Goal: Task Accomplishment & Management: Manage account settings

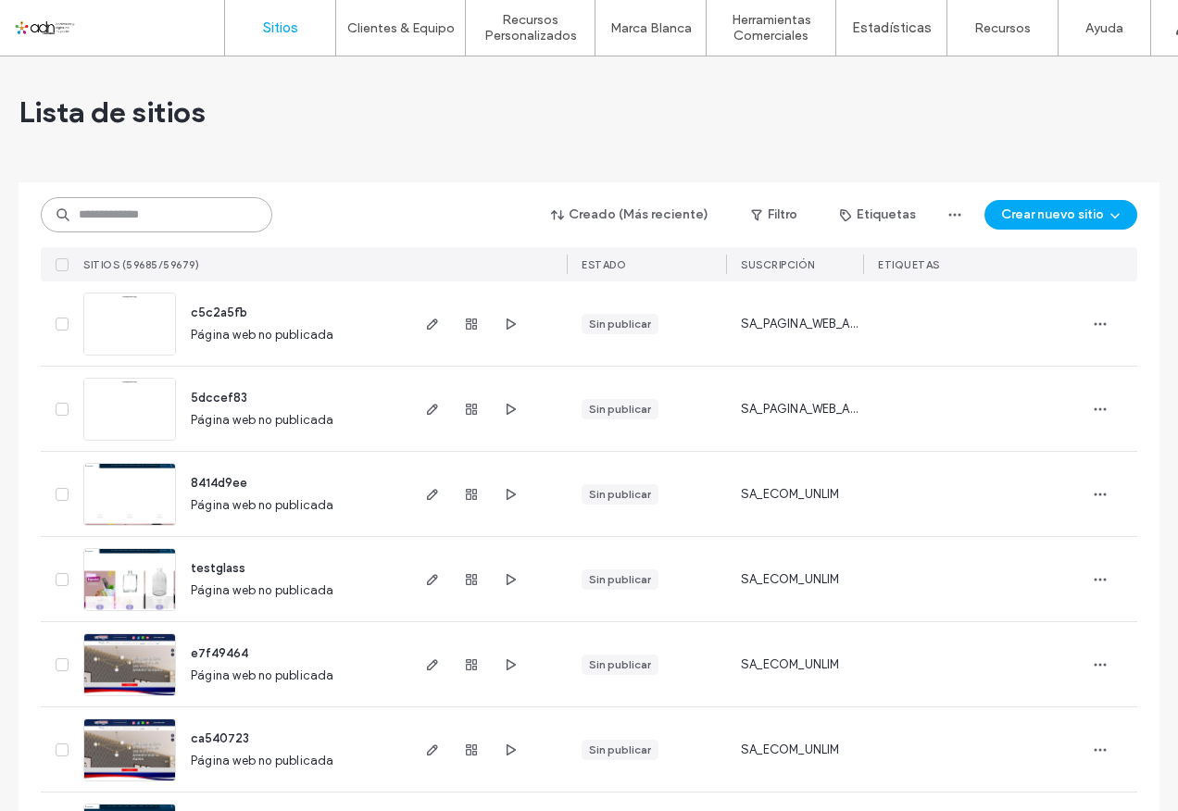
click at [214, 214] on input at bounding box center [157, 214] width 232 height 35
paste input "*********"
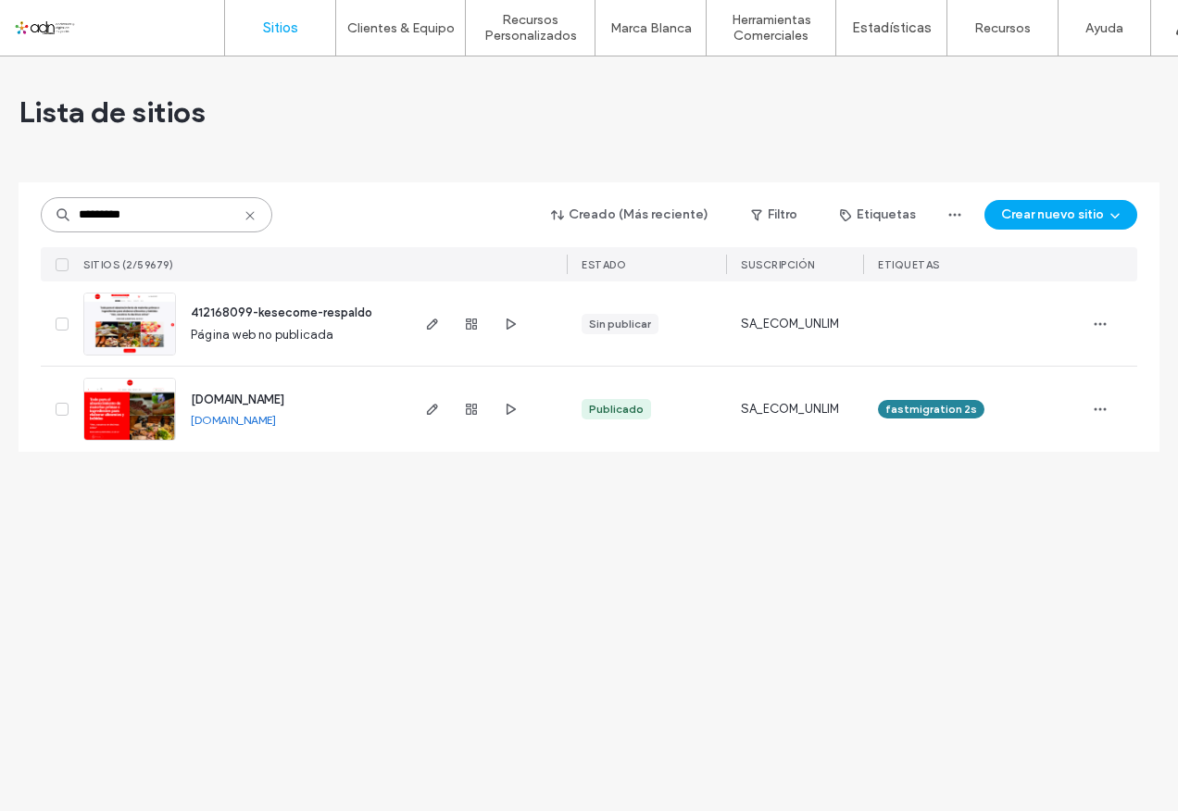
type input "*********"
click at [127, 221] on input "*********" at bounding box center [157, 214] width 232 height 35
click at [471, 408] on icon "button" at bounding box center [471, 409] width 15 height 15
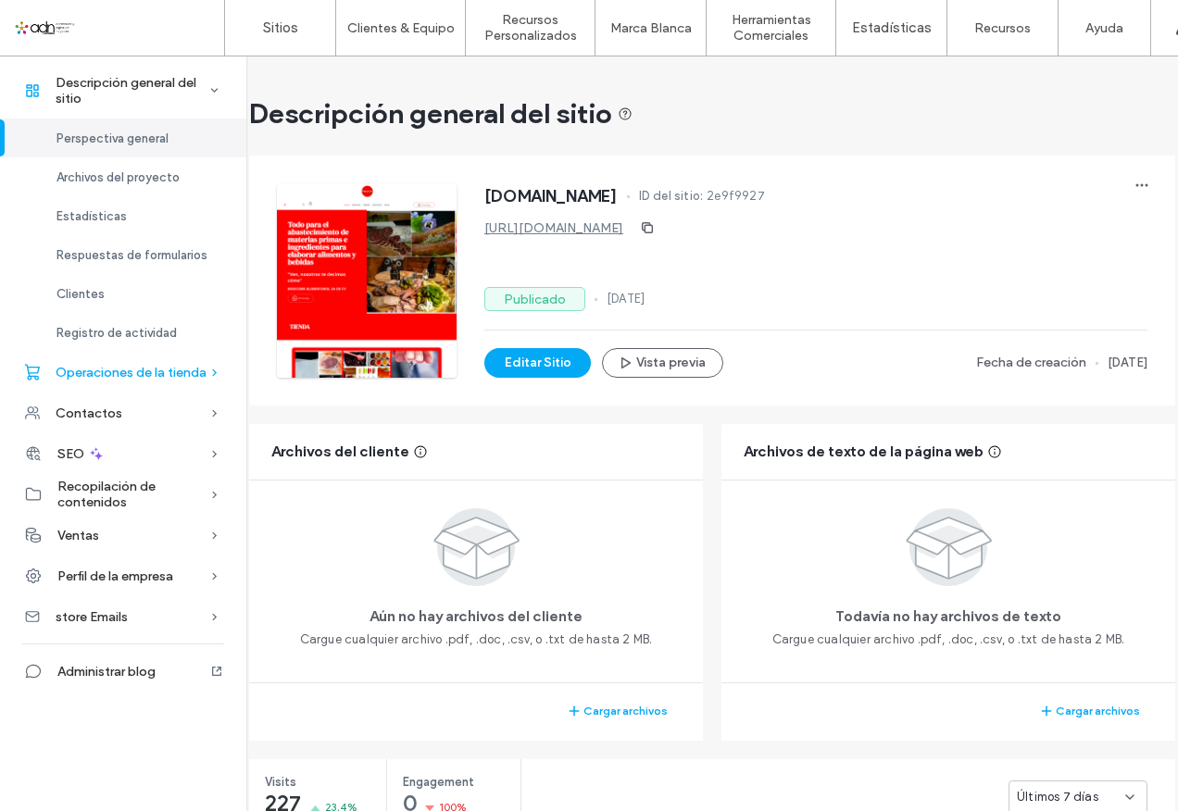
click at [121, 375] on span "Operaciones de la tienda" at bounding box center [131, 373] width 151 height 16
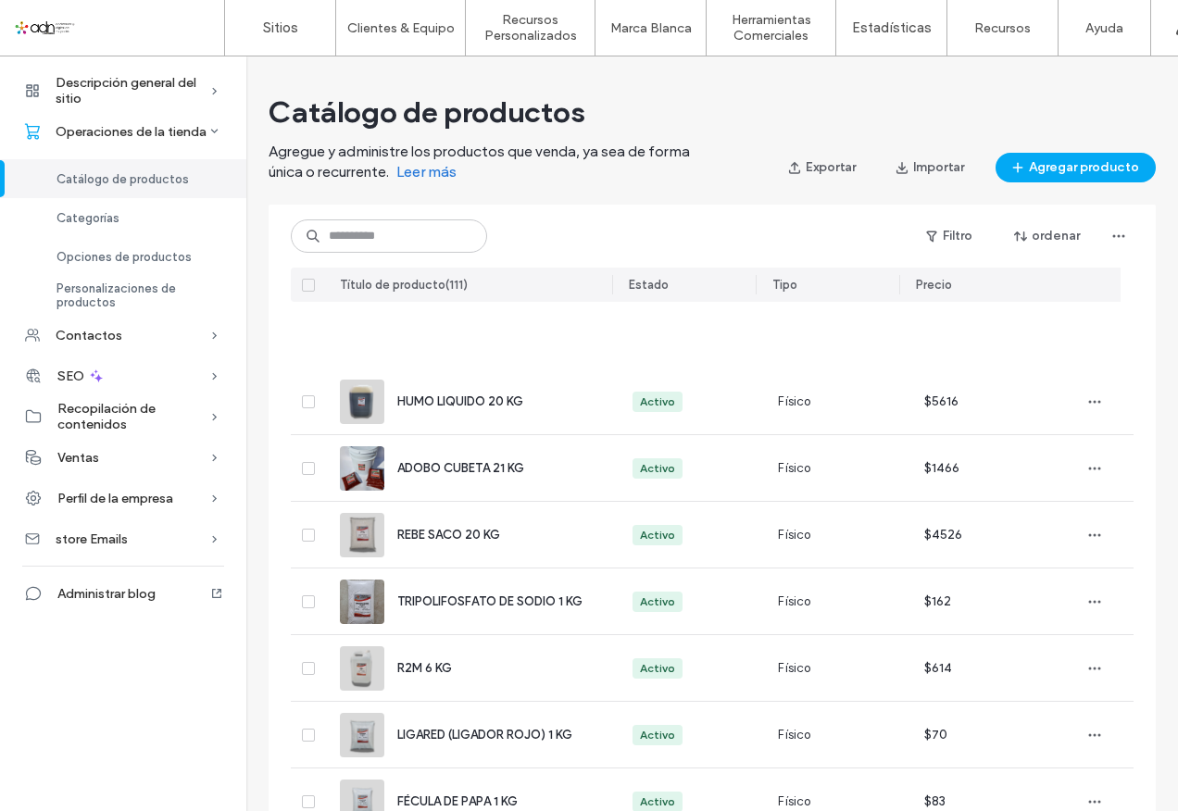
scroll to position [898, 0]
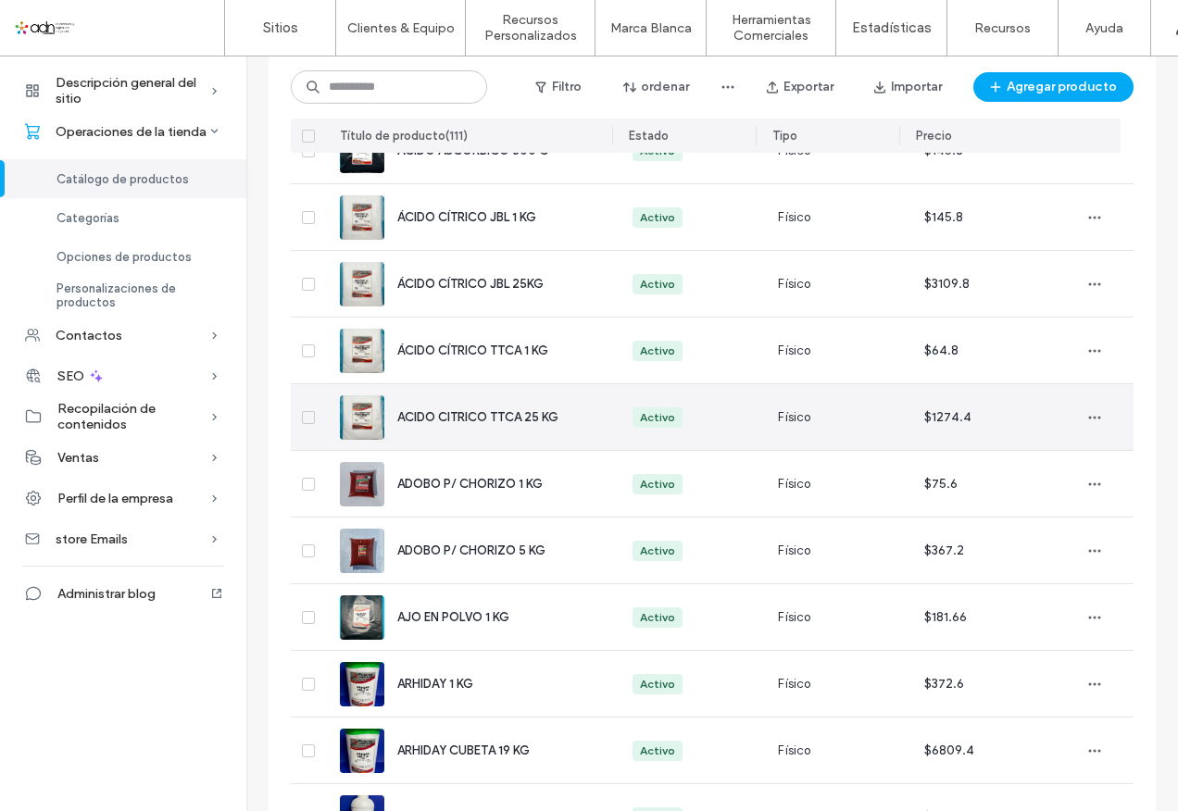
click at [439, 420] on span "ACIDO CITRICO TTCA 25 KG" at bounding box center [477, 417] width 161 height 14
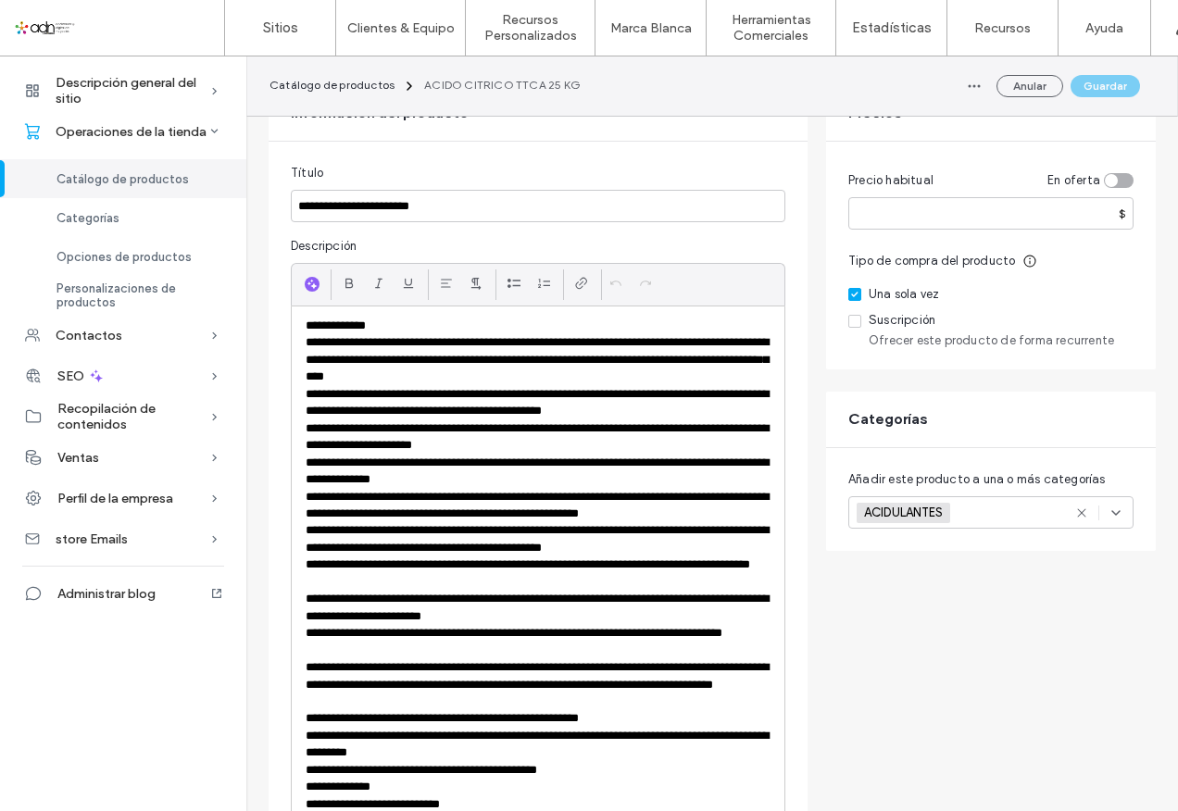
scroll to position [185, 0]
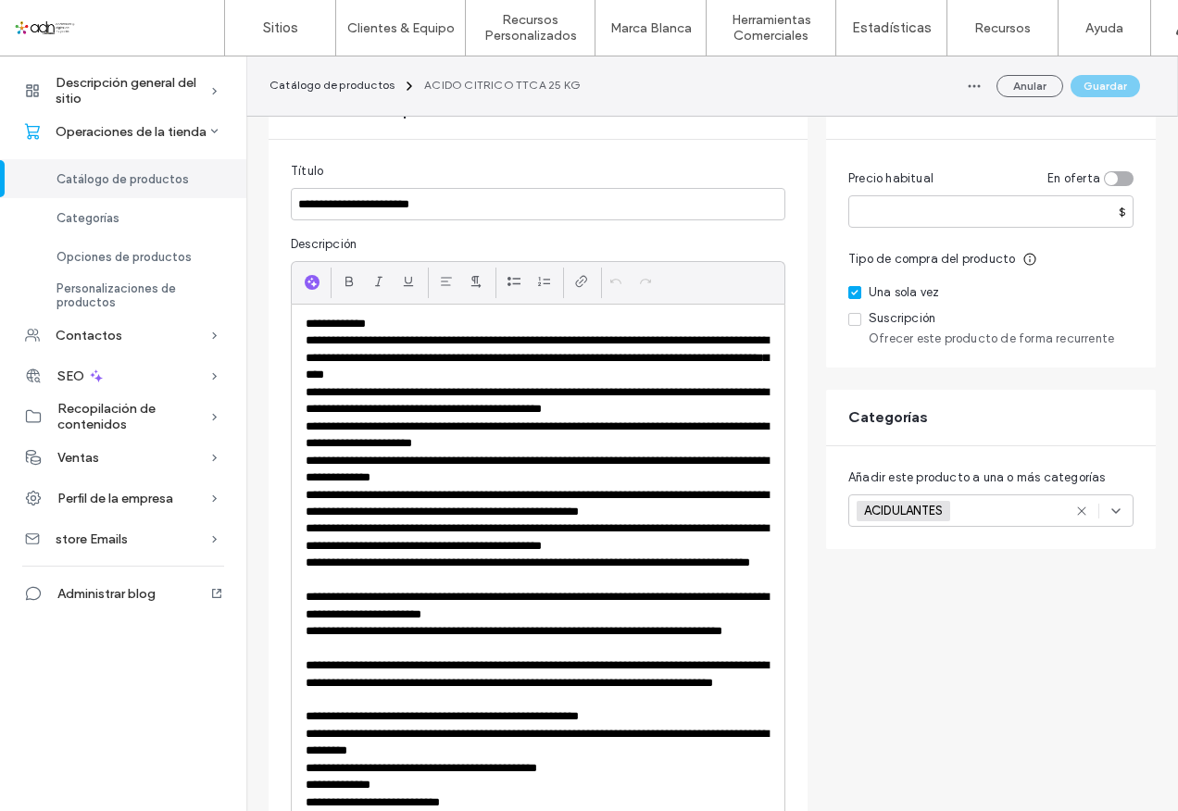
click at [997, 496] on div "ACIDULANTES +0 ACIDULANTES +0" at bounding box center [969, 511] width 224 height 31
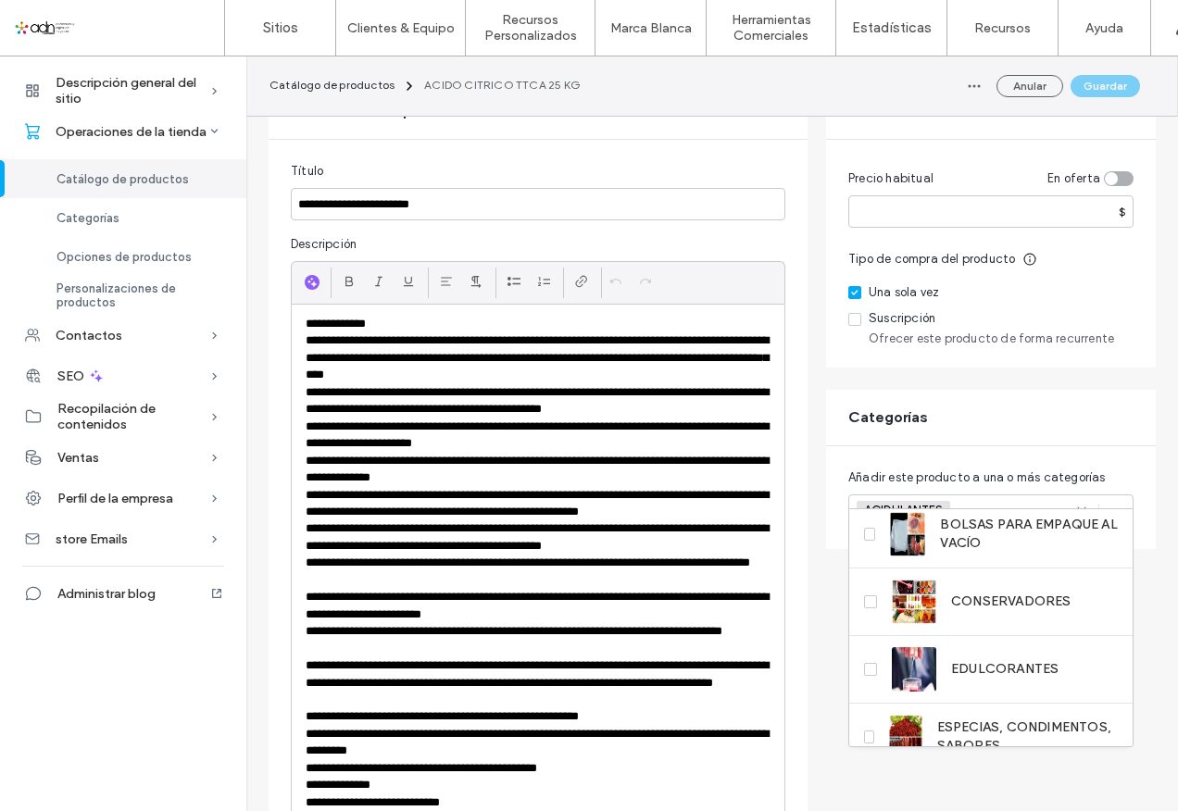
scroll to position [0, 0]
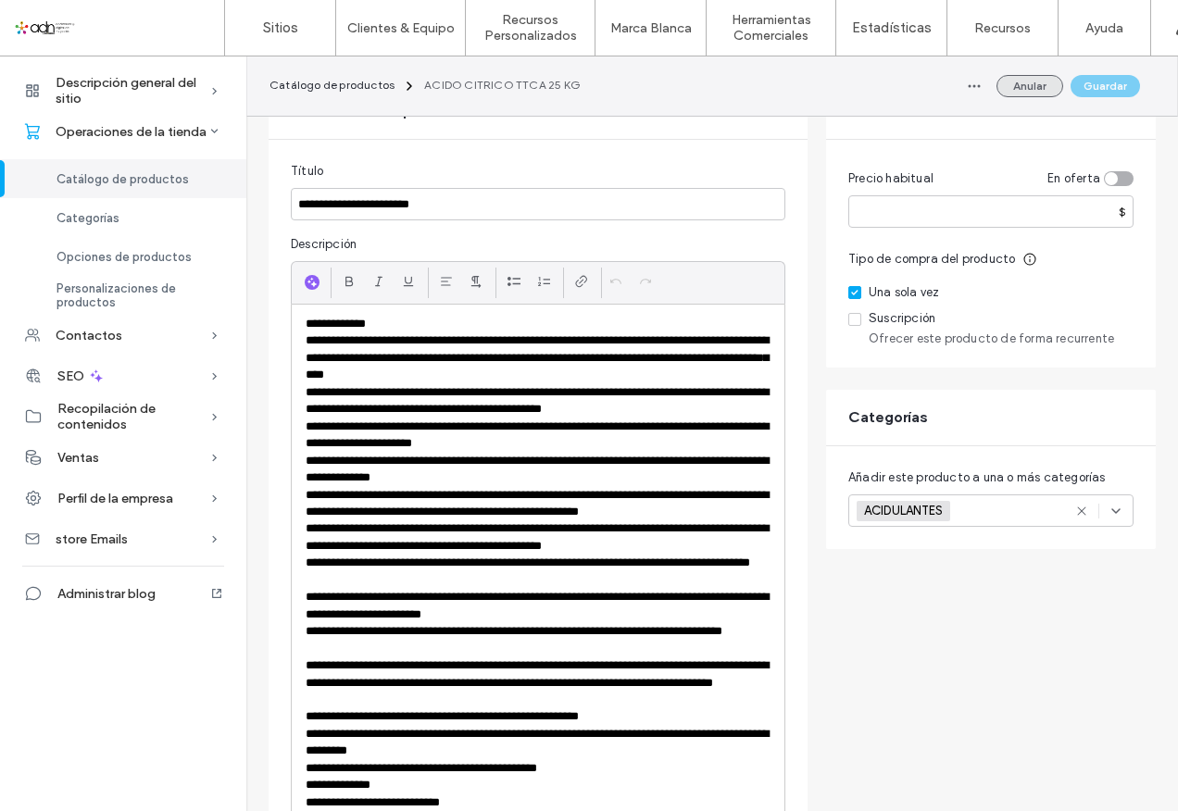
click at [1017, 82] on button "Anular" at bounding box center [1030, 86] width 67 height 22
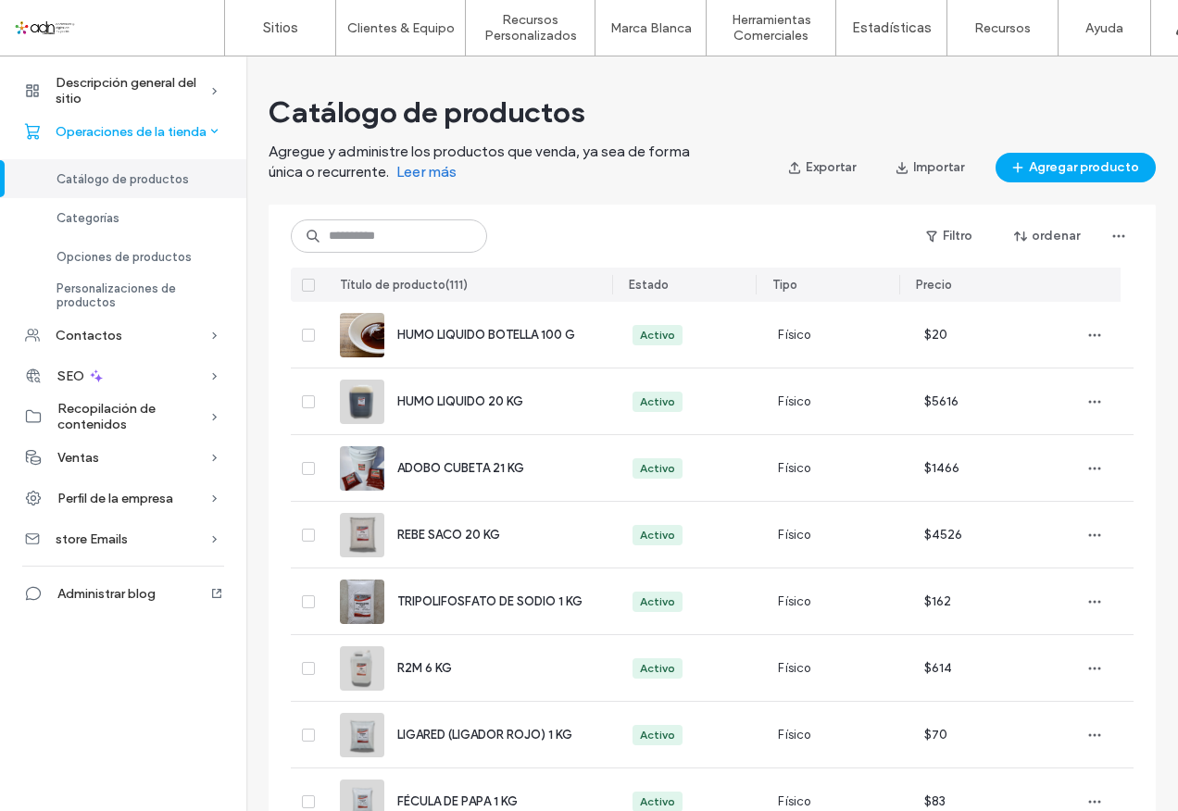
click at [87, 126] on span "Operaciones de la tienda" at bounding box center [131, 132] width 151 height 16
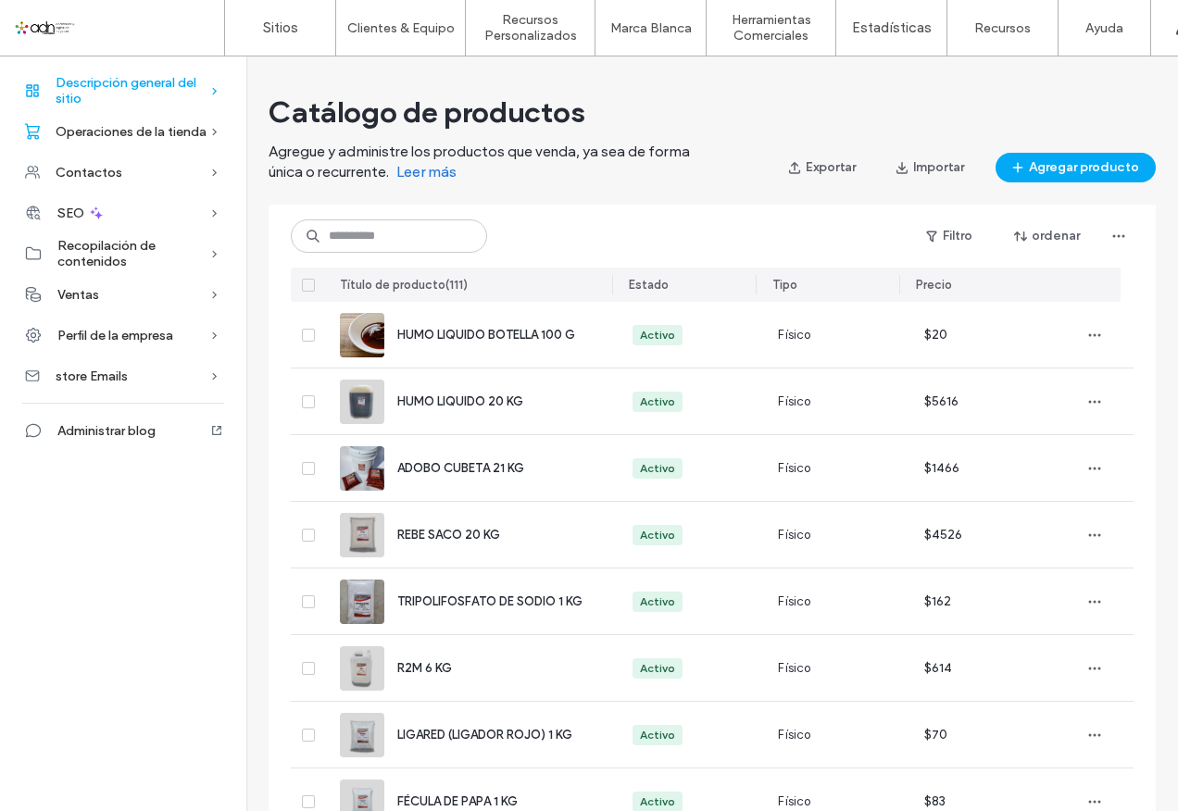
click at [97, 78] on span "Descripción general del sitio" at bounding box center [133, 90] width 154 height 31
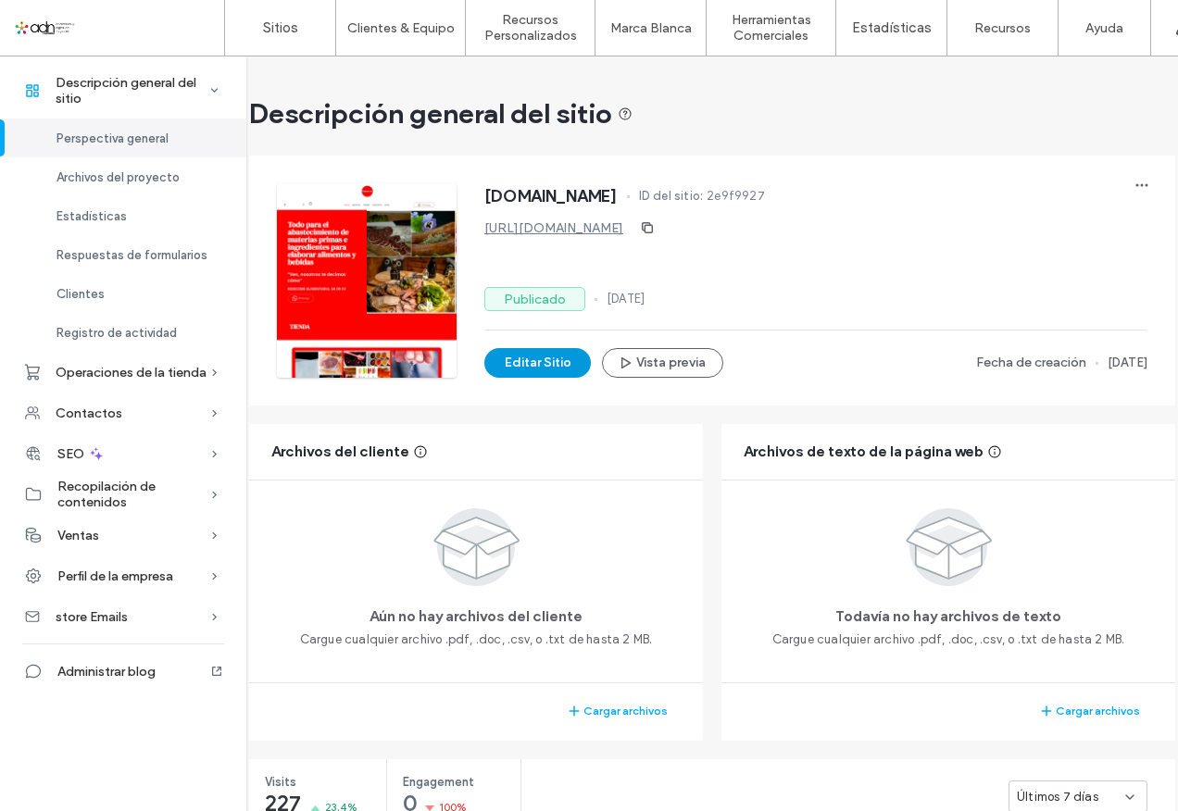
click at [527, 371] on button "Editar Sitio" at bounding box center [537, 363] width 107 height 30
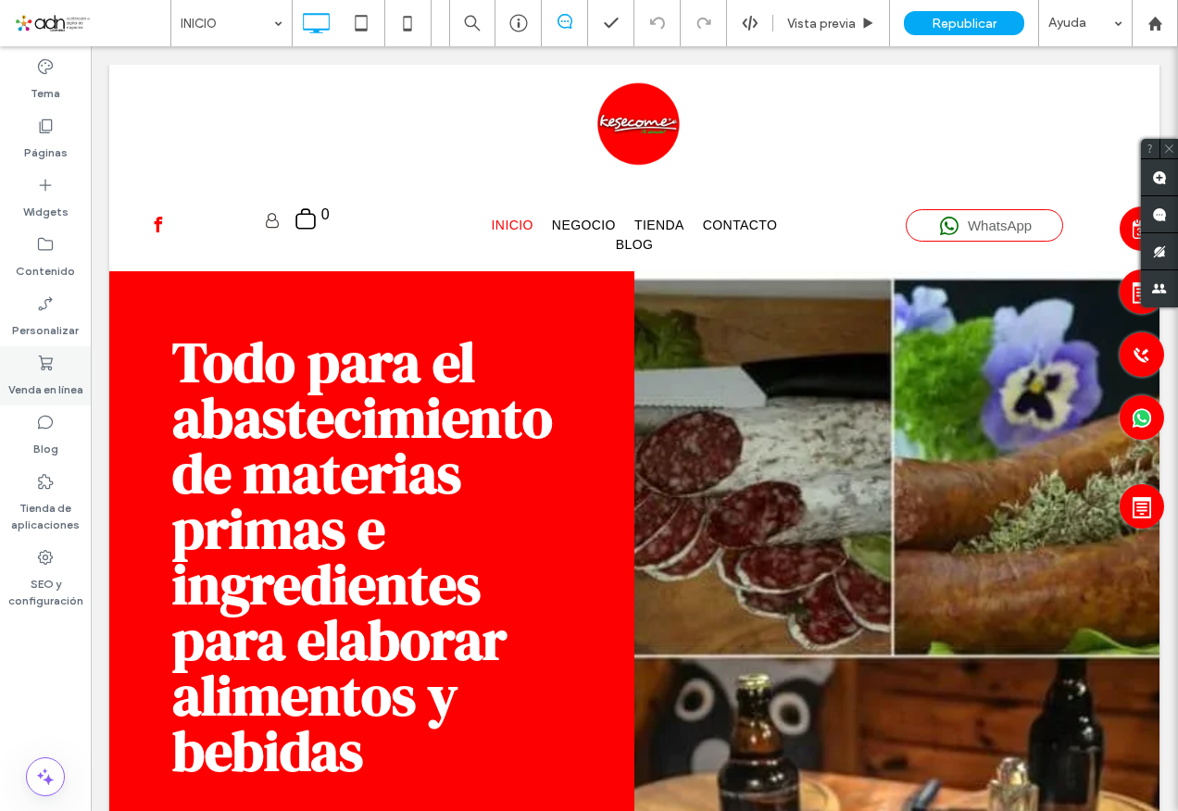
click at [32, 356] on div "Venda en línea" at bounding box center [45, 375] width 91 height 59
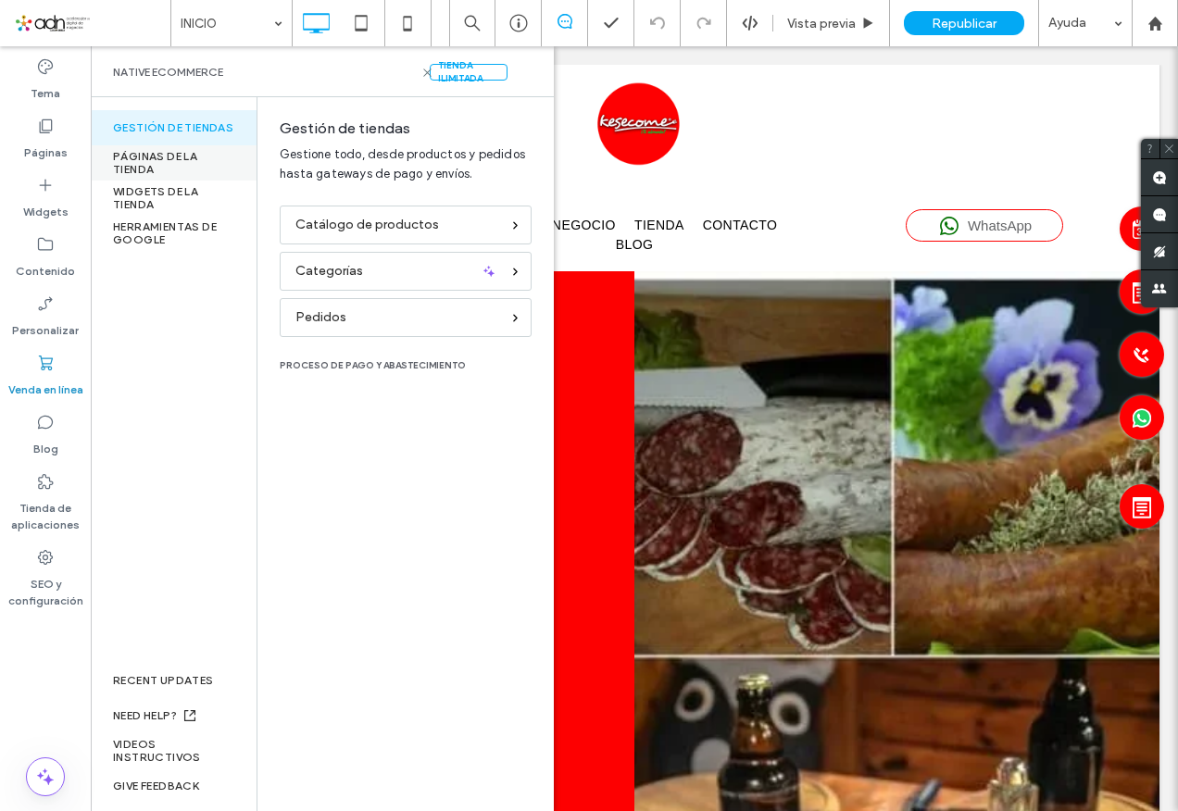
click at [164, 153] on div "PÁGINAS DE LA TIENDA" at bounding box center [174, 162] width 166 height 35
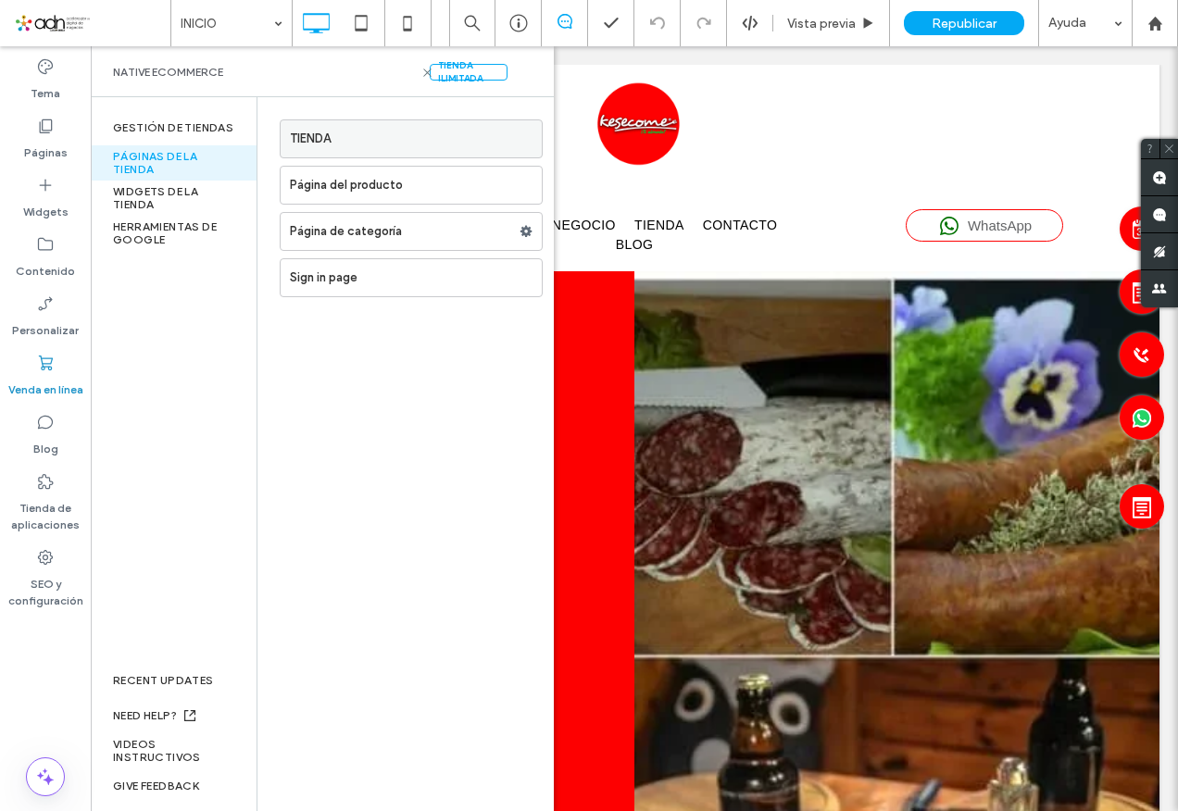
click at [415, 142] on label "TIENDA" at bounding box center [416, 138] width 252 height 37
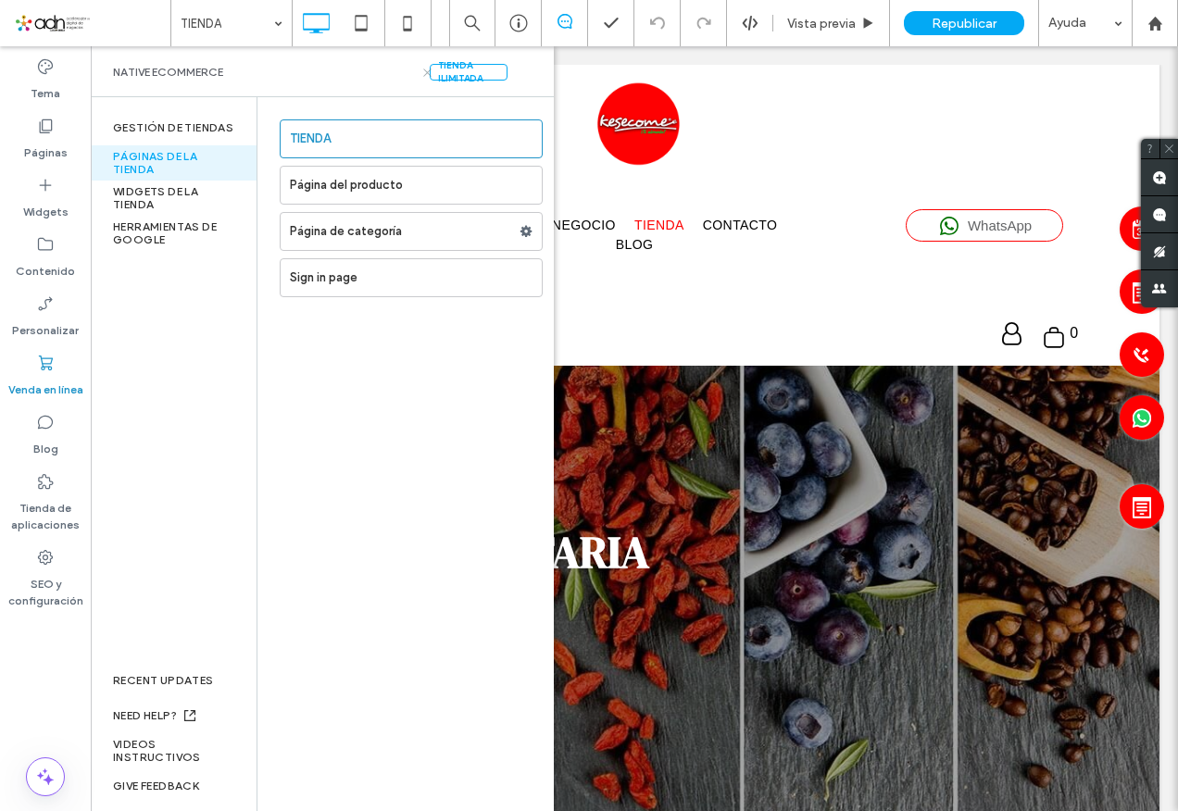
click at [421, 71] on icon at bounding box center [428, 73] width 14 height 14
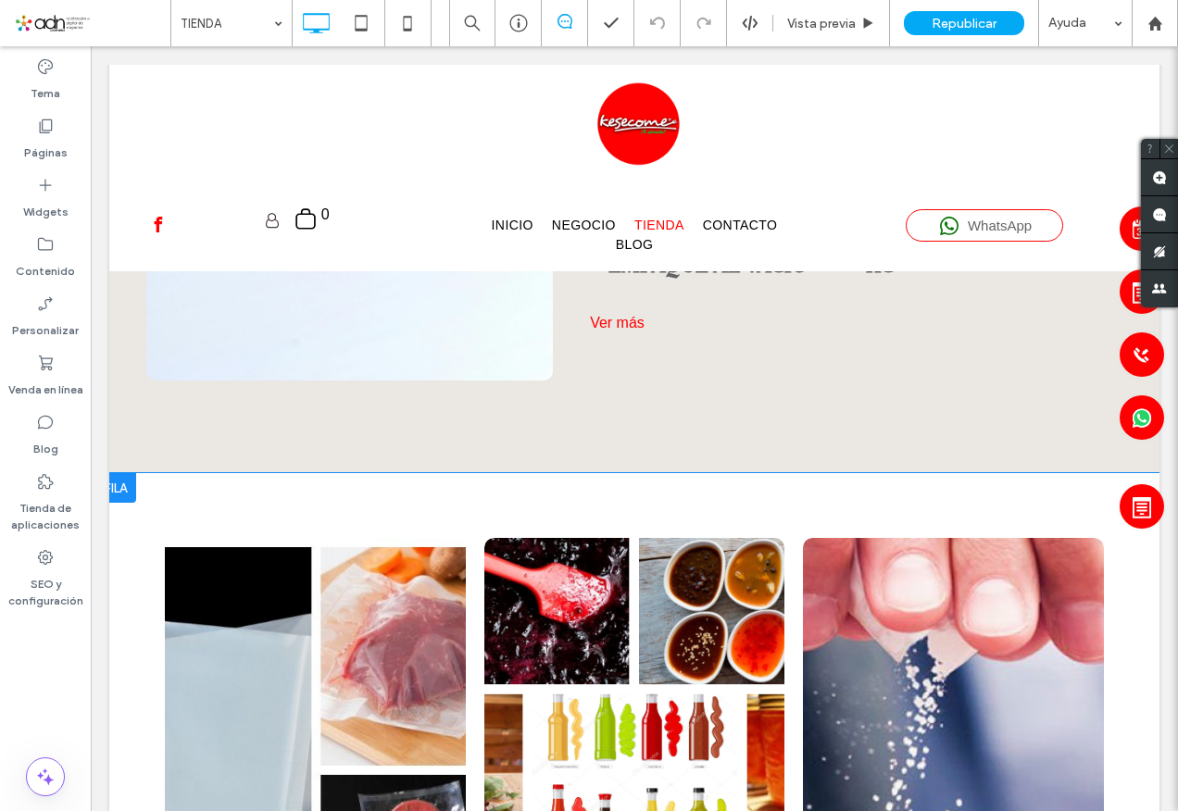
scroll to position [1667, 0]
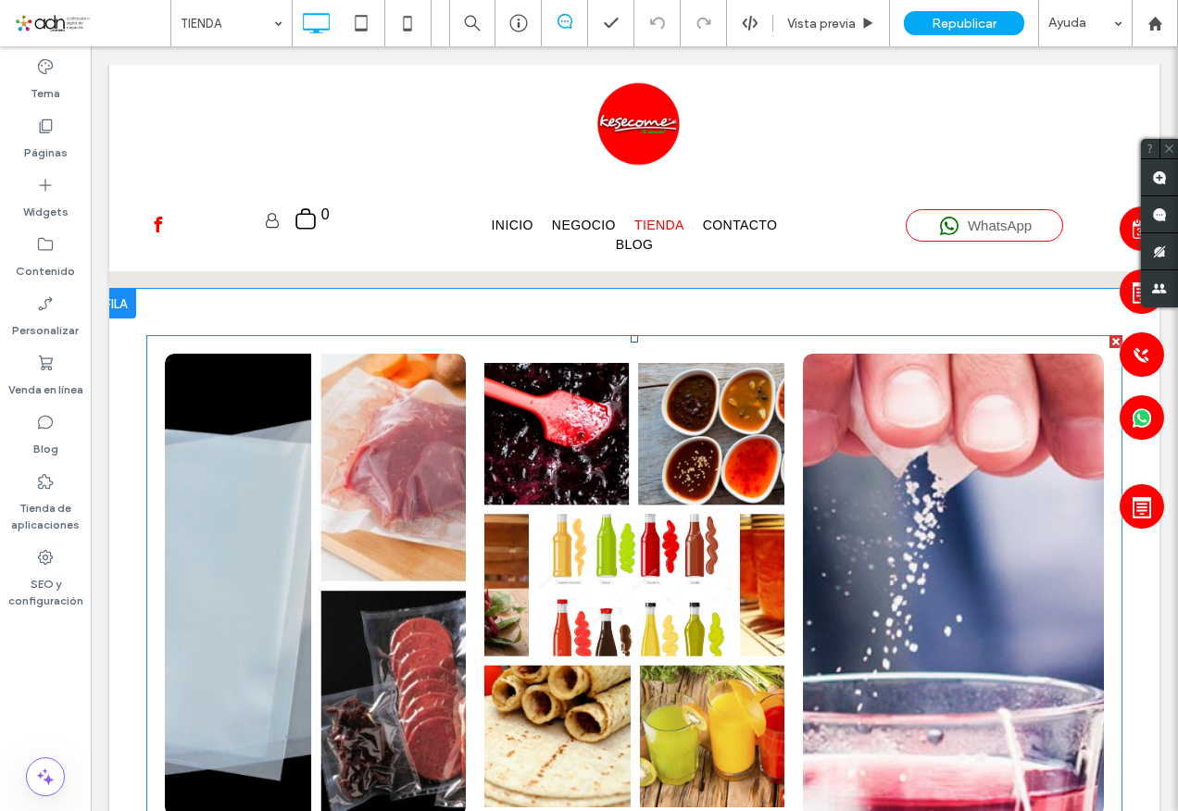
click at [376, 496] on link at bounding box center [315, 585] width 319 height 491
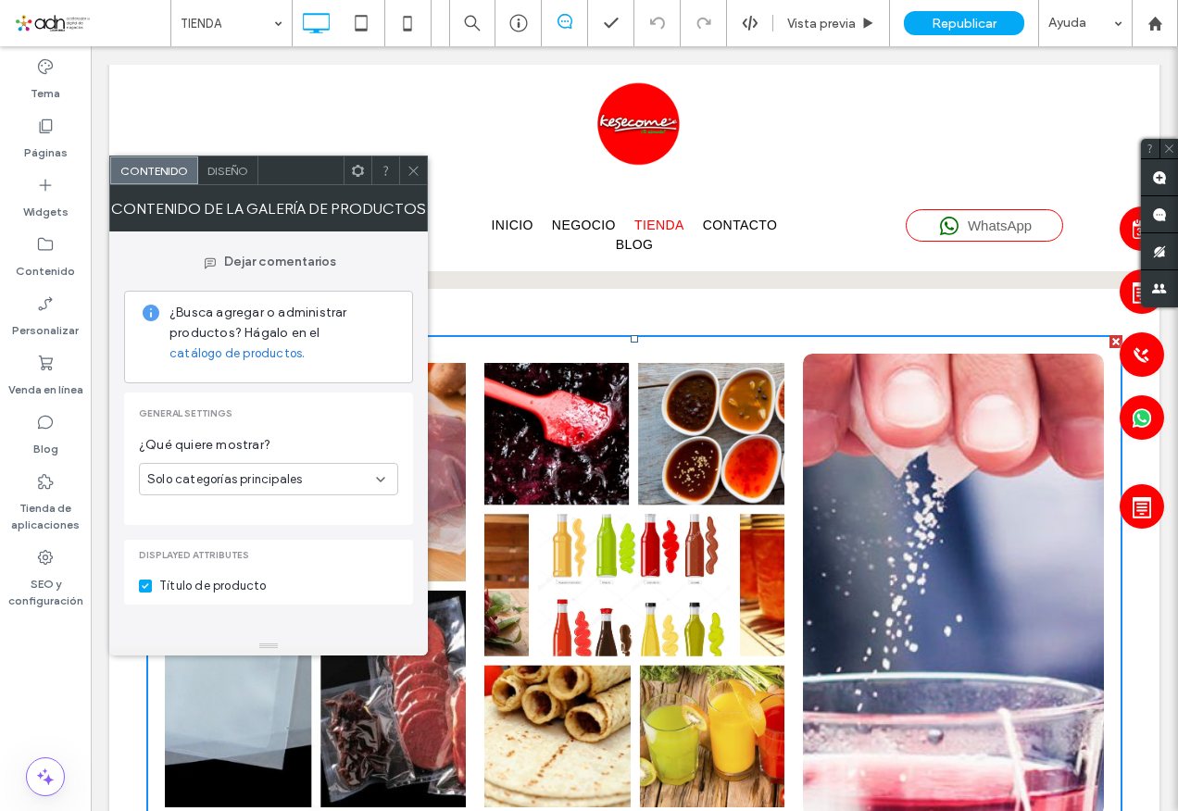
click at [376, 482] on icon at bounding box center [380, 479] width 15 height 15
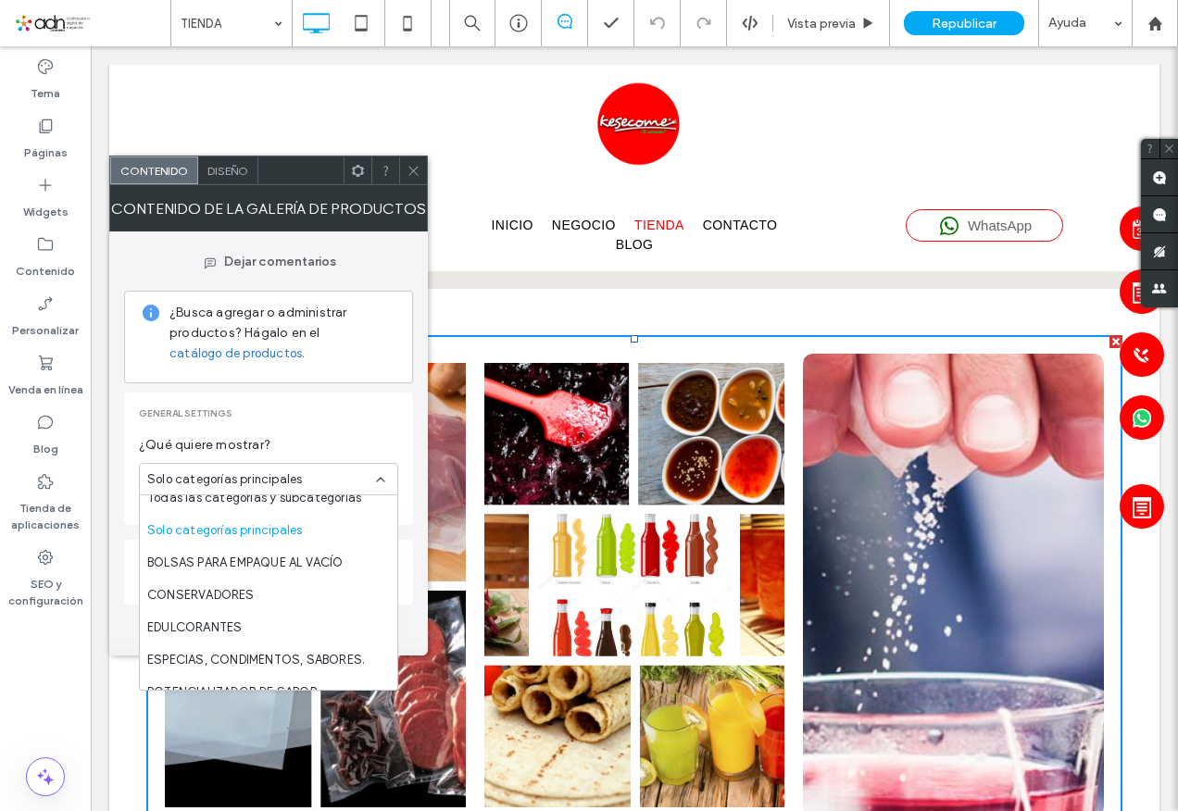
scroll to position [0, 0]
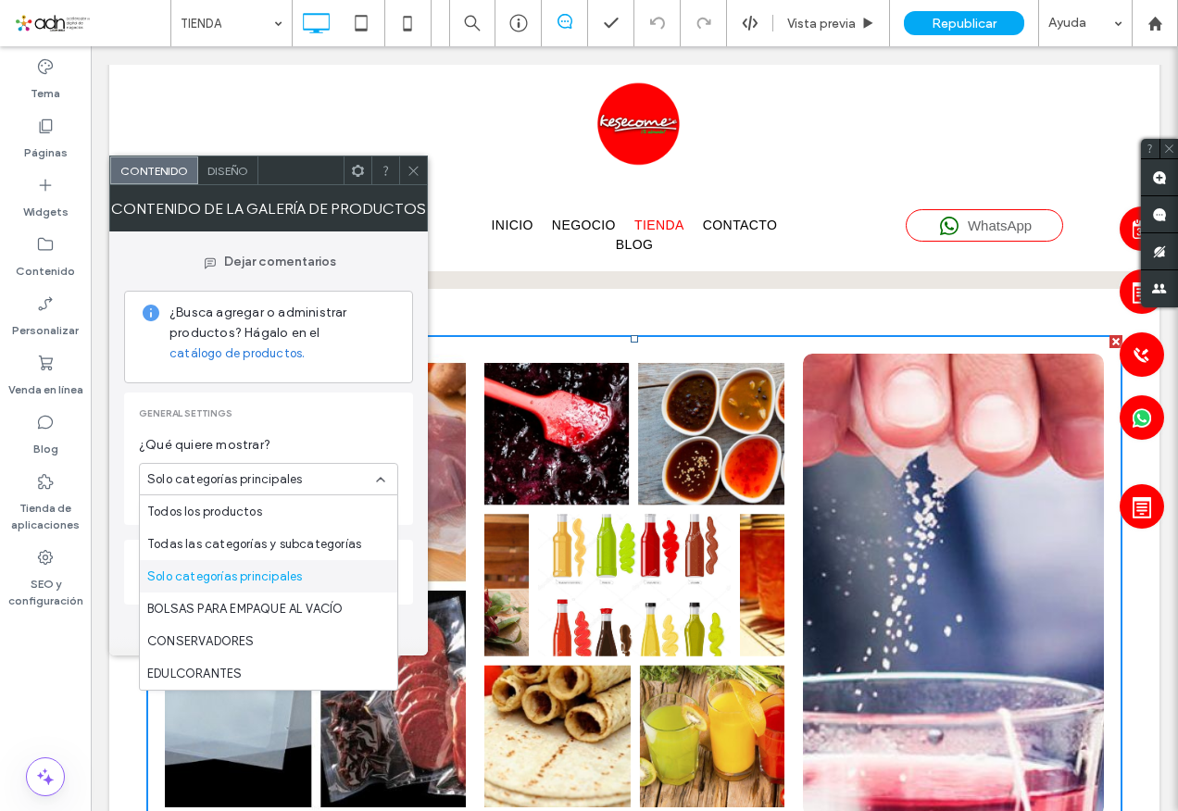
click at [216, 575] on span "Solo categorías principales" at bounding box center [224, 577] width 155 height 19
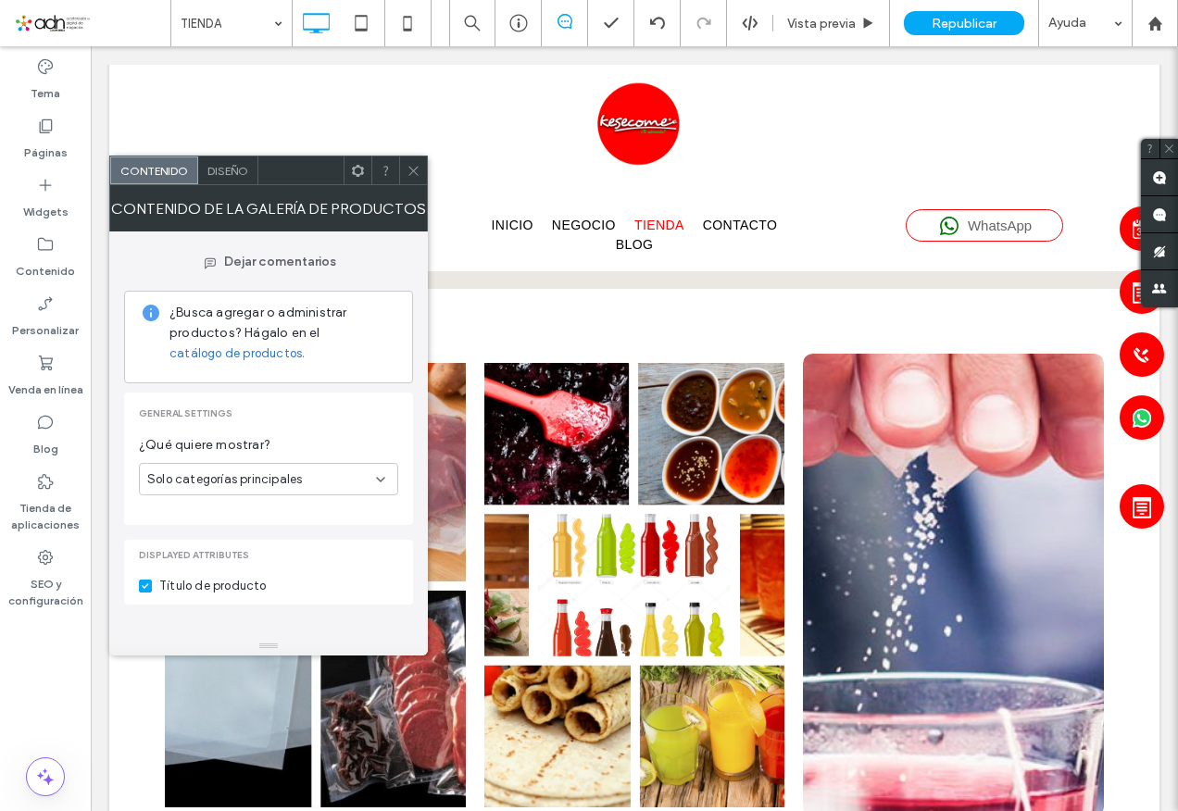
click at [243, 170] on span "Diseño" at bounding box center [227, 171] width 41 height 14
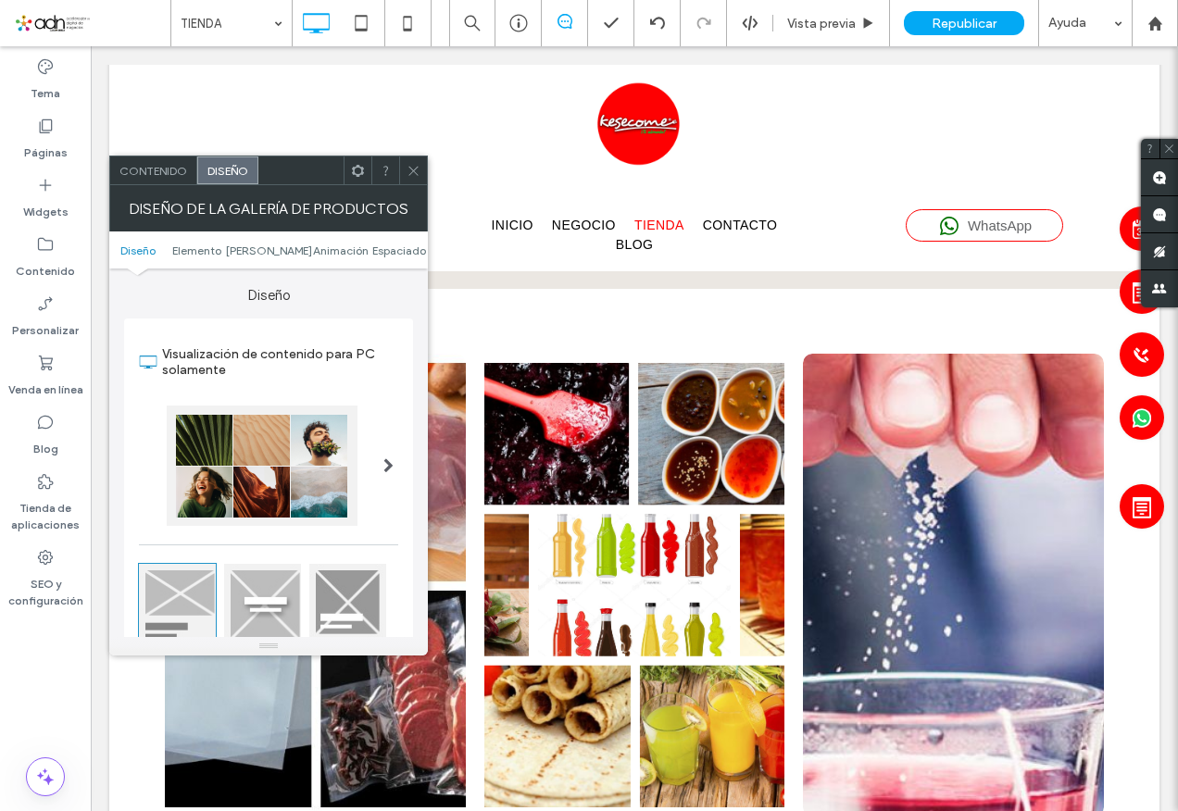
click at [421, 170] on div at bounding box center [413, 171] width 28 height 28
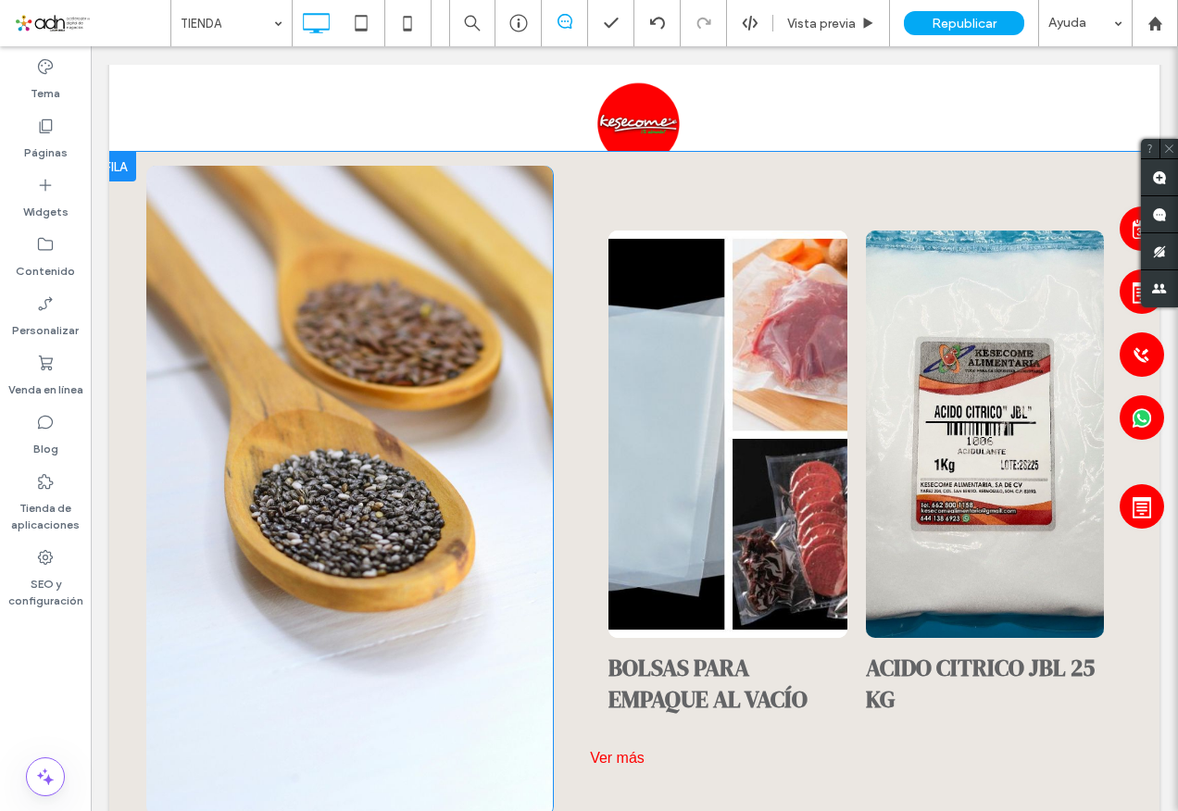
scroll to position [1013, 0]
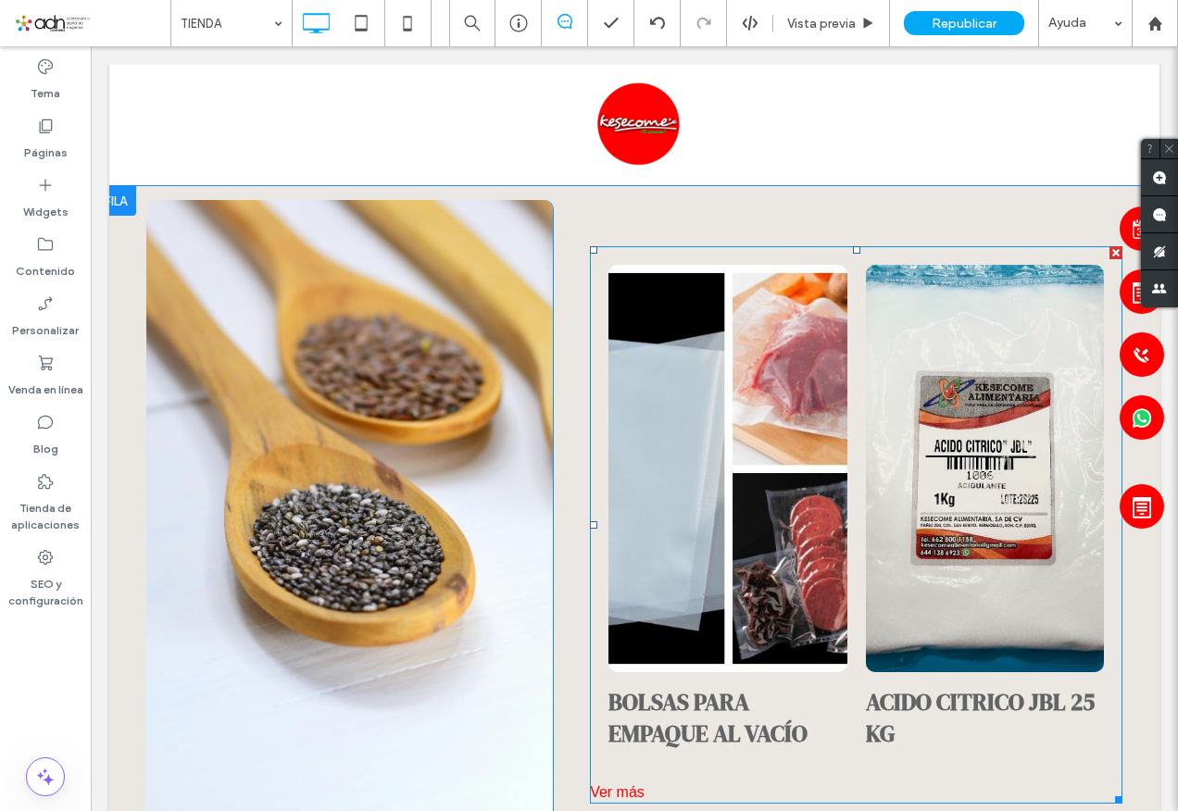
click at [748, 500] on link at bounding box center [728, 469] width 238 height 408
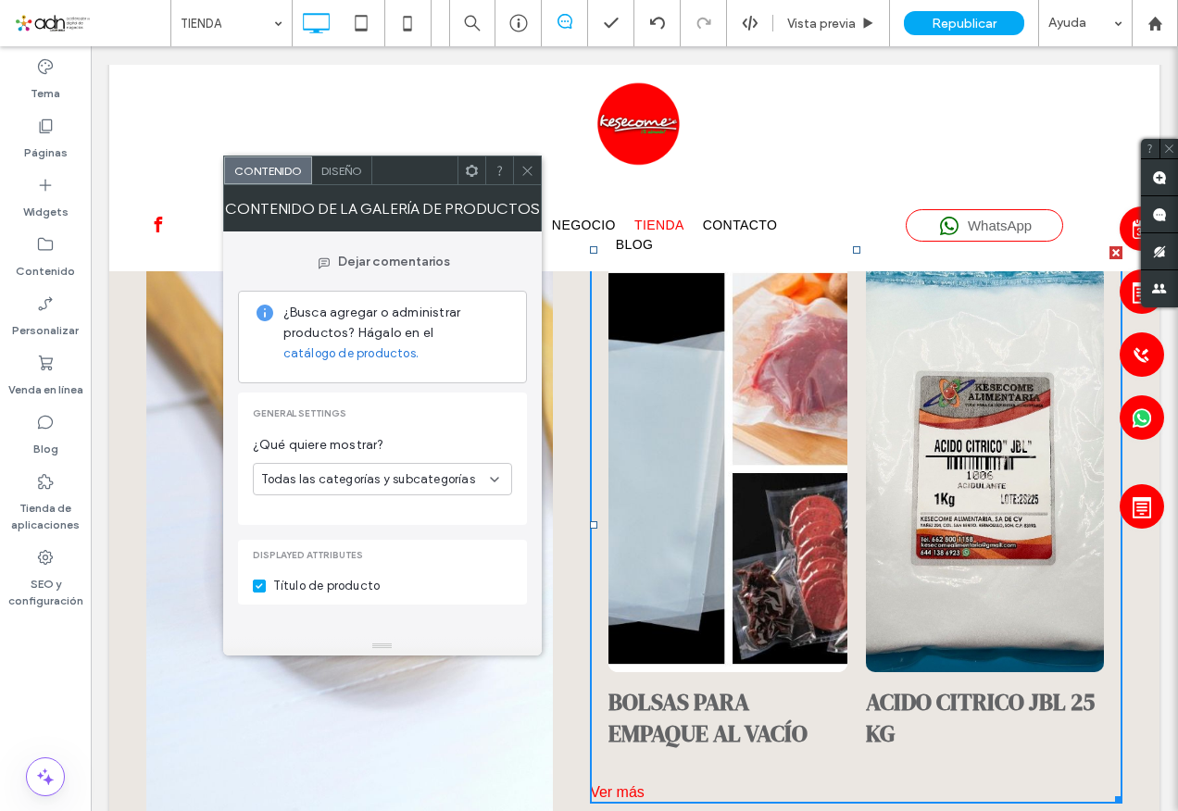
click at [524, 173] on use at bounding box center [526, 170] width 9 height 9
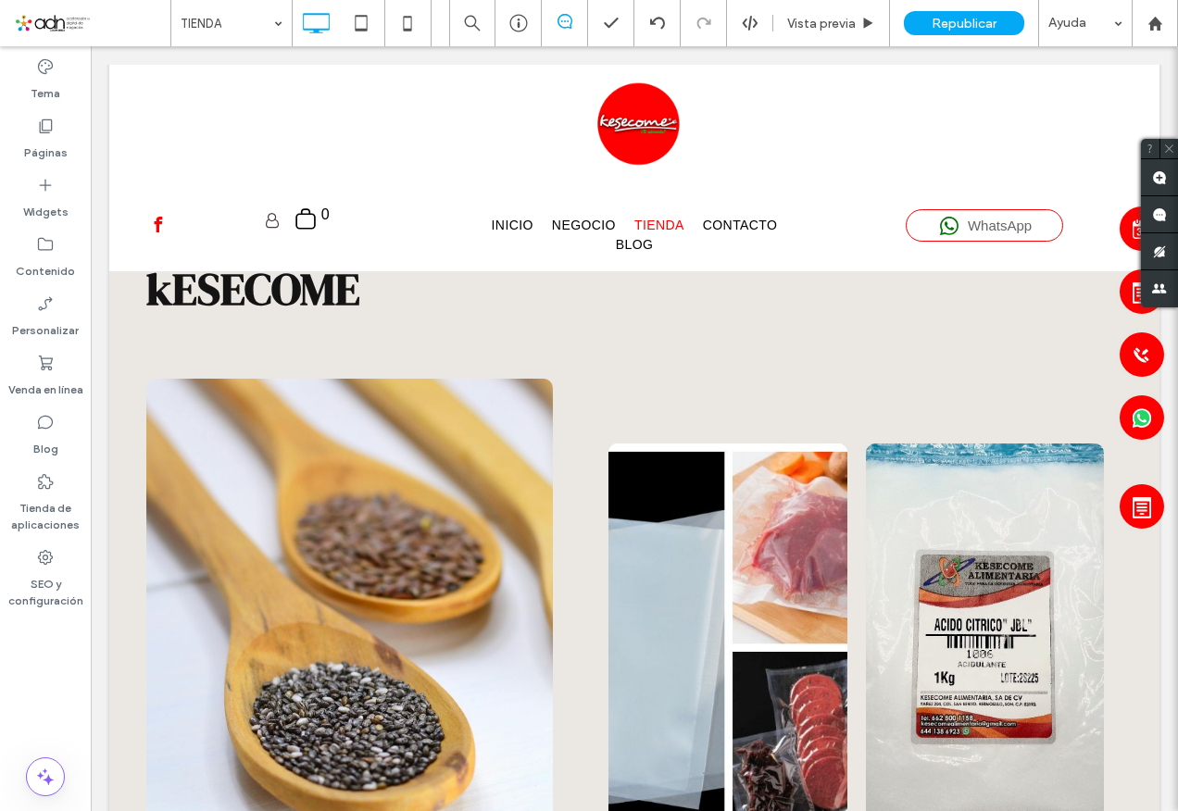
scroll to position [1106, 0]
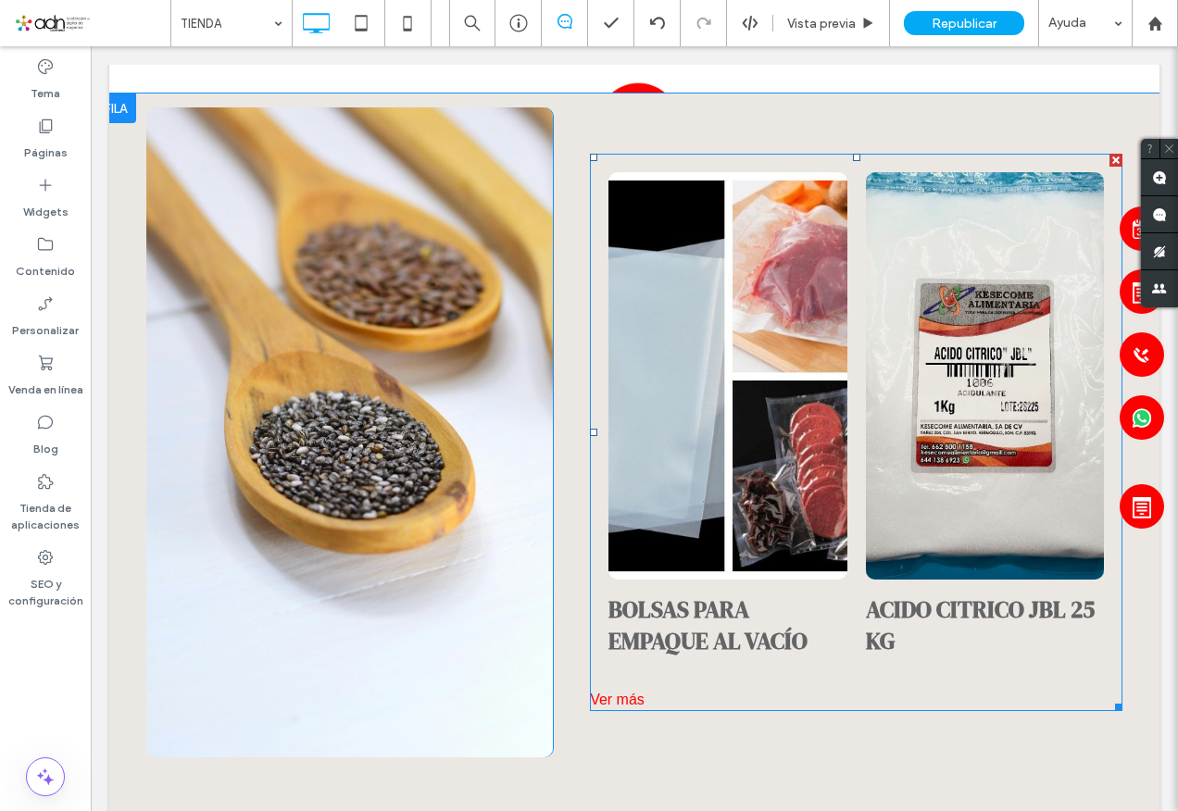
click at [672, 498] on link at bounding box center [728, 376] width 238 height 408
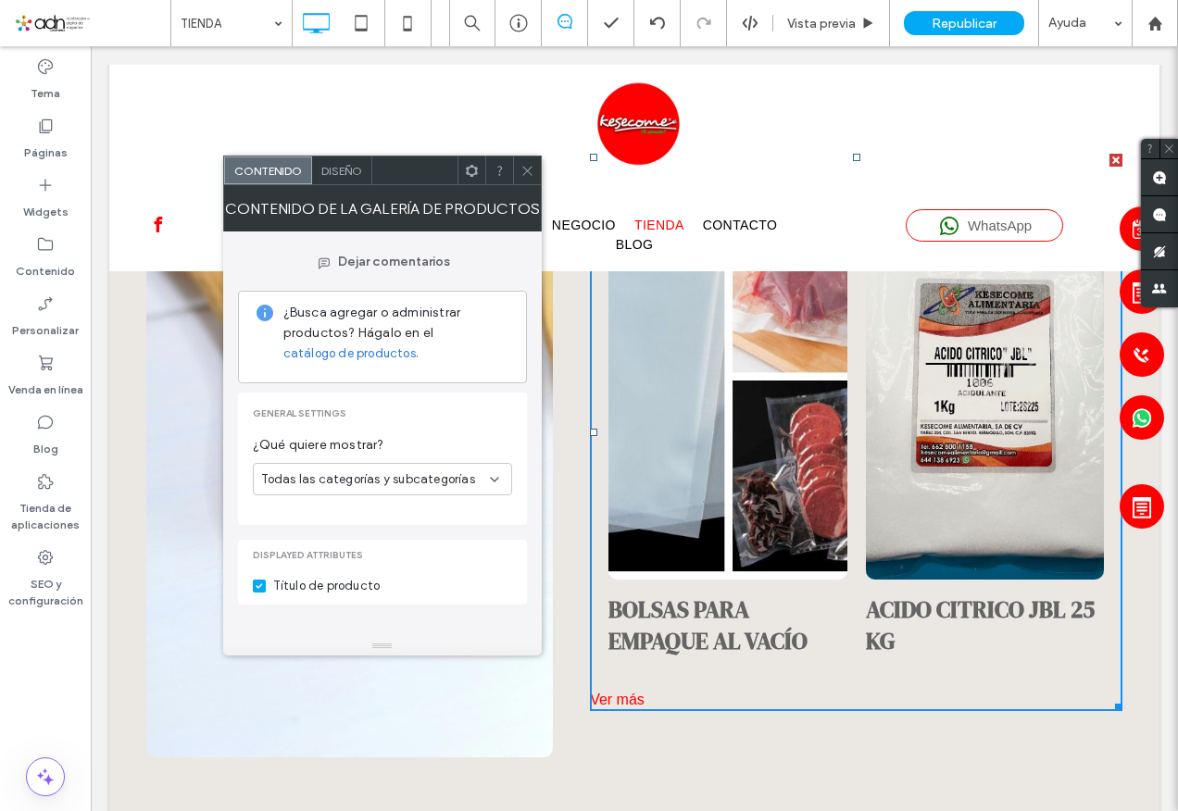
click at [492, 475] on icon at bounding box center [494, 479] width 15 height 15
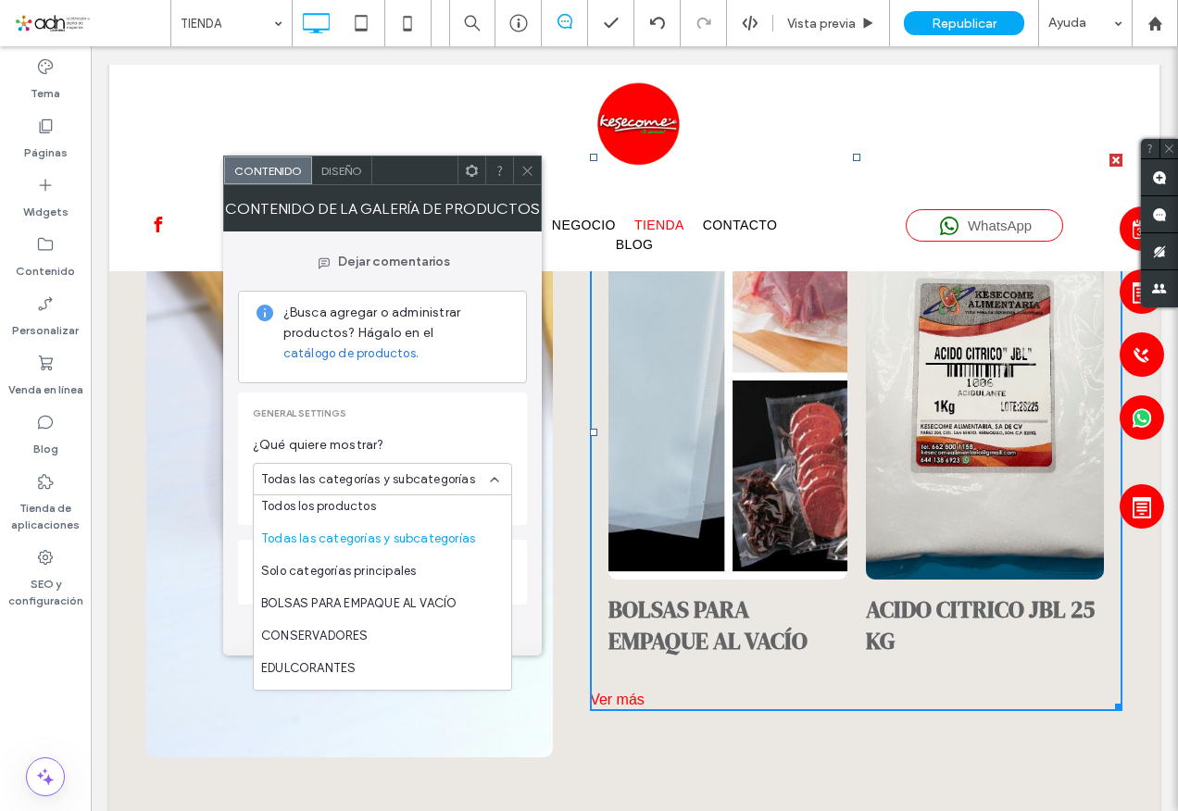
scroll to position [0, 0]
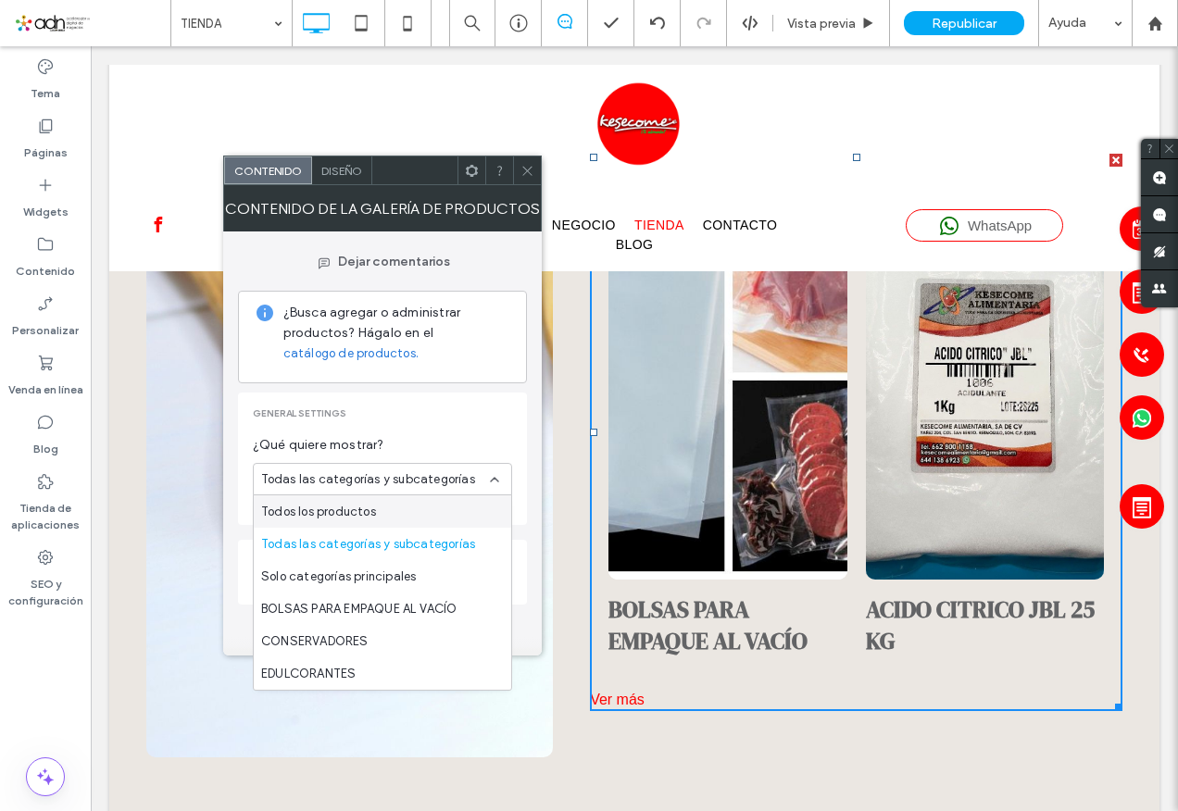
click at [394, 499] on div "Todos los productos" at bounding box center [383, 512] width 258 height 32
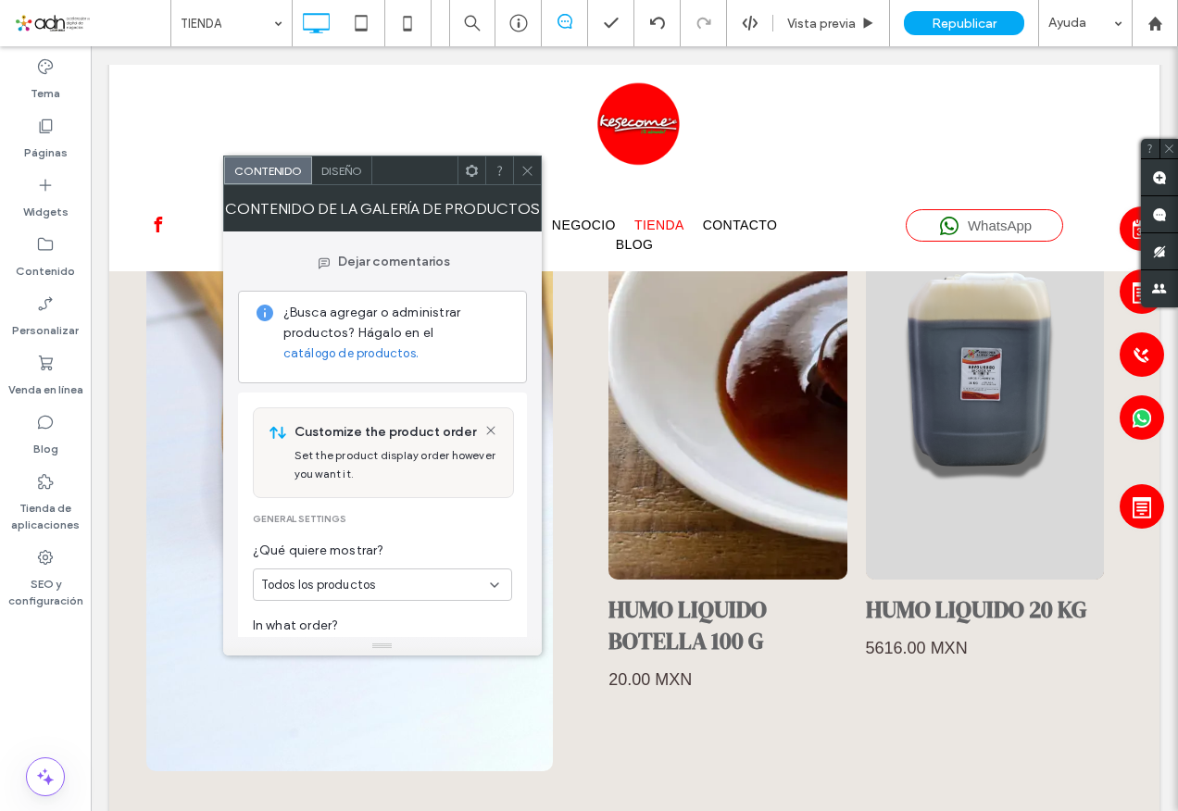
click at [439, 582] on div "Todos los productos" at bounding box center [375, 585] width 229 height 19
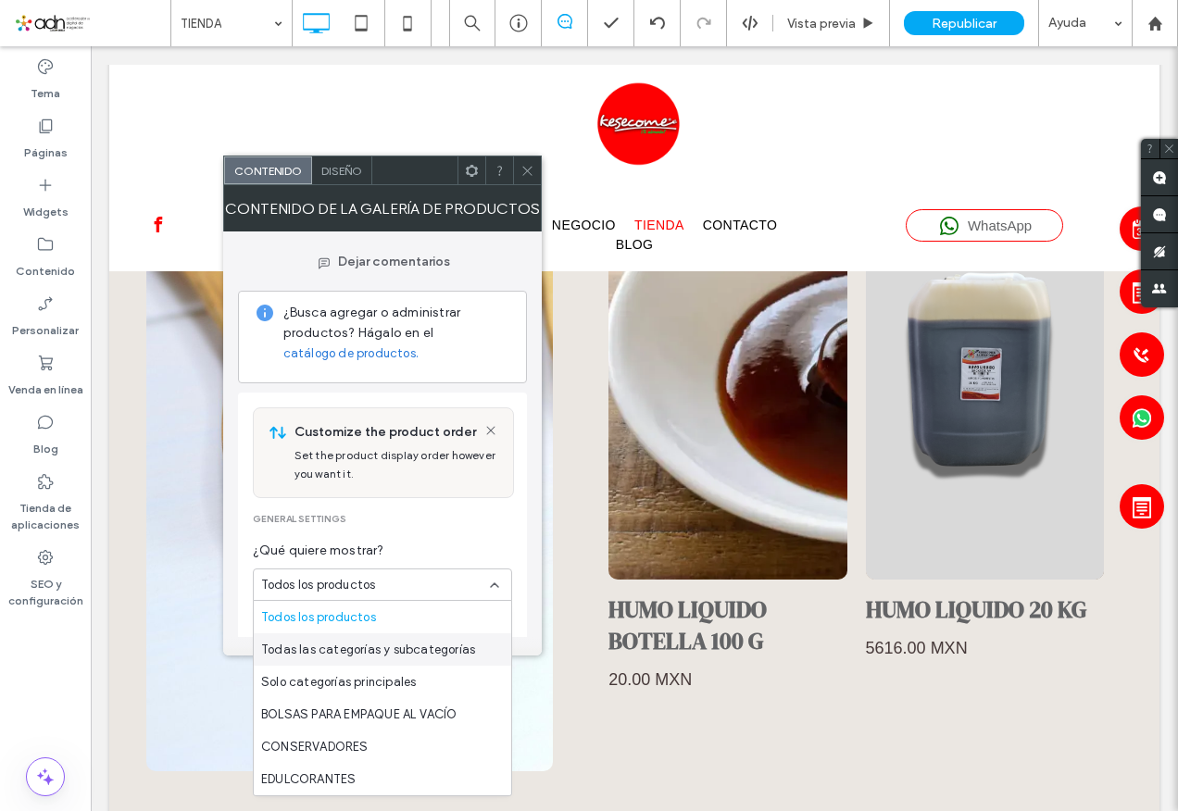
click at [419, 647] on span "Todas las categorías y subcategorías" at bounding box center [368, 650] width 214 height 19
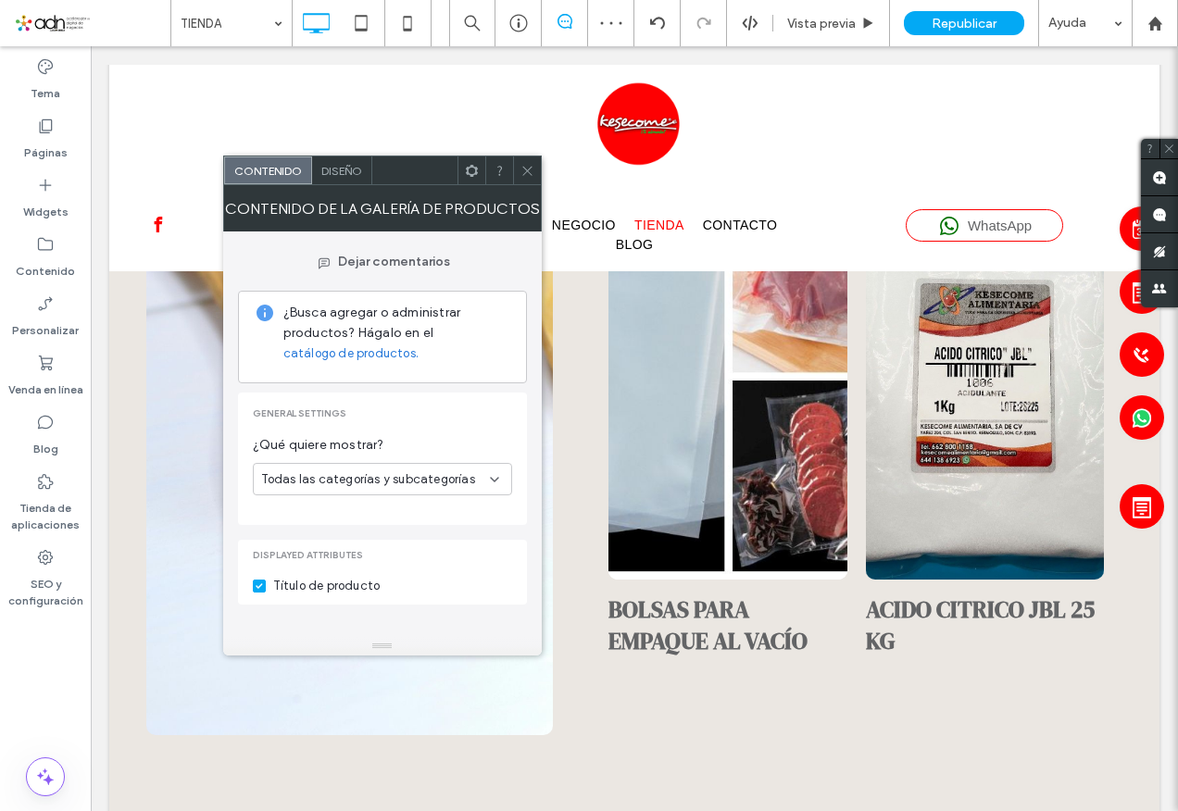
click at [531, 173] on icon at bounding box center [528, 171] width 14 height 14
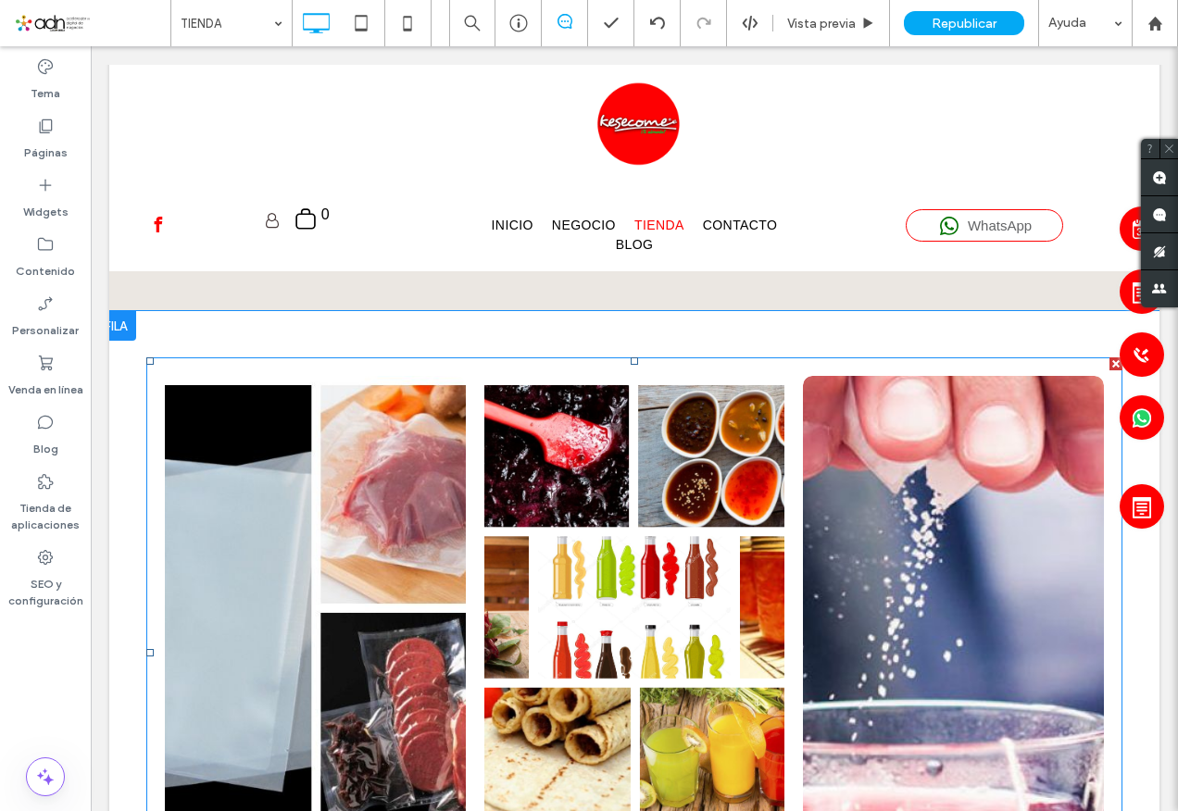
scroll to position [1847, 0]
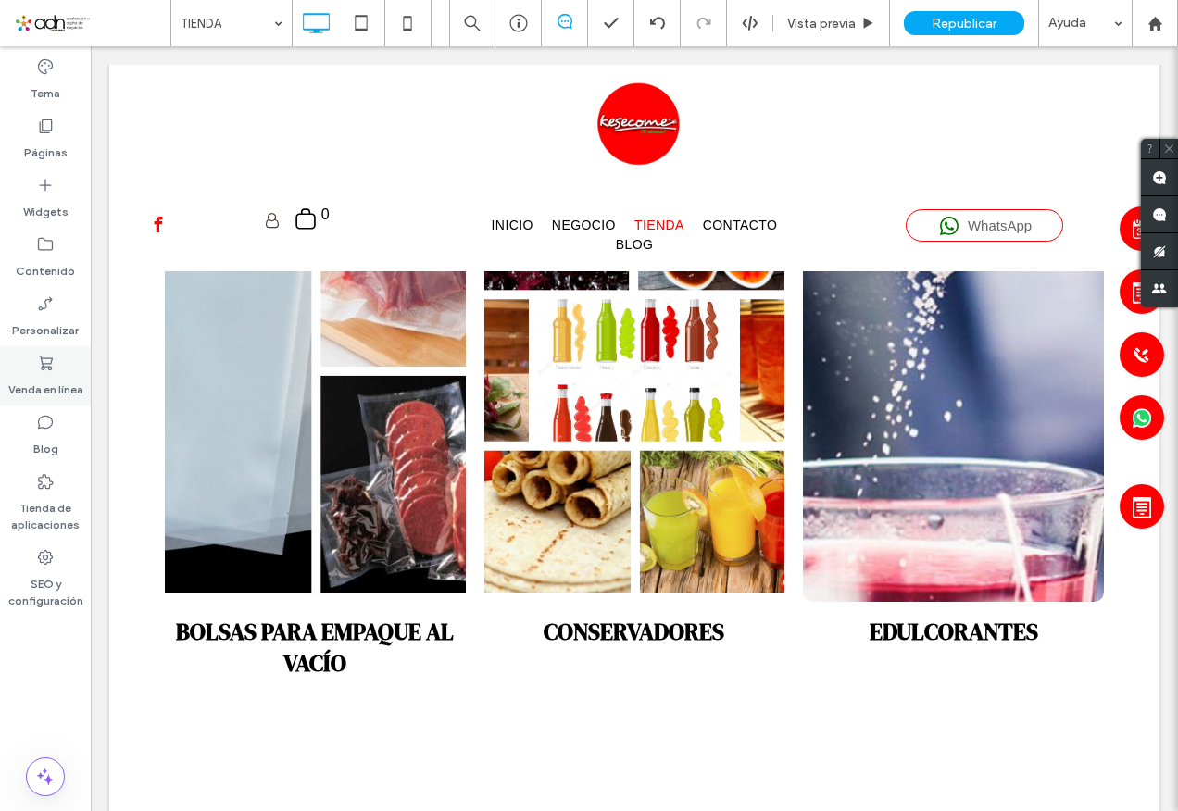
click at [55, 373] on label "Venda en línea" at bounding box center [45, 385] width 75 height 26
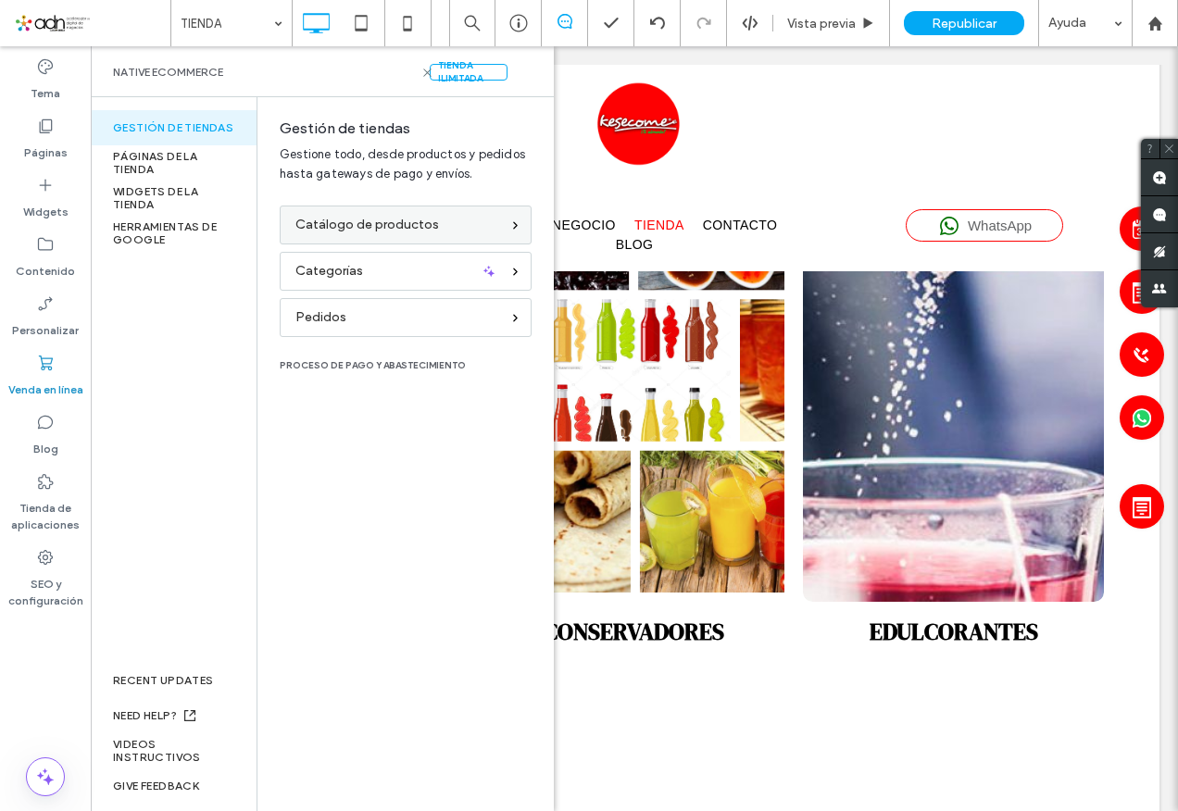
click at [475, 229] on div "Catálogo de productos" at bounding box center [397, 225] width 205 height 20
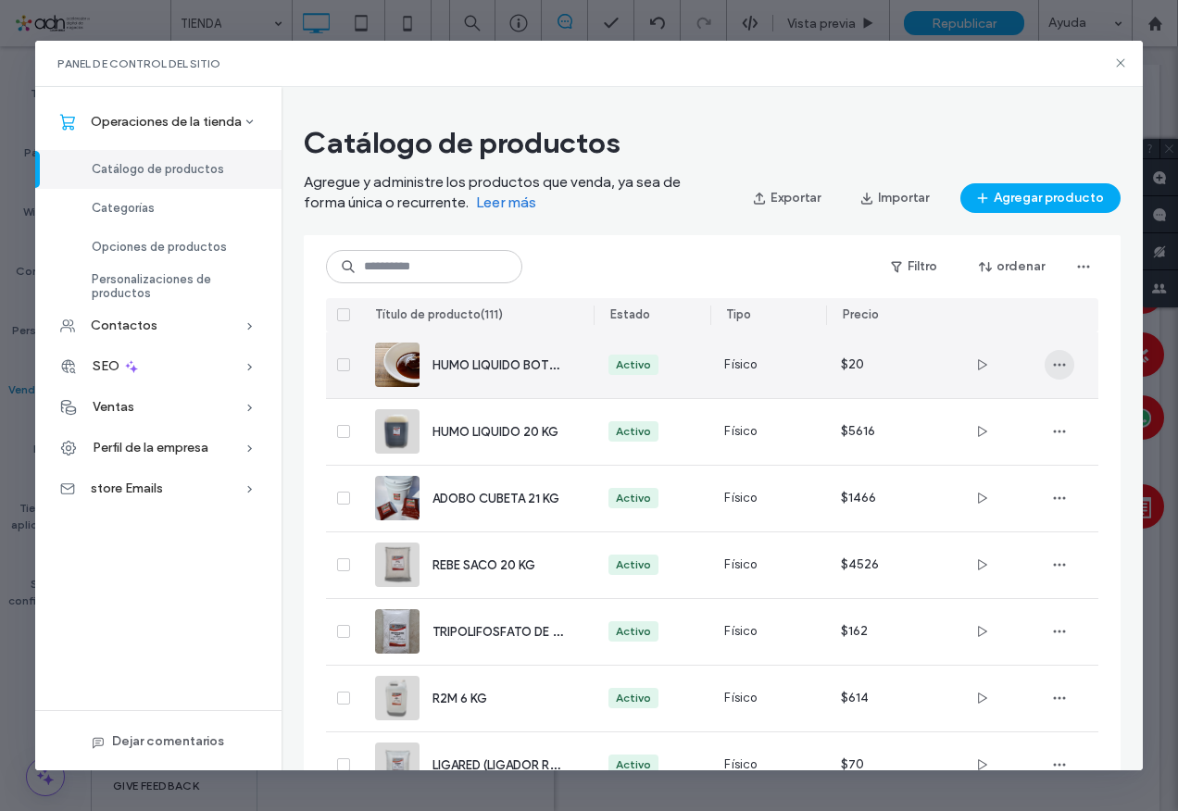
click at [1063, 366] on use "button" at bounding box center [1059, 365] width 12 height 3
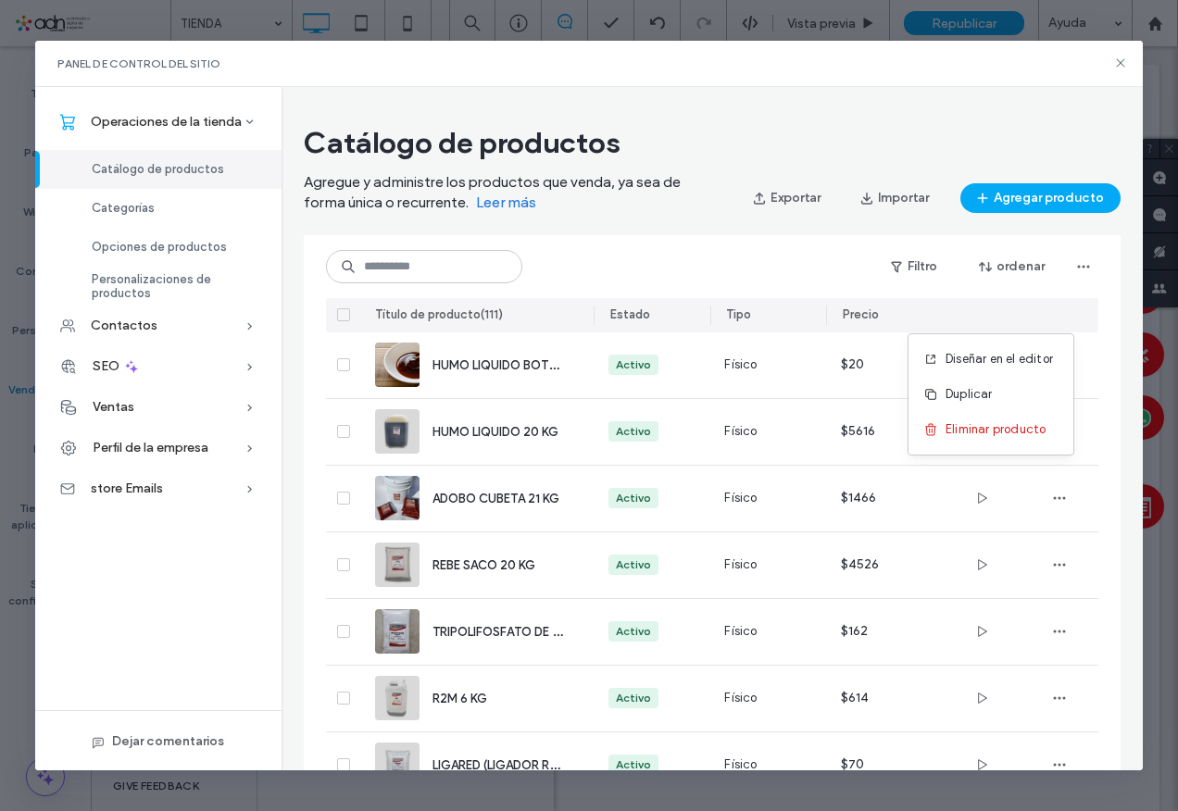
scroll to position [54, 0]
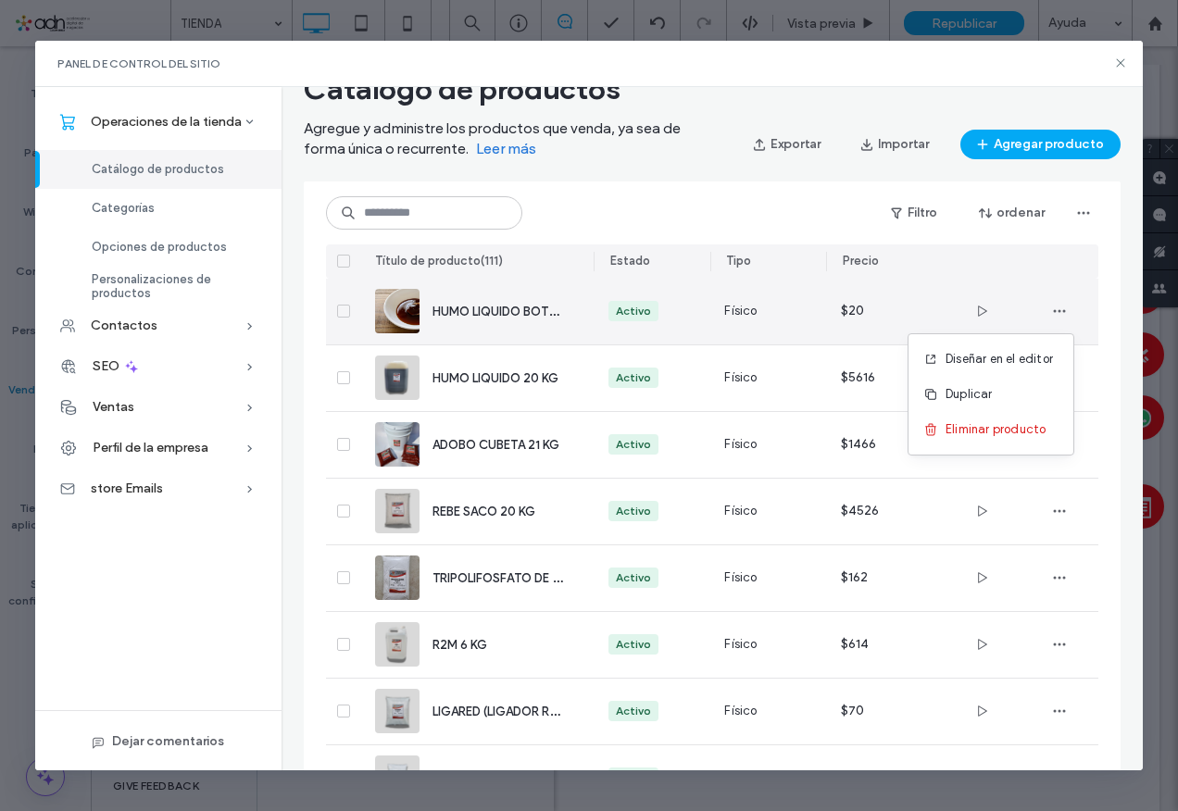
click at [475, 304] on span "HUMO LIQUIDO BOTELLA 100 G" at bounding box center [522, 311] width 178 height 18
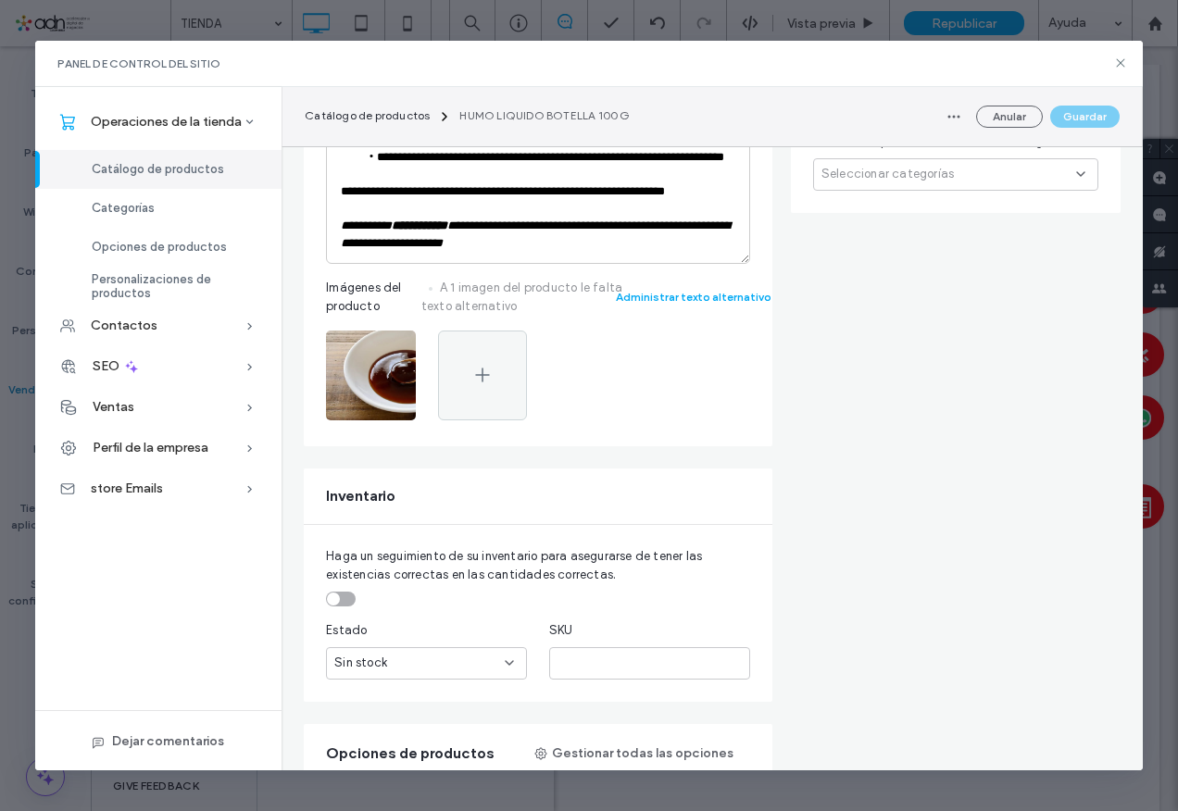
scroll to position [185, 0]
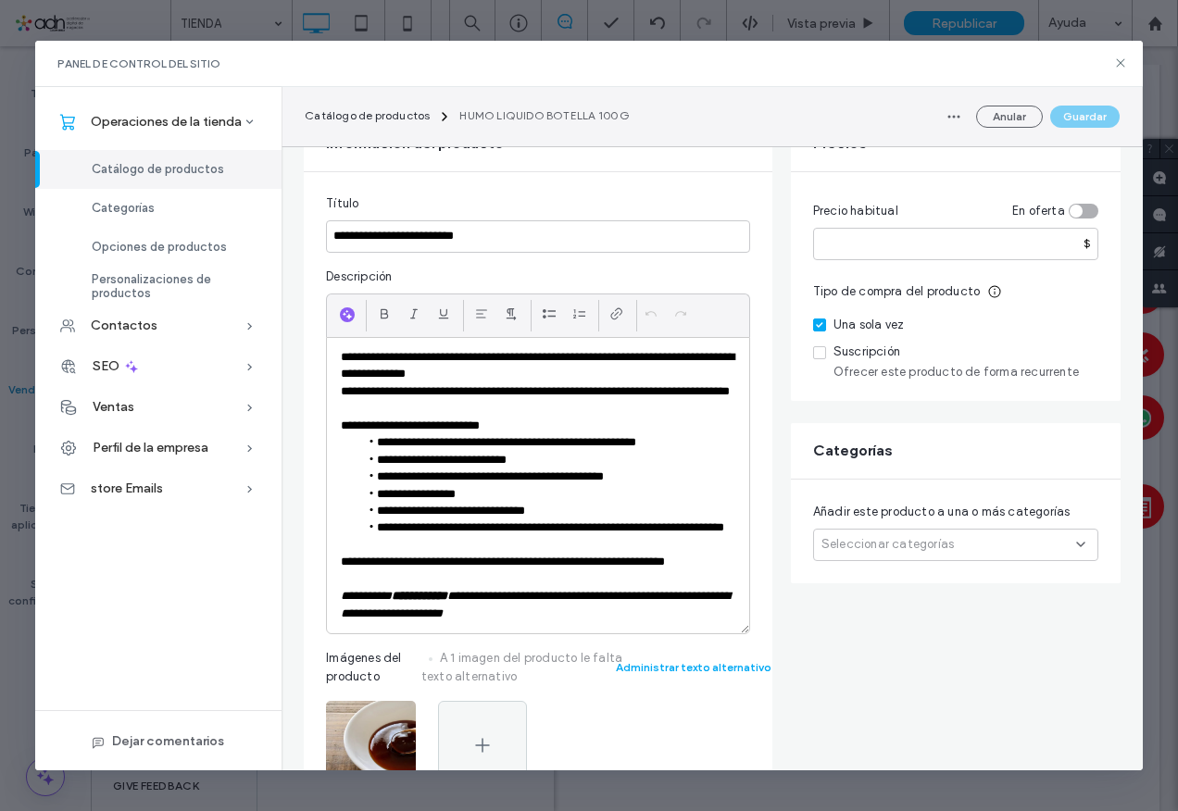
click at [911, 549] on span "Seleccionar categorías" at bounding box center [888, 544] width 132 height 19
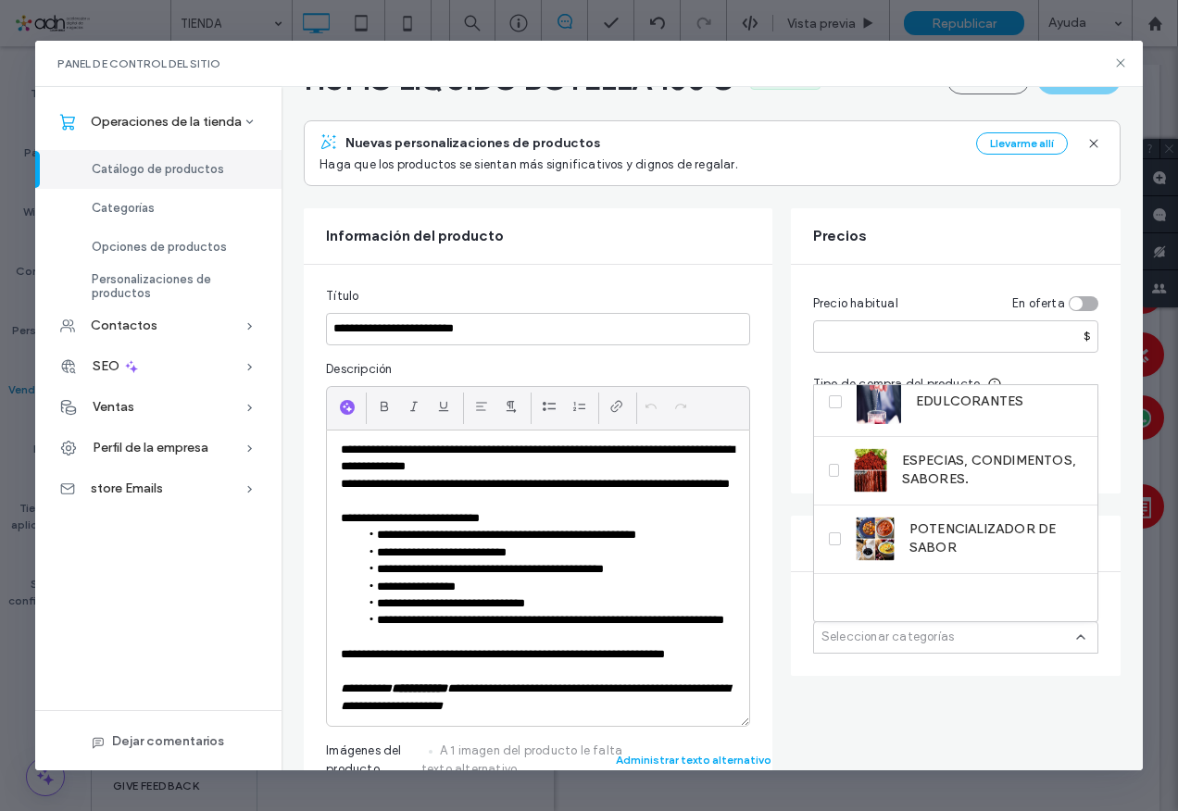
scroll to position [275, 0]
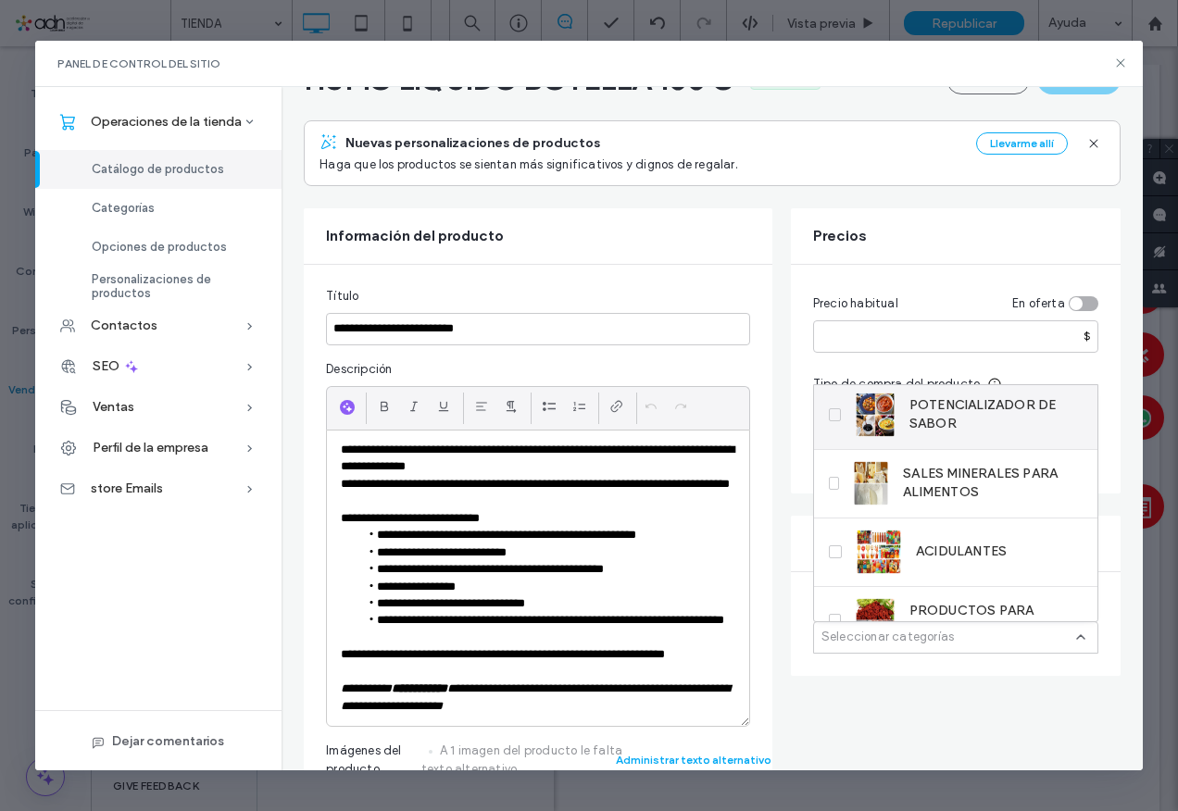
click at [924, 423] on span "POTENCIALIZADOR DE SABOR" at bounding box center [996, 414] width 173 height 37
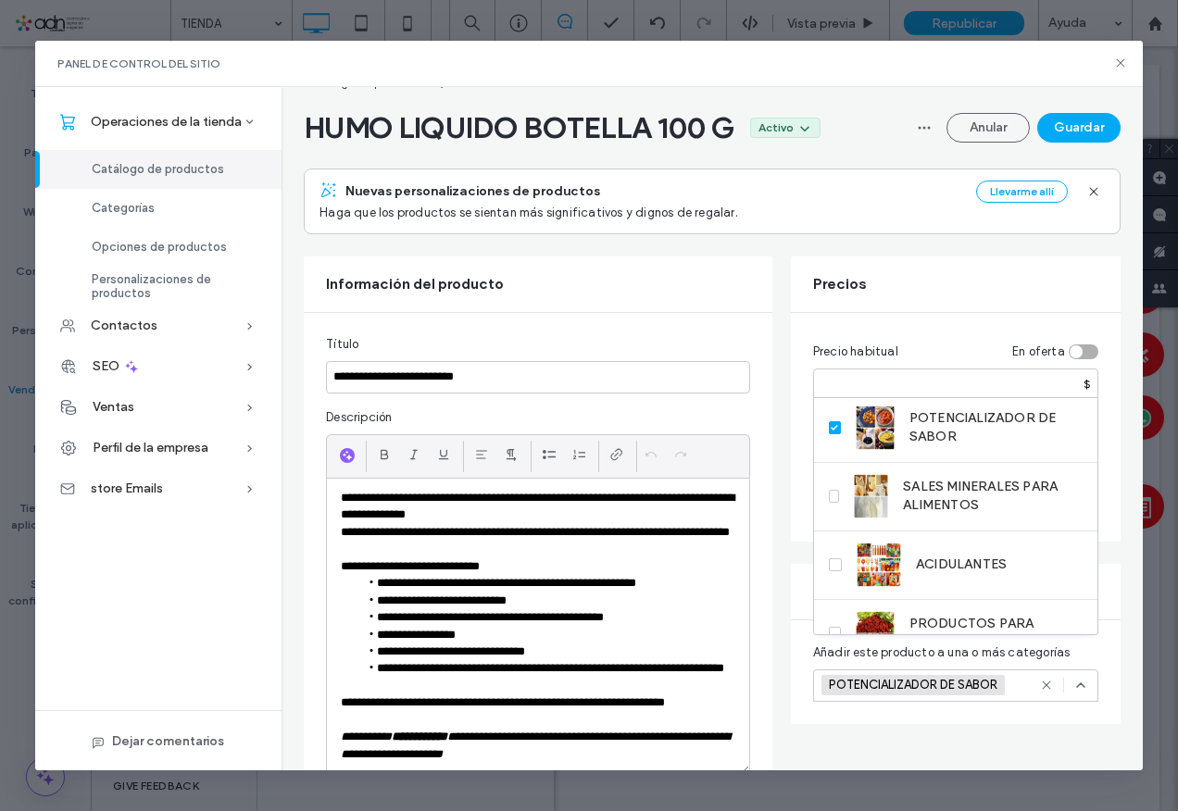
scroll to position [0, 0]
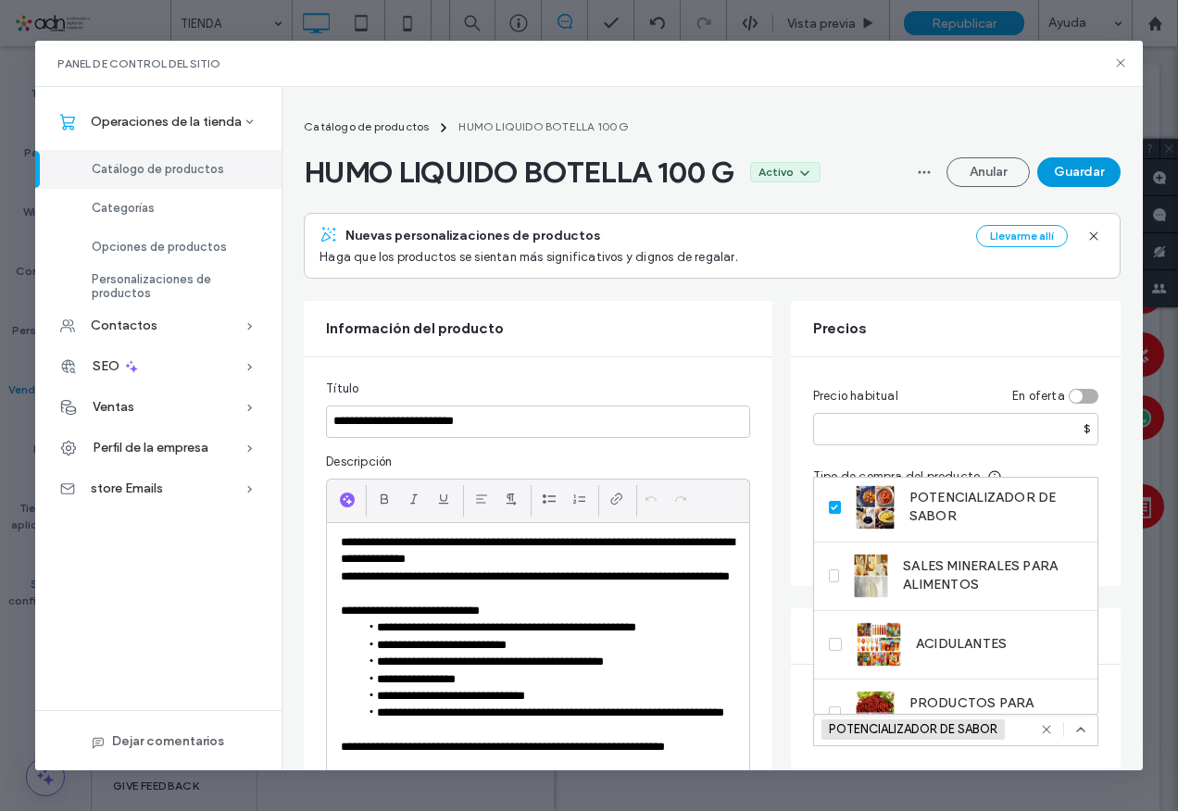
click at [1101, 164] on button "Guardar" at bounding box center [1078, 172] width 83 height 30
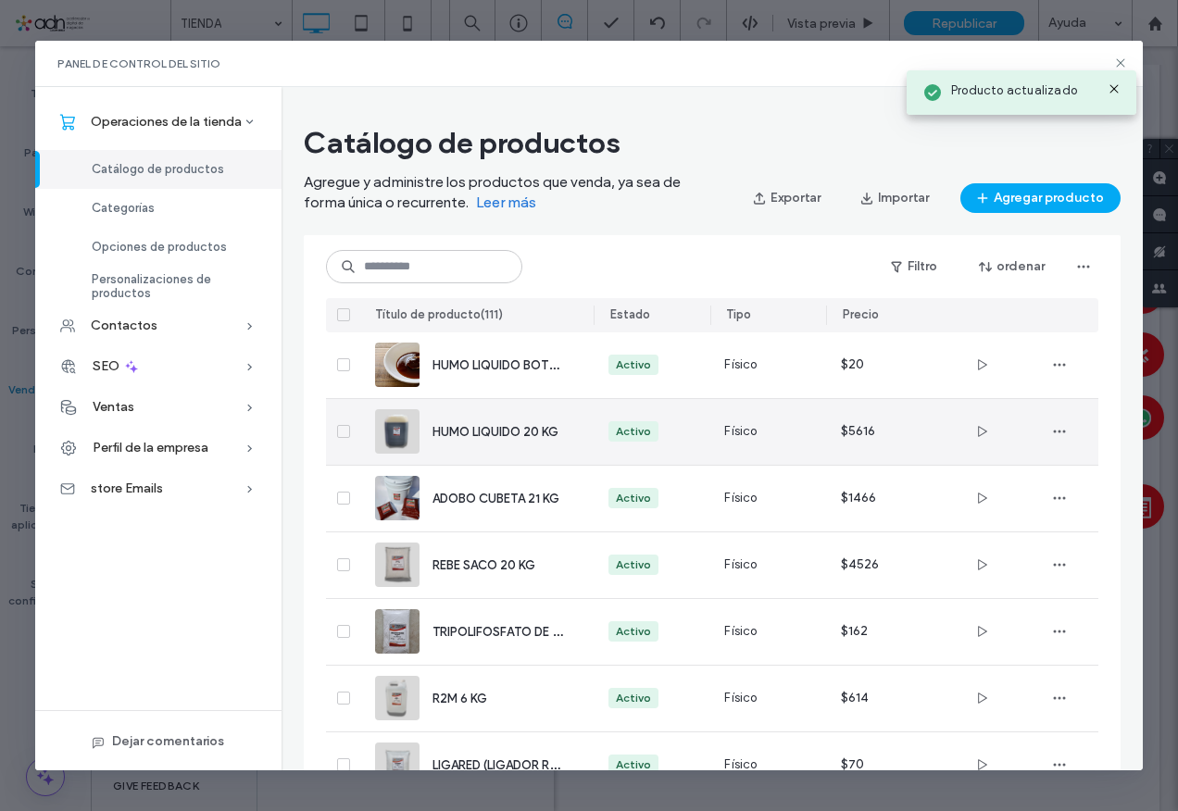
click at [525, 434] on span "HUMO LIQUIDO 20 KG" at bounding box center [496, 432] width 126 height 14
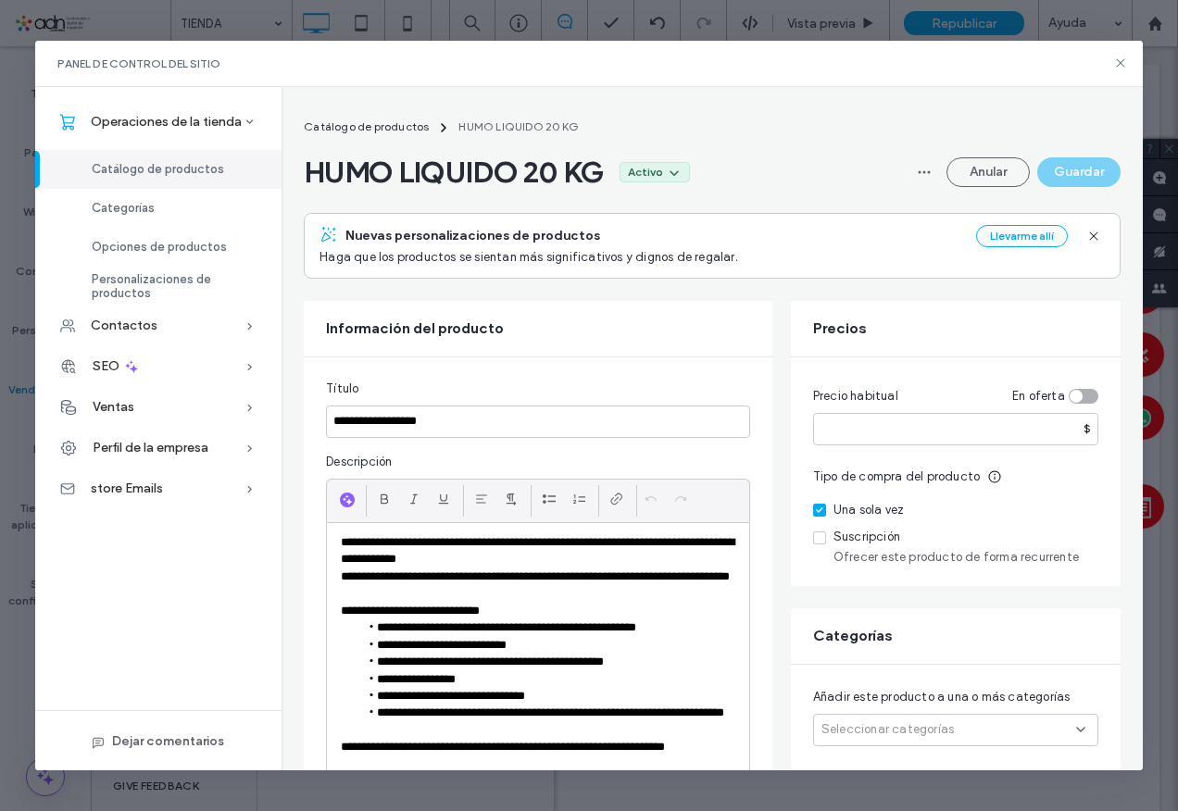
click at [891, 719] on div "Seleccionar categorías" at bounding box center [955, 730] width 285 height 32
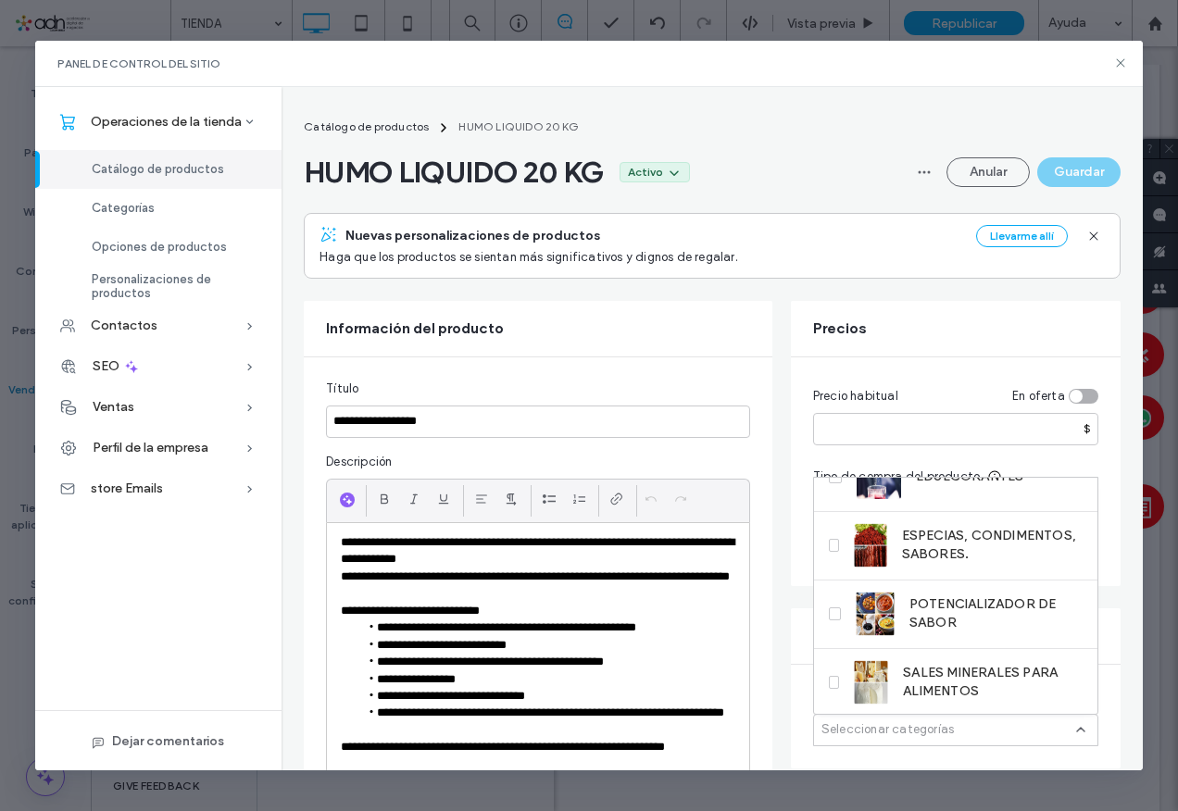
scroll to position [183, 0]
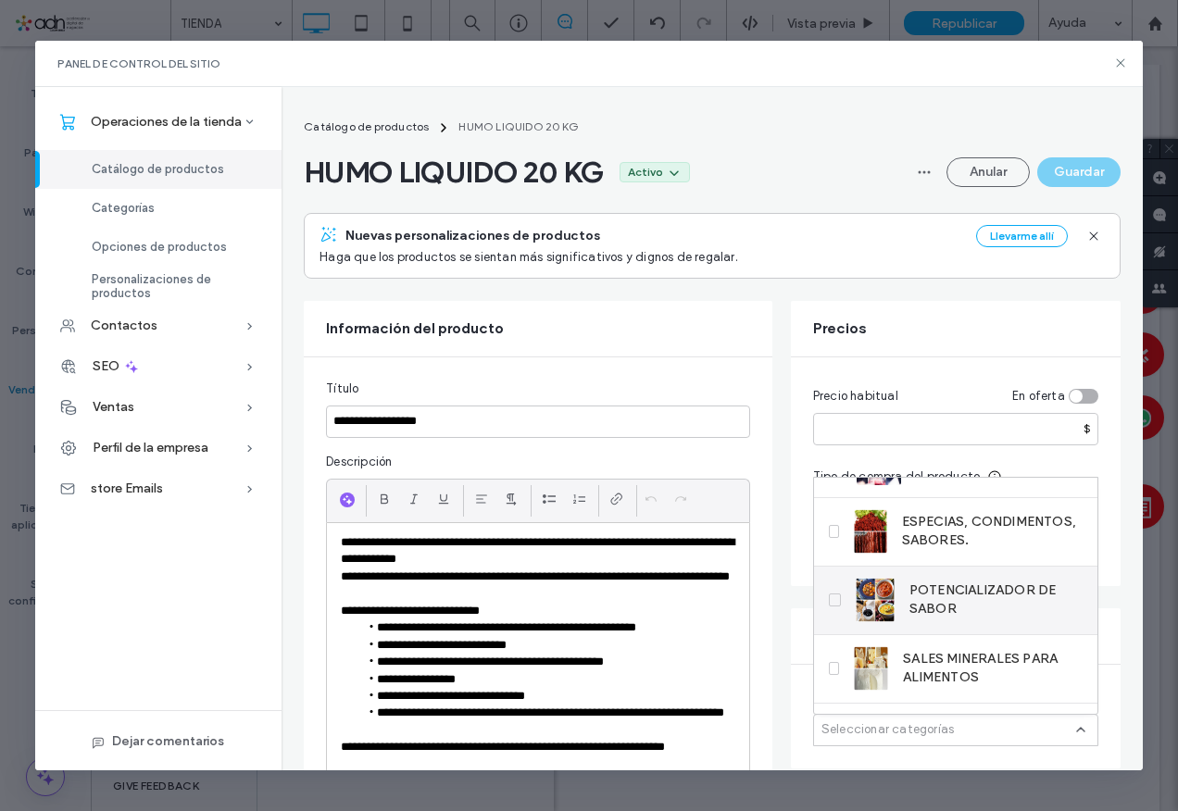
click at [926, 602] on span "POTENCIALIZADOR DE SABOR" at bounding box center [996, 600] width 173 height 37
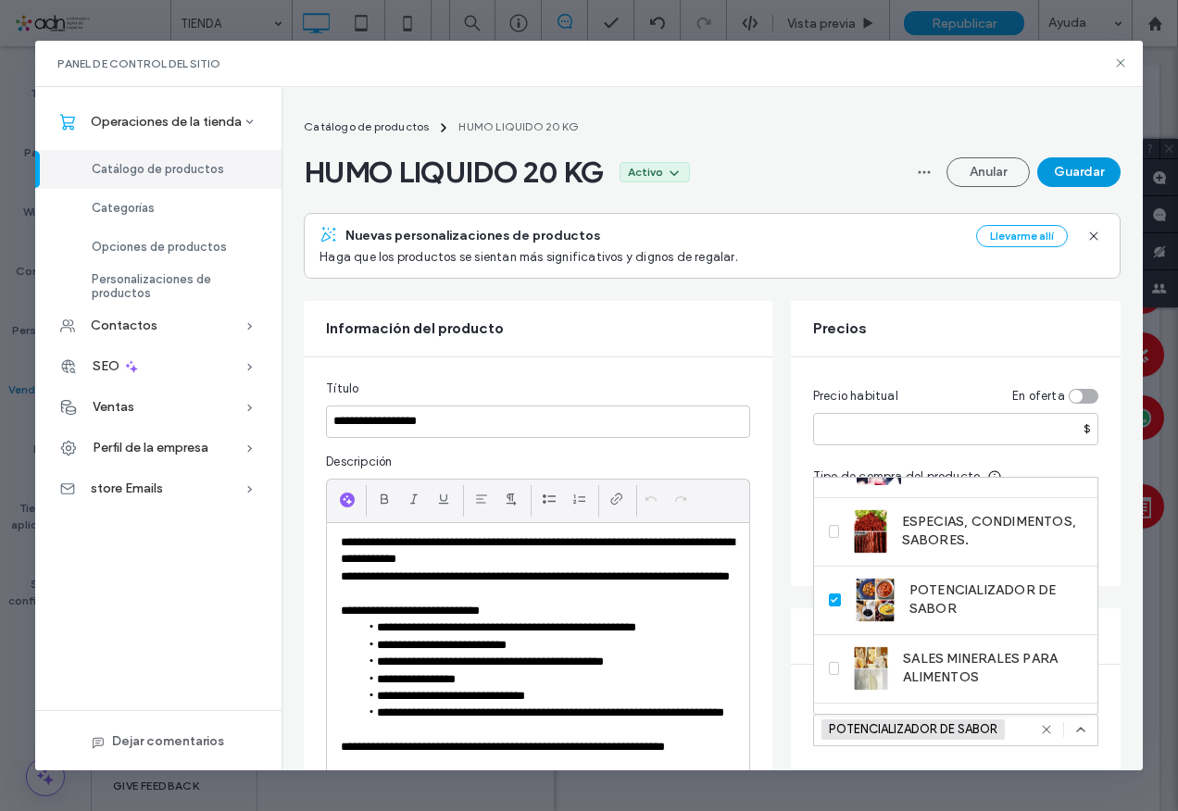
click at [1064, 159] on button "Guardar" at bounding box center [1078, 172] width 83 height 30
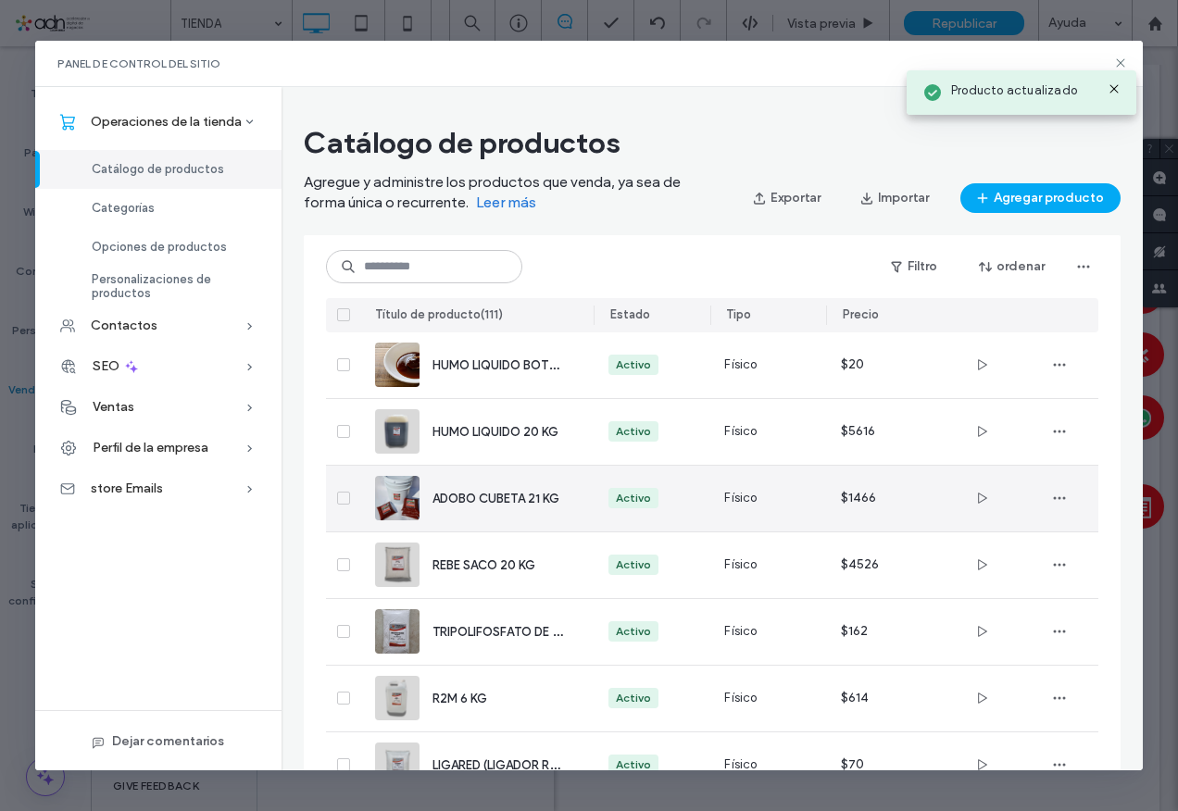
click at [466, 503] on span "ADOBO CUBETA 21 KG" at bounding box center [496, 499] width 127 height 14
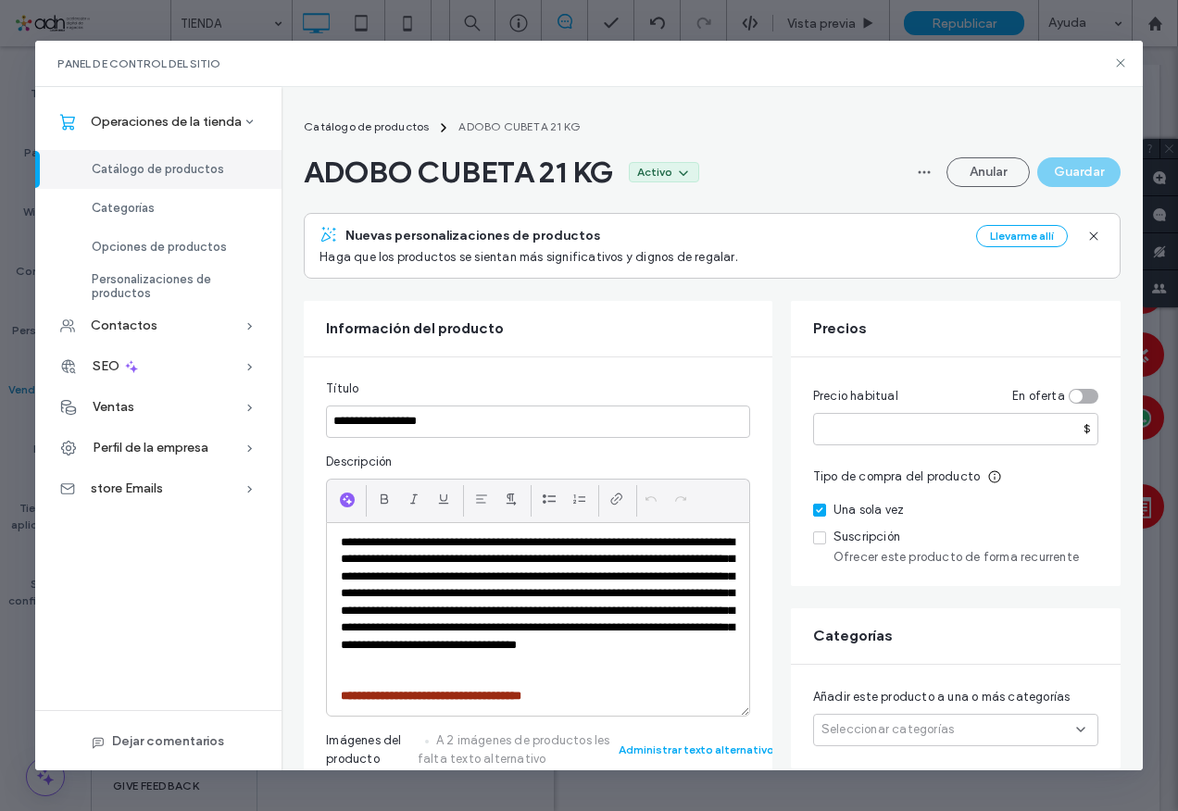
scroll to position [93, 0]
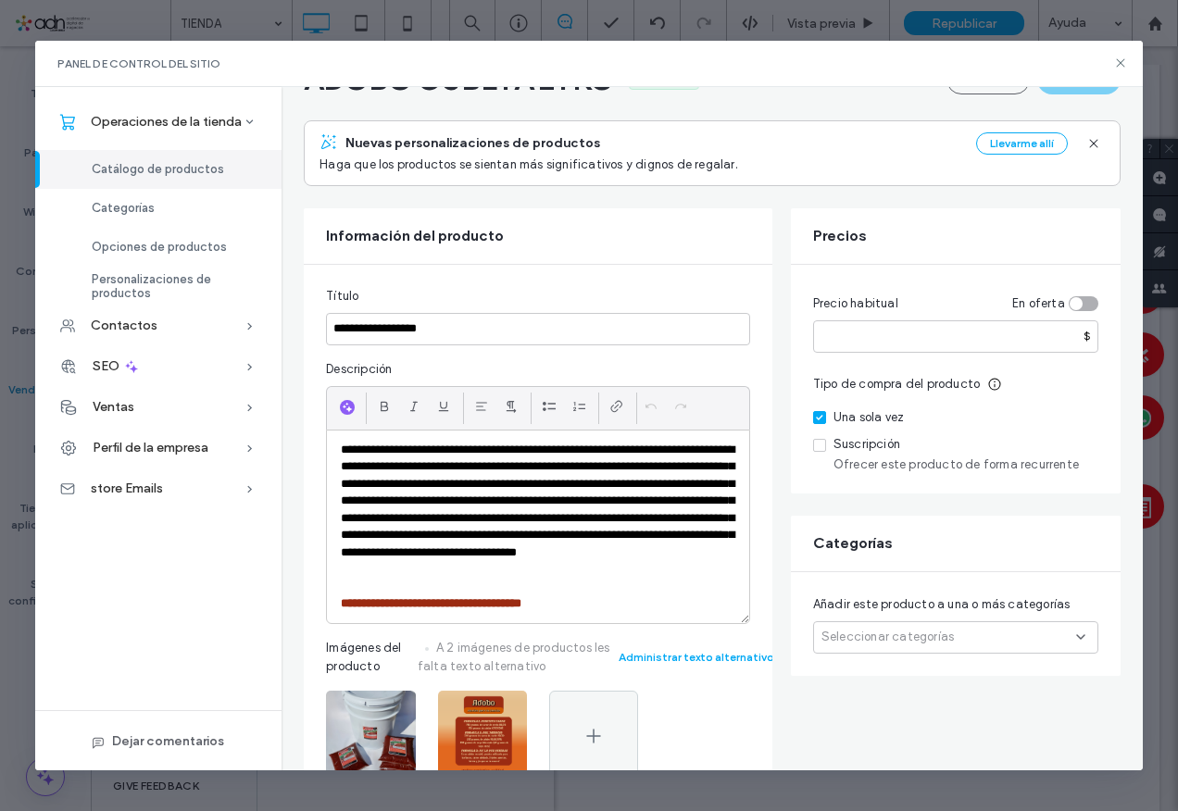
click at [919, 630] on span "Seleccionar categorías" at bounding box center [888, 637] width 132 height 19
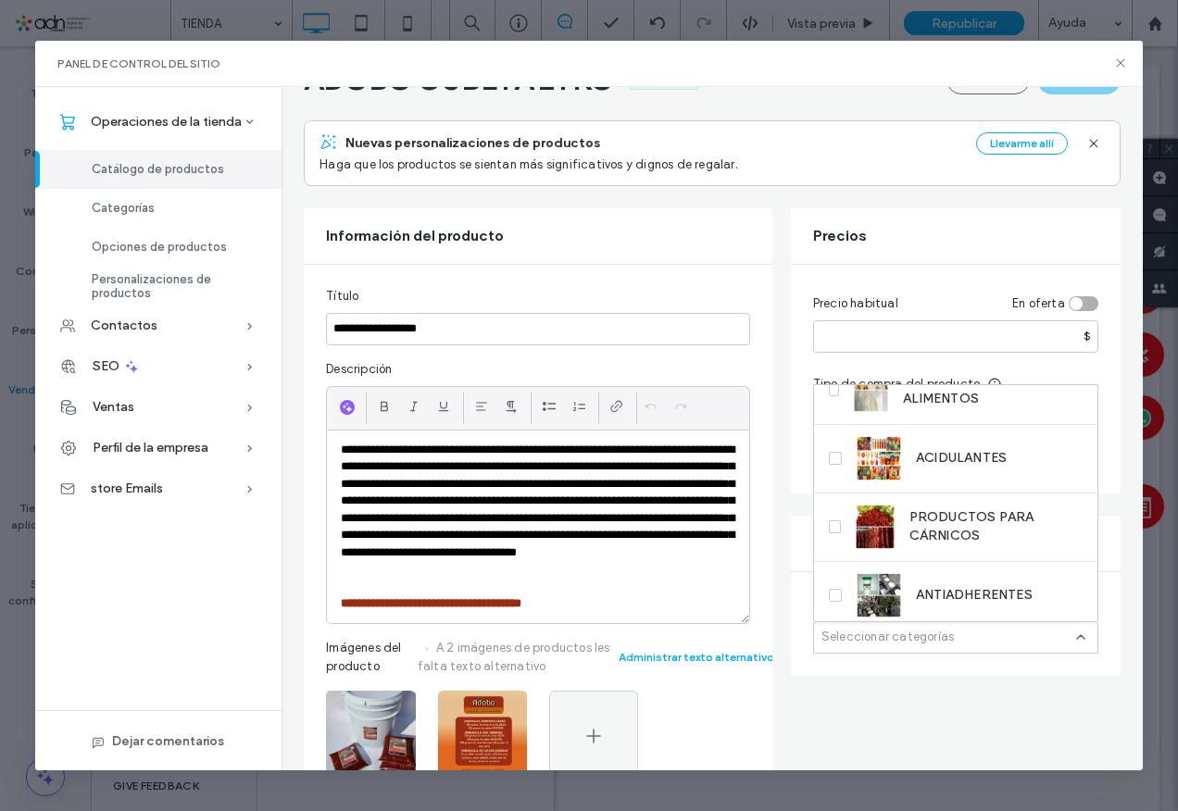
scroll to position [458, 0]
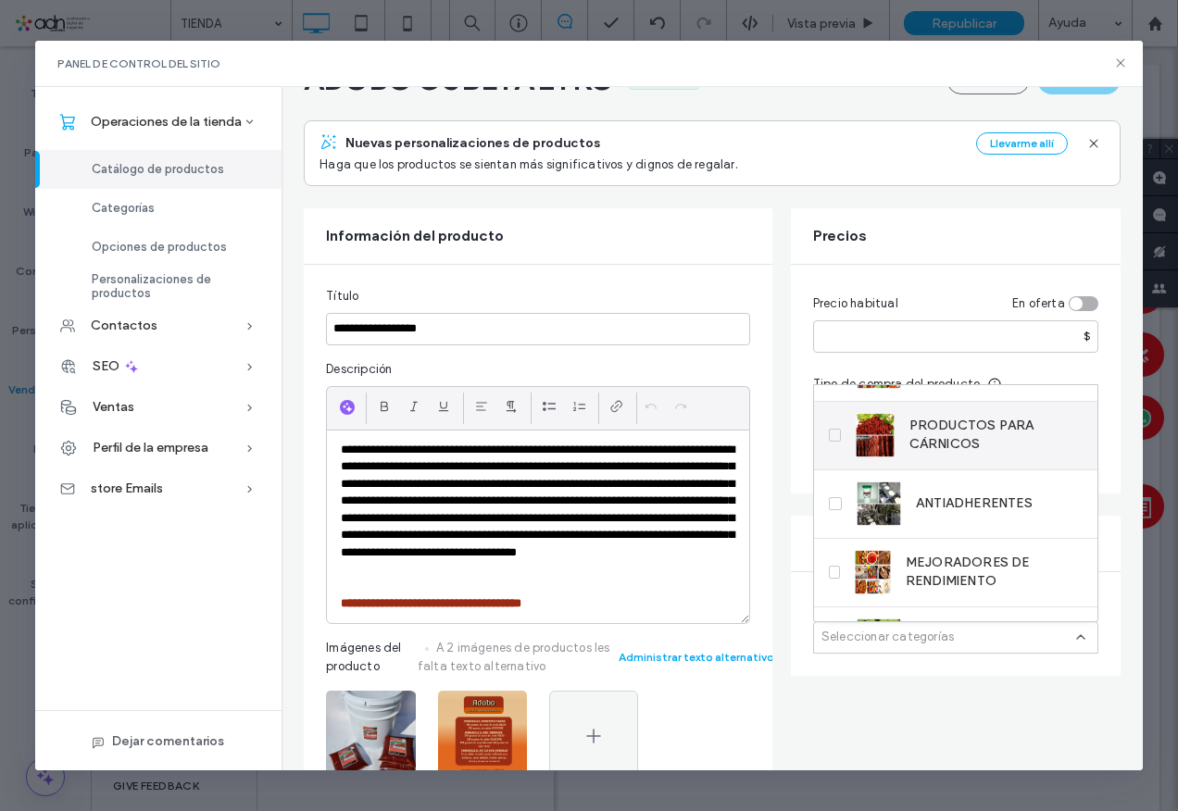
click at [922, 441] on span "PRODUCTOS PARA CÁRNICOS" at bounding box center [996, 435] width 173 height 37
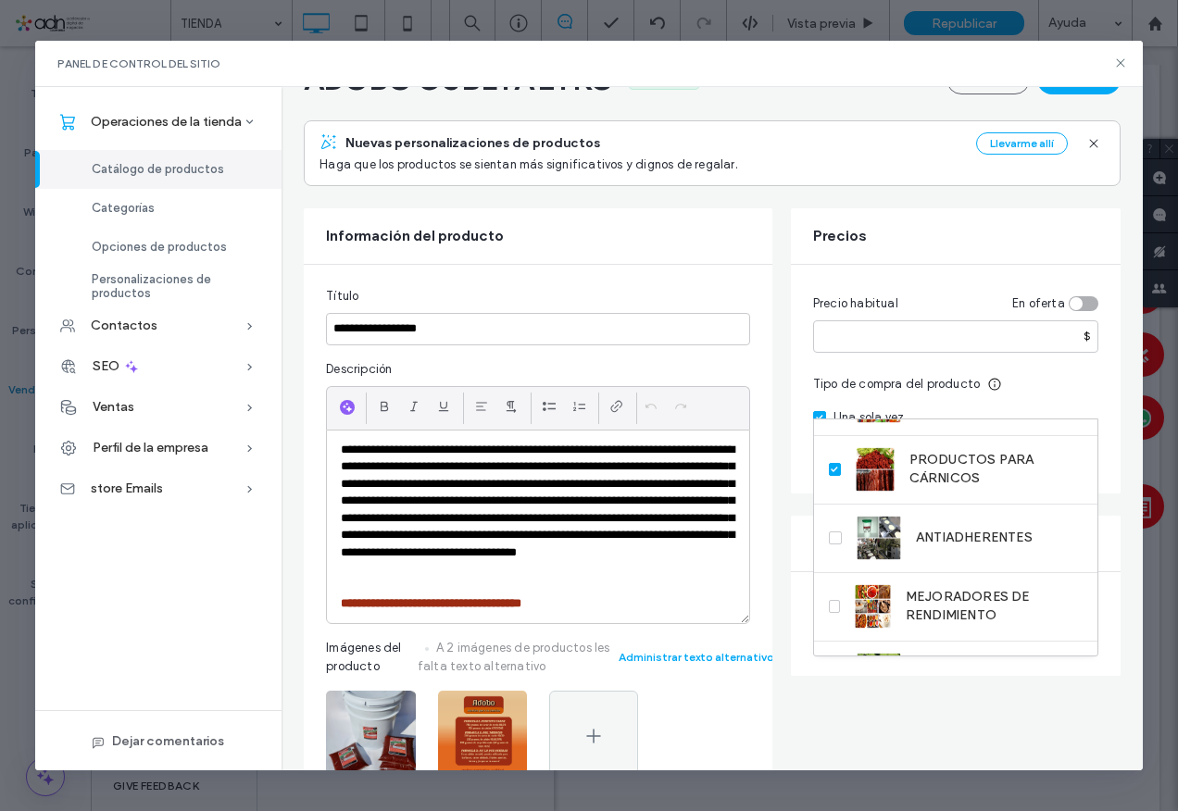
scroll to position [0, 0]
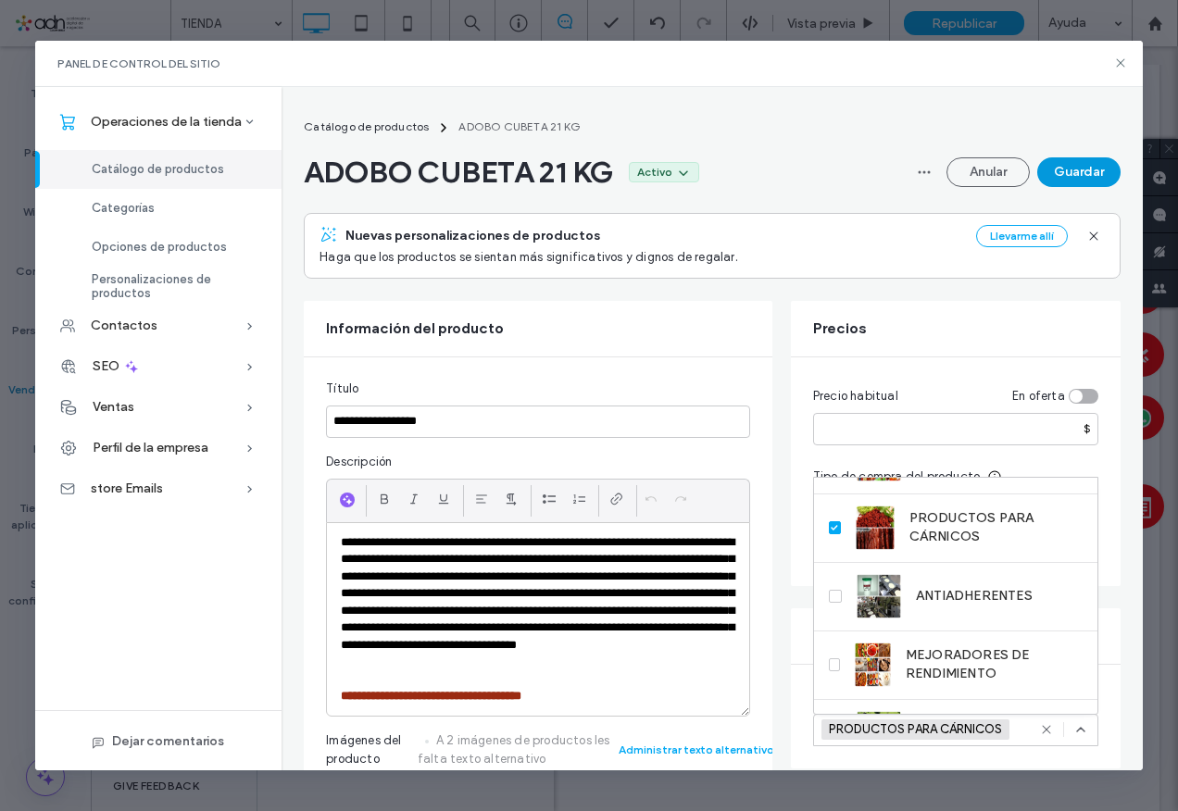
click at [1074, 180] on button "Guardar" at bounding box center [1078, 172] width 83 height 30
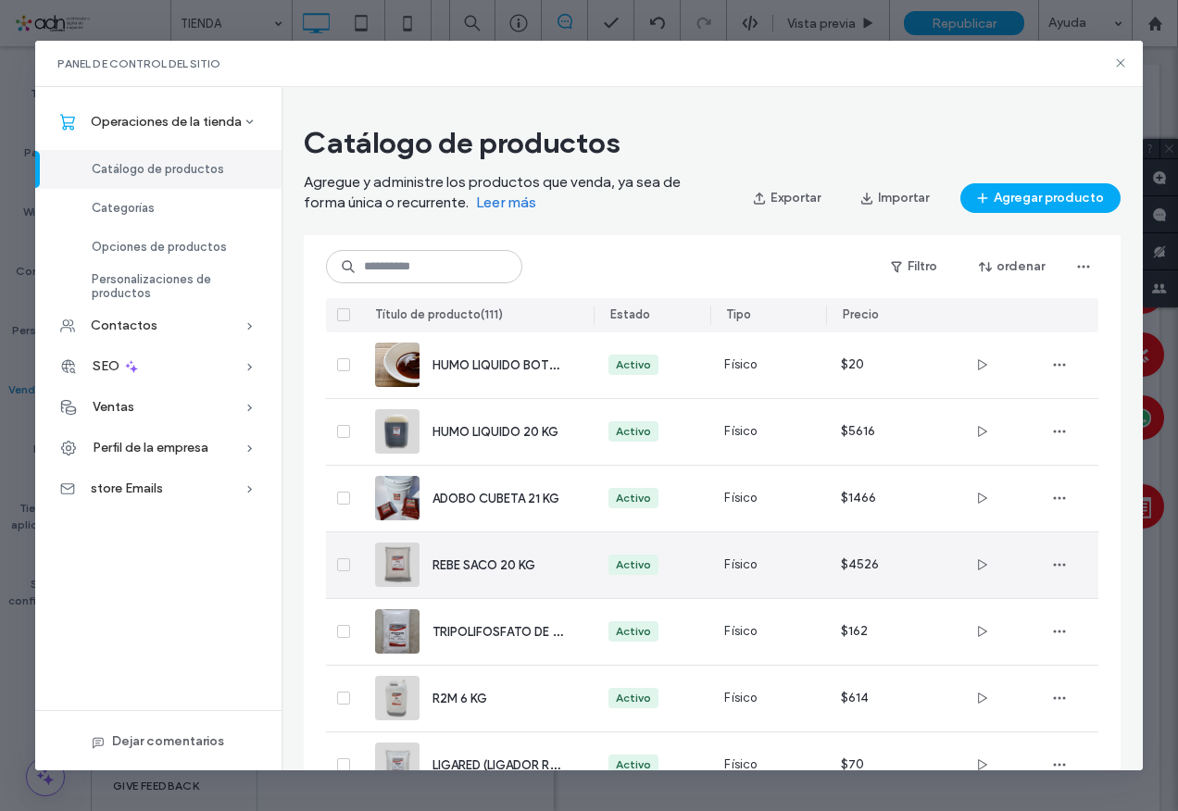
click at [459, 556] on div "REBE SACO 20 KG" at bounding box center [498, 565] width 131 height 19
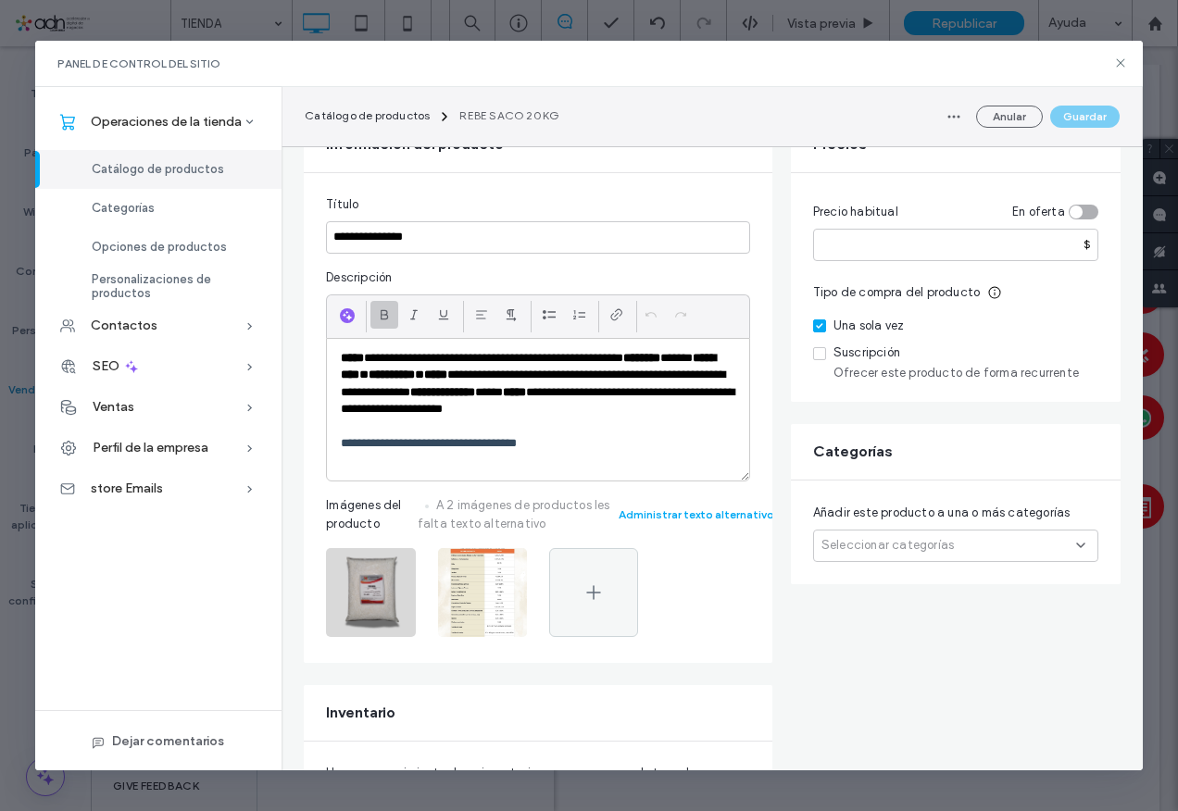
scroll to position [185, 0]
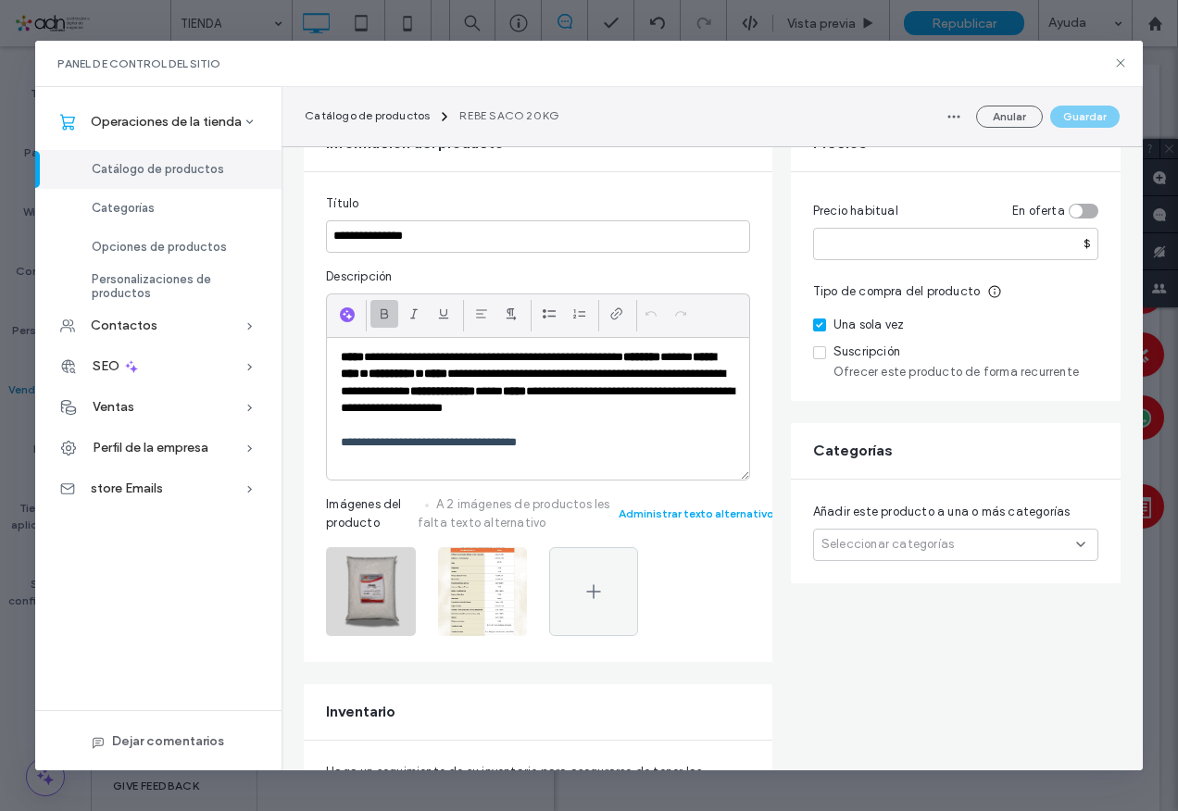
click at [862, 533] on div "Seleccionar categorías" at bounding box center [955, 545] width 285 height 32
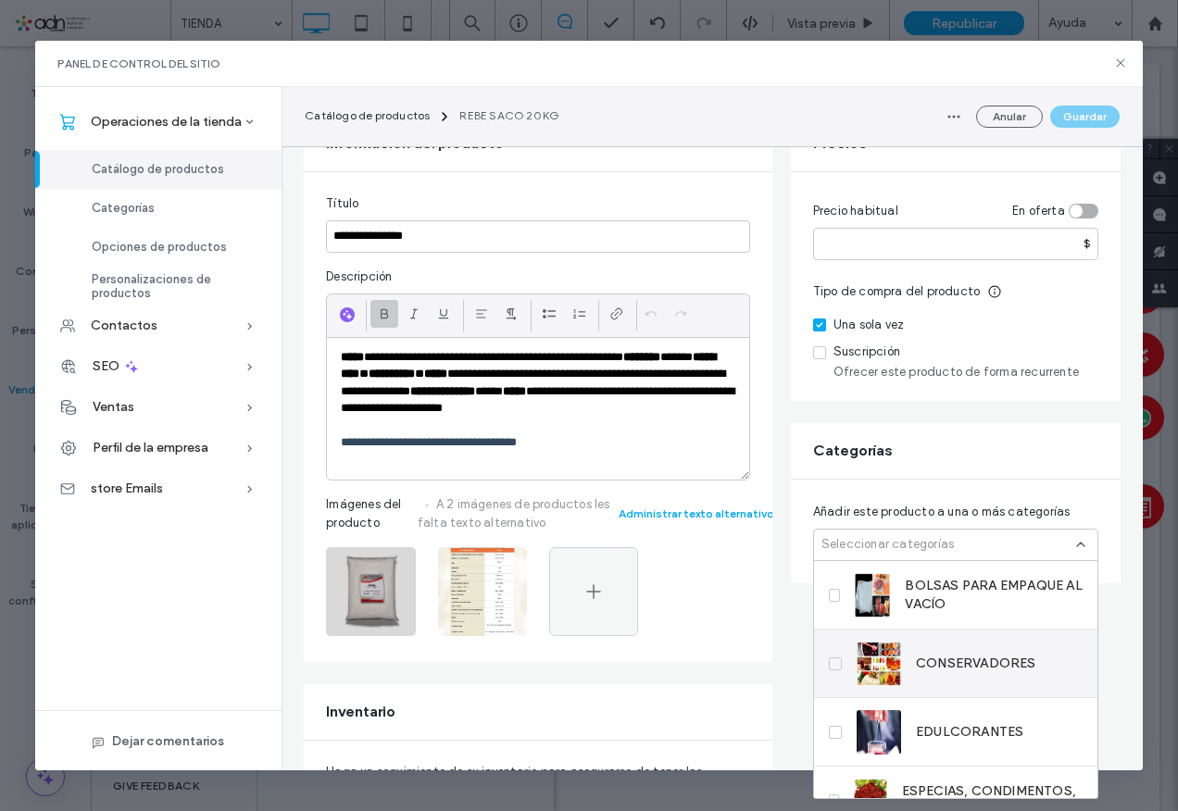
click at [960, 661] on span "CONSERVADORES" at bounding box center [976, 664] width 120 height 19
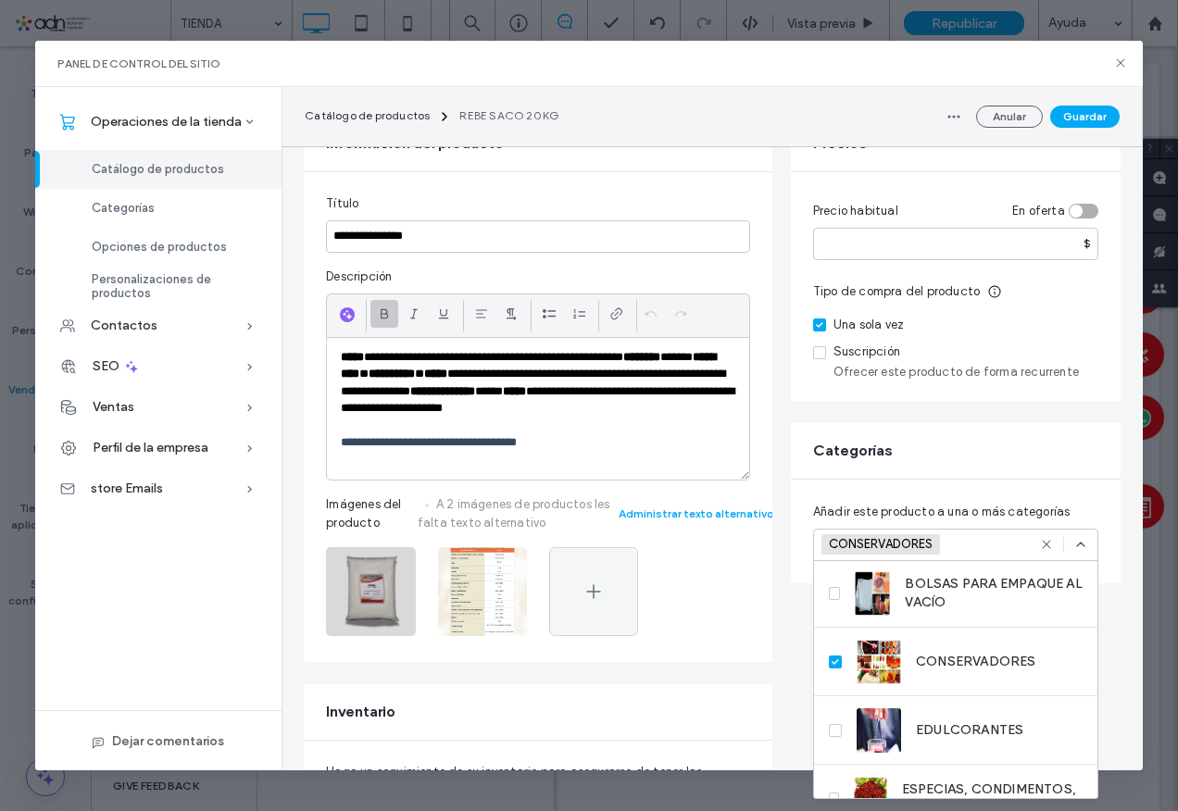
scroll to position [0, 0]
click at [1076, 117] on button "Guardar" at bounding box center [1084, 117] width 69 height 22
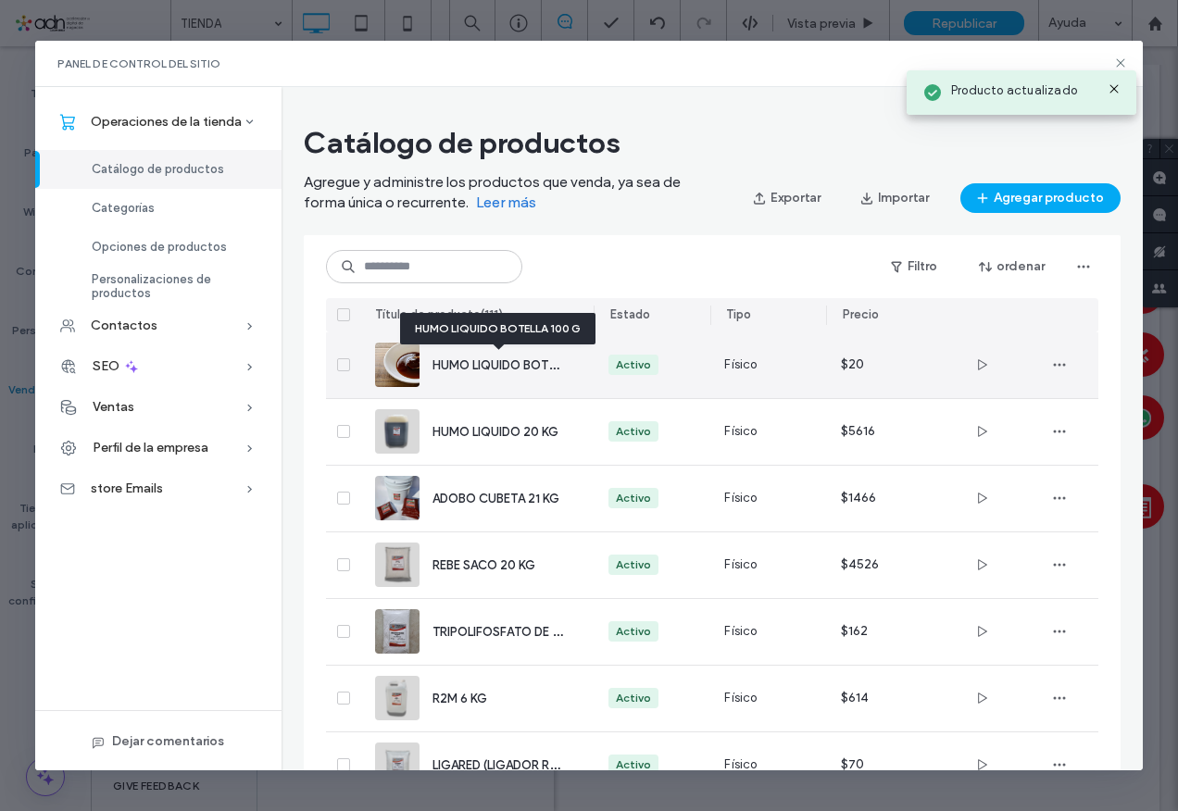
click at [495, 371] on span "HUMO LIQUIDO BOTELLA 100 G" at bounding box center [522, 365] width 178 height 18
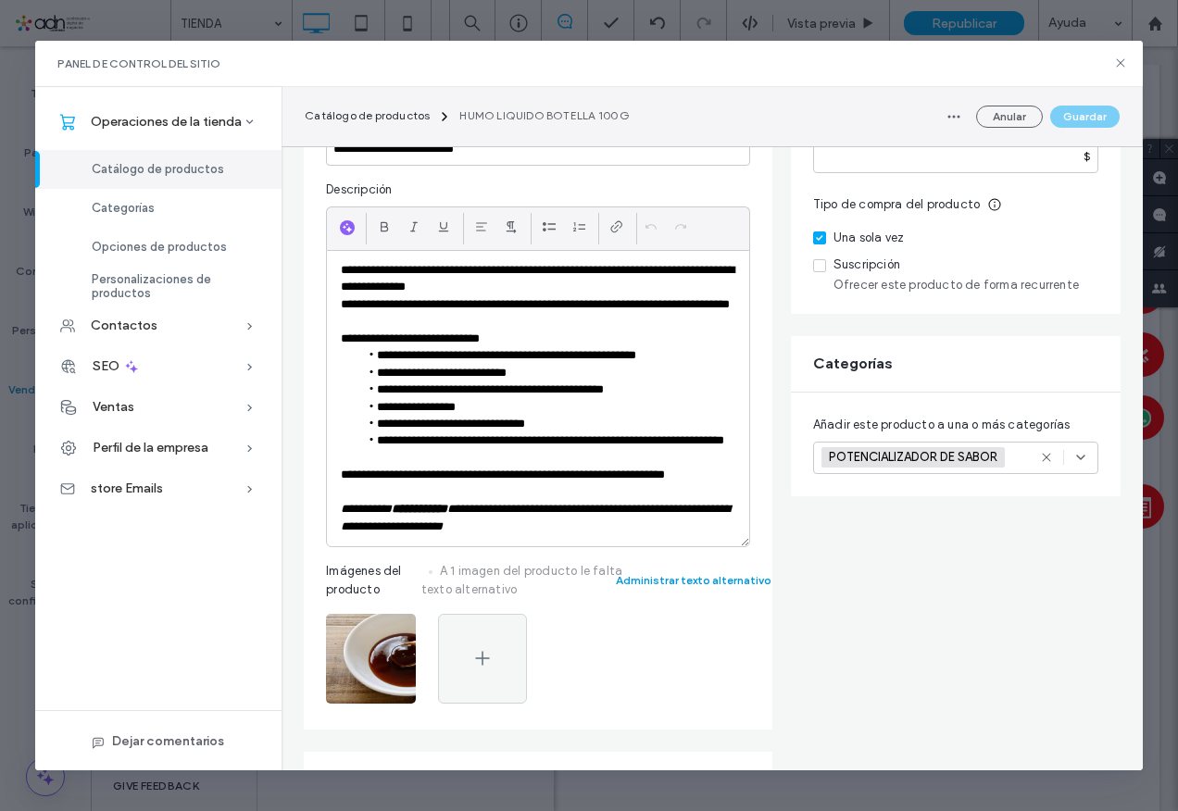
scroll to position [278, 0]
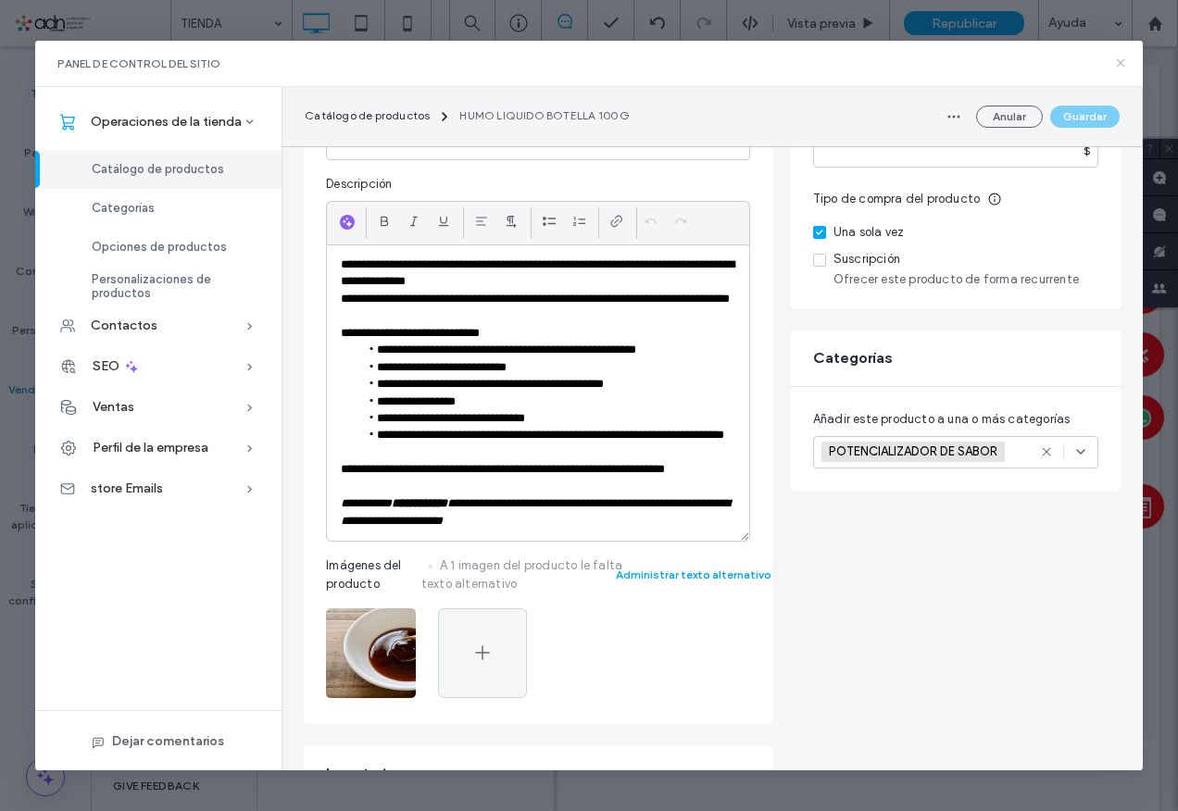
click at [1116, 69] on icon at bounding box center [1120, 63] width 15 height 15
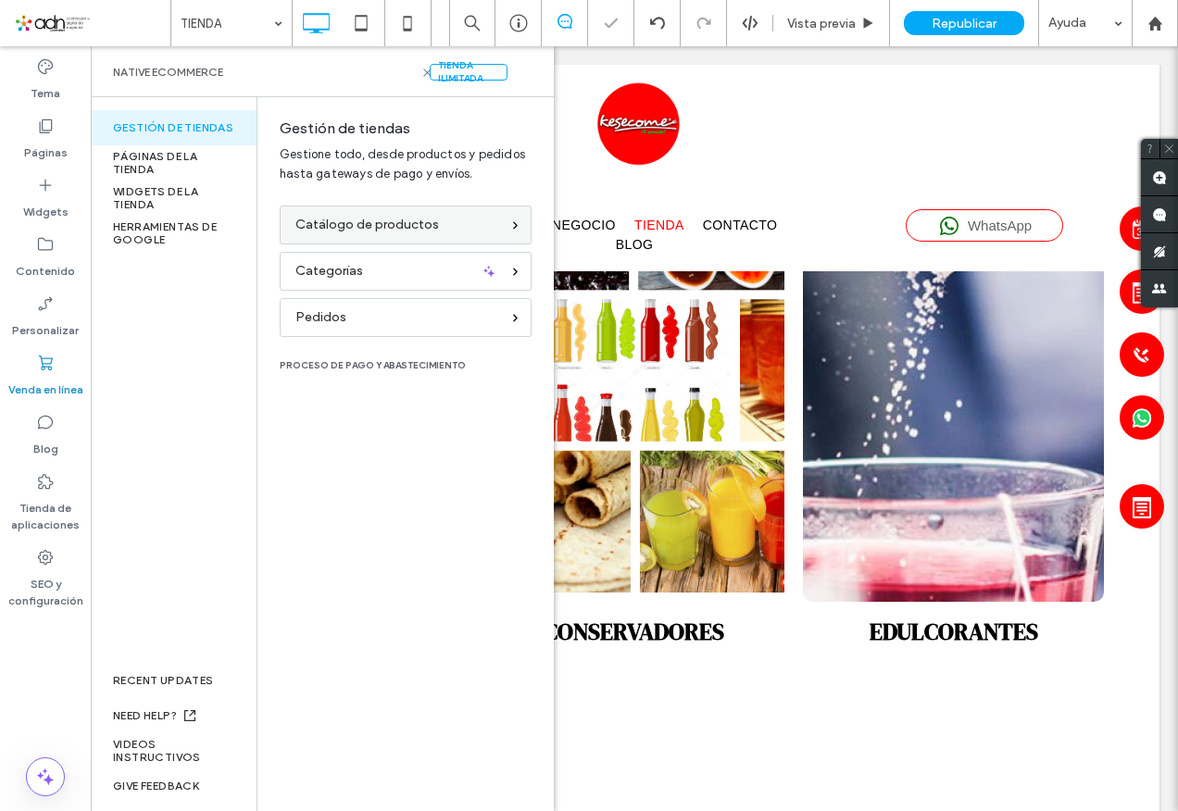
click at [472, 230] on div "Catálogo de productos" at bounding box center [397, 225] width 205 height 20
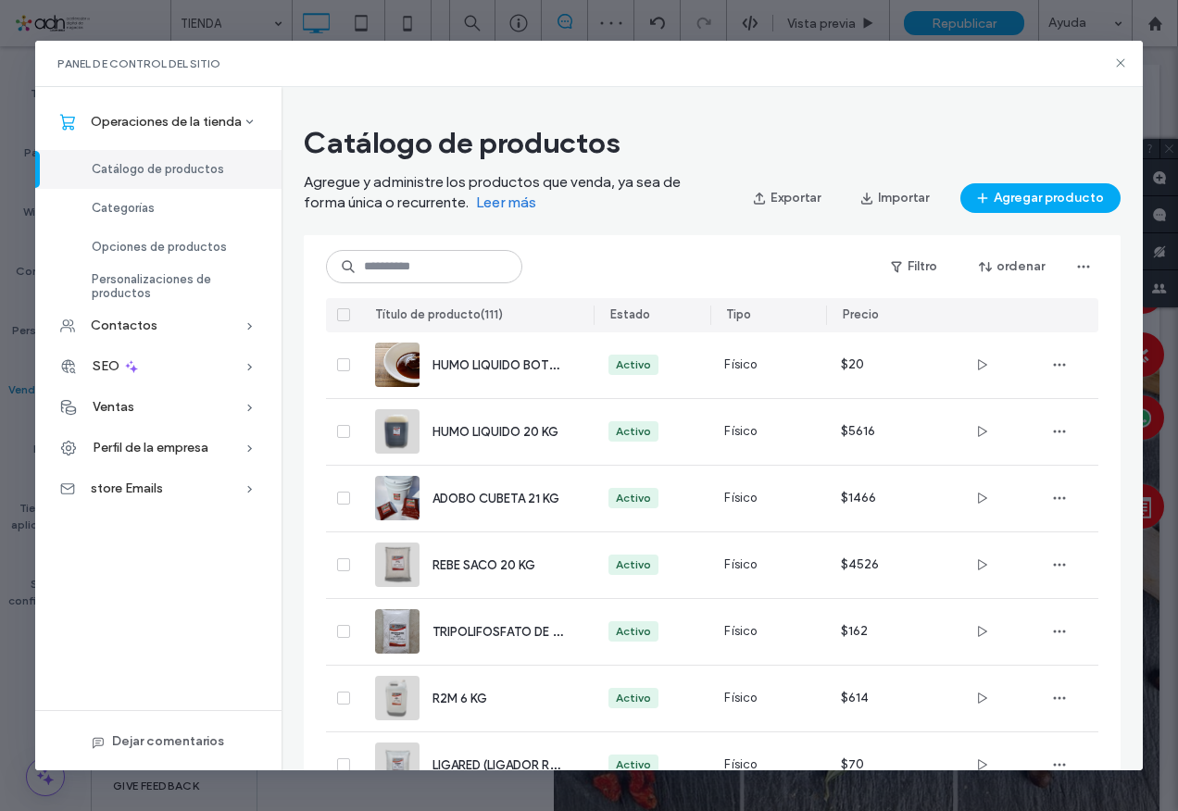
scroll to position [0, 0]
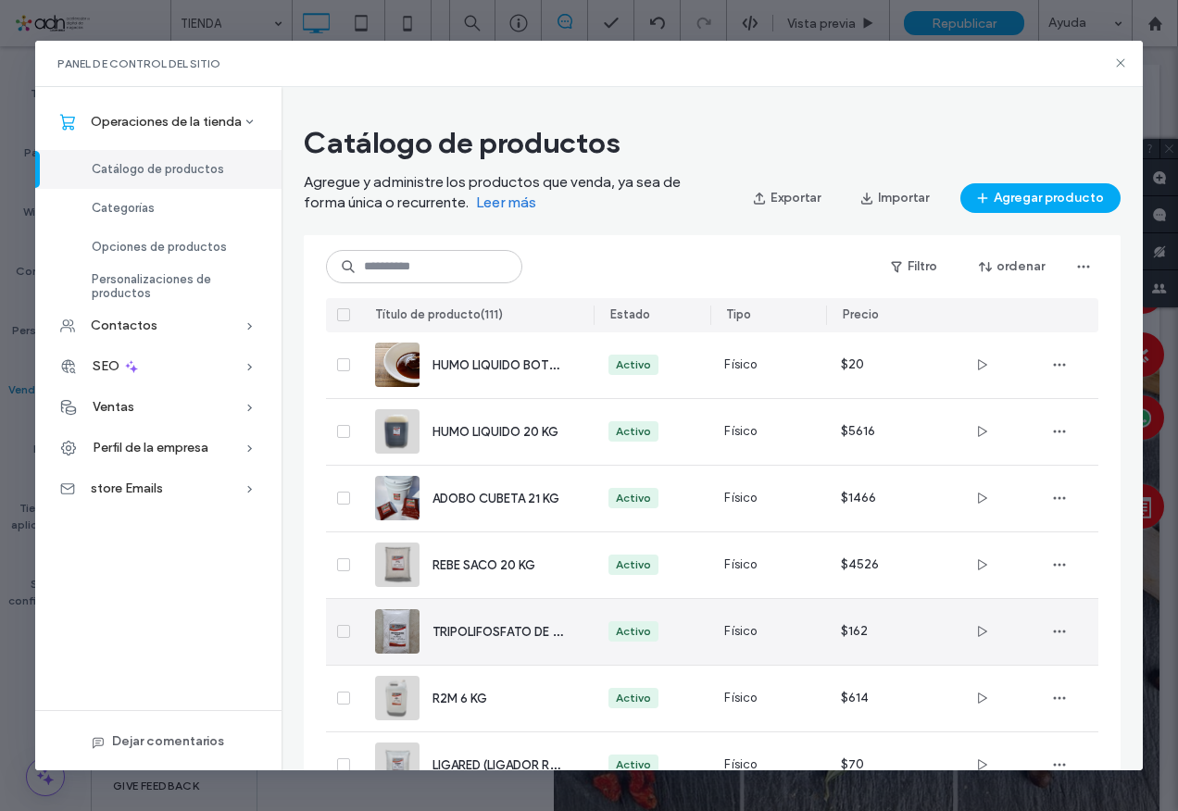
click at [481, 637] on span "TRIPOLIFOSFATO DE SODIO 1 KG" at bounding box center [525, 631] width 185 height 18
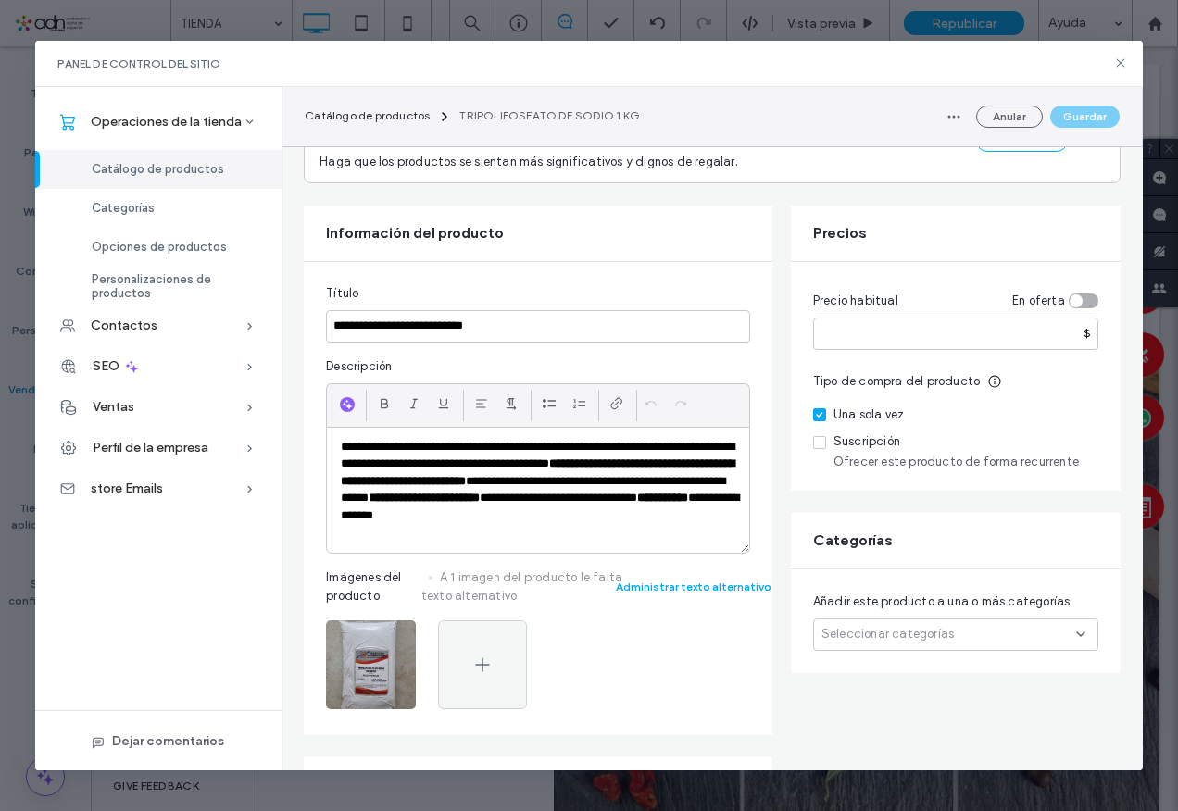
scroll to position [185, 0]
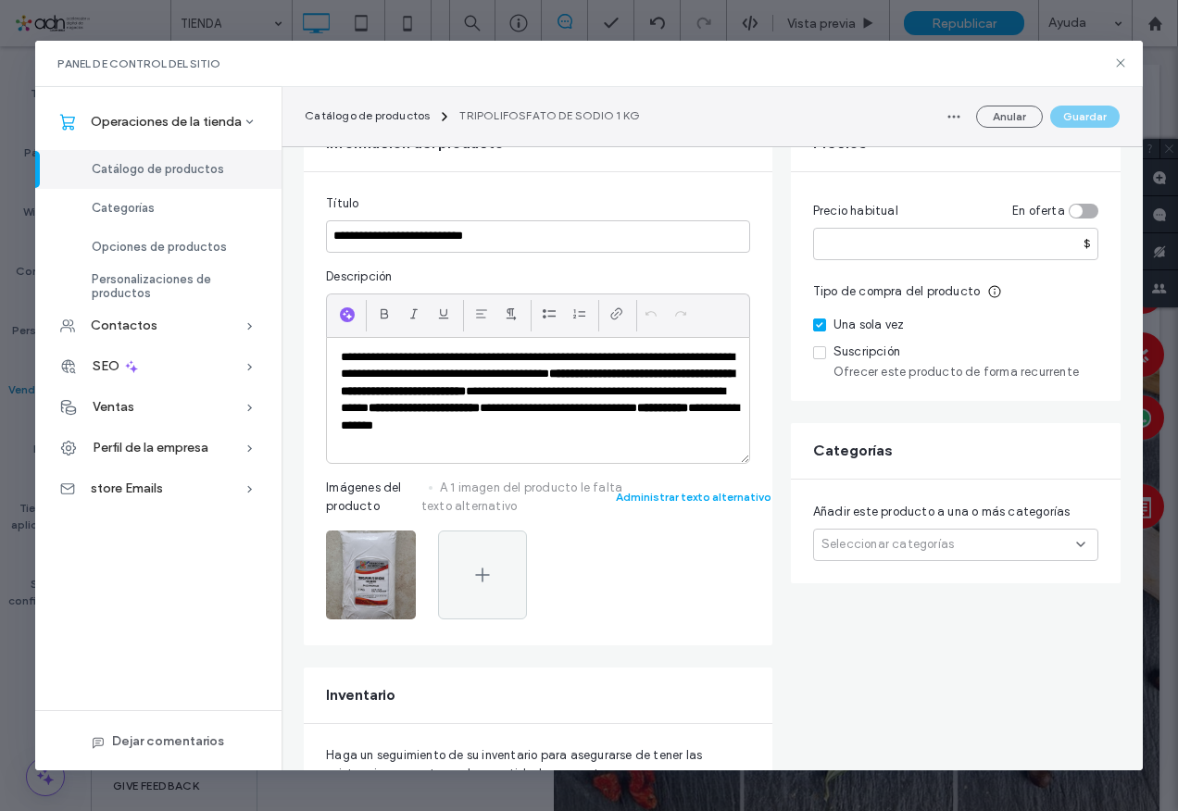
click at [876, 546] on span "Seleccionar categorías" at bounding box center [888, 544] width 132 height 19
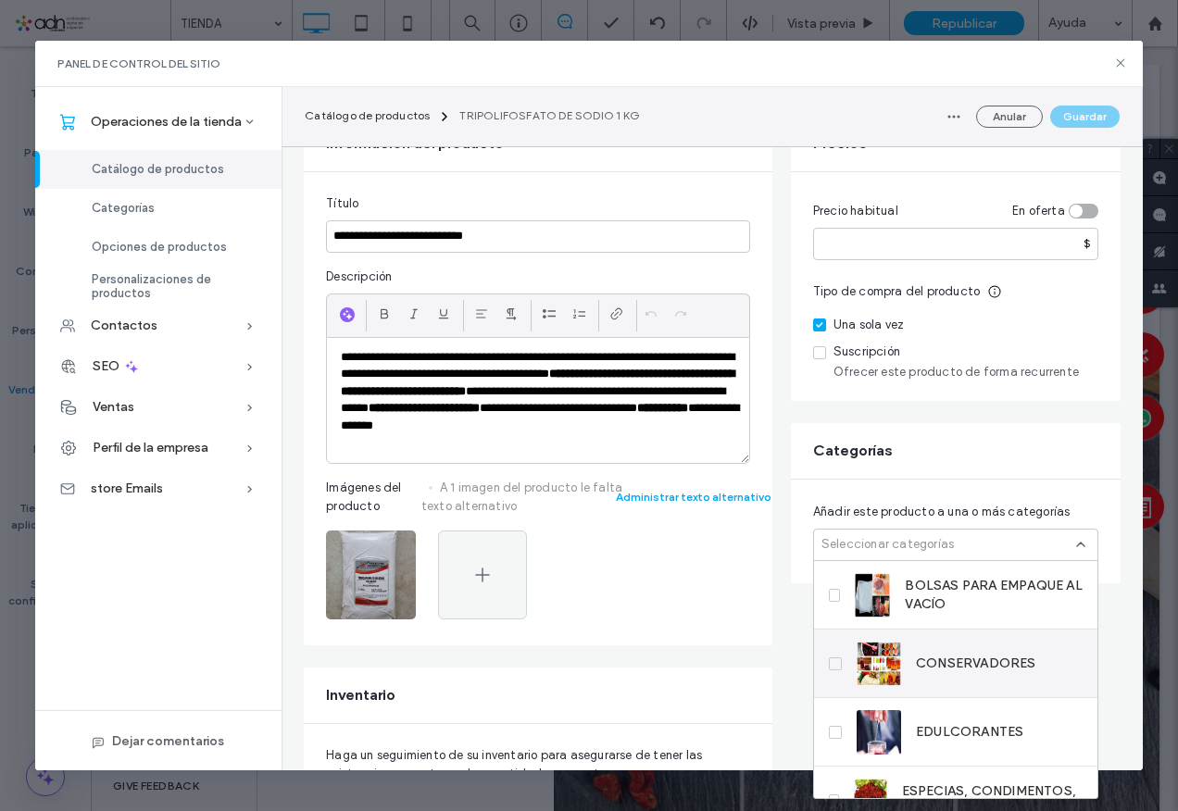
click at [931, 652] on div "CONSERVADORES" at bounding box center [947, 664] width 180 height 44
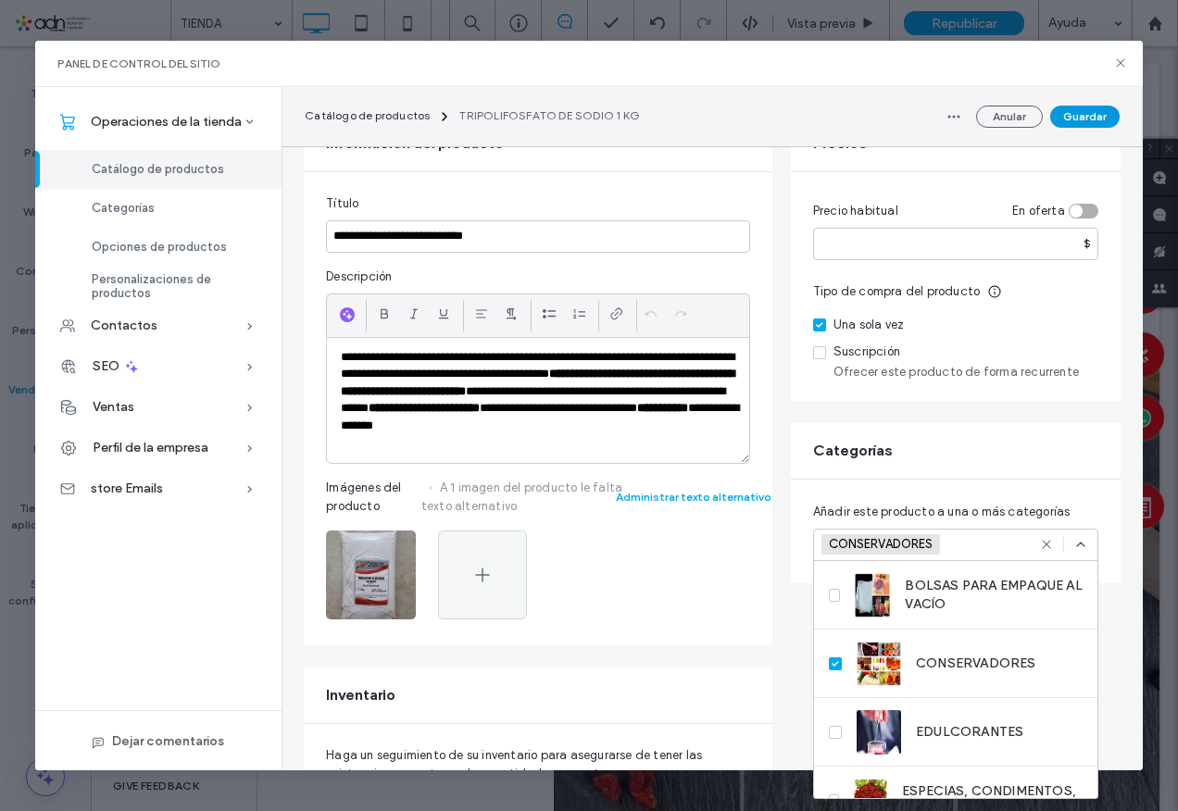
click at [1092, 123] on button "Guardar" at bounding box center [1084, 117] width 69 height 22
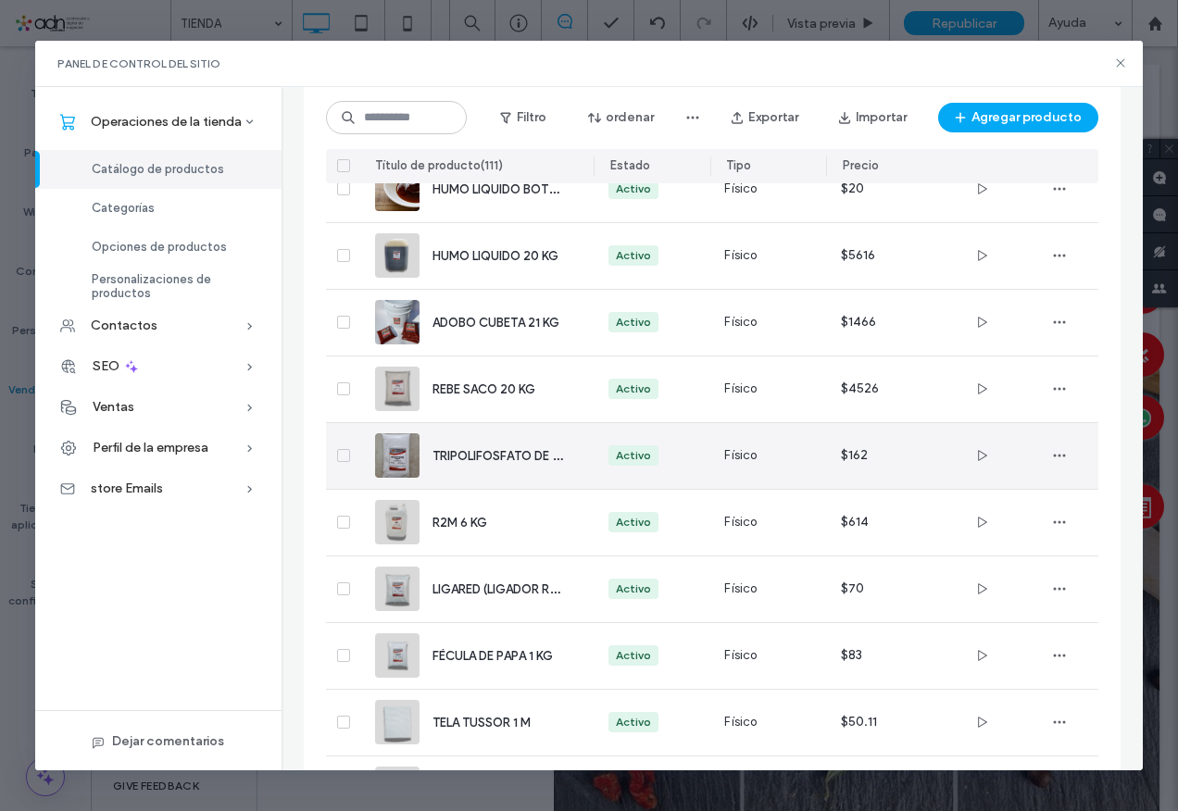
scroll to position [258, 0]
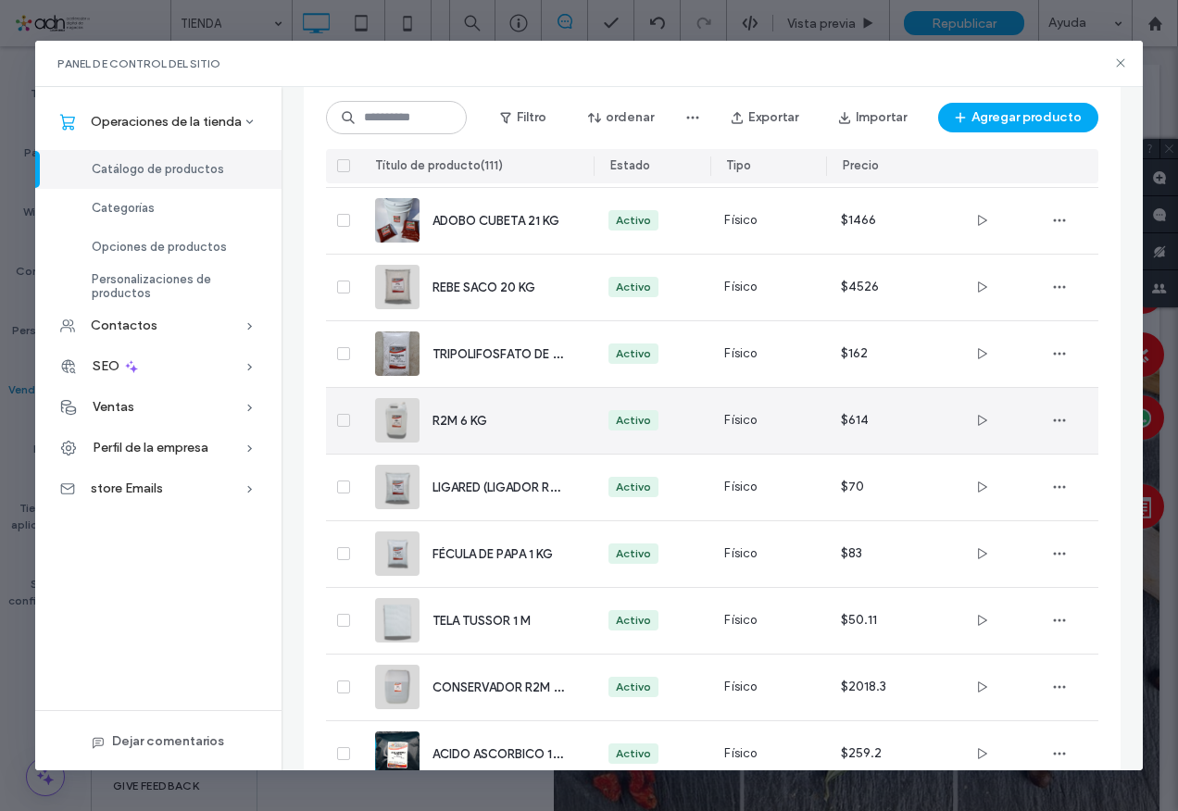
click at [479, 424] on span "R2M 6 KG" at bounding box center [460, 421] width 55 height 14
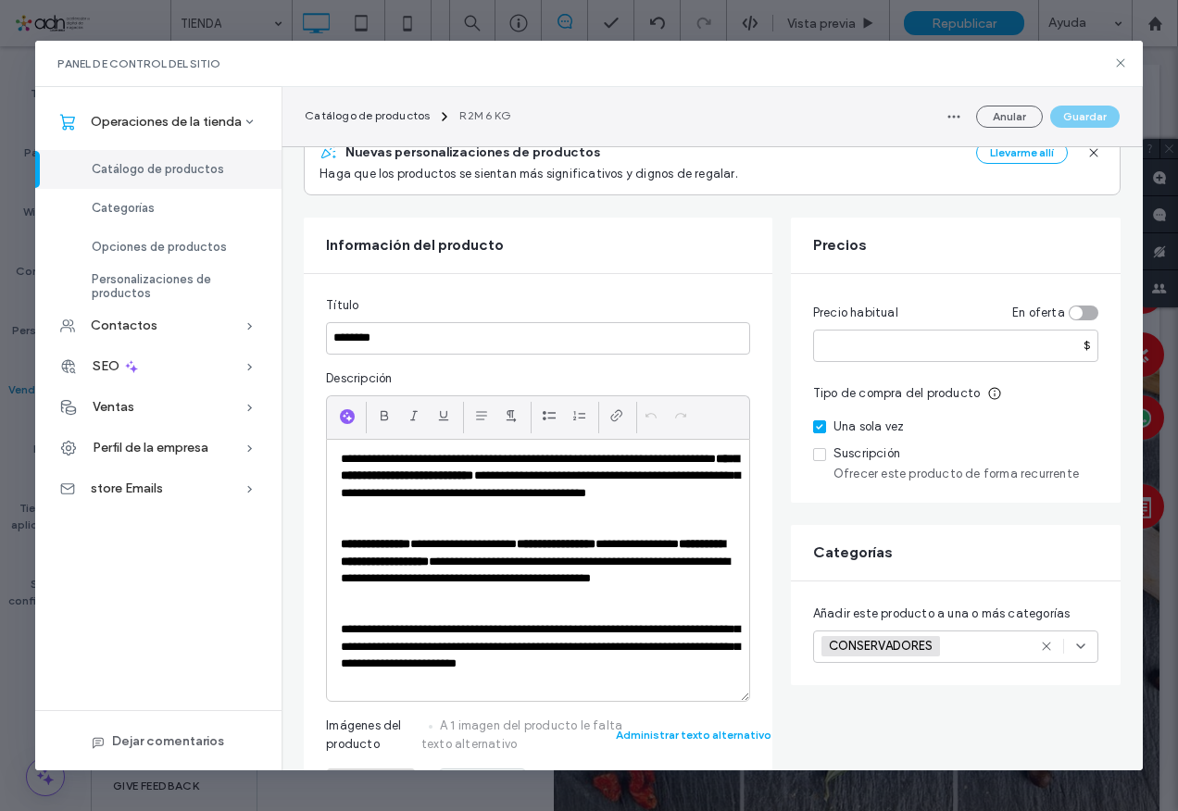
scroll to position [278, 0]
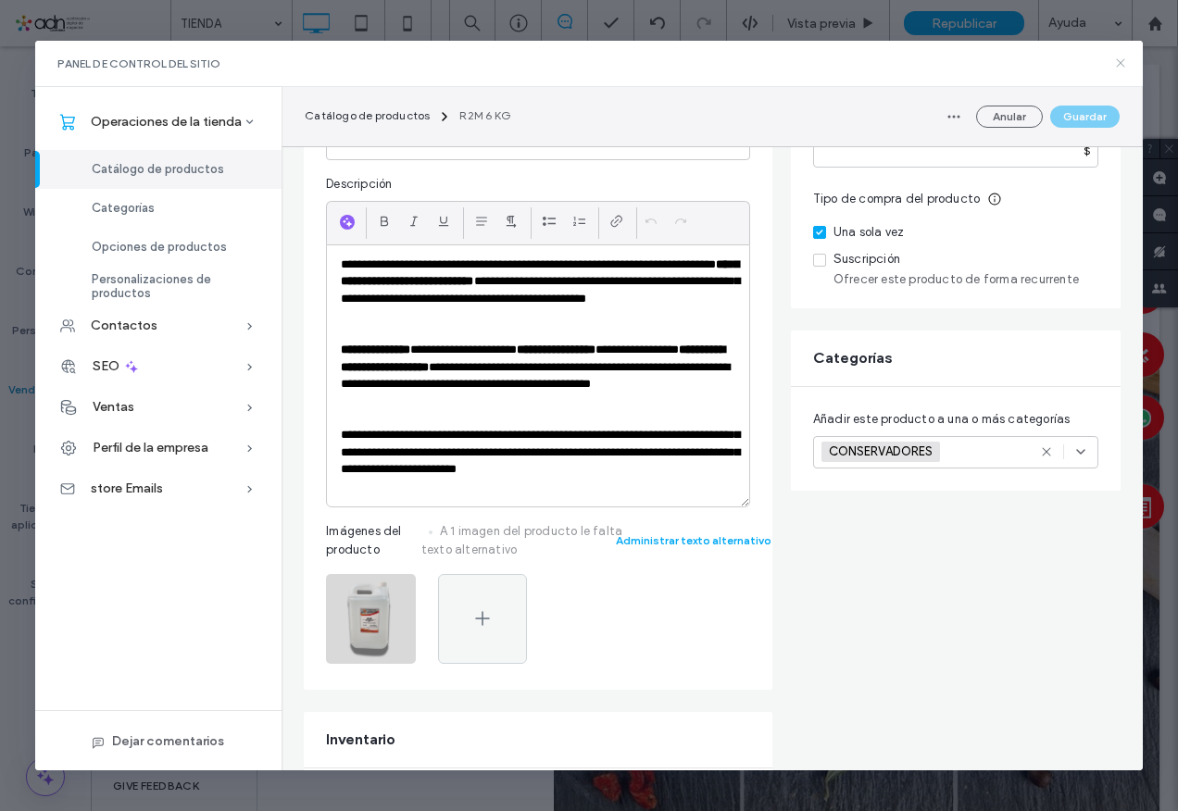
click at [1118, 67] on icon at bounding box center [1120, 63] width 15 height 15
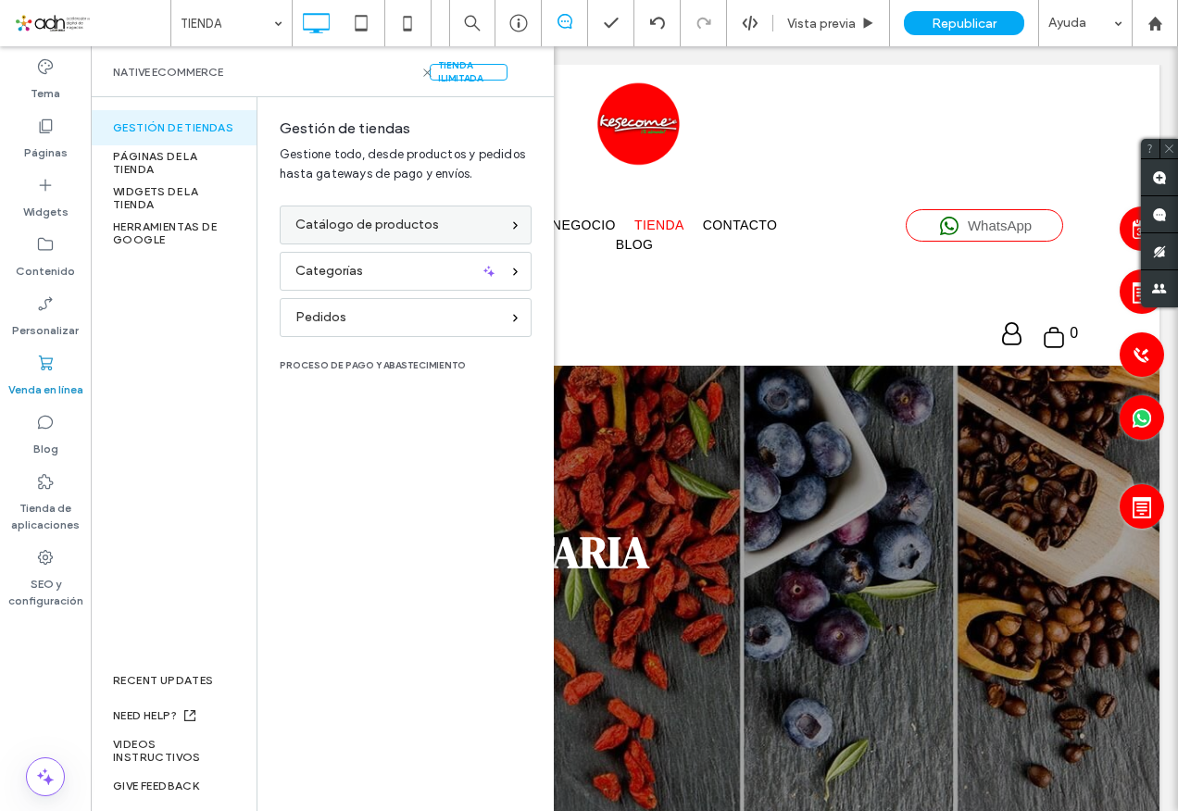
click at [430, 221] on span "Catálogo de productos" at bounding box center [367, 225] width 144 height 20
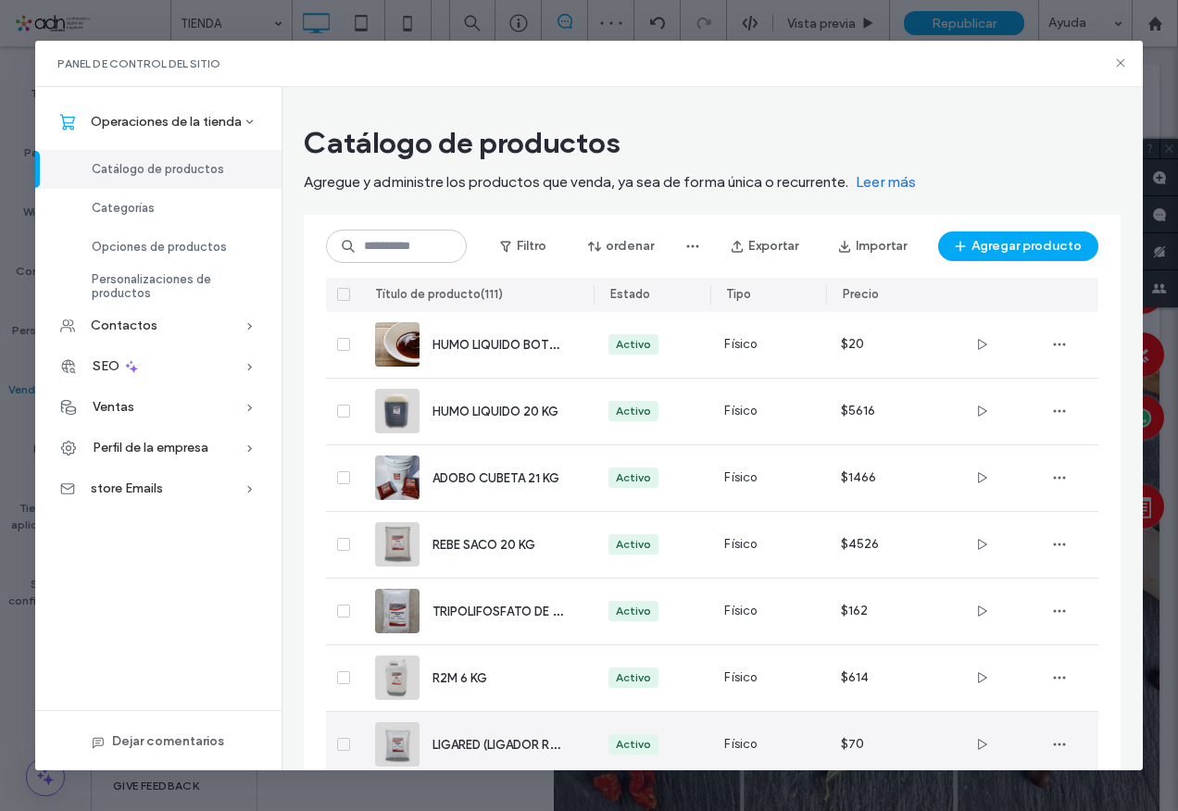
scroll to position [165, 0]
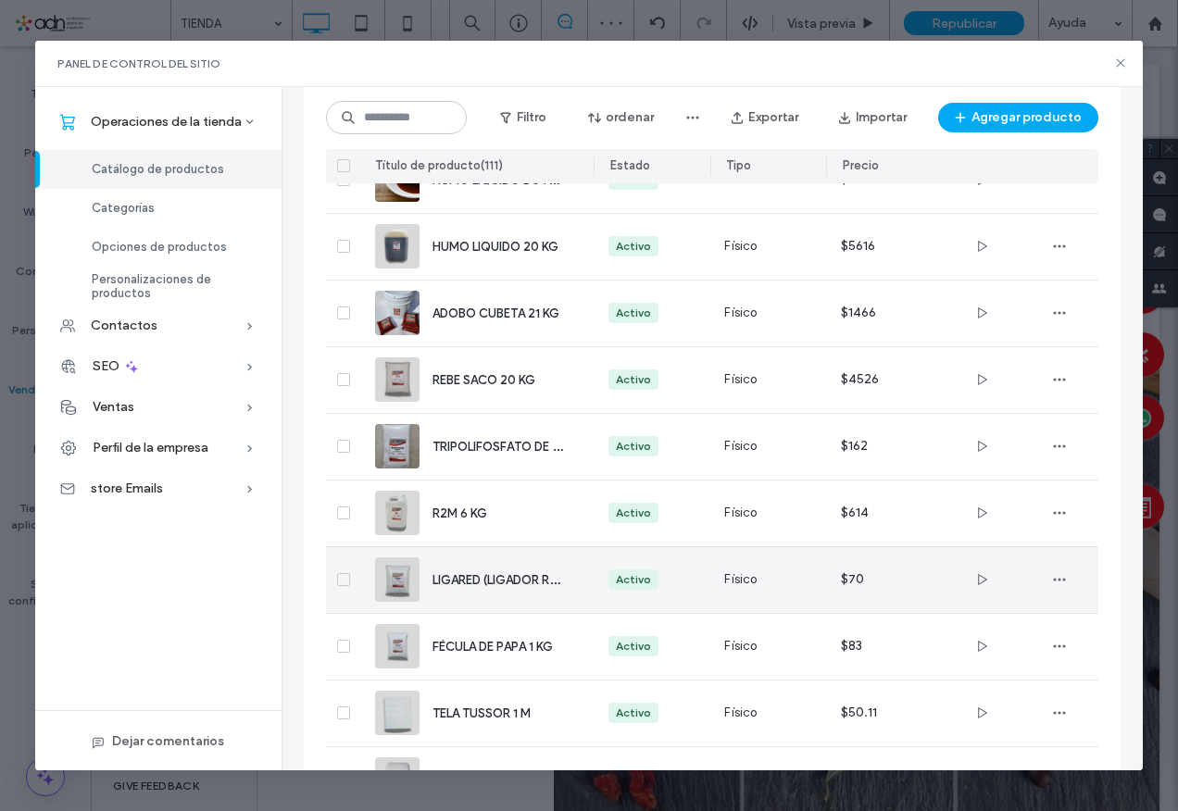
click at [467, 584] on span "LIGARED (LIGADOR ROJO) 1 KG" at bounding box center [520, 580] width 175 height 18
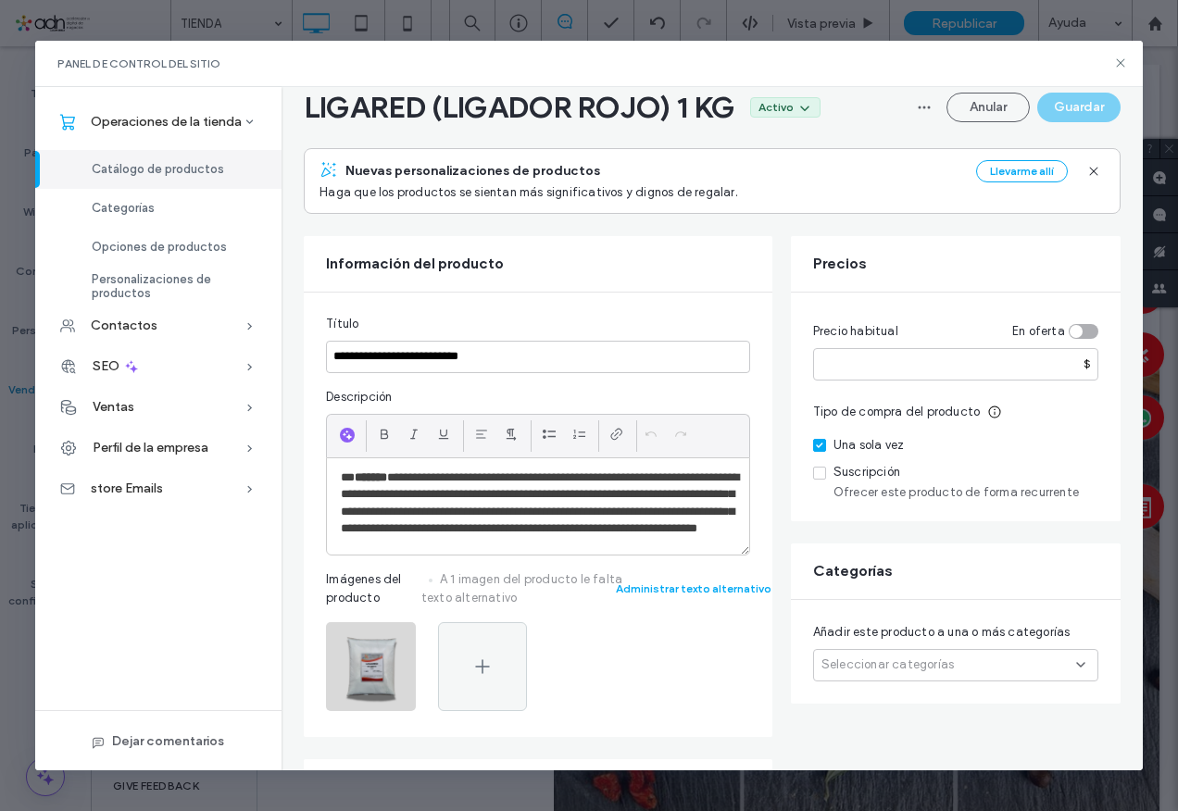
scroll to position [93, 0]
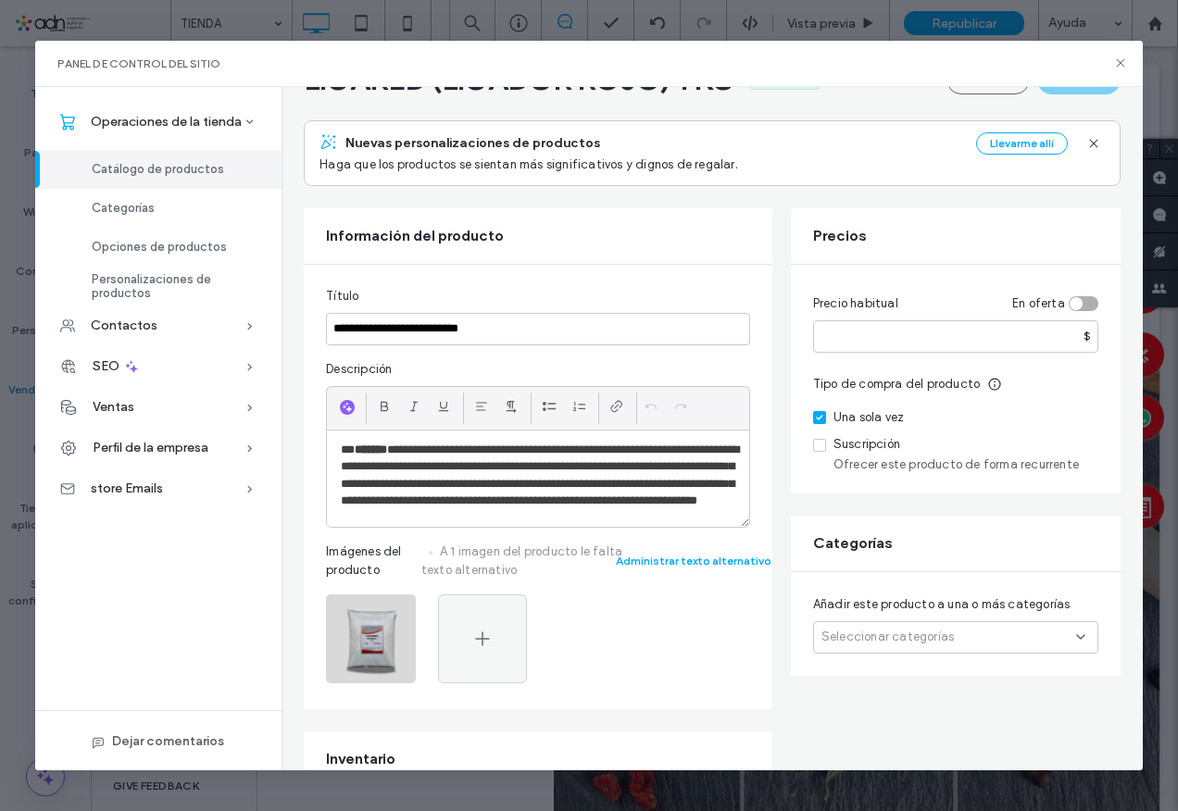
click at [885, 636] on span "Seleccionar categorías" at bounding box center [888, 637] width 132 height 19
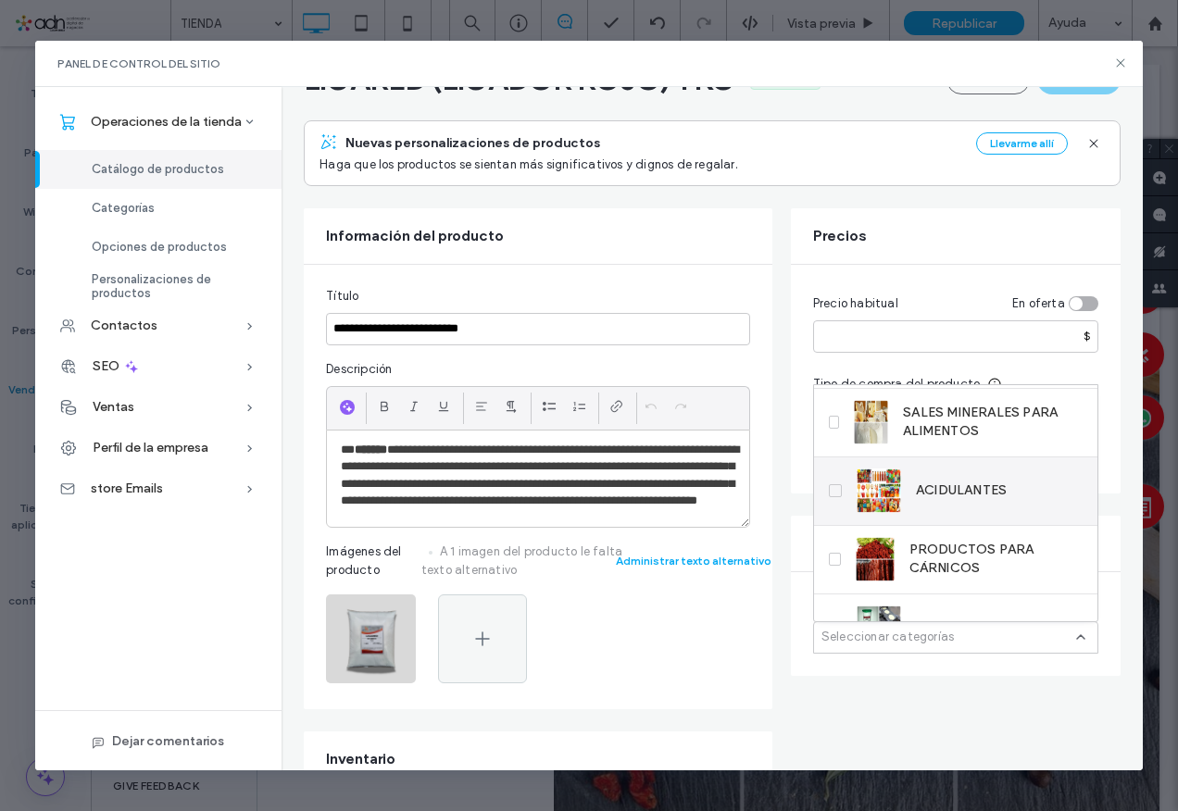
scroll to position [367, 0]
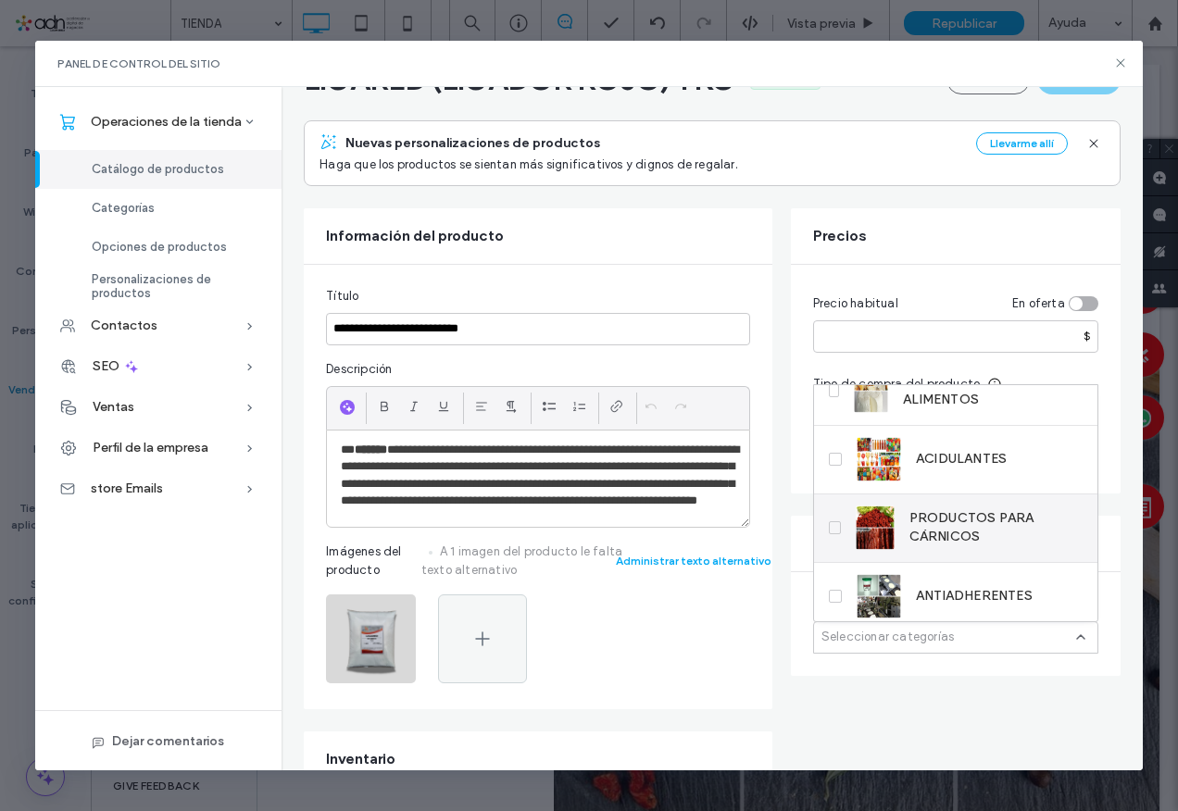
click at [922, 522] on span "PRODUCTOS PARA CÁRNICOS" at bounding box center [996, 527] width 173 height 37
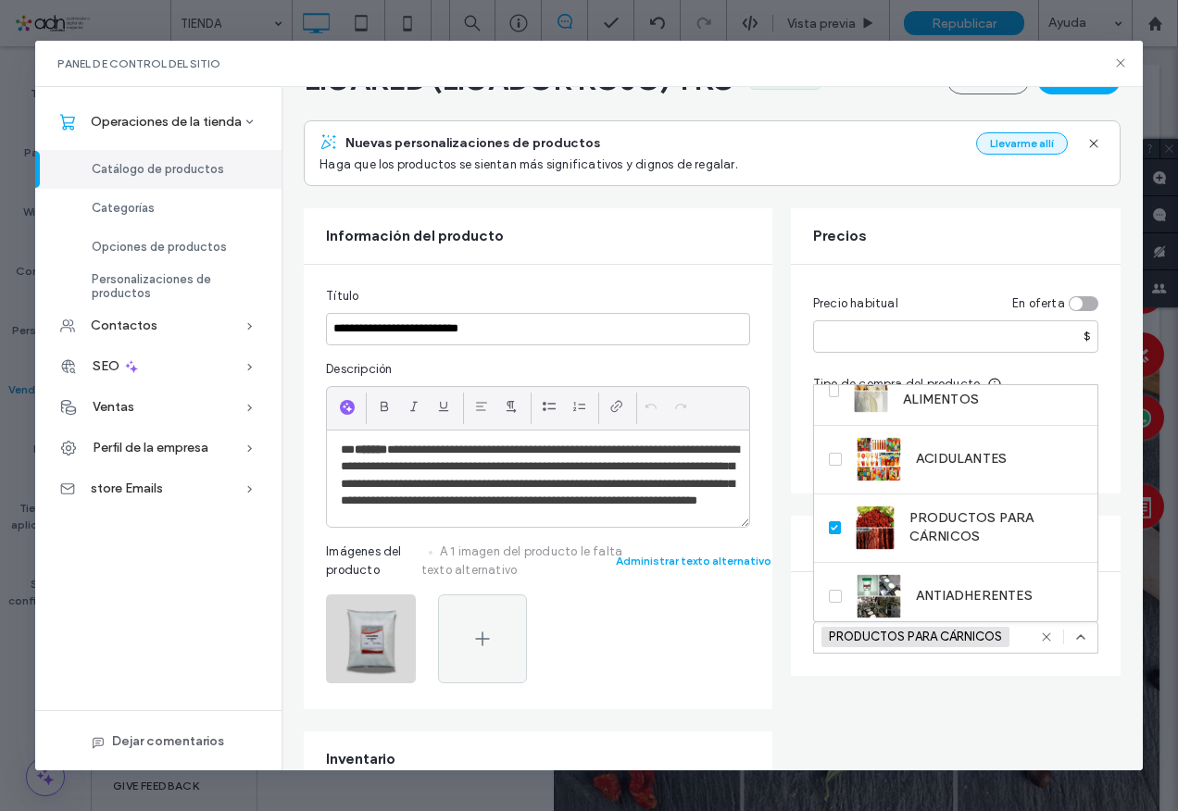
scroll to position [0, 0]
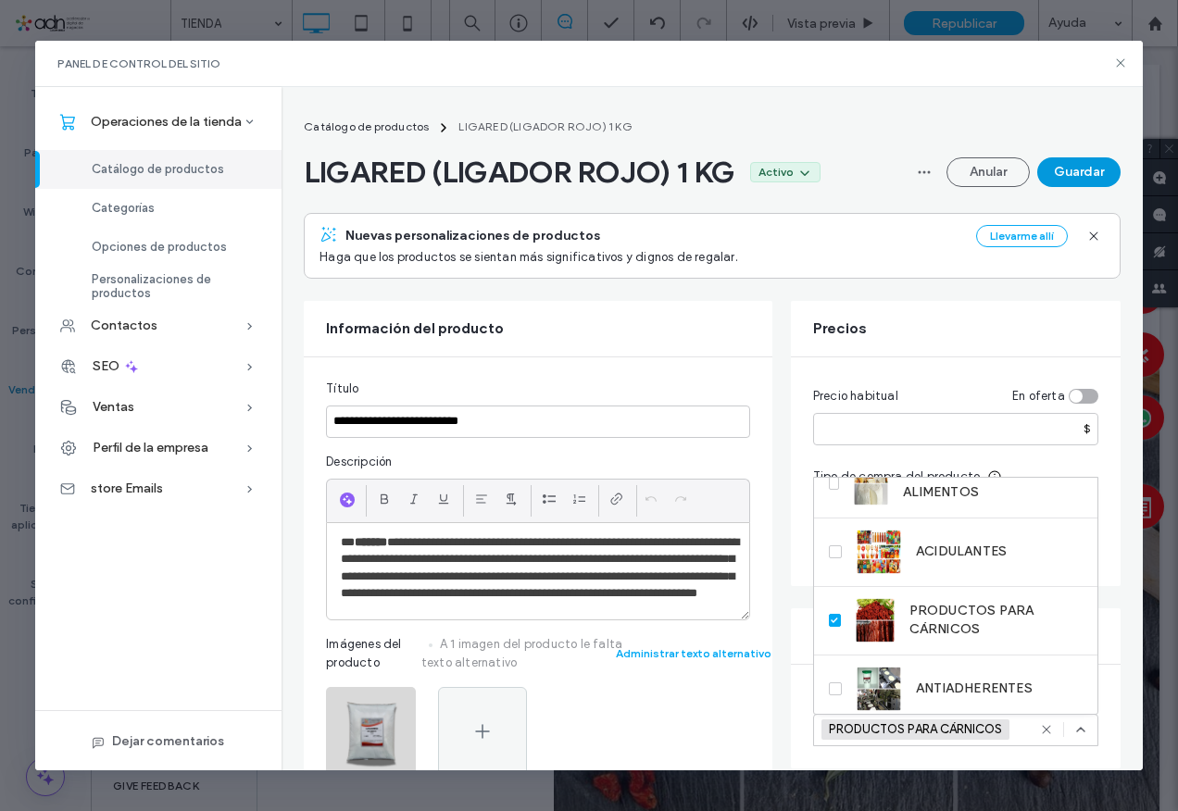
click at [1068, 170] on button "Guardar" at bounding box center [1078, 172] width 83 height 30
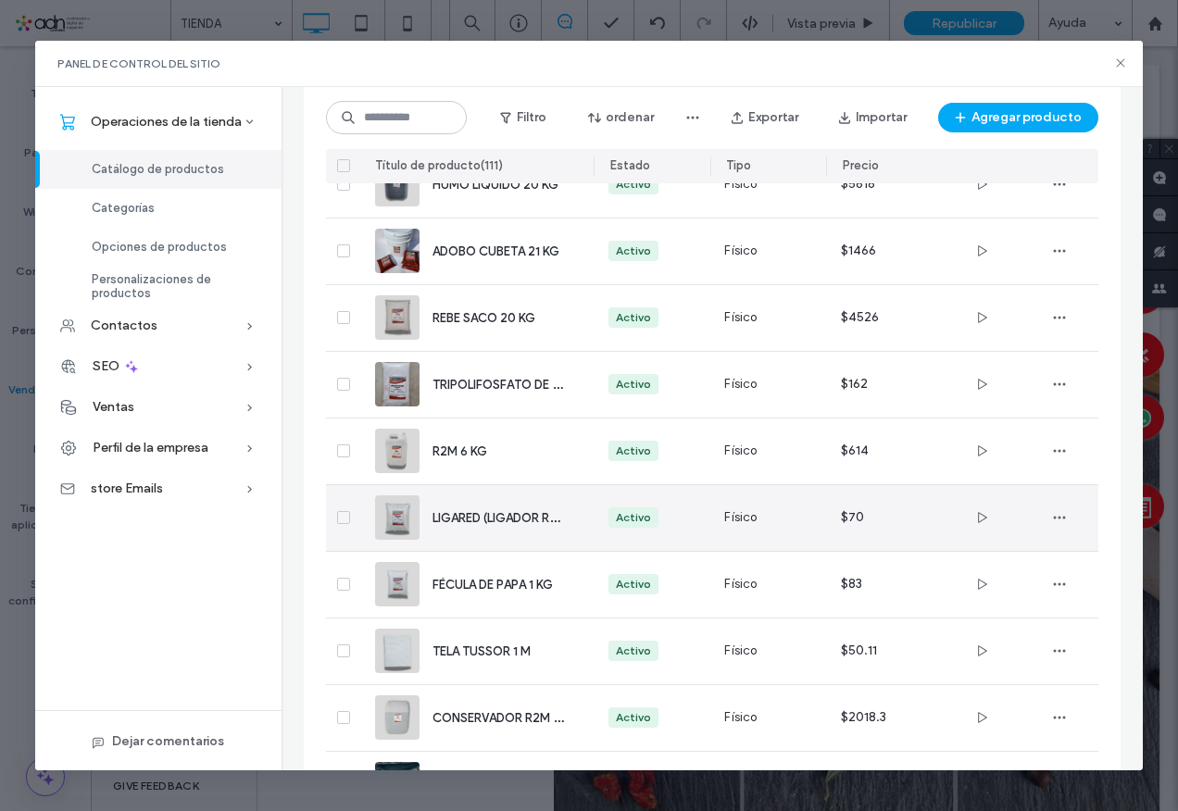
scroll to position [258, 0]
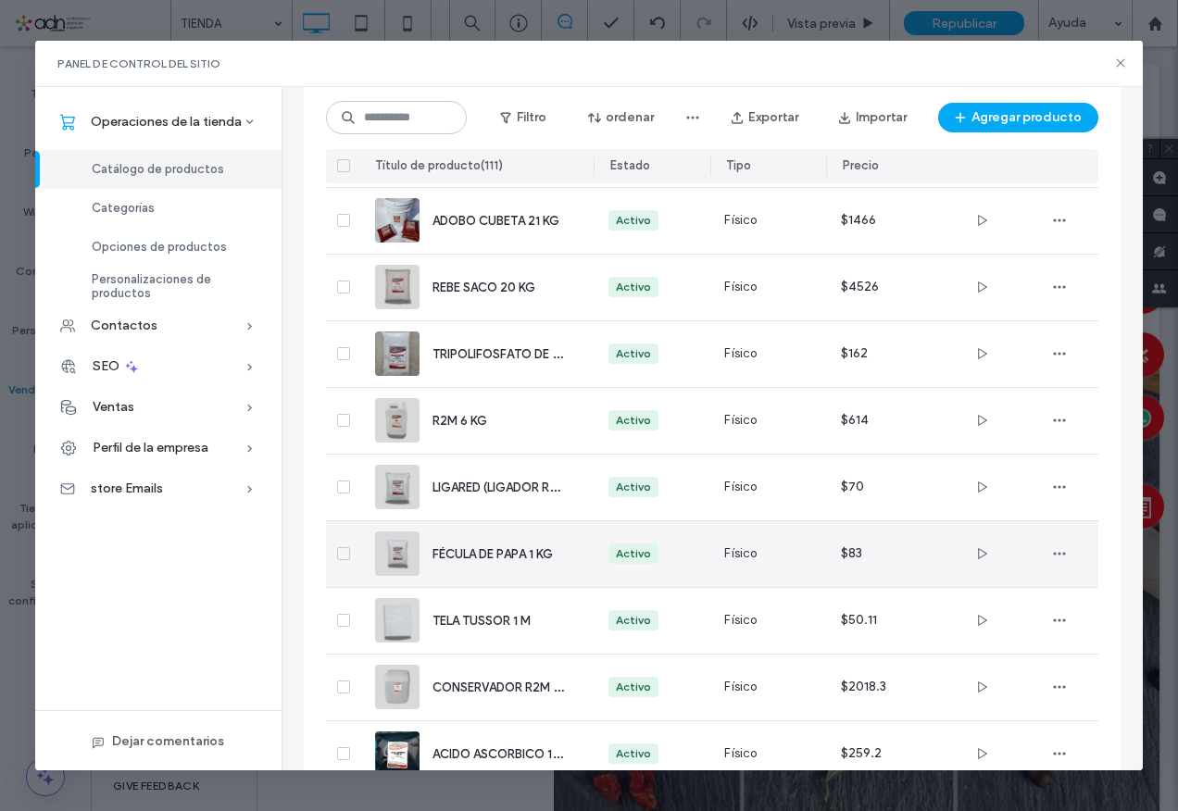
click at [485, 558] on span "FÉCULA DE PAPA 1 KG" at bounding box center [493, 554] width 120 height 14
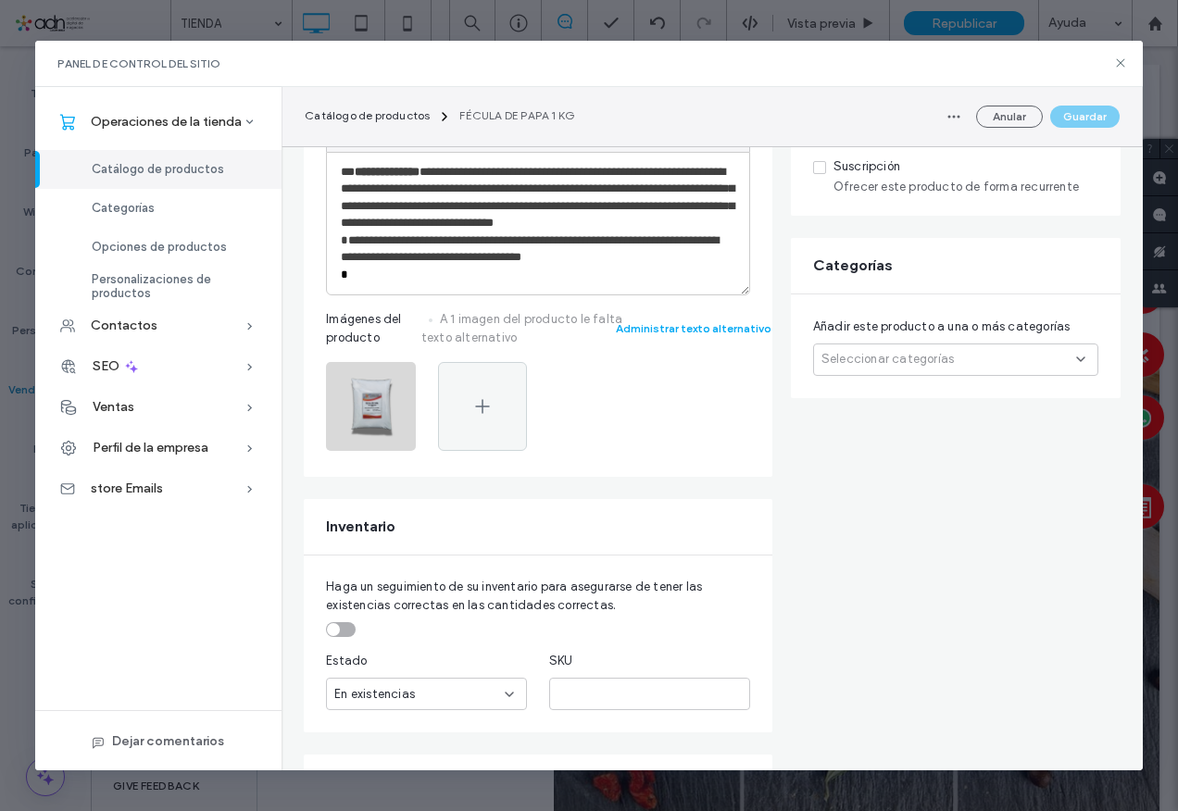
scroll to position [278, 0]
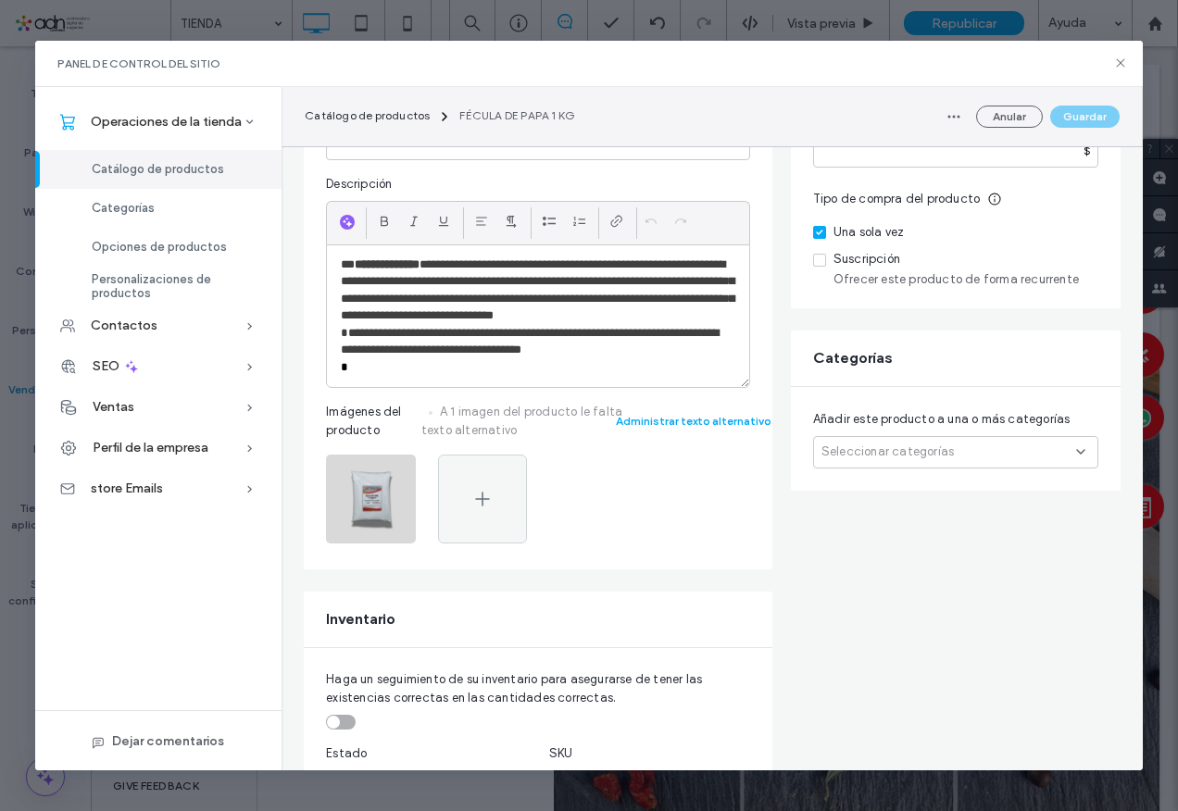
click at [936, 454] on span "Seleccionar categorías" at bounding box center [888, 452] width 132 height 19
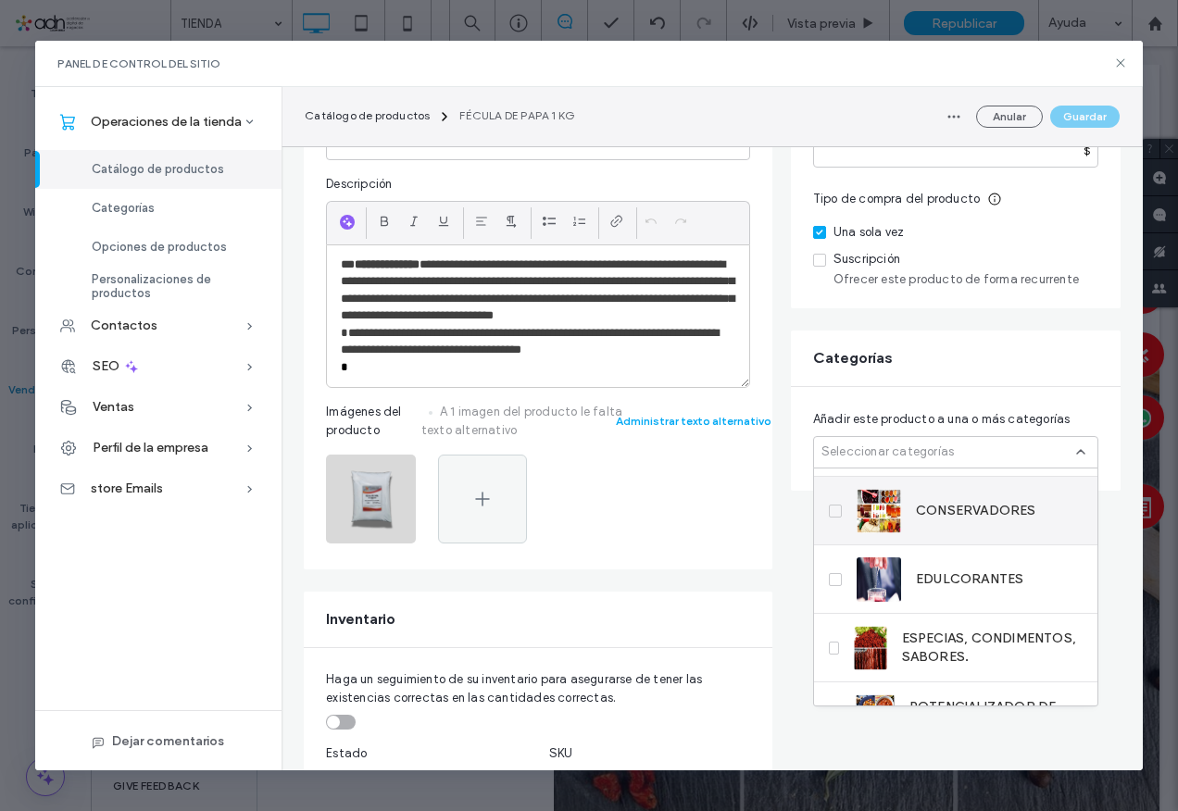
scroll to position [93, 0]
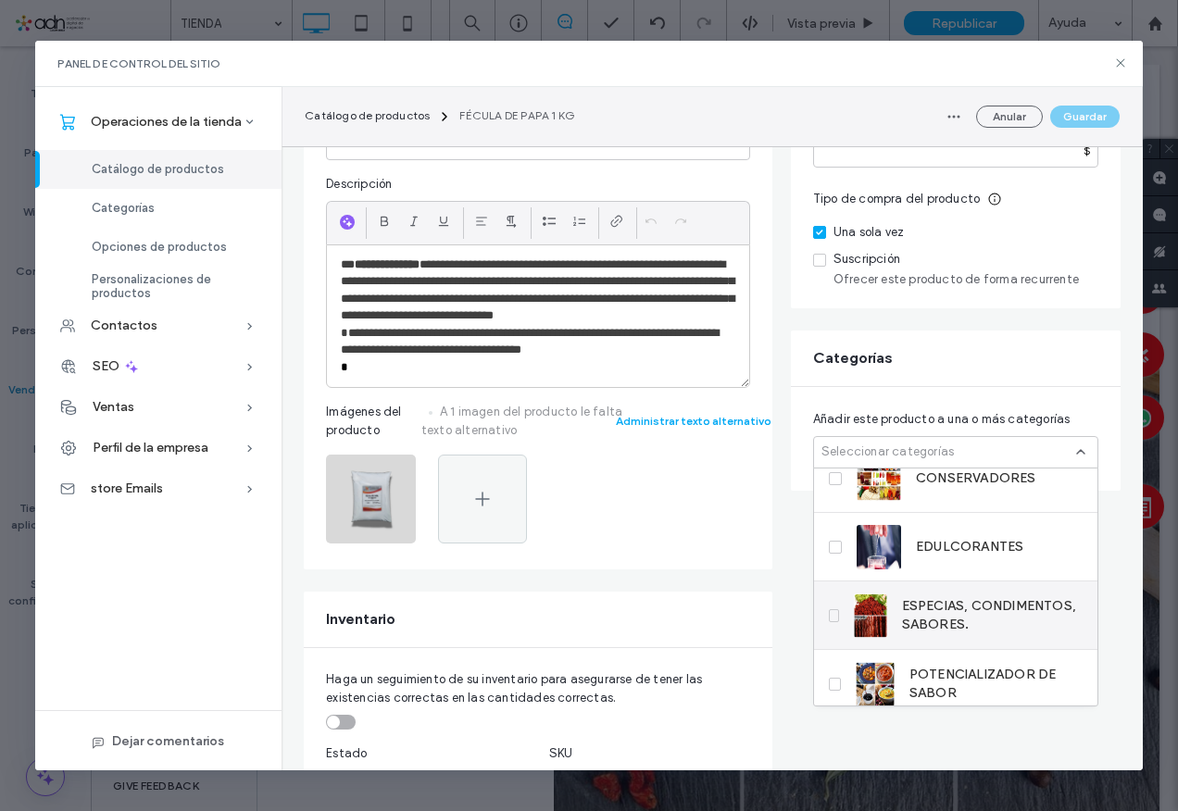
click at [947, 618] on span "ESPECIAS, CONDIMENTOS, SABORES." at bounding box center [992, 615] width 181 height 37
click at [1082, 115] on button "Guardar" at bounding box center [1084, 117] width 69 height 22
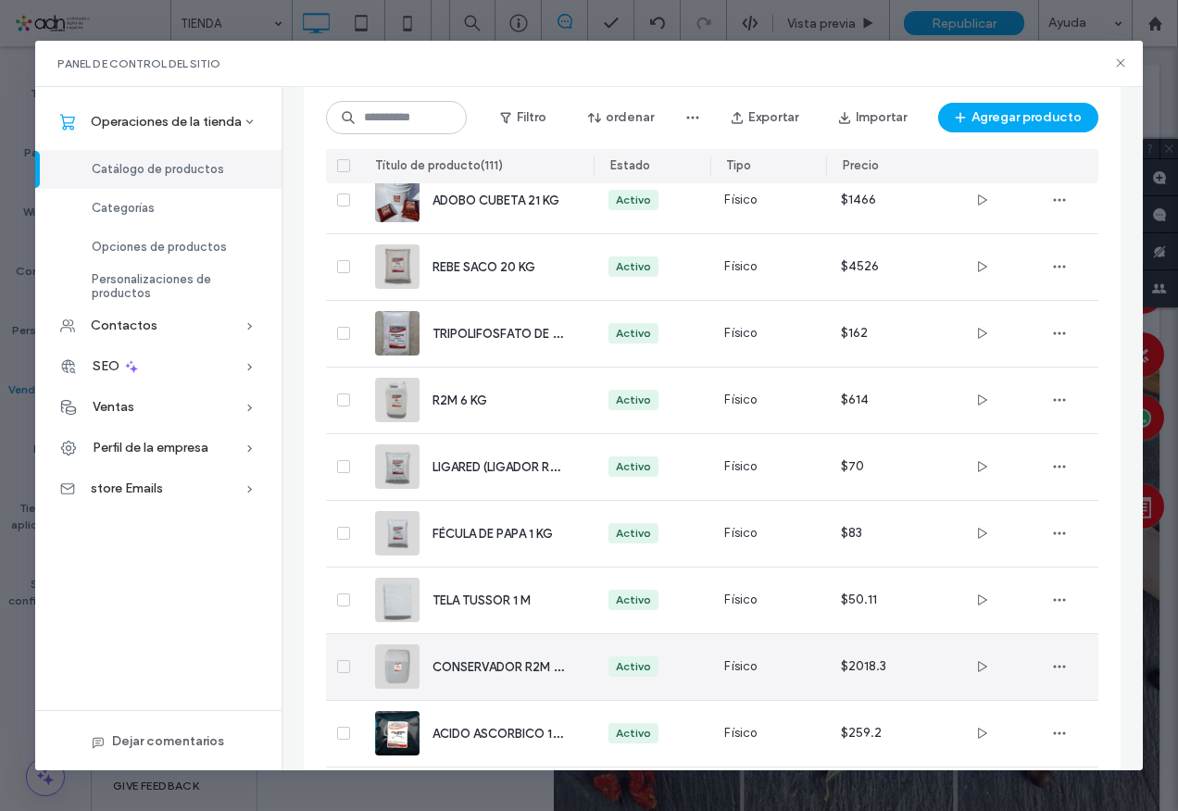
scroll to position [371, 0]
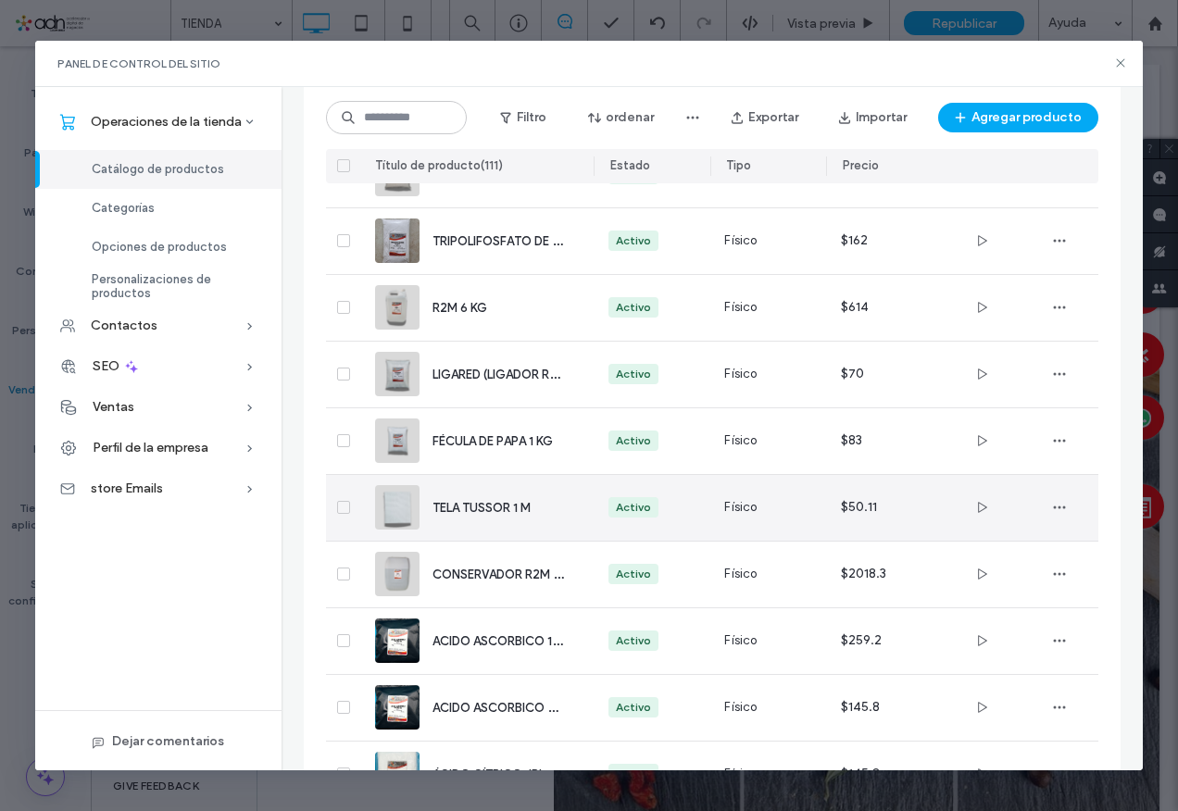
click at [464, 519] on div "TELA TUSSOR 1 M" at bounding box center [476, 508] width 203 height 66
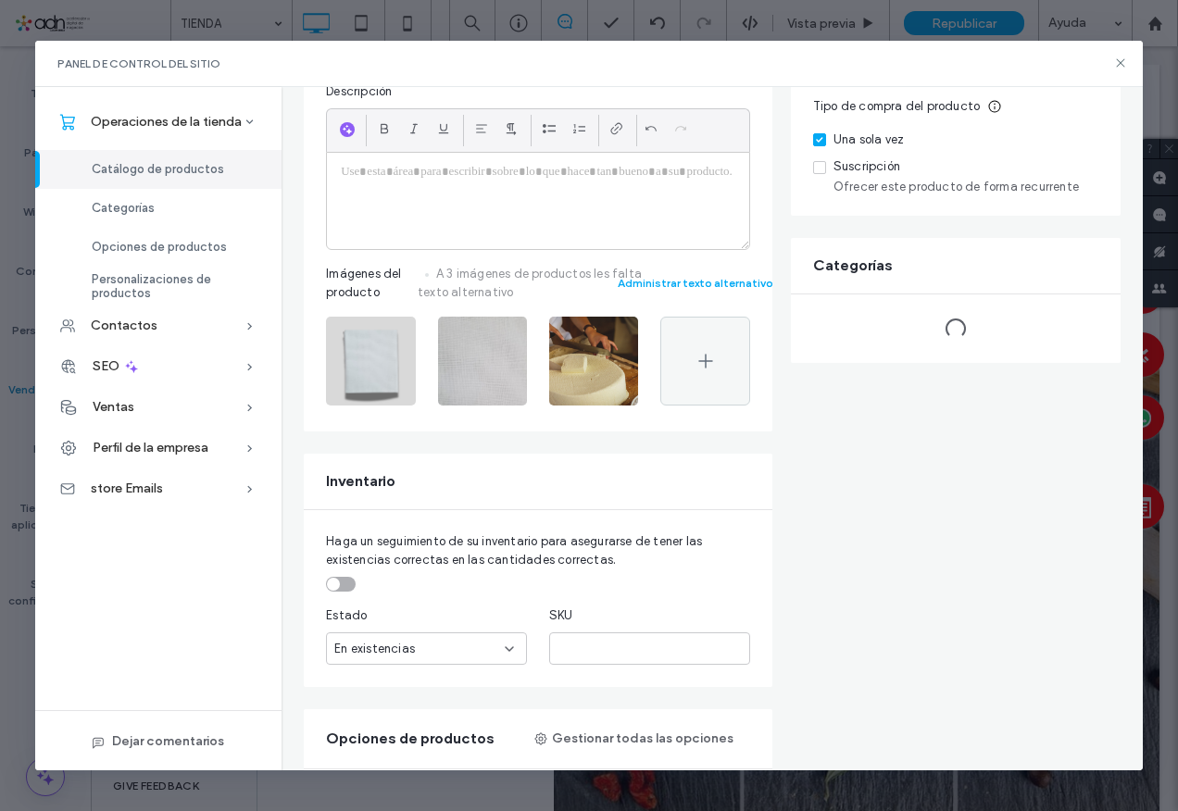
scroll to position [0, 0]
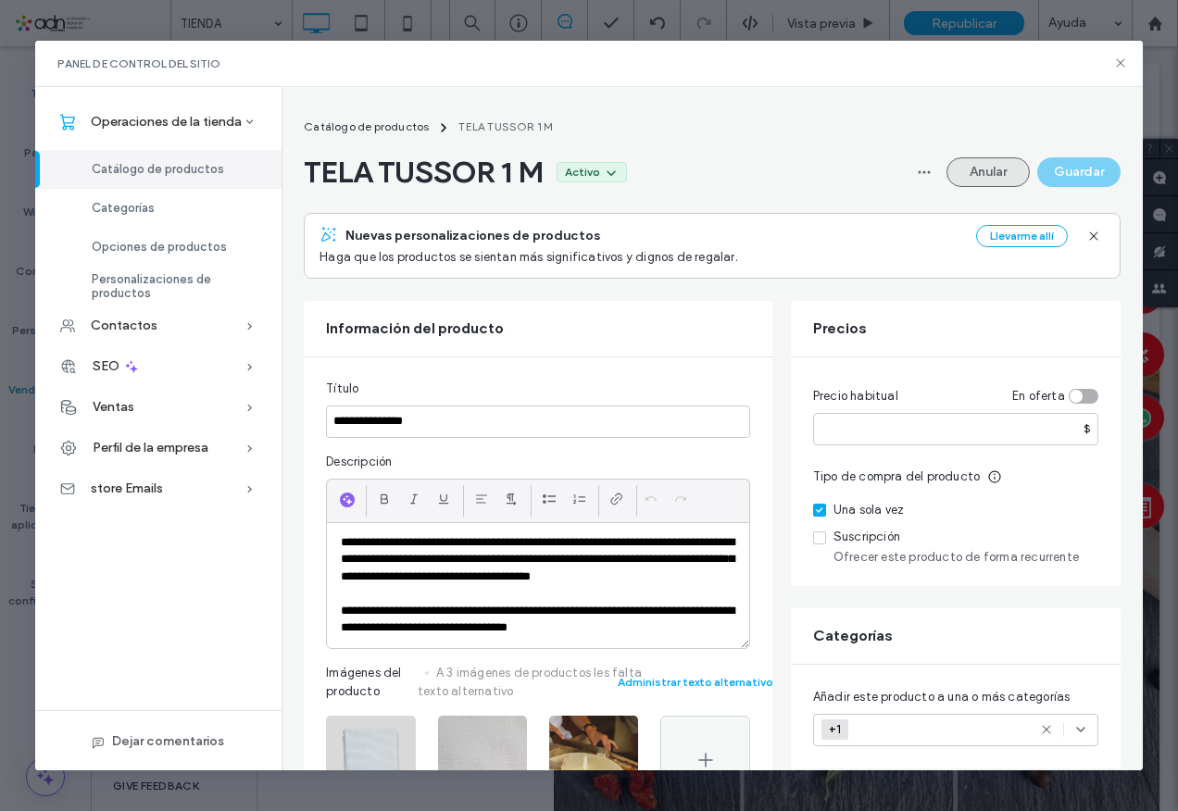
click at [977, 176] on button "Anular" at bounding box center [988, 172] width 83 height 30
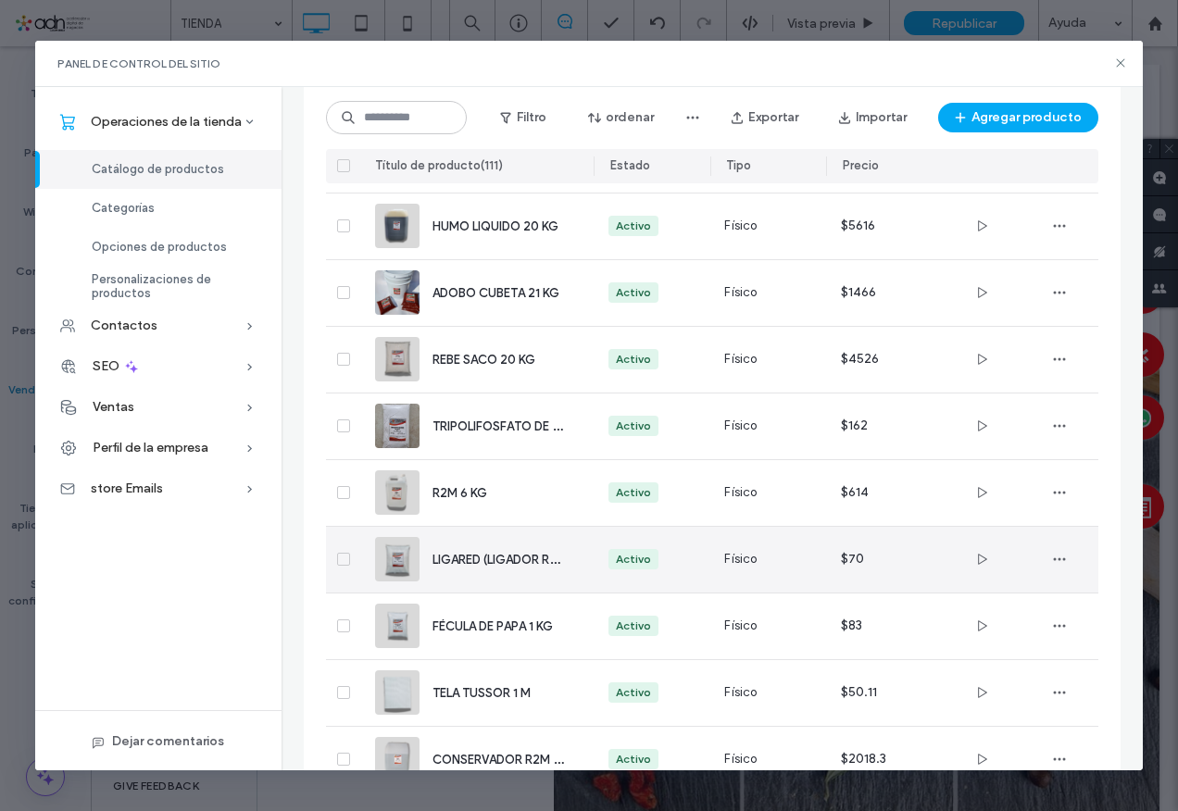
scroll to position [258, 0]
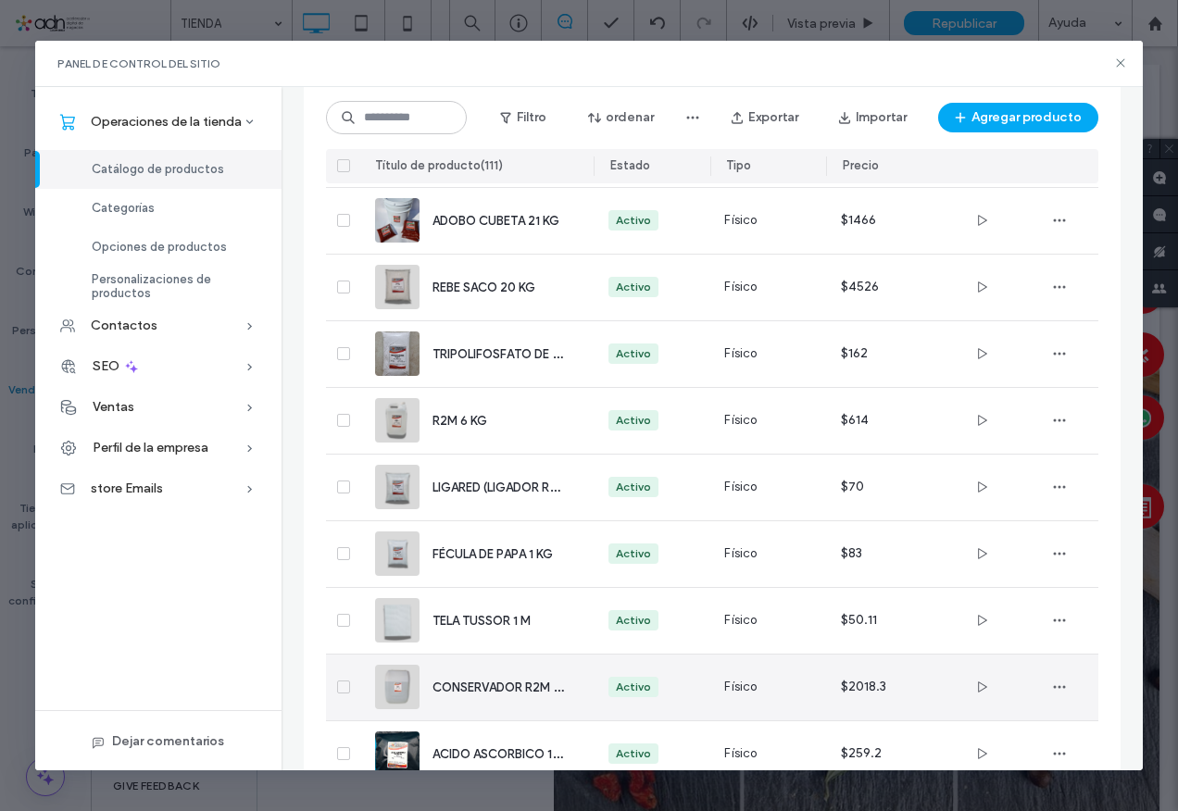
click at [476, 696] on div "CONSERVADOR R2M 20 KG" at bounding box center [498, 687] width 131 height 19
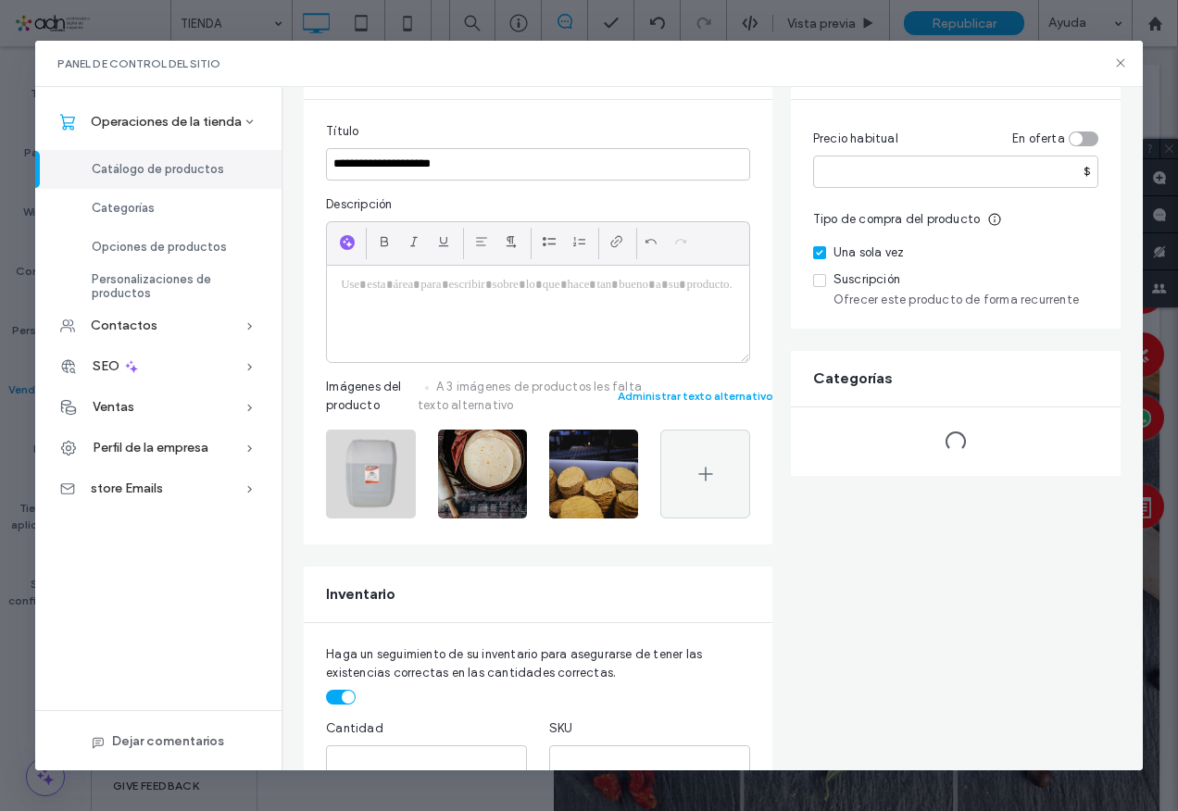
scroll to position [0, 0]
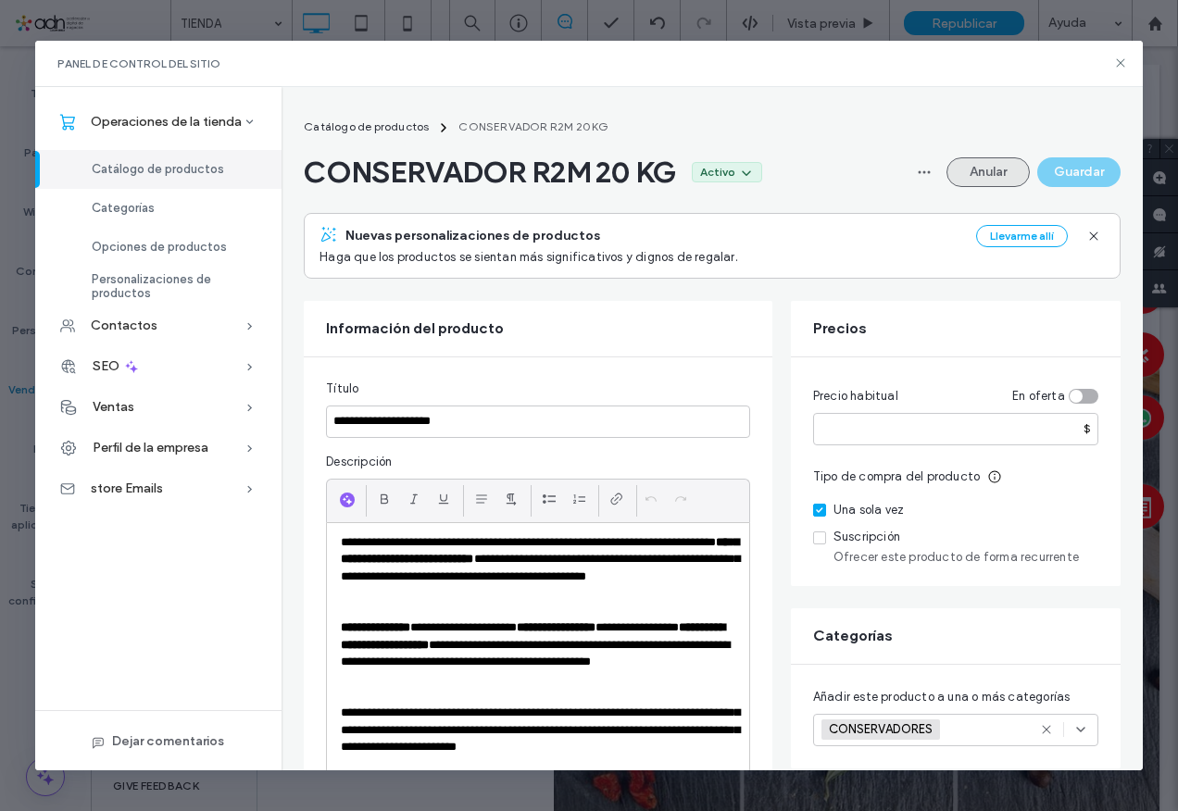
click at [996, 168] on button "Anular" at bounding box center [988, 172] width 83 height 30
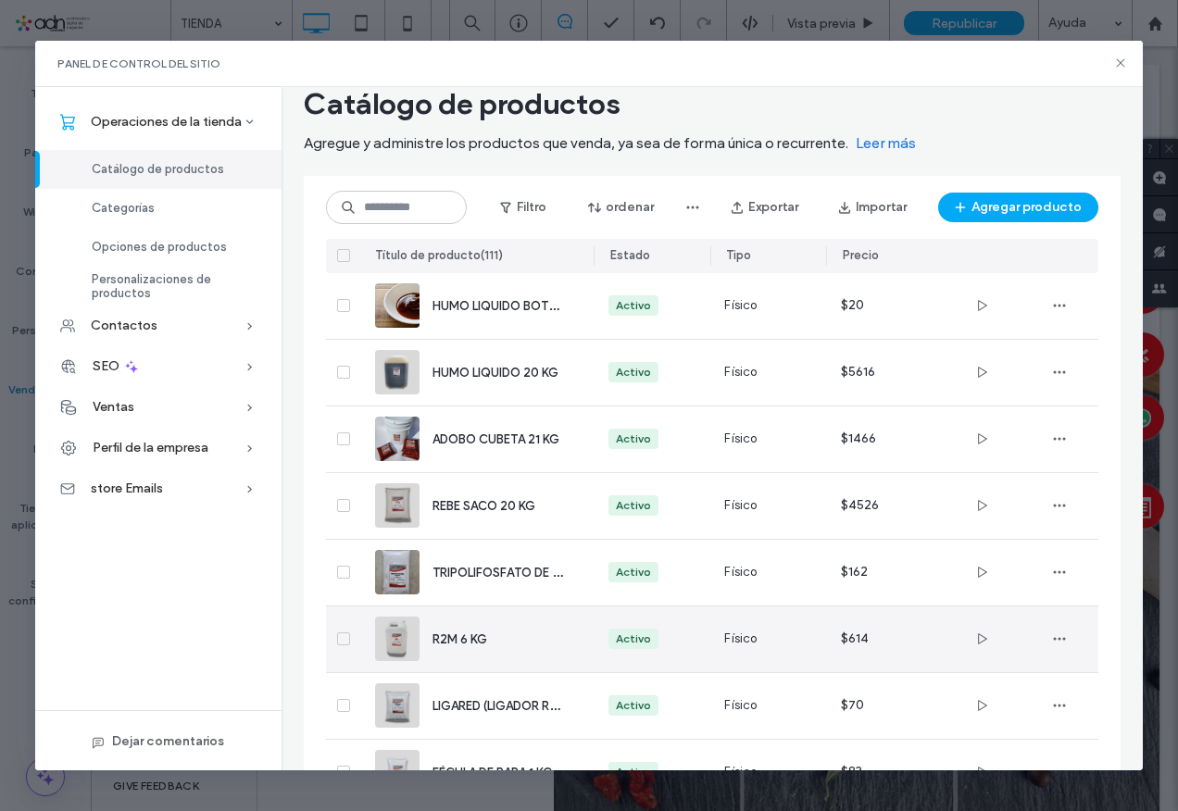
scroll to position [350, 0]
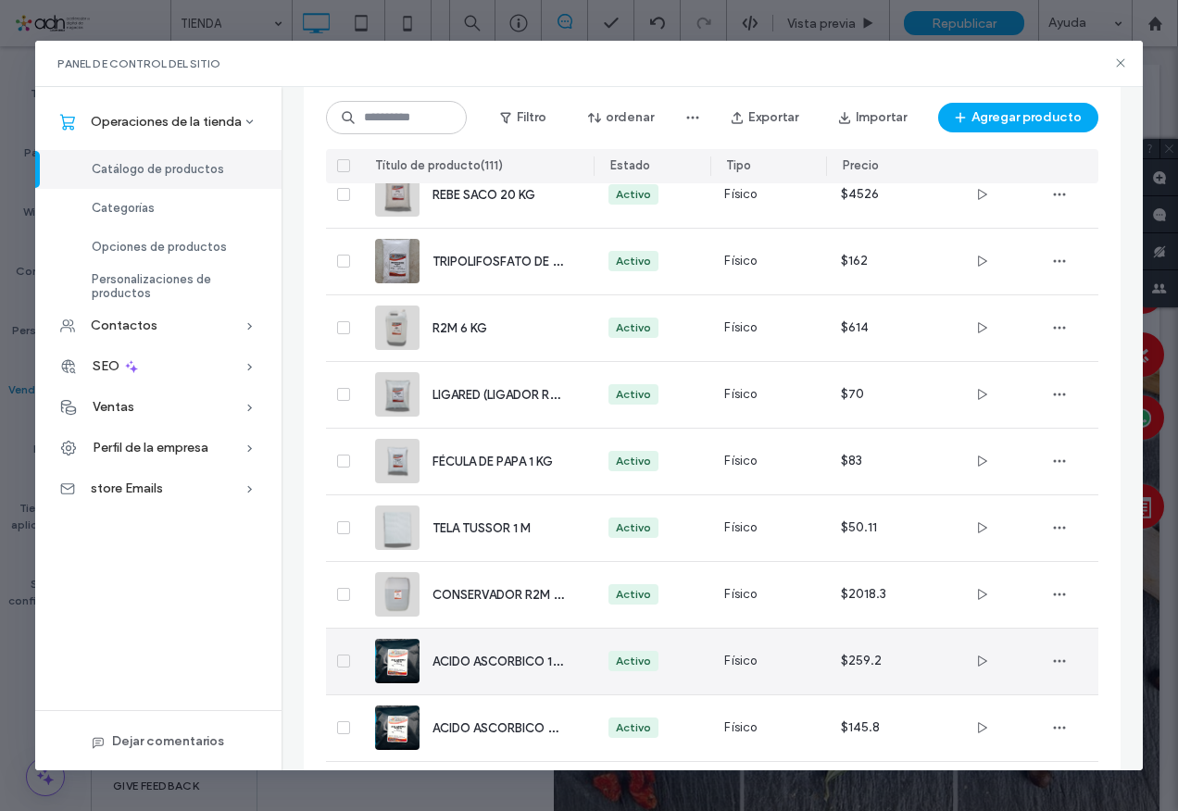
click at [474, 679] on div "ACIDO ASCORBICO 1 KG" at bounding box center [476, 662] width 203 height 66
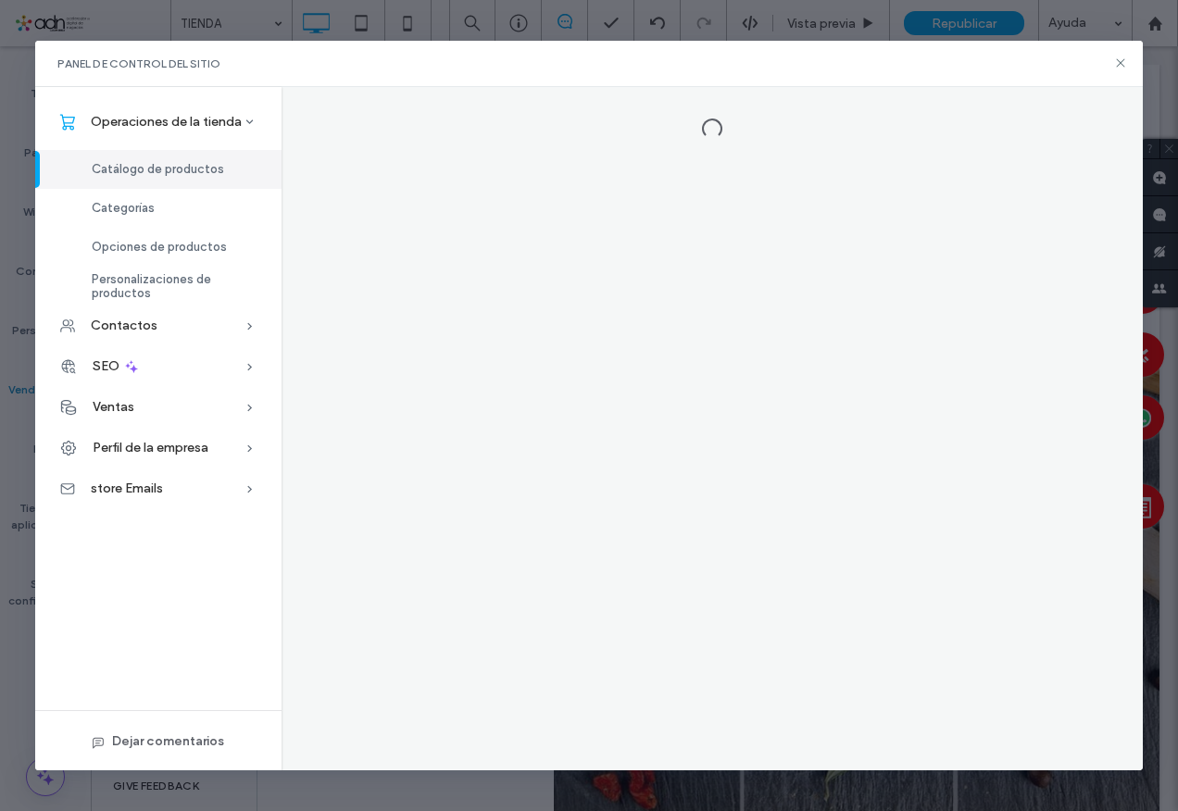
scroll to position [0, 0]
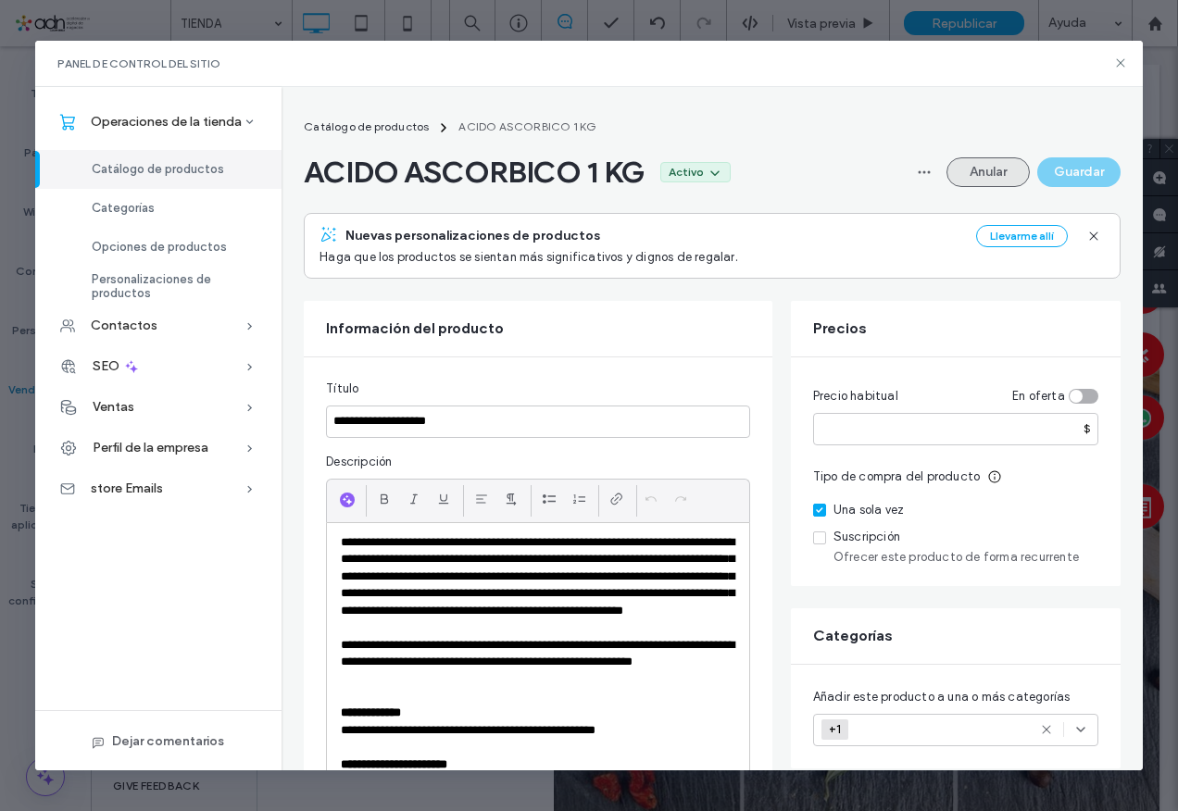
click at [972, 165] on button "Anular" at bounding box center [988, 172] width 83 height 30
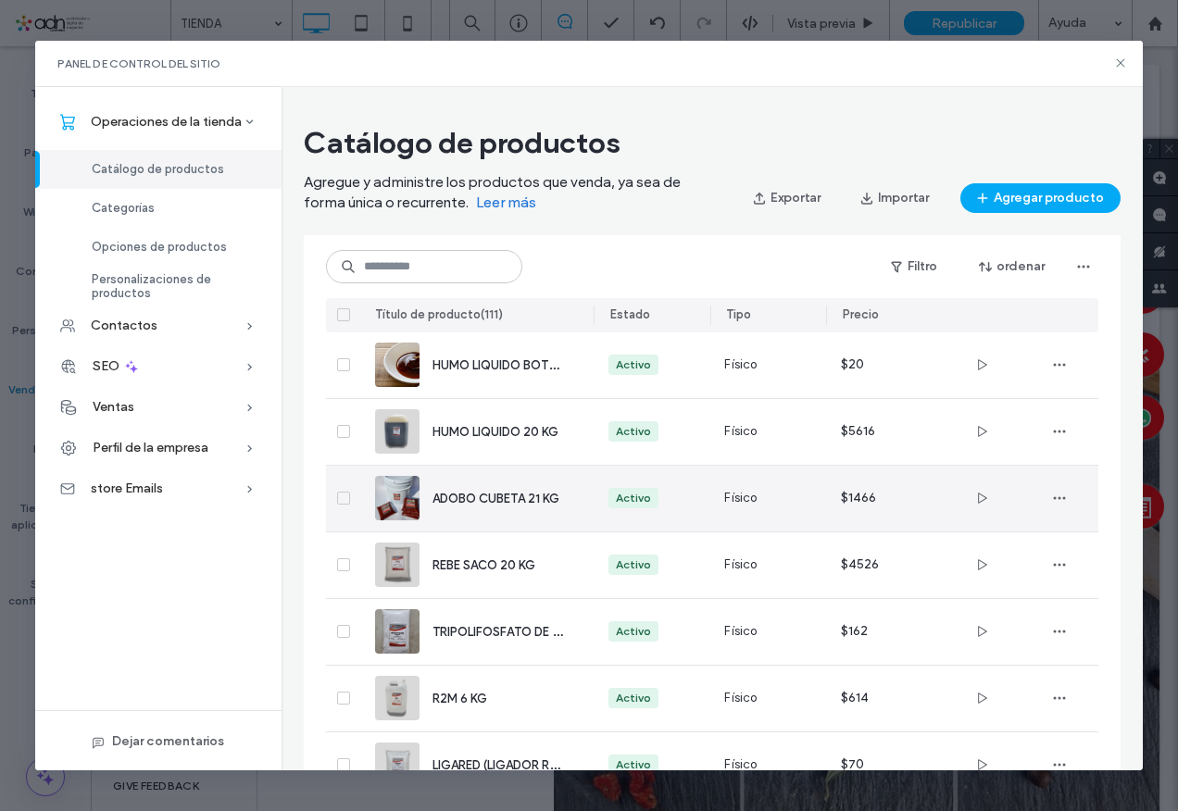
scroll to position [258, 0]
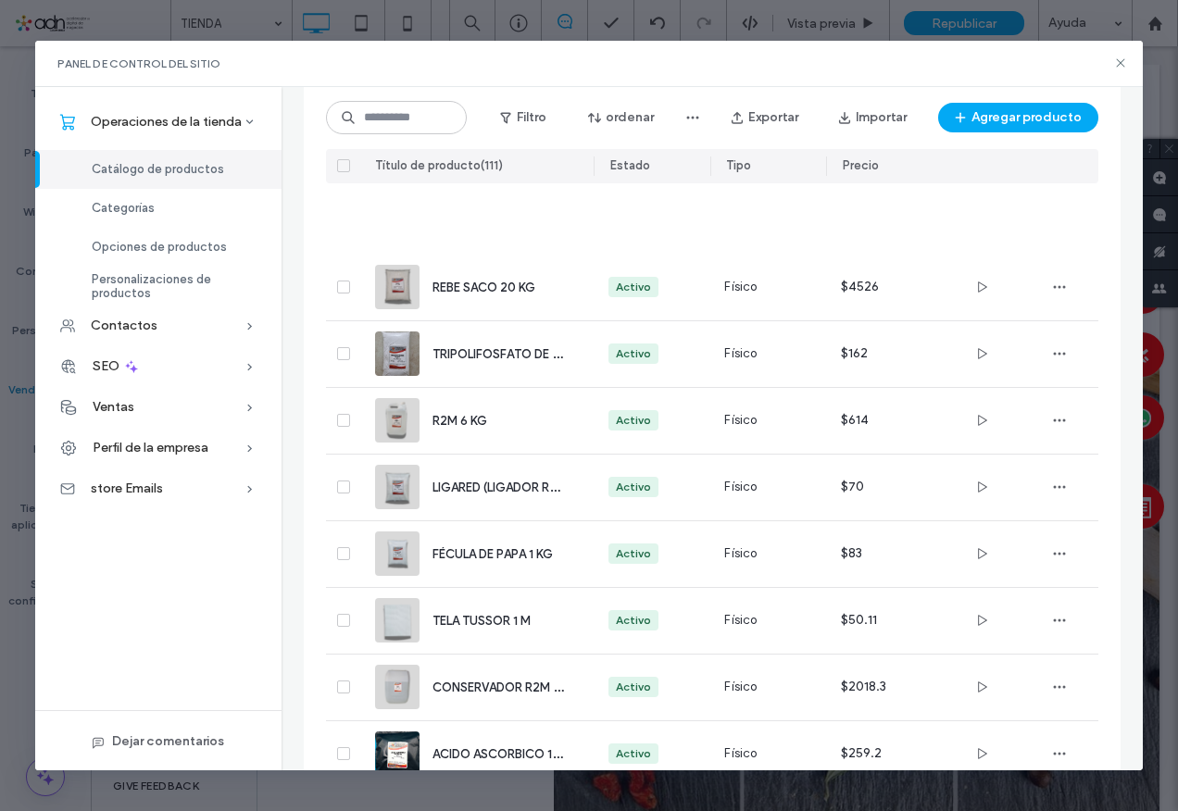
click at [492, 810] on span "ACIDO ASCORBICO 500 G" at bounding box center [509, 820] width 152 height 18
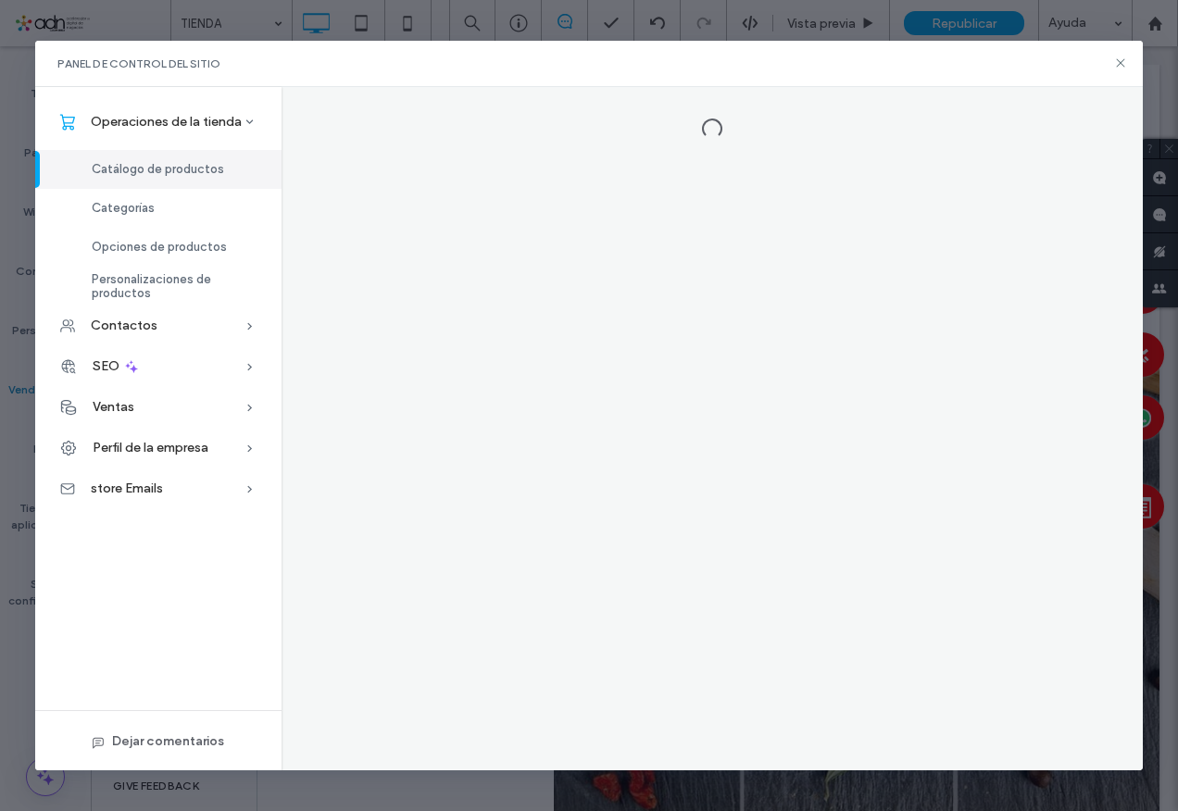
scroll to position [0, 0]
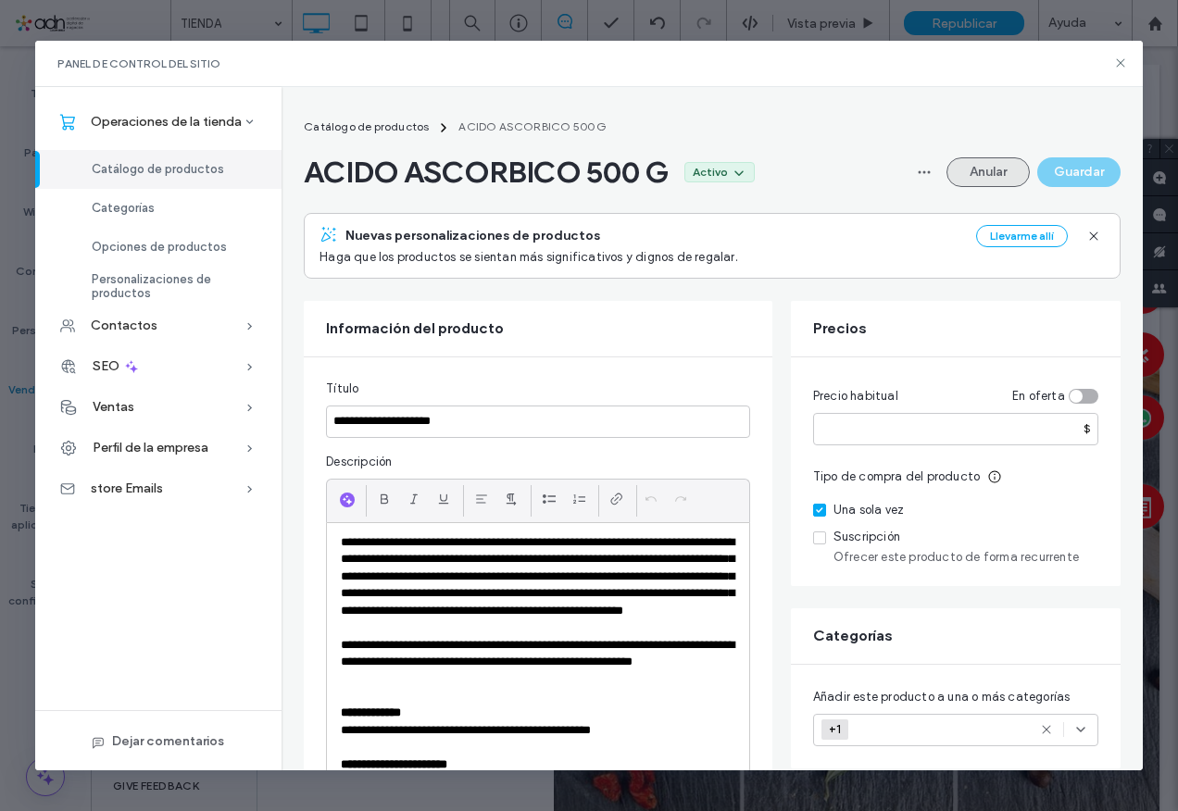
click at [987, 178] on button "Anular" at bounding box center [988, 172] width 83 height 30
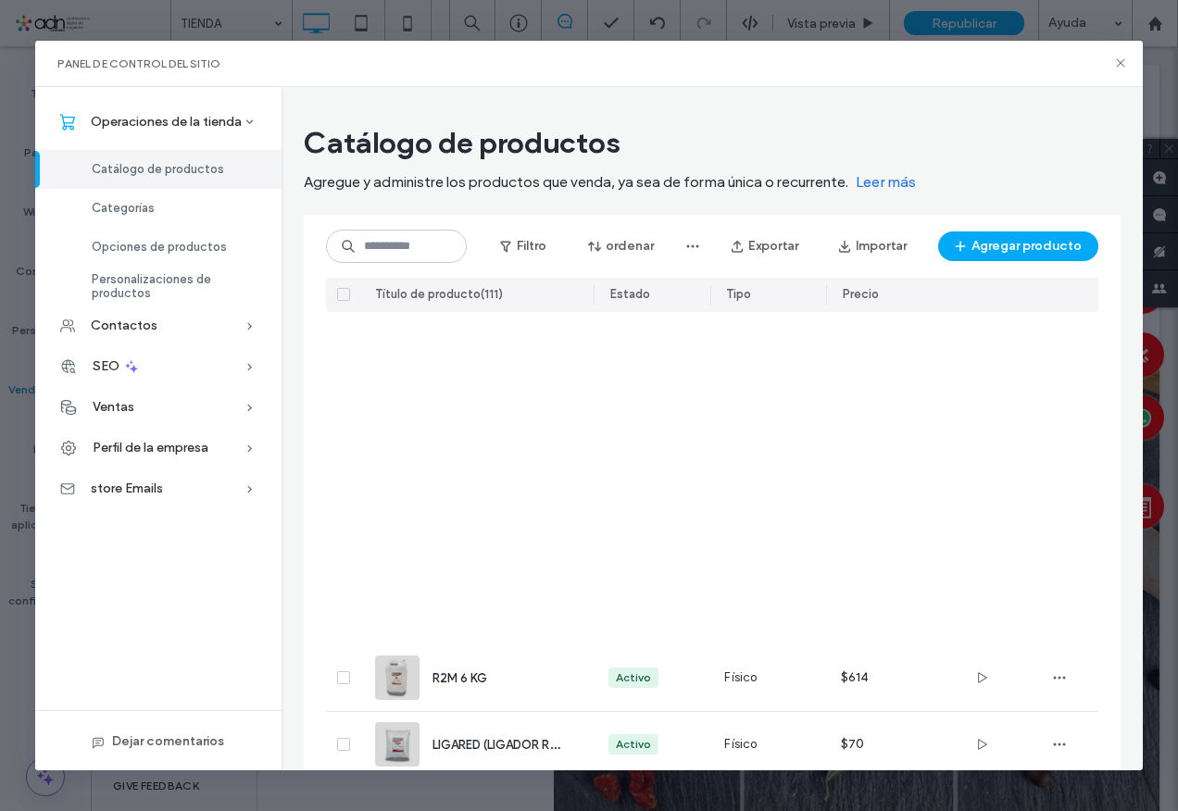
scroll to position [628, 0]
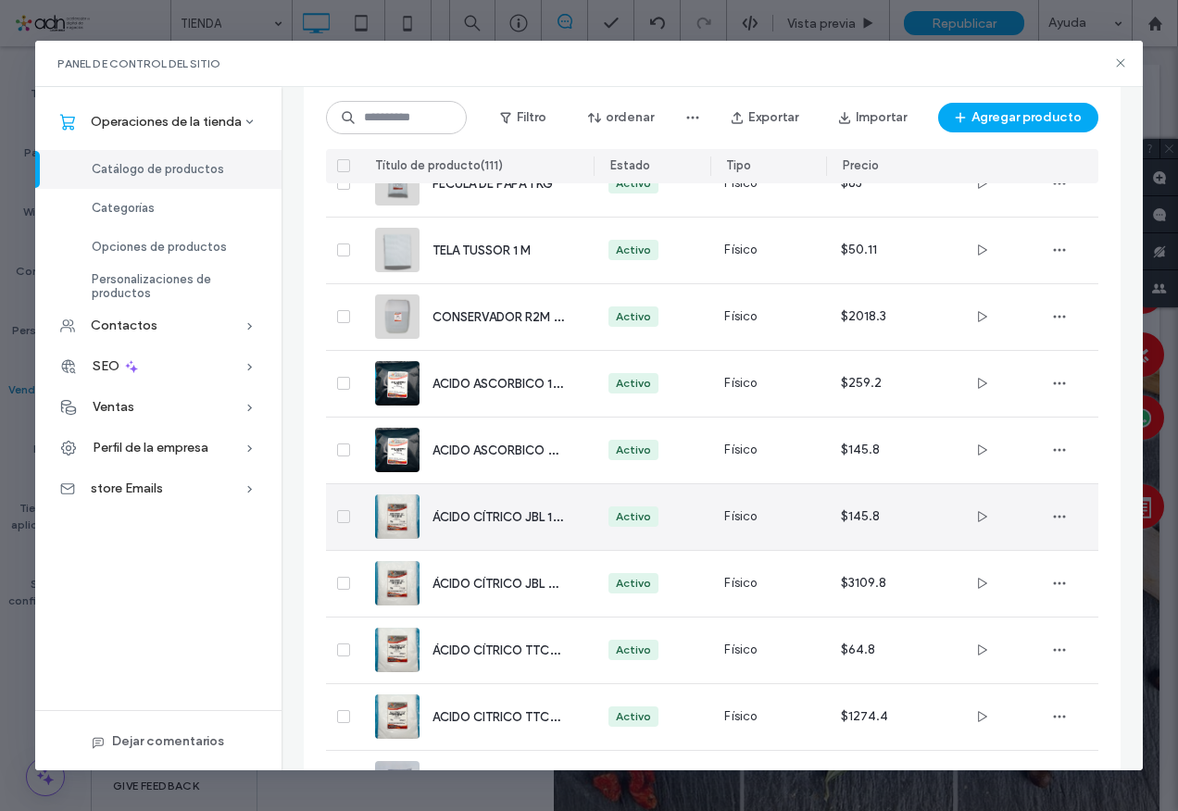
click at [485, 517] on span "ÁCIDO CÍTRICO JBL 1 KG" at bounding box center [502, 517] width 139 height 18
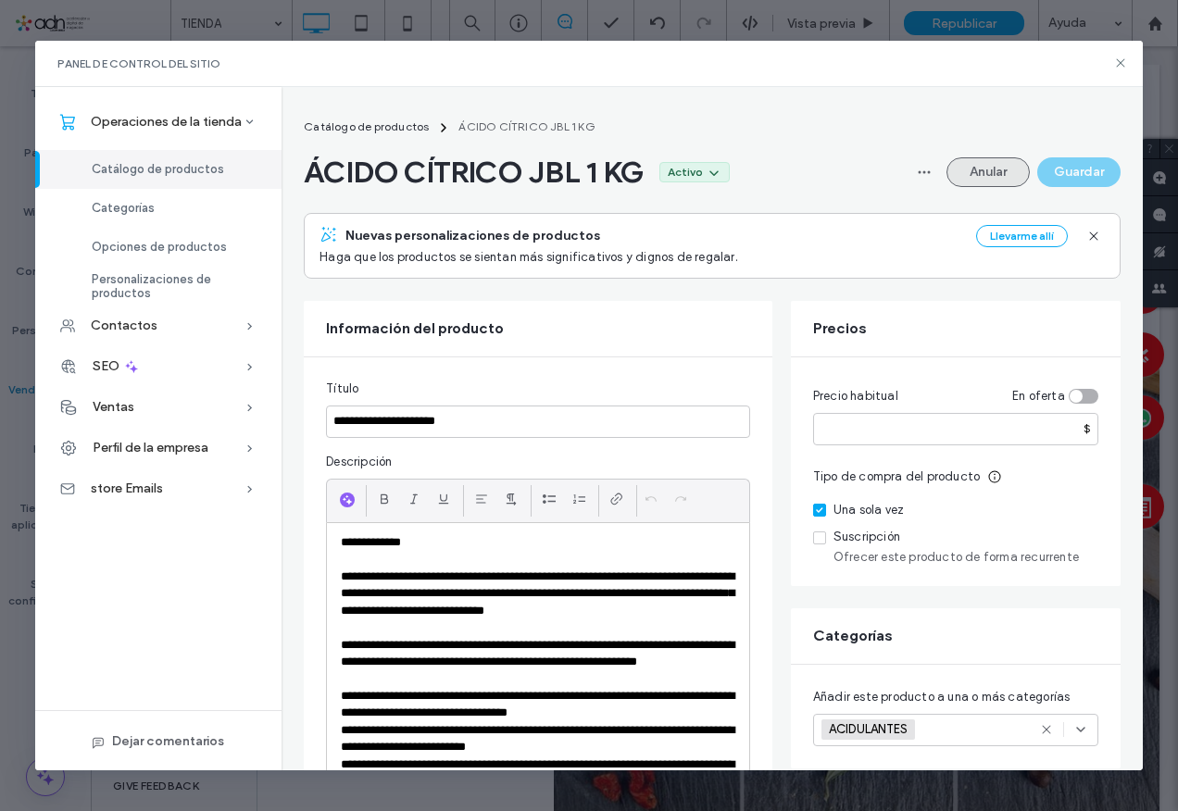
click at [986, 160] on button "Anular" at bounding box center [988, 172] width 83 height 30
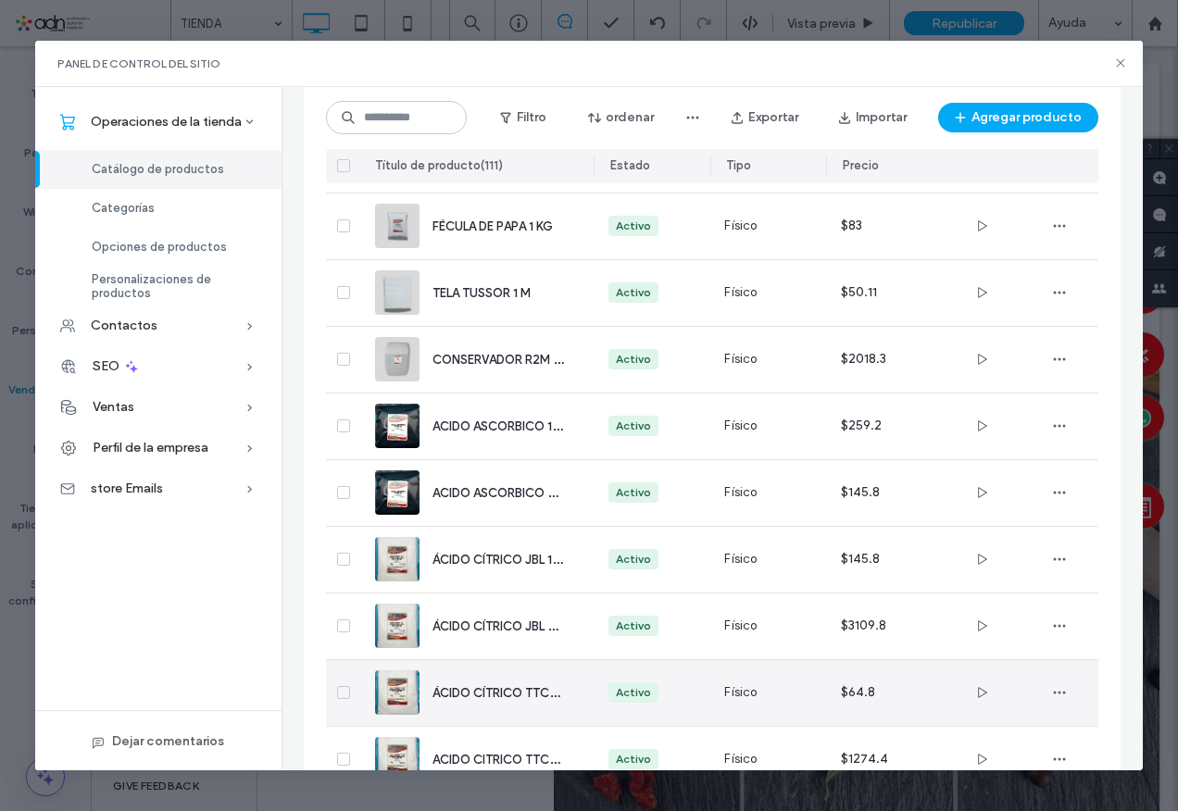
scroll to position [628, 0]
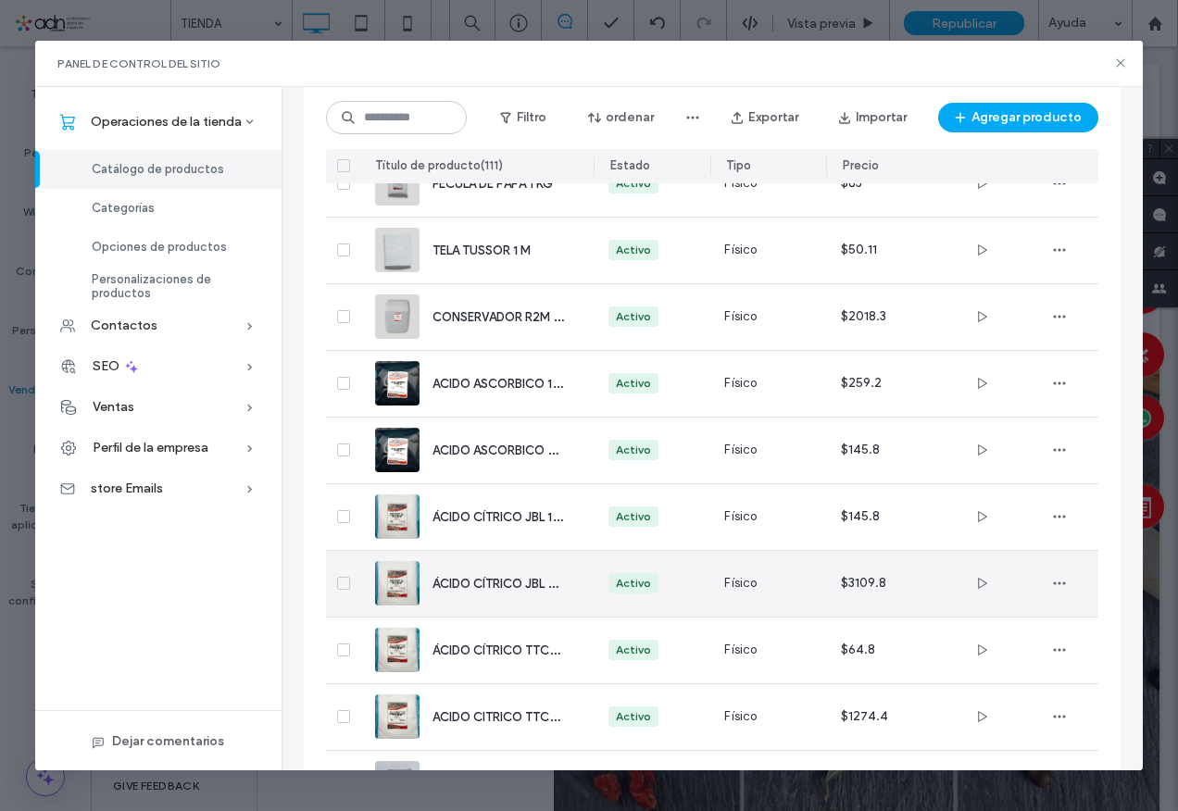
click at [477, 583] on span "ÁCIDO CÍTRICO JBL 25KG" at bounding box center [506, 583] width 146 height 18
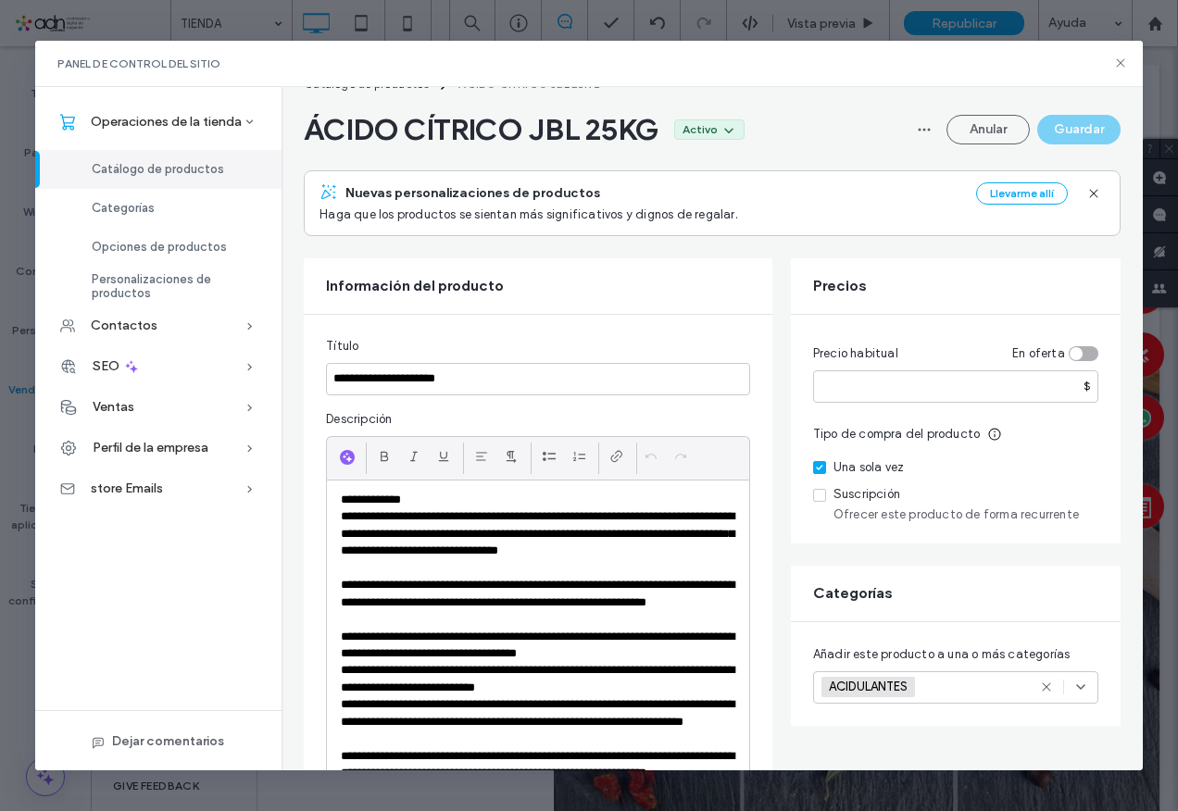
scroll to position [0, 0]
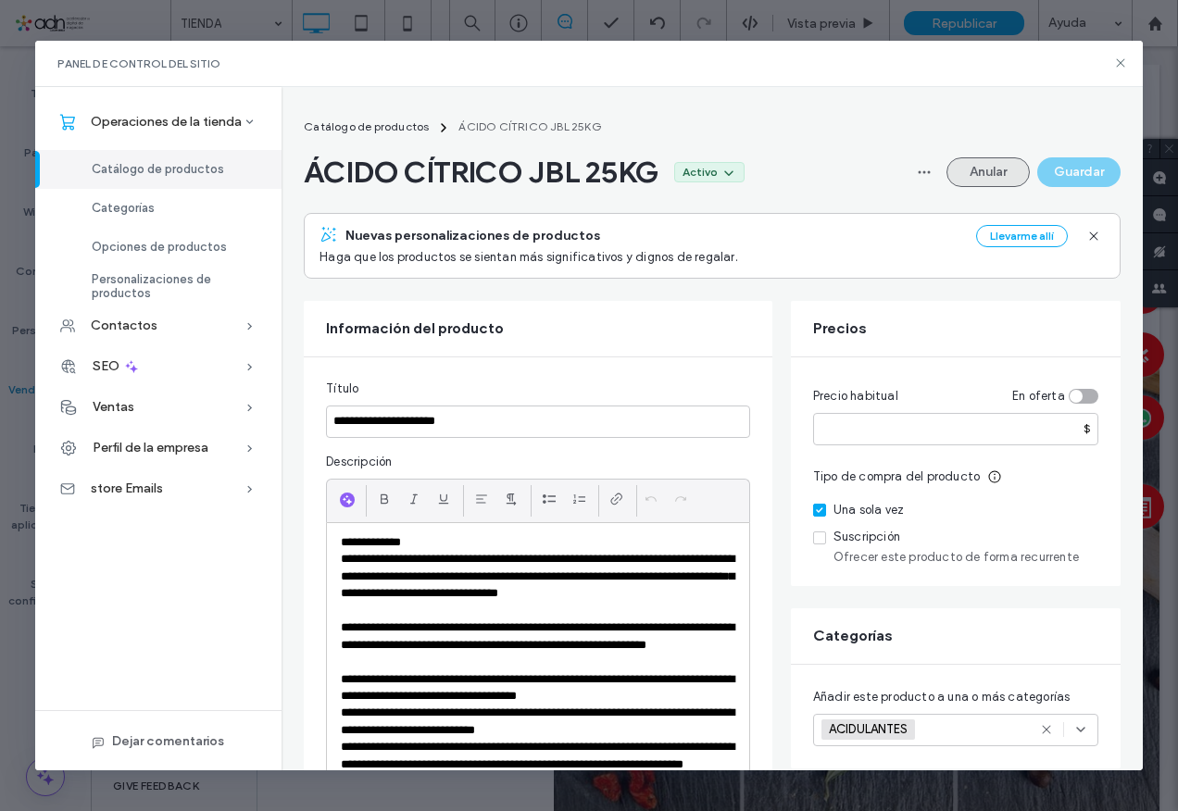
click at [970, 170] on button "Anular" at bounding box center [988, 172] width 83 height 30
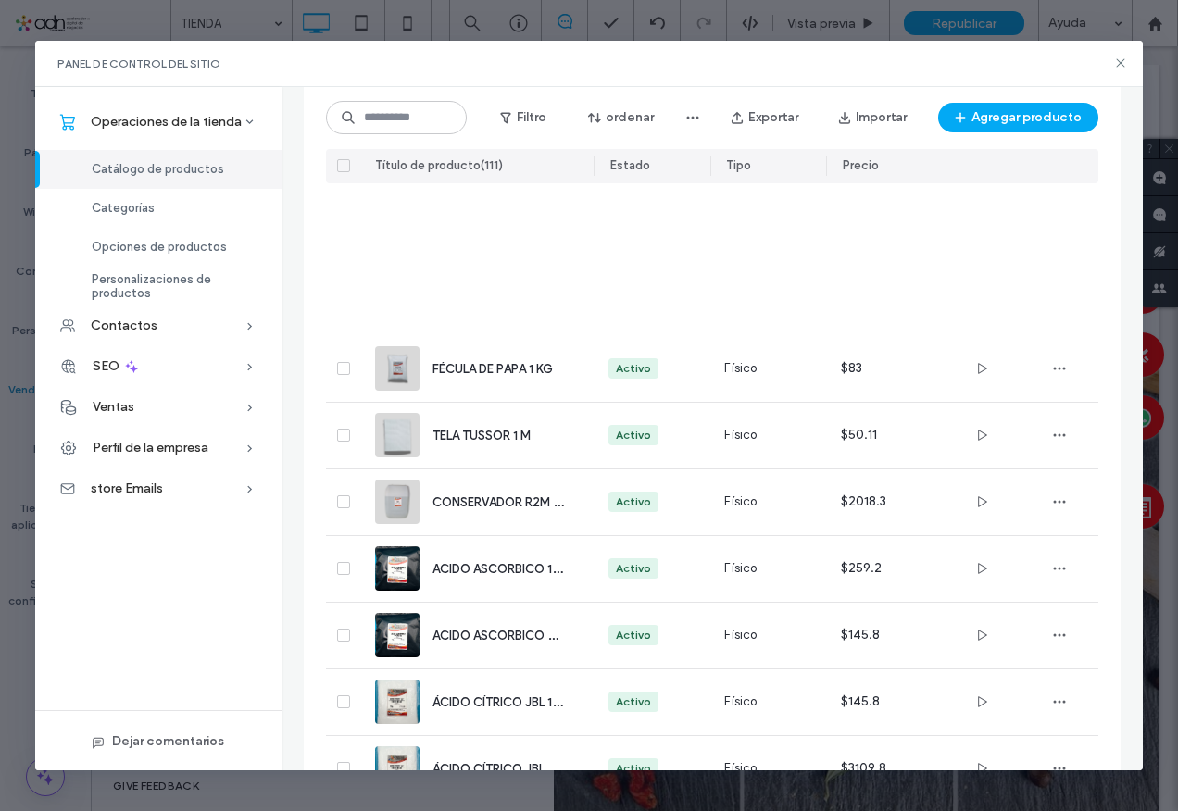
scroll to position [721, 0]
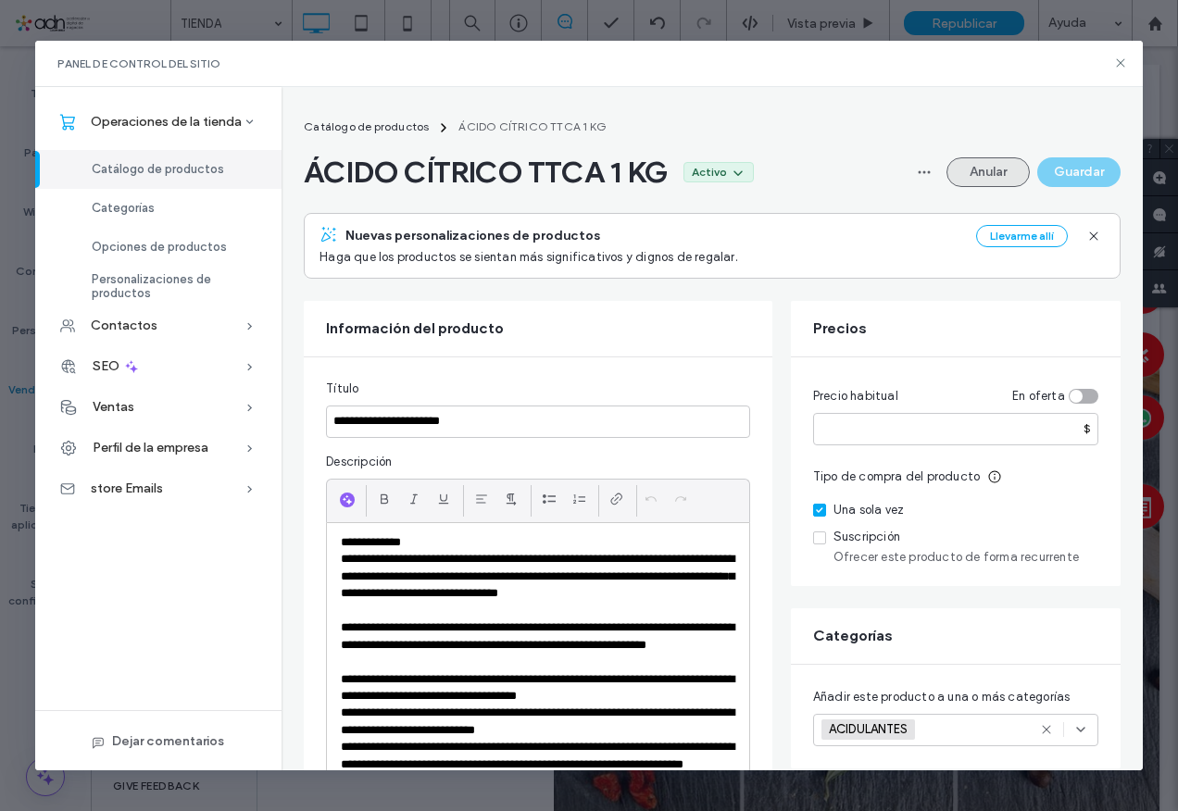
click at [992, 165] on button "Anular" at bounding box center [988, 172] width 83 height 30
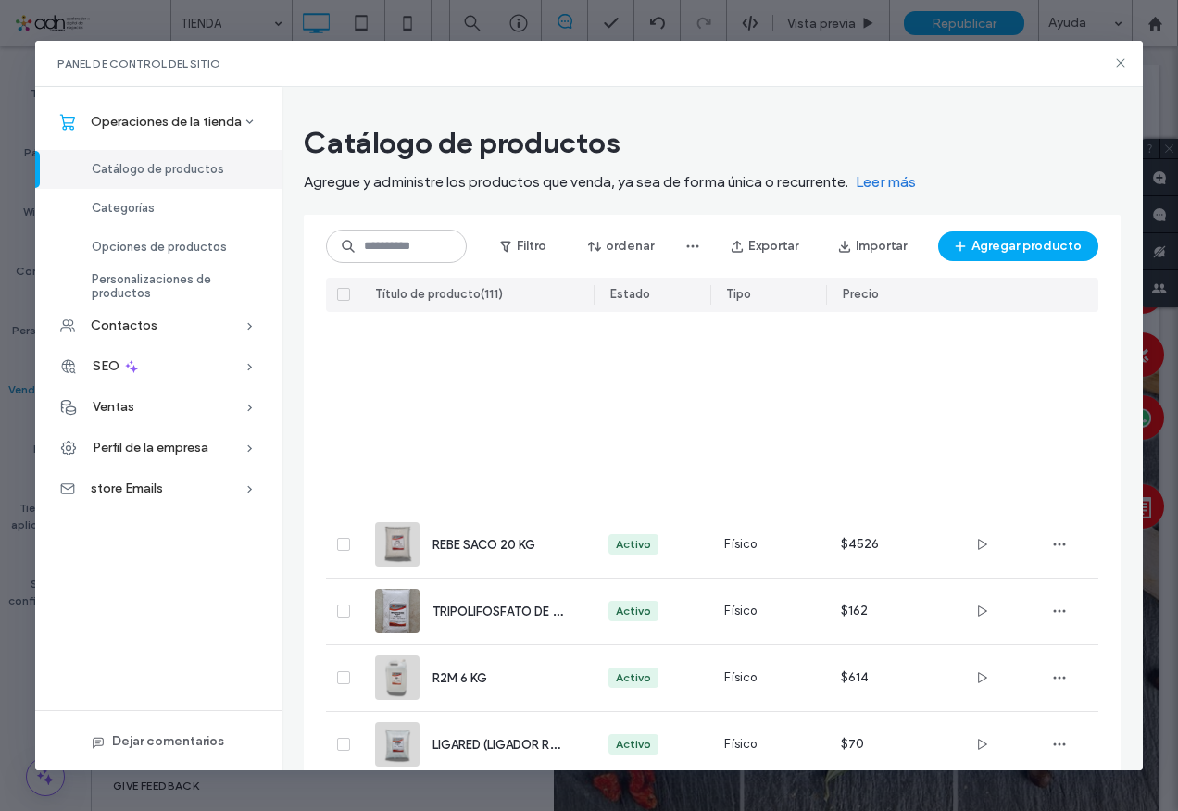
scroll to position [721, 0]
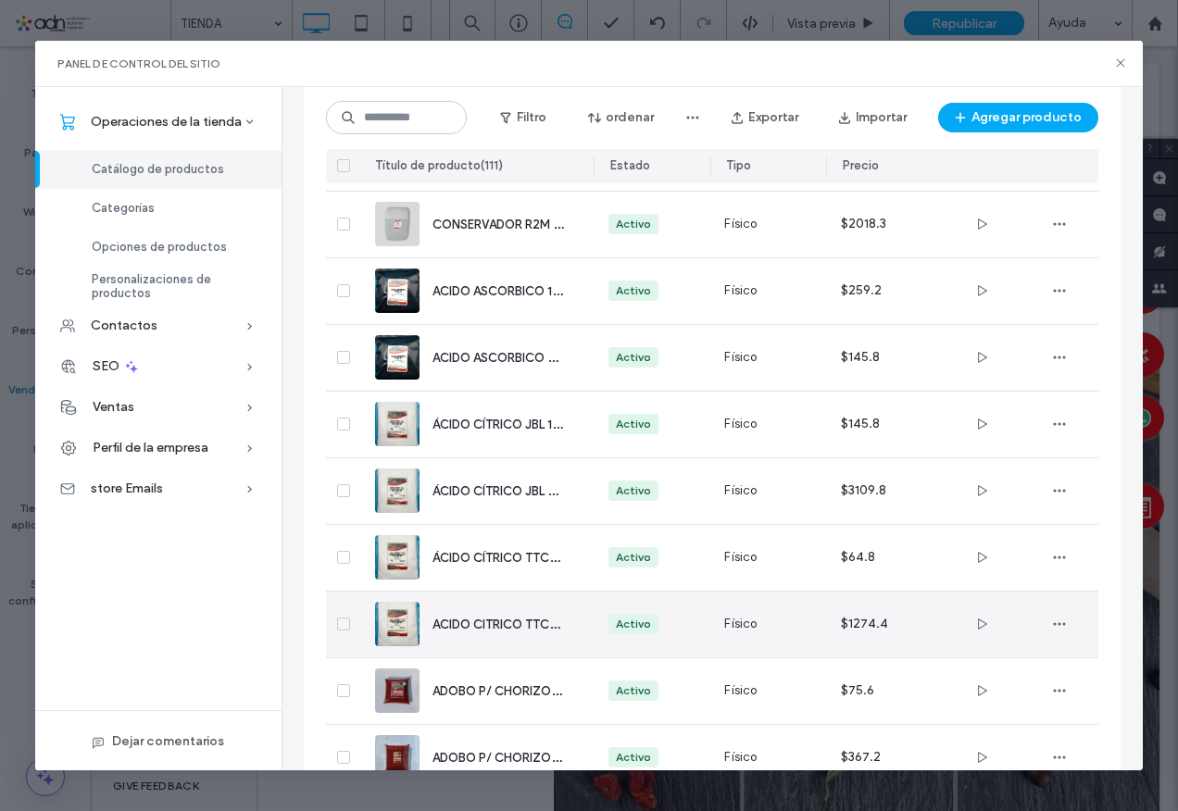
click at [488, 613] on div "ACIDO CITRICO TTCA 25 KG" at bounding box center [476, 625] width 203 height 66
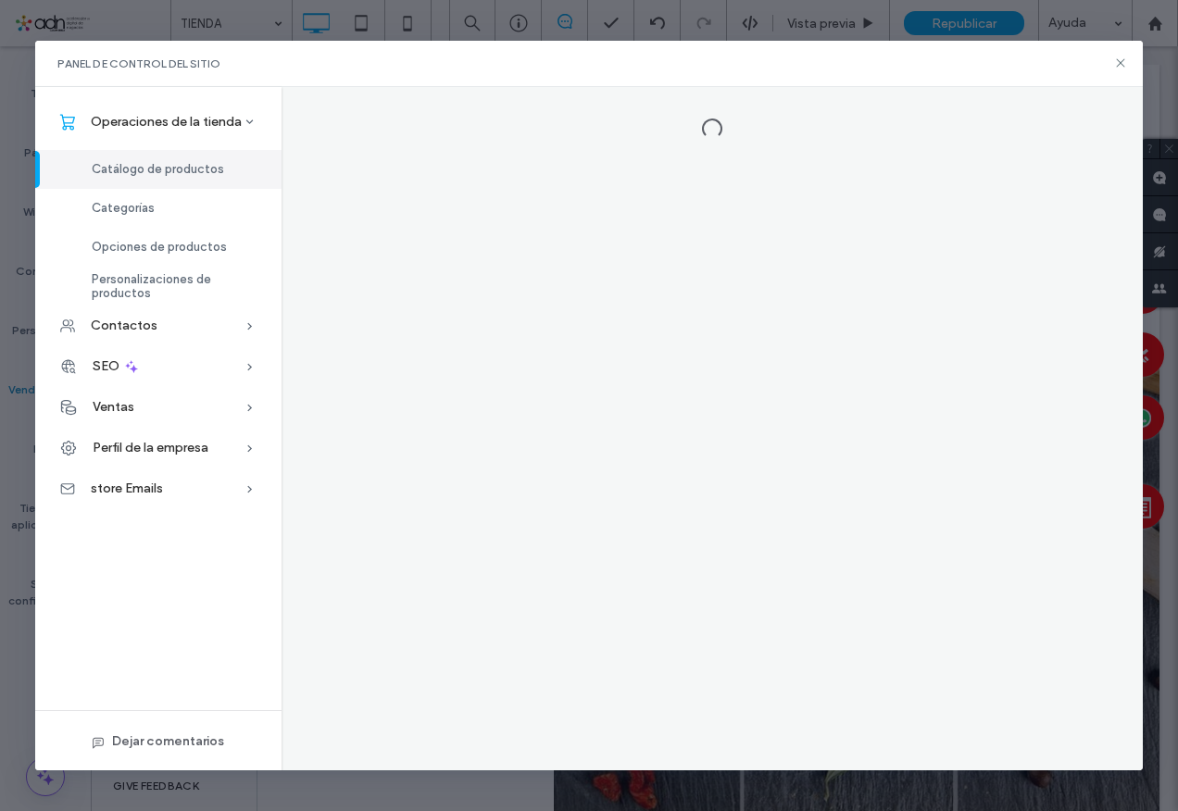
scroll to position [0, 0]
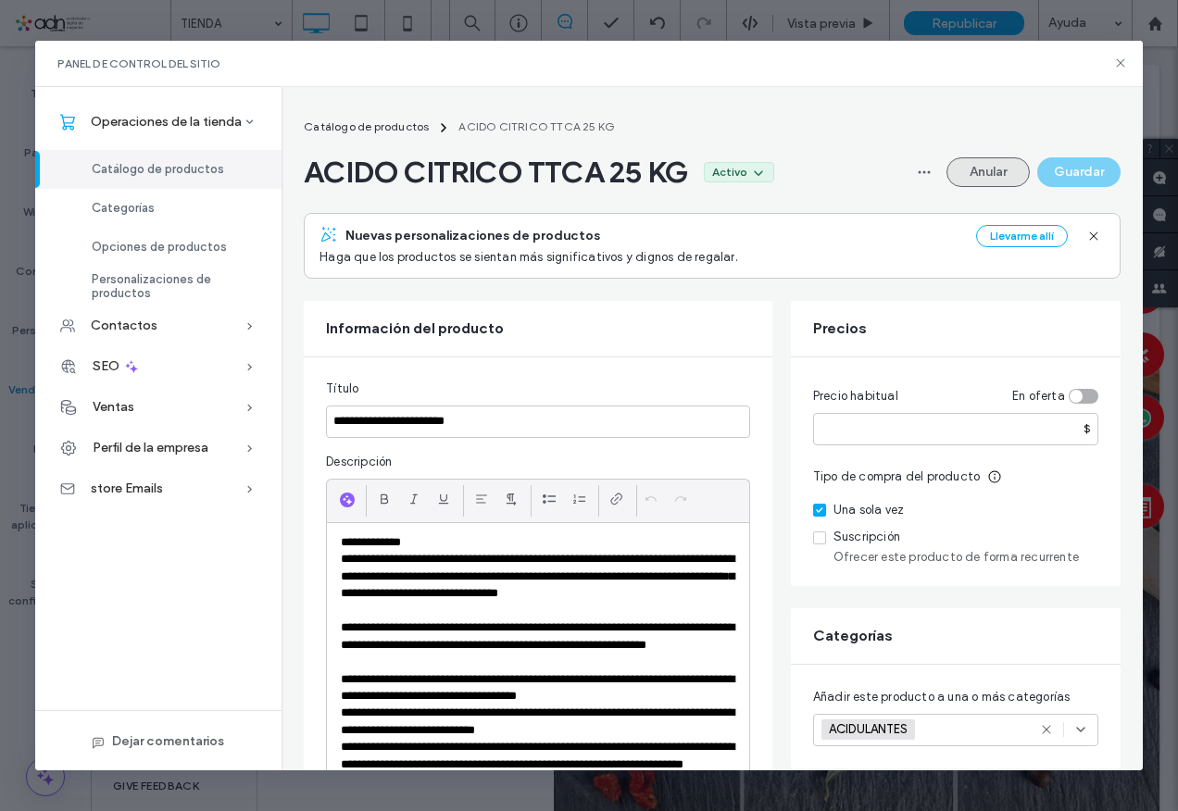
click at [971, 168] on button "Anular" at bounding box center [988, 172] width 83 height 30
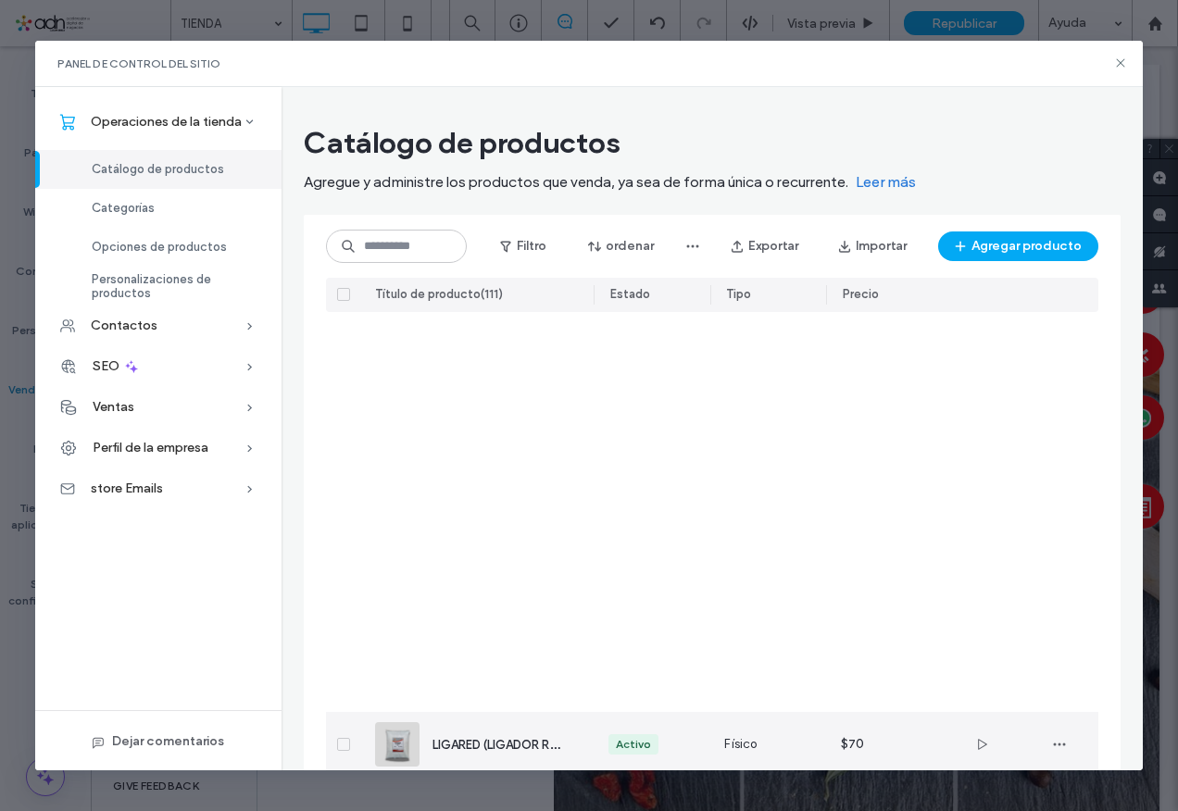
scroll to position [634, 0]
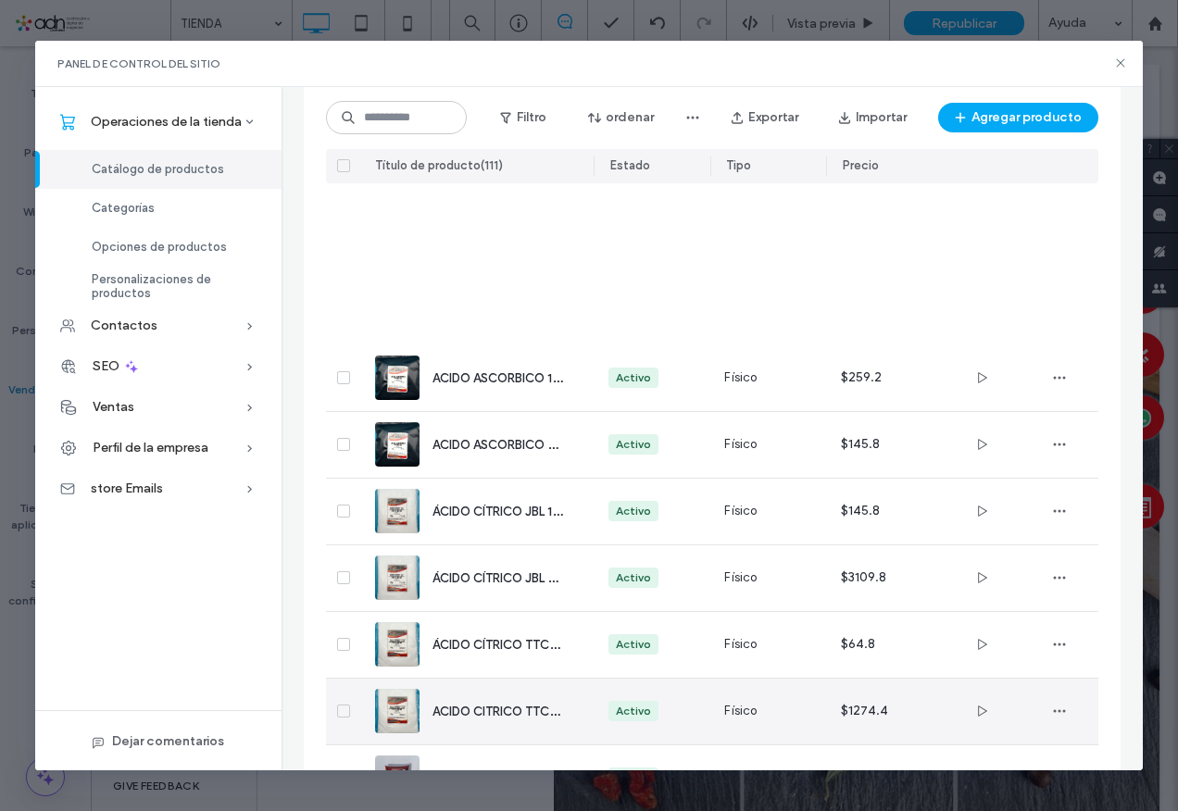
click at [476, 769] on div "ADOBO P/ CHORIZO 1 KG" at bounding box center [498, 778] width 131 height 19
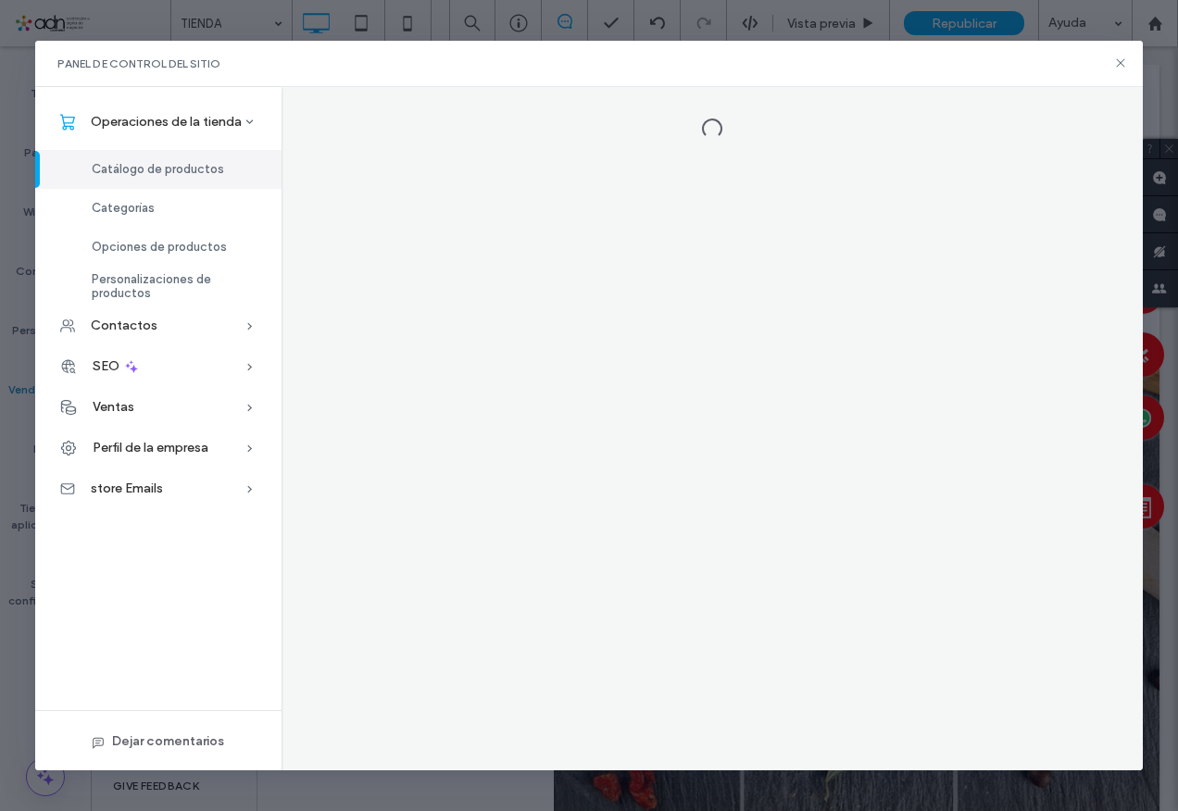
scroll to position [0, 0]
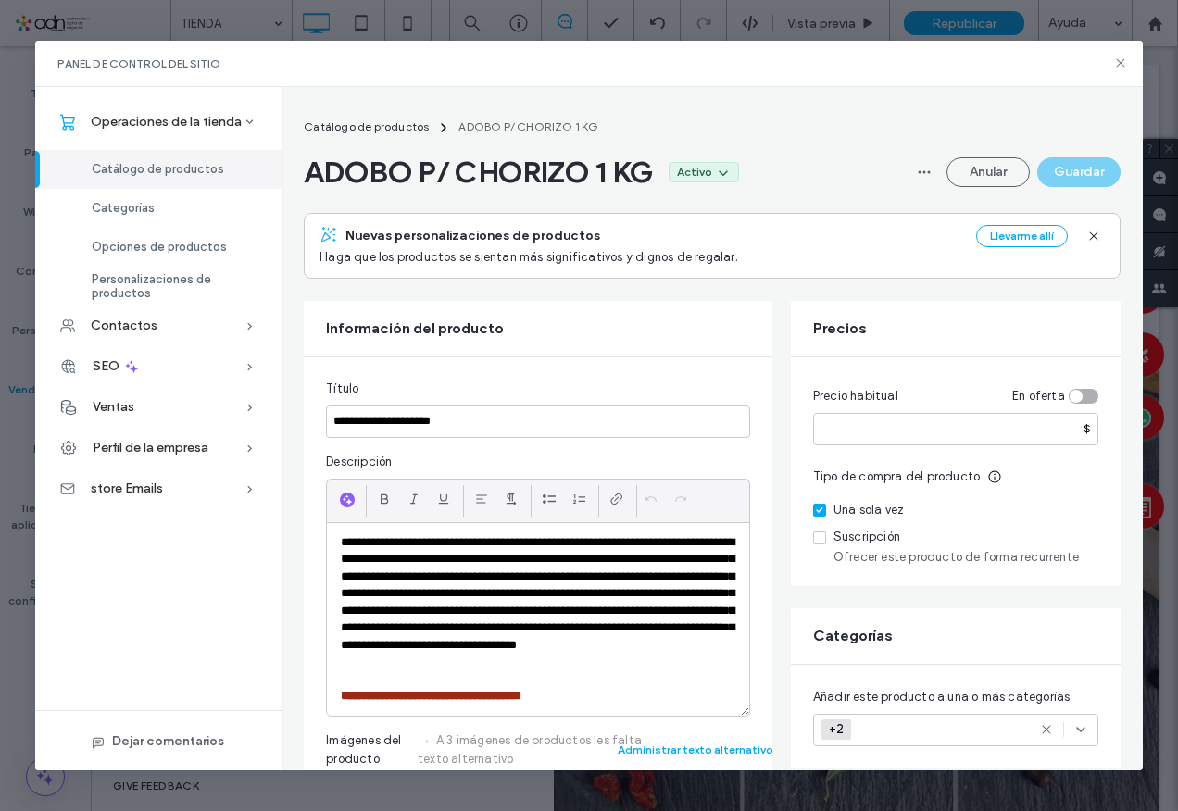
click at [904, 726] on div "ESPECIAS, CONDIMENTOS, SABORES. PRODUCTOS PARA CÁRNICOS +2 +2" at bounding box center [934, 730] width 224 height 31
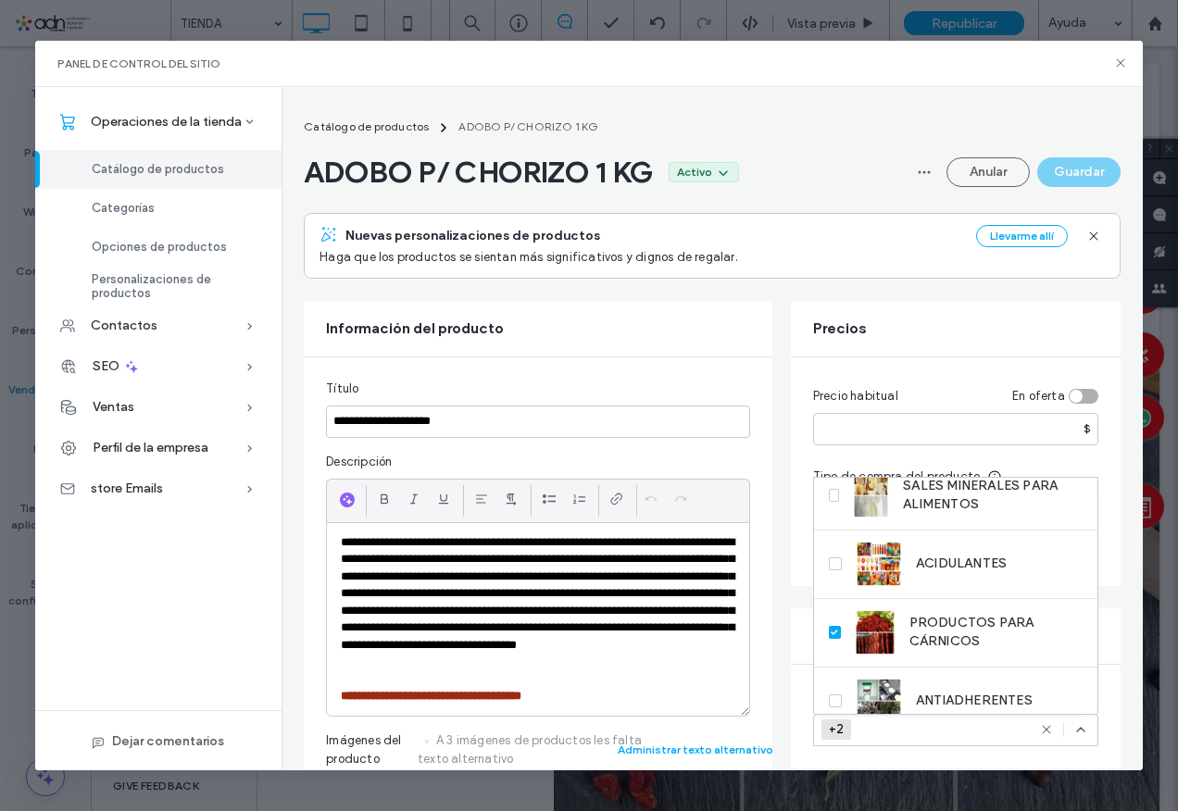
scroll to position [444, 0]
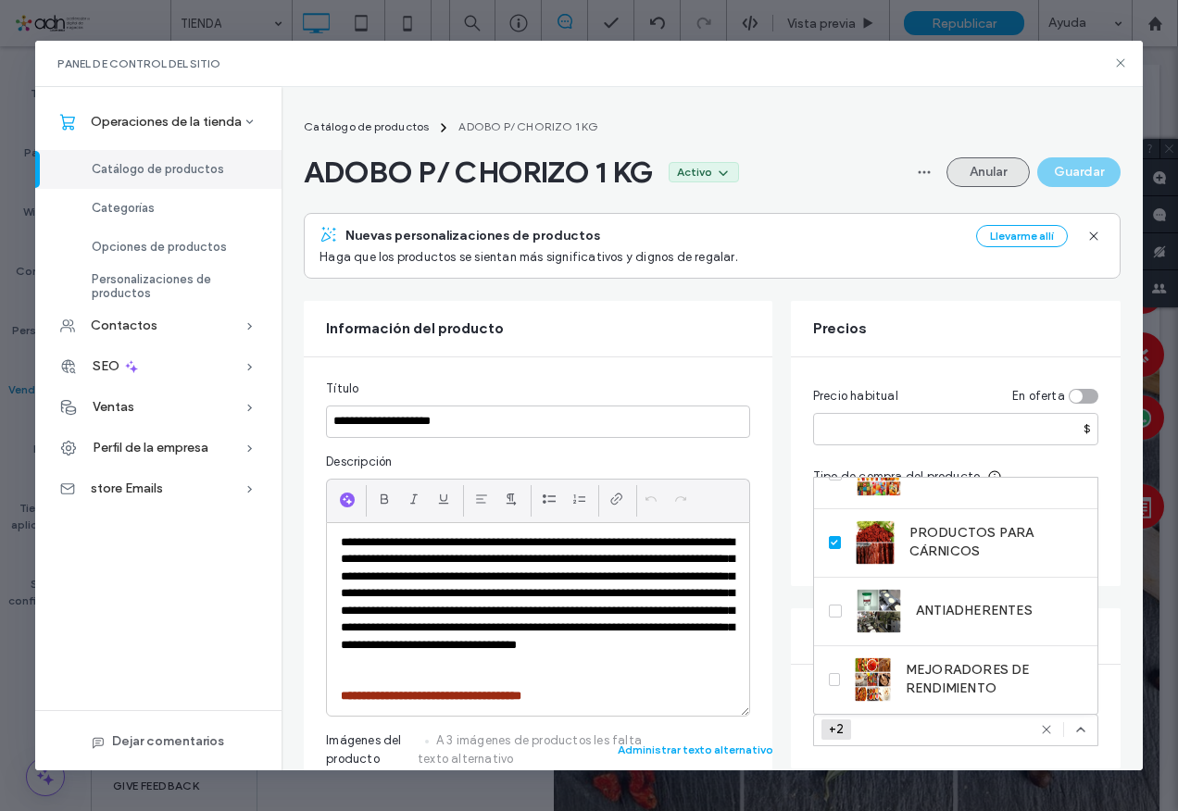
click at [987, 168] on button "Anular" at bounding box center [988, 172] width 83 height 30
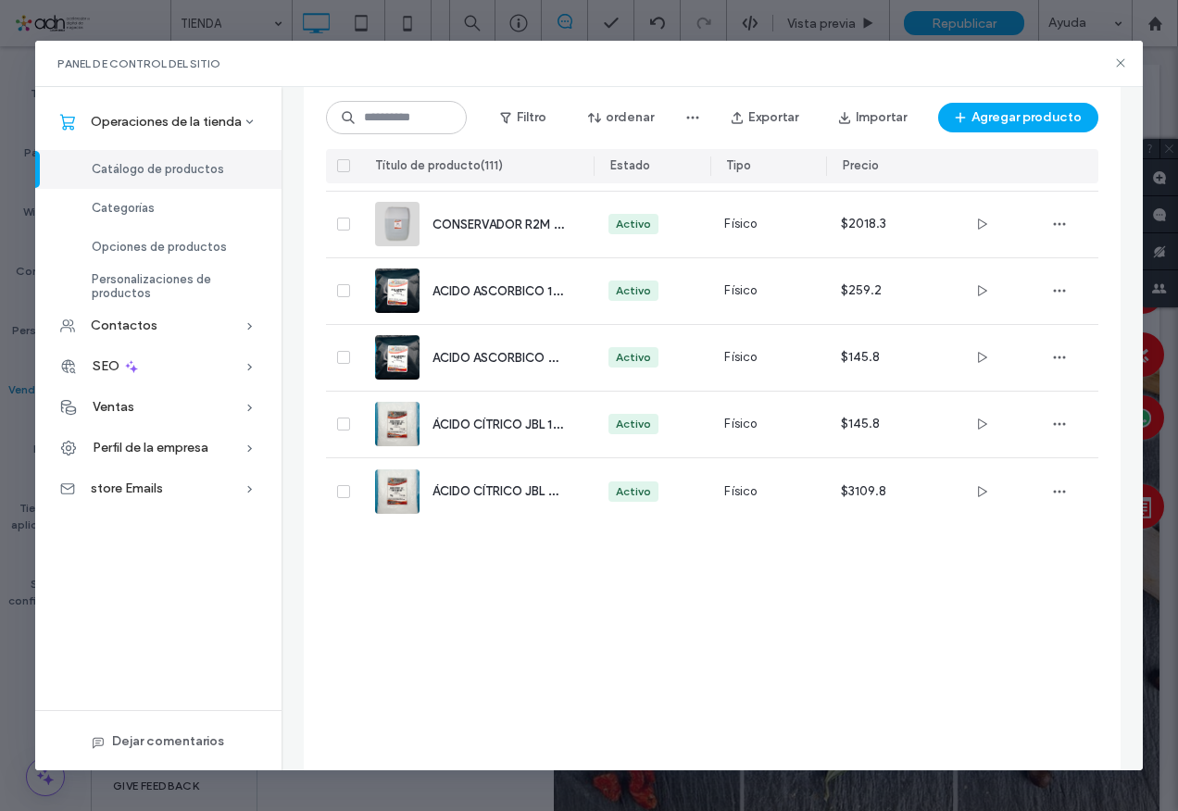
scroll to position [0, 0]
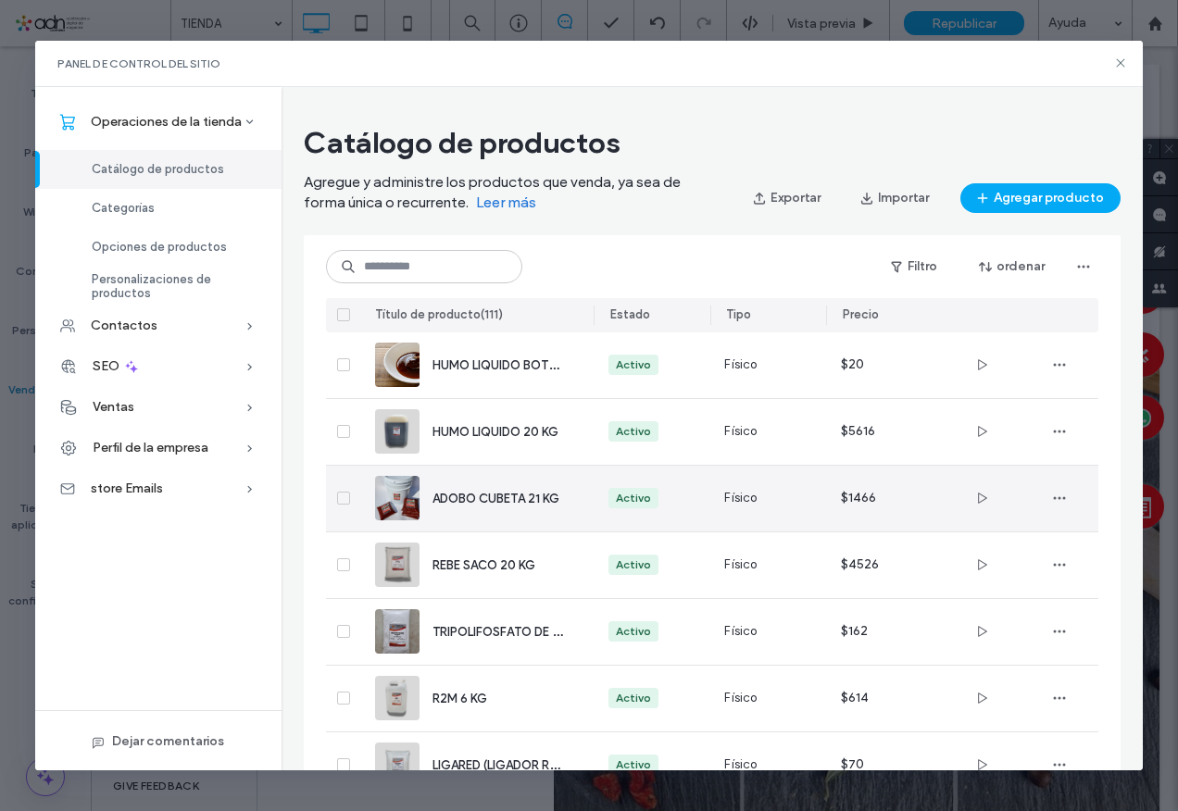
click at [505, 508] on div "ADOBO CUBETA 21 KG" at bounding box center [498, 498] width 131 height 19
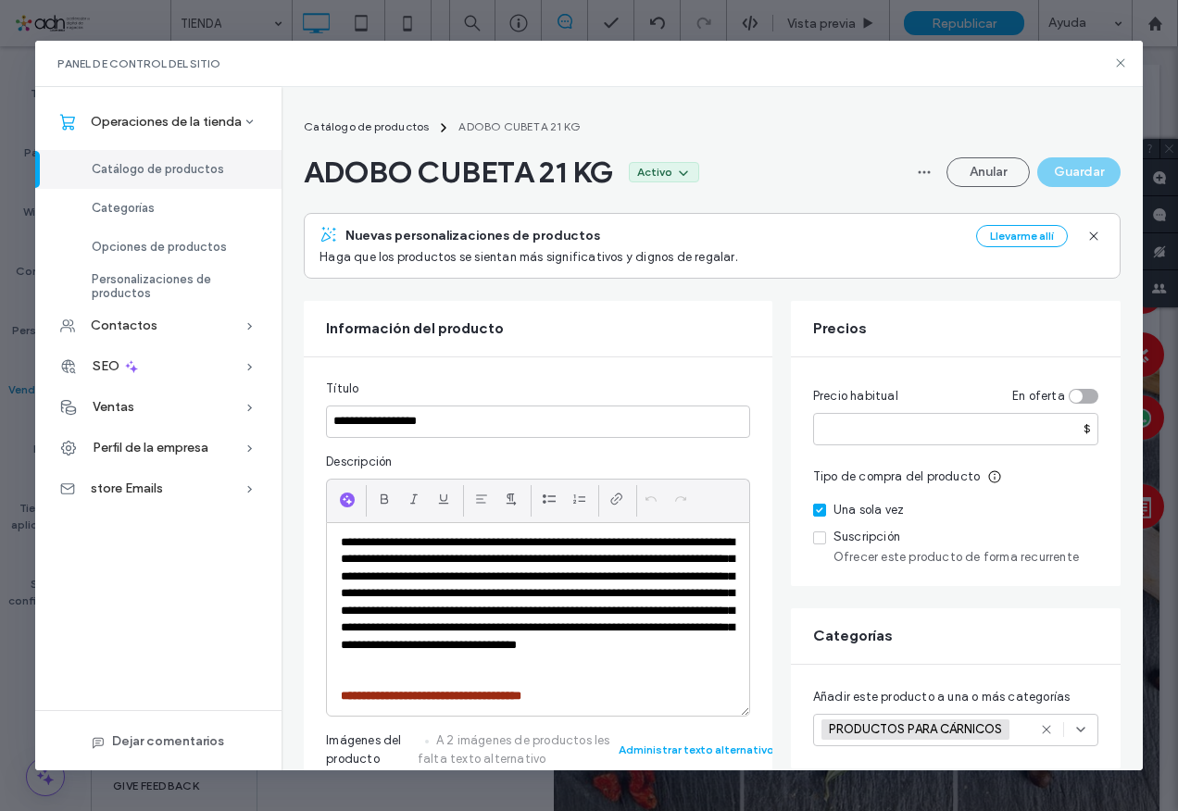
click at [888, 724] on span "PRODUCTOS PARA CÁRNICOS" at bounding box center [917, 729] width 177 height 15
click at [894, 726] on span "Seleccionar categorías" at bounding box center [888, 730] width 132 height 19
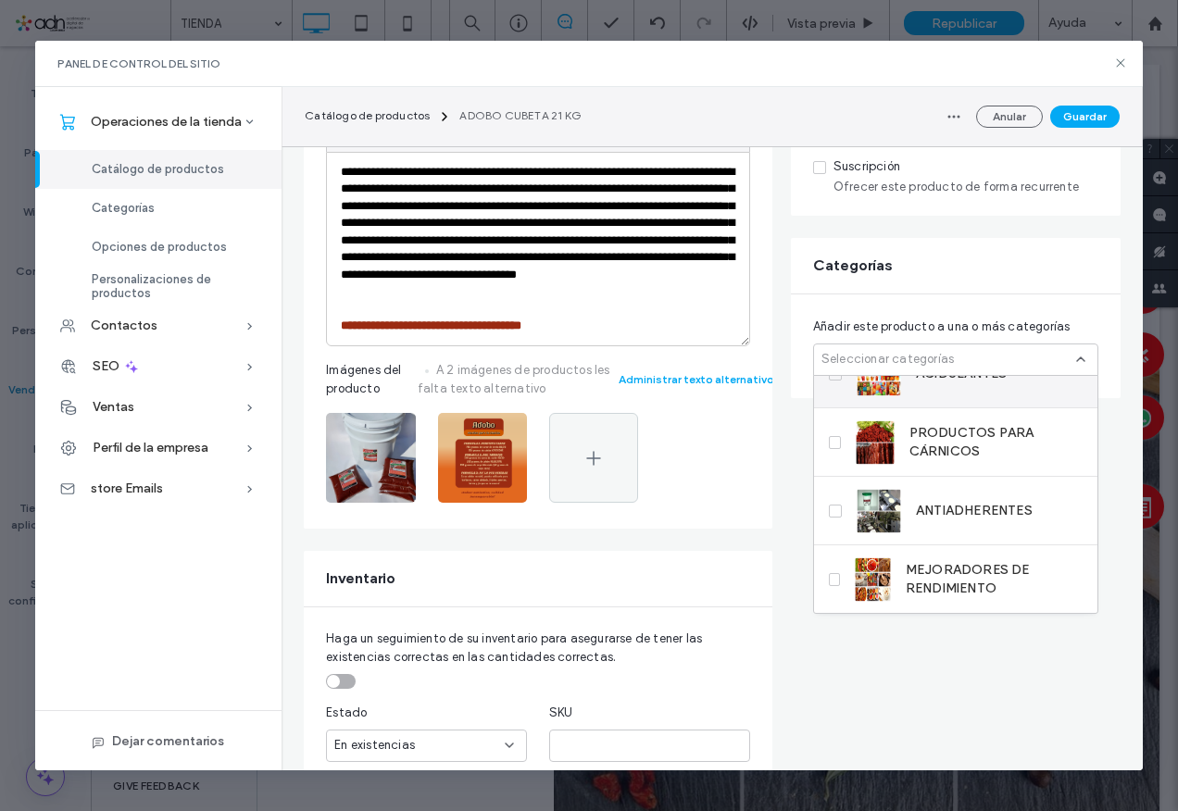
scroll to position [458, 0]
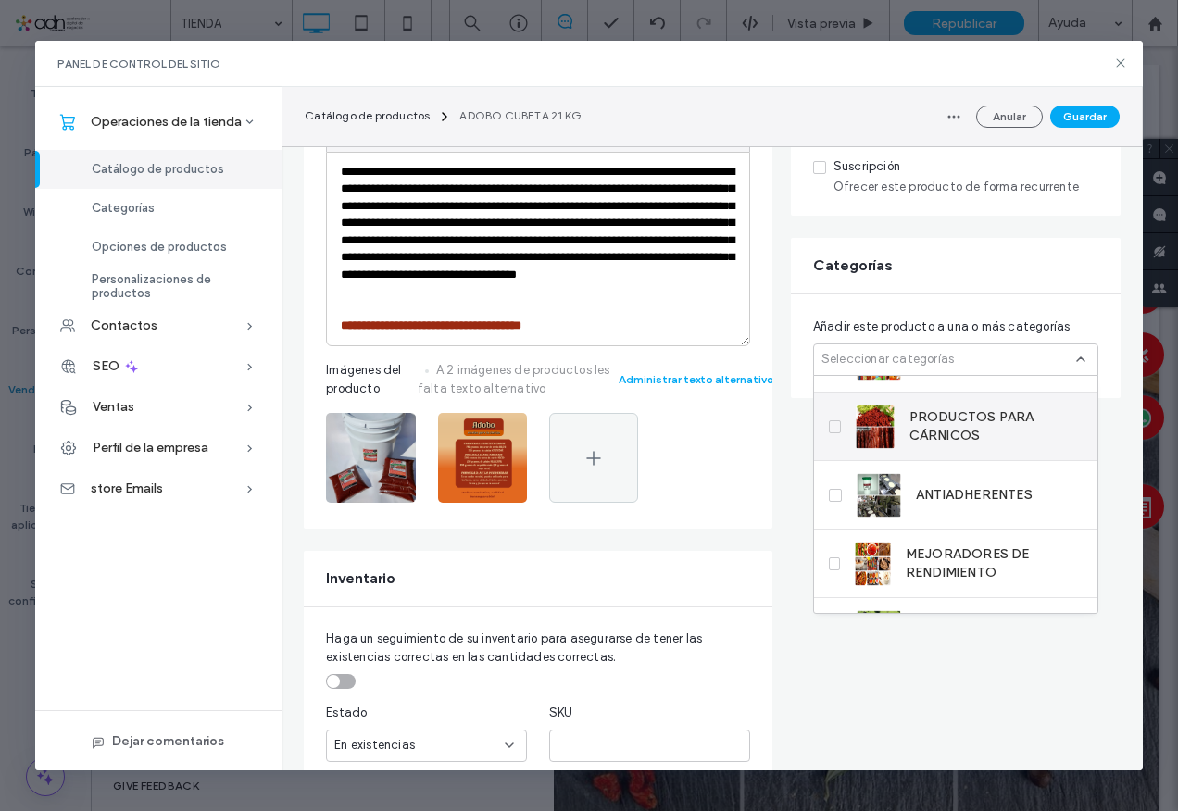
click at [833, 419] on label "PRODUCTOS PARA CÁRNICOS" at bounding box center [956, 427] width 254 height 44
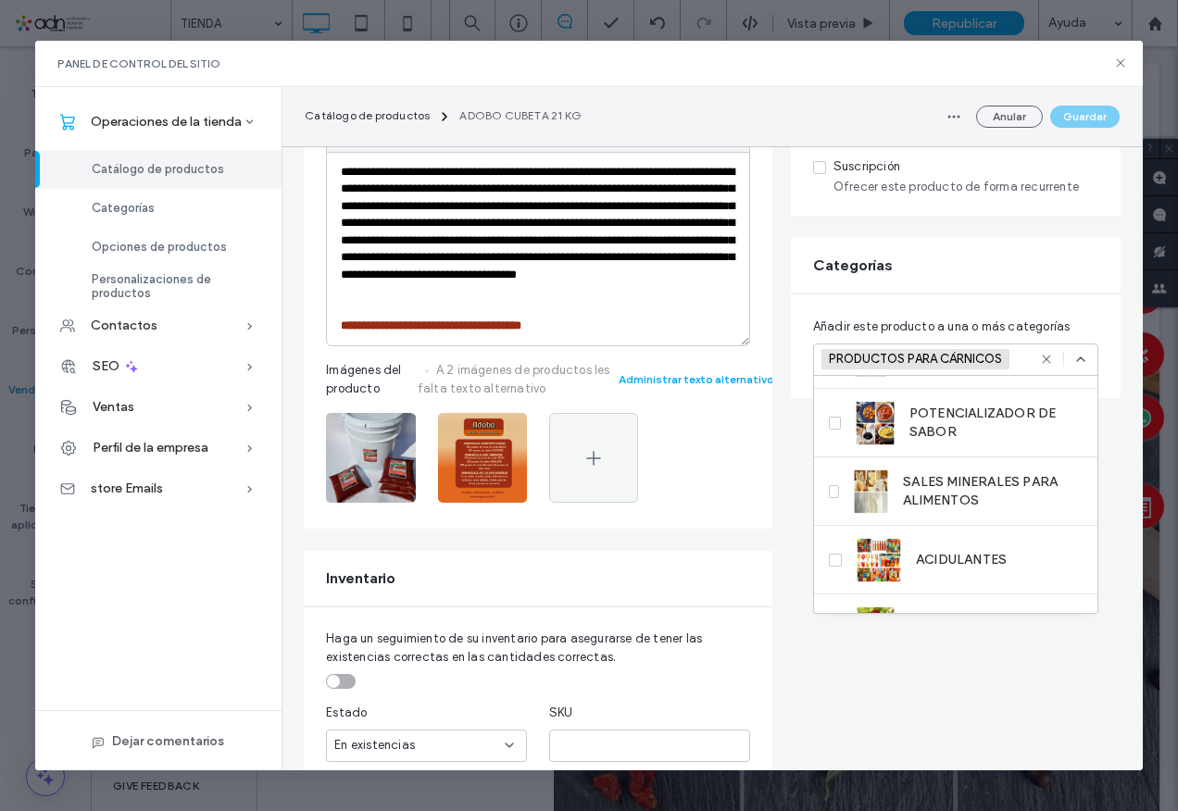
scroll to position [182, 0]
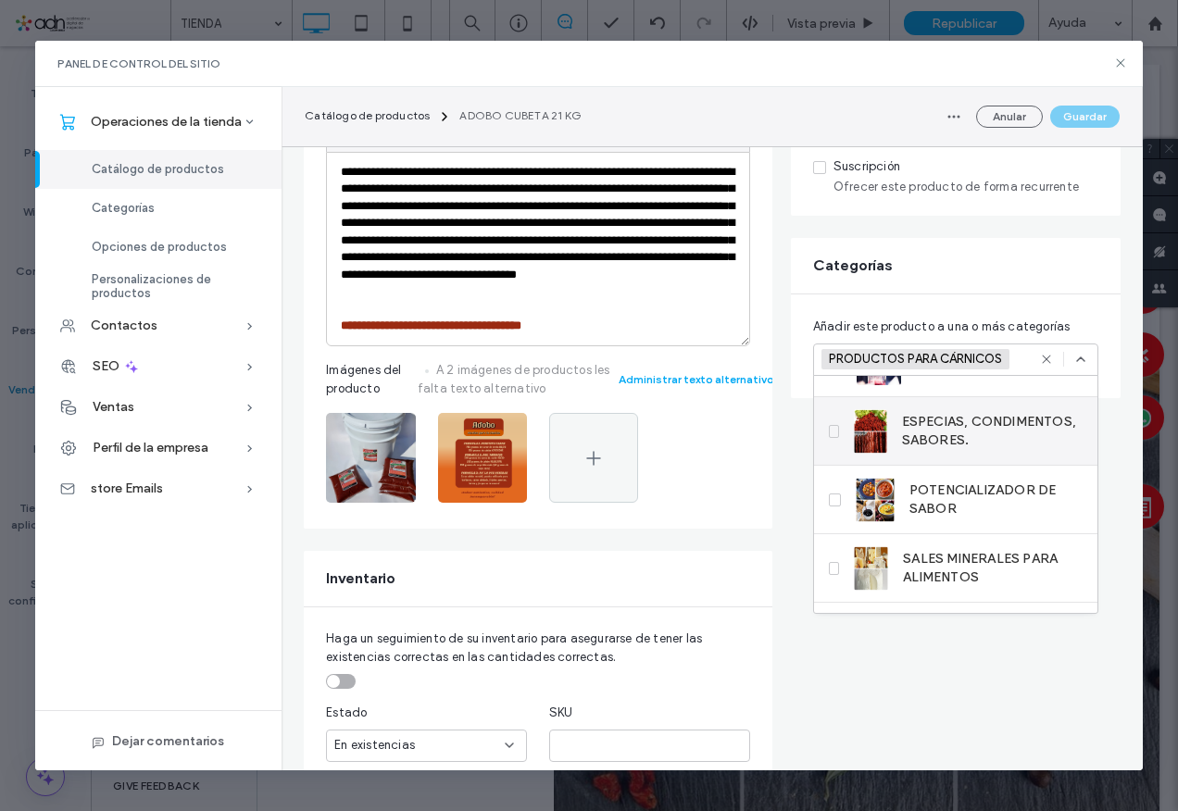
click at [839, 421] on label "ESPECIAS, CONDIMENTOS, SABORES." at bounding box center [956, 431] width 254 height 44
click at [1078, 107] on button "Guardar" at bounding box center [1084, 117] width 69 height 22
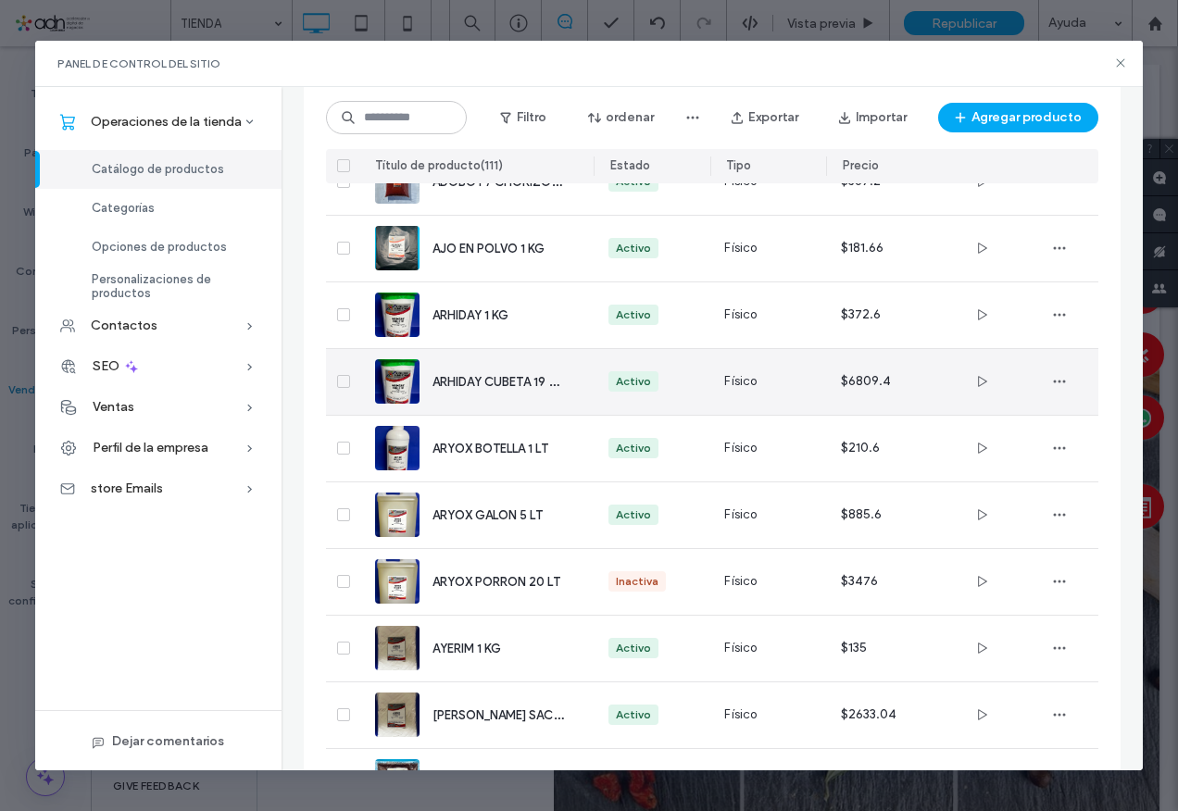
scroll to position [1112, 0]
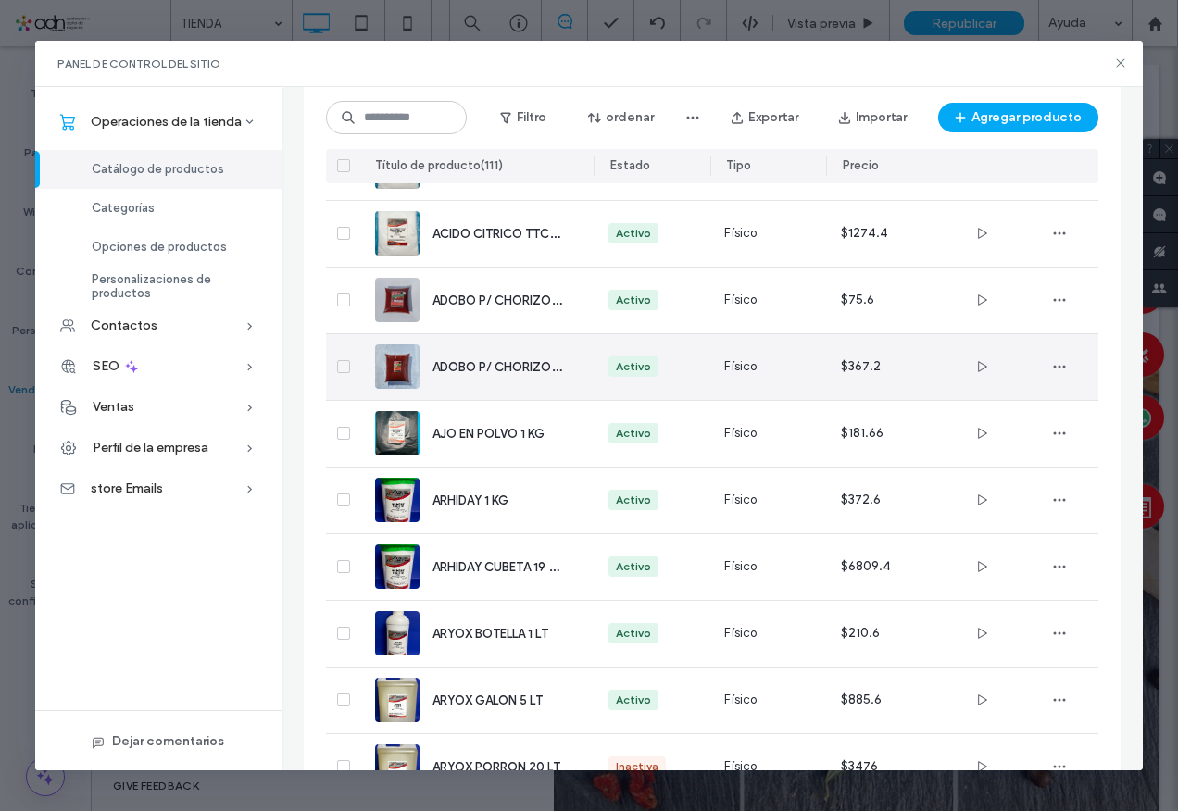
click at [474, 371] on span "ADOBO P/ CHORIZO 5 KG" at bounding box center [507, 367] width 148 height 18
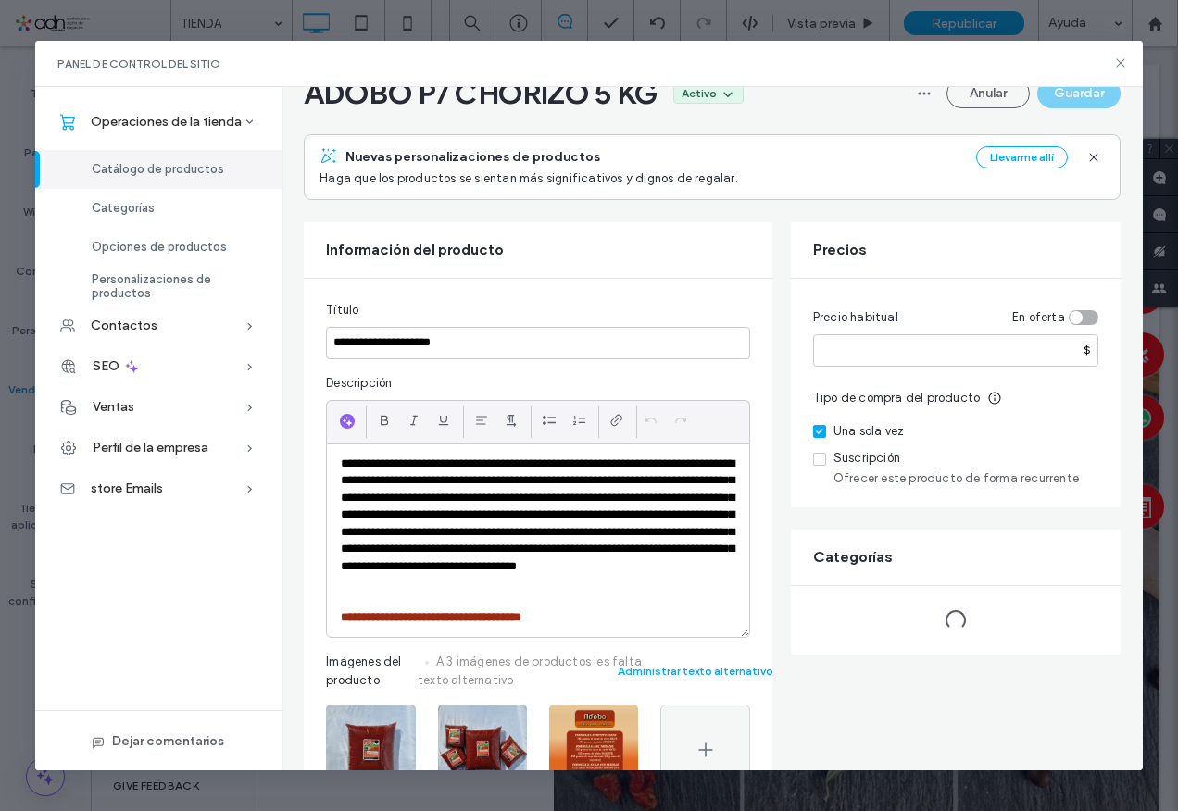
scroll to position [185, 0]
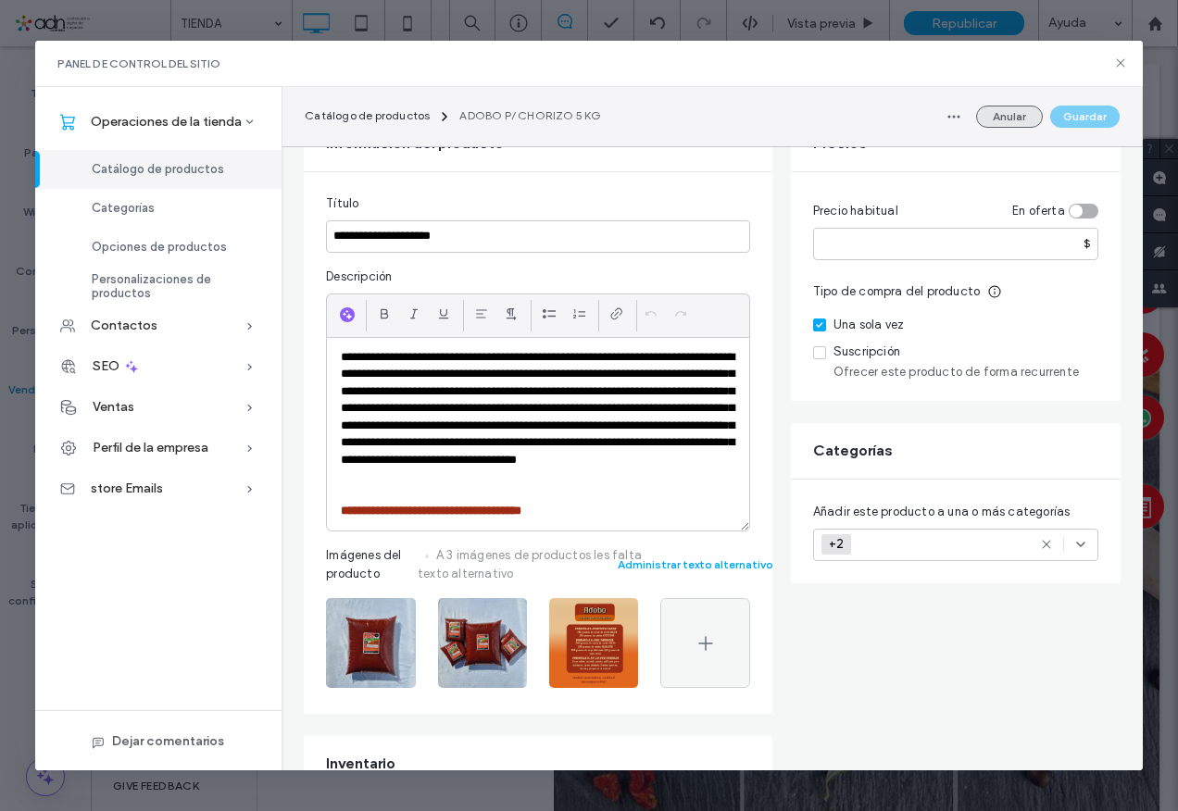
click at [1020, 110] on button "Anular" at bounding box center [1009, 117] width 67 height 22
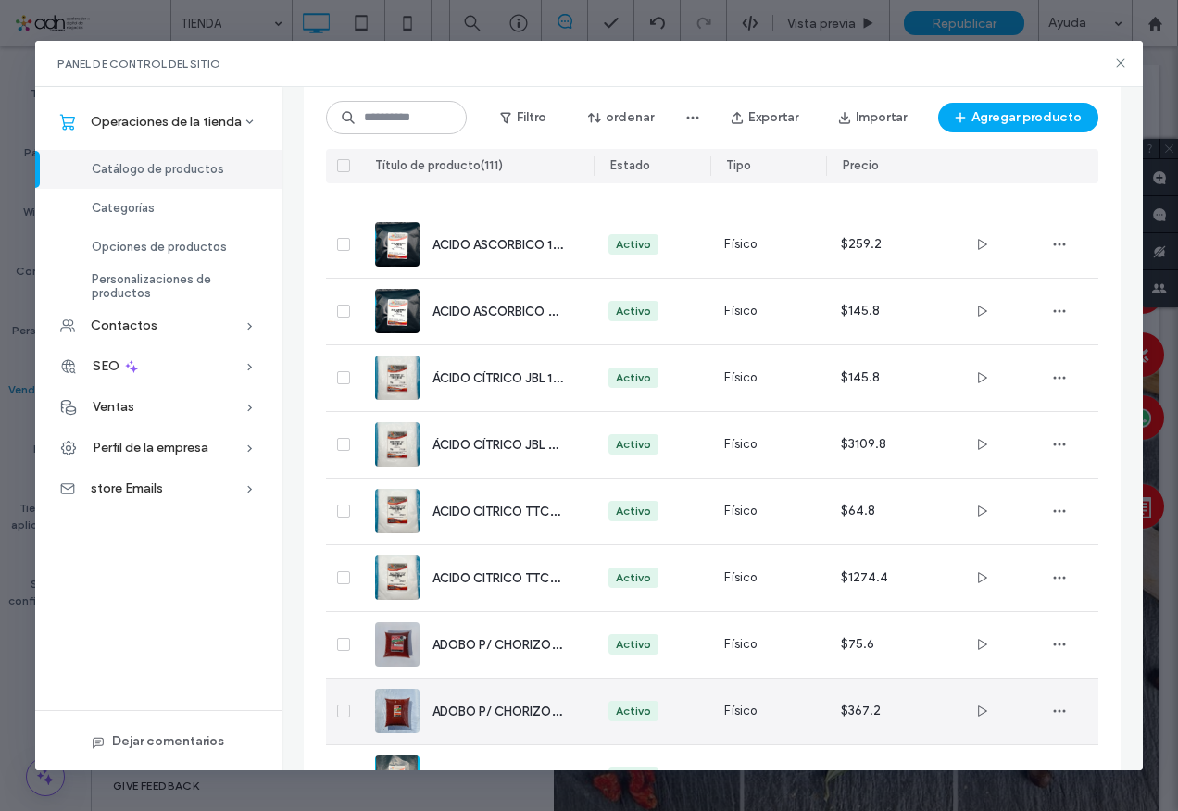
scroll to position [1112, 0]
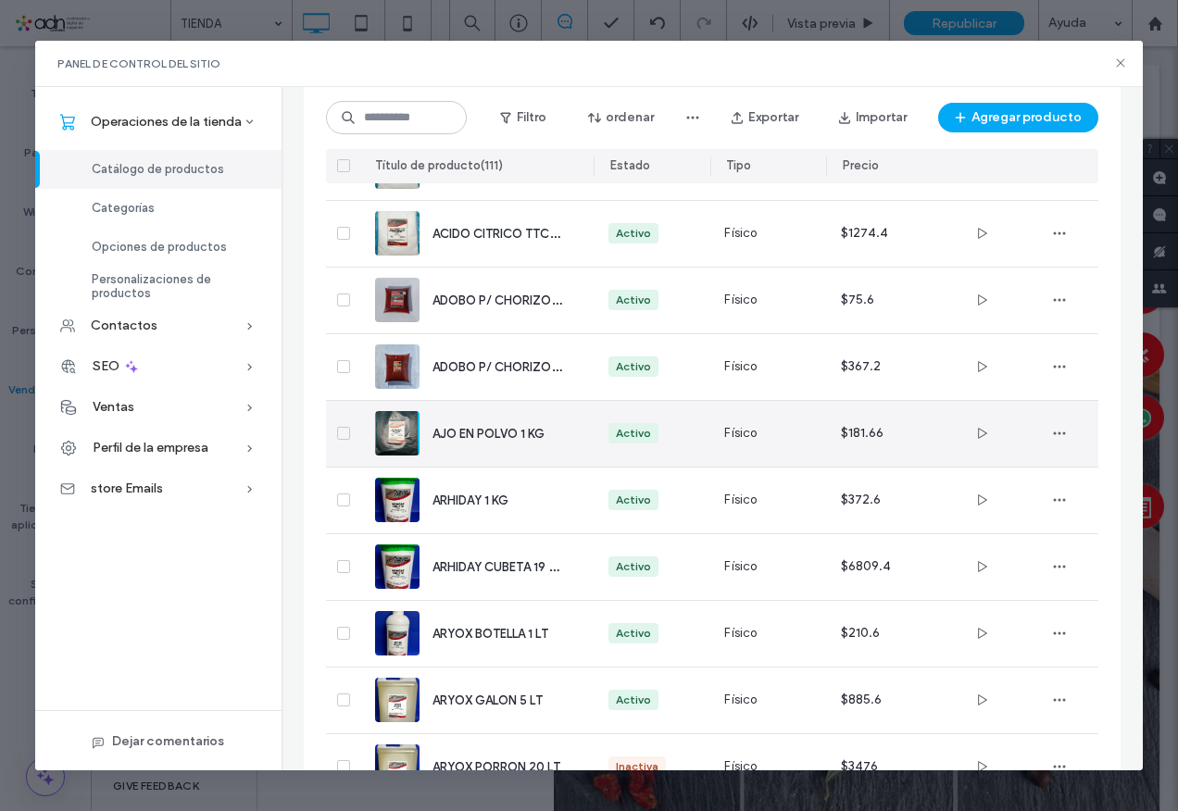
click at [477, 441] on div "AJO EN POLVO 1 KG" at bounding box center [498, 433] width 131 height 19
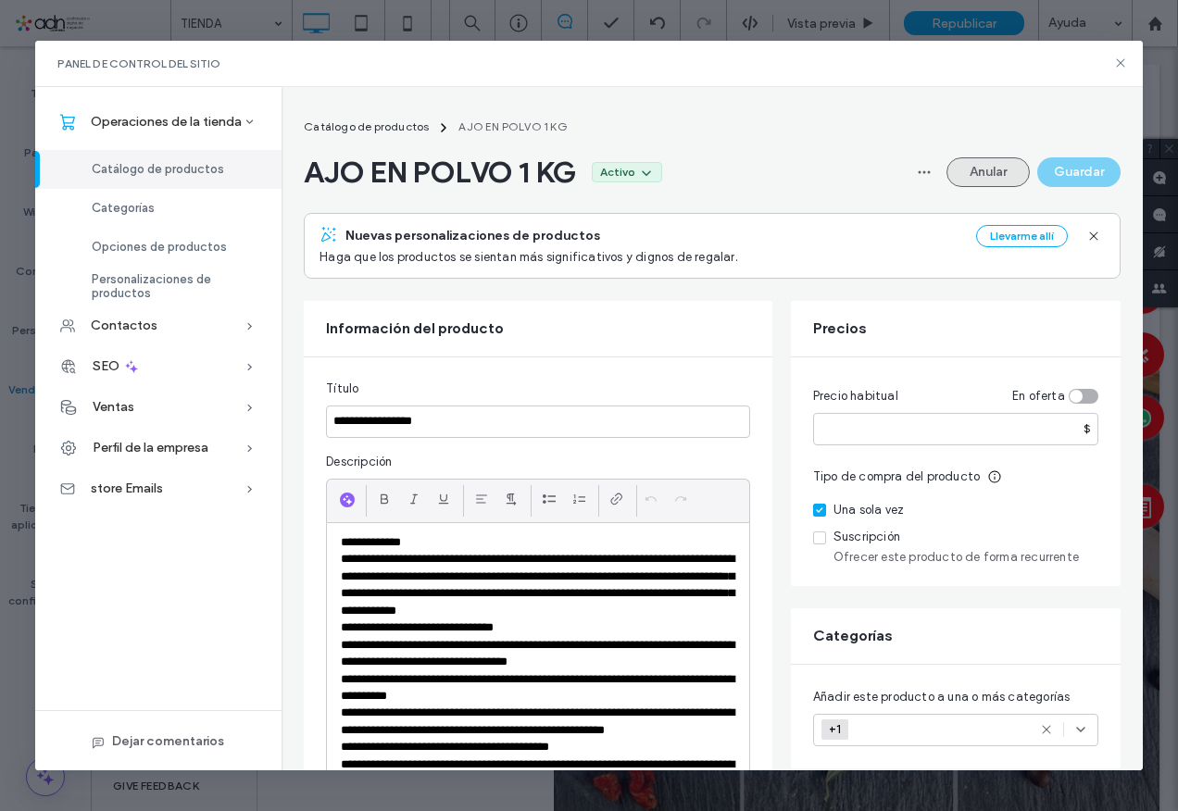
click at [978, 170] on button "Anular" at bounding box center [988, 172] width 83 height 30
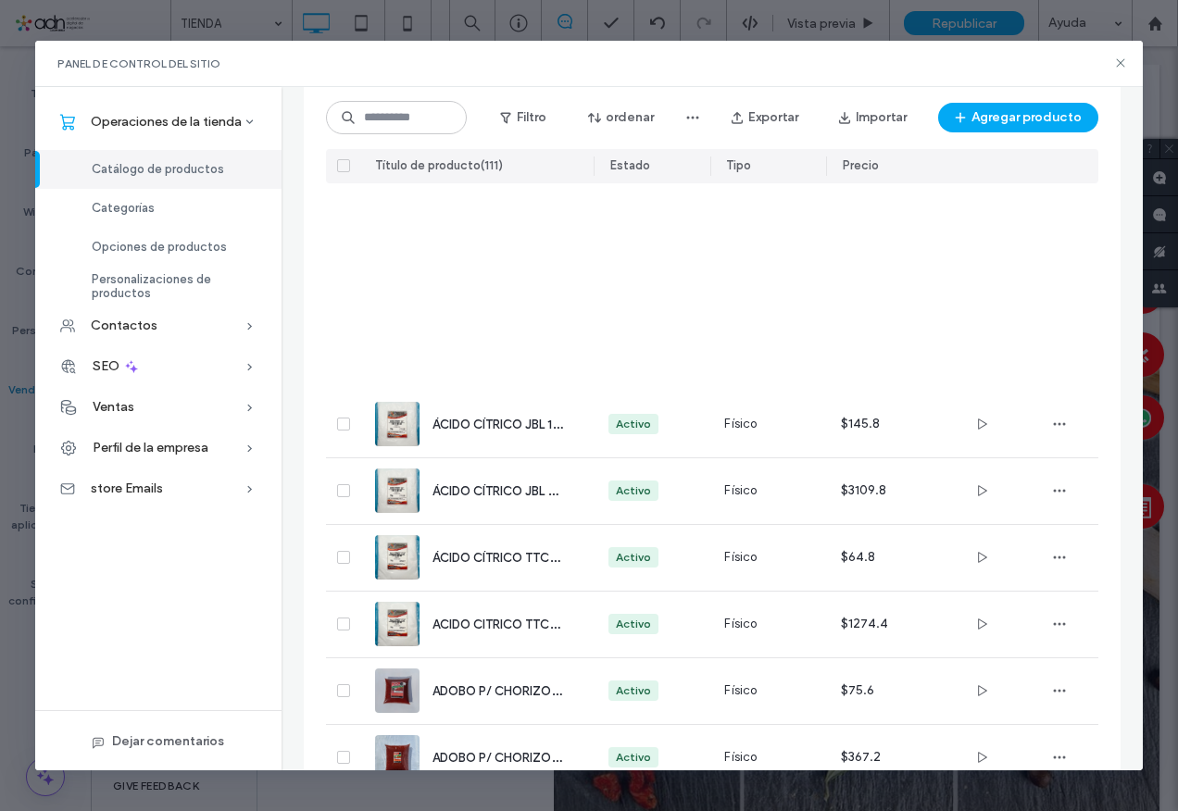
scroll to position [1091, 0]
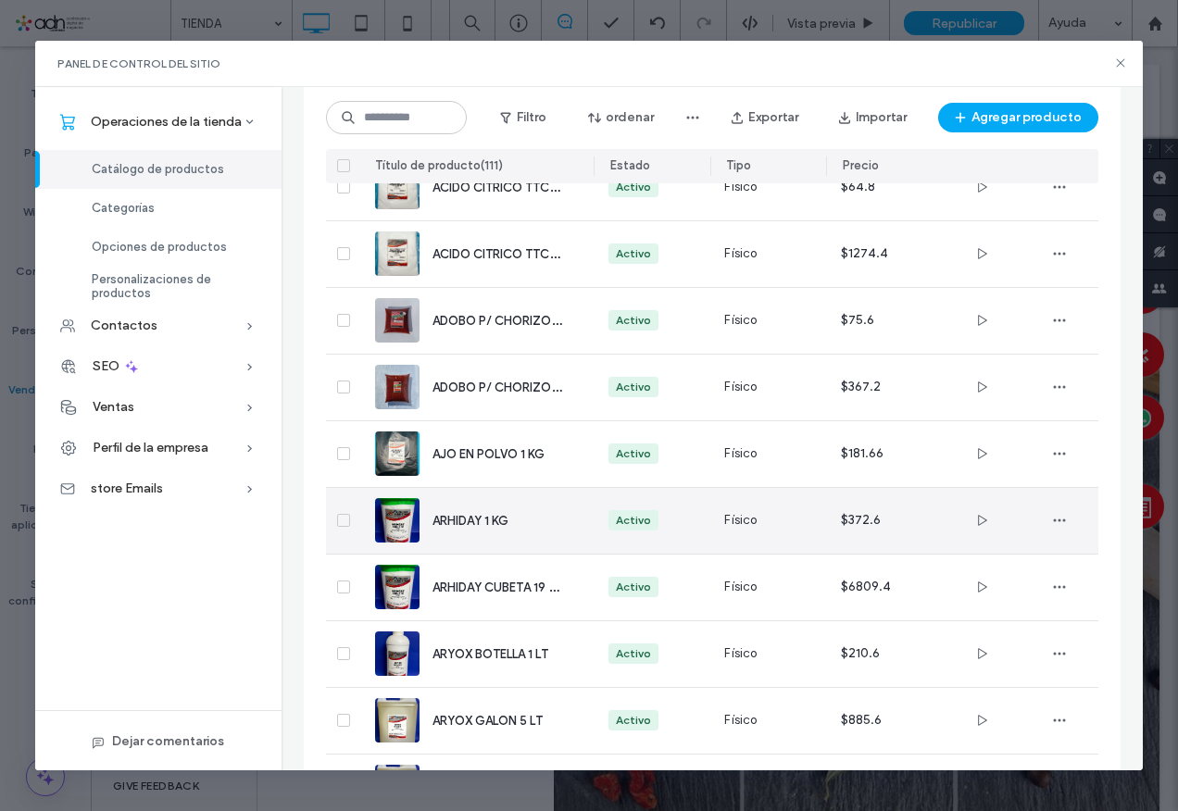
click at [483, 531] on div "ARHIDAY 1 KG" at bounding box center [476, 521] width 203 height 66
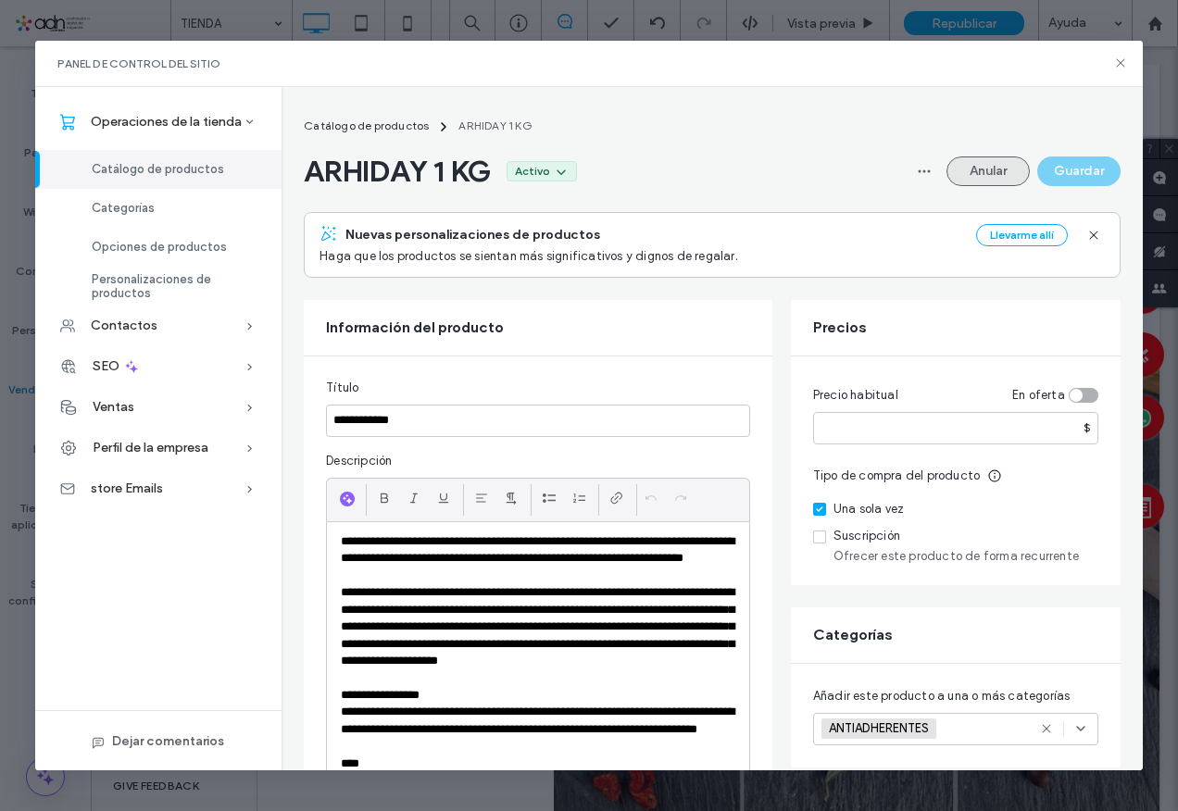
scroll to position [0, 0]
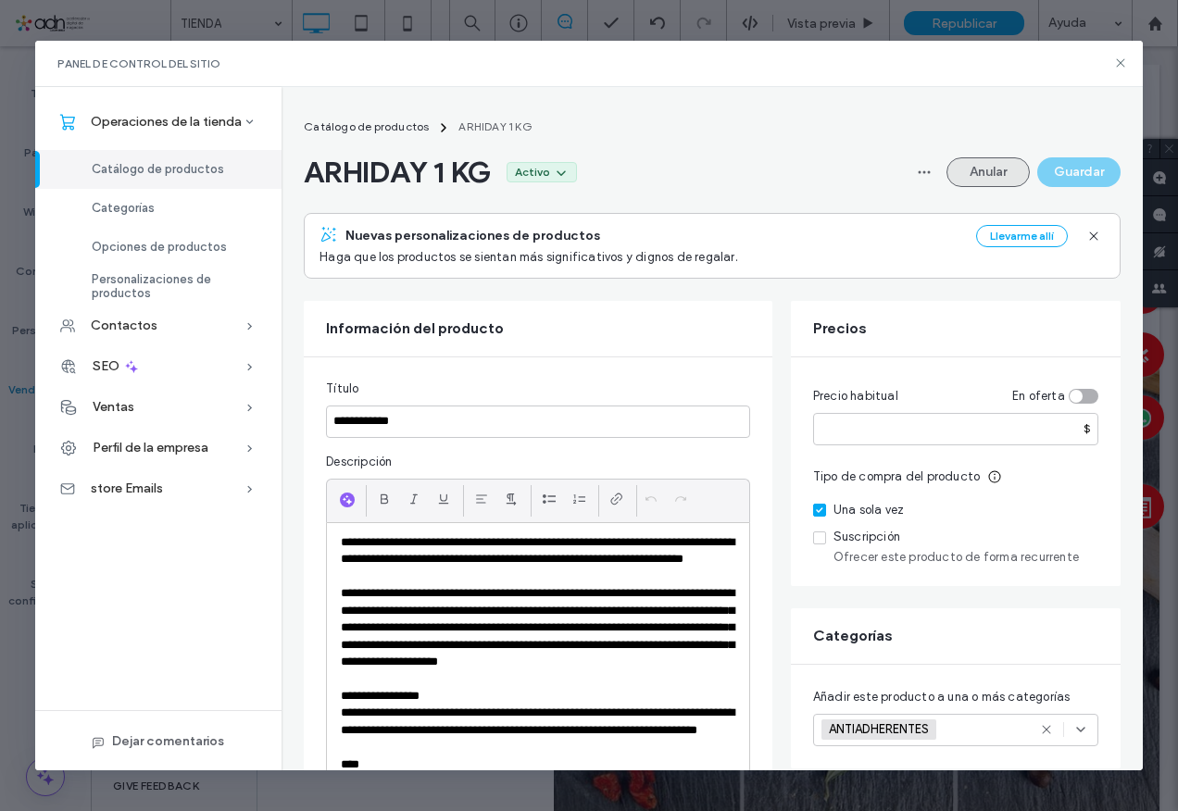
click at [972, 165] on button "Anular" at bounding box center [988, 172] width 83 height 30
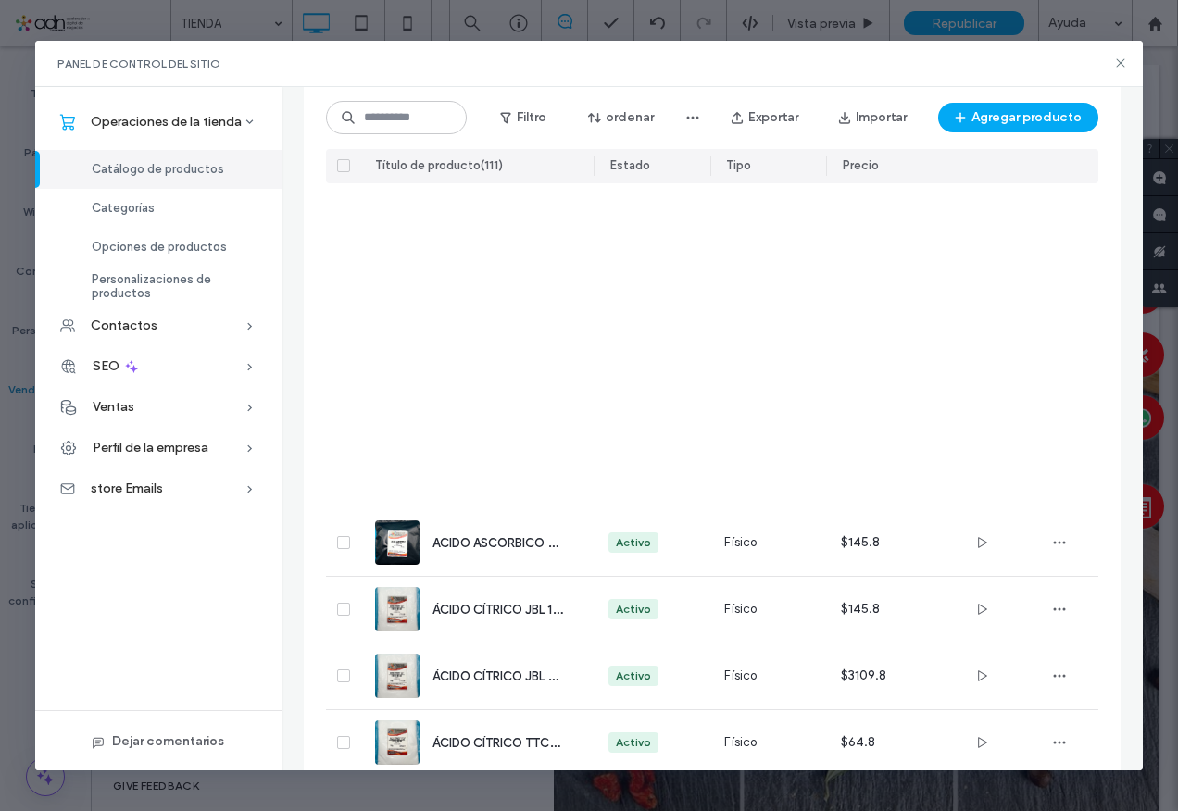
scroll to position [999, 0]
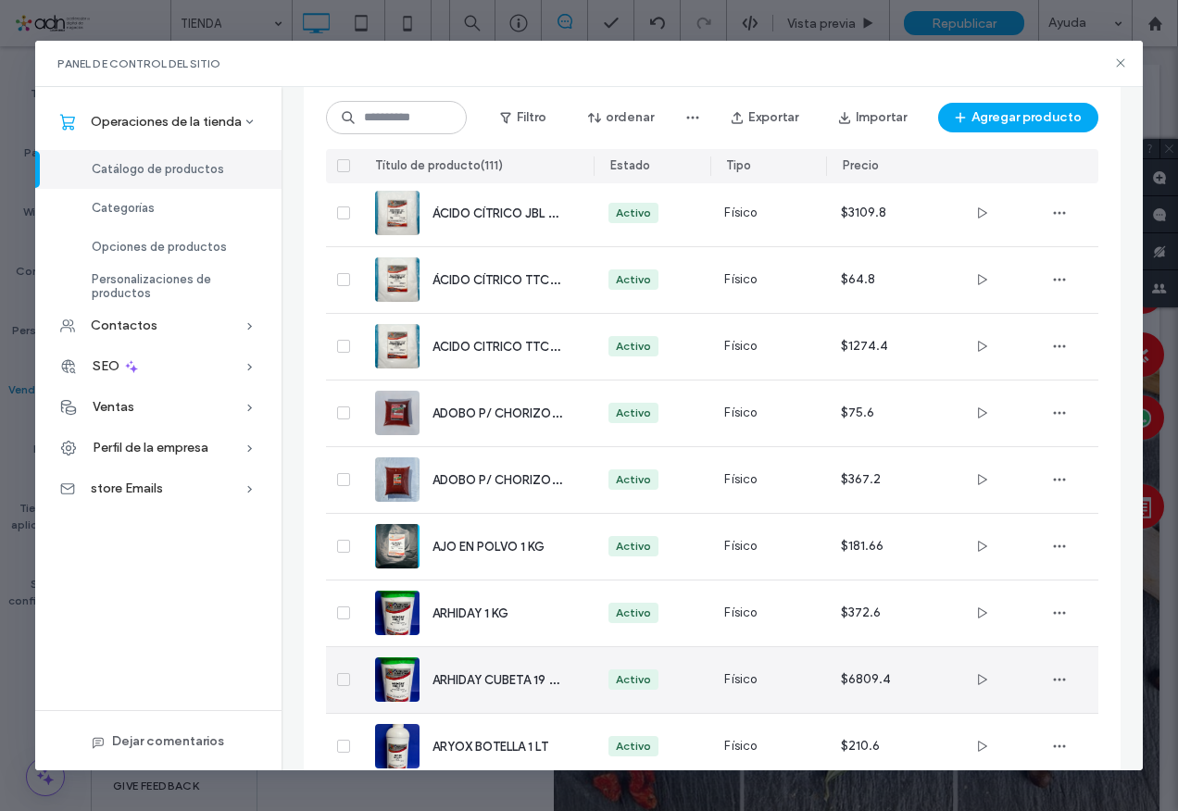
click at [499, 690] on div "ARHIDAY CUBETA 19 KG" at bounding box center [476, 680] width 203 height 66
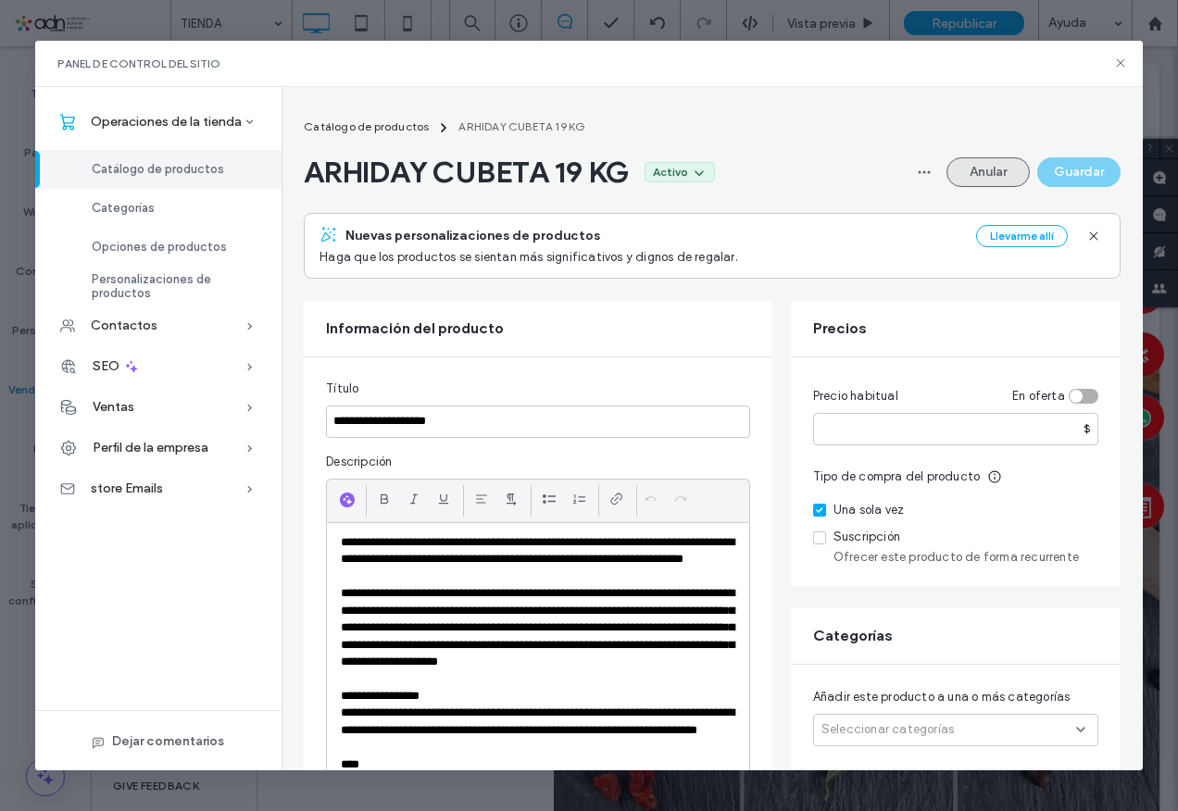
click at [978, 166] on button "Anular" at bounding box center [988, 172] width 83 height 30
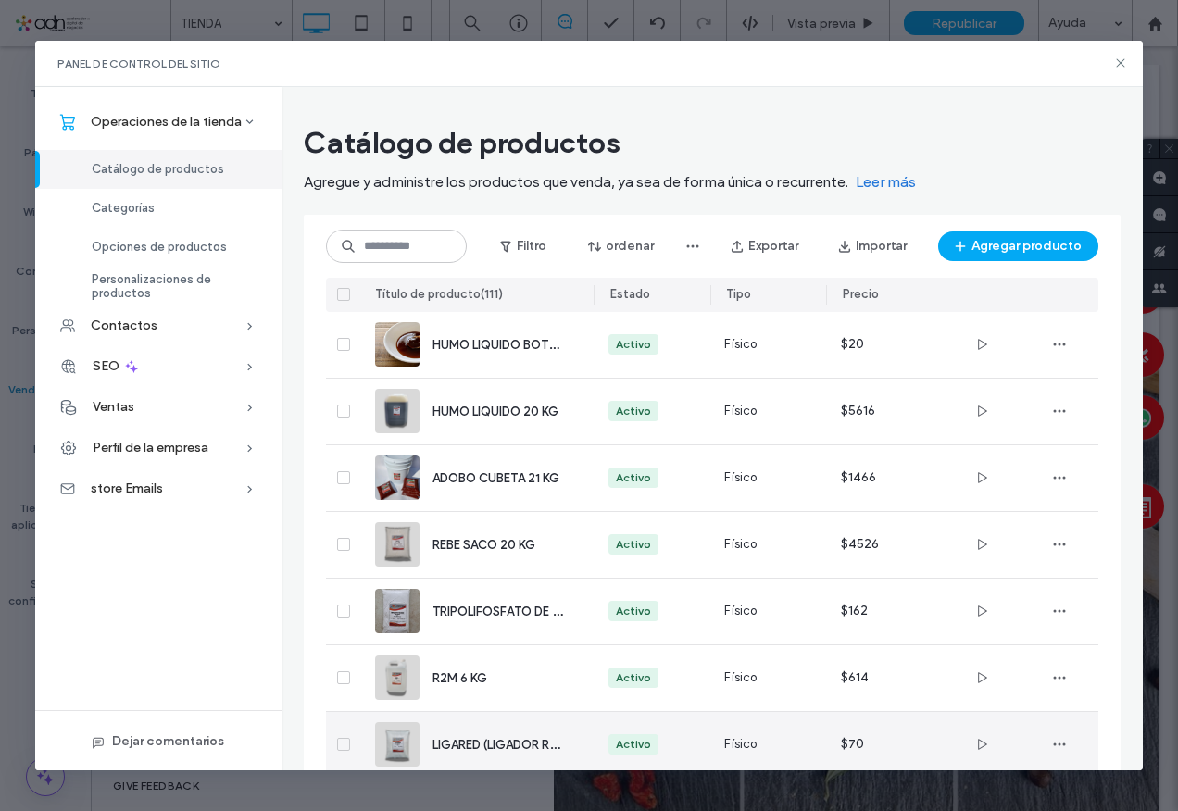
scroll to position [535, 0]
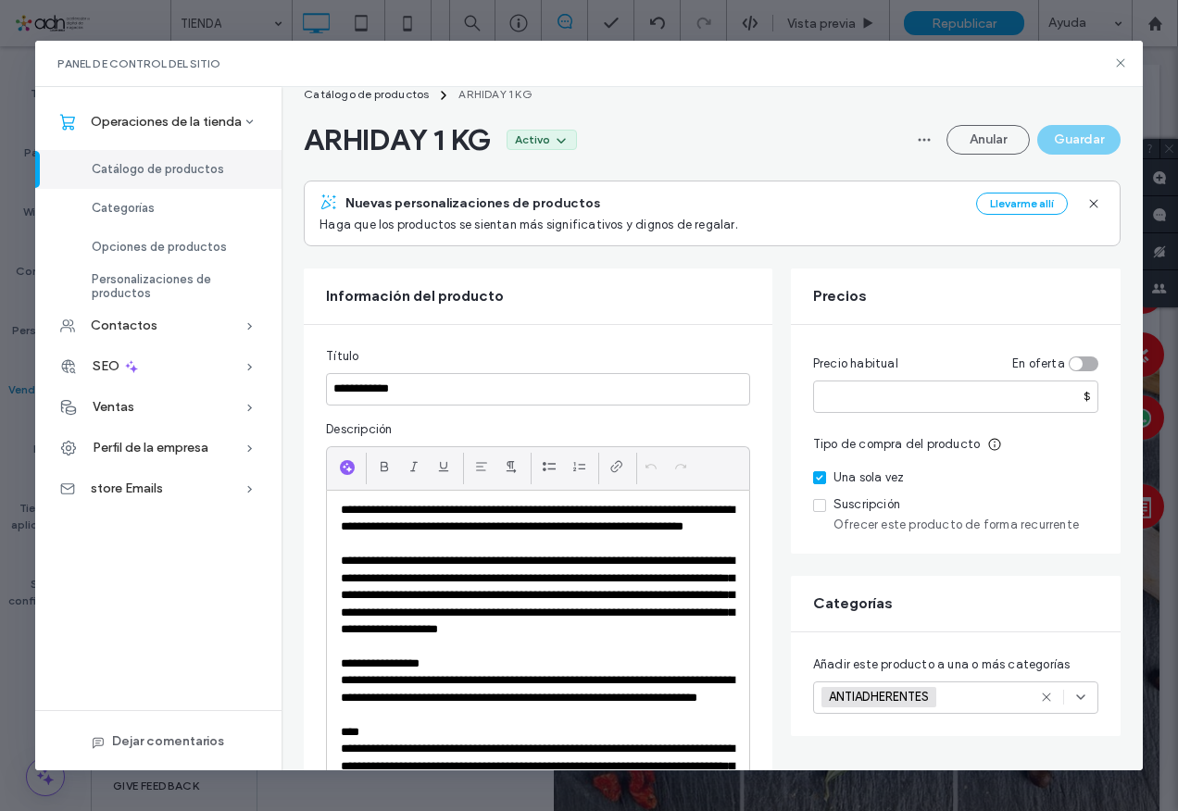
scroll to position [0, 0]
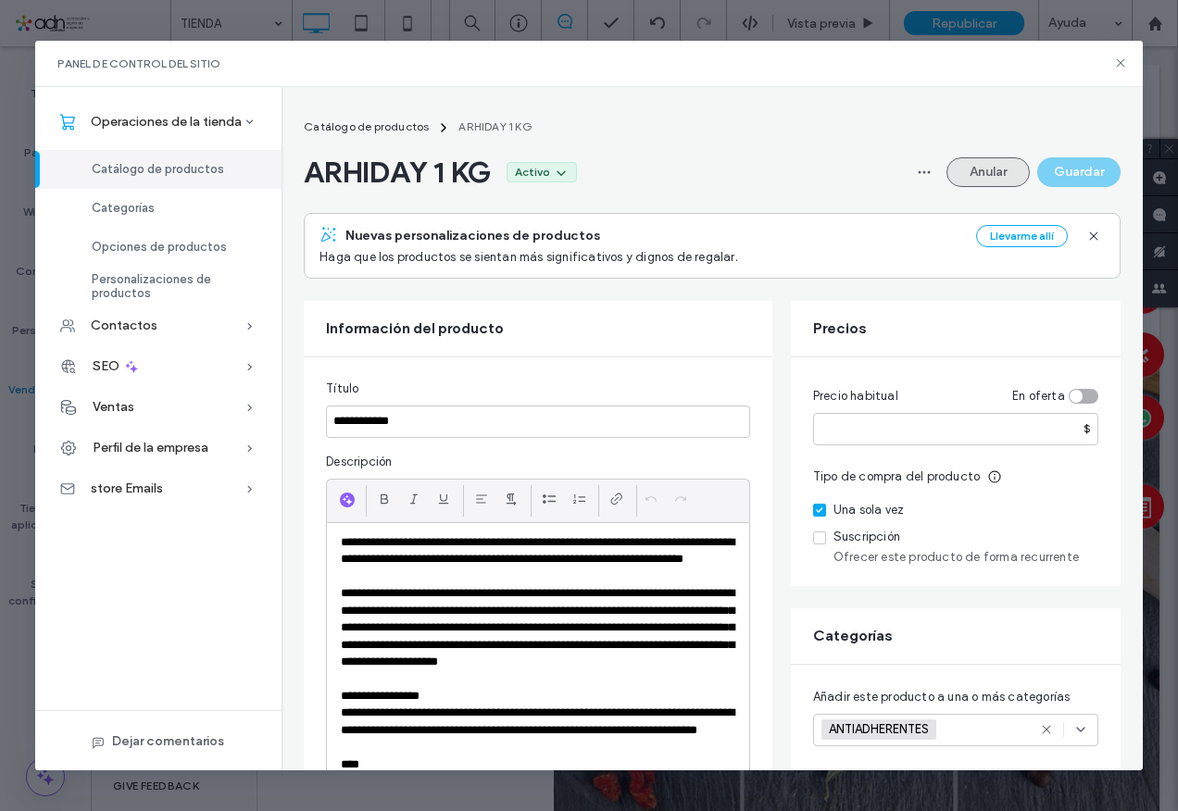
click at [967, 177] on button "Anular" at bounding box center [988, 172] width 83 height 30
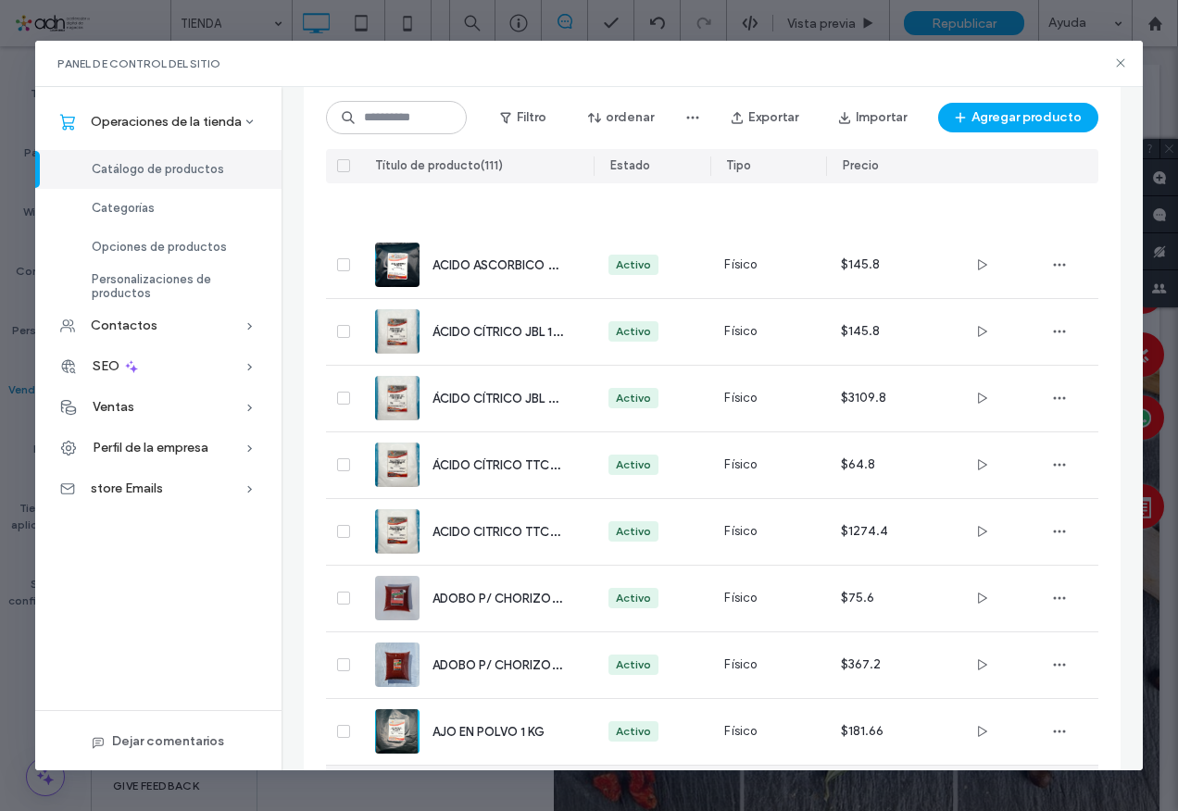
scroll to position [999, 0]
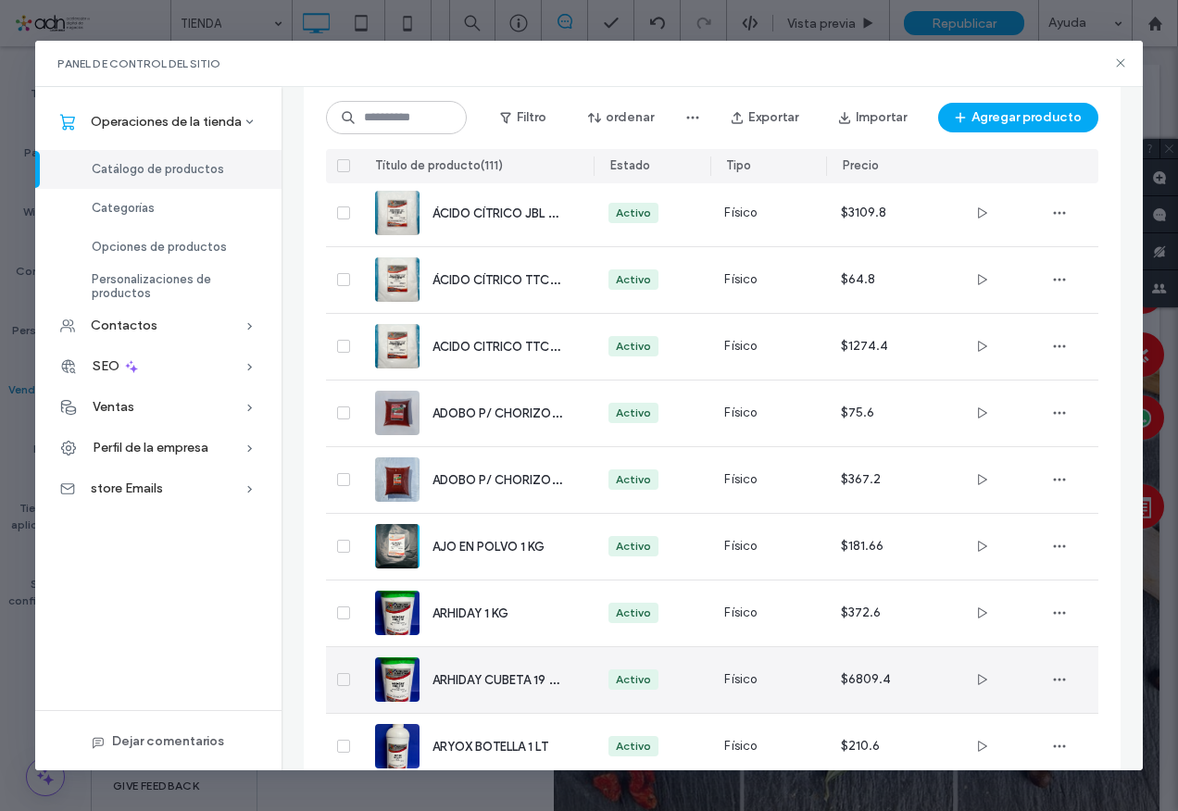
click at [464, 675] on span "ARHIDAY CUBETA 19 KG" at bounding box center [499, 680] width 132 height 18
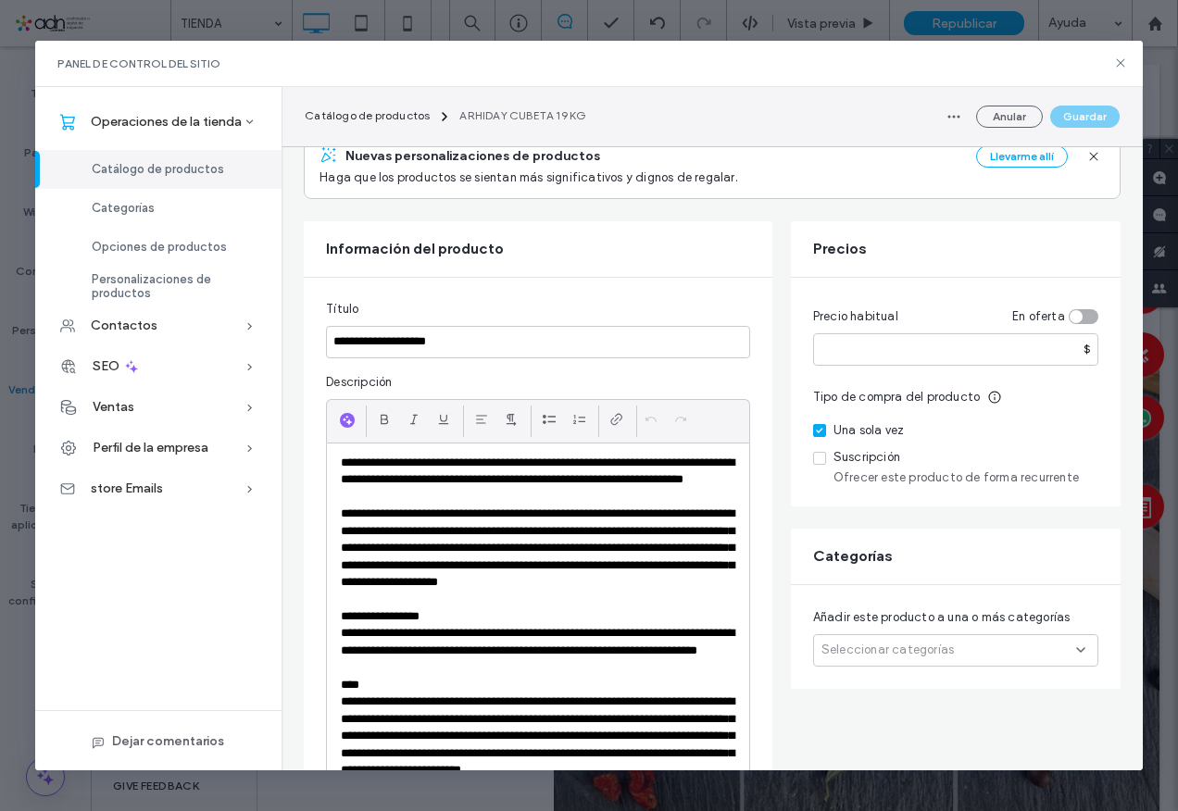
scroll to position [185, 0]
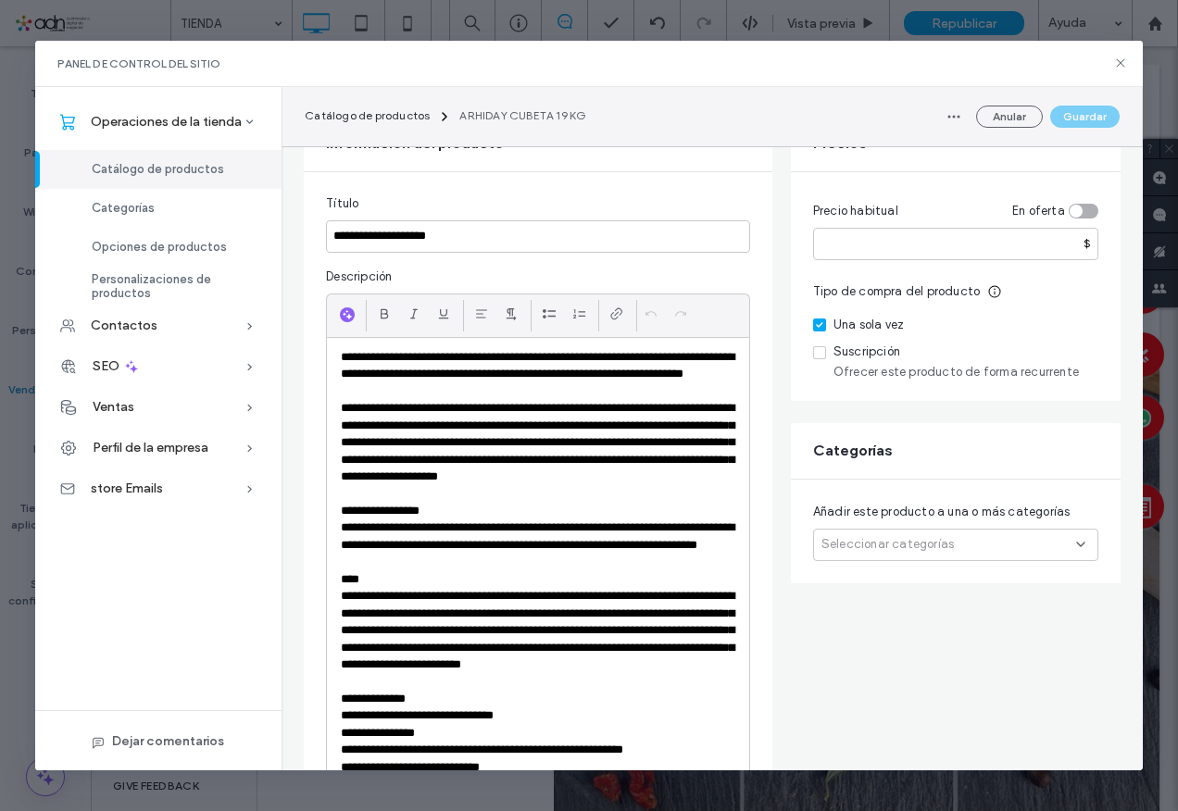
click at [898, 549] on span "Seleccionar categorías" at bounding box center [888, 544] width 132 height 19
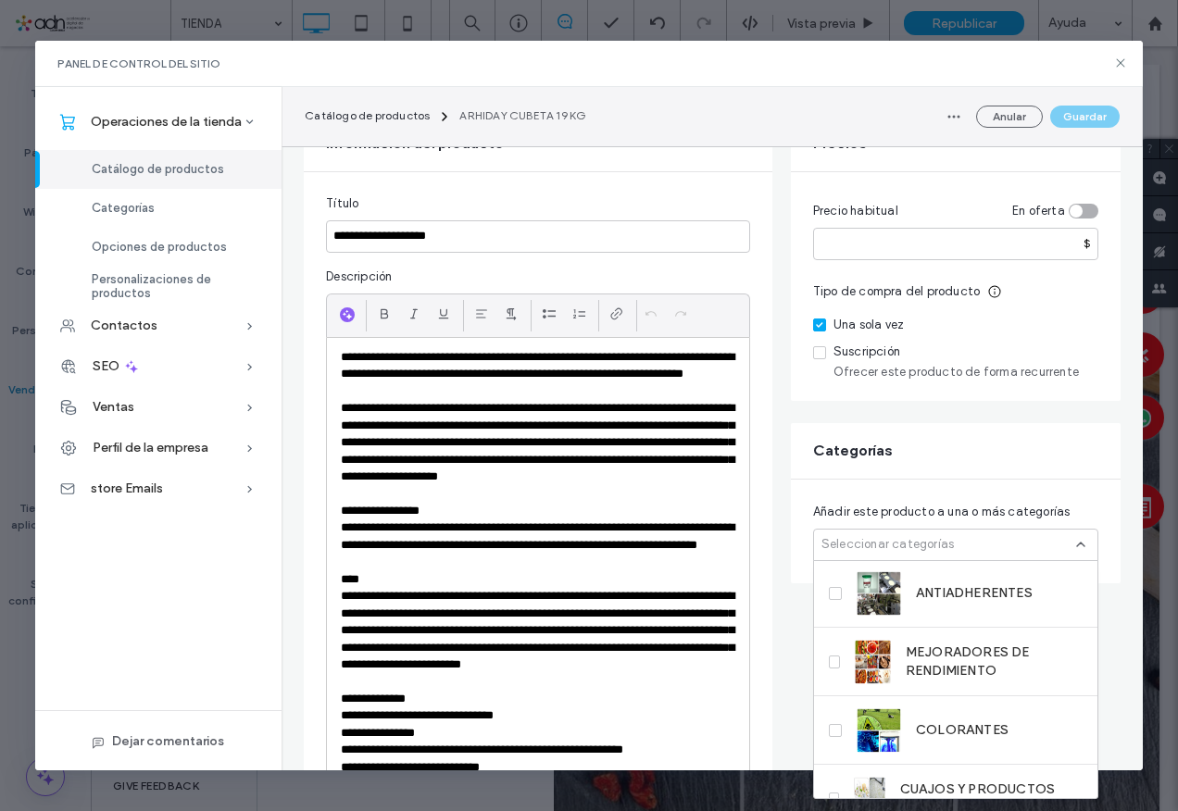
scroll to position [549, 0]
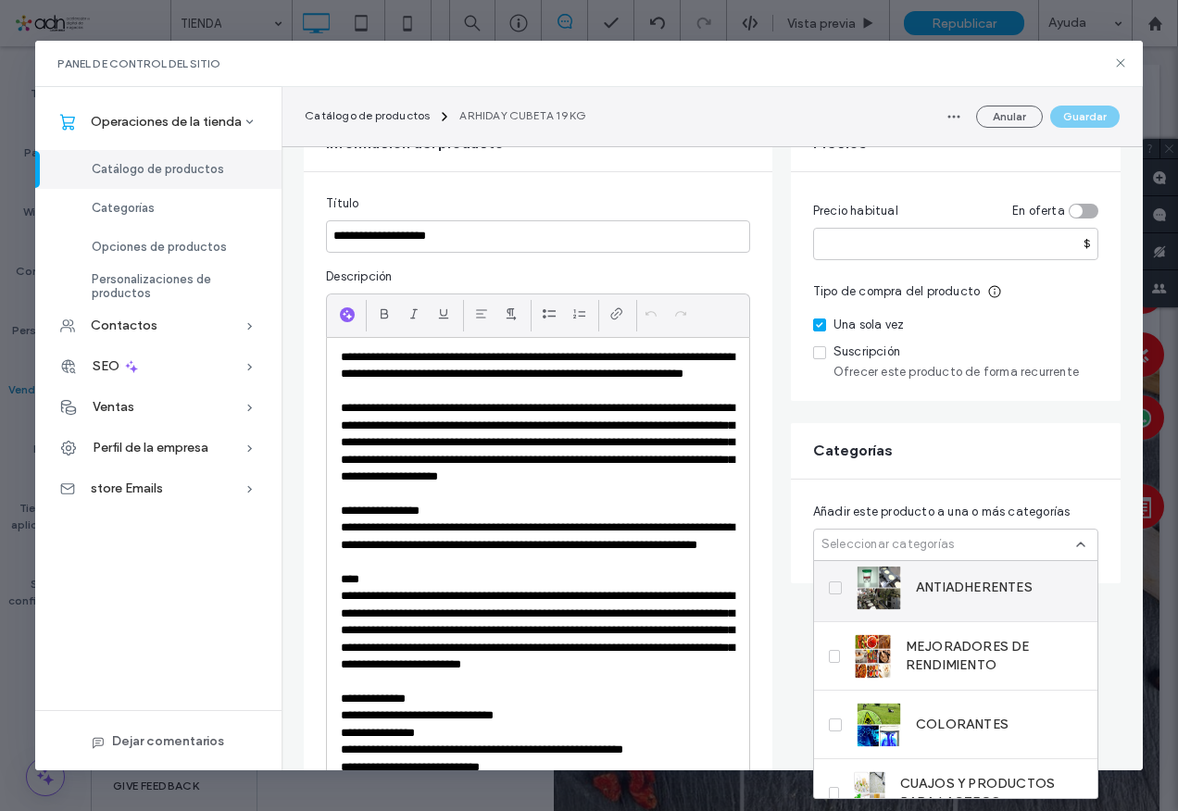
click at [964, 584] on span "ANTIADHERENTES" at bounding box center [974, 588] width 117 height 19
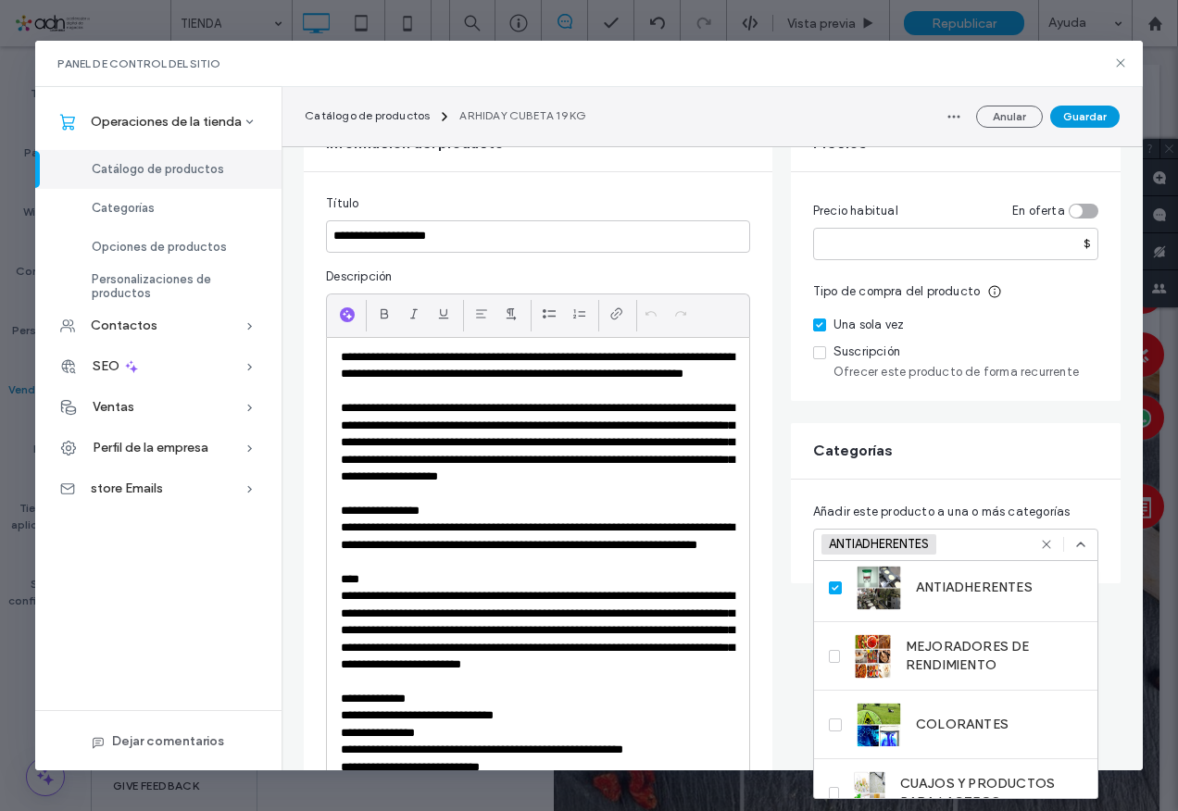
click at [1076, 120] on button "Guardar" at bounding box center [1084, 117] width 69 height 22
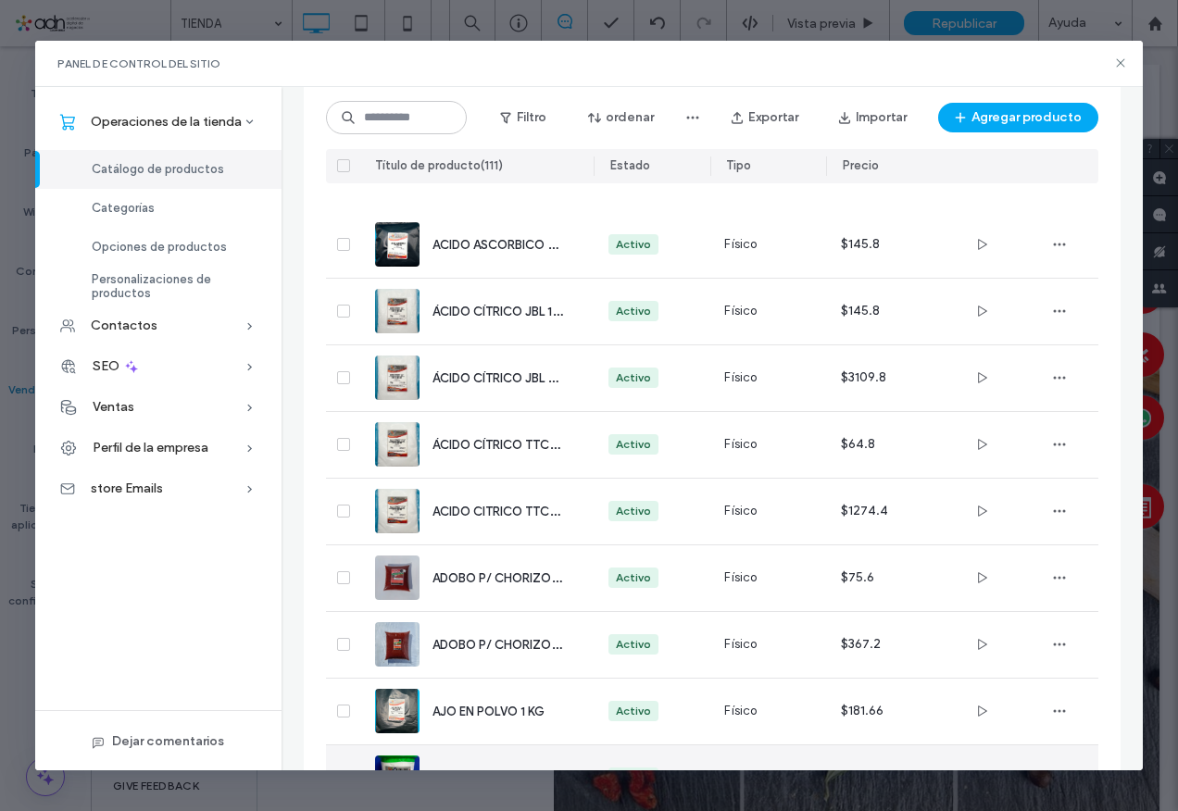
scroll to position [1204, 0]
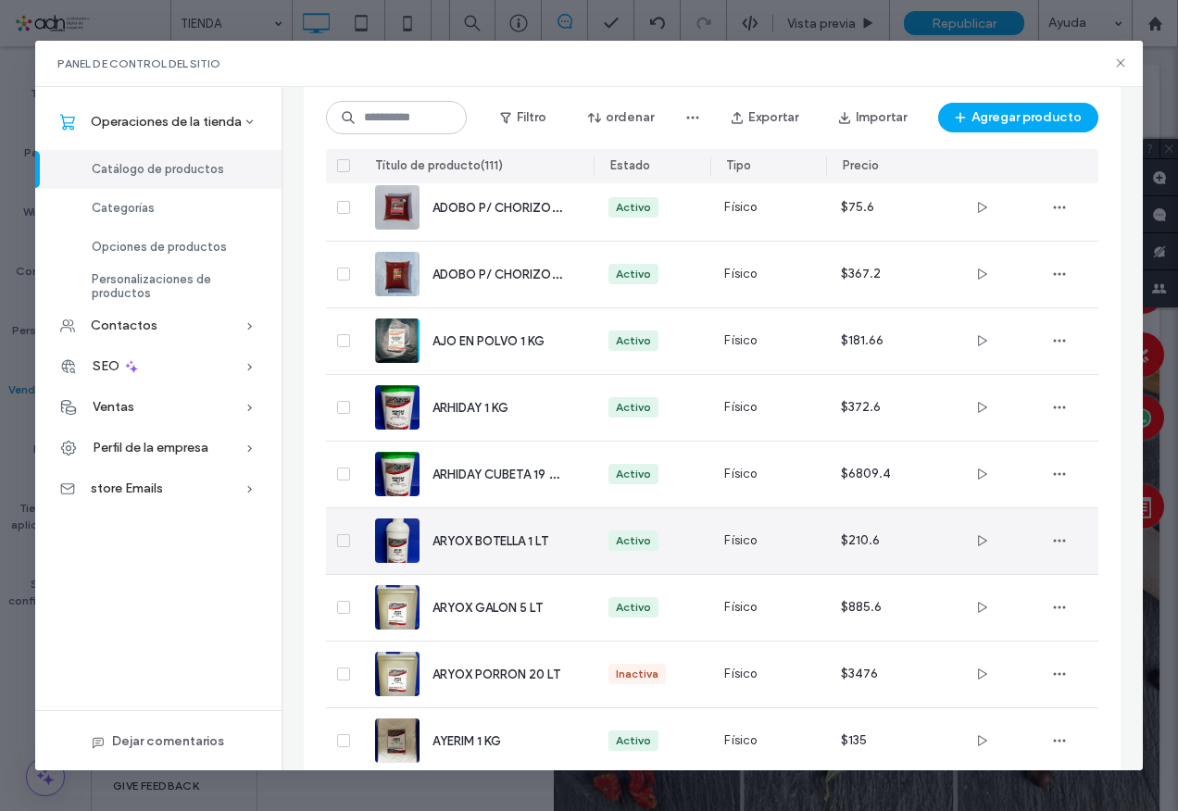
click at [502, 556] on div "ARYOX BOTELLA 1 LT" at bounding box center [476, 542] width 203 height 66
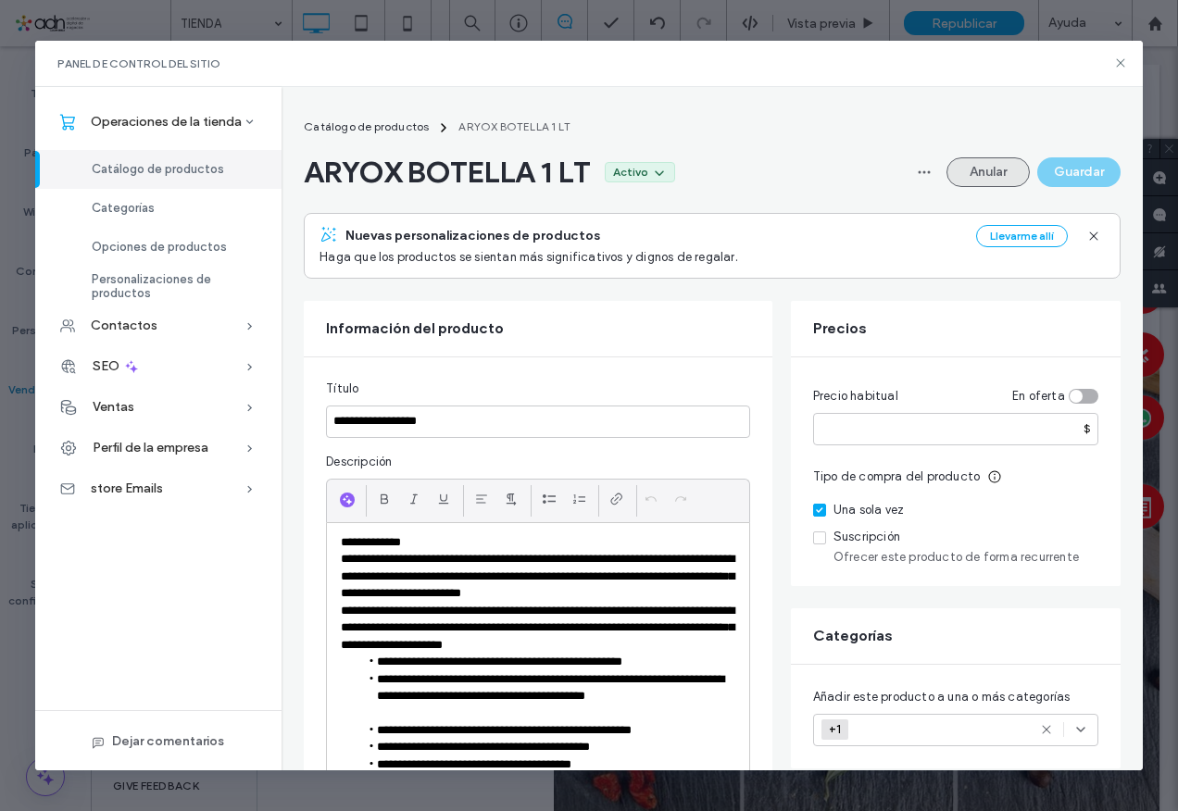
click at [988, 177] on button "Anular" at bounding box center [988, 172] width 83 height 30
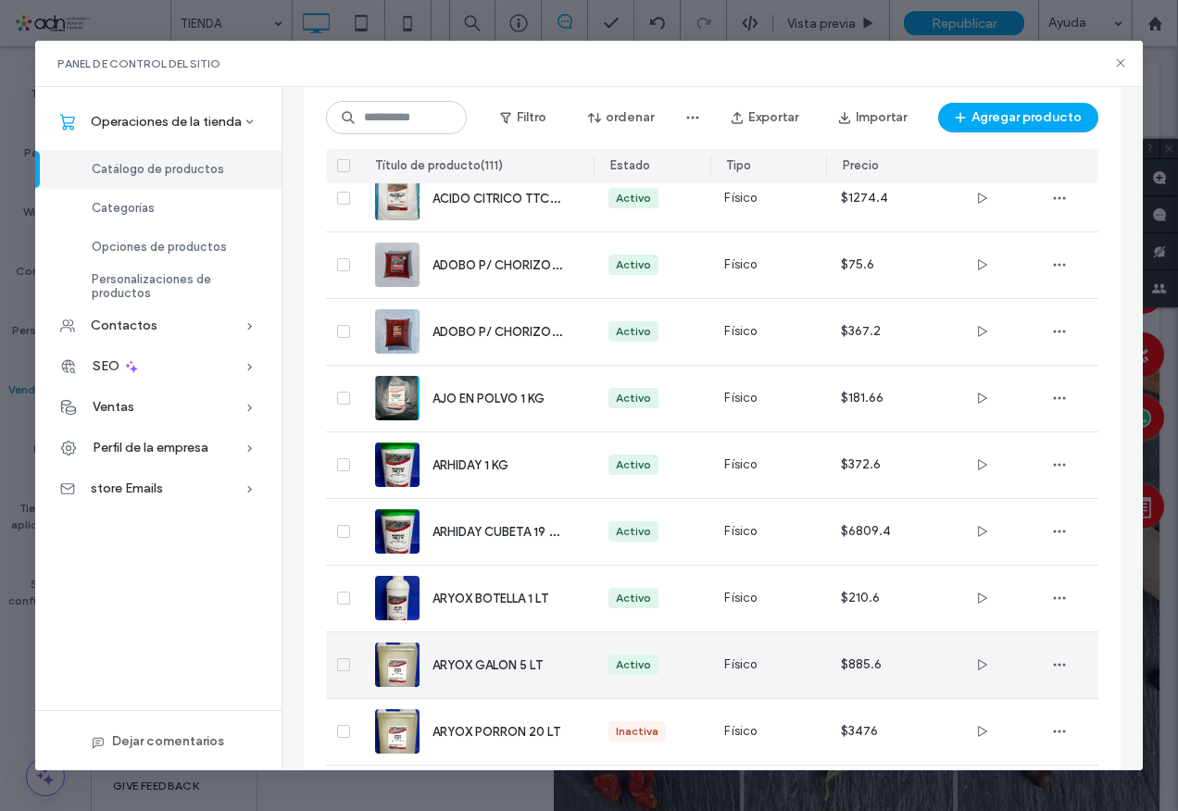
scroll to position [1184, 0]
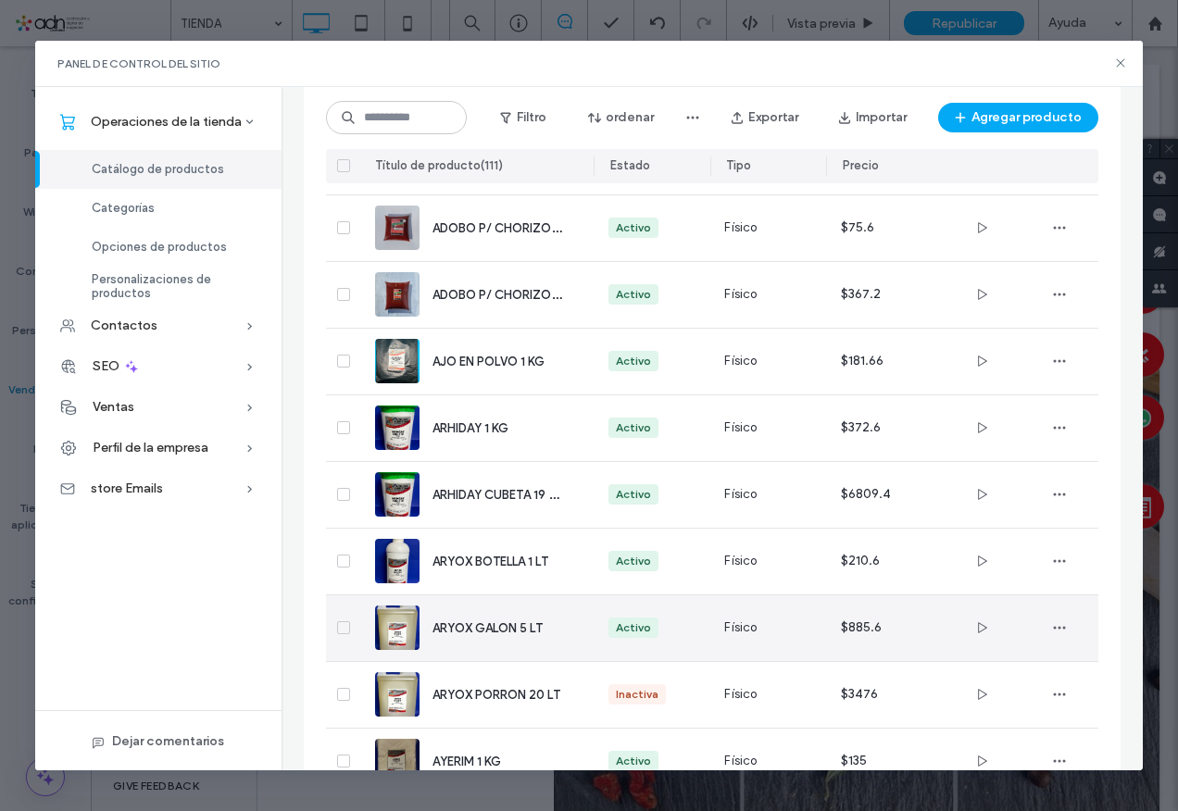
click at [477, 633] on span "ARYOX GALON 5 LT" at bounding box center [488, 629] width 110 height 14
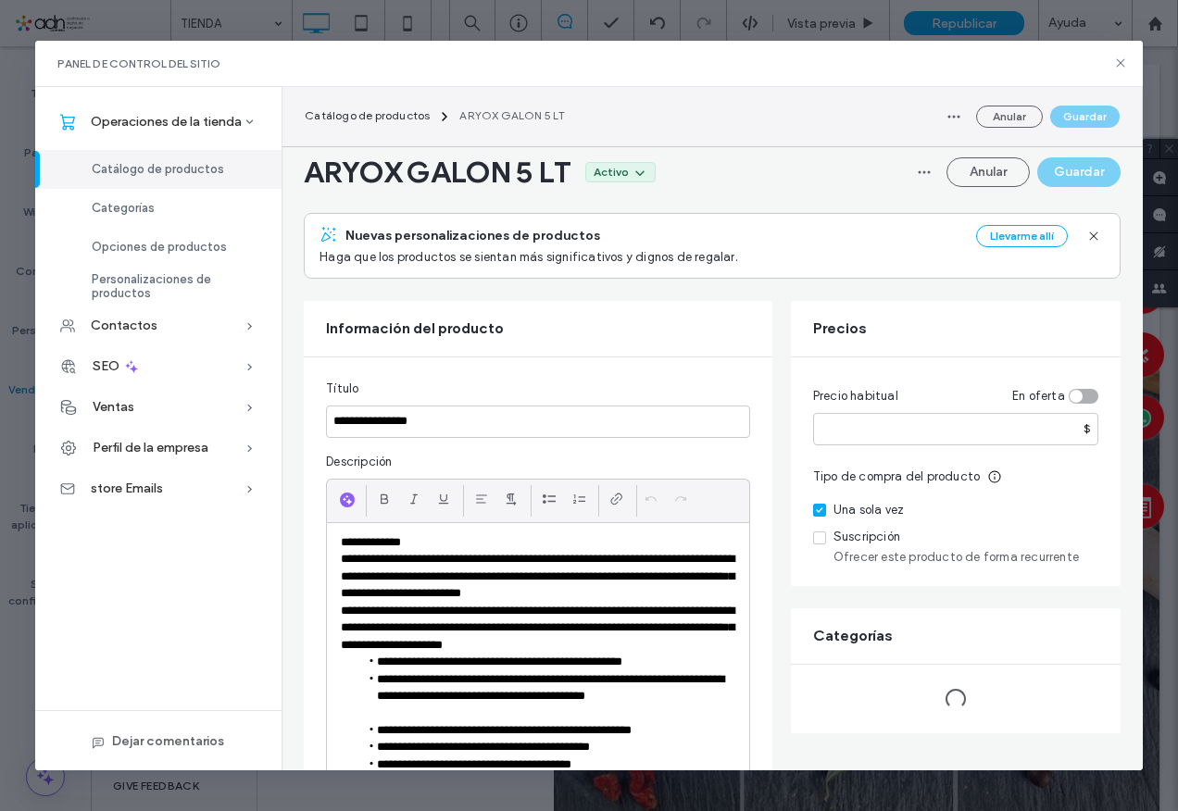
scroll to position [278, 0]
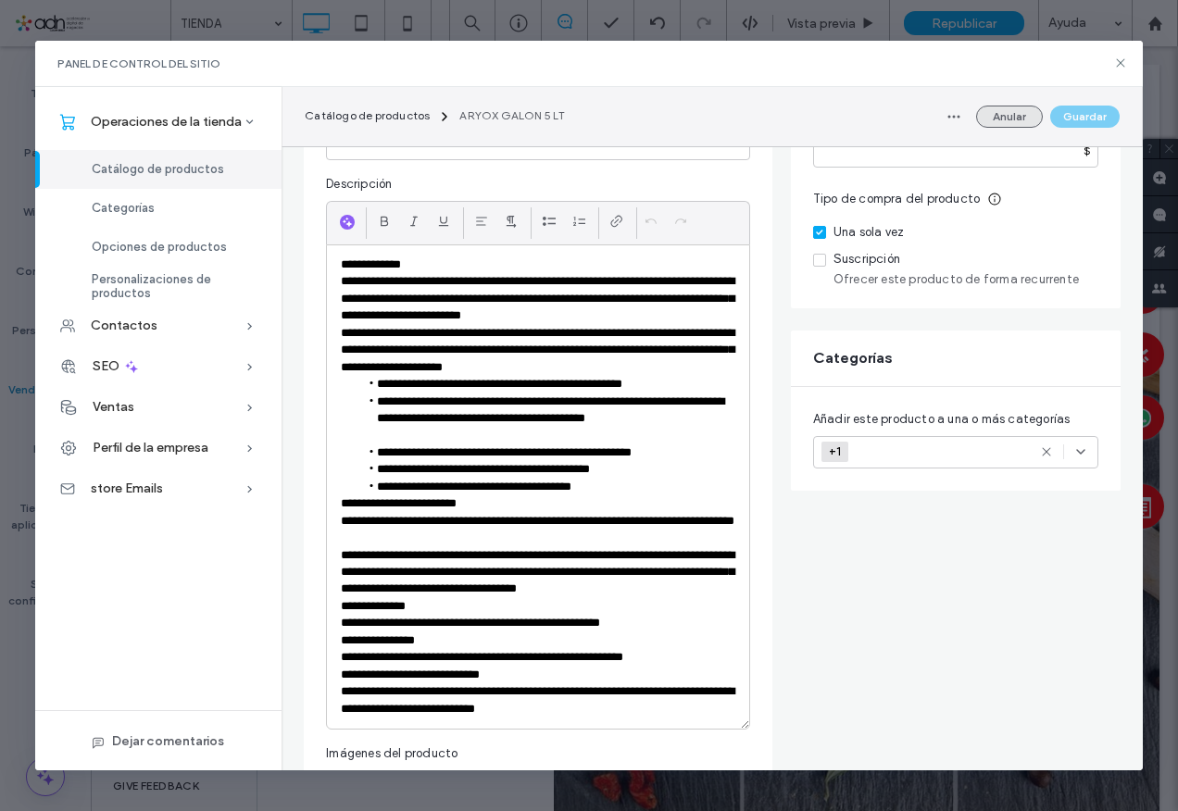
click at [994, 126] on button "Anular" at bounding box center [1009, 117] width 67 height 22
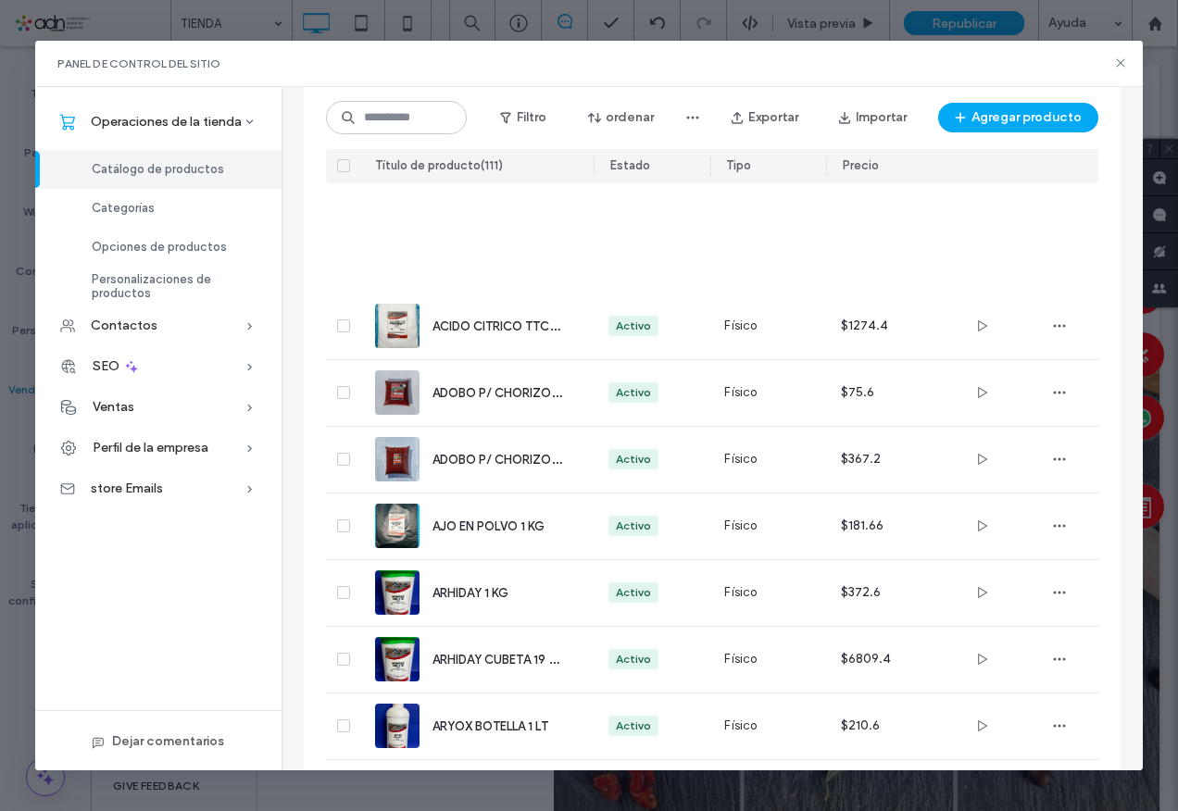
scroll to position [1297, 0]
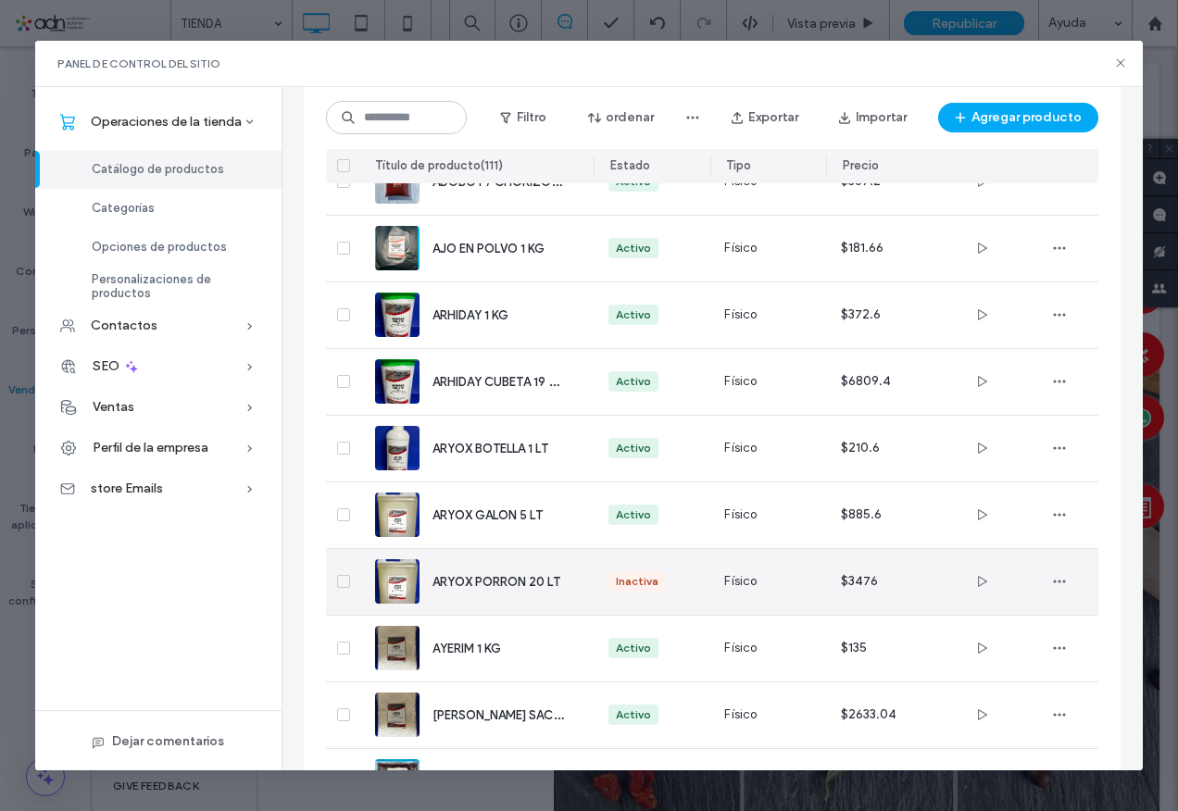
click at [494, 580] on span "ARYOX PORRON 20 LT" at bounding box center [497, 582] width 128 height 14
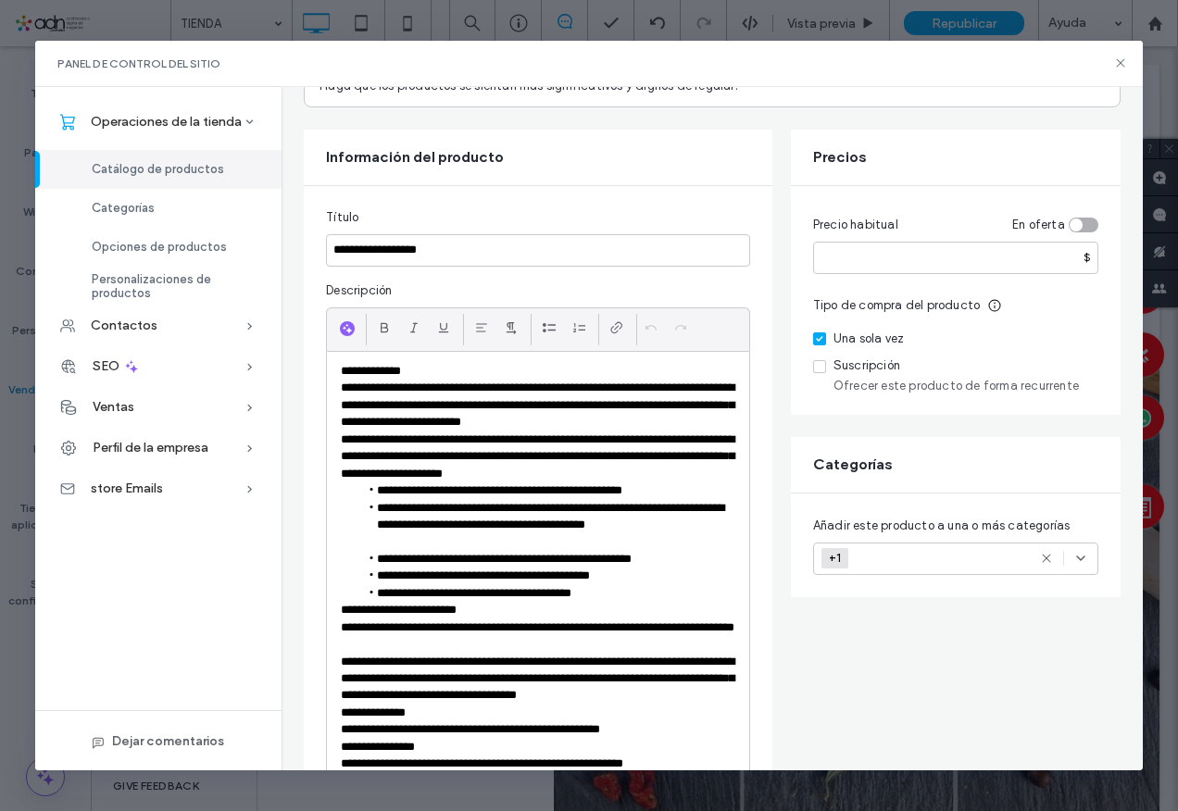
scroll to position [0, 0]
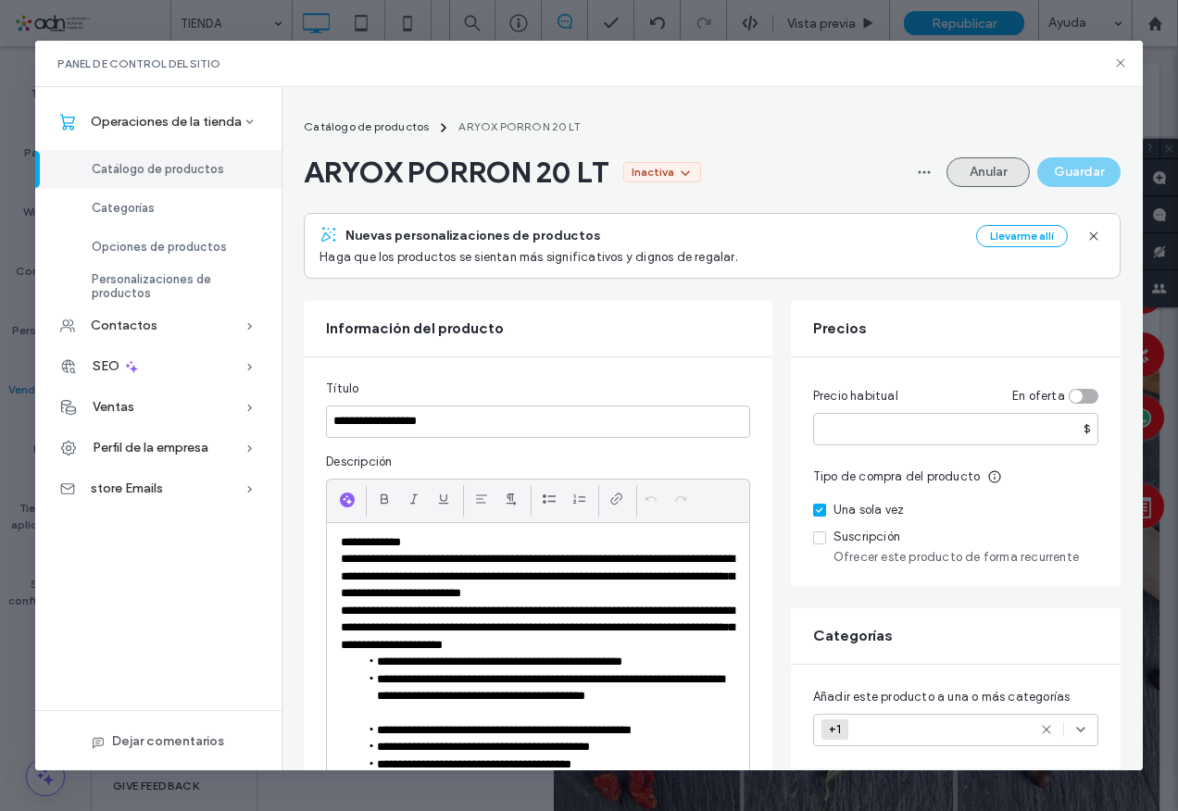
click at [986, 178] on button "Anular" at bounding box center [988, 172] width 83 height 30
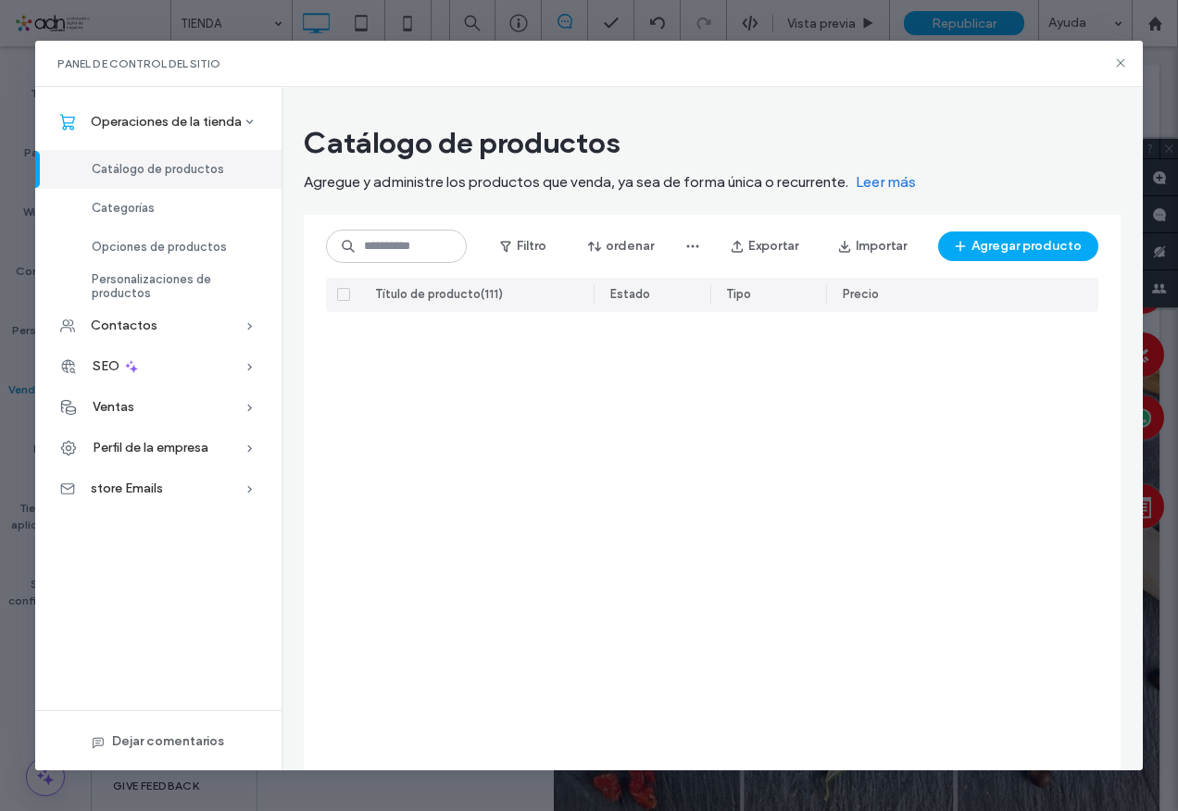
scroll to position [1276, 0]
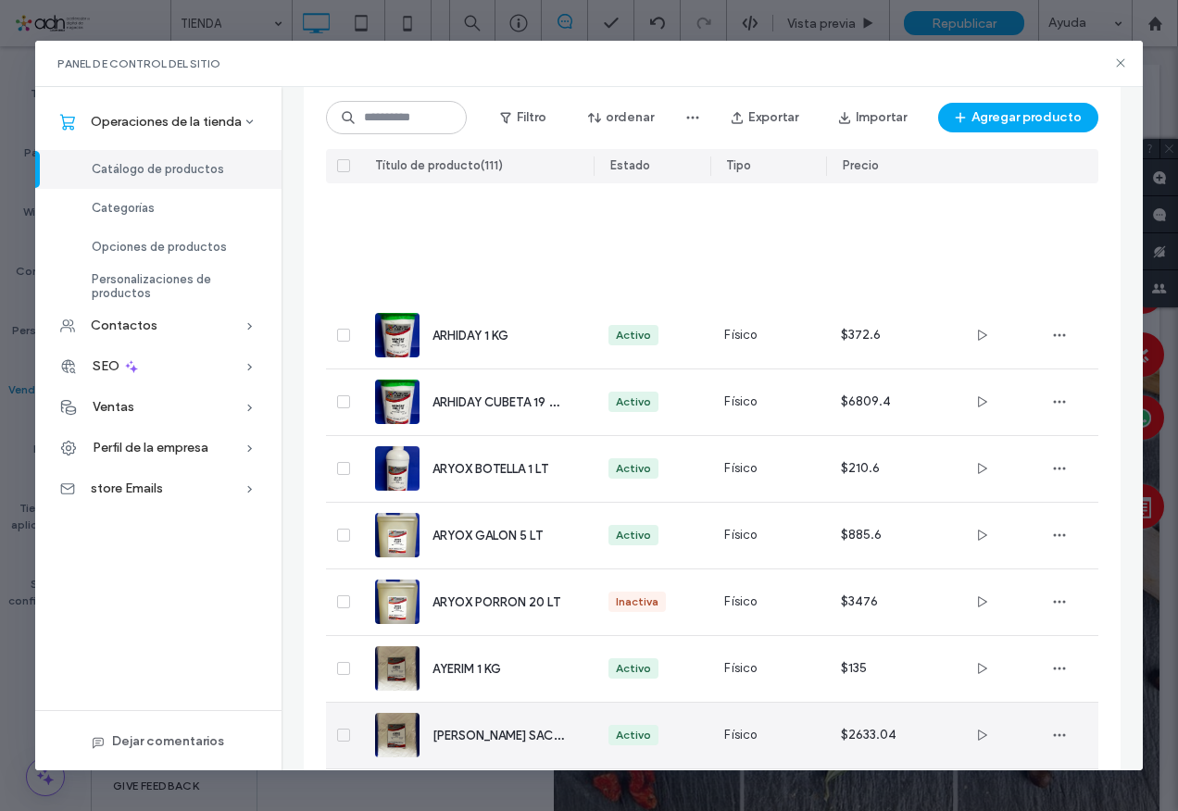
click at [491, 636] on div "AYERIM 1 KG" at bounding box center [476, 669] width 203 height 66
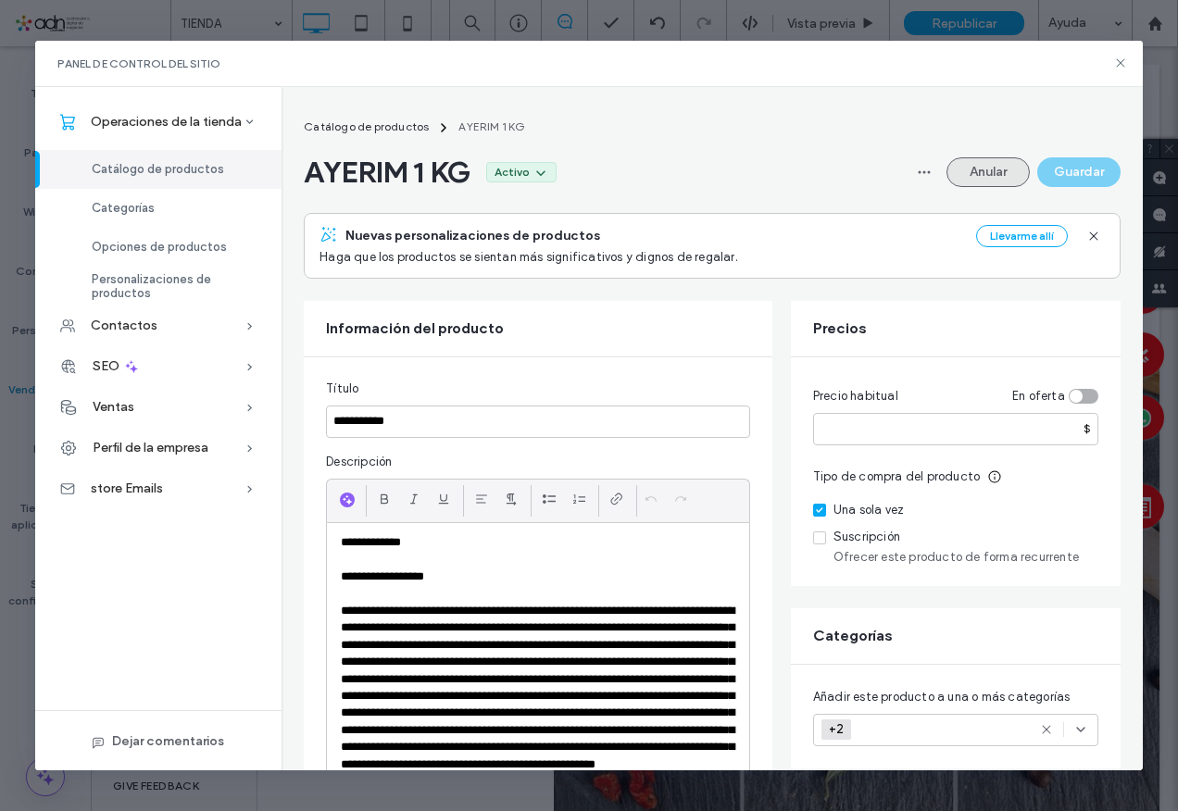
click at [999, 174] on button "Anular" at bounding box center [988, 172] width 83 height 30
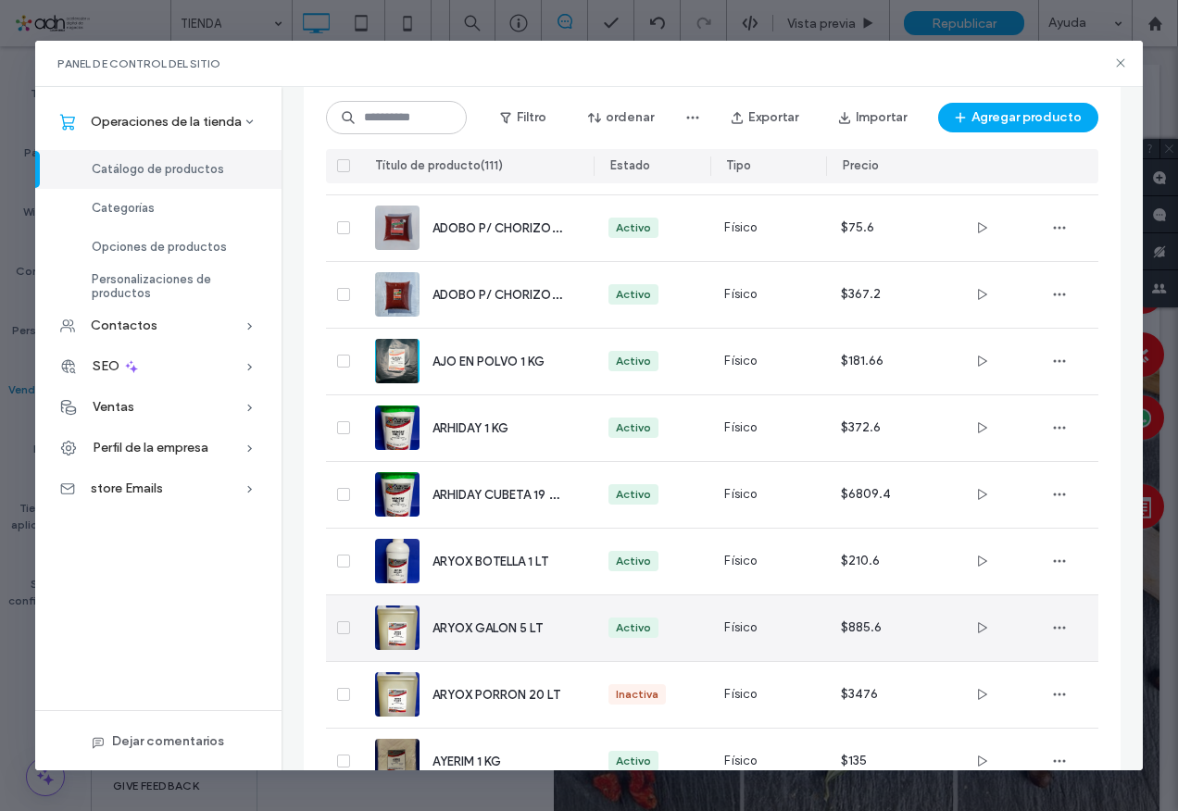
scroll to position [1276, 0]
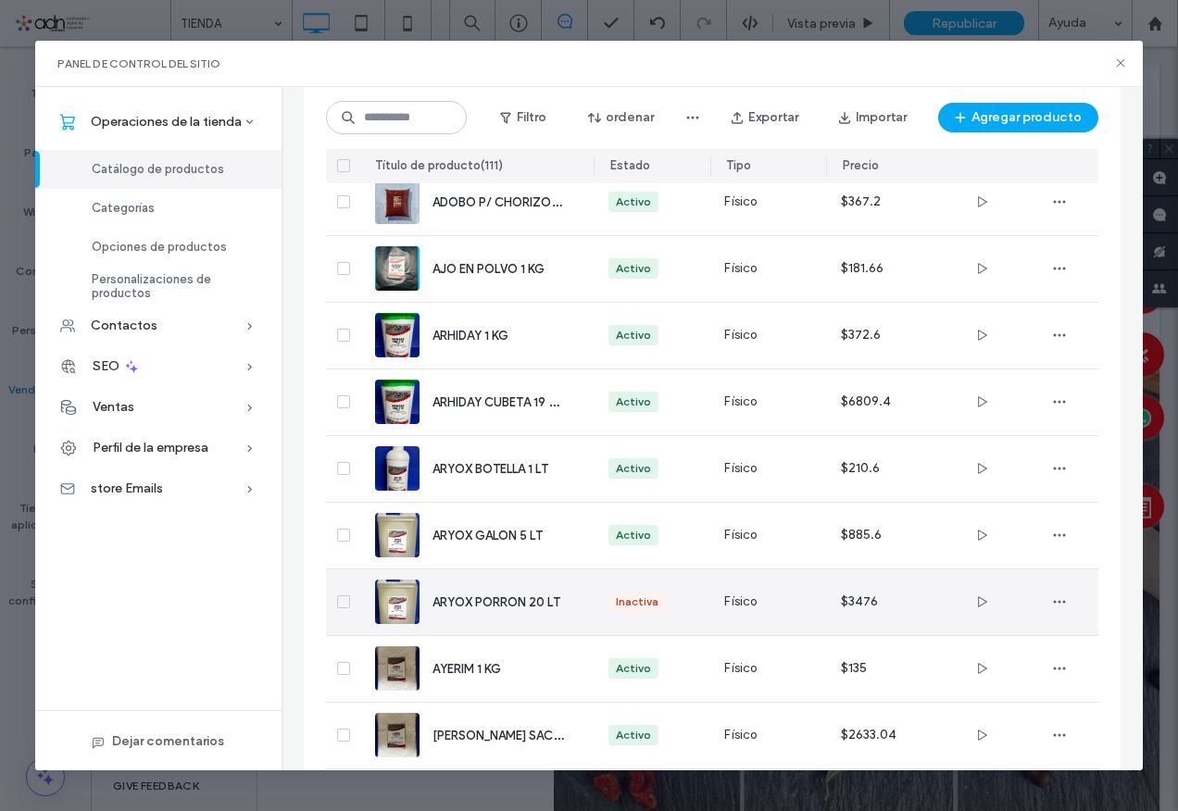
click at [498, 604] on span "ARYOX PORRON 20 LT" at bounding box center [497, 603] width 128 height 14
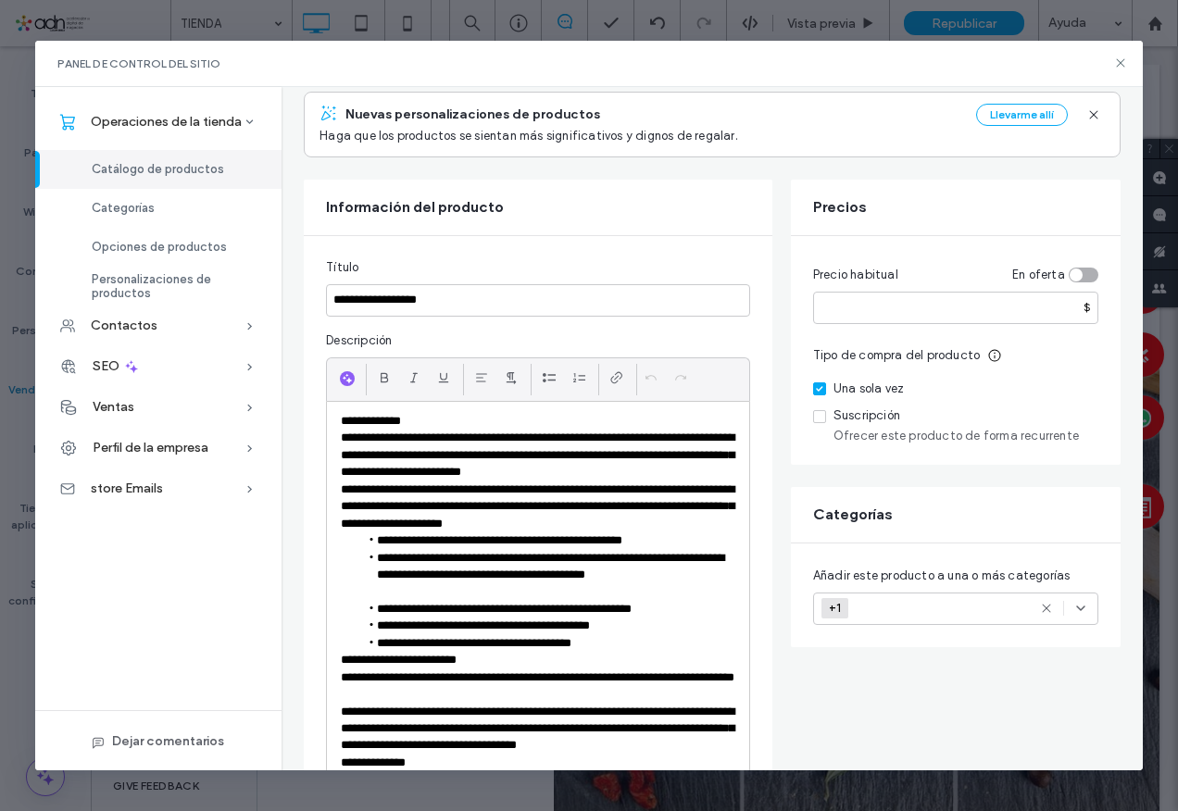
scroll to position [0, 0]
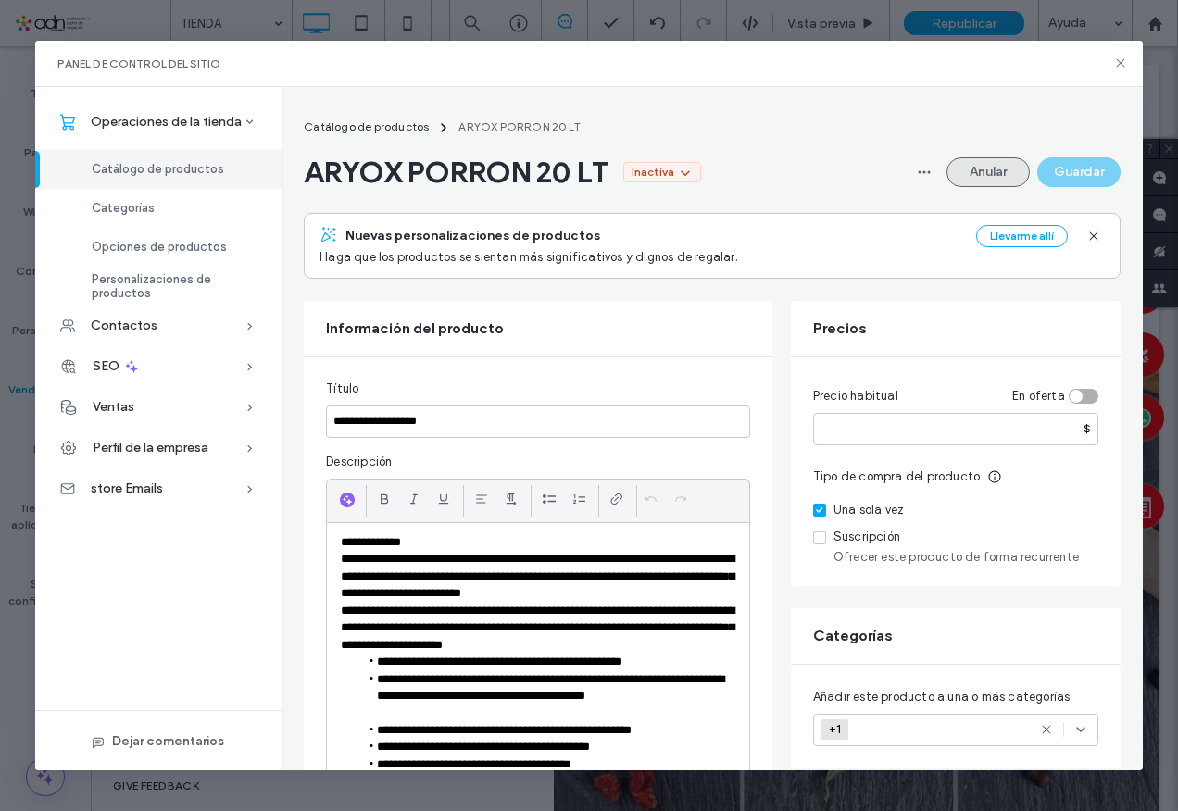
click at [971, 180] on button "Anular" at bounding box center [988, 172] width 83 height 30
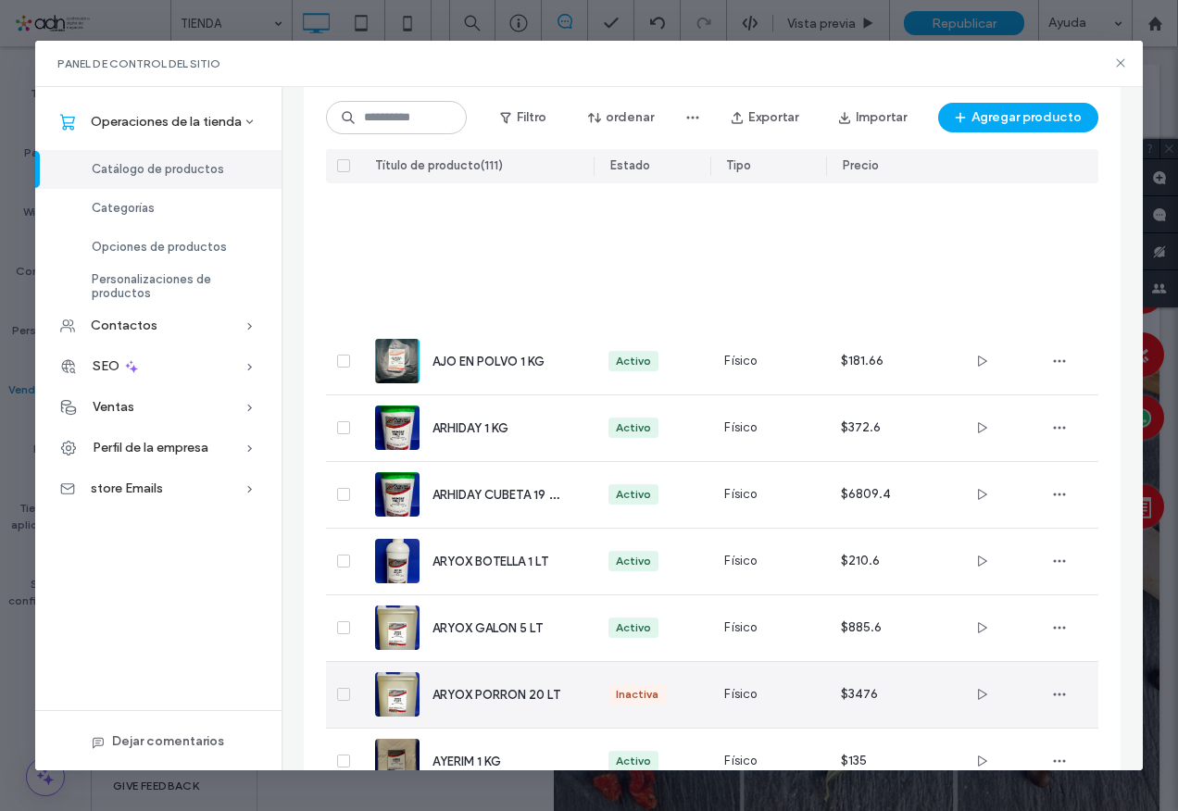
scroll to position [1462, 0]
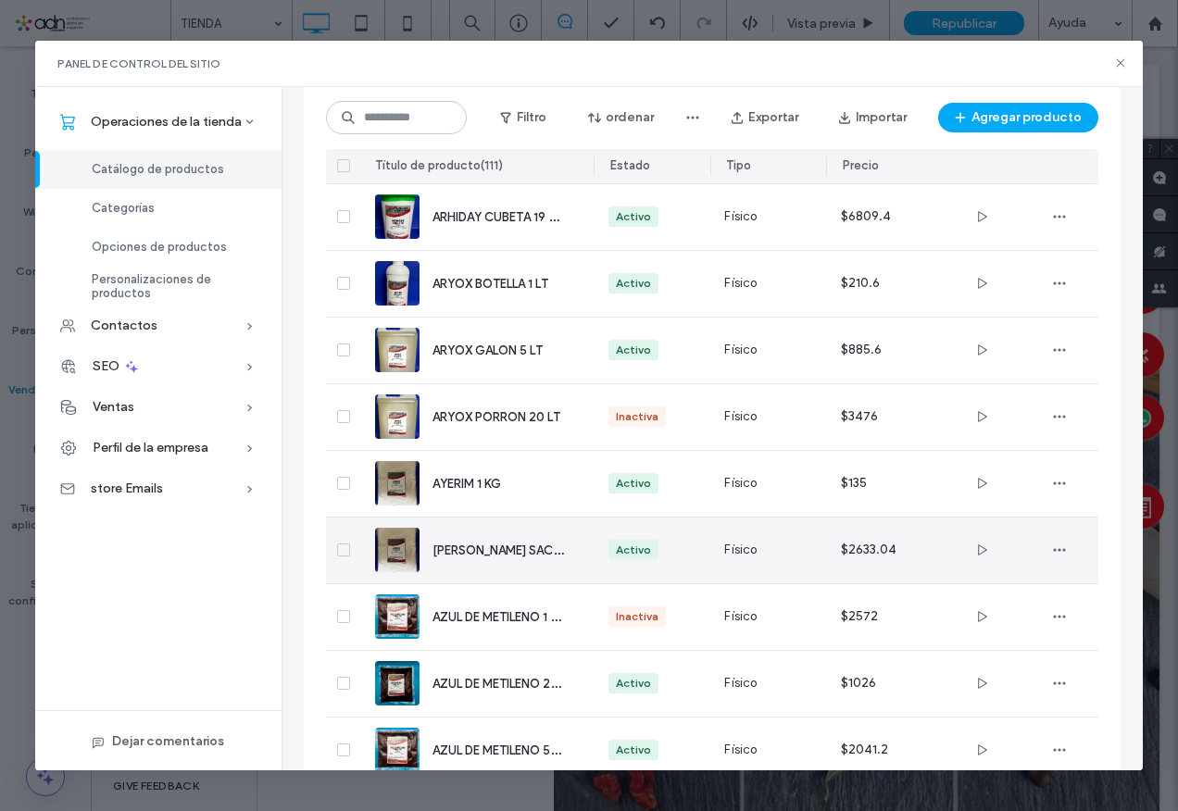
click at [473, 553] on span "[PERSON_NAME] SACO 25 KG" at bounding box center [517, 550] width 168 height 18
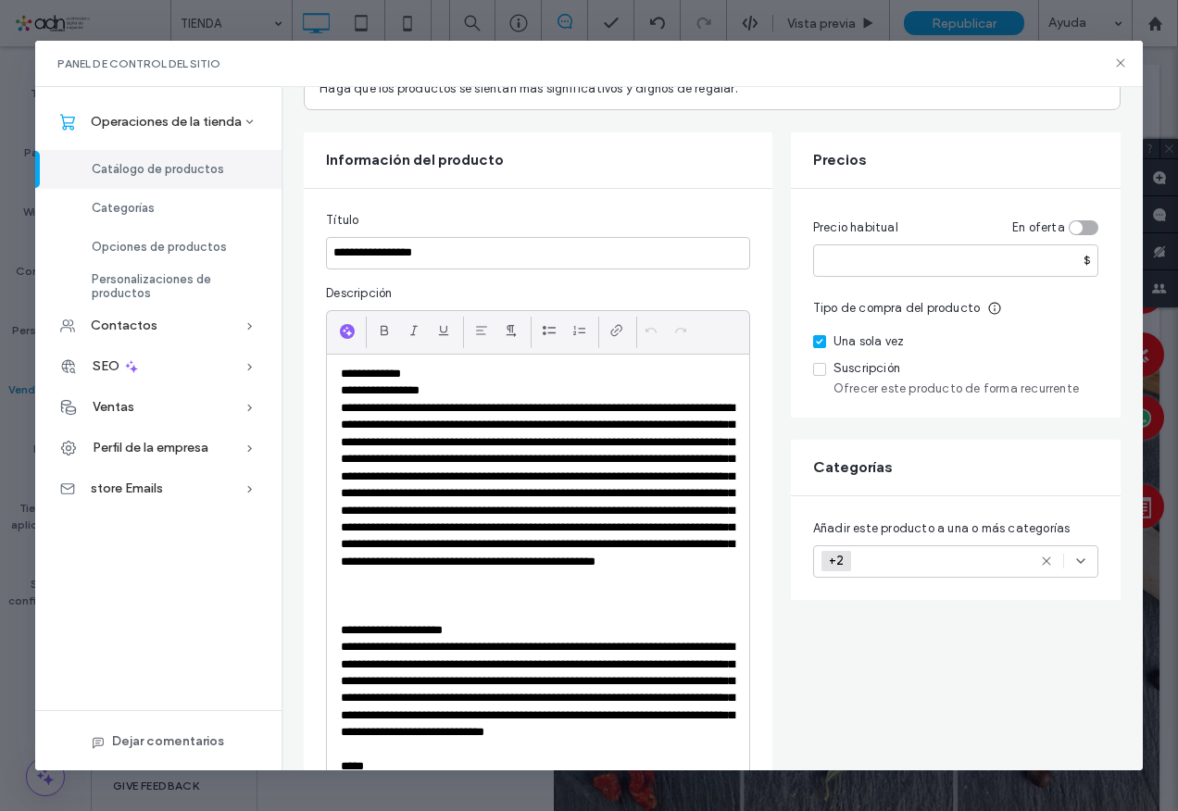
scroll to position [0, 0]
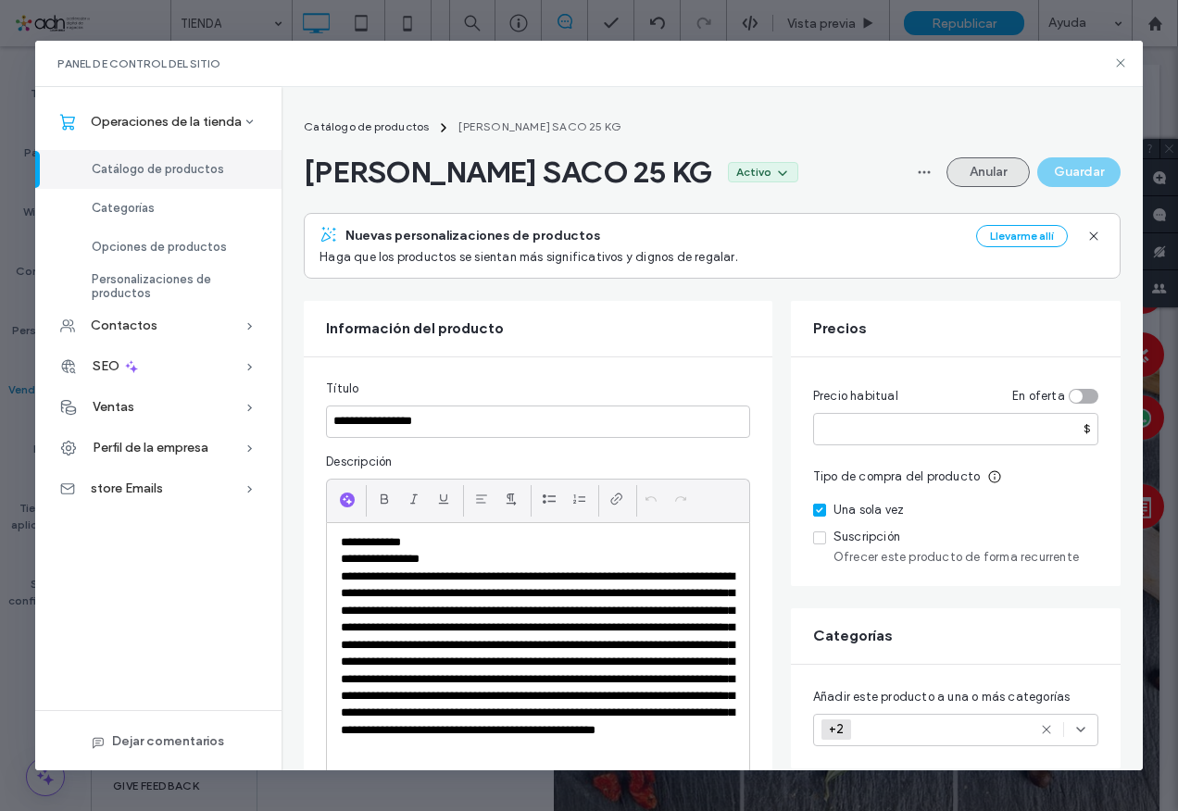
click at [961, 162] on button "Anular" at bounding box center [988, 172] width 83 height 30
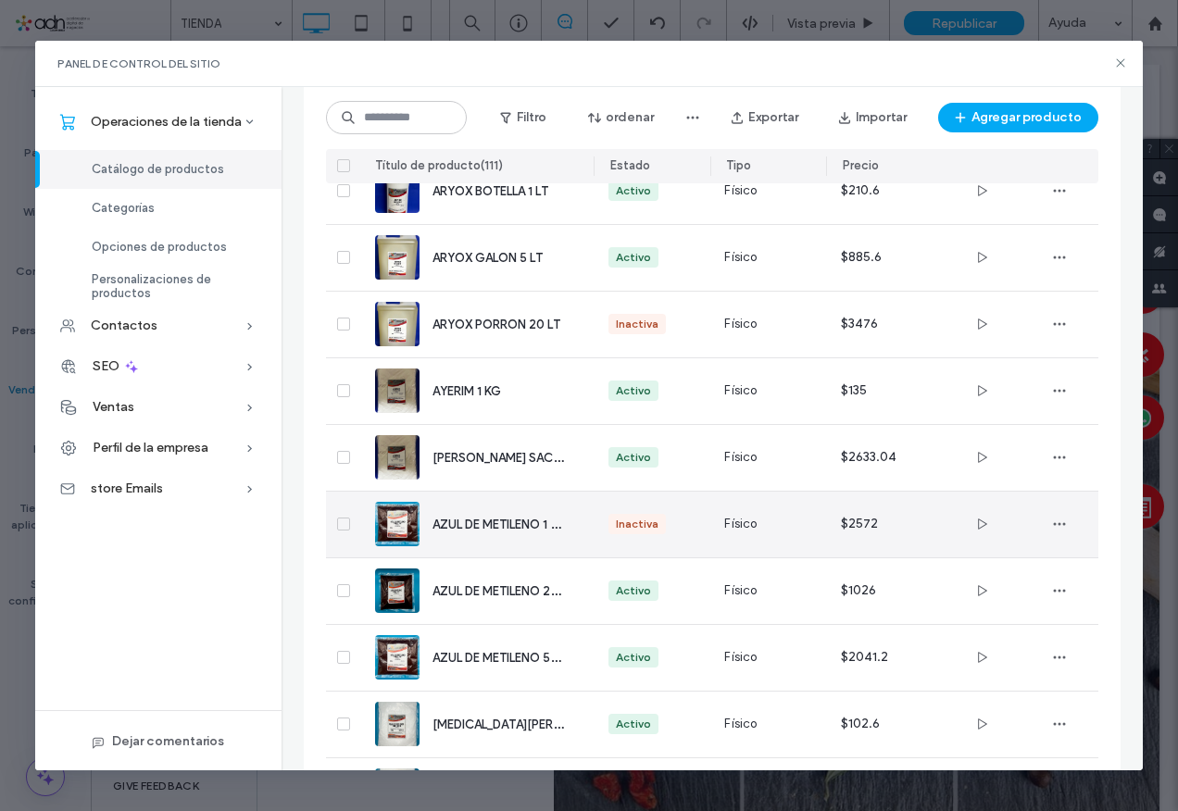
scroll to position [1647, 0]
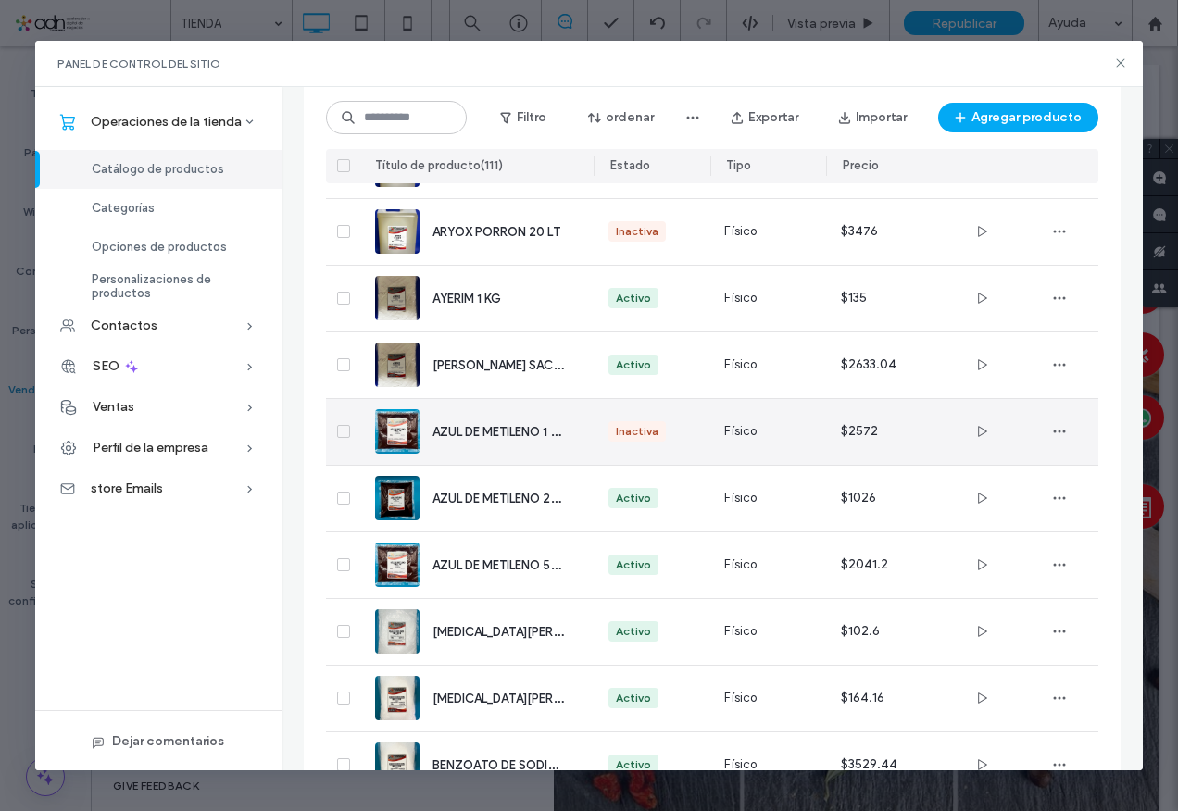
click at [505, 436] on span "AZUL DE METILENO 1 KG" at bounding box center [500, 431] width 134 height 18
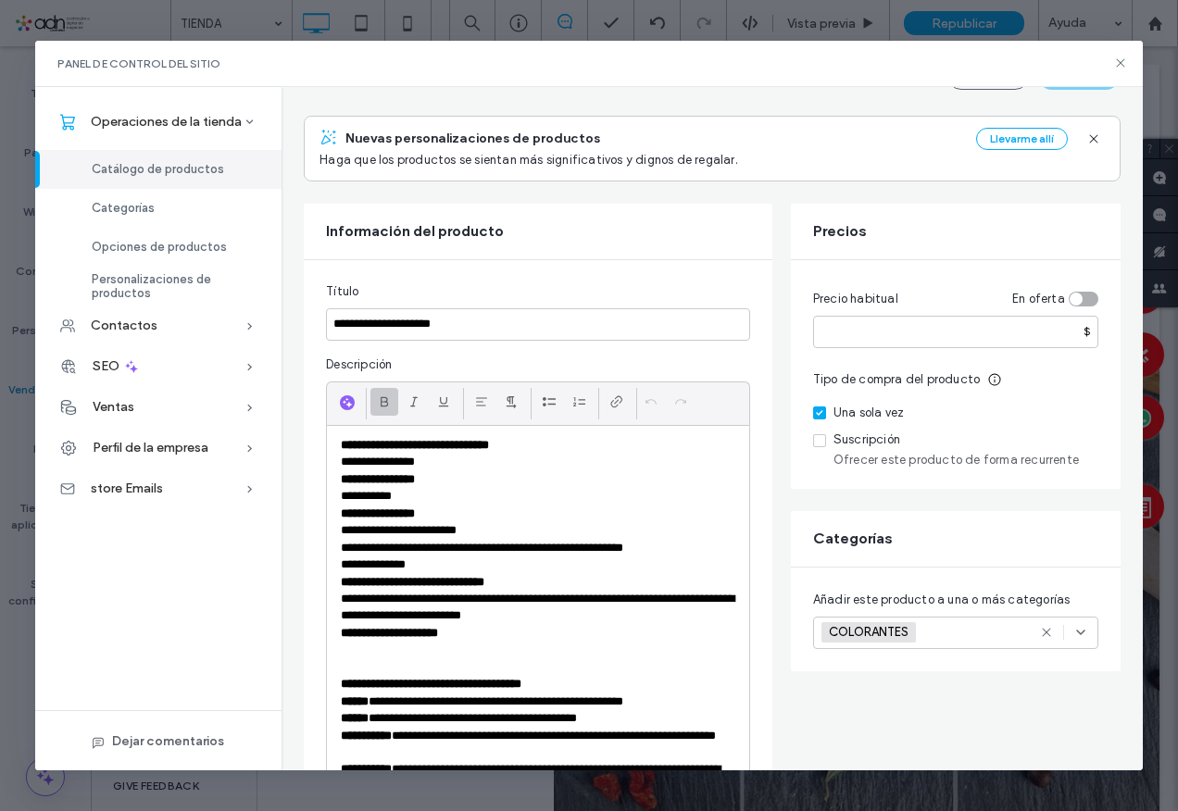
scroll to position [0, 0]
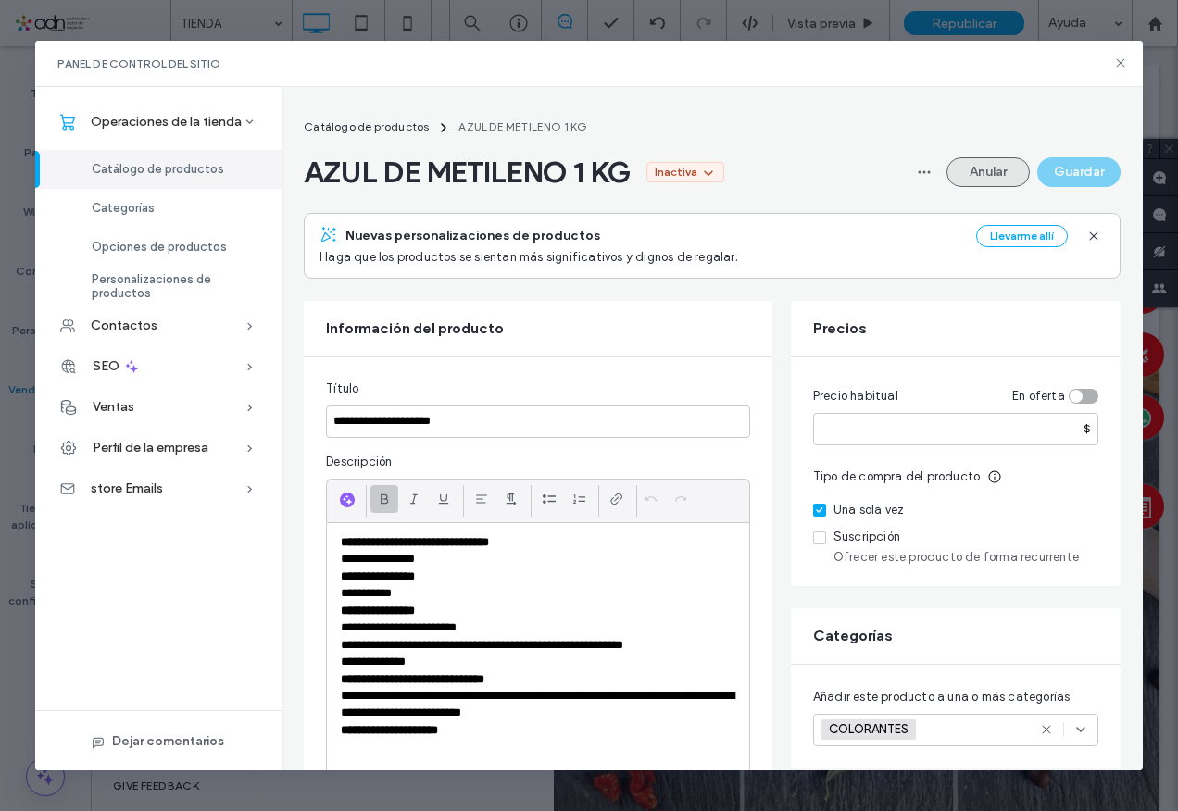
click at [965, 180] on button "Anular" at bounding box center [988, 172] width 83 height 30
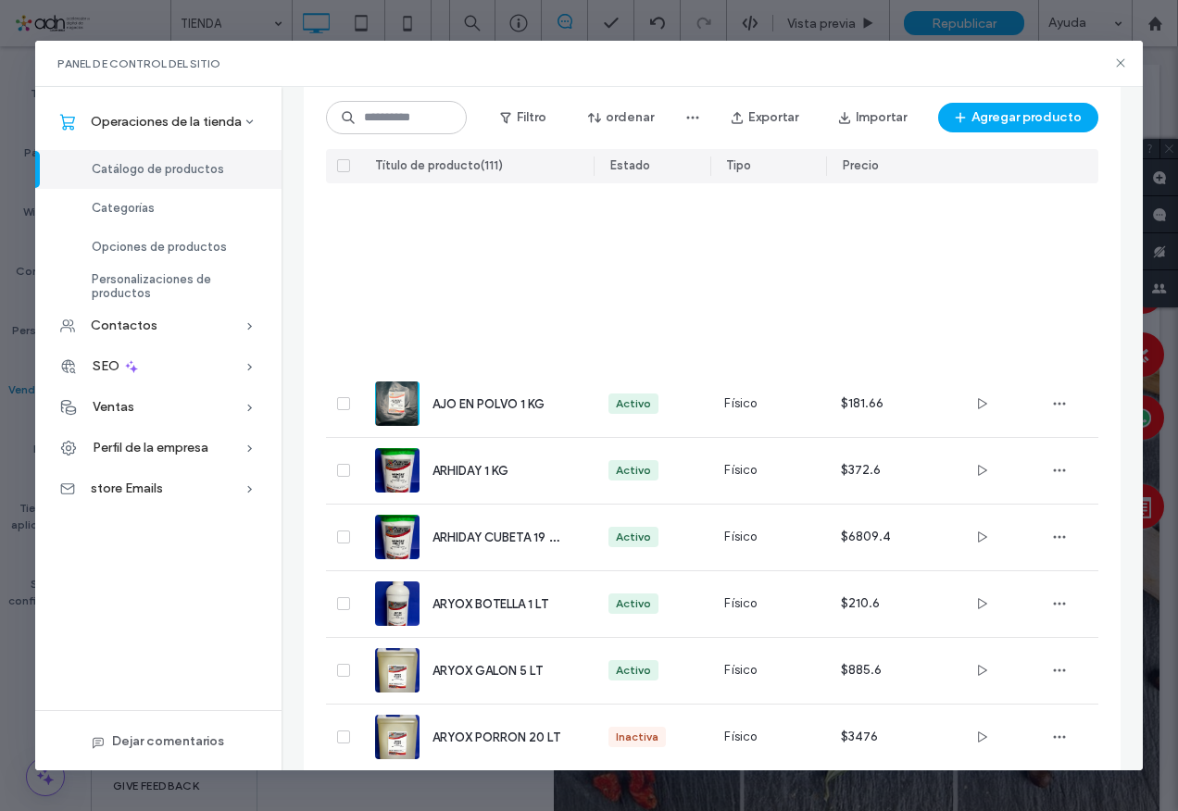
scroll to position [1462, 0]
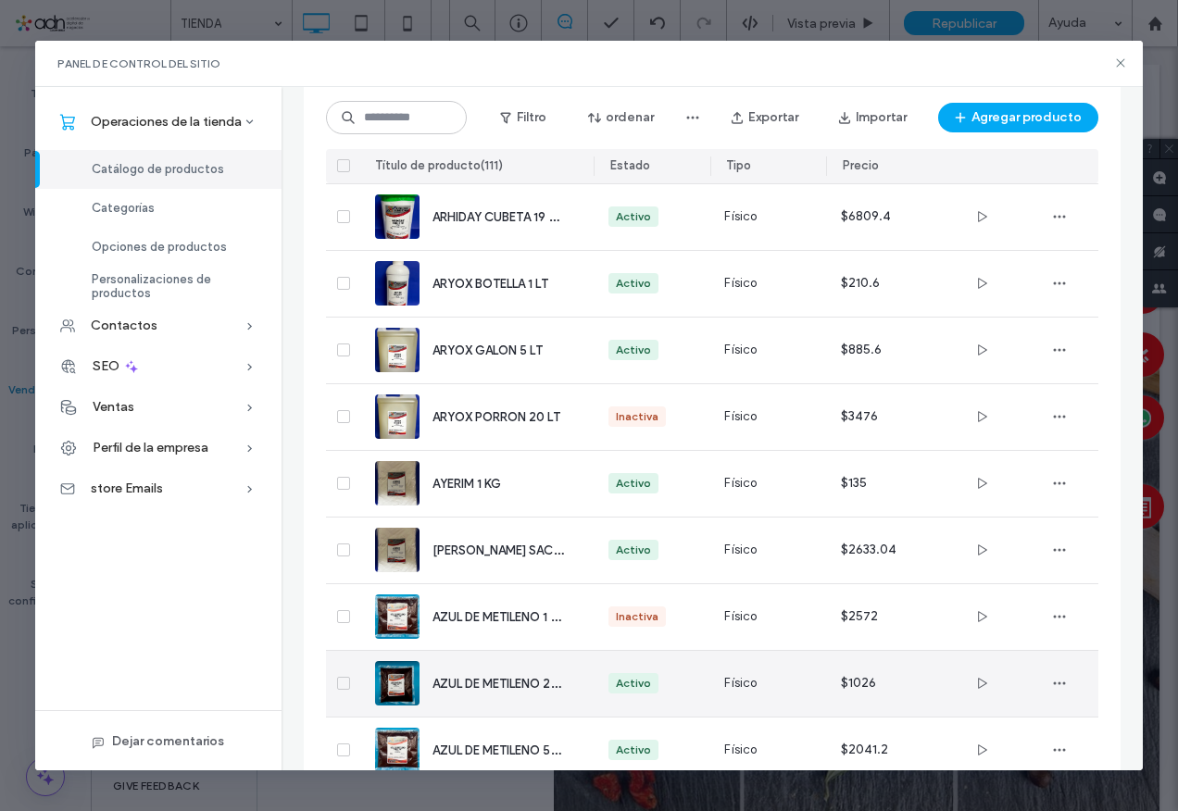
click at [463, 685] on span "AZUL DE METILENO 250 G" at bounding box center [506, 683] width 146 height 18
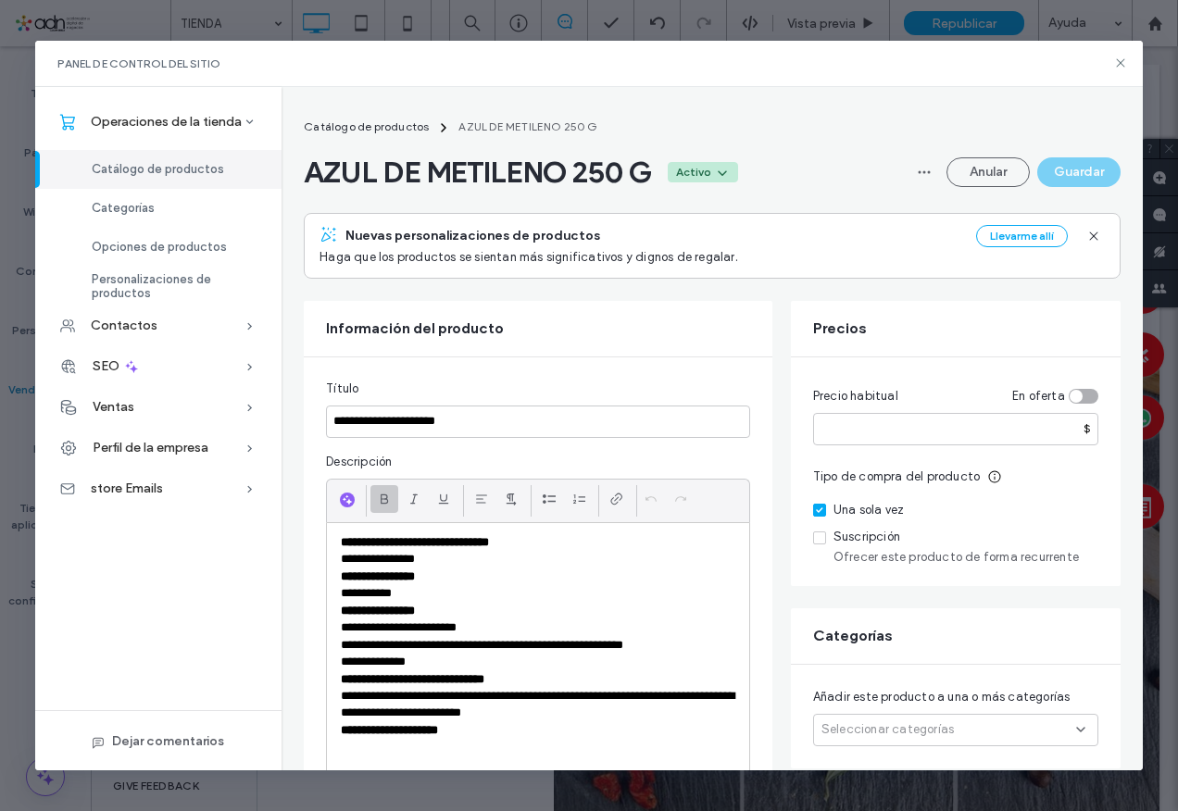
drag, startPoint x: 991, startPoint y: 180, endPoint x: 723, endPoint y: 179, distance: 267.7
click at [723, 179] on div "AZUL DE METILENO 250 G Activo Anular Guardar" at bounding box center [712, 172] width 817 height 37
click at [904, 738] on span "Seleccionar categorías" at bounding box center [888, 730] width 132 height 19
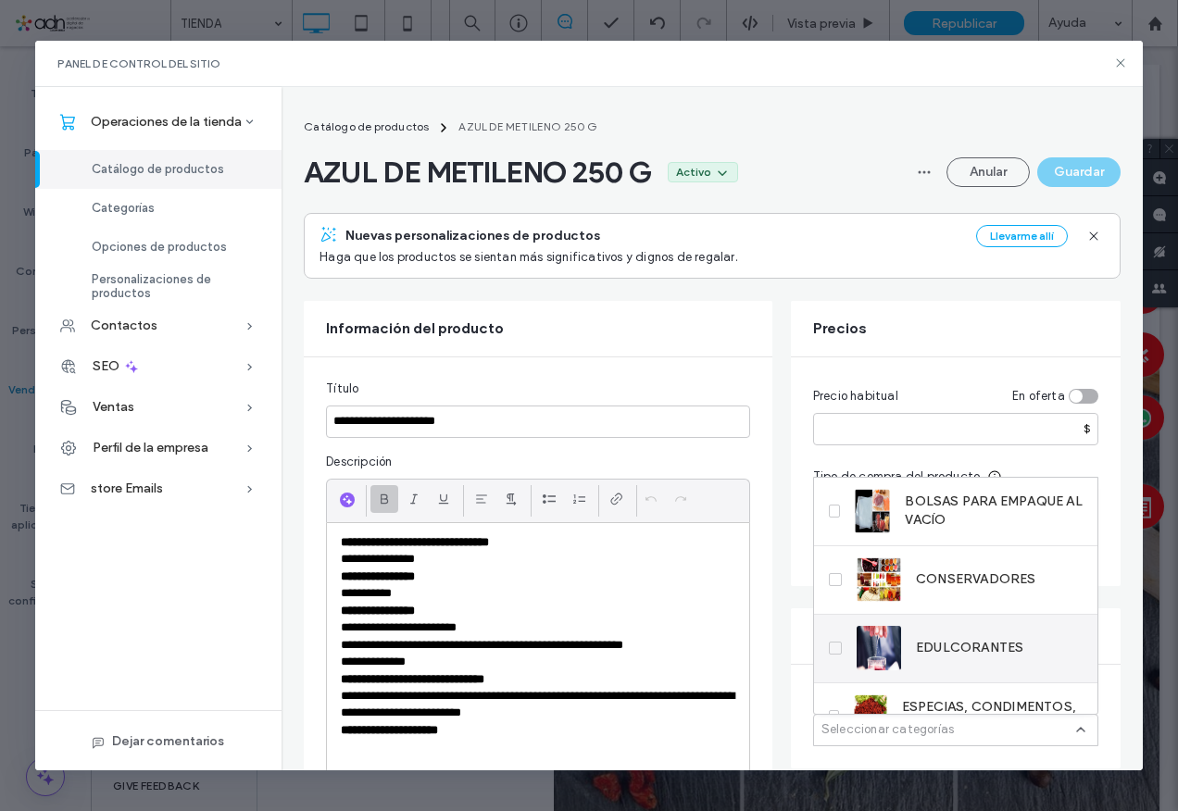
click at [974, 654] on span "EDULCORANTES" at bounding box center [969, 648] width 107 height 19
click at [961, 659] on div "EDULCORANTES" at bounding box center [940, 648] width 167 height 44
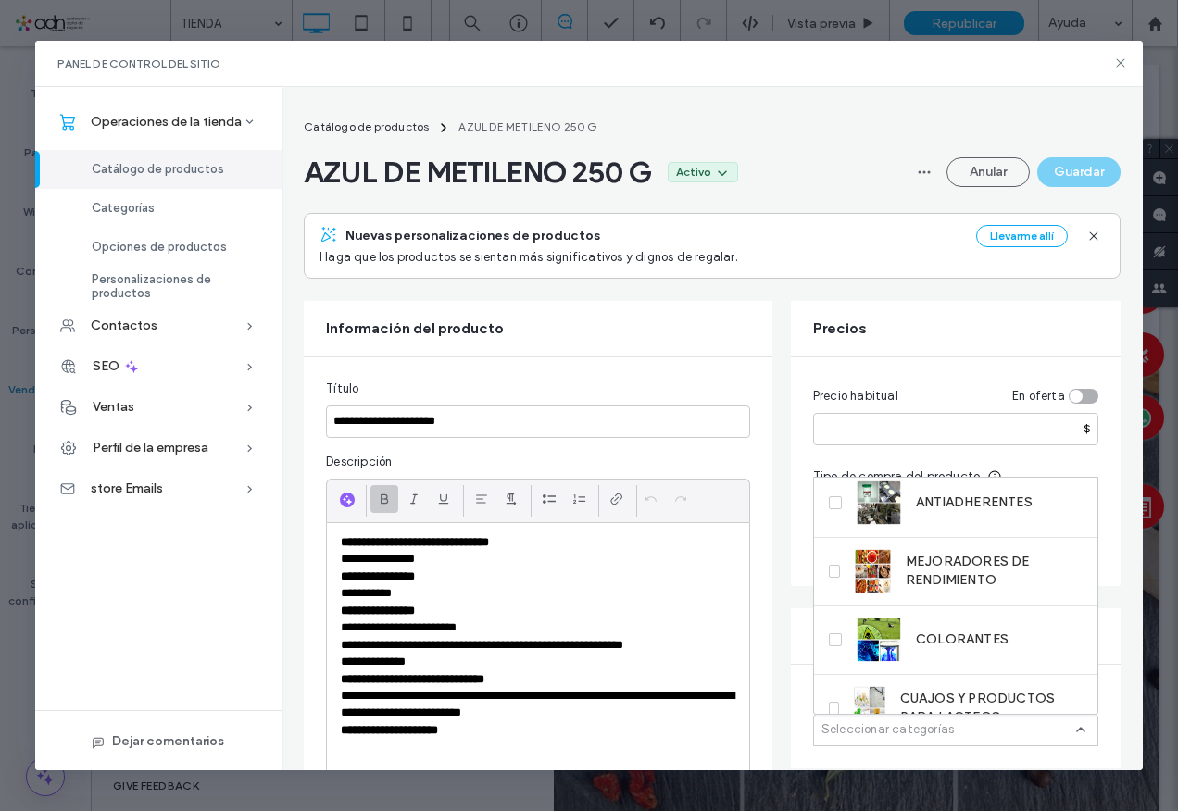
scroll to position [641, 0]
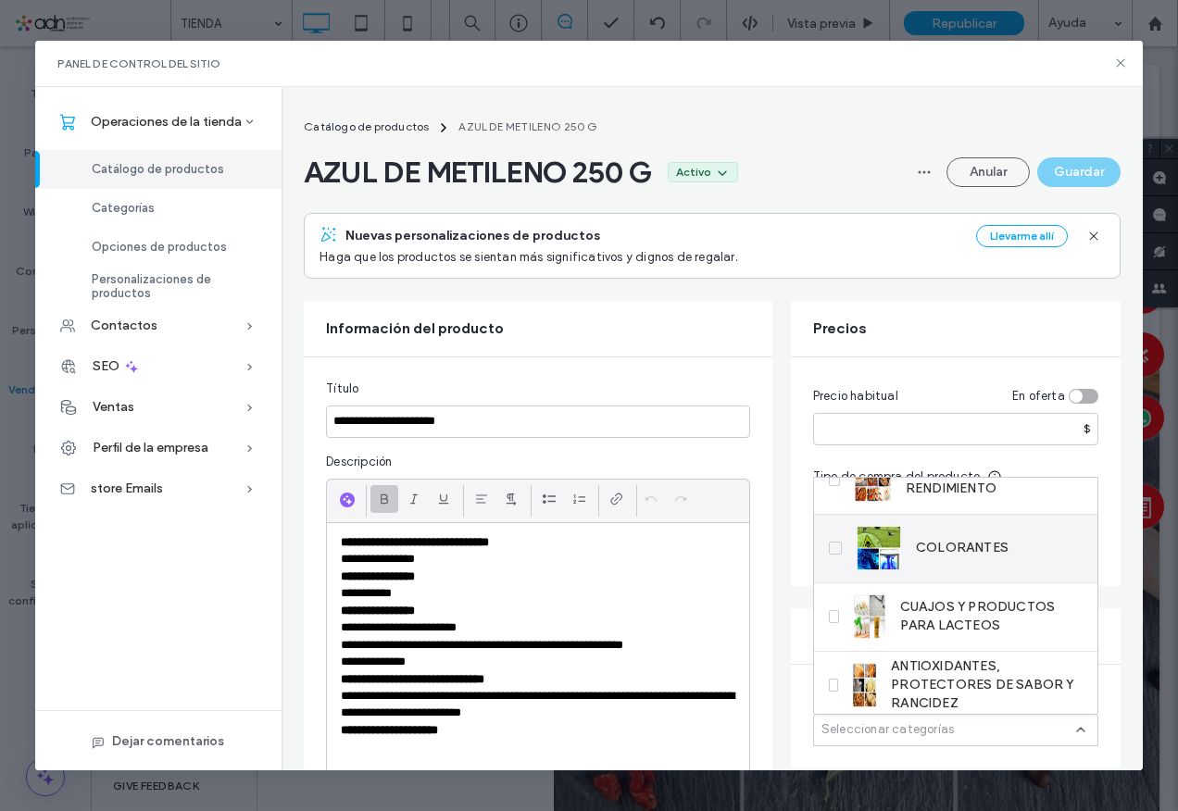
click at [972, 549] on span "COLORANTES" at bounding box center [962, 548] width 93 height 19
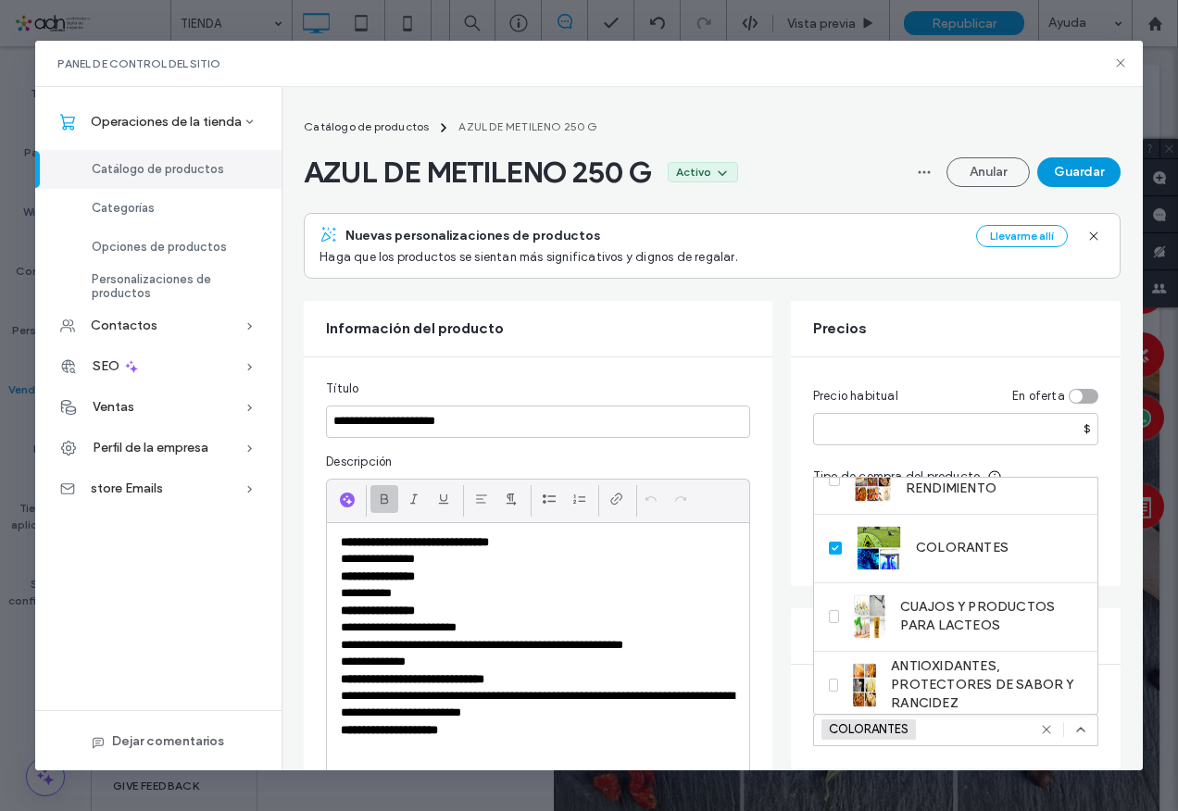
click at [1091, 179] on button "Guardar" at bounding box center [1078, 172] width 83 height 30
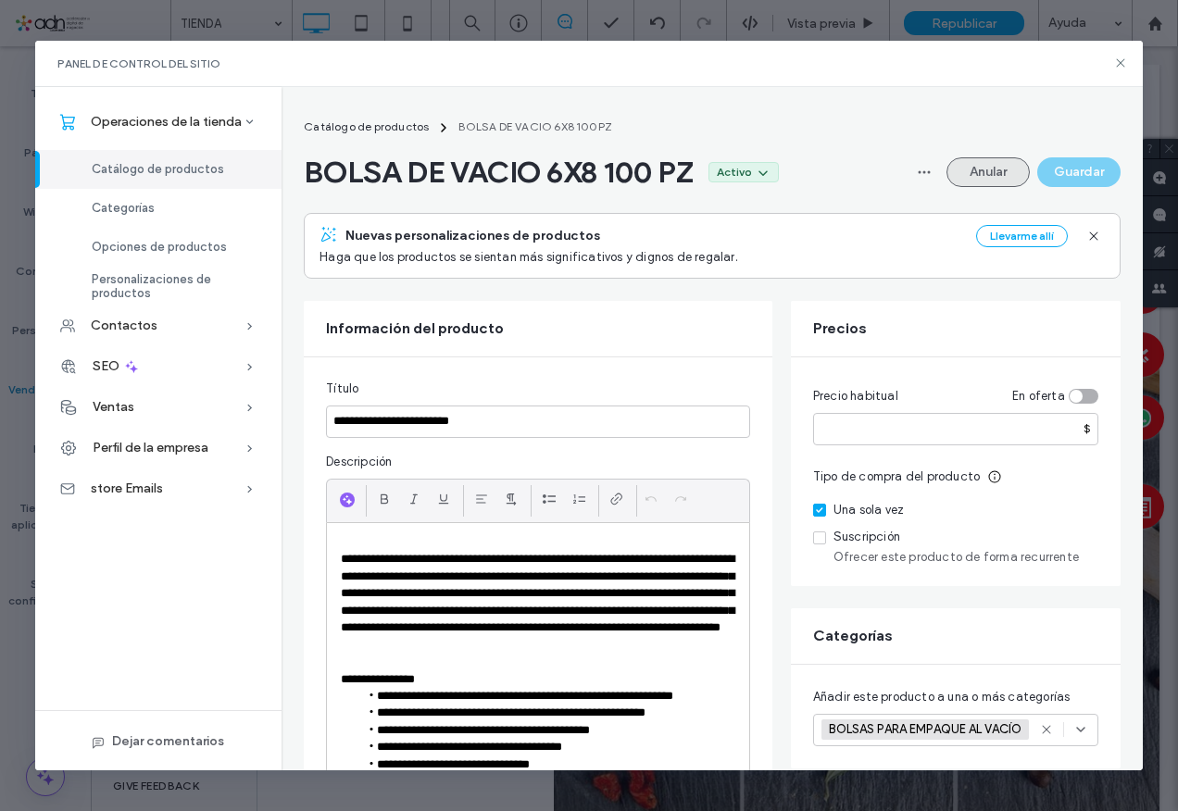
click at [983, 176] on button "Anular" at bounding box center [988, 172] width 83 height 30
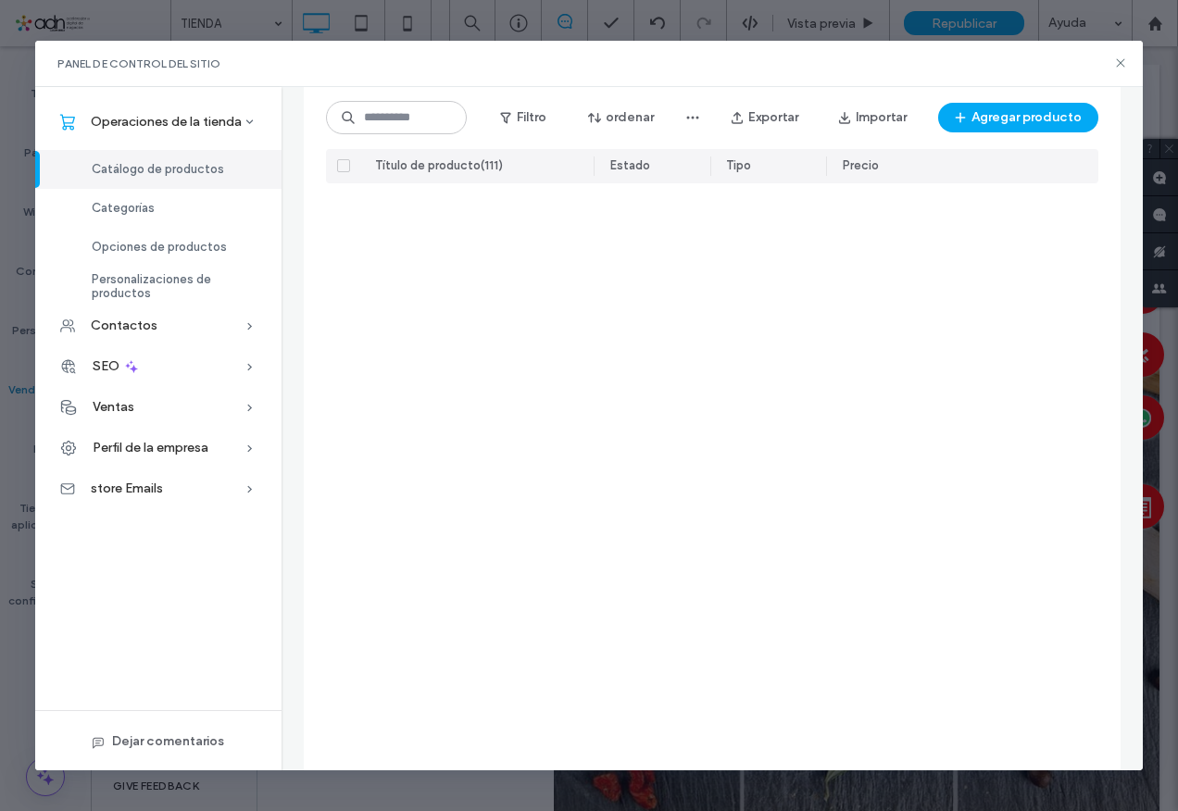
scroll to position [2481, 0]
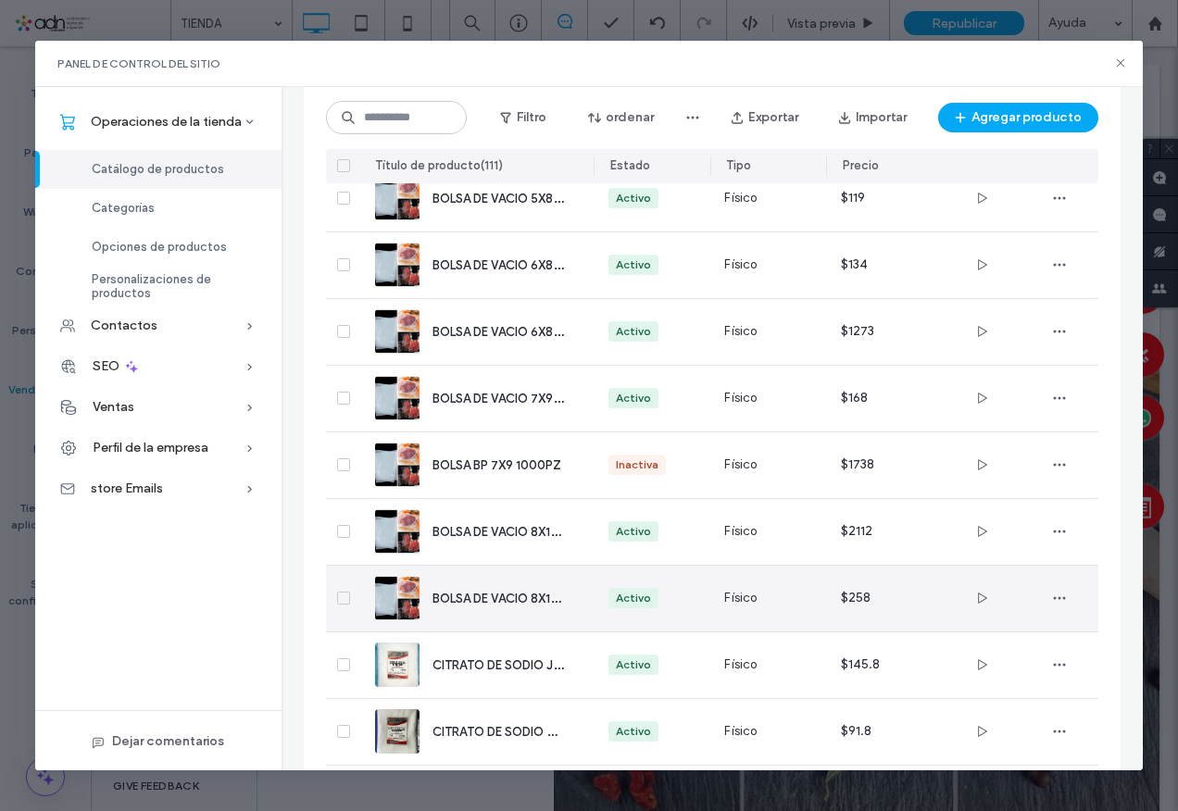
click at [534, 585] on div "BOLSA DE VACIO 8X12 100 PZ" at bounding box center [476, 599] width 203 height 66
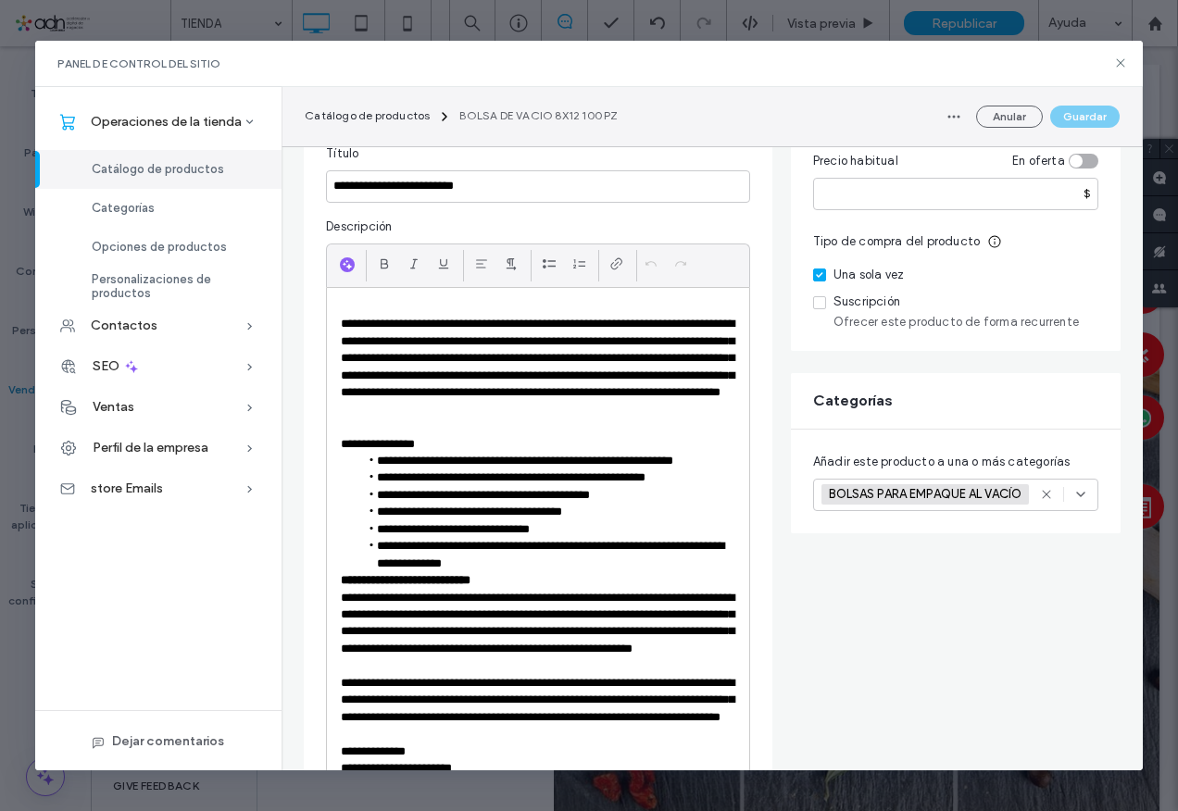
scroll to position [93, 0]
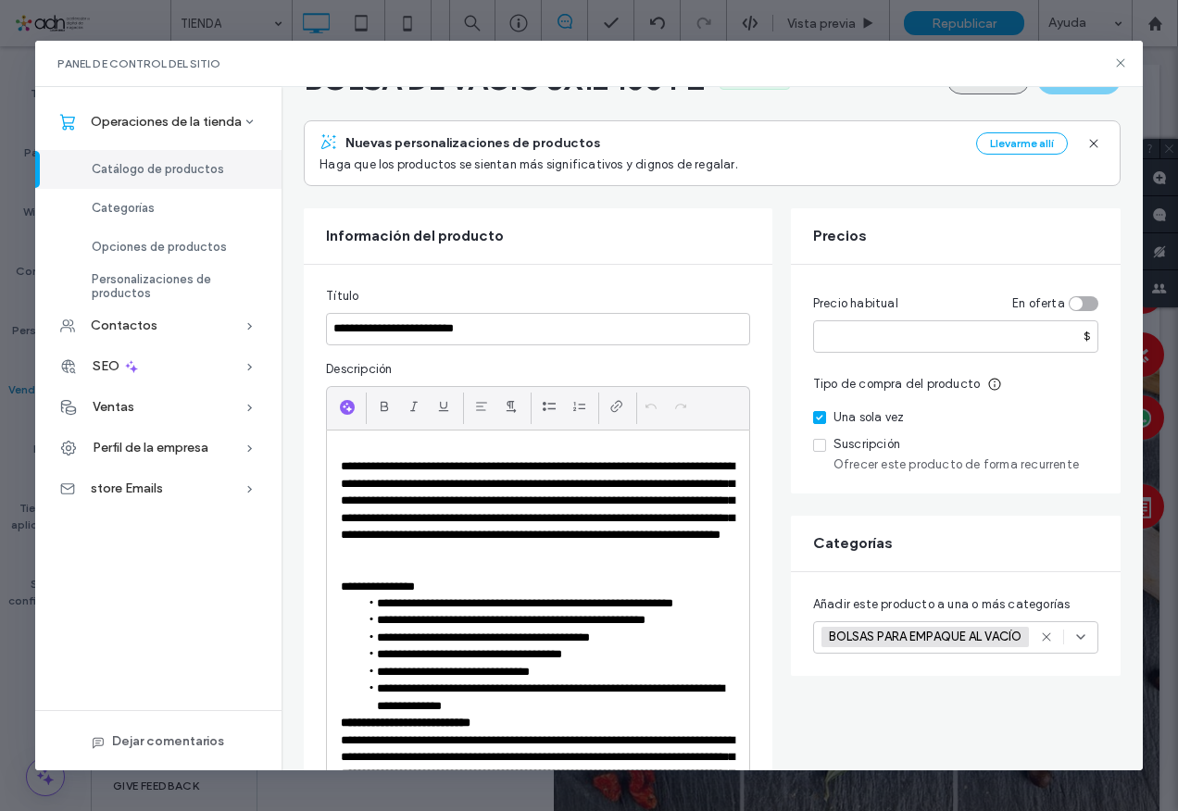
click at [998, 89] on button "Anular" at bounding box center [988, 80] width 83 height 30
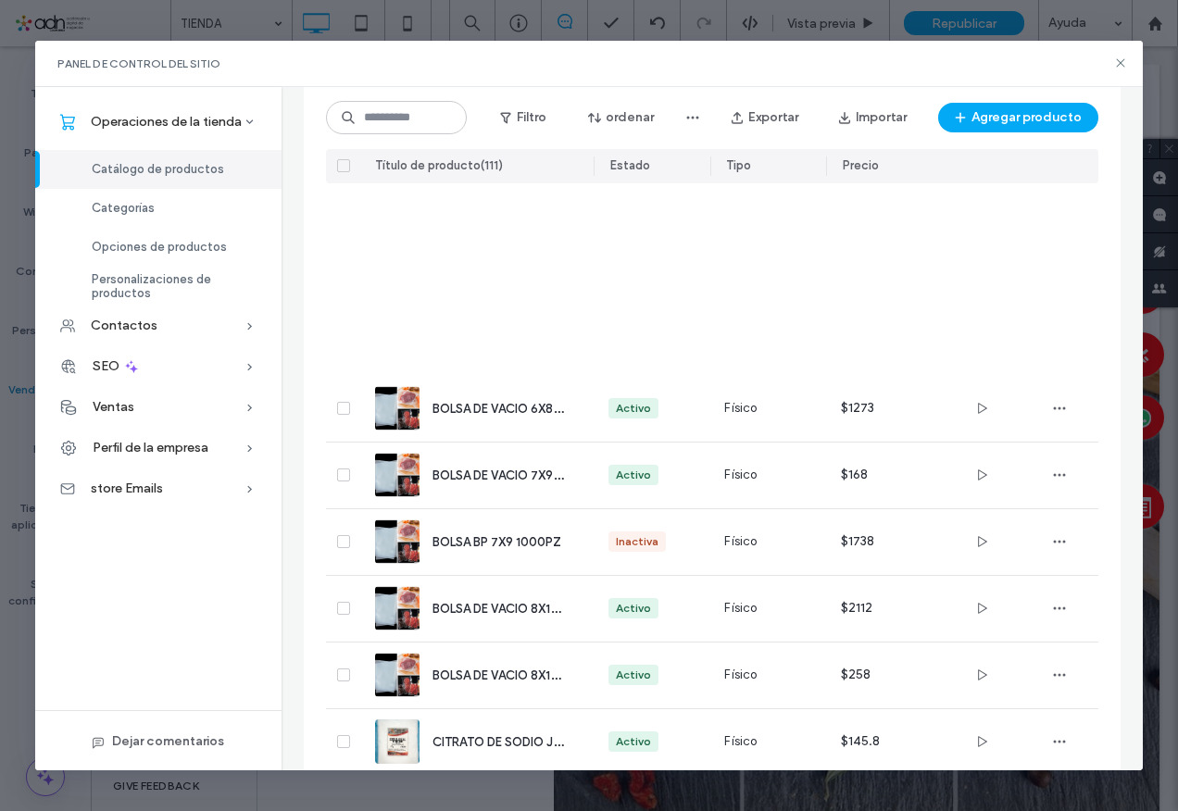
scroll to position [2758, 0]
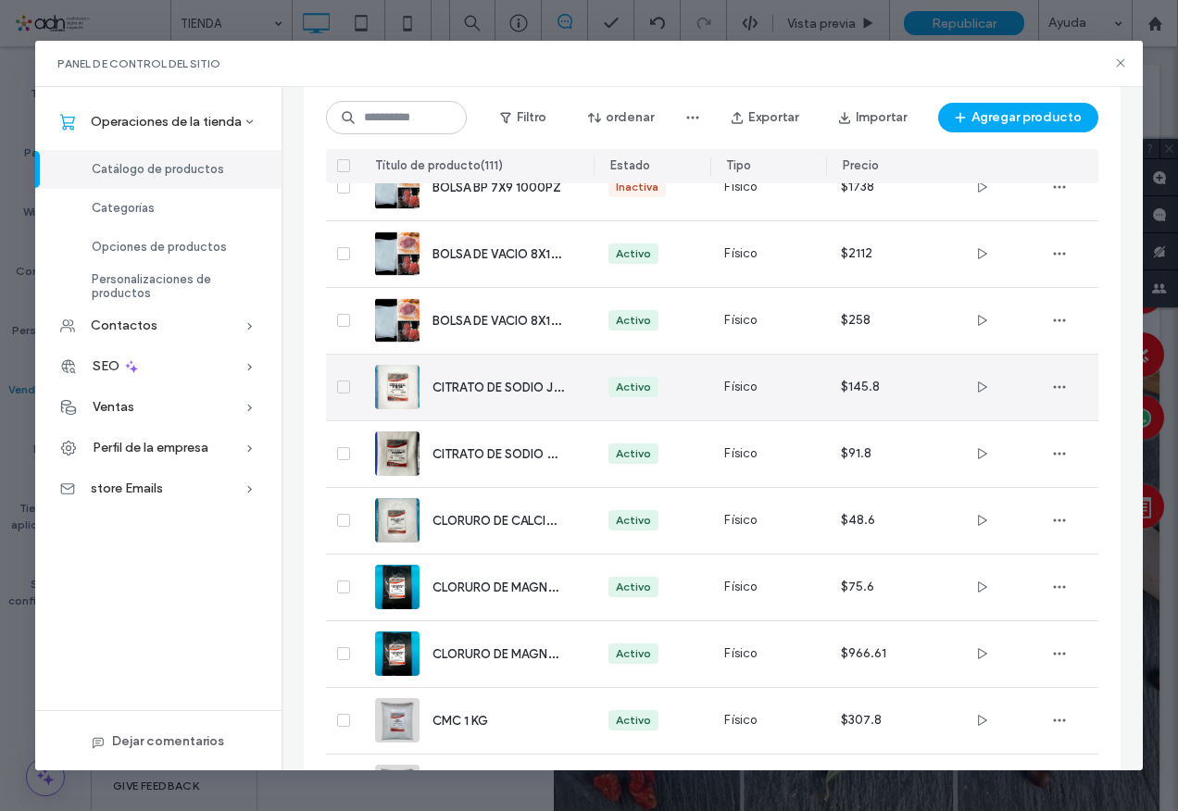
click at [472, 379] on div "CITRATO DE SODIO JBL 1 KG" at bounding box center [498, 387] width 131 height 19
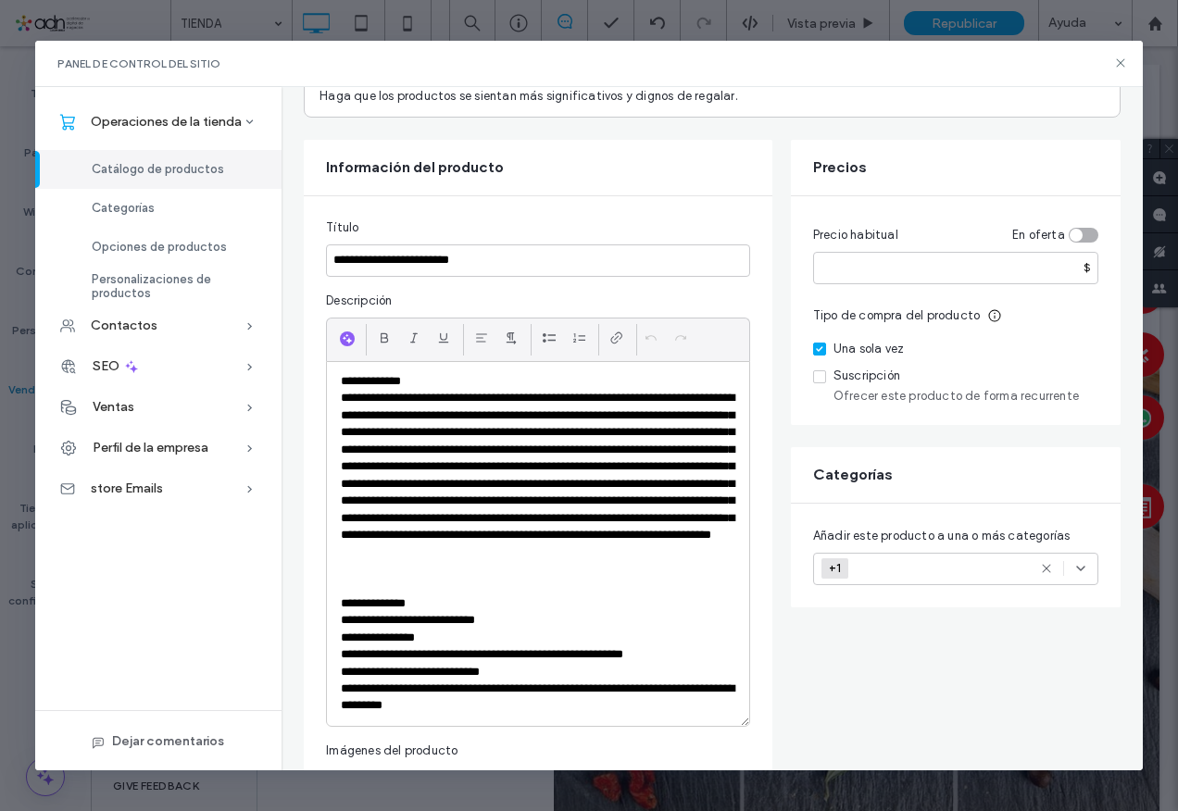
scroll to position [0, 0]
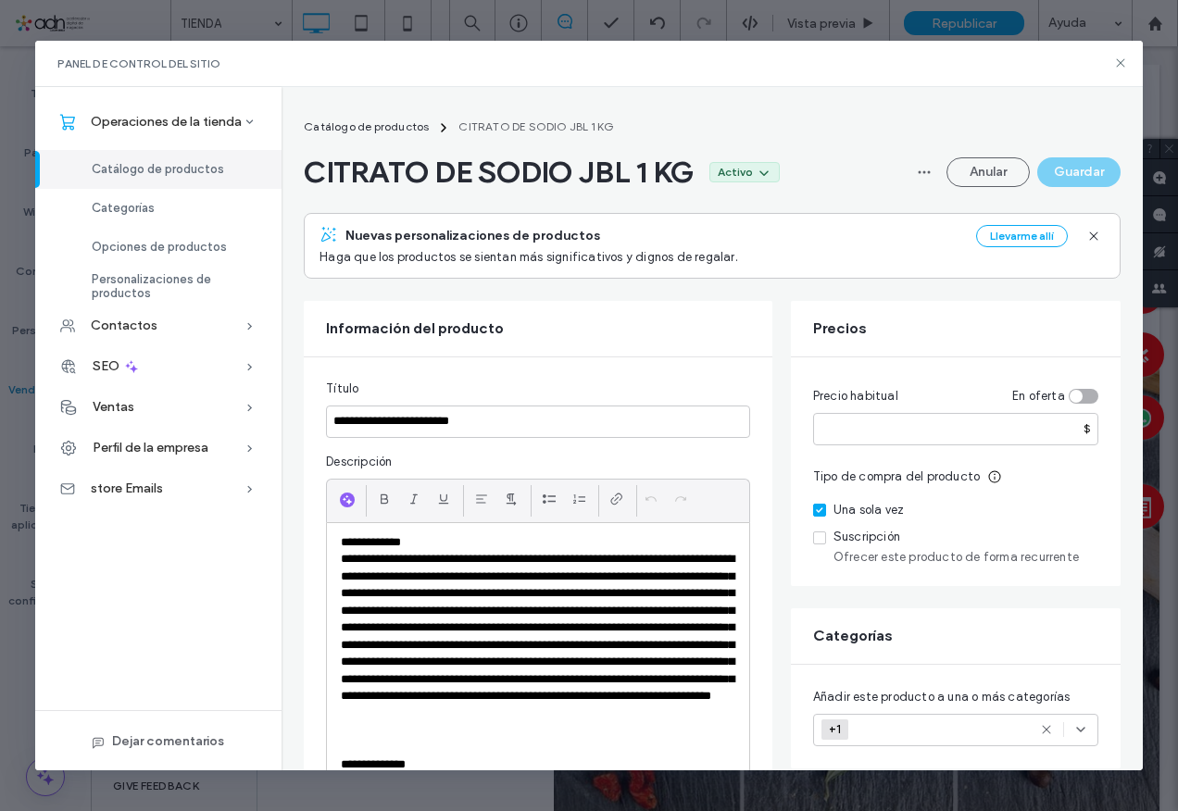
click at [995, 119] on nav "Catálogo de productos CITRATO DE SODIO JBL 1 KG" at bounding box center [712, 128] width 817 height 22
click at [973, 170] on button "Anular" at bounding box center [988, 172] width 83 height 30
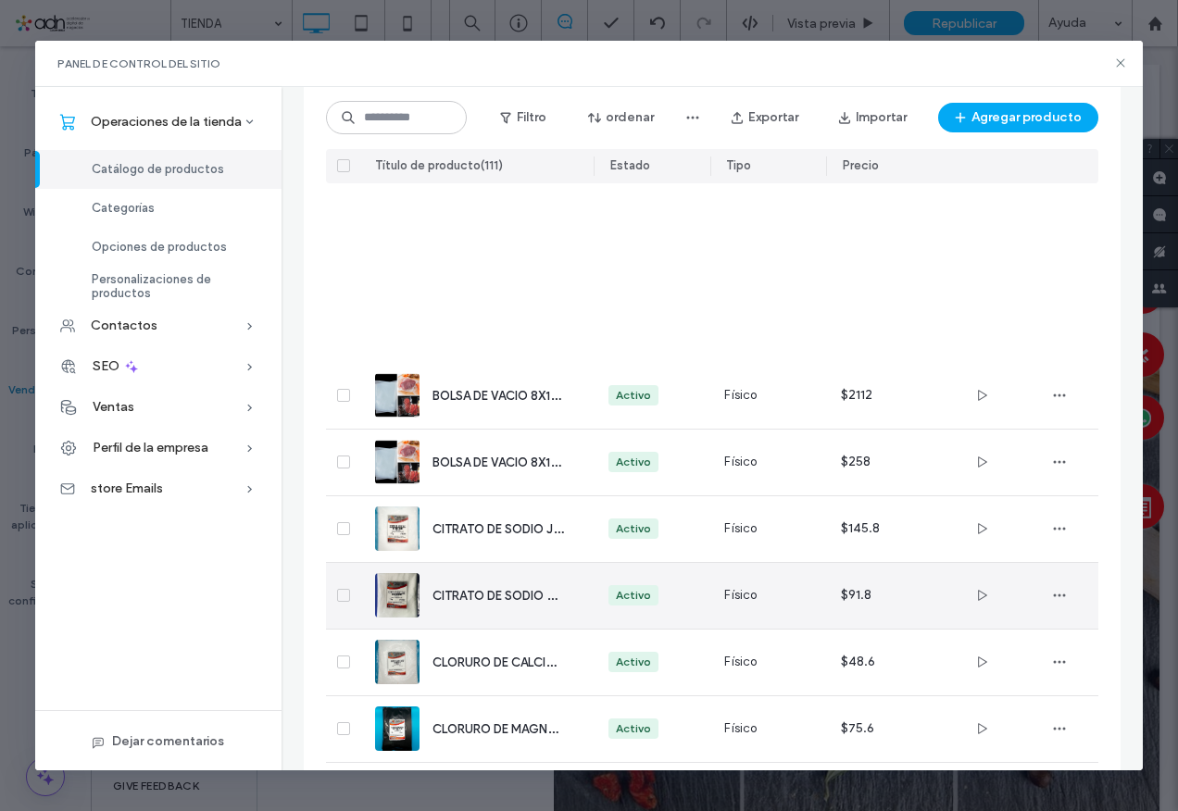
scroll to position [2944, 0]
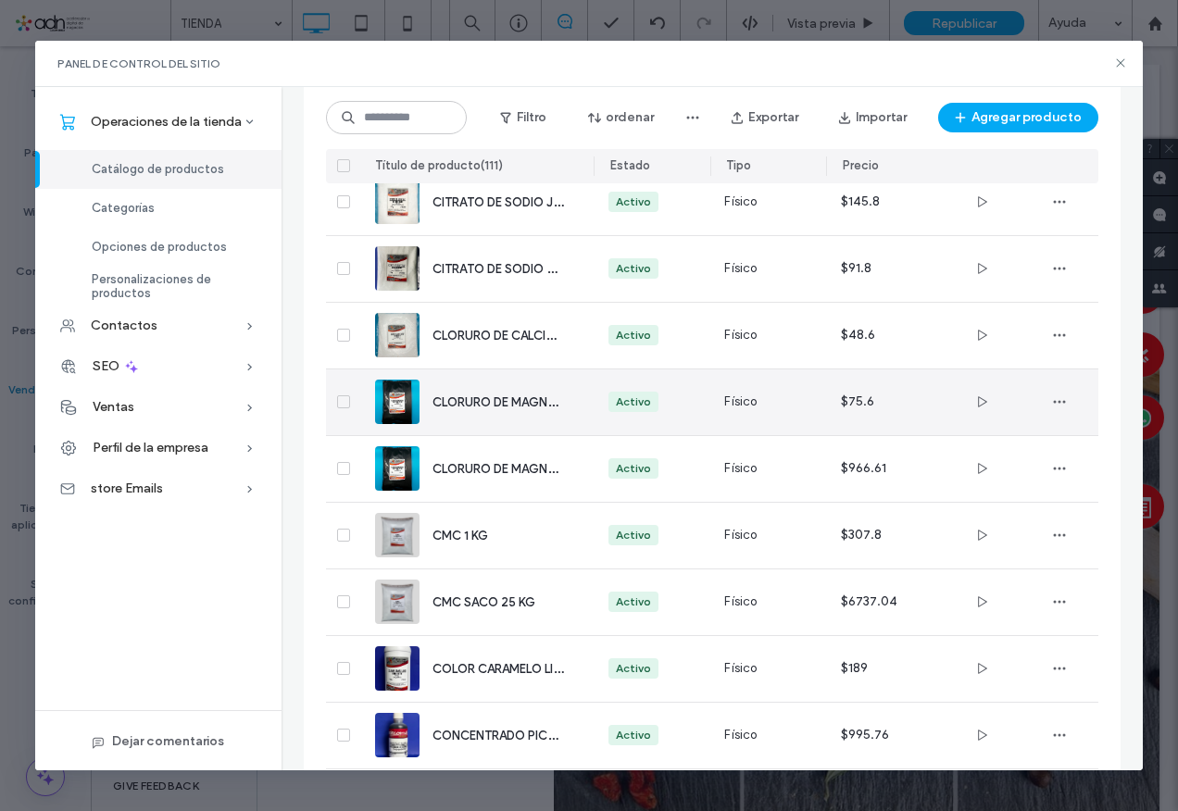
click at [516, 398] on span "CLORURO DE MAGNESIO 1 KG" at bounding box center [517, 402] width 169 height 18
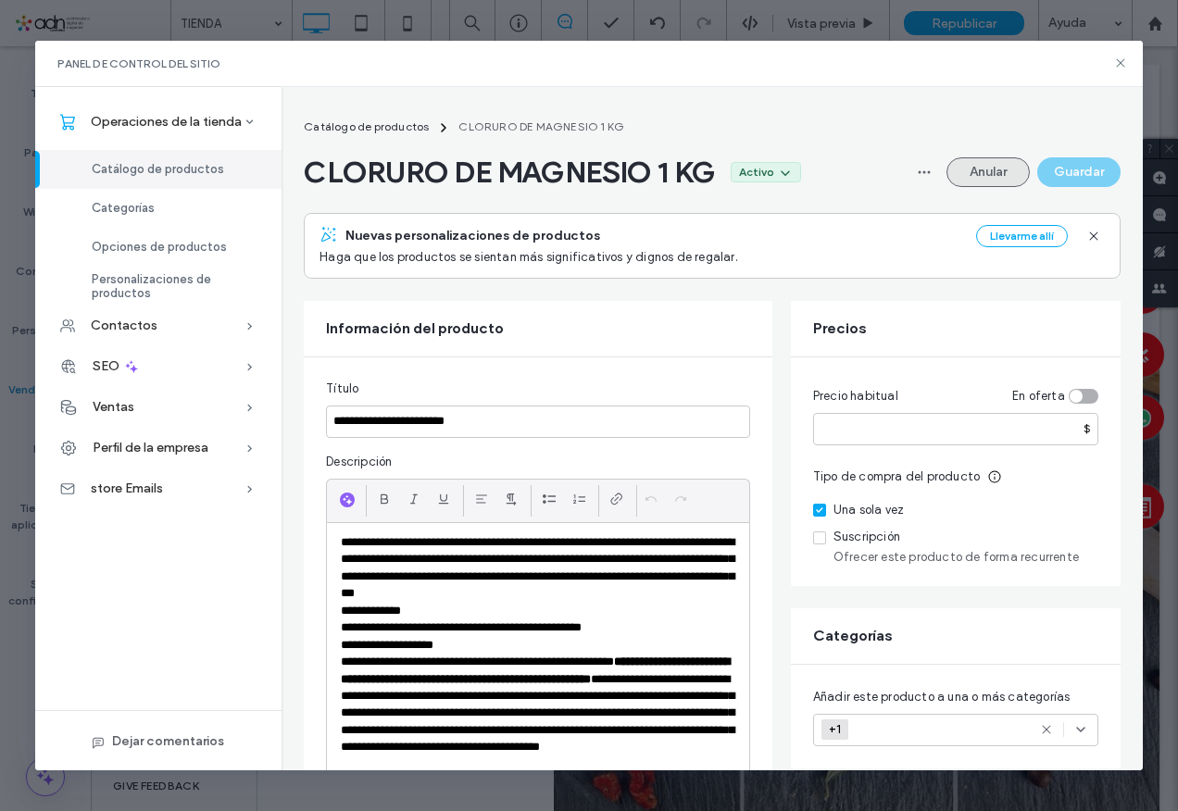
click at [1014, 170] on button "Anular" at bounding box center [988, 172] width 83 height 30
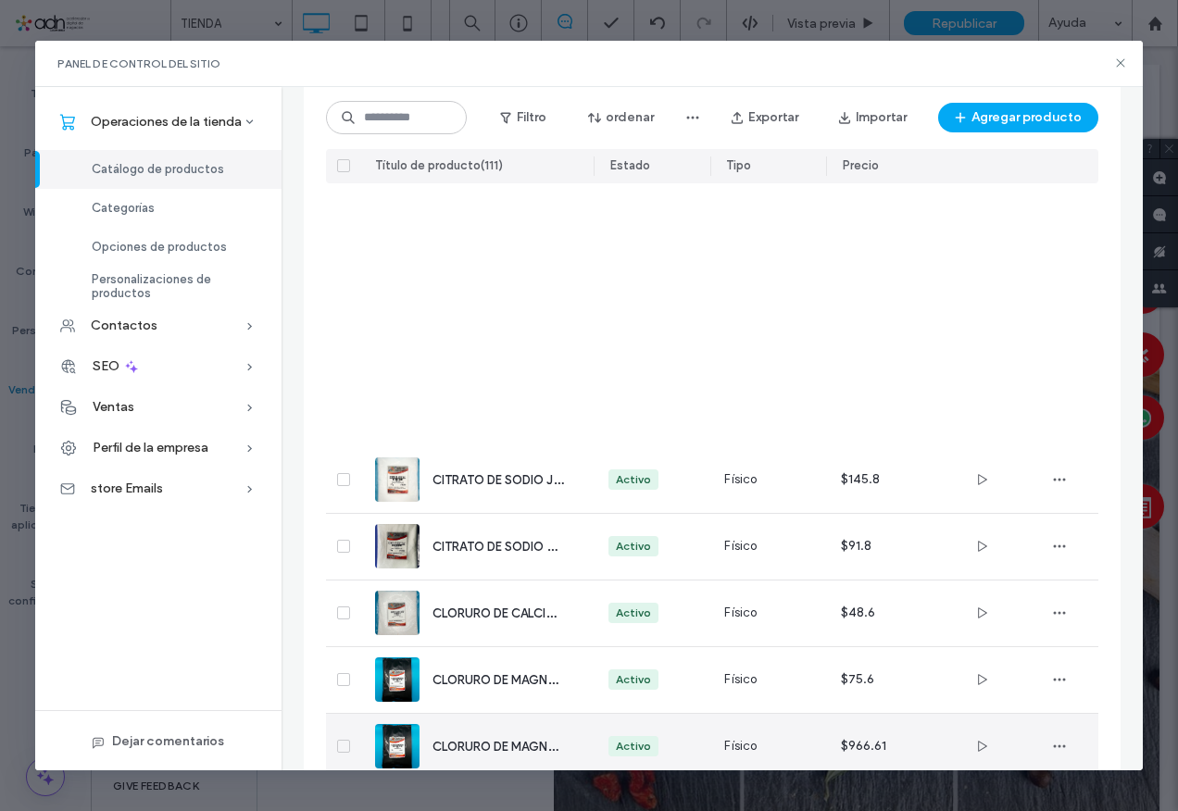
scroll to position [3036, 0]
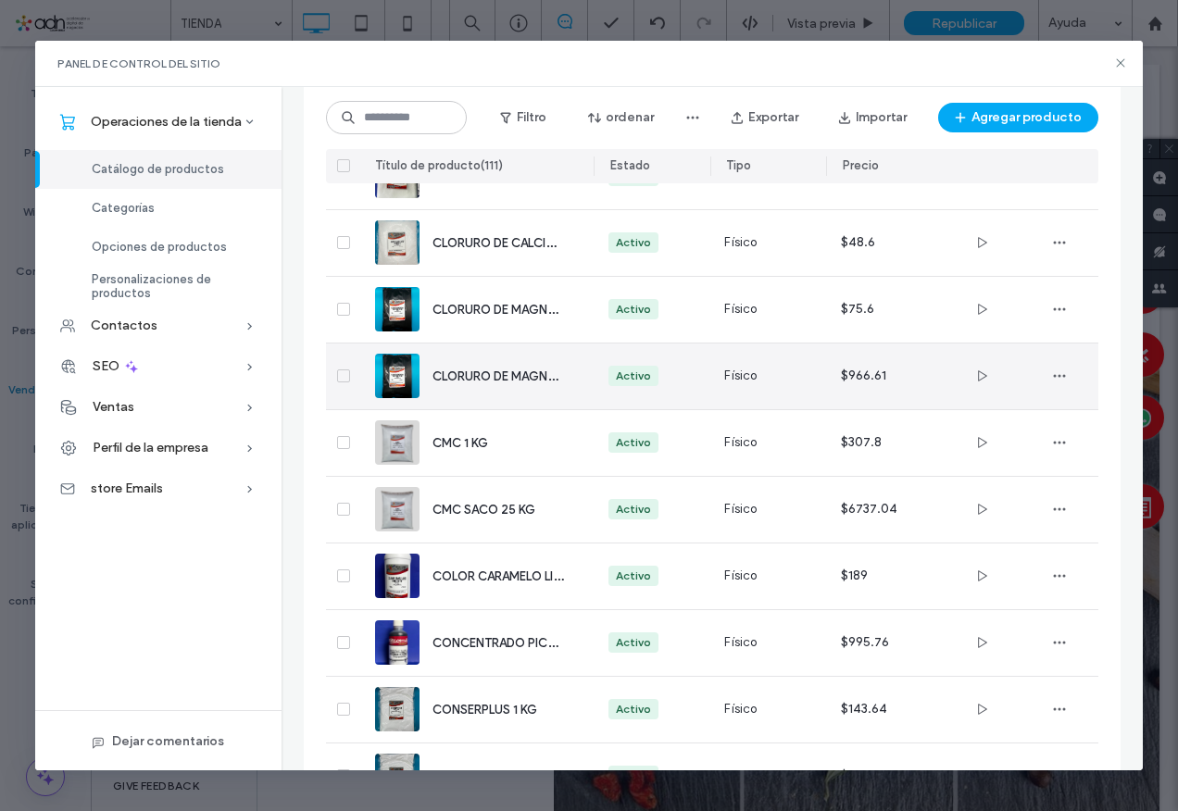
click at [496, 392] on div "CLORURO DE MAGNESIO SACO 25 KG" at bounding box center [476, 377] width 203 height 66
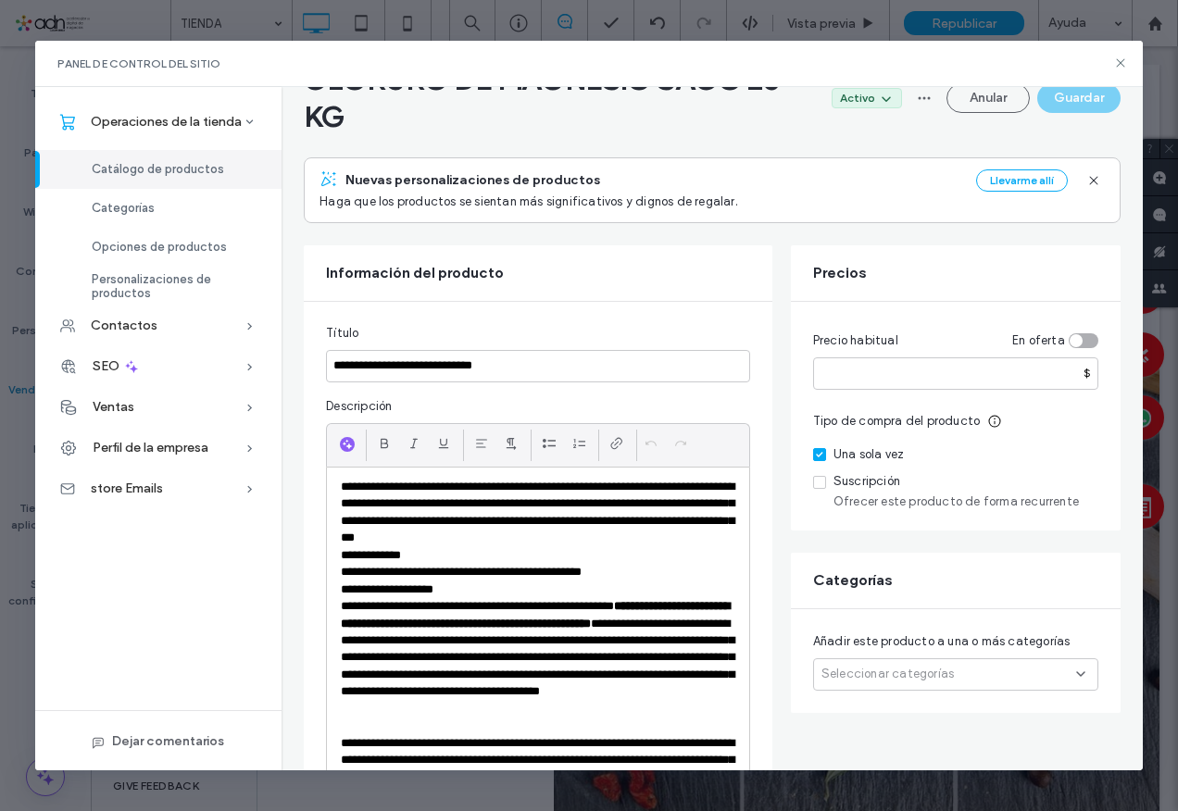
scroll to position [0, 0]
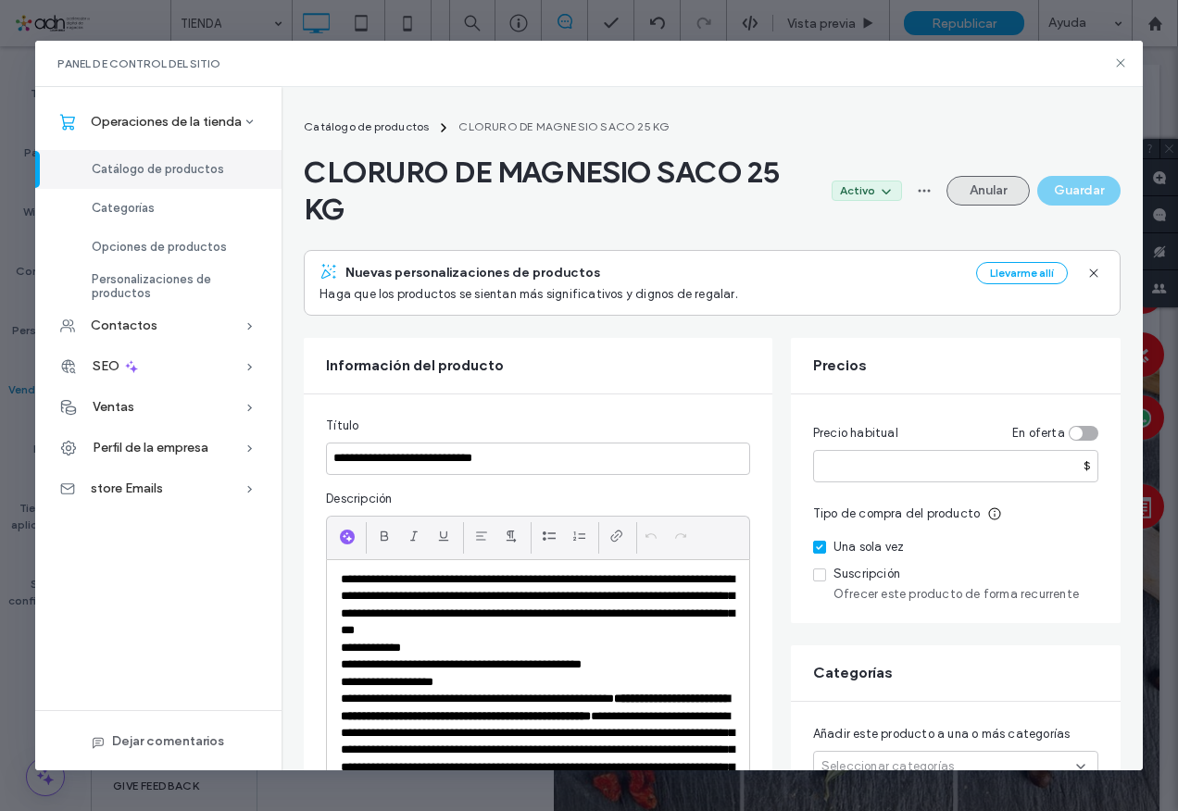
click at [983, 193] on button "Anular" at bounding box center [988, 191] width 83 height 30
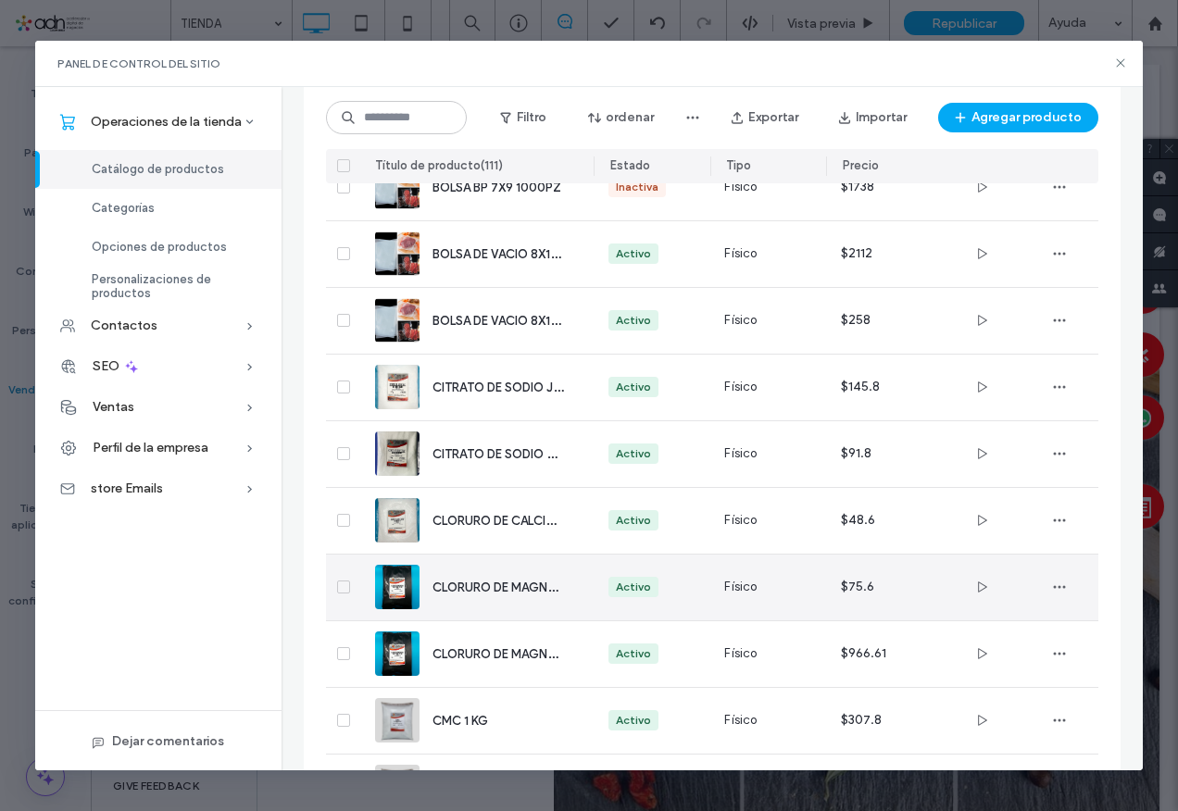
click at [480, 587] on span "CLORURO DE MAGNESIO 1 KG" at bounding box center [517, 587] width 169 height 18
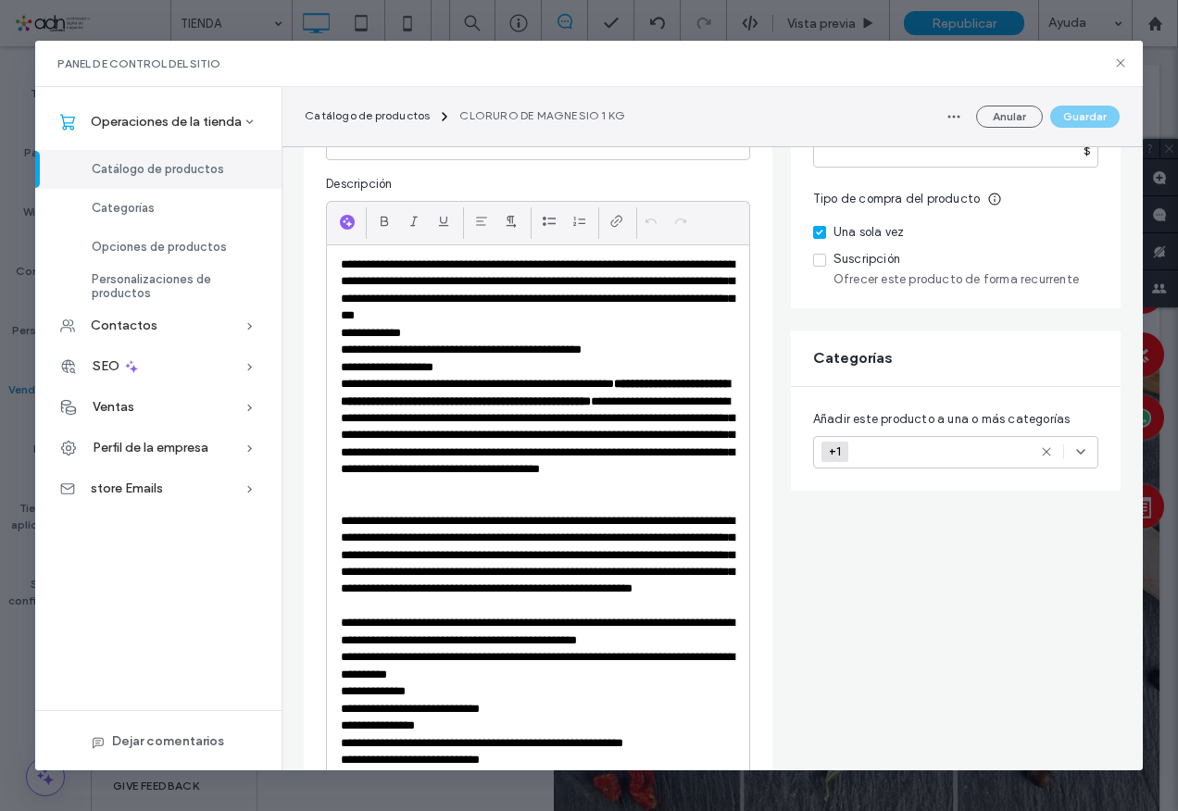
click at [1080, 452] on icon at bounding box center [1081, 452] width 15 height 15
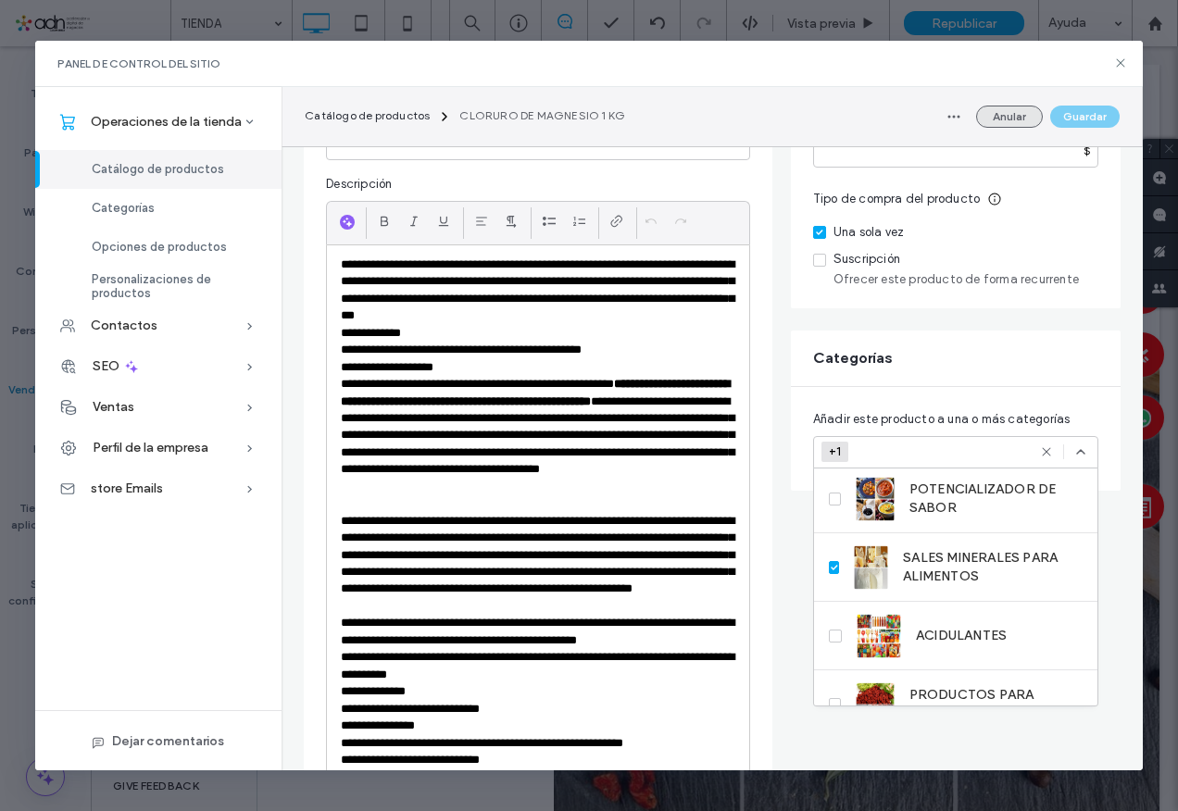
click at [1007, 109] on button "Anular" at bounding box center [1009, 117] width 67 height 22
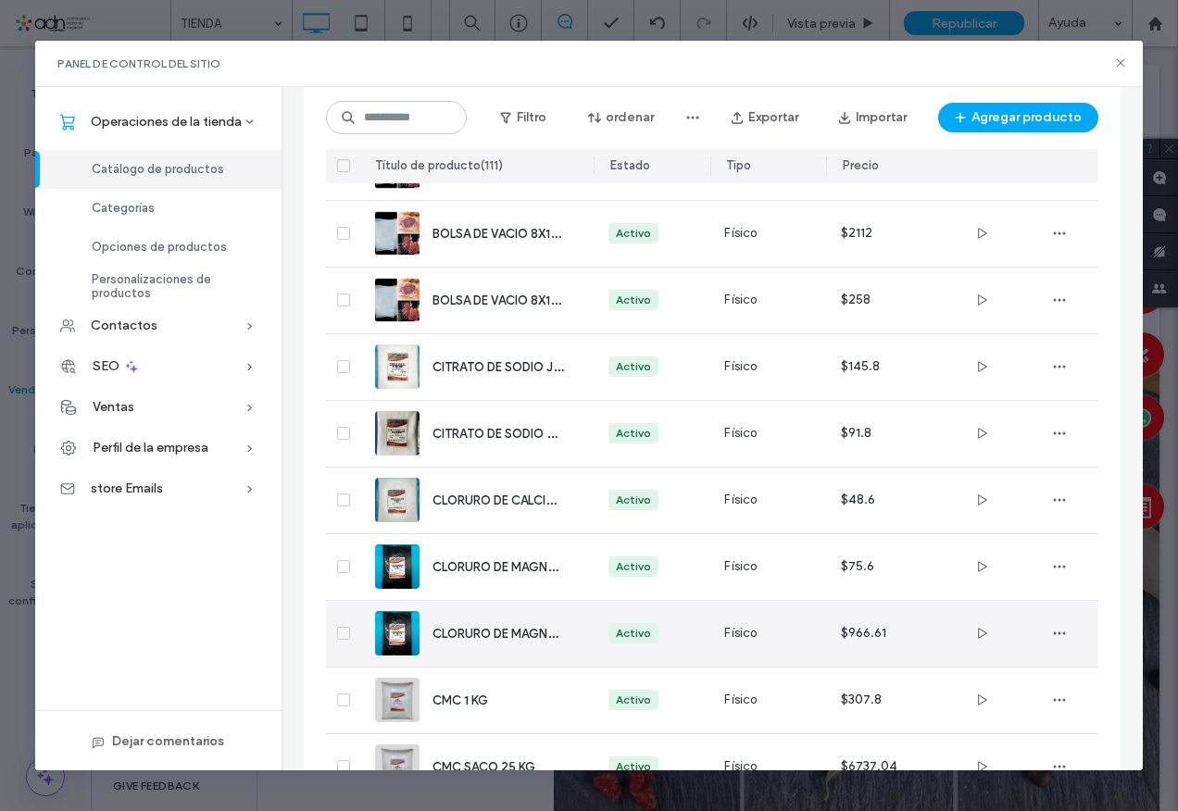
click at [496, 648] on div "CLORURO DE MAGNESIO SACO 25 KG" at bounding box center [476, 634] width 203 height 66
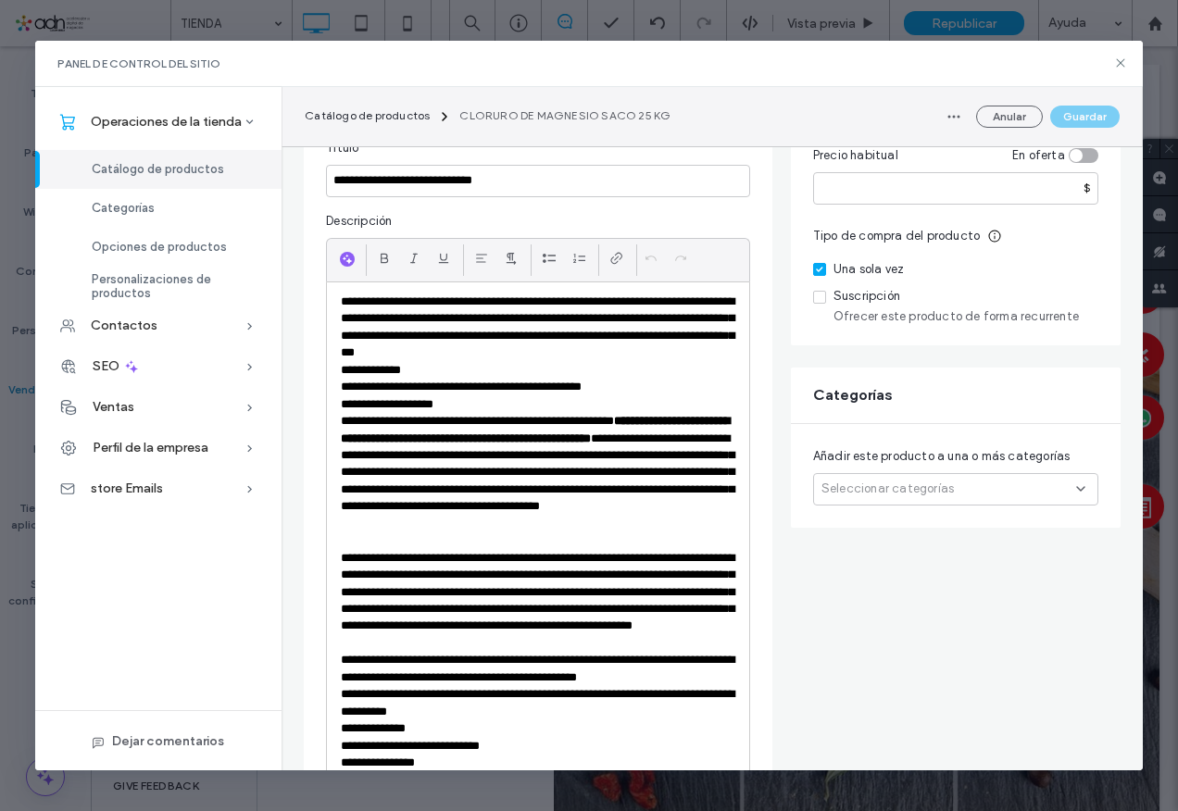
click at [1074, 485] on icon at bounding box center [1081, 489] width 15 height 15
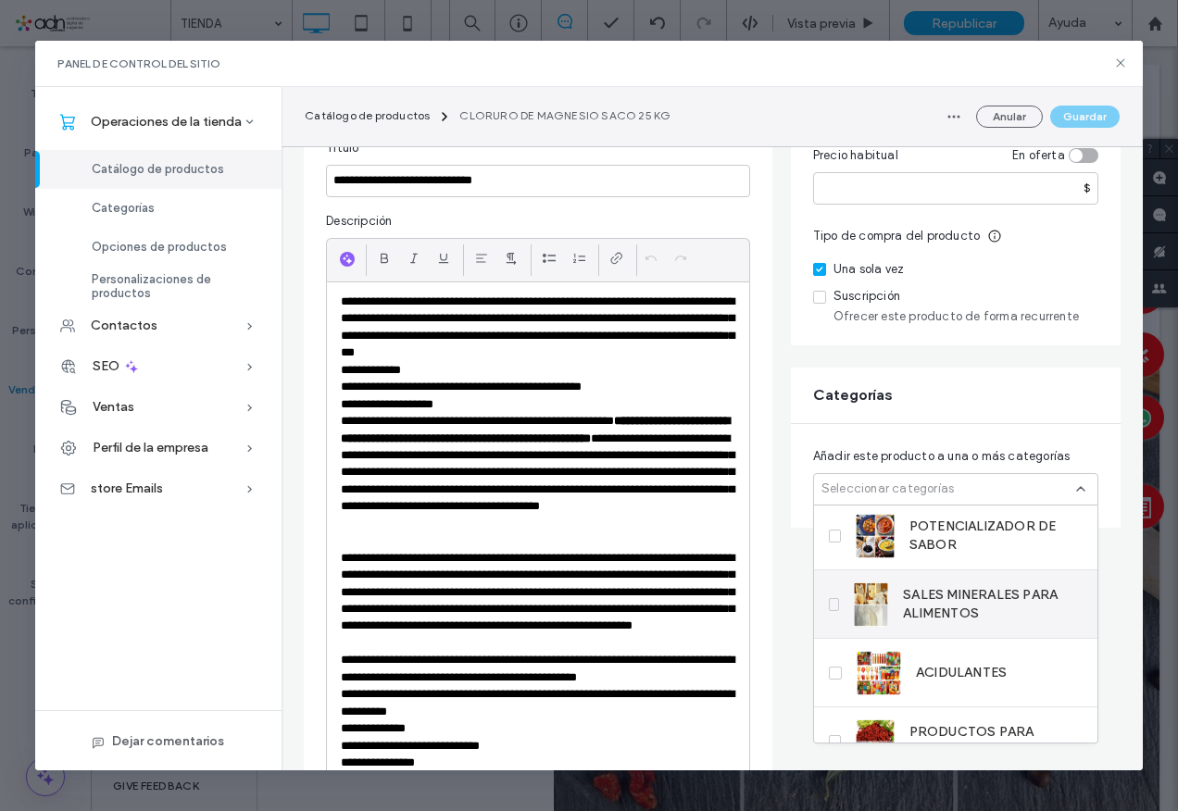
click at [981, 602] on span "SALES MINERALES PARA ALIMENTOS" at bounding box center [993, 604] width 180 height 37
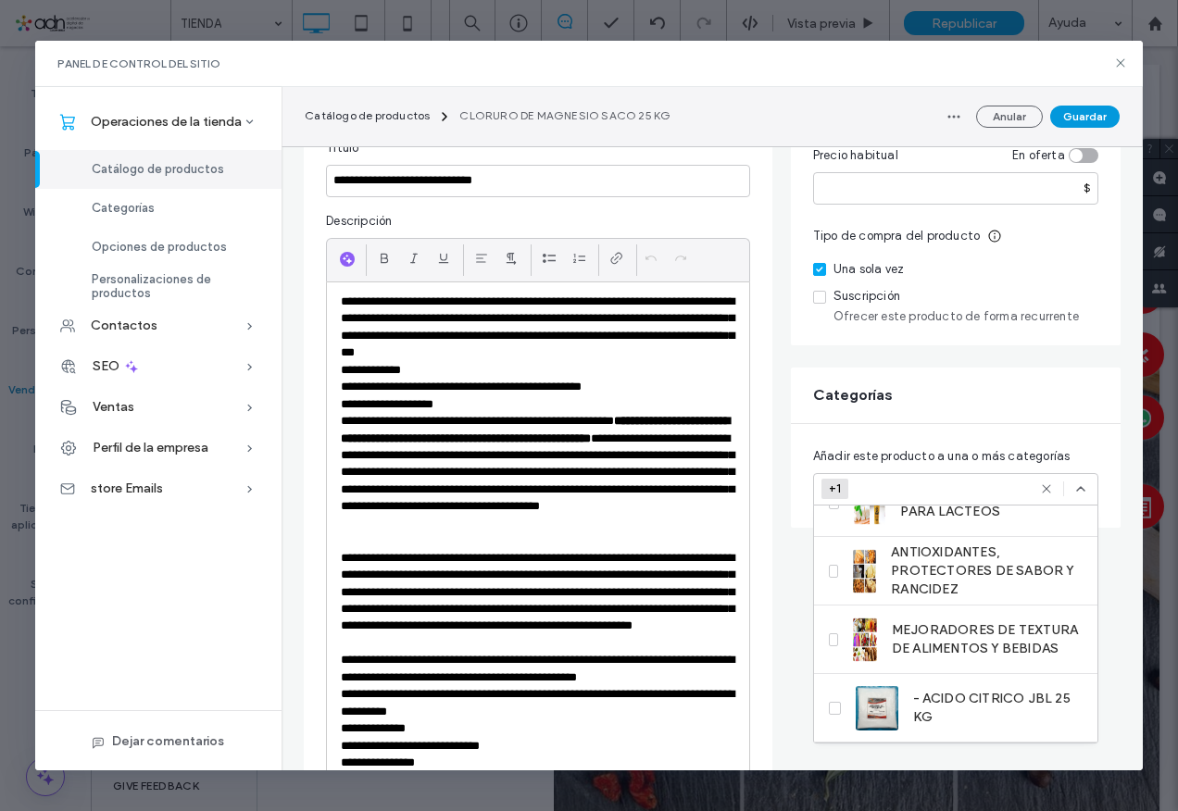
click at [1073, 115] on button "Guardar" at bounding box center [1084, 117] width 69 height 22
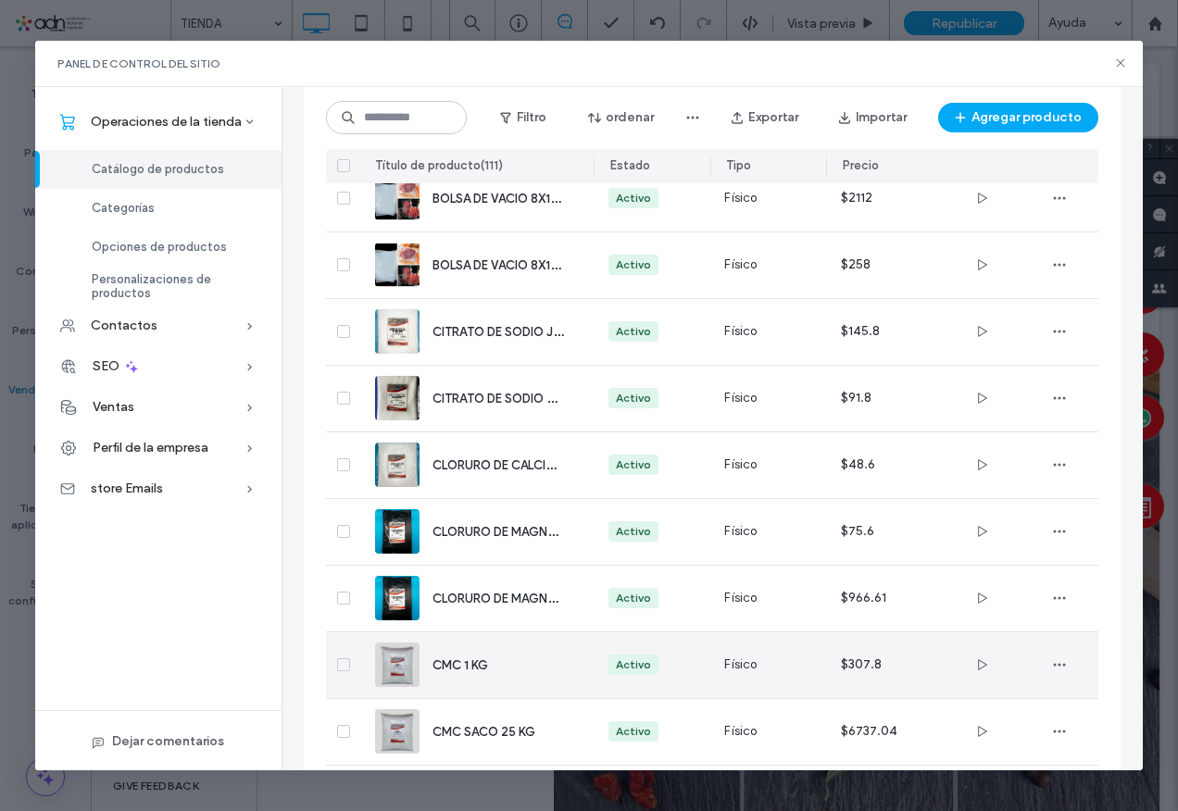
scroll to position [2964, 0]
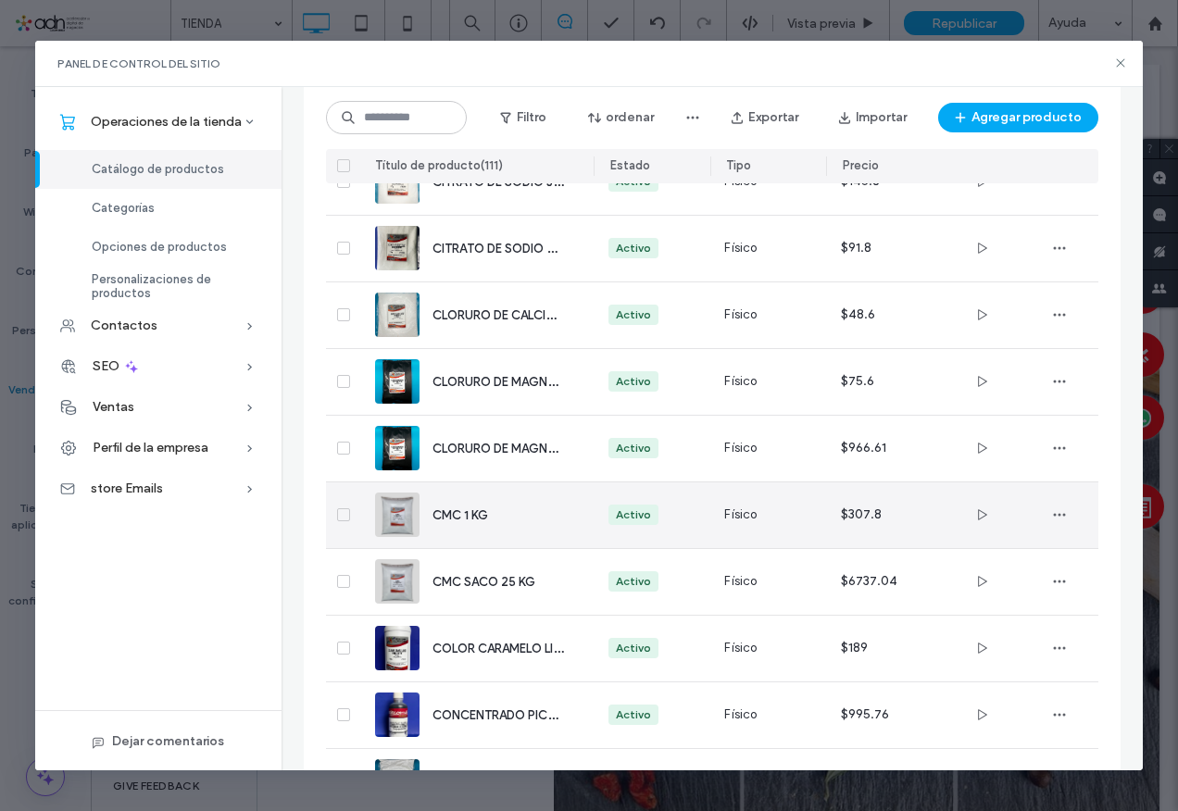
click at [461, 515] on span "CMC 1 KG" at bounding box center [461, 516] width 56 height 14
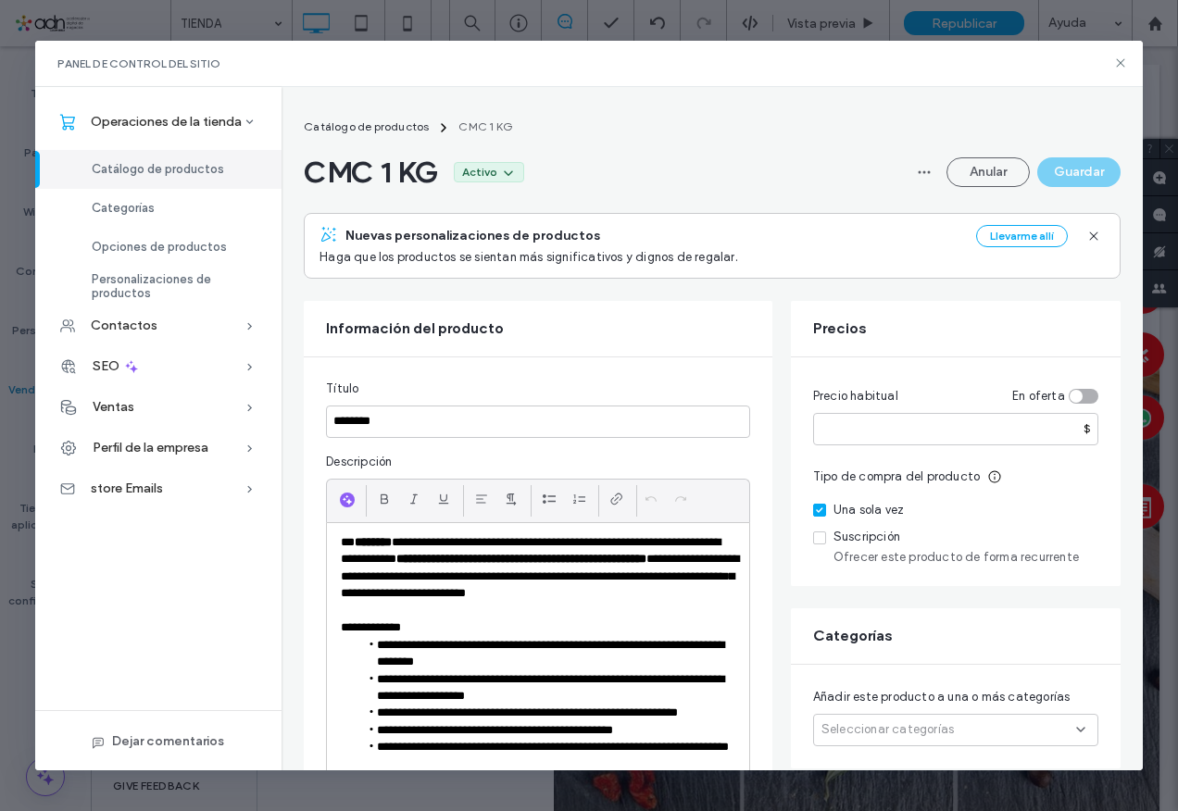
scroll to position [93, 0]
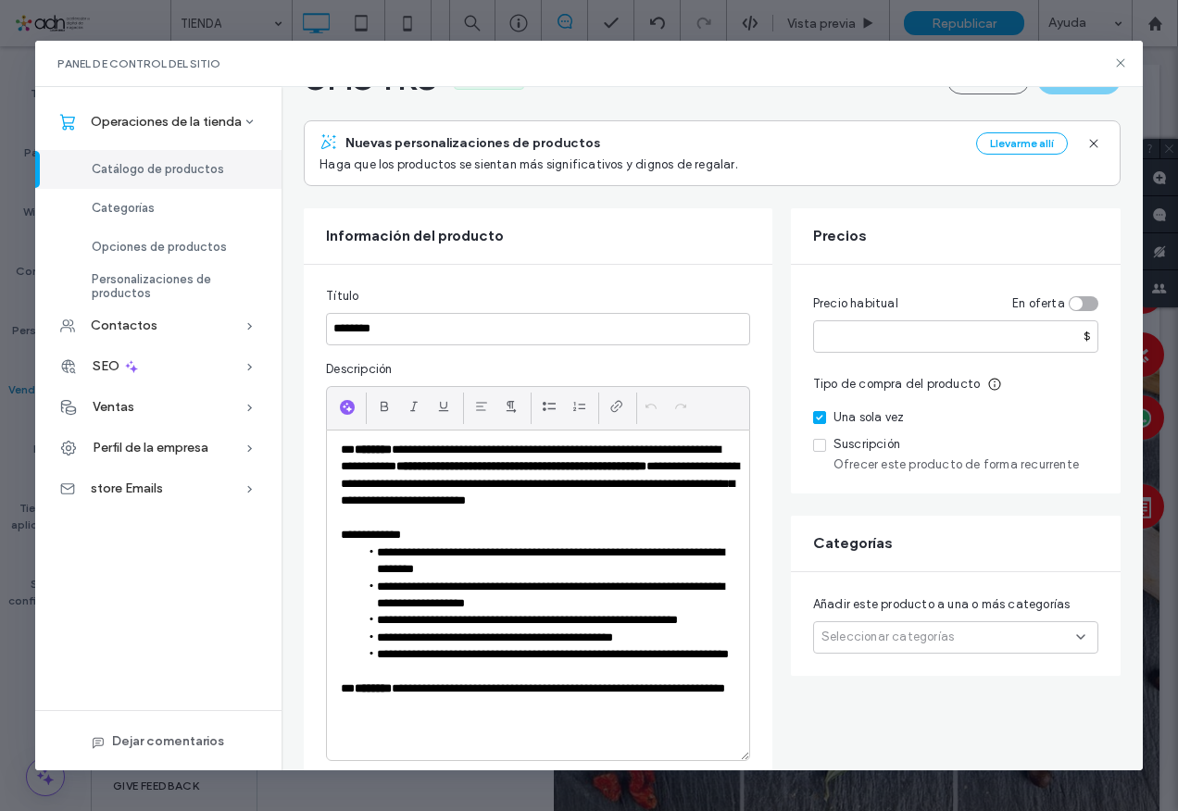
click at [984, 634] on div "Seleccionar categorías" at bounding box center [955, 638] width 285 height 32
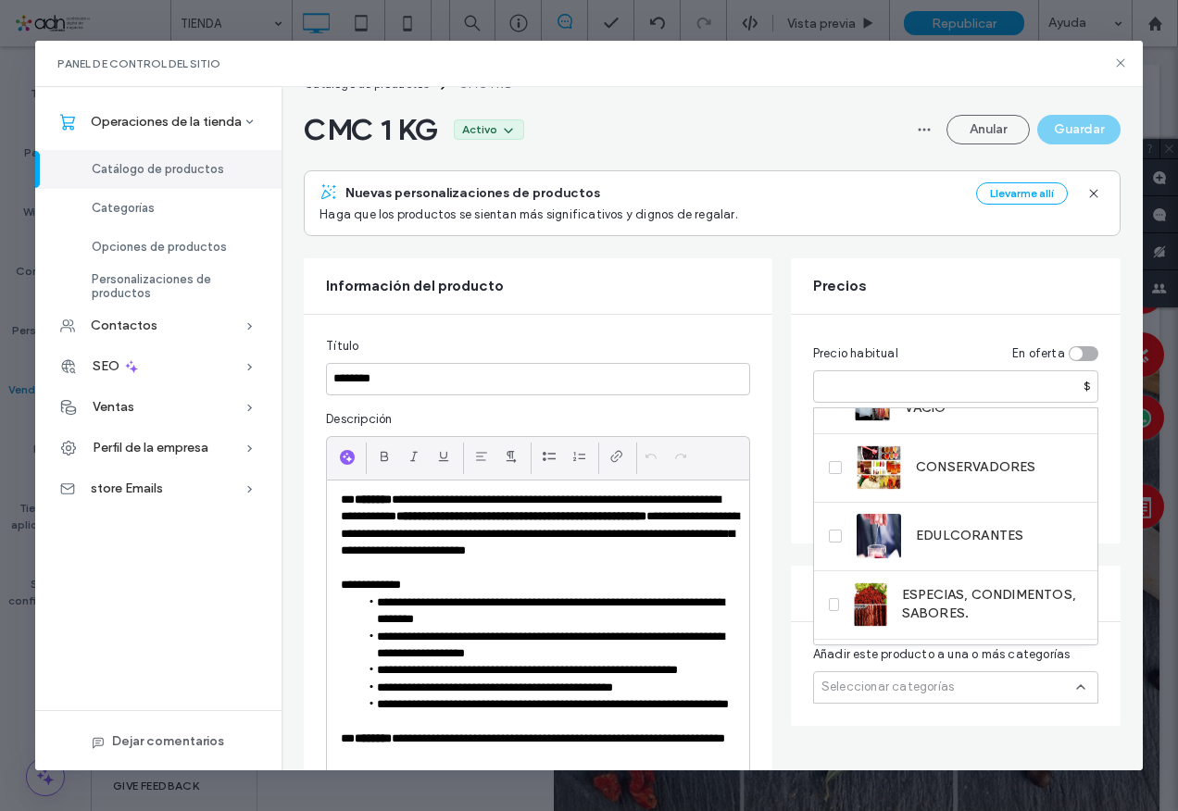
scroll to position [0, 0]
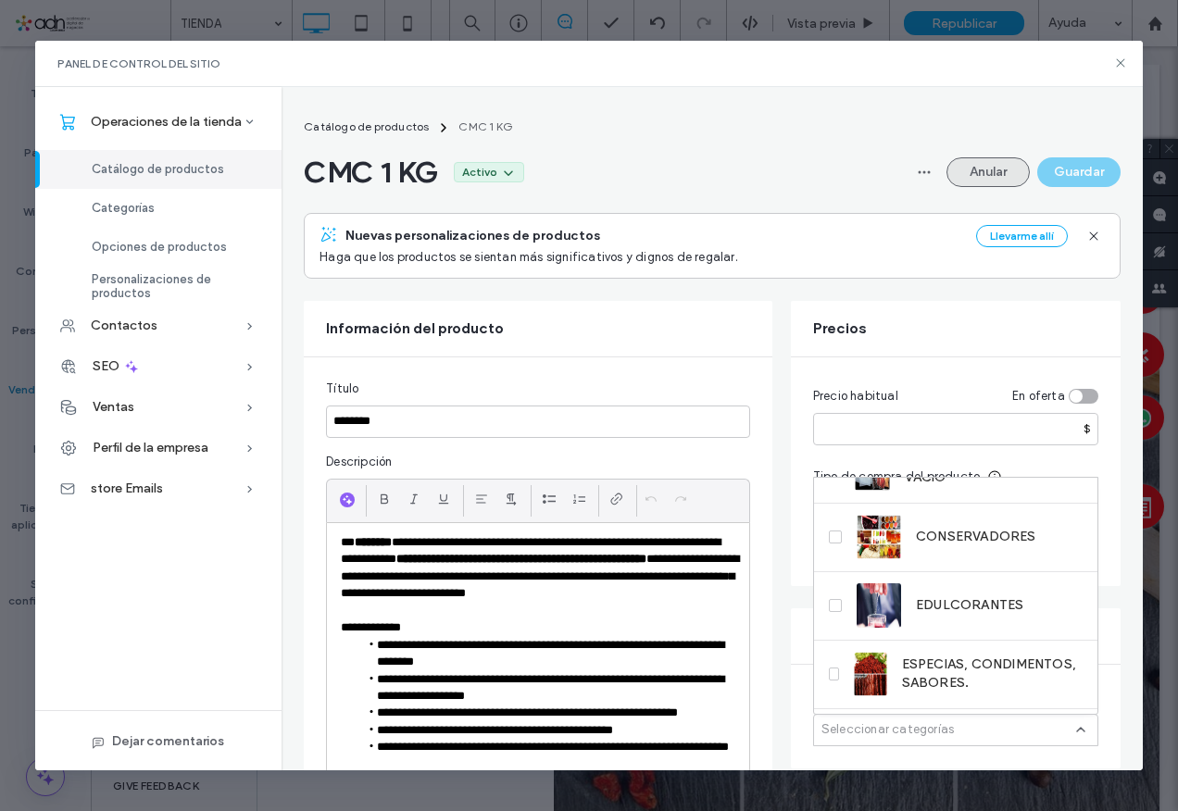
click at [991, 168] on button "Anular" at bounding box center [988, 172] width 83 height 30
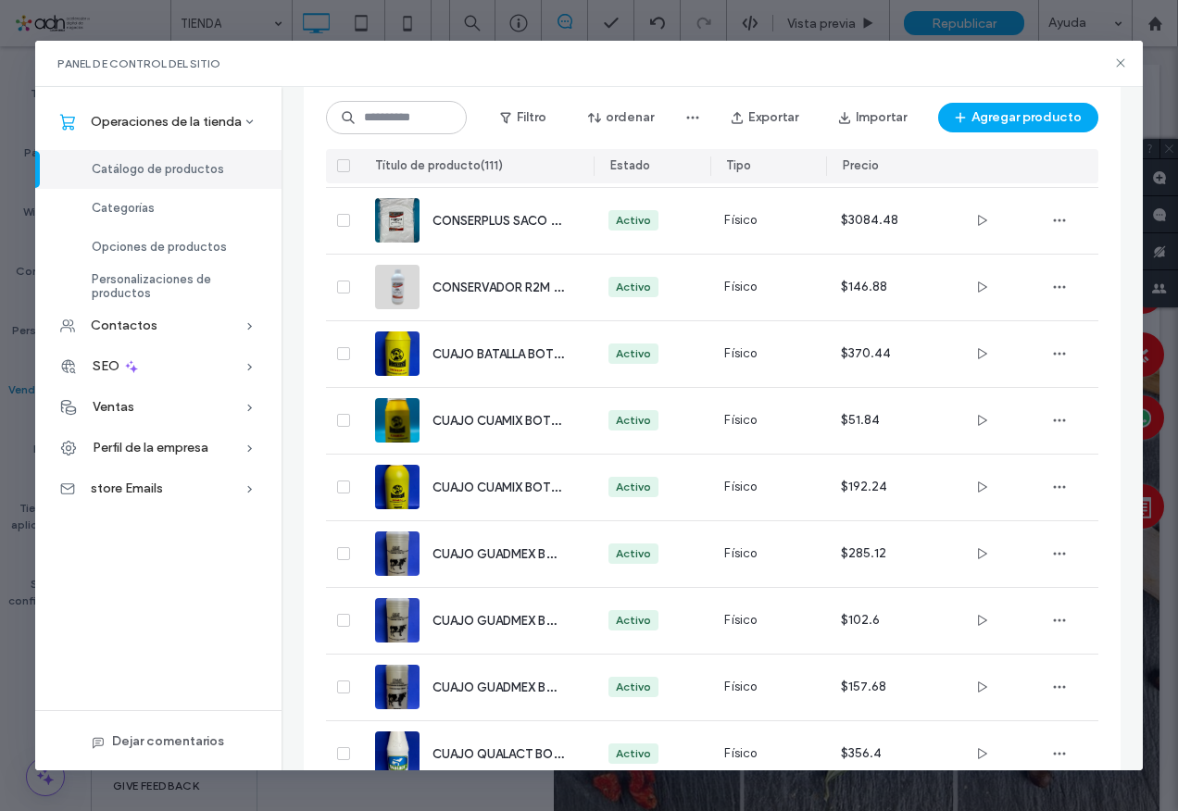
scroll to position [3124, 0]
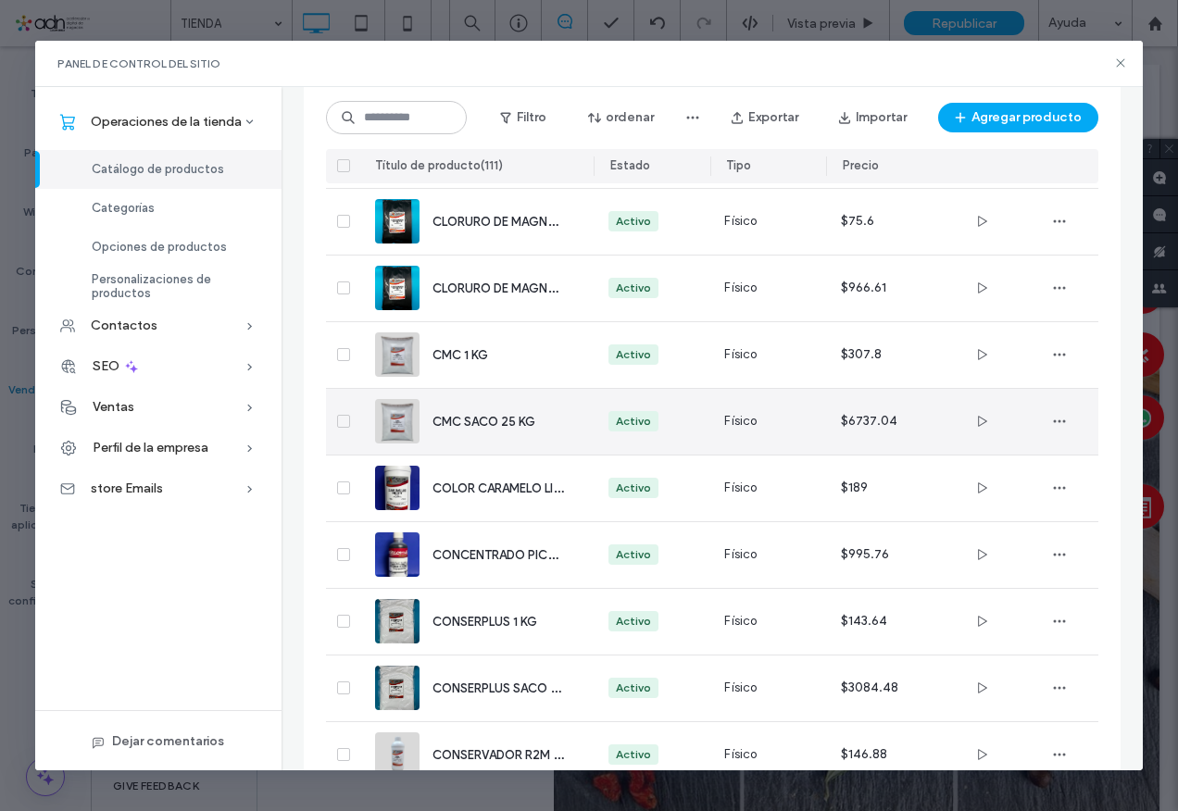
click at [511, 429] on div "CMC SACO 25 KG" at bounding box center [498, 421] width 131 height 19
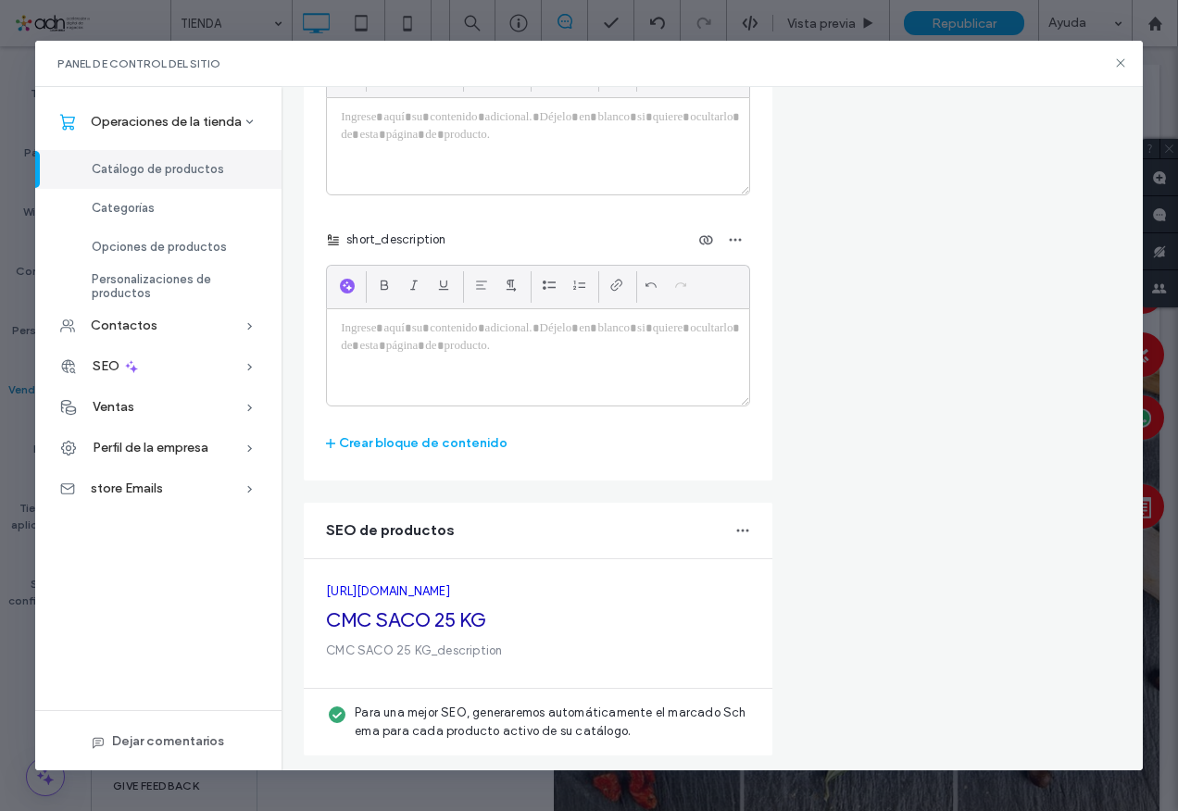
scroll to position [0, 0]
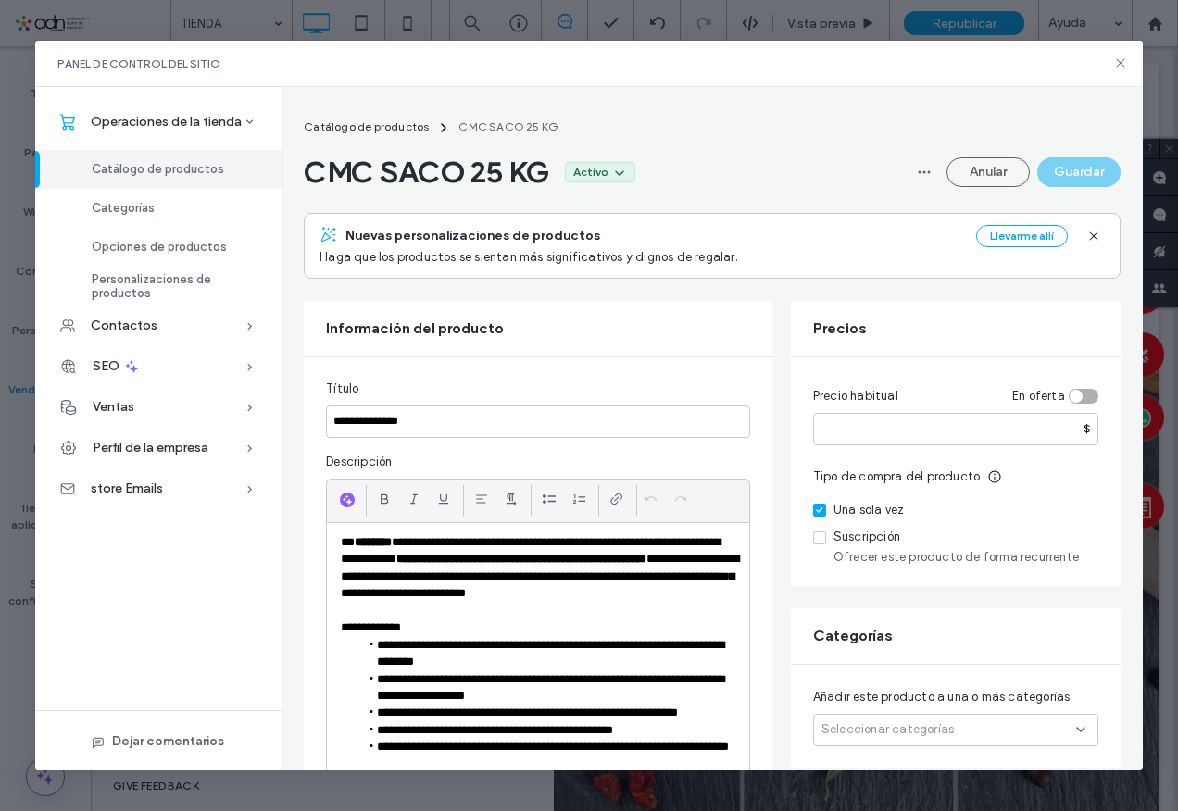
click at [1089, 724] on div "Seleccionar categorías" at bounding box center [955, 730] width 285 height 32
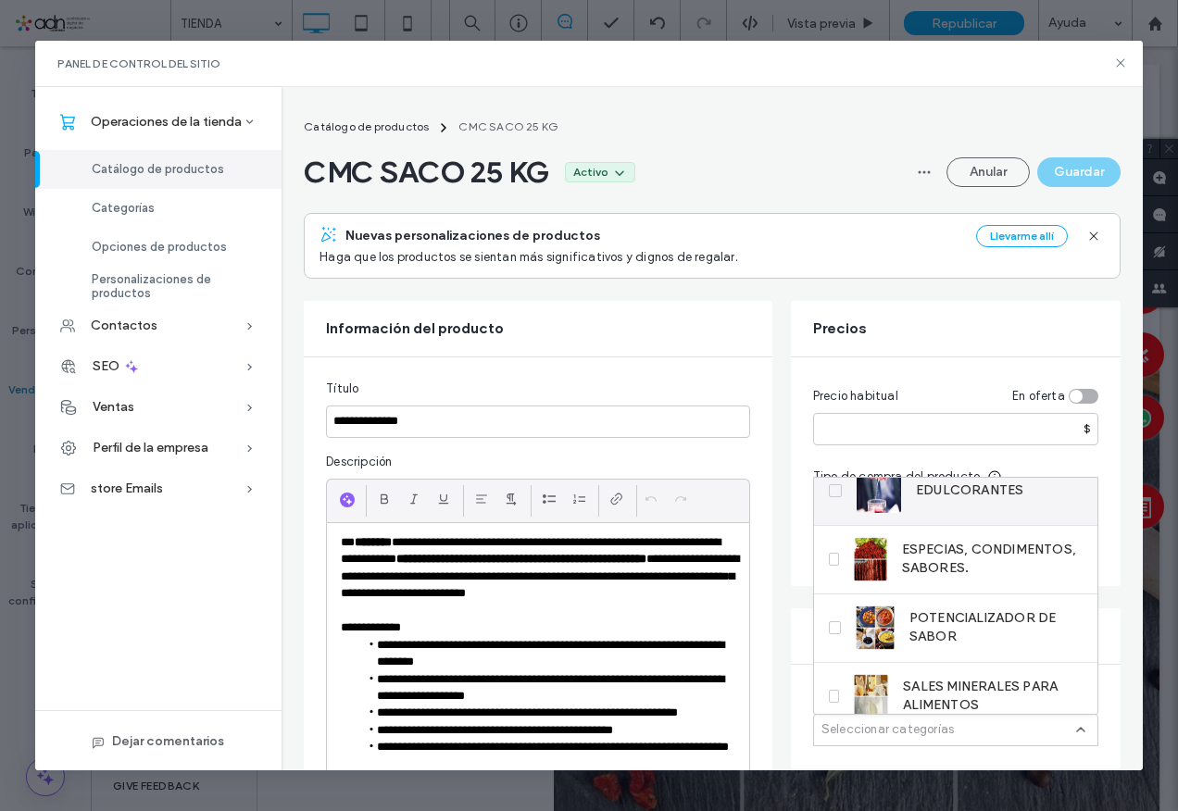
scroll to position [183, 0]
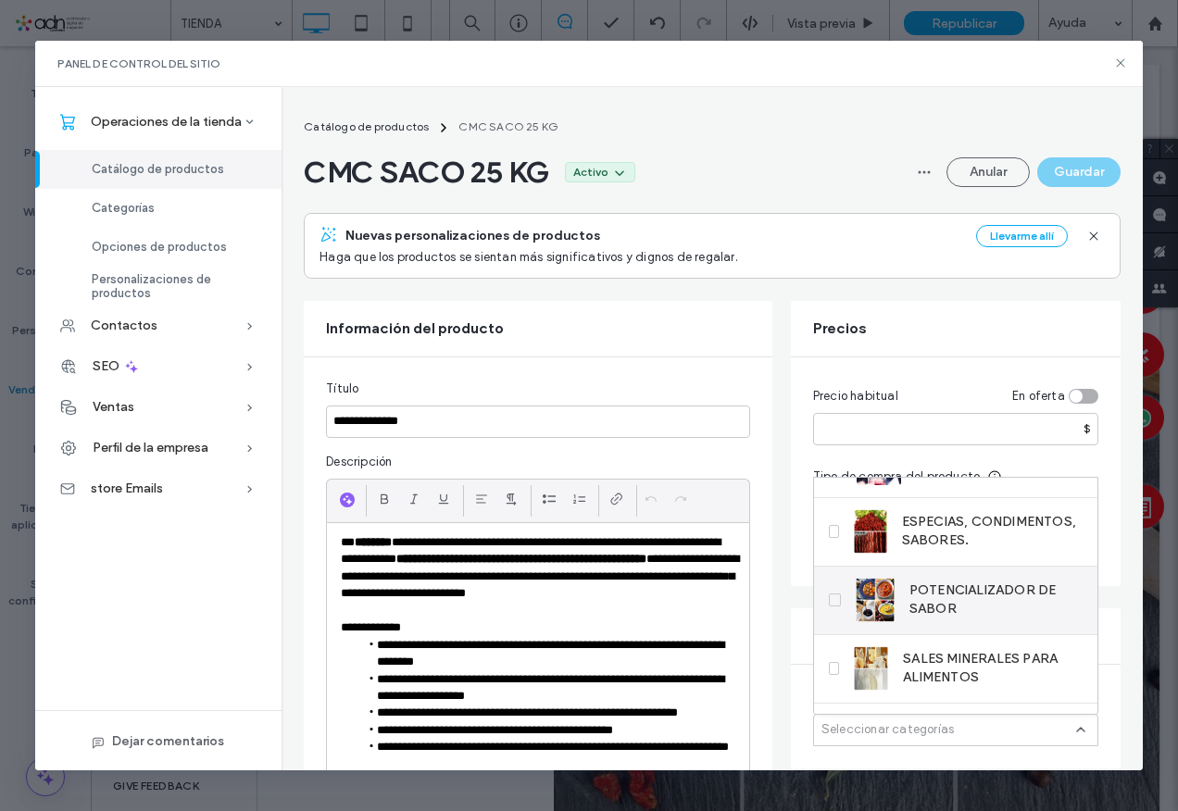
click at [974, 607] on span "POTENCIALIZADOR DE SABOR" at bounding box center [996, 600] width 173 height 37
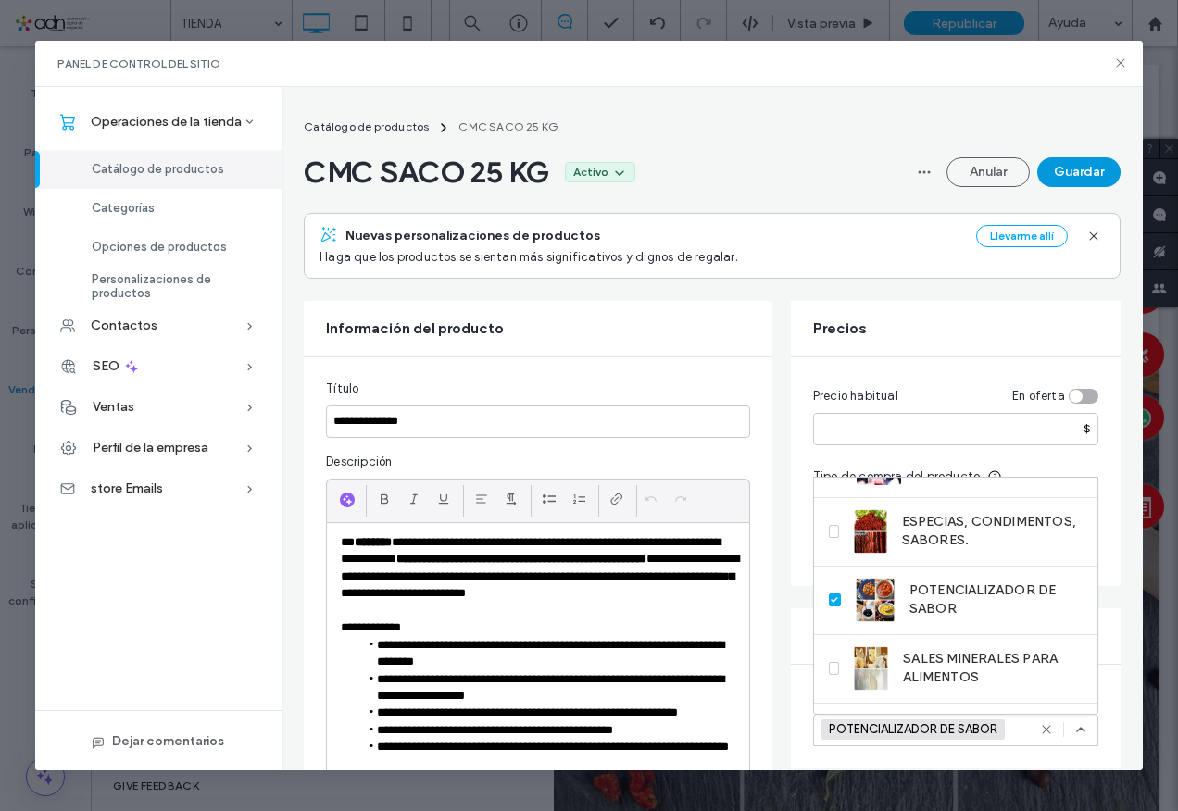
click at [1066, 172] on button "Guardar" at bounding box center [1078, 172] width 83 height 30
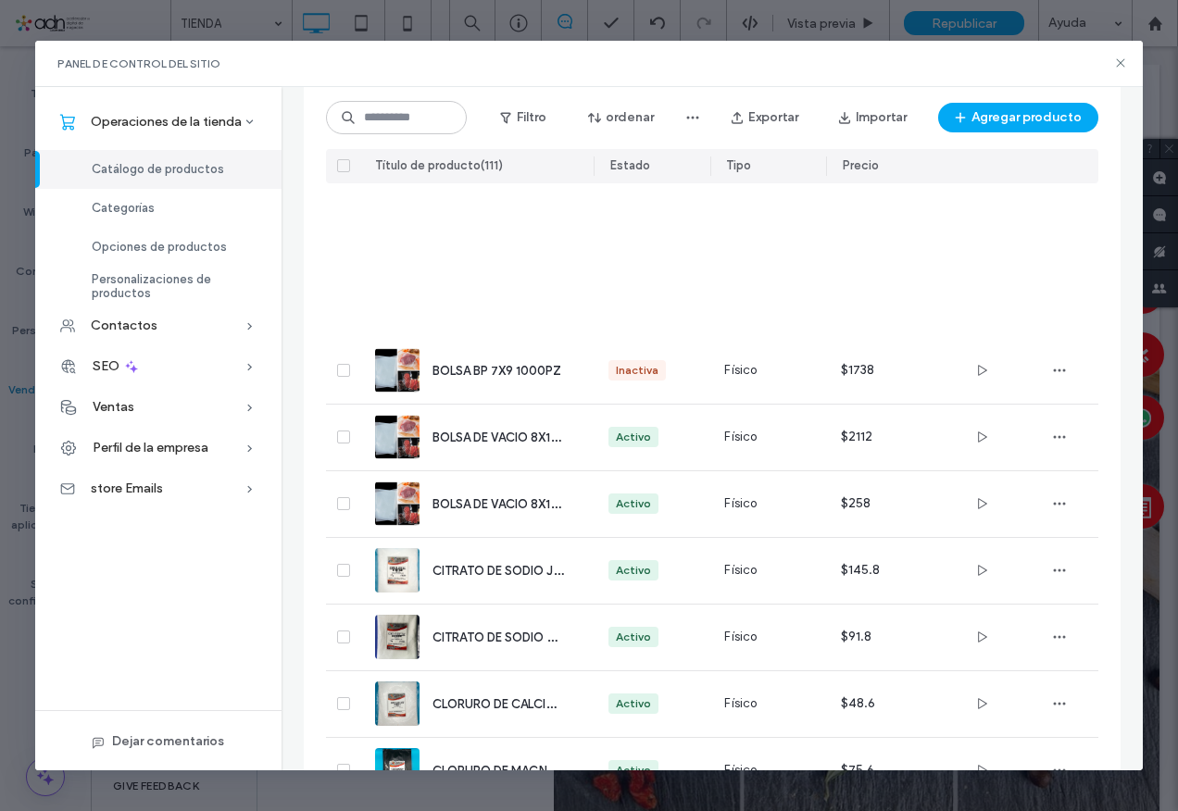
scroll to position [2851, 0]
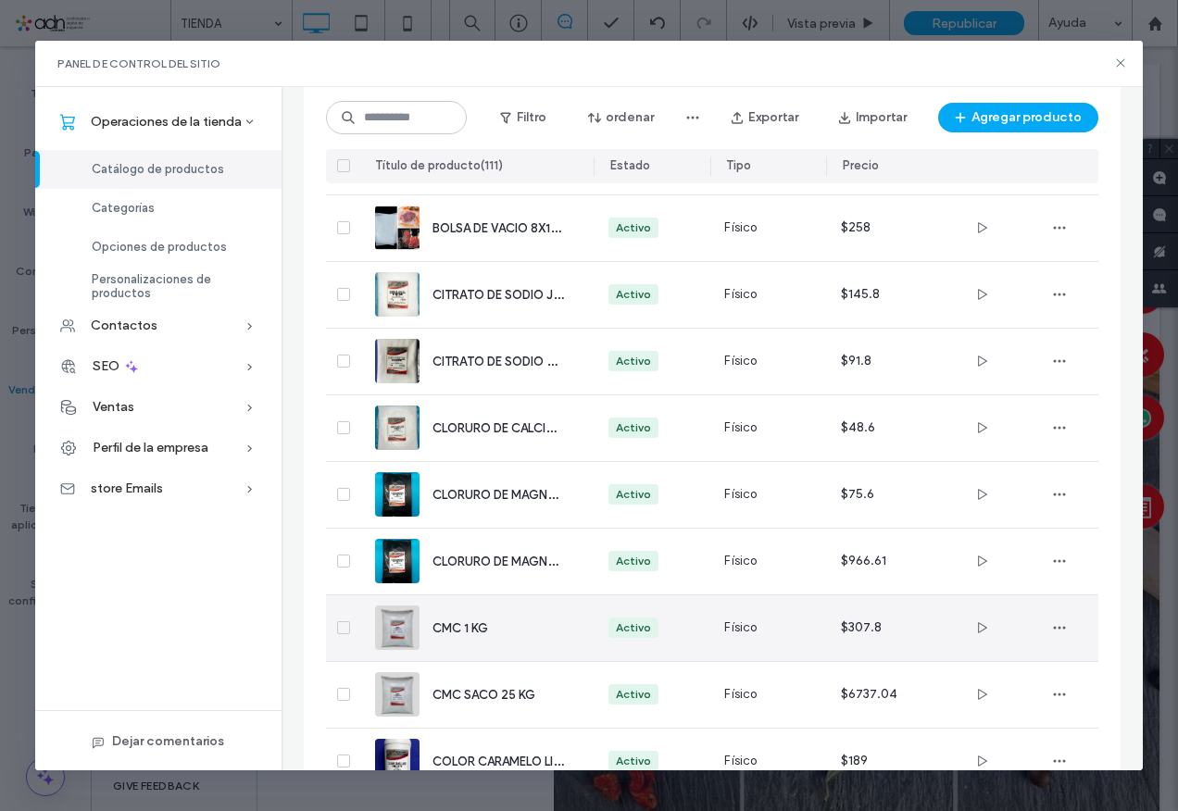
click at [446, 648] on div "CMC 1 KG" at bounding box center [476, 629] width 203 height 66
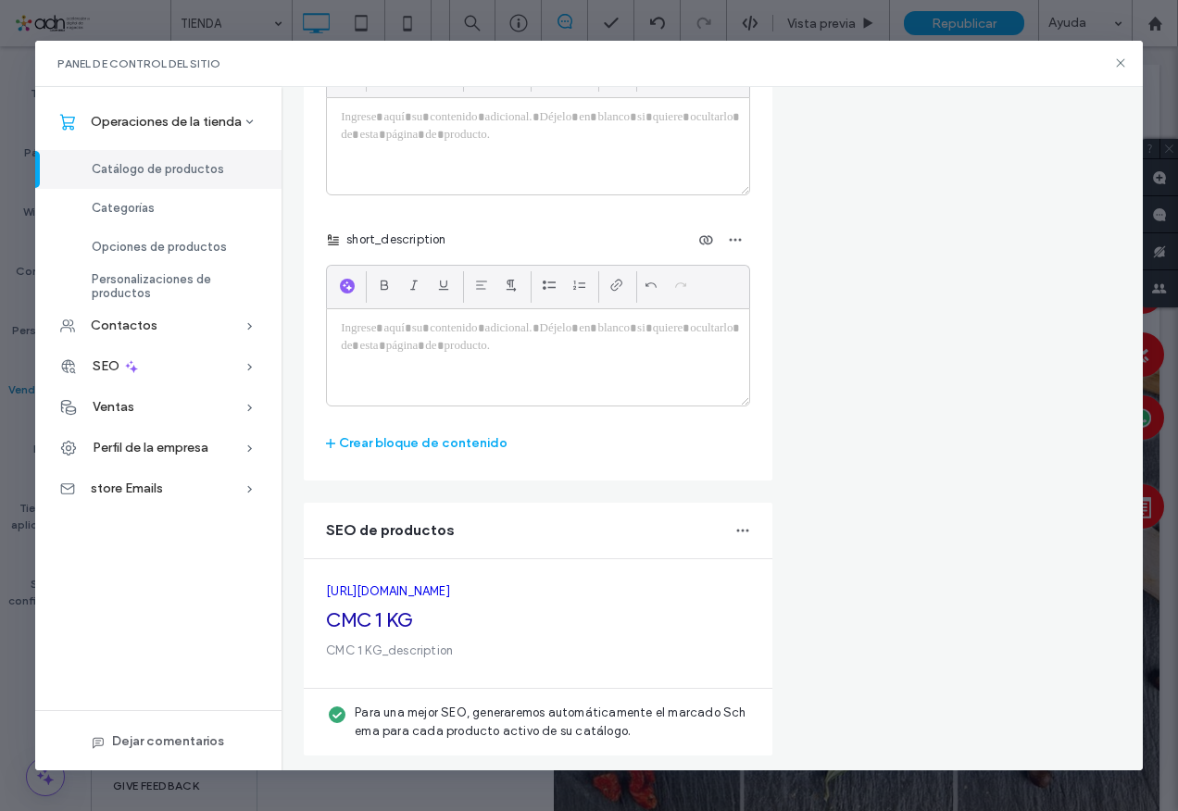
scroll to position [0, 0]
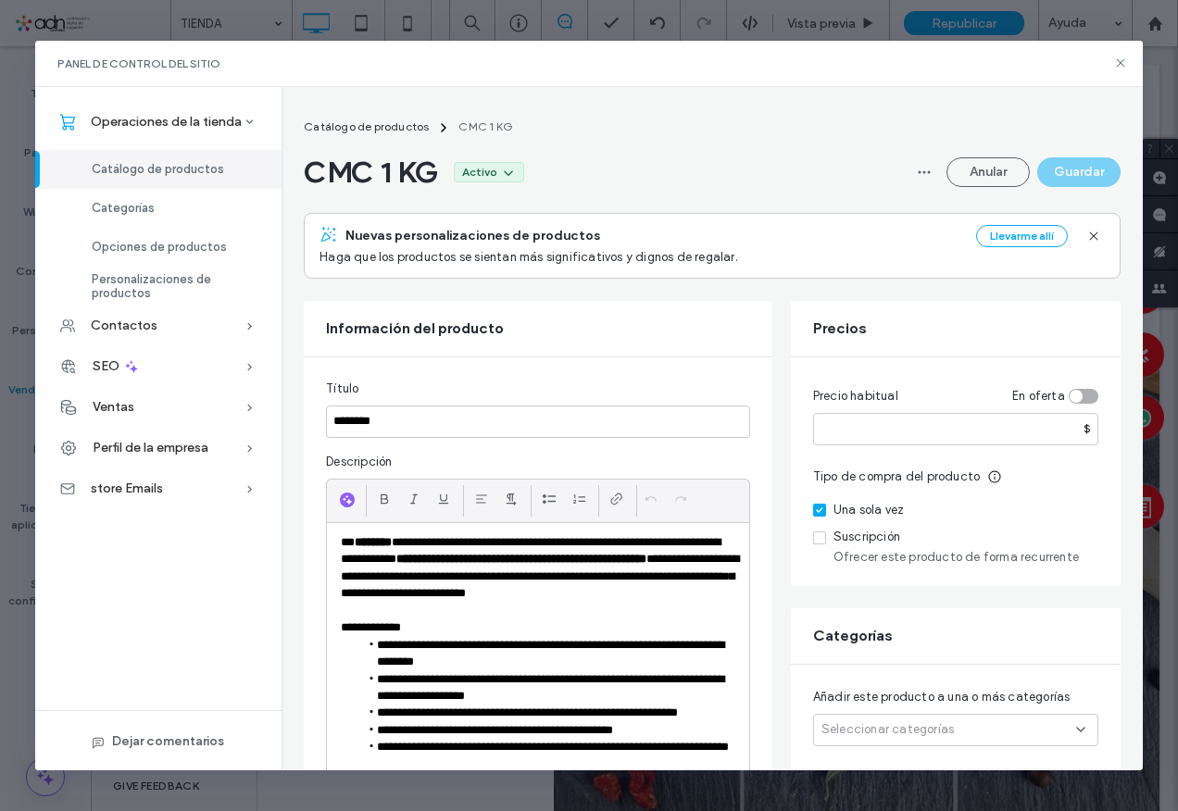
click at [1079, 723] on icon at bounding box center [1081, 729] width 15 height 15
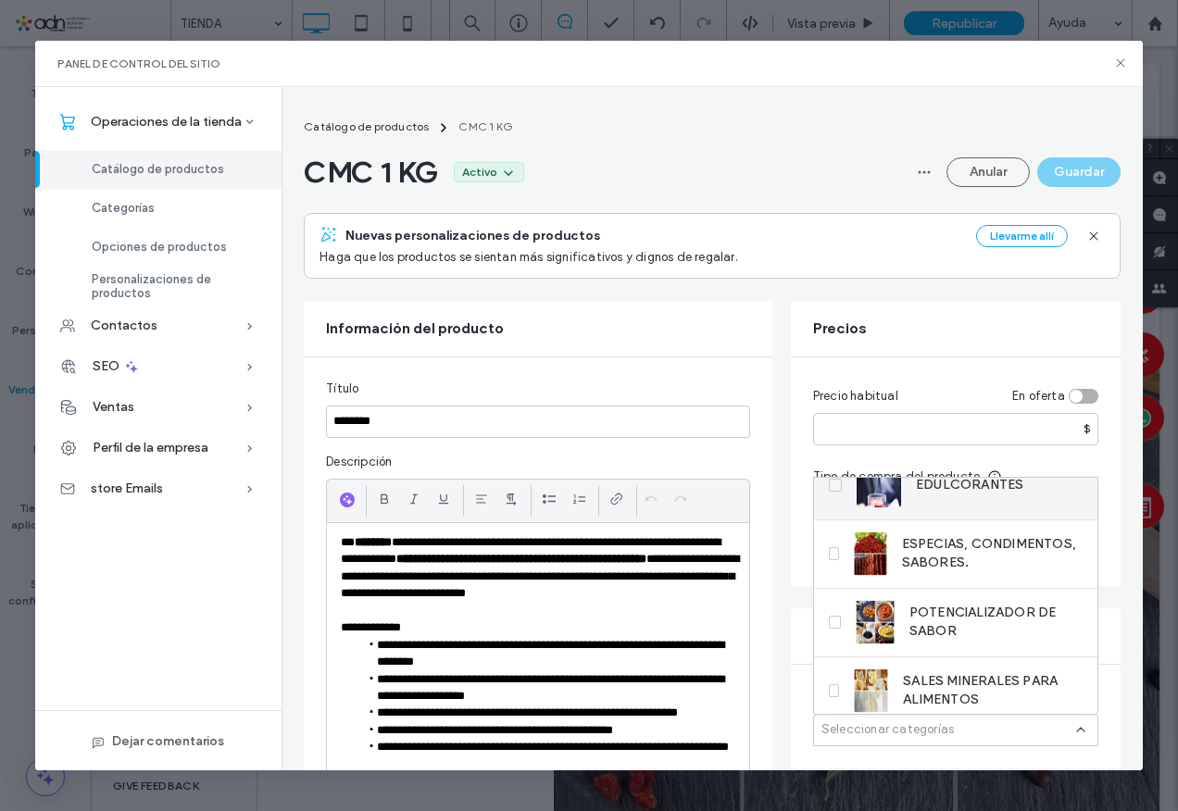
scroll to position [183, 0]
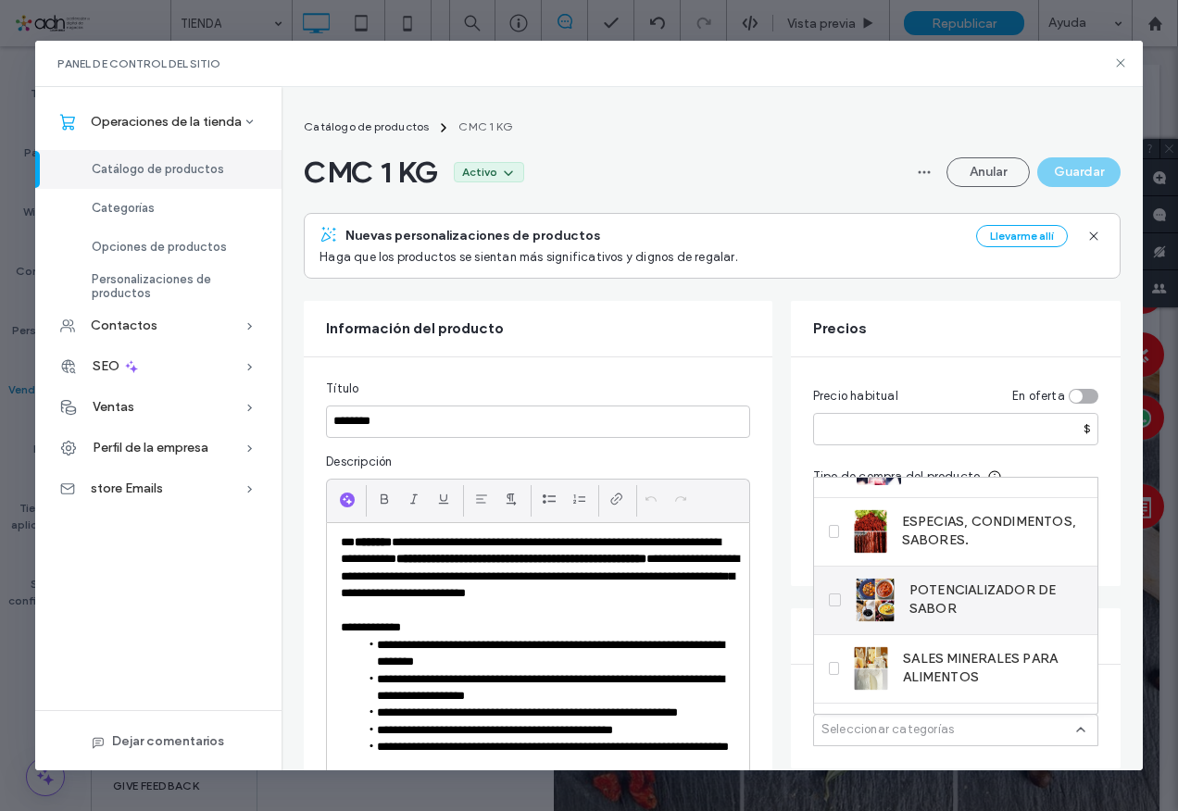
click at [955, 605] on span "POTENCIALIZADOR DE SABOR" at bounding box center [996, 600] width 173 height 37
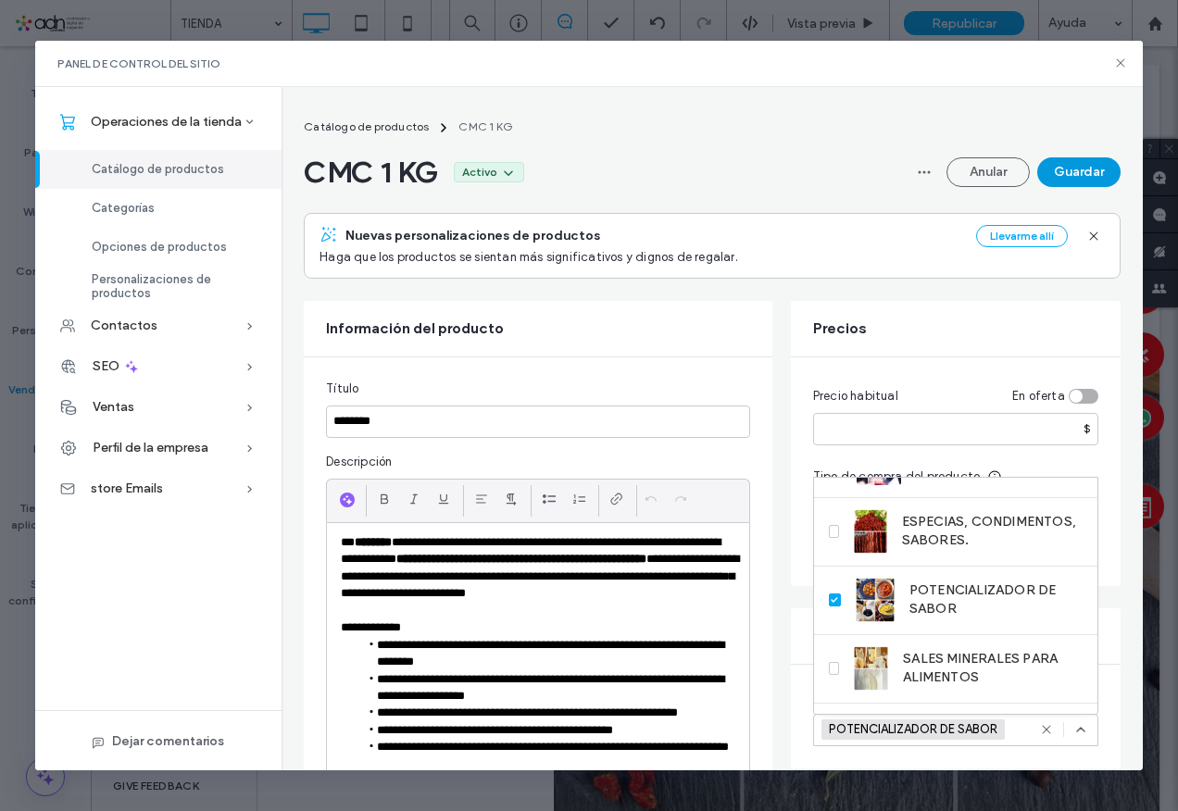
click at [1078, 179] on button "Guardar" at bounding box center [1078, 172] width 83 height 30
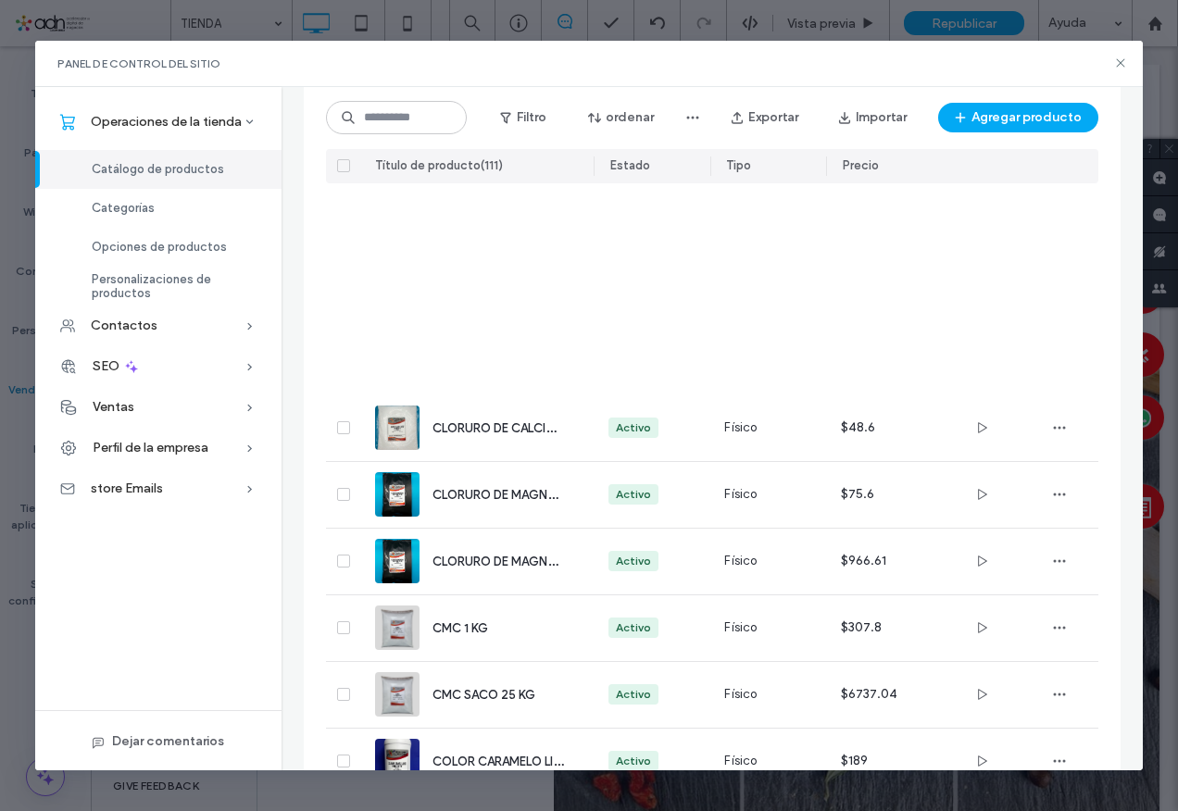
scroll to position [3222, 0]
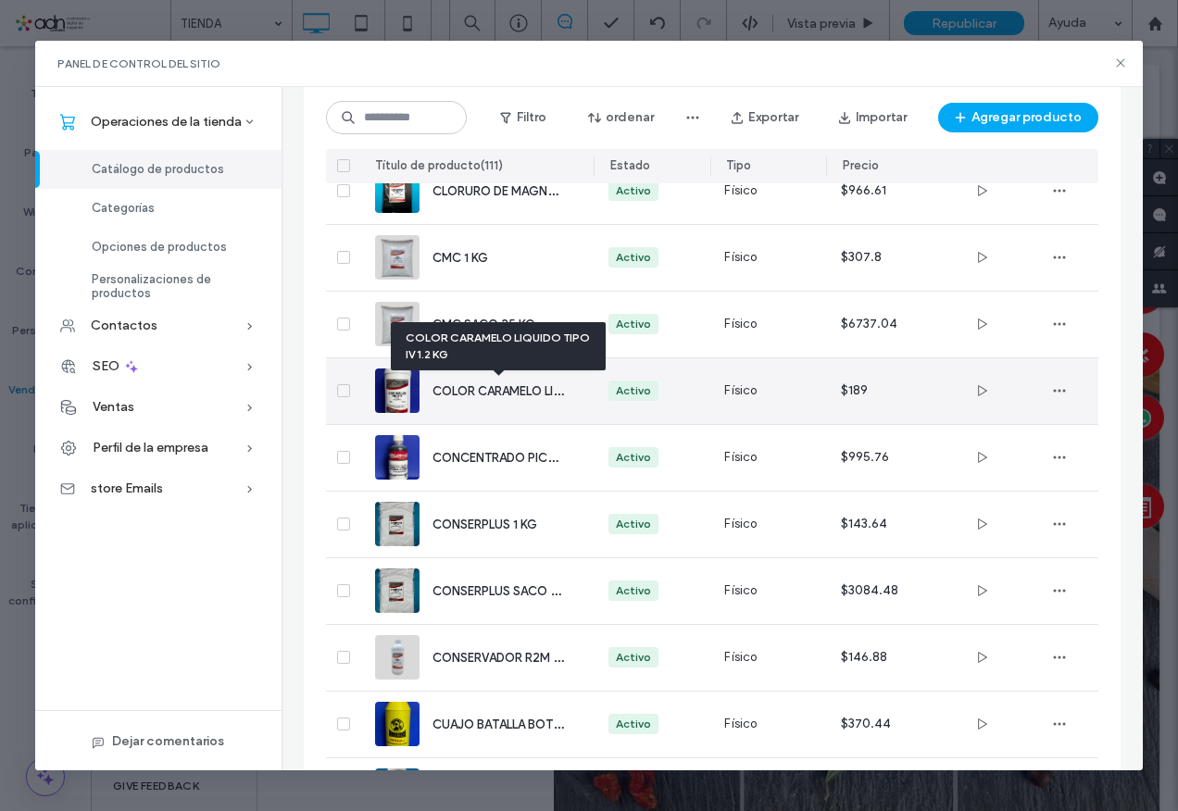
click at [494, 399] on div "COLOR CARAMELO LIQUIDO TIPO IV 1.2 KG" at bounding box center [498, 391] width 131 height 19
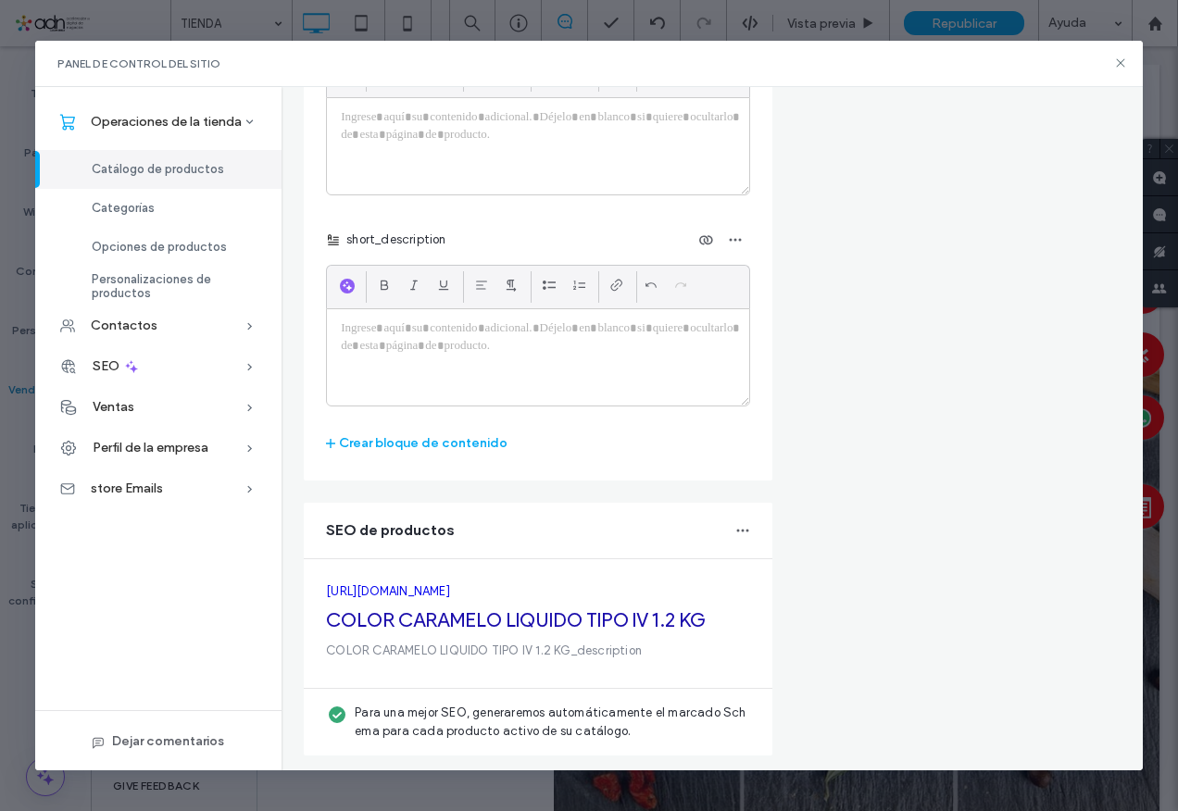
scroll to position [0, 0]
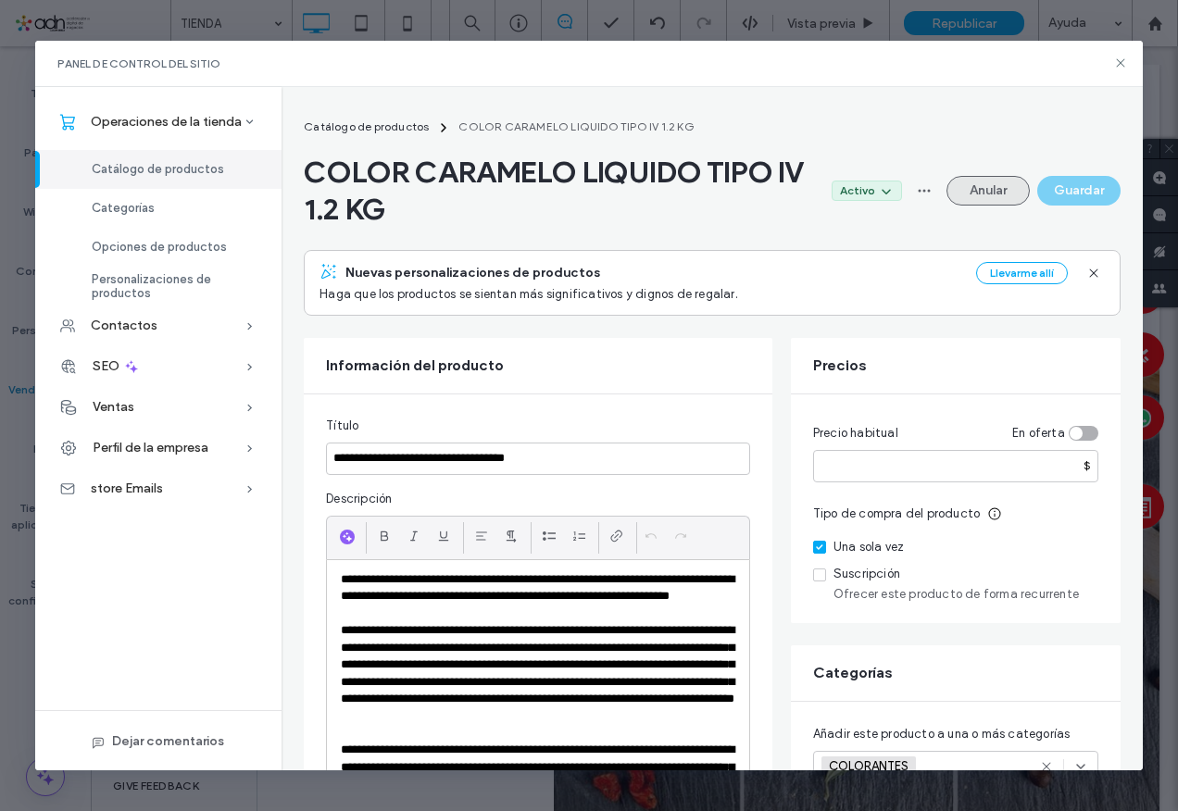
click at [967, 189] on button "Anular" at bounding box center [988, 191] width 83 height 30
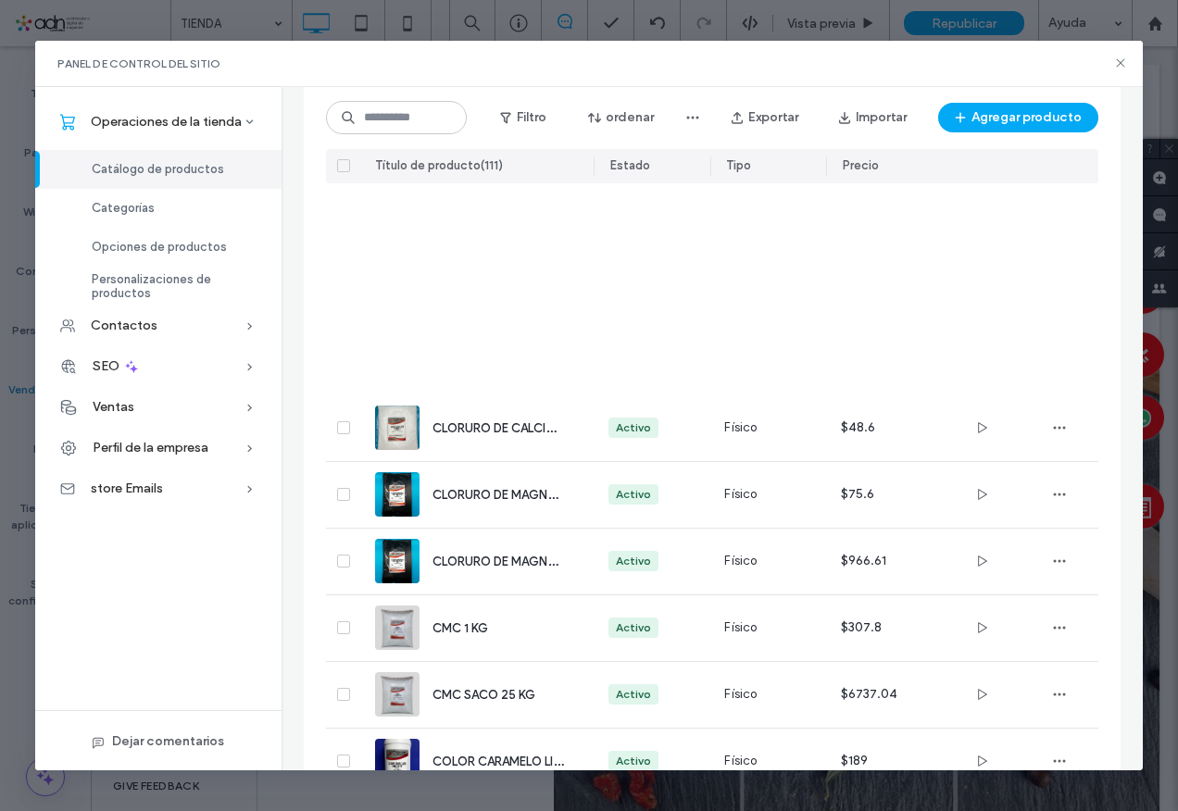
scroll to position [3222, 0]
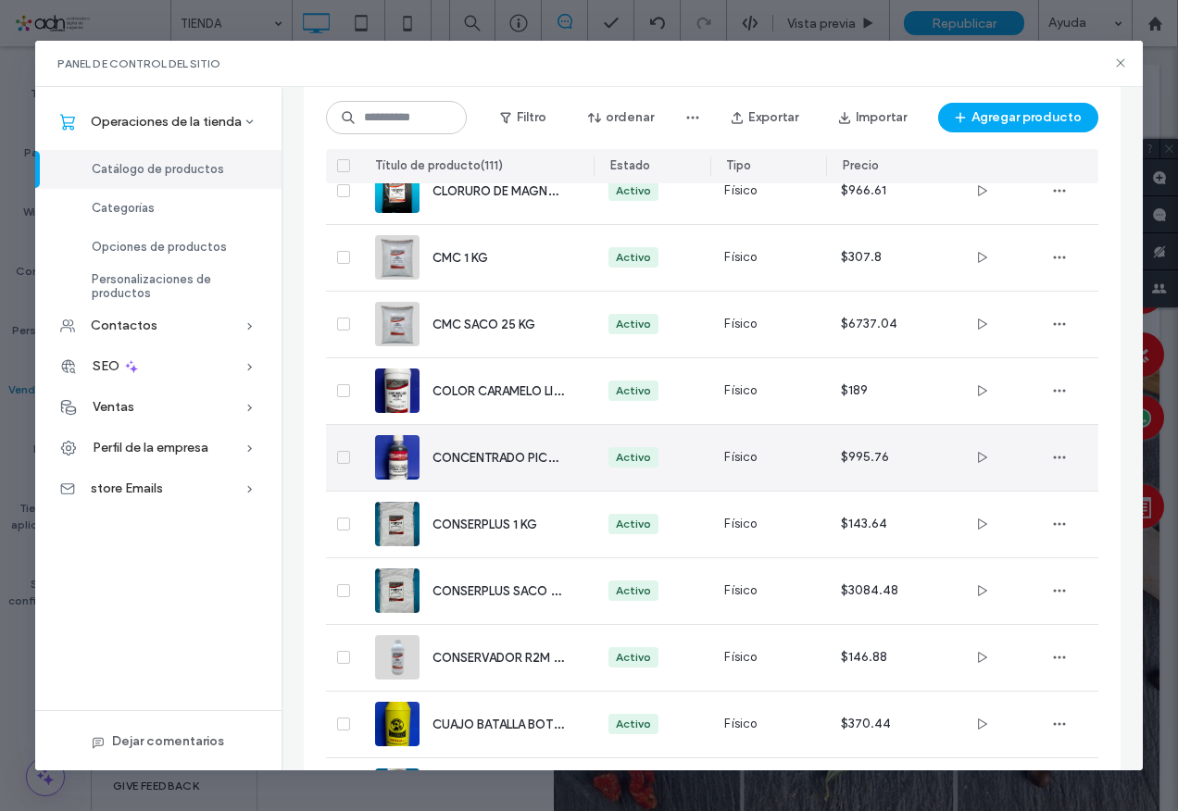
click at [505, 467] on div "CONCENTRADO PICANTE BOTELLA 500 G" at bounding box center [498, 457] width 131 height 19
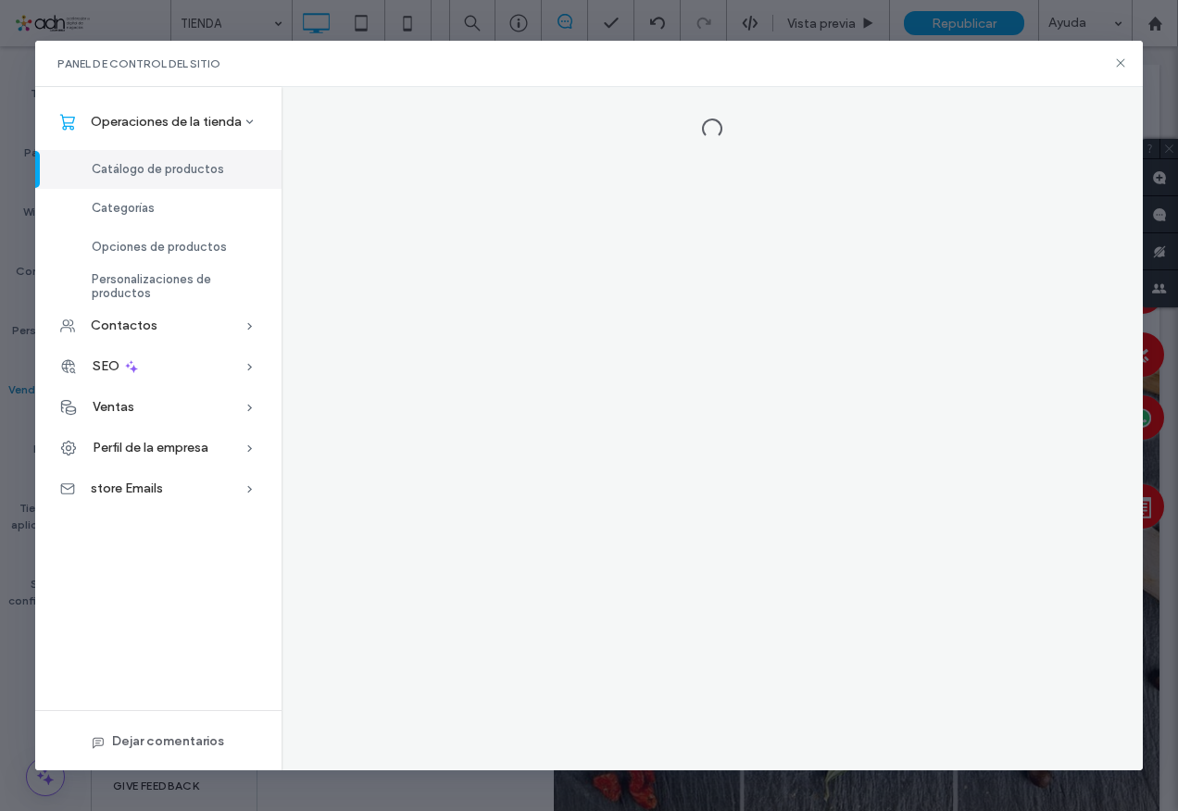
scroll to position [0, 0]
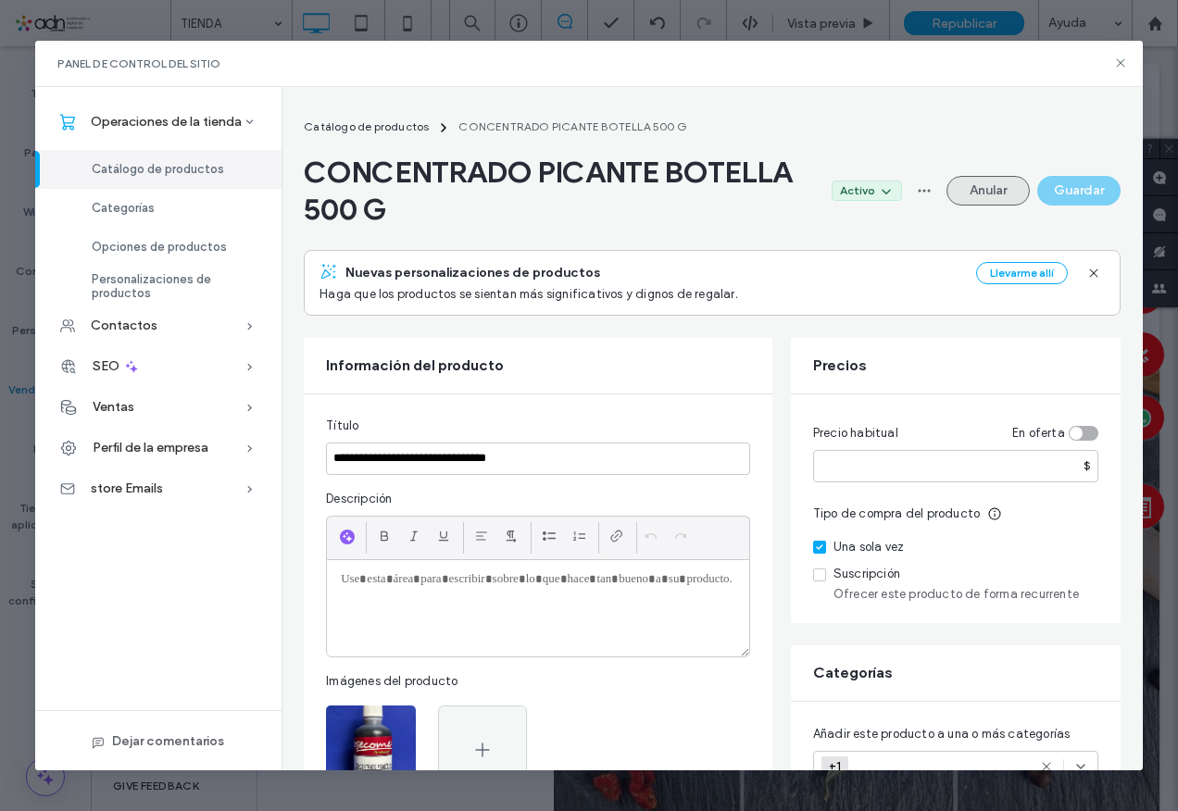
click at [998, 191] on button "Anular" at bounding box center [988, 191] width 83 height 30
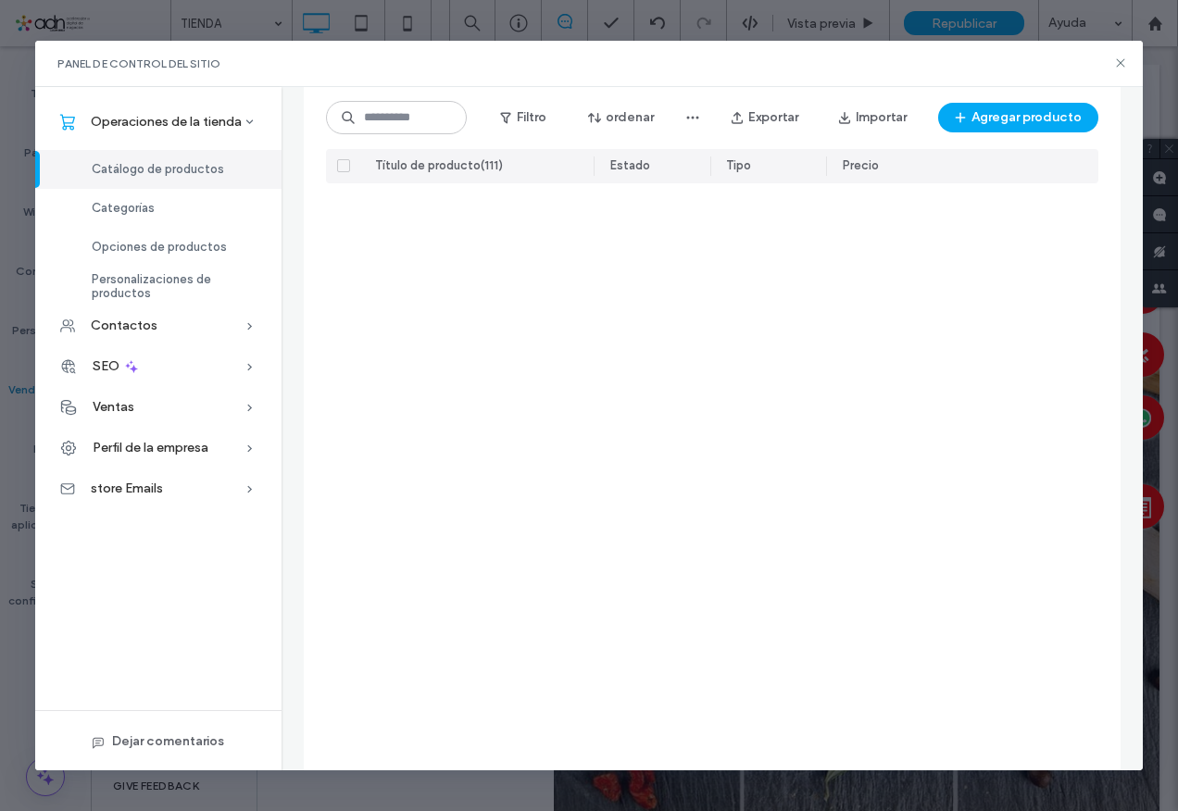
scroll to position [2386, 0]
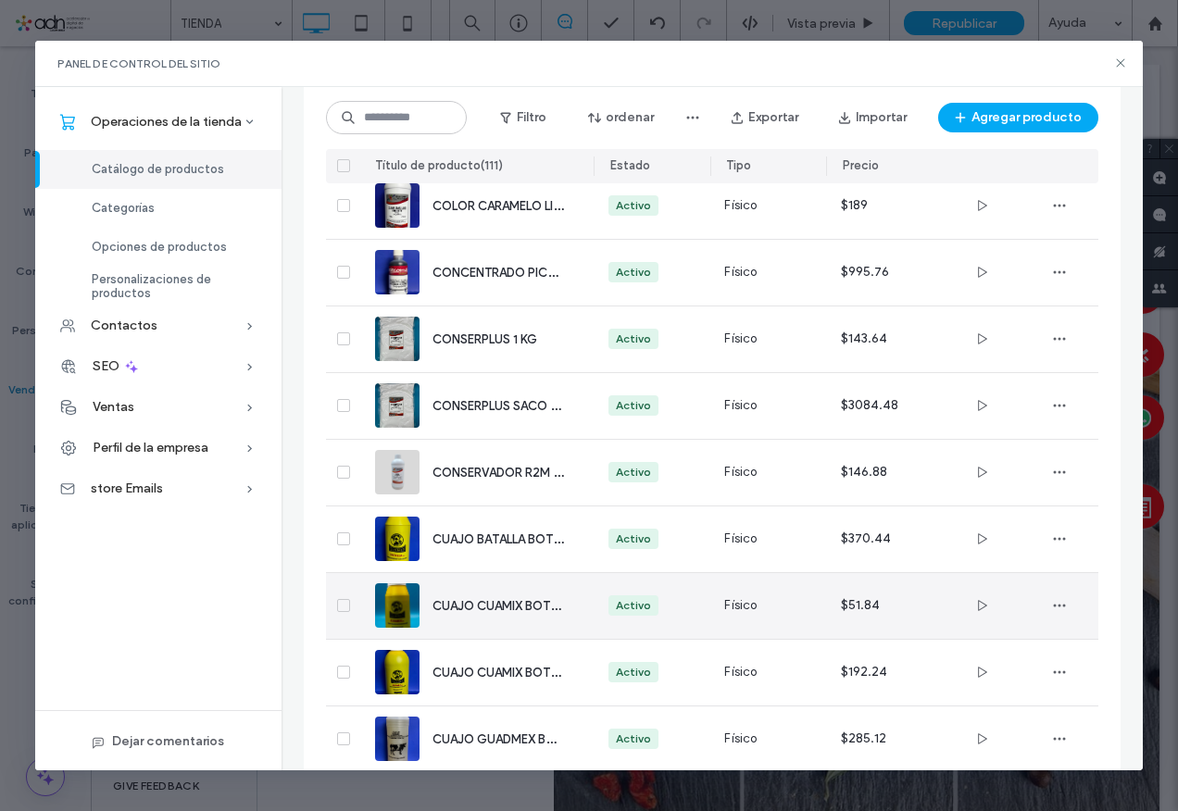
click at [476, 604] on span "CUAJO CUAMIX BOTELLA 120 ML" at bounding box center [525, 606] width 184 height 18
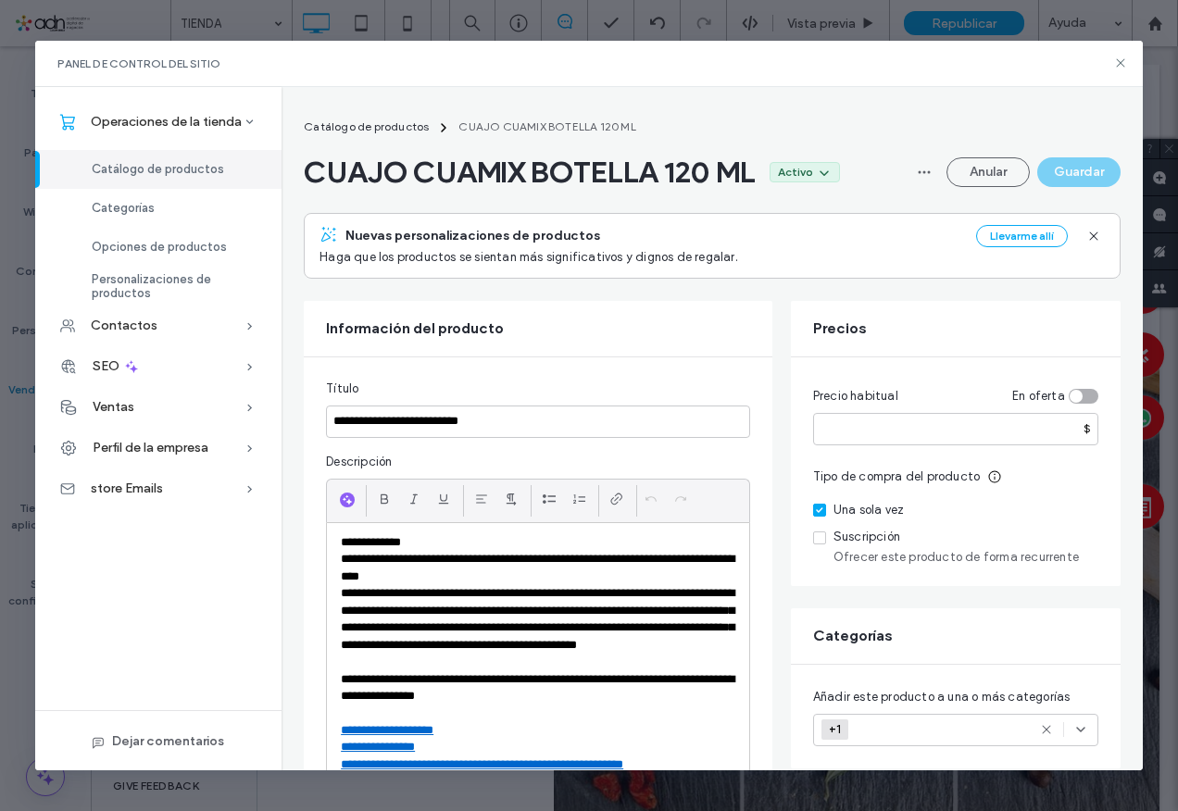
click at [986, 170] on button "Anular" at bounding box center [988, 172] width 83 height 30
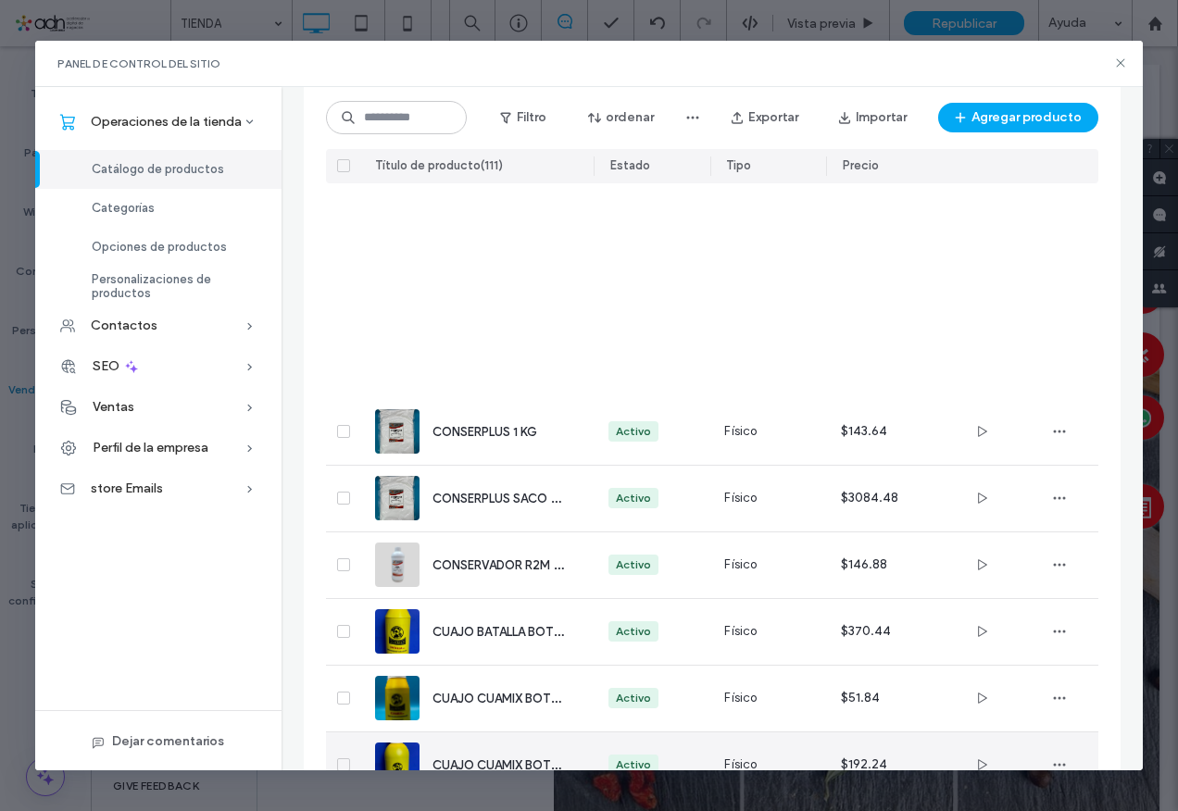
scroll to position [3685, 0]
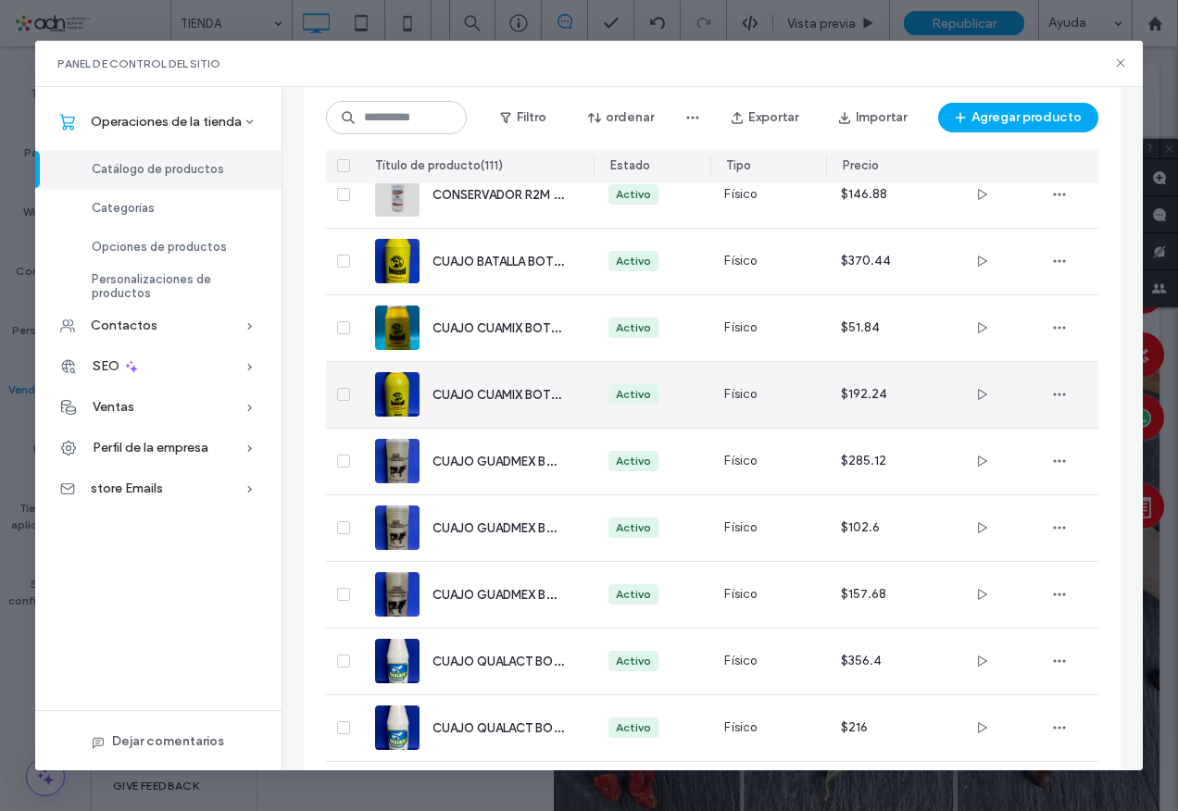
click at [508, 404] on div "CUAJO CUAMIX BOTELLA 500 ML" at bounding box center [498, 394] width 131 height 19
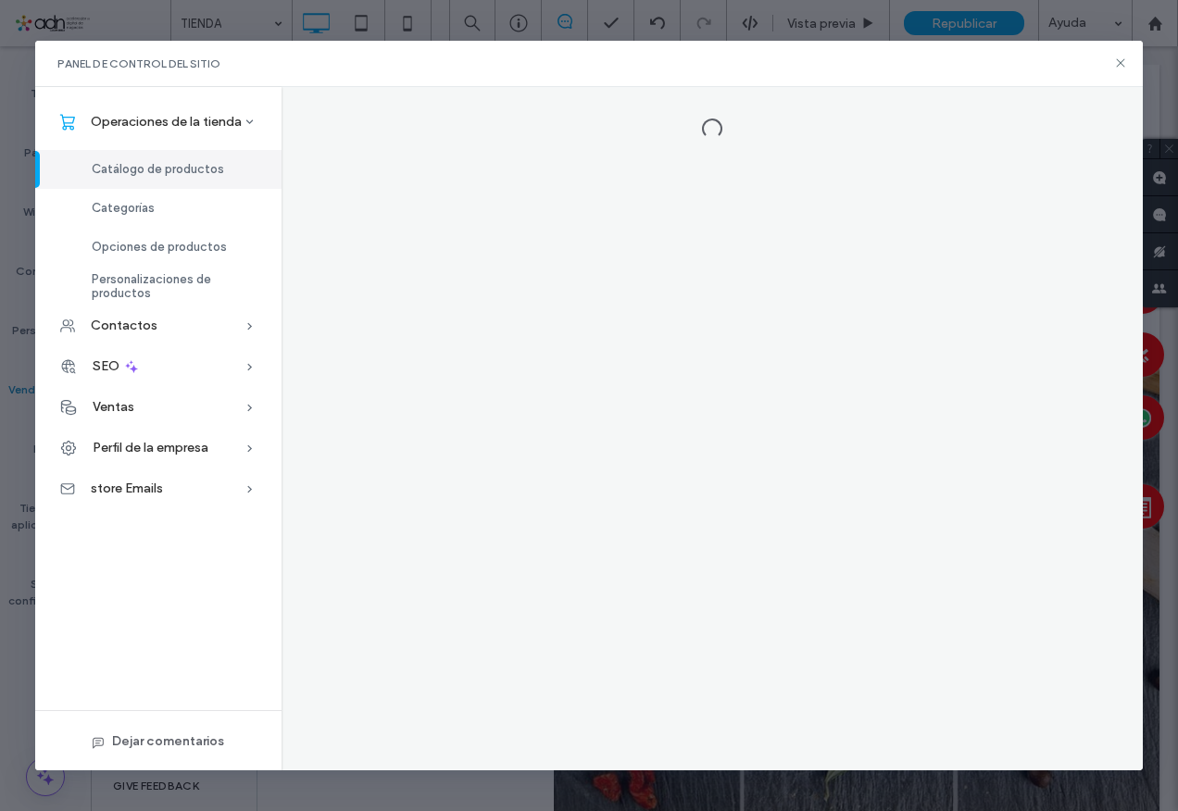
scroll to position [0, 0]
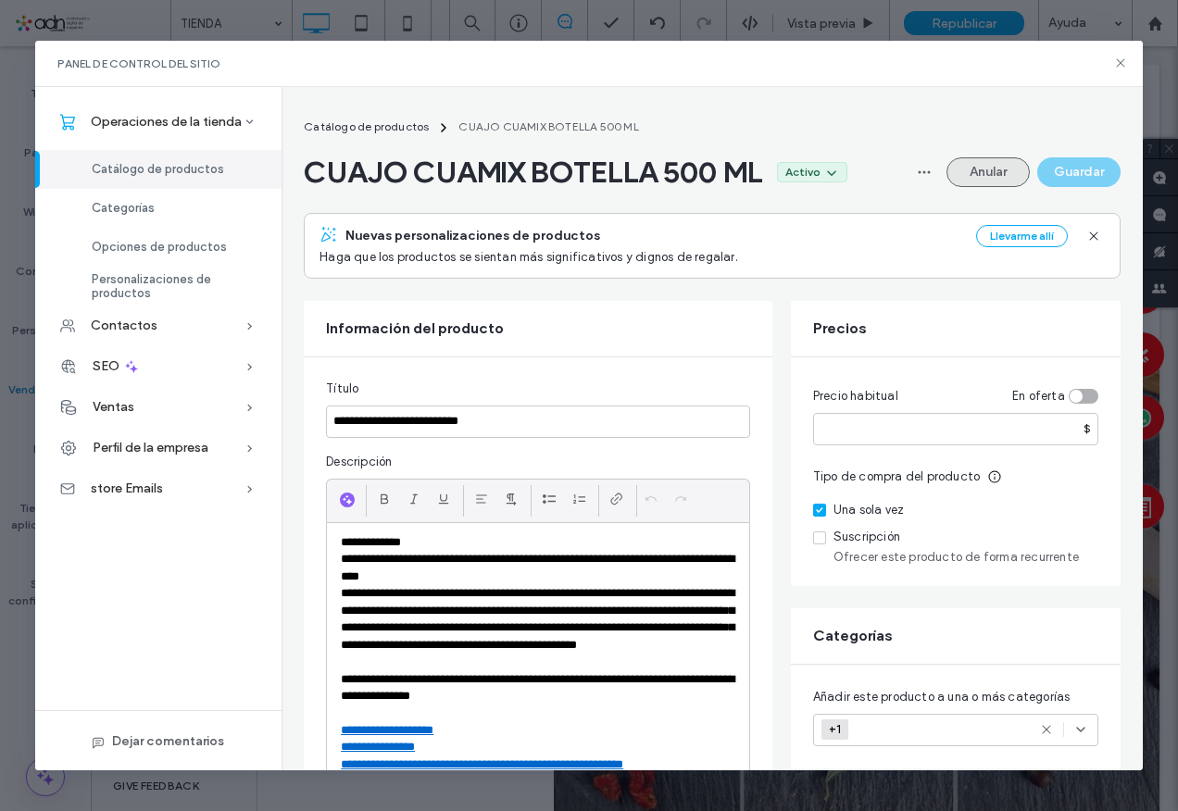
click at [979, 175] on button "Anular" at bounding box center [988, 172] width 83 height 30
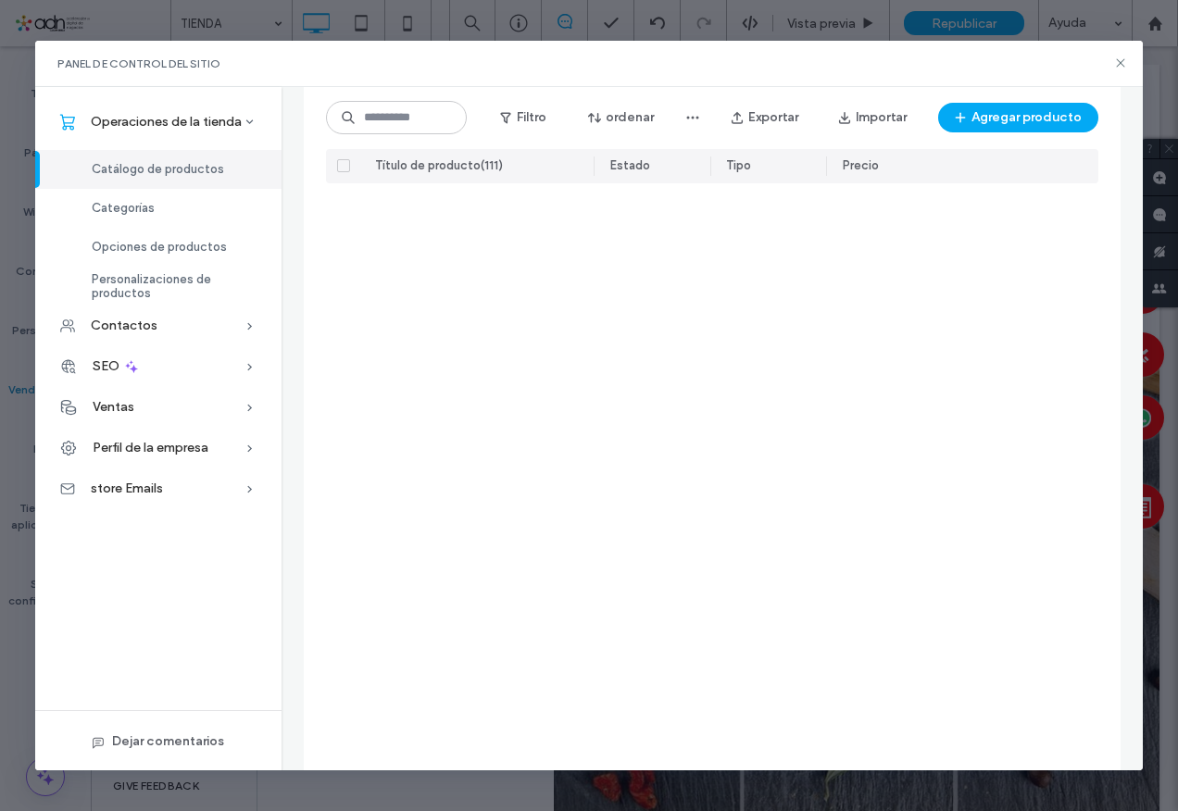
scroll to position [3499, 0]
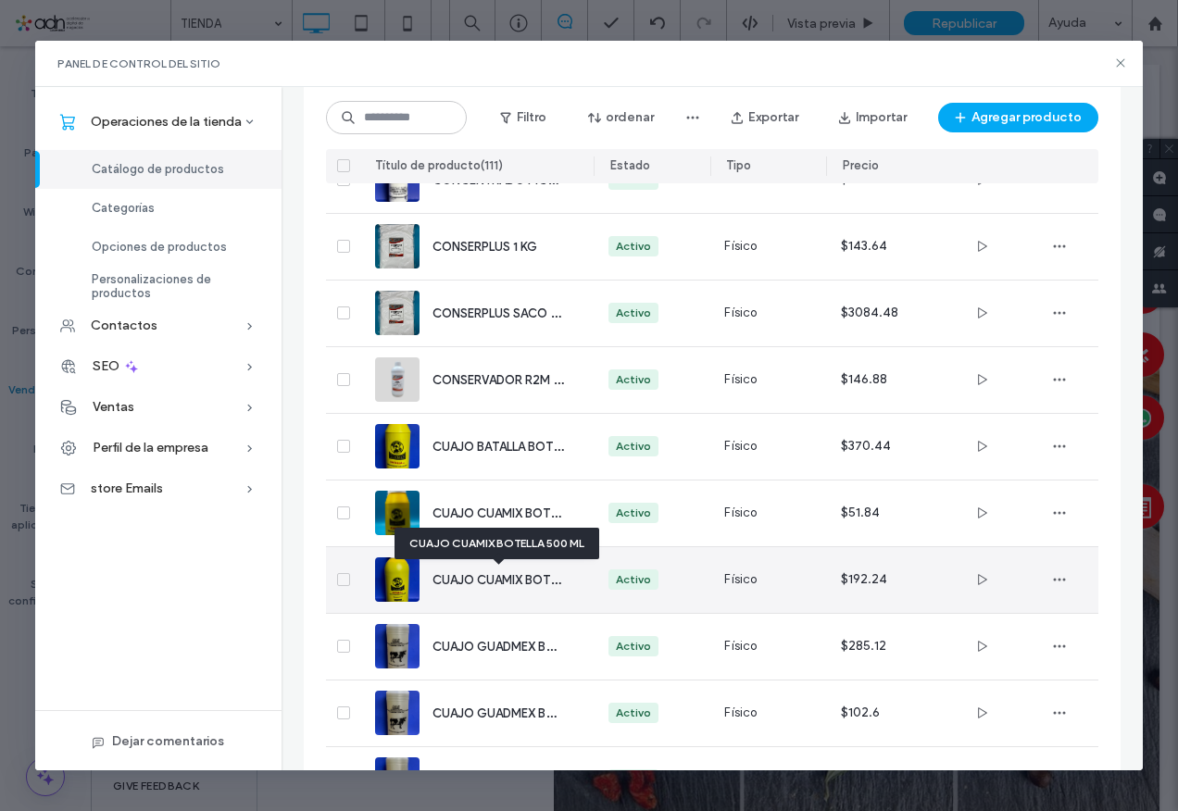
click at [504, 586] on span "CUAJO CUAMIX BOTELLA 500 ML" at bounding box center [527, 580] width 188 height 18
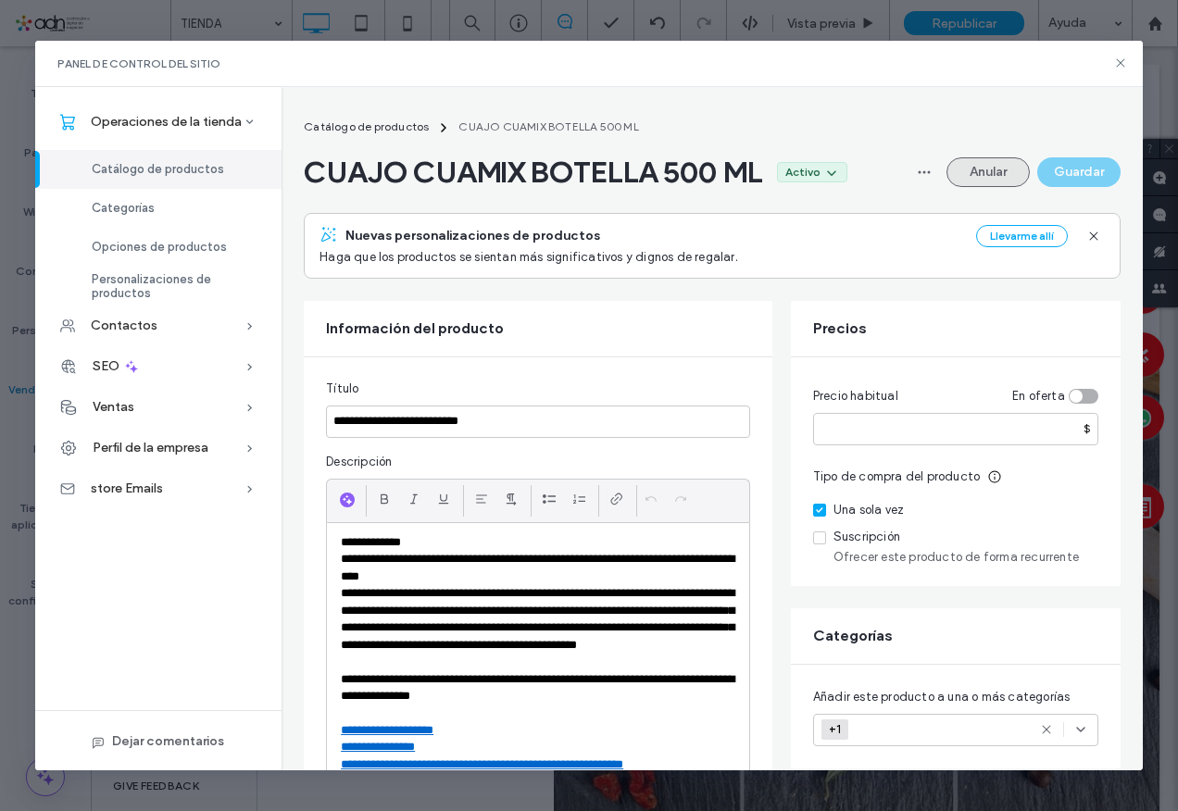
click at [961, 160] on button "Anular" at bounding box center [988, 172] width 83 height 30
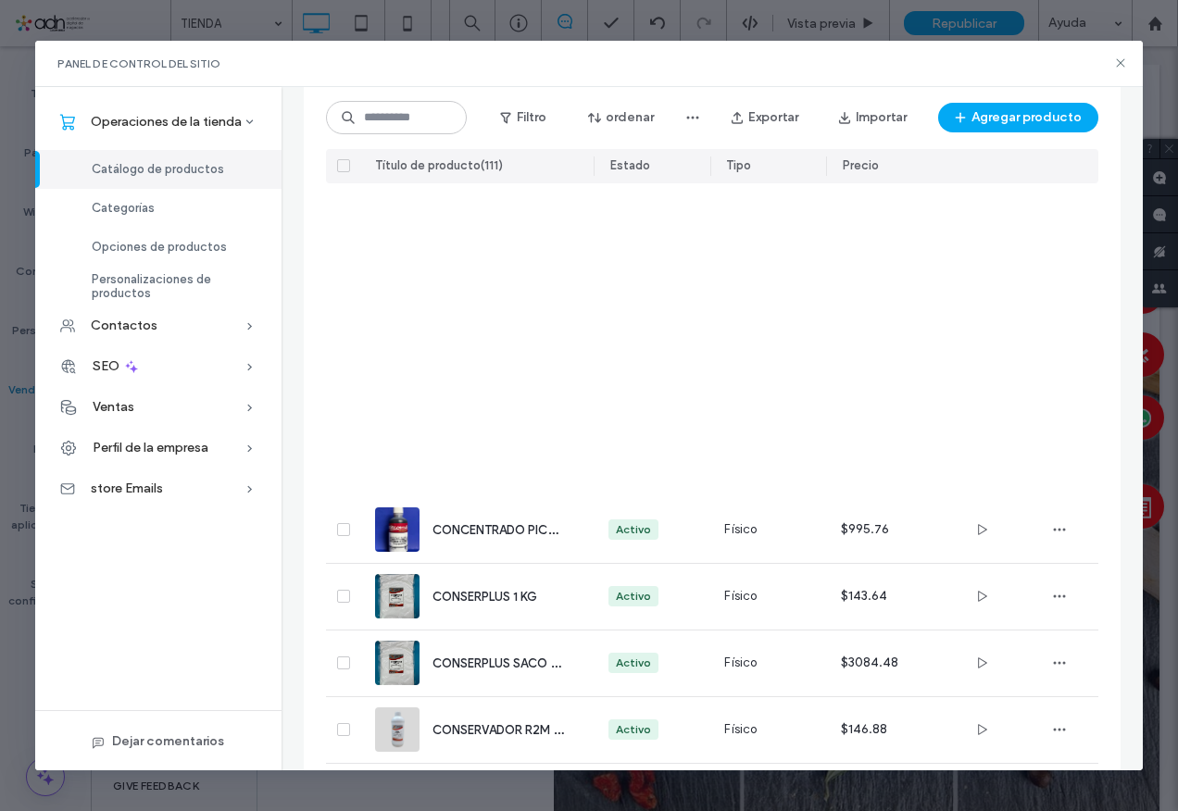
scroll to position [3612, 0]
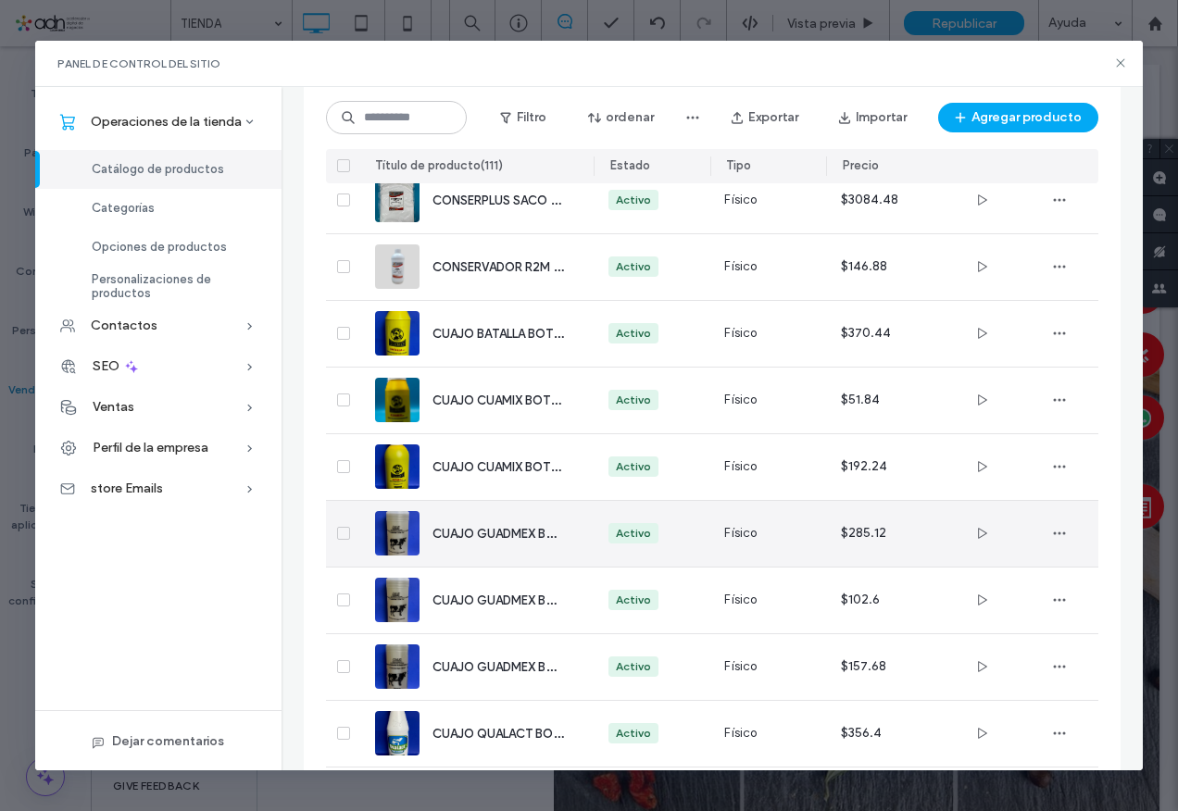
click at [495, 534] on span "CUAJO GUADMEX BOTELLA 1 L" at bounding box center [518, 533] width 171 height 18
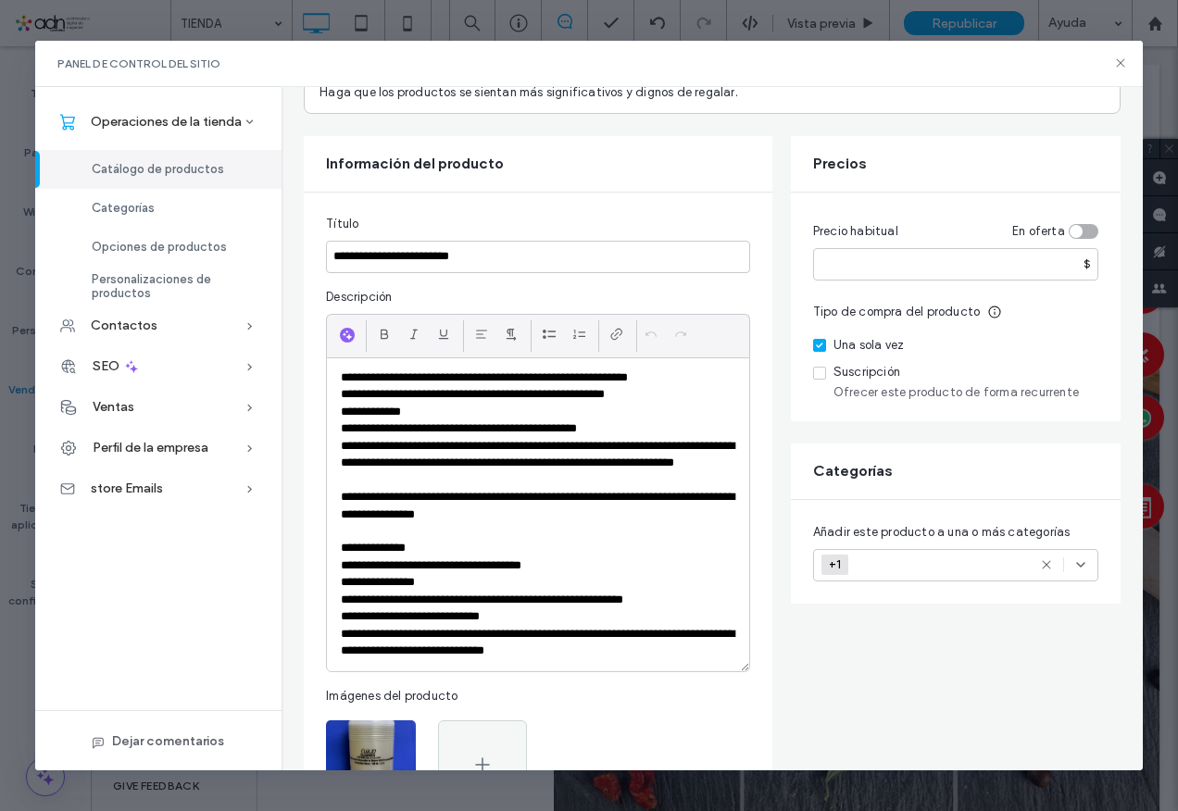
scroll to position [0, 0]
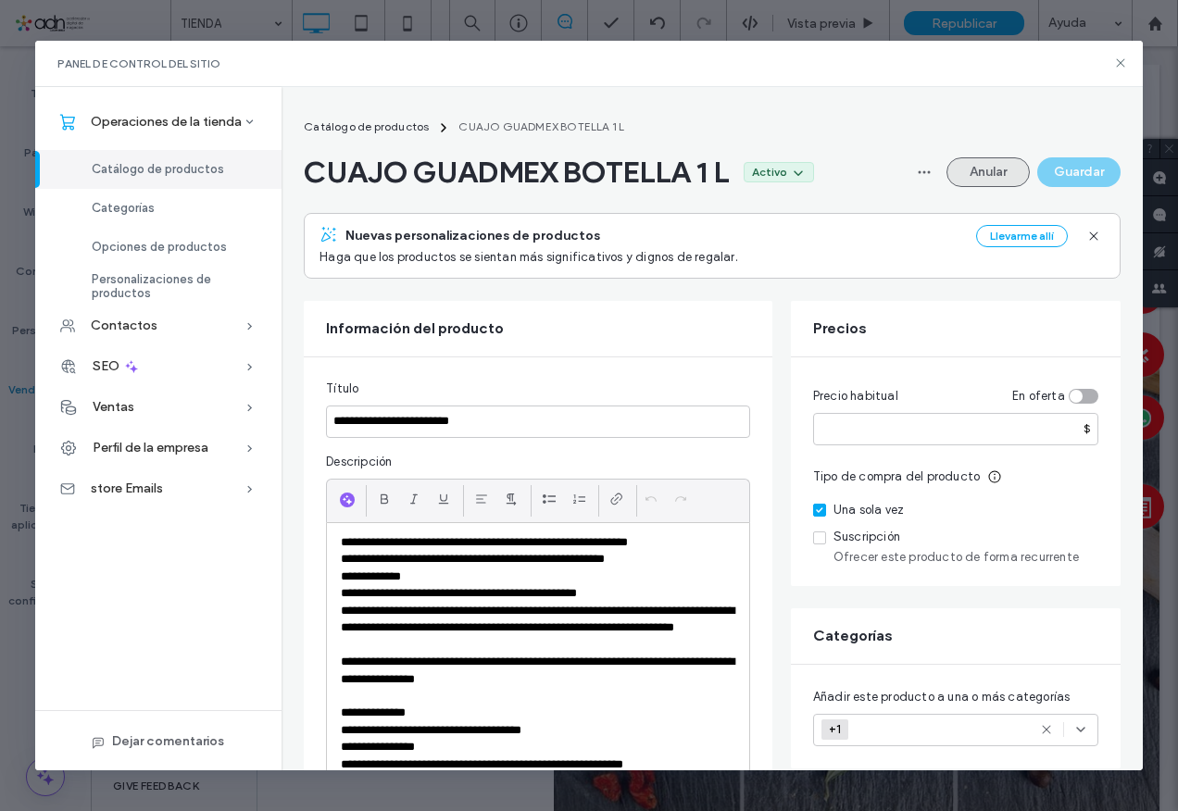
click at [995, 180] on button "Anular" at bounding box center [988, 172] width 83 height 30
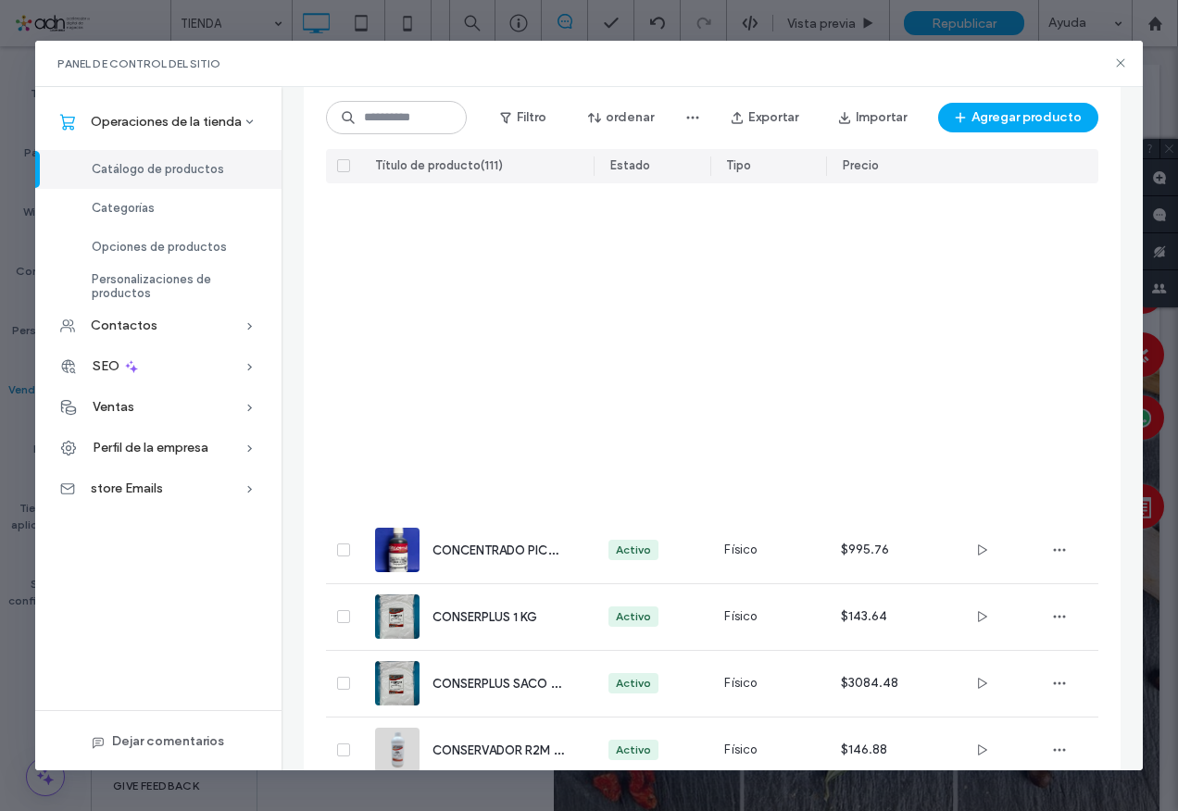
scroll to position [3592, 0]
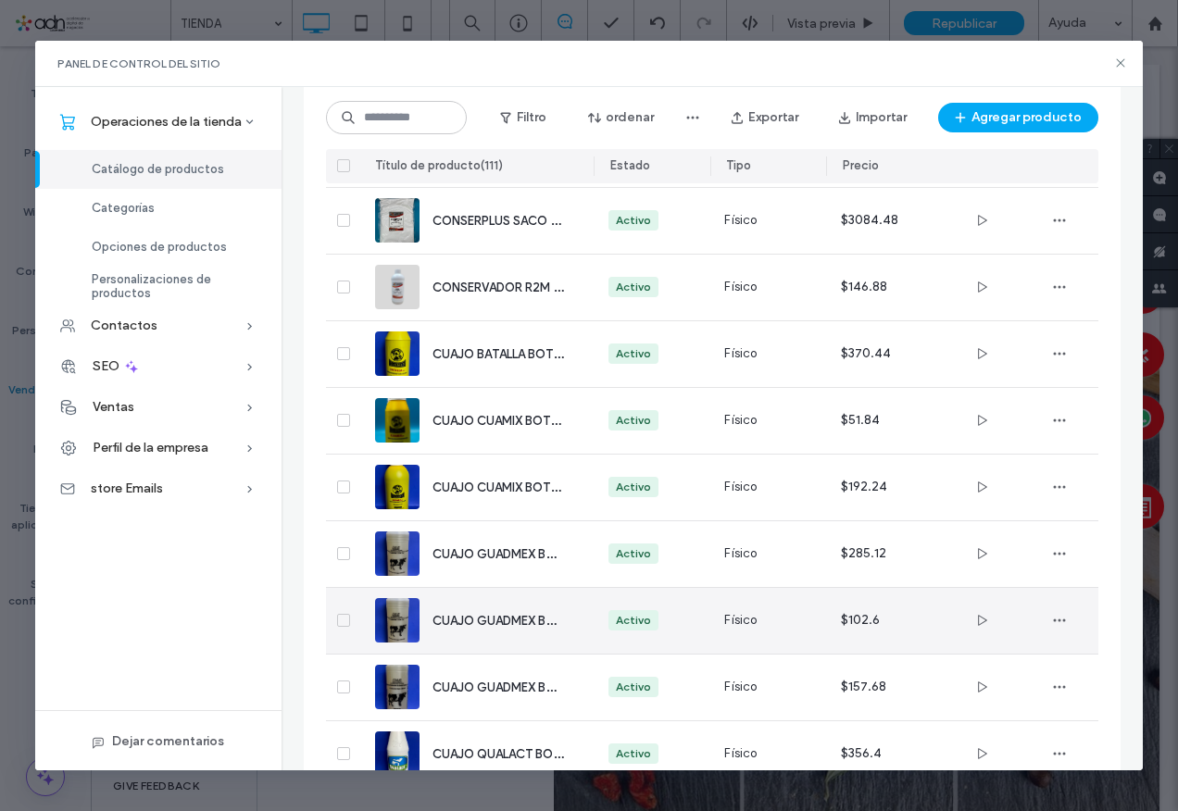
click at [506, 617] on span "CUAJO GUADMEX BOTELLA 250 ML" at bounding box center [533, 620] width 200 height 18
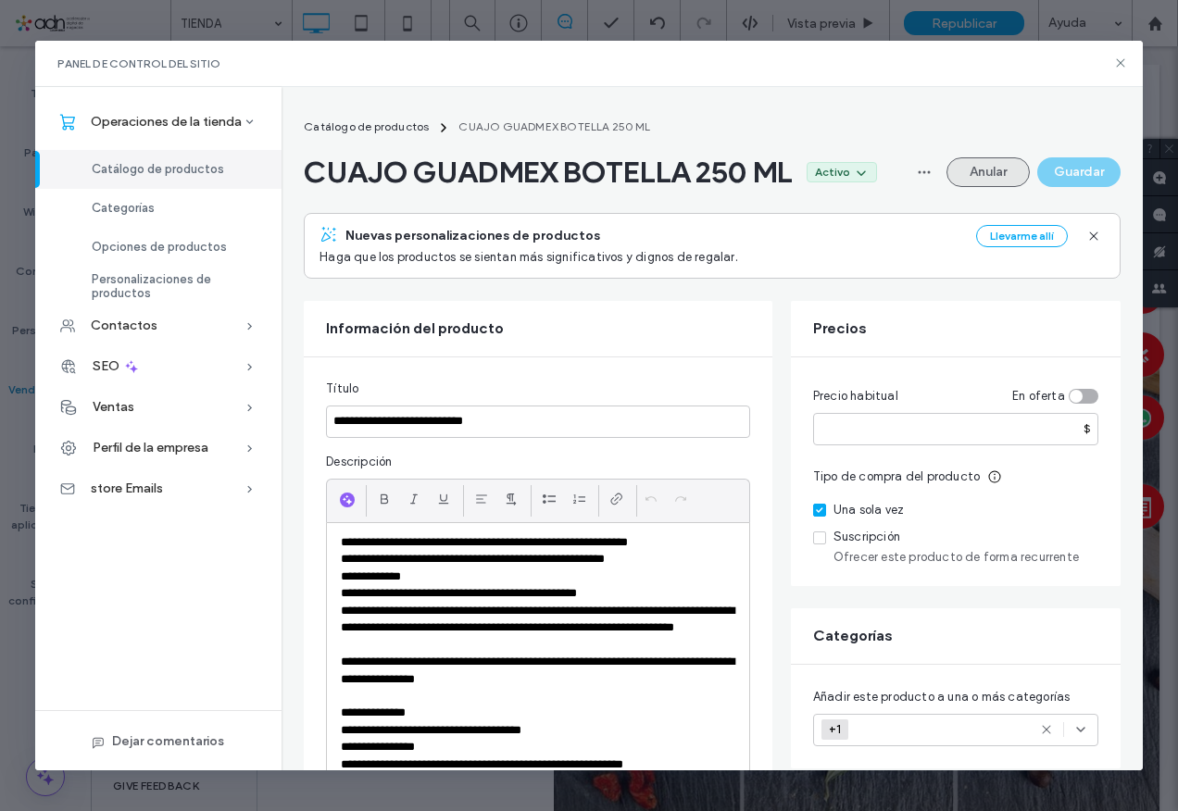
click at [983, 168] on button "Anular" at bounding box center [988, 172] width 83 height 30
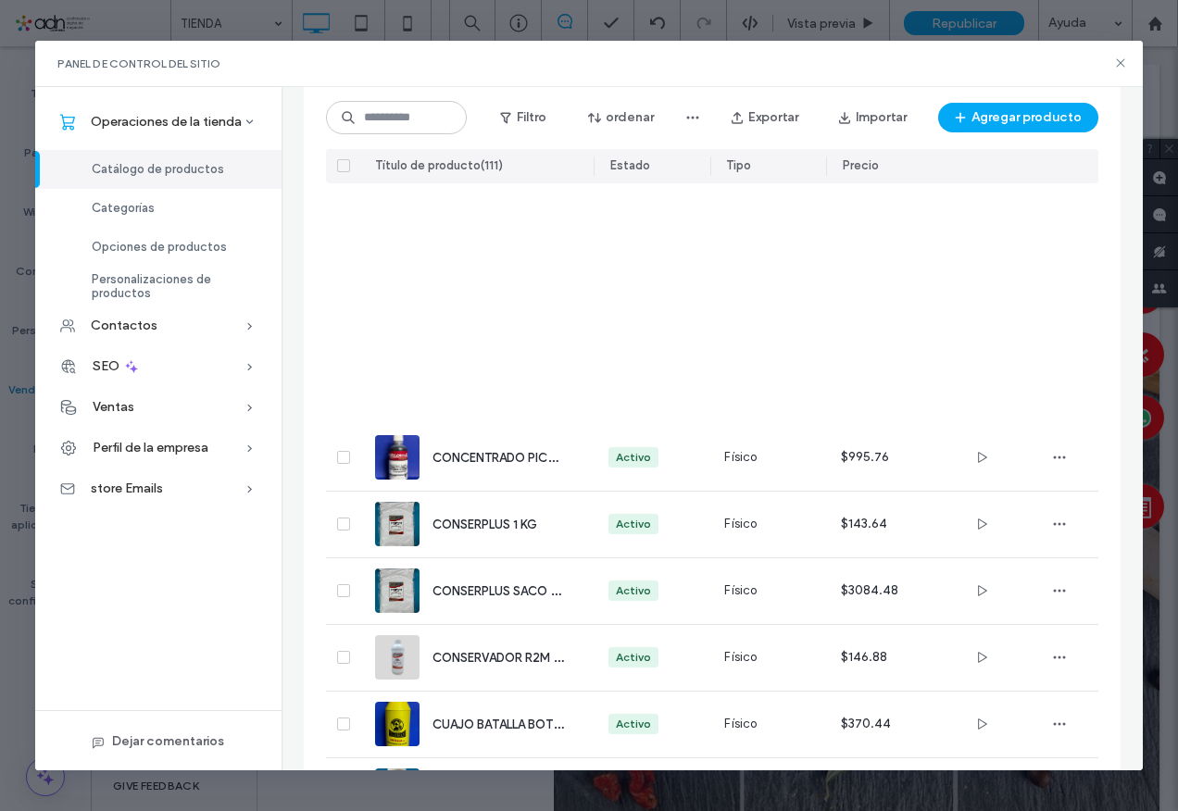
scroll to position [3592, 0]
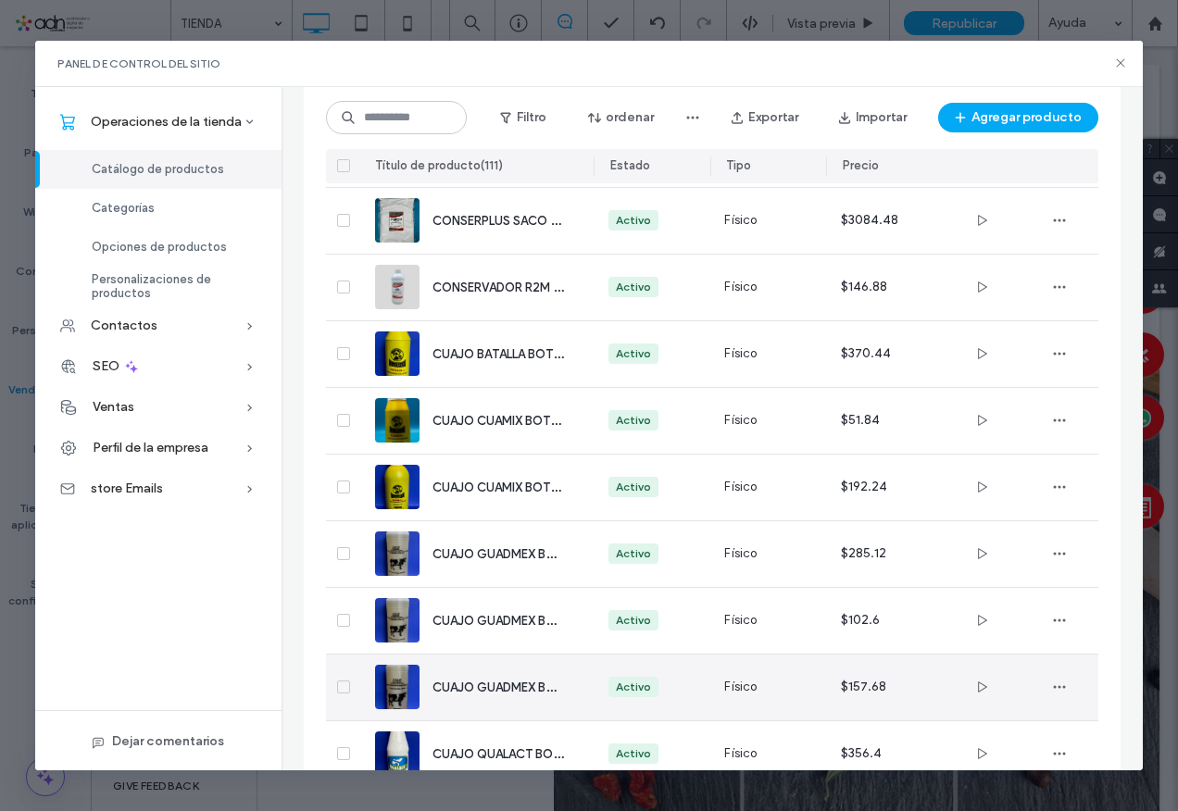
click at [469, 681] on span "CUAJO GUADMEX BOTELLA 500 ML" at bounding box center [533, 687] width 201 height 18
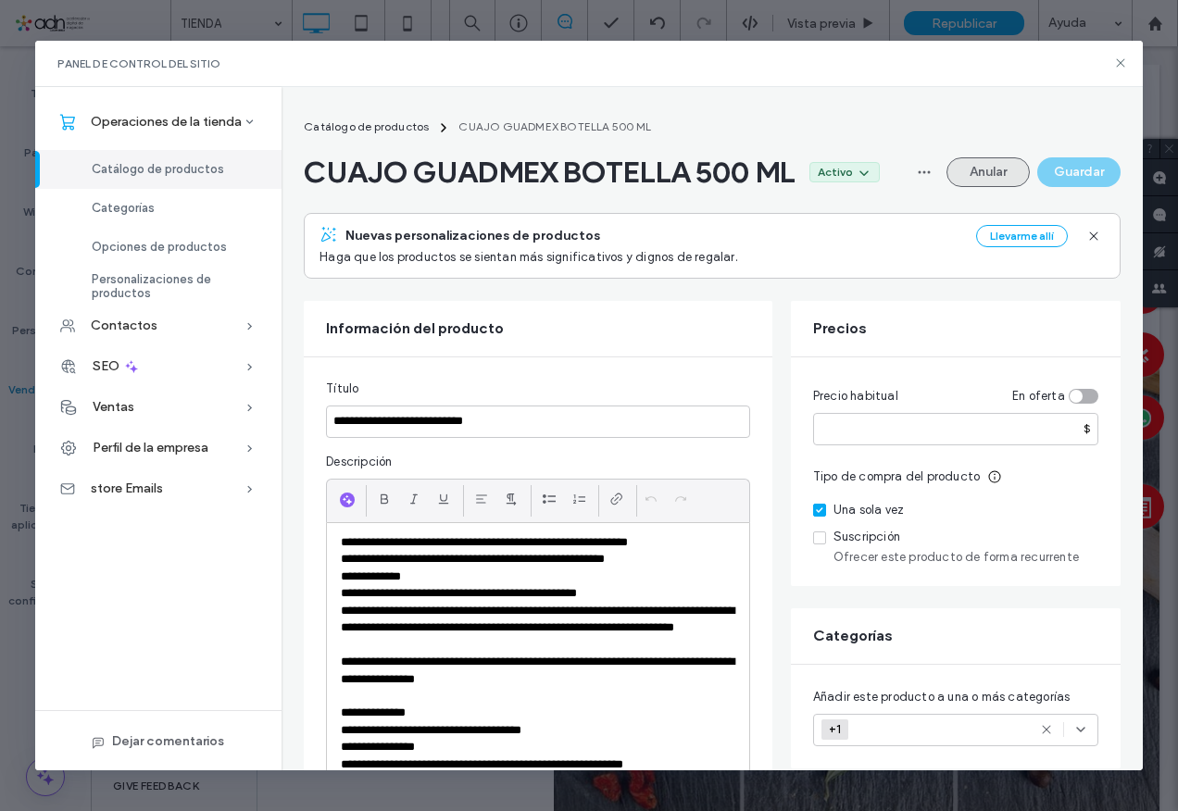
click at [973, 165] on button "Anular" at bounding box center [988, 172] width 83 height 30
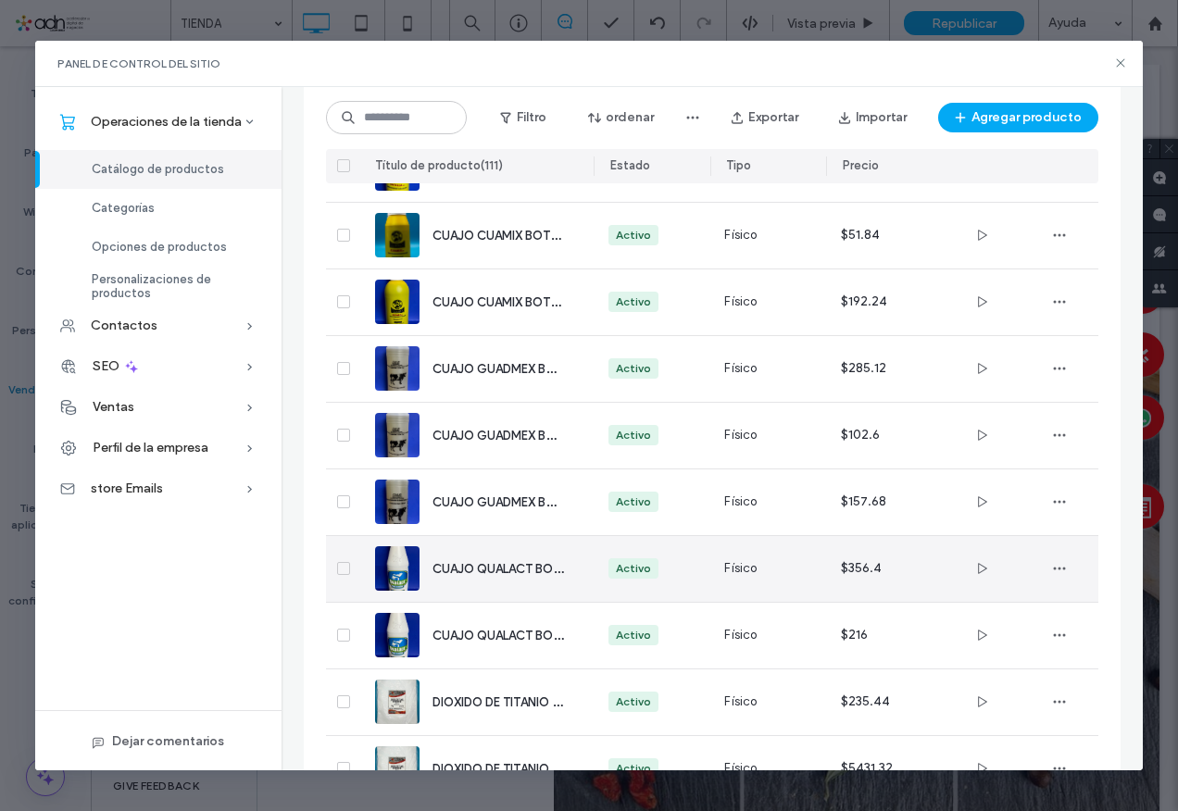
click at [499, 570] on span "CUAJO QUALACT BOTELLA 1 L" at bounding box center [517, 568] width 169 height 18
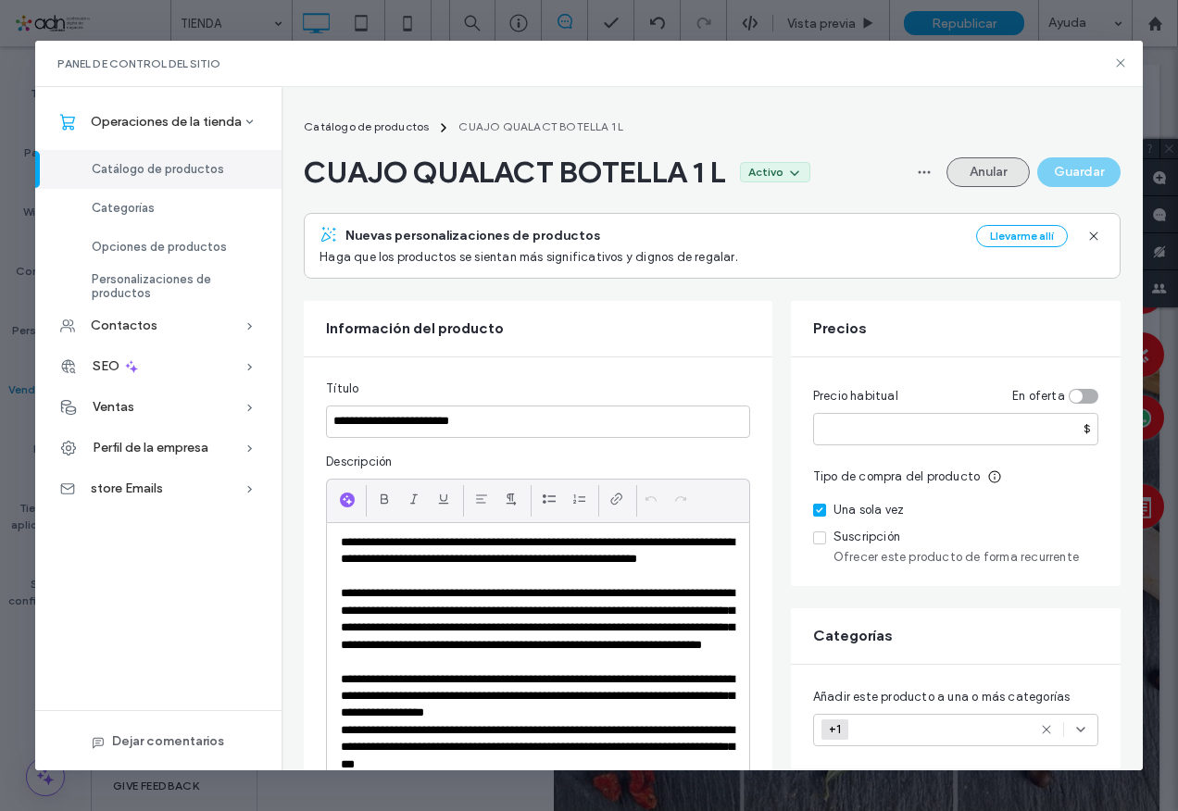
click at [970, 168] on button "Anular" at bounding box center [988, 172] width 83 height 30
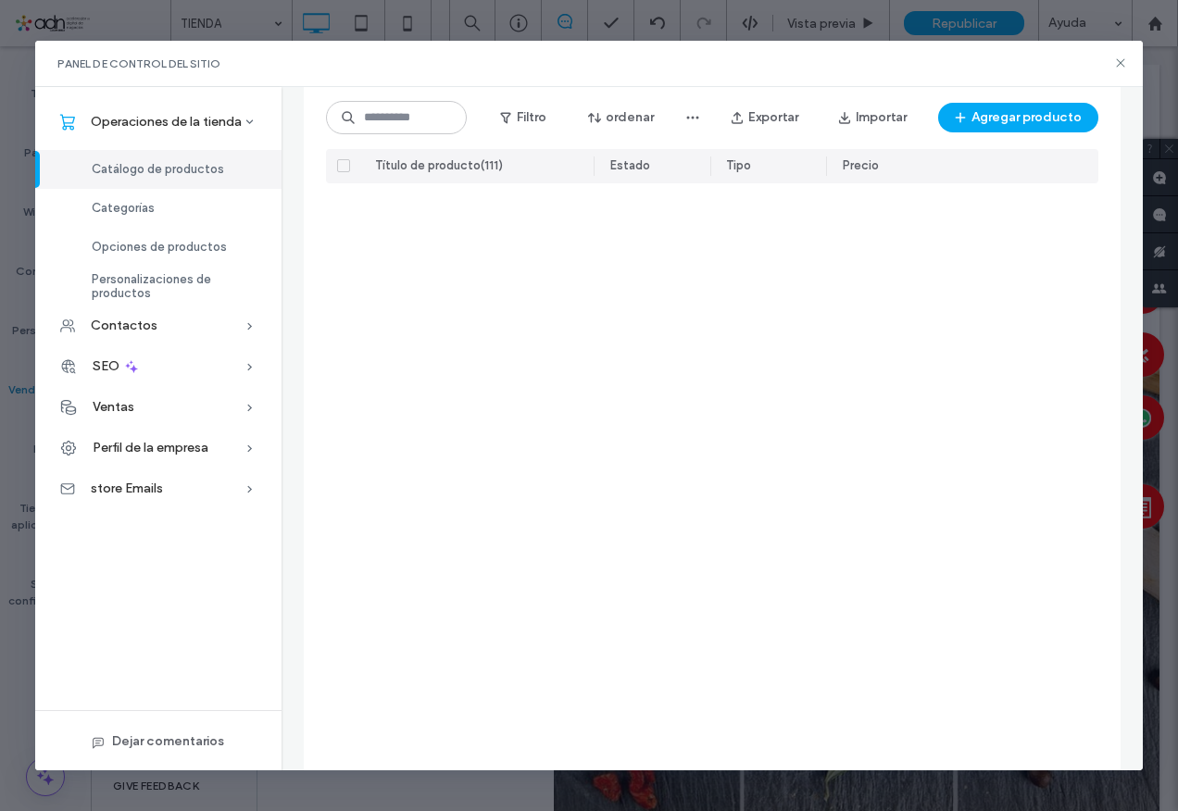
scroll to position [3963, 0]
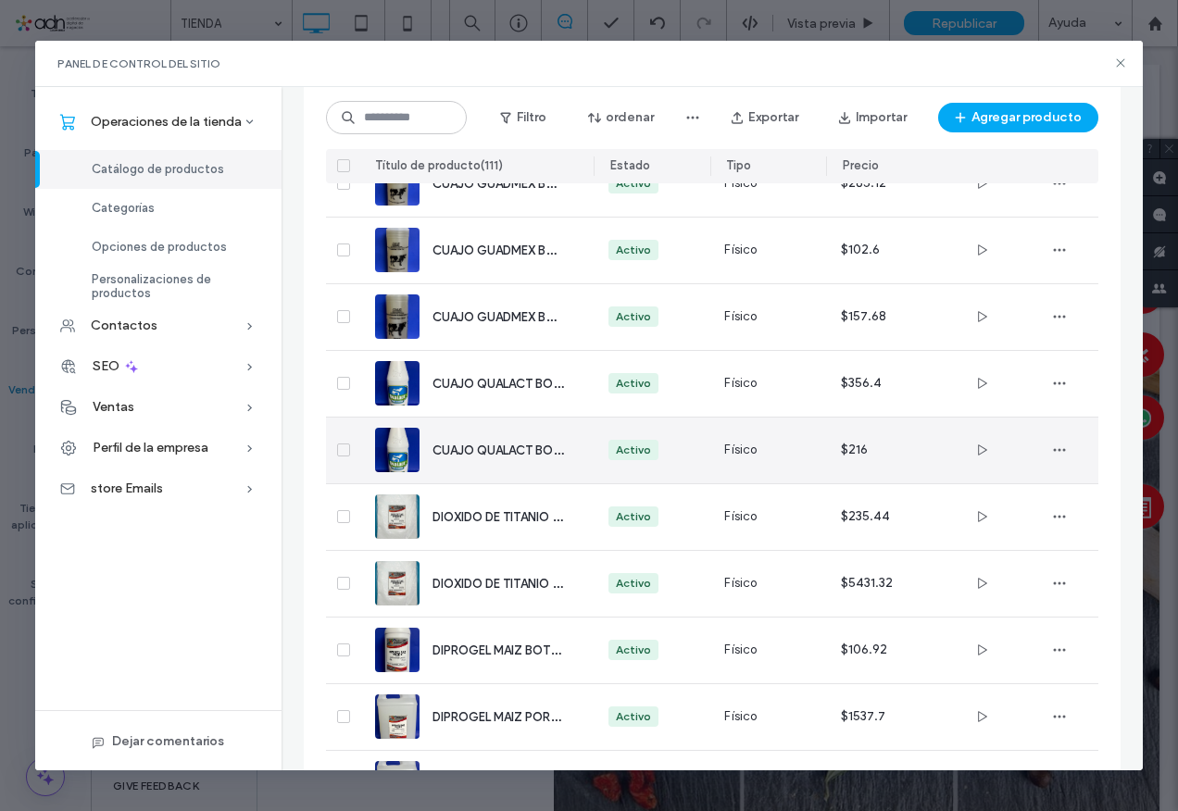
click at [498, 456] on span "CUAJO QUALACT BOTELLA 500 ML" at bounding box center [532, 450] width 198 height 18
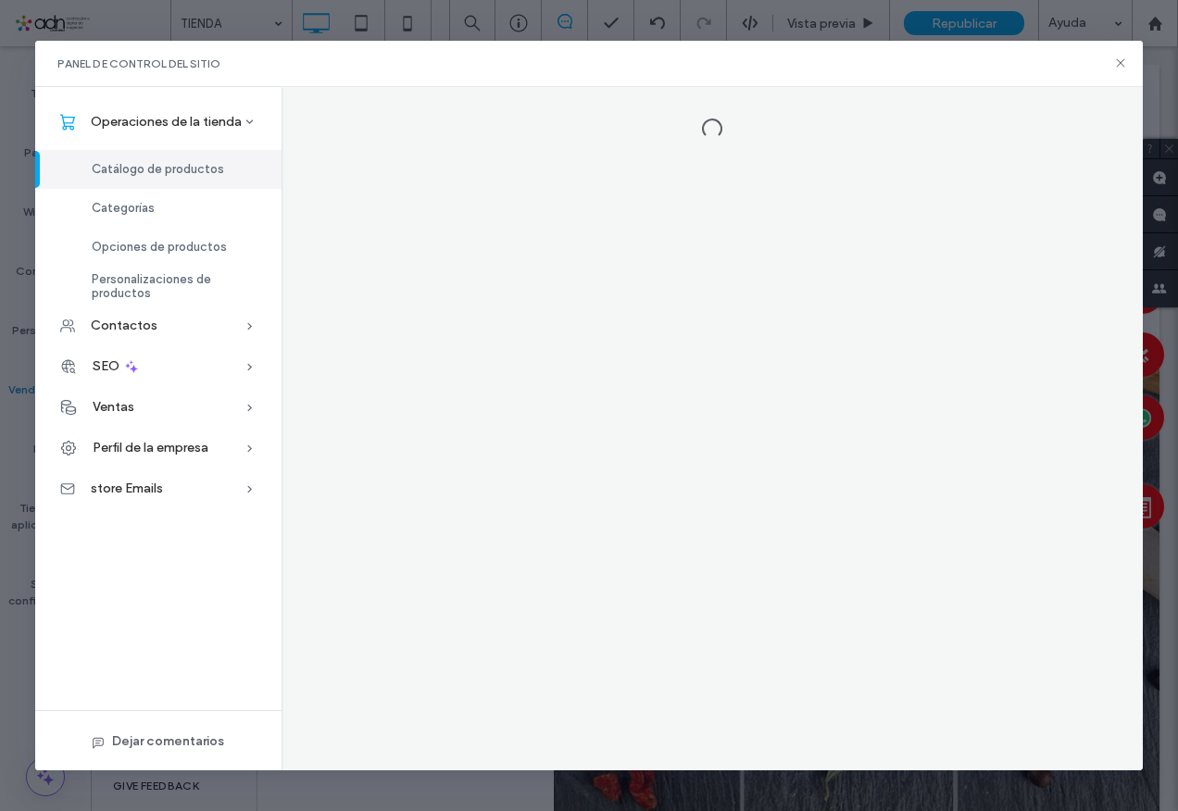
scroll to position [0, 0]
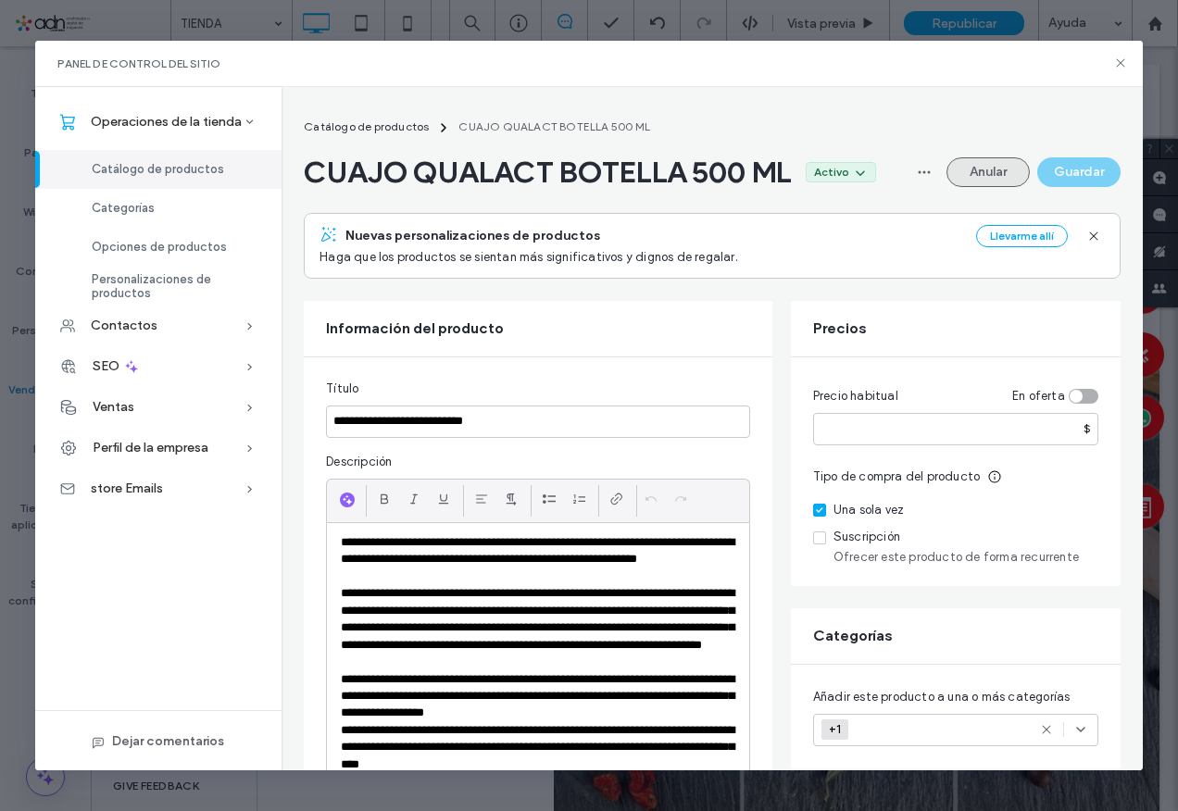
click at [961, 173] on button "Anular" at bounding box center [988, 172] width 83 height 30
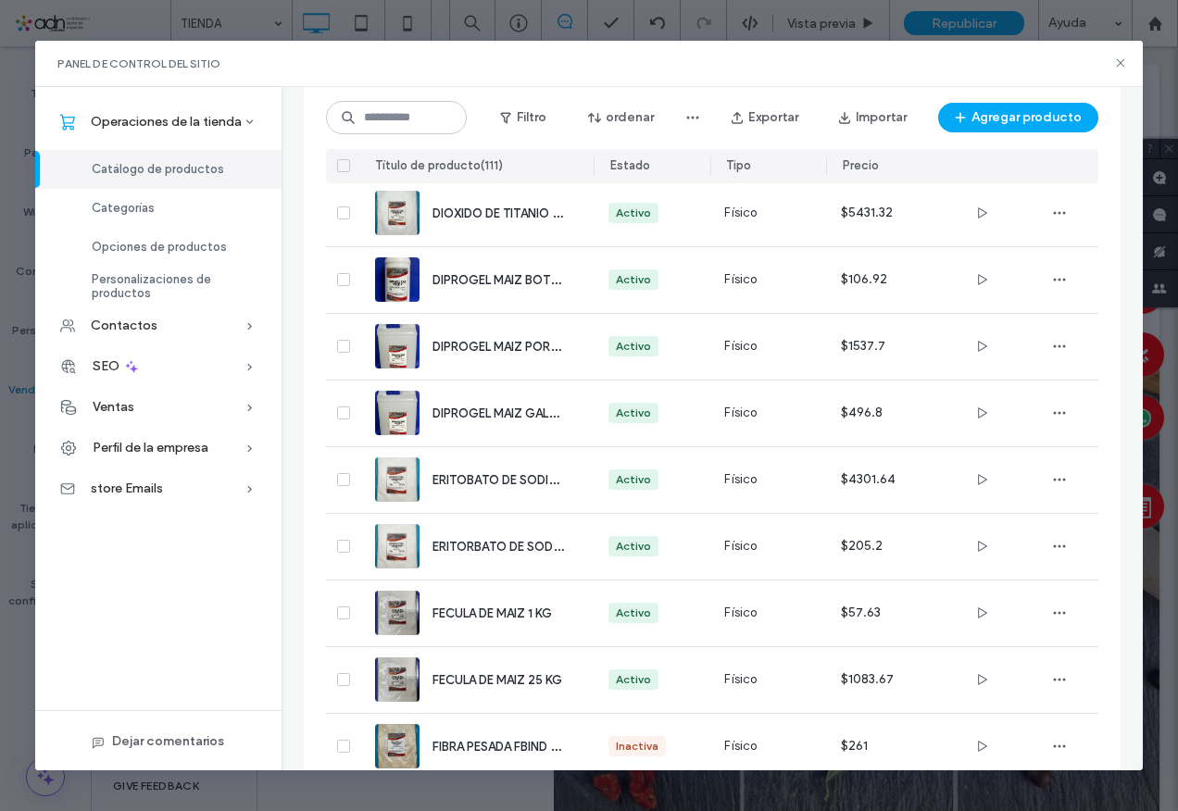
scroll to position [3963, 0]
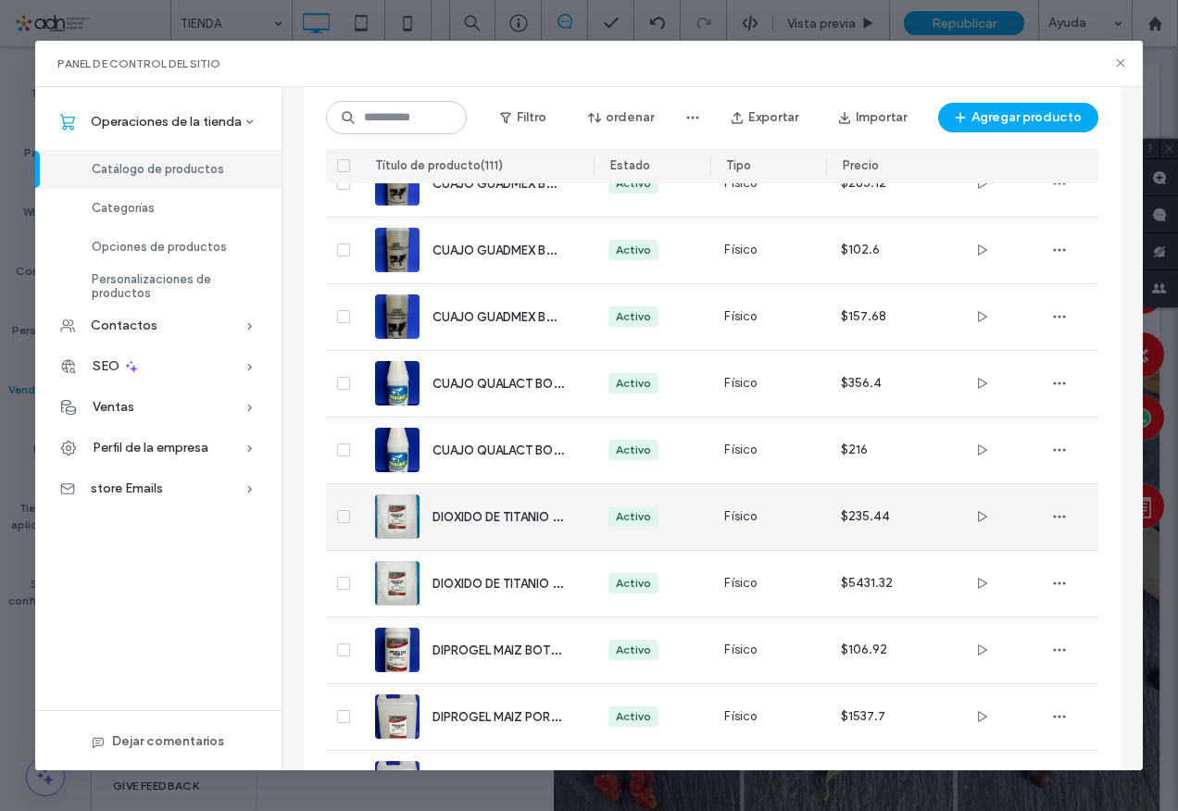
click at [512, 521] on span "DIOXIDO DE TITANIO 1 KG" at bounding box center [505, 517] width 144 height 18
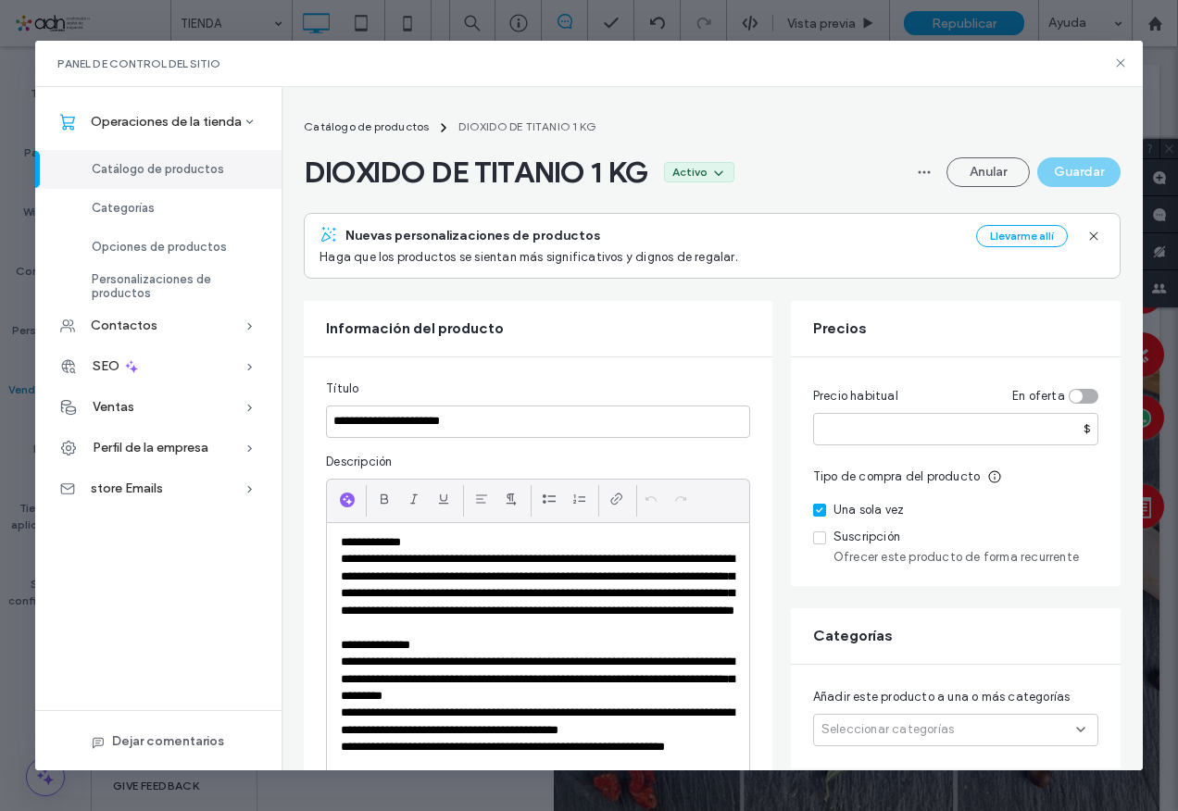
scroll to position [93, 0]
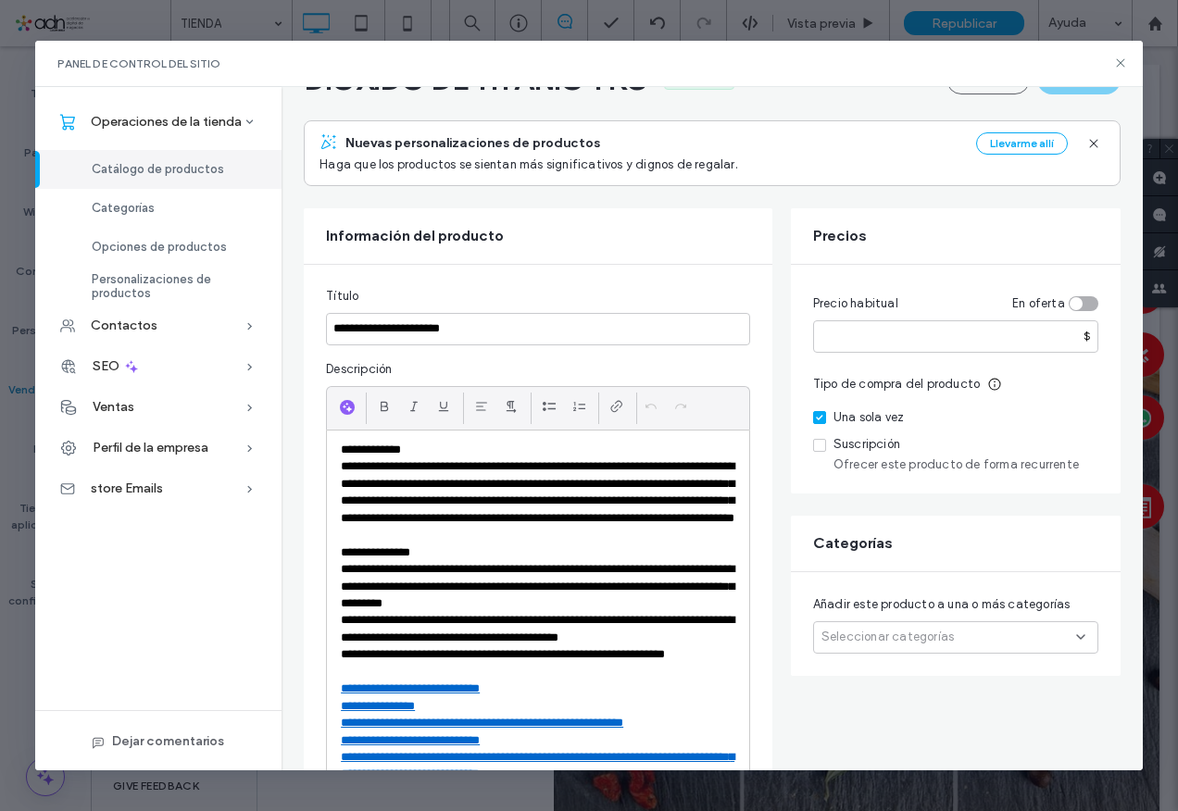
click at [900, 641] on span "Seleccionar categorías" at bounding box center [888, 637] width 132 height 19
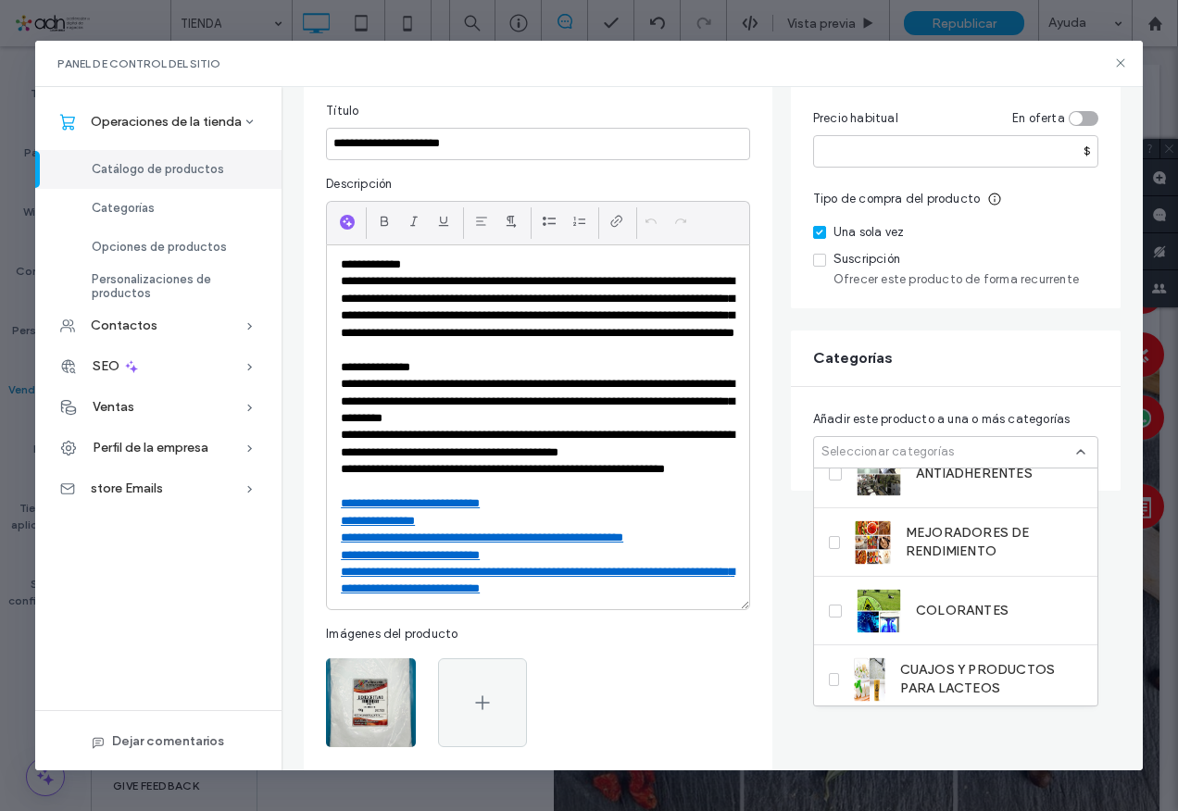
scroll to position [641, 0]
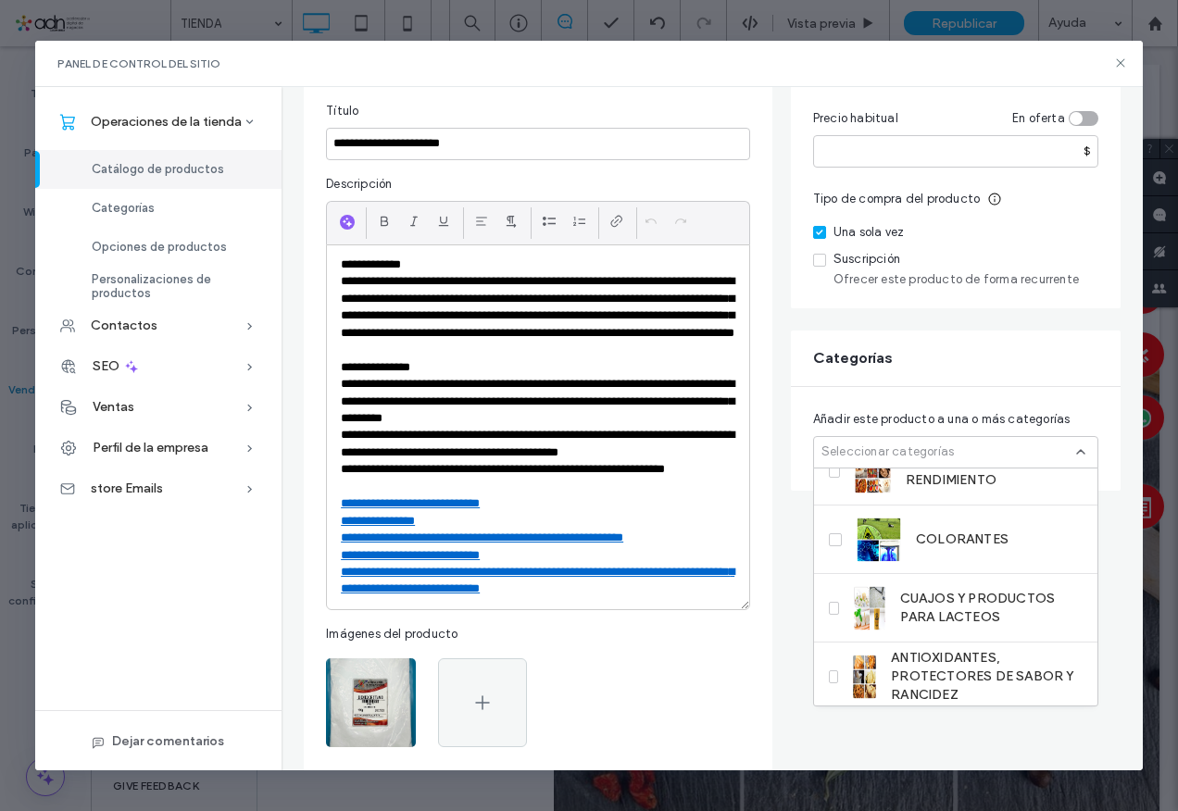
click at [976, 543] on span "COLORANTES" at bounding box center [962, 540] width 93 height 19
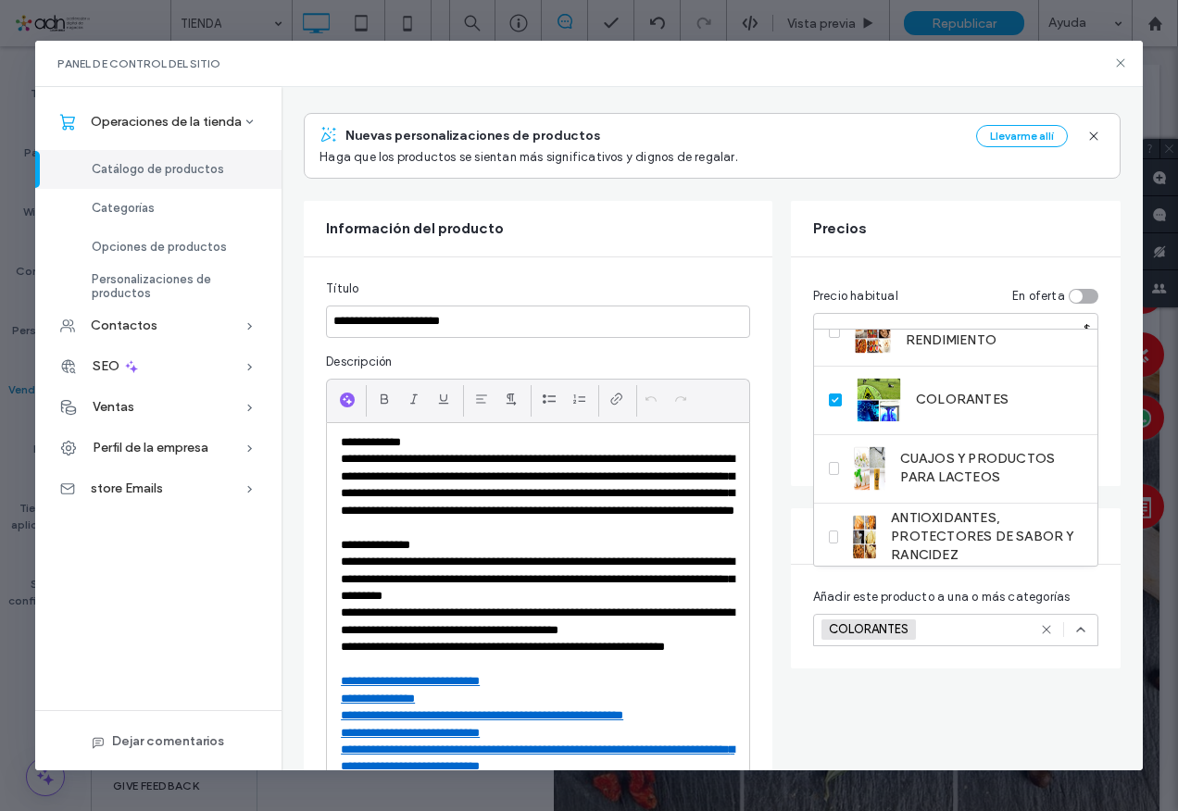
scroll to position [0, 0]
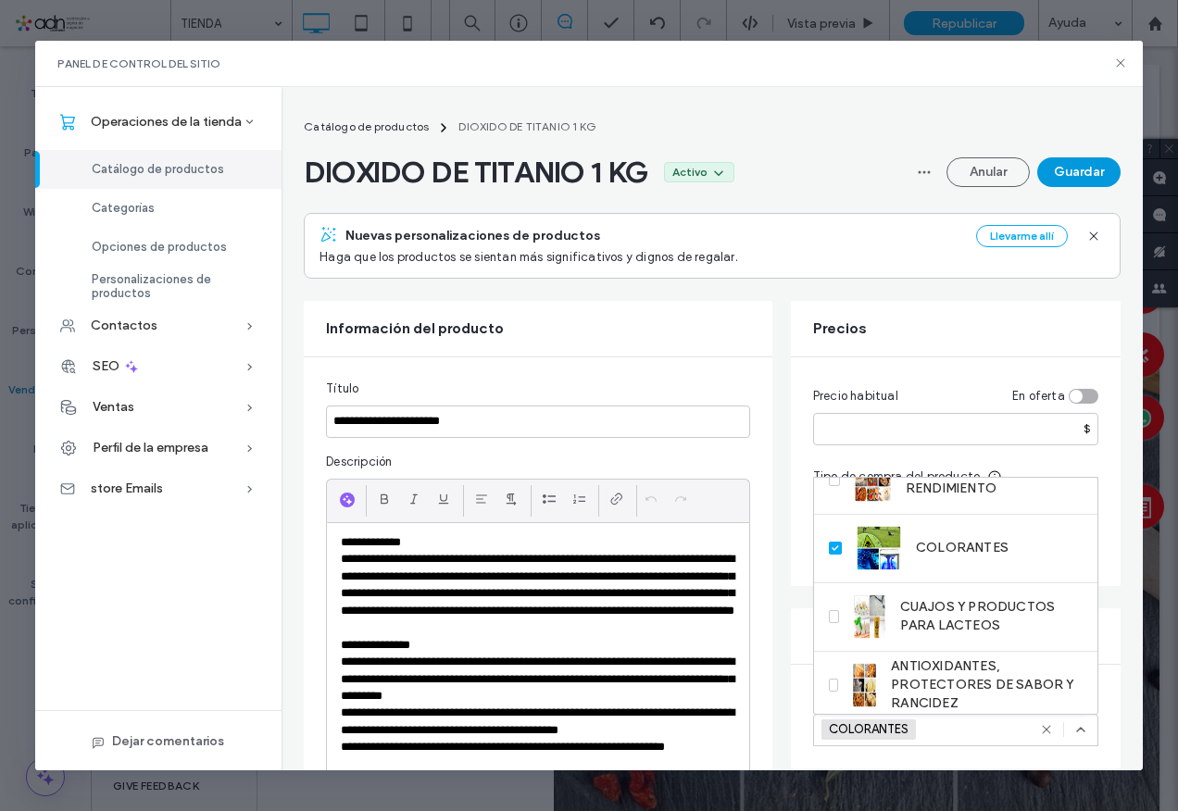
click at [1074, 163] on button "Guardar" at bounding box center [1078, 172] width 83 height 30
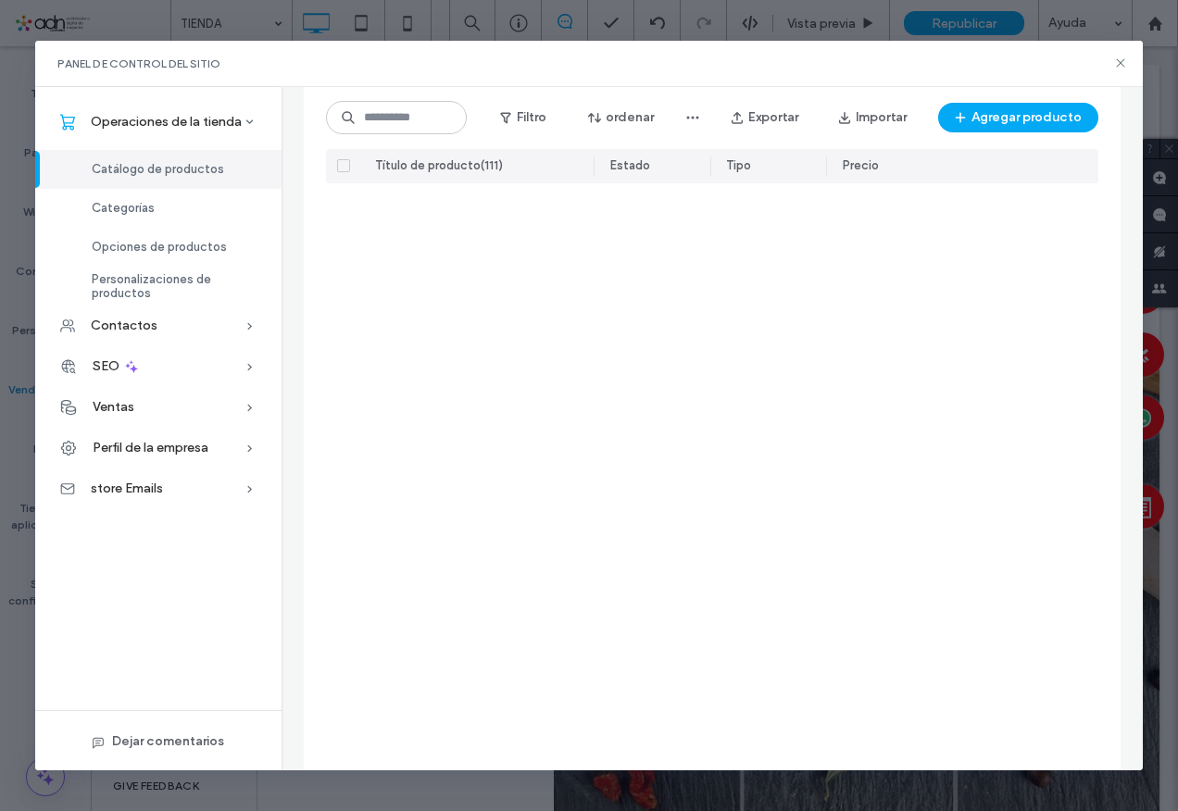
scroll to position [4055, 0]
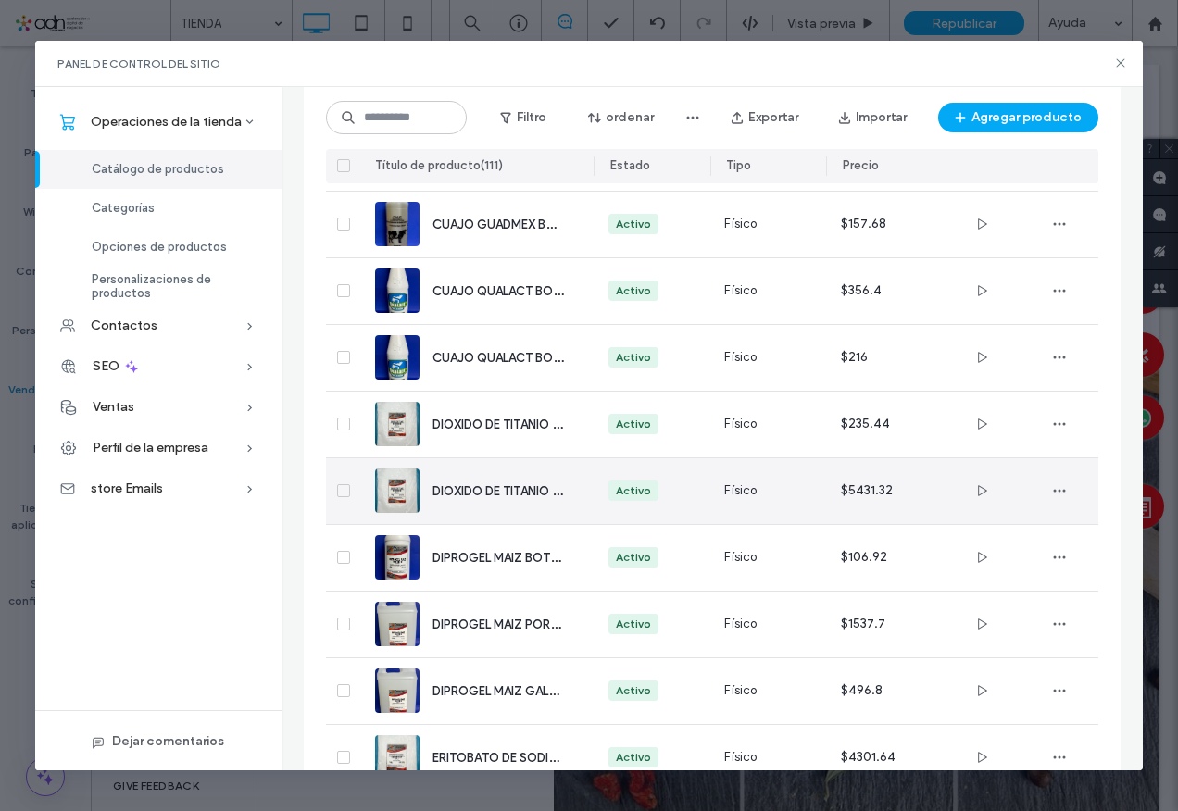
click at [491, 500] on div "DIOXIDO DE TITANIO 25 KG" at bounding box center [498, 491] width 131 height 19
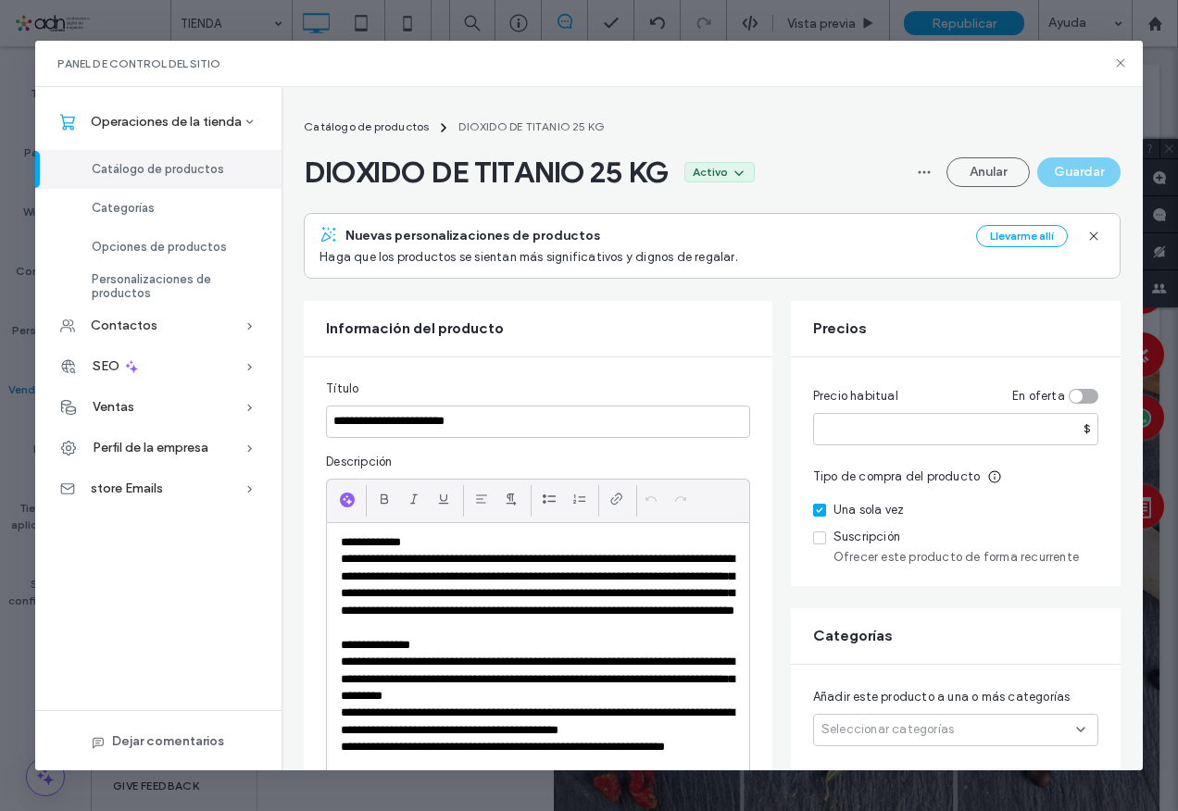
click at [882, 723] on span "Seleccionar categorías" at bounding box center [888, 730] width 132 height 19
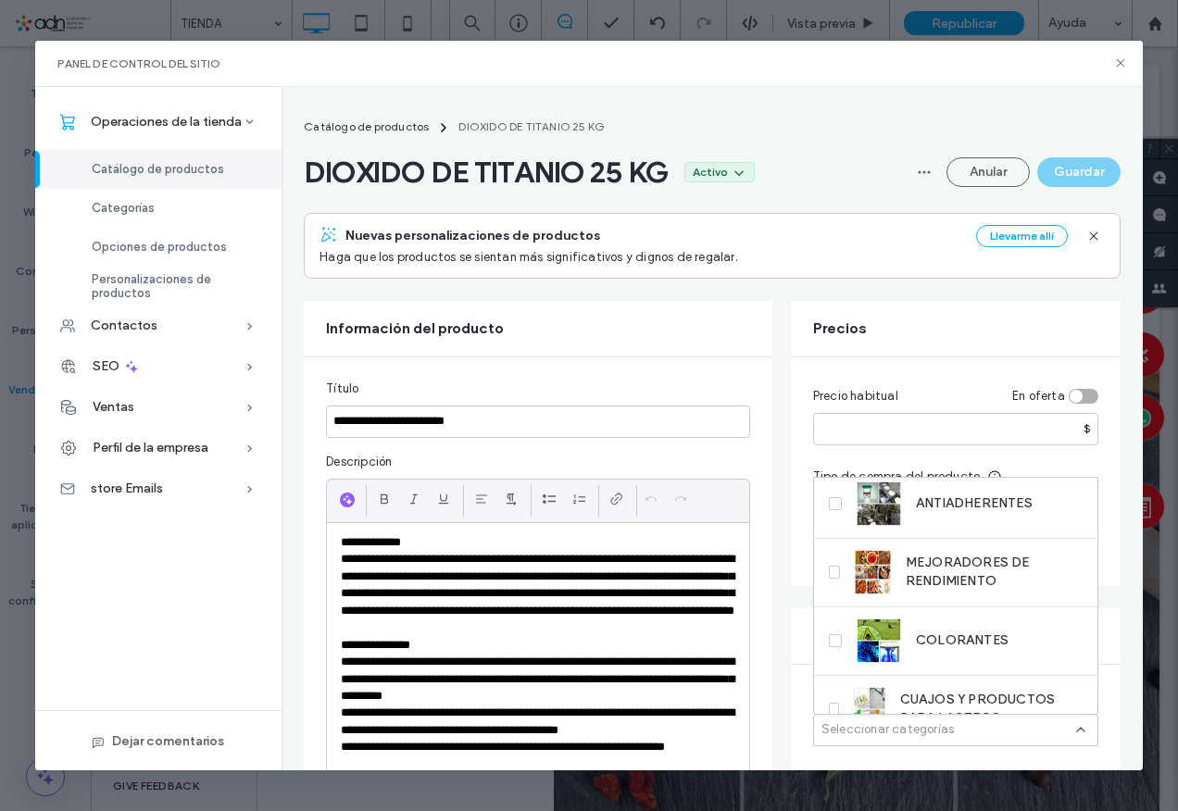
scroll to position [549, 0]
click at [947, 647] on span "COLORANTES" at bounding box center [962, 641] width 93 height 19
click at [1071, 174] on button "Guardar" at bounding box center [1078, 172] width 83 height 30
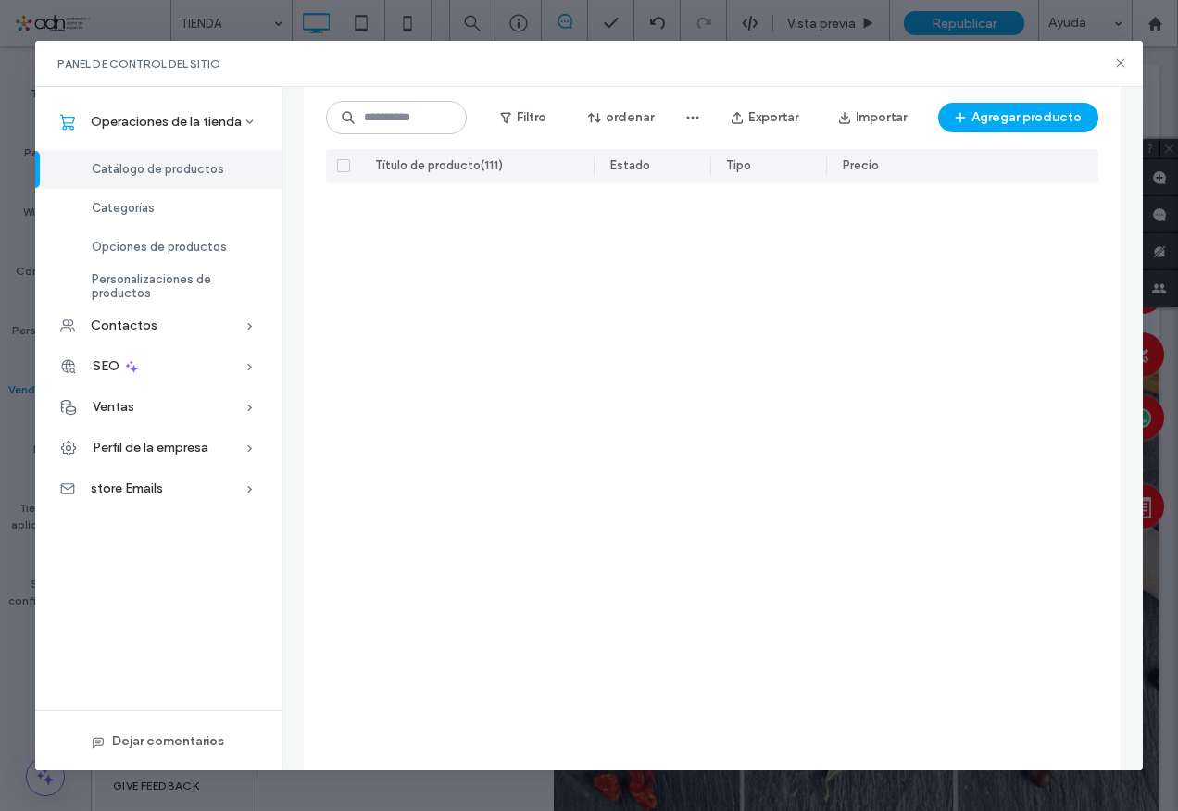
scroll to position [4240, 0]
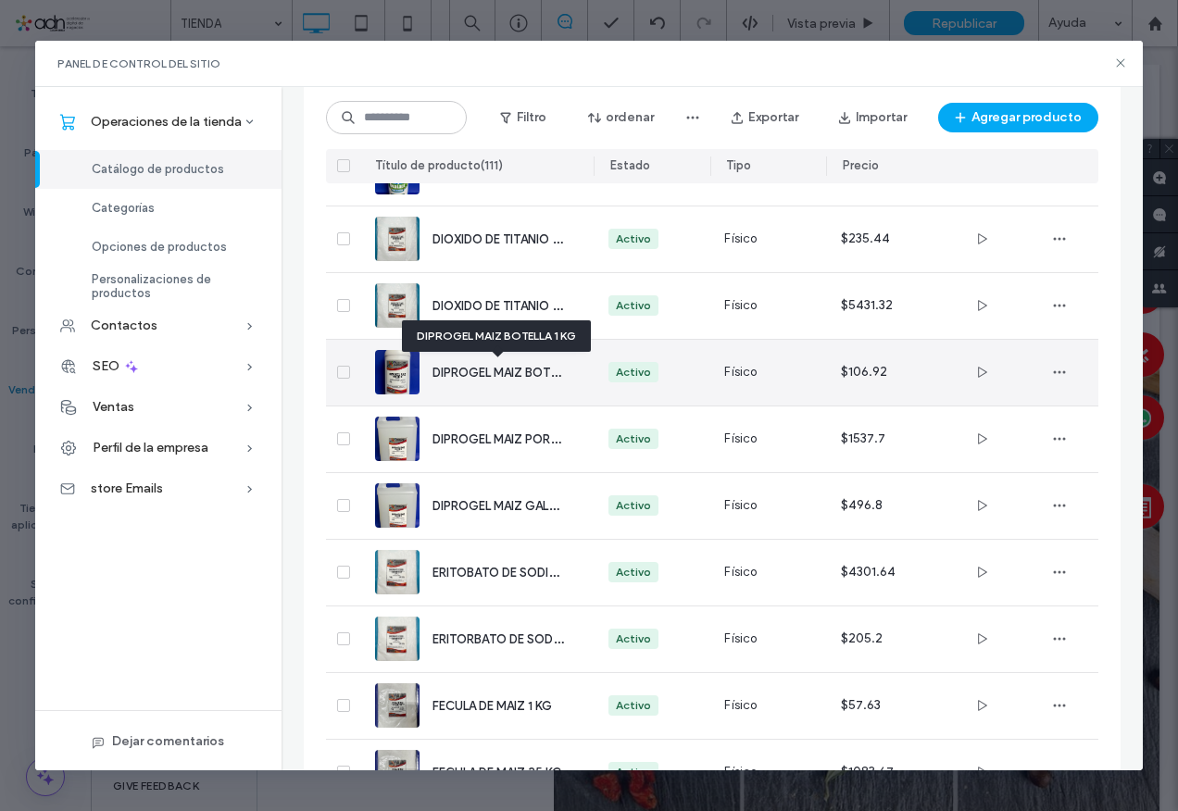
click at [517, 373] on span "DIPROGEL MAIZ BOTELLA 1 KG" at bounding box center [518, 372] width 170 height 18
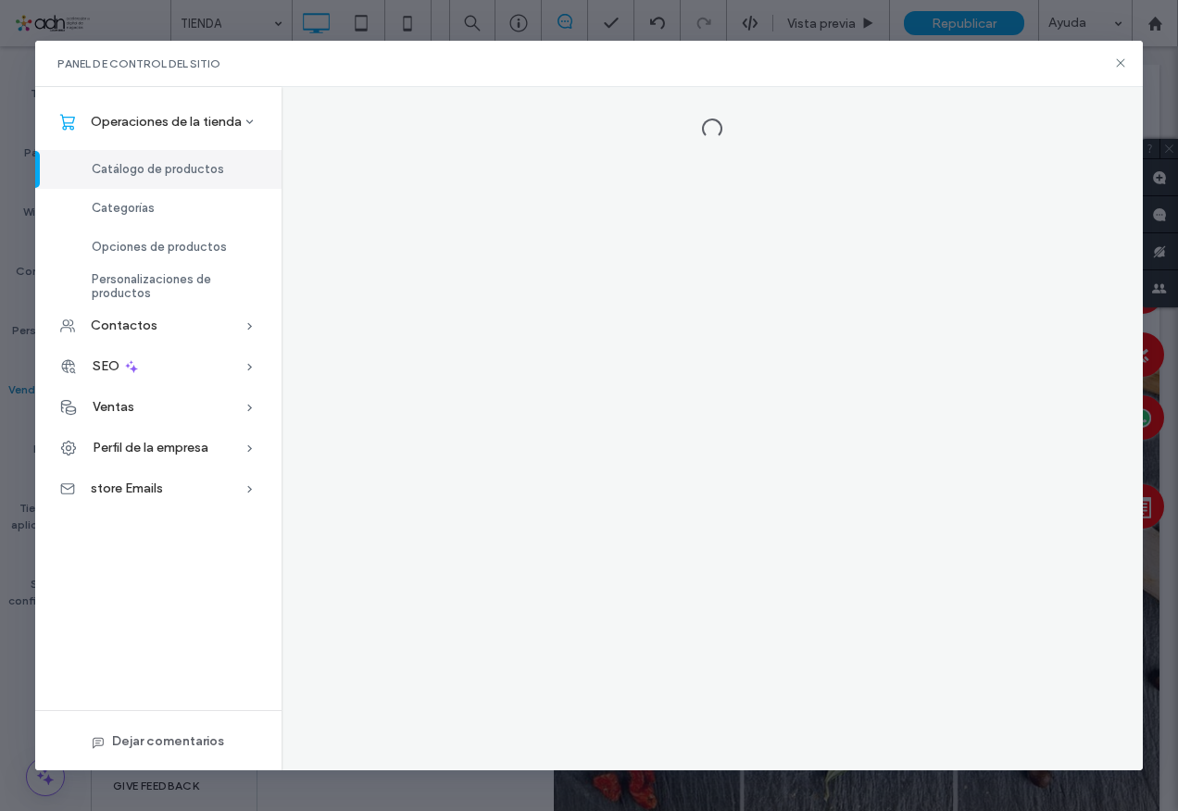
scroll to position [0, 0]
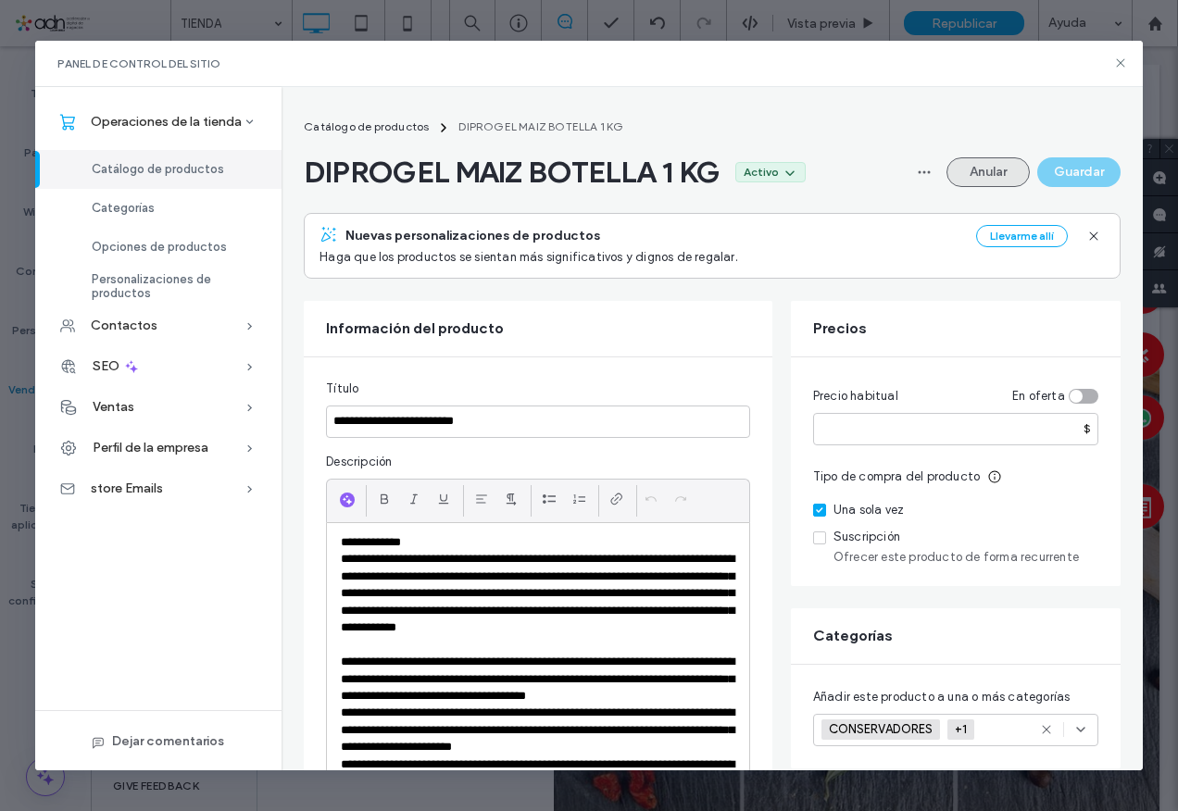
click at [967, 163] on button "Anular" at bounding box center [988, 172] width 83 height 30
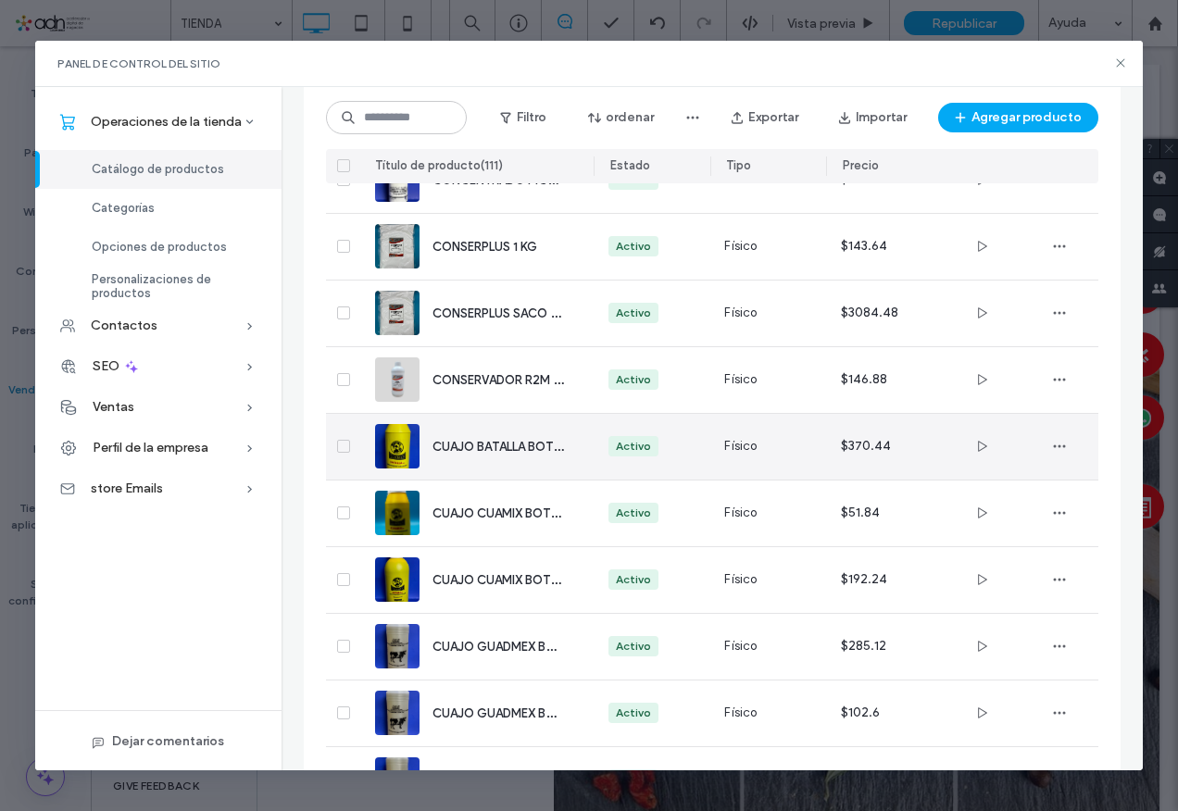
scroll to position [3578, 0]
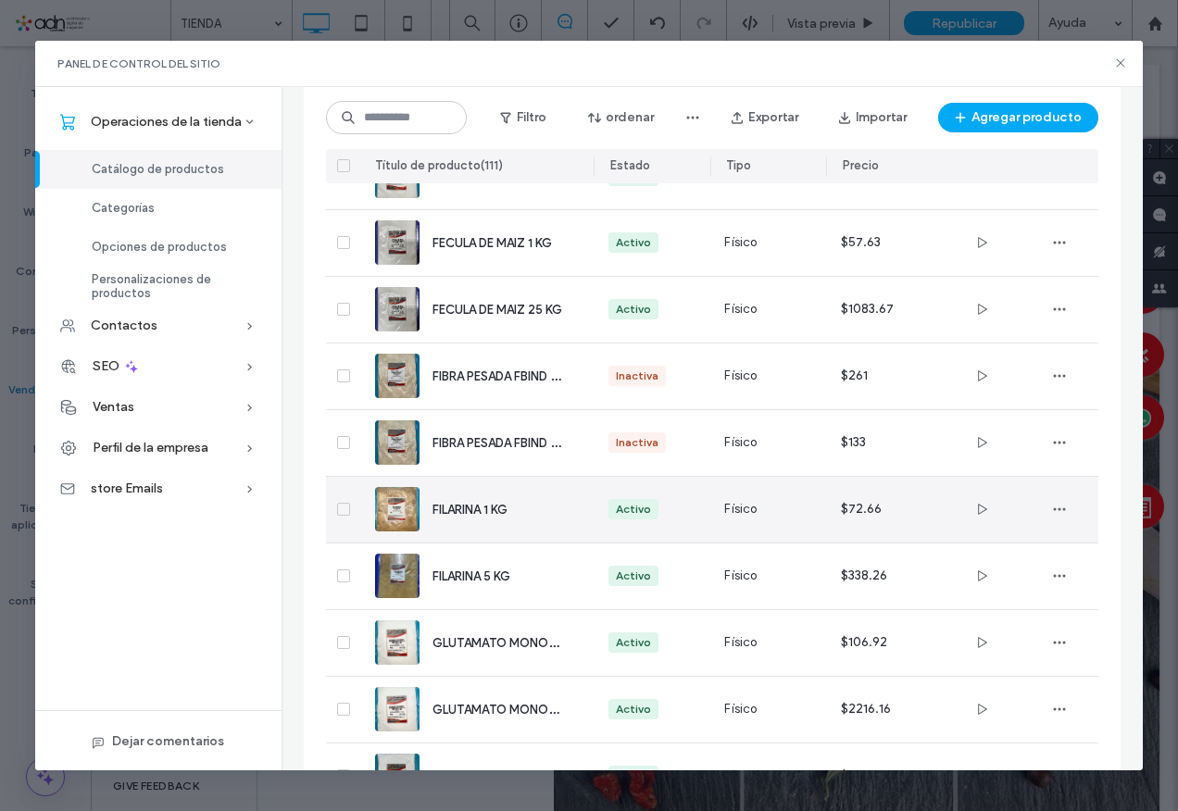
click at [474, 509] on span "FILARINA 1 KG" at bounding box center [470, 510] width 75 height 14
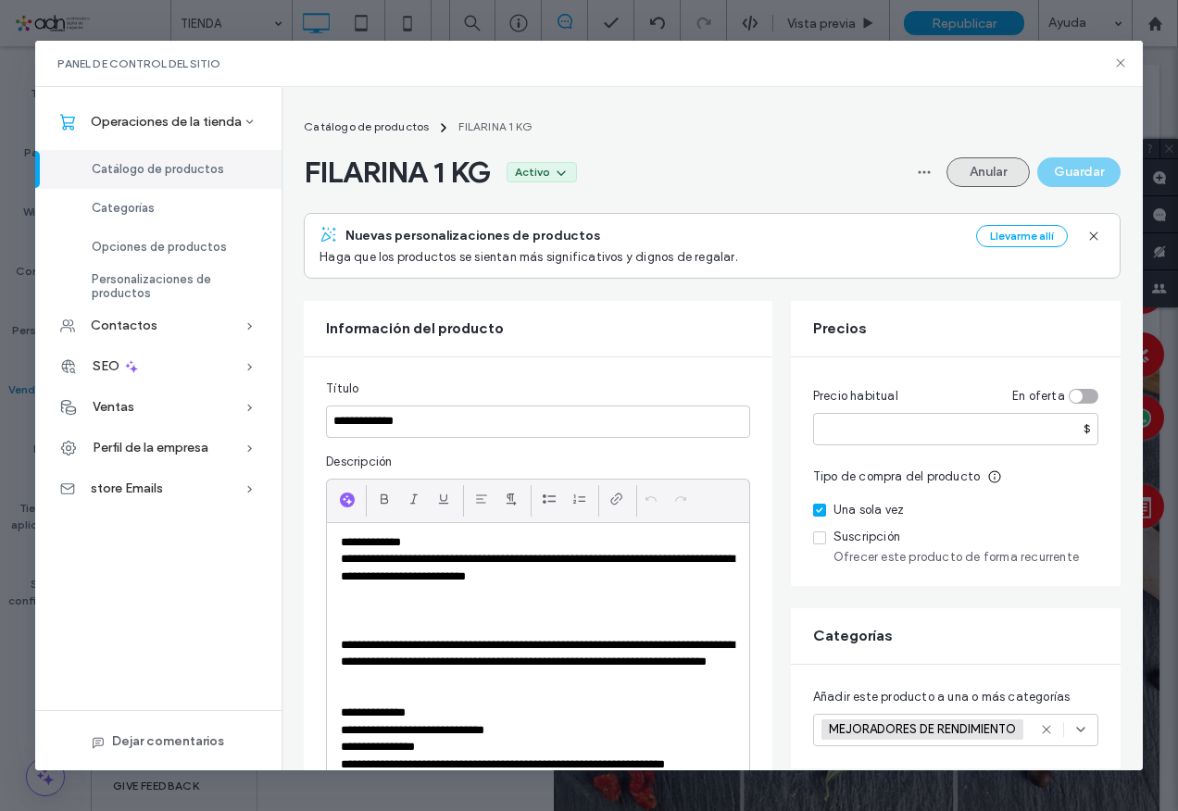
click at [965, 176] on button "Anular" at bounding box center [988, 172] width 83 height 30
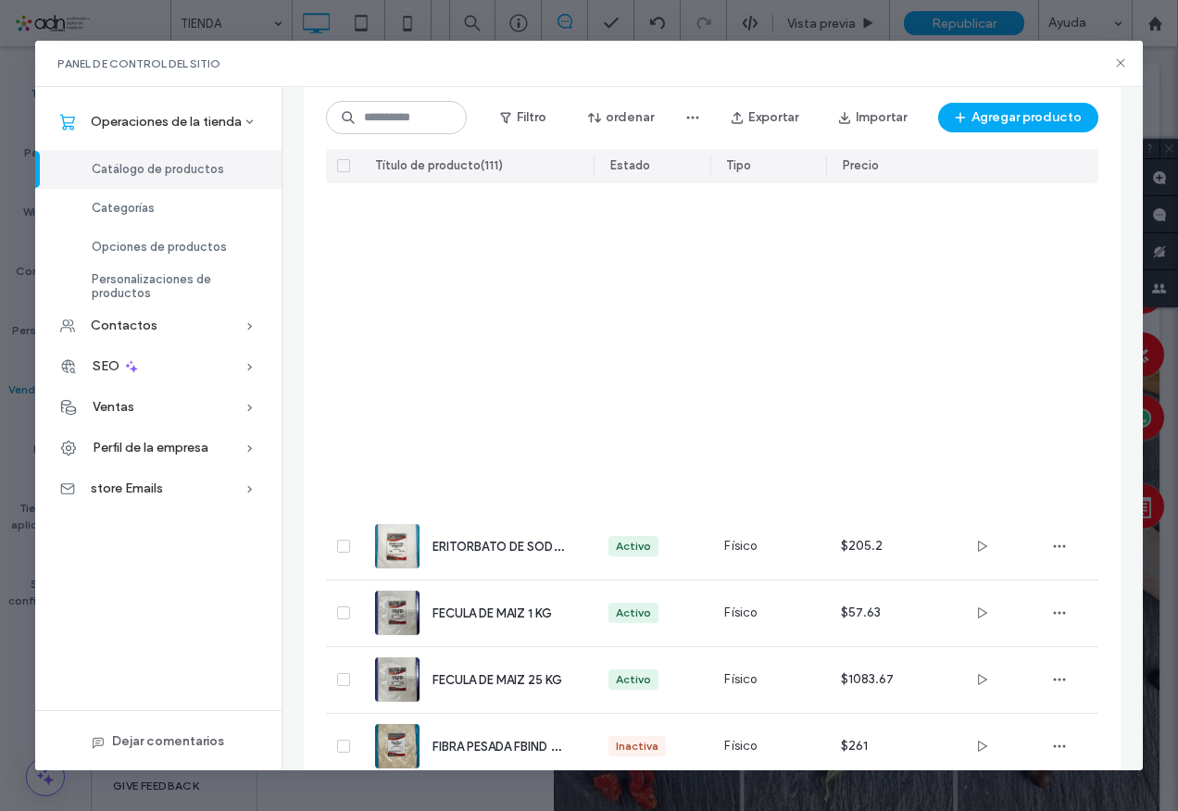
scroll to position [4796, 0]
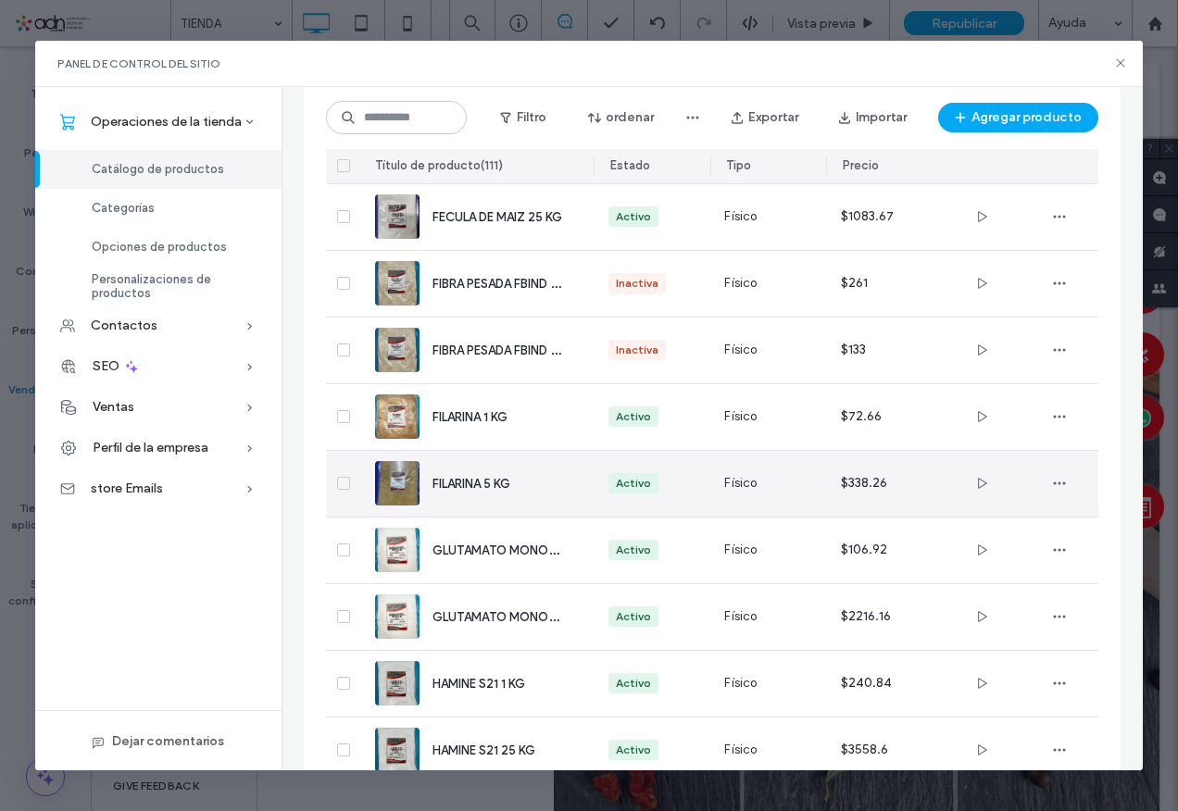
click at [493, 479] on span "FILARINA 5 KG" at bounding box center [472, 484] width 78 height 14
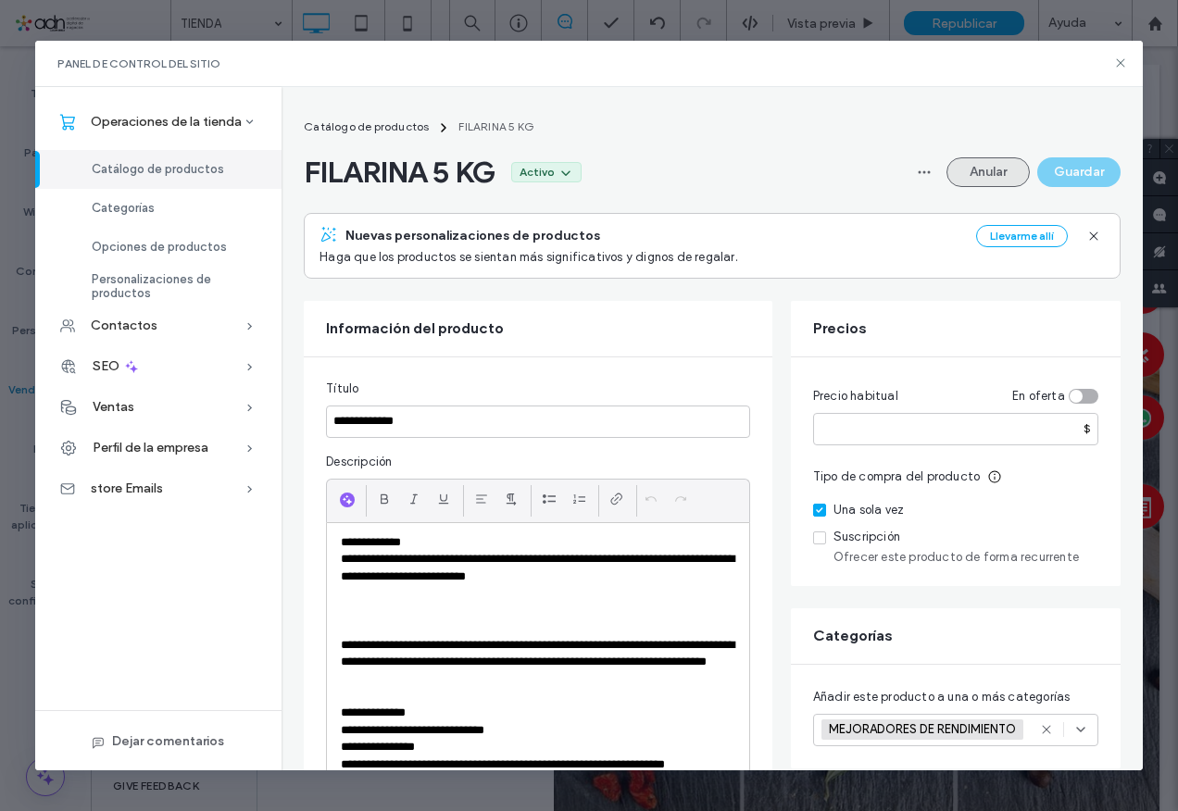
click at [986, 172] on button "Anular" at bounding box center [988, 172] width 83 height 30
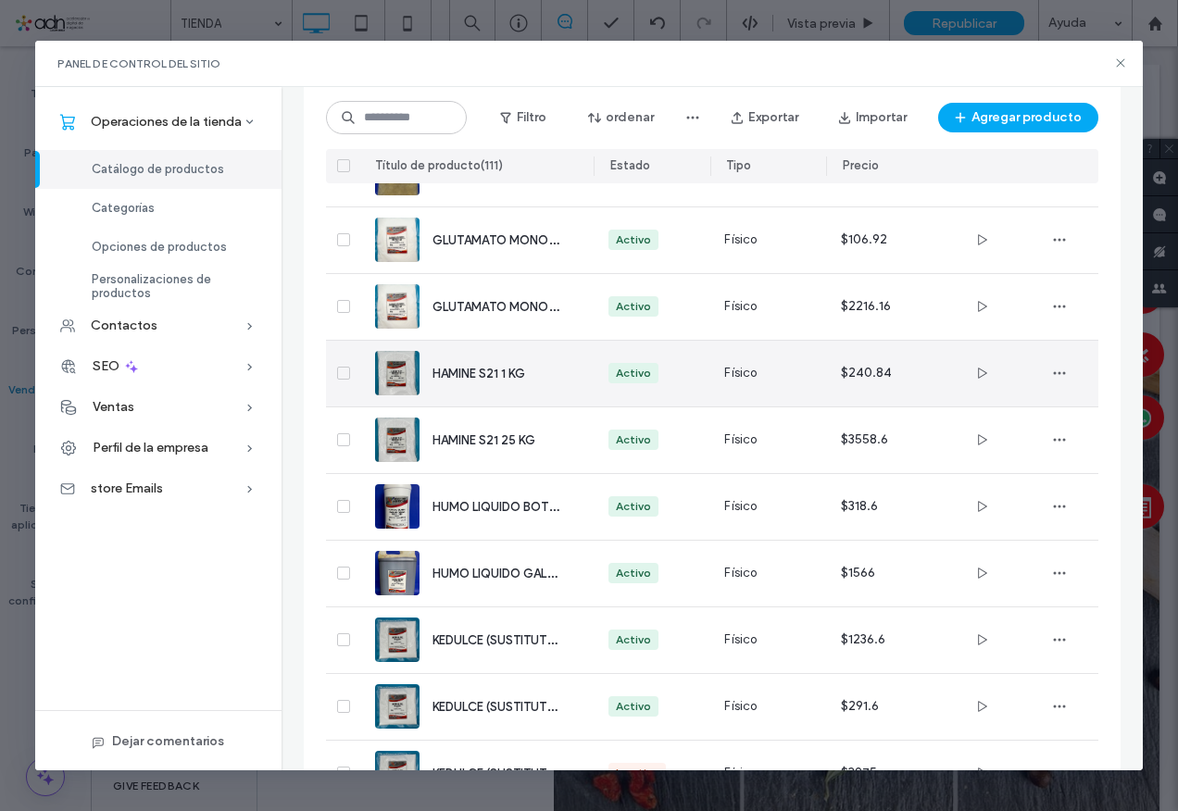
scroll to position [5014, 0]
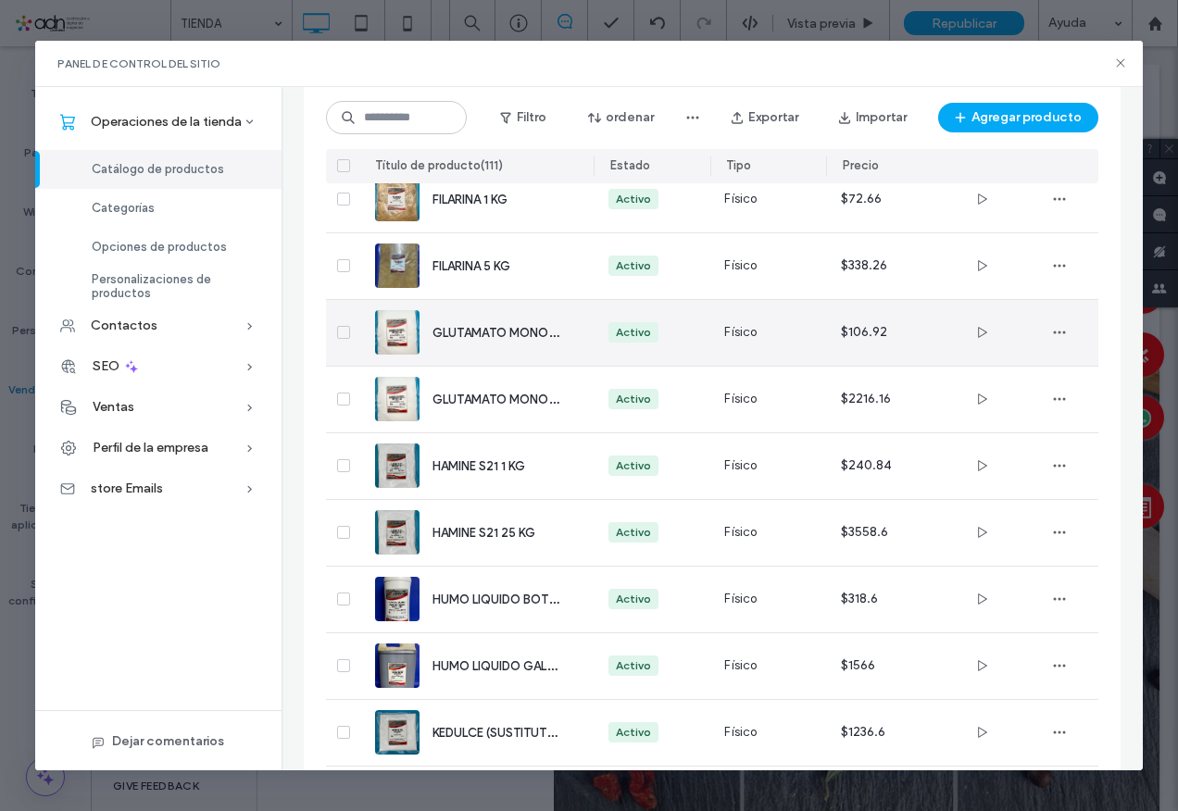
click at [506, 336] on span "GLUTAMATO MONOSODICO 1 KG" at bounding box center [528, 332] width 191 height 18
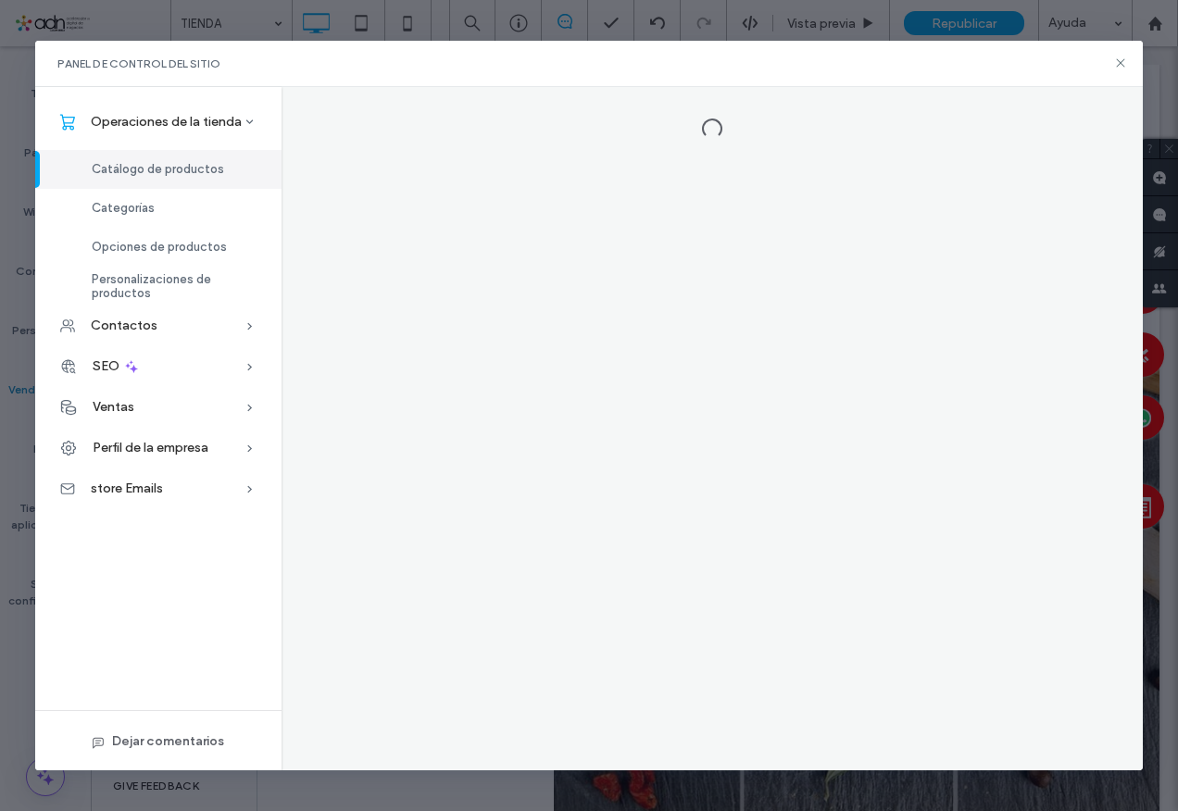
scroll to position [0, 0]
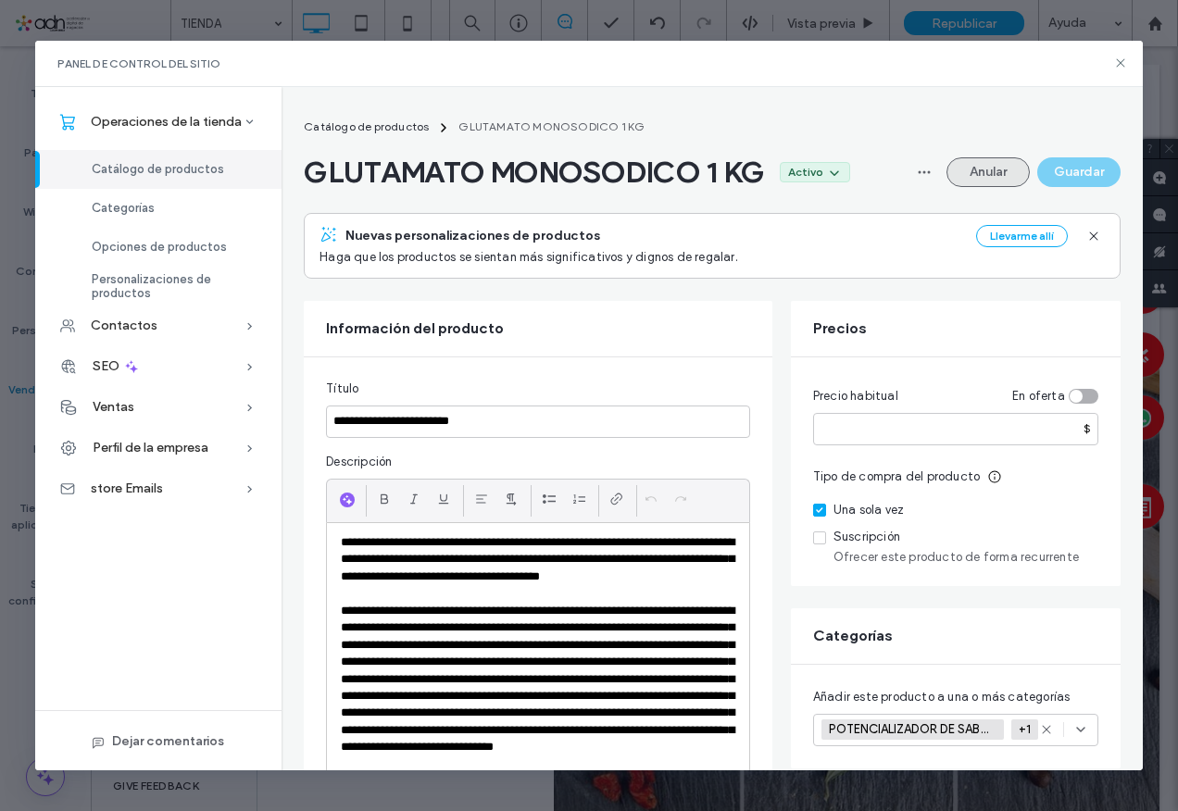
click at [964, 173] on button "Anular" at bounding box center [988, 172] width 83 height 30
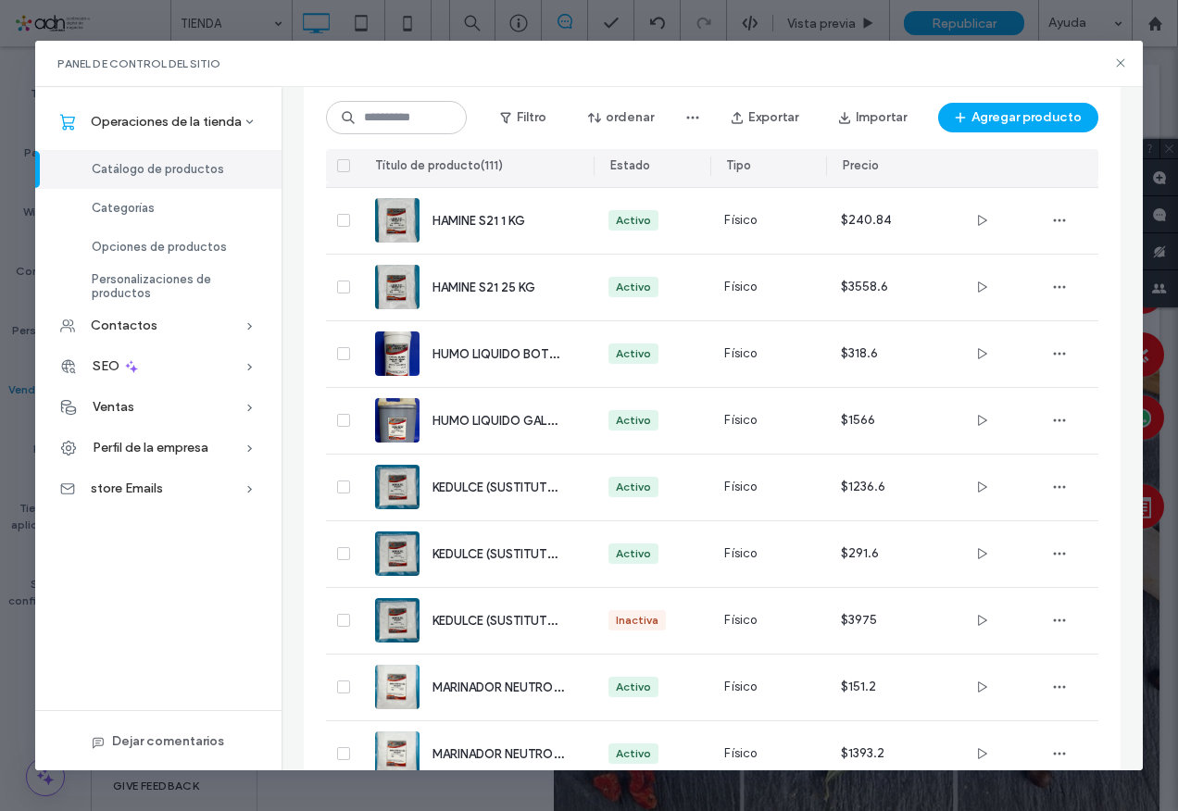
scroll to position [4981, 0]
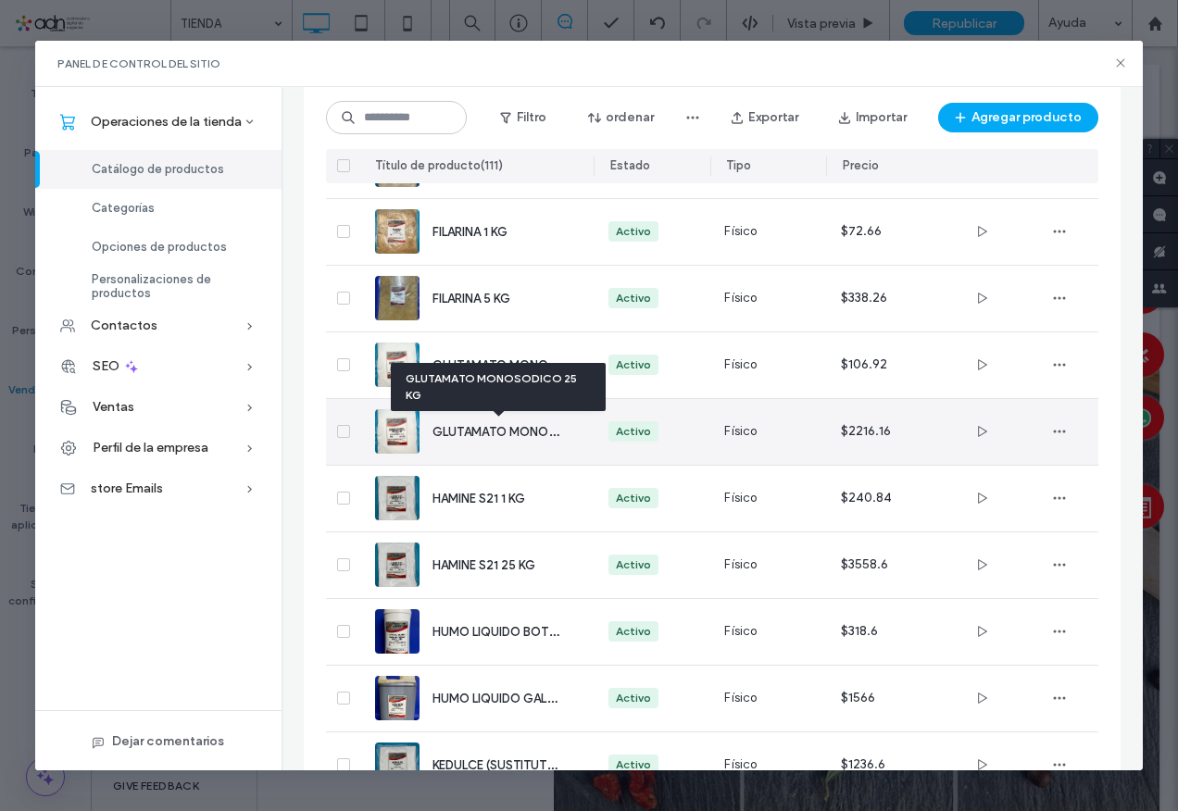
click at [516, 431] on span "GLUTAMATO MONOSODICO 25 KG" at bounding box center [533, 431] width 201 height 18
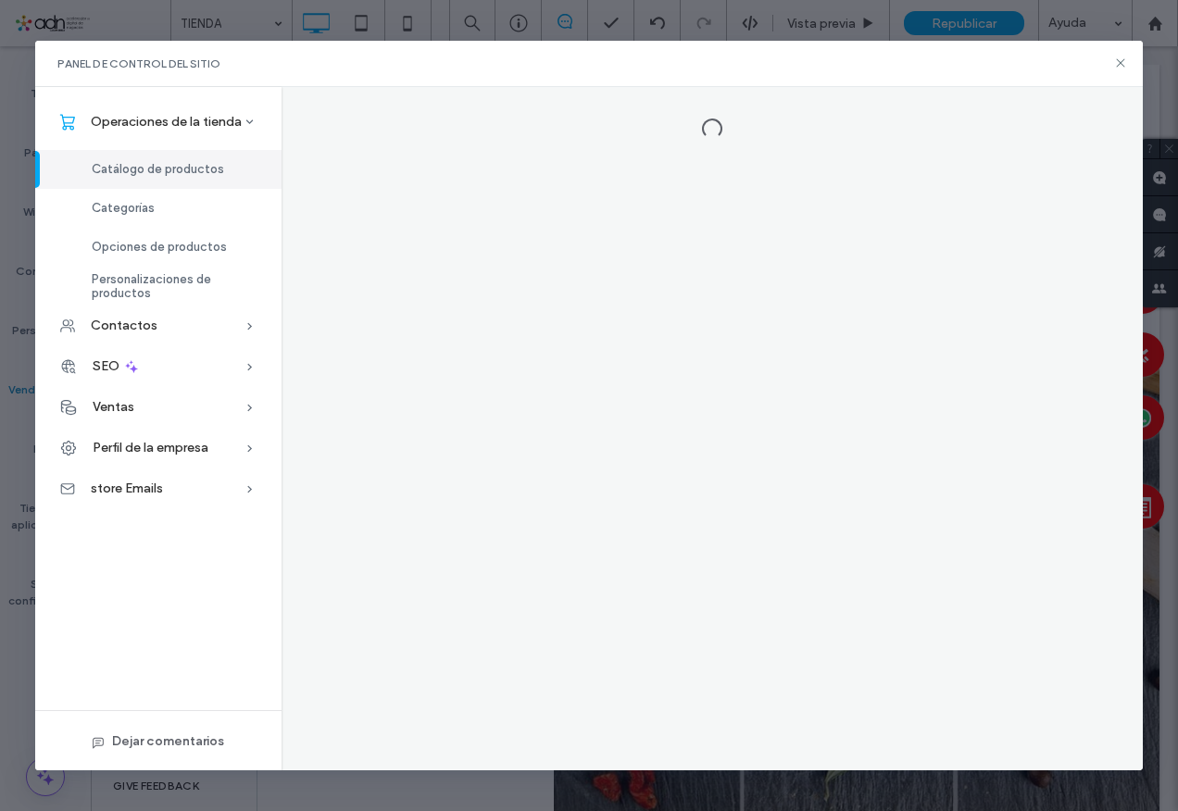
scroll to position [0, 0]
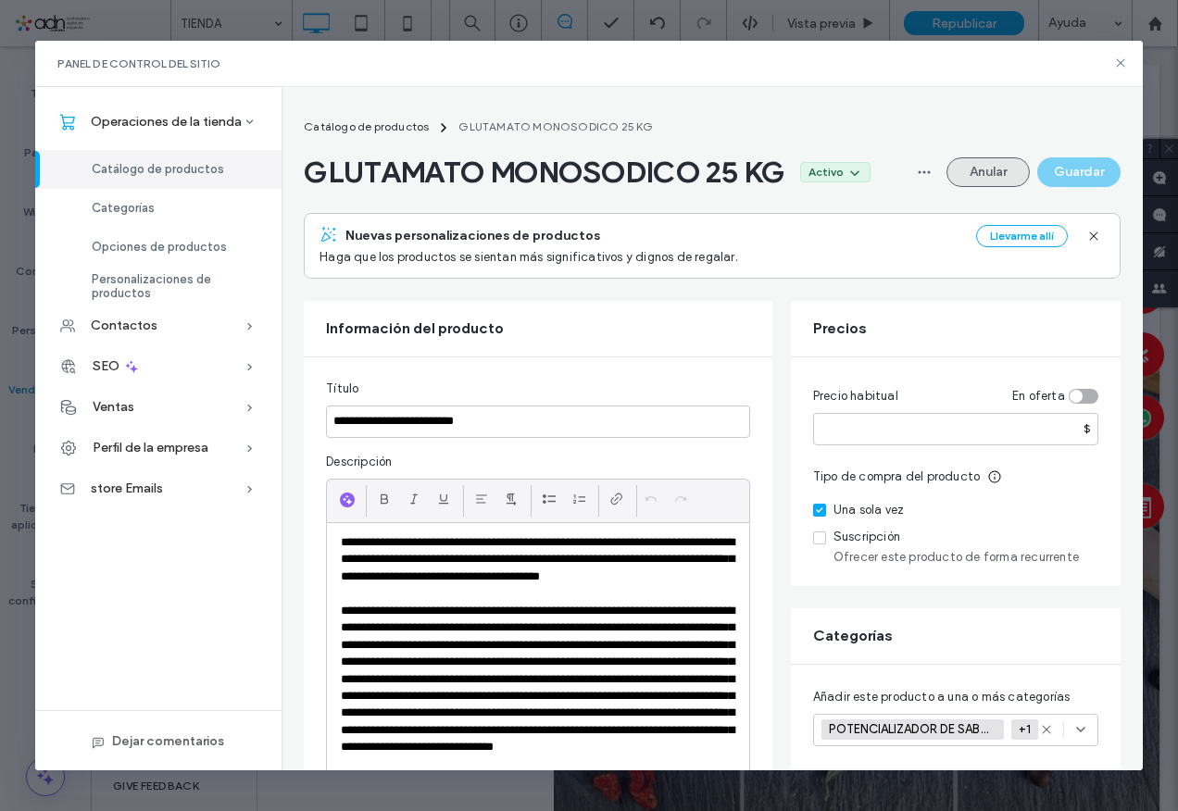
click at [980, 184] on button "Anular" at bounding box center [988, 172] width 83 height 30
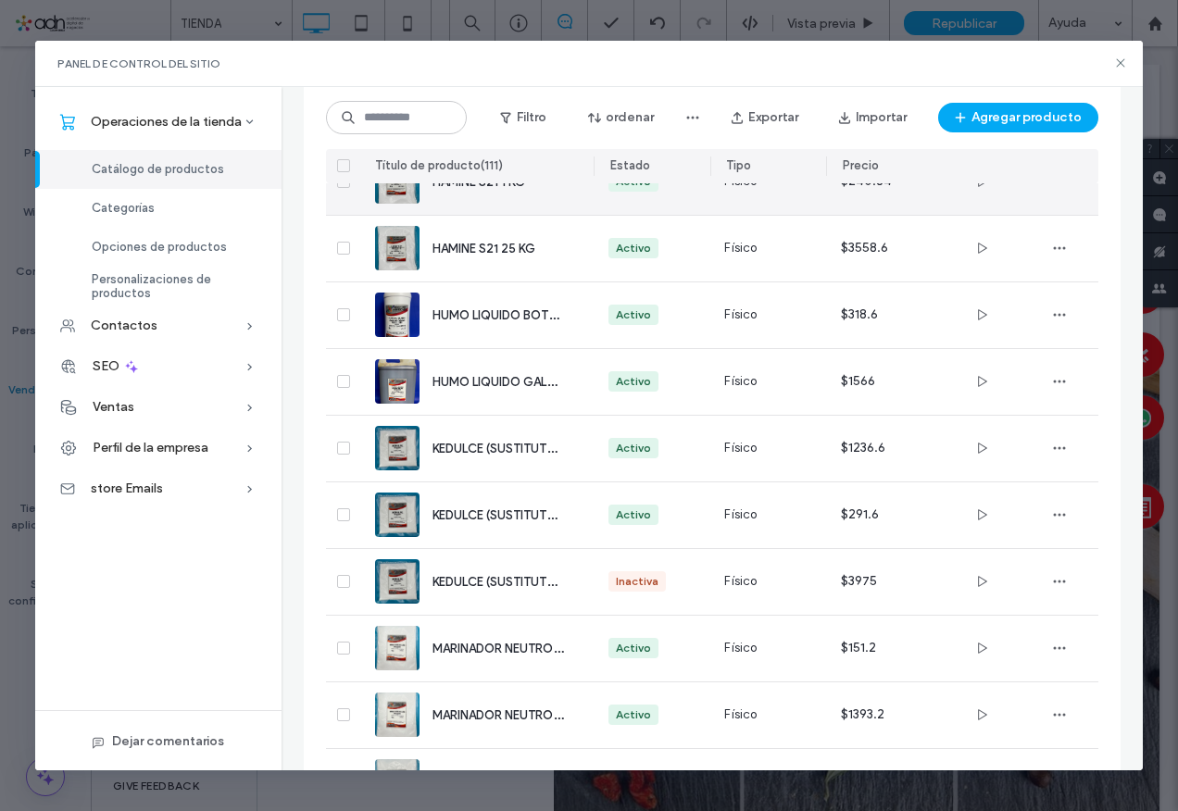
scroll to position [5074, 0]
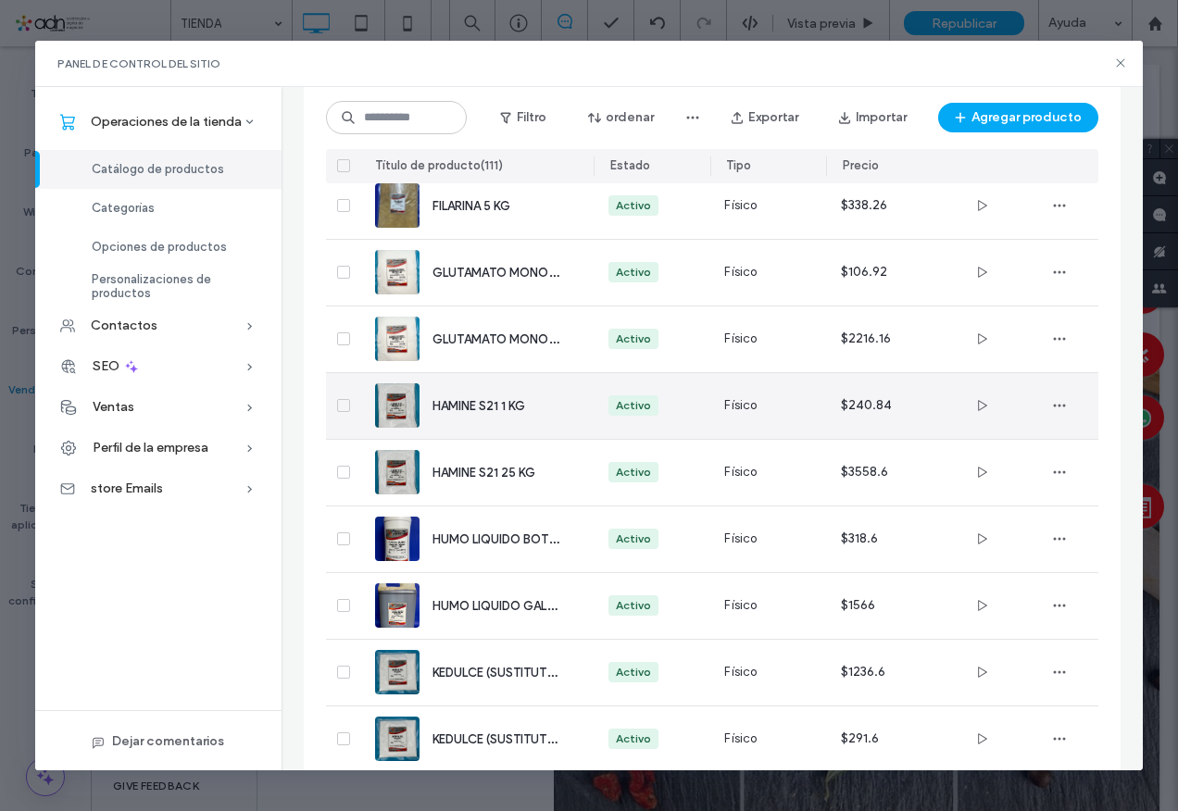
click at [498, 399] on span "HAMINE S21 1 KG" at bounding box center [479, 406] width 93 height 14
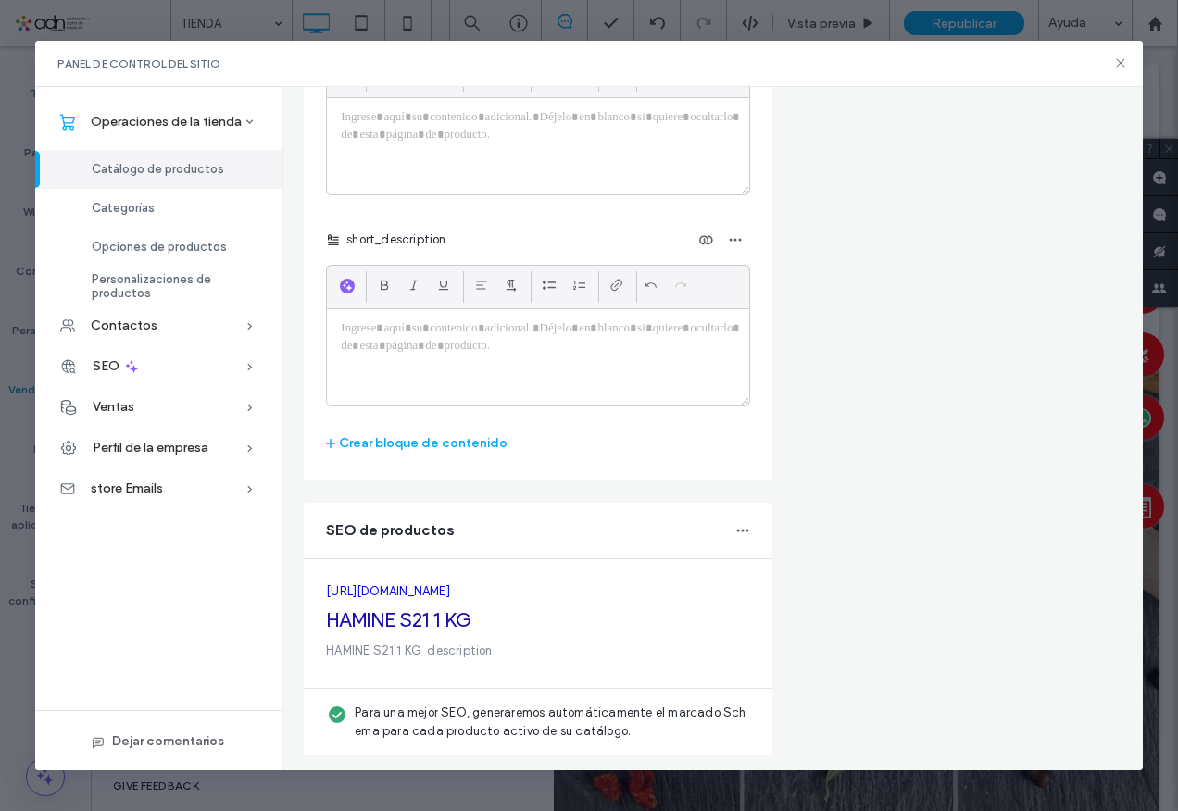
scroll to position [0, 0]
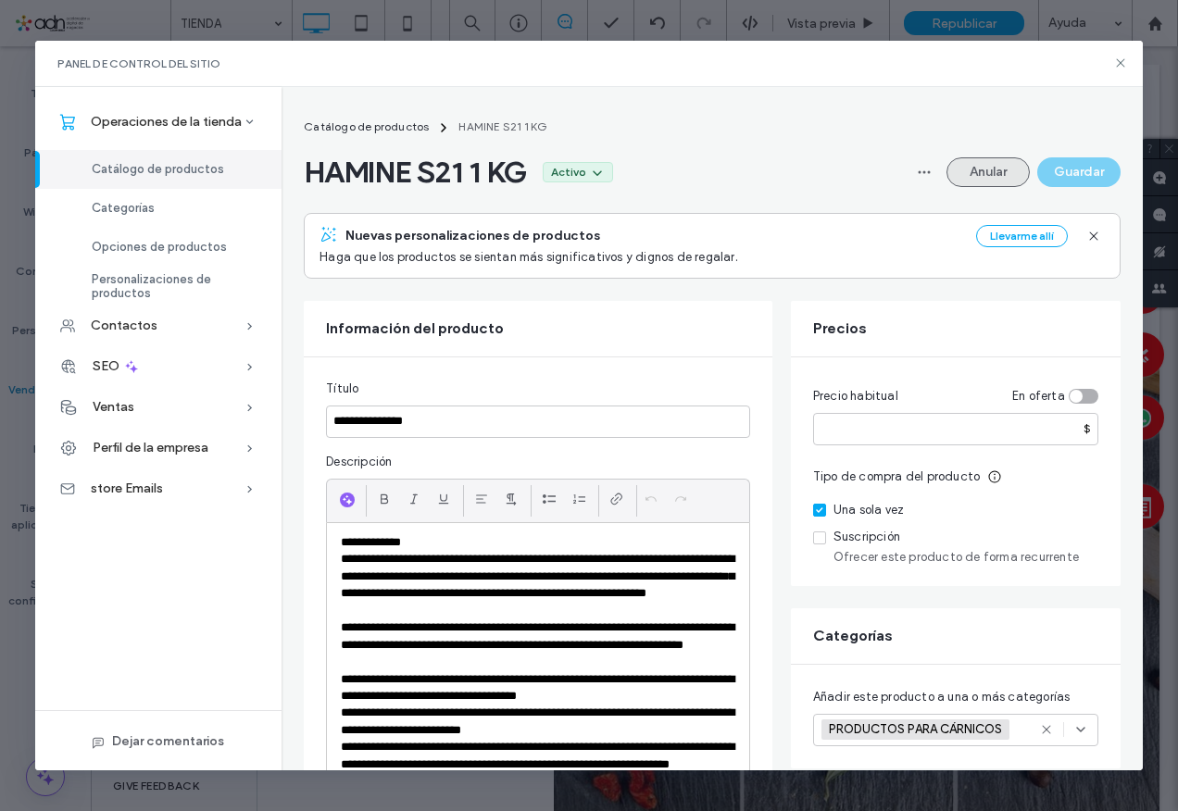
click at [969, 160] on button "Anular" at bounding box center [988, 172] width 83 height 30
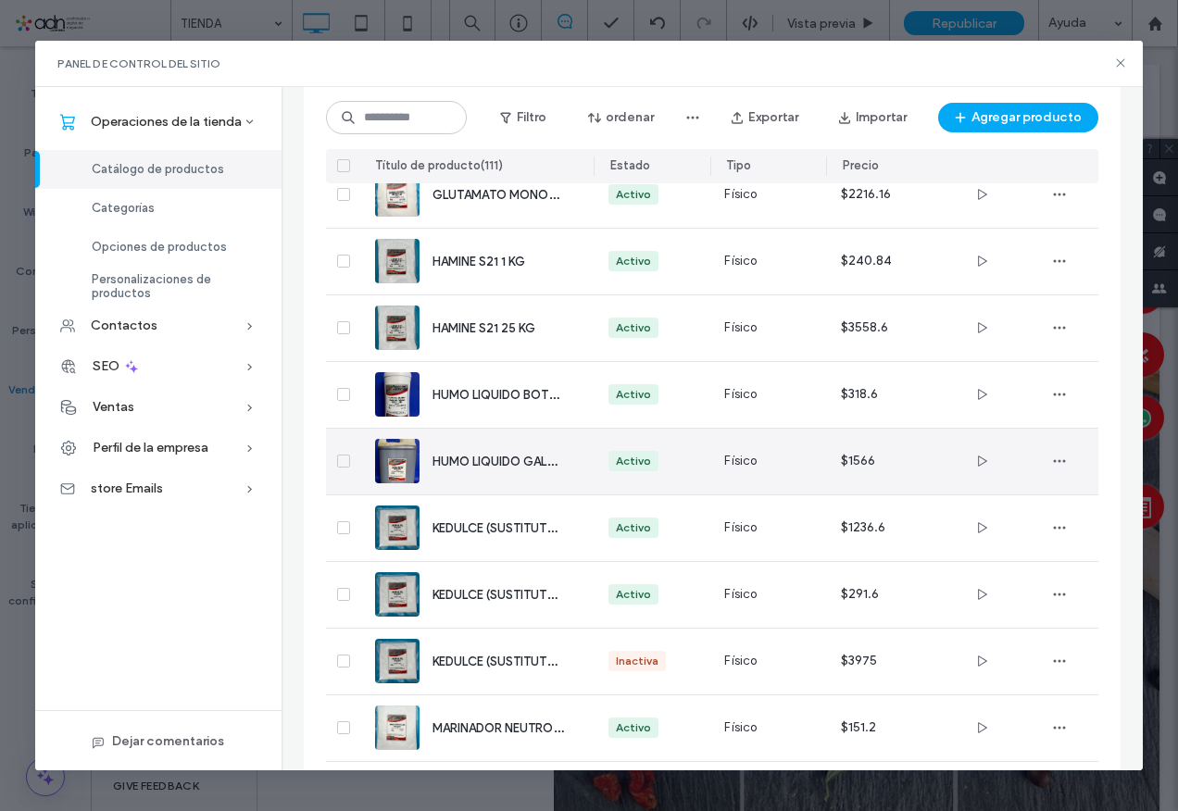
scroll to position [5187, 0]
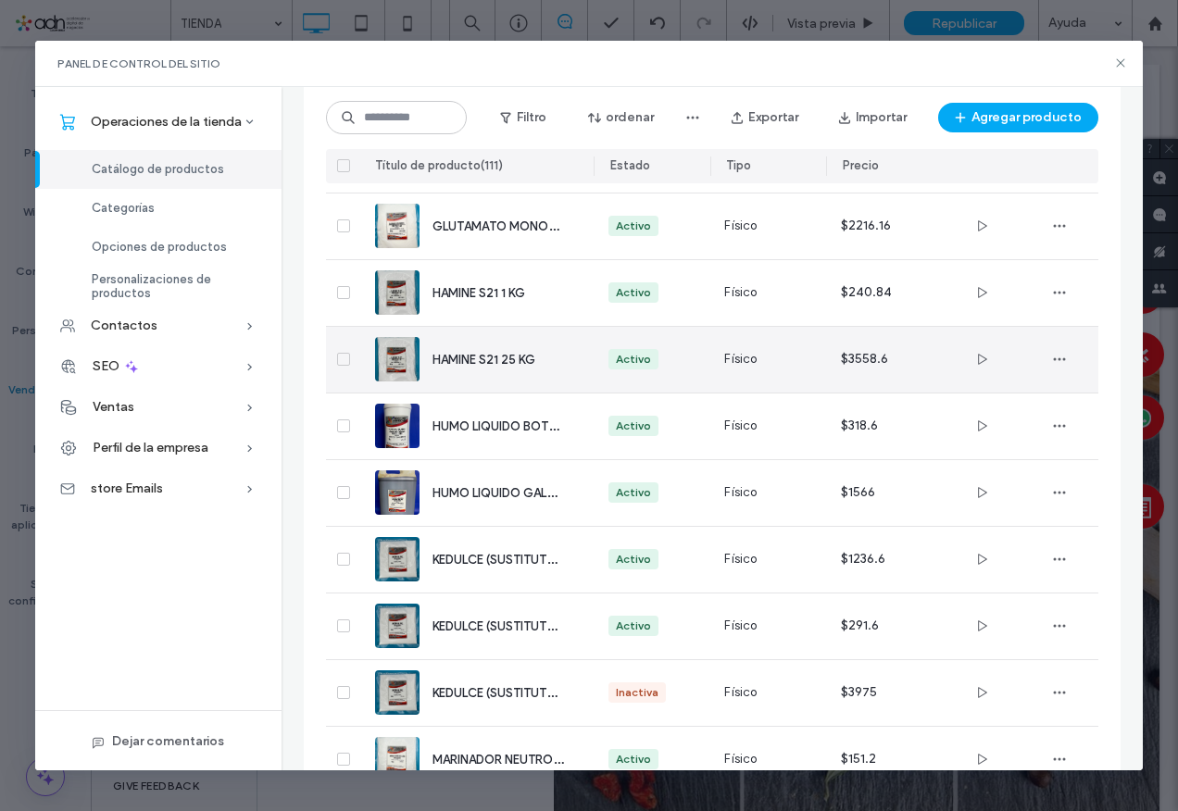
click at [498, 367] on div "HAMINE S21 25 KG" at bounding box center [498, 359] width 131 height 19
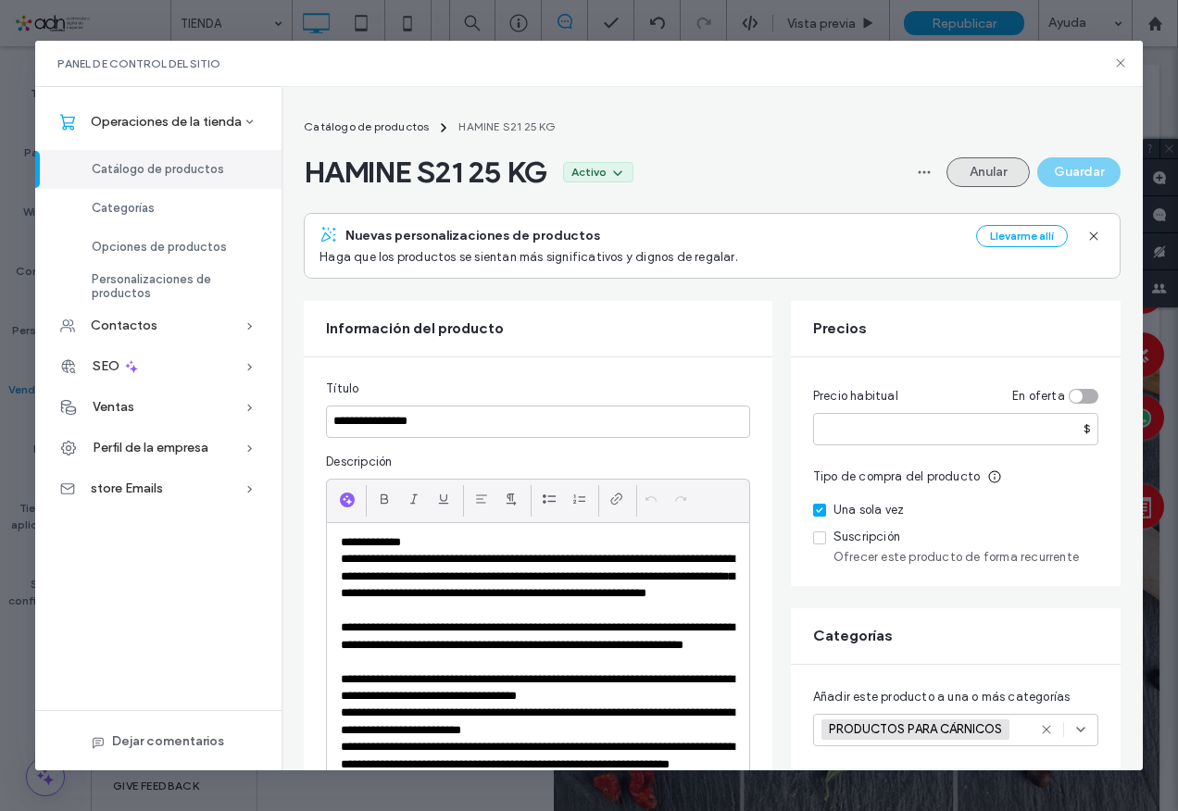
click at [988, 167] on button "Anular" at bounding box center [988, 172] width 83 height 30
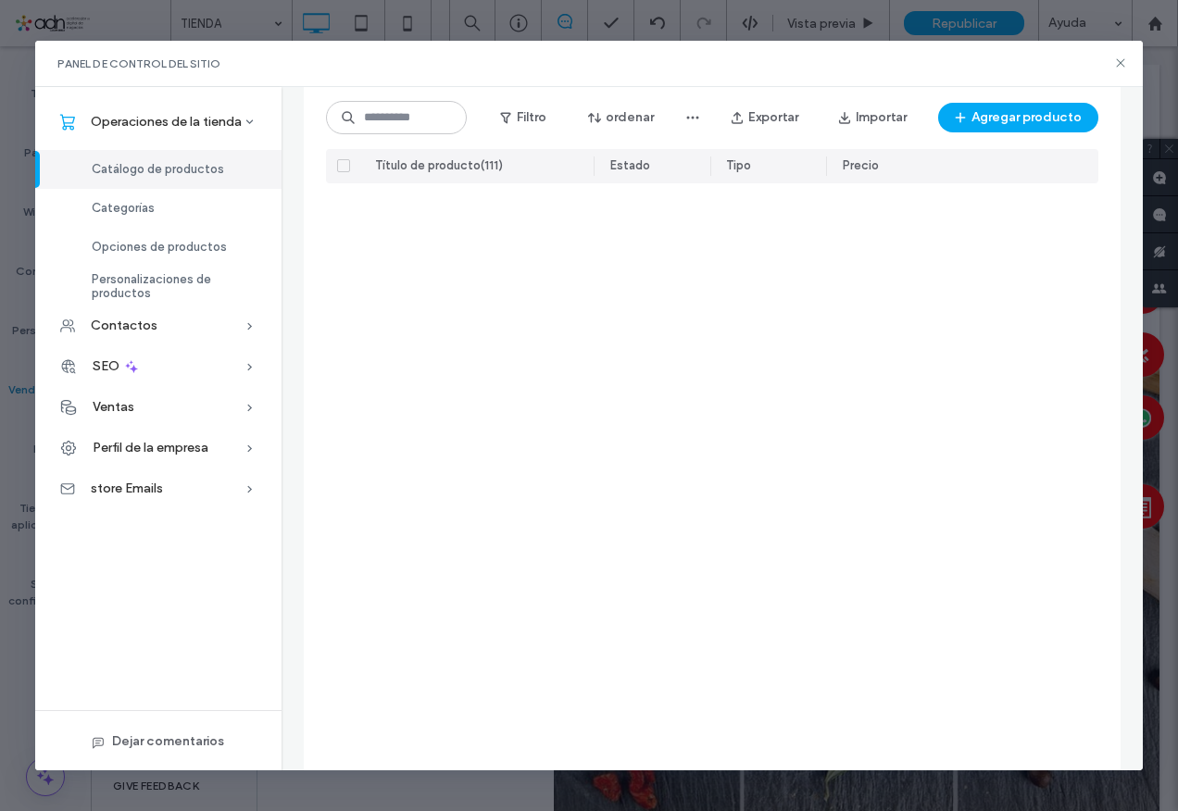
scroll to position [5074, 0]
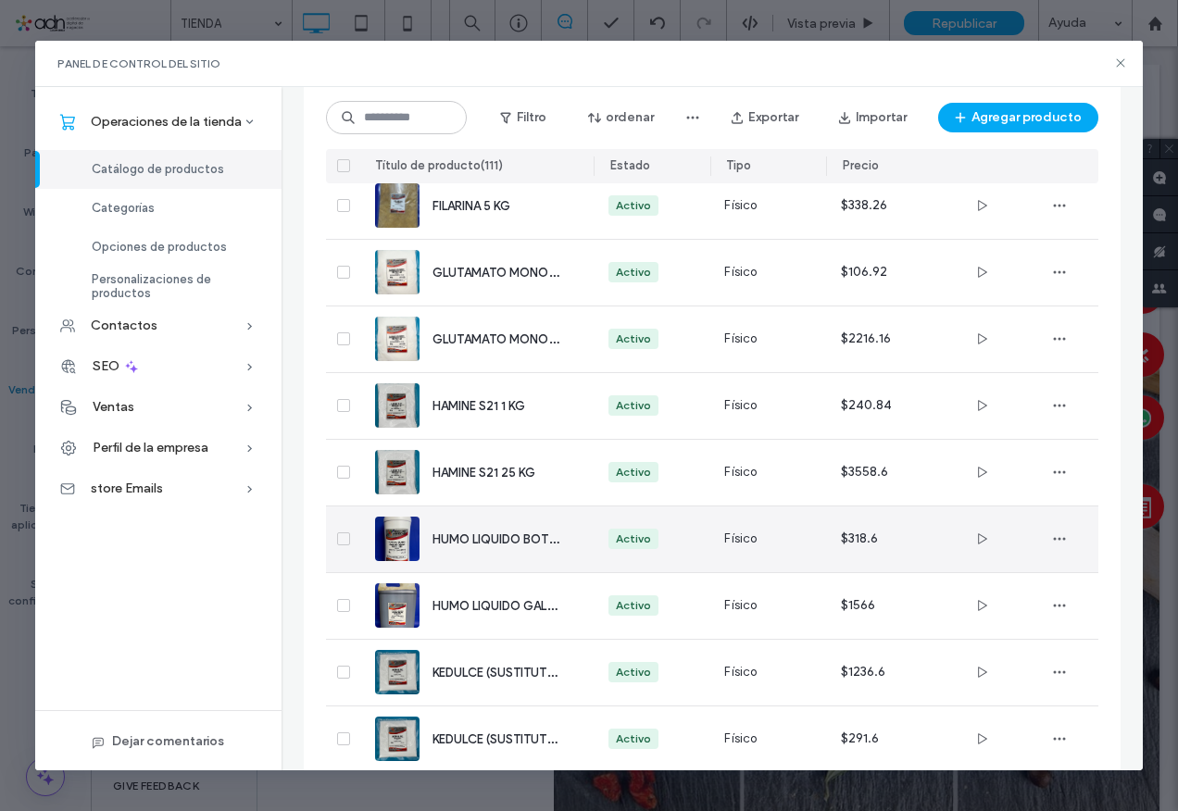
click at [484, 541] on span "HUMO LIQUIDO BOTELLA 1 KG" at bounding box center [517, 539] width 168 height 18
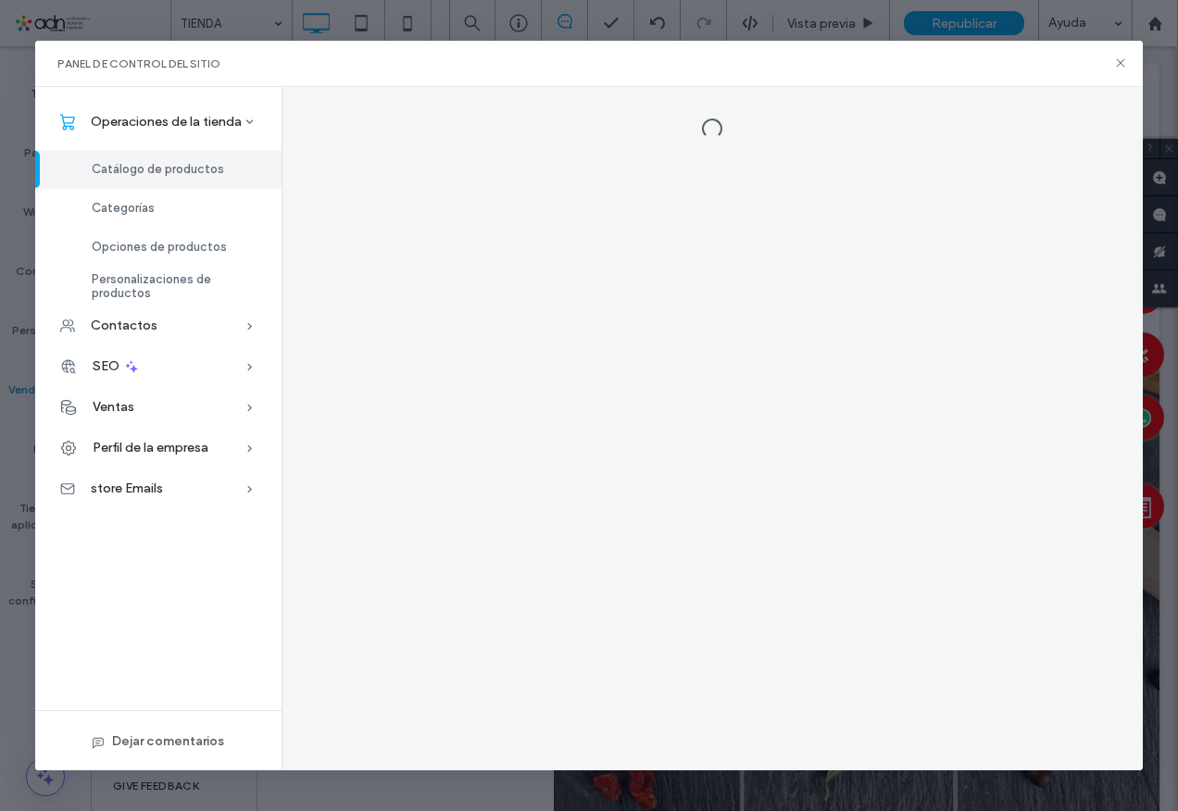
scroll to position [0, 0]
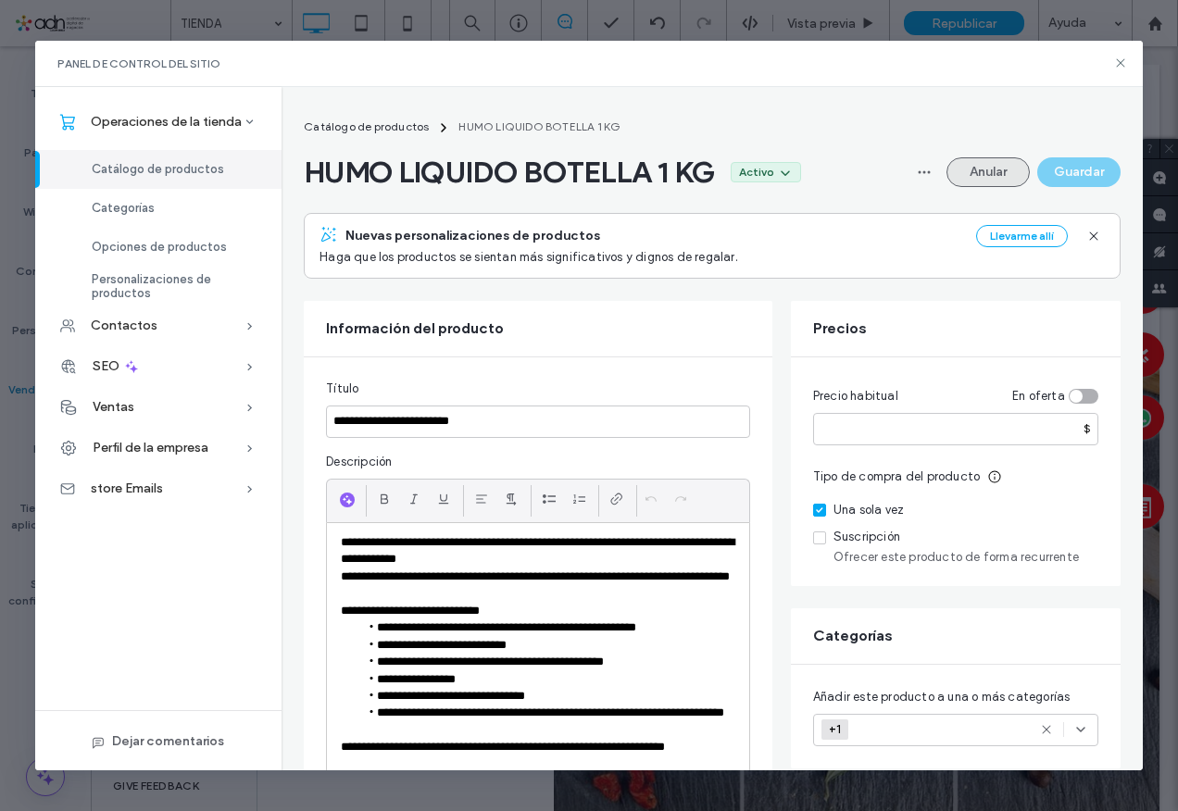
click at [1006, 160] on button "Anular" at bounding box center [988, 172] width 83 height 30
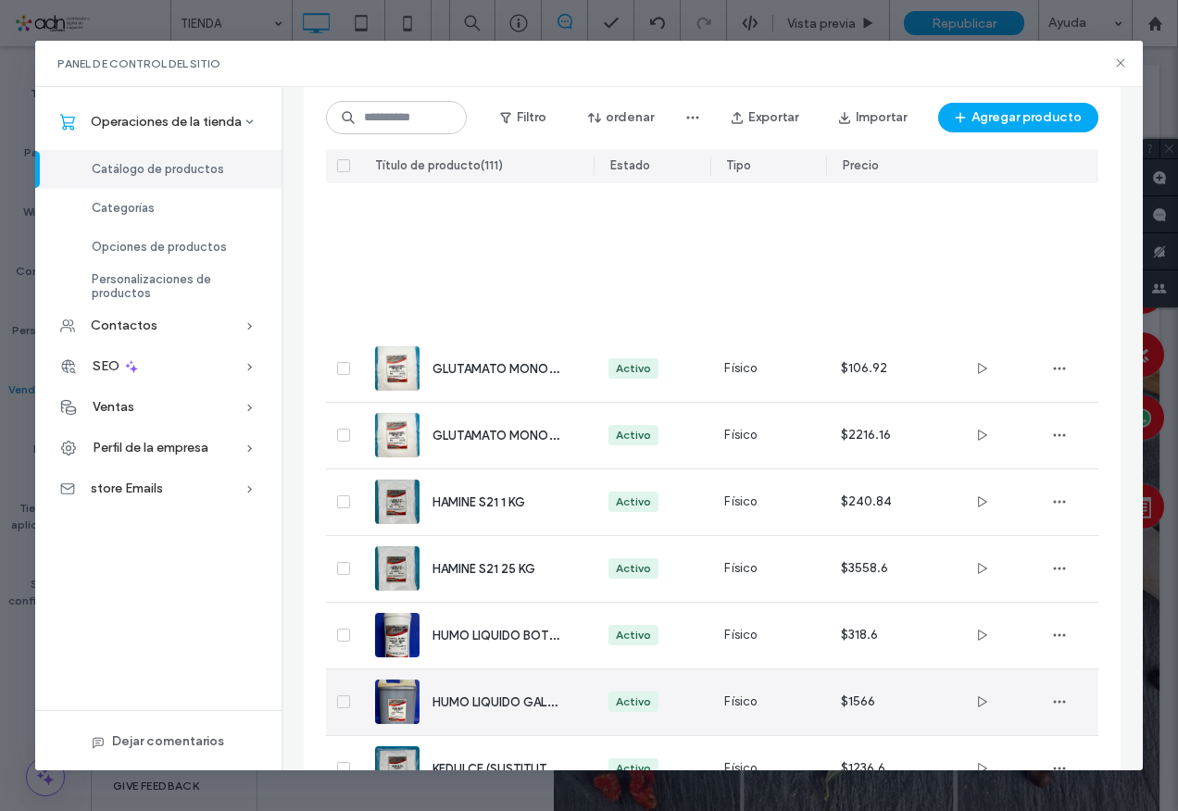
scroll to position [5280, 0]
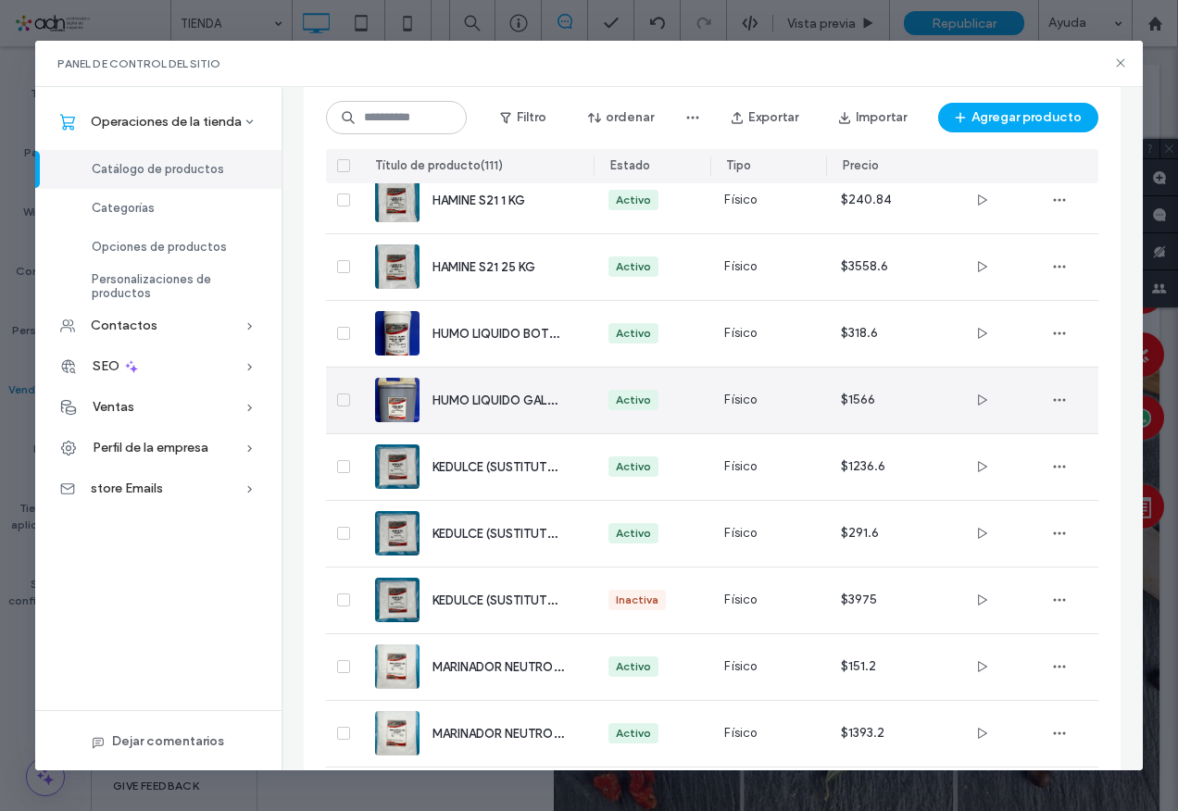
click at [508, 405] on span "HUMO LIQUIDO GALON 5.270 KG" at bounding box center [527, 400] width 188 height 18
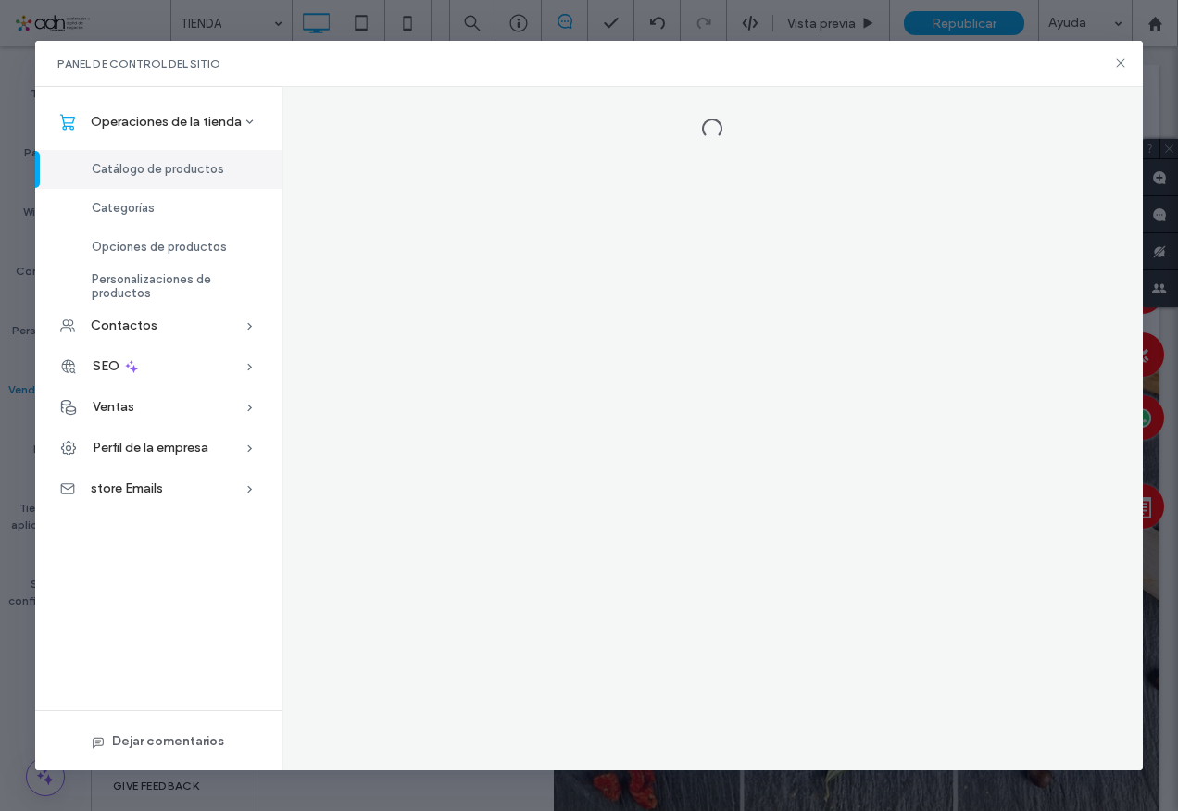
scroll to position [0, 0]
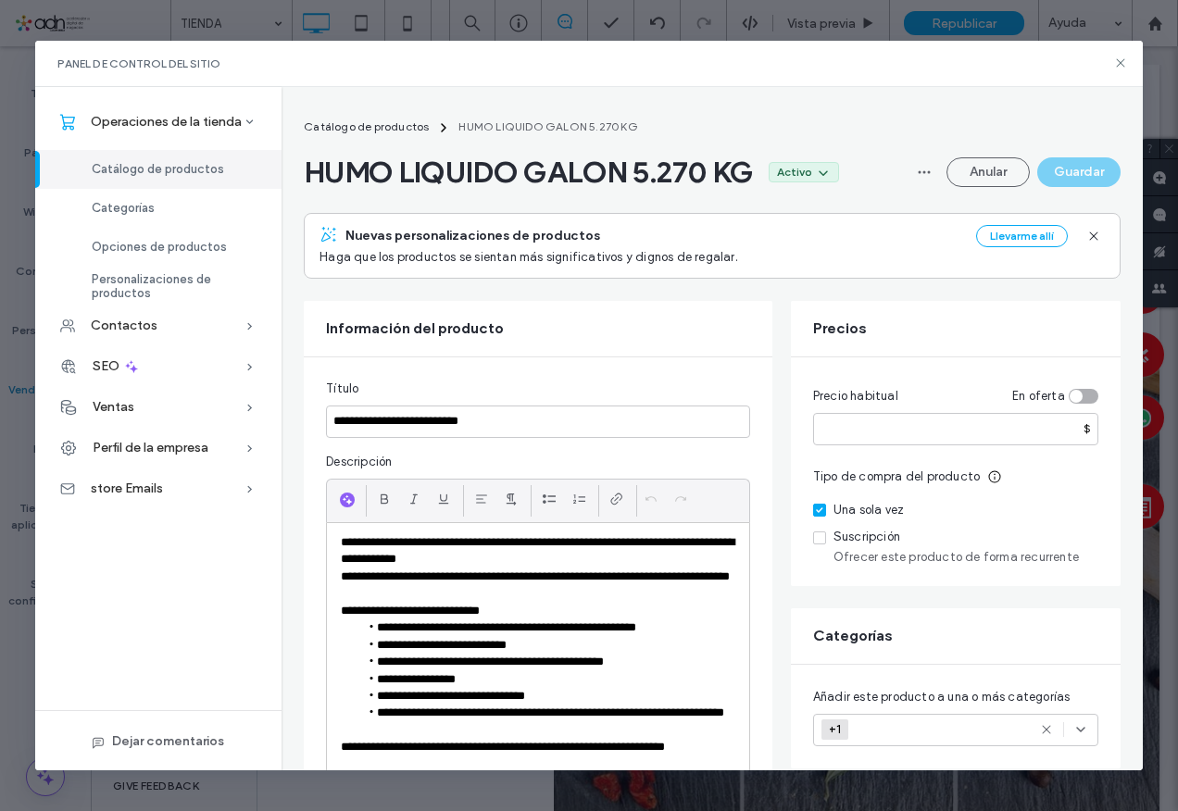
click at [967, 155] on div "HUMO LIQUIDO GALON 5.270 KG Activo Anular Guardar" at bounding box center [712, 172] width 817 height 37
click at [964, 164] on button "Anular" at bounding box center [988, 172] width 83 height 30
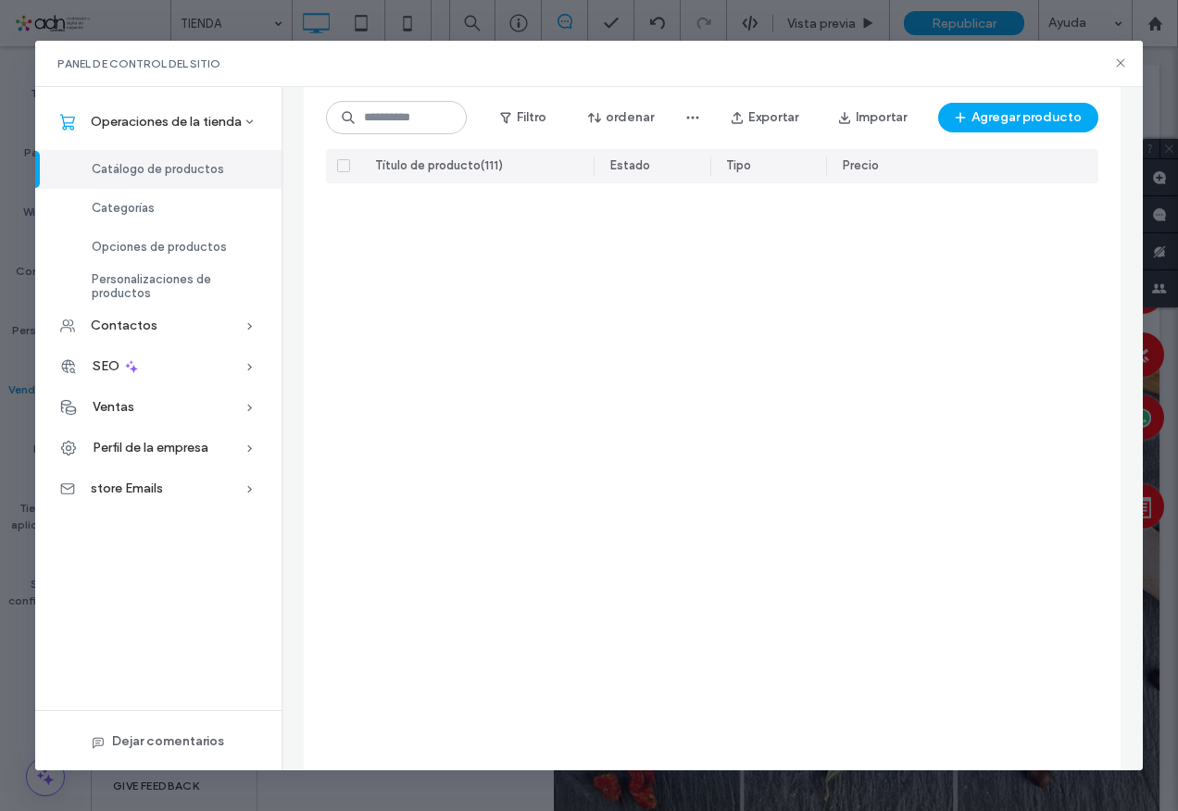
scroll to position [5187, 0]
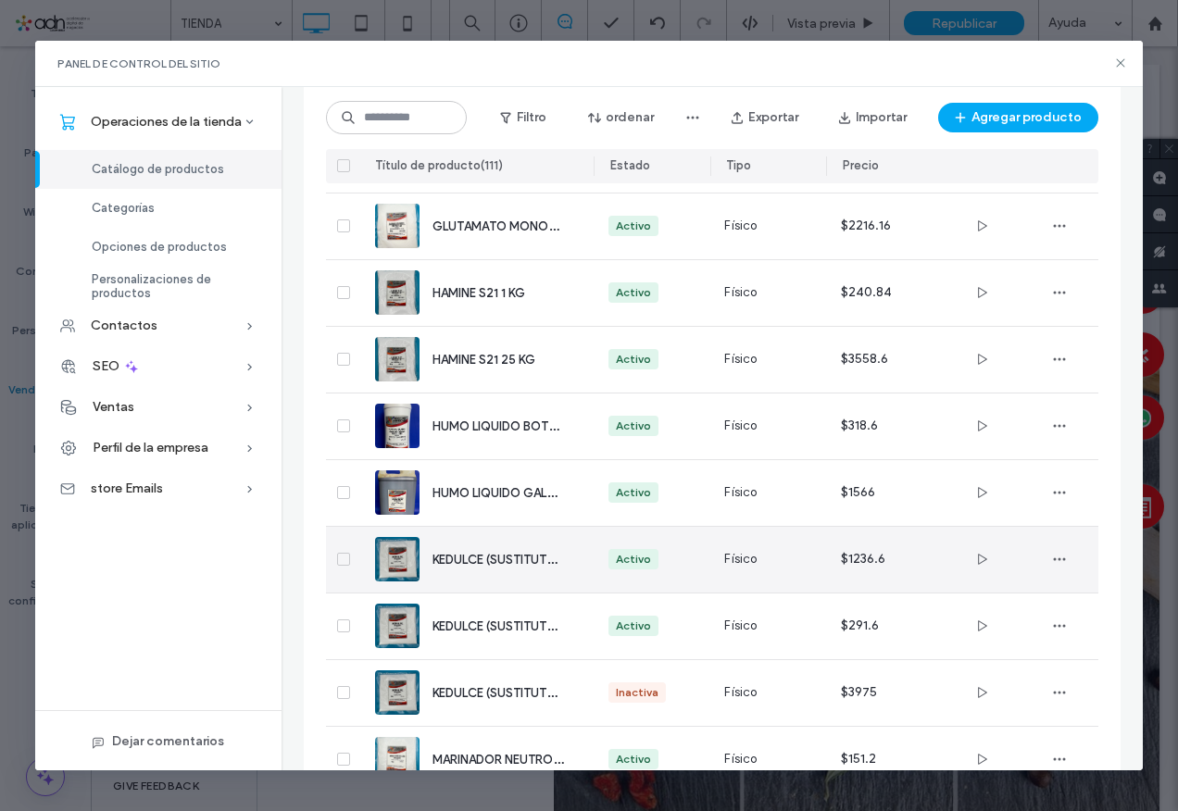
click at [480, 563] on span "KEDULCE (SUSTITUTO DE AZUCAR) 1 KG" at bounding box center [545, 559] width 224 height 18
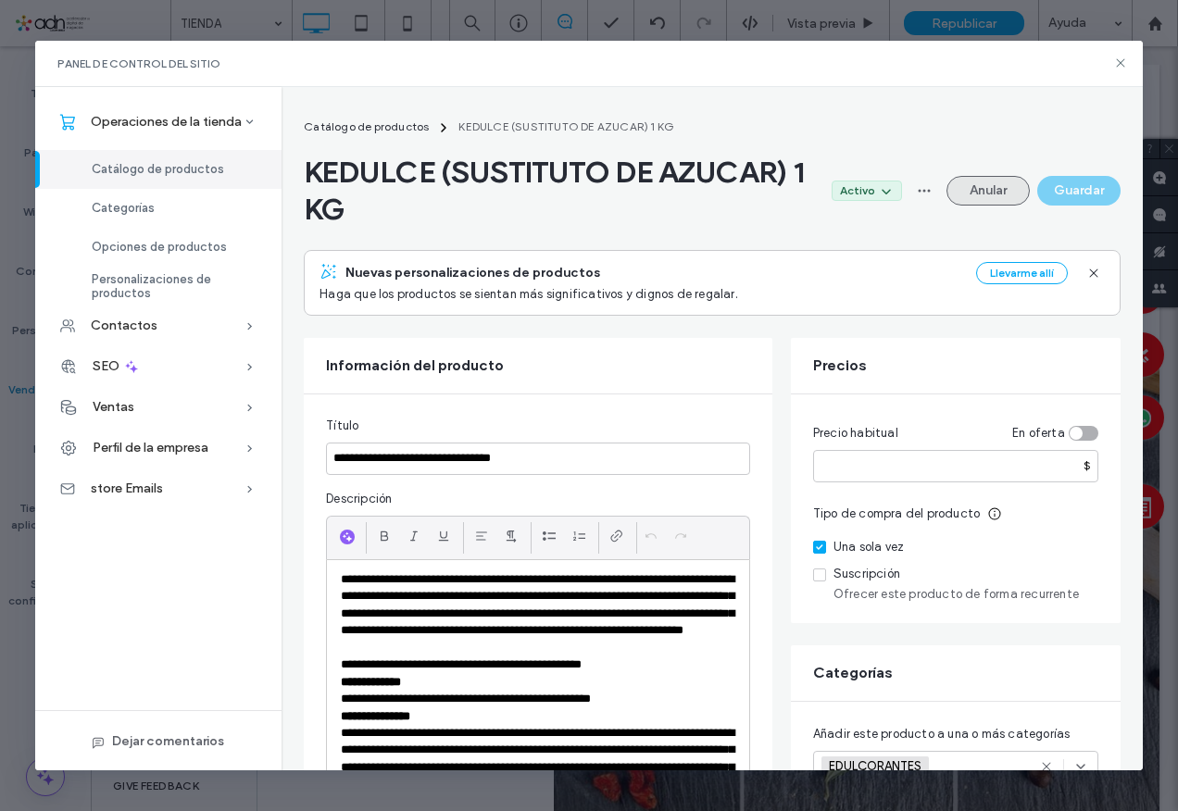
click at [974, 187] on button "Anular" at bounding box center [988, 191] width 83 height 30
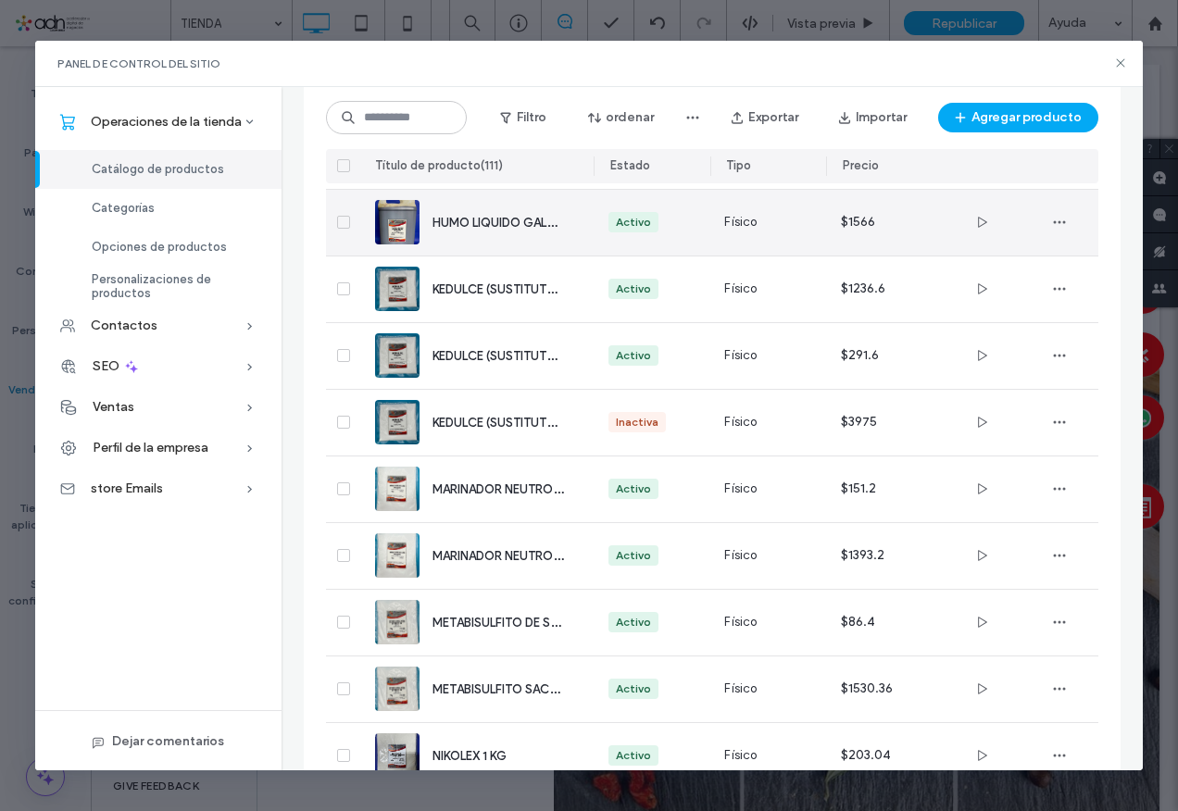
scroll to position [5199, 0]
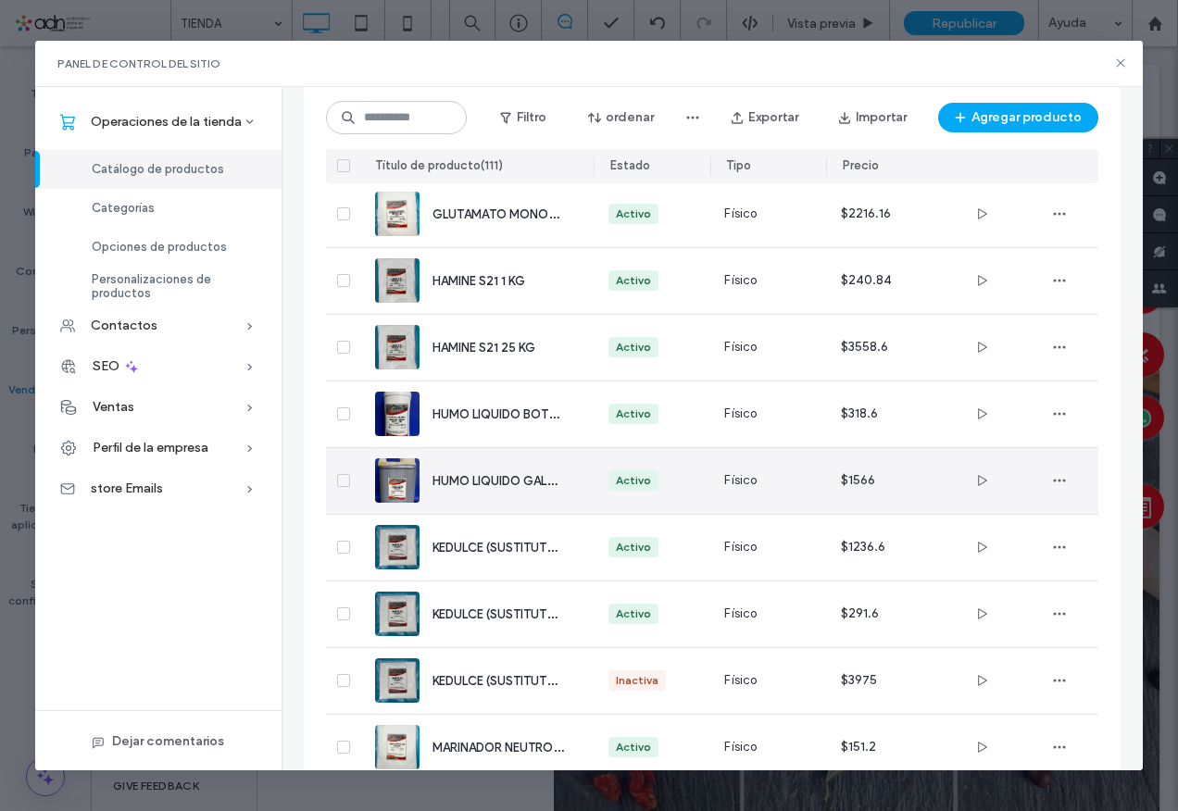
click at [484, 605] on span "KEDULCE (SUSTITUTO DE AZUCAR) 250 GR" at bounding box center [555, 614] width 244 height 18
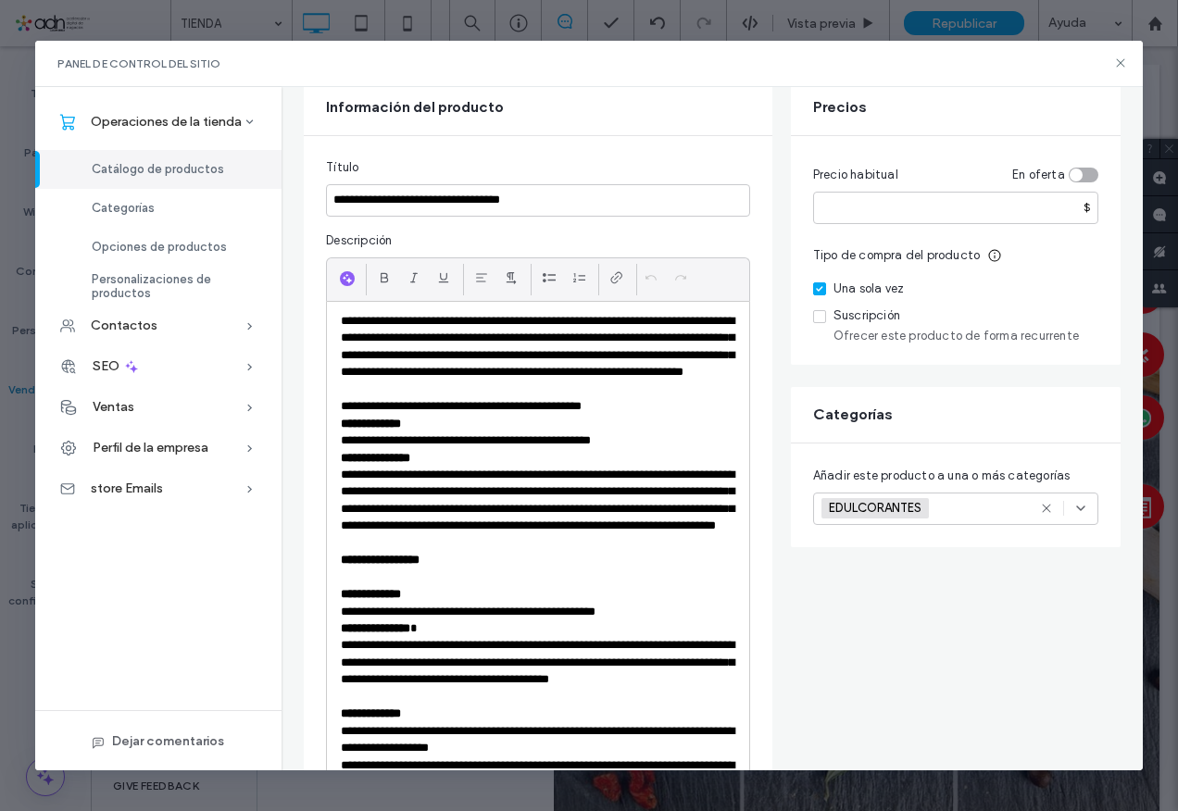
scroll to position [93, 0]
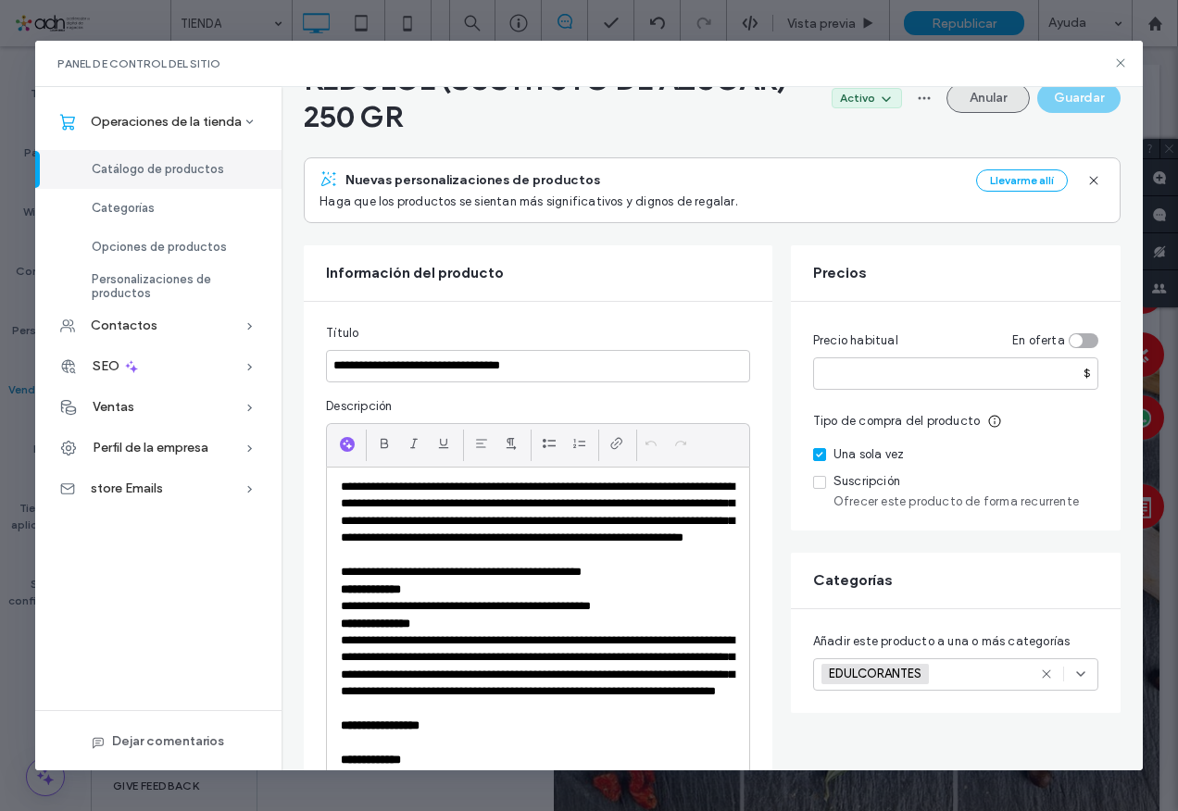
click at [963, 112] on button "Anular" at bounding box center [988, 98] width 83 height 30
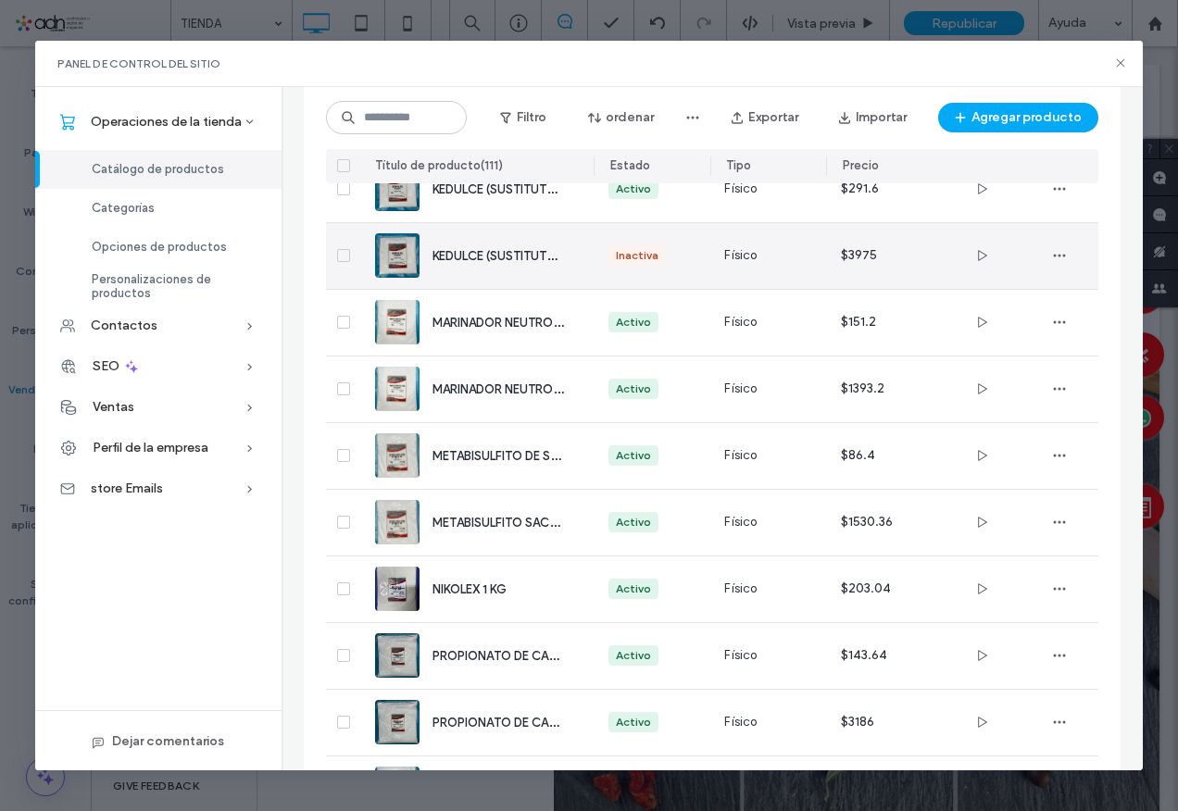
scroll to position [5352, 0]
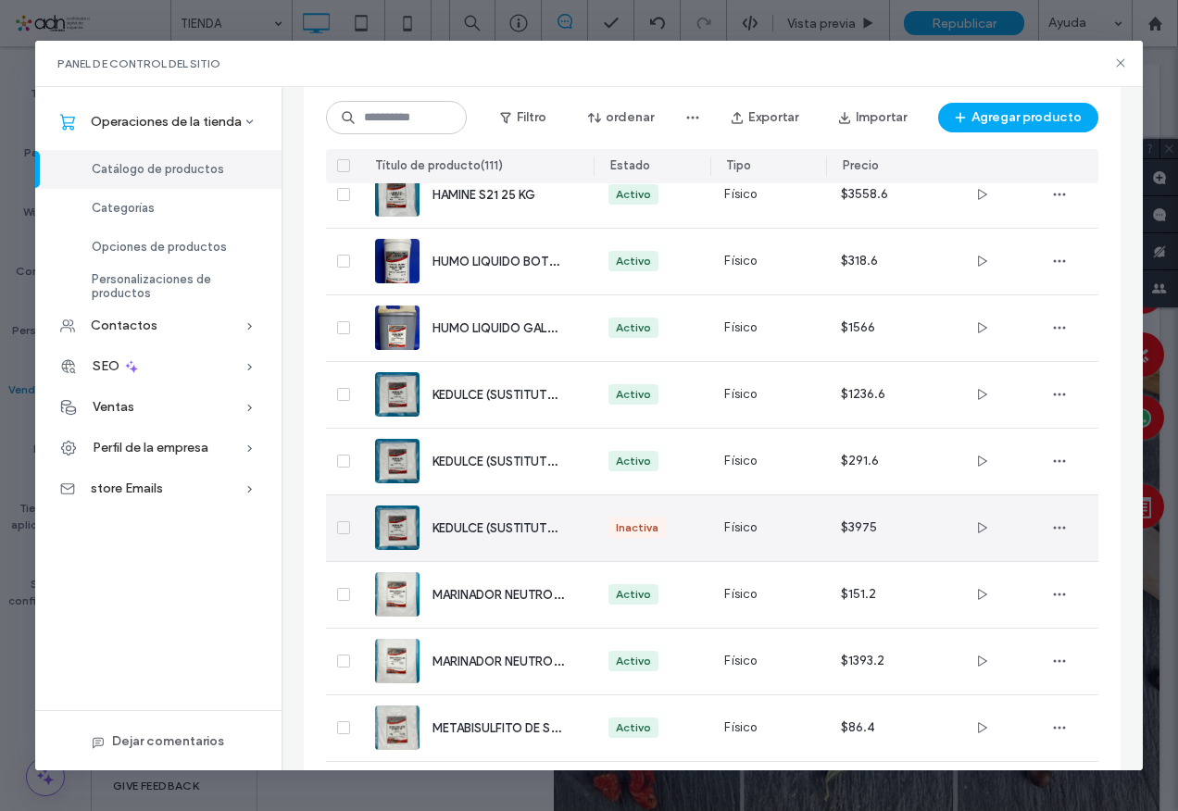
click at [468, 537] on div "KEDULCE (SUSTITUTO DE AZUCAR) 5 KG" at bounding box center [498, 528] width 131 height 19
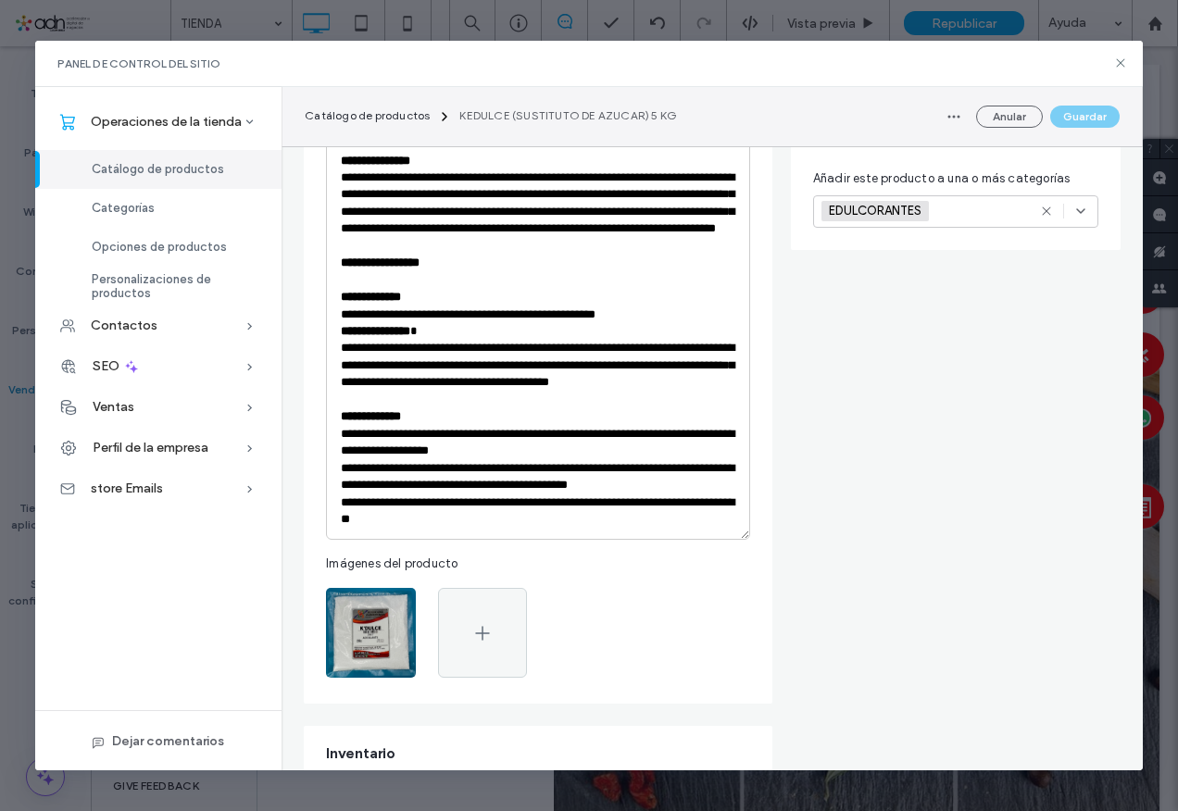
scroll to position [0, 0]
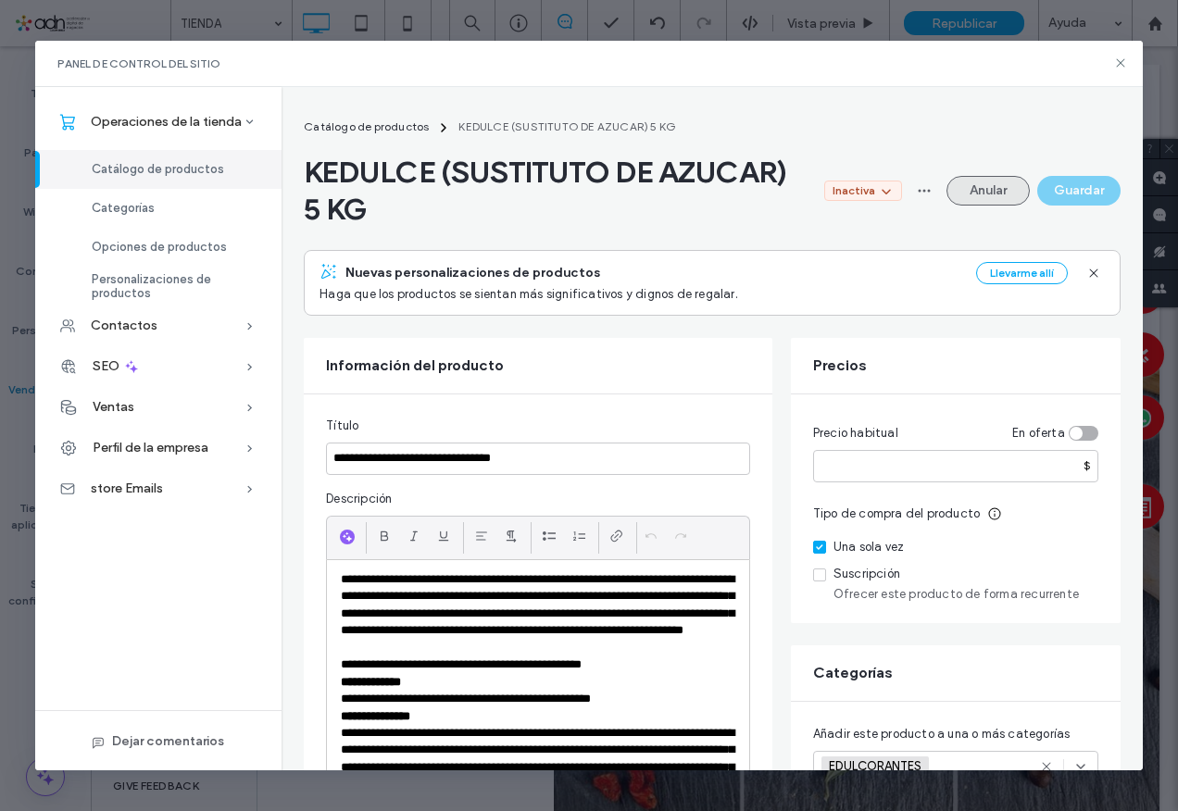
click at [986, 188] on button "Anular" at bounding box center [988, 191] width 83 height 30
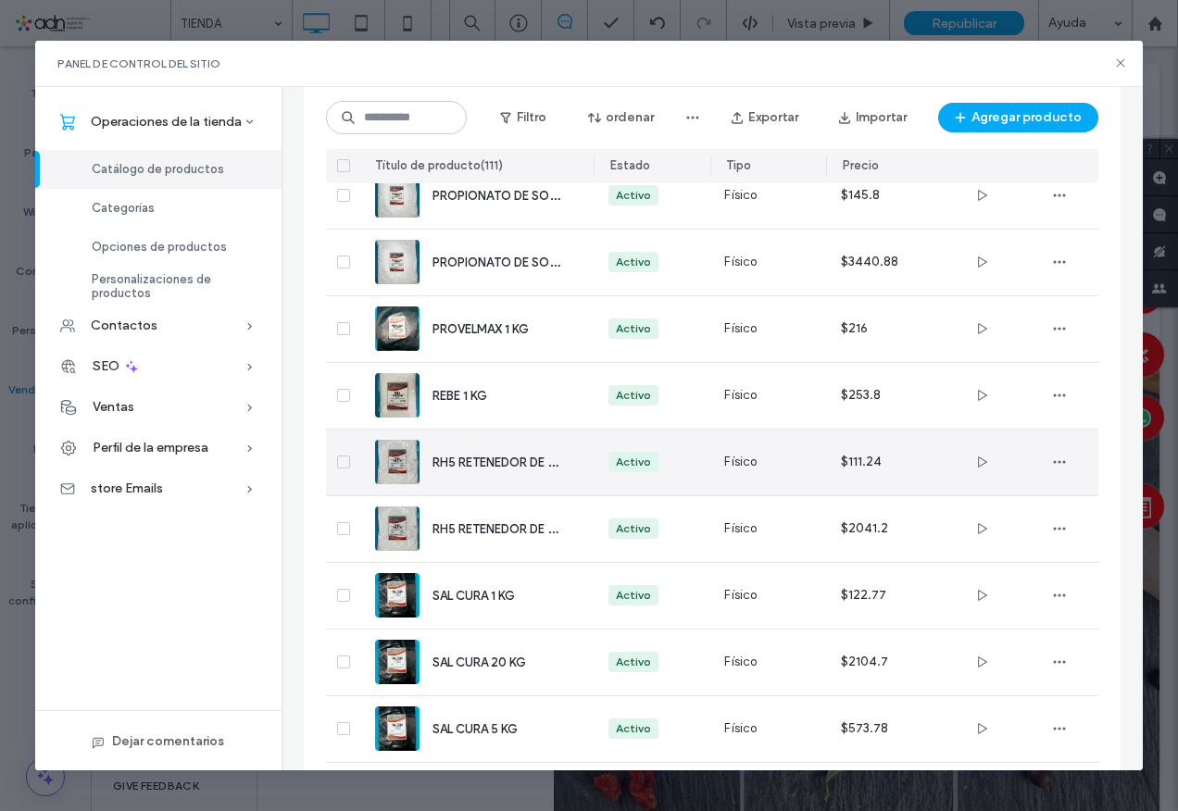
scroll to position [6186, 0]
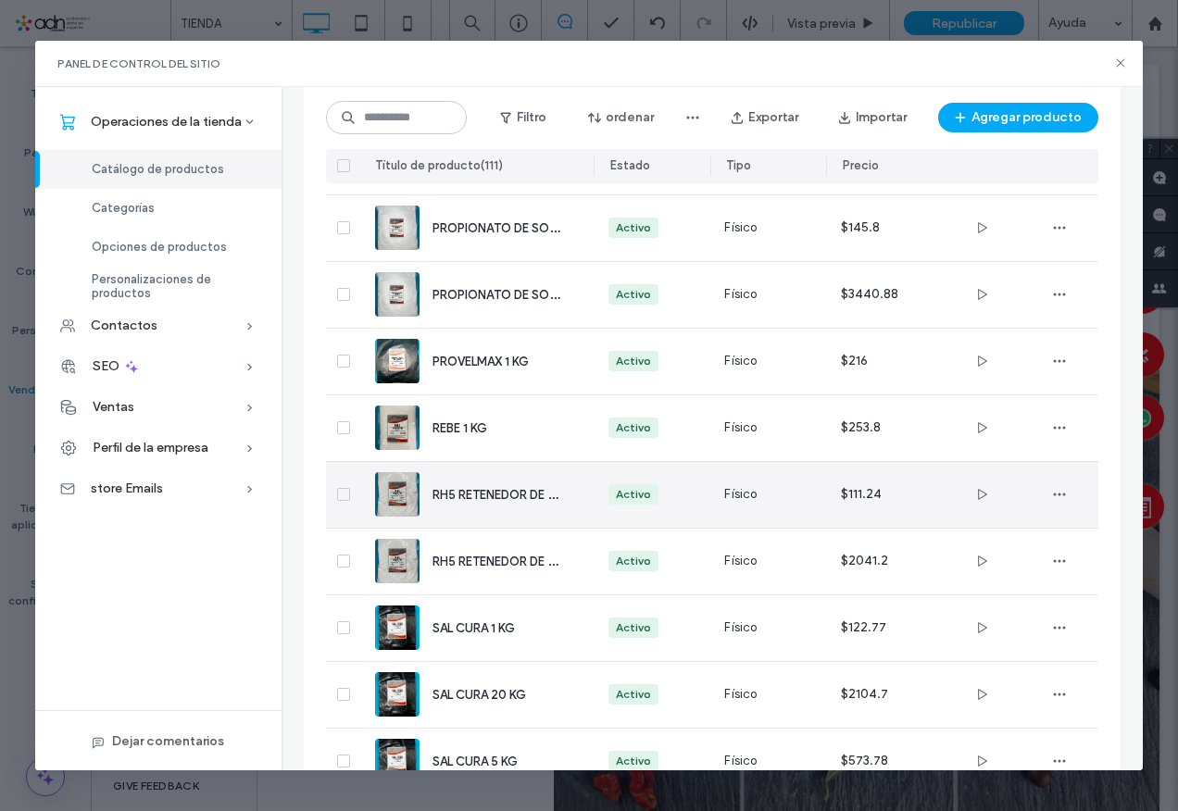
click at [440, 513] on div "RH5 RETENEDOR DE HUMEDAD 1 KG" at bounding box center [476, 495] width 203 height 66
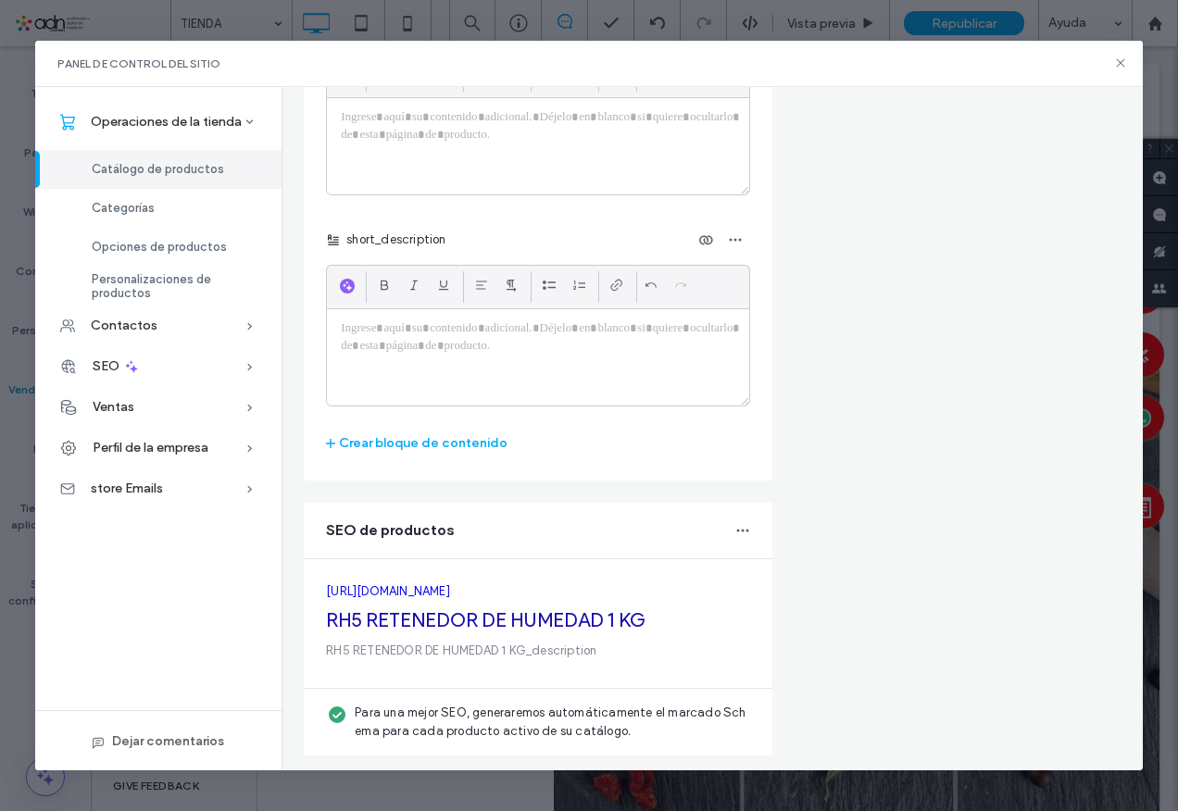
scroll to position [0, 0]
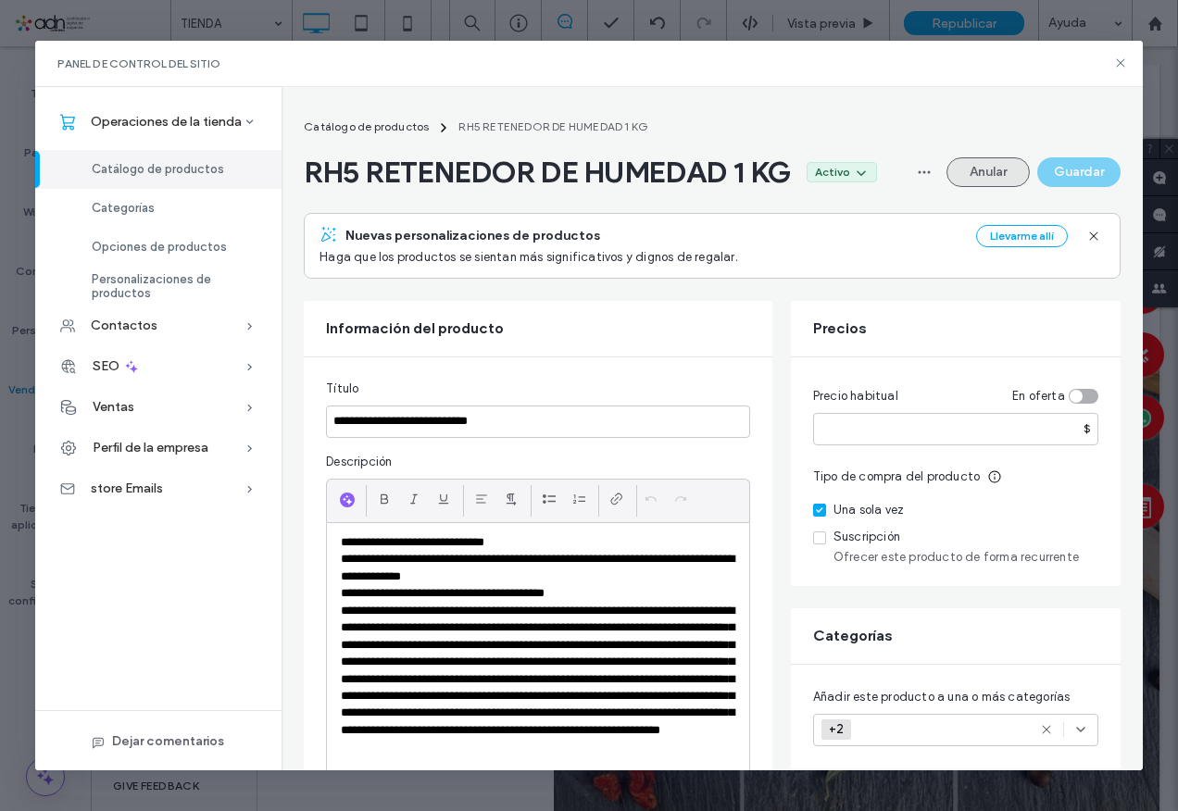
click at [975, 165] on button "Anular" at bounding box center [988, 172] width 83 height 30
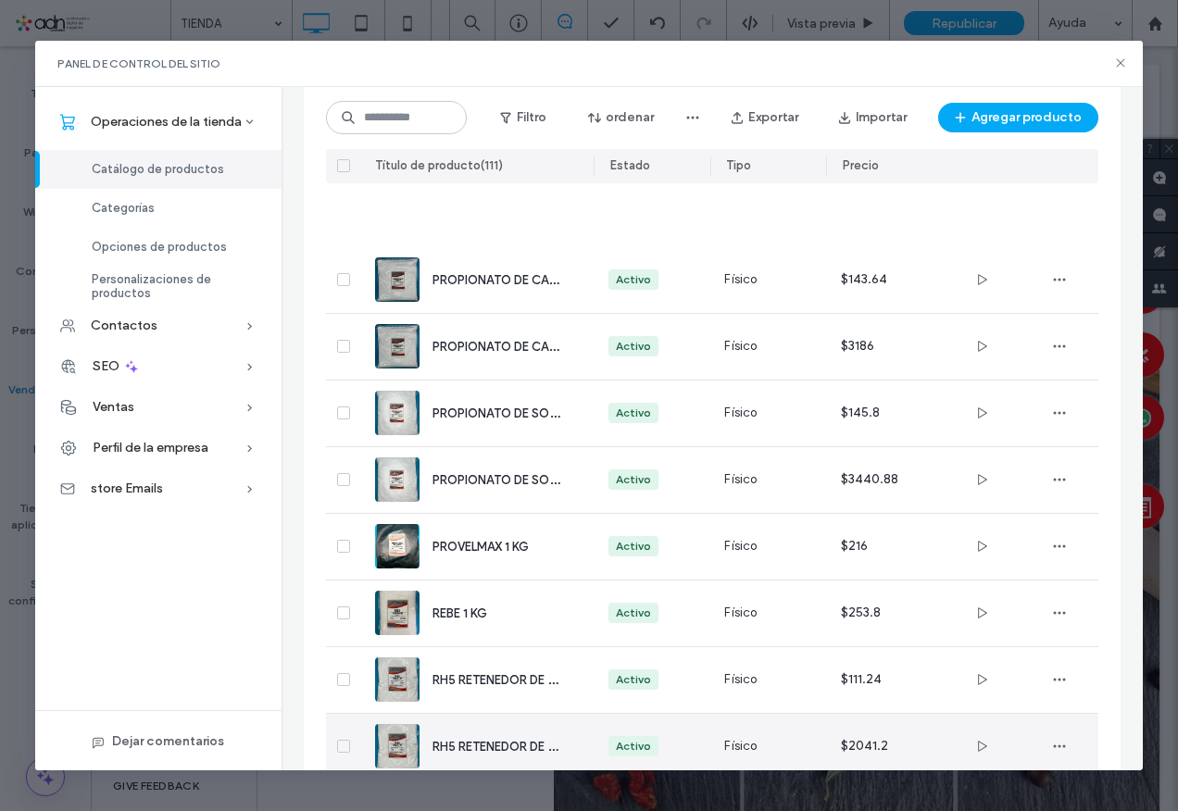
scroll to position [6186, 0]
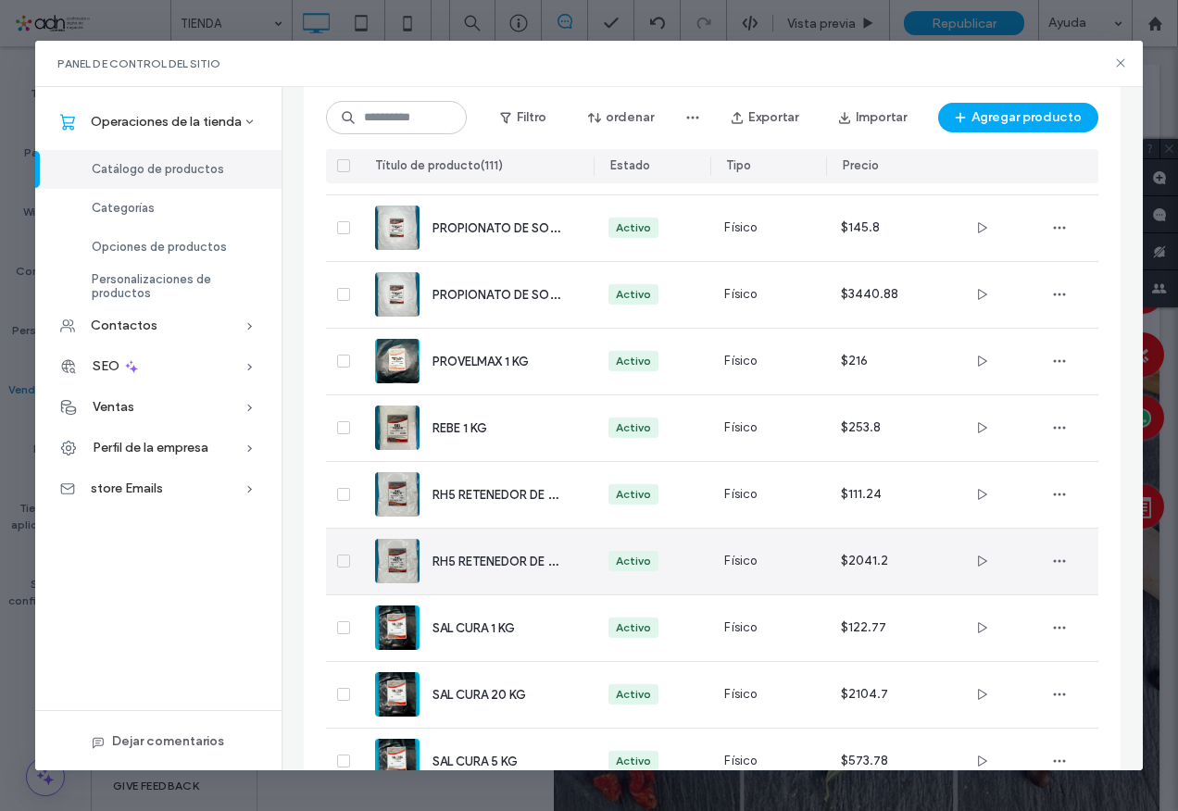
click at [483, 570] on div "RH5 RETENEDOR DE HUMEDAD 20 KG" at bounding box center [498, 561] width 131 height 19
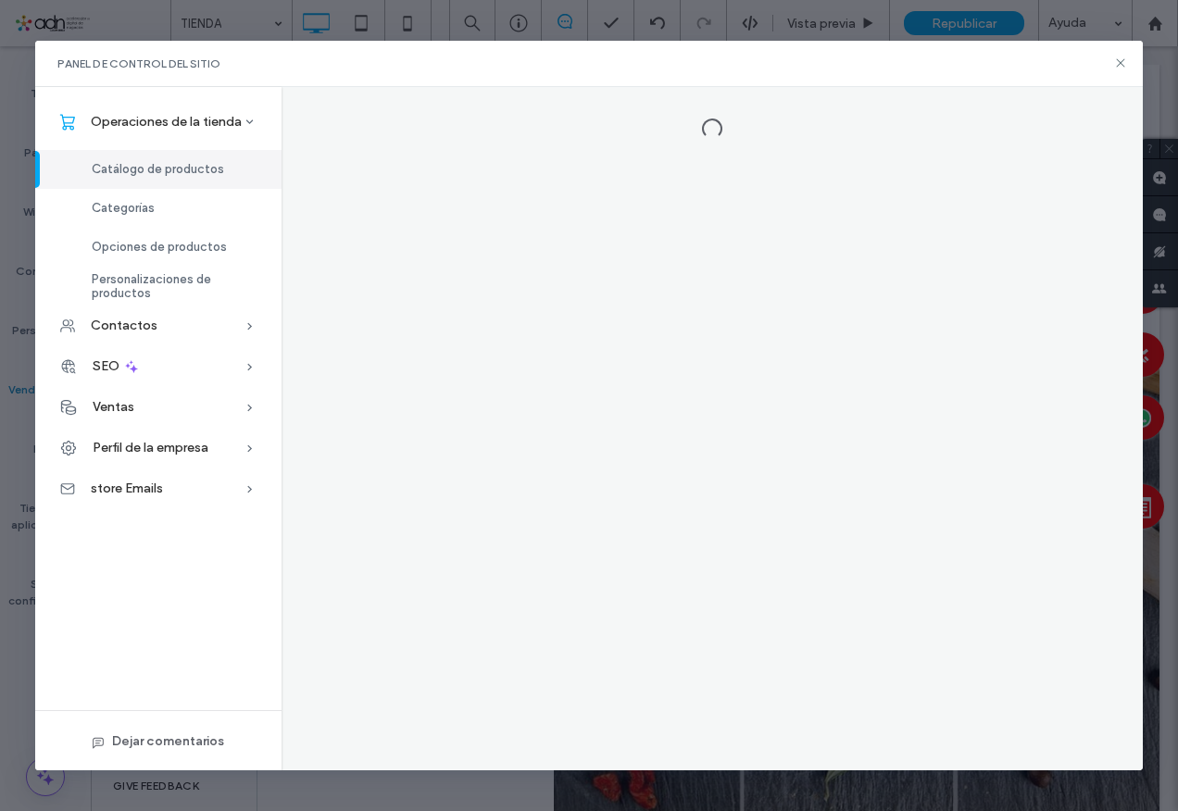
scroll to position [0, 0]
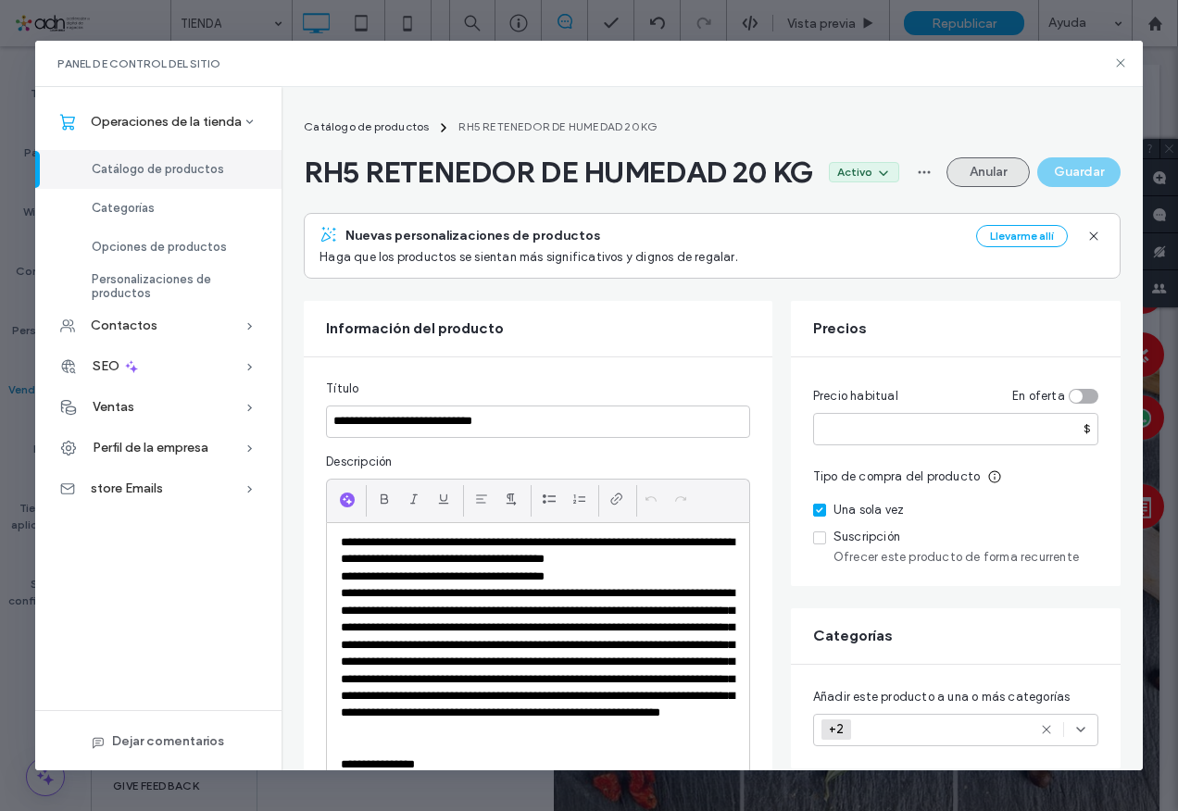
click at [989, 187] on button "Anular" at bounding box center [988, 172] width 83 height 30
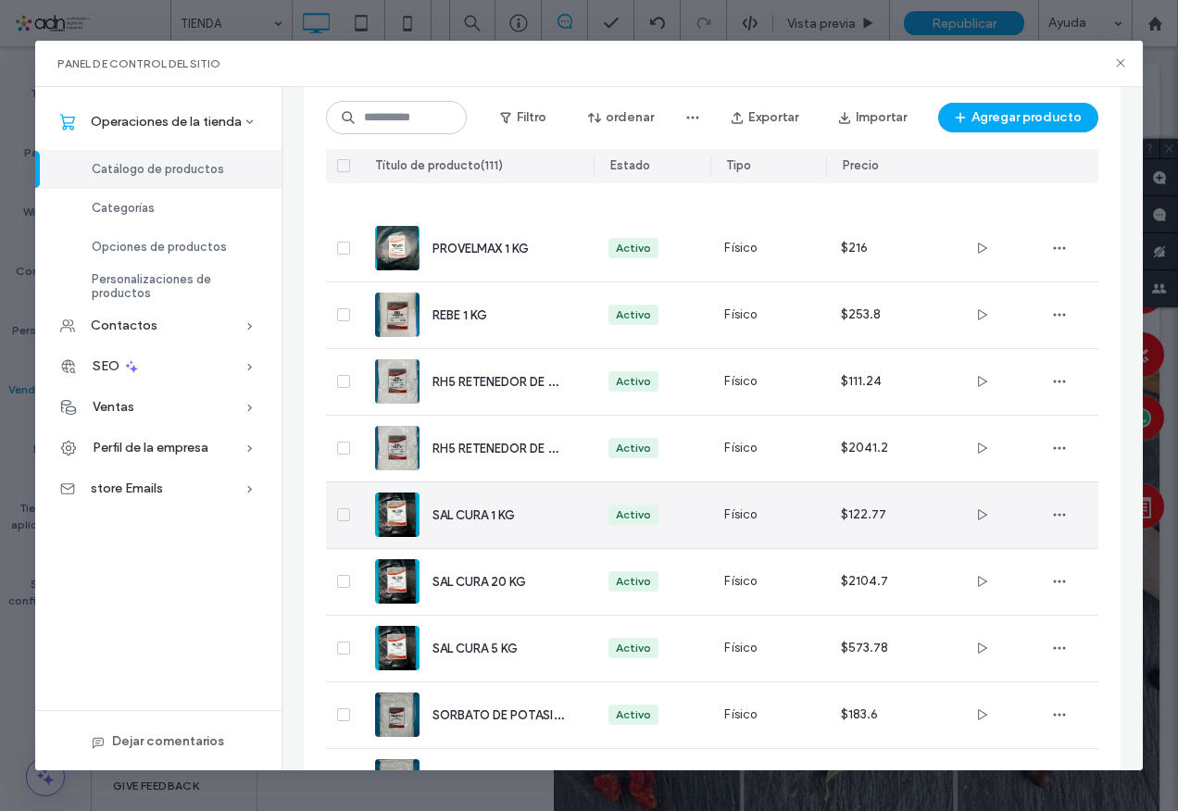
scroll to position [6484, 0]
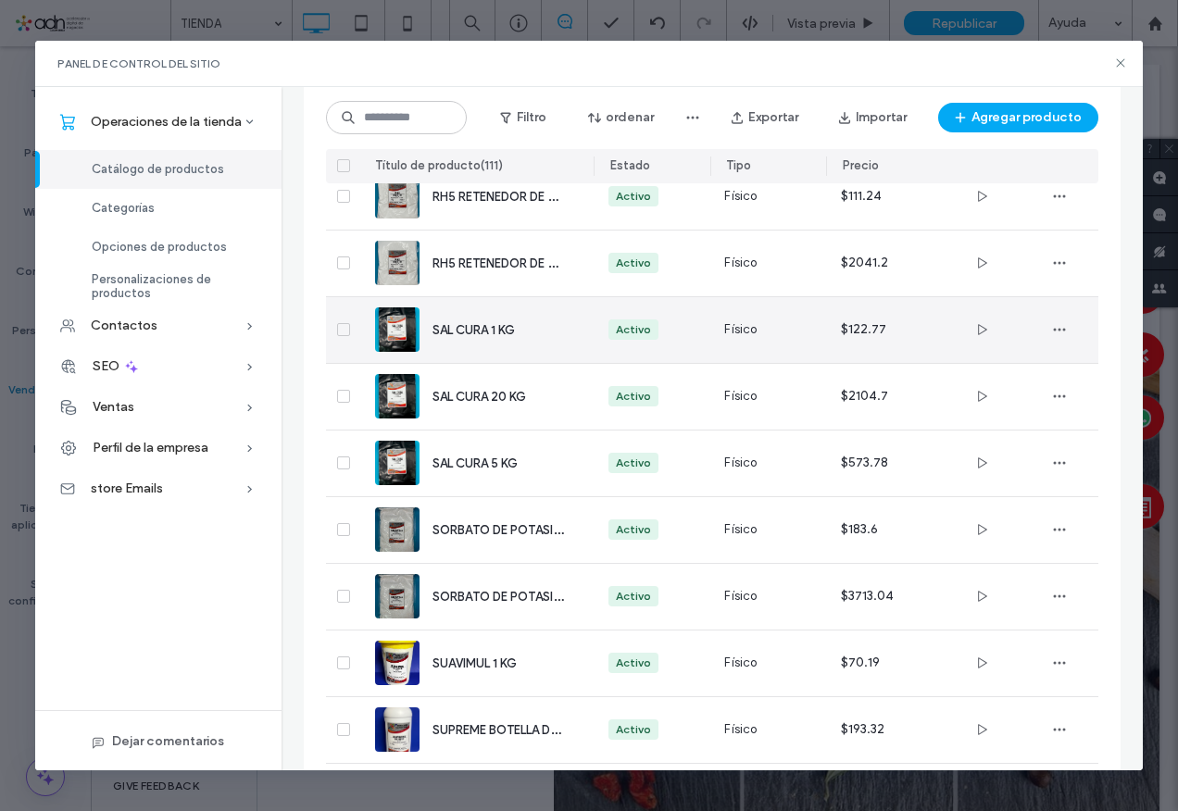
click at [512, 329] on span "SAL CURA 1 KG" at bounding box center [474, 330] width 82 height 14
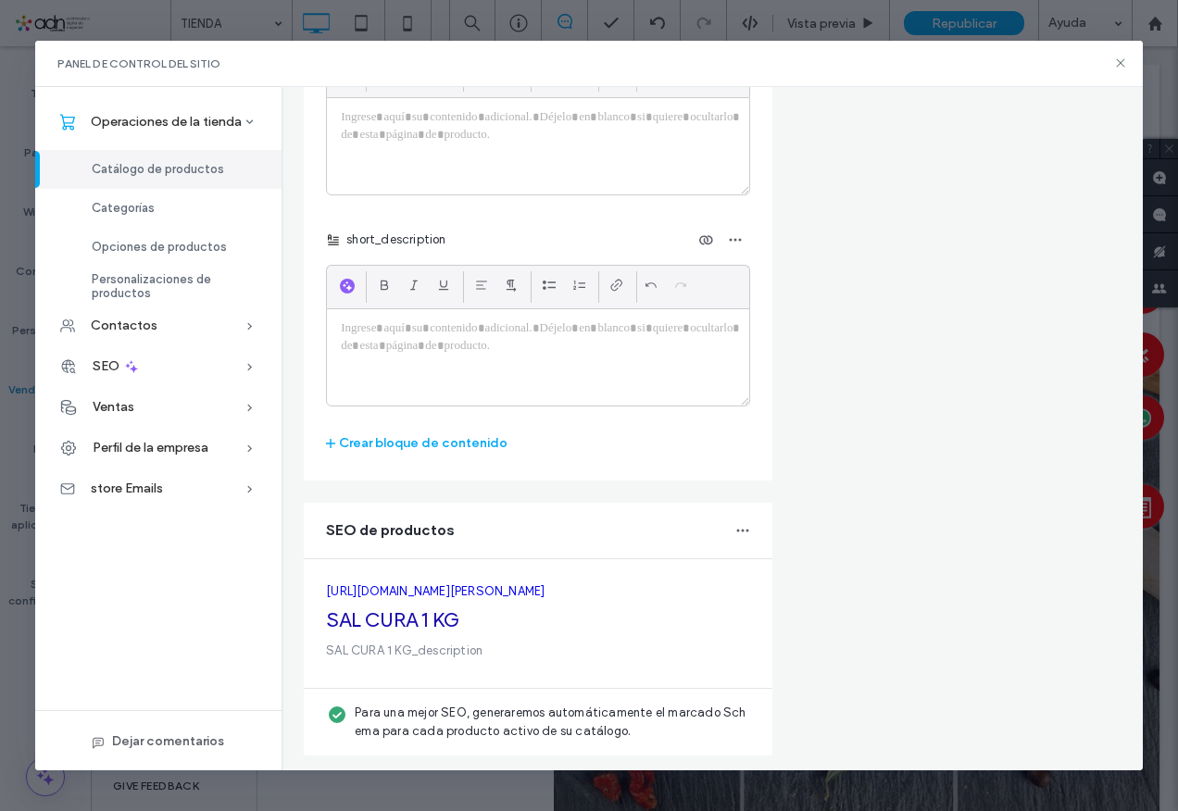
scroll to position [0, 0]
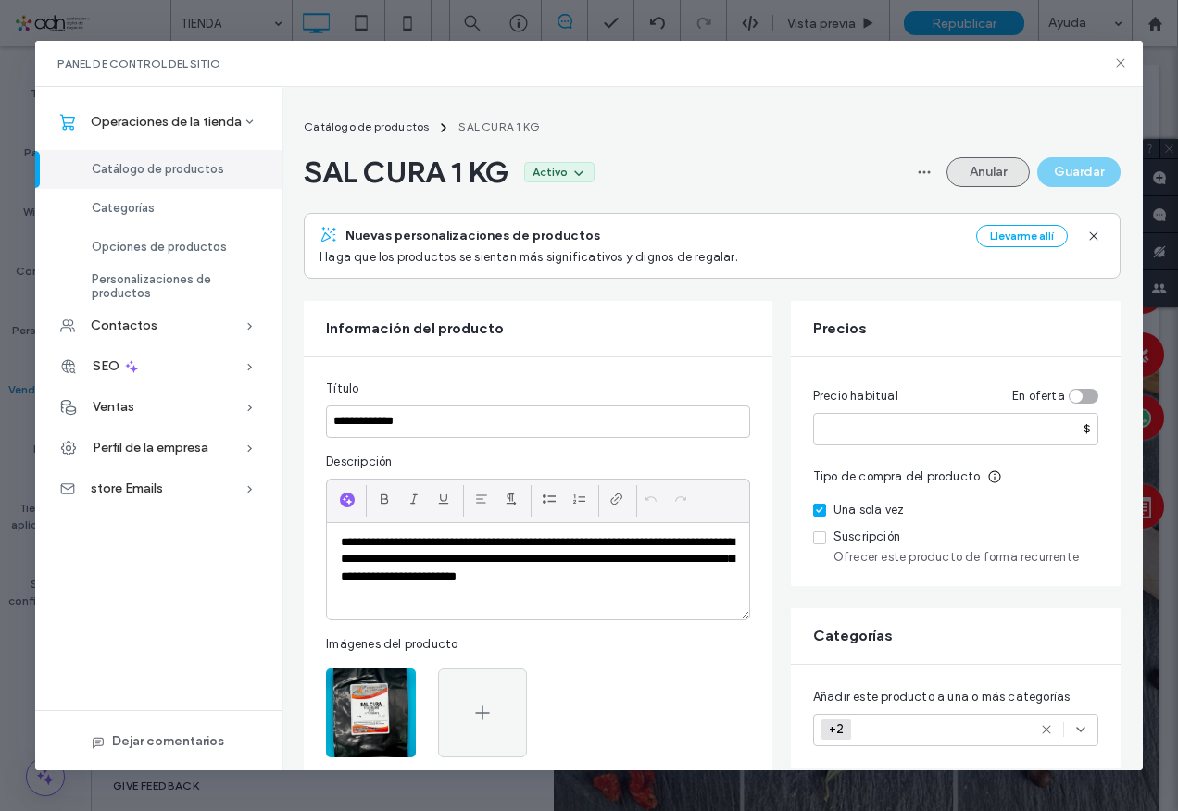
click at [987, 170] on button "Anular" at bounding box center [988, 172] width 83 height 30
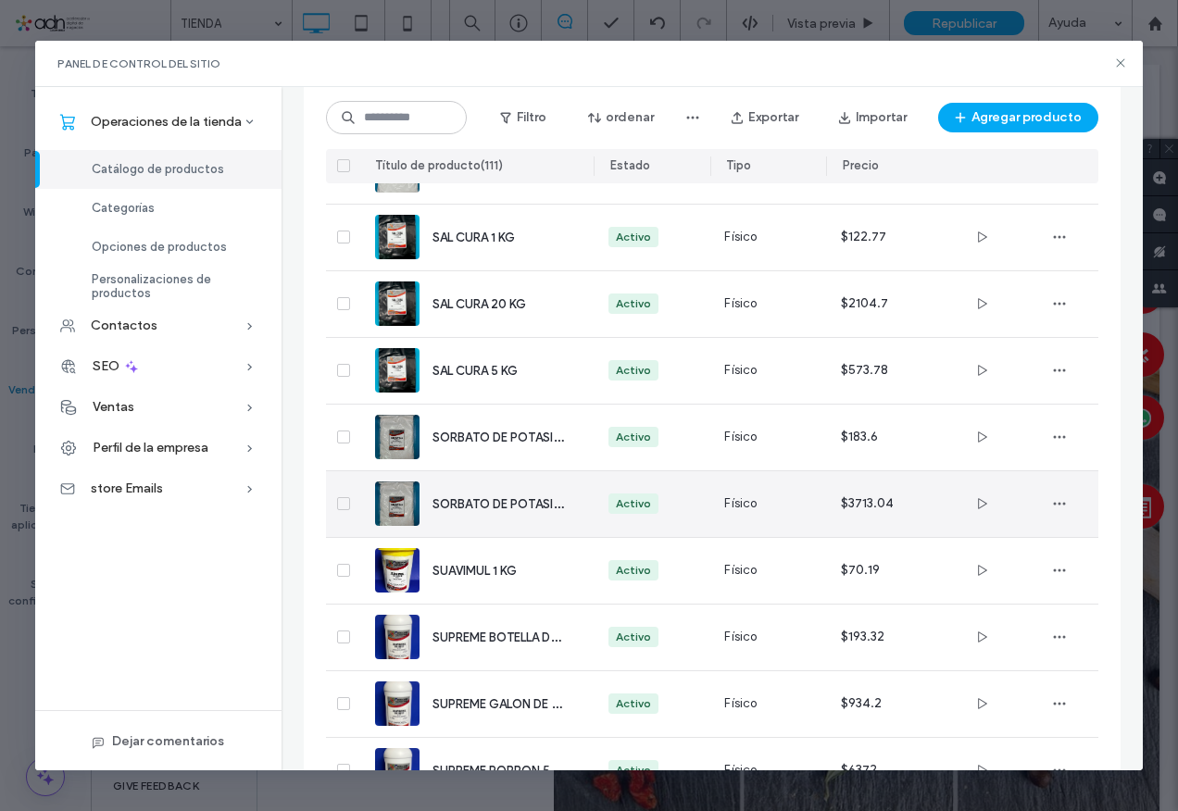
scroll to position [6484, 0]
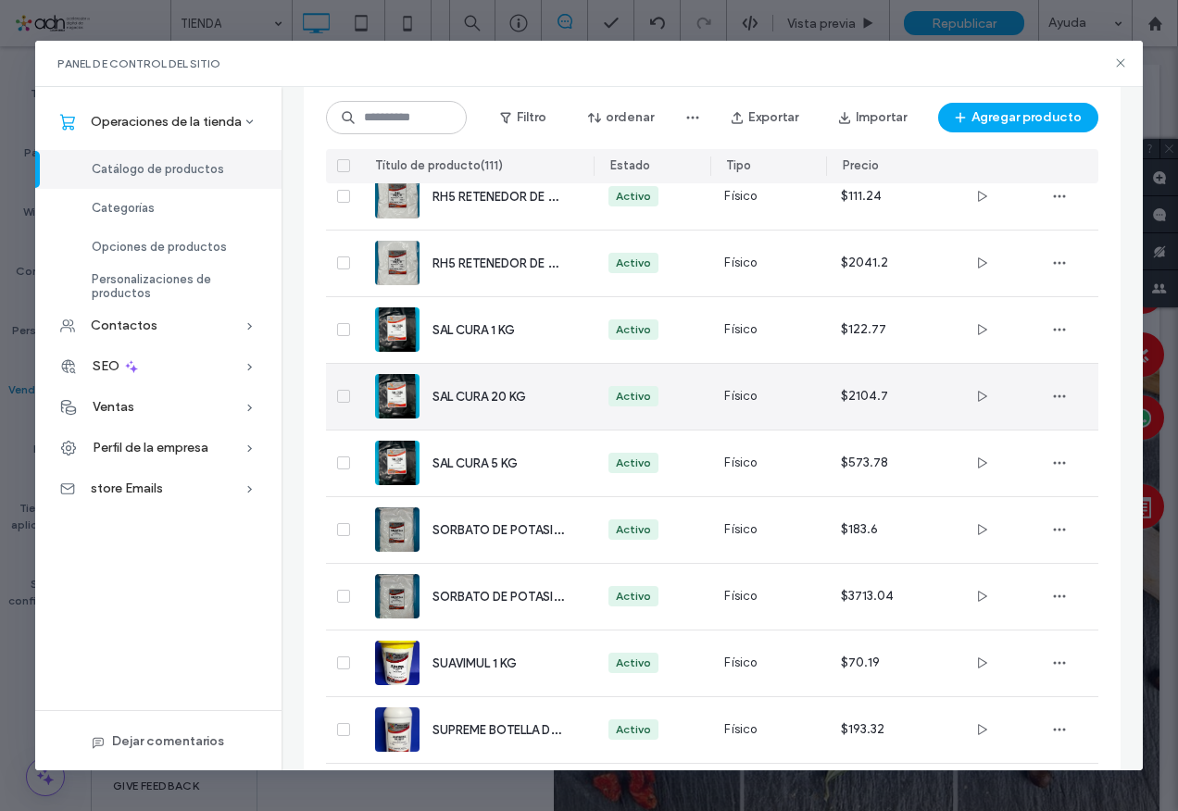
click at [481, 408] on div "SAL CURA 20 KG" at bounding box center [476, 397] width 203 height 66
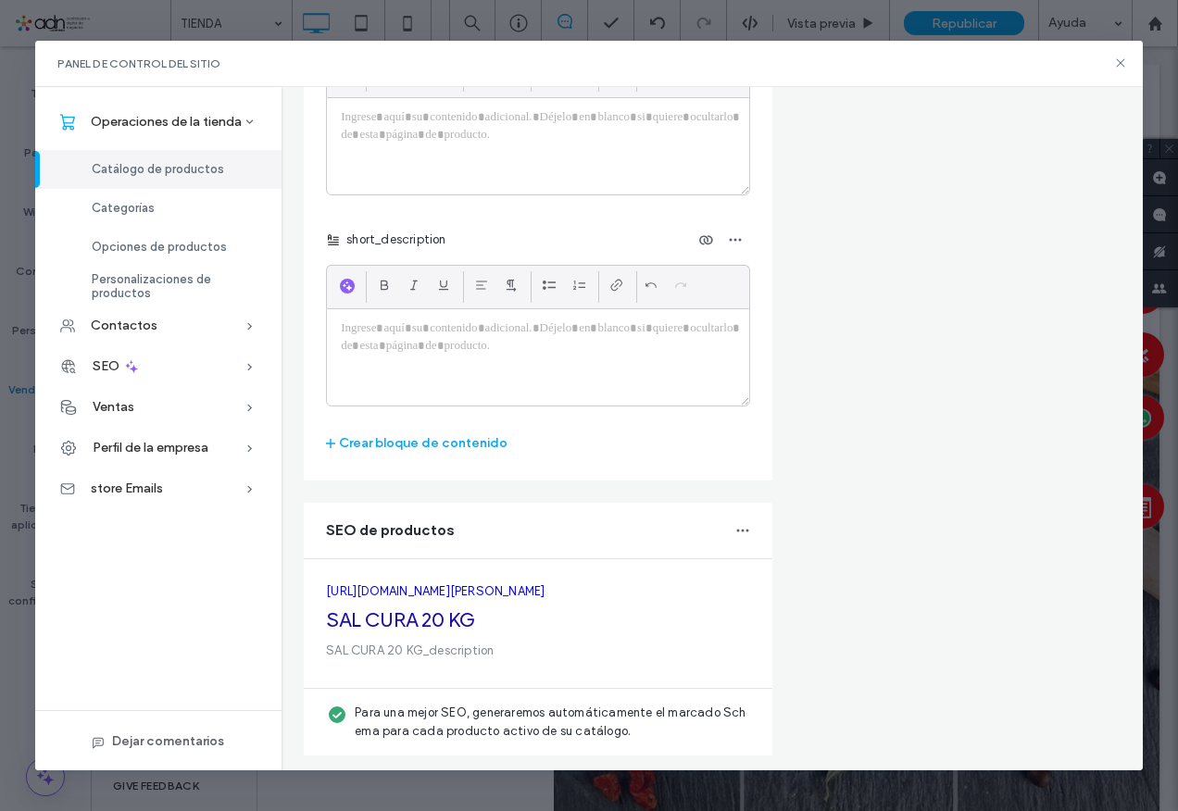
scroll to position [0, 0]
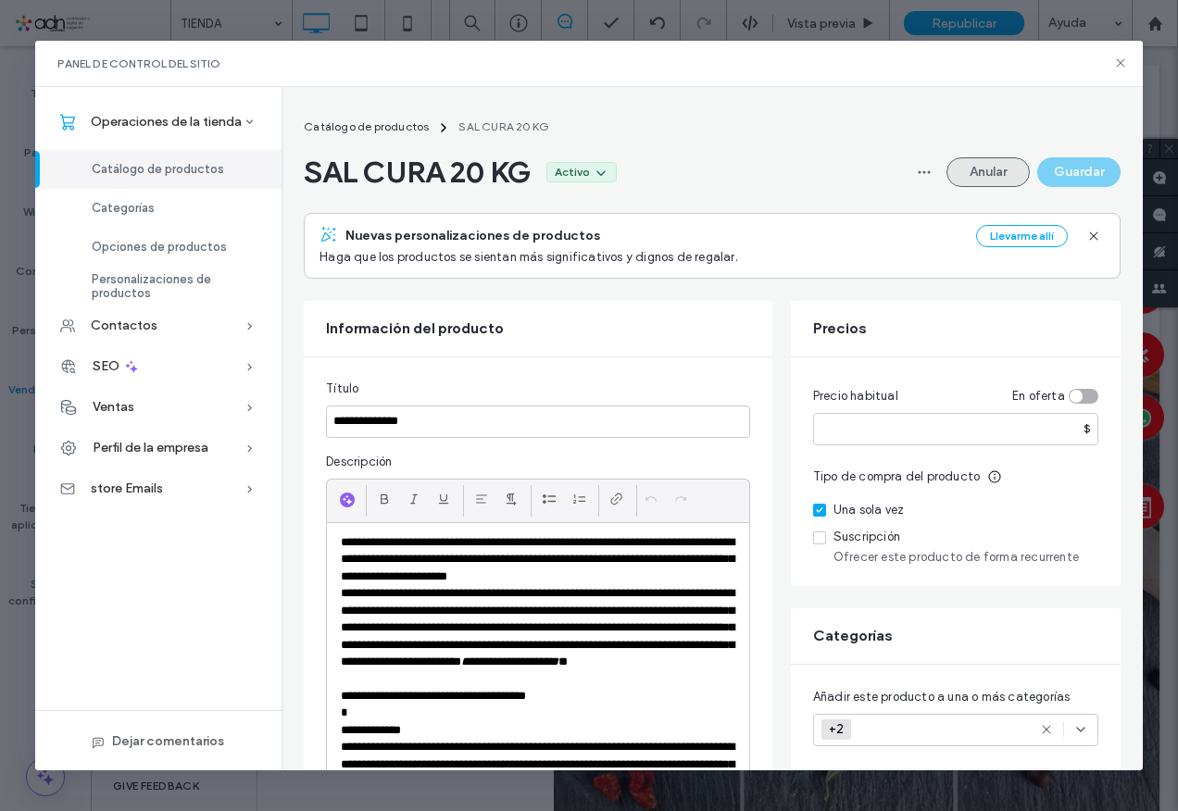
click at [987, 158] on button "Anular" at bounding box center [988, 172] width 83 height 30
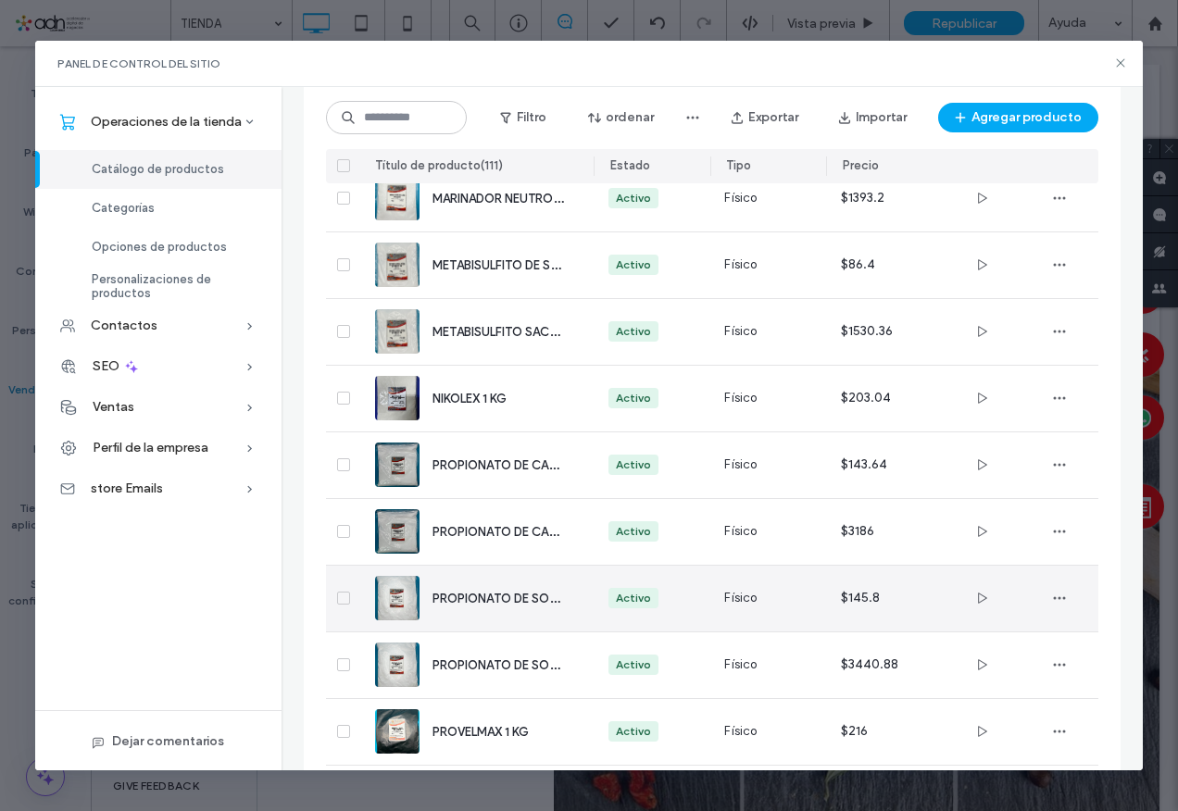
scroll to position [6371, 0]
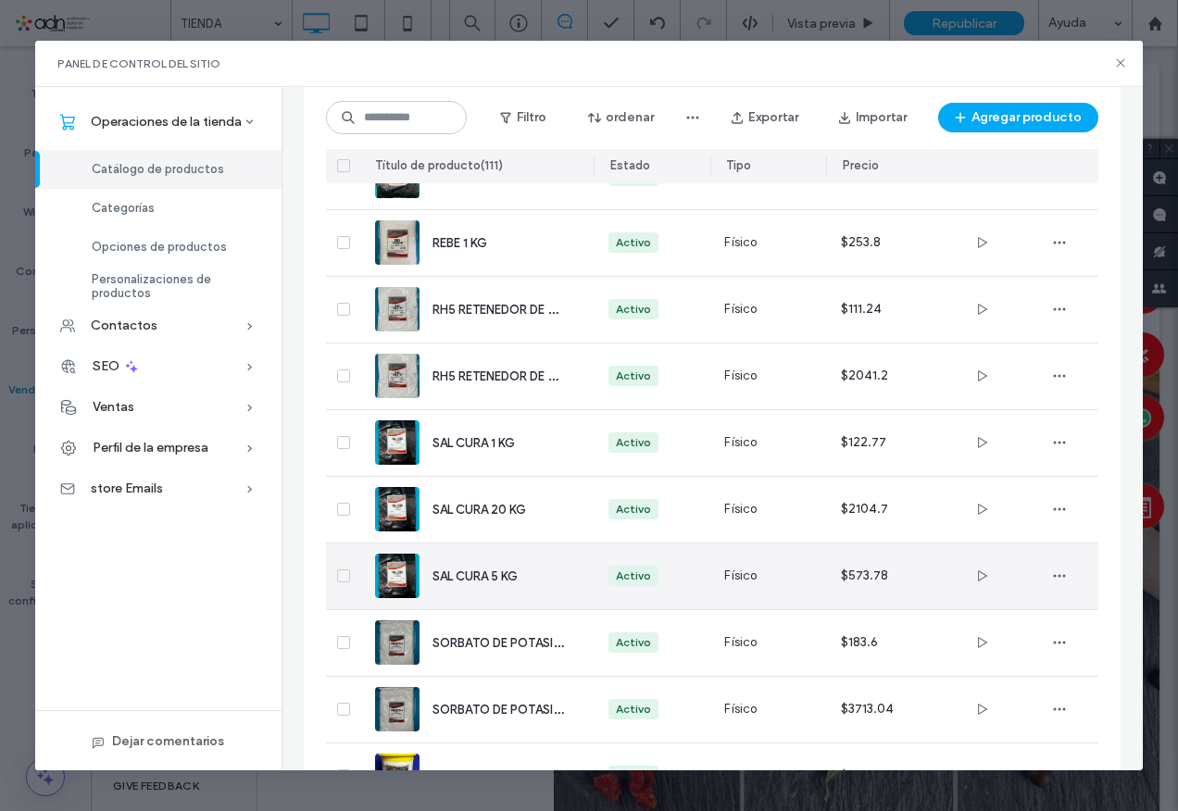
click at [490, 580] on span "SAL CURA 5 KG" at bounding box center [475, 577] width 85 height 14
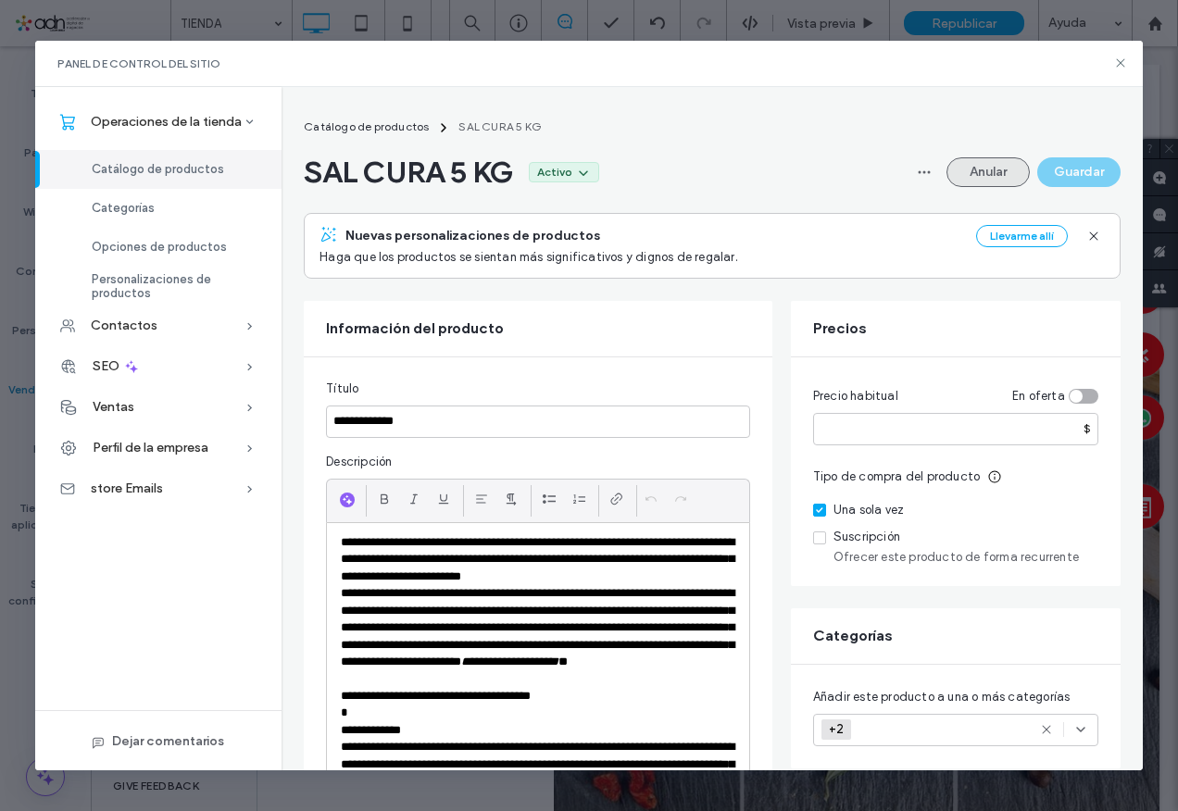
click at [982, 176] on button "Anular" at bounding box center [988, 172] width 83 height 30
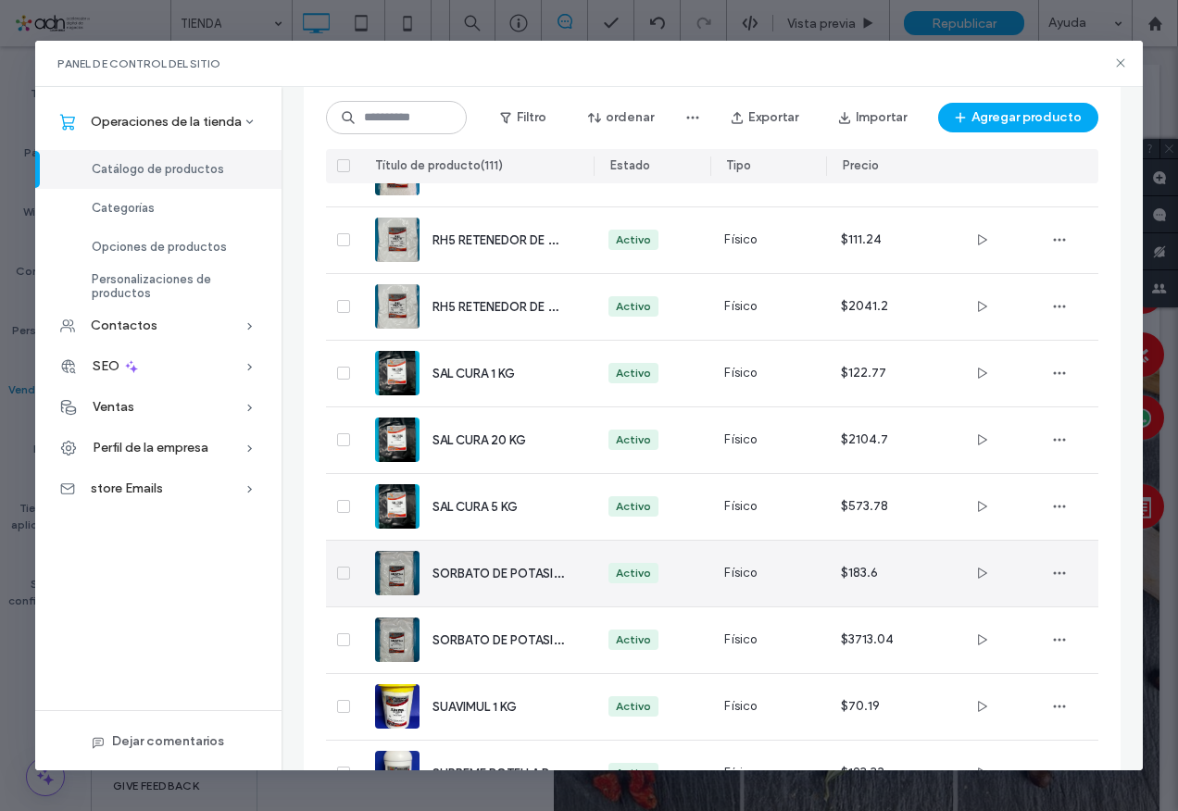
scroll to position [6556, 0]
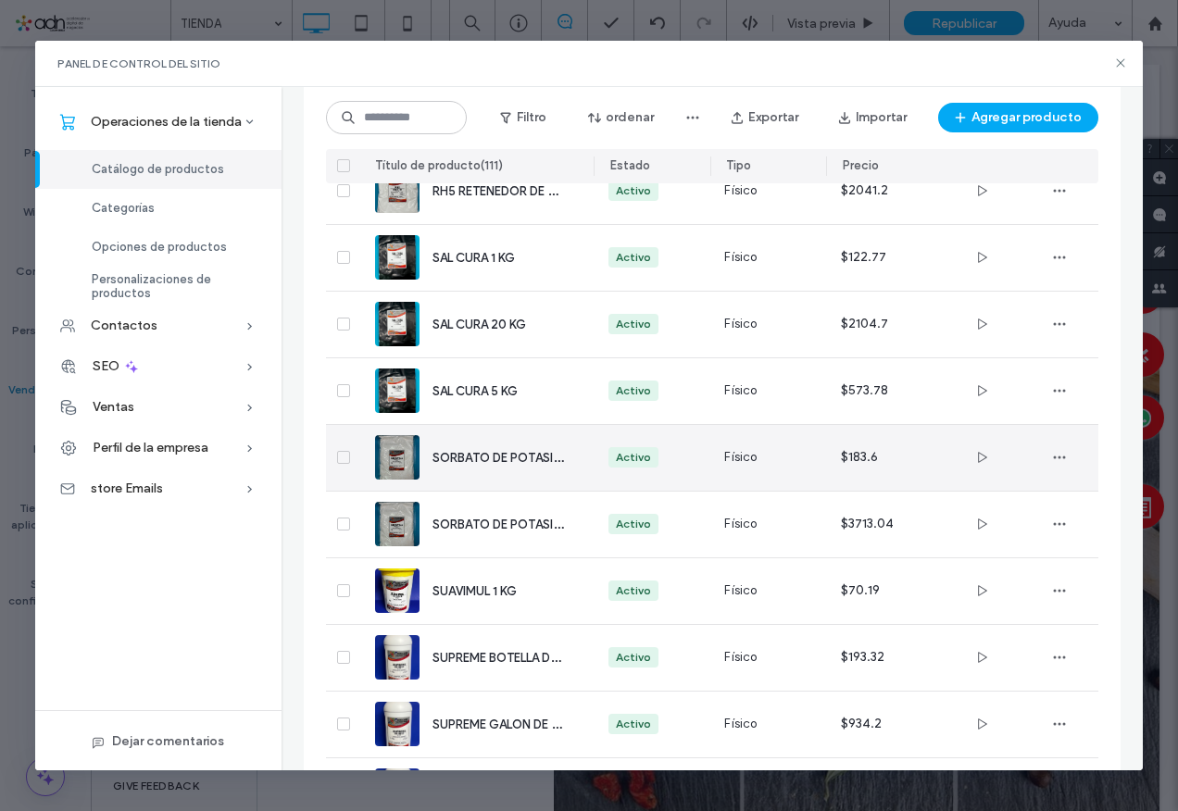
click at [494, 459] on span "SORBATO DE POTASIO 1 KG" at bounding box center [511, 457] width 157 height 18
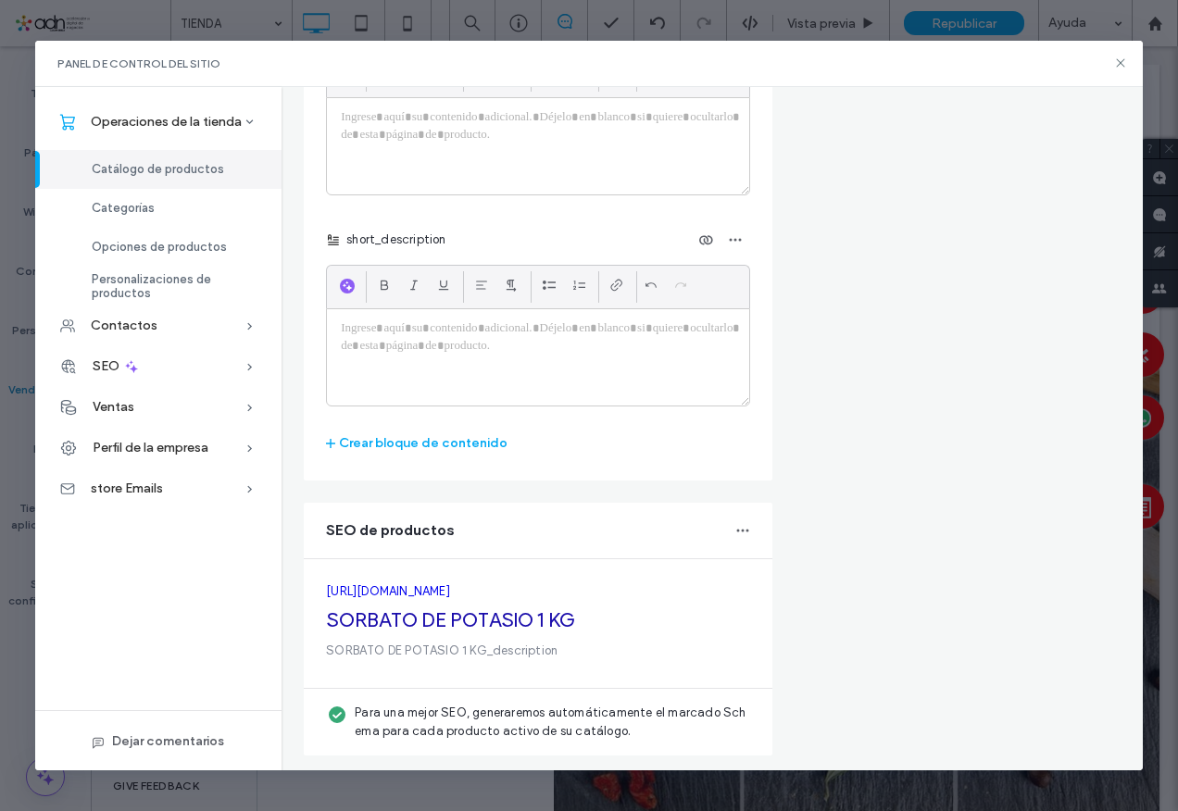
scroll to position [0, 0]
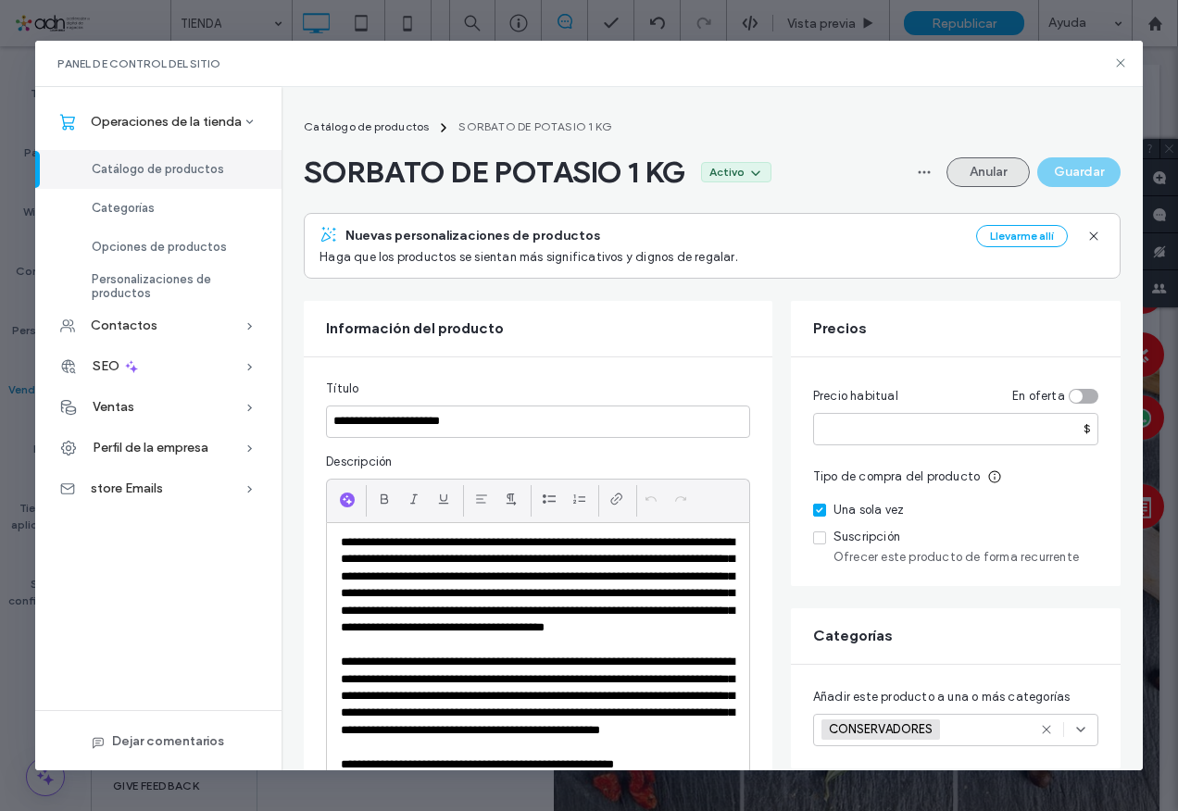
click at [973, 171] on button "Anular" at bounding box center [988, 172] width 83 height 30
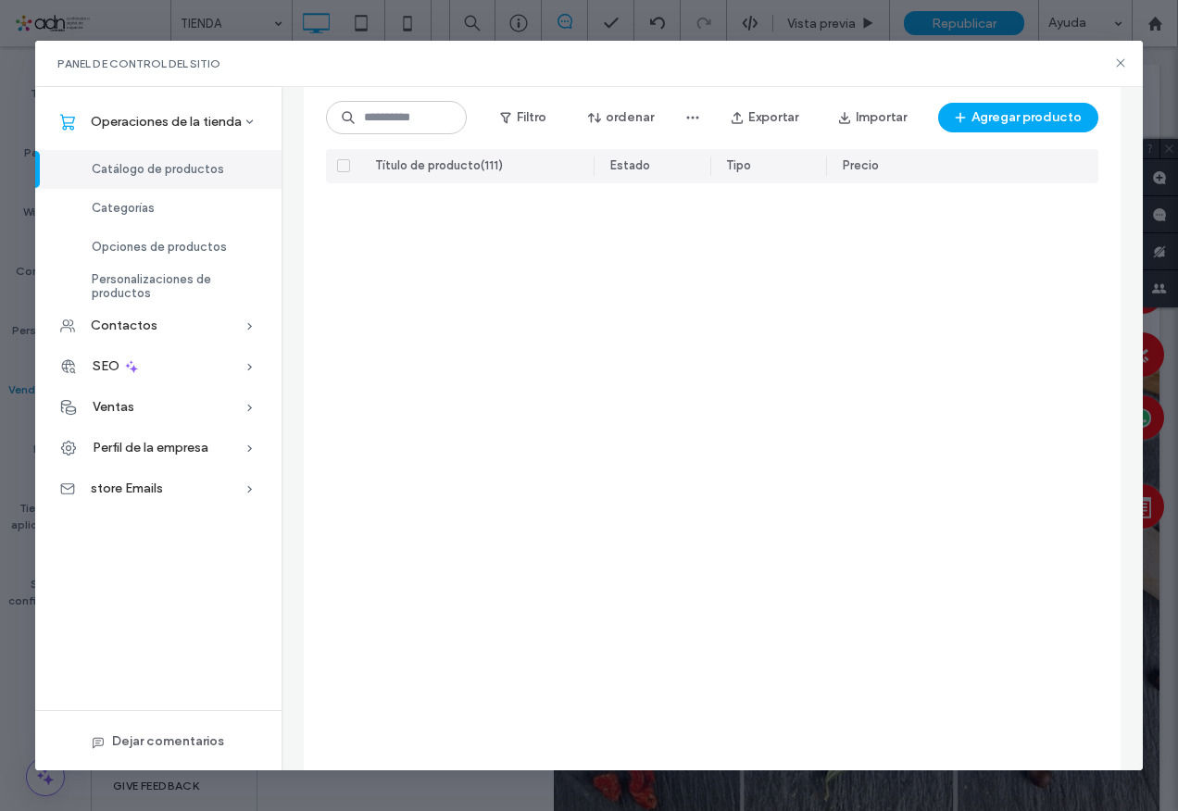
scroll to position [6463, 0]
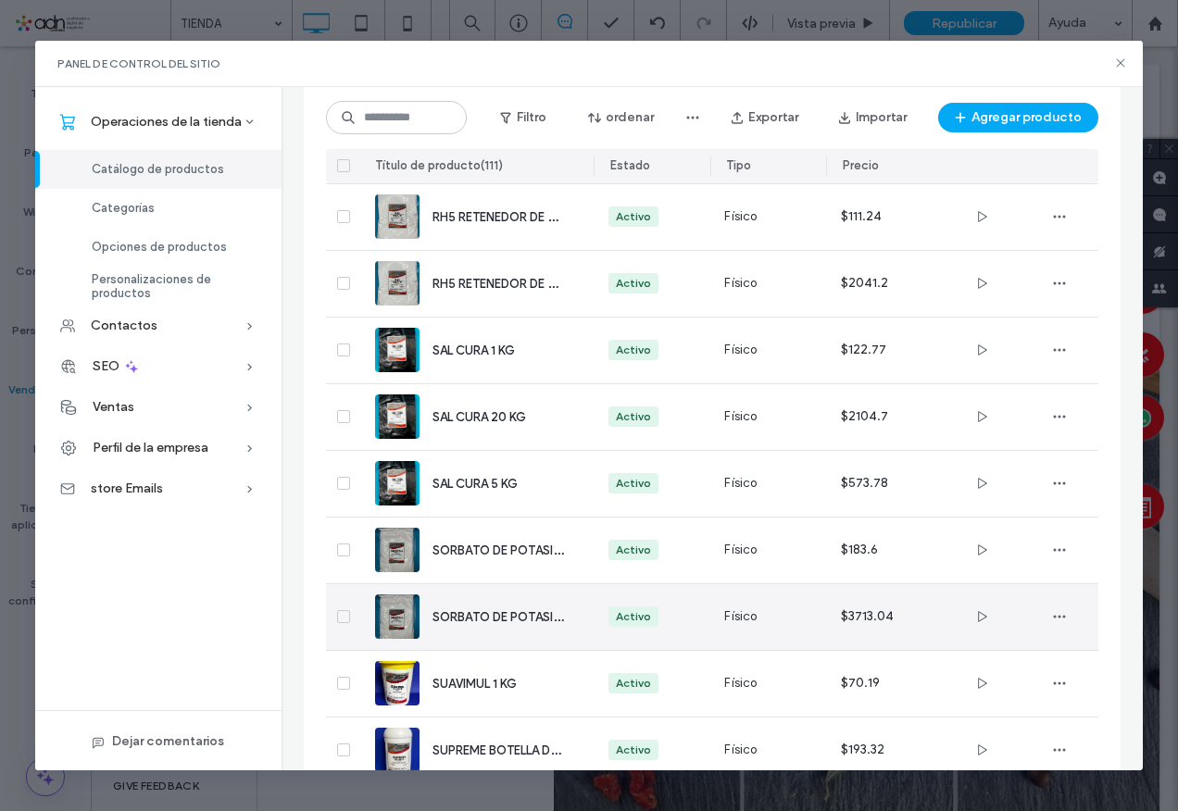
click at [499, 611] on span "SORBATO DE POTASIO 25KG" at bounding box center [515, 617] width 165 height 18
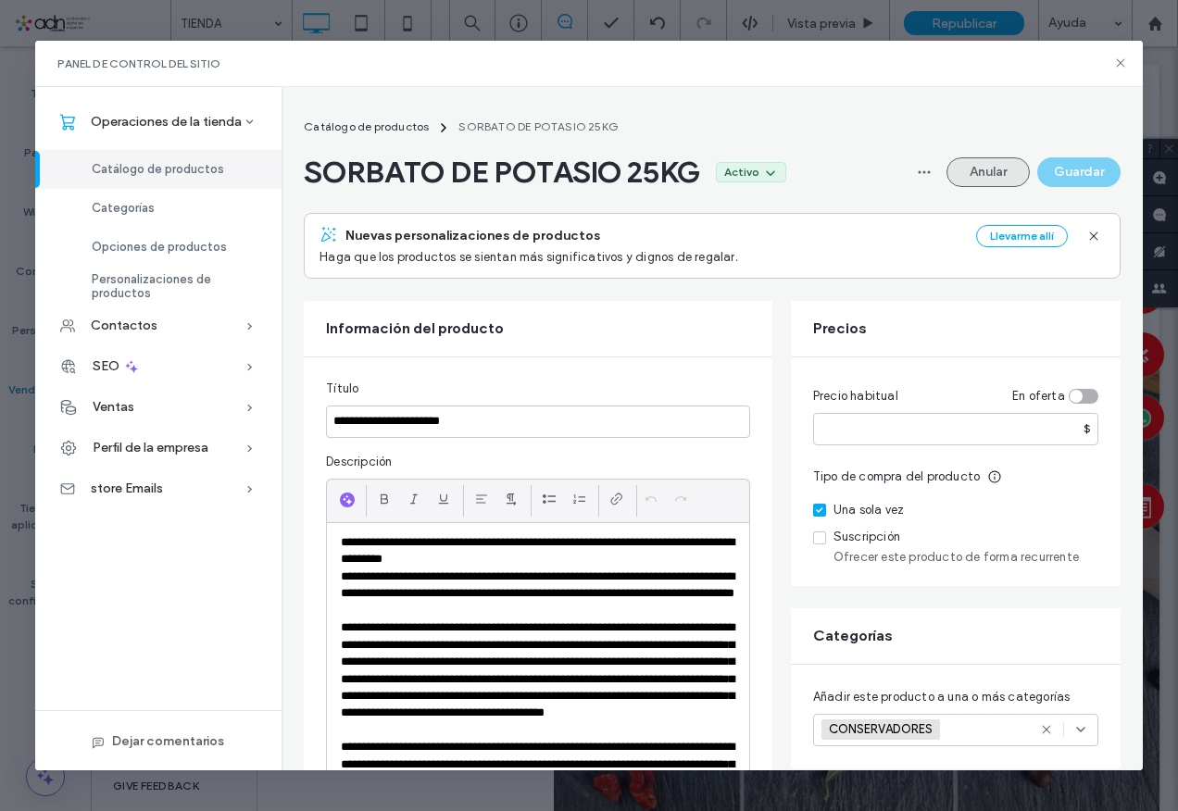
click at [962, 175] on button "Anular" at bounding box center [988, 172] width 83 height 30
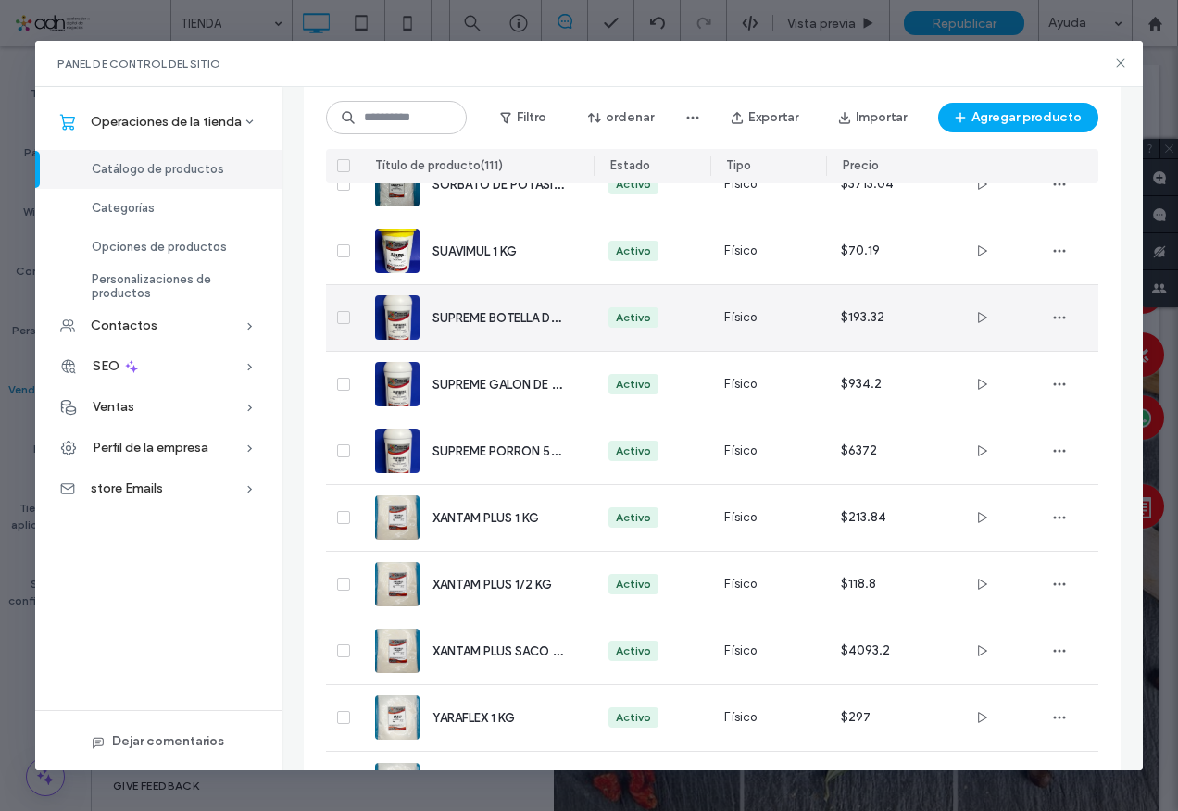
scroll to position [6711, 0]
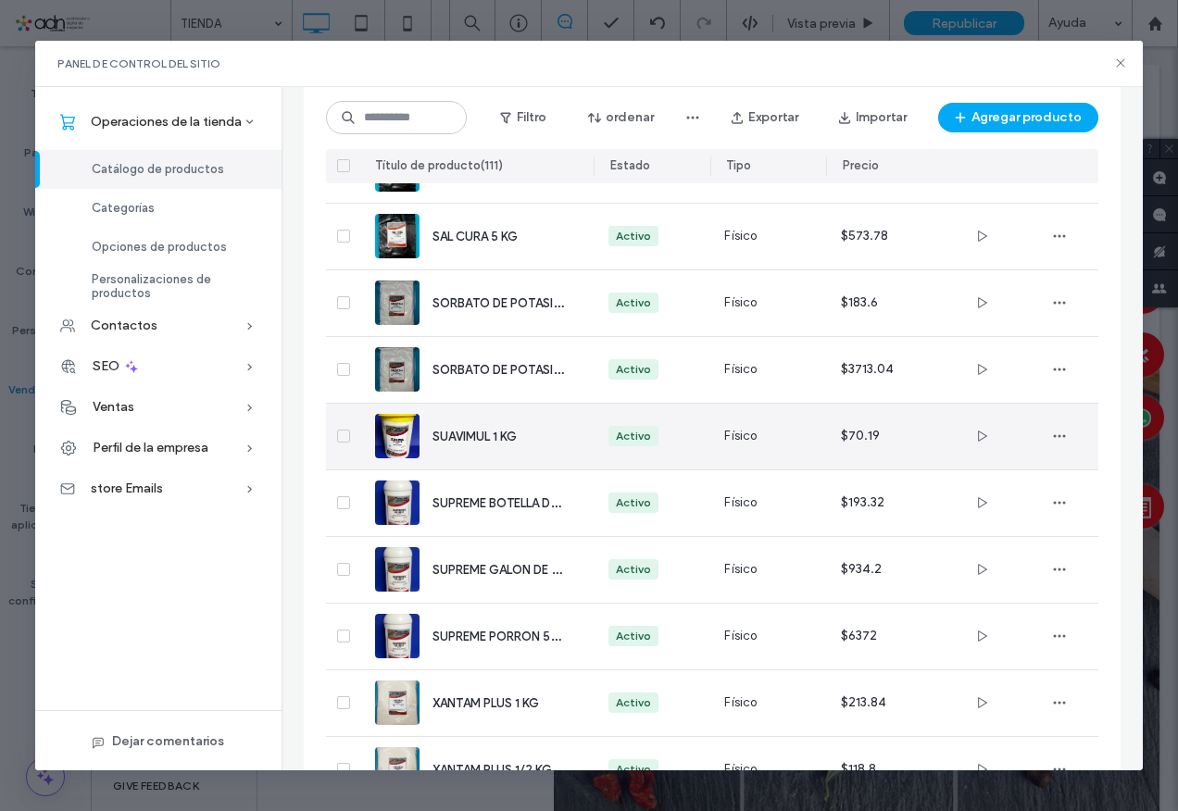
click at [438, 437] on span "SUAVIMUL 1 KG" at bounding box center [475, 437] width 84 height 14
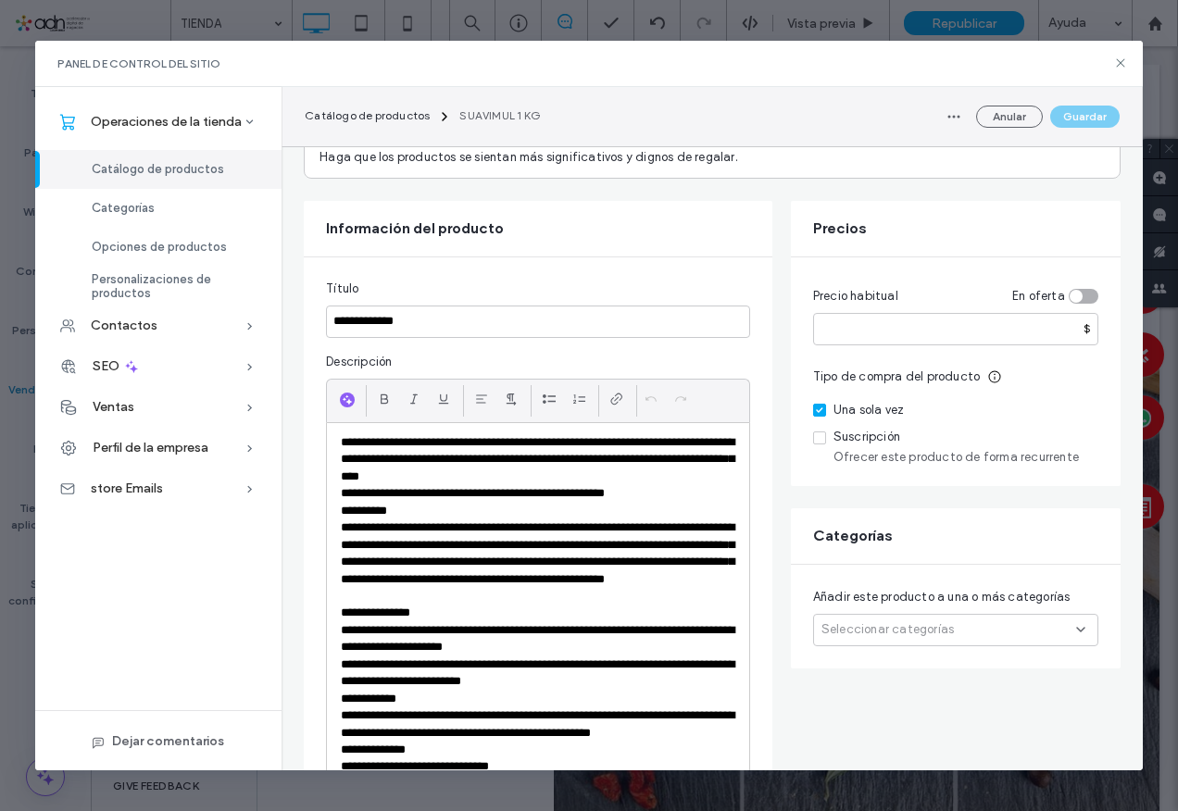
scroll to position [93, 0]
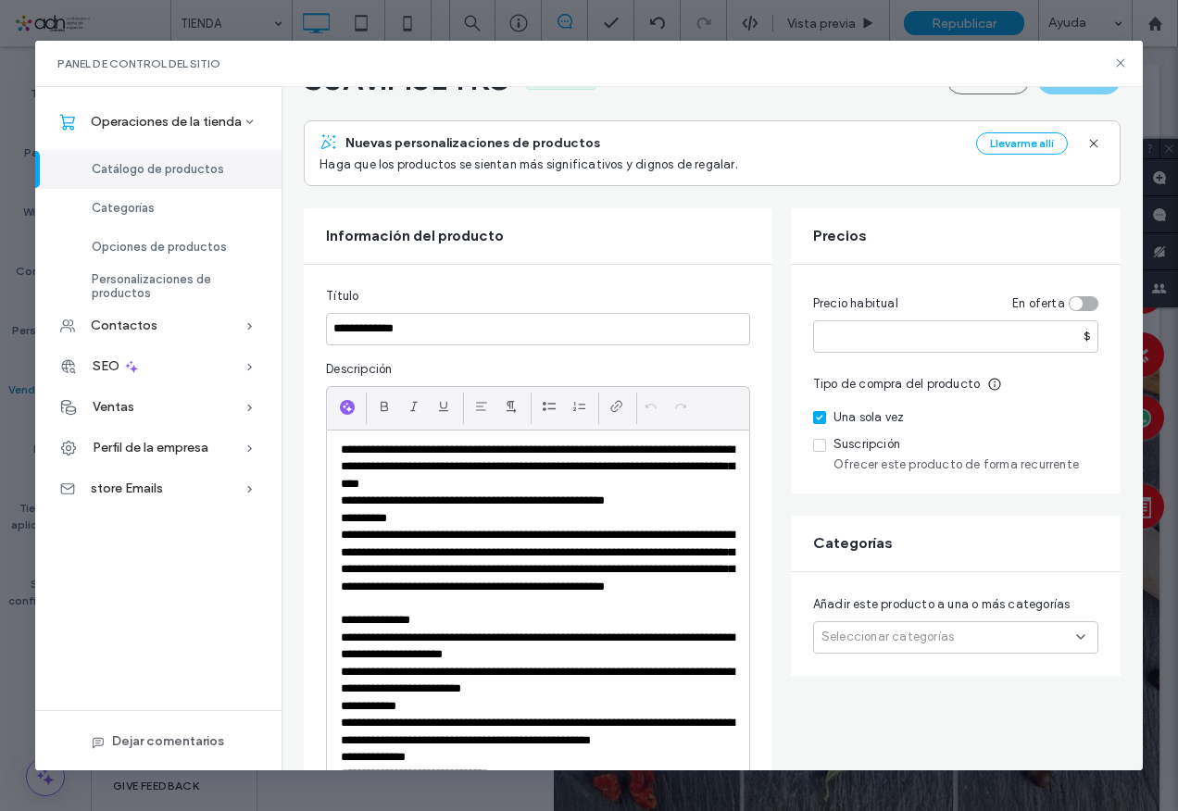
click at [910, 644] on span "Seleccionar categorías" at bounding box center [888, 637] width 132 height 19
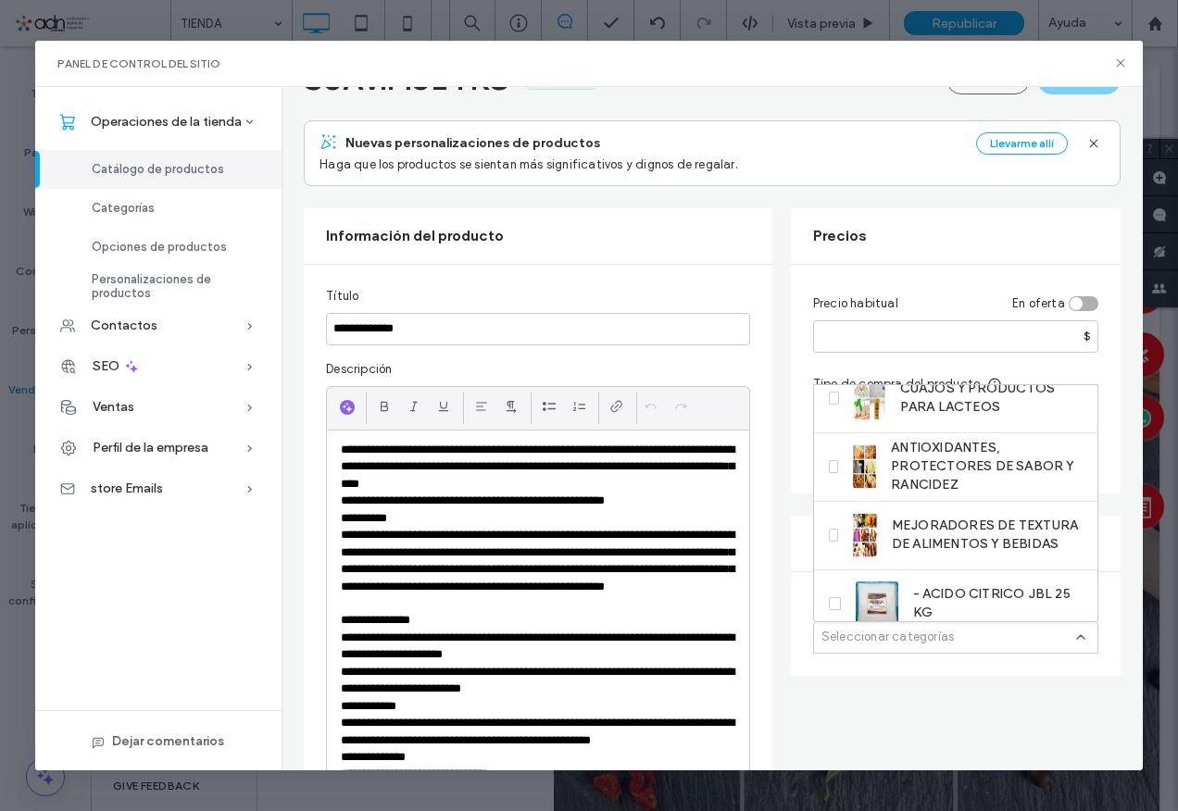
scroll to position [782, 0]
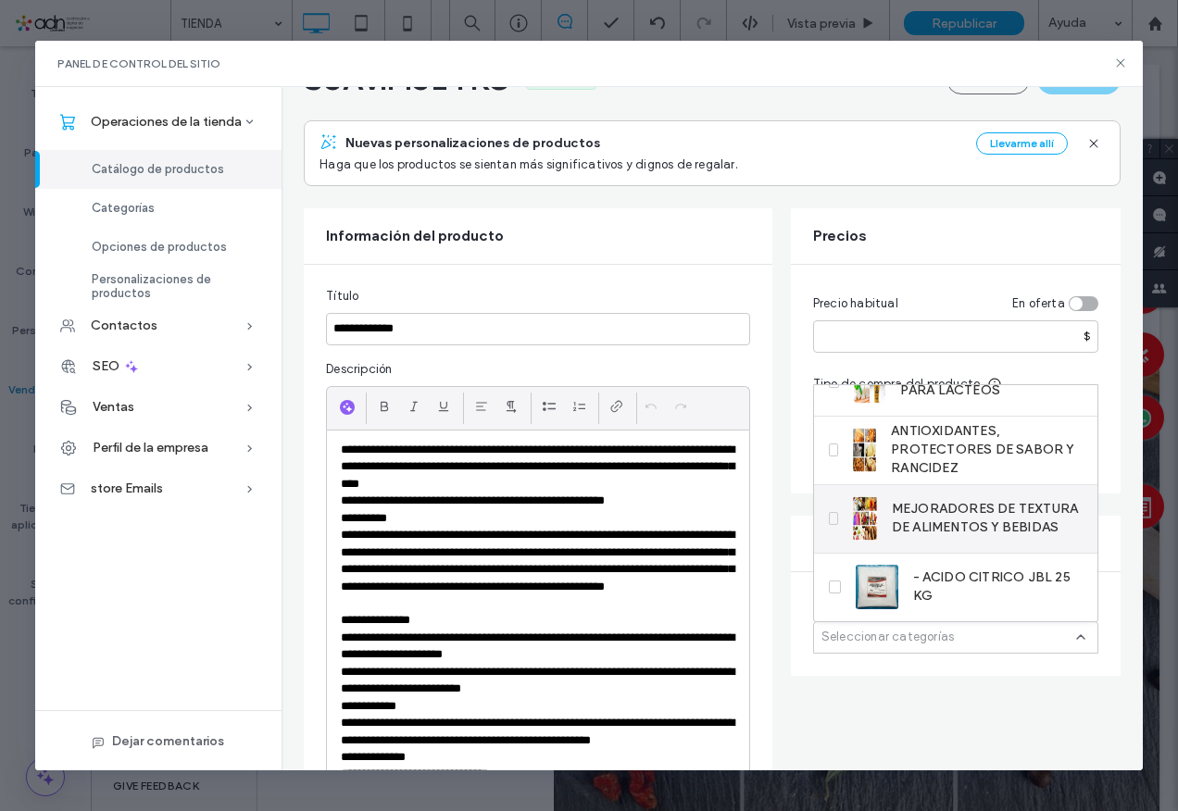
click at [1006, 507] on span "MEJORADORES DE TEXTURA DE ALIMENTOS Y BEBIDAS" at bounding box center [987, 518] width 191 height 37
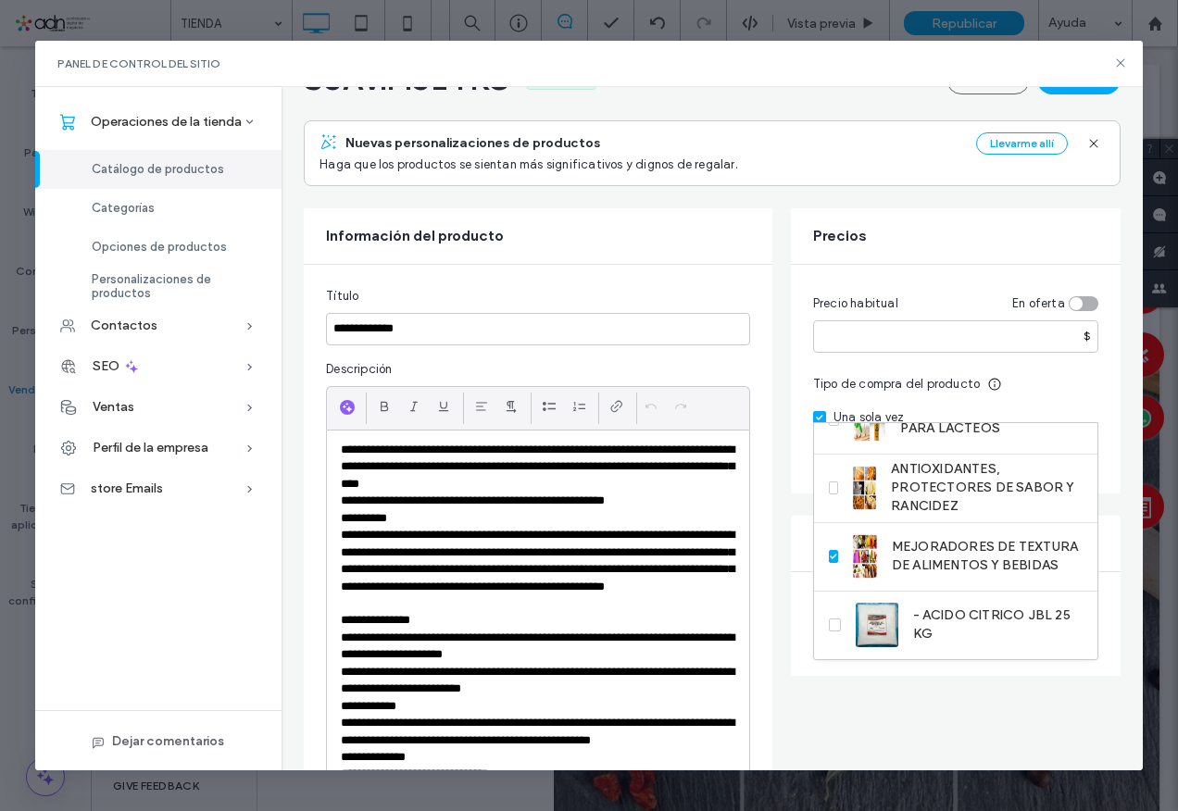
scroll to position [0, 0]
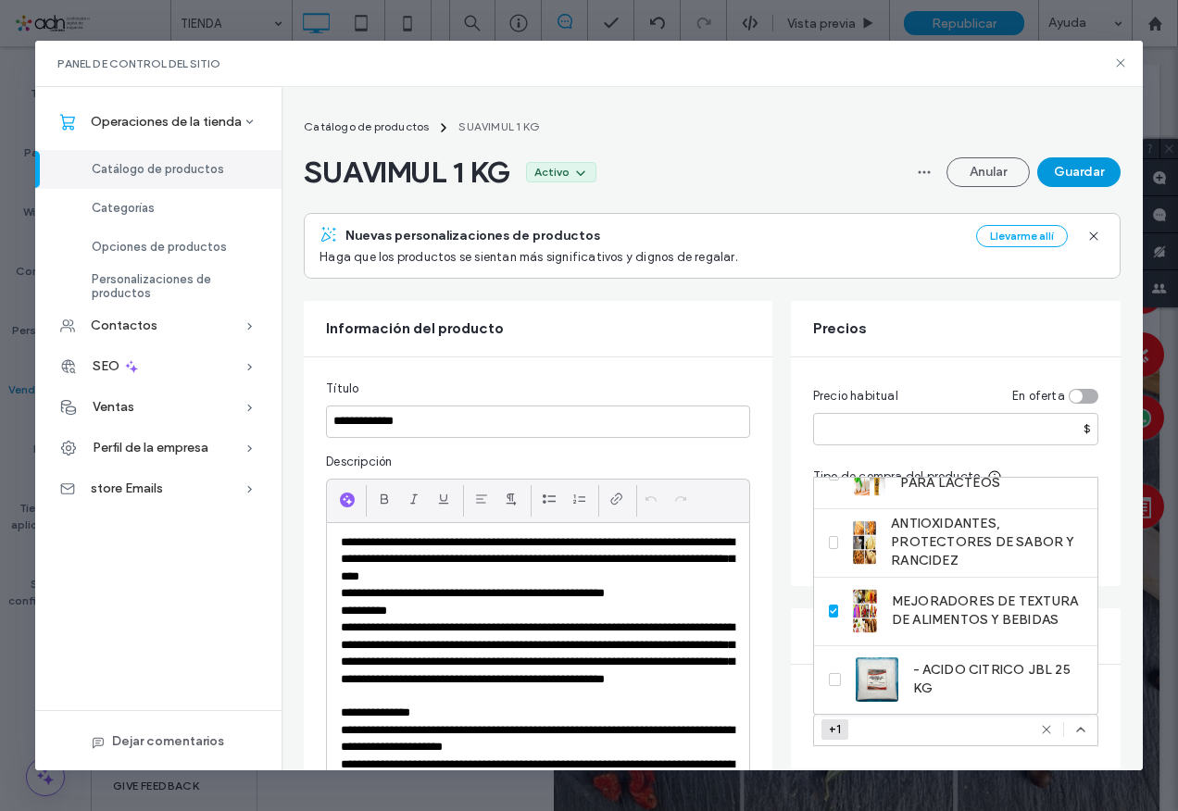
click at [1068, 170] on button "Guardar" at bounding box center [1078, 172] width 83 height 30
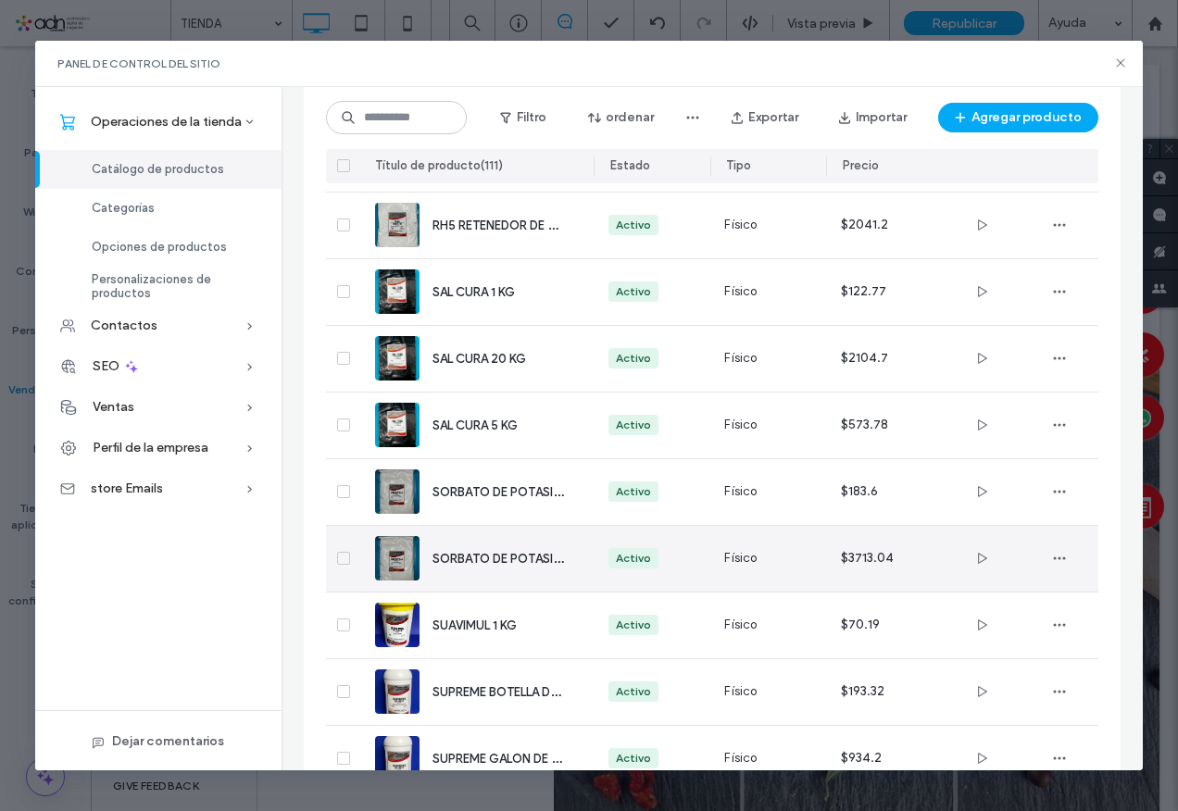
scroll to position [6669, 0]
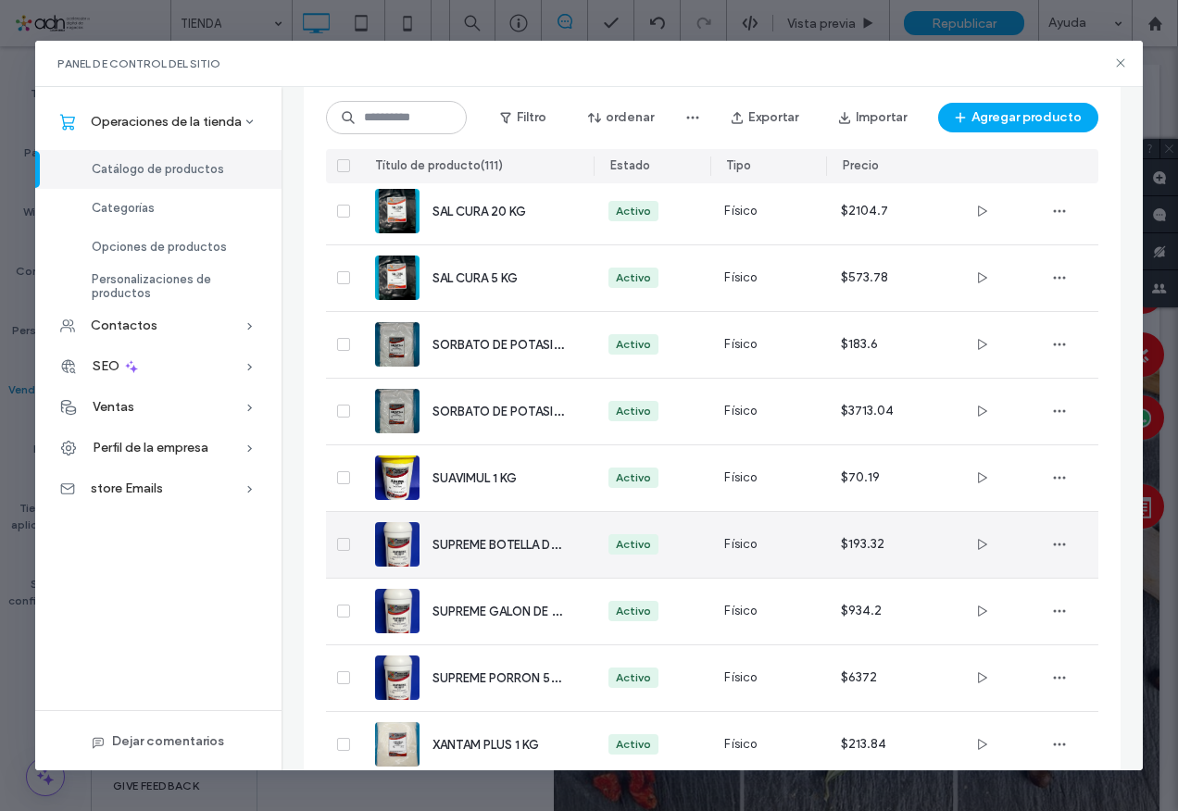
click at [494, 548] on span "SUPREME BOTELLA DE 1.2 KG" at bounding box center [513, 544] width 161 height 18
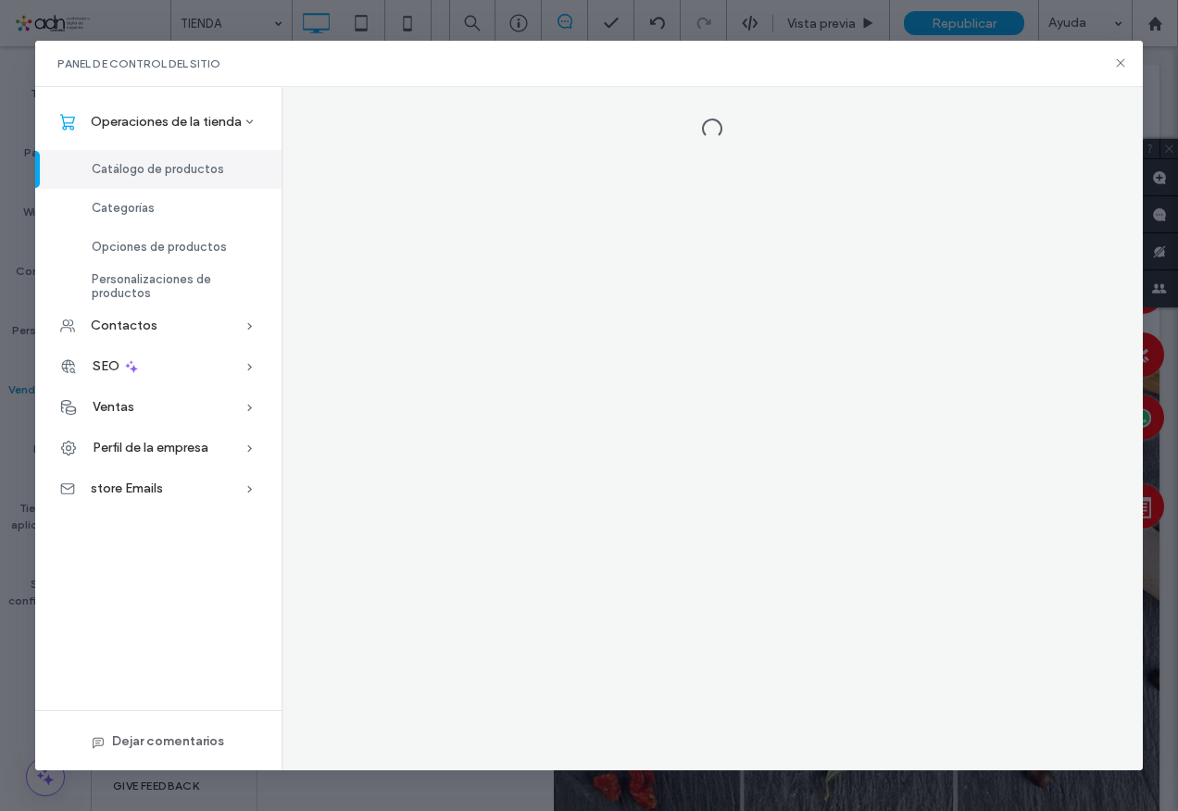
scroll to position [0, 0]
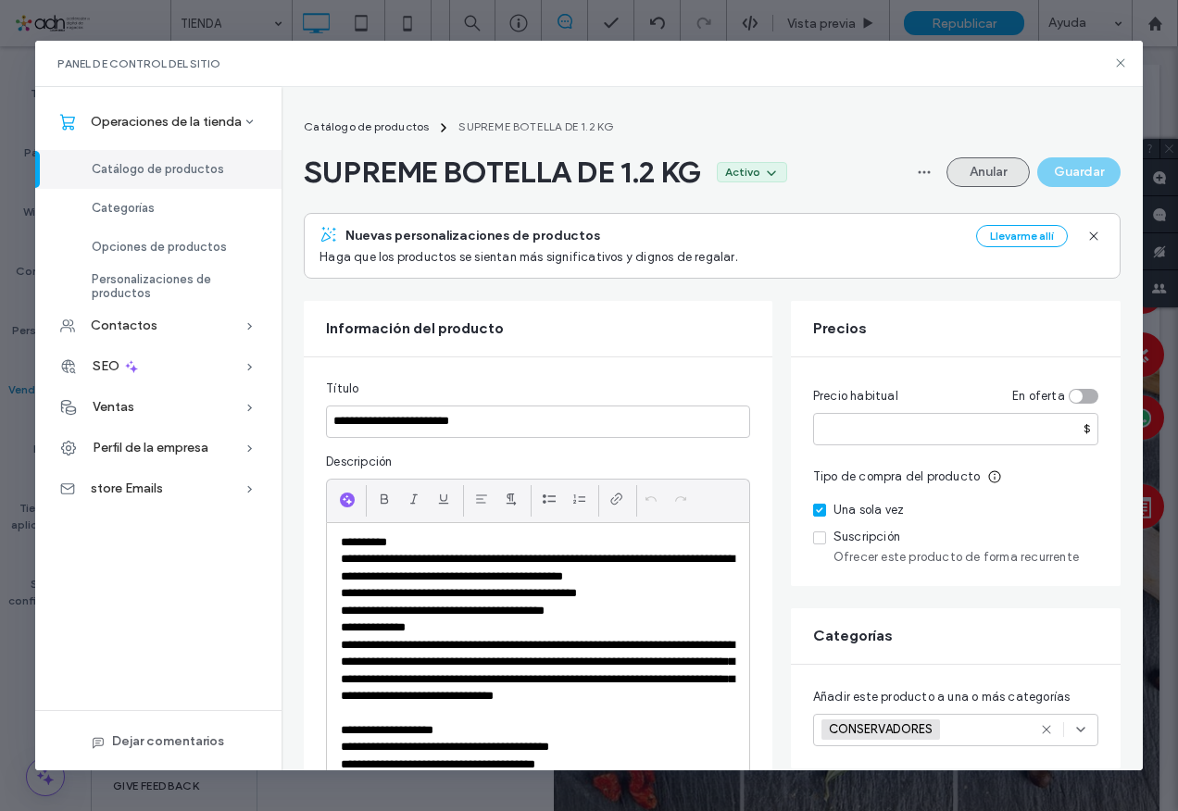
click at [986, 176] on button "Anular" at bounding box center [988, 172] width 83 height 30
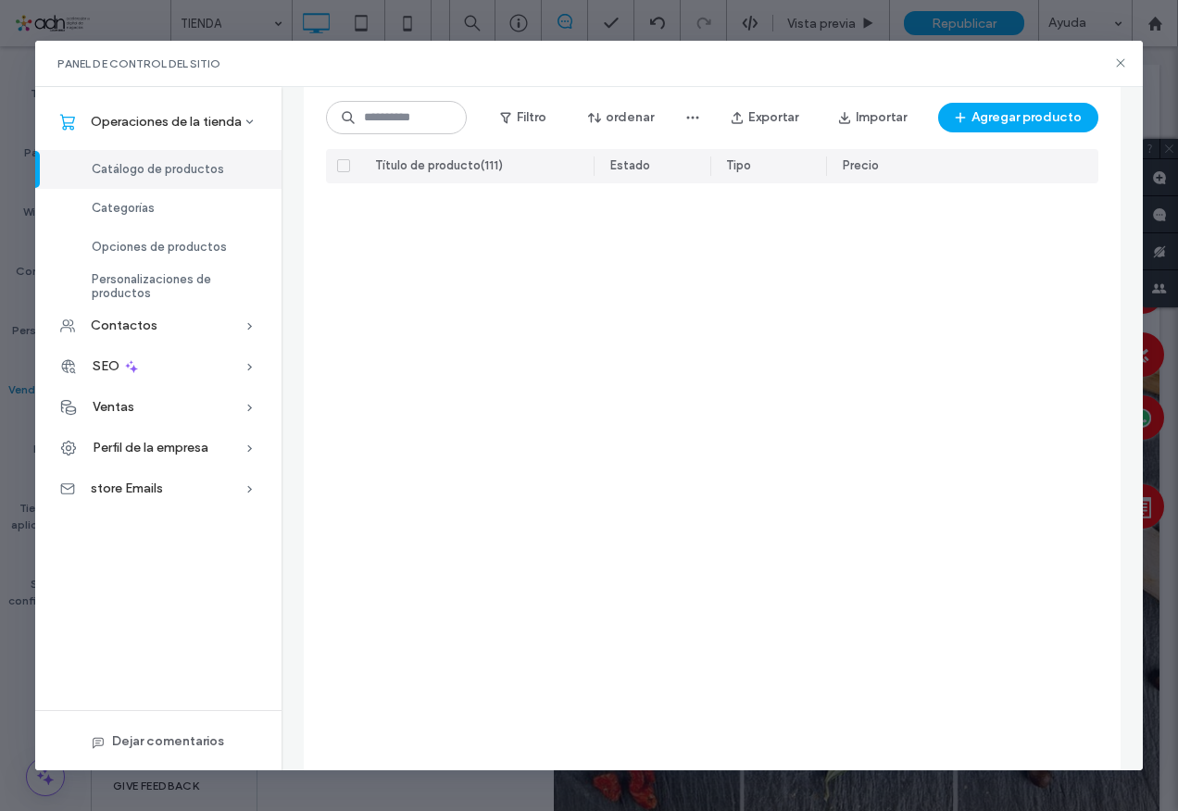
scroll to position [6989, 0]
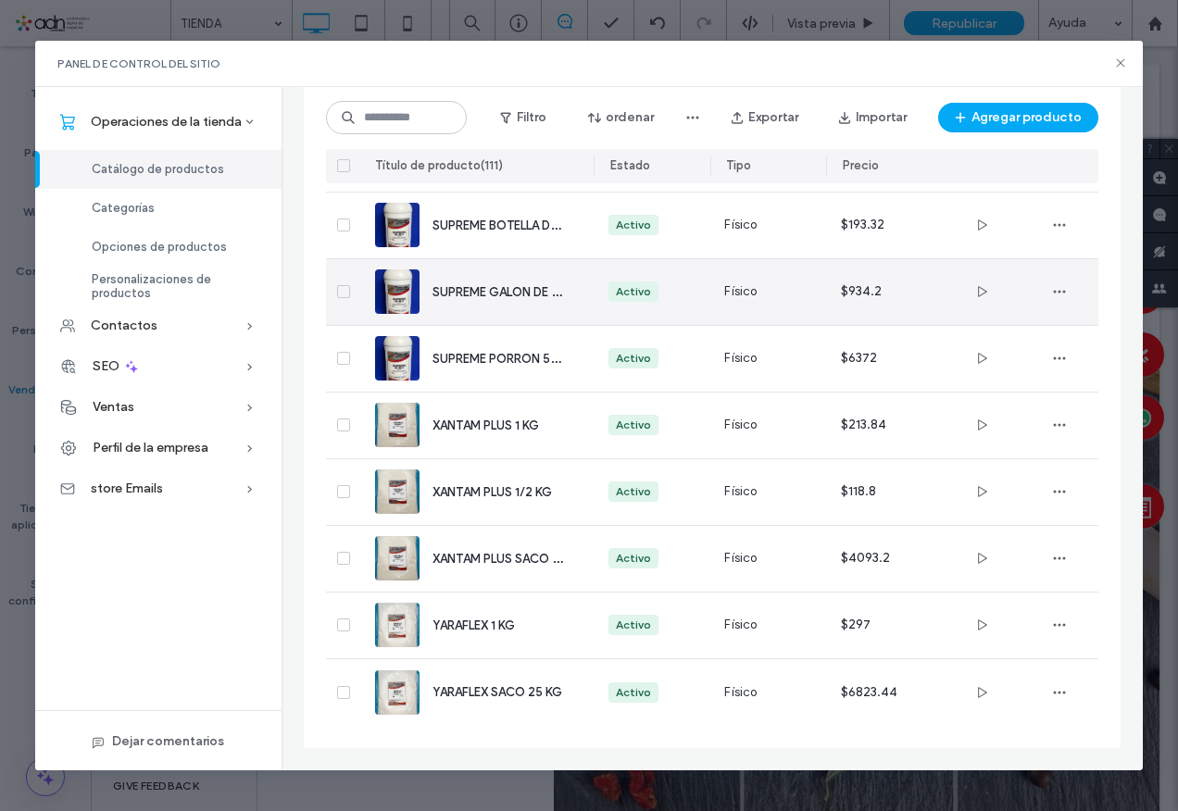
click at [531, 292] on span "SUPREME GALON DE 6 KG" at bounding box center [505, 292] width 145 height 18
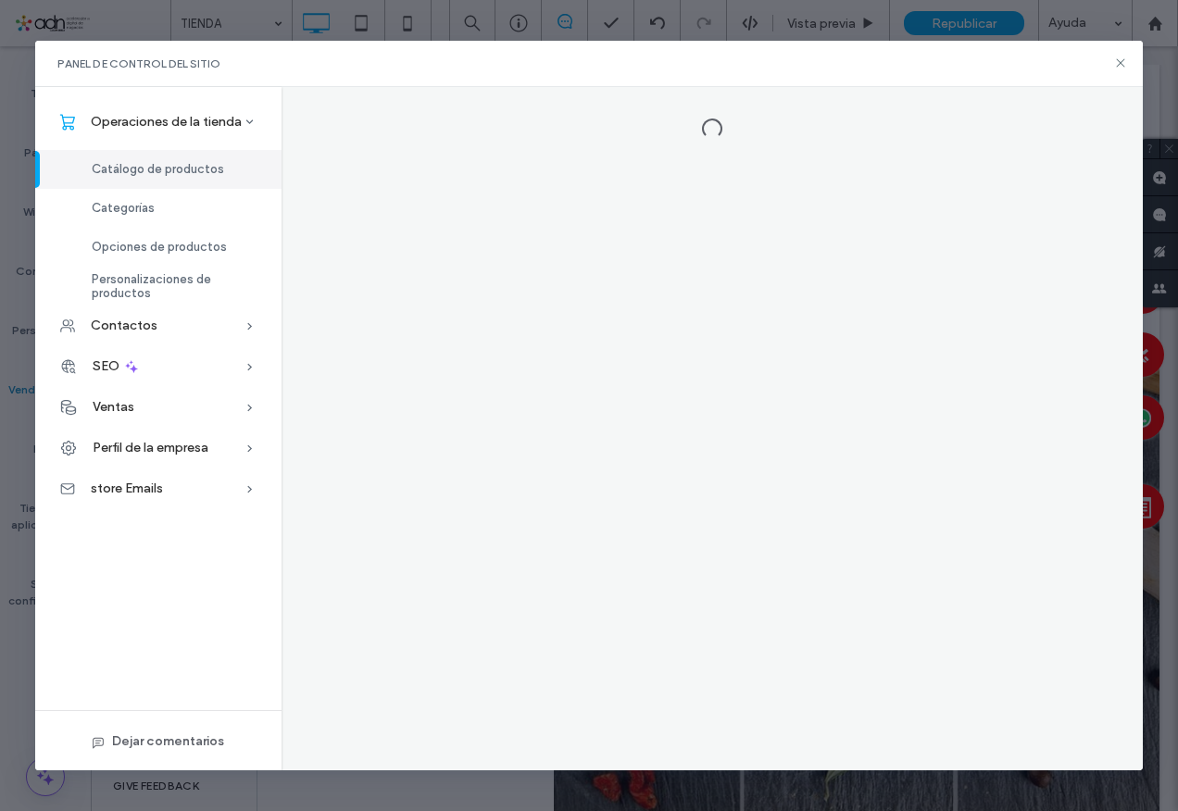
scroll to position [0, 0]
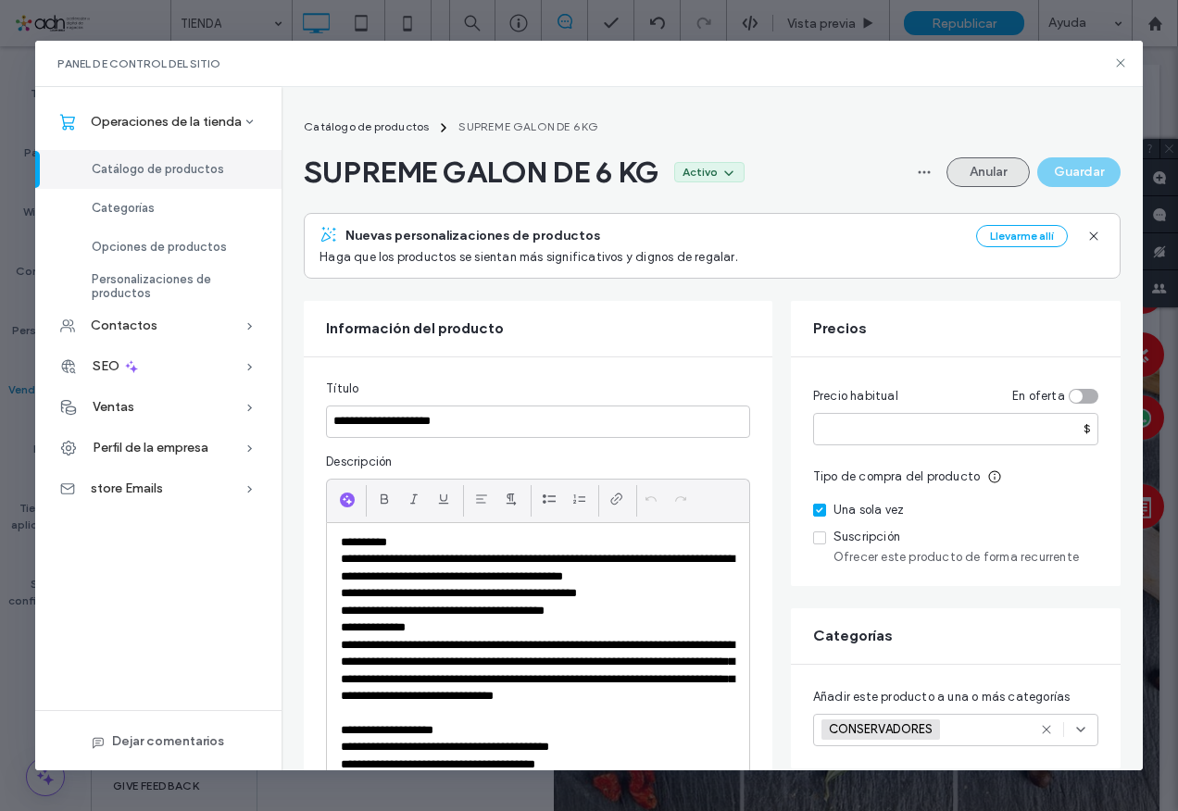
click at [989, 174] on button "Anular" at bounding box center [988, 172] width 83 height 30
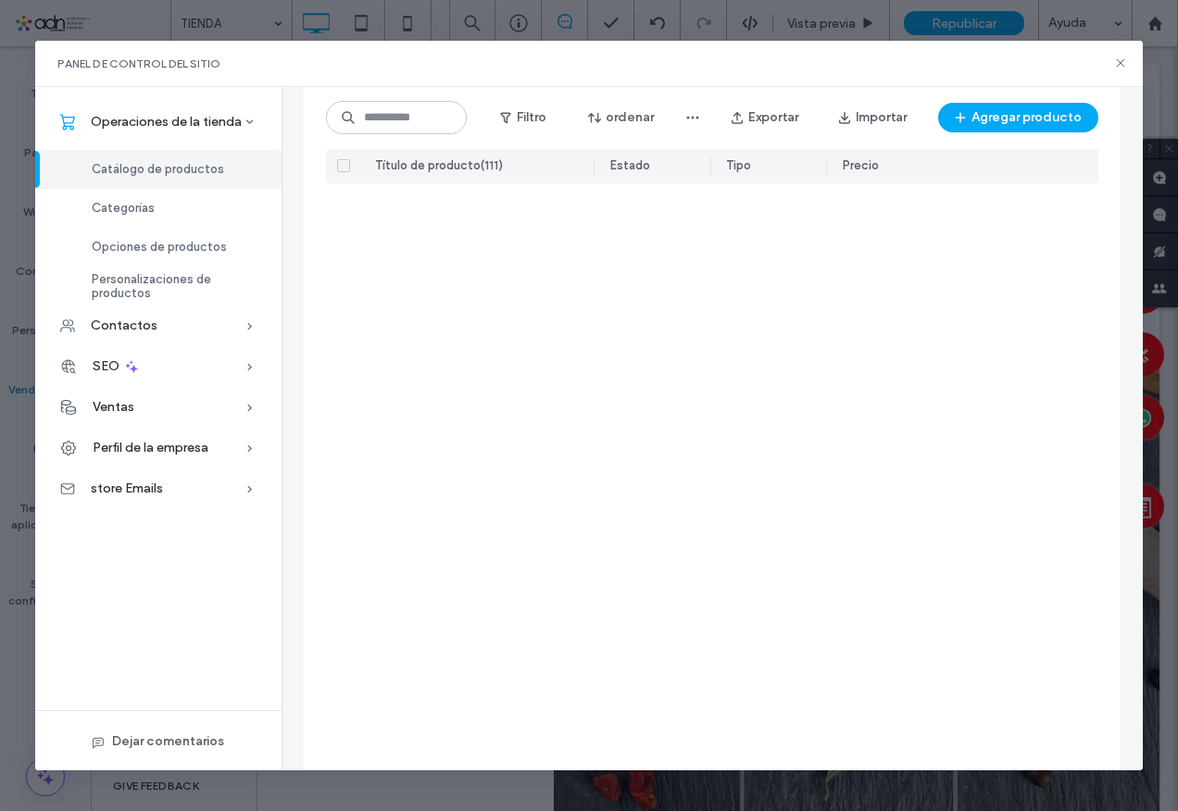
scroll to position [6989, 0]
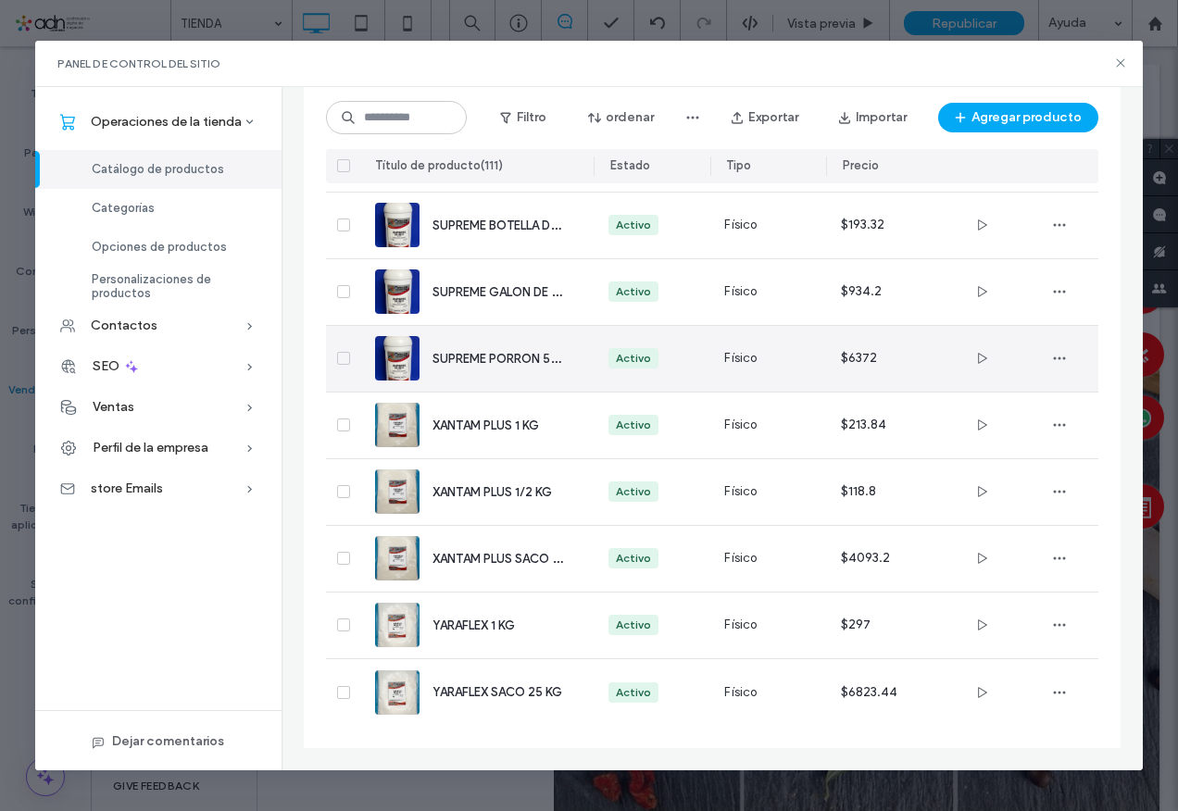
click at [477, 358] on span "SUPREME PORRON 50 KG" at bounding box center [505, 358] width 145 height 18
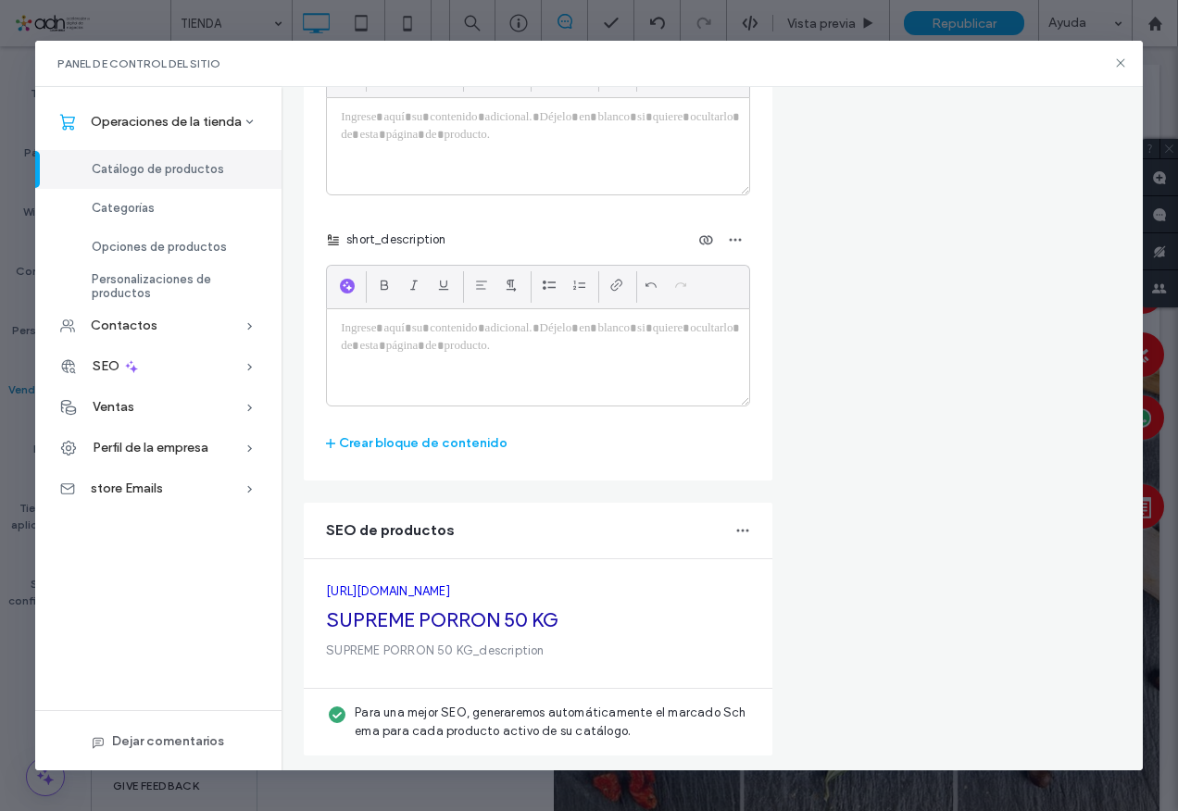
scroll to position [0, 0]
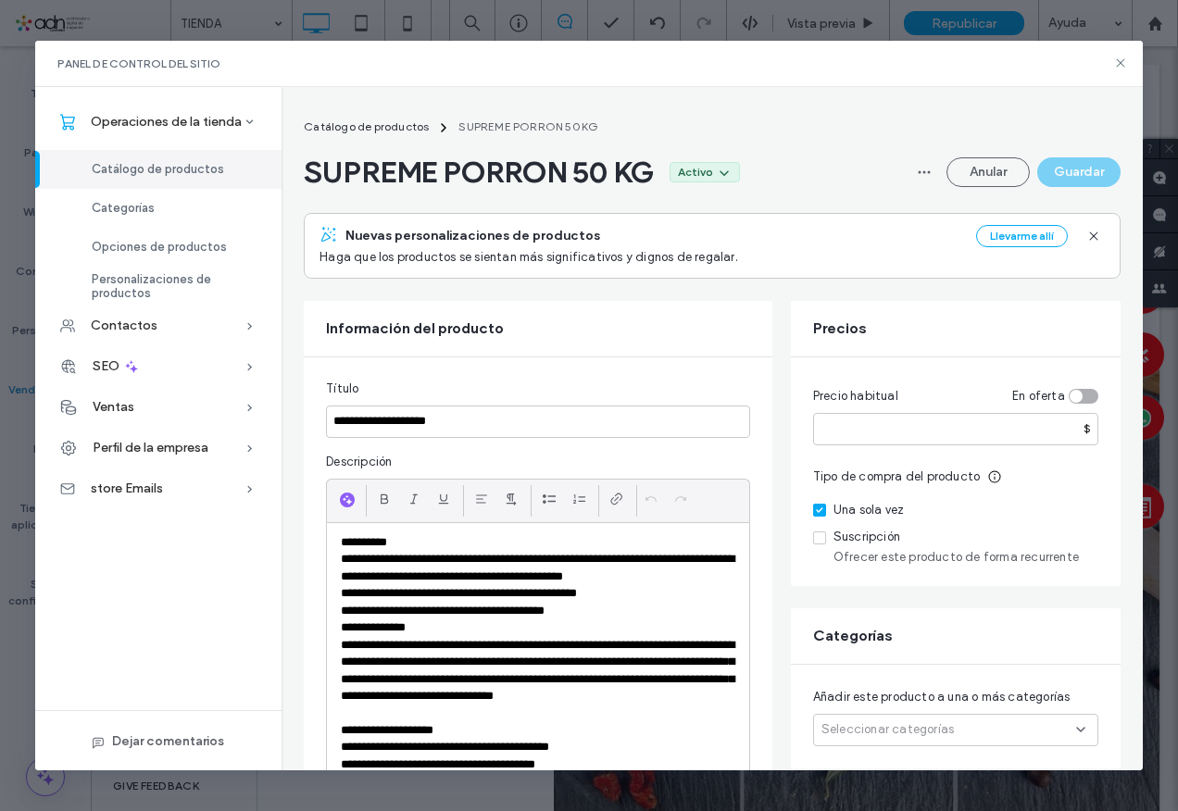
click at [875, 714] on div "Seleccionar categorías" at bounding box center [955, 730] width 285 height 32
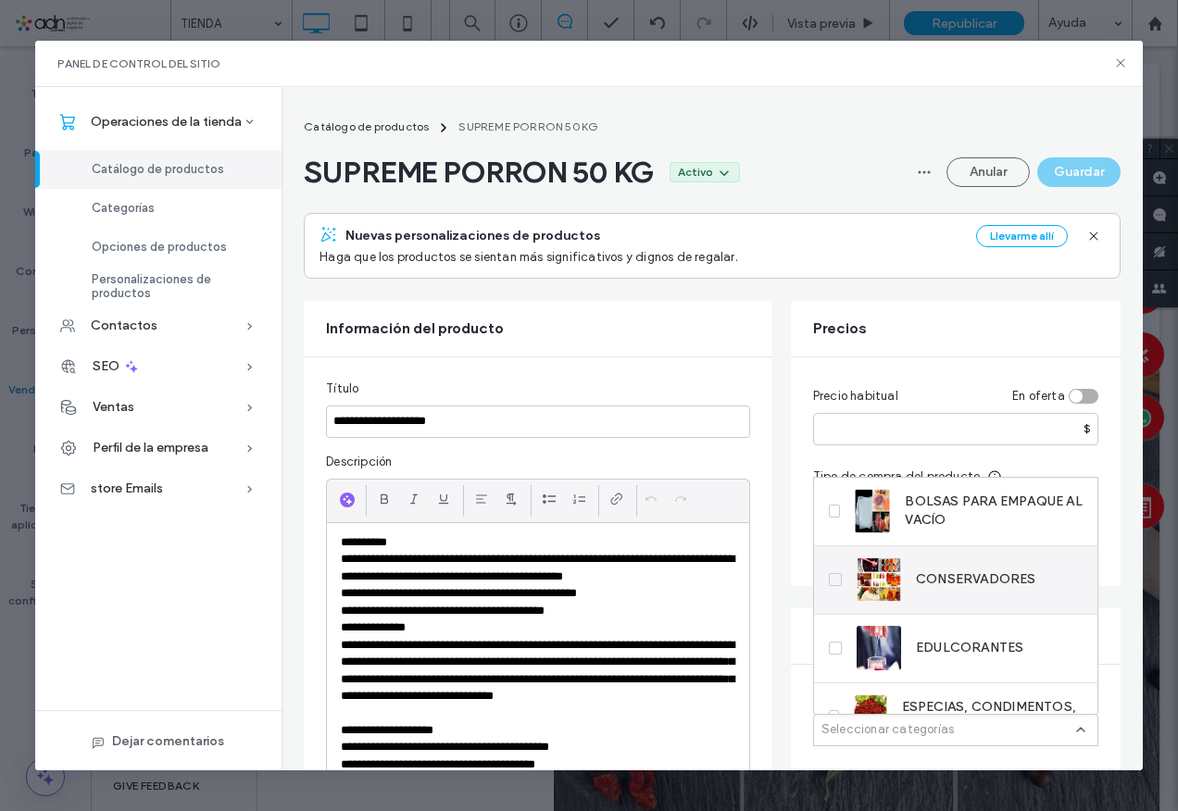
click at [953, 589] on div "CONSERVADORES" at bounding box center [947, 580] width 180 height 44
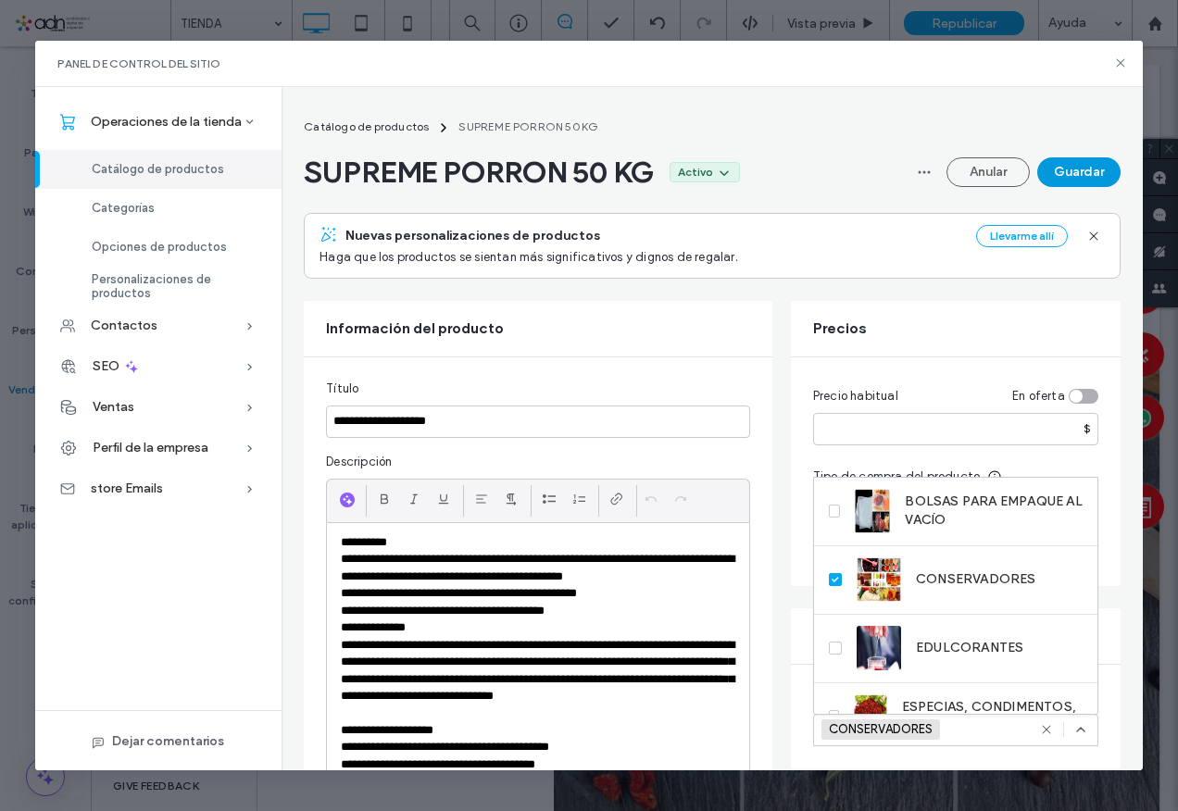
click at [1081, 172] on button "Guardar" at bounding box center [1078, 172] width 83 height 30
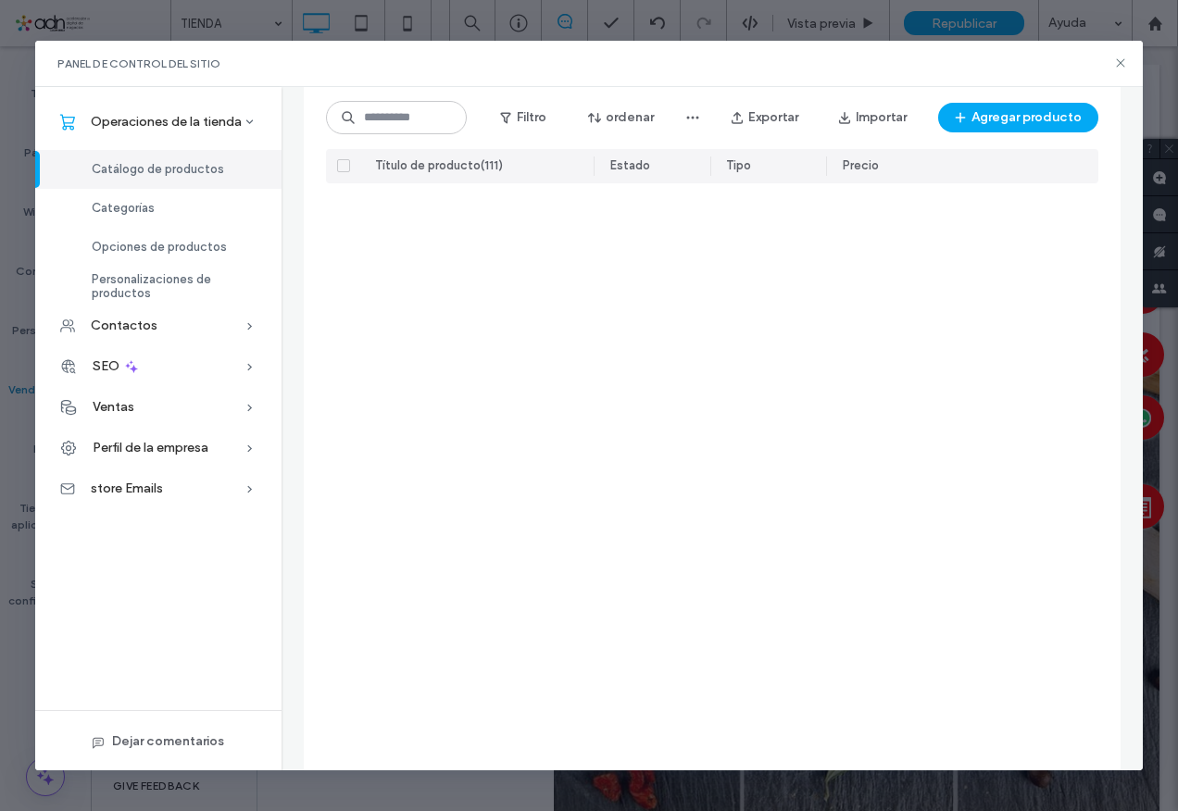
scroll to position [6989, 0]
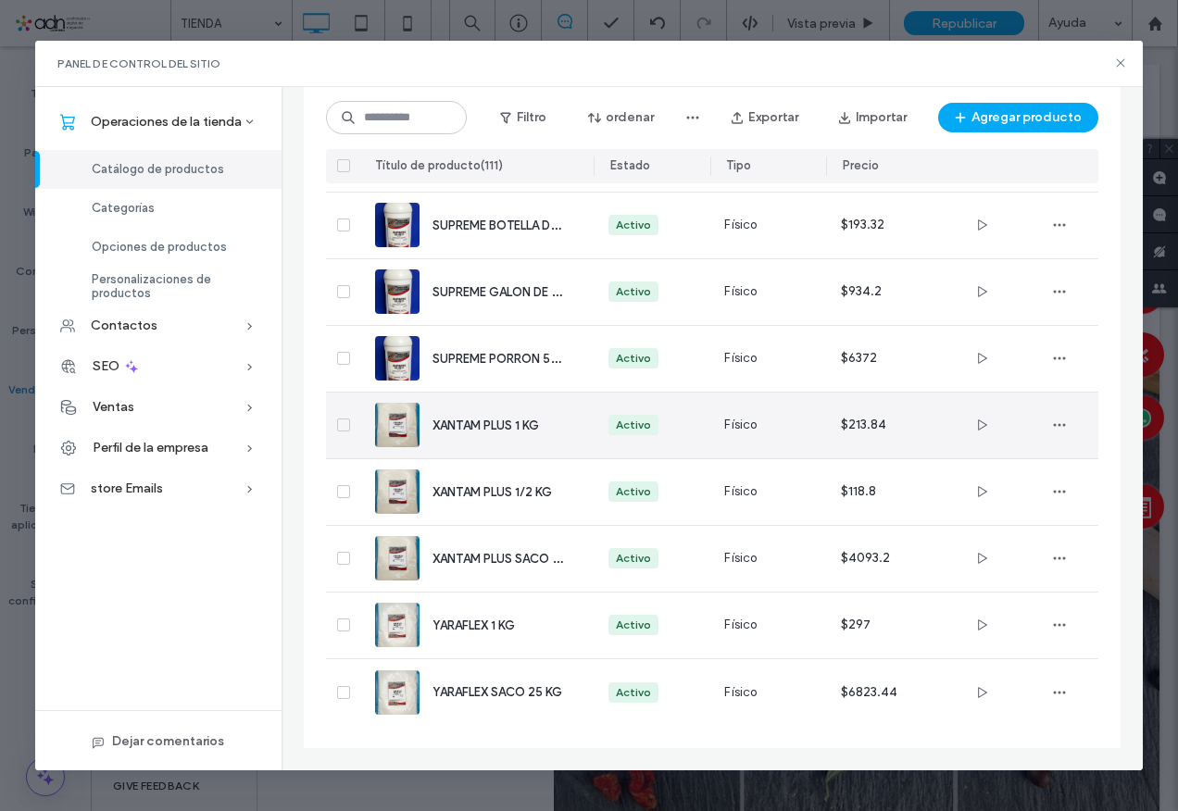
click at [476, 425] on span "XANTAM PLUS 1 KG" at bounding box center [486, 426] width 107 height 14
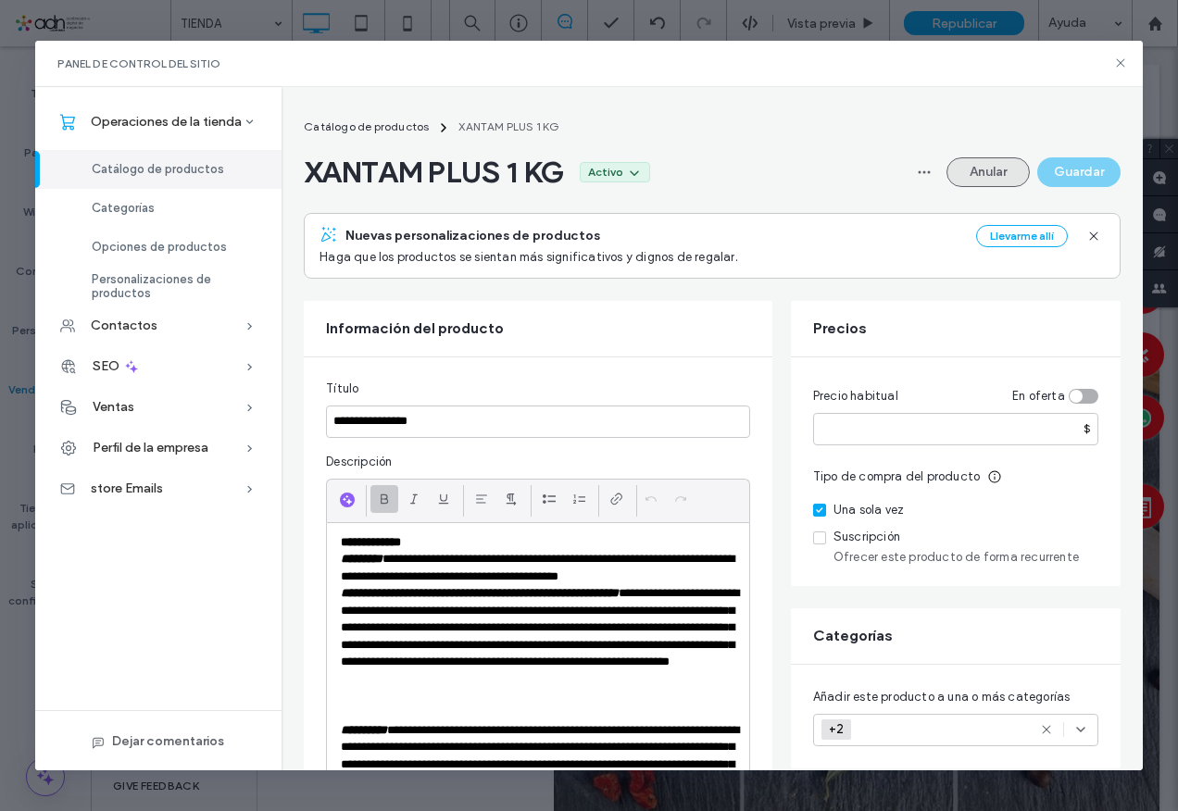
click at [985, 180] on button "Anular" at bounding box center [988, 172] width 83 height 30
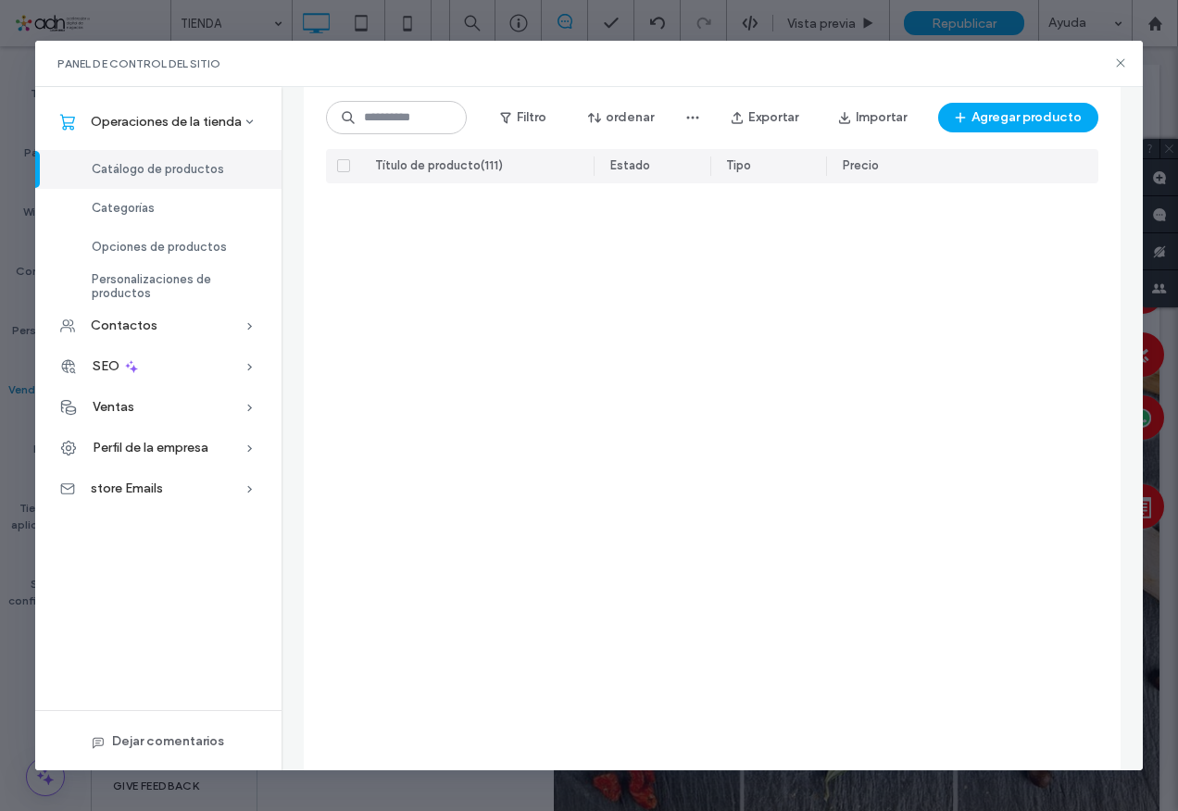
scroll to position [6989, 0]
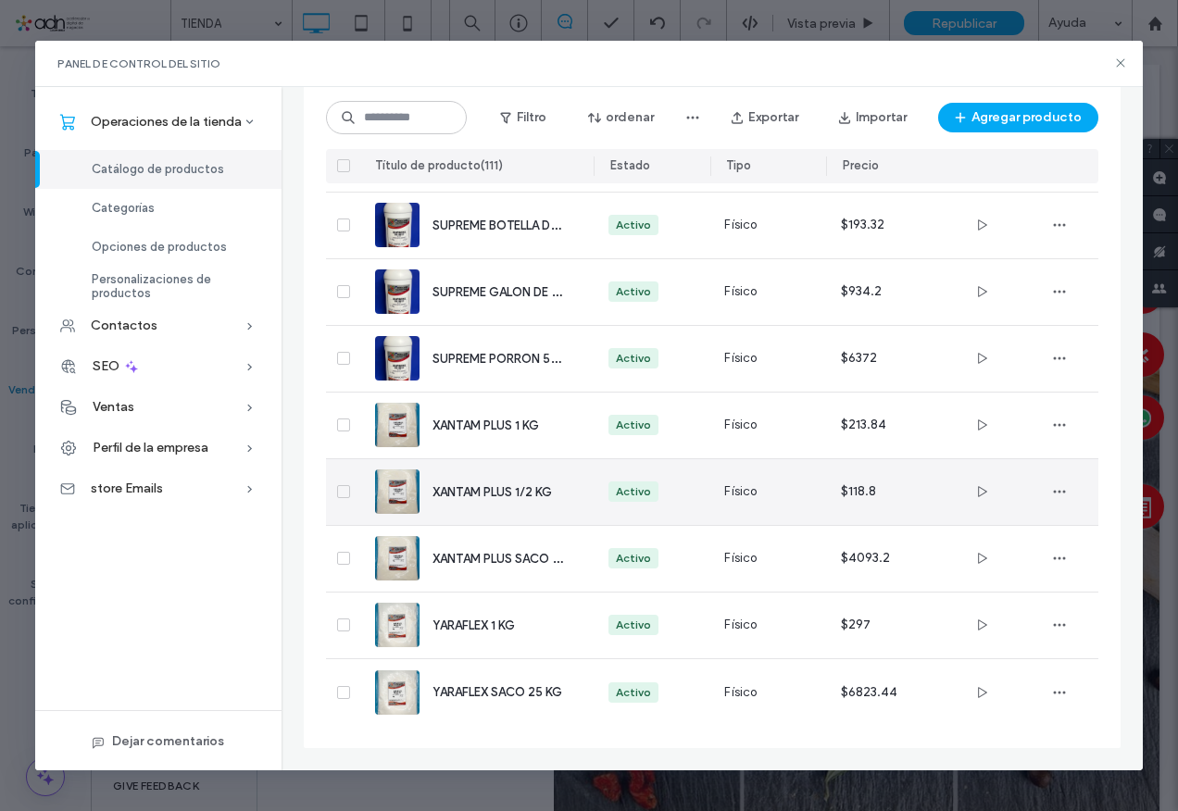
click at [484, 498] on span "XANTAM PLUS 1/2 KG" at bounding box center [492, 492] width 119 height 14
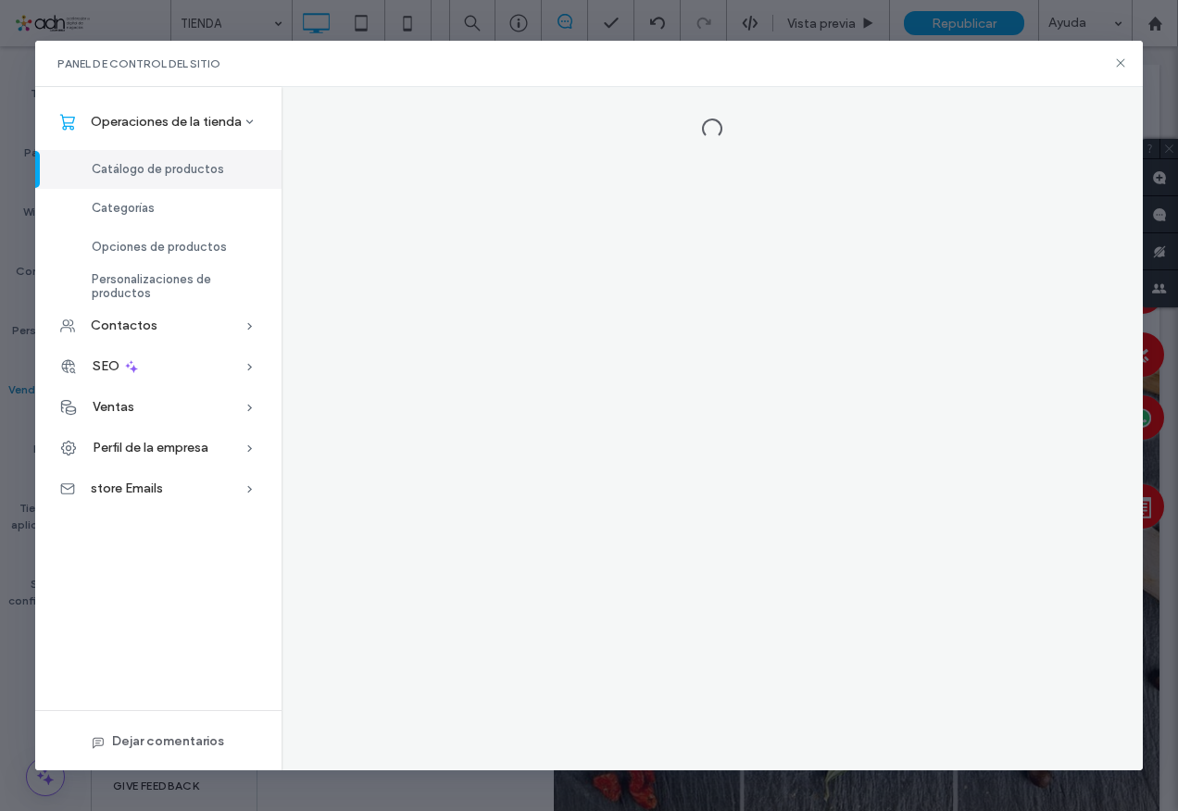
scroll to position [0, 0]
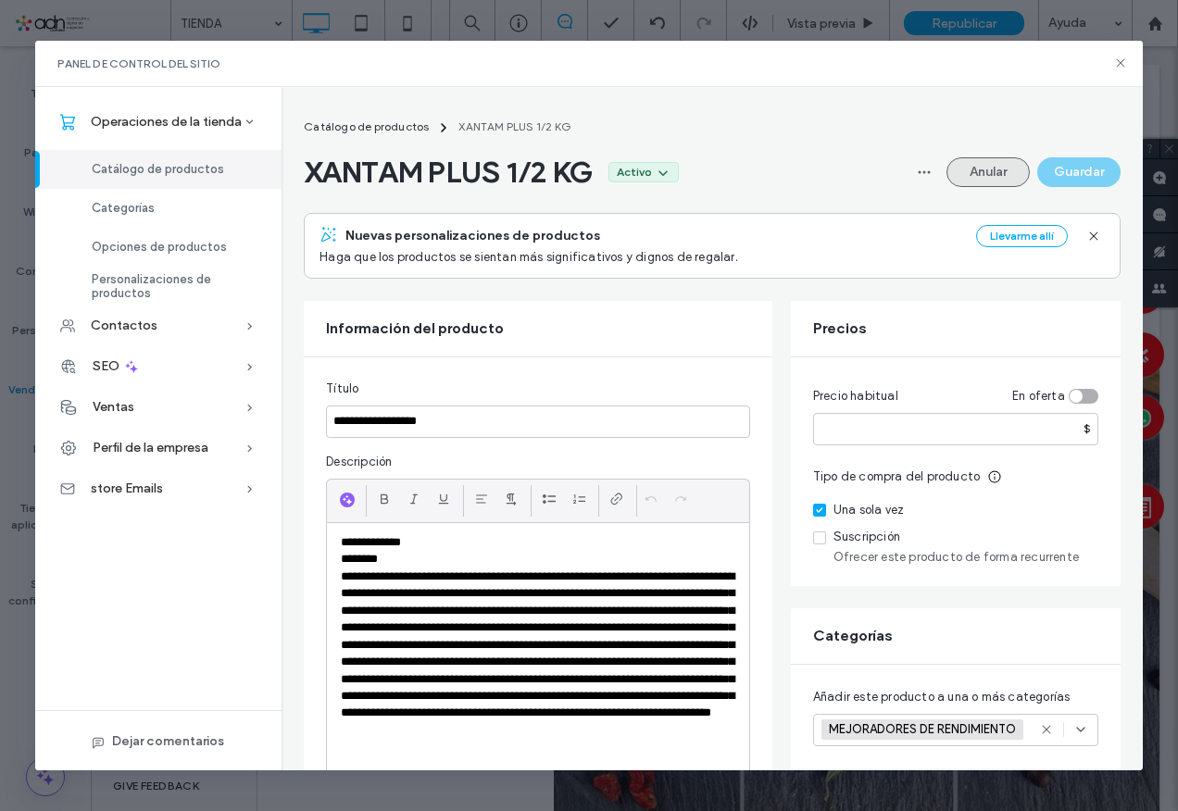
click at [979, 171] on button "Anular" at bounding box center [988, 172] width 83 height 30
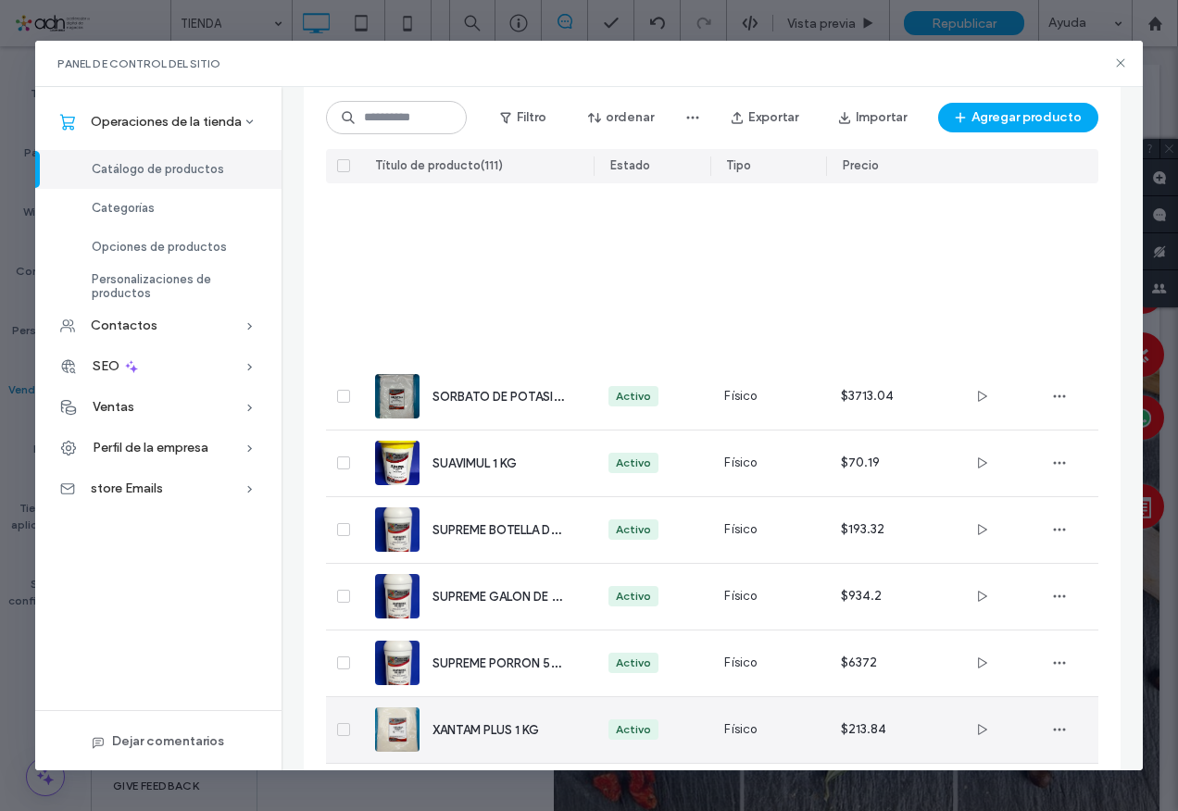
scroll to position [6989, 0]
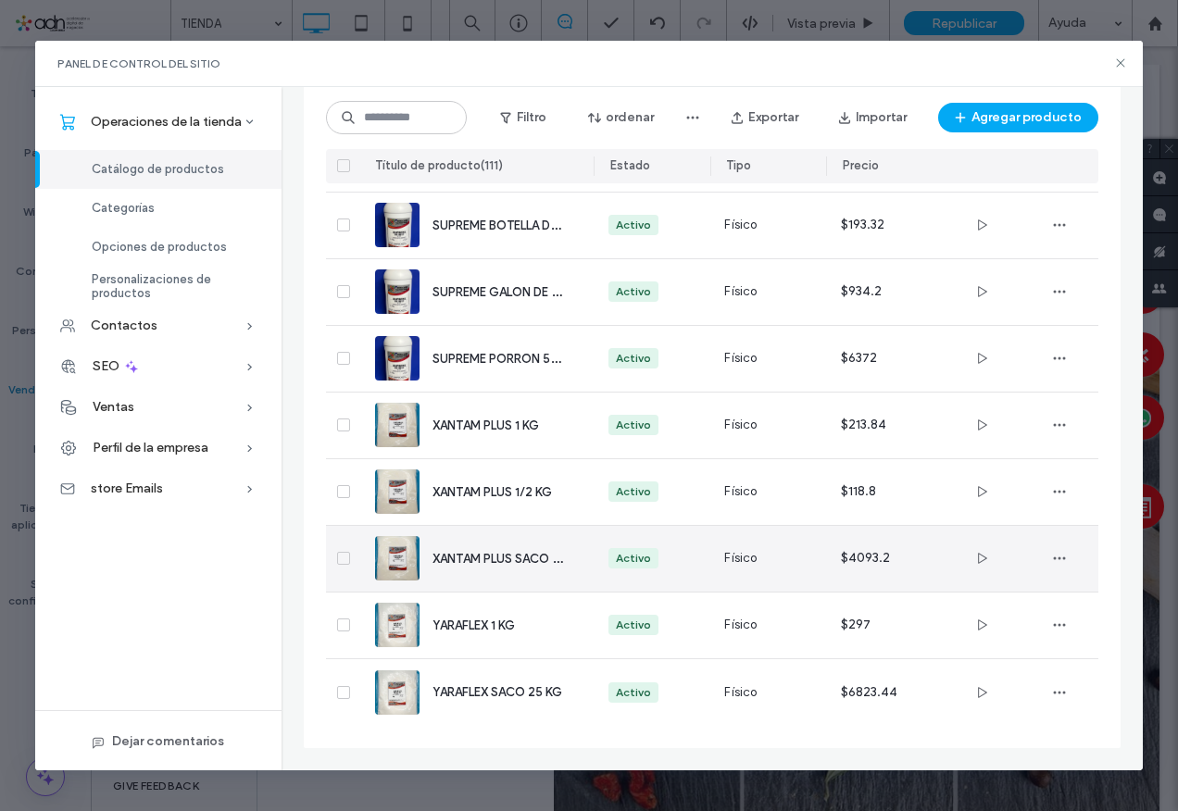
click at [487, 545] on div "XANTAM PLUS SACO 25 KG" at bounding box center [476, 559] width 203 height 66
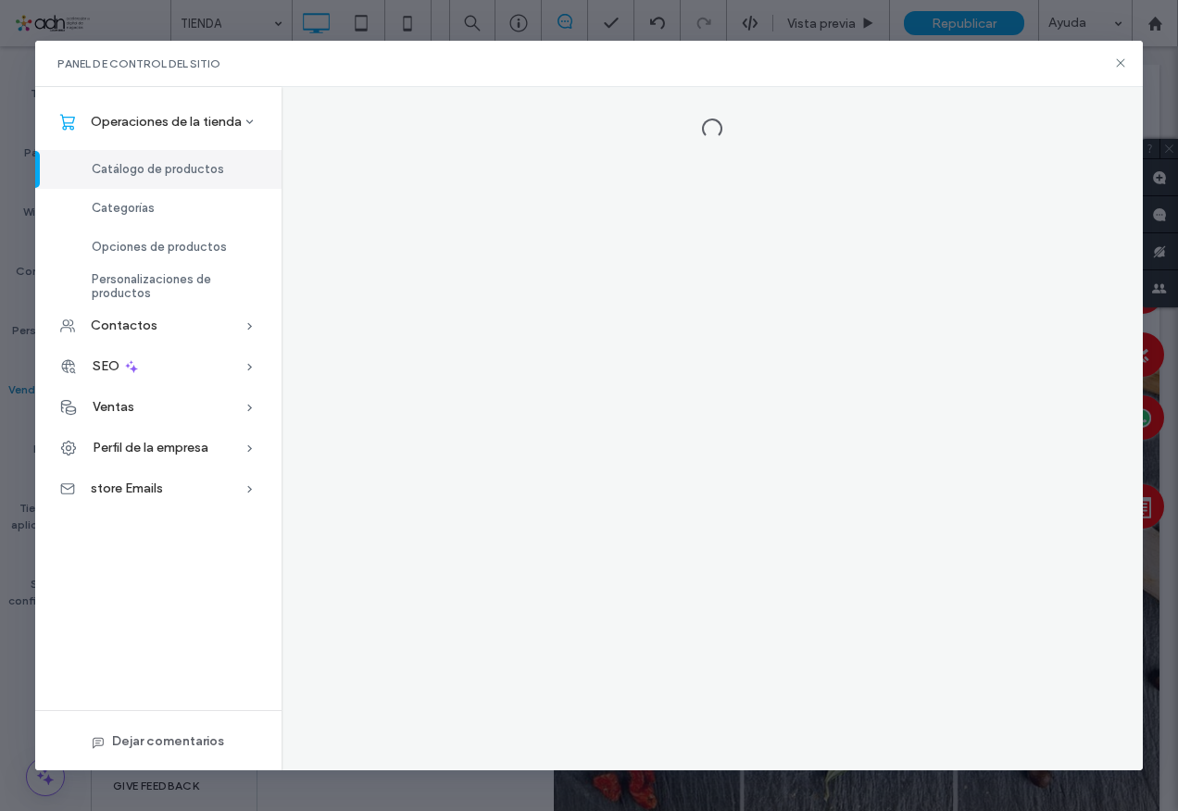
scroll to position [0, 0]
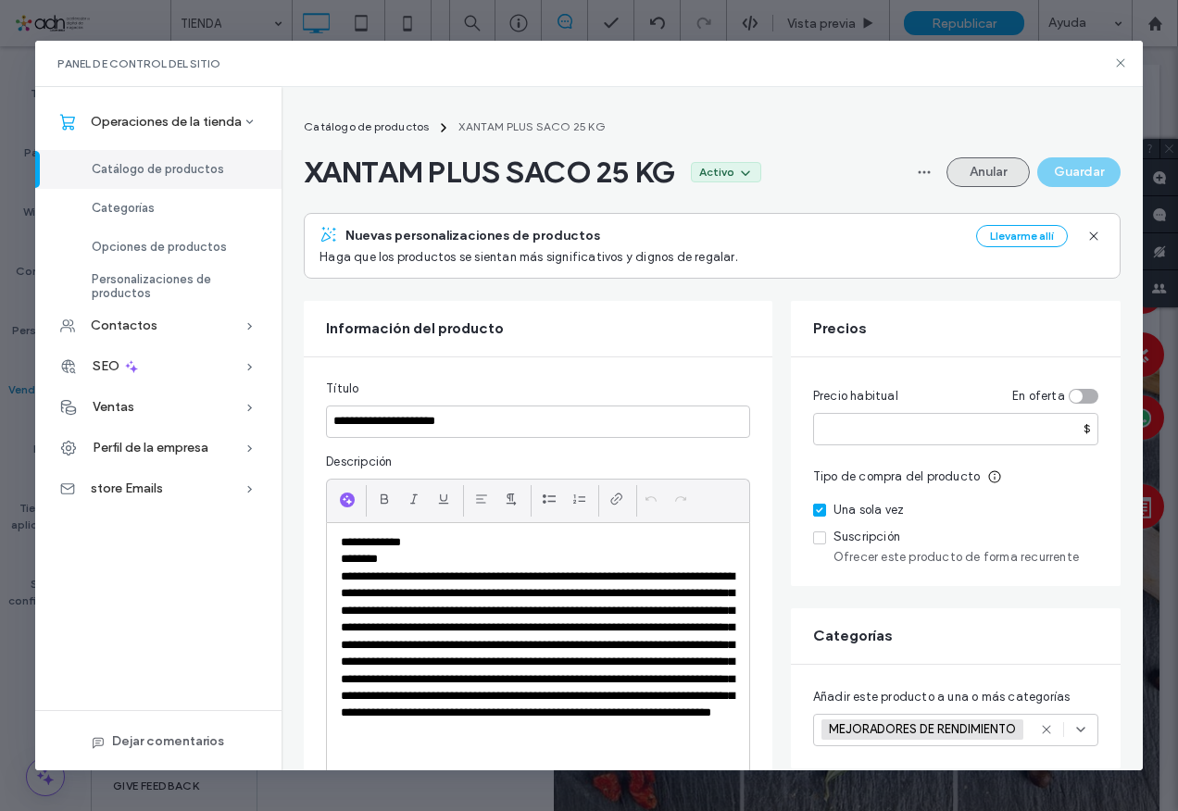
click at [964, 168] on button "Anular" at bounding box center [988, 172] width 83 height 30
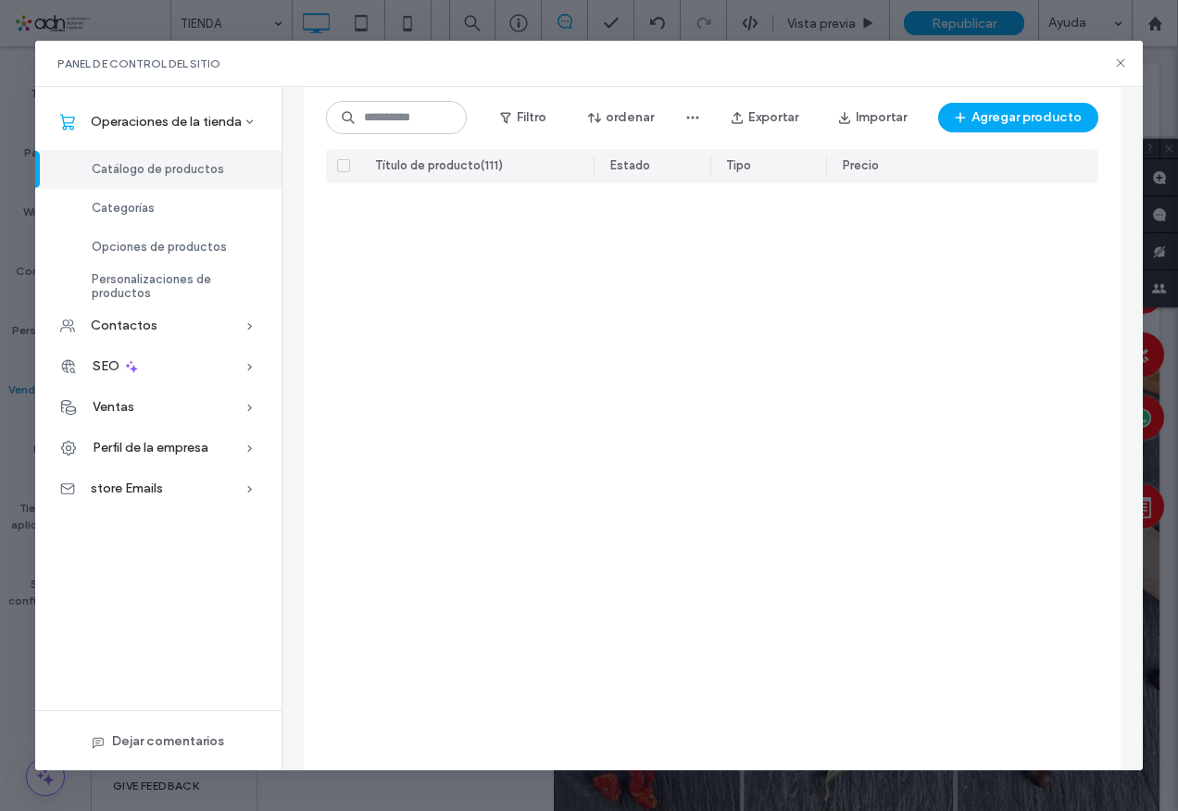
scroll to position [6989, 0]
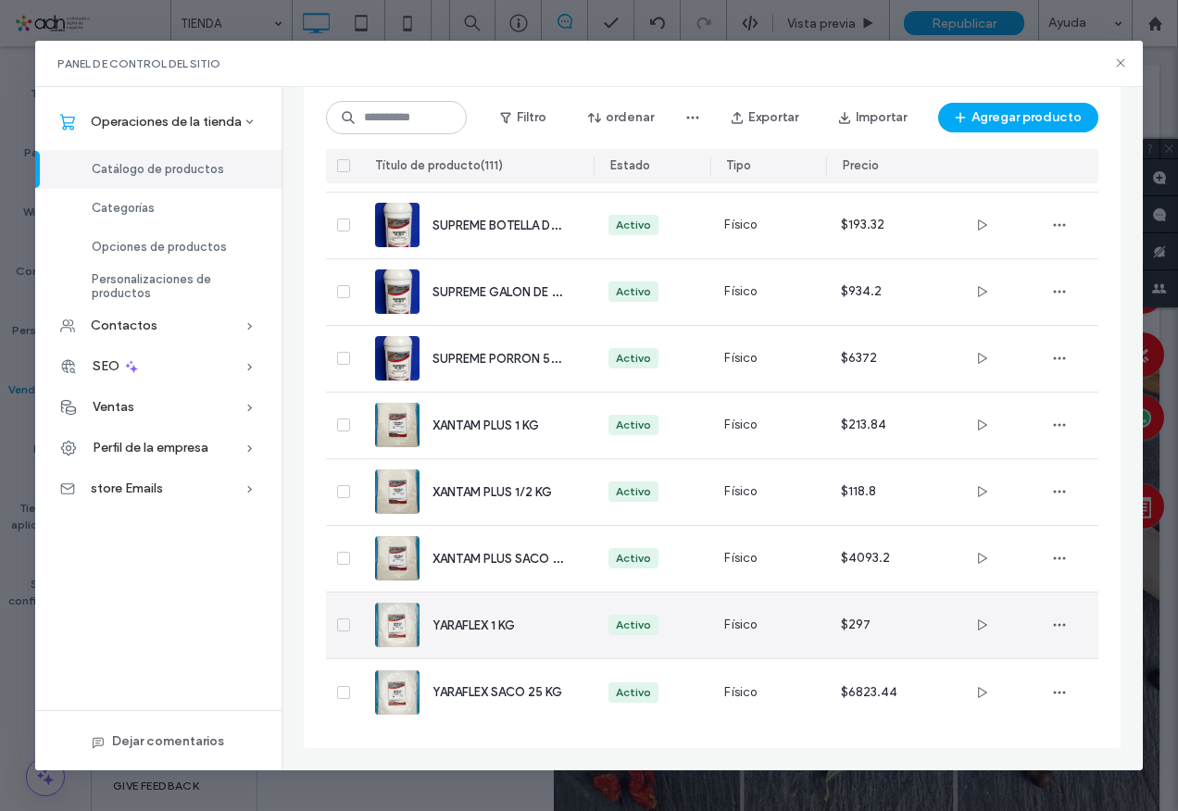
click at [463, 623] on span "YARAFLEX 1 KG" at bounding box center [474, 626] width 82 height 14
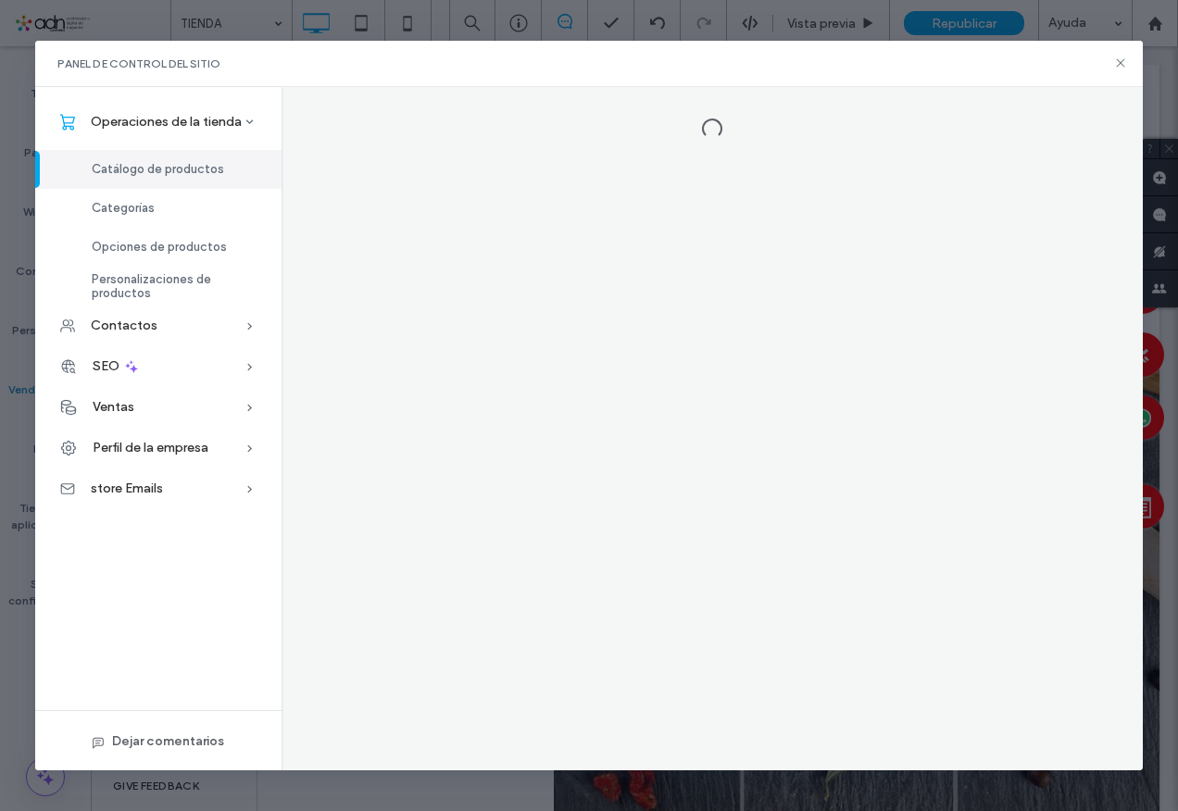
scroll to position [0, 0]
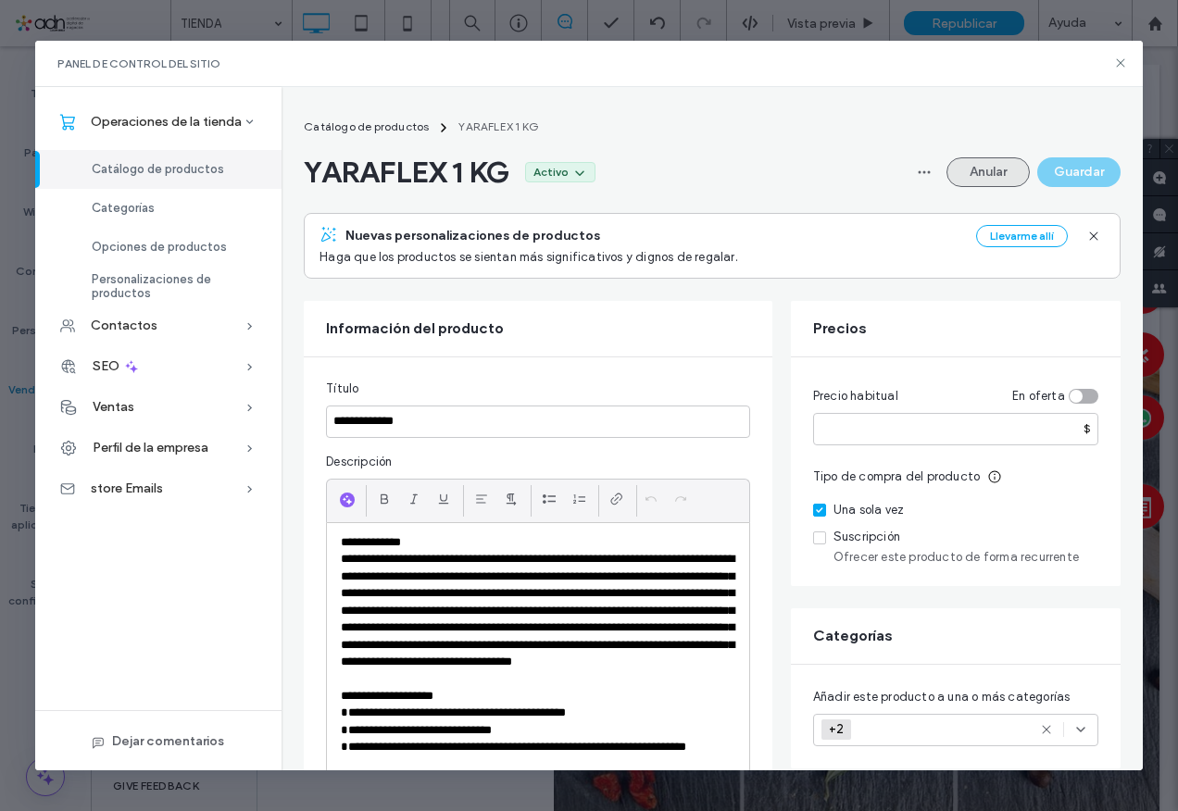
click at [982, 163] on button "Anular" at bounding box center [988, 172] width 83 height 30
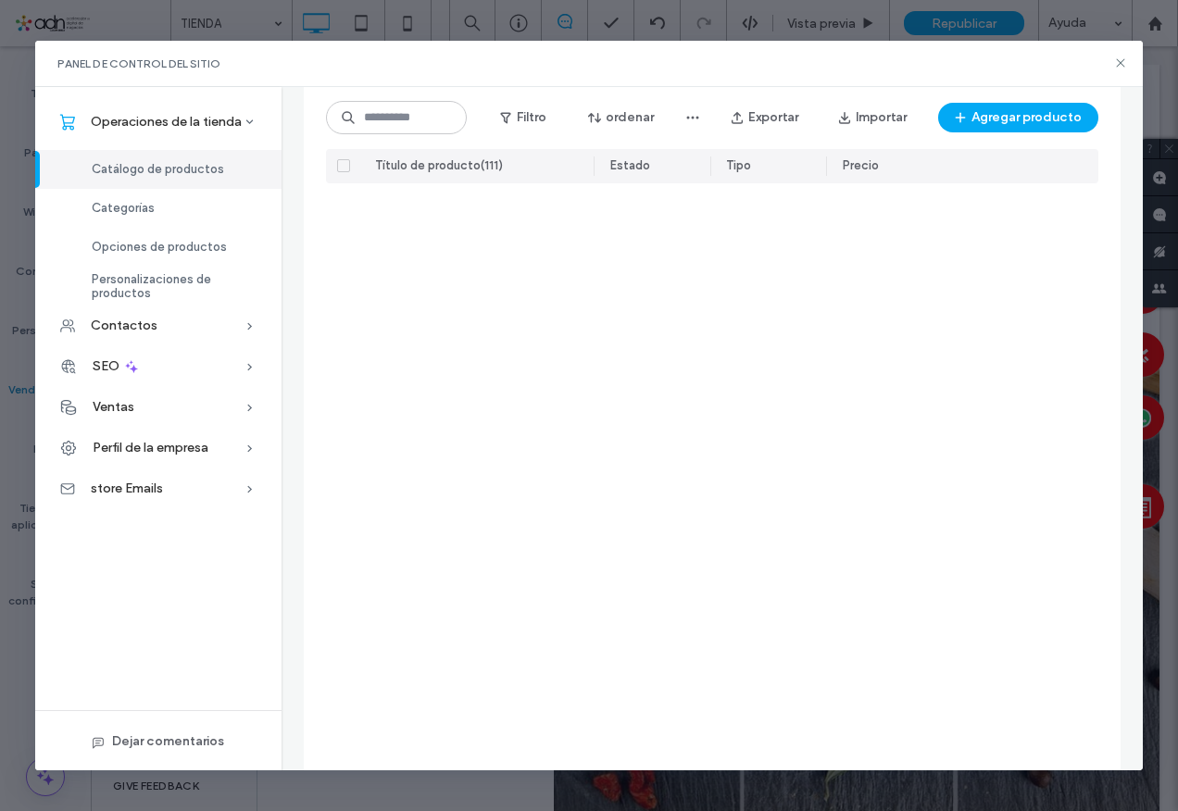
scroll to position [6989, 0]
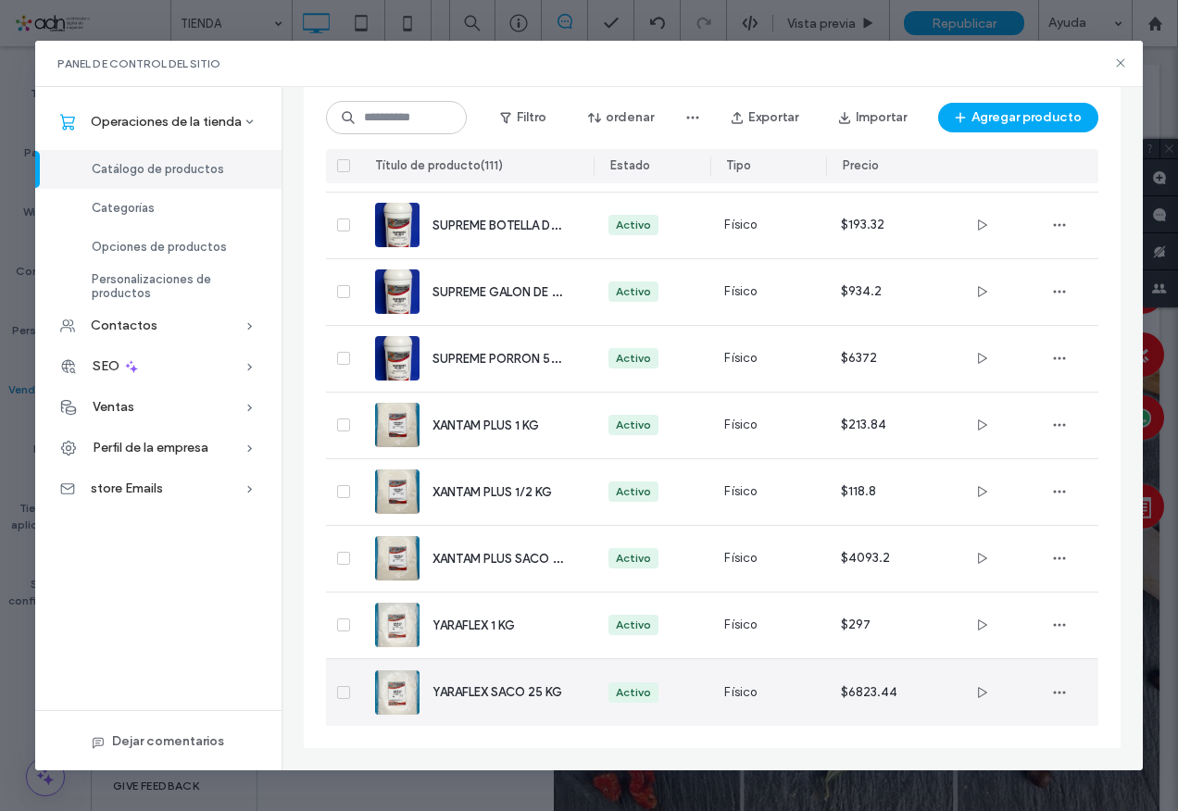
click at [465, 701] on div "YARAFLEX SACO 25 KG" at bounding box center [498, 692] width 131 height 19
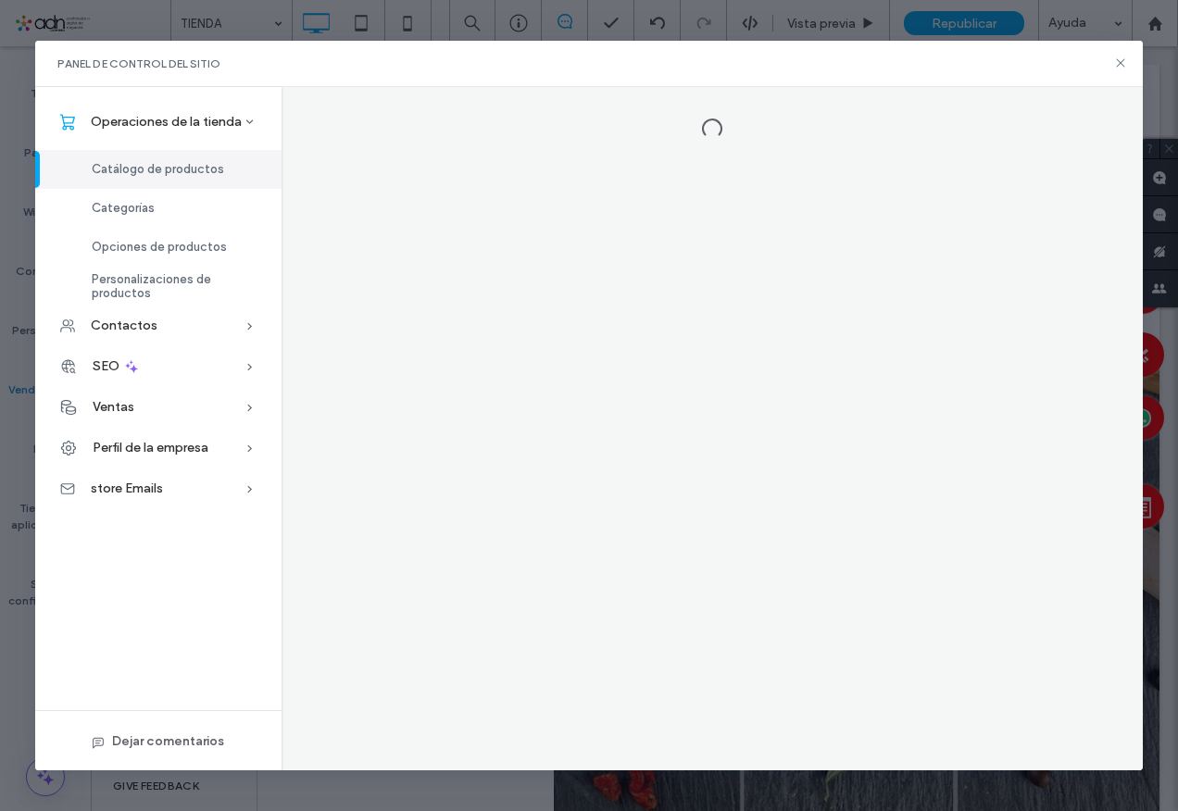
scroll to position [0, 0]
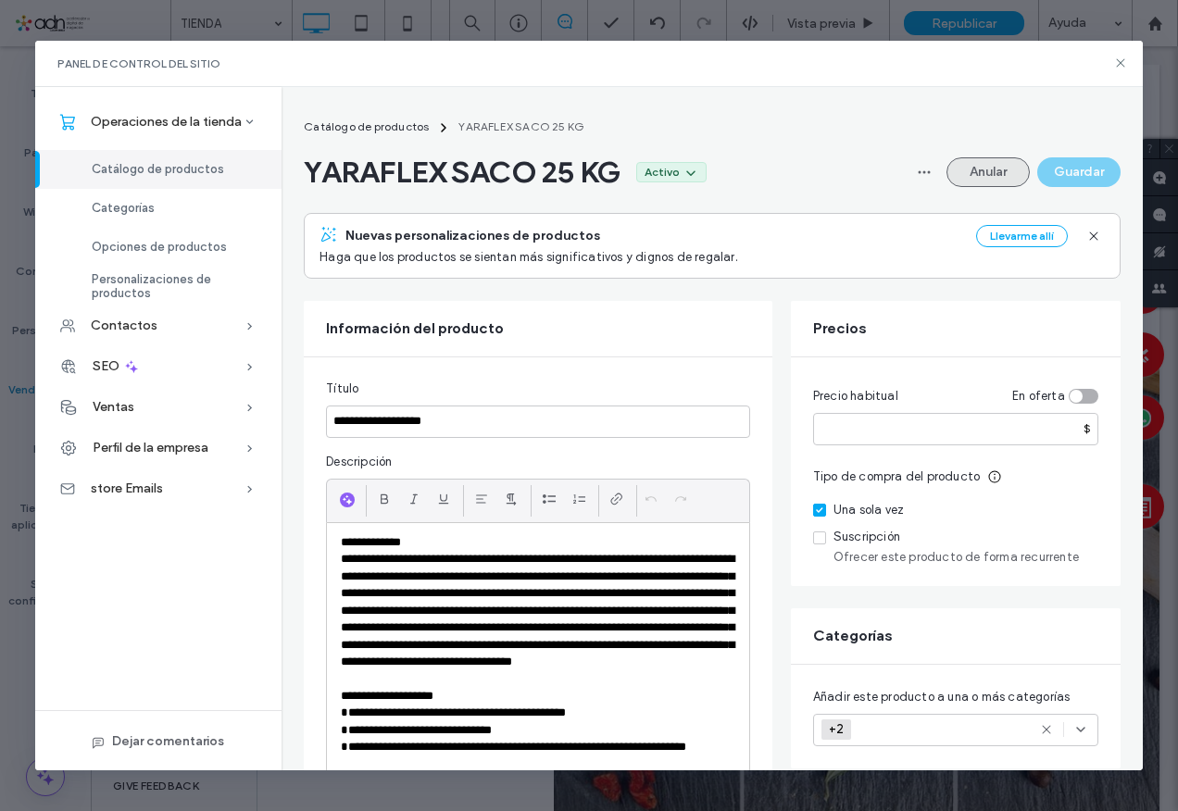
click at [999, 160] on button "Anular" at bounding box center [988, 172] width 83 height 30
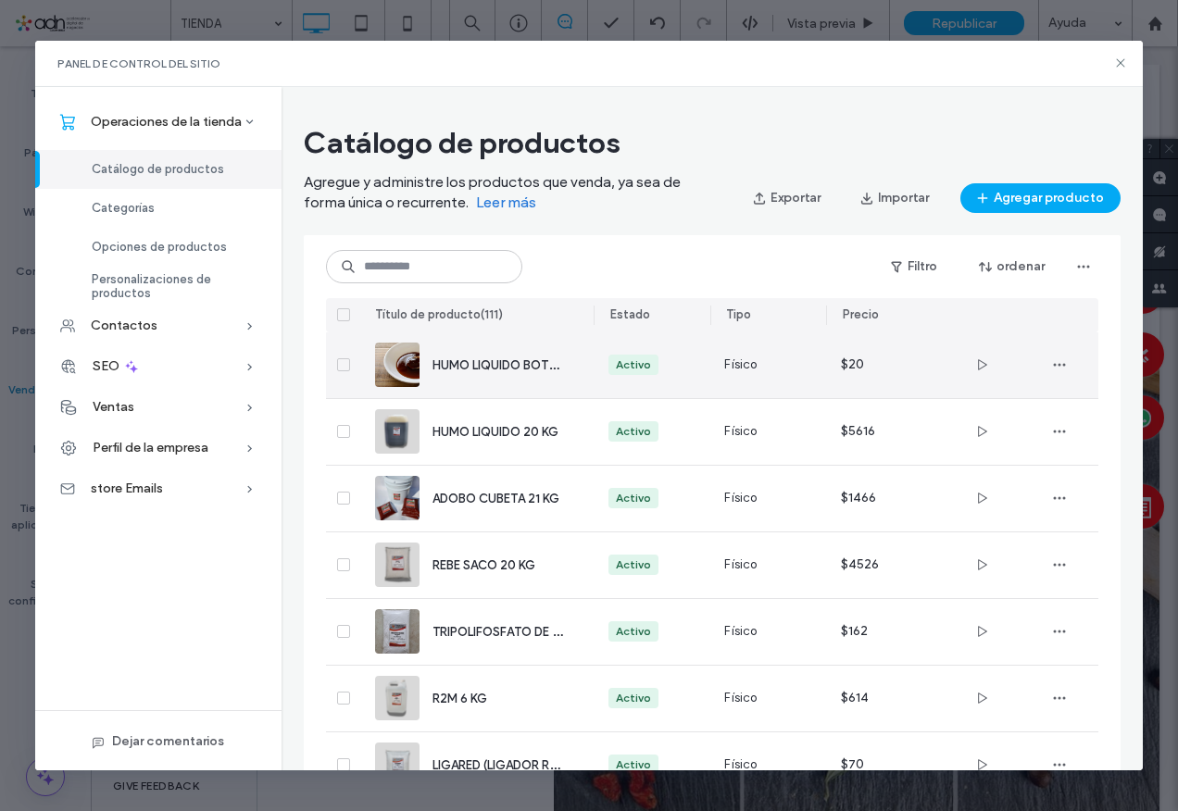
click at [524, 384] on div "HUMO LIQUIDO BOTELLA 100 G" at bounding box center [476, 366] width 203 height 66
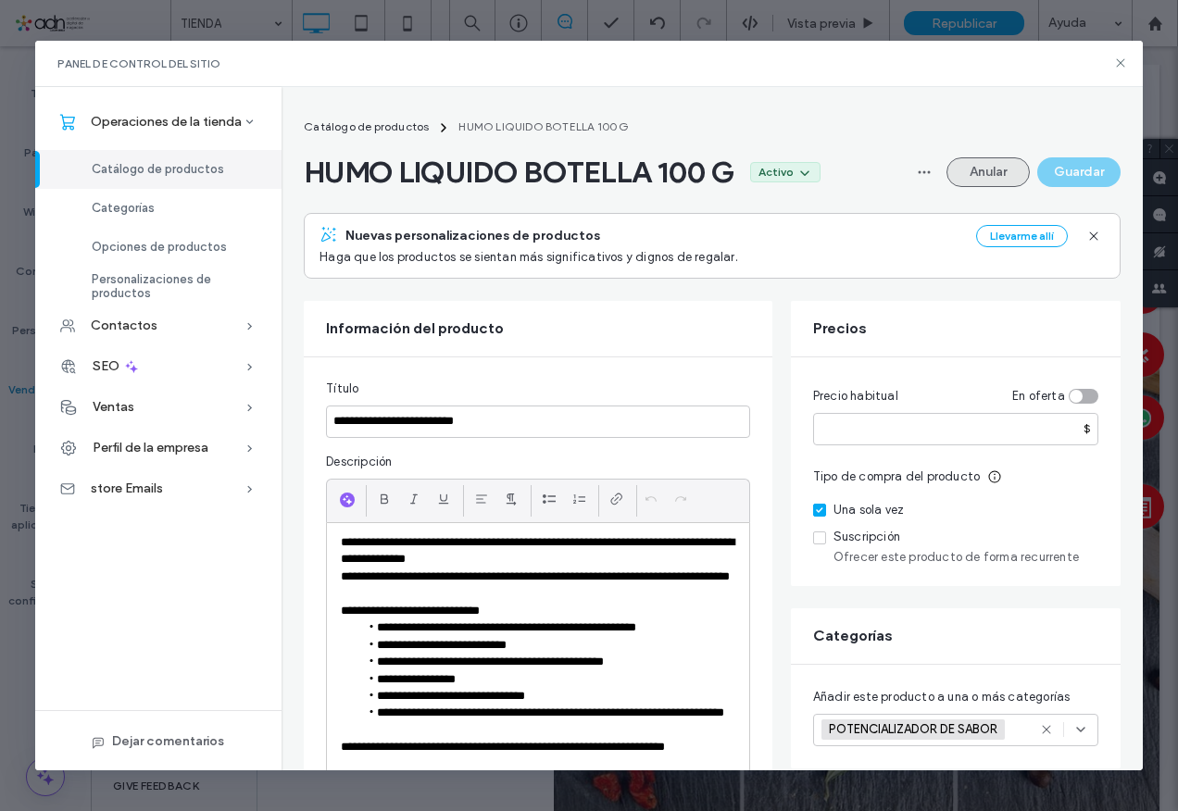
click at [973, 166] on button "Anular" at bounding box center [988, 172] width 83 height 30
click at [1117, 65] on icon at bounding box center [1120, 63] width 15 height 15
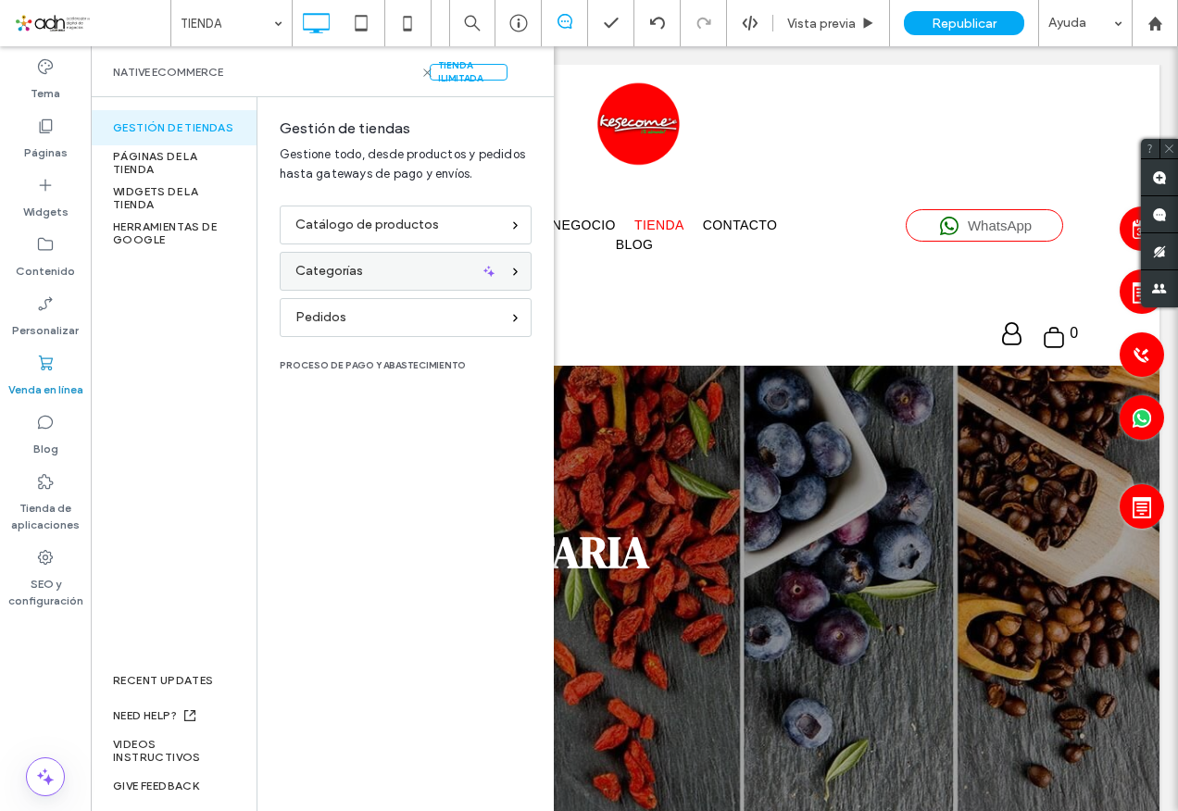
click at [415, 263] on div "Categorías" at bounding box center [397, 271] width 205 height 20
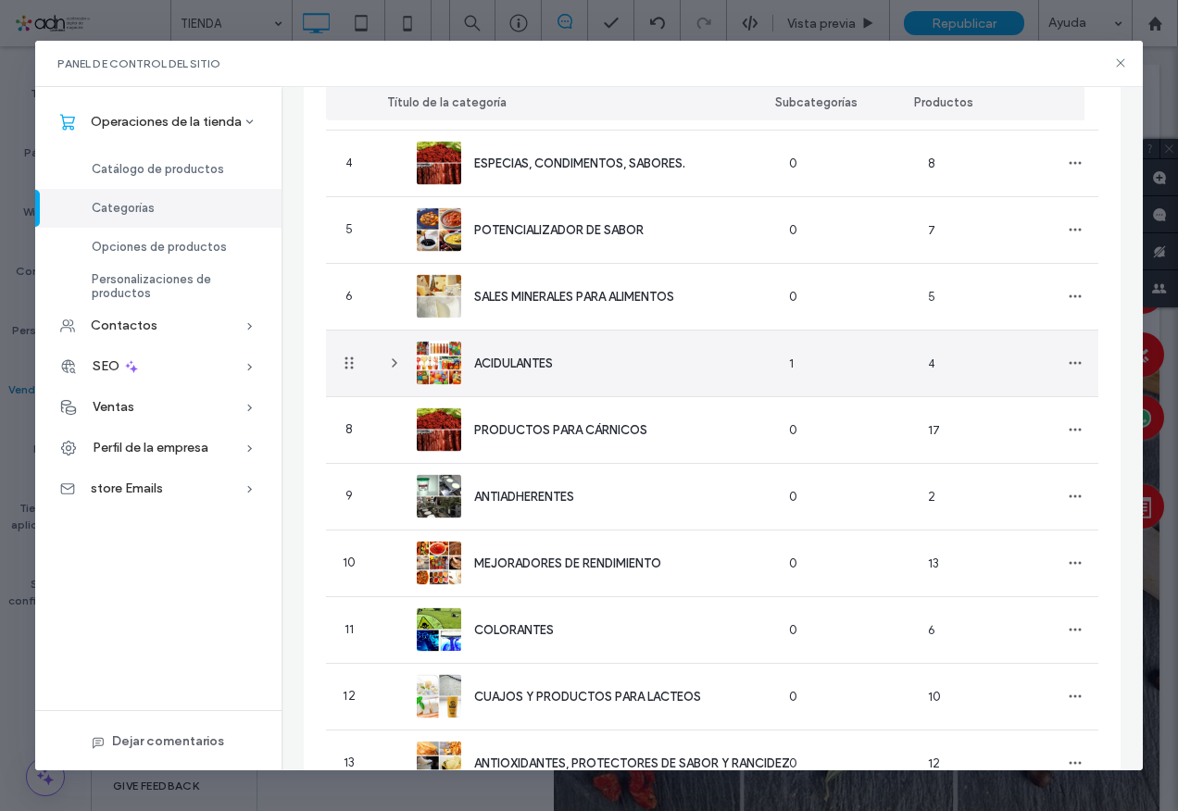
scroll to position [514, 0]
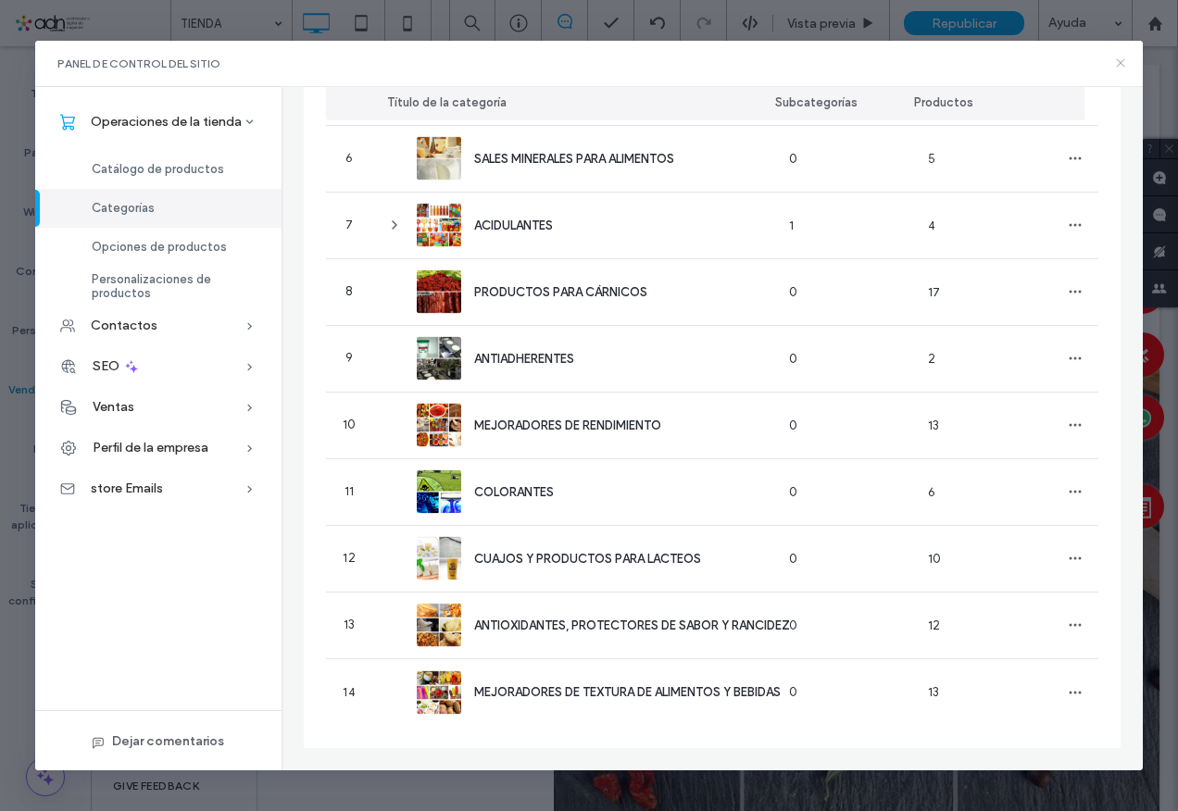
click at [1119, 57] on icon at bounding box center [1120, 63] width 15 height 15
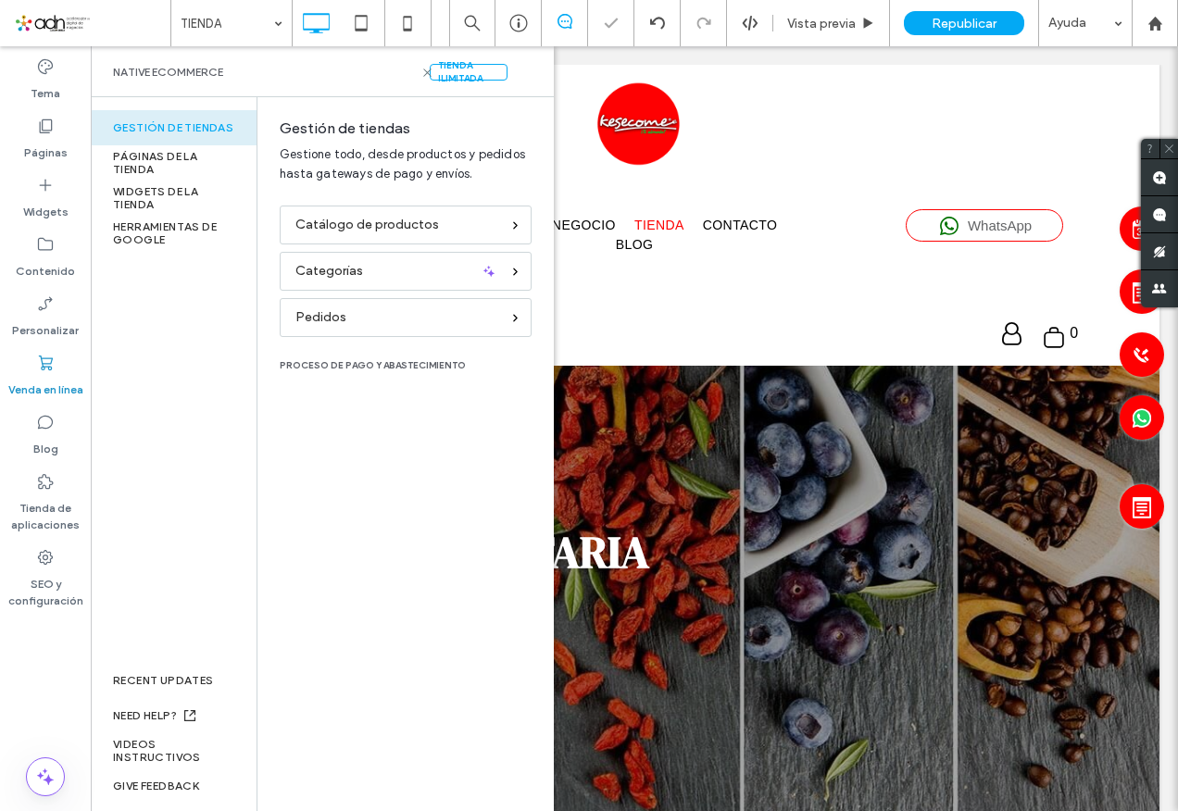
scroll to position [0, 0]
click at [434, 255] on div "Categorías" at bounding box center [406, 271] width 252 height 39
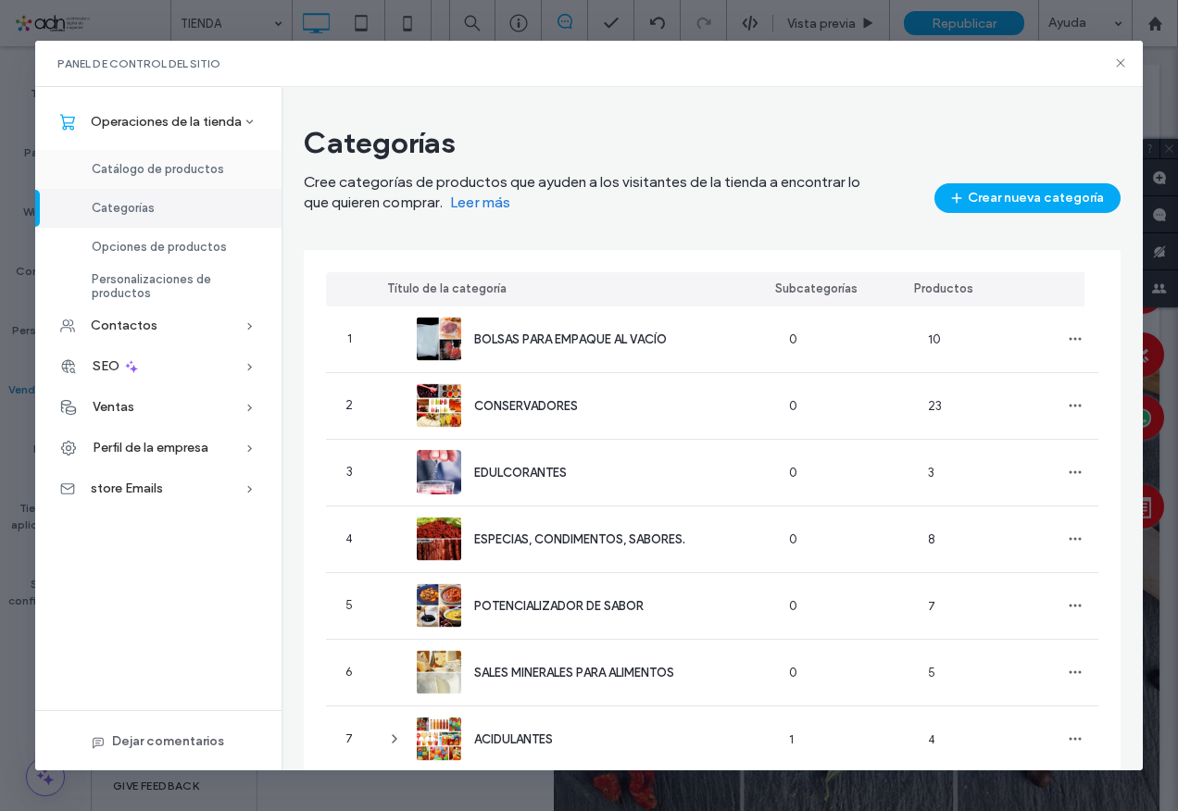
click at [224, 168] on div "Catálogo de productos" at bounding box center [158, 169] width 246 height 39
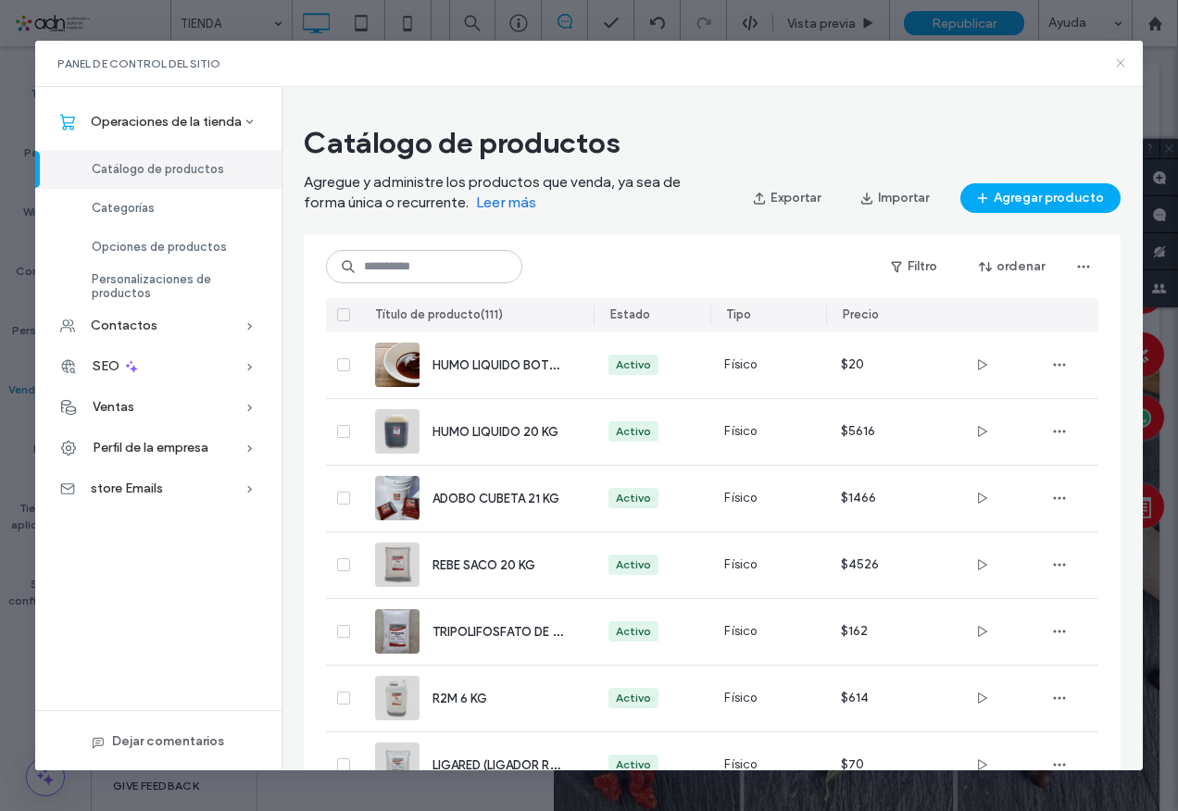
click at [1120, 62] on use at bounding box center [1120, 63] width 8 height 8
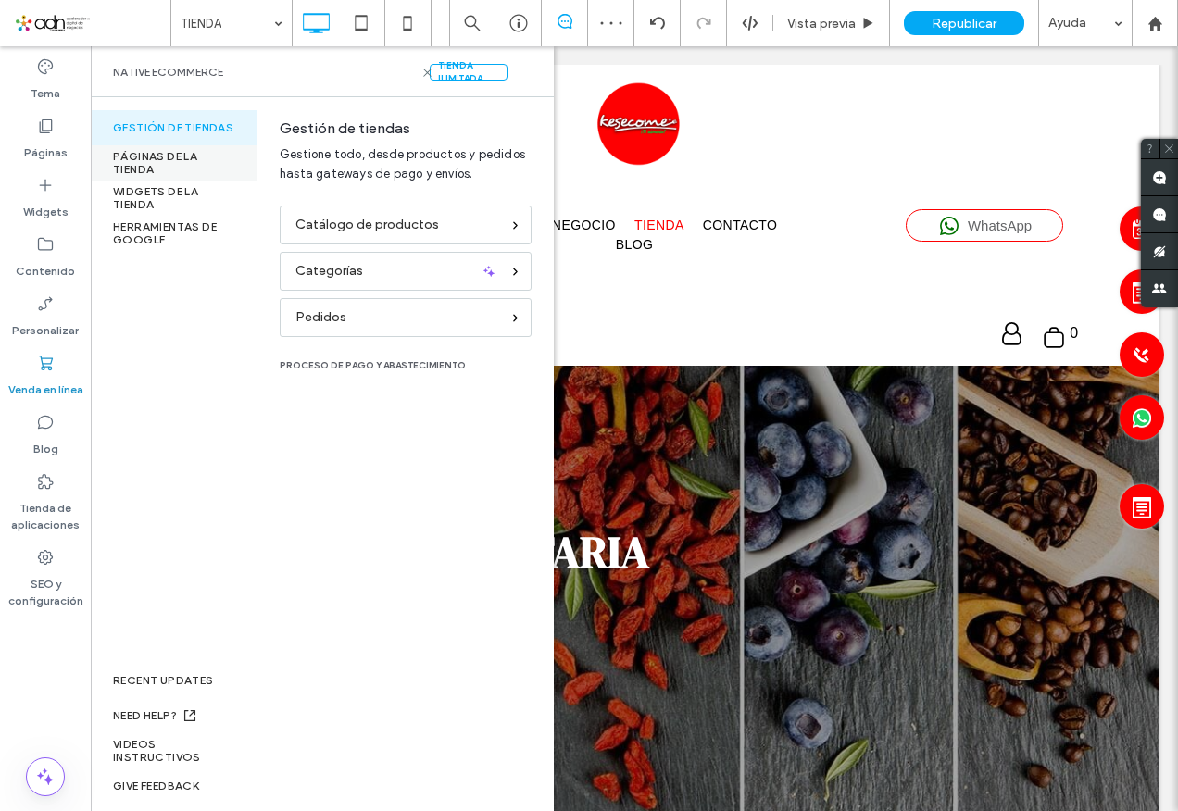
click at [137, 166] on div "PÁGINAS DE LA TIENDA" at bounding box center [174, 162] width 166 height 35
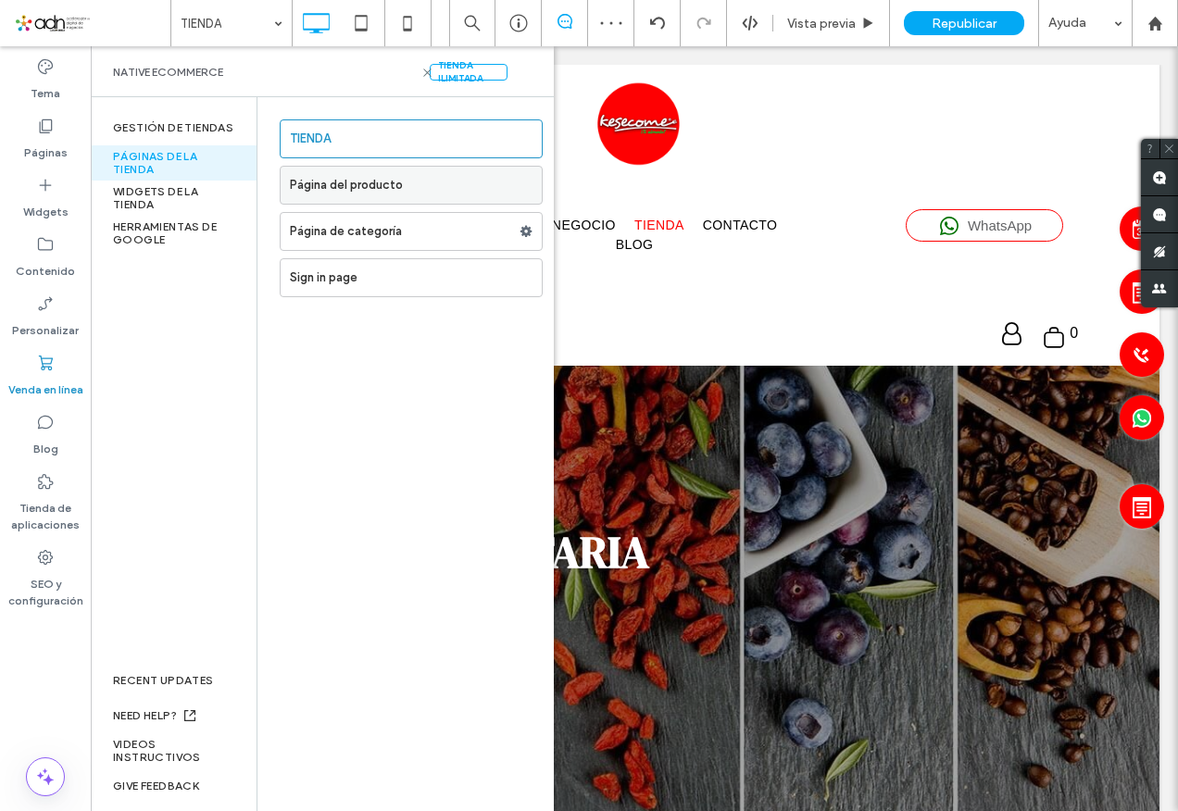
click at [378, 191] on label "Página del producto" at bounding box center [416, 185] width 252 height 37
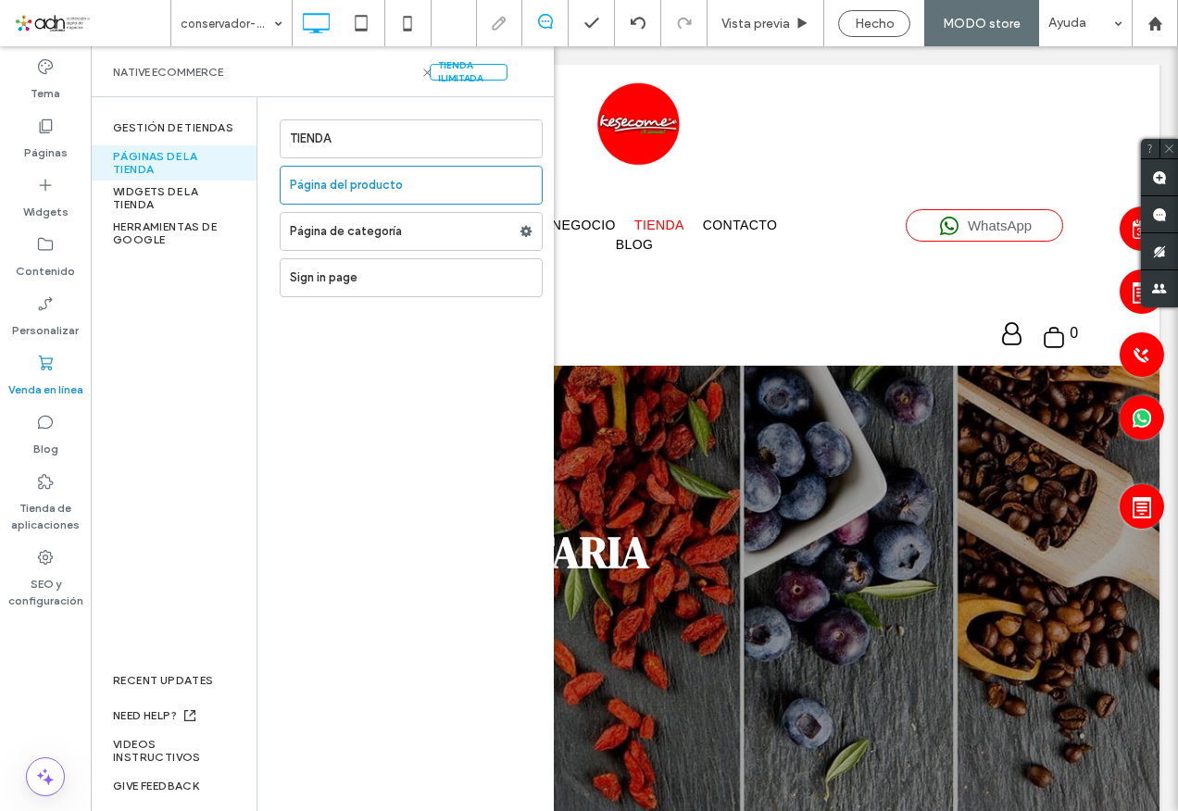
click at [366, 141] on div "conservador-r2m-20-kg Vista previa Hecho MODO store Ayuda Comentarios del sitio…" at bounding box center [589, 405] width 1178 height 811
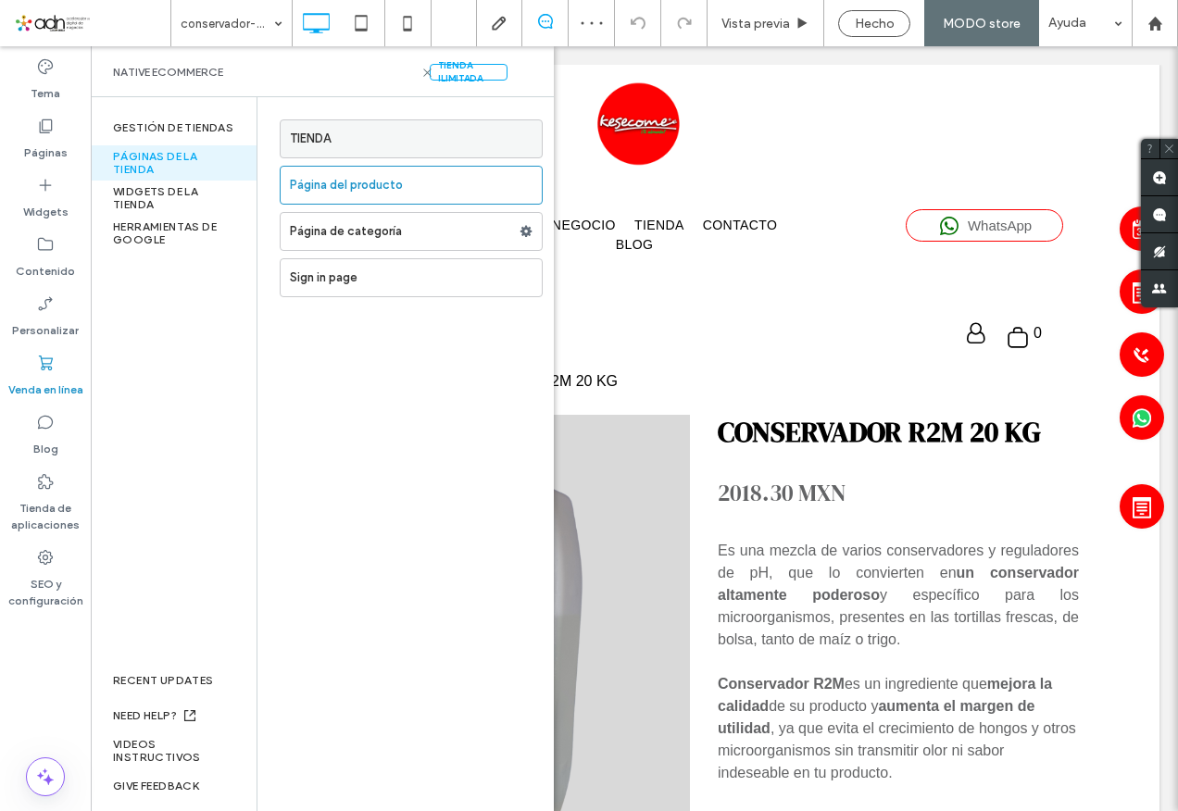
click at [337, 141] on label "TIENDA" at bounding box center [416, 138] width 252 height 37
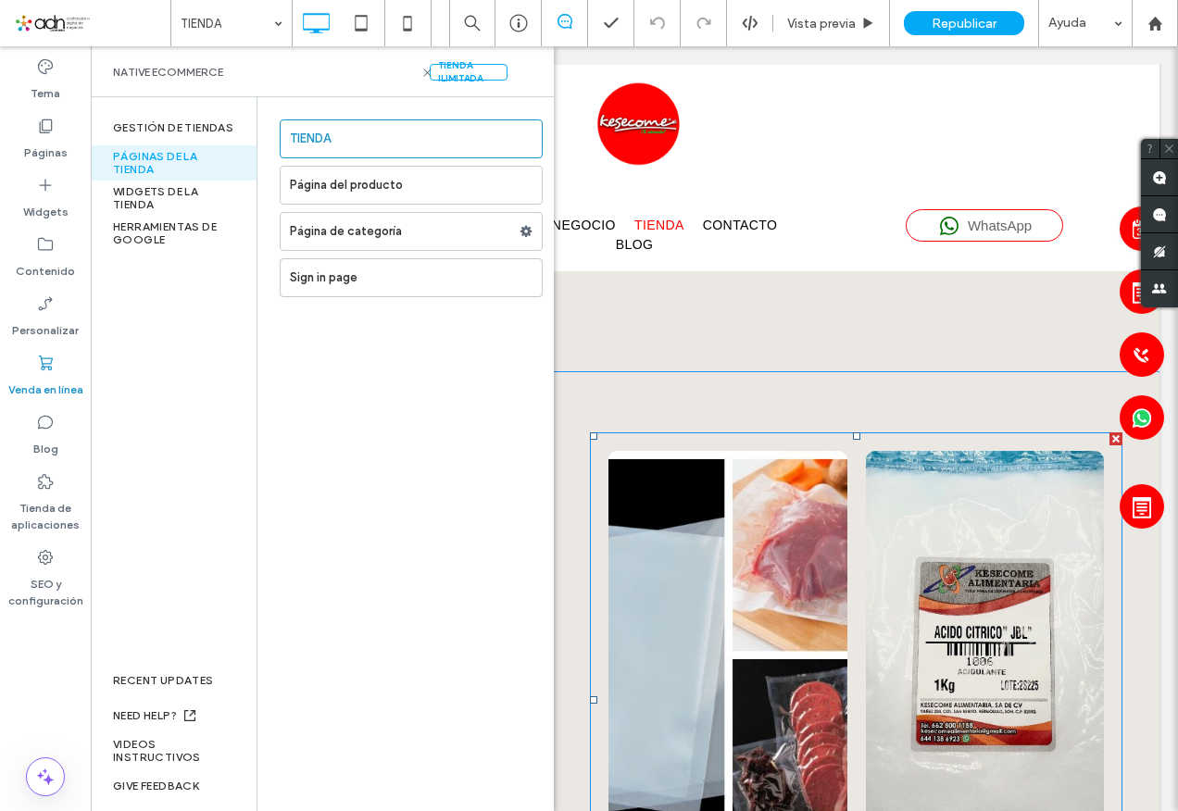
scroll to position [834, 0]
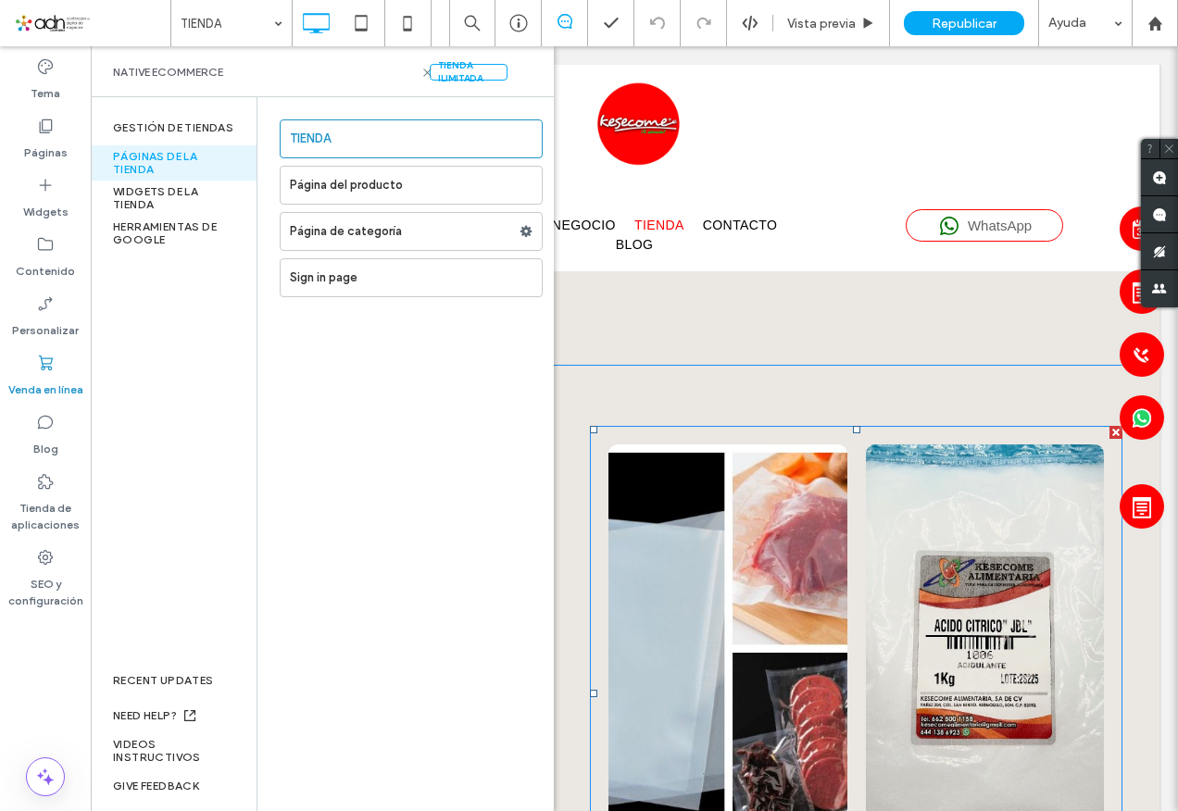
click at [810, 478] on link at bounding box center [728, 649] width 238 height 408
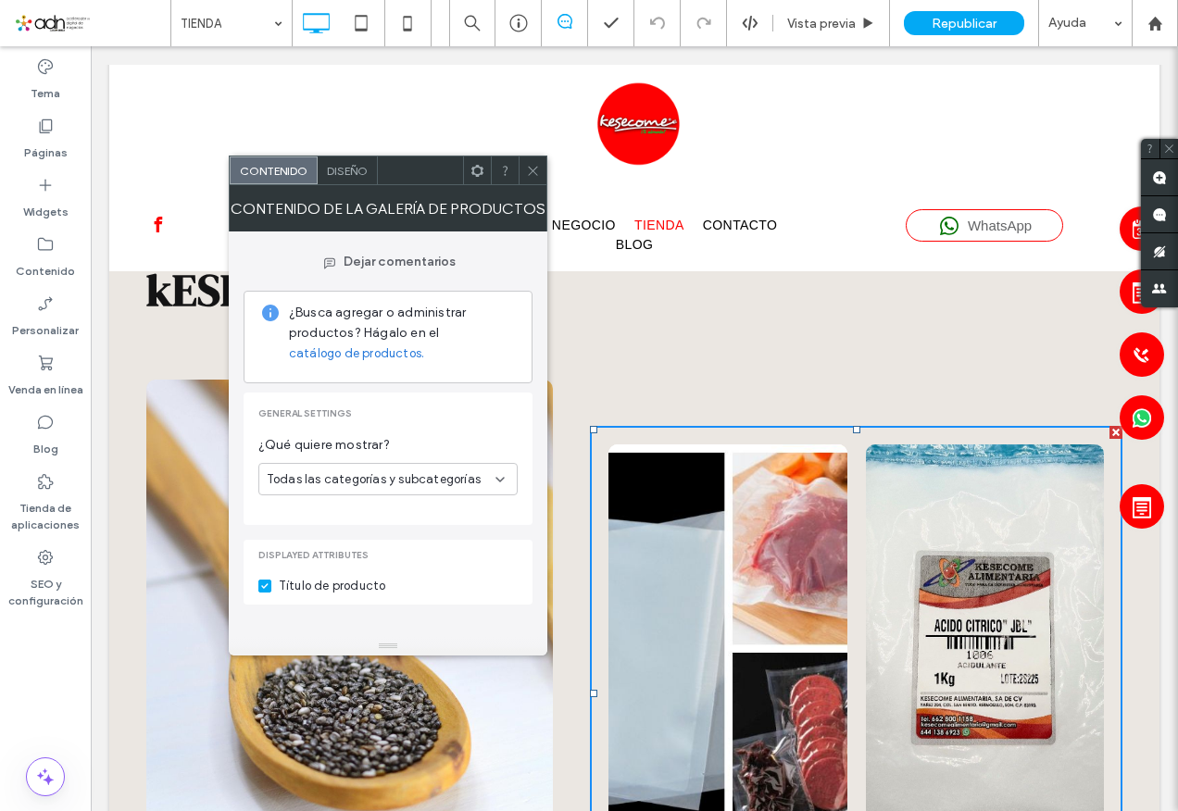
click at [448, 460] on div "¿Qué quiere mostrar? Todas las categorías y subcategorías" at bounding box center [387, 465] width 259 height 60
click at [454, 471] on span "Todas las categorías y subcategorías" at bounding box center [374, 480] width 214 height 19
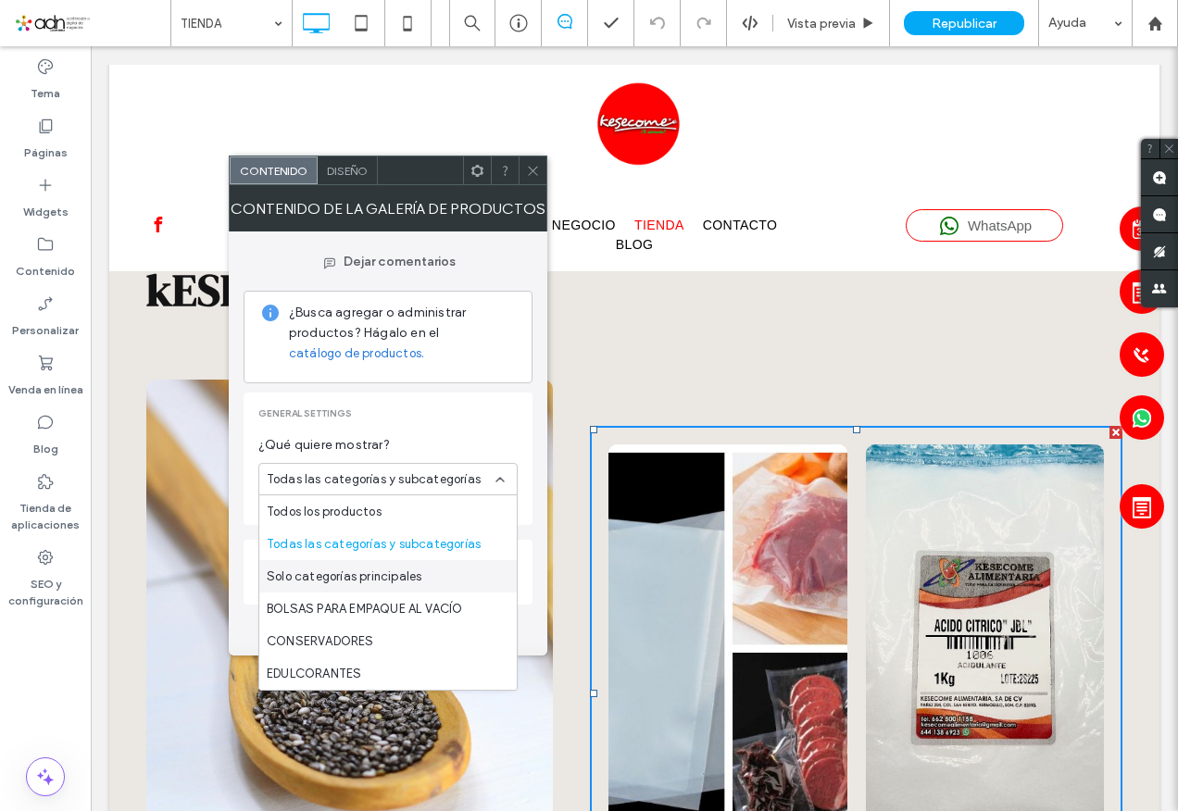
click at [396, 569] on span "Solo categorías principales" at bounding box center [344, 577] width 155 height 19
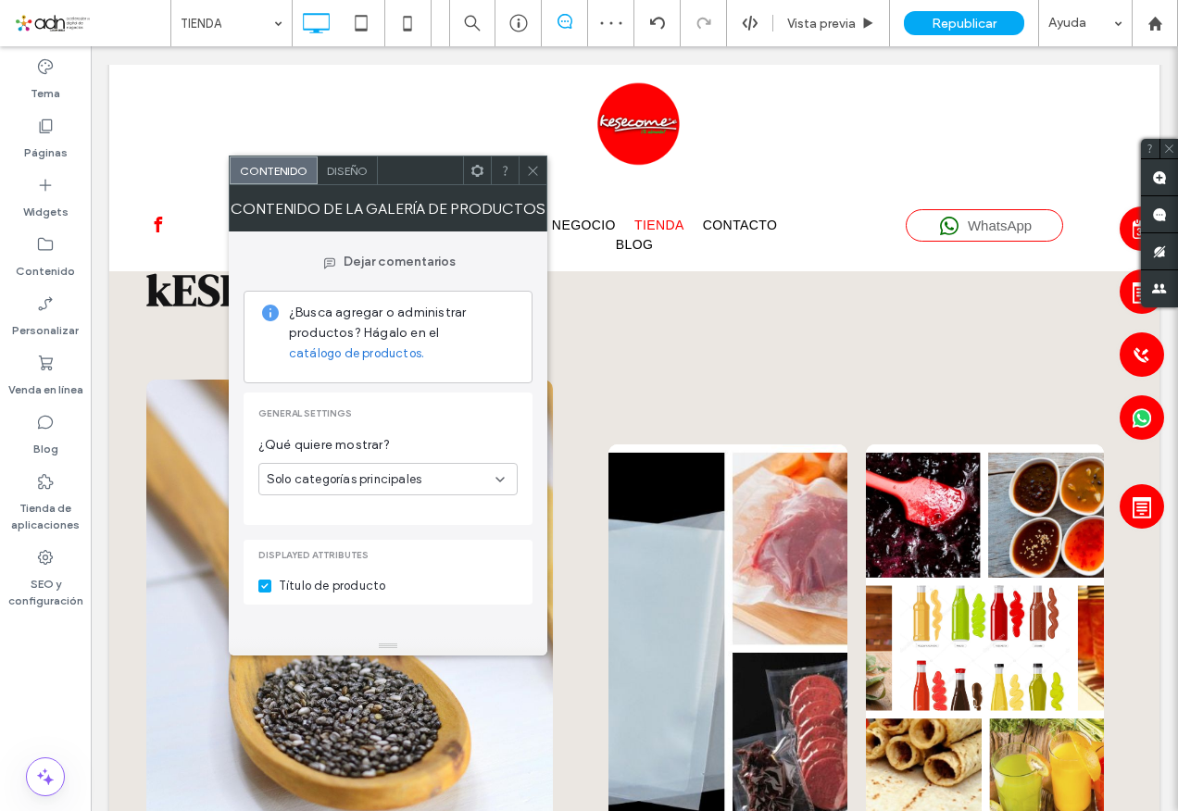
click at [528, 173] on icon at bounding box center [533, 171] width 14 height 14
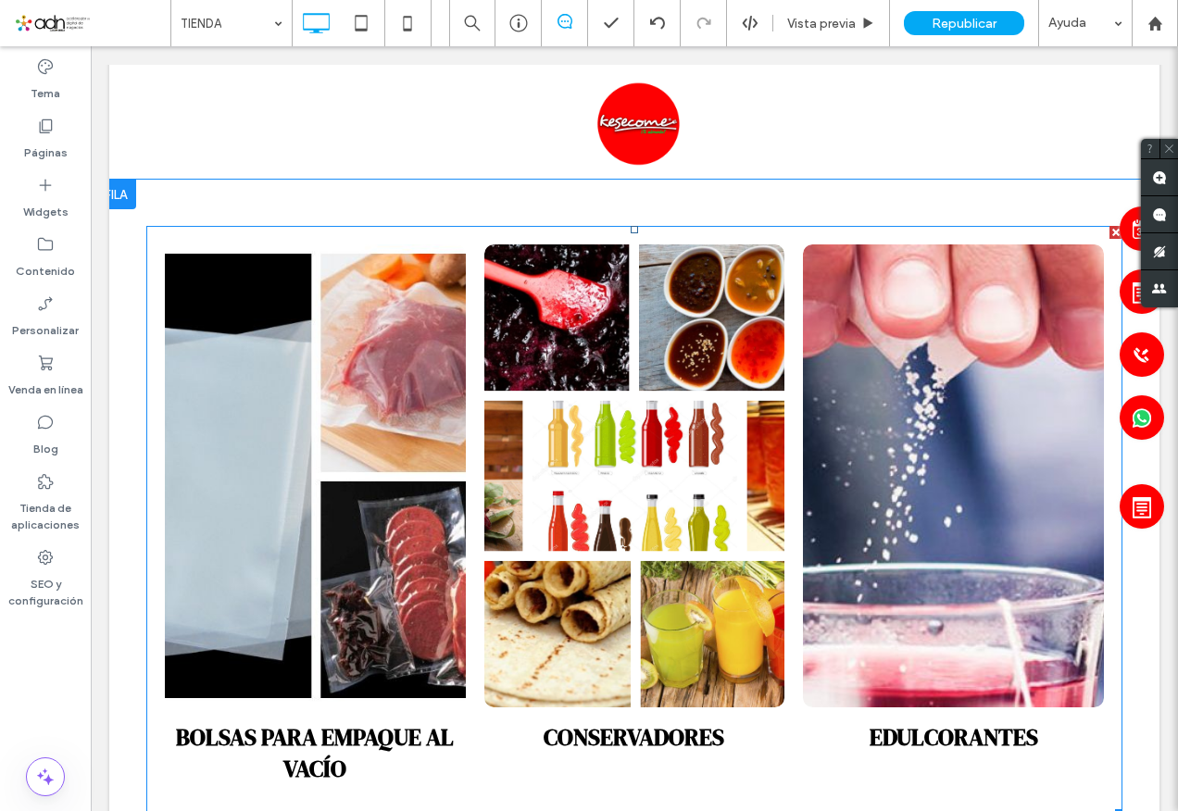
scroll to position [1760, 0]
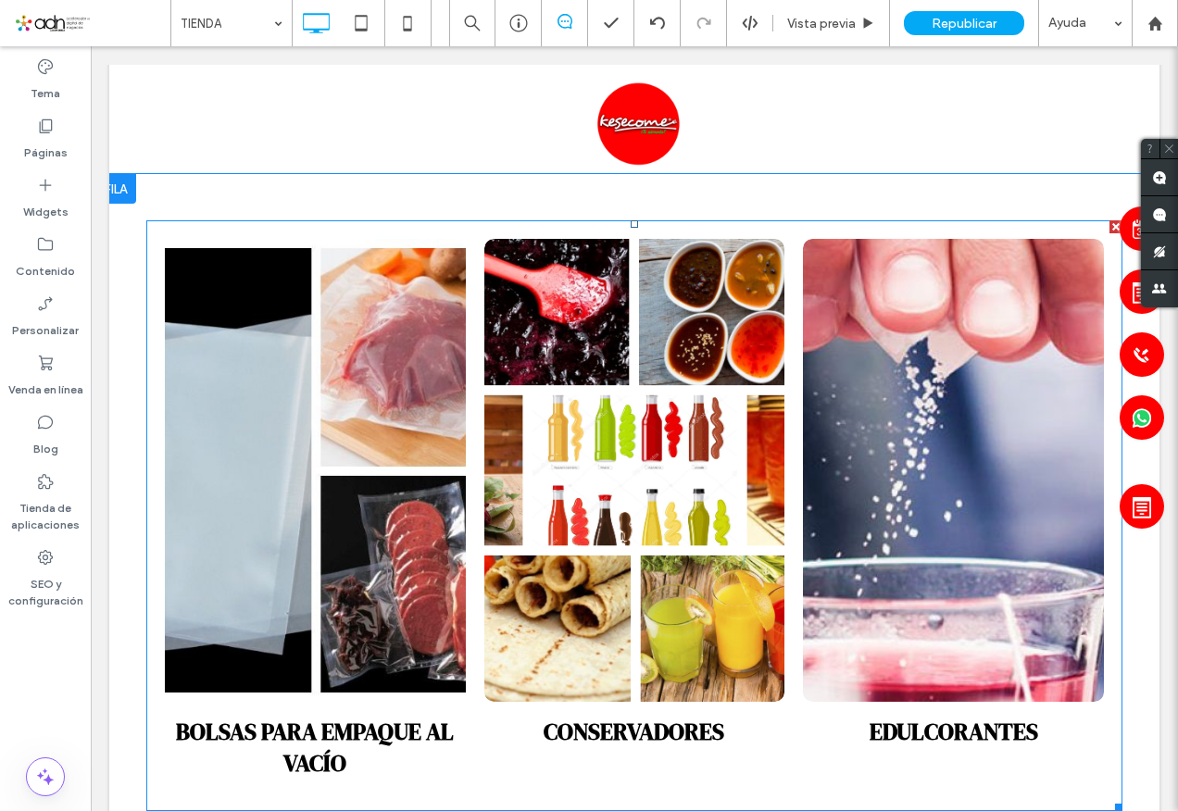
click at [496, 448] on link at bounding box center [634, 470] width 319 height 491
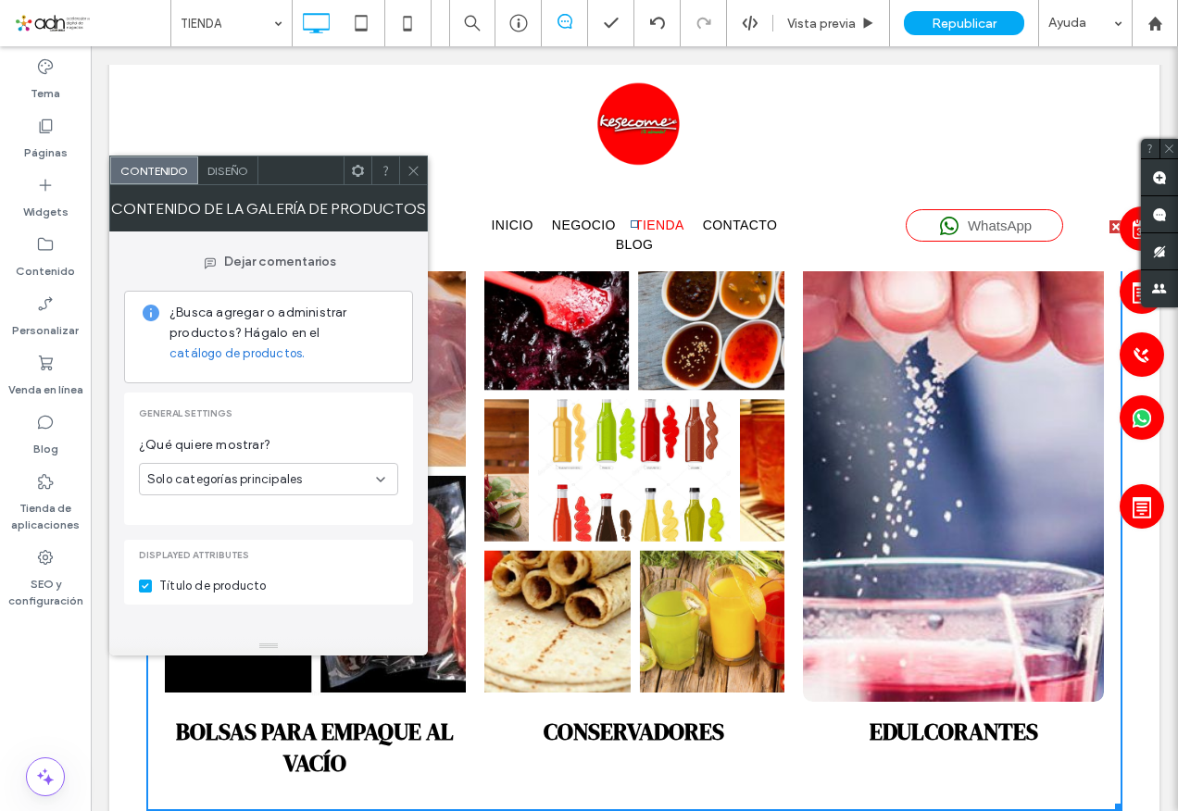
click at [414, 175] on icon at bounding box center [414, 171] width 14 height 14
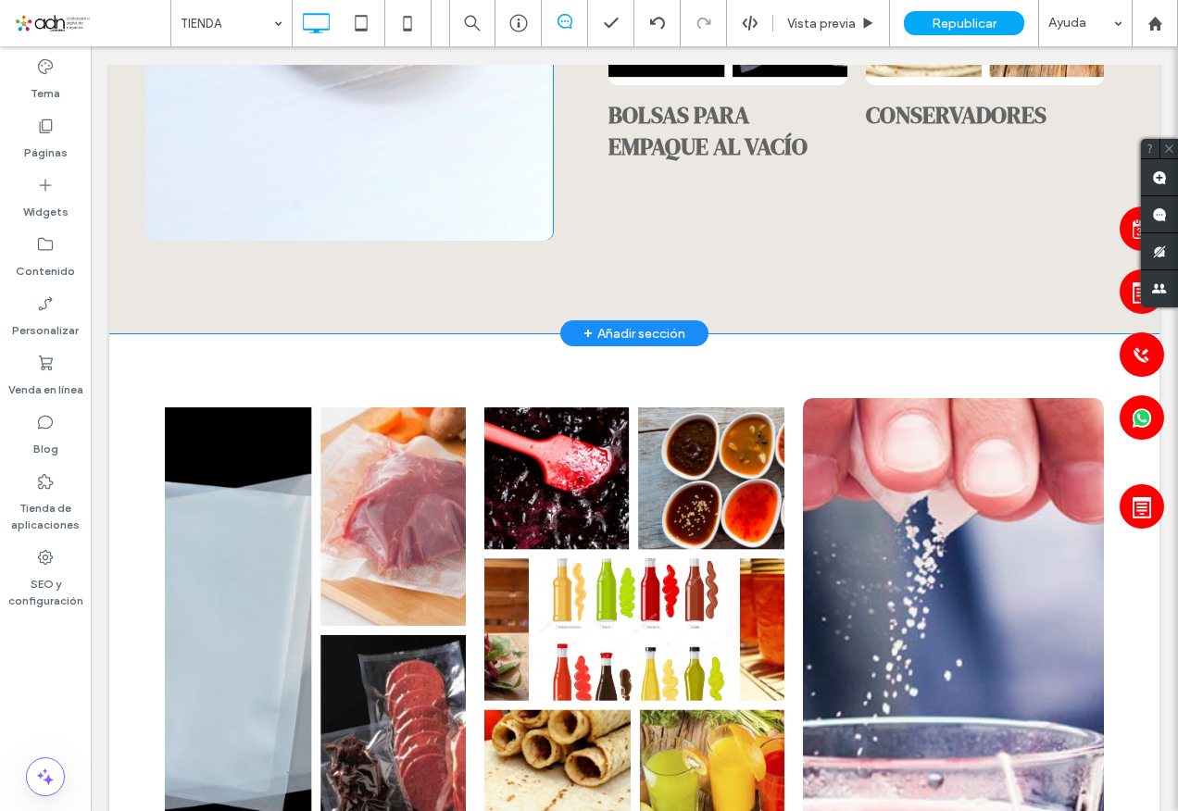
scroll to position [1454, 0]
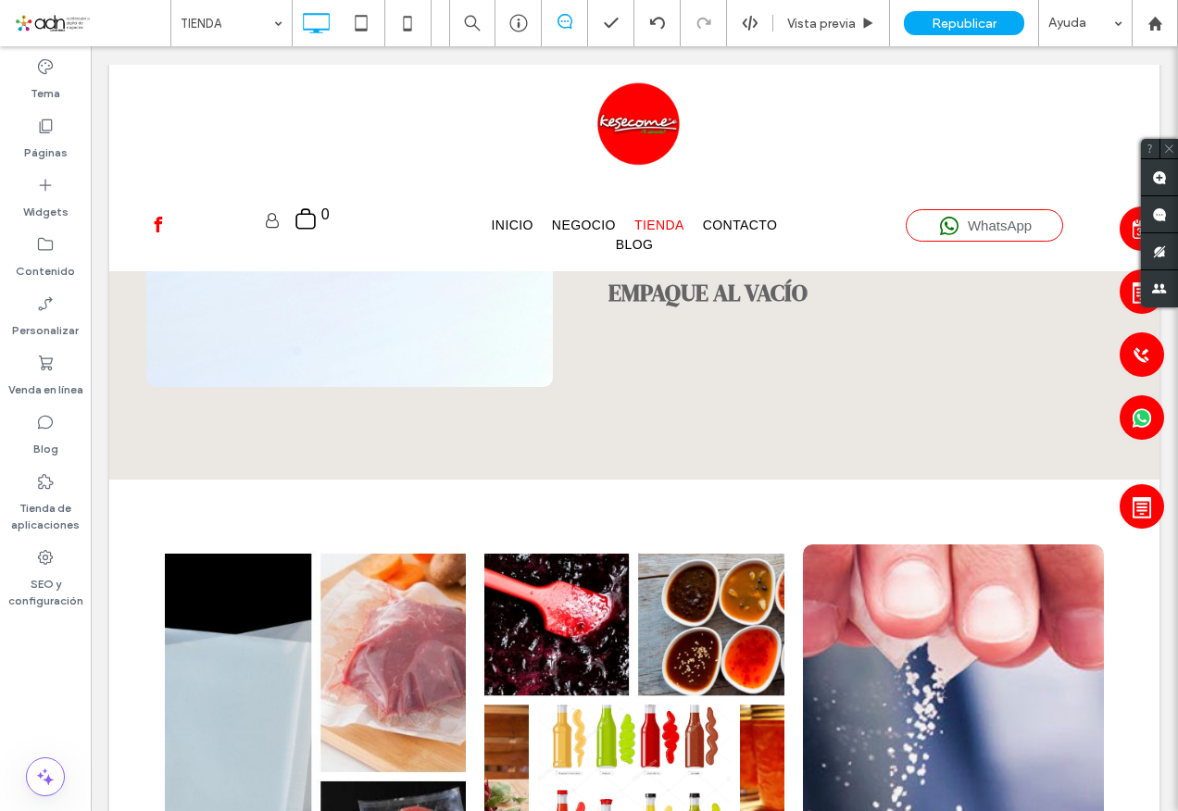
click at [943, 16] on span "Republicar" at bounding box center [964, 24] width 65 height 16
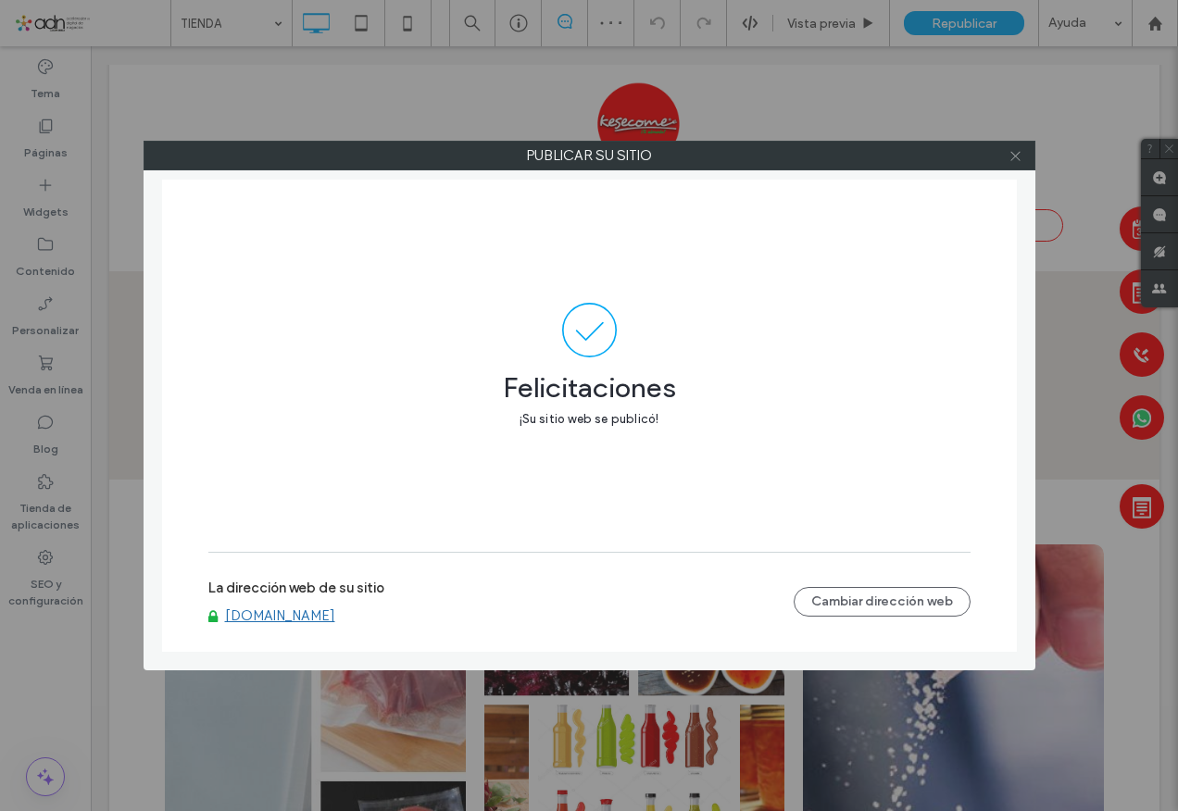
click at [1011, 155] on icon at bounding box center [1016, 156] width 14 height 14
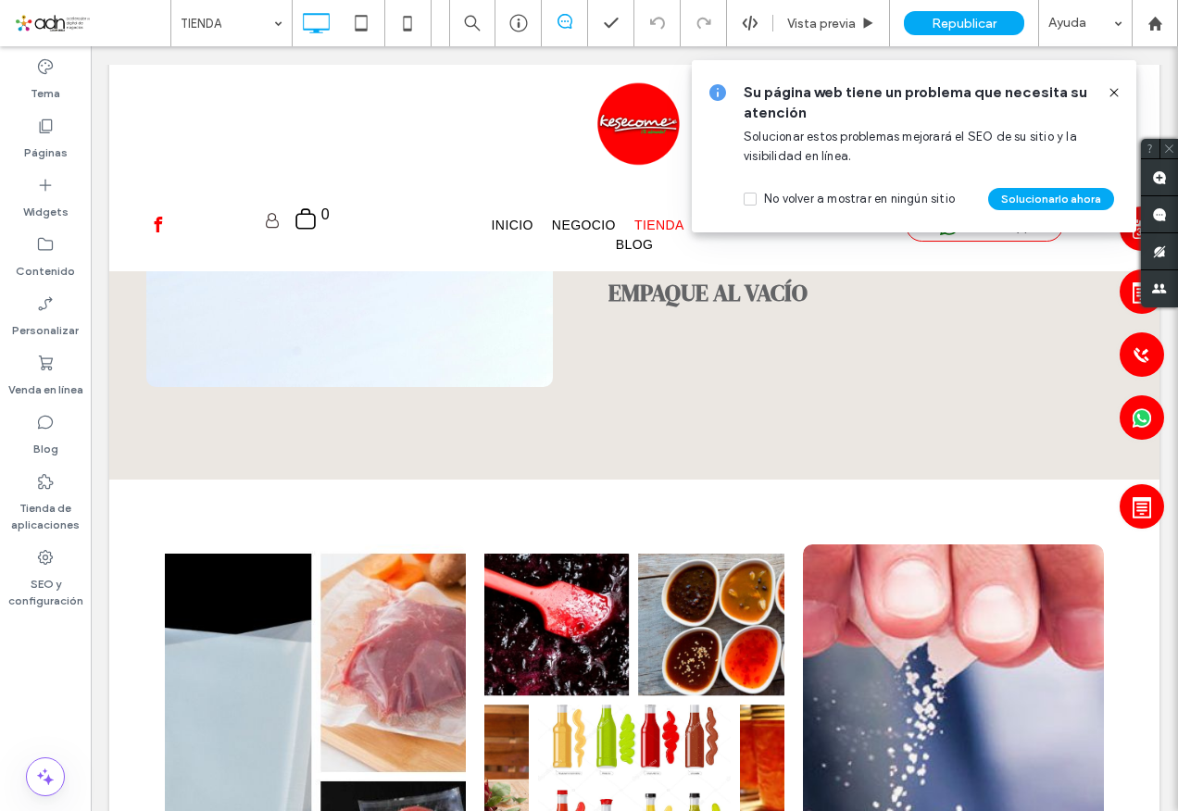
click at [1116, 93] on icon at bounding box center [1114, 92] width 15 height 15
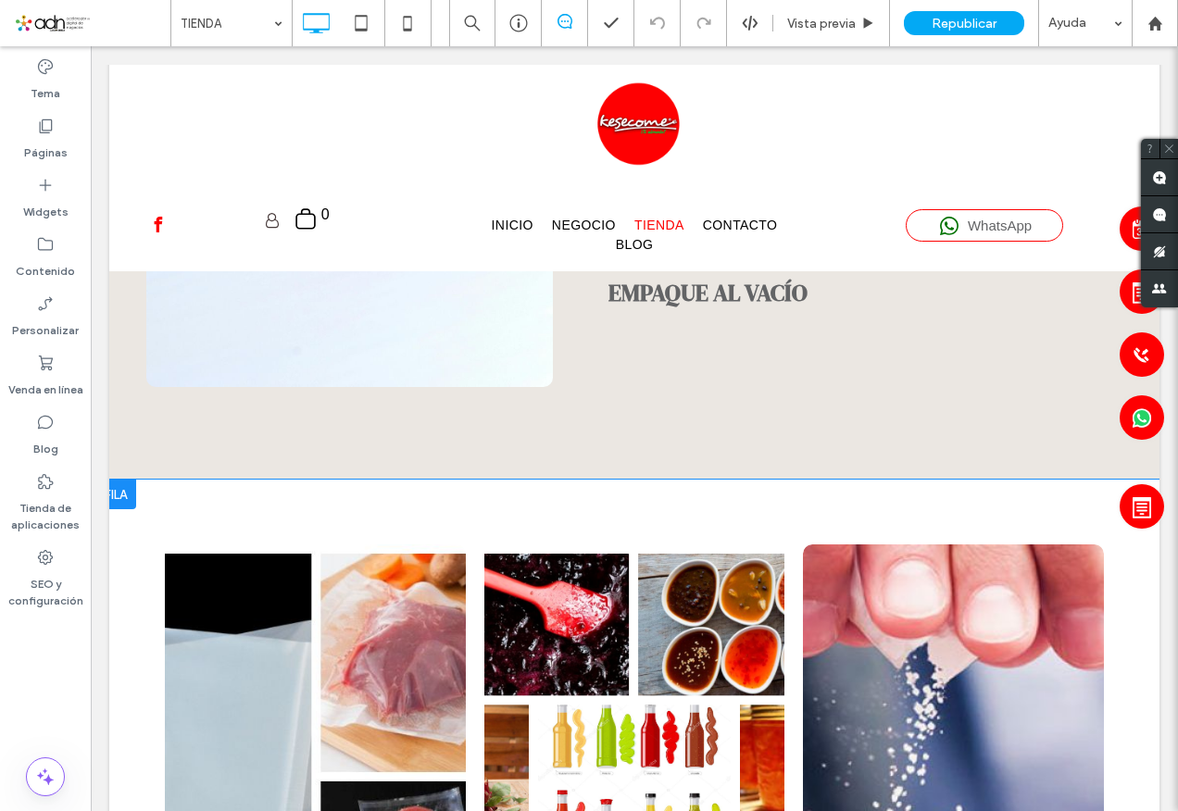
scroll to position [13, 0]
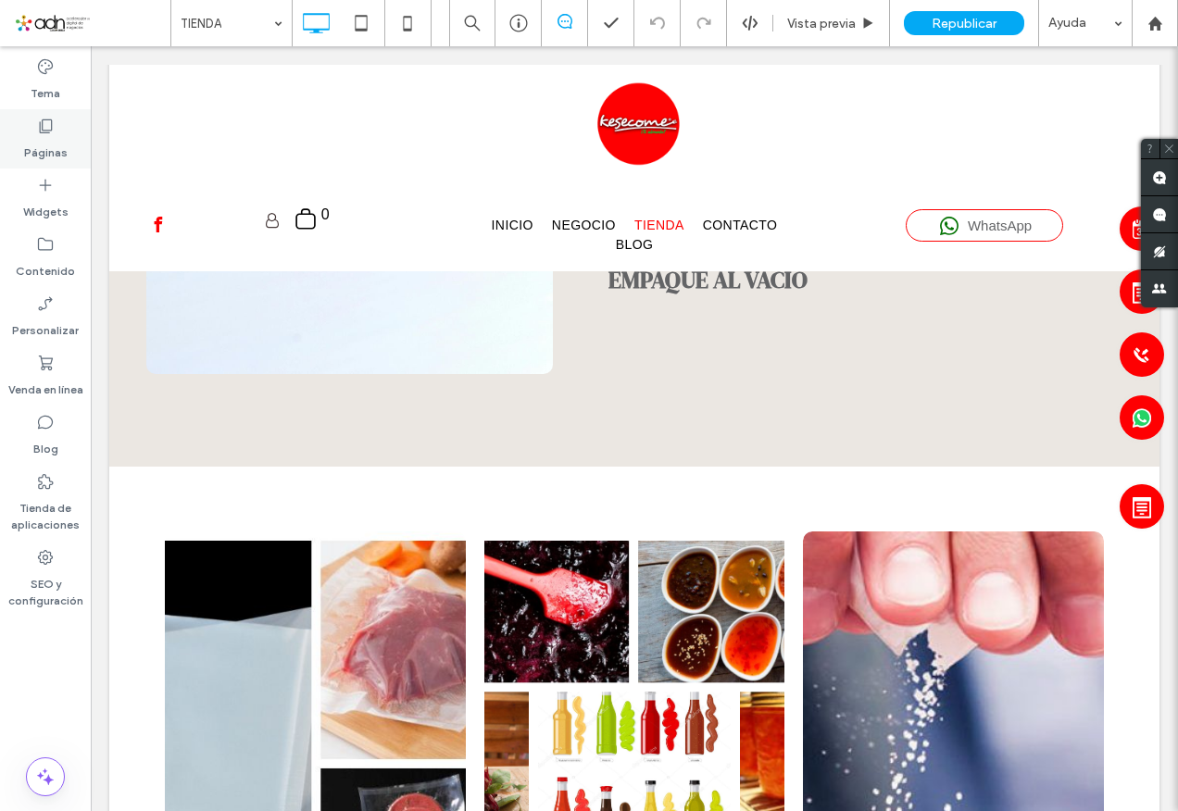
click at [49, 144] on label "Páginas" at bounding box center [46, 148] width 44 height 26
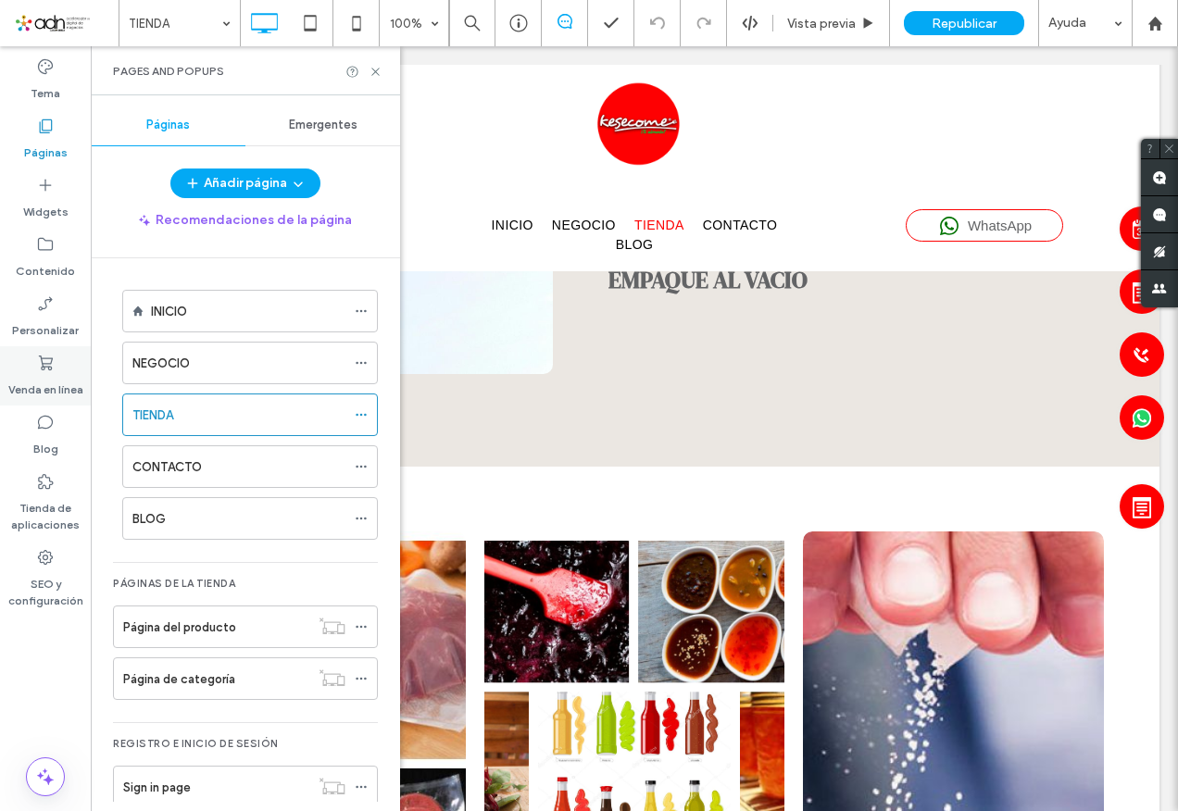
click at [37, 370] on icon at bounding box center [45, 363] width 19 height 19
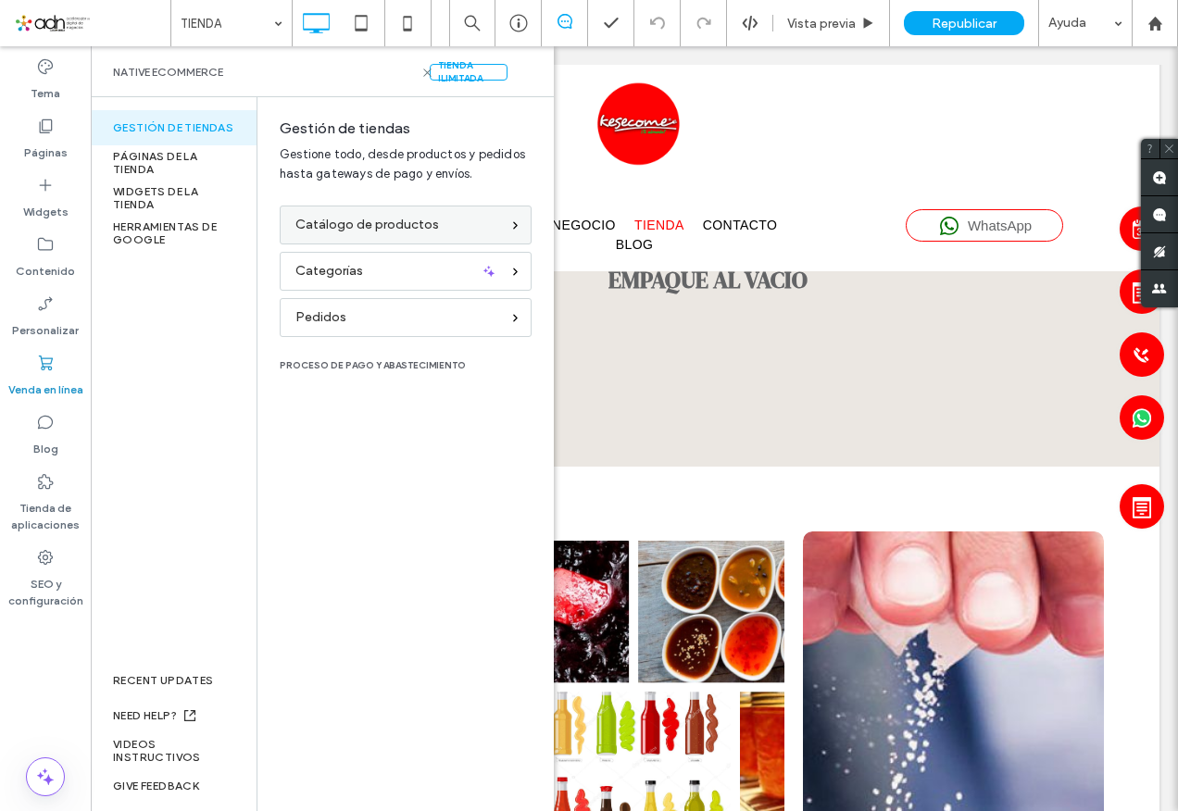
click at [456, 226] on div "Catálogo de productos" at bounding box center [397, 225] width 205 height 20
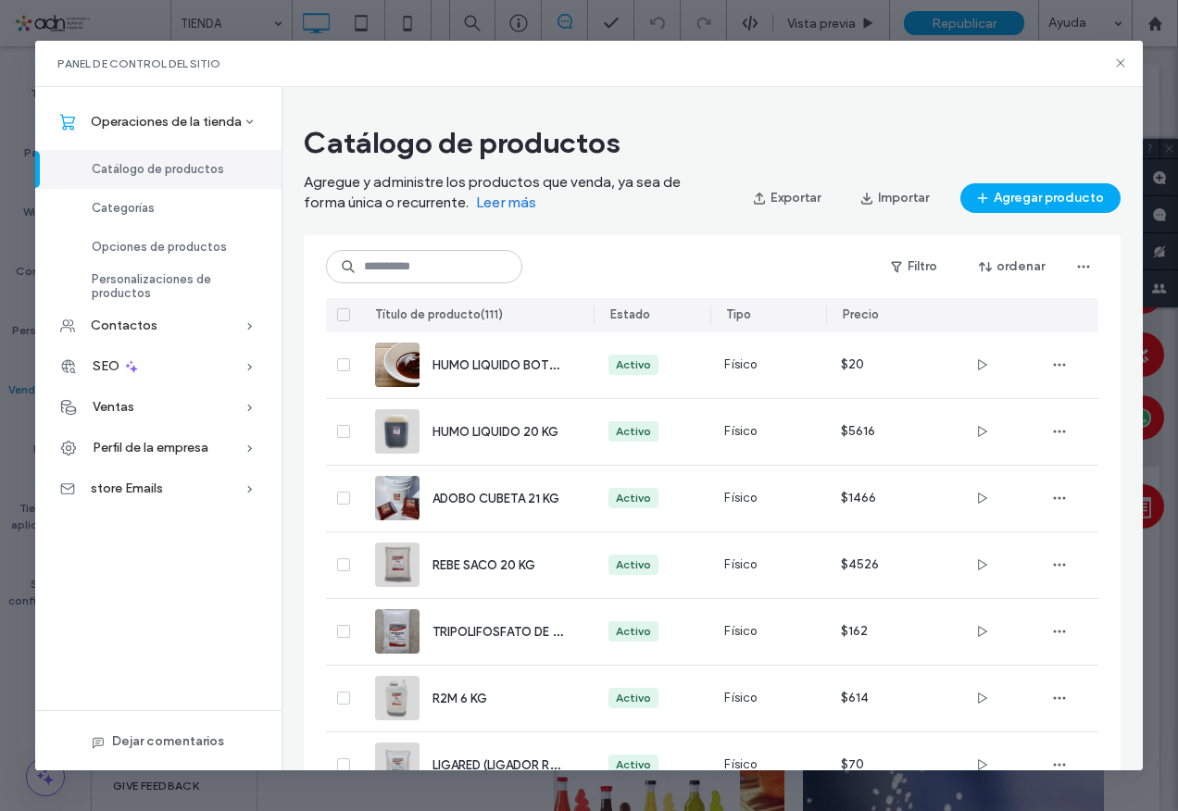
click at [1112, 62] on div "Panel de control del sitio" at bounding box center [589, 64] width 1108 height 46
click at [1111, 66] on div "Panel de control del sitio" at bounding box center [589, 64] width 1108 height 46
click at [1121, 63] on use at bounding box center [1120, 63] width 8 height 8
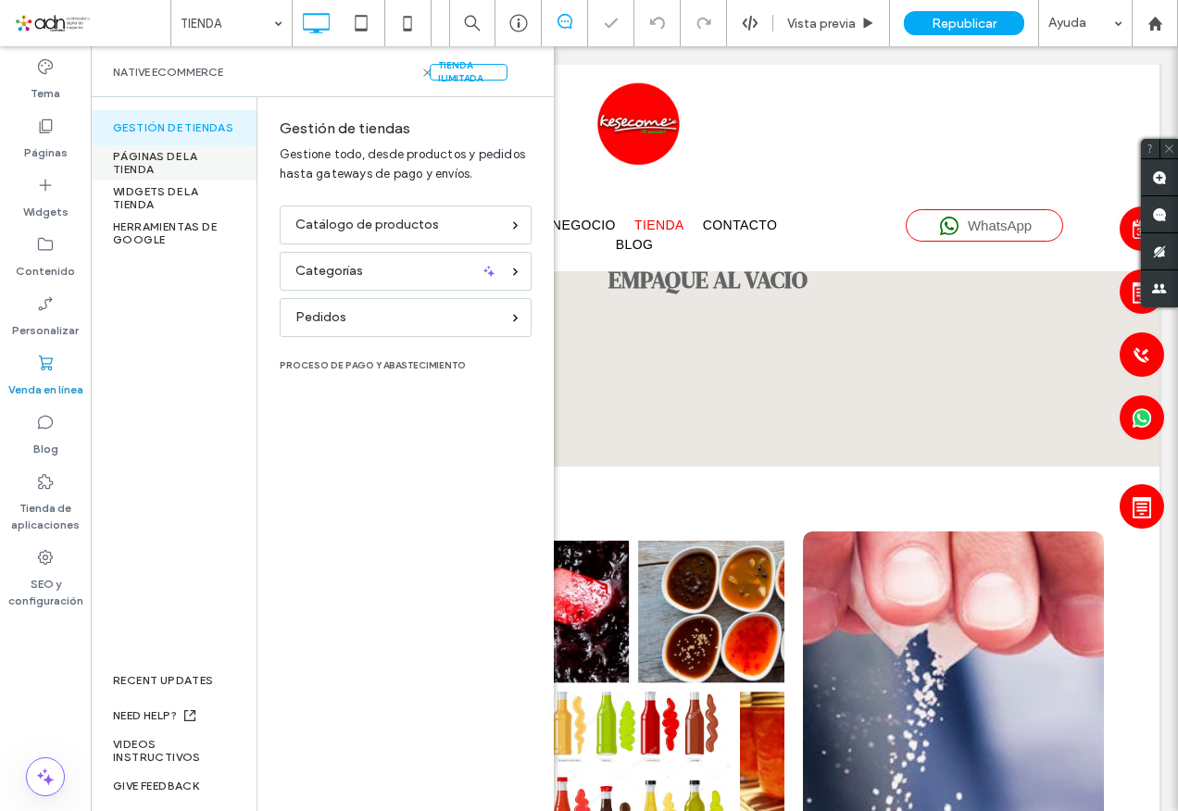
click at [167, 157] on div "PÁGINAS DE LA TIENDA" at bounding box center [174, 162] width 166 height 35
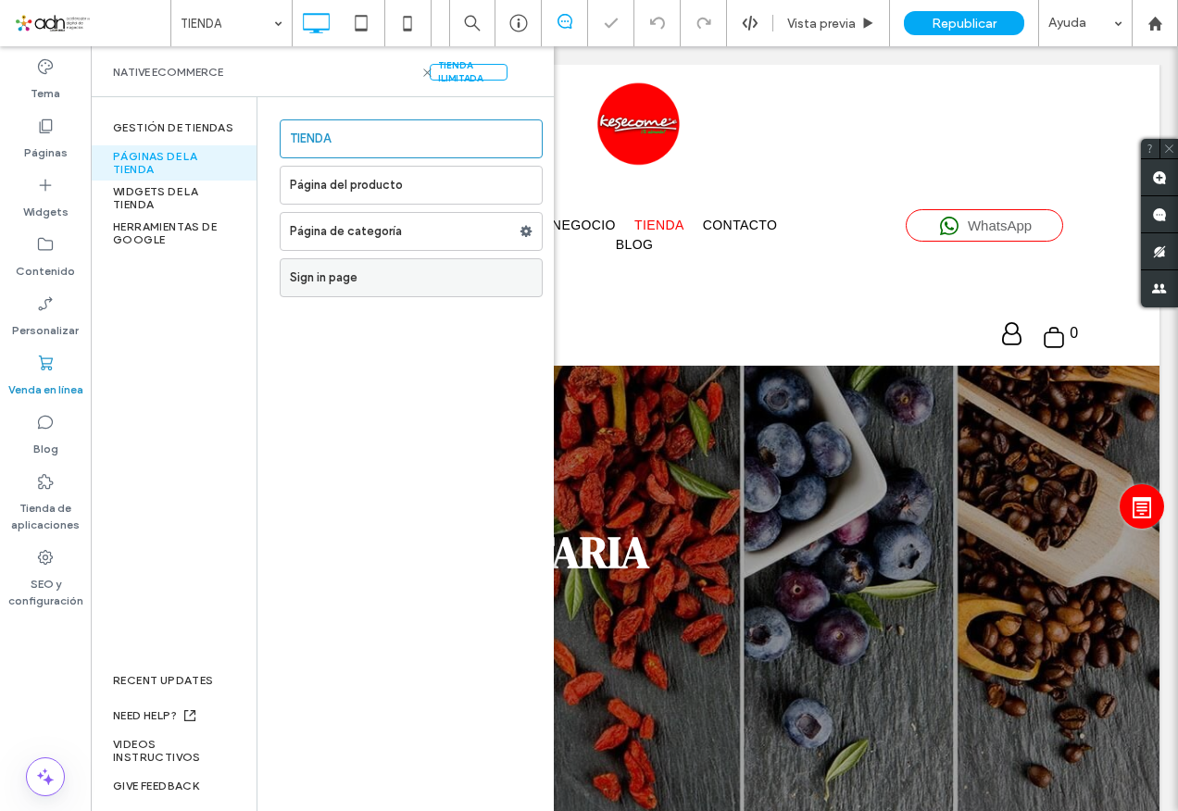
scroll to position [0, 0]
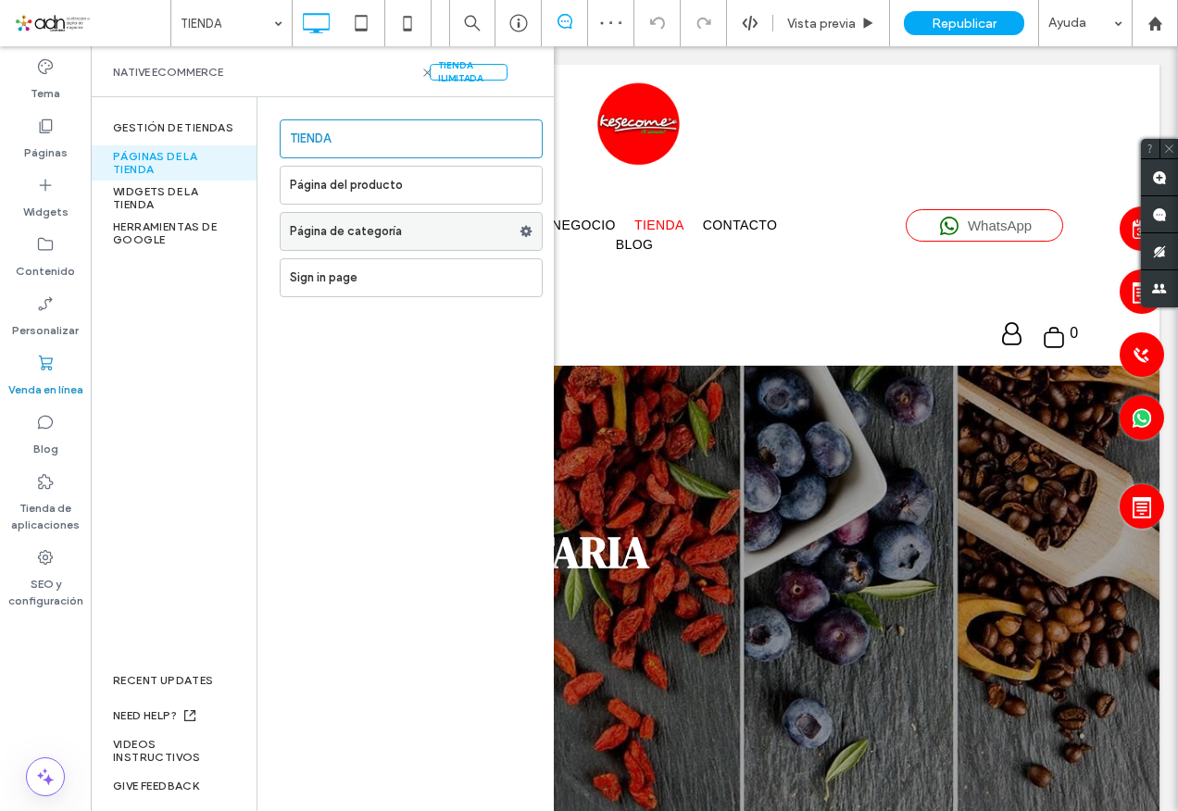
click at [383, 223] on label "Página de categoría" at bounding box center [405, 231] width 230 height 37
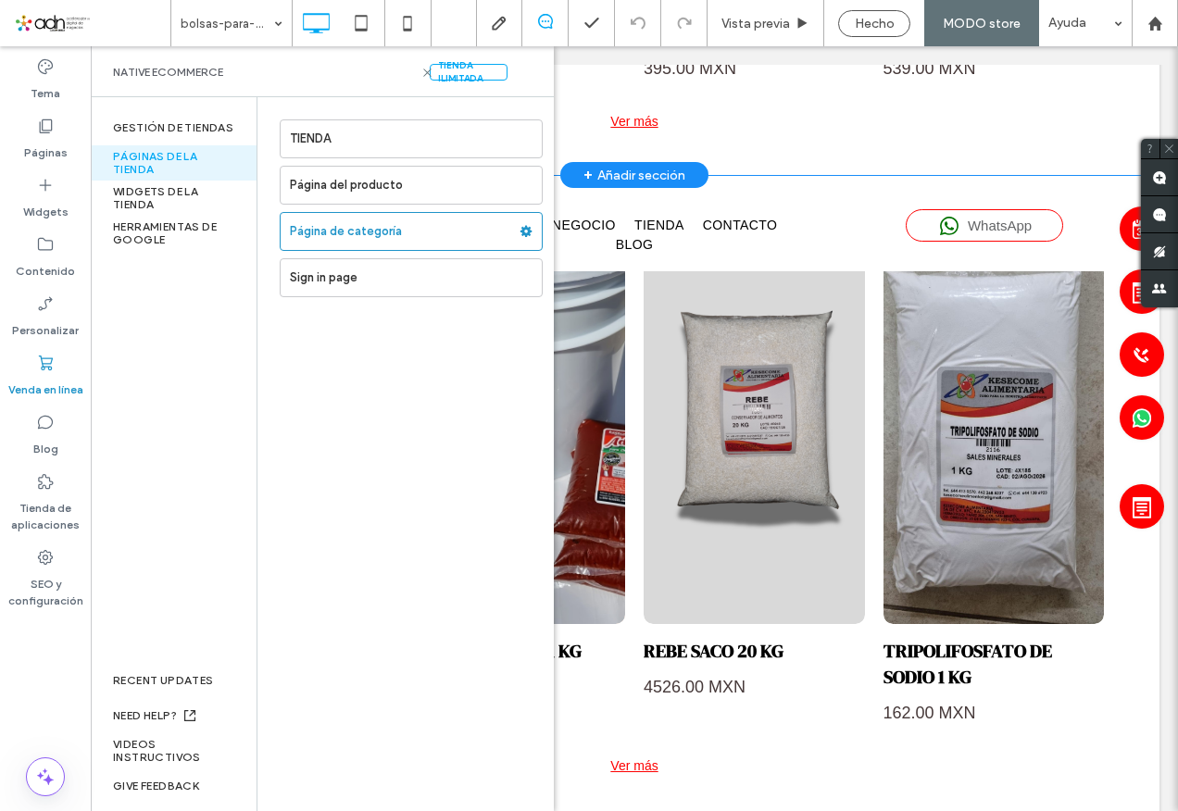
scroll to position [2314, 0]
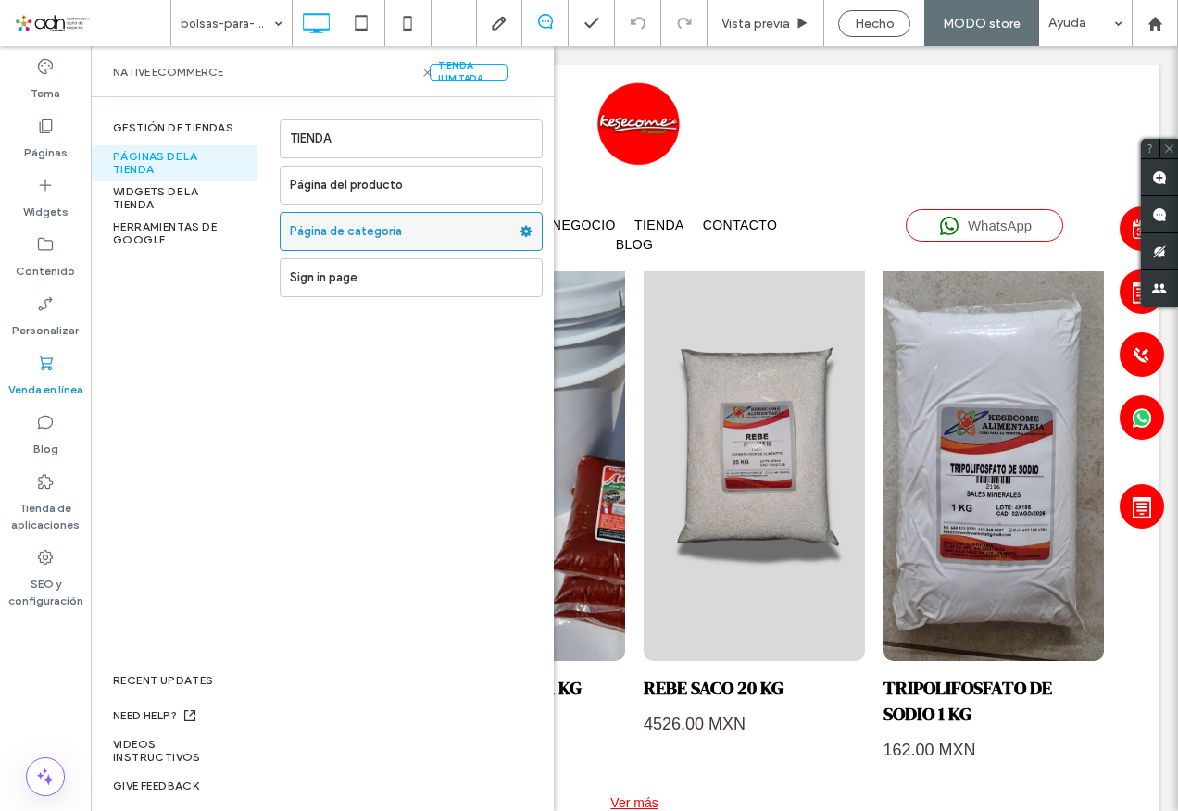
click at [390, 238] on label "Página de categoría" at bounding box center [405, 231] width 230 height 37
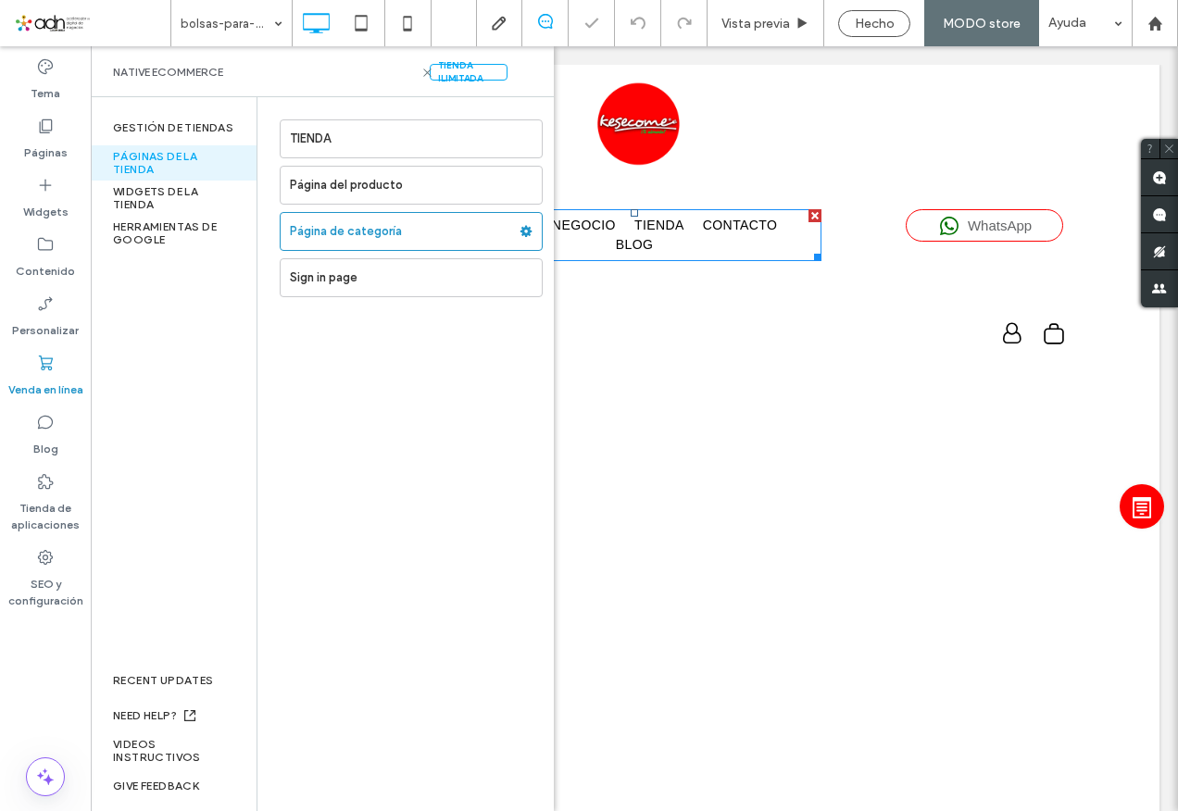
scroll to position [0, 0]
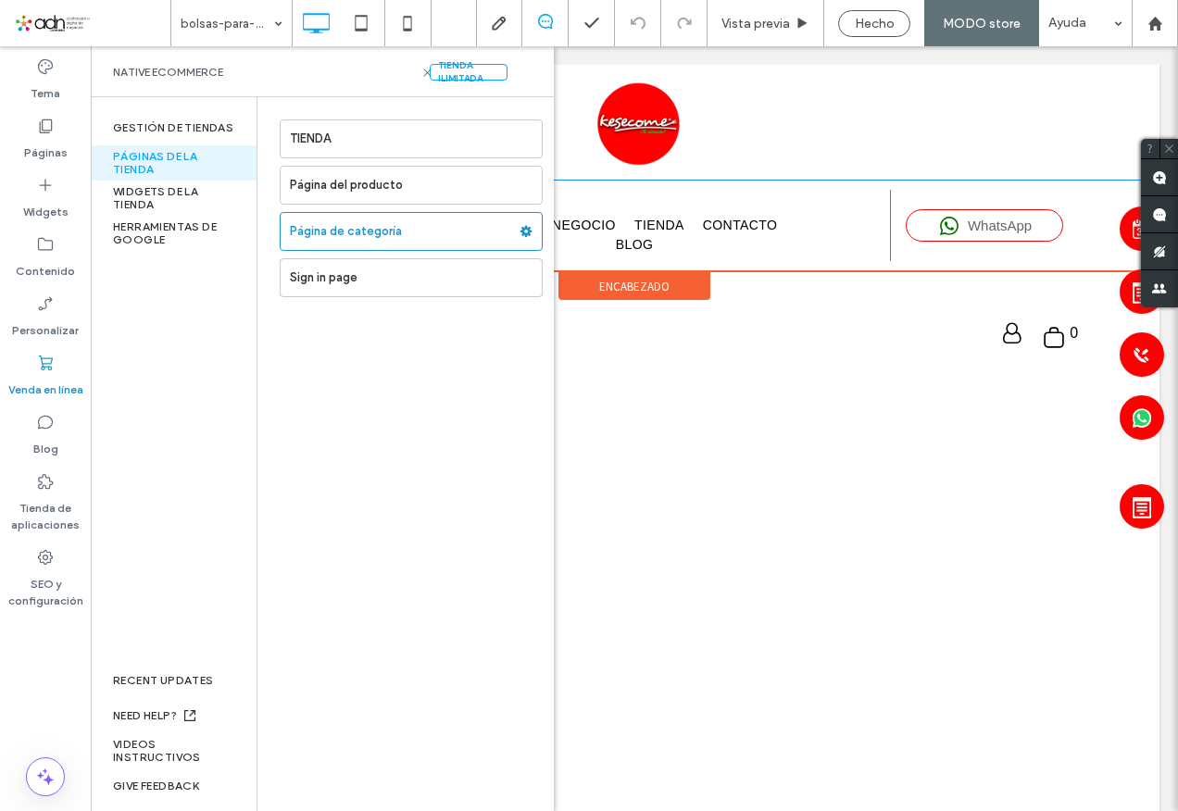
click at [1075, 259] on div "WhatsApp Click To Paste" at bounding box center [1018, 225] width 256 height 71
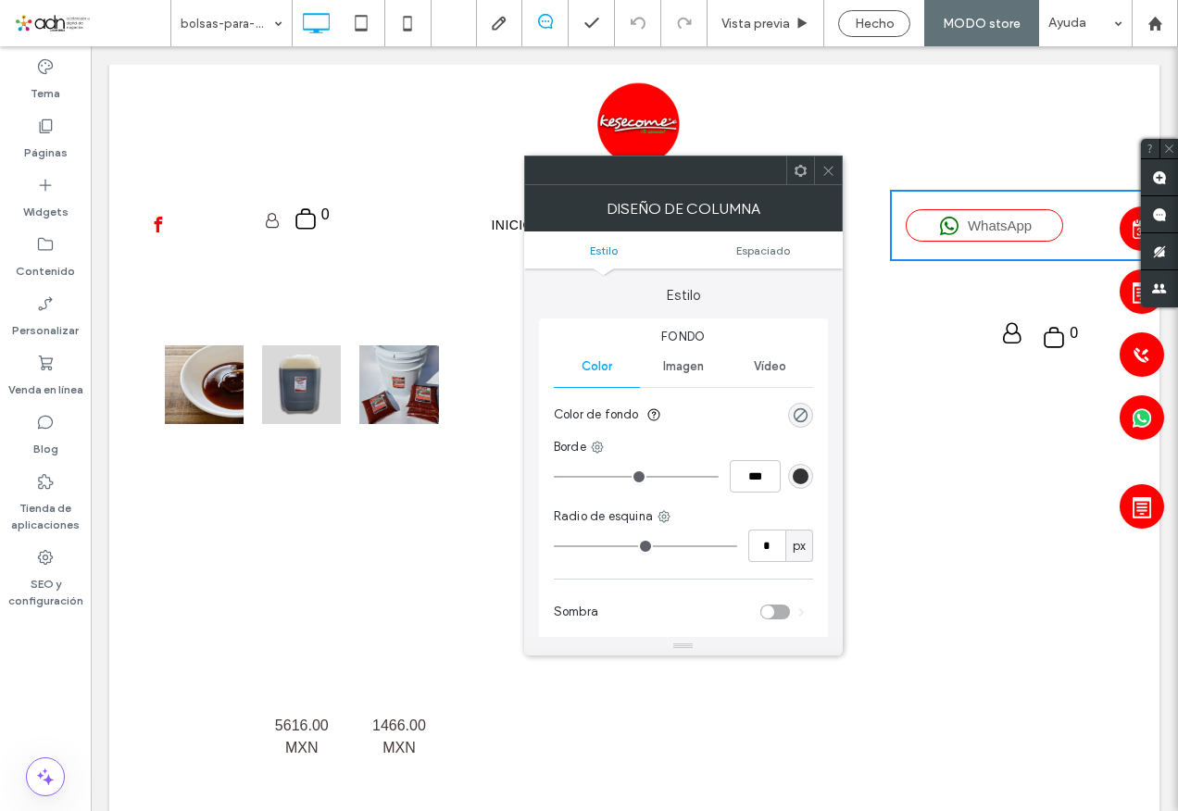
click at [830, 168] on icon at bounding box center [829, 171] width 14 height 14
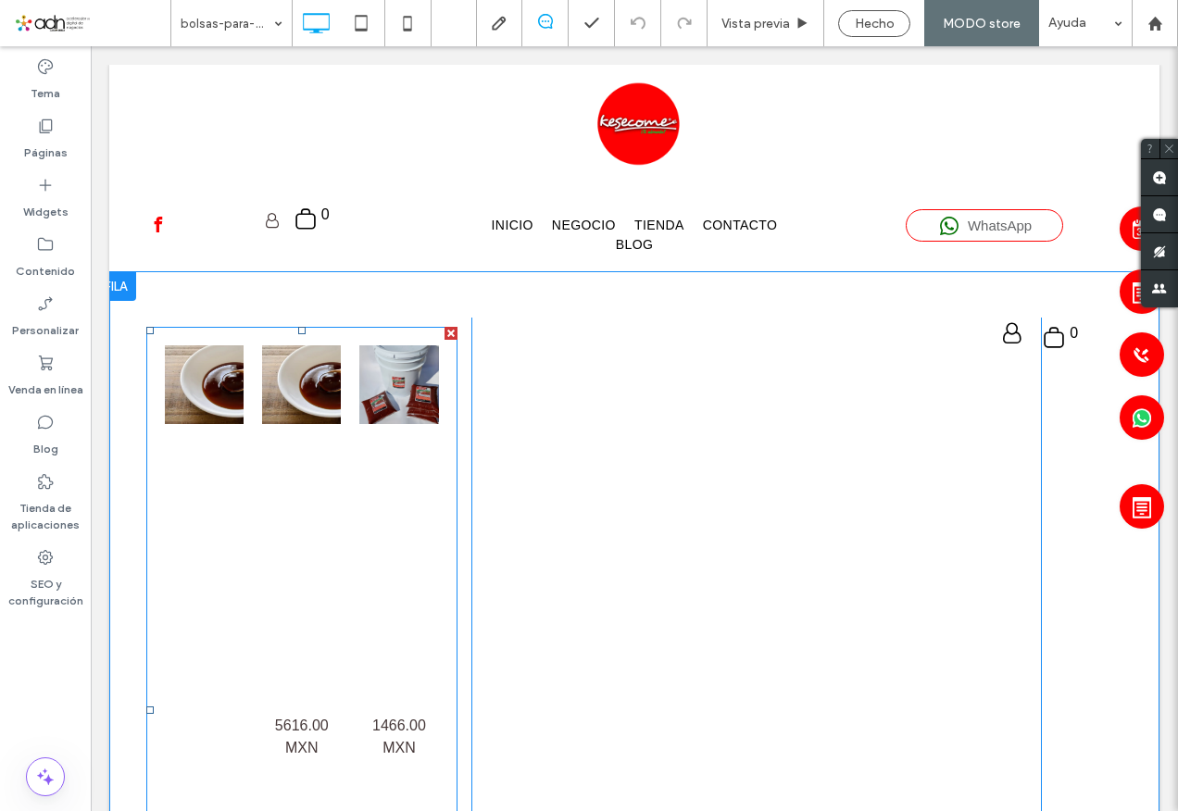
click at [322, 387] on link at bounding box center [301, 384] width 79 height 79
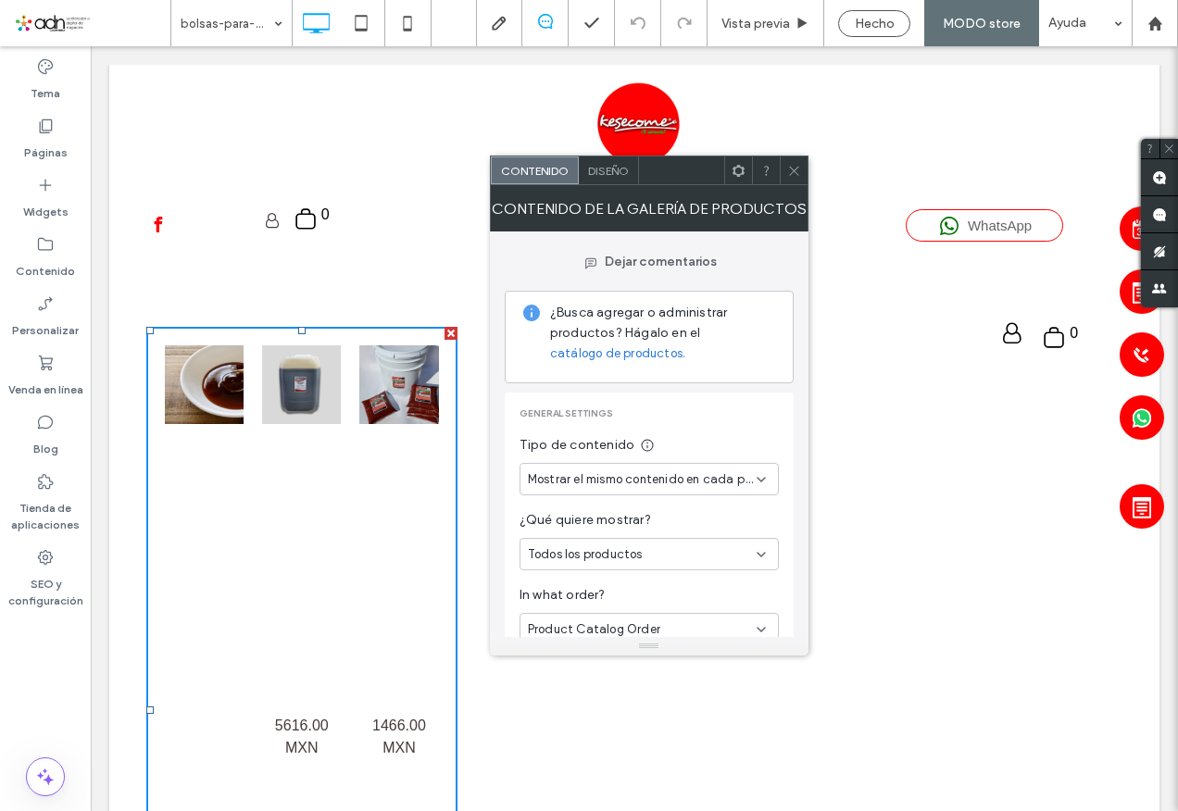
click at [763, 472] on icon at bounding box center [761, 479] width 15 height 15
click at [761, 552] on icon at bounding box center [761, 554] width 15 height 15
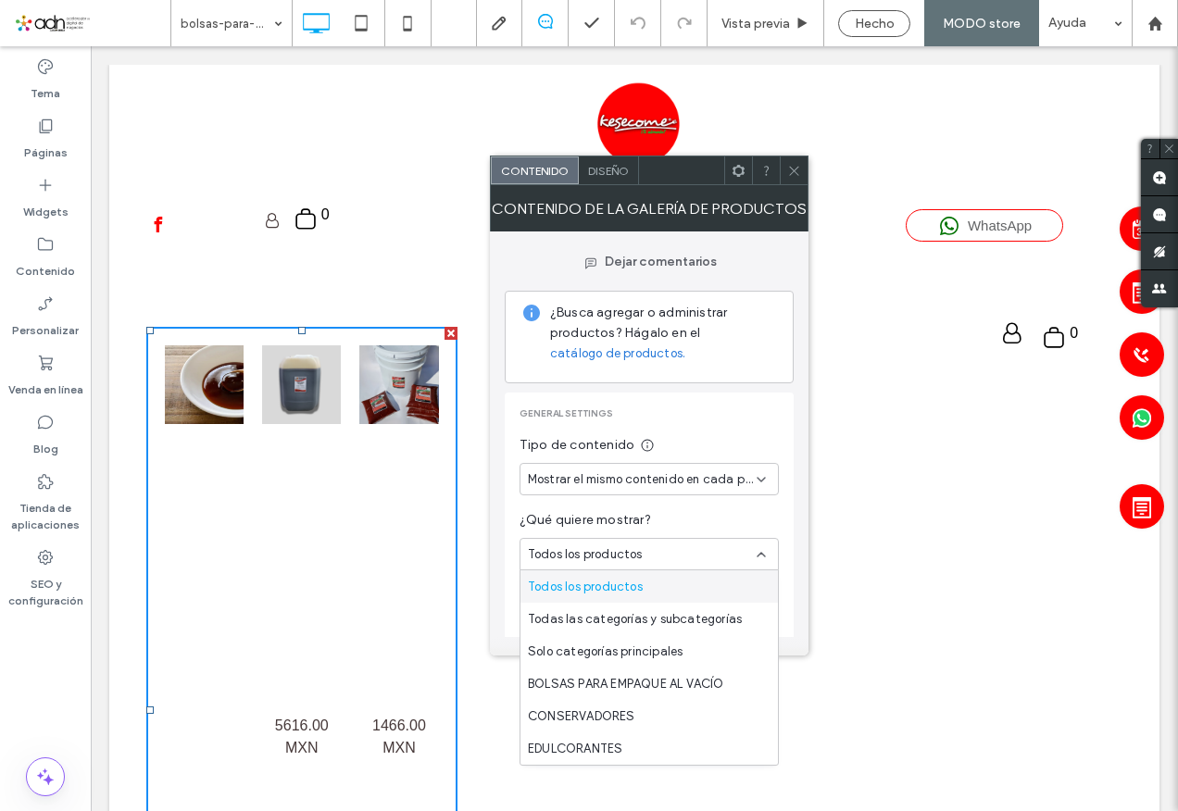
click at [761, 553] on use at bounding box center [761, 555] width 7 height 4
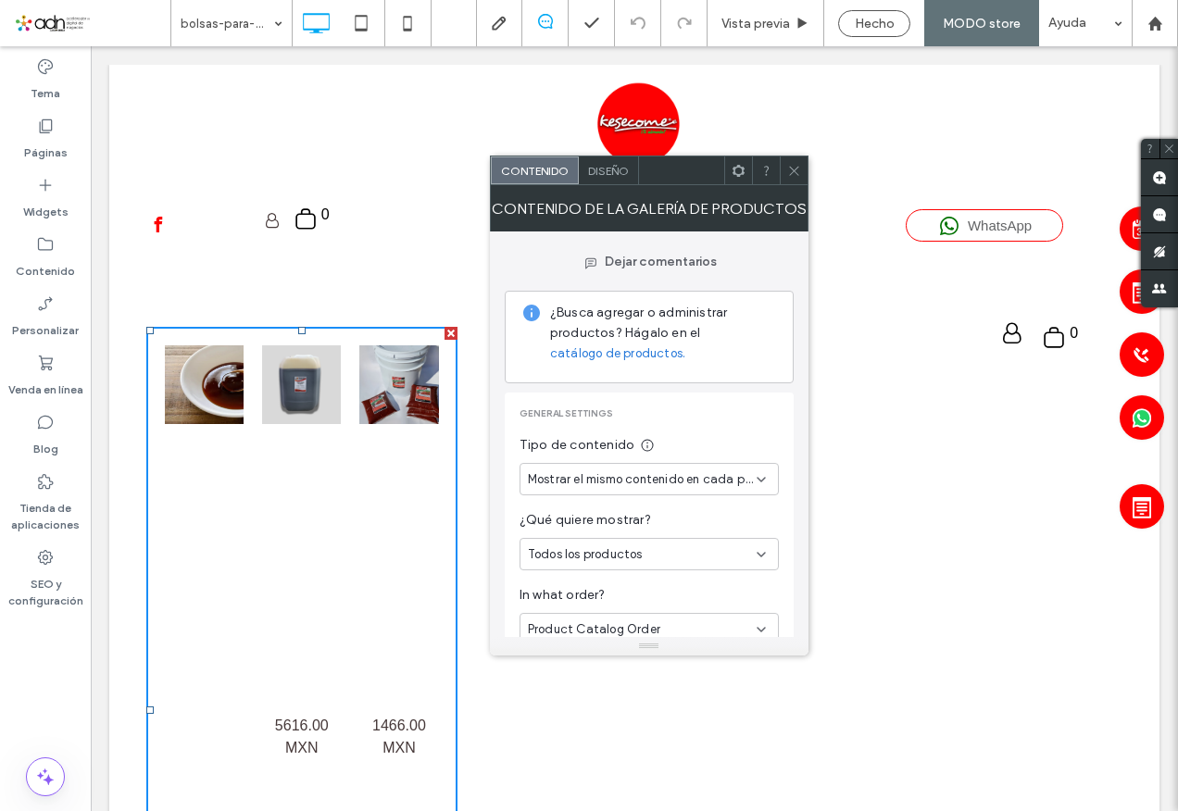
click at [802, 170] on div at bounding box center [794, 171] width 28 height 28
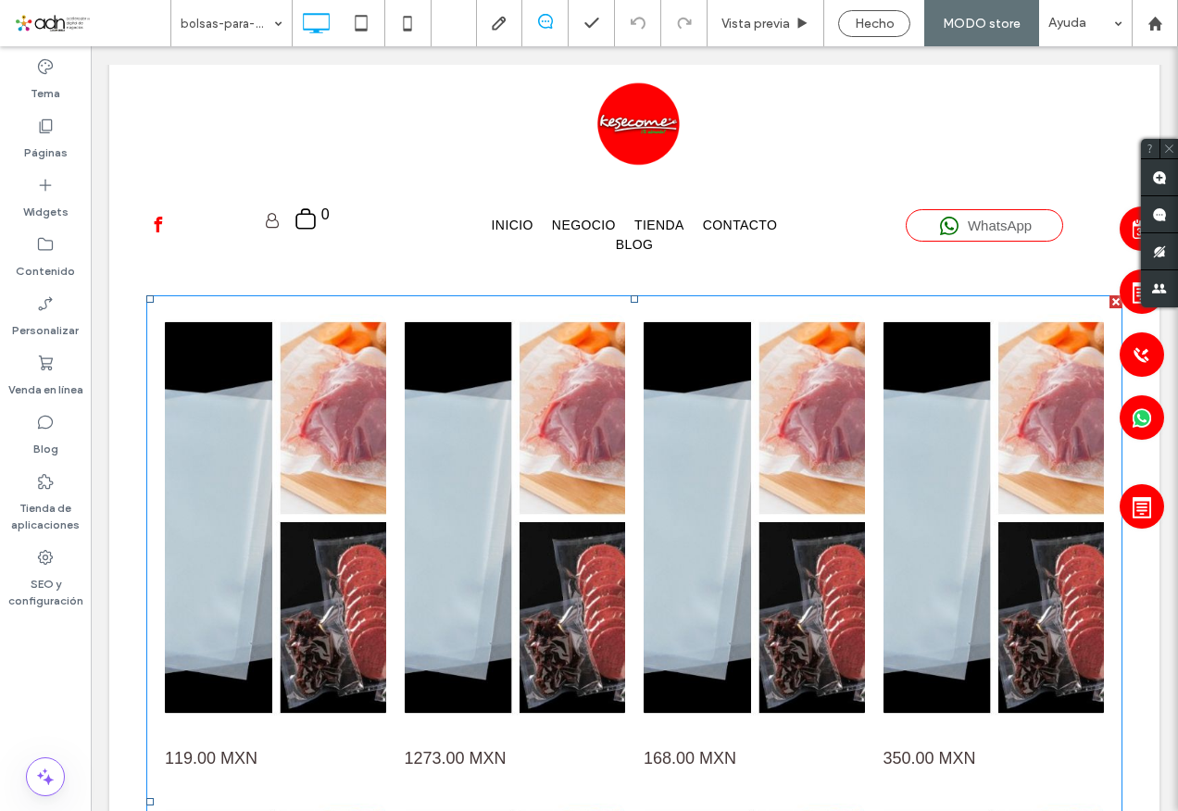
scroll to position [1204, 0]
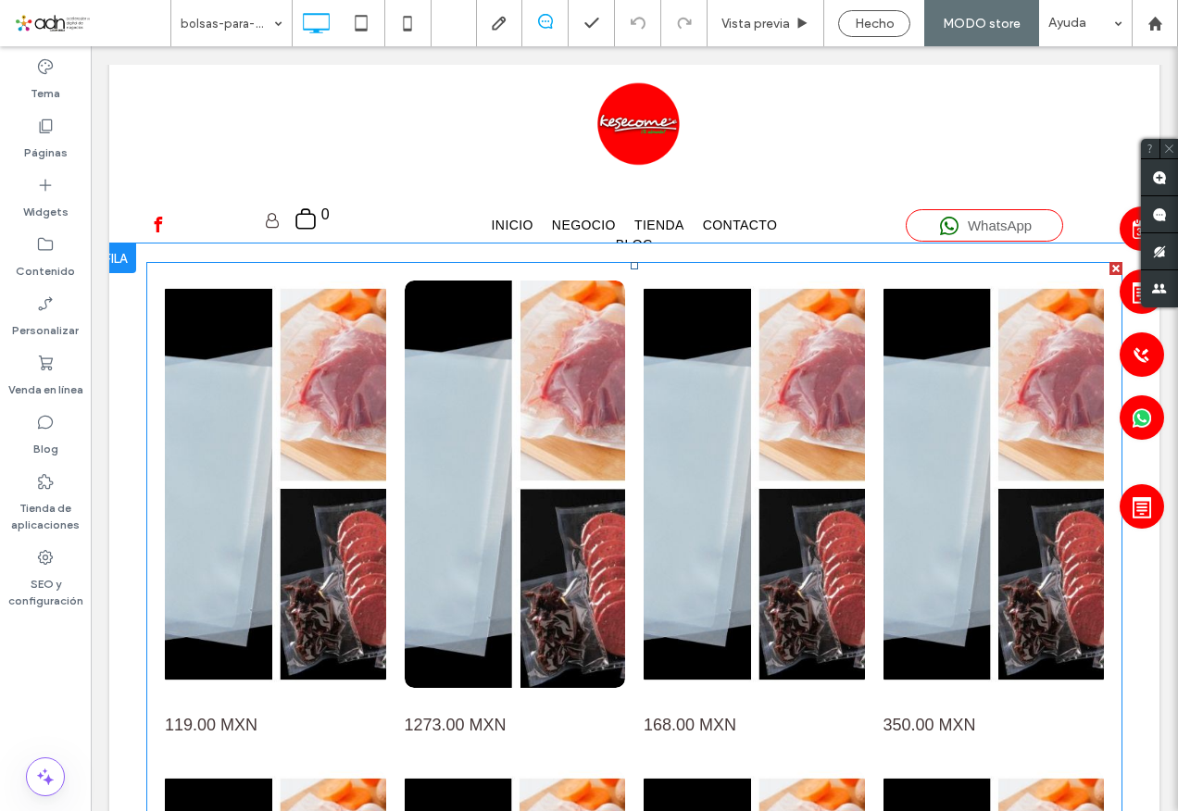
click at [428, 474] on link at bounding box center [514, 485] width 234 height 432
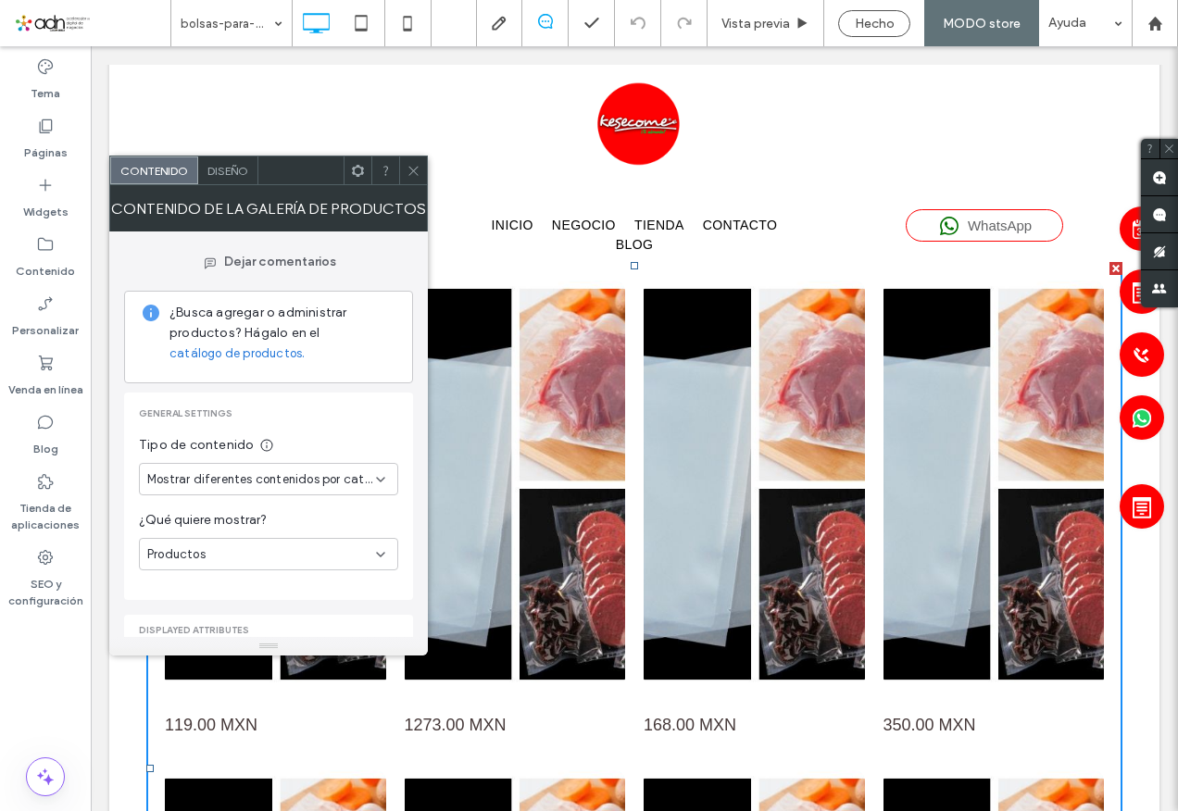
click at [381, 474] on icon at bounding box center [380, 479] width 15 height 15
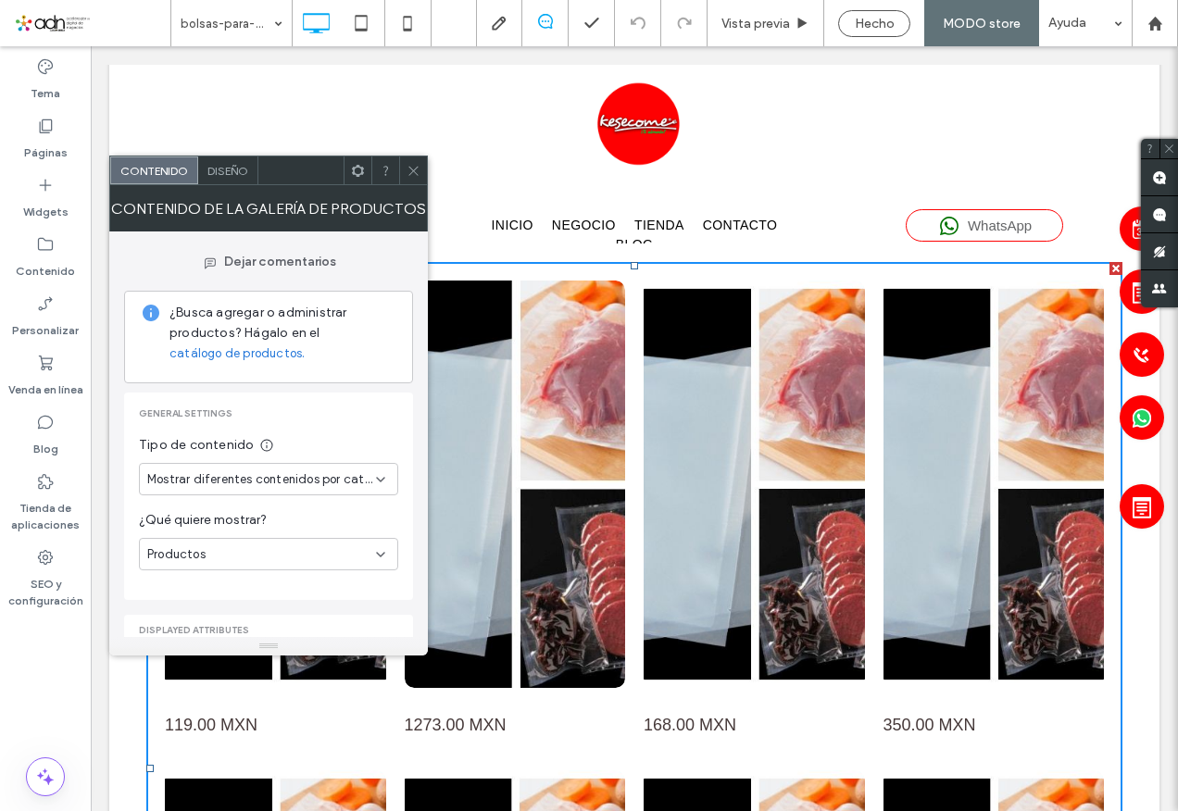
click at [560, 495] on link at bounding box center [514, 485] width 234 height 432
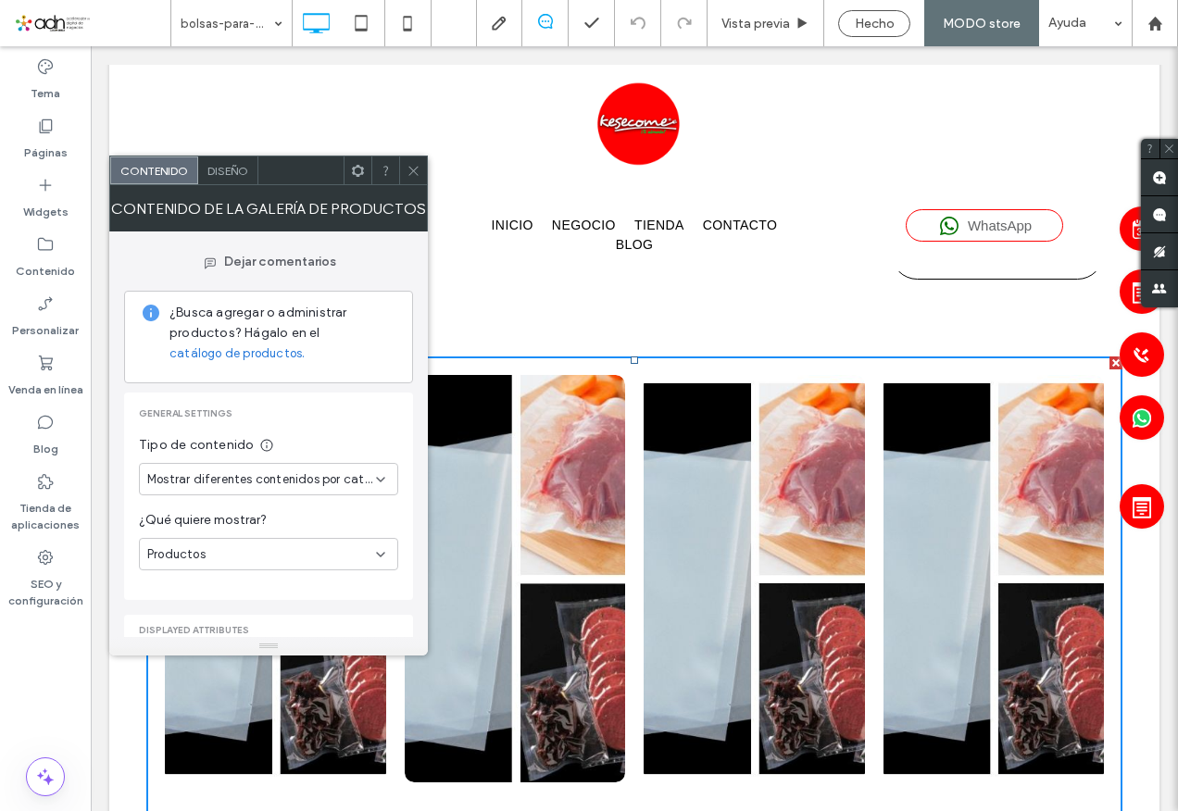
scroll to position [1112, 0]
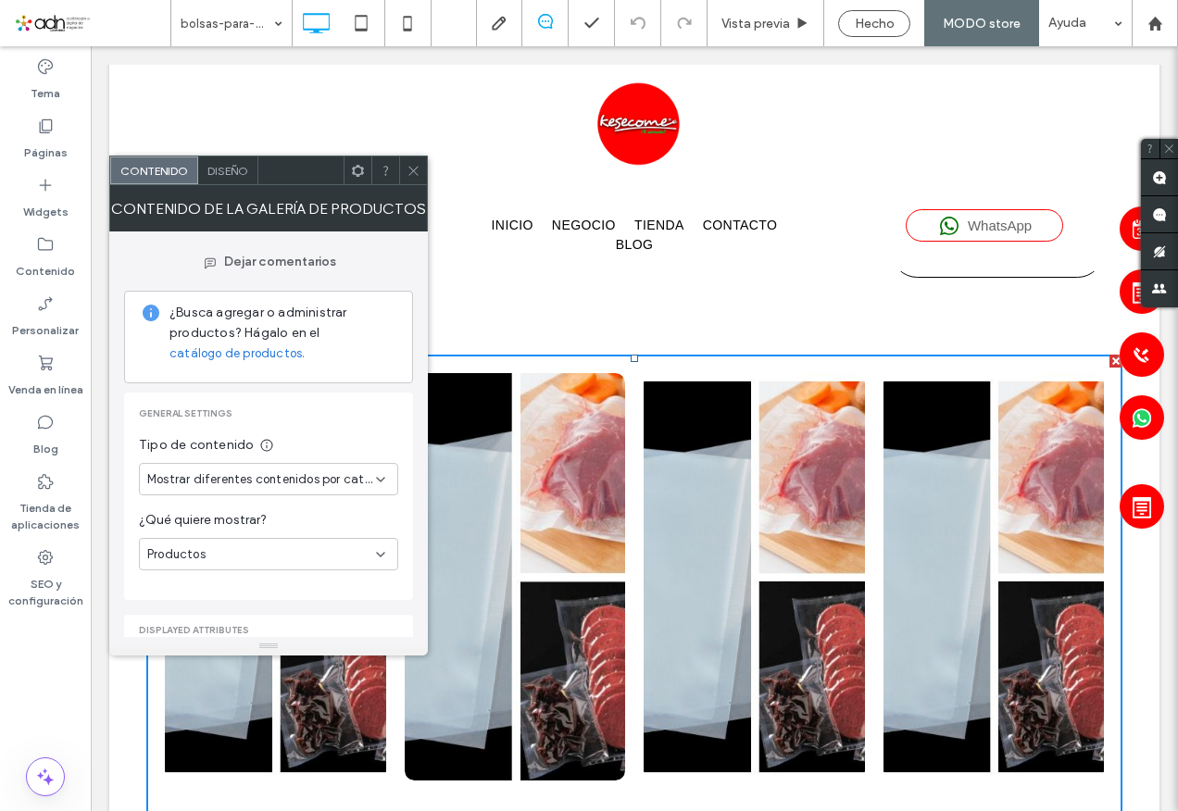
click at [554, 523] on link at bounding box center [514, 577] width 234 height 432
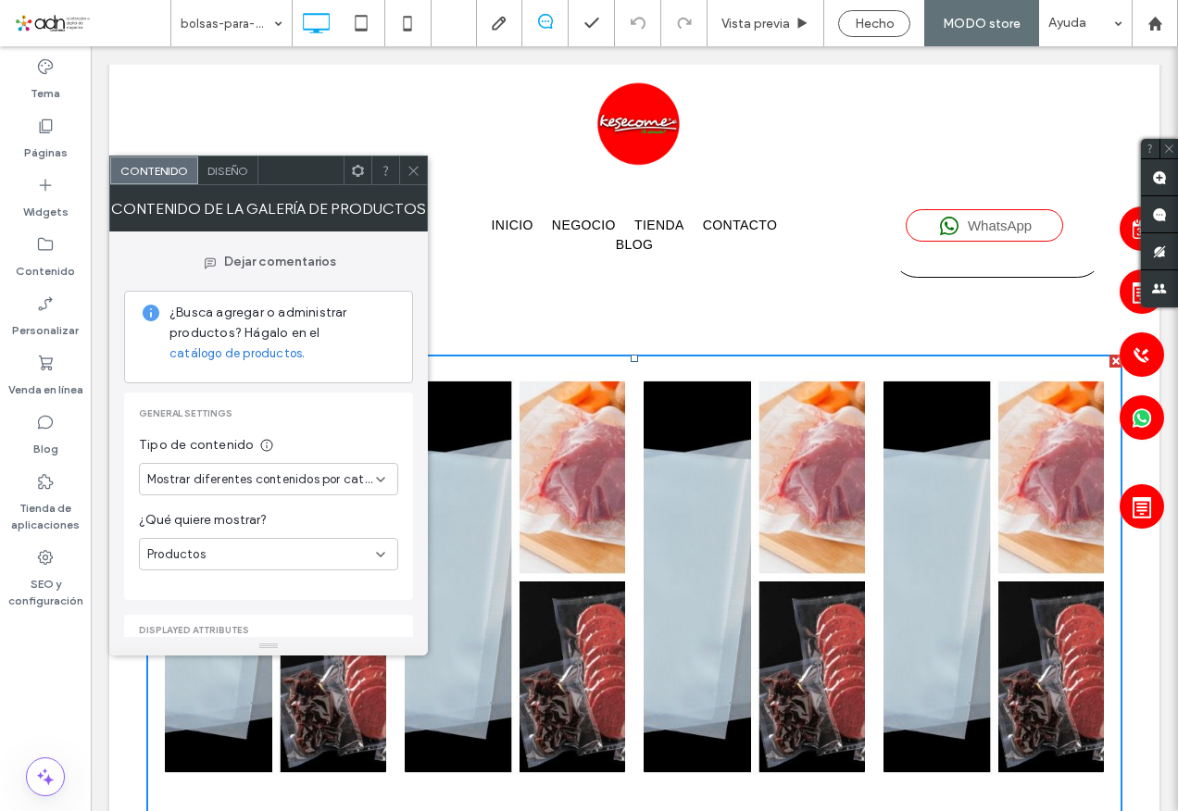
click at [241, 182] on div "Diseño" at bounding box center [228, 171] width 60 height 28
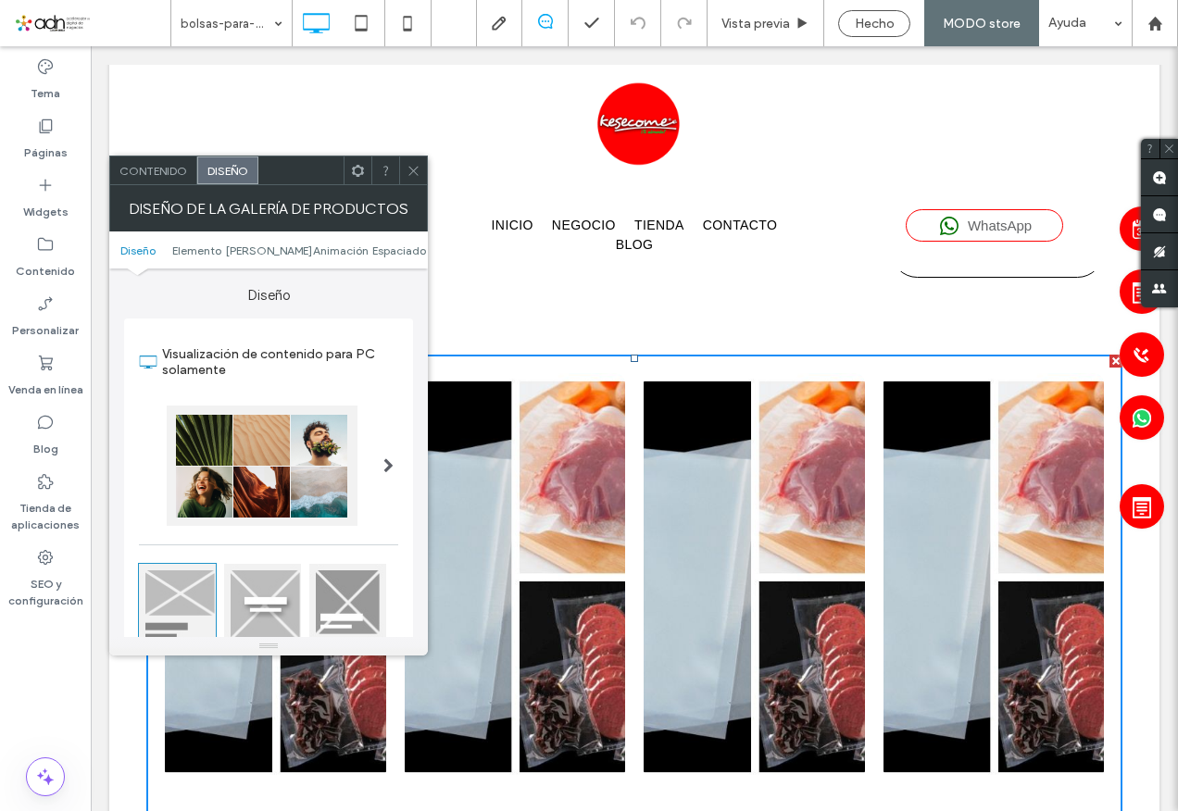
click at [132, 166] on span "Contenido" at bounding box center [153, 171] width 68 height 14
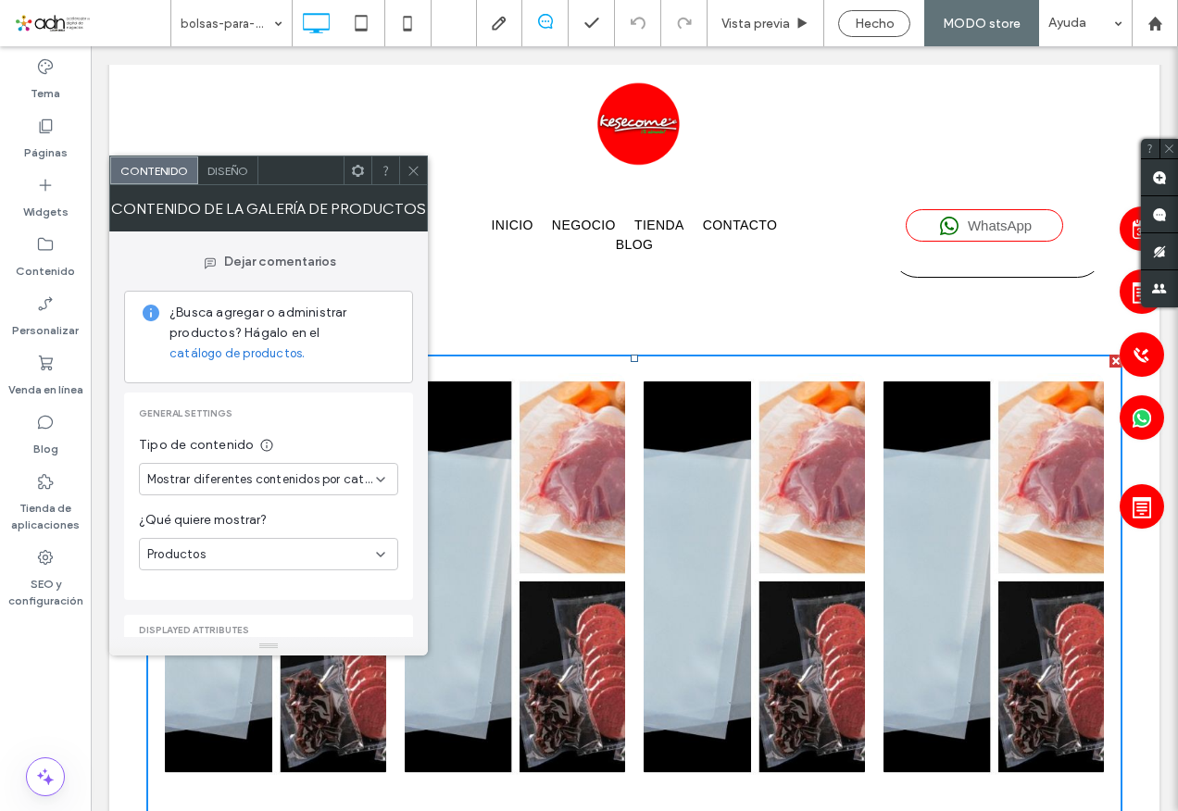
click at [381, 474] on icon at bounding box center [380, 479] width 15 height 15
click at [324, 540] on span "Mostrar el mismo contenido en cada página" at bounding box center [264, 544] width 235 height 19
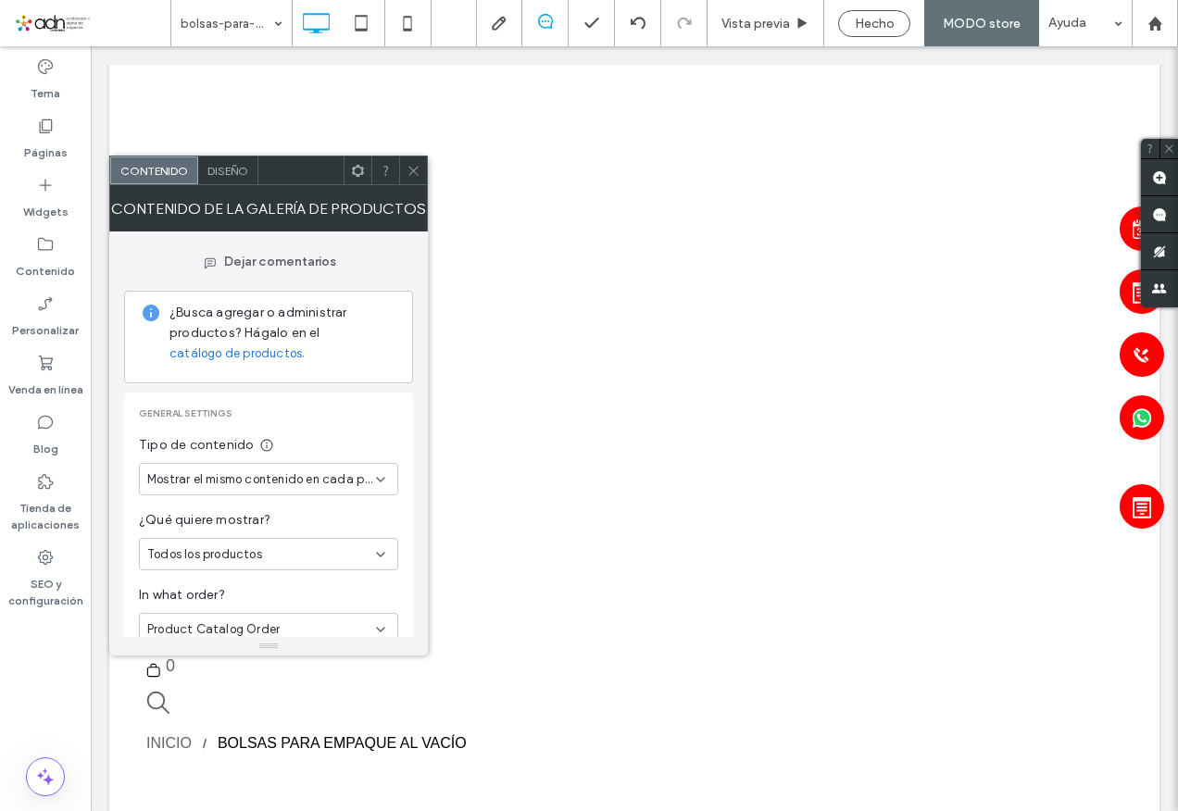
scroll to position [0, 0]
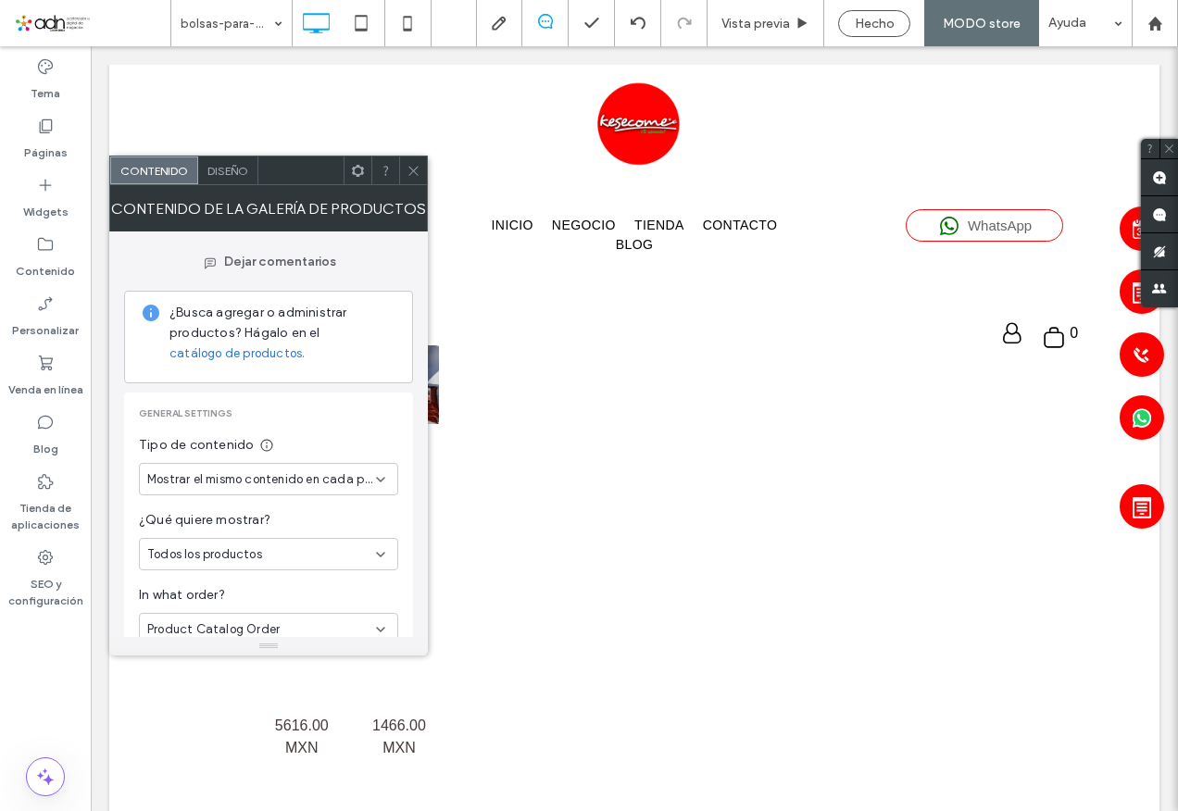
click at [413, 174] on icon at bounding box center [414, 171] width 14 height 14
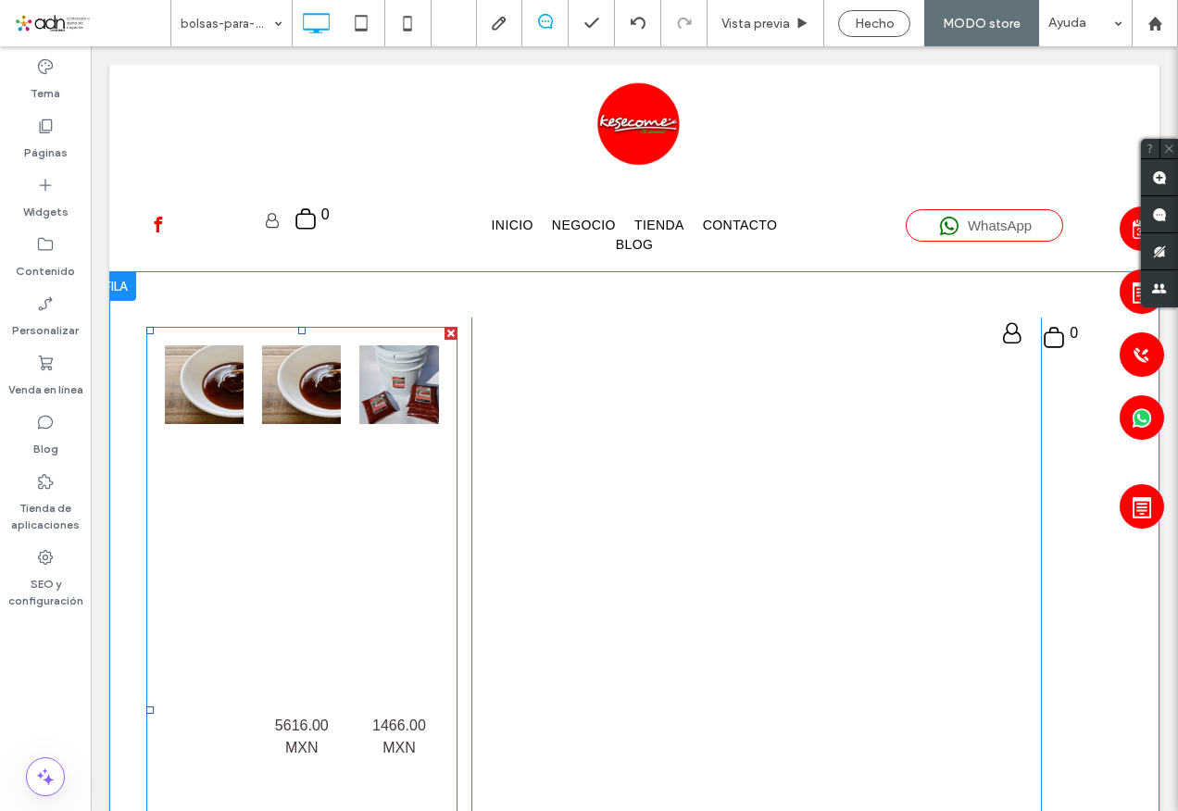
click at [328, 372] on link at bounding box center [301, 384] width 79 height 79
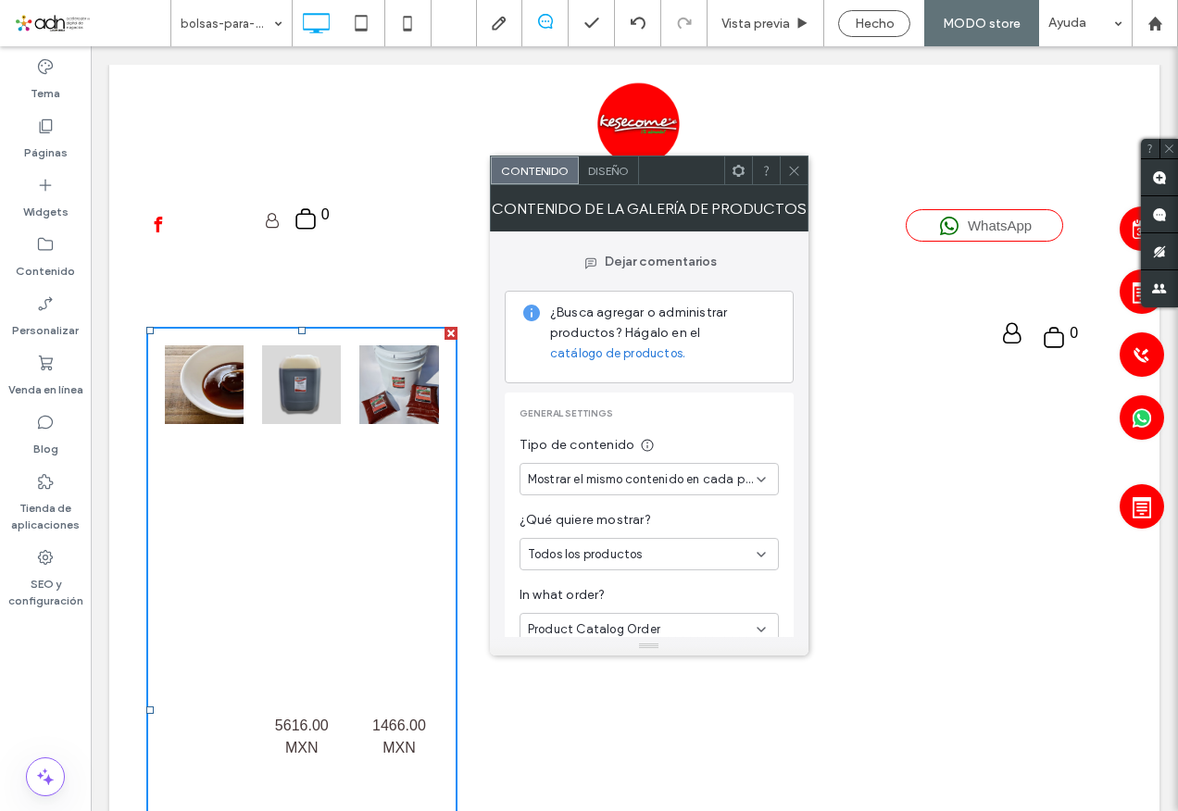
click at [659, 479] on span "Mostrar el mismo contenido en cada página" at bounding box center [642, 480] width 229 height 19
click at [658, 511] on span "Mostrar diferentes contenidos por categoría" at bounding box center [645, 512] width 235 height 19
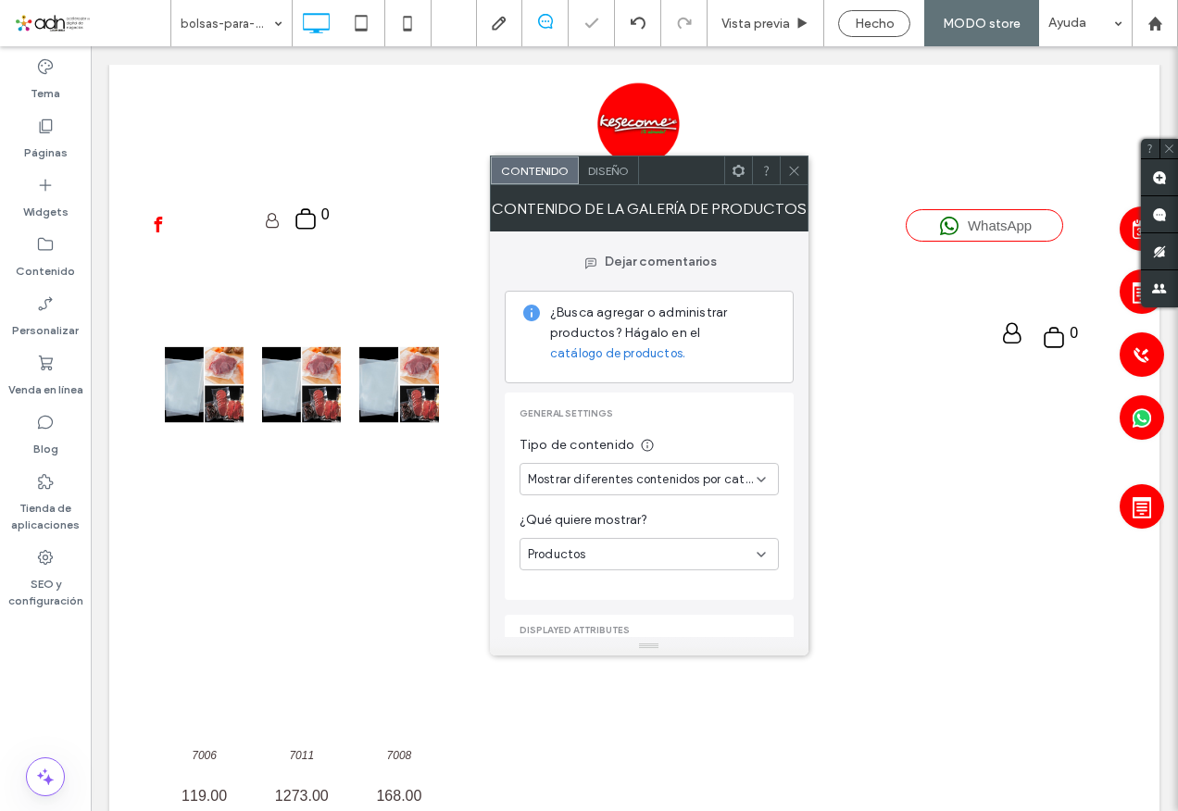
click at [656, 474] on span "Mostrar diferentes contenidos por categoría" at bounding box center [642, 480] width 229 height 19
click at [641, 533] on div "Mostrar el mismo contenido en cada página" at bounding box center [650, 544] width 258 height 32
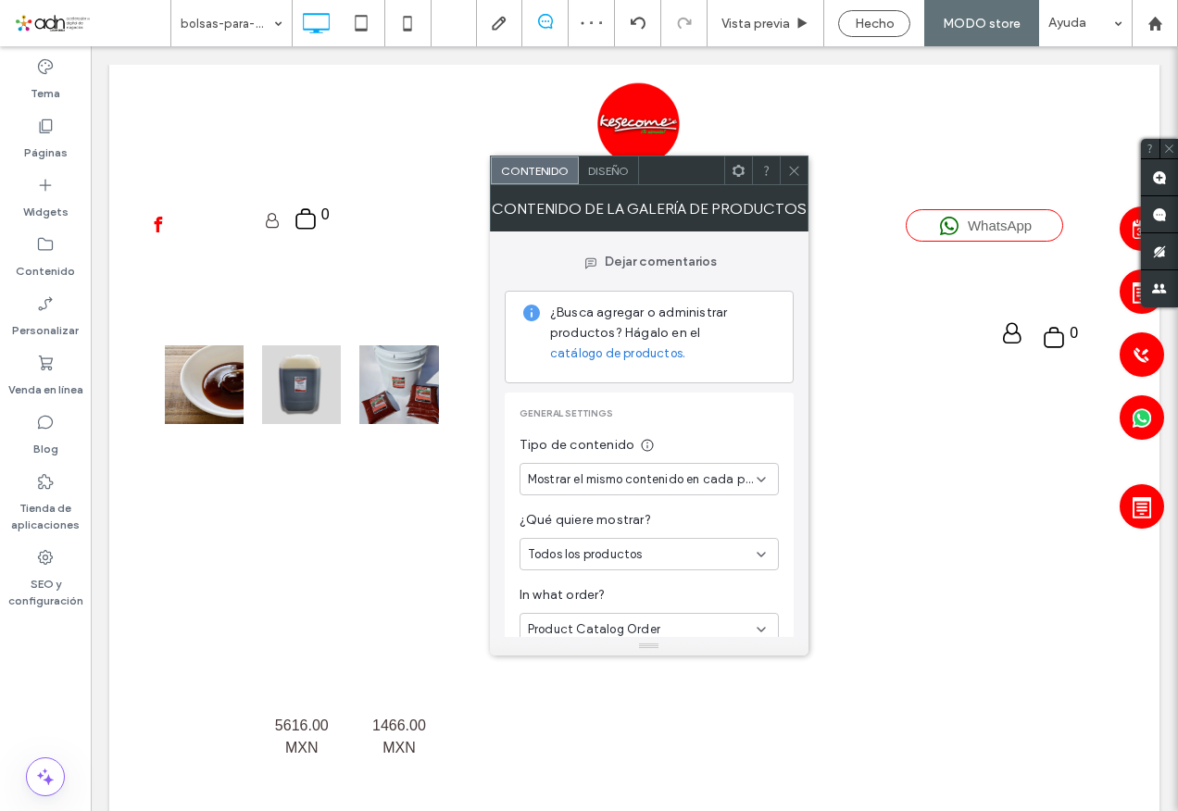
click at [631, 474] on span "Mostrar el mismo contenido en cada página" at bounding box center [642, 480] width 229 height 19
click at [633, 520] on span "Mostrar diferentes contenidos por categoría" at bounding box center [645, 512] width 235 height 19
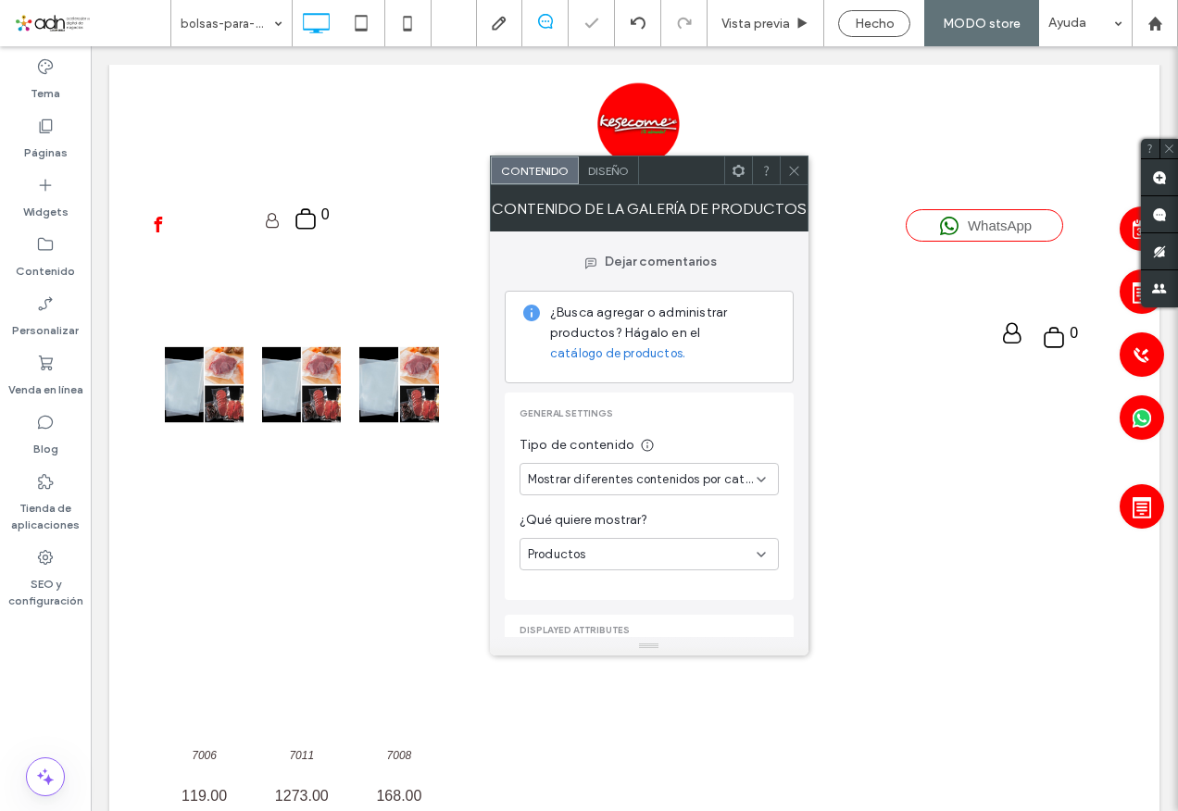
click at [626, 550] on div "Productos" at bounding box center [642, 555] width 229 height 19
click at [597, 624] on span "Subcategorías" at bounding box center [570, 619] width 85 height 19
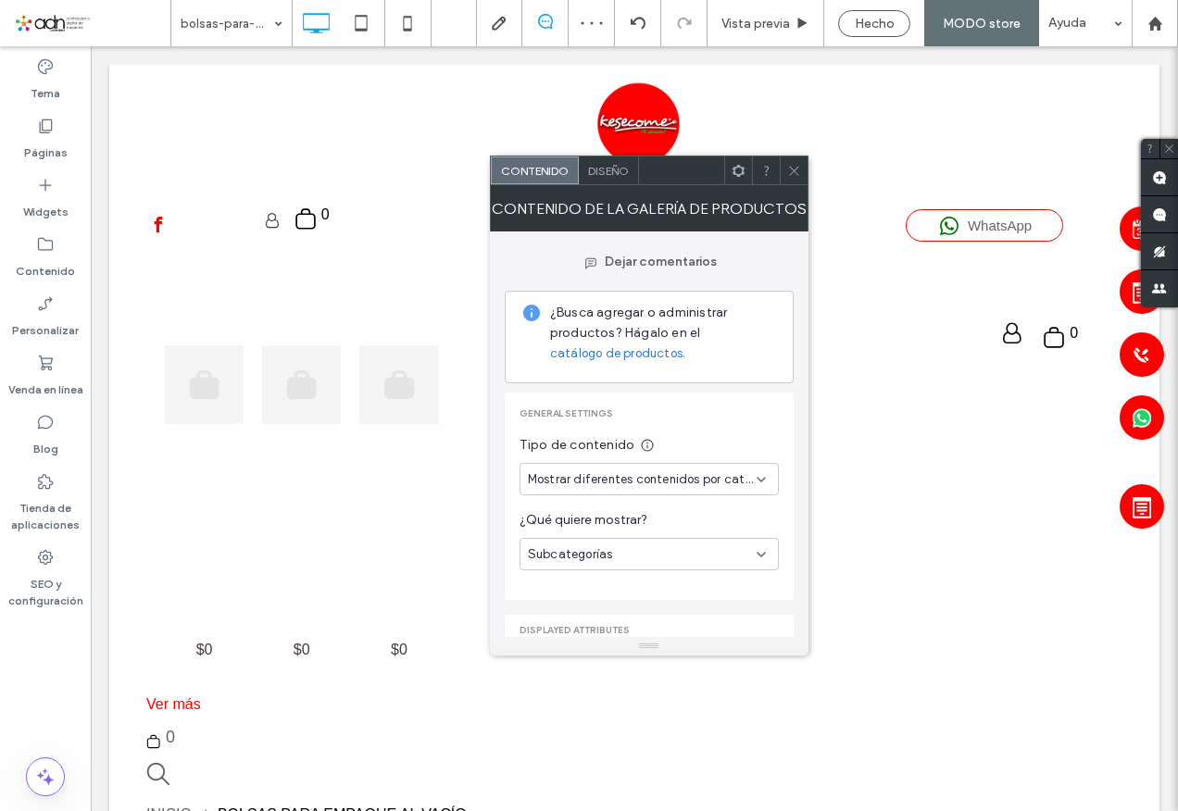
click at [591, 553] on span "Subcategorías" at bounding box center [570, 555] width 85 height 19
click at [590, 586] on div "Productos" at bounding box center [650, 587] width 258 height 32
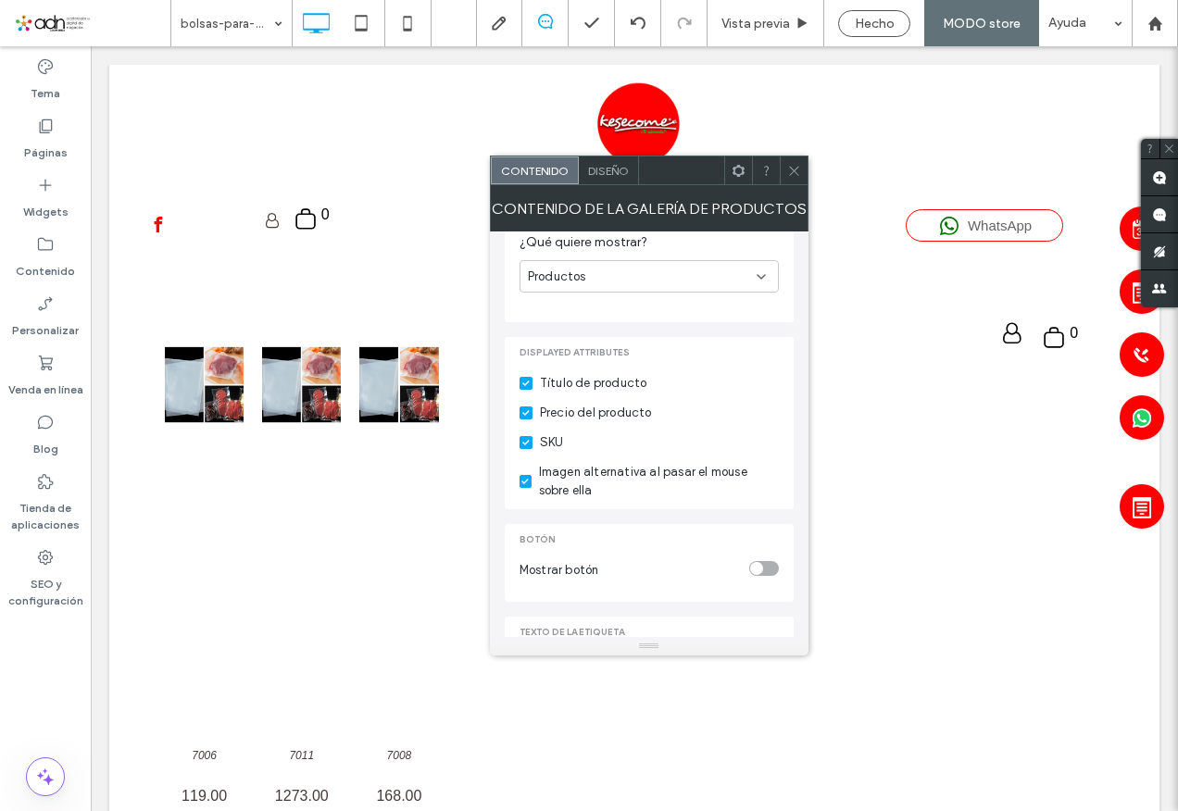
click at [788, 170] on icon at bounding box center [794, 171] width 14 height 14
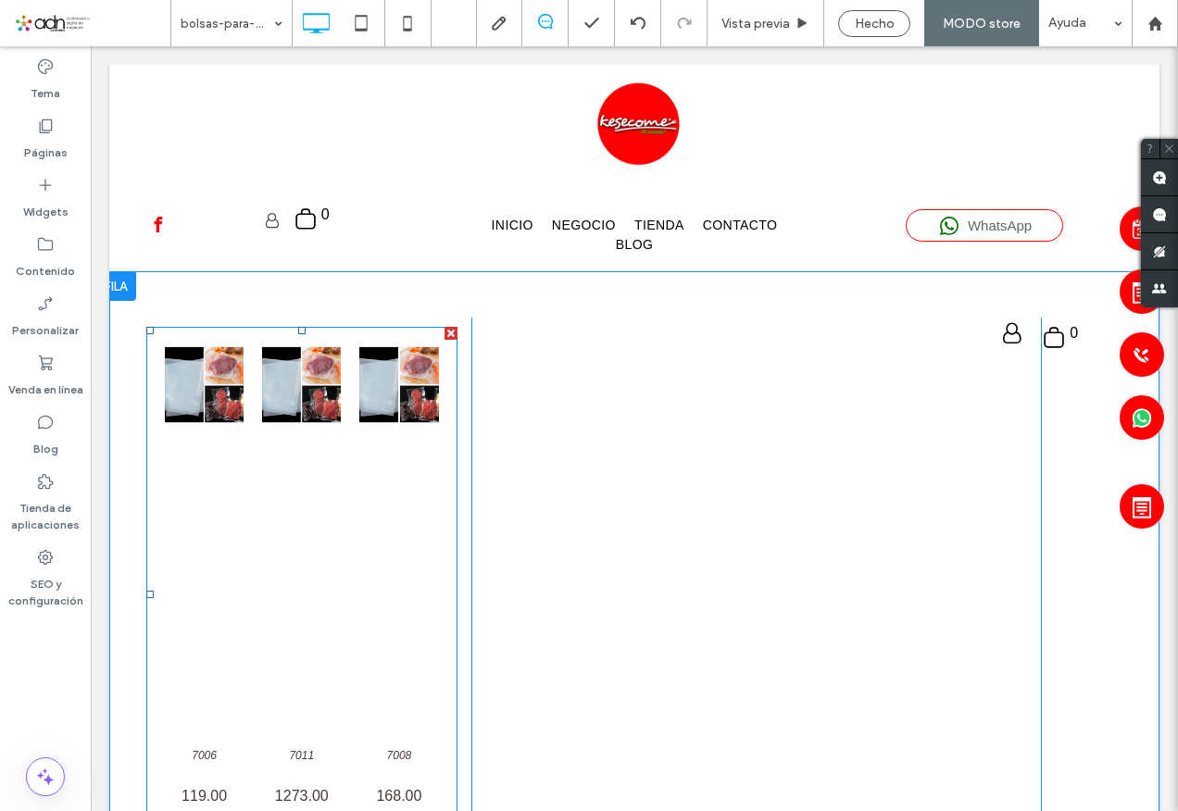
click at [282, 385] on link at bounding box center [301, 384] width 79 height 79
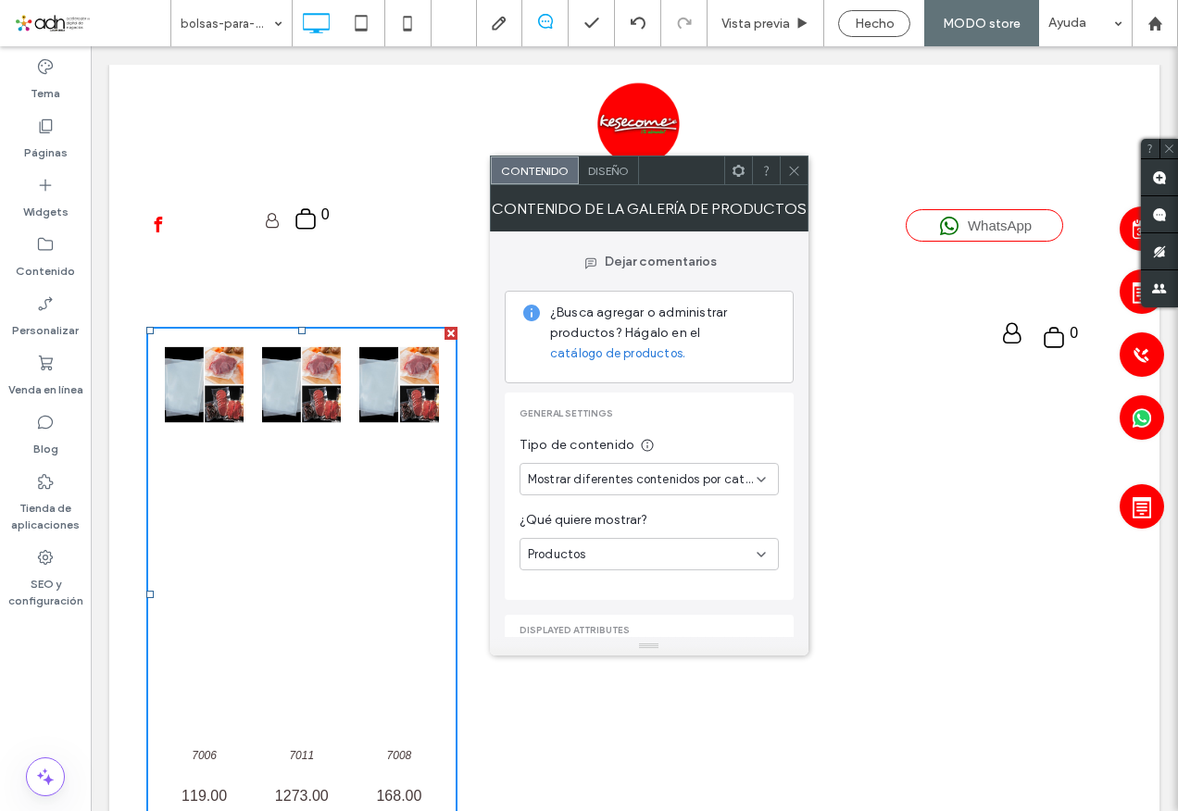
click at [638, 558] on div "Productos" at bounding box center [642, 555] width 229 height 19
click at [621, 482] on span "Mostrar diferentes contenidos por categoría" at bounding box center [642, 480] width 229 height 19
click at [599, 539] on span "Mostrar el mismo contenido en cada página" at bounding box center [645, 544] width 235 height 19
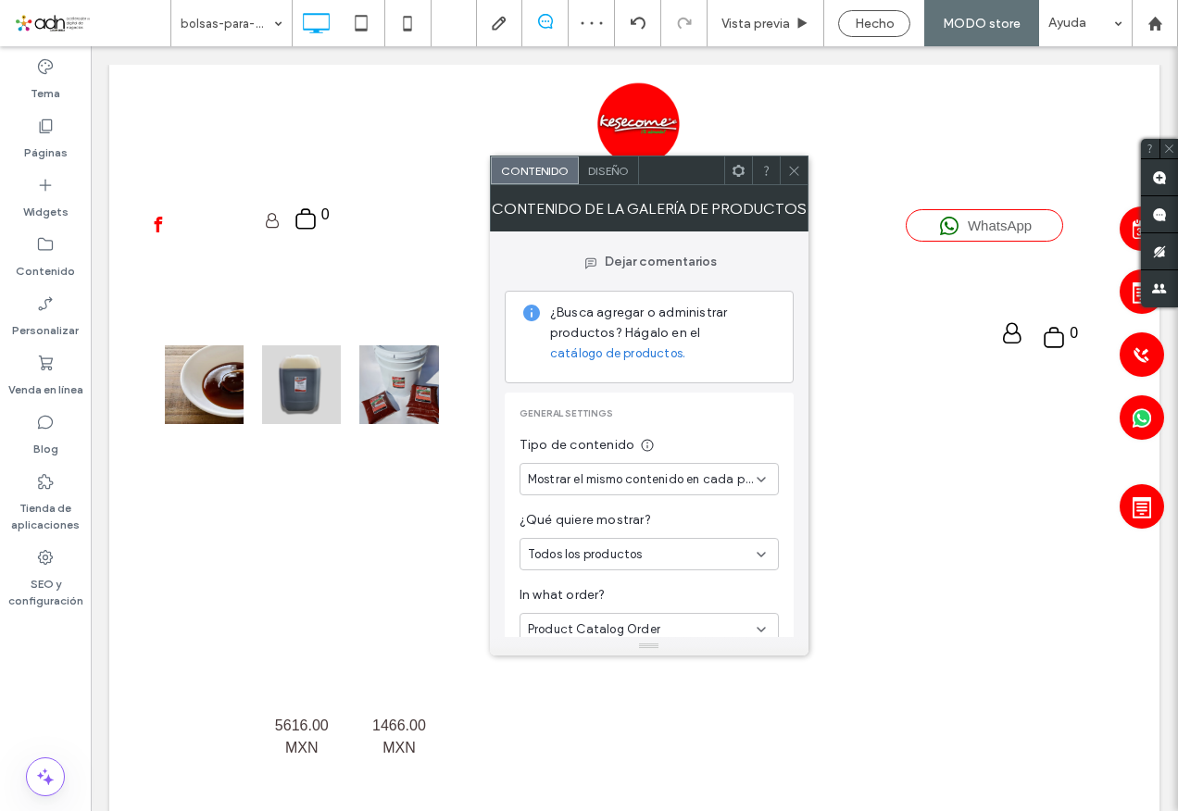
click at [796, 167] on icon at bounding box center [794, 171] width 14 height 14
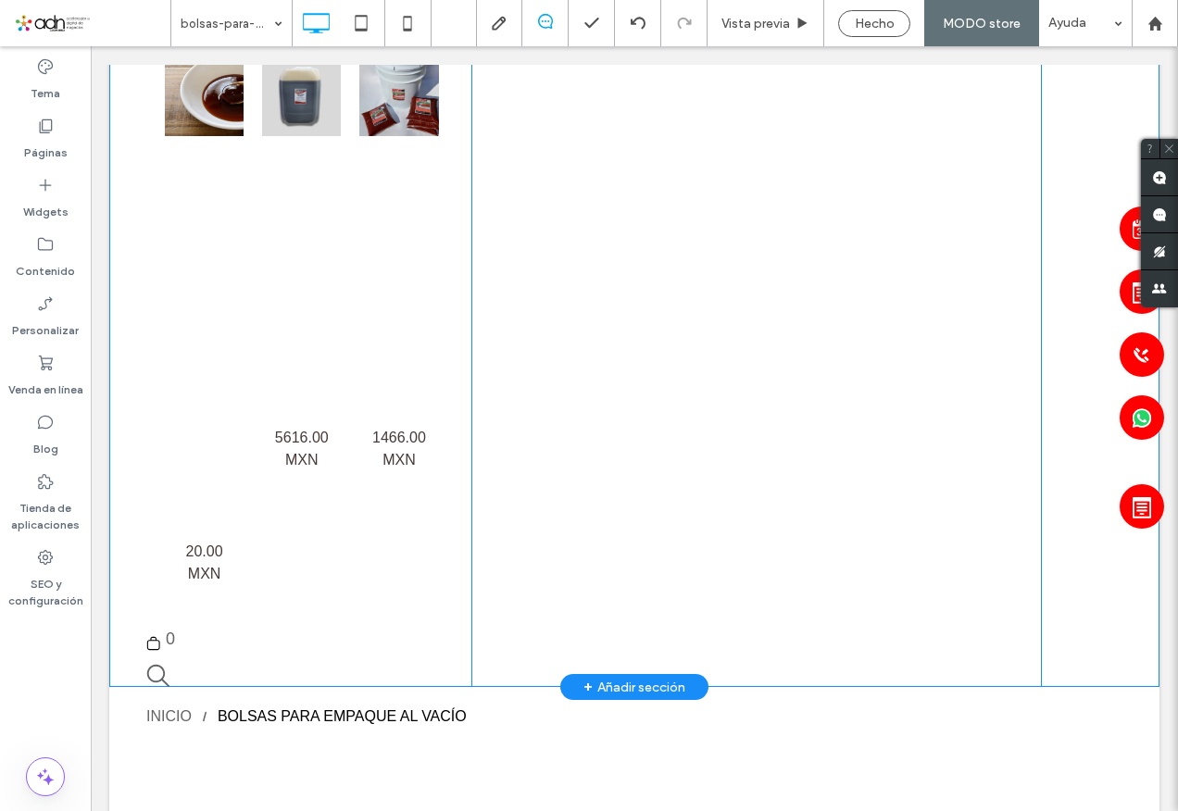
scroll to position [278, 0]
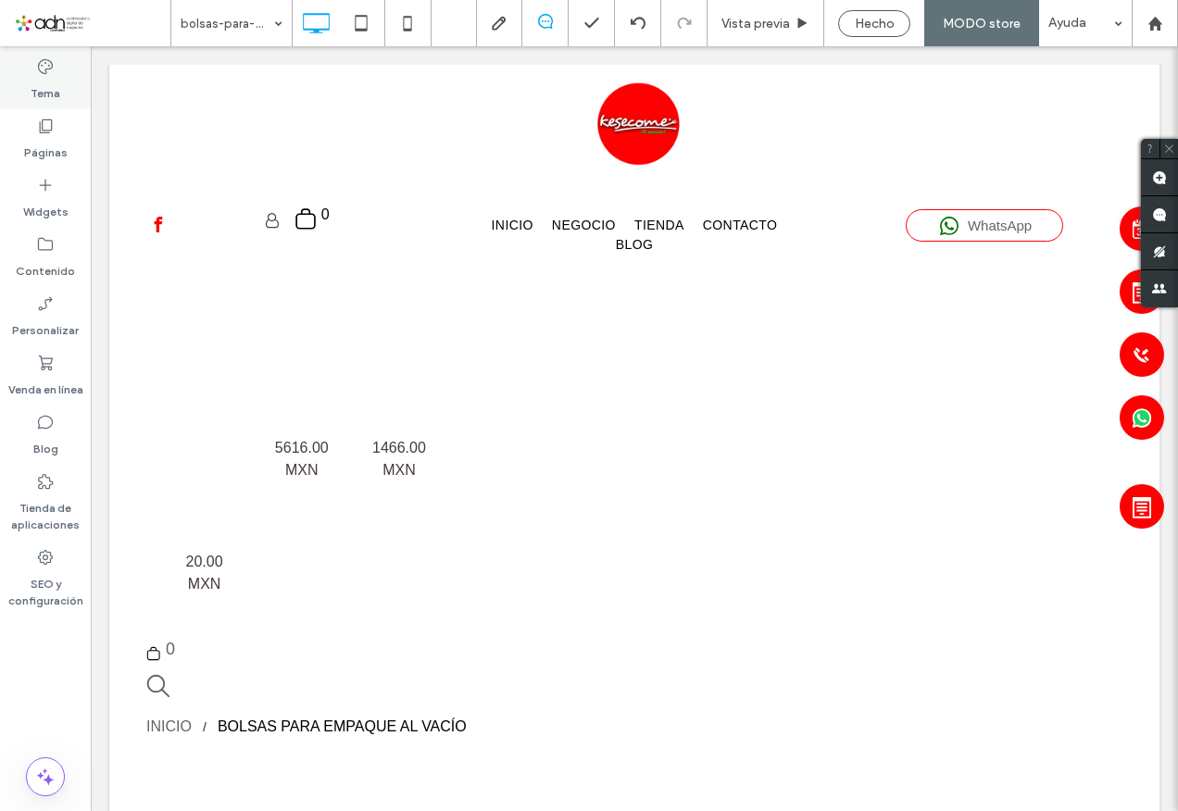
drag, startPoint x: 58, startPoint y: 118, endPoint x: 58, endPoint y: 105, distance: 13.0
click at [57, 117] on div "Páginas" at bounding box center [45, 138] width 91 height 59
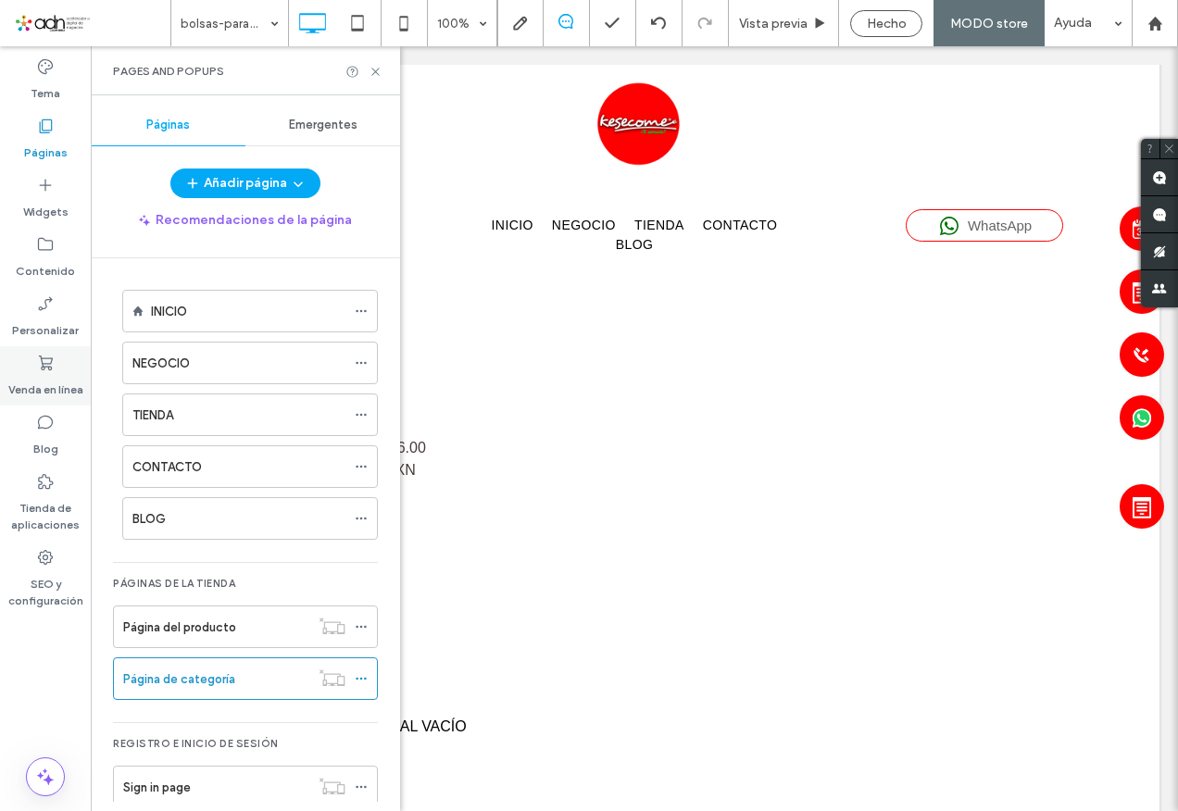
click at [35, 387] on label "Venda en línea" at bounding box center [45, 385] width 75 height 26
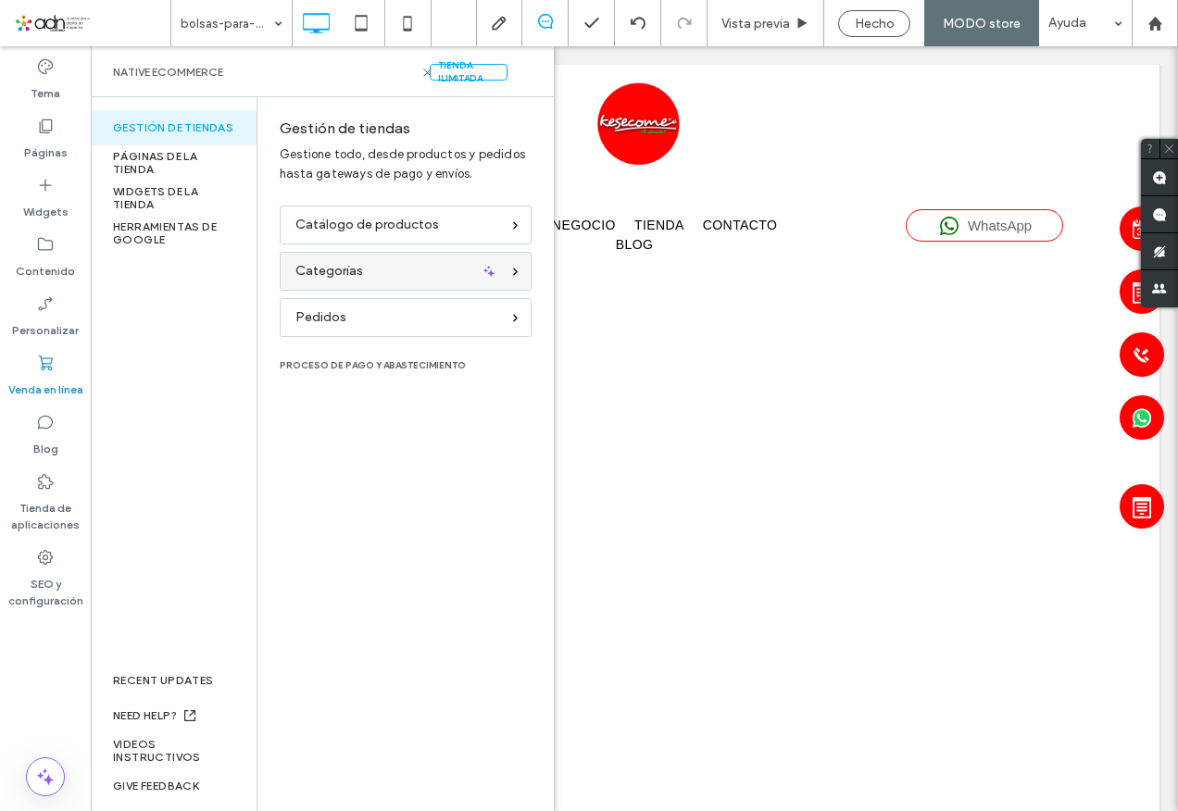
click at [299, 280] on span "Categorías" at bounding box center [329, 271] width 68 height 20
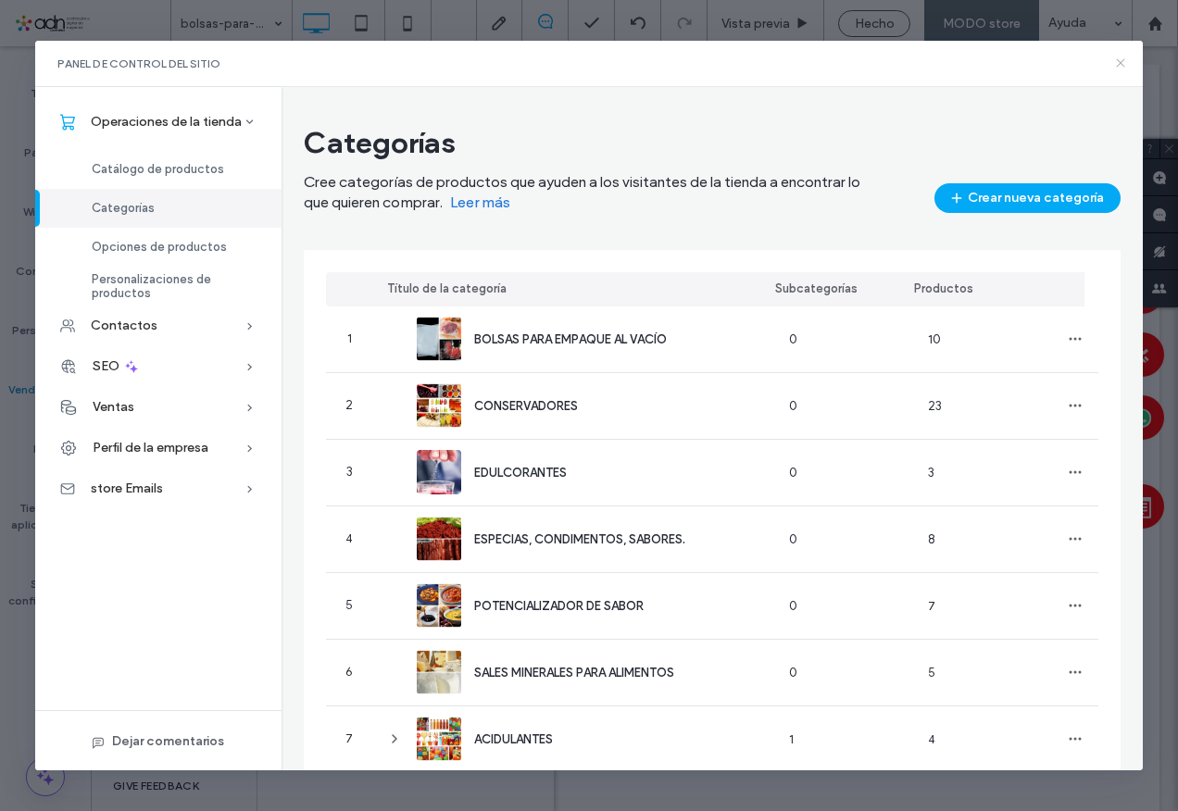
drag, startPoint x: 1114, startPoint y: 58, endPoint x: 613, endPoint y: 108, distance: 503.6
click at [1114, 58] on icon at bounding box center [1120, 63] width 15 height 15
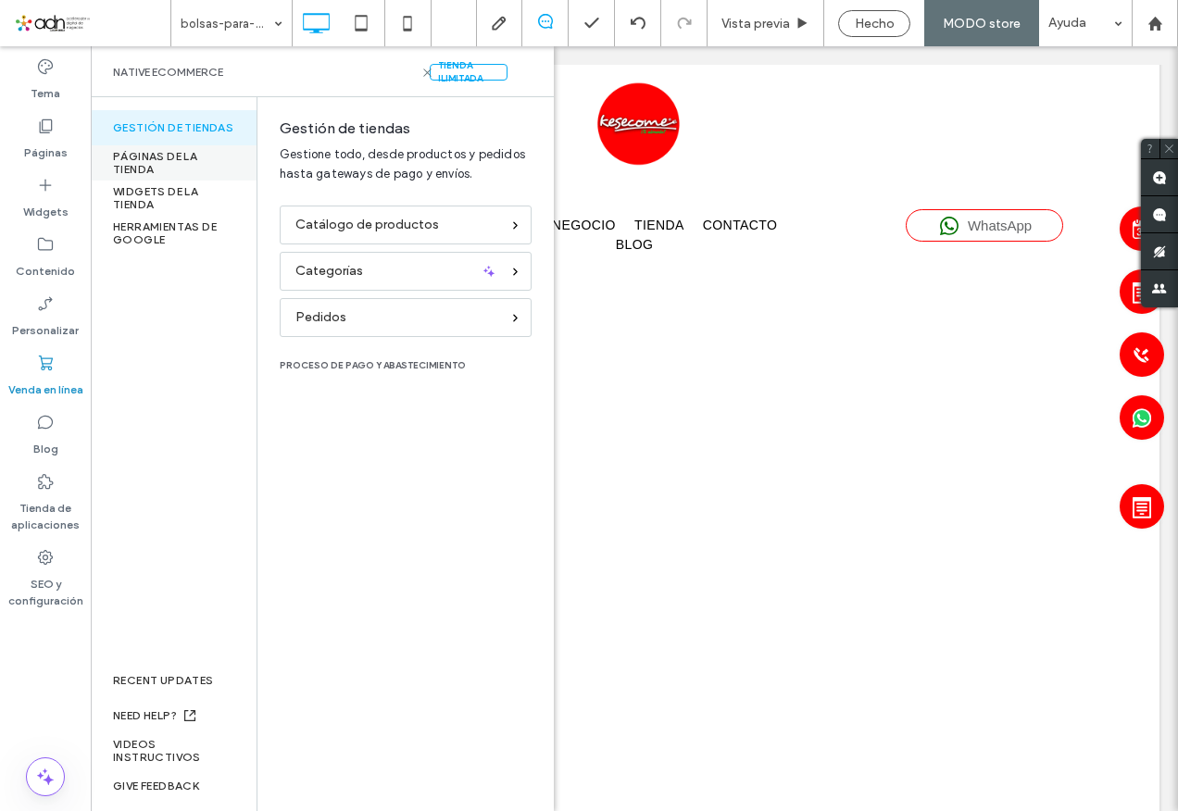
click at [127, 157] on div "PÁGINAS DE LA TIENDA" at bounding box center [174, 162] width 166 height 35
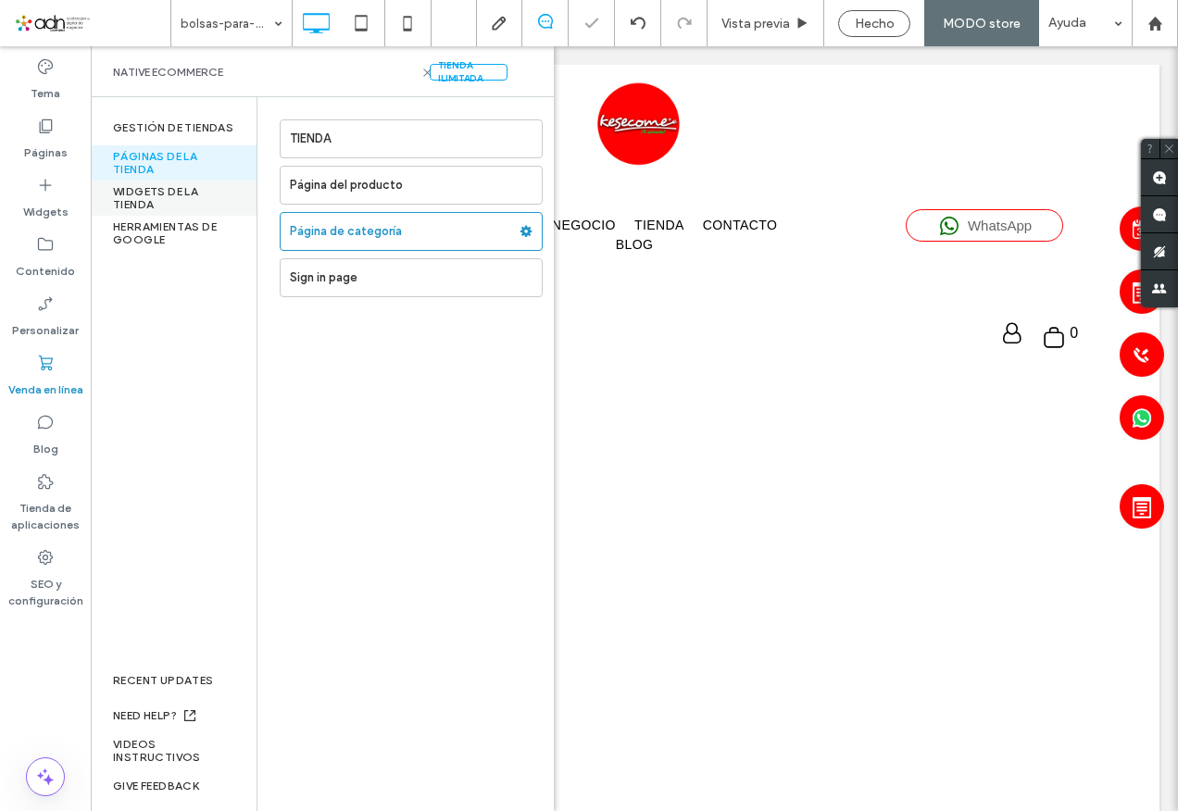
scroll to position [0, 0]
click at [432, 150] on label "TIENDA" at bounding box center [416, 138] width 252 height 37
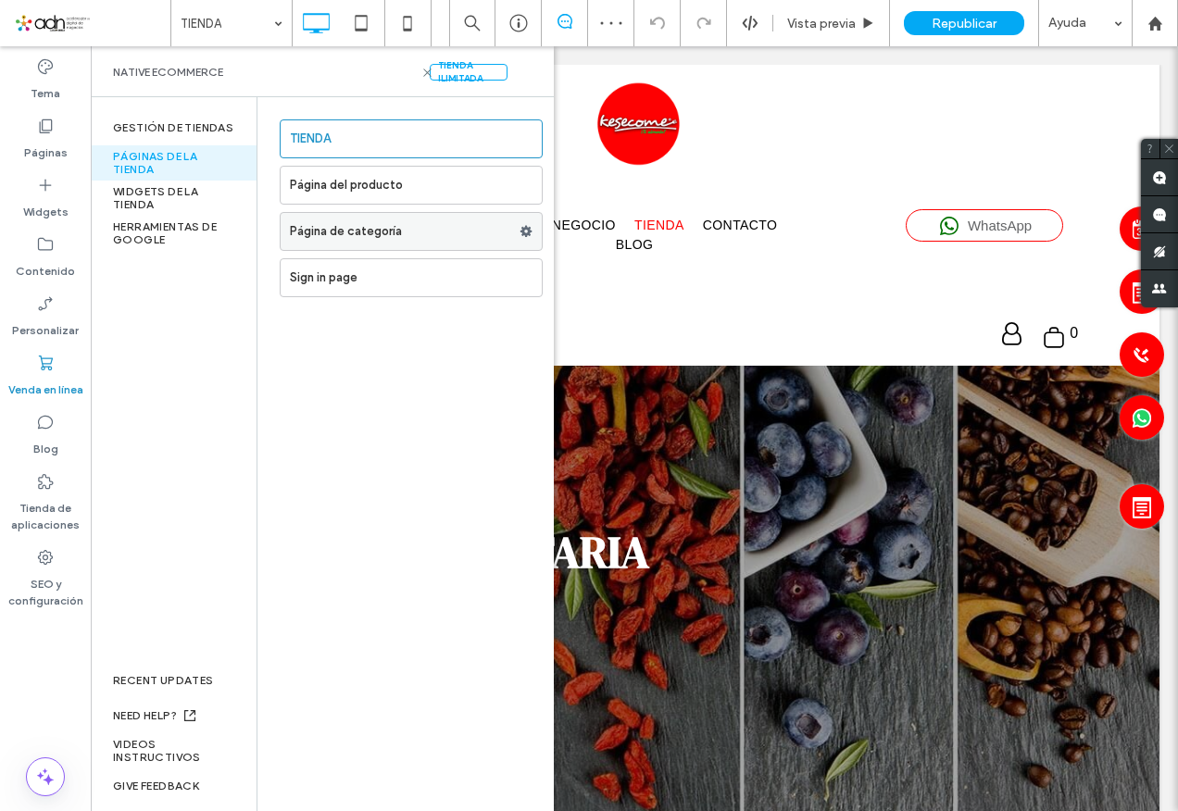
click at [380, 231] on label "Página de categoría" at bounding box center [405, 231] width 230 height 37
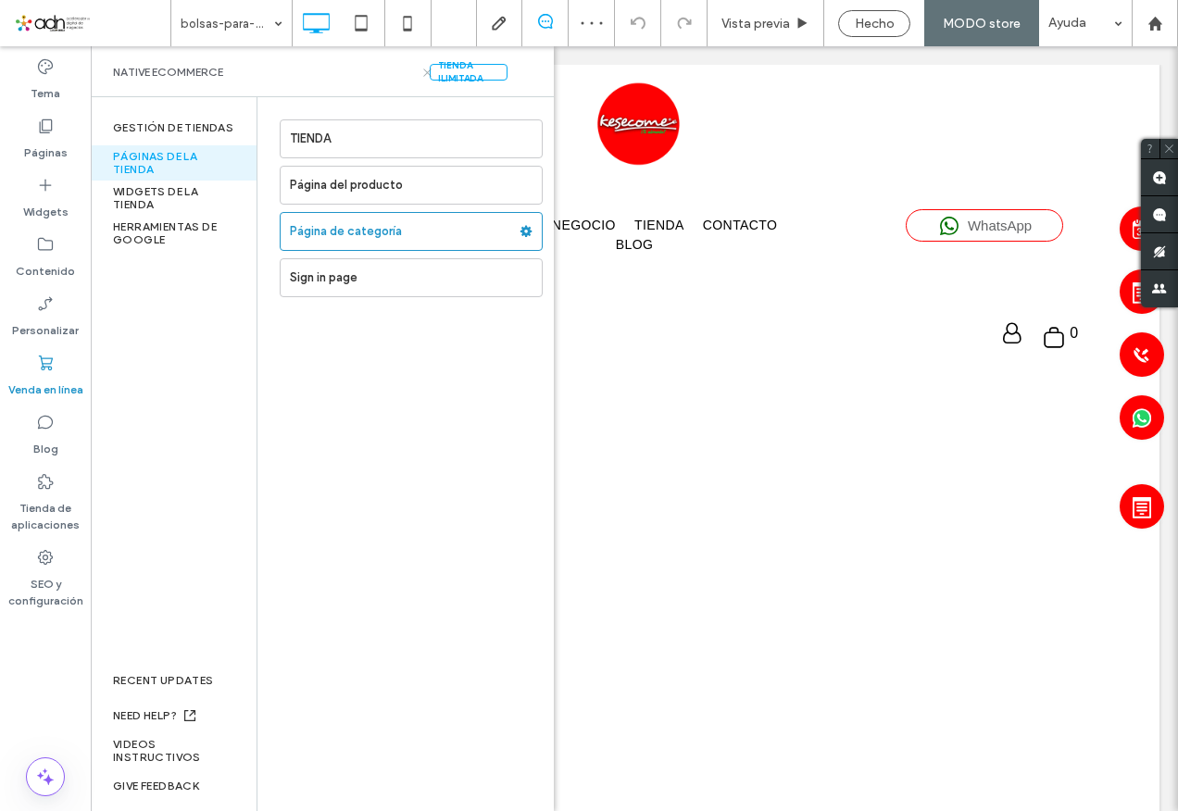
click at [429, 69] on icon at bounding box center [428, 73] width 14 height 14
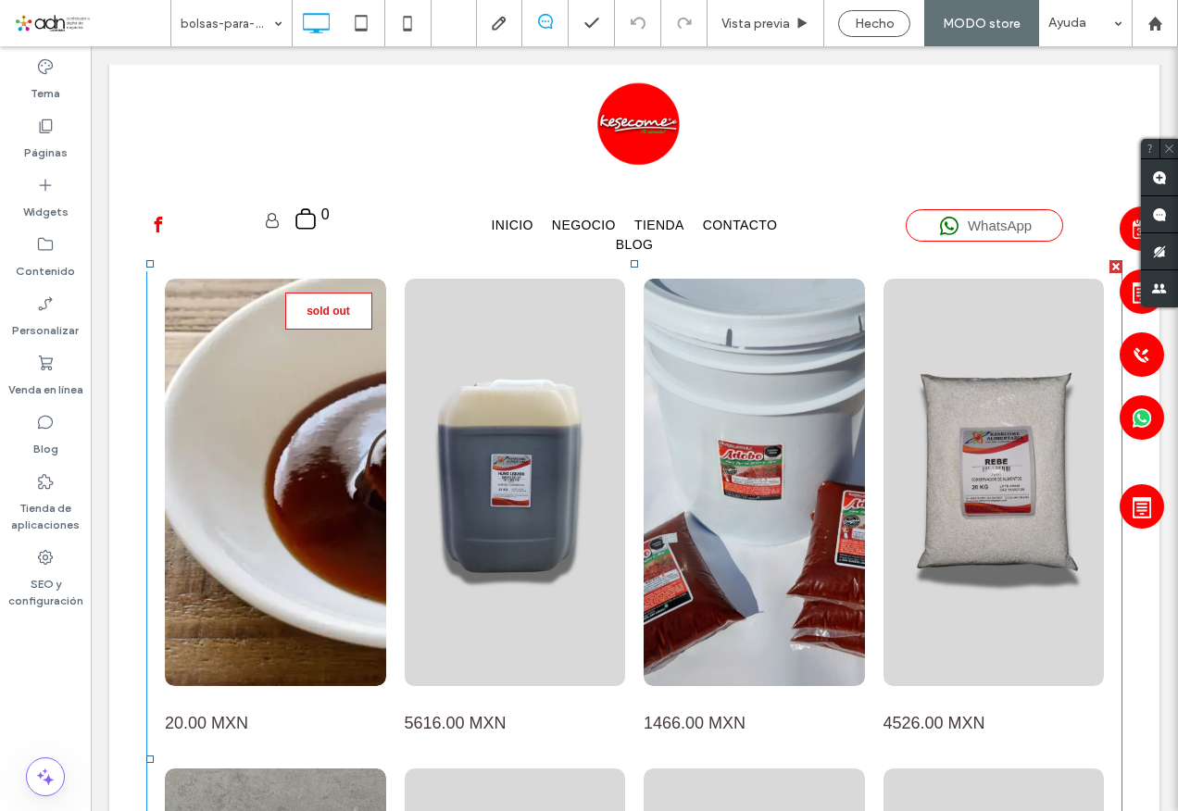
scroll to position [1112, 0]
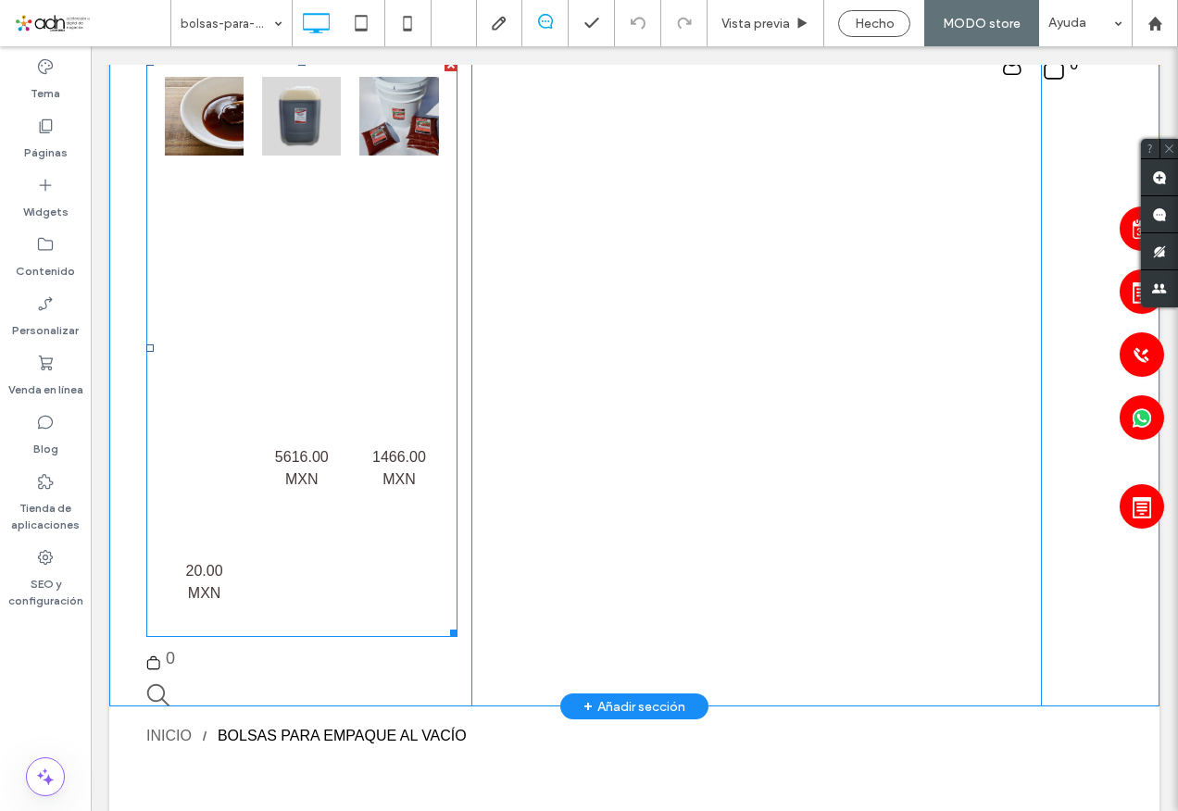
scroll to position [371, 0]
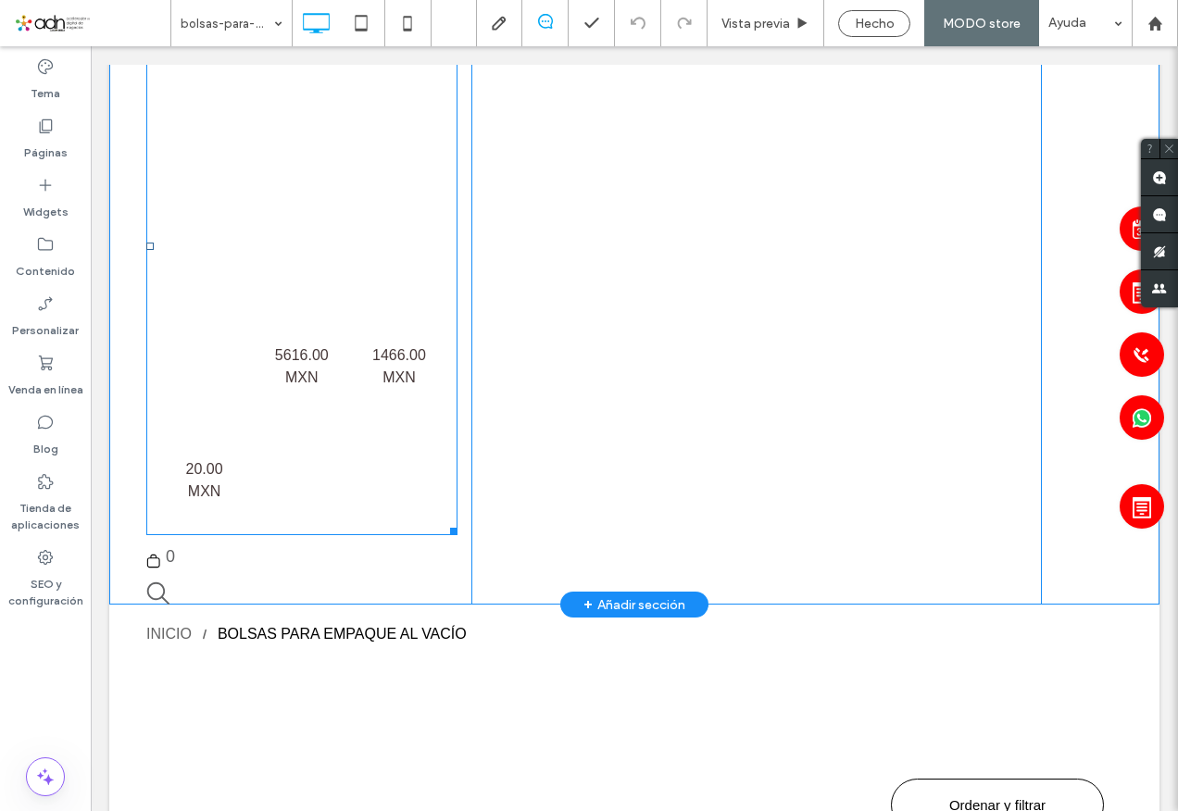
click at [307, 312] on h3 "HUMO LIQUIDO 20 KG" at bounding box center [301, 201] width 51 height 266
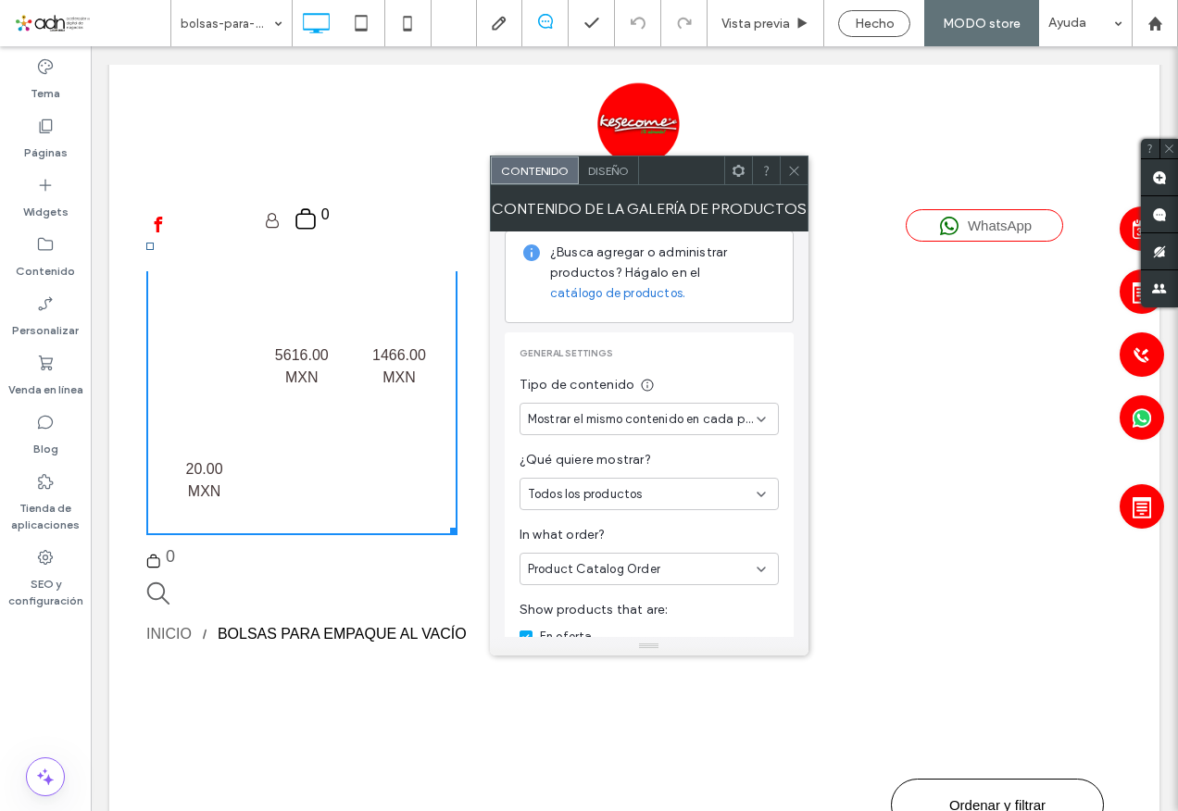
scroll to position [93, 0]
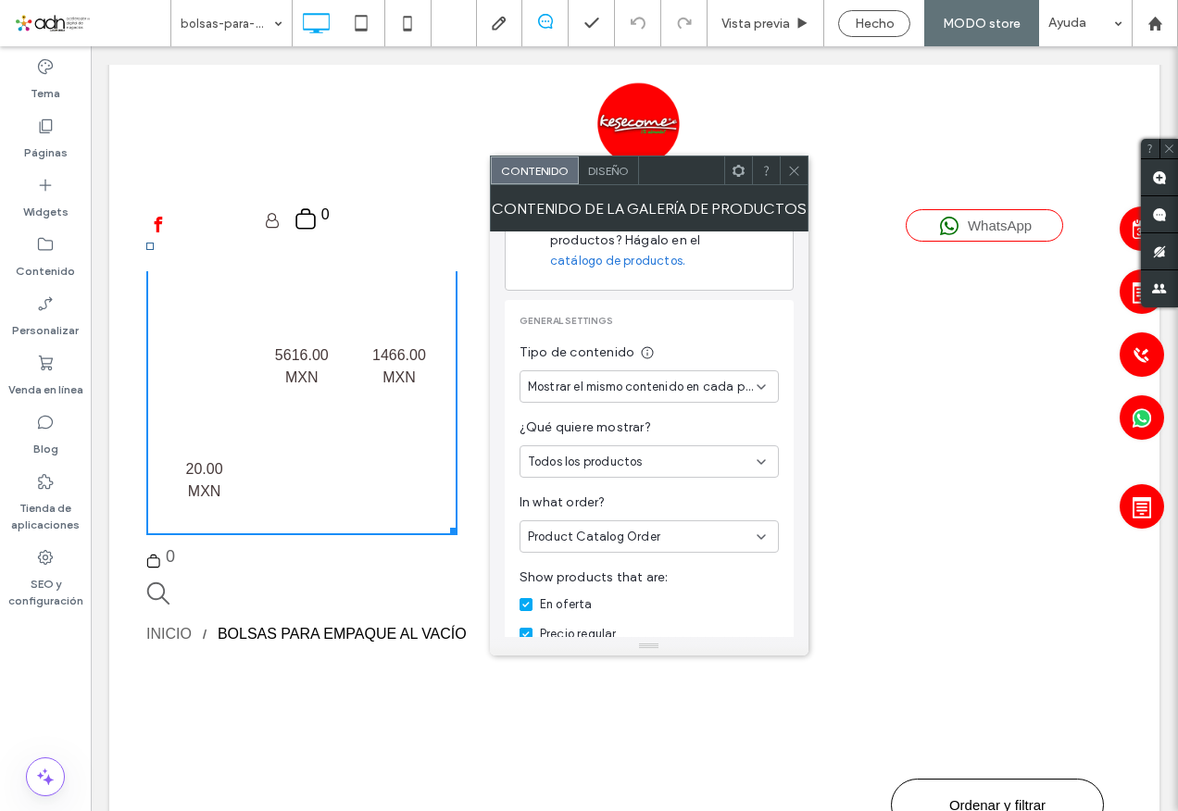
click at [764, 389] on icon at bounding box center [761, 387] width 15 height 15
click at [666, 417] on span "Mostrar diferentes contenidos por categoría" at bounding box center [645, 419] width 235 height 19
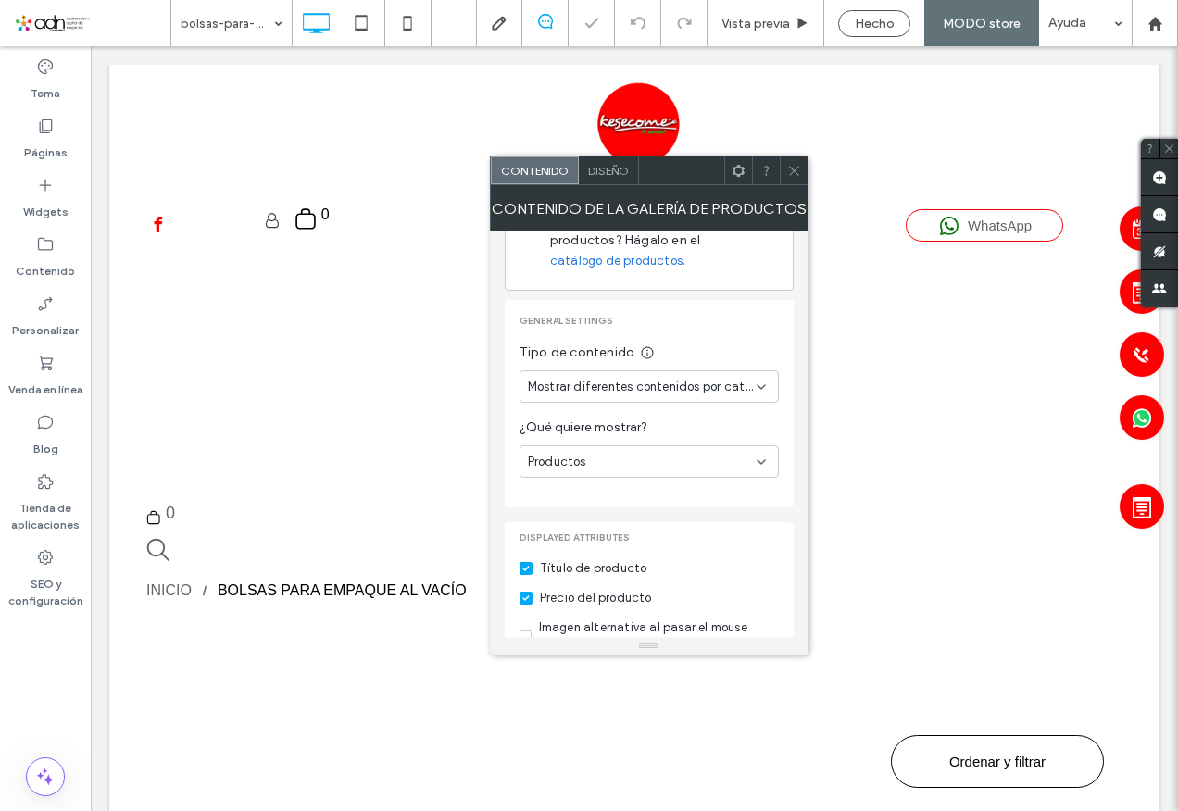
scroll to position [327, 0]
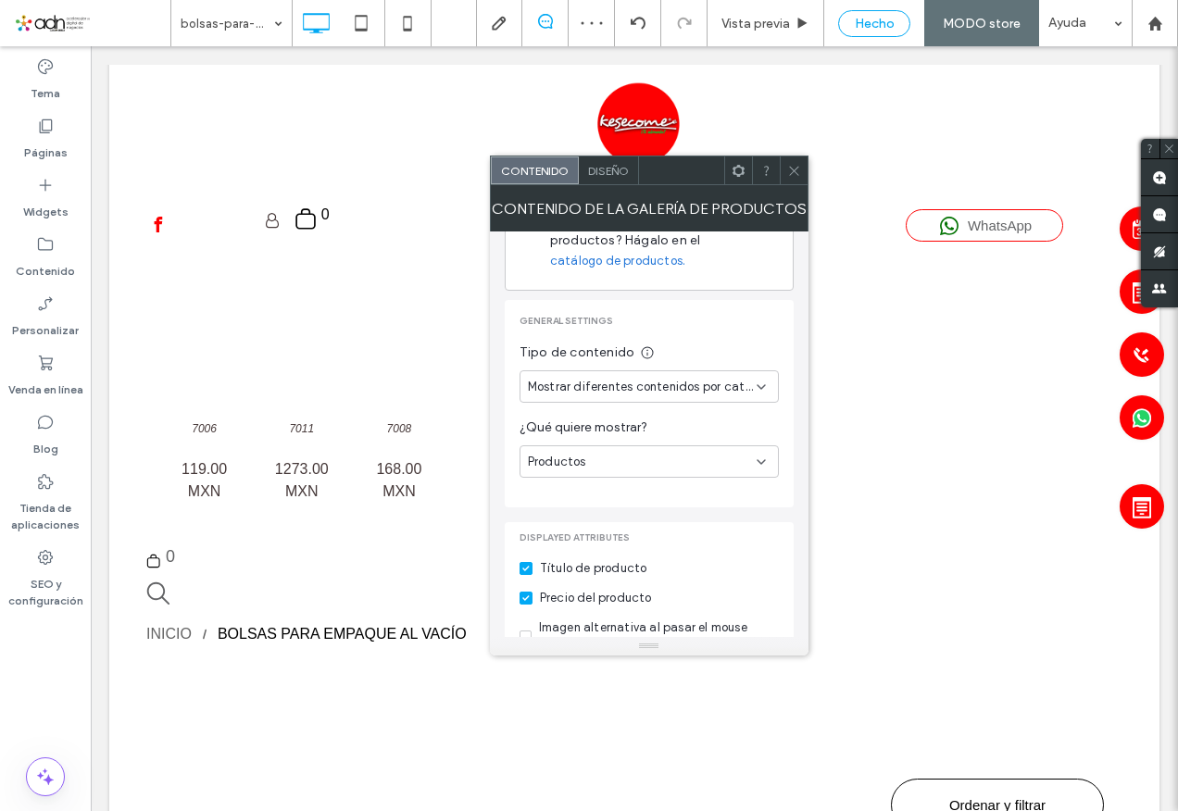
click at [883, 25] on span "Hecho" at bounding box center [875, 24] width 40 height 16
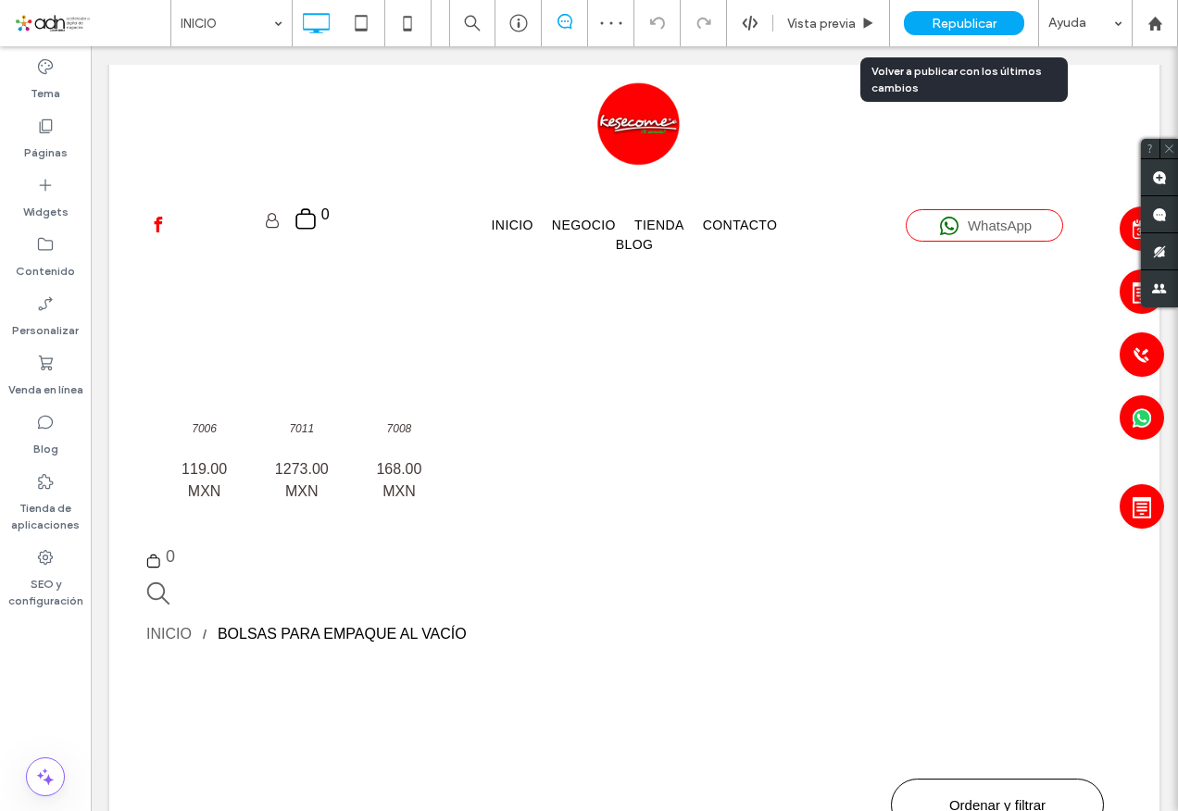
click at [963, 21] on span "Republicar" at bounding box center [964, 24] width 65 height 16
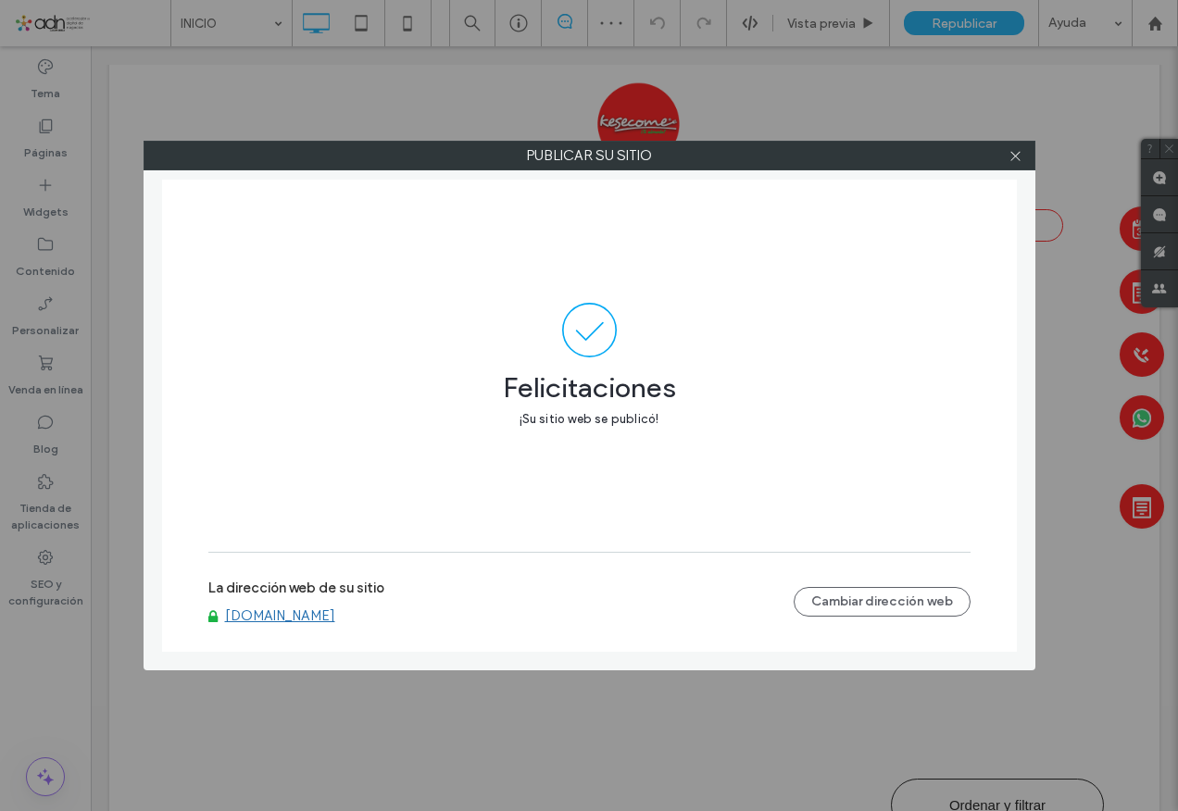
click at [313, 619] on link "[DOMAIN_NAME]" at bounding box center [280, 616] width 110 height 17
click at [1026, 154] on div at bounding box center [1016, 156] width 28 height 28
click at [1016, 157] on icon at bounding box center [1016, 156] width 14 height 14
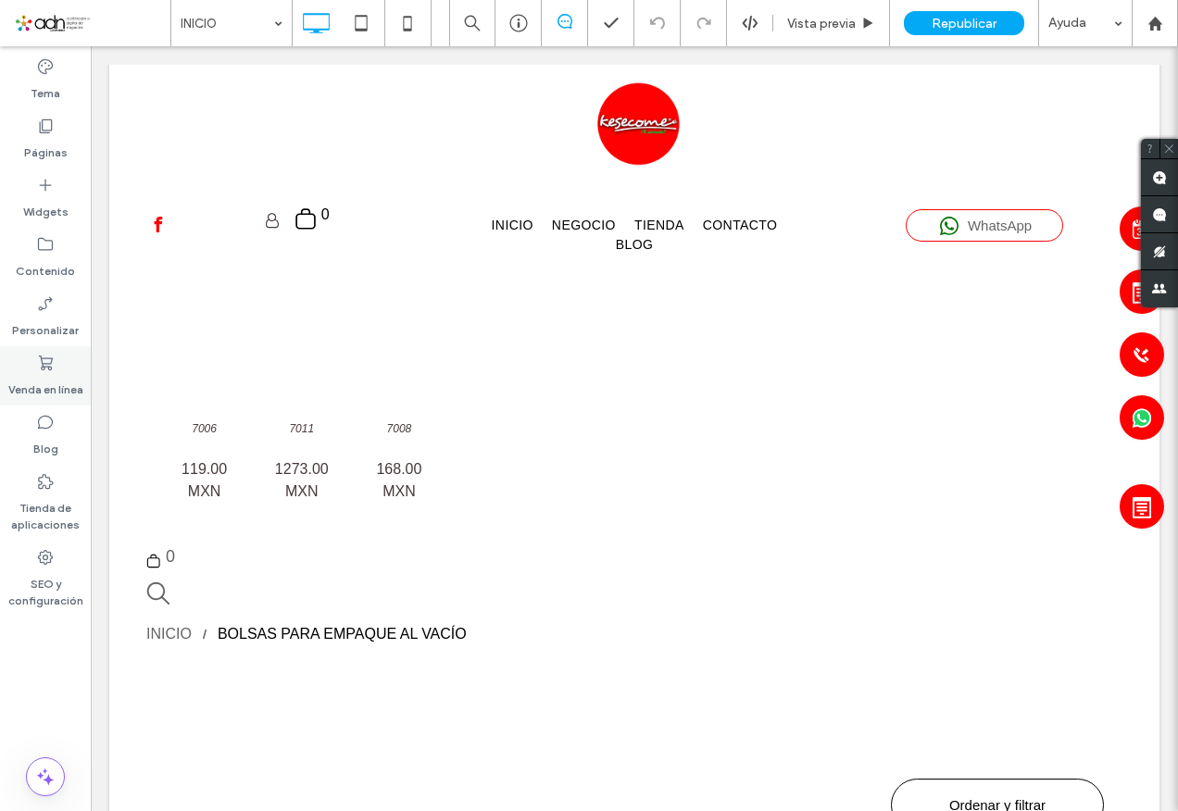
click at [45, 353] on div "Venda en línea" at bounding box center [45, 375] width 91 height 59
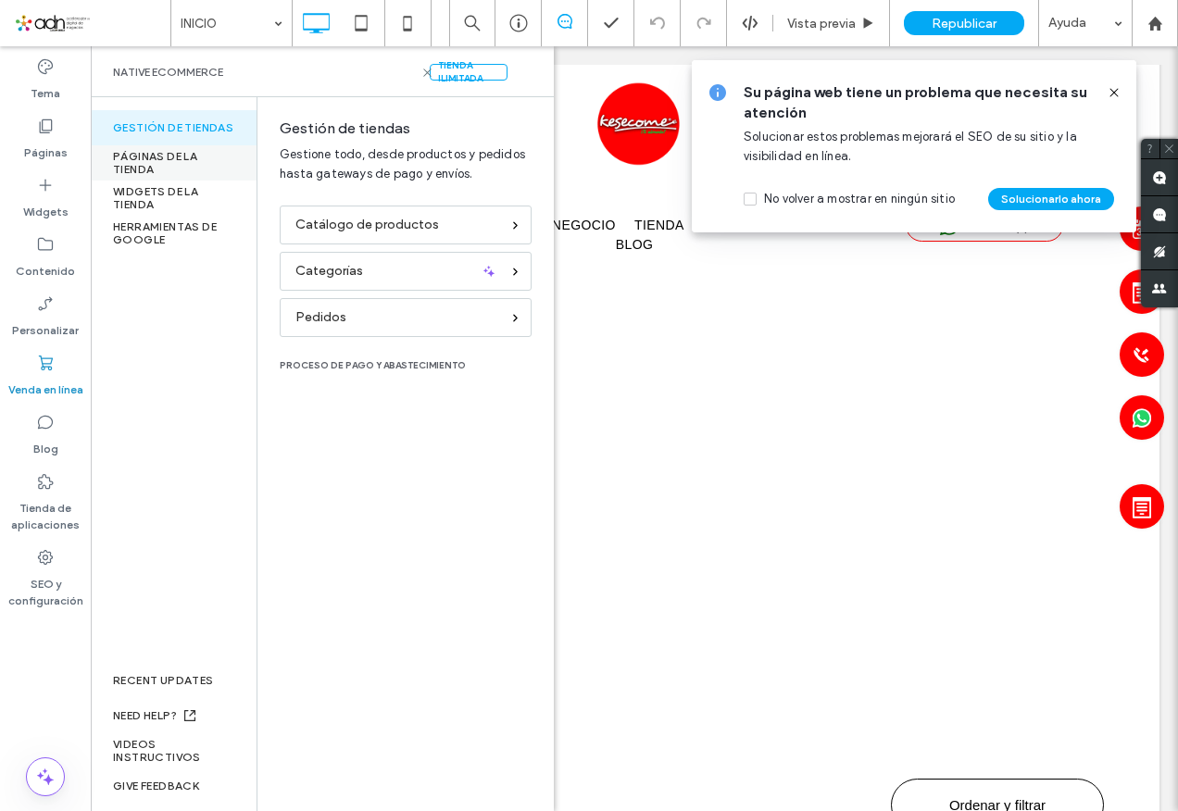
click at [158, 150] on div "PÁGINAS DE LA TIENDA" at bounding box center [174, 162] width 166 height 35
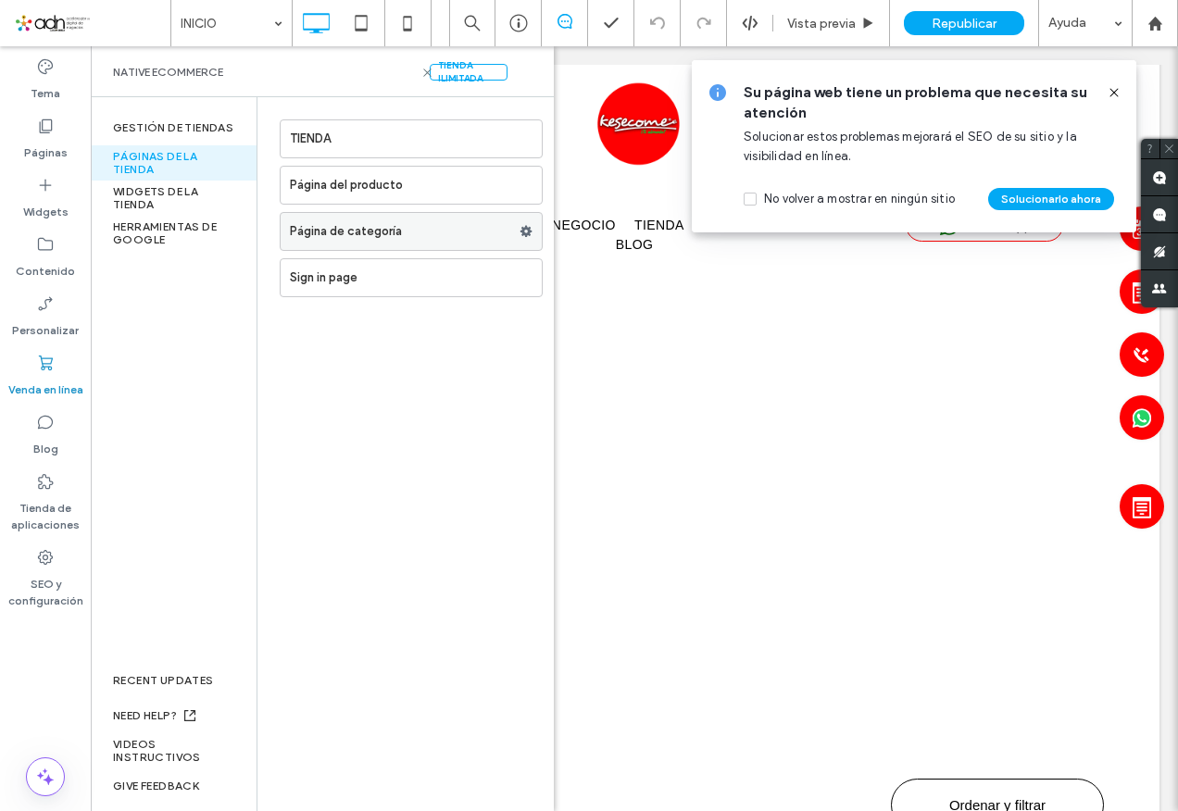
click at [388, 225] on label "Página de categoría" at bounding box center [405, 231] width 230 height 37
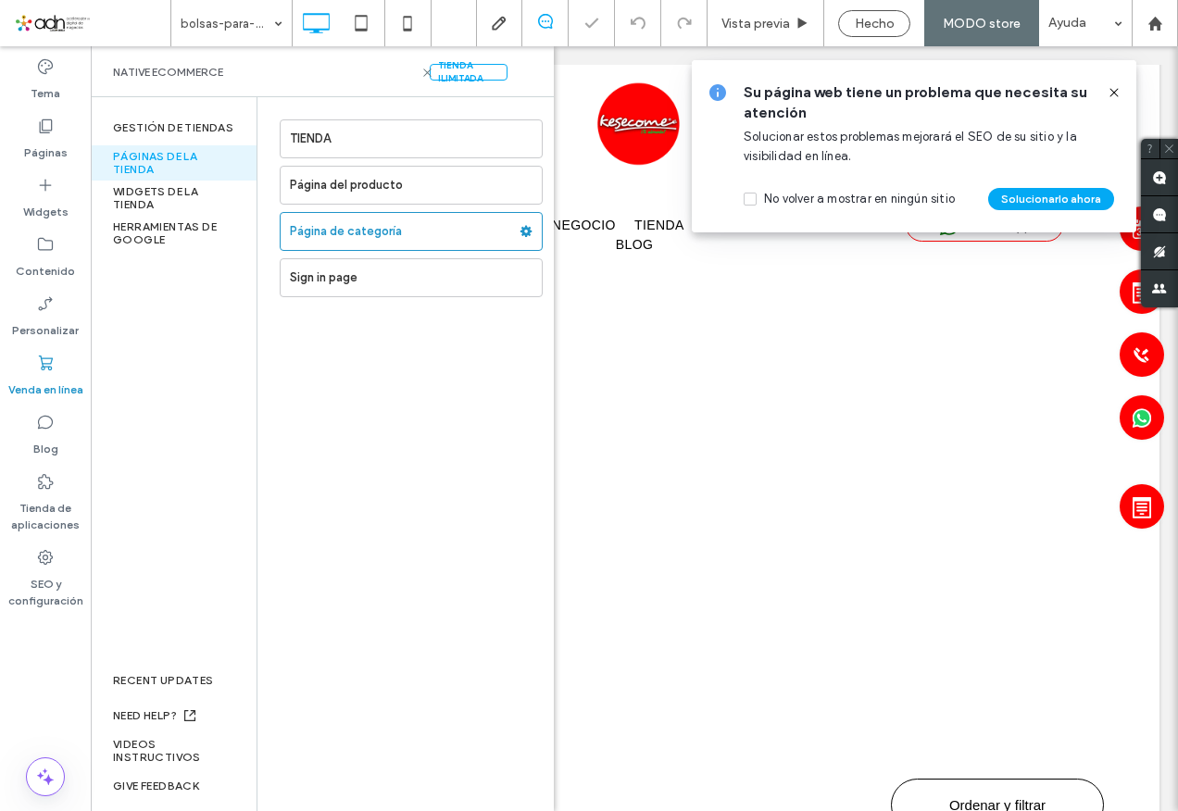
click at [1115, 94] on icon at bounding box center [1114, 92] width 15 height 15
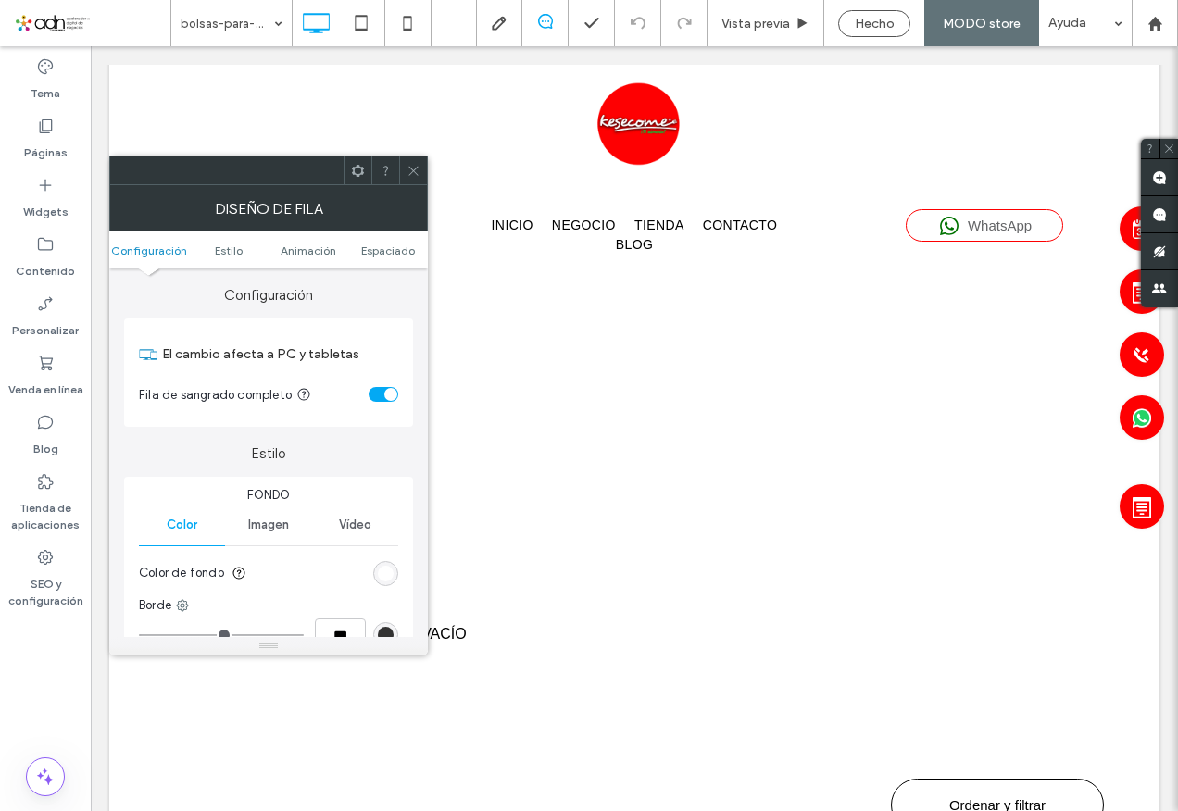
click at [418, 170] on icon at bounding box center [414, 171] width 14 height 14
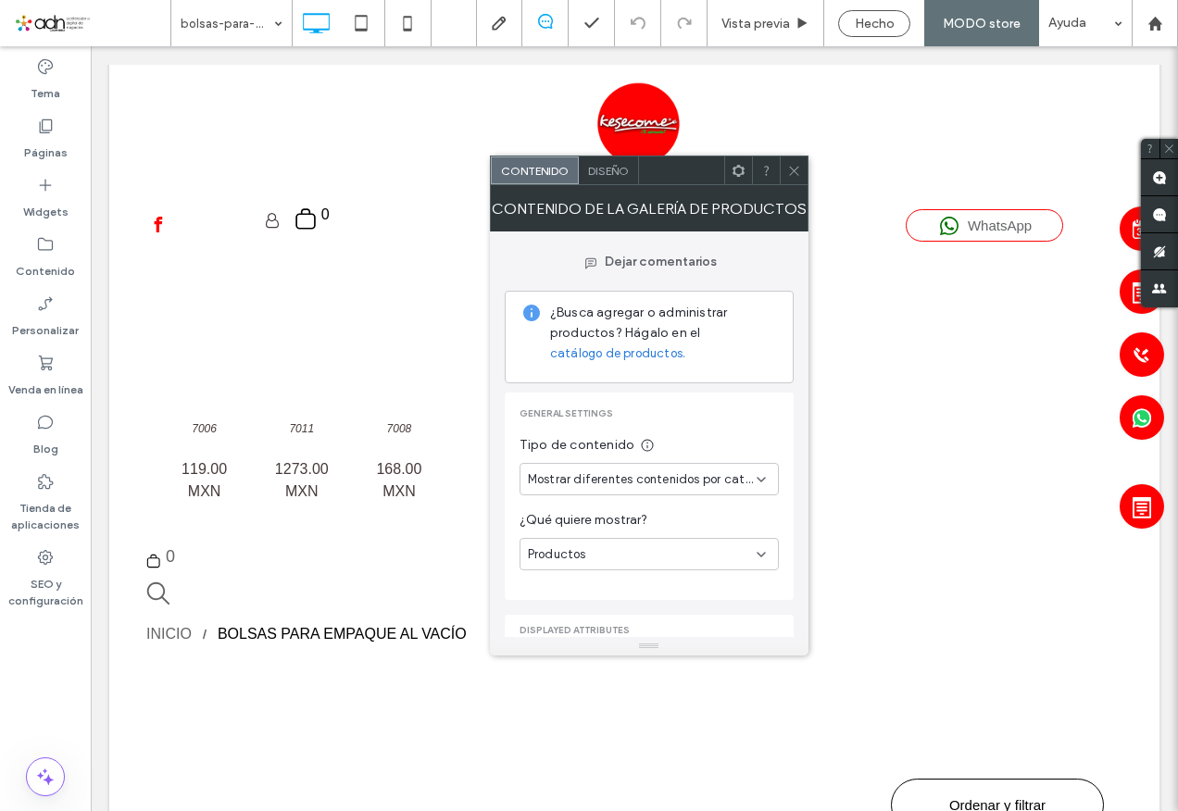
click at [796, 168] on icon at bounding box center [794, 171] width 14 height 14
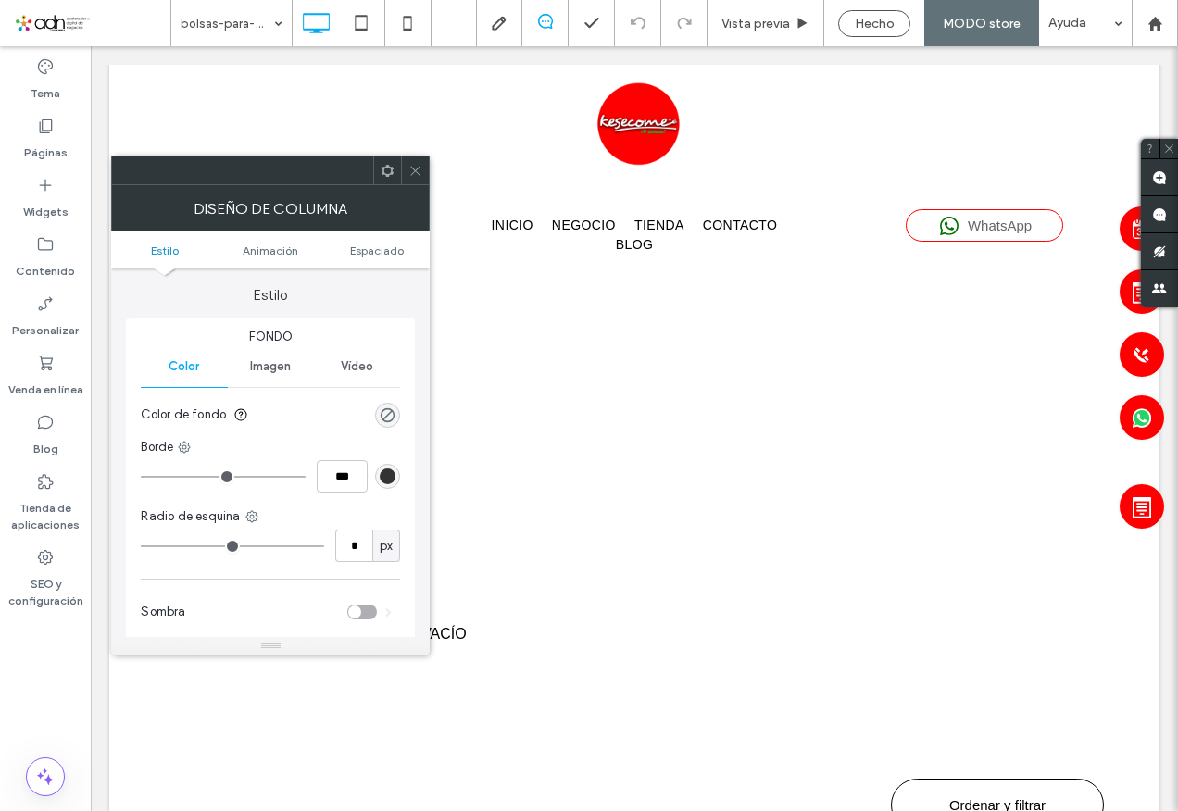
click at [385, 169] on icon at bounding box center [388, 171] width 14 height 14
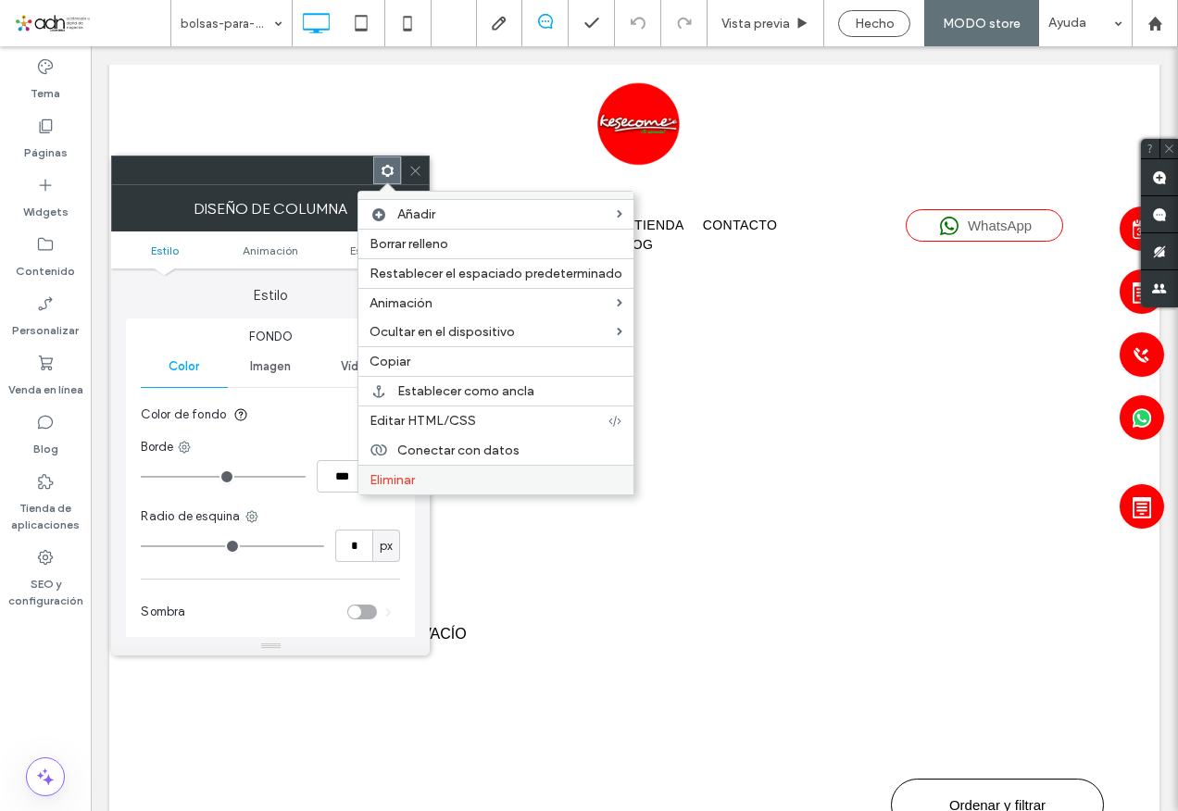
click at [402, 475] on span "Eliminar" at bounding box center [392, 480] width 45 height 16
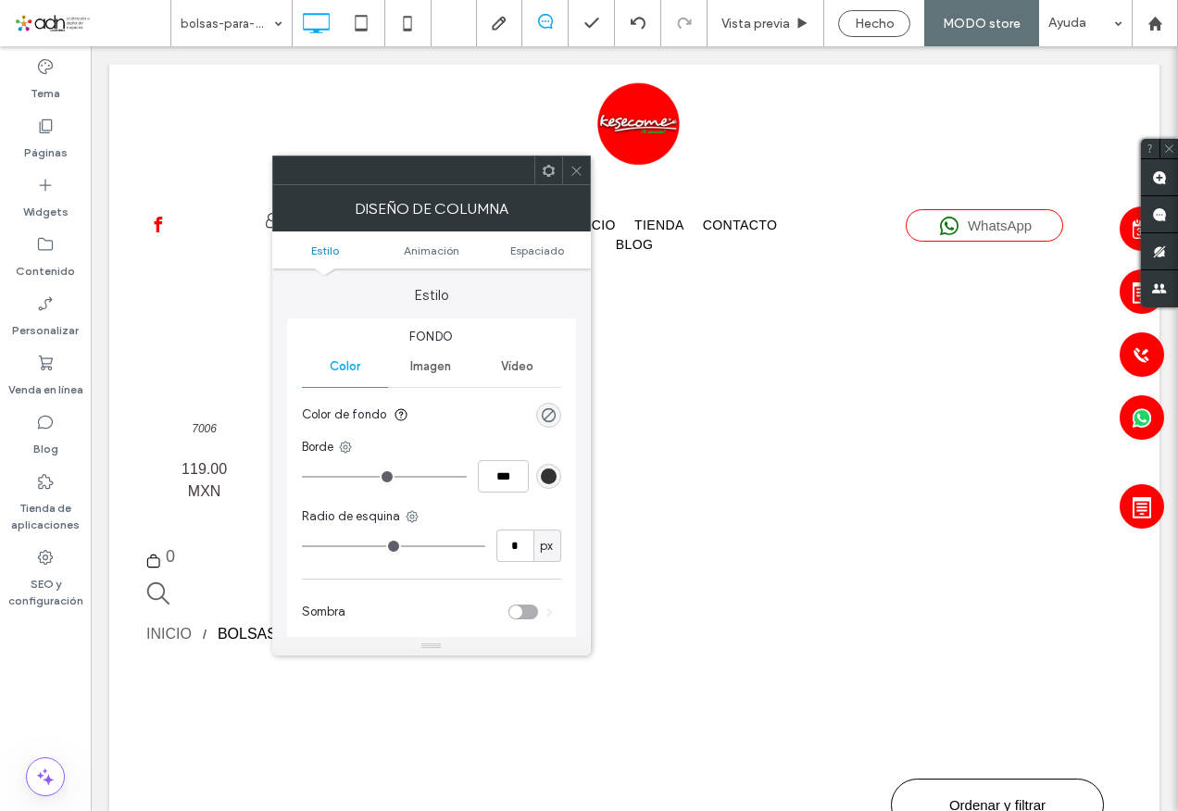
click at [583, 171] on icon at bounding box center [577, 171] width 14 height 14
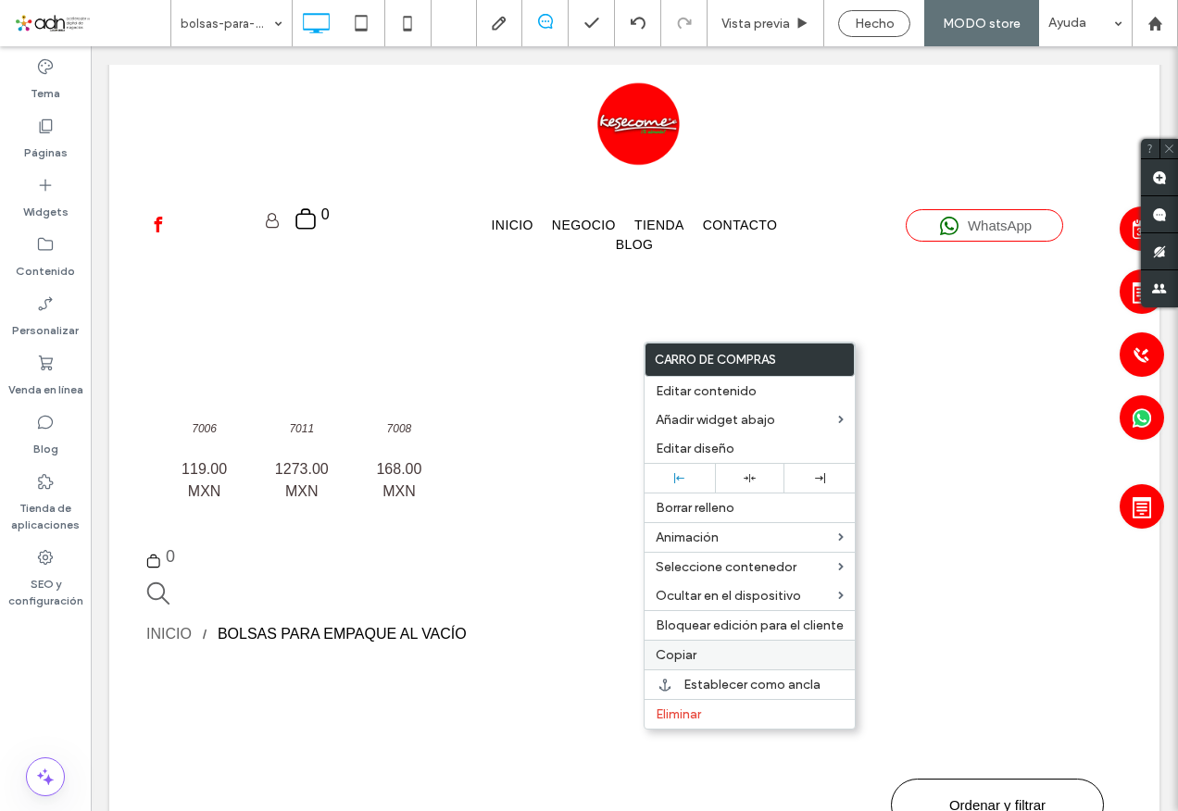
click at [684, 657] on span "Copiar" at bounding box center [676, 655] width 41 height 16
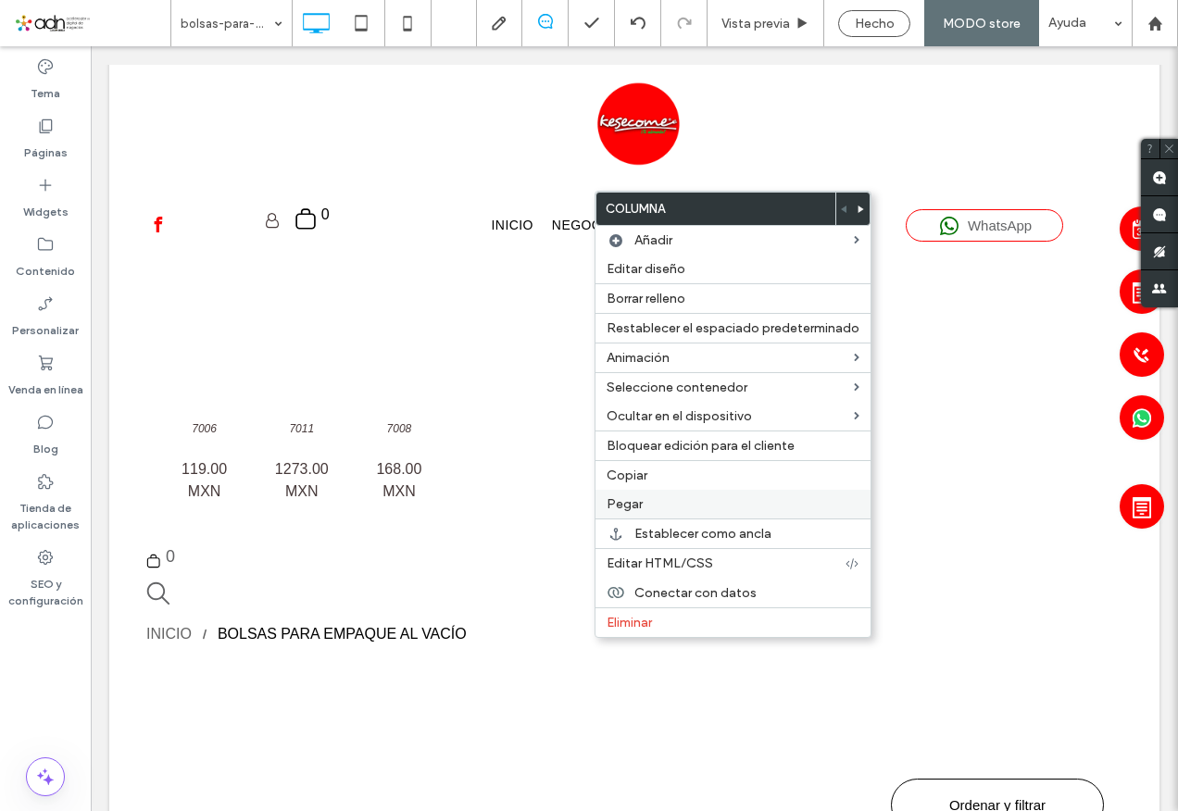
click at [631, 507] on span "Pegar" at bounding box center [625, 504] width 36 height 16
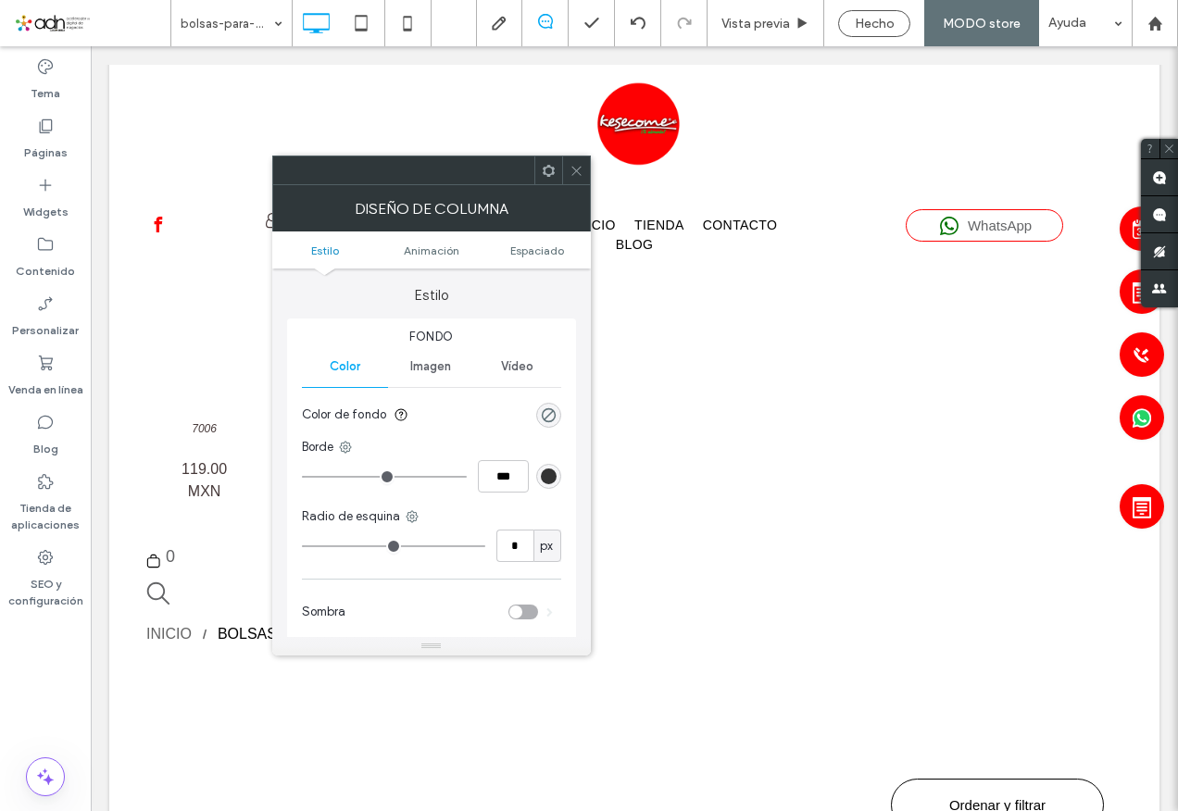
click at [545, 170] on use at bounding box center [548, 170] width 12 height 12
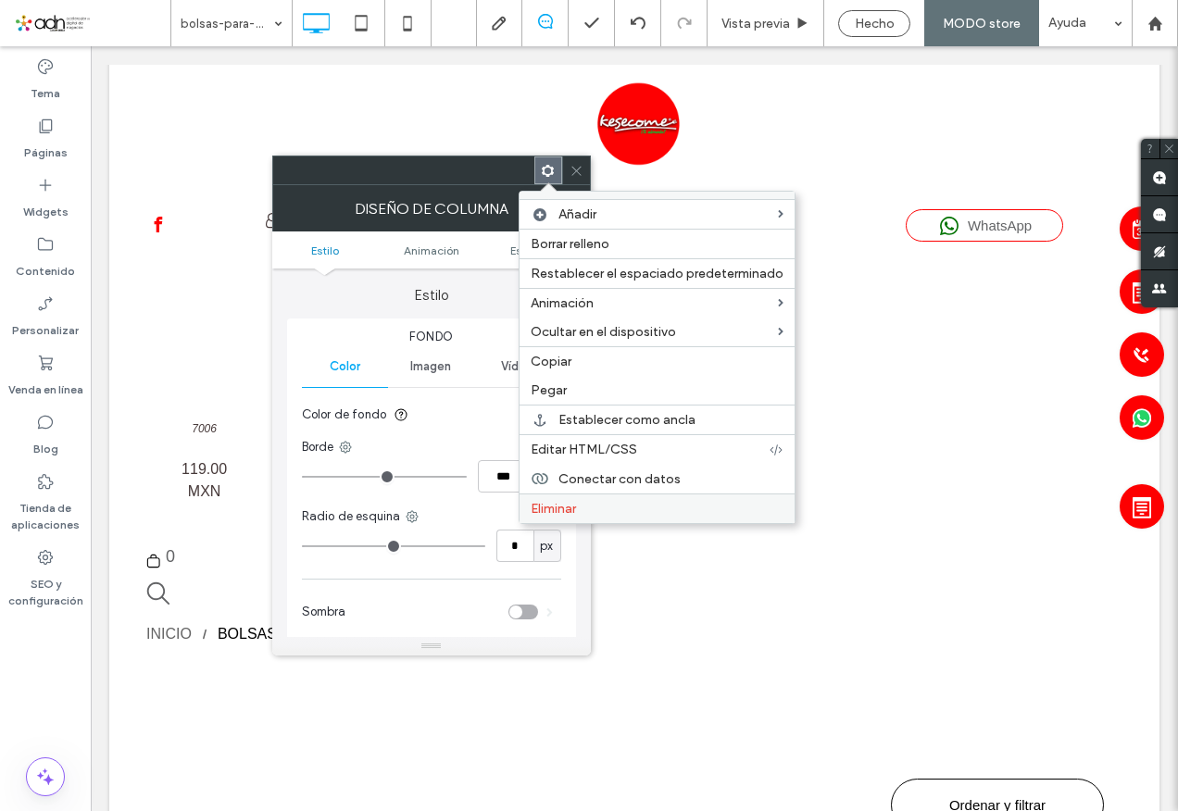
click at [566, 509] on span "Eliminar" at bounding box center [553, 509] width 45 height 16
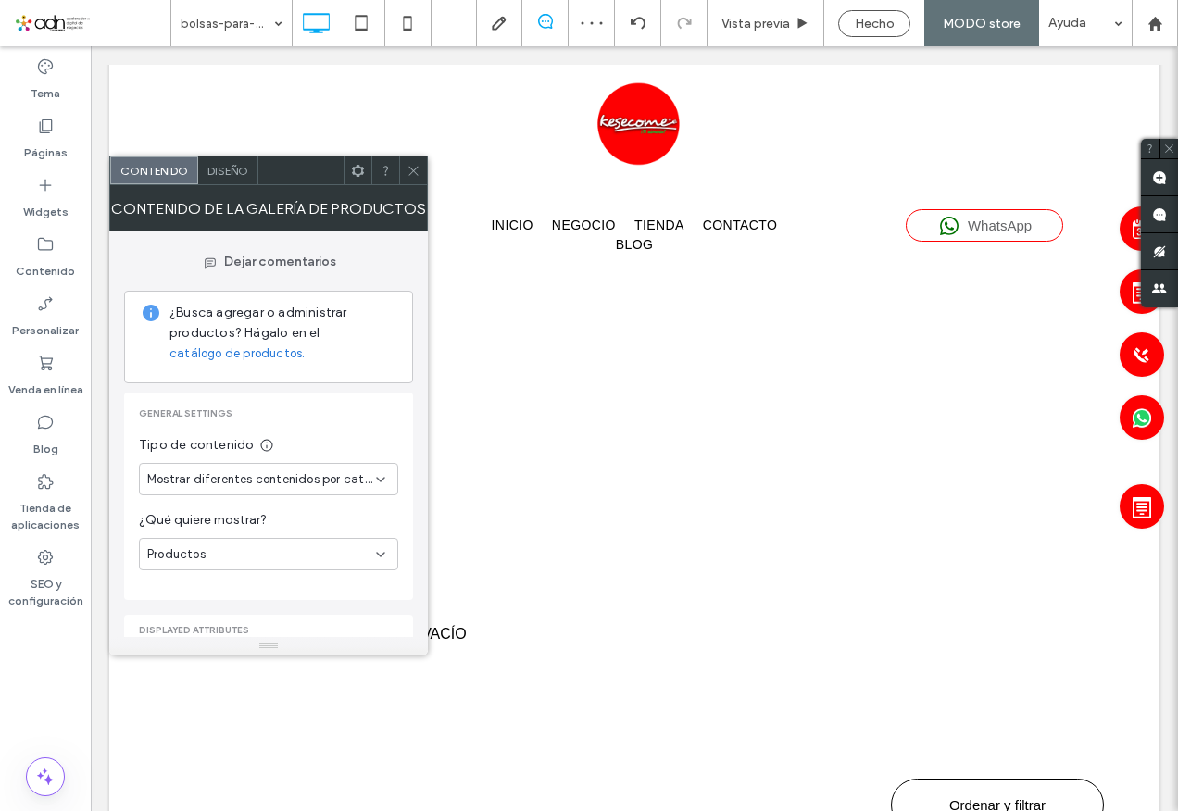
click at [222, 167] on span "Diseño" at bounding box center [227, 171] width 41 height 14
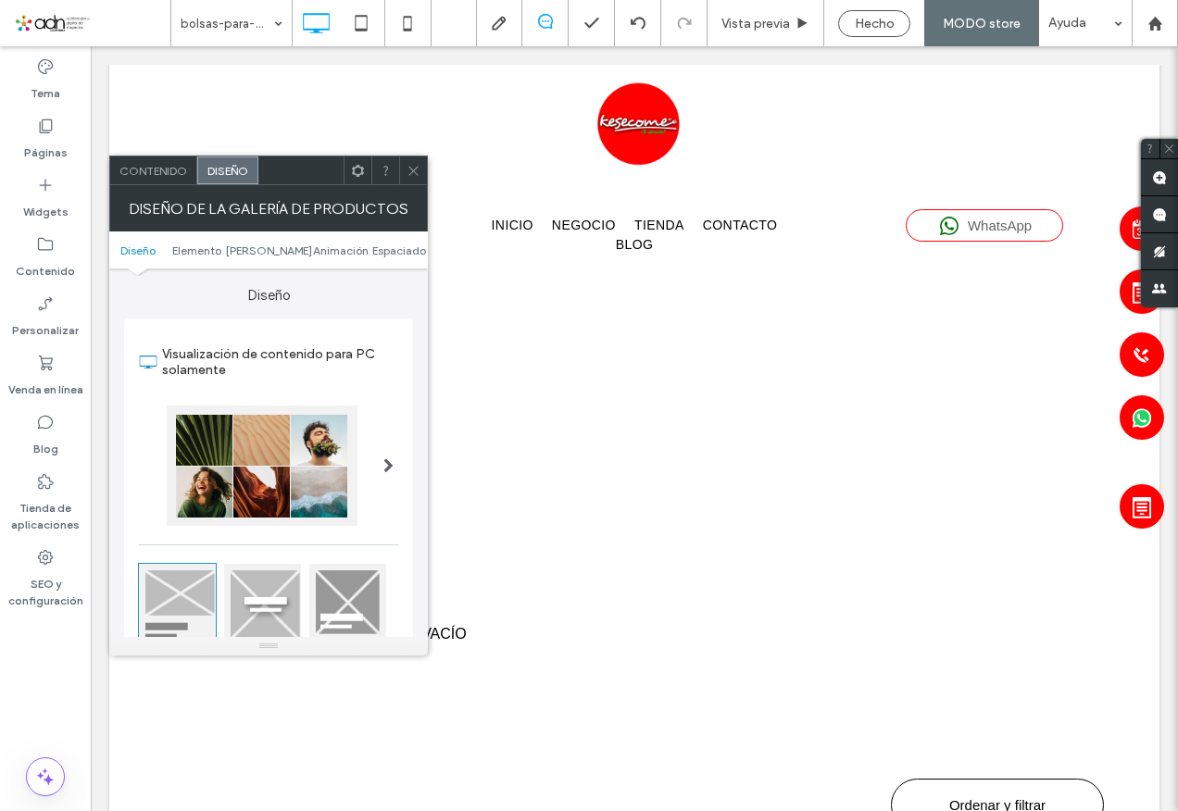
click at [146, 165] on span "Contenido" at bounding box center [153, 171] width 68 height 14
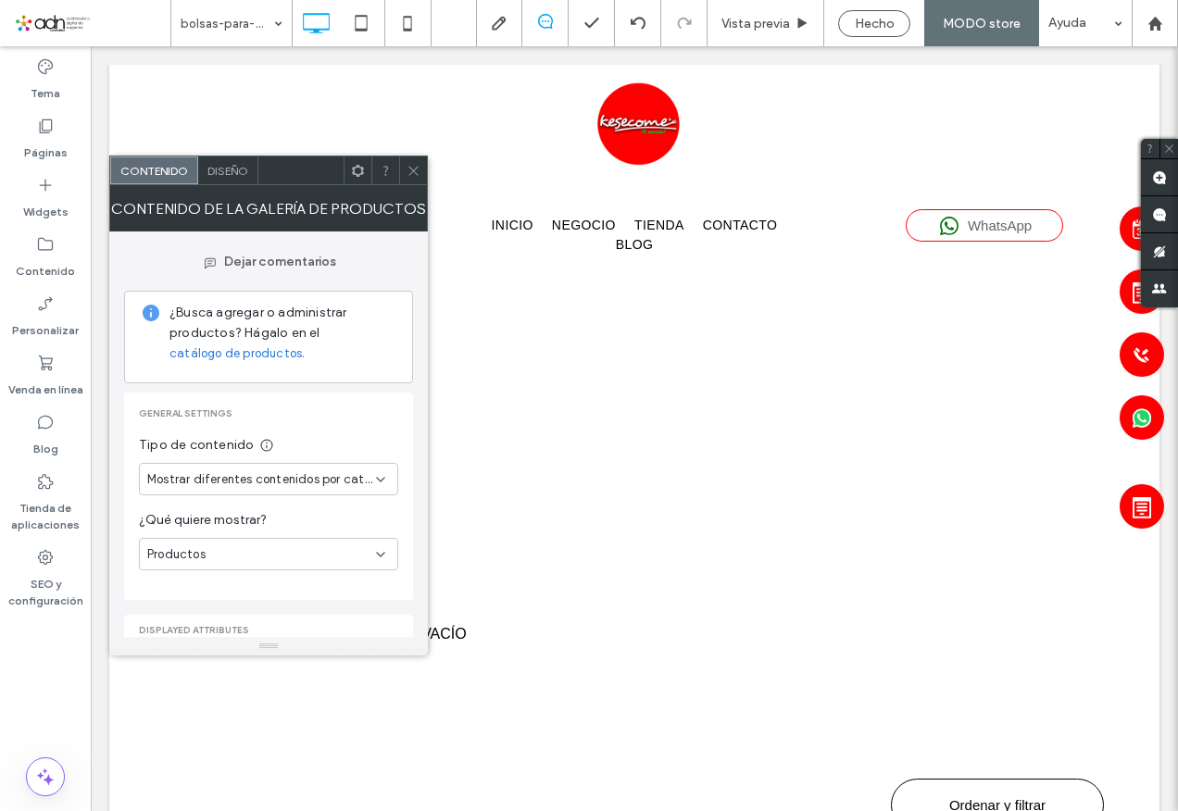
click at [237, 483] on span "Mostrar diferentes contenidos por categoría" at bounding box center [261, 480] width 229 height 19
click at [244, 542] on span "Mostrar el mismo contenido en cada página" at bounding box center [264, 544] width 235 height 19
click at [414, 169] on icon at bounding box center [414, 171] width 14 height 14
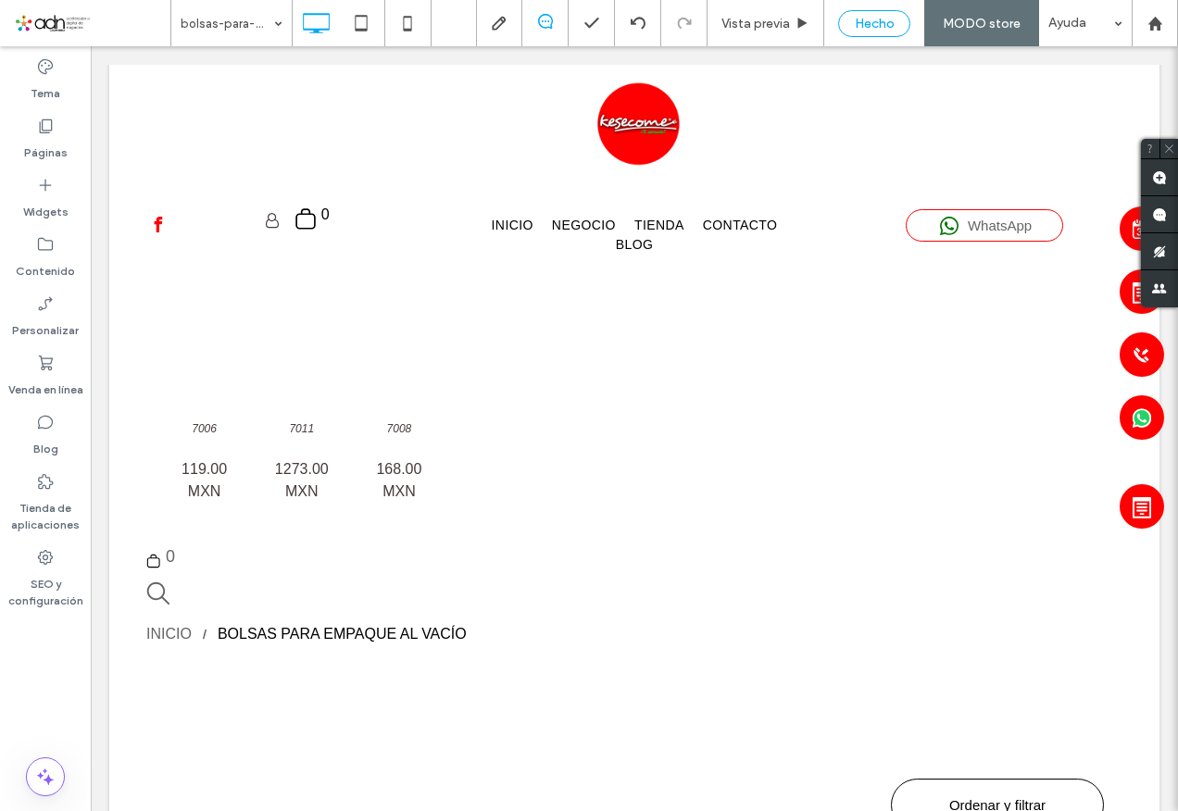
click at [876, 29] on span "Hecho" at bounding box center [875, 24] width 40 height 16
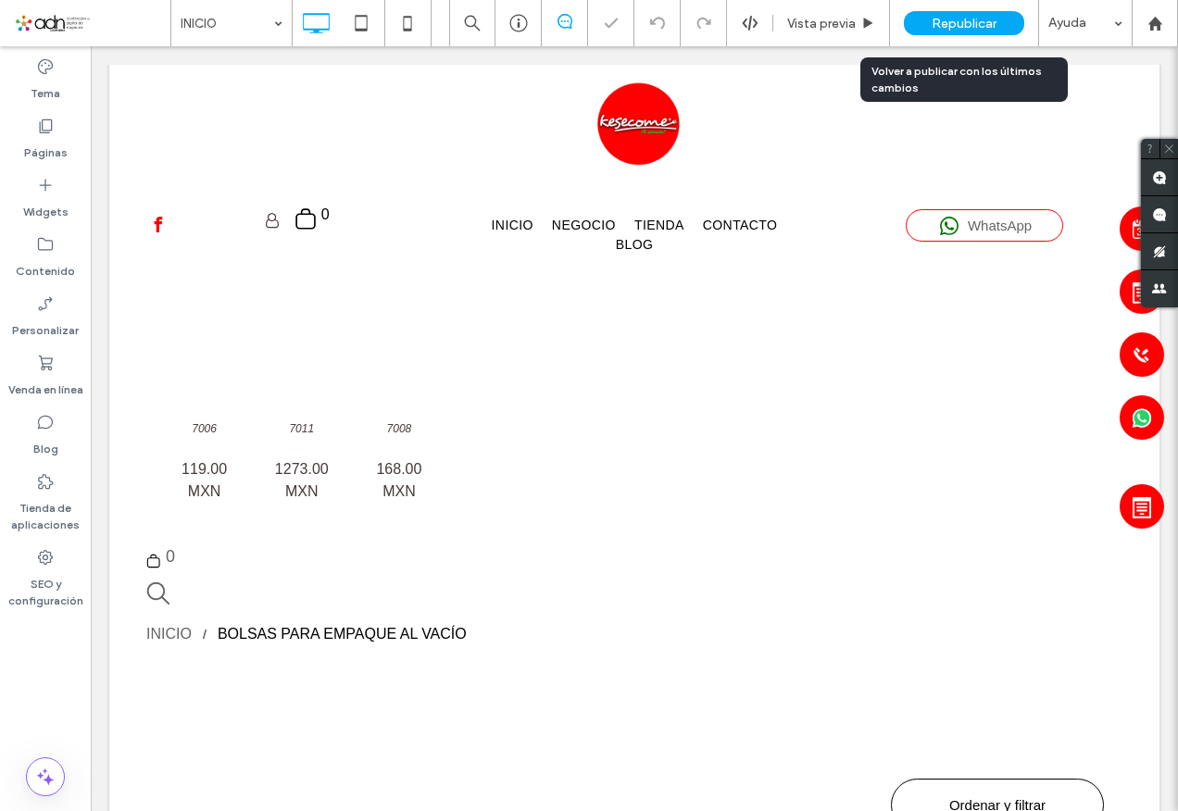
click at [942, 17] on span "Republicar" at bounding box center [964, 24] width 65 height 16
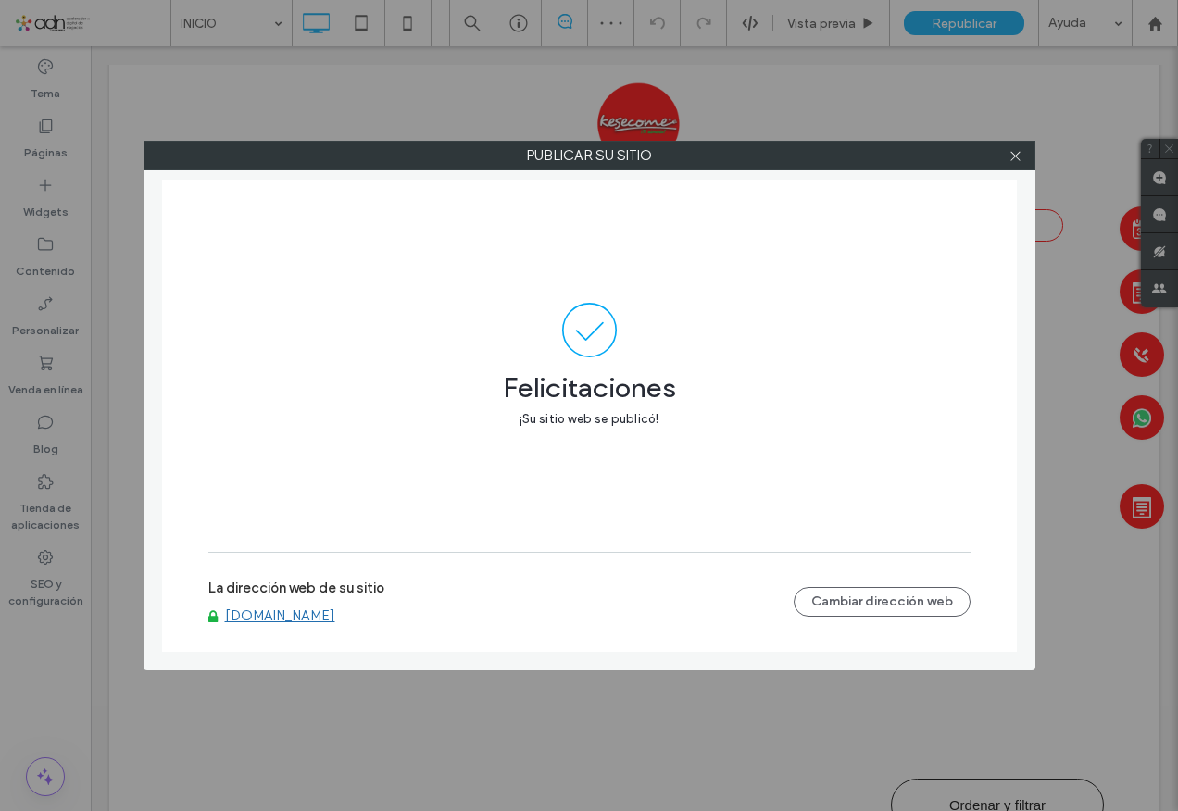
click at [325, 619] on link "[DOMAIN_NAME]" at bounding box center [280, 616] width 110 height 17
click at [1013, 157] on icon at bounding box center [1016, 156] width 14 height 14
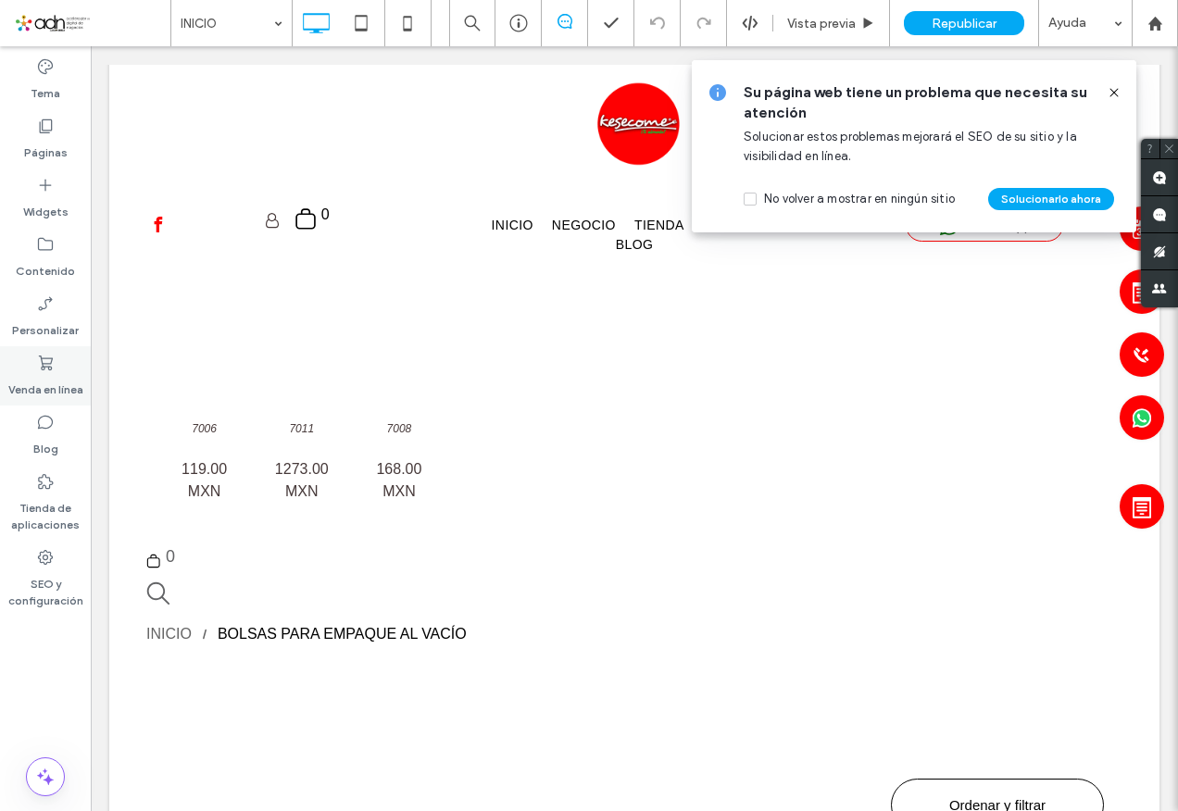
click at [52, 363] on icon at bounding box center [45, 363] width 19 height 19
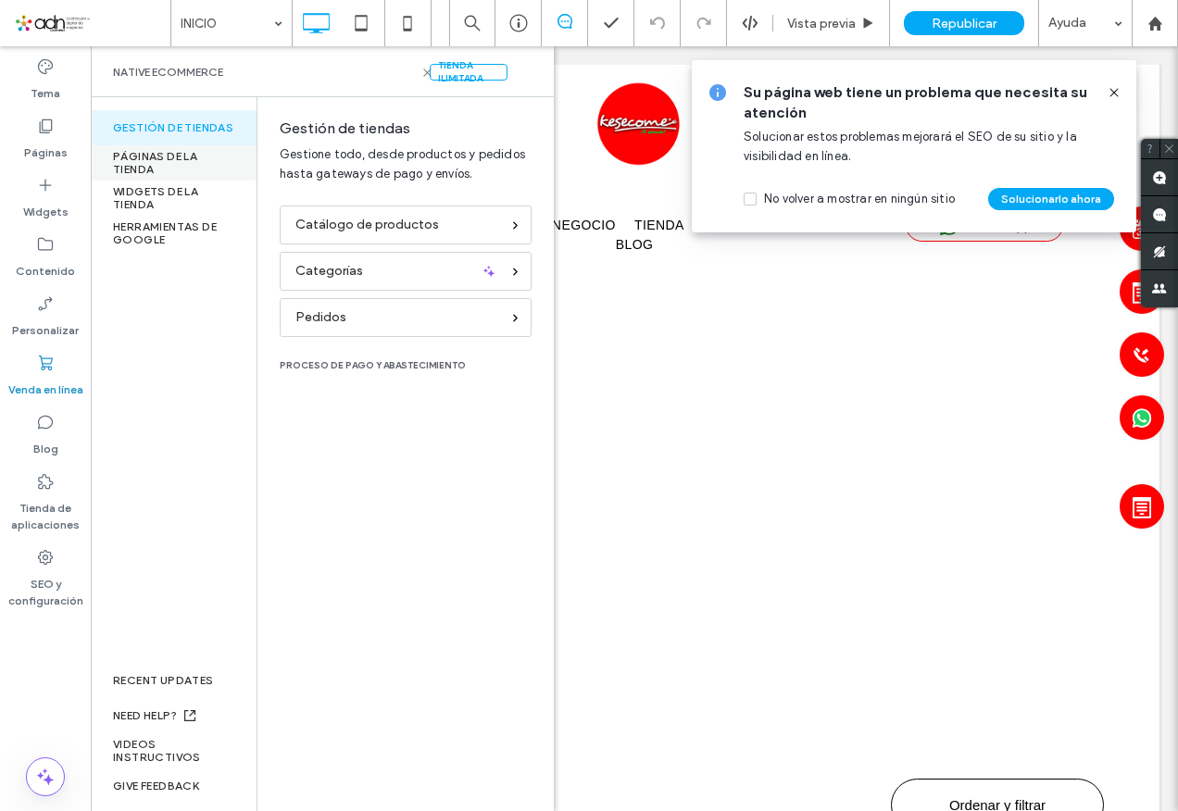
click at [157, 153] on div "PÁGINAS DE LA TIENDA" at bounding box center [174, 162] width 166 height 35
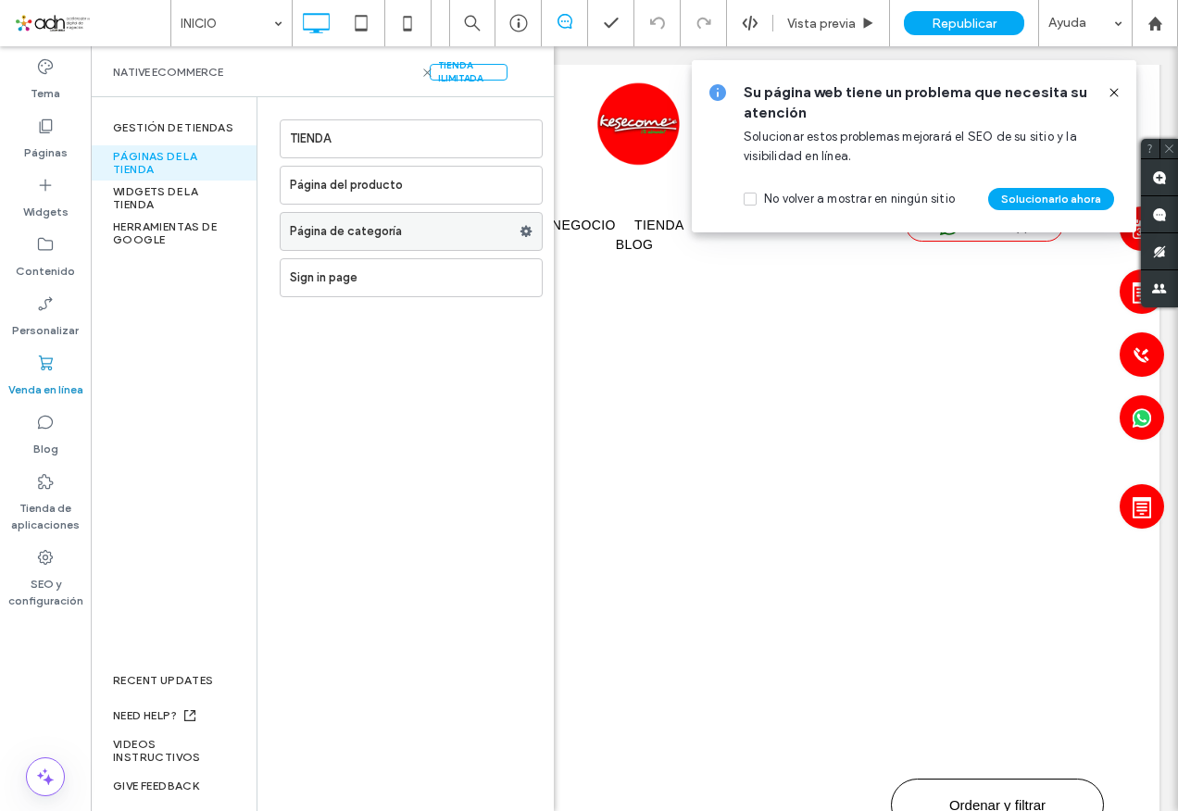
click at [379, 240] on label "Página de categoría" at bounding box center [405, 231] width 230 height 37
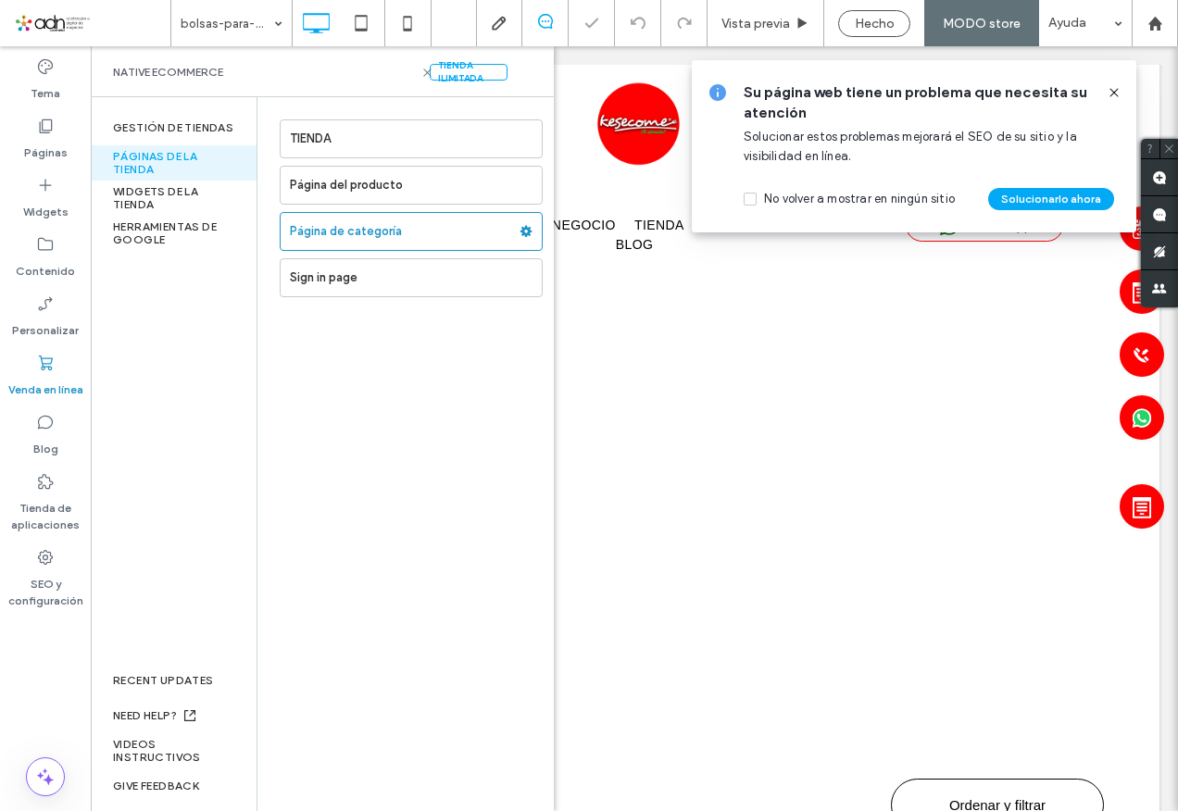
drag, startPoint x: 1112, startPoint y: 89, endPoint x: 523, endPoint y: 66, distance: 588.6
click at [1112, 89] on icon at bounding box center [1114, 92] width 15 height 15
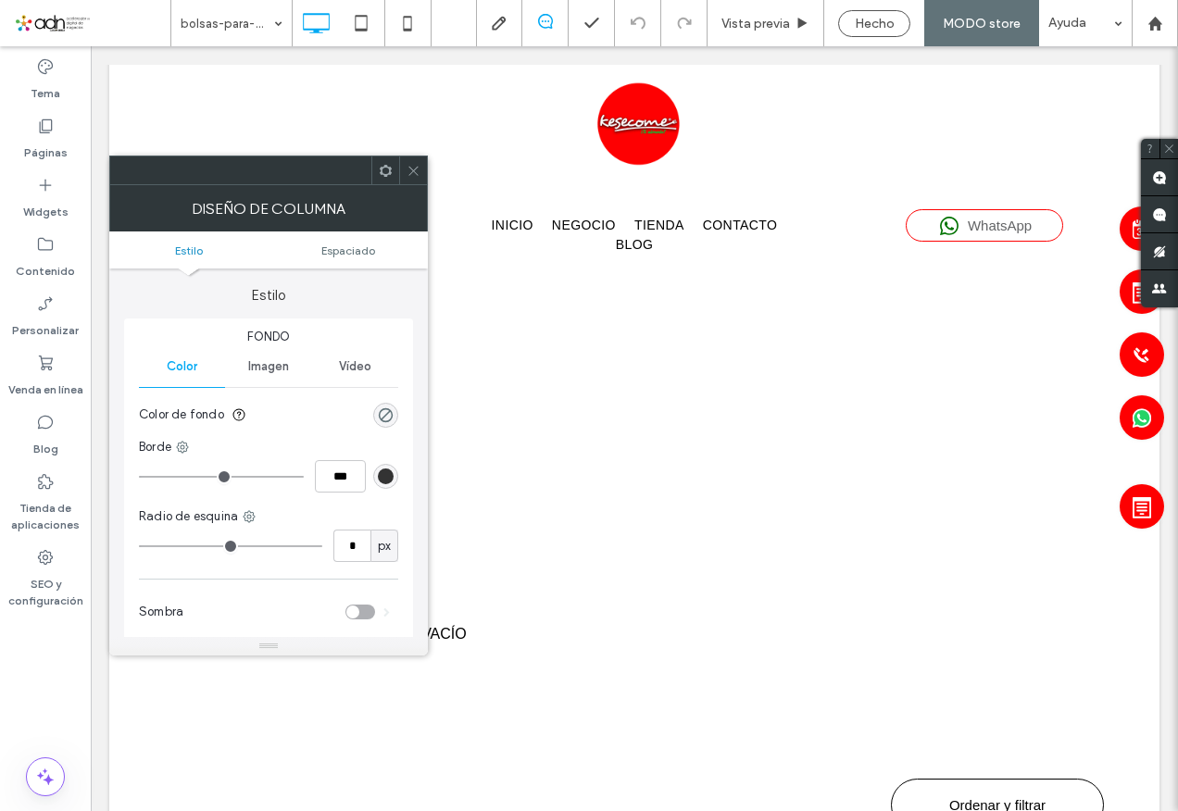
click at [415, 167] on icon at bounding box center [414, 171] width 14 height 14
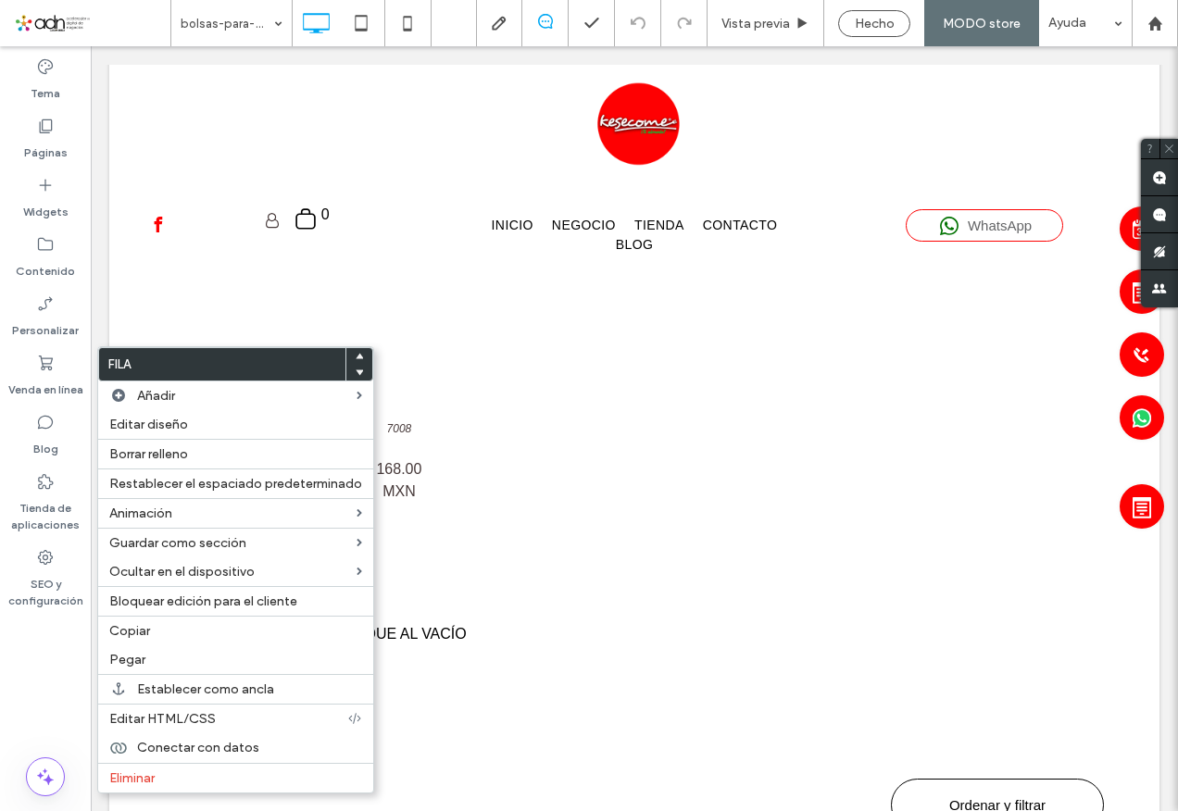
click at [359, 357] on use at bounding box center [360, 356] width 8 height 6
click at [359, 356] on icon at bounding box center [359, 356] width 7 height 7
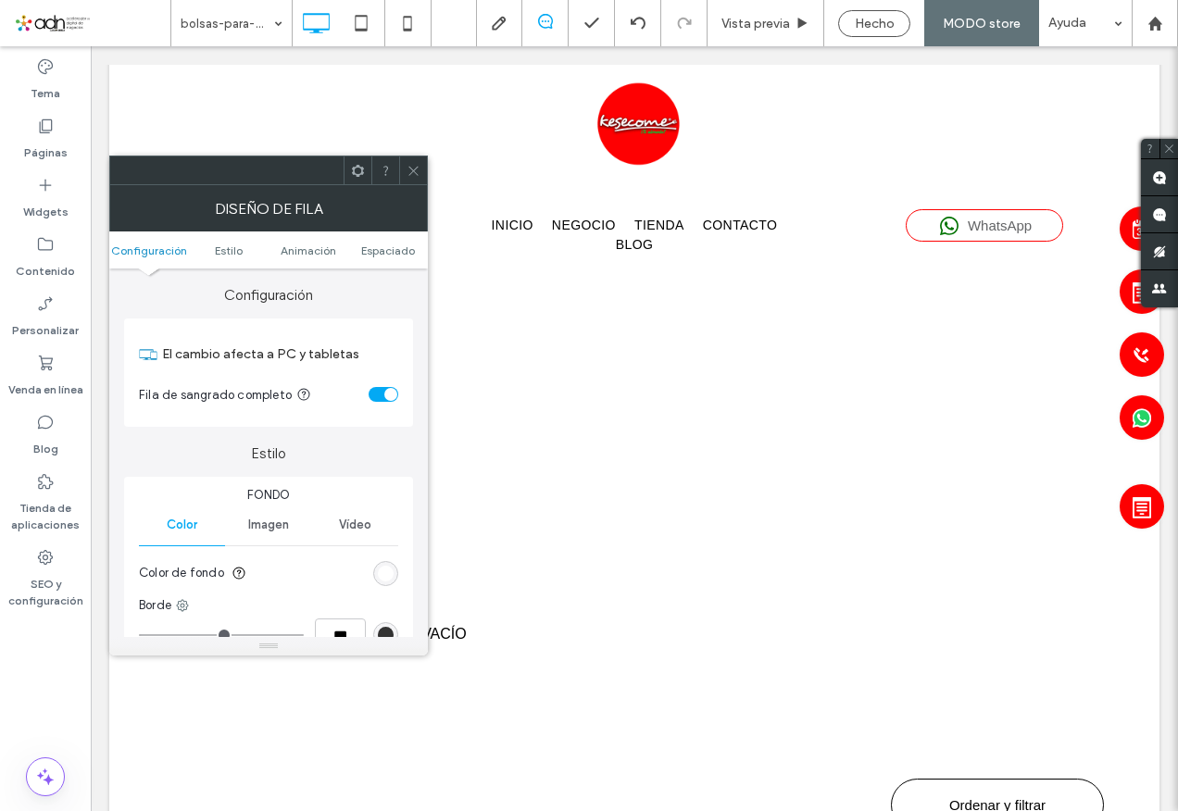
drag, startPoint x: 383, startPoint y: 259, endPoint x: 392, endPoint y: 248, distance: 13.9
click at [383, 260] on ul "Configuración Estilo Animación Espaciado" at bounding box center [268, 250] width 319 height 37
click at [392, 248] on span "Espaciado" at bounding box center [388, 251] width 54 height 14
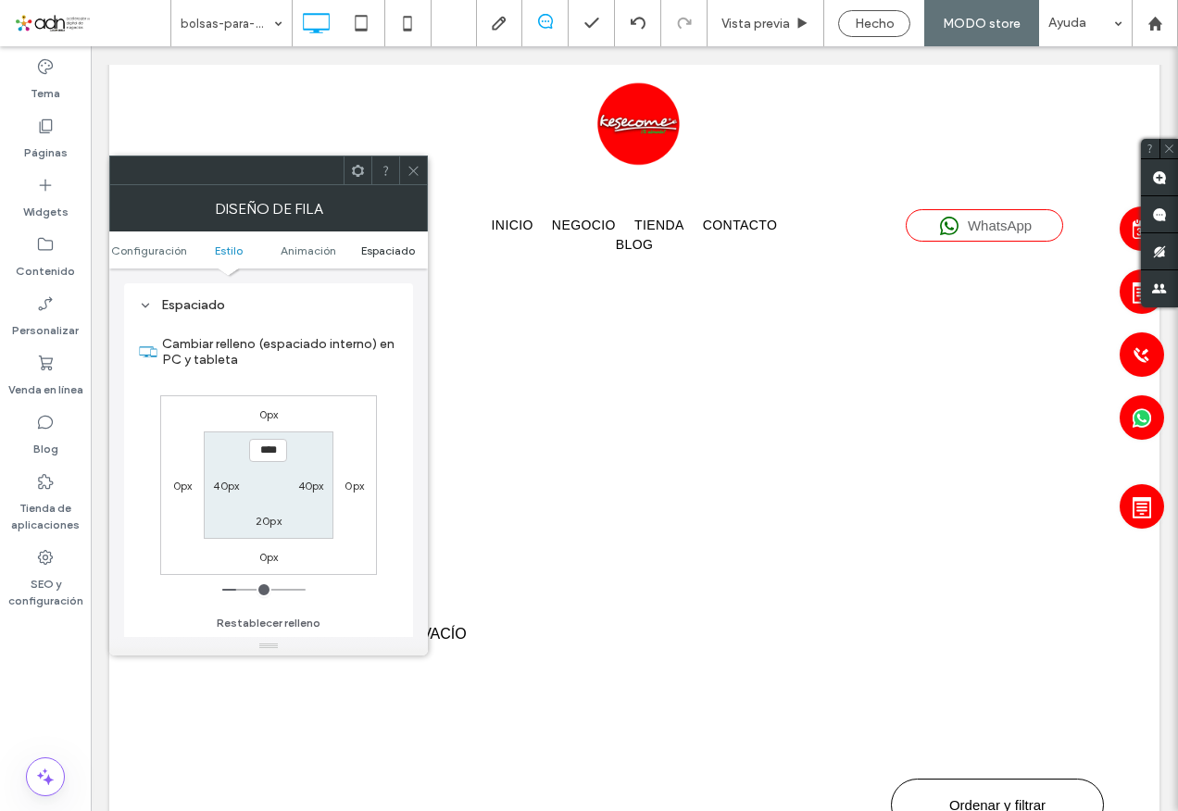
scroll to position [523, 0]
type input "****"
type input "**"
click at [419, 177] on icon at bounding box center [414, 171] width 14 height 14
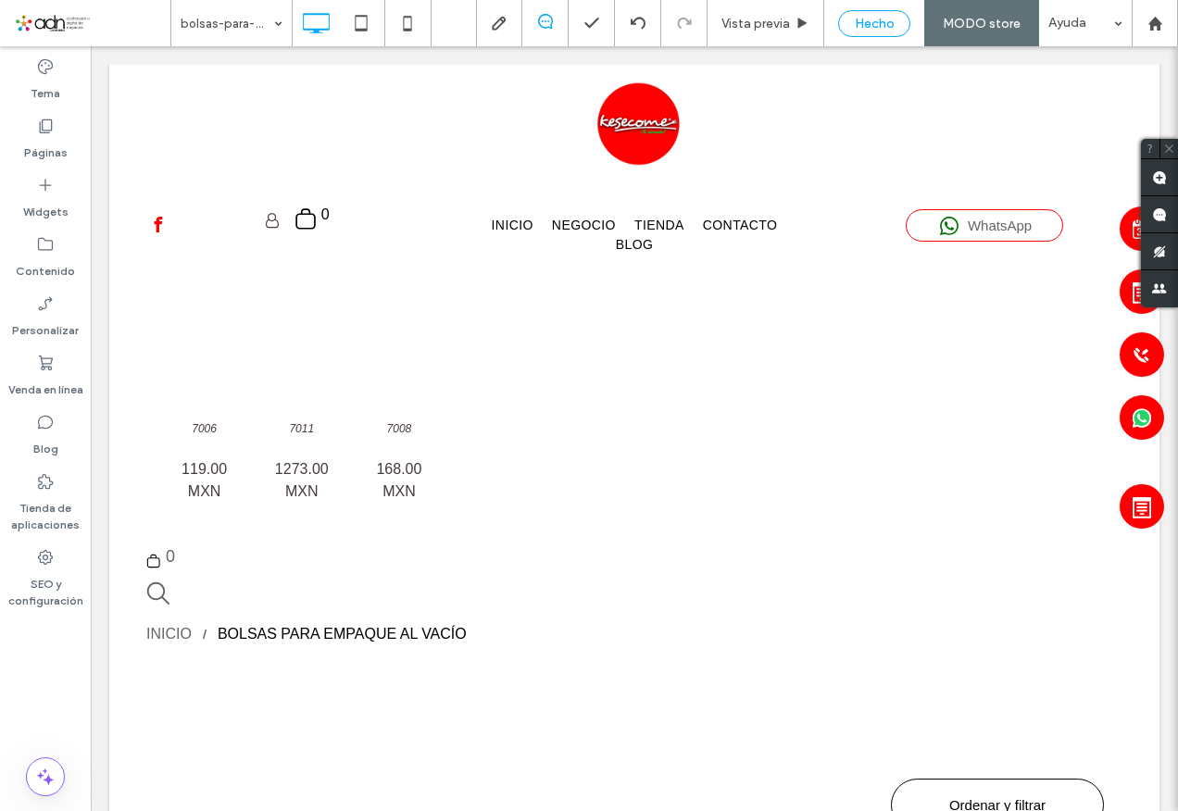
click at [861, 24] on span "Hecho" at bounding box center [875, 24] width 40 height 16
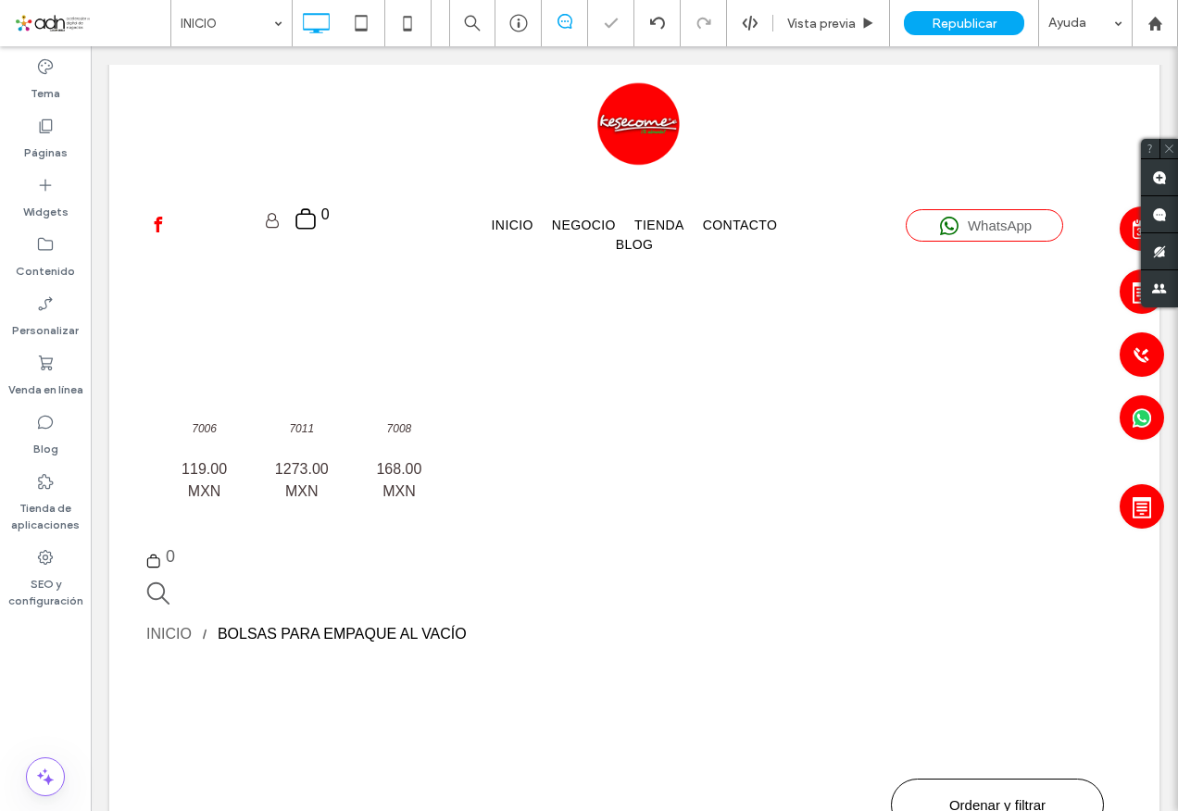
click at [964, 19] on span "Republicar" at bounding box center [964, 24] width 65 height 16
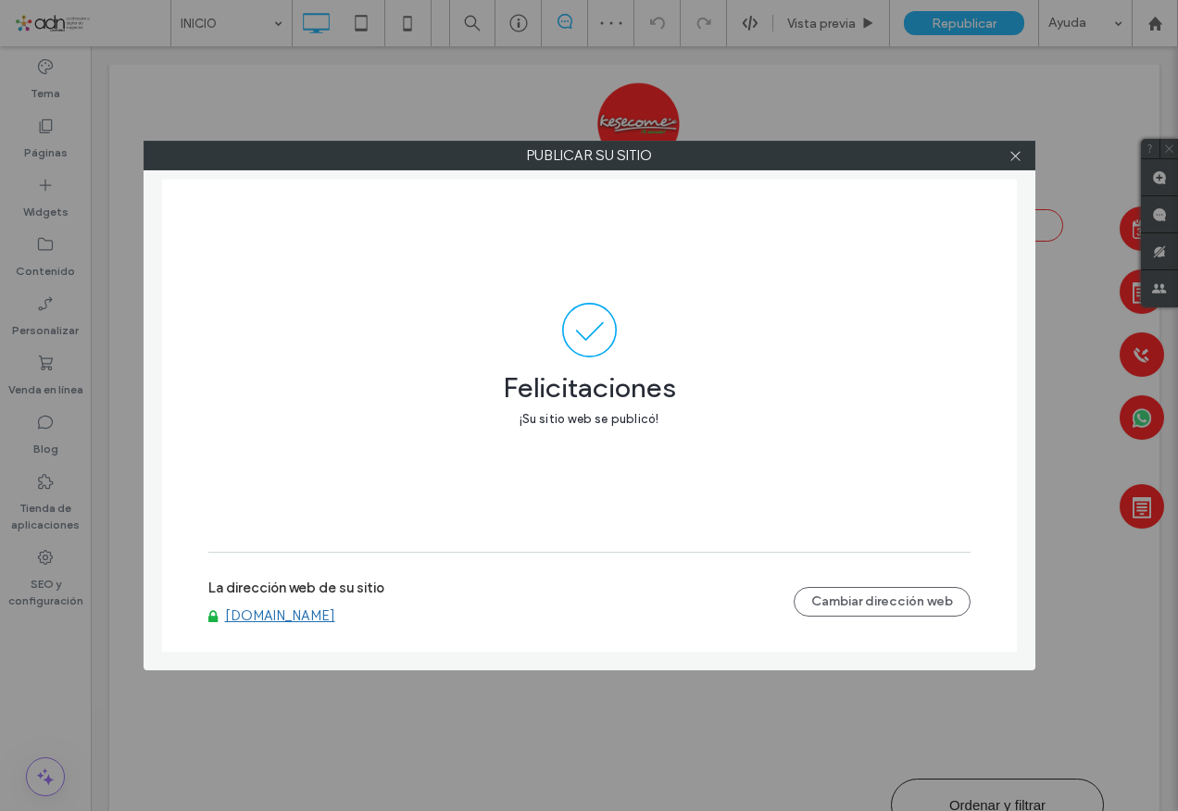
click at [324, 614] on link "[DOMAIN_NAME]" at bounding box center [280, 616] width 110 height 17
click at [1016, 158] on icon at bounding box center [1016, 156] width 14 height 14
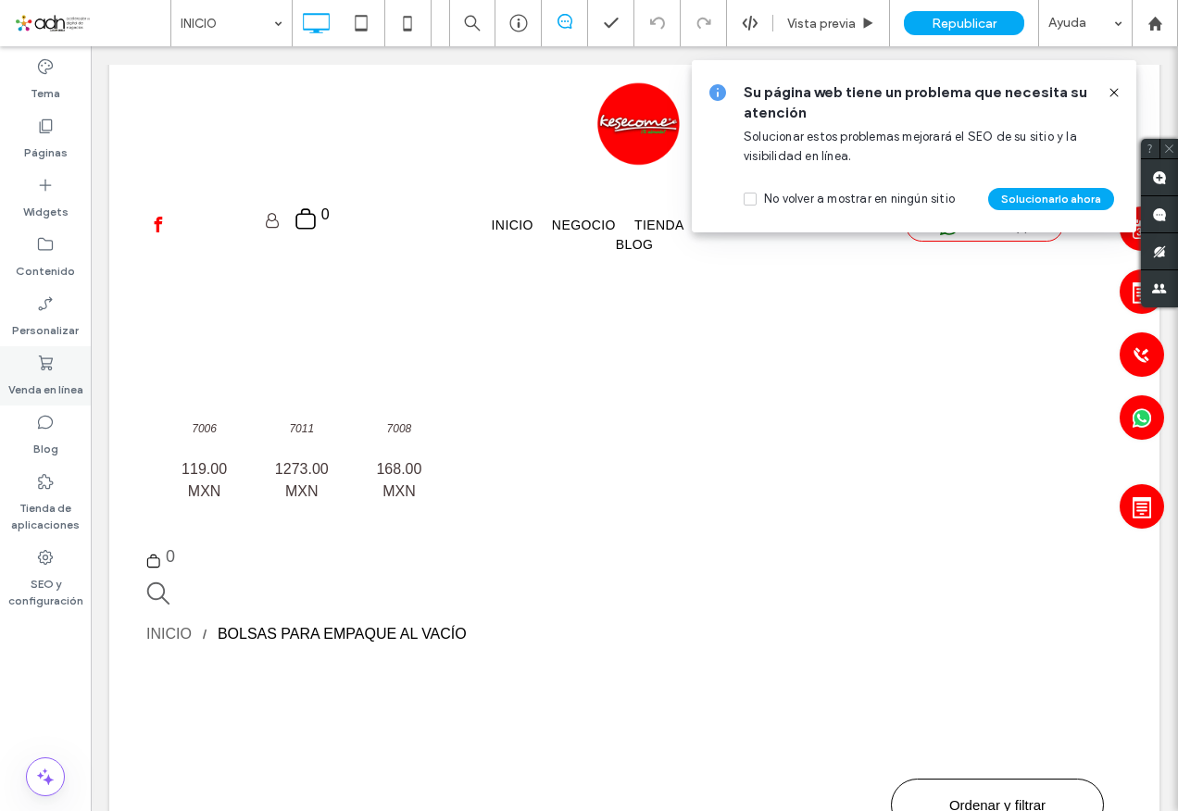
click at [61, 371] on div "Venda en línea" at bounding box center [45, 375] width 91 height 59
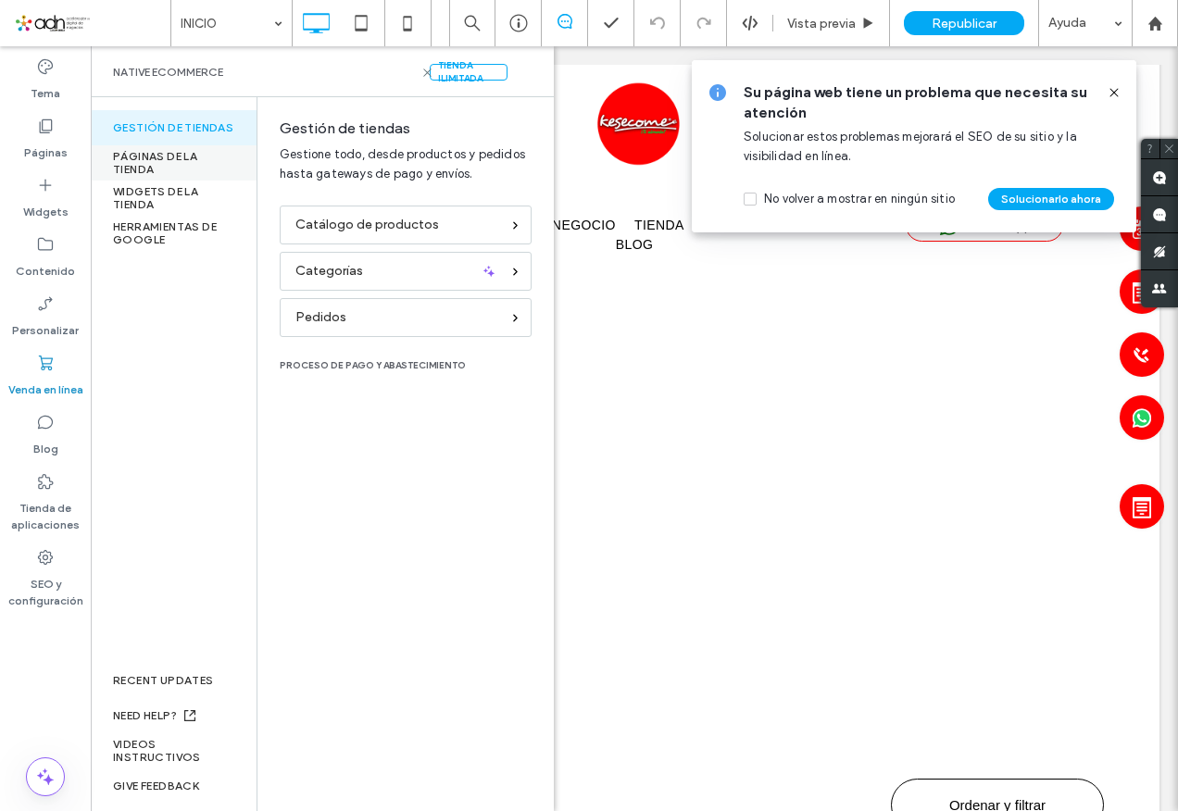
click at [152, 157] on div "PÁGINAS DE LA TIENDA" at bounding box center [174, 162] width 166 height 35
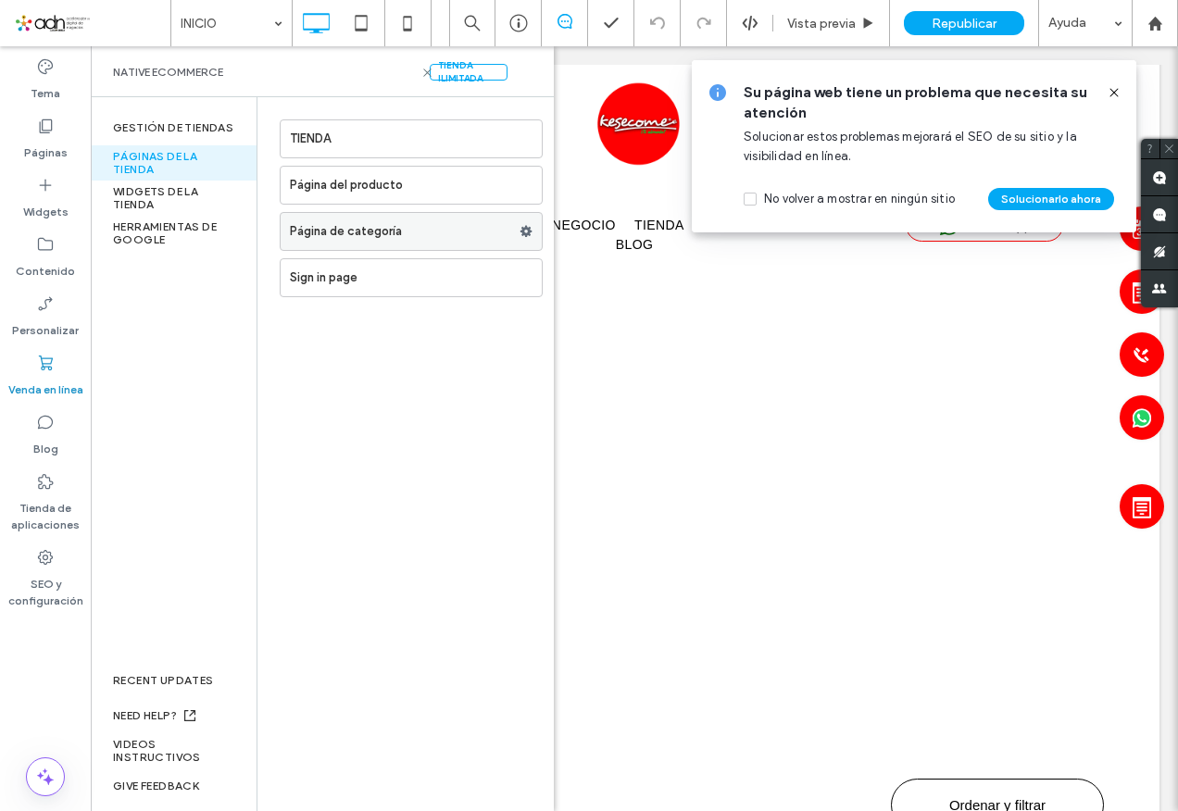
click at [352, 237] on label "Página de categoría" at bounding box center [405, 231] width 230 height 37
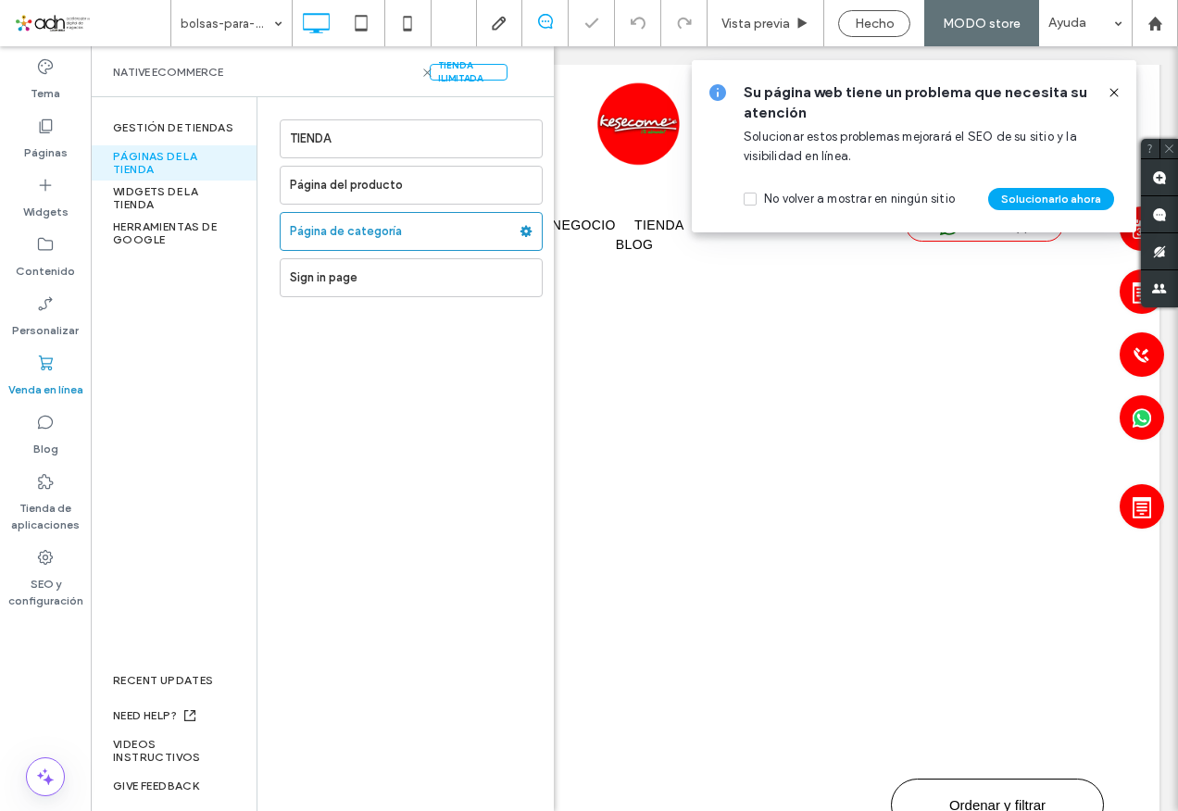
click at [1117, 90] on use at bounding box center [1114, 92] width 8 height 8
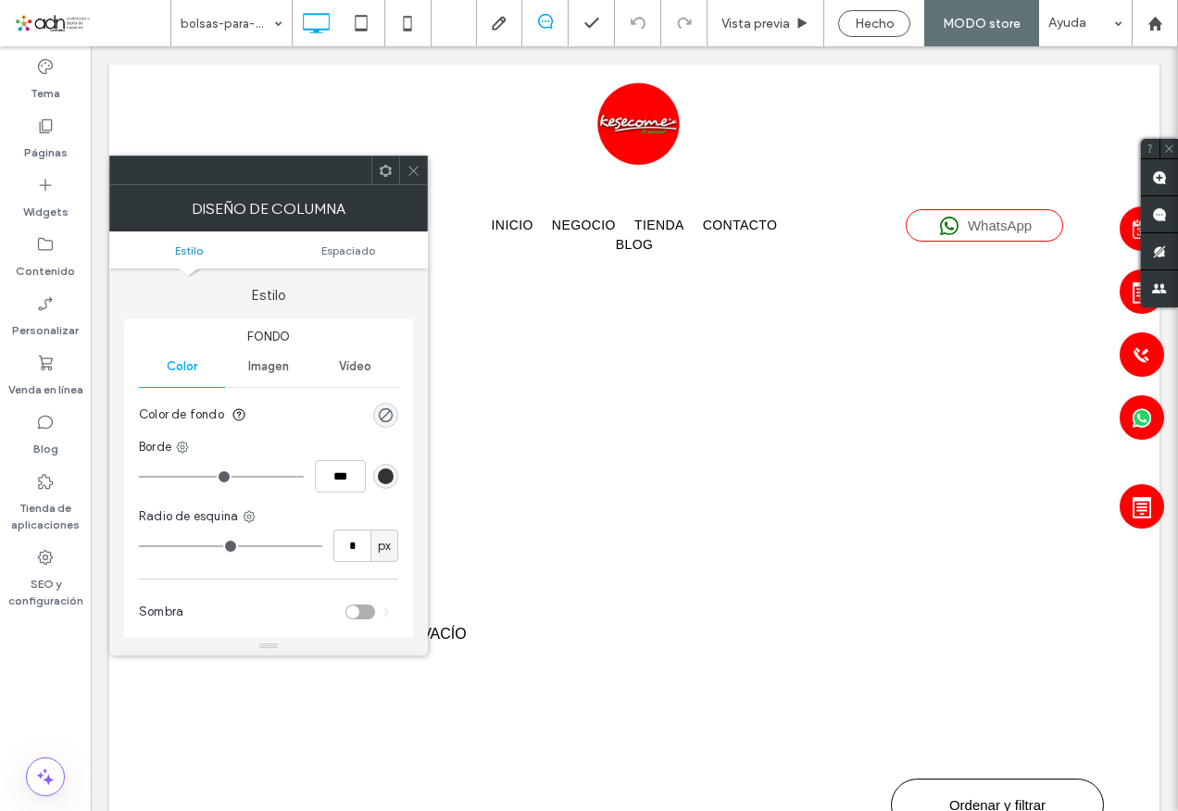
click at [416, 171] on icon at bounding box center [414, 171] width 14 height 14
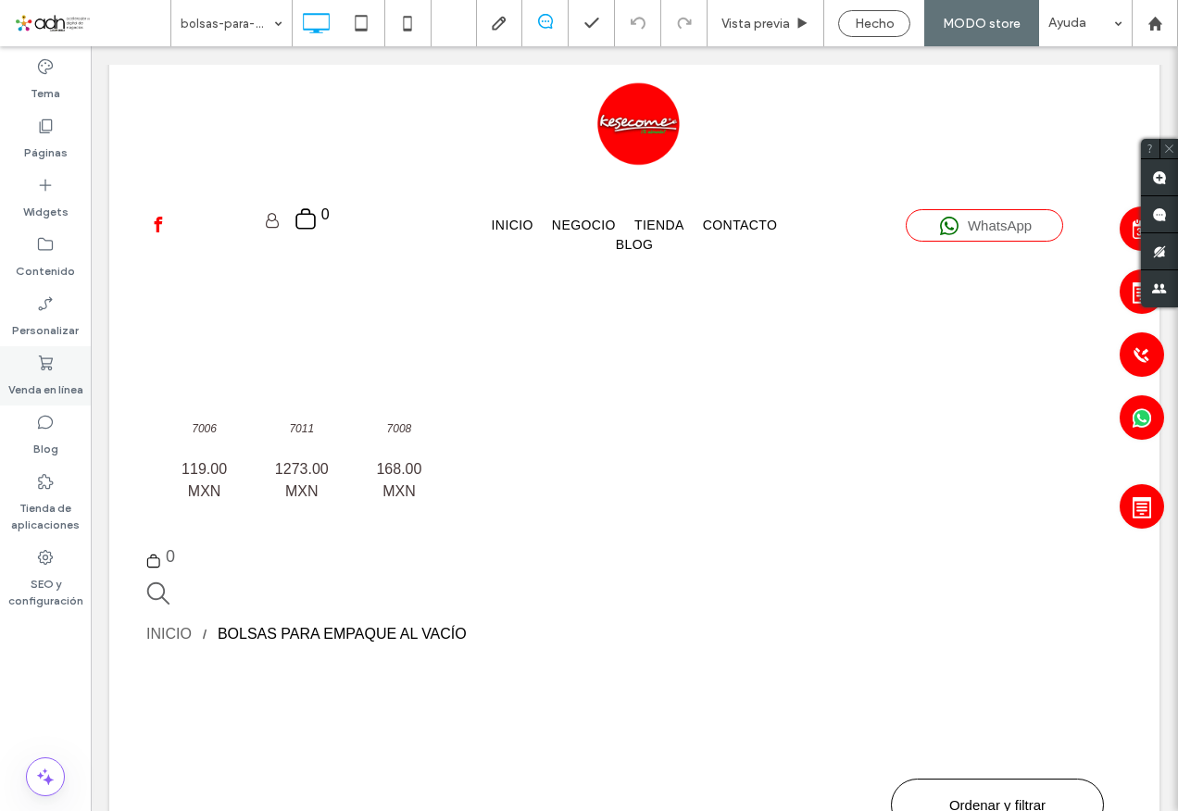
click at [44, 386] on label "Venda en línea" at bounding box center [45, 385] width 75 height 26
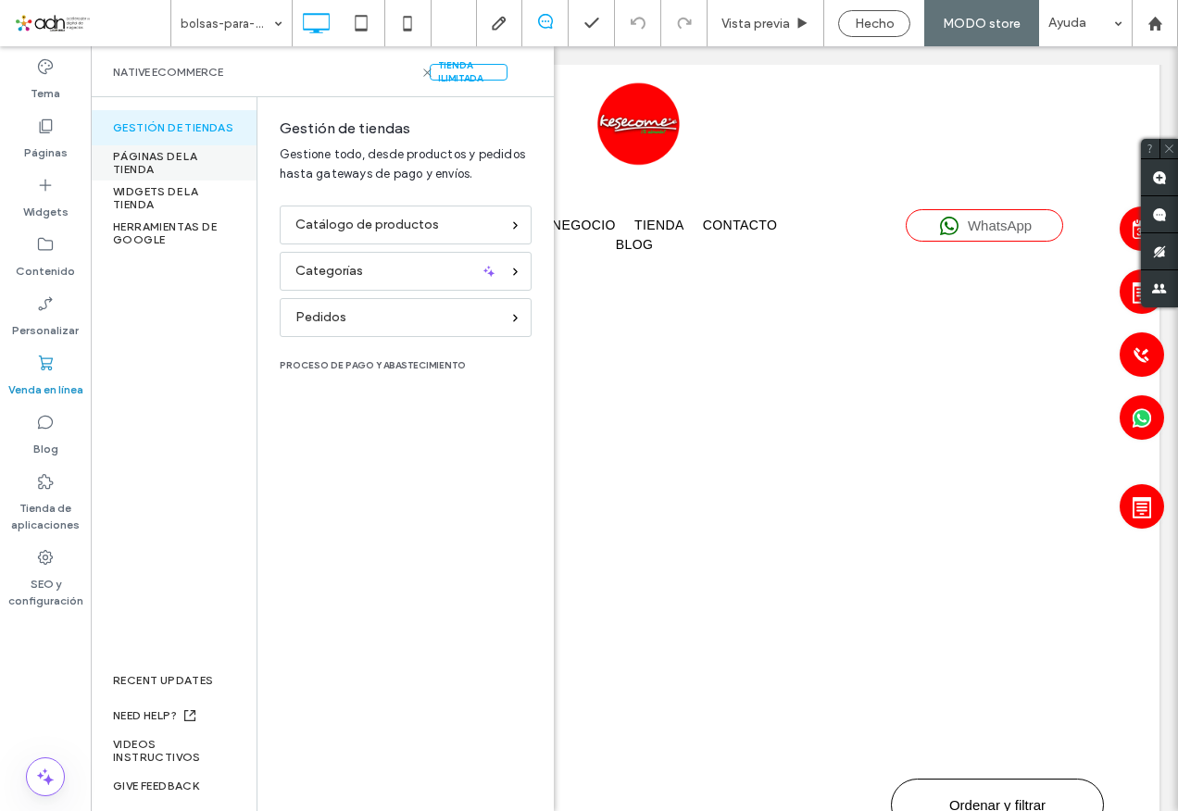
click at [147, 163] on div "PÁGINAS DE LA TIENDA" at bounding box center [174, 162] width 166 height 35
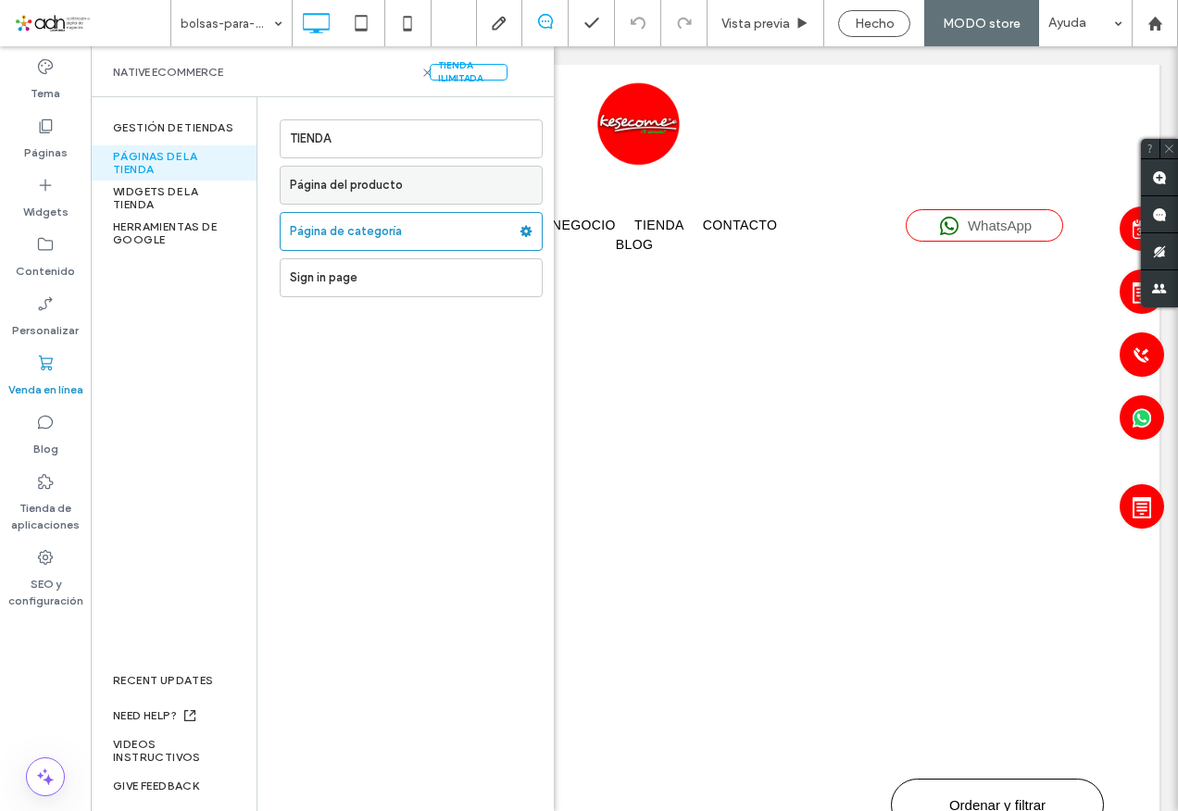
click at [328, 192] on label "Página del producto" at bounding box center [416, 185] width 252 height 37
click at [333, 230] on label "Página de categoría" at bounding box center [405, 231] width 230 height 37
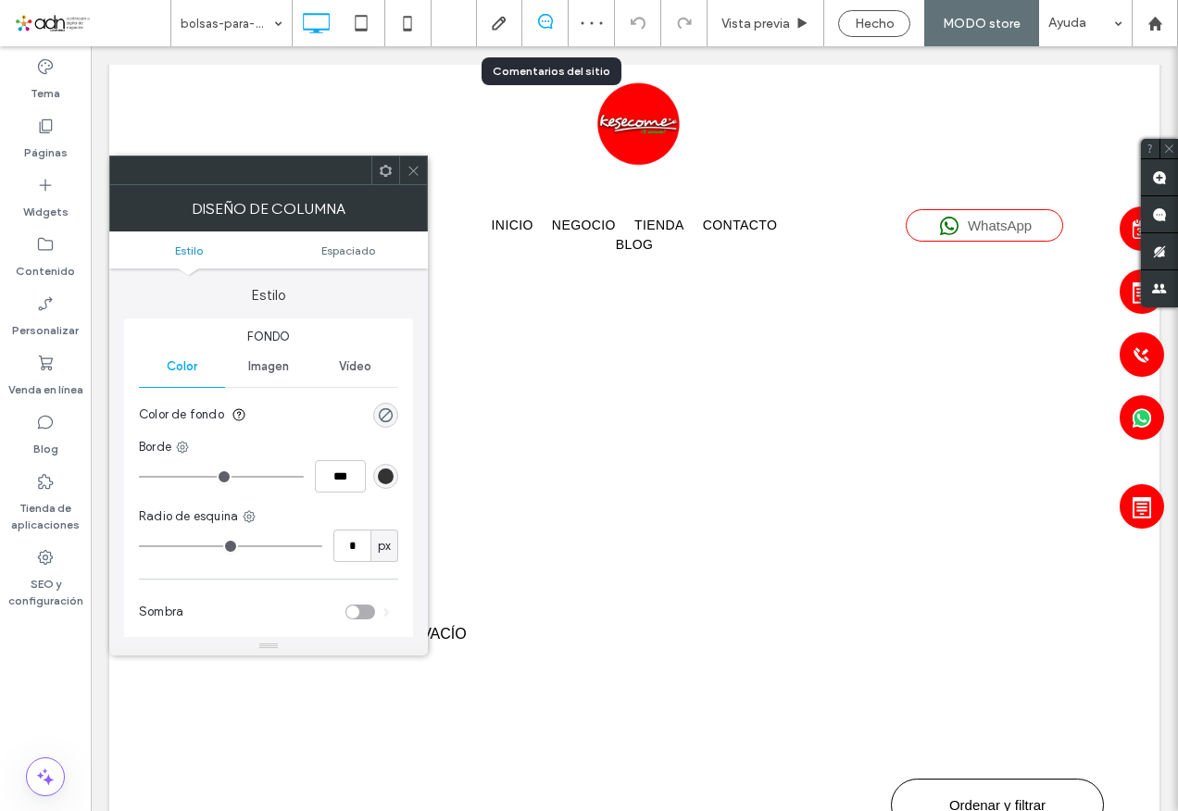
click at [415, 169] on icon at bounding box center [414, 171] width 14 height 14
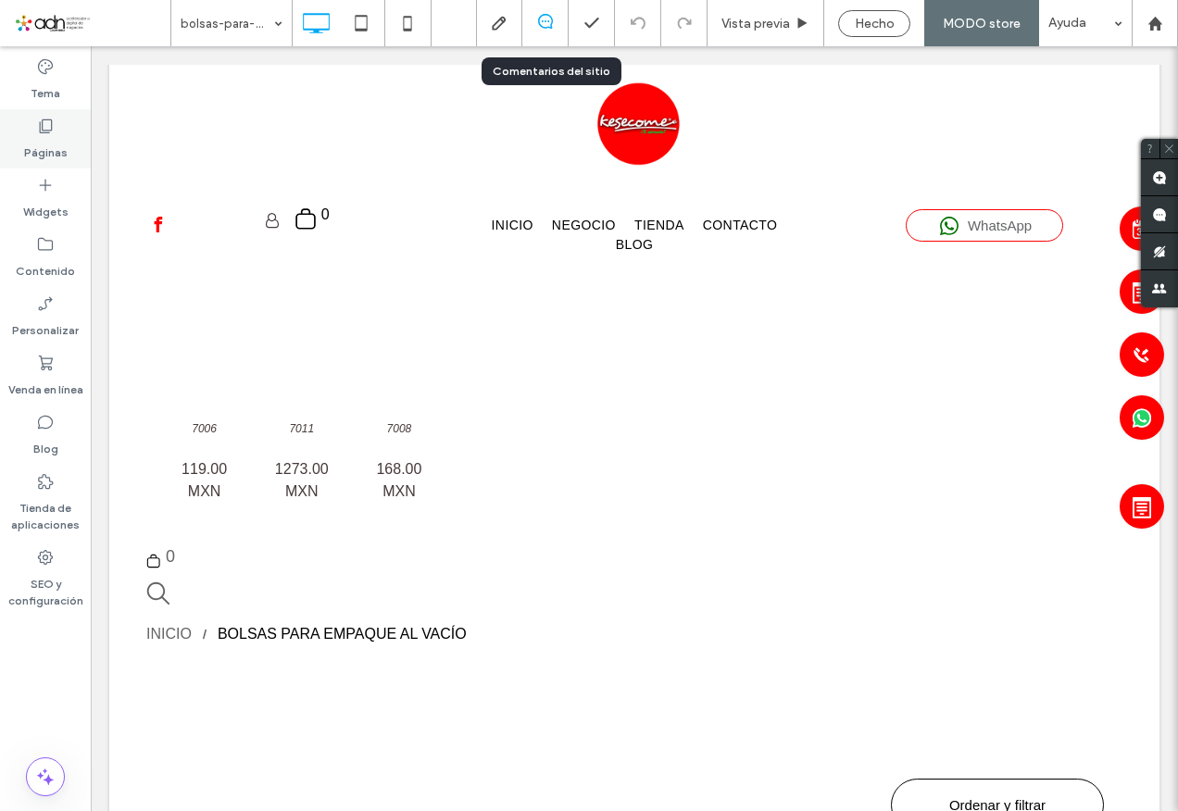
click at [49, 131] on use at bounding box center [46, 126] width 13 height 14
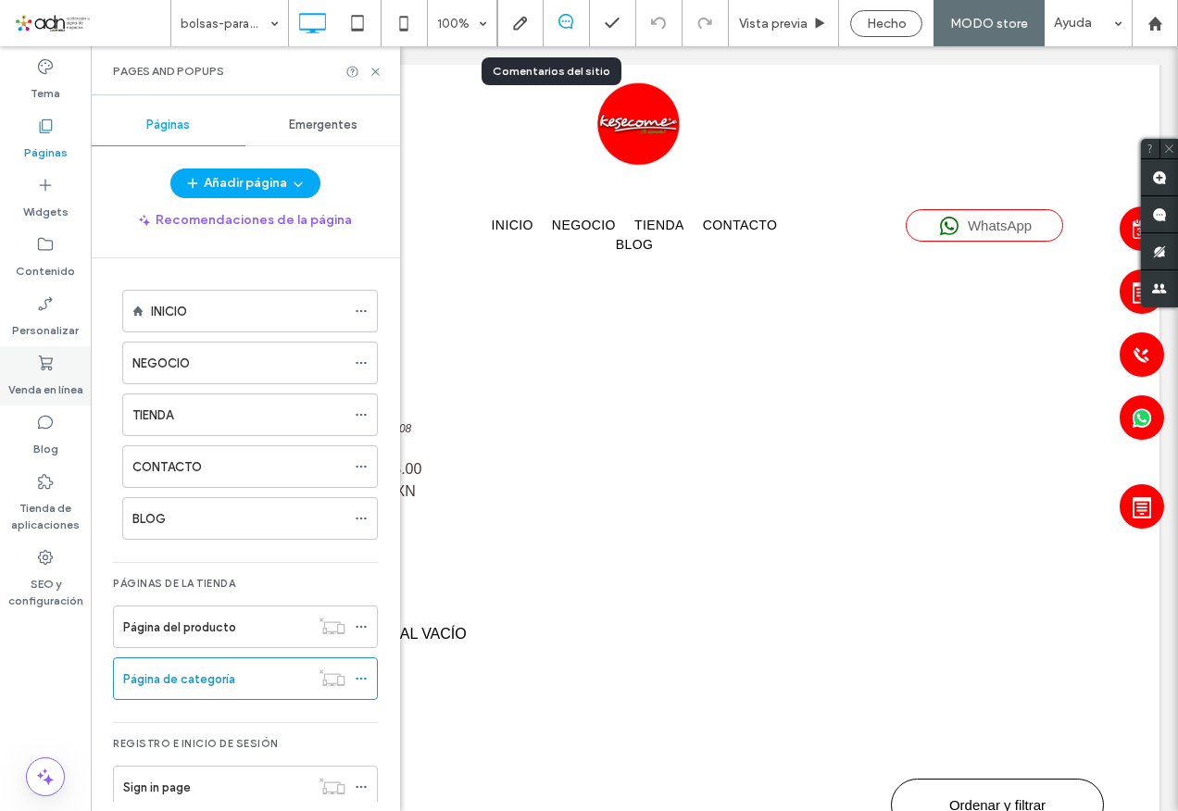
click at [52, 372] on label "Venda en línea" at bounding box center [45, 385] width 75 height 26
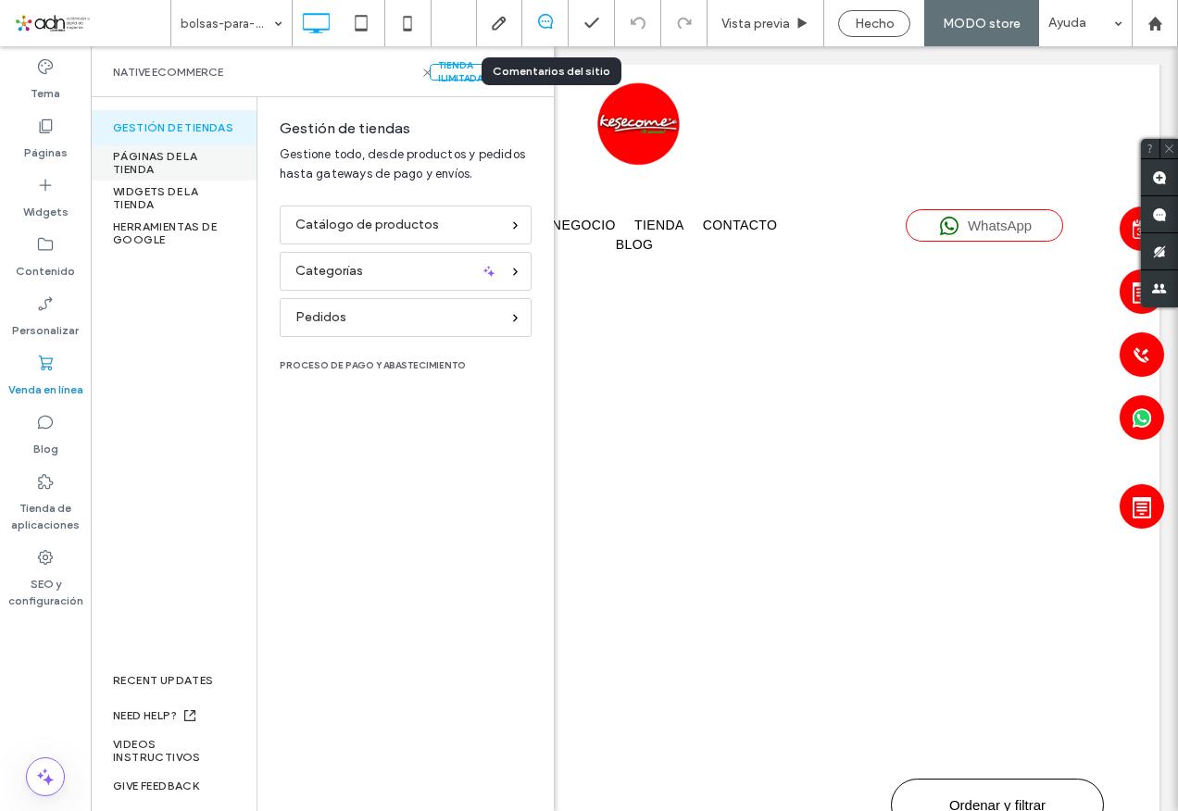
click at [140, 157] on div "PÁGINAS DE LA TIENDA" at bounding box center [174, 162] width 166 height 35
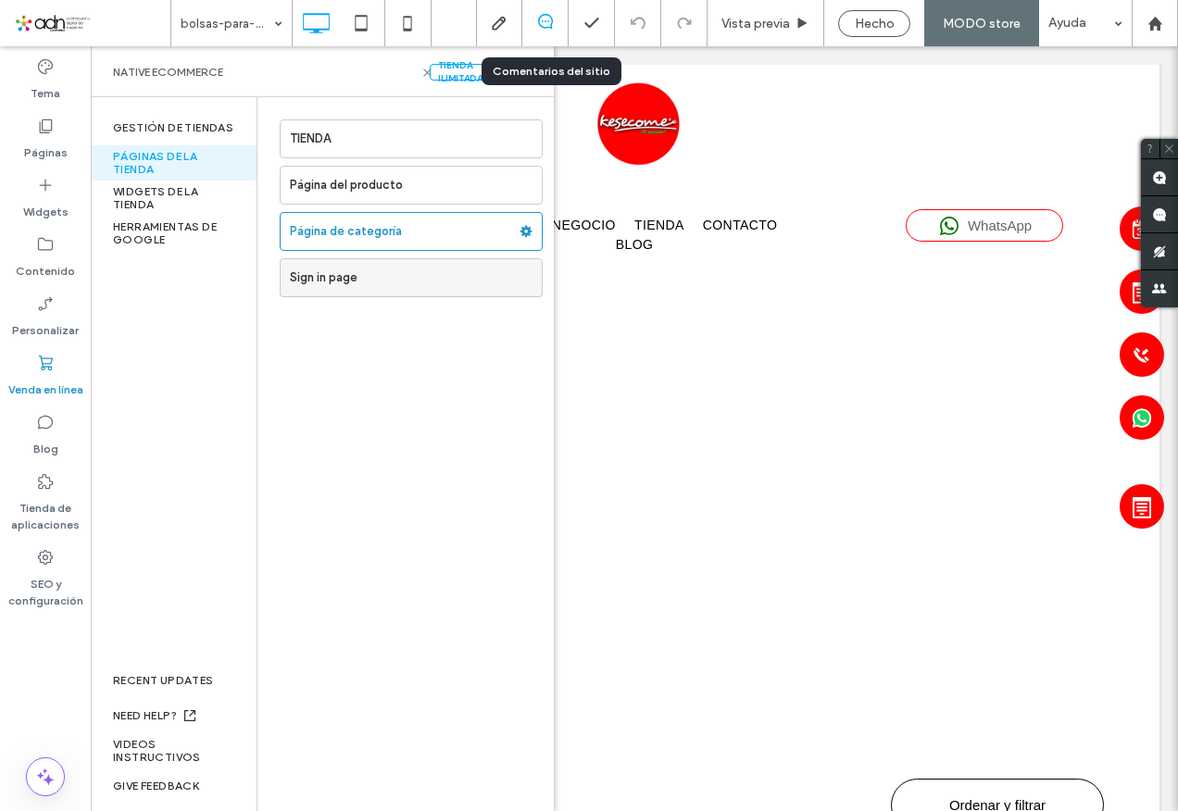
click at [333, 277] on label "Sign in page" at bounding box center [416, 277] width 252 height 37
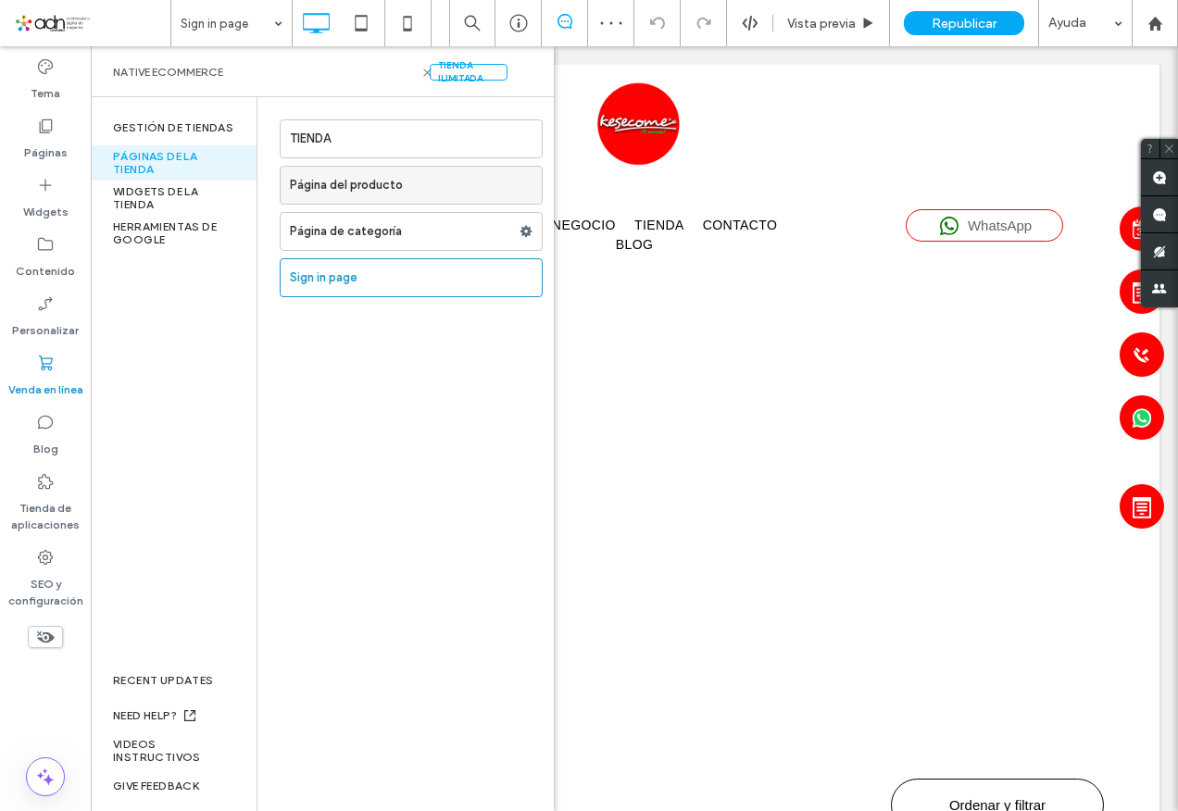
click at [344, 183] on label "Página del producto" at bounding box center [416, 185] width 252 height 37
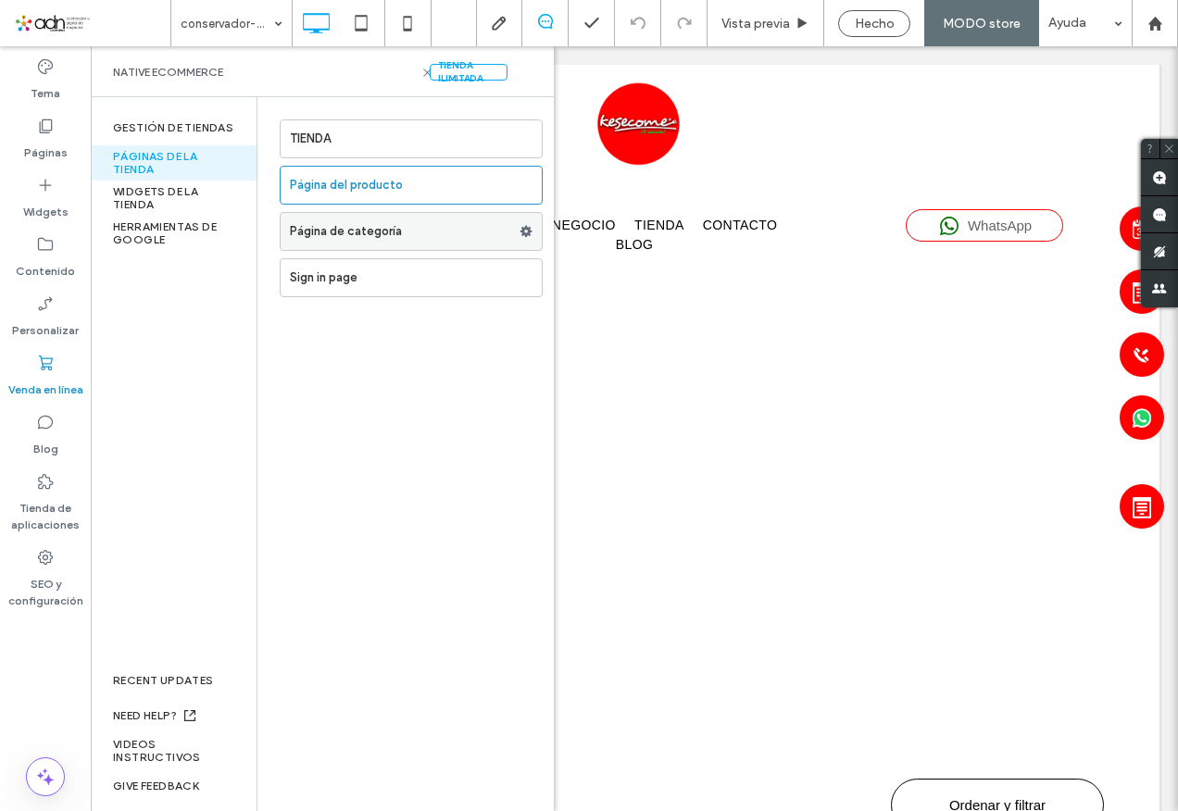
click at [344, 228] on label "Página de categoría" at bounding box center [405, 231] width 230 height 37
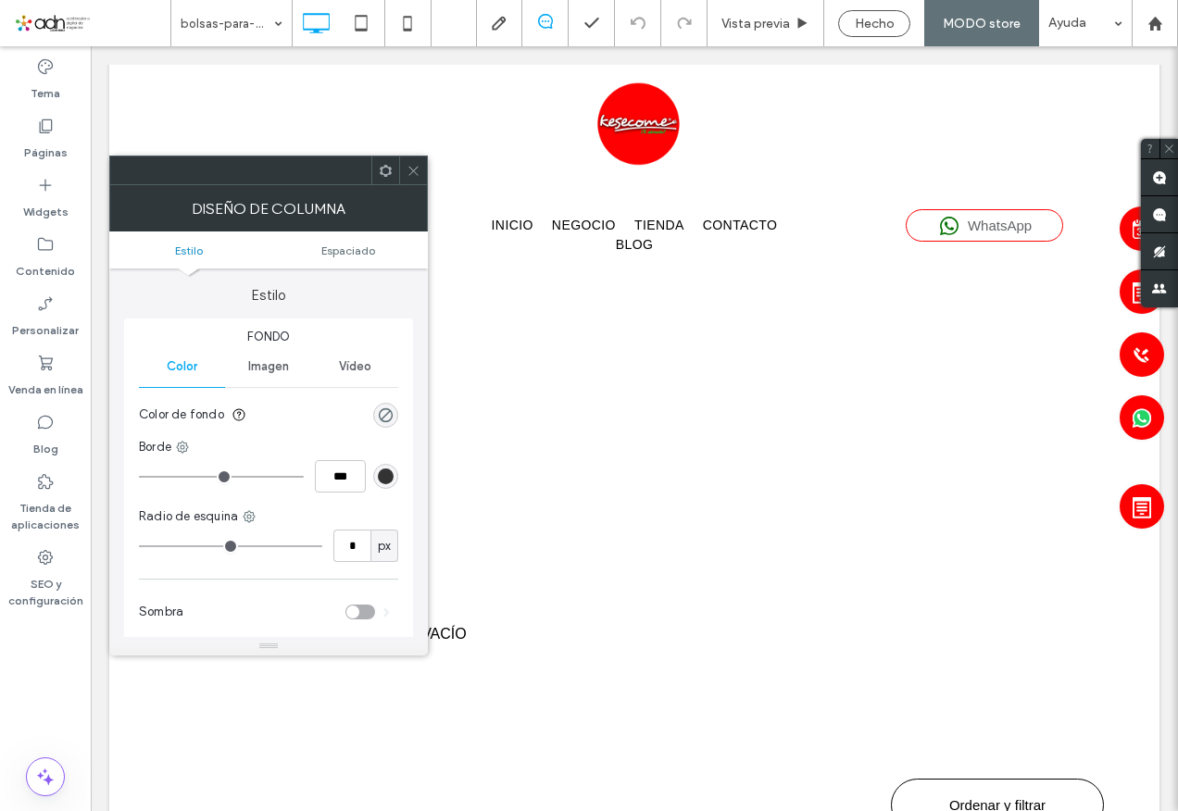
click at [414, 164] on icon at bounding box center [414, 171] width 14 height 14
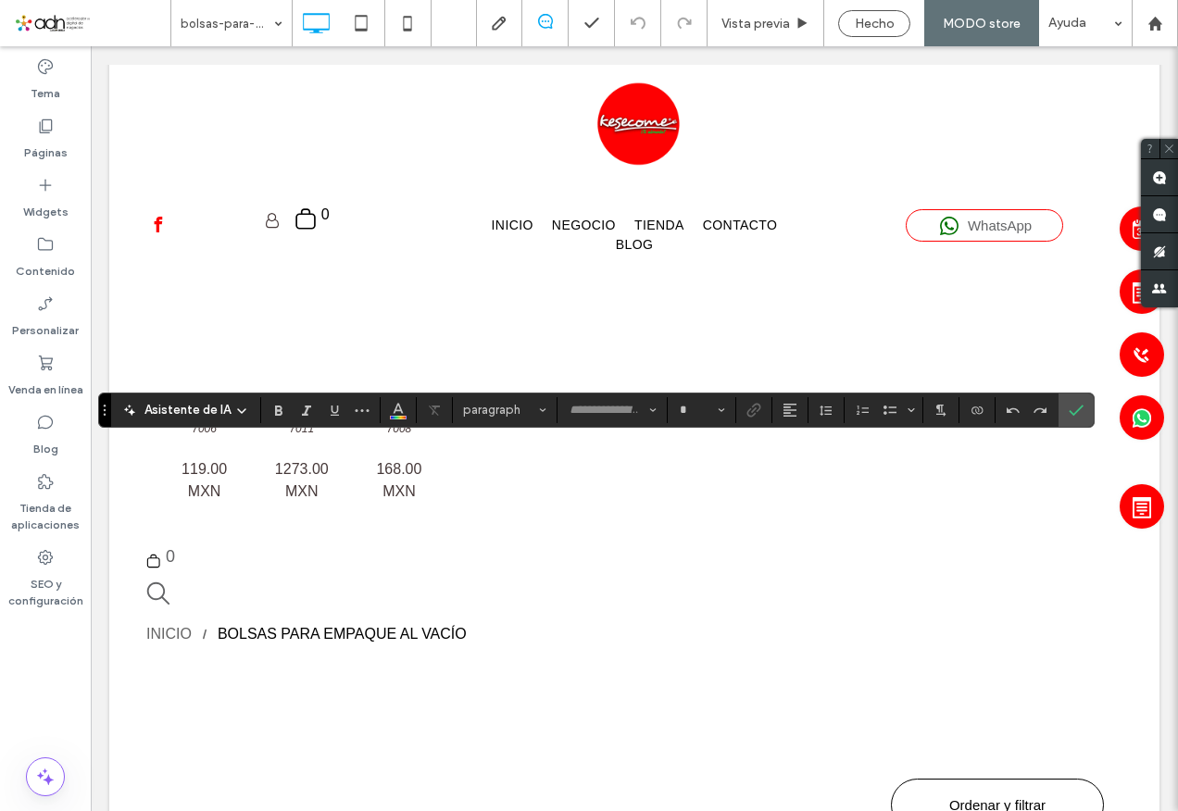
type input "**********"
type input "**"
click at [400, 413] on use "Color" at bounding box center [398, 408] width 10 height 10
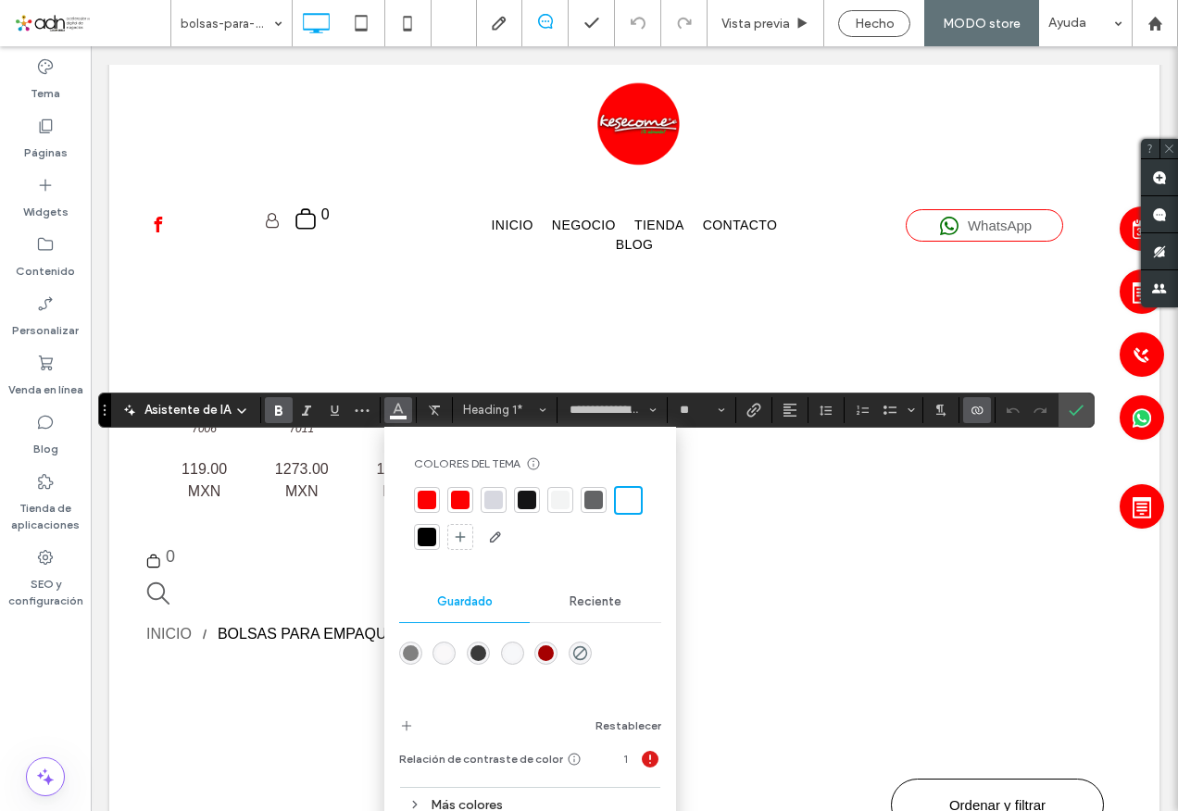
click at [427, 533] on div at bounding box center [427, 537] width 19 height 19
click at [1070, 413] on use "Confirmar" at bounding box center [1076, 410] width 15 height 11
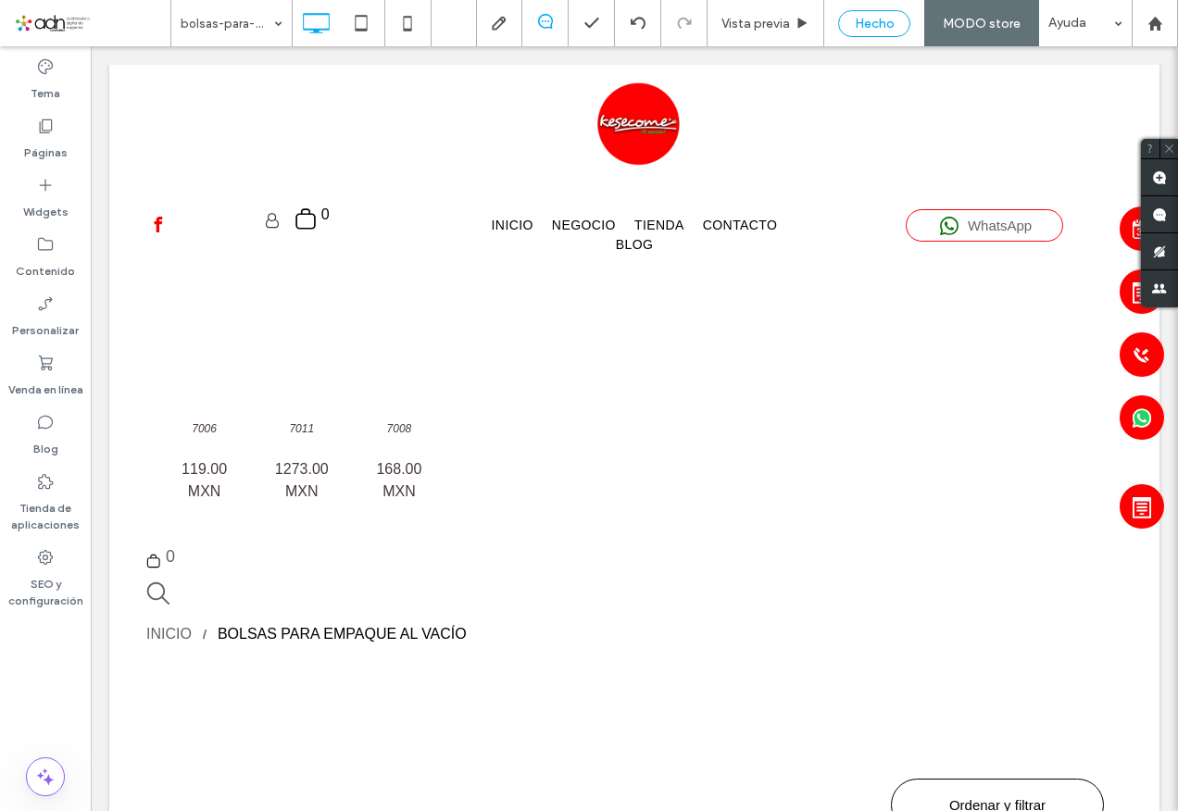
click at [856, 22] on div "Hecho" at bounding box center [874, 24] width 70 height 16
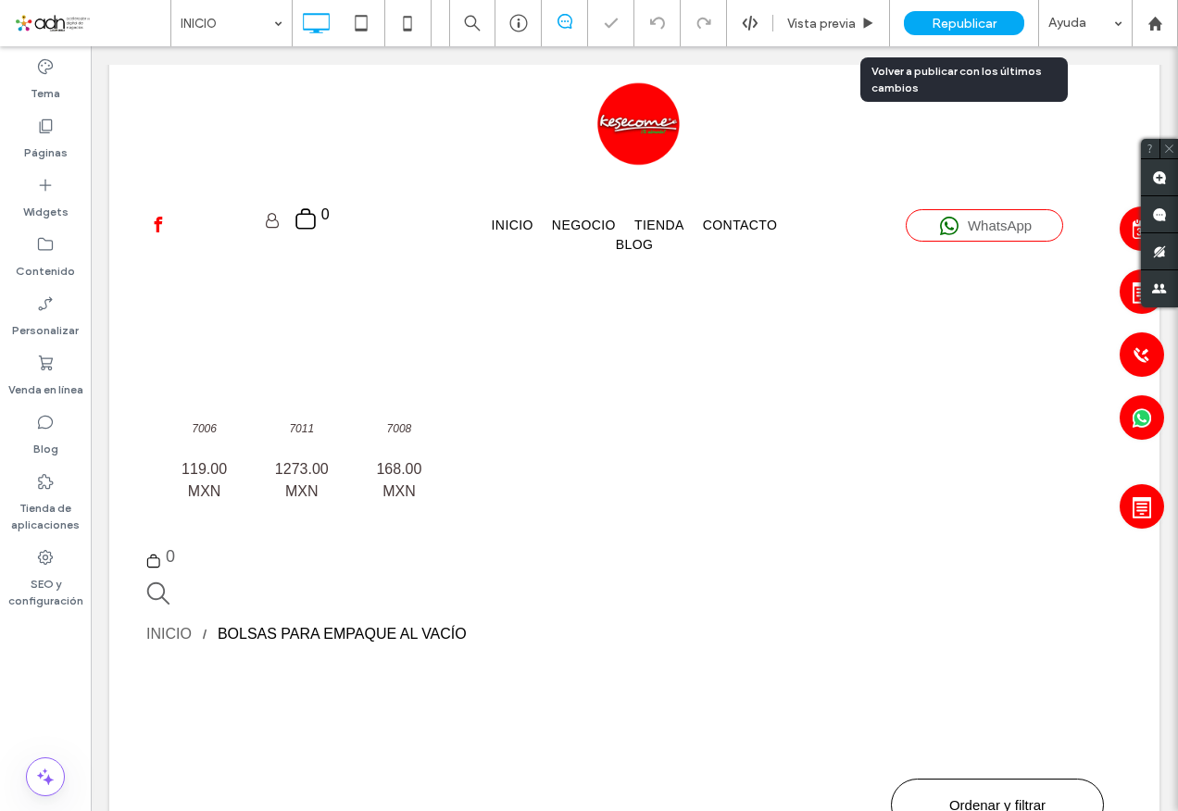
click at [970, 25] on span "Republicar" at bounding box center [964, 24] width 65 height 16
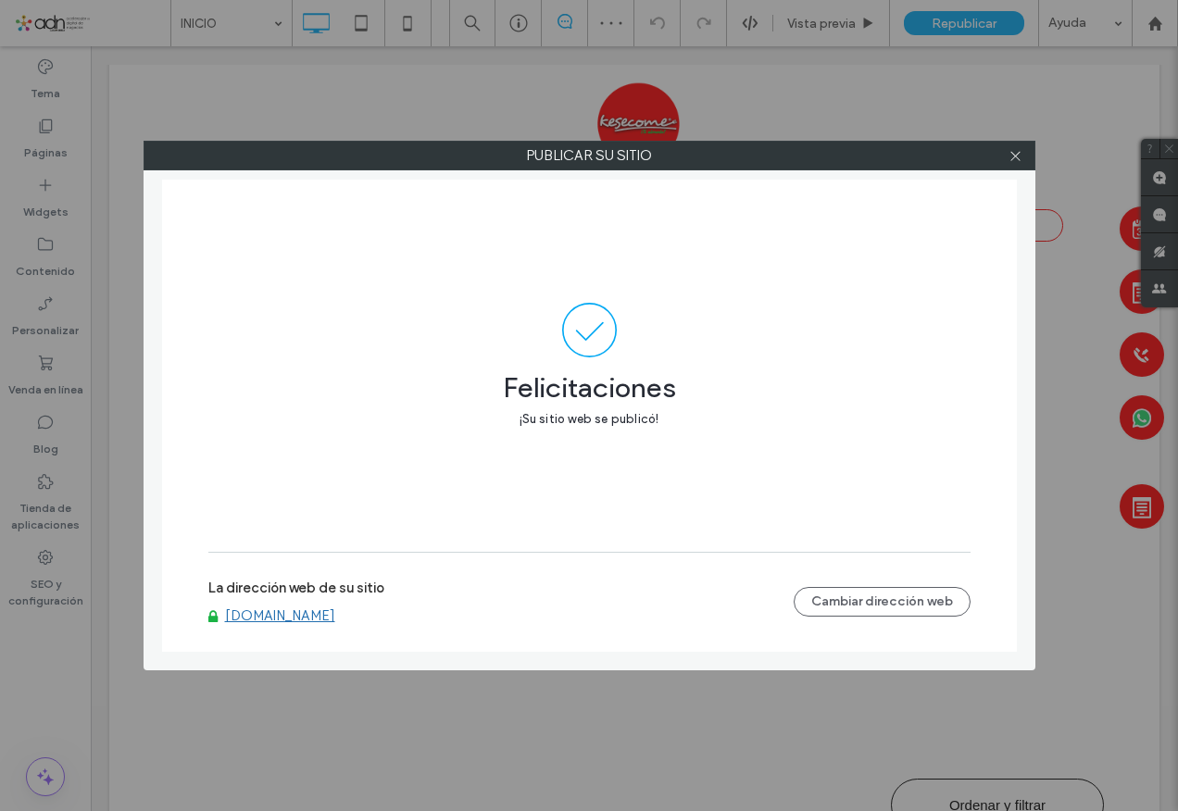
click at [287, 620] on link "[DOMAIN_NAME]" at bounding box center [280, 616] width 110 height 17
click at [1024, 156] on div at bounding box center [1016, 156] width 28 height 28
click at [1014, 154] on icon at bounding box center [1016, 156] width 14 height 14
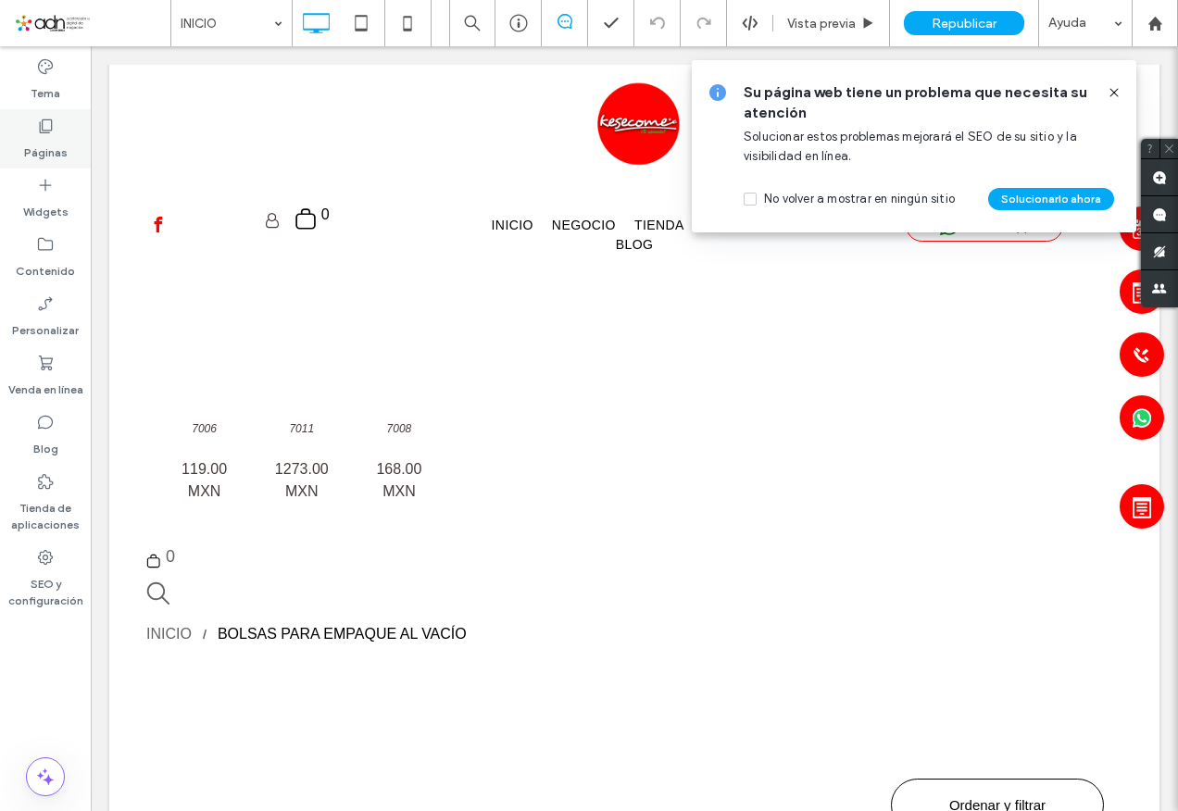
click at [54, 114] on div "Páginas" at bounding box center [45, 138] width 91 height 59
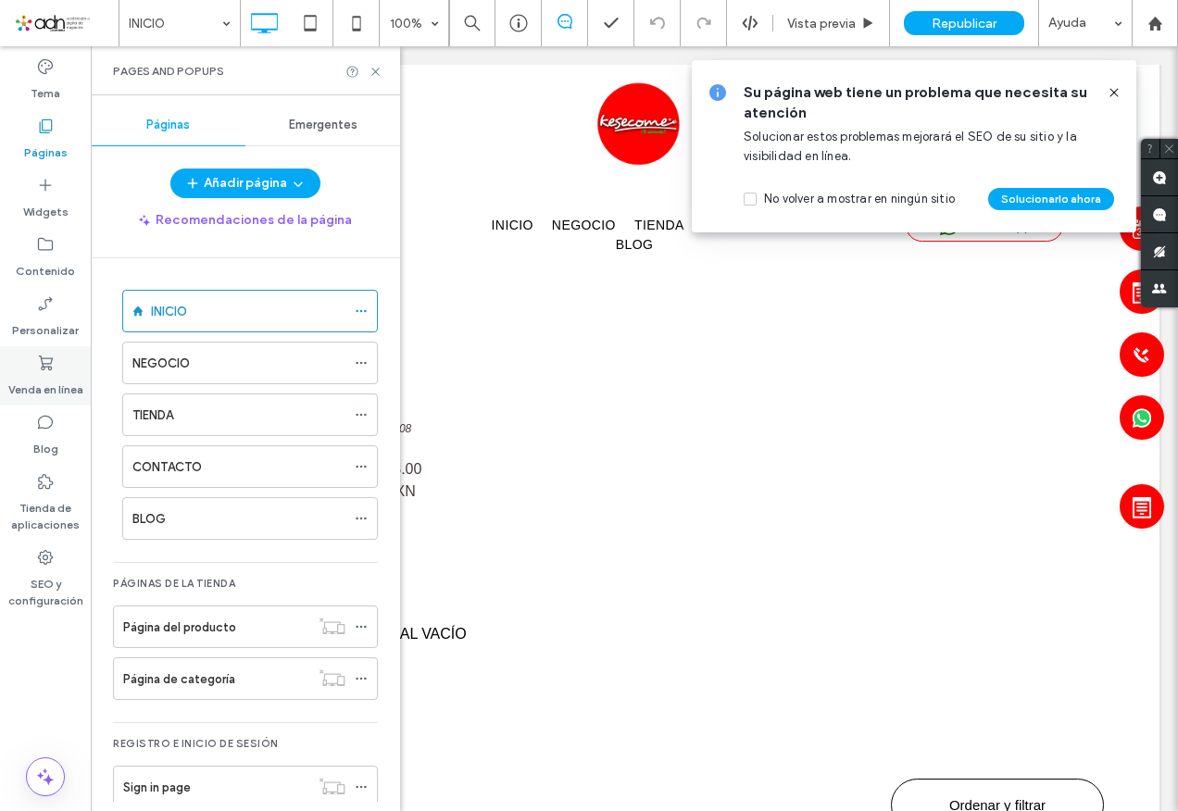
click at [39, 362] on icon at bounding box center [45, 363] width 19 height 19
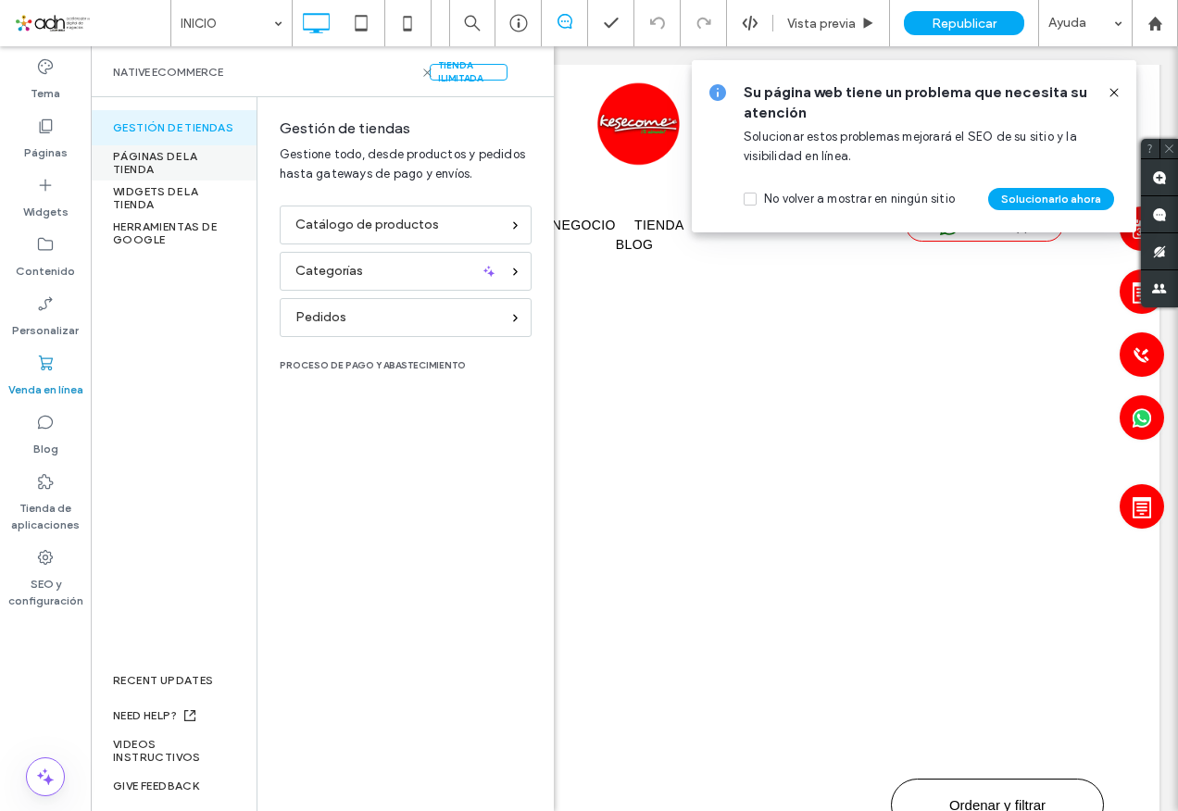
click at [161, 162] on div "PÁGINAS DE LA TIENDA" at bounding box center [174, 162] width 166 height 35
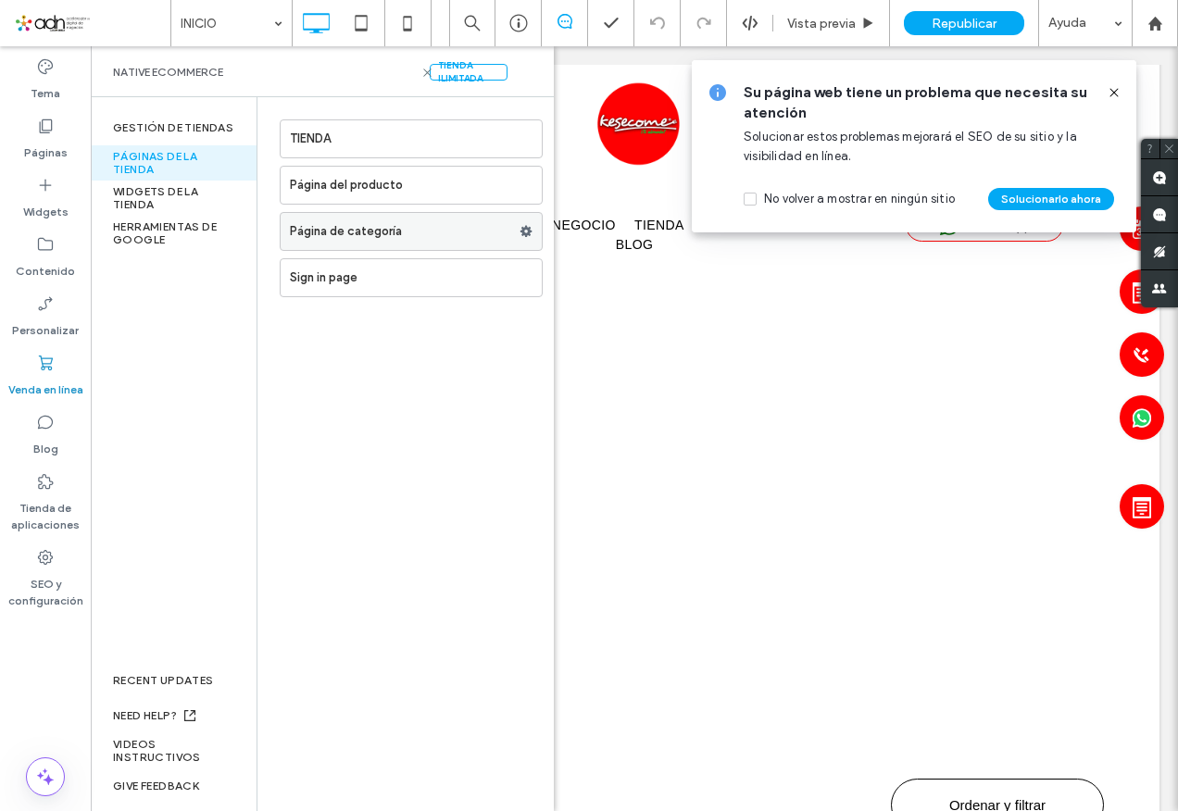
click at [356, 231] on label "Página de categoría" at bounding box center [405, 231] width 230 height 37
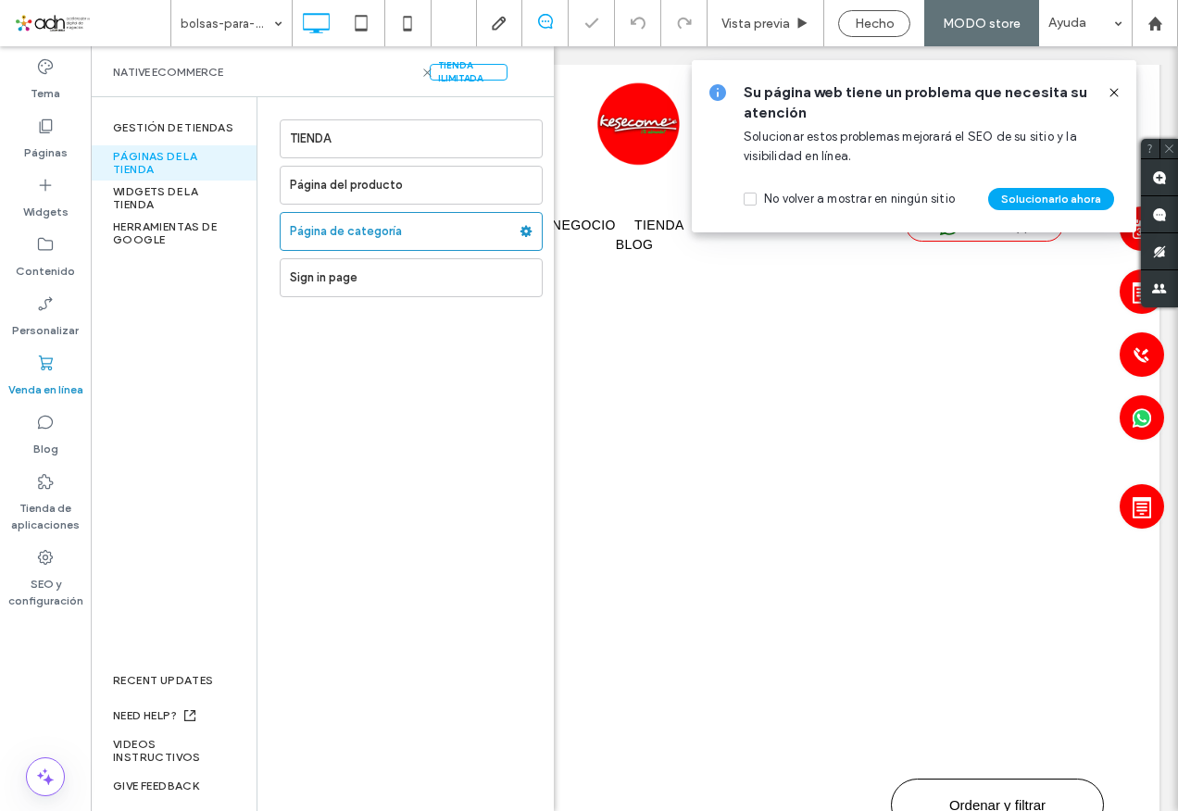
click at [1114, 91] on icon at bounding box center [1114, 92] width 15 height 15
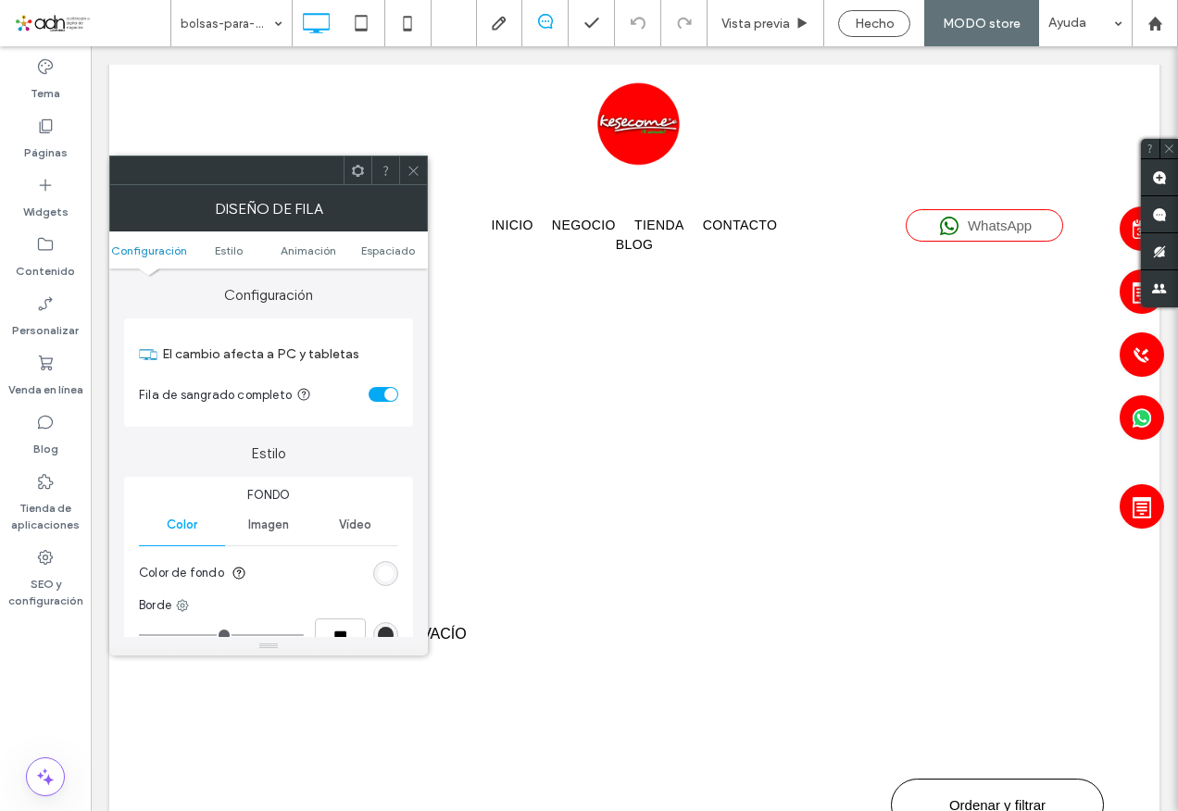
click at [418, 169] on icon at bounding box center [414, 171] width 14 height 14
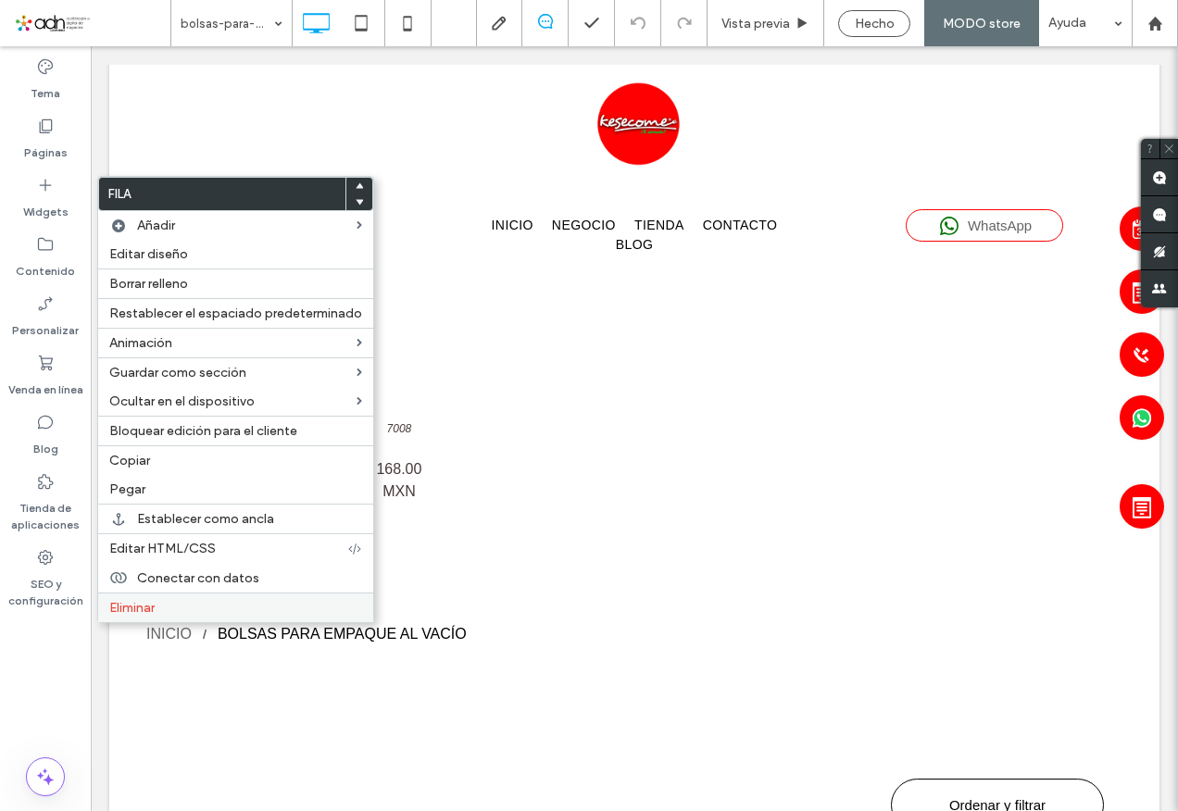
click at [125, 607] on span "Eliminar" at bounding box center [131, 608] width 45 height 16
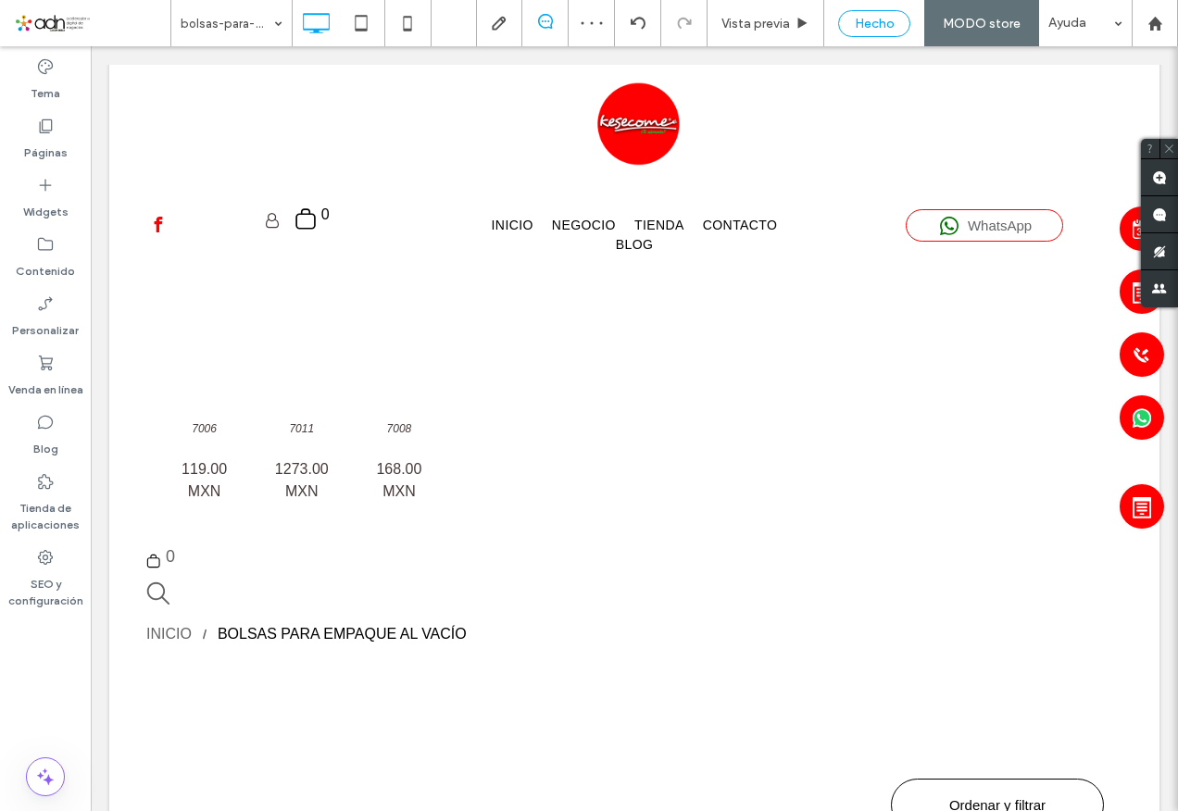
click at [881, 26] on span "Hecho" at bounding box center [875, 24] width 40 height 16
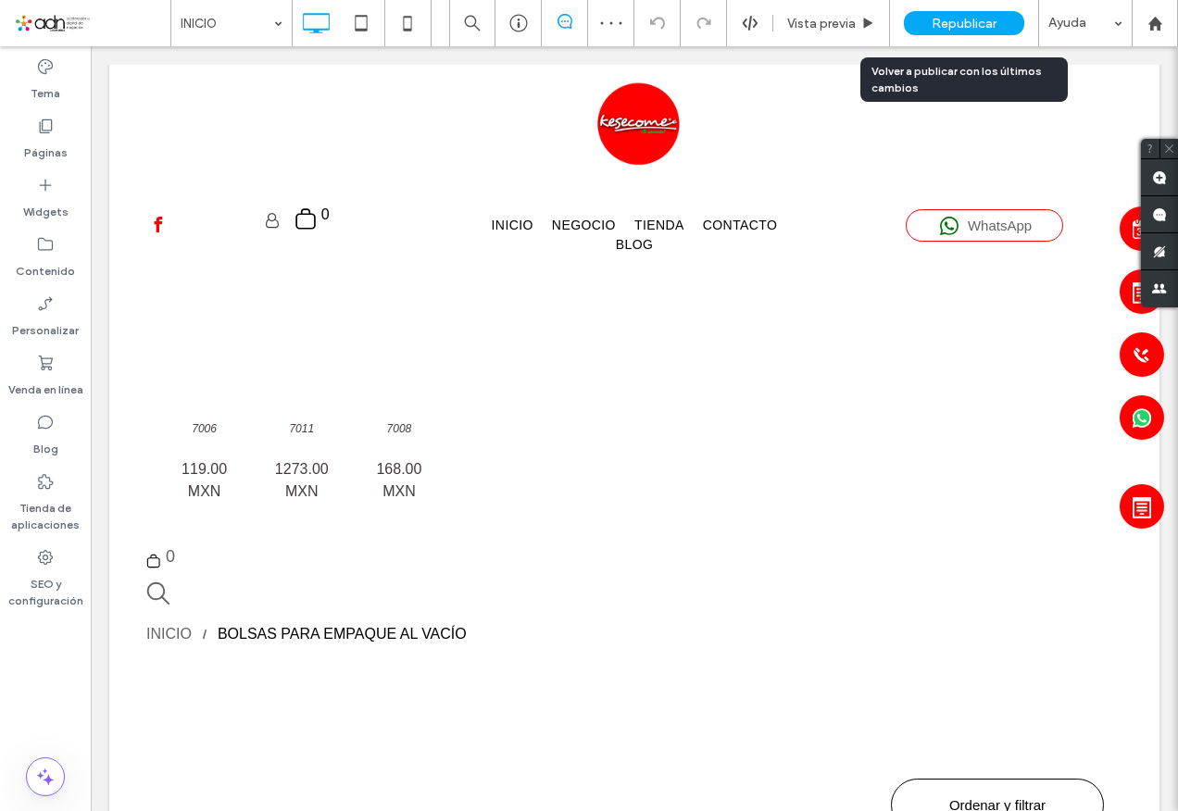
click at [966, 20] on span "Republicar" at bounding box center [964, 24] width 65 height 16
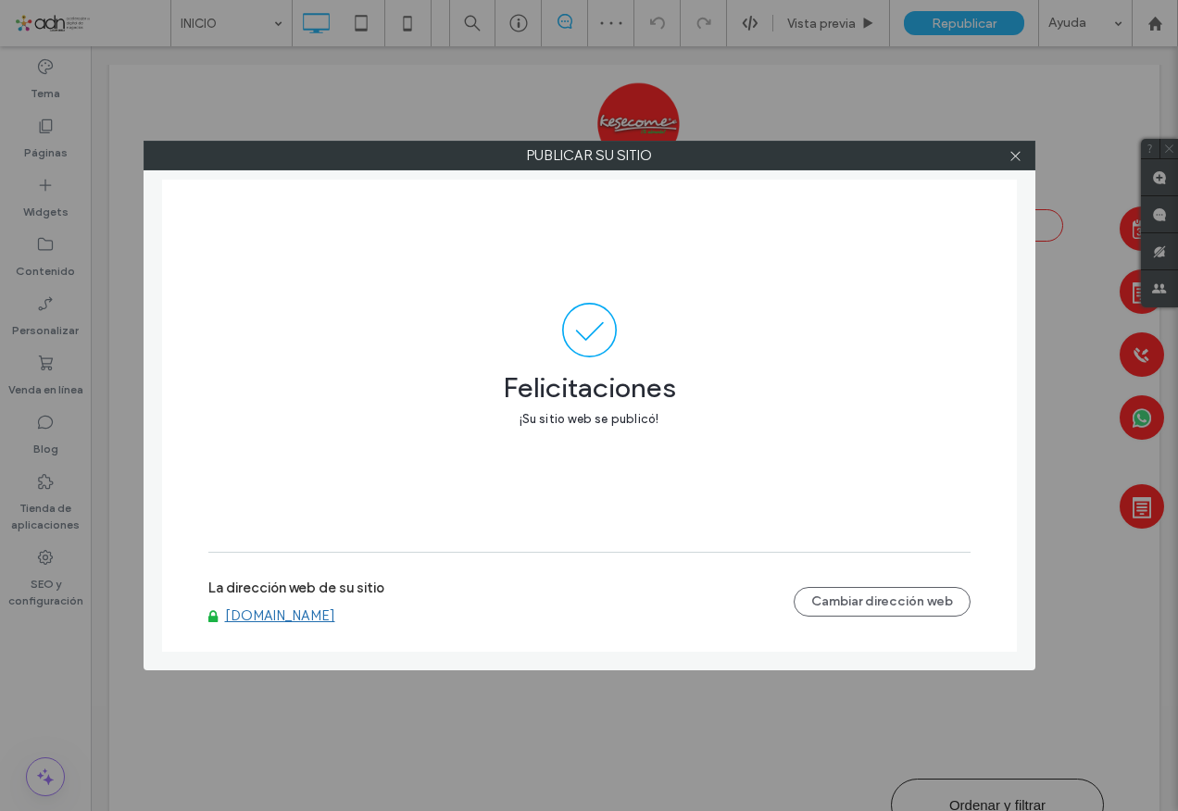
click at [298, 617] on link "[DOMAIN_NAME]" at bounding box center [280, 616] width 110 height 17
click at [1015, 153] on icon at bounding box center [1016, 156] width 14 height 14
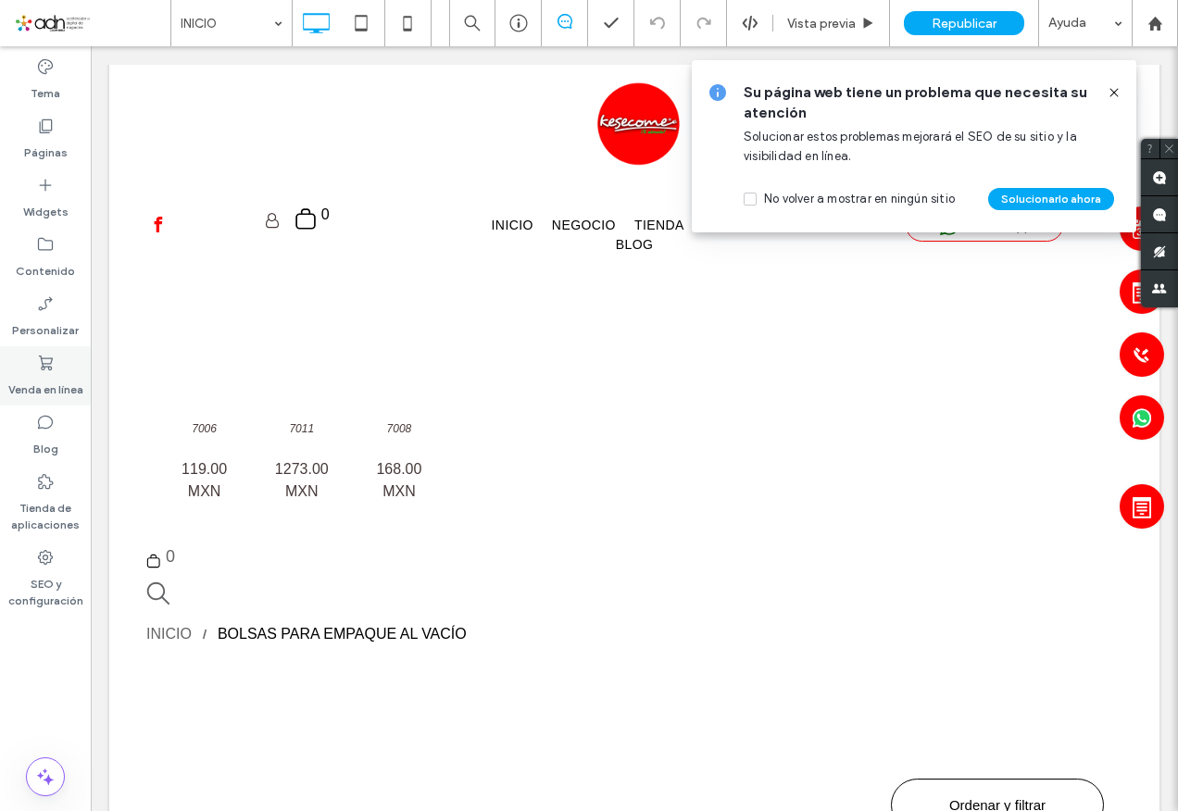
click at [44, 371] on icon at bounding box center [45, 363] width 19 height 19
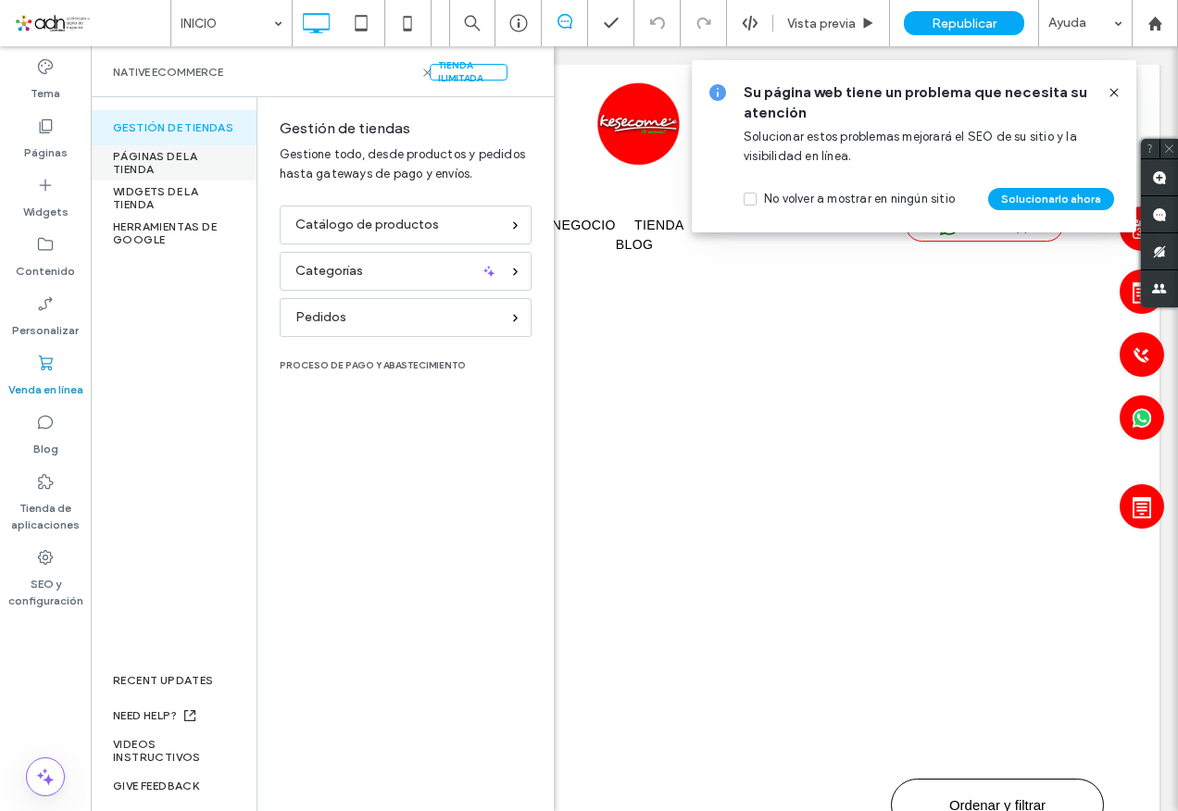
click at [193, 160] on div "PÁGINAS DE LA TIENDA" at bounding box center [174, 162] width 166 height 35
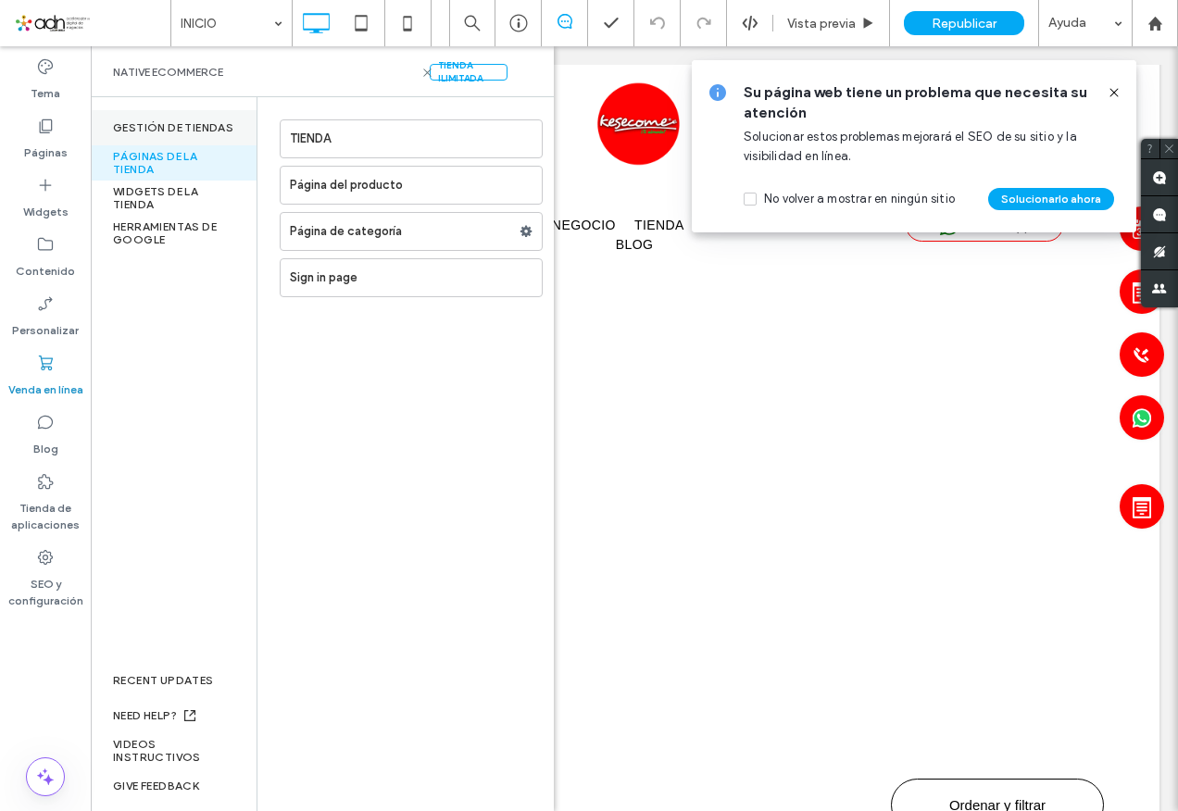
click at [170, 127] on div "Gestión de tiendas" at bounding box center [174, 127] width 166 height 35
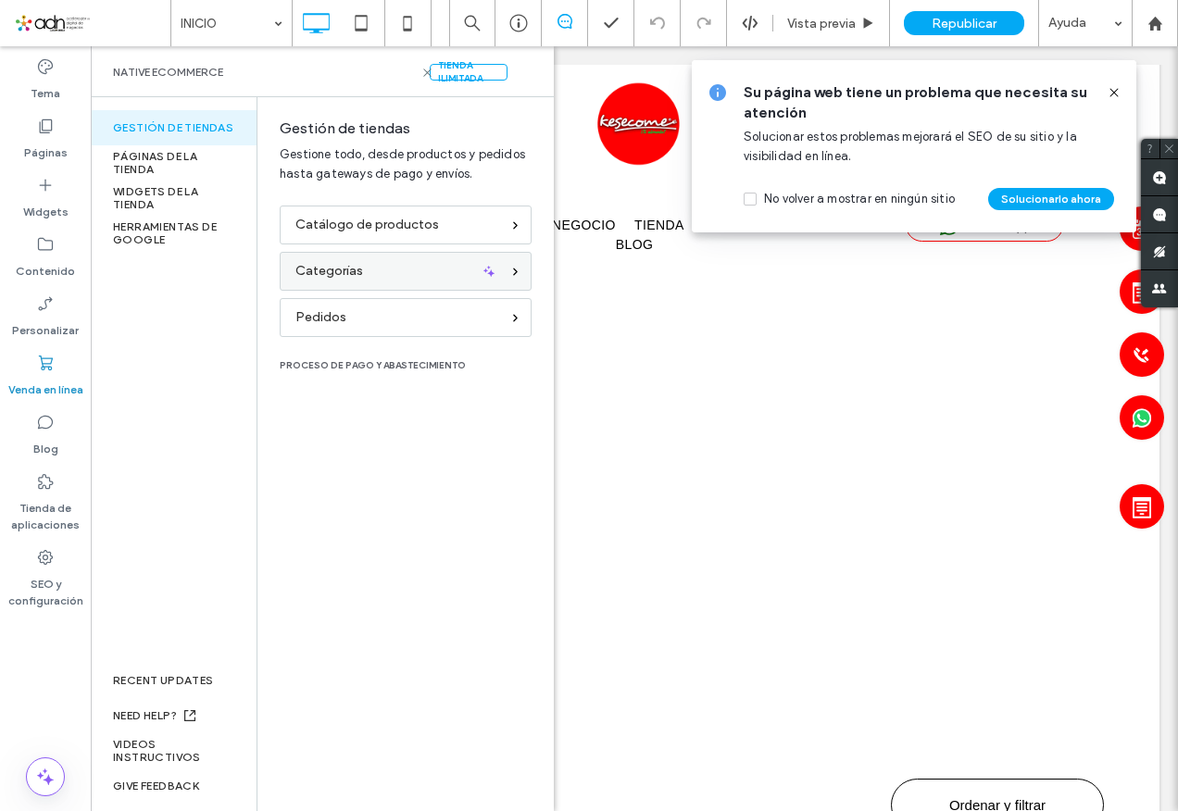
click at [517, 272] on icon at bounding box center [515, 272] width 12 height 12
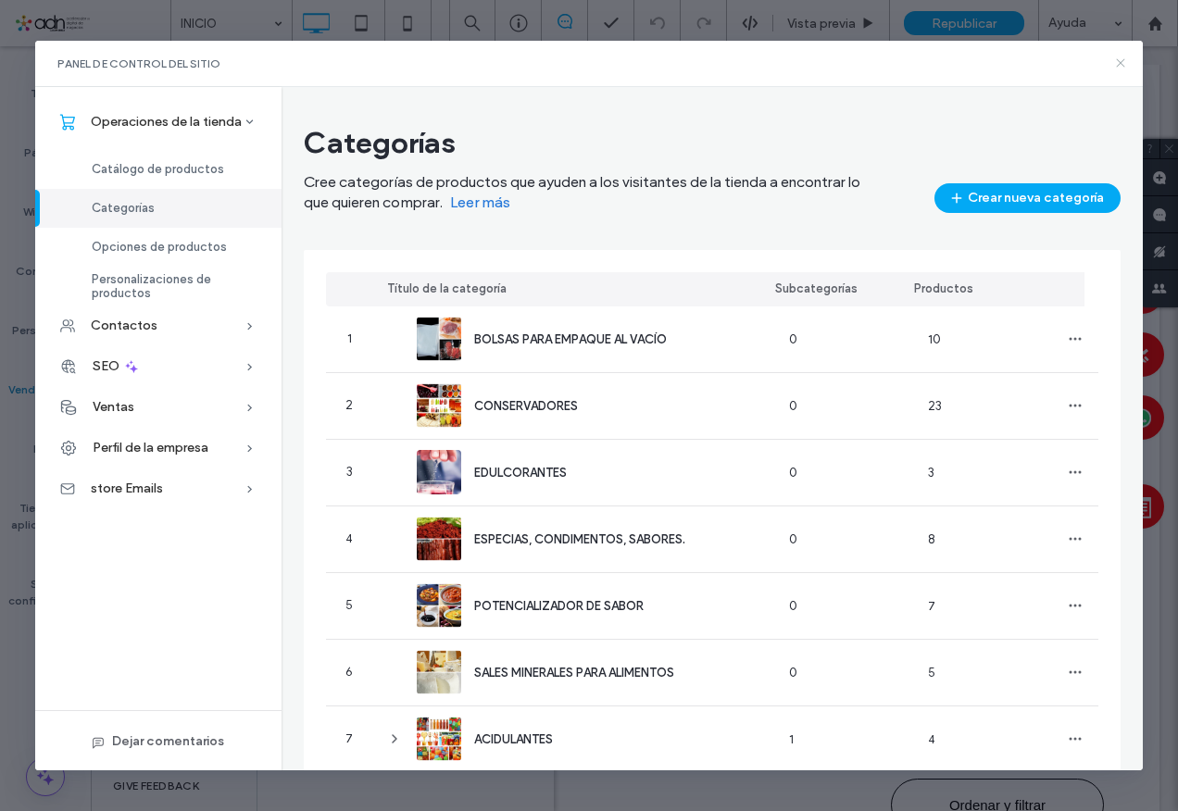
click at [1122, 66] on icon at bounding box center [1120, 63] width 15 height 15
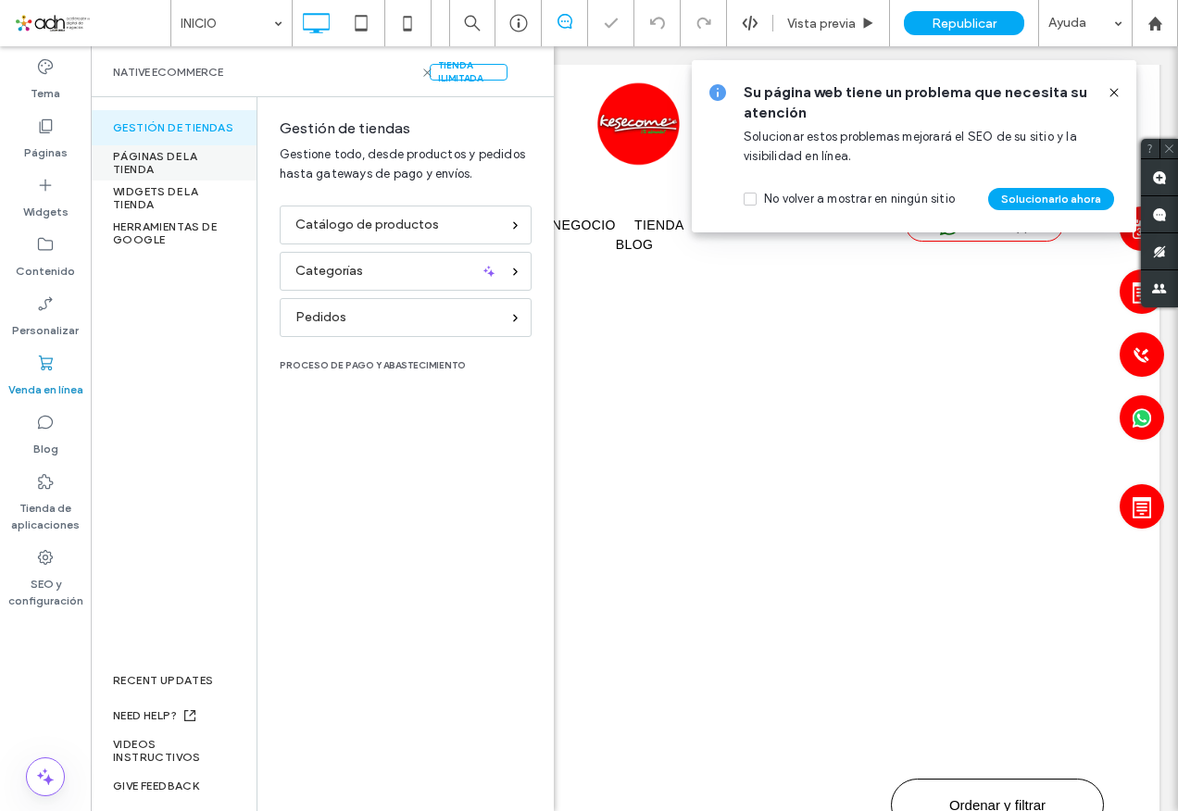
click at [138, 160] on div "PÁGINAS DE LA TIENDA" at bounding box center [174, 162] width 166 height 35
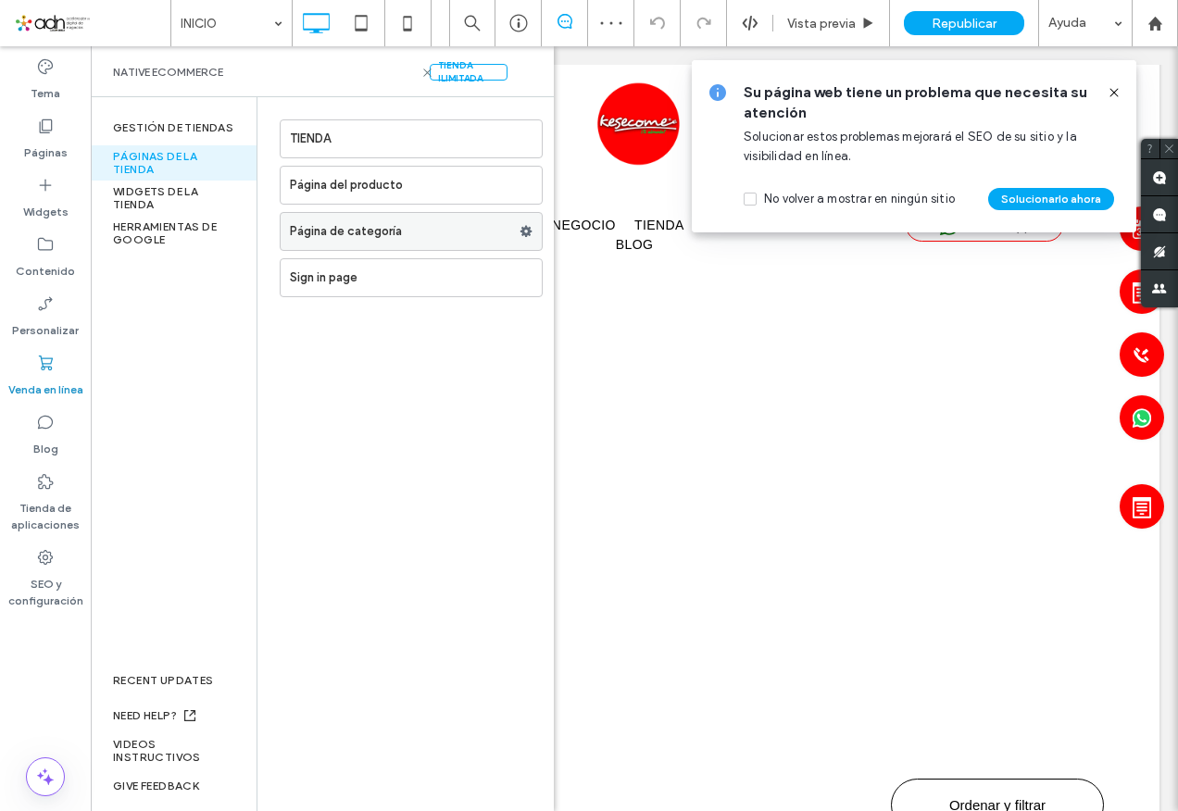
click at [390, 239] on label "Página de categoría" at bounding box center [405, 231] width 230 height 37
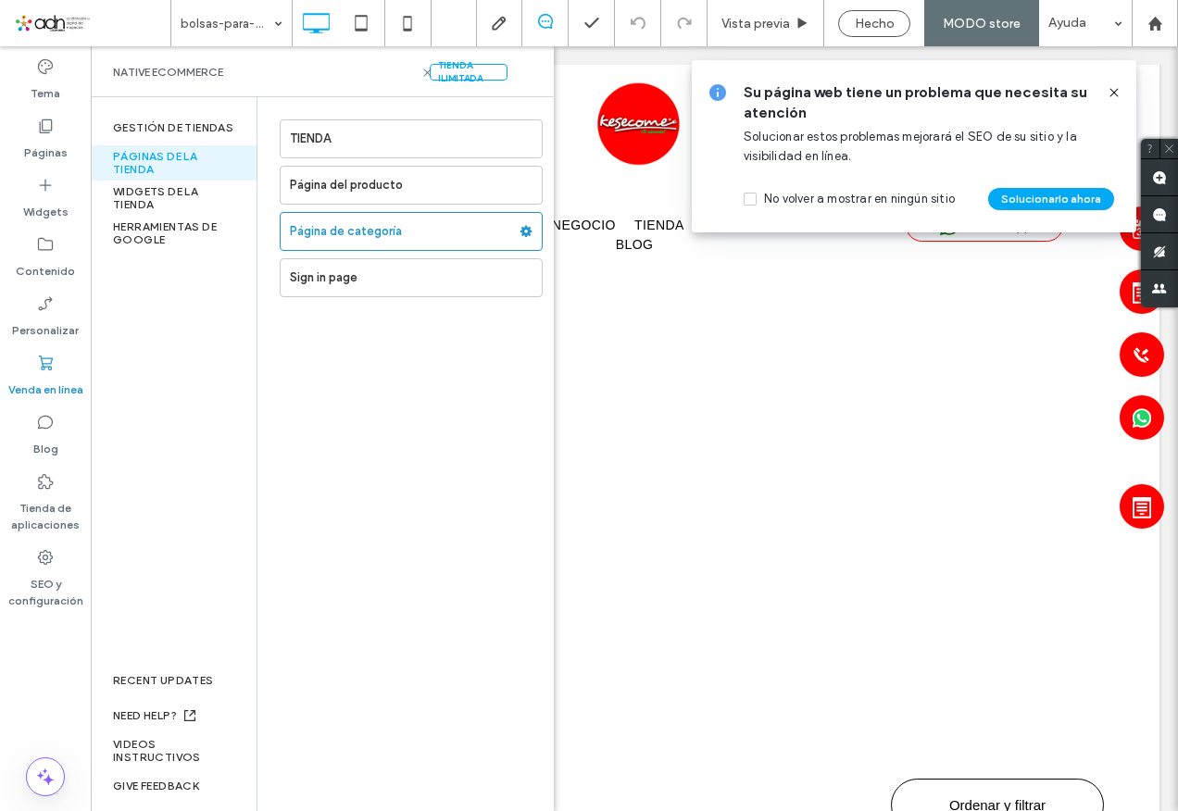
click at [391, 238] on div at bounding box center [589, 405] width 1178 height 811
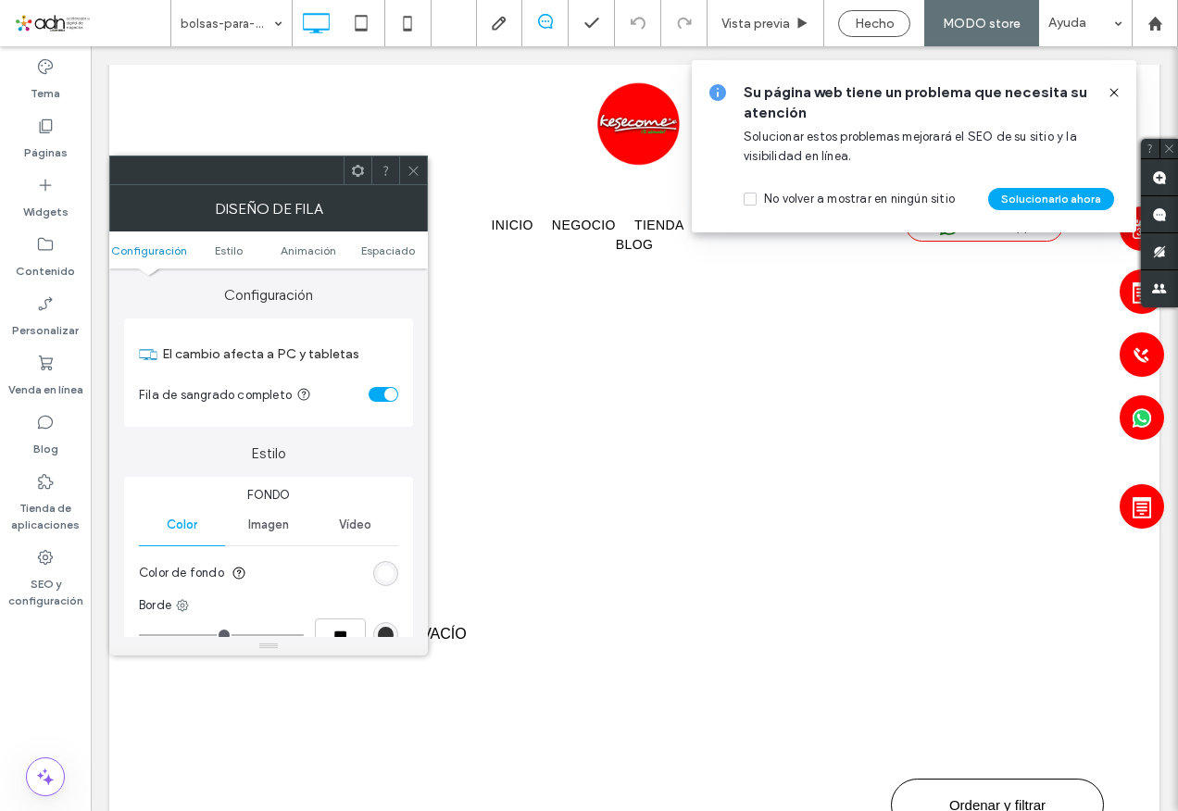
click at [414, 169] on icon at bounding box center [414, 171] width 14 height 14
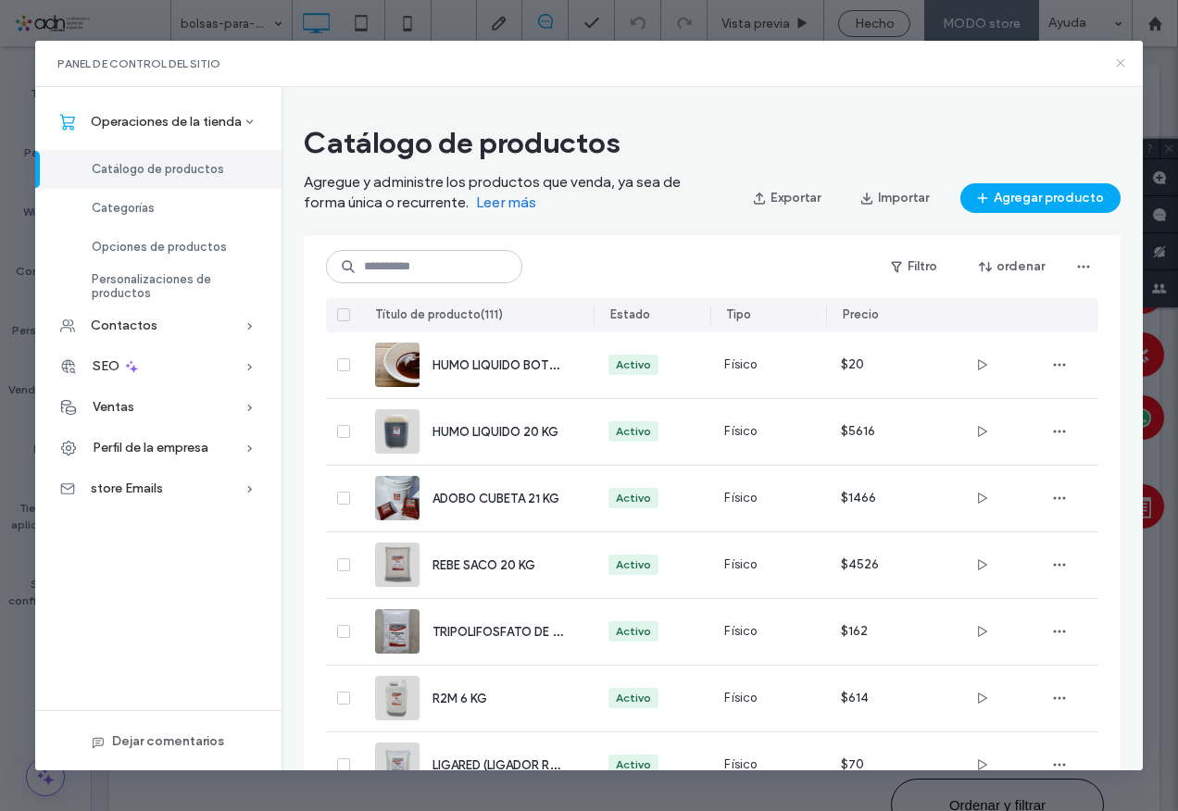
click at [1123, 62] on icon at bounding box center [1120, 63] width 15 height 15
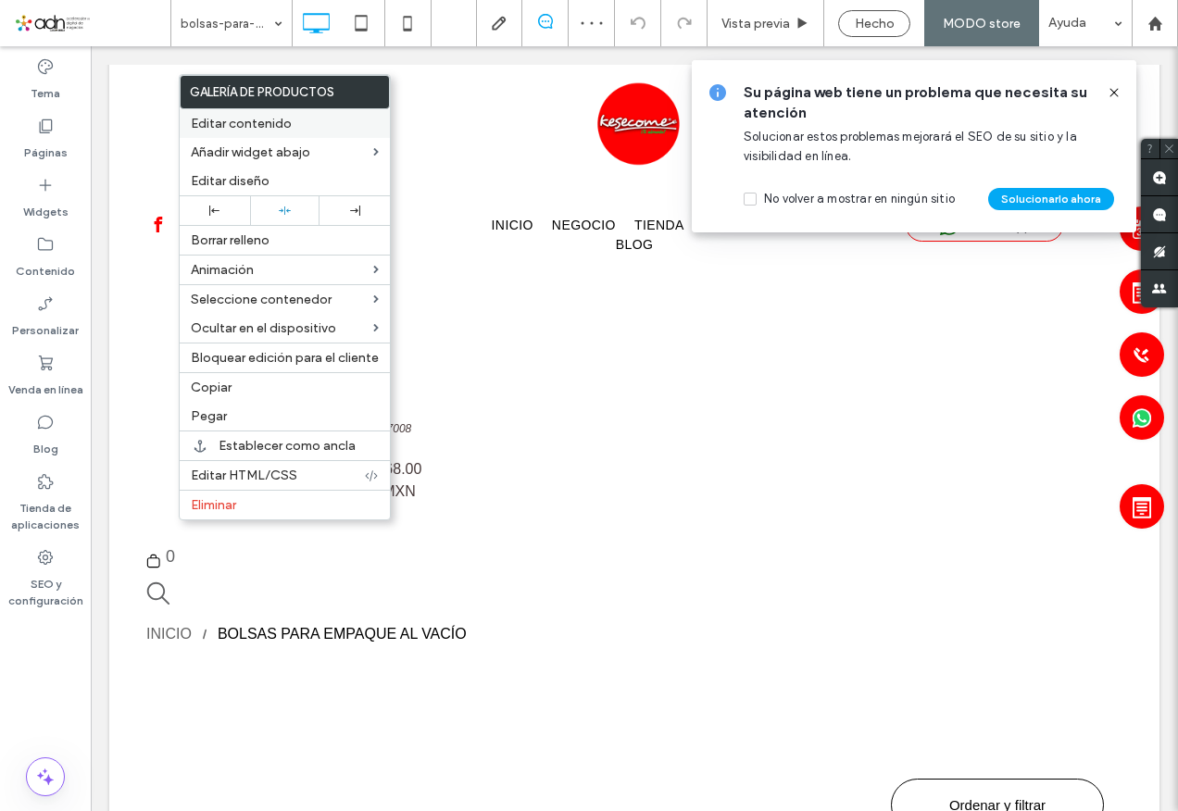
click at [247, 118] on span "Editar contenido" at bounding box center [241, 124] width 101 height 16
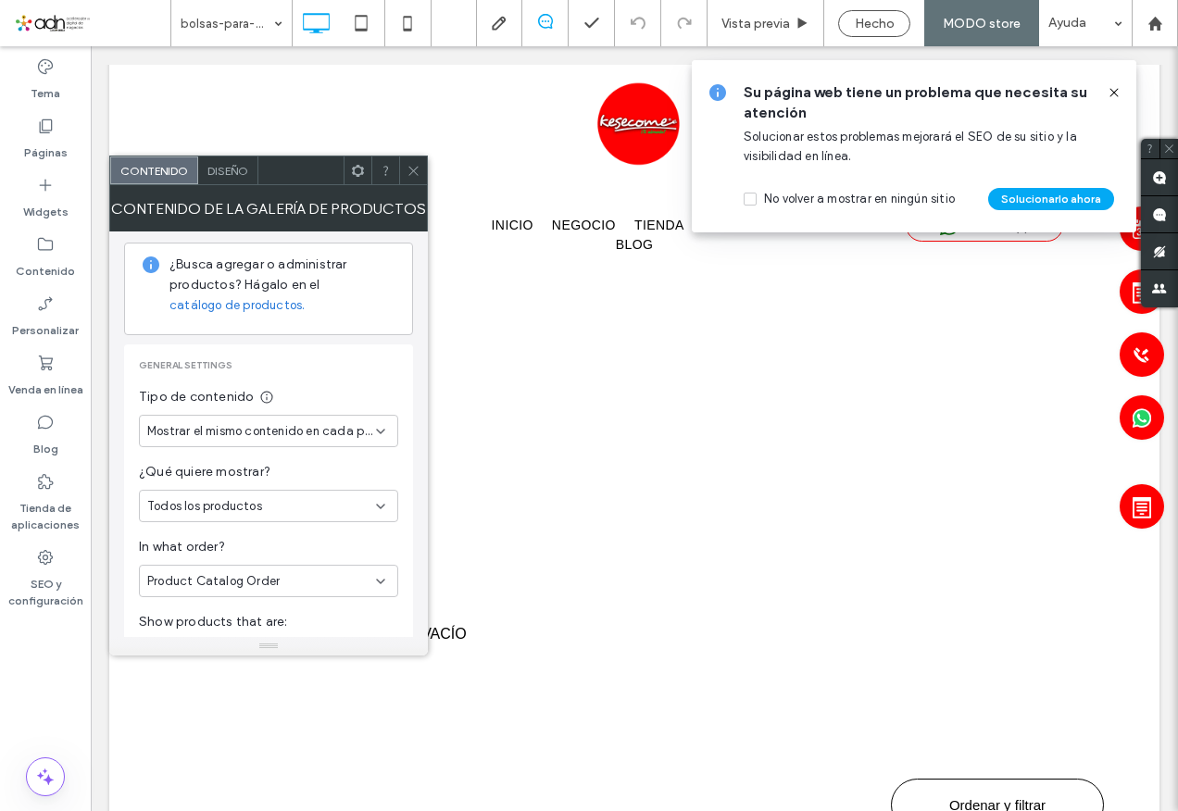
scroll to position [93, 0]
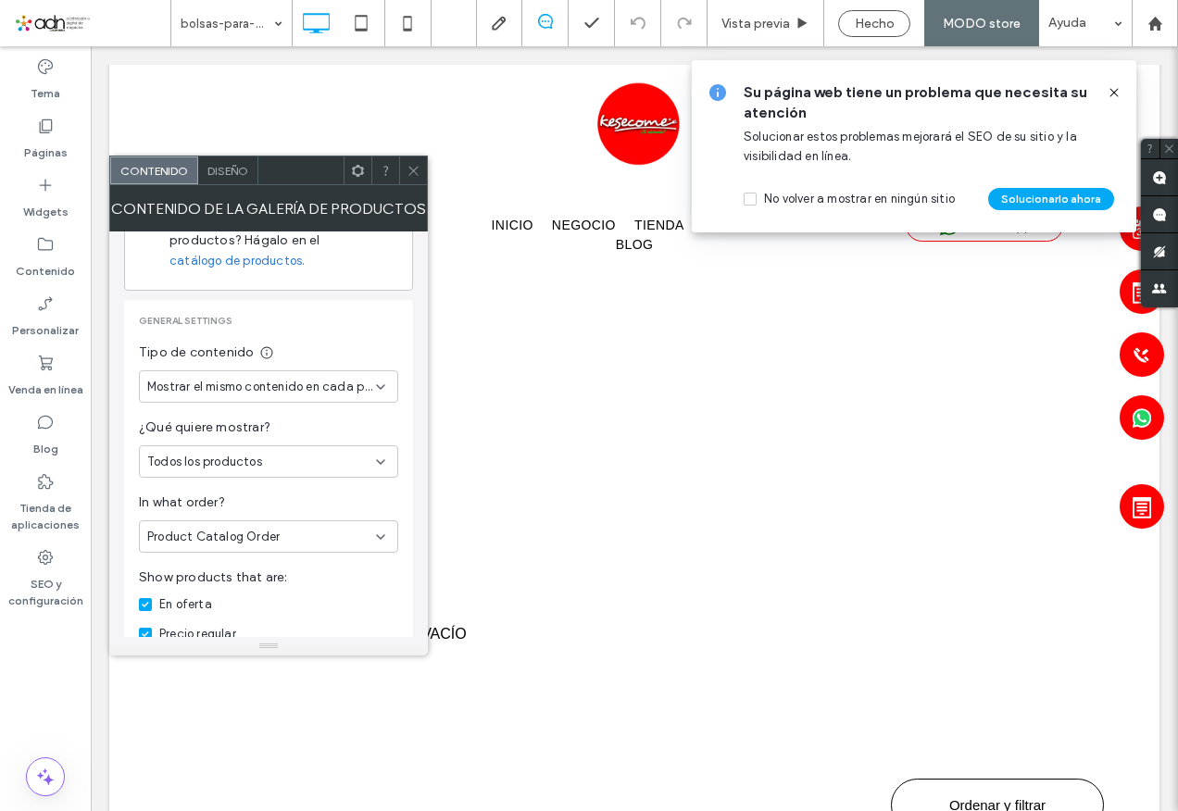
click at [380, 391] on icon at bounding box center [380, 387] width 15 height 15
click at [345, 420] on span "Mostrar diferentes contenidos por categoría" at bounding box center [264, 419] width 235 height 19
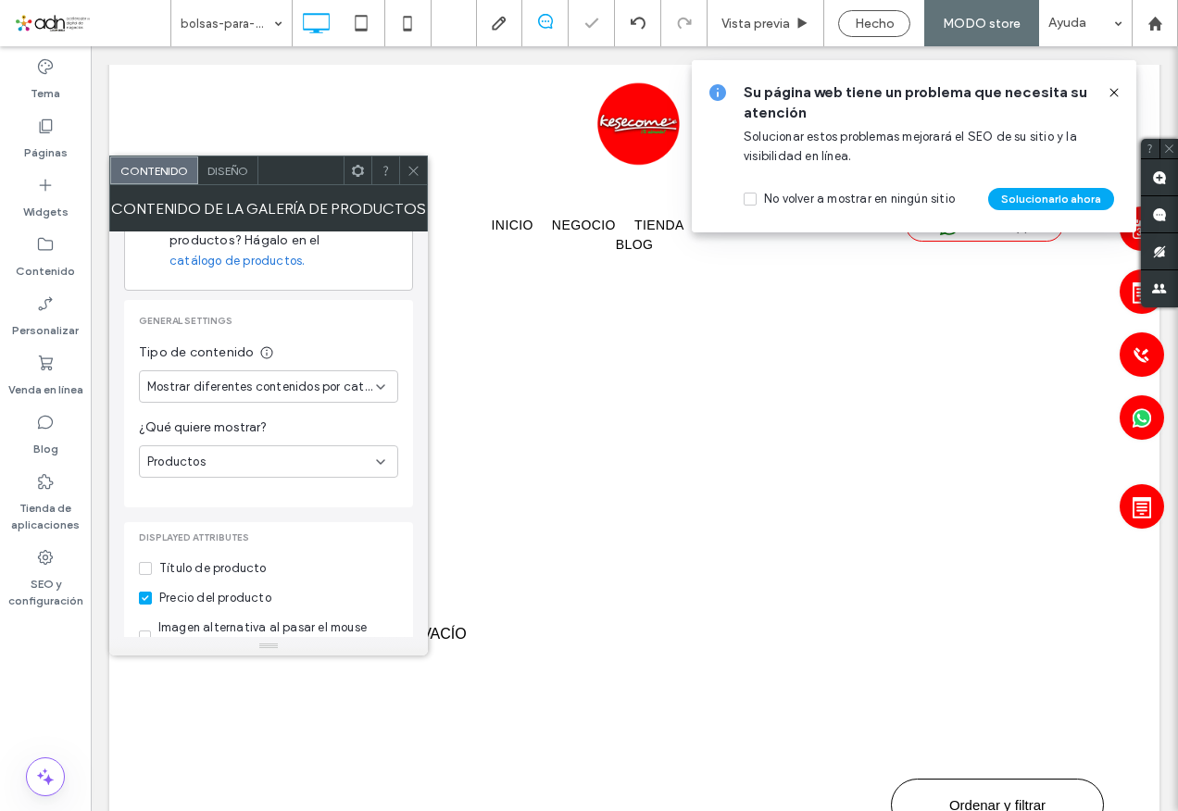
click at [419, 170] on icon at bounding box center [414, 171] width 14 height 14
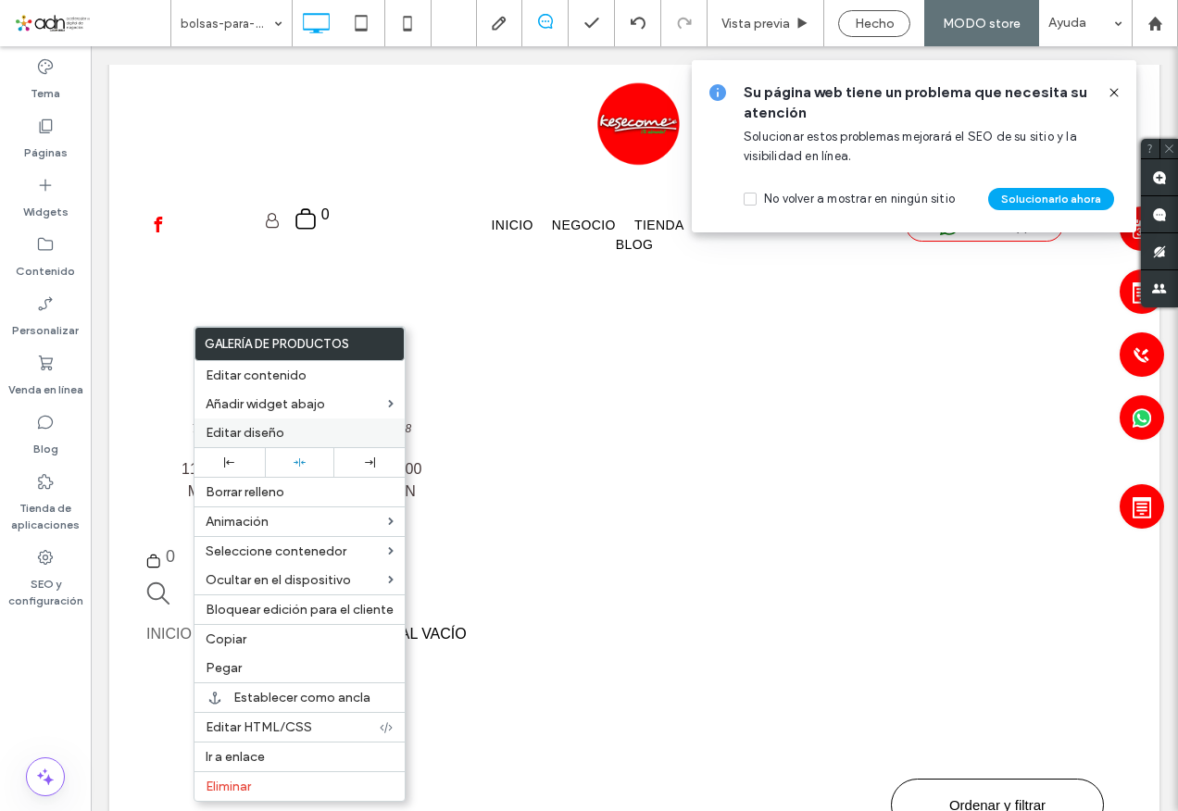
click at [254, 428] on span "Editar diseño" at bounding box center [245, 433] width 79 height 16
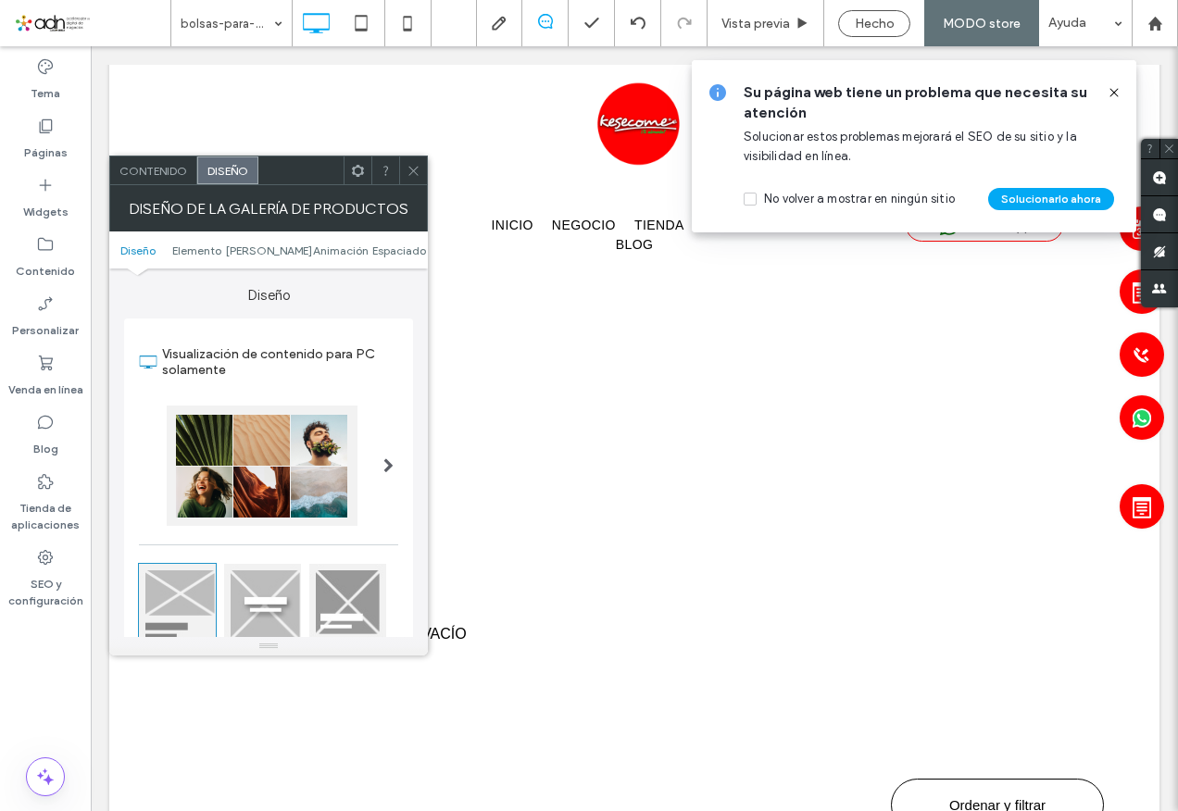
click at [140, 169] on span "Contenido" at bounding box center [153, 171] width 68 height 14
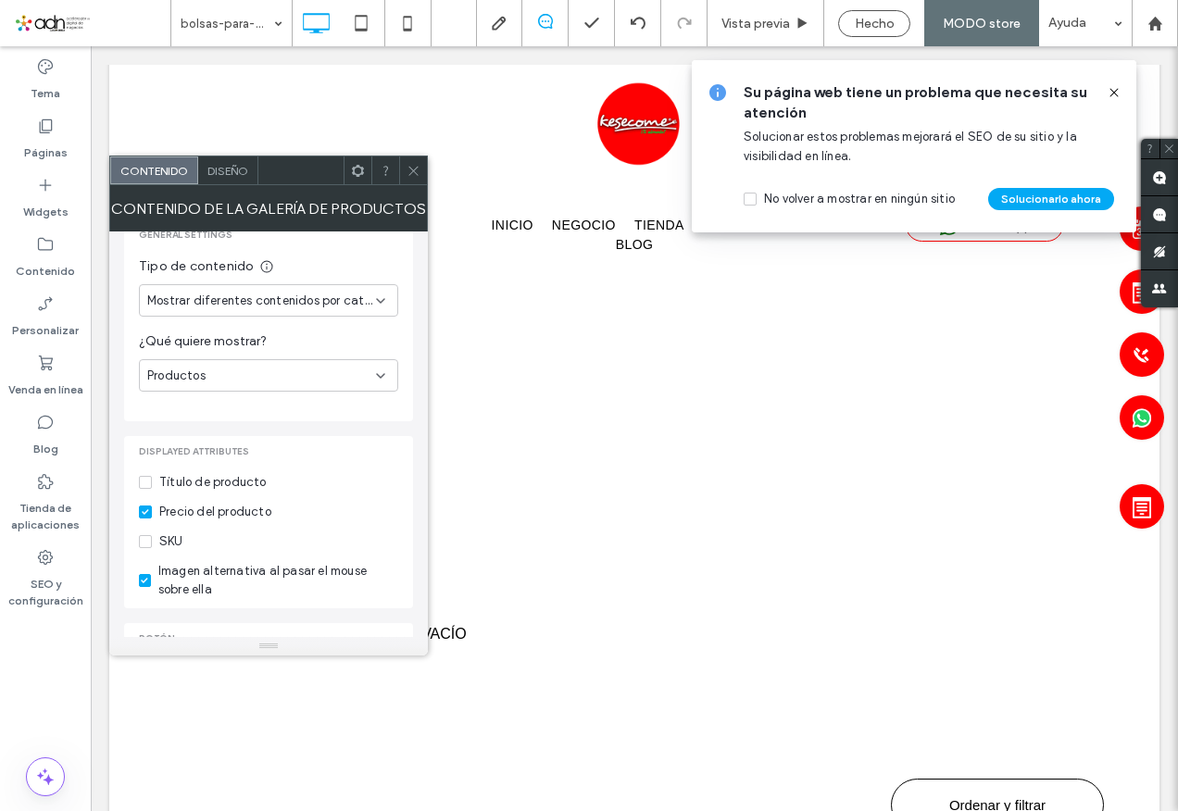
scroll to position [185, 0]
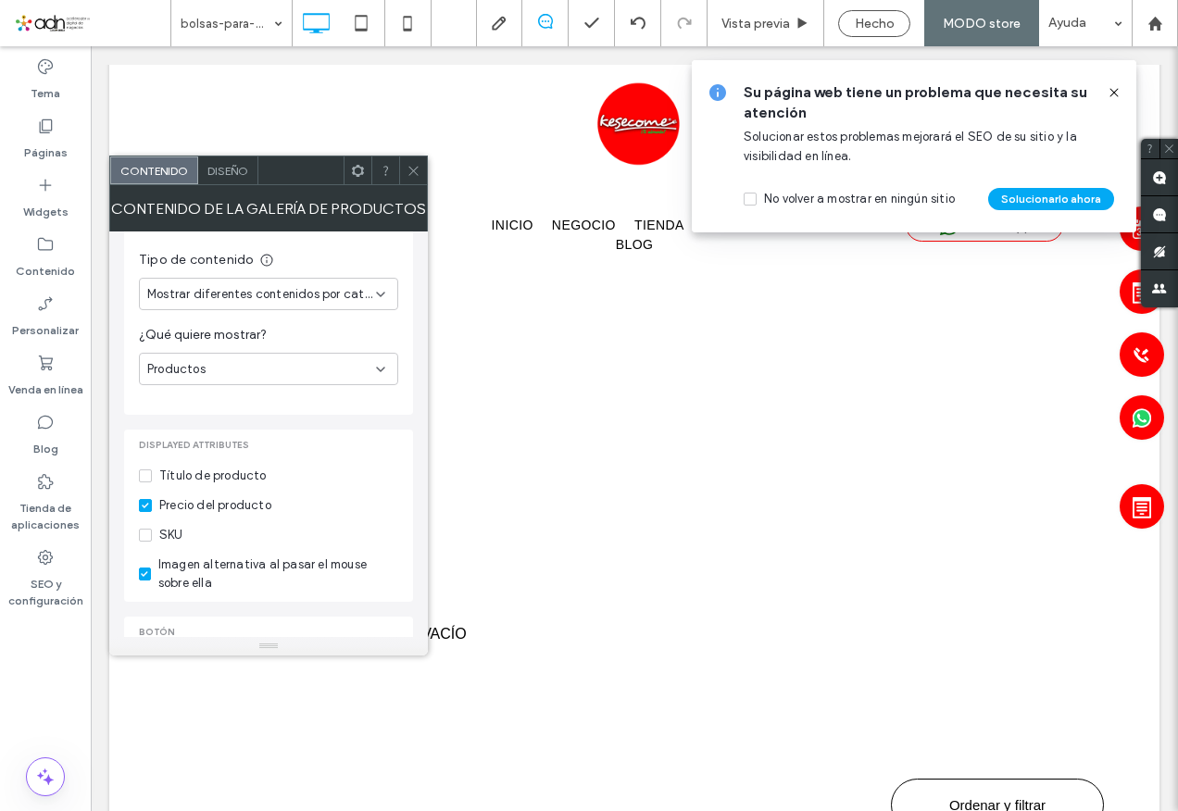
click at [335, 295] on span "Mostrar diferentes contenidos por categoría" at bounding box center [261, 294] width 229 height 19
click at [339, 329] on span "Mostrar diferentes contenidos por categoría" at bounding box center [264, 327] width 235 height 19
click at [324, 373] on div "Productos" at bounding box center [261, 369] width 229 height 19
click at [248, 426] on div "Subcategorías" at bounding box center [269, 434] width 258 height 32
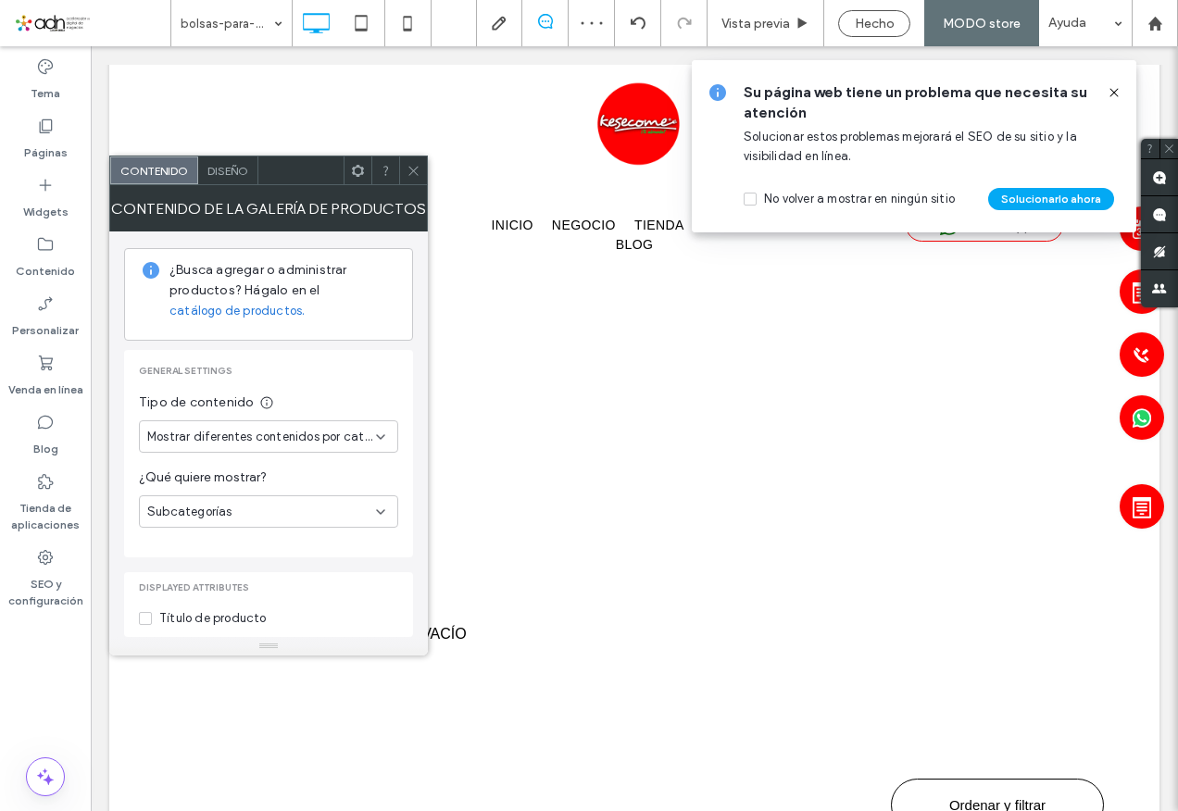
scroll to position [43, 0]
click at [883, 24] on span "Hecho" at bounding box center [875, 24] width 40 height 16
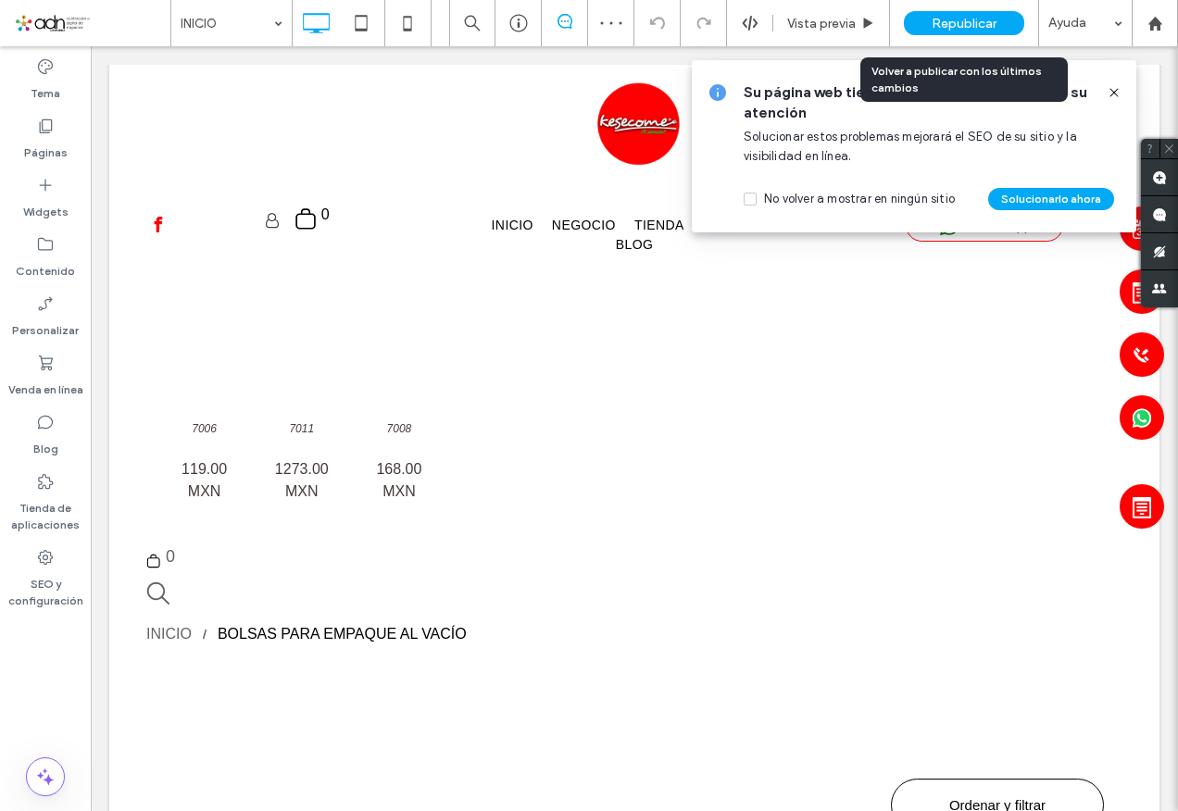
click at [958, 19] on span "Republicar" at bounding box center [964, 24] width 65 height 16
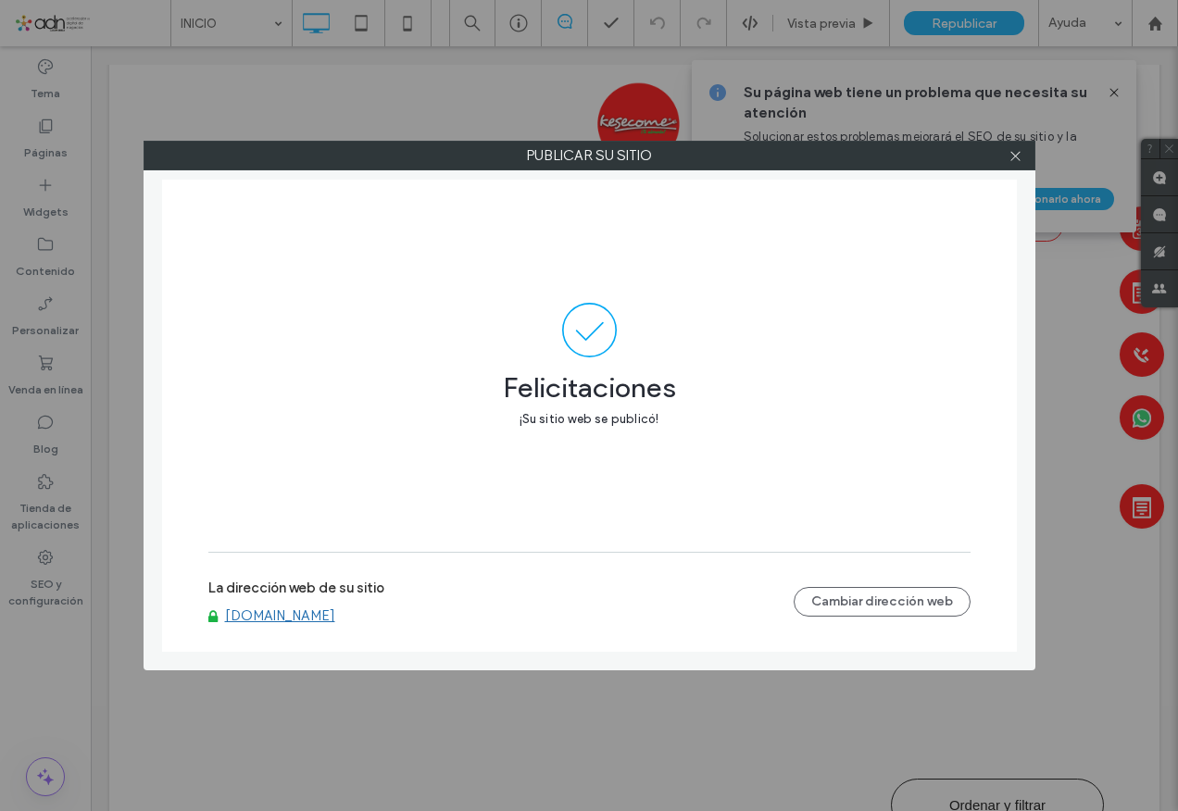
click at [301, 620] on link "[DOMAIN_NAME]" at bounding box center [280, 616] width 110 height 17
click at [1017, 151] on icon at bounding box center [1016, 156] width 14 height 14
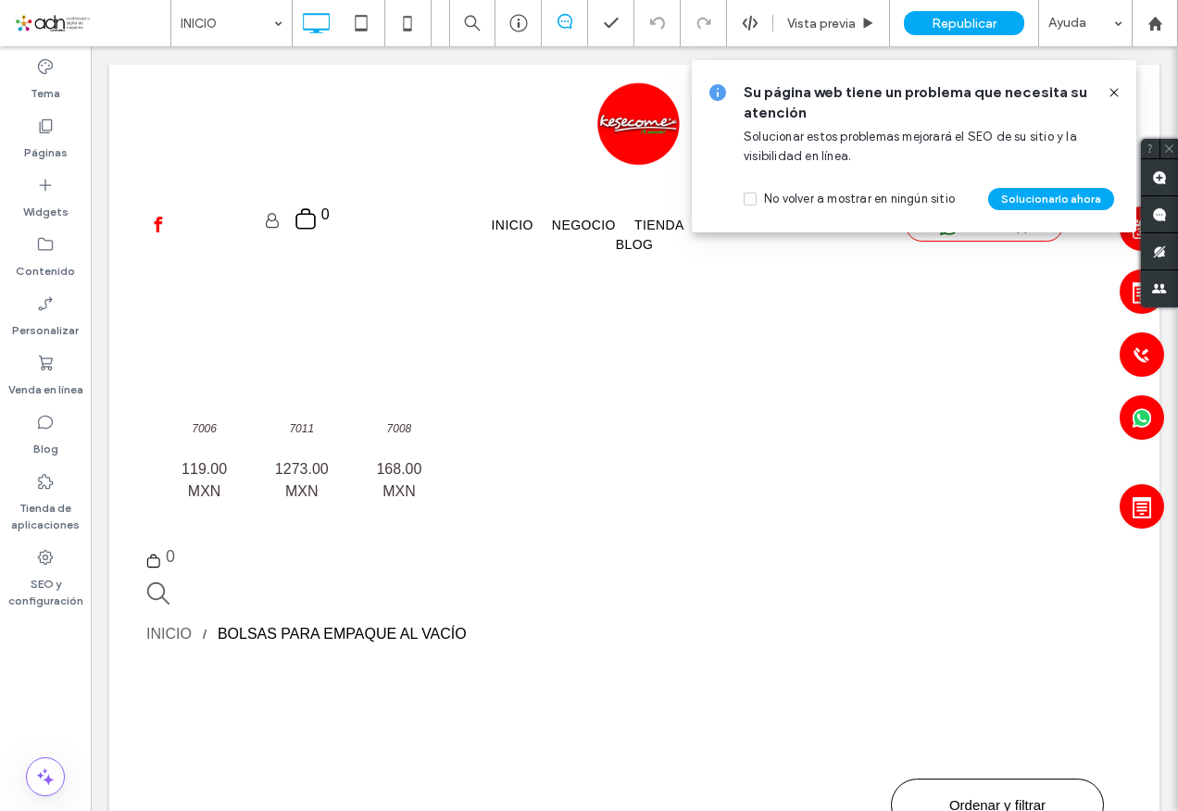
click at [1118, 96] on use at bounding box center [1114, 92] width 8 height 8
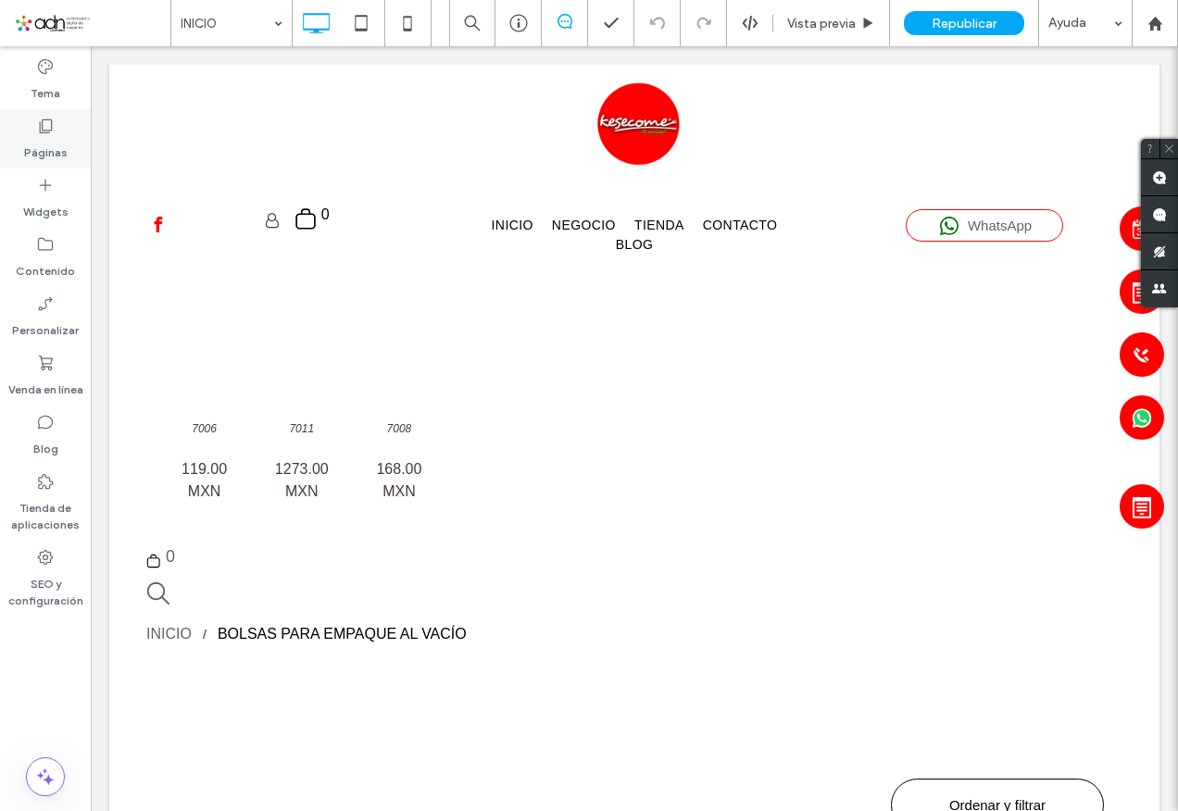
click at [41, 137] on label "Páginas" at bounding box center [46, 148] width 44 height 26
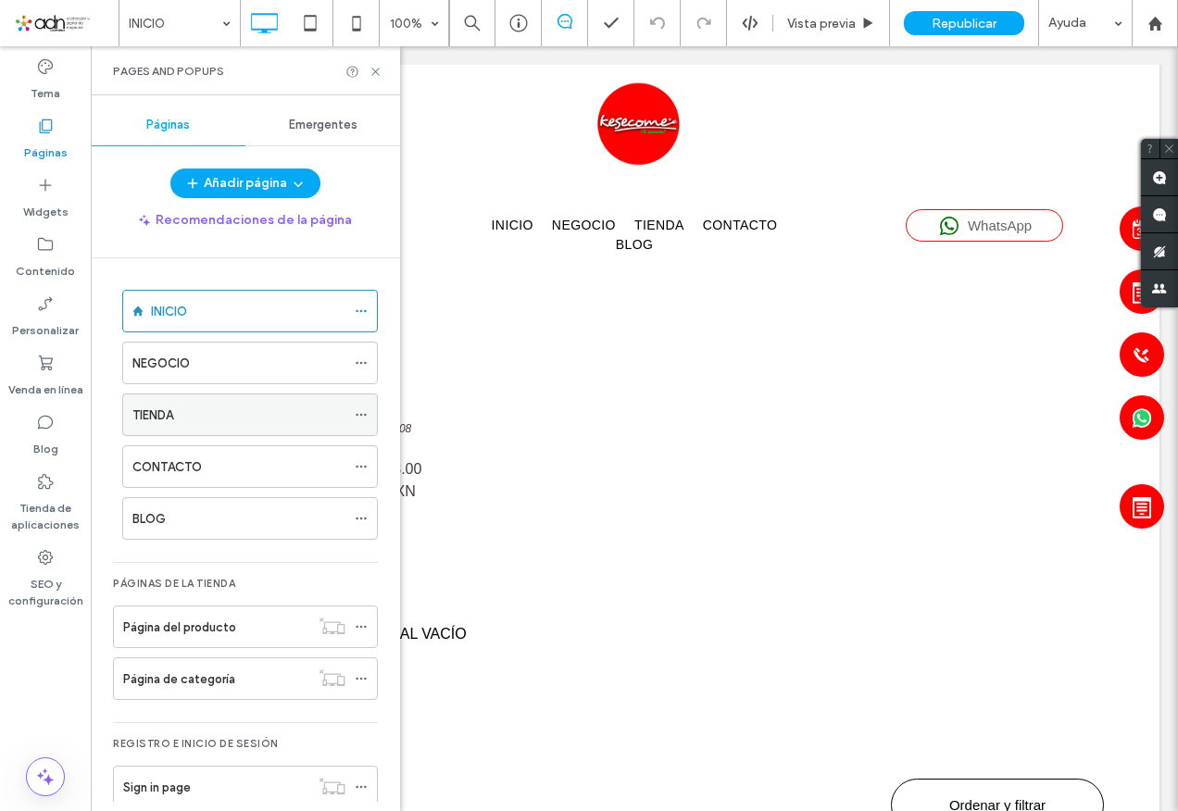
click at [173, 420] on label "TIENDA" at bounding box center [152, 415] width 41 height 32
click at [378, 70] on icon at bounding box center [376, 72] width 14 height 14
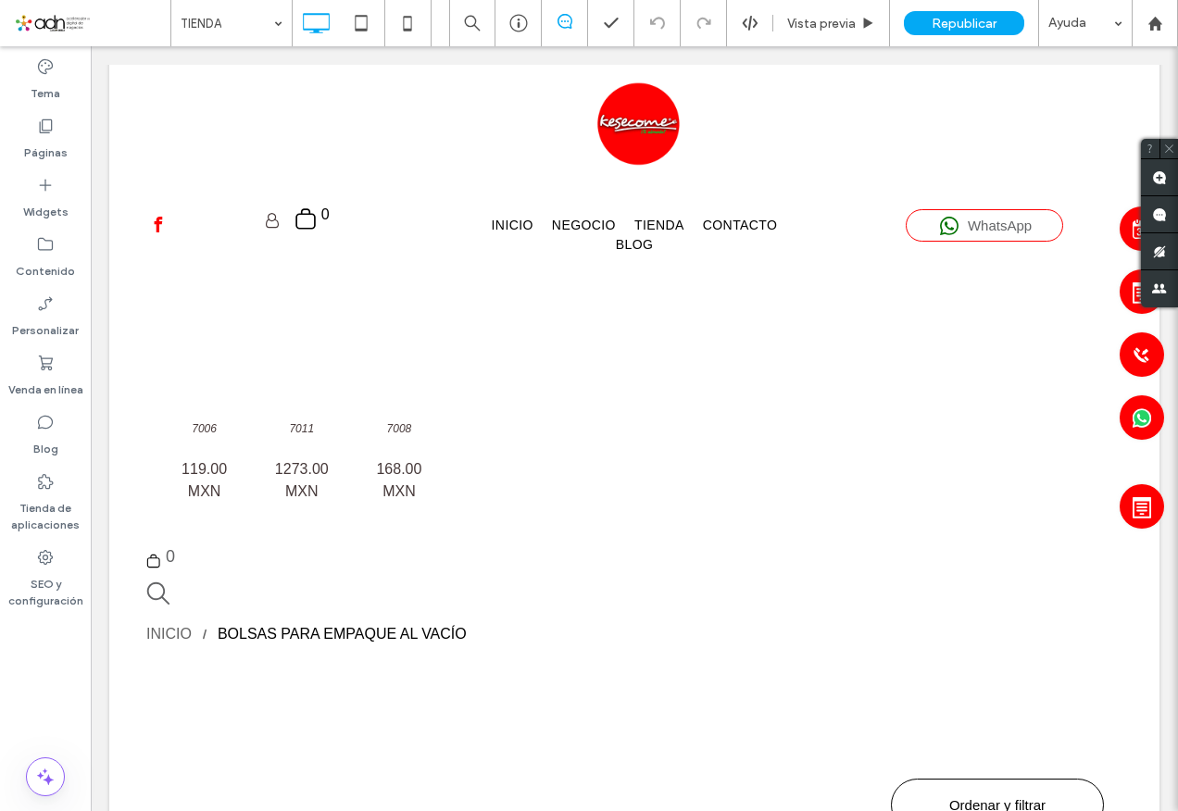
type input "**********"
type input "**"
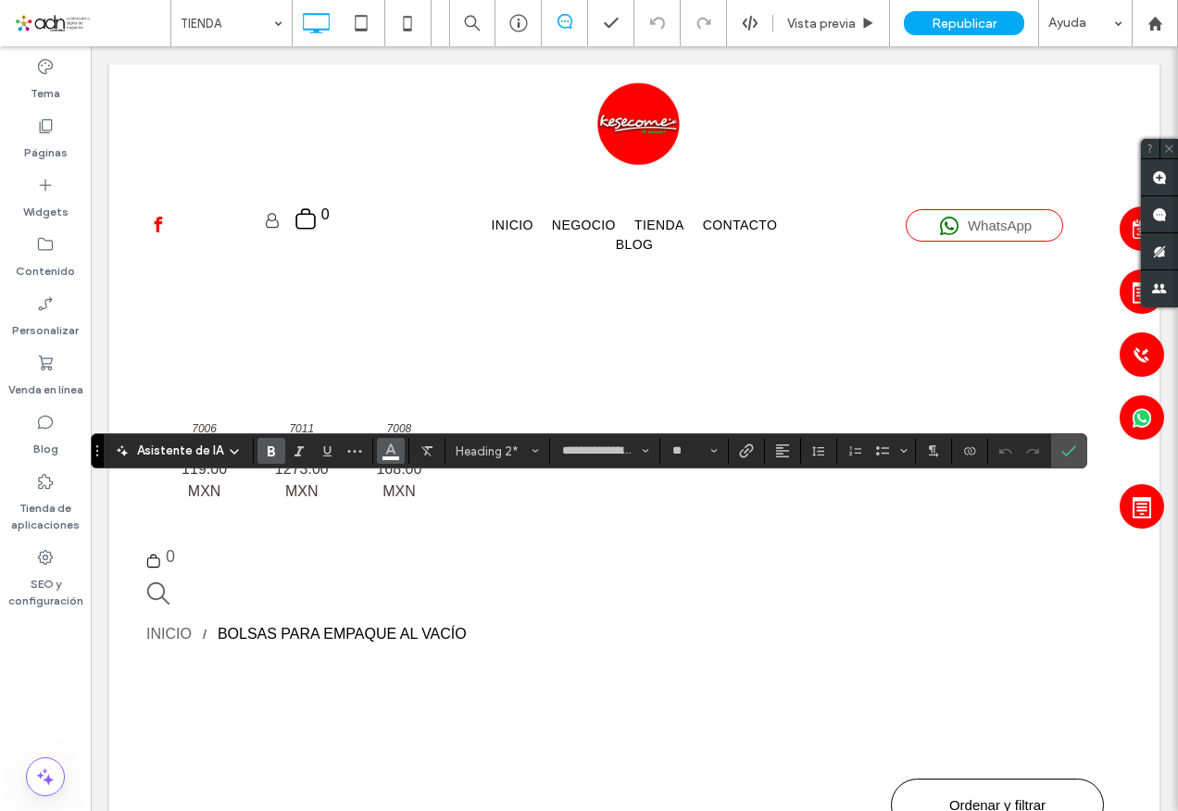
click at [389, 446] on use "Color" at bounding box center [391, 450] width 10 height 10
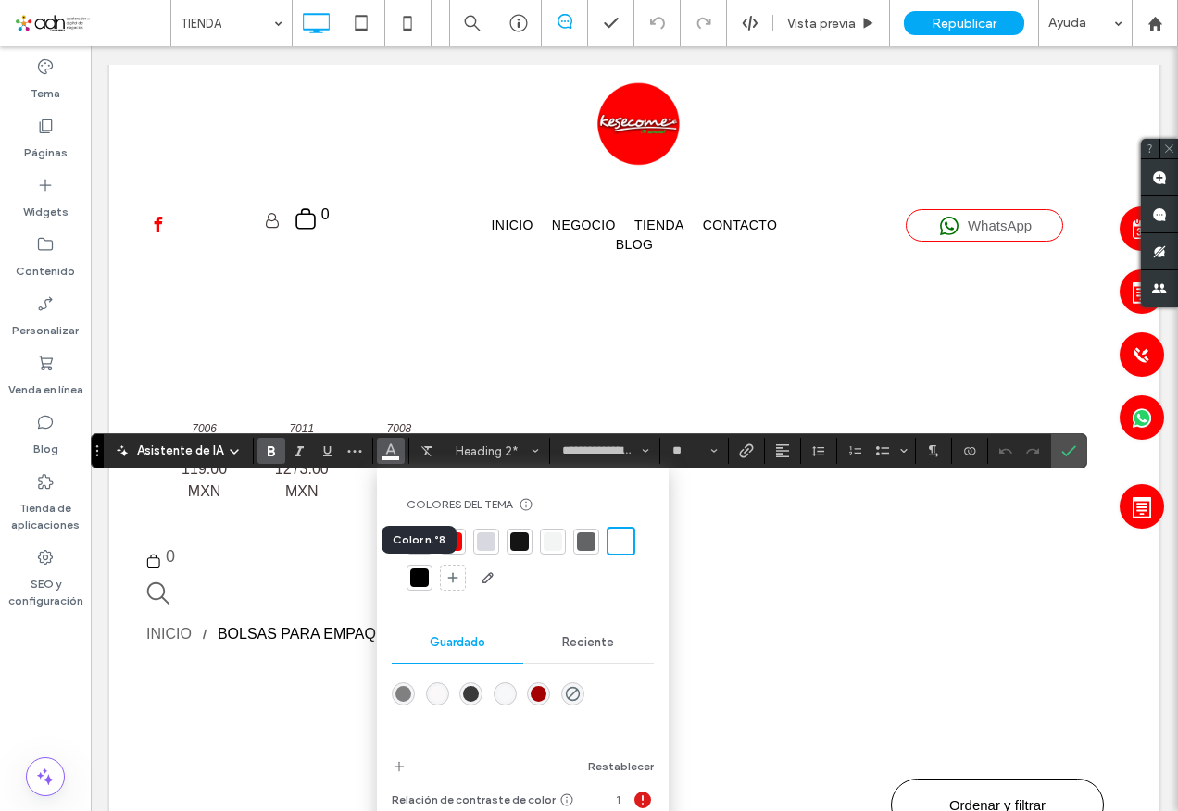
click at [421, 571] on div at bounding box center [419, 578] width 19 height 19
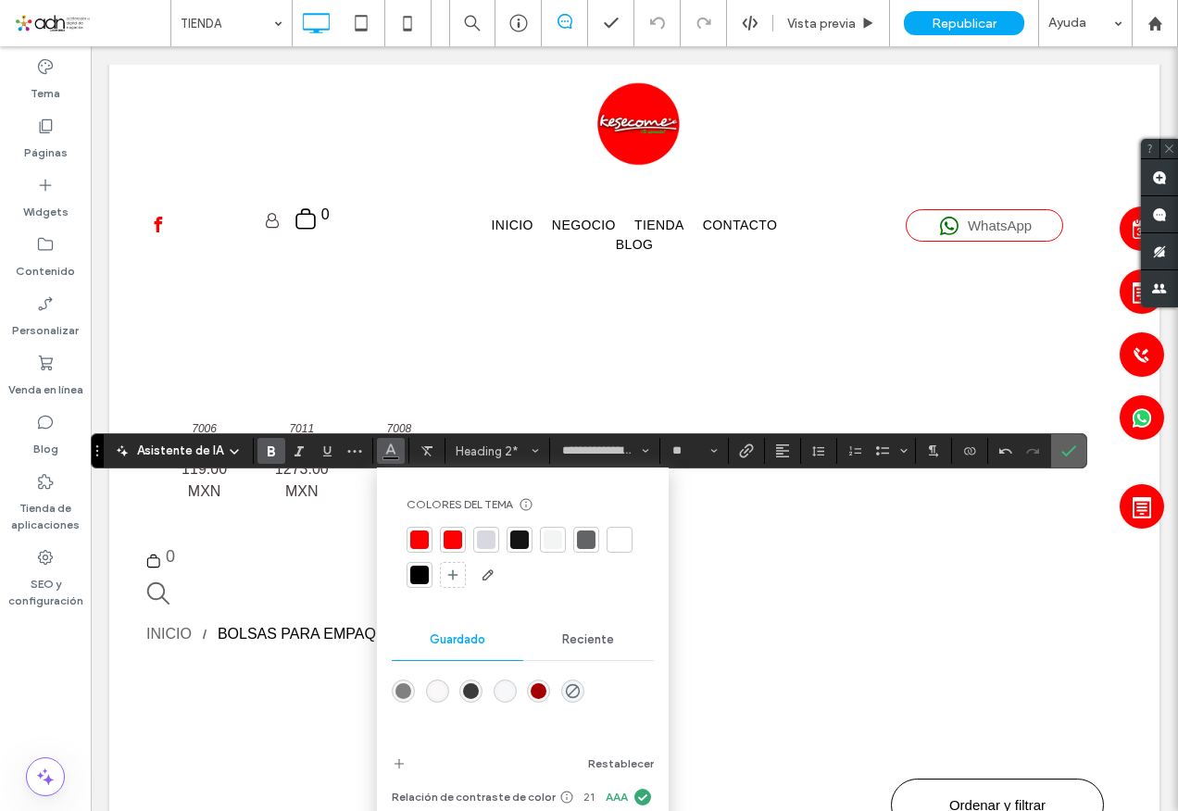
click at [1067, 448] on icon "Confirmar" at bounding box center [1068, 451] width 15 height 15
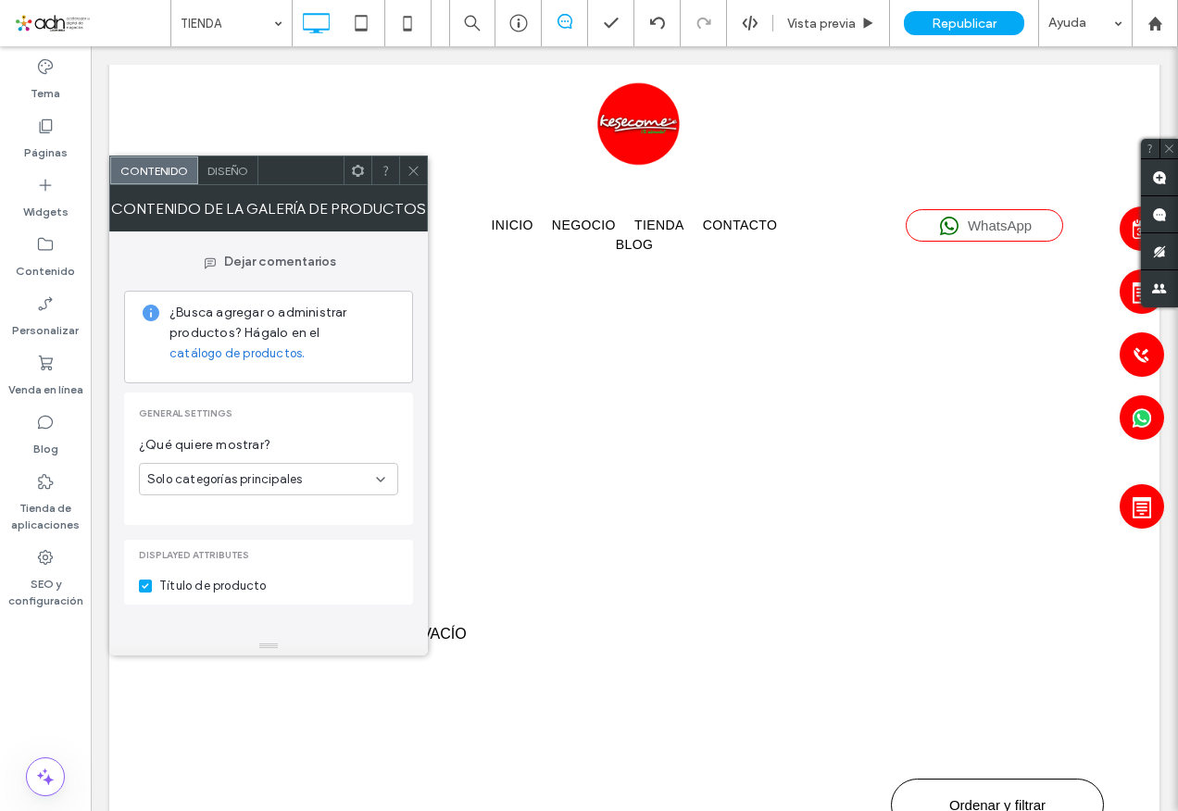
click at [242, 171] on span "Diseño" at bounding box center [227, 171] width 41 height 14
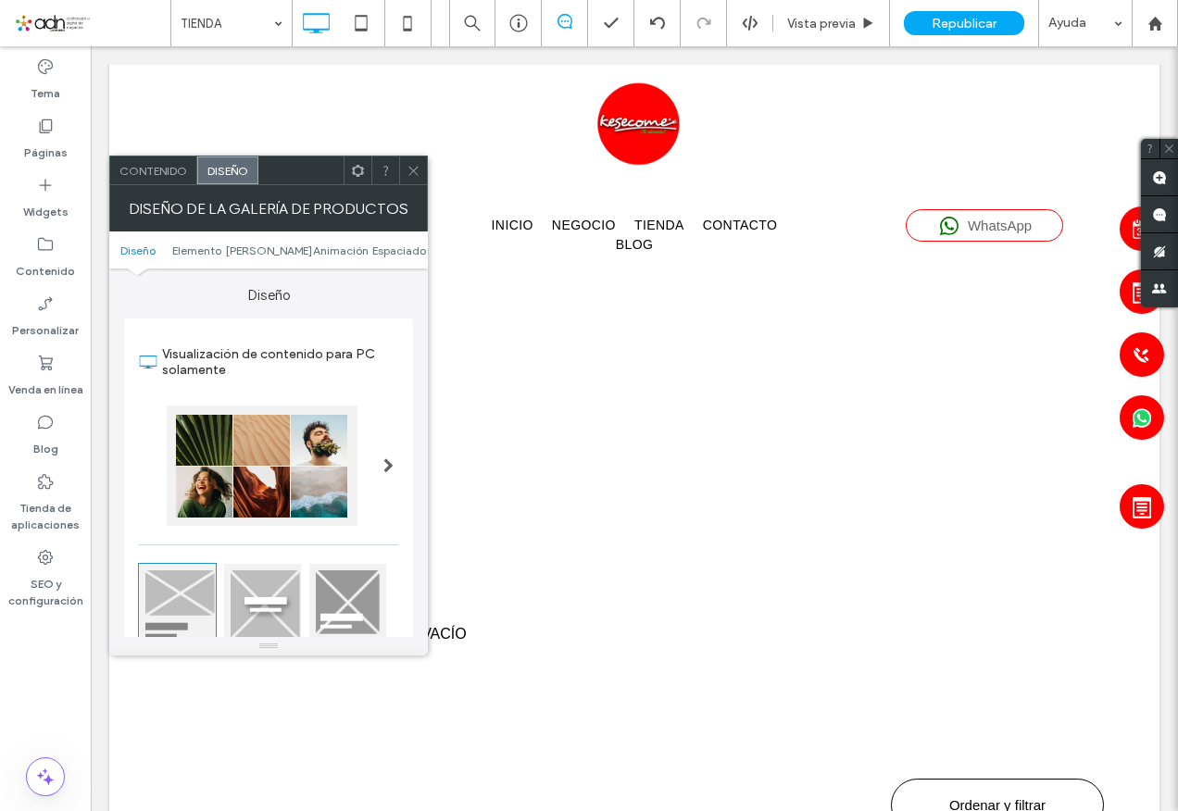
click at [233, 170] on span "Diseño" at bounding box center [227, 171] width 41 height 14
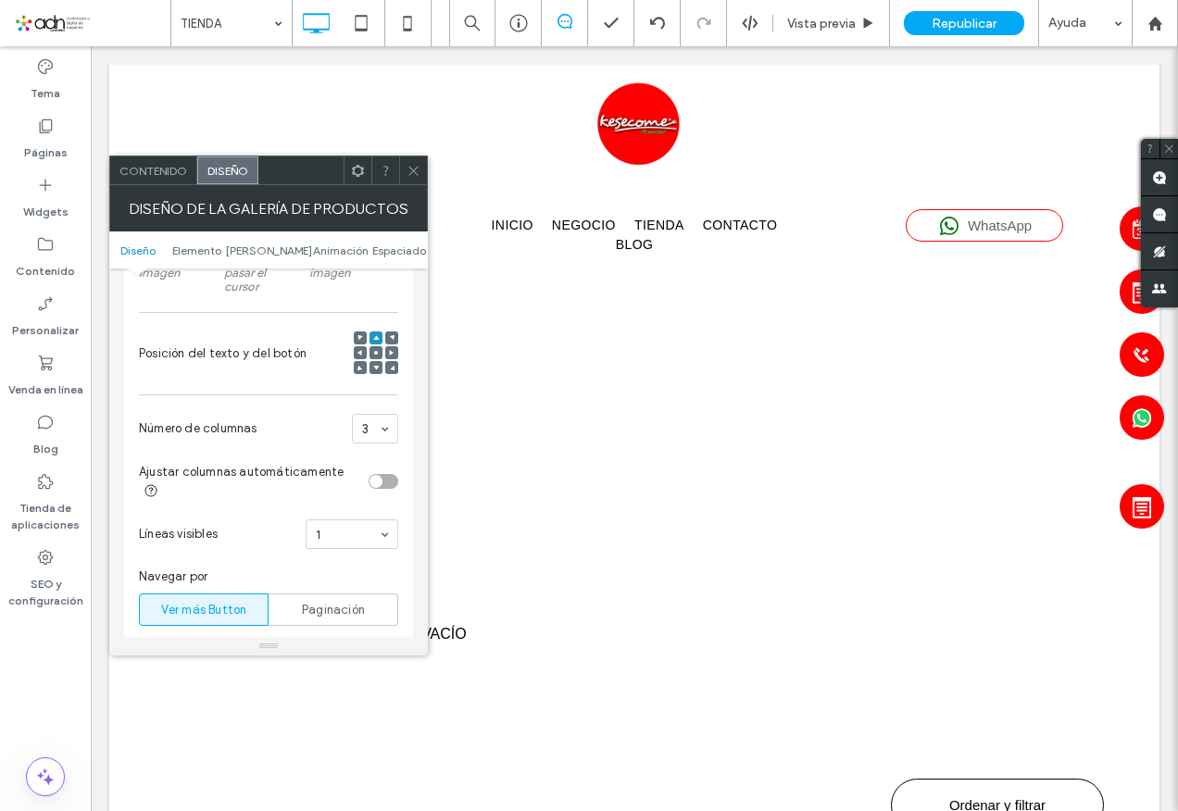
scroll to position [463, 0]
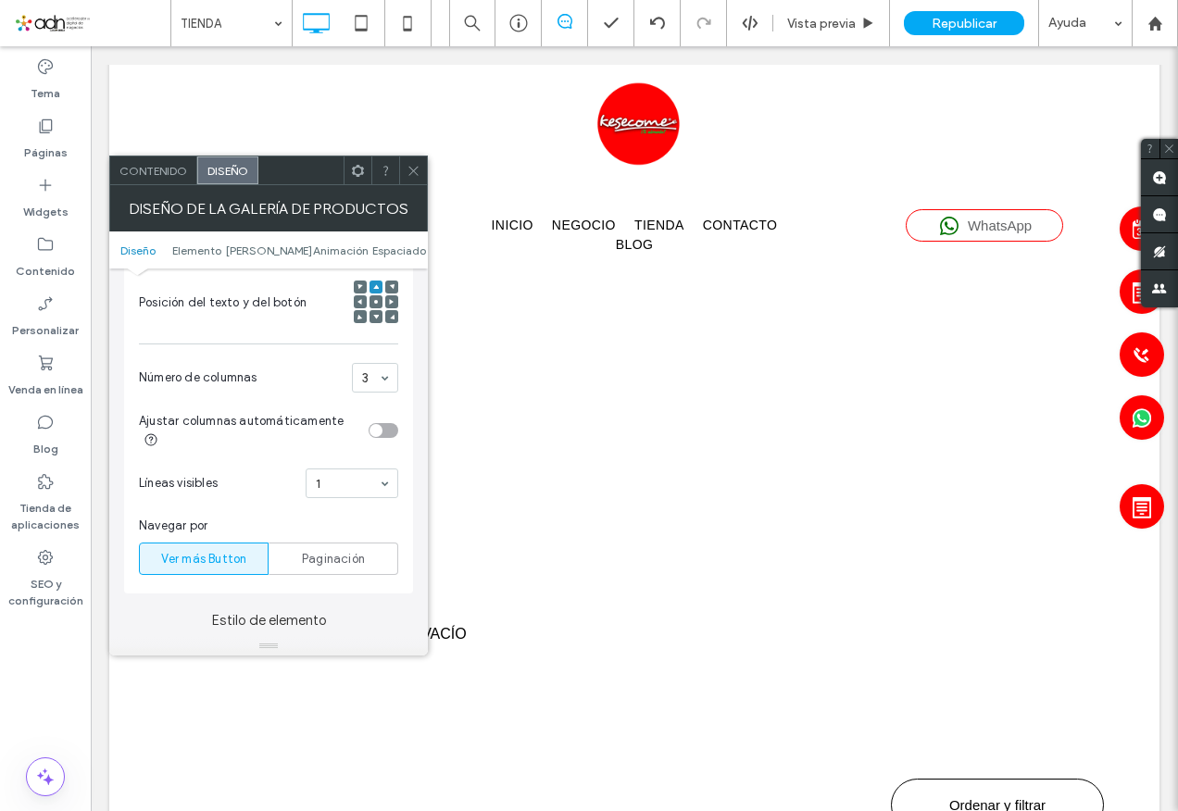
click at [371, 302] on div at bounding box center [376, 301] width 13 height 13
click at [378, 320] on icon at bounding box center [376, 317] width 6 height 6
click at [377, 301] on use at bounding box center [376, 302] width 4 height 4
click at [376, 285] on icon at bounding box center [376, 287] width 6 height 6
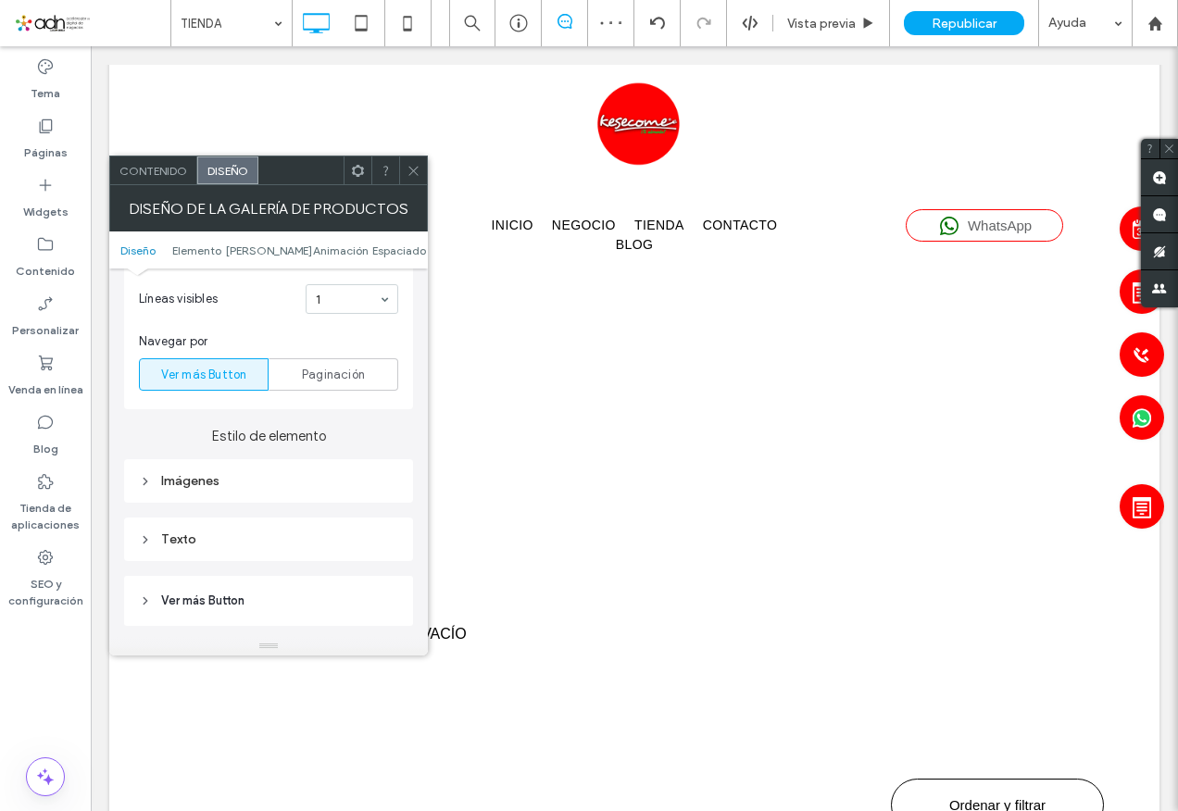
scroll to position [648, 0]
click at [166, 473] on div "Imágenes" at bounding box center [268, 480] width 259 height 16
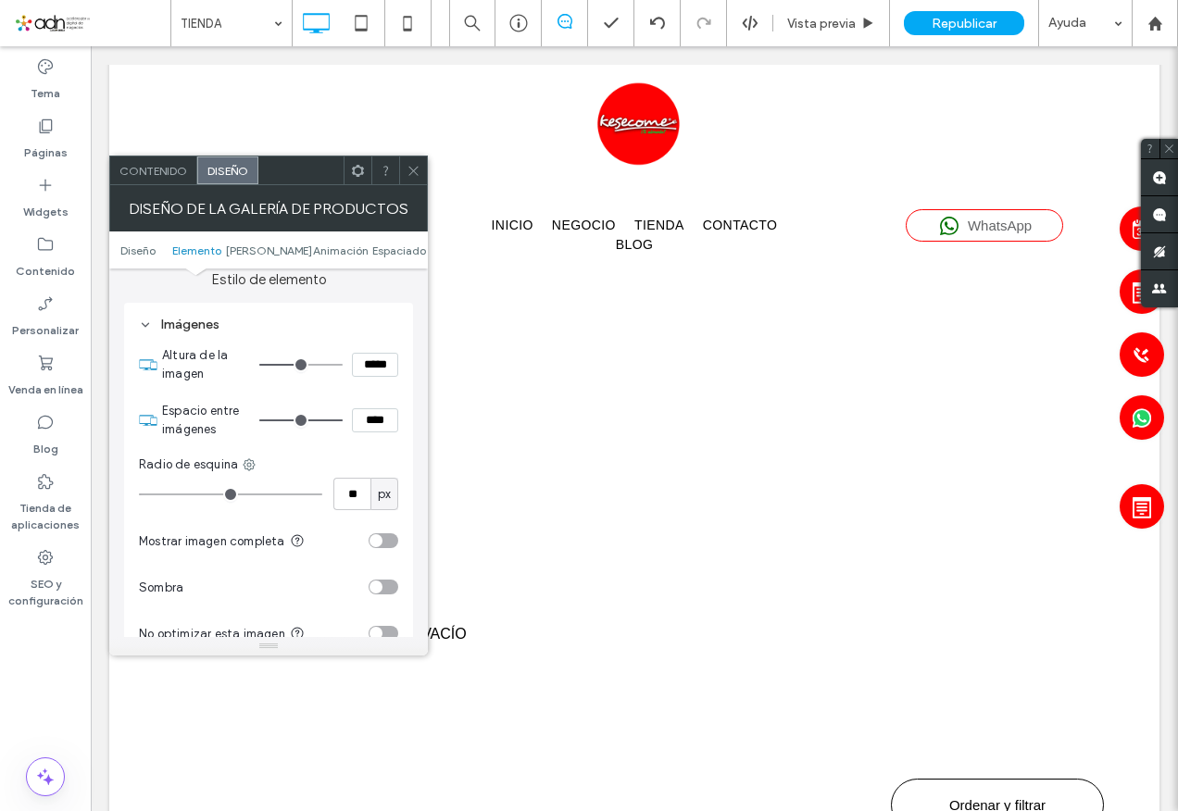
scroll to position [834, 0]
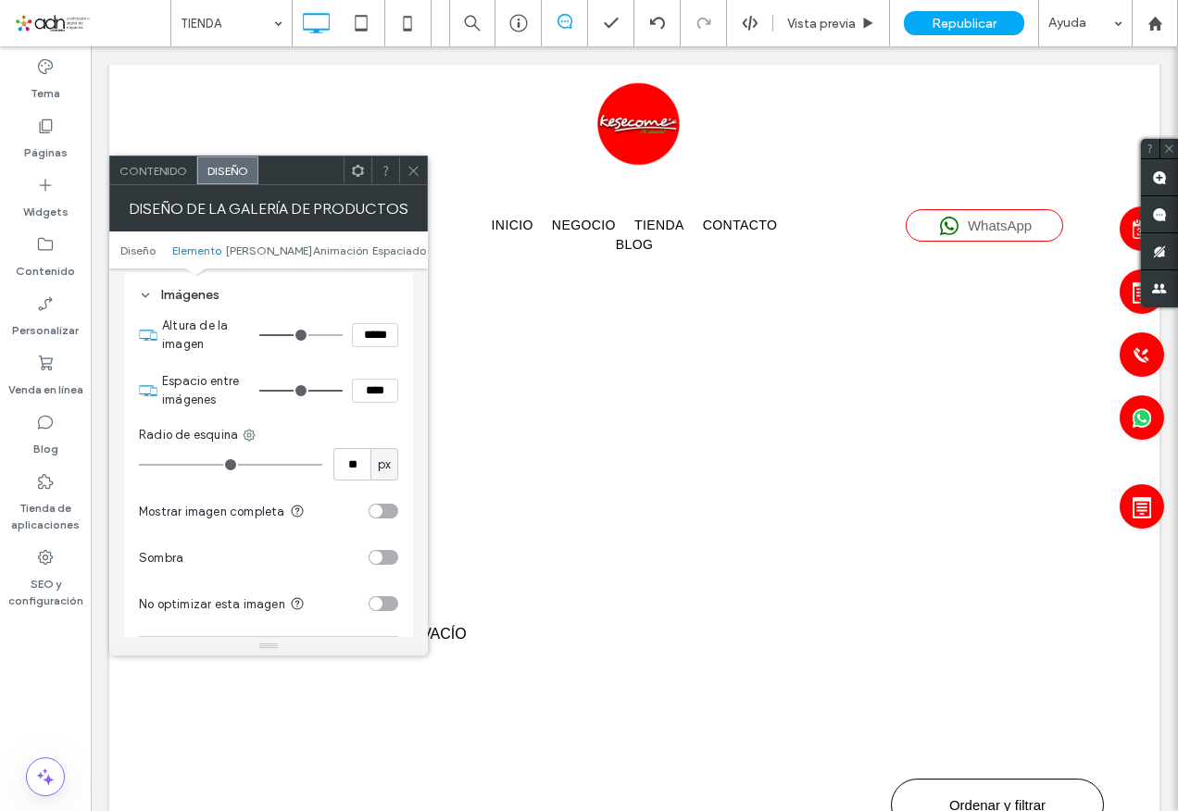
click at [387, 510] on div "toggle" at bounding box center [384, 511] width 30 height 15
click at [378, 513] on div "toggle" at bounding box center [384, 511] width 30 height 15
type input "***"
type input "*****"
type input "***"
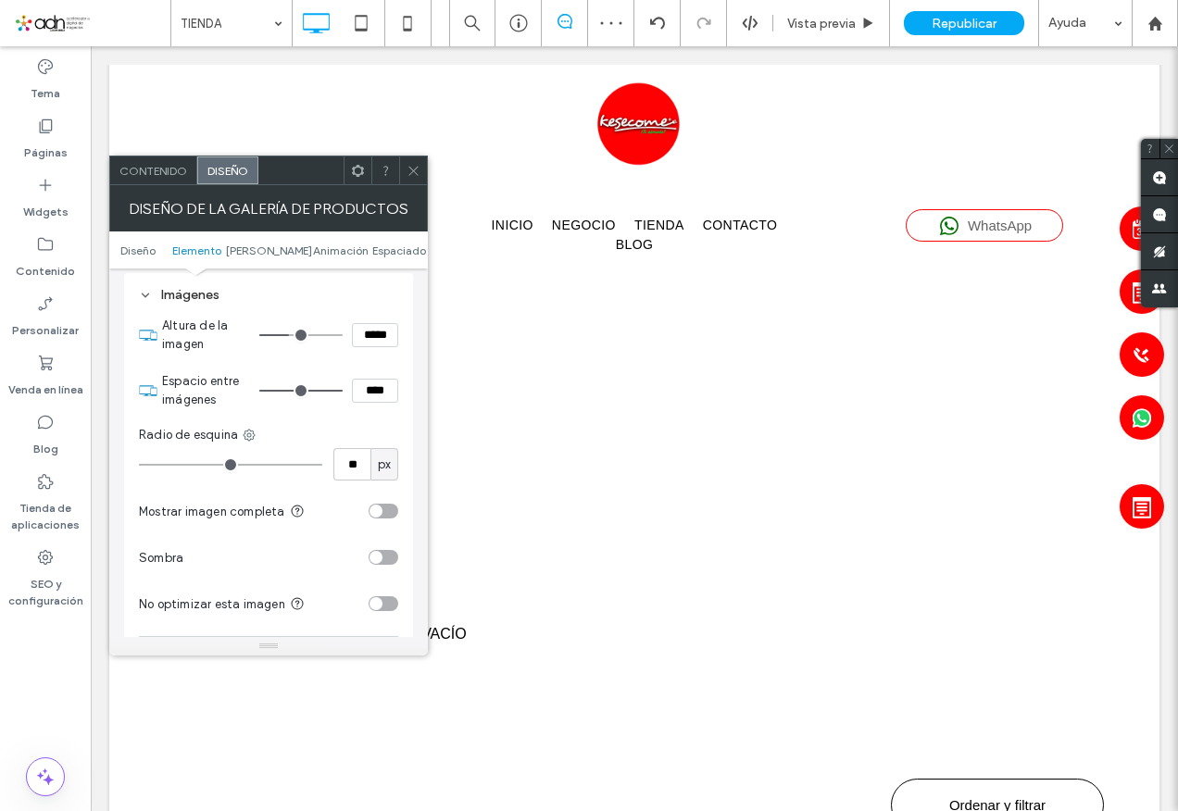
type input "*****"
type input "***"
type input "*****"
type input "***"
type input "*****"
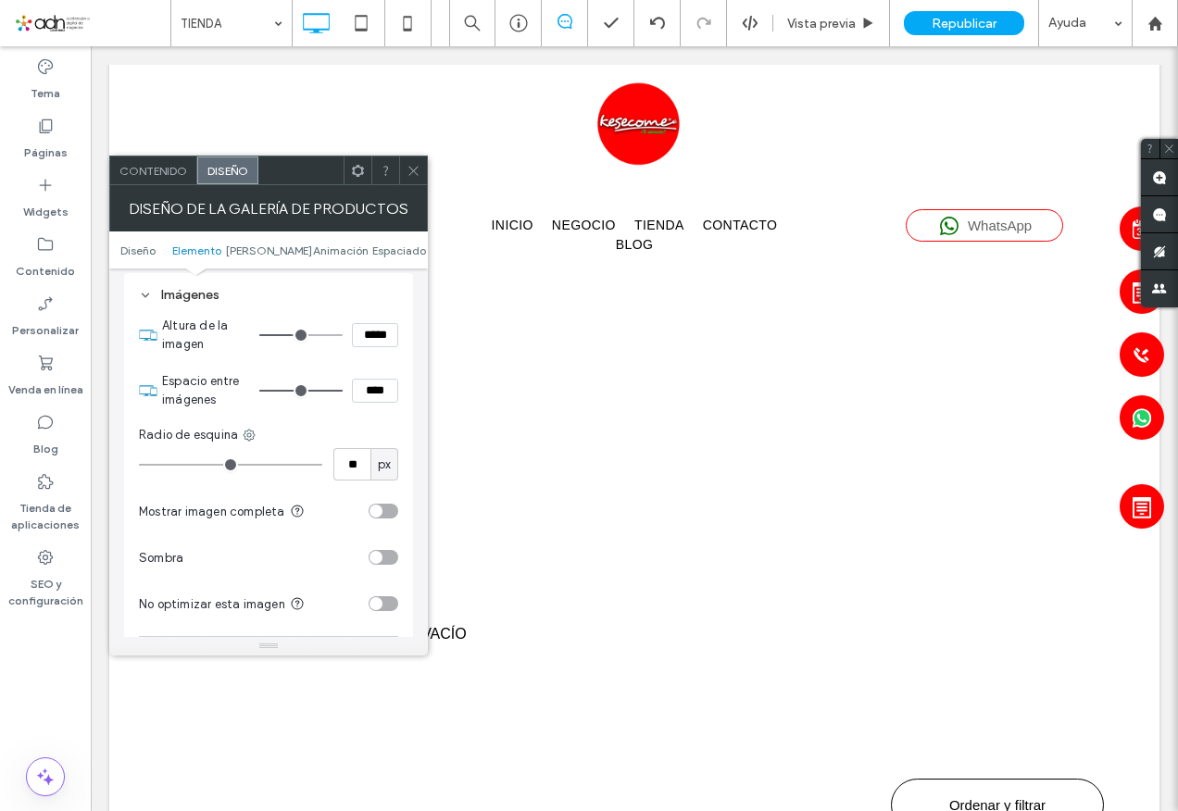
type input "***"
type input "*****"
type input "***"
type input "*****"
type input "***"
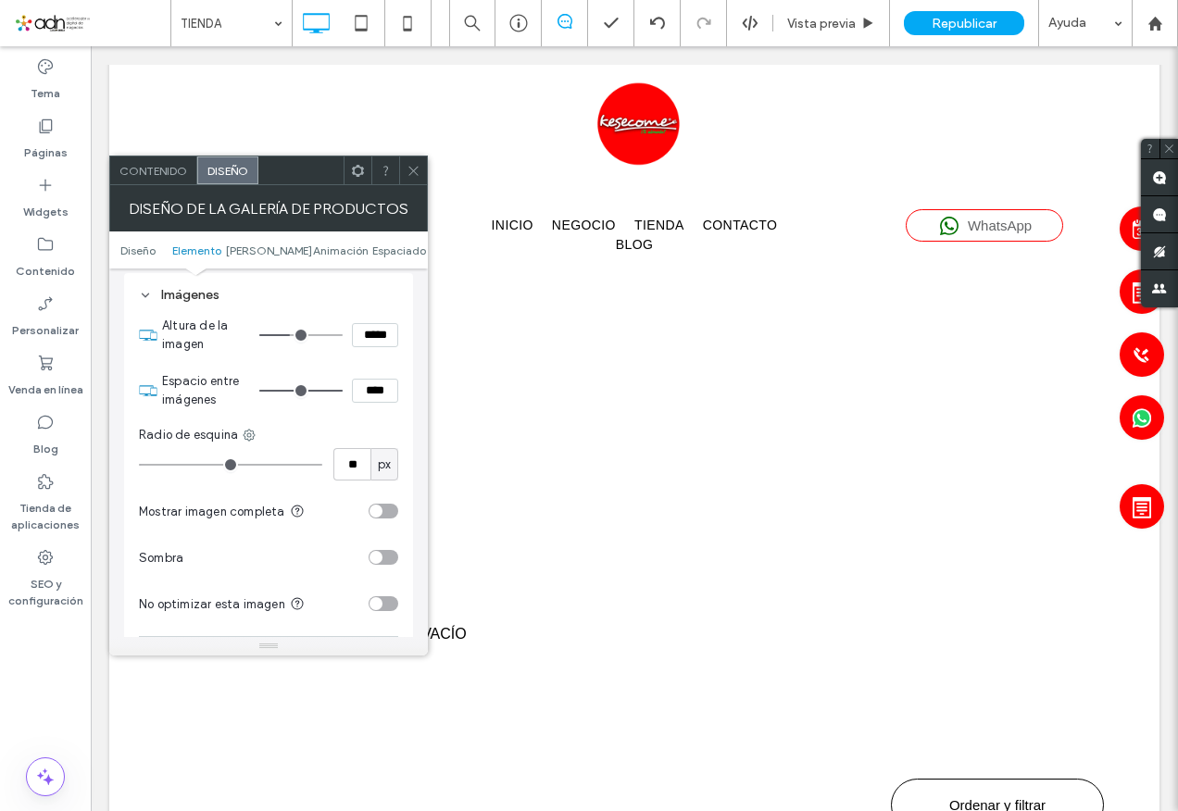
click at [292, 336] on input "range" at bounding box center [300, 335] width 83 height 2
click at [414, 178] on span at bounding box center [414, 171] width 14 height 28
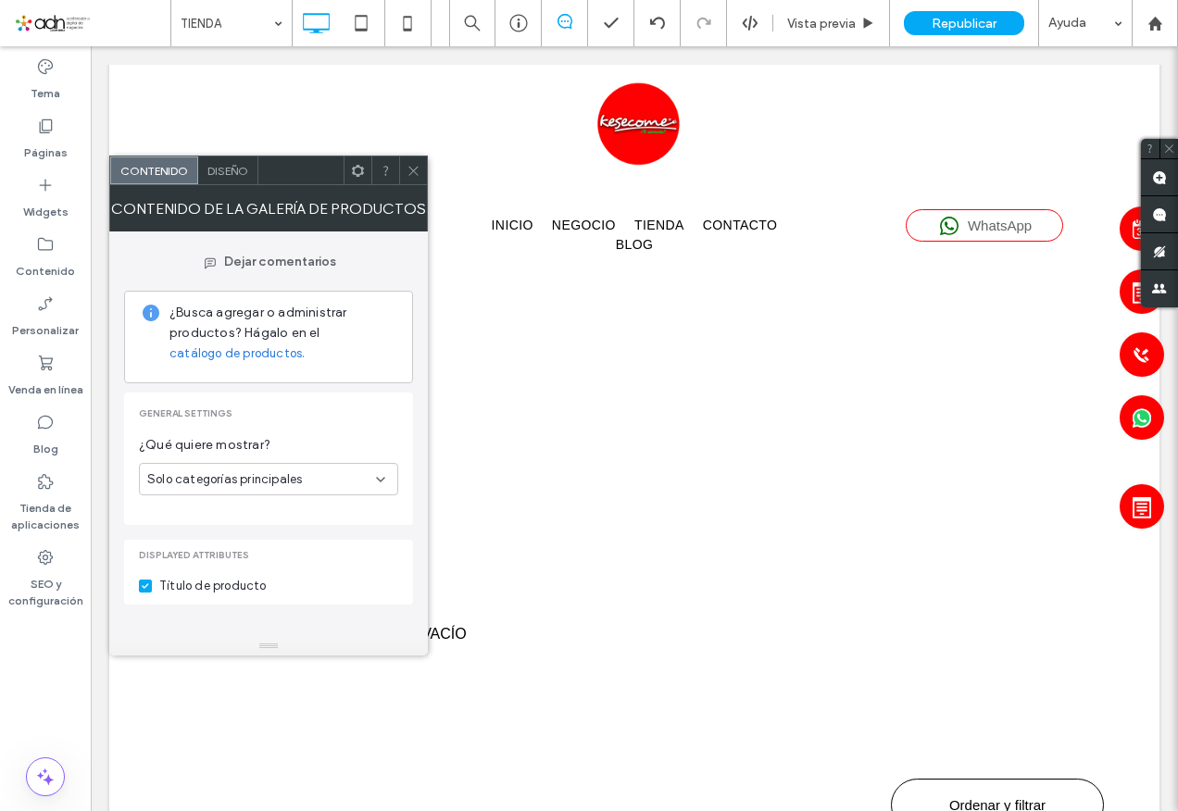
click at [370, 479] on div "Solo categorías principales" at bounding box center [261, 480] width 229 height 19
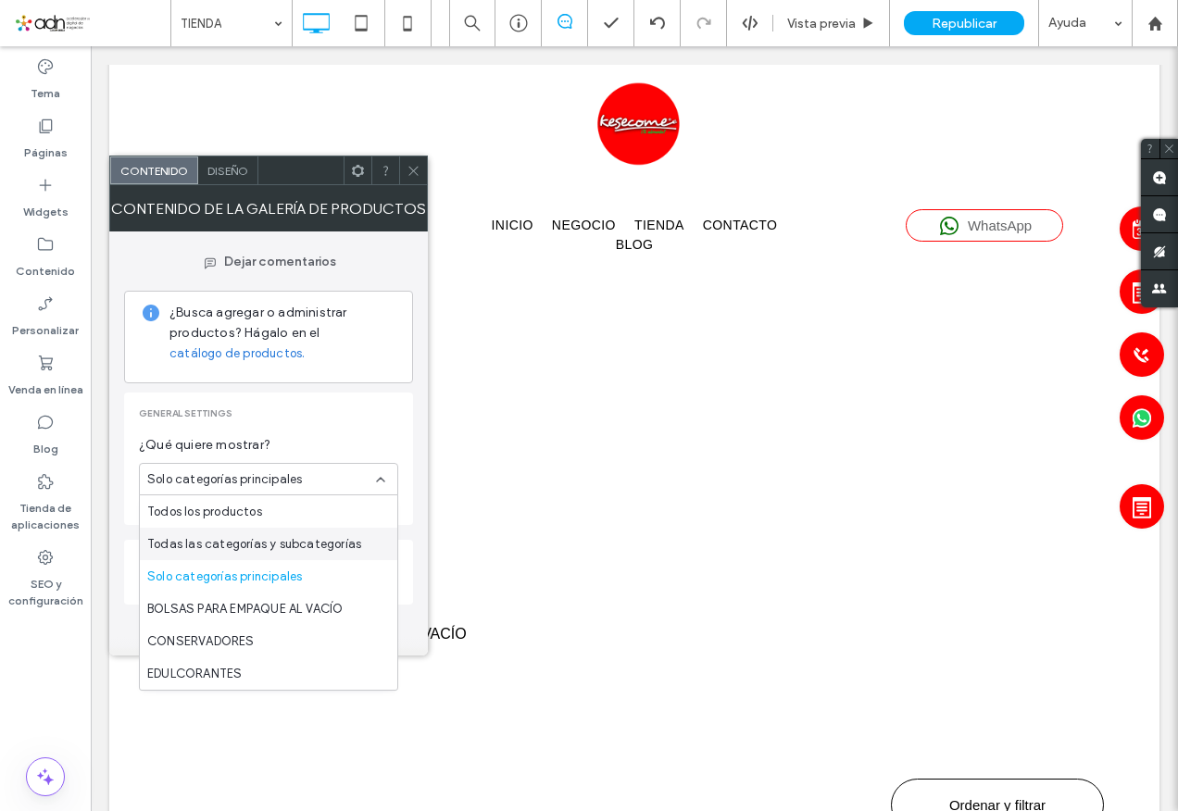
click at [320, 548] on span "Todas las categorías y subcategorías" at bounding box center [254, 544] width 214 height 19
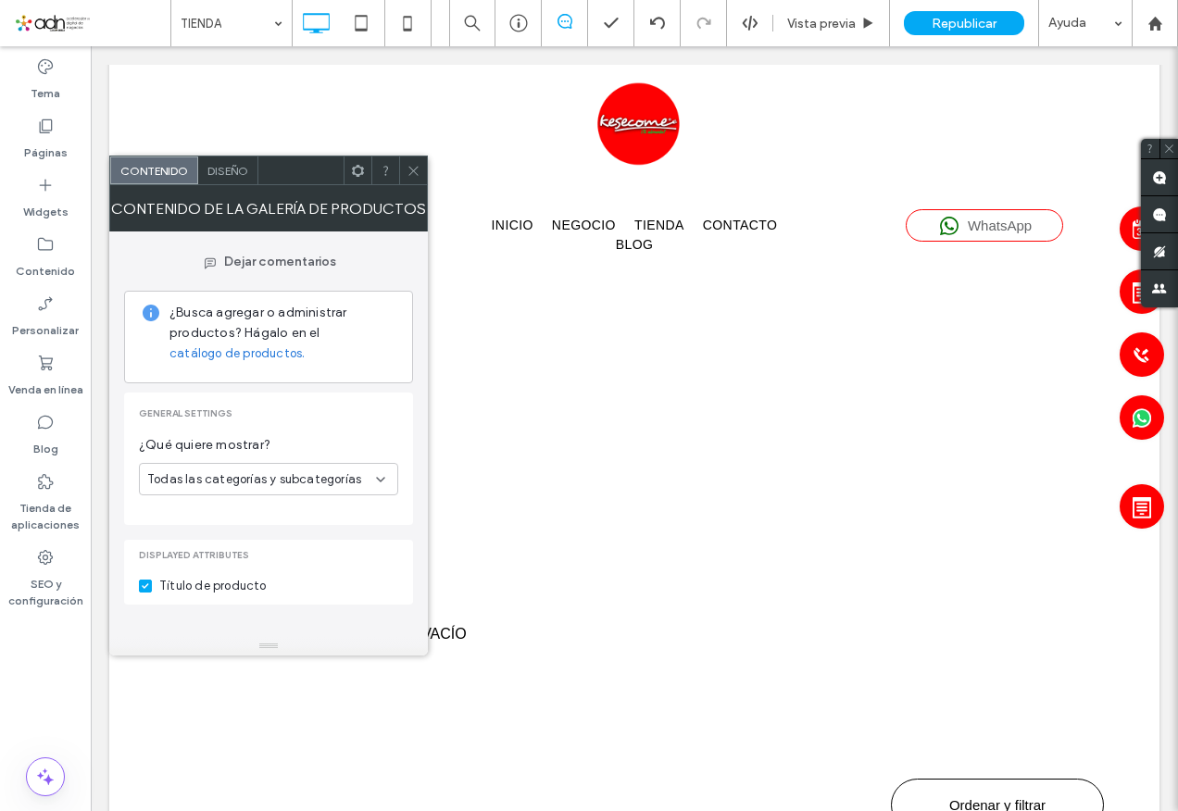
click at [371, 476] on div "Todas las categorías y subcategorías" at bounding box center [261, 480] width 229 height 19
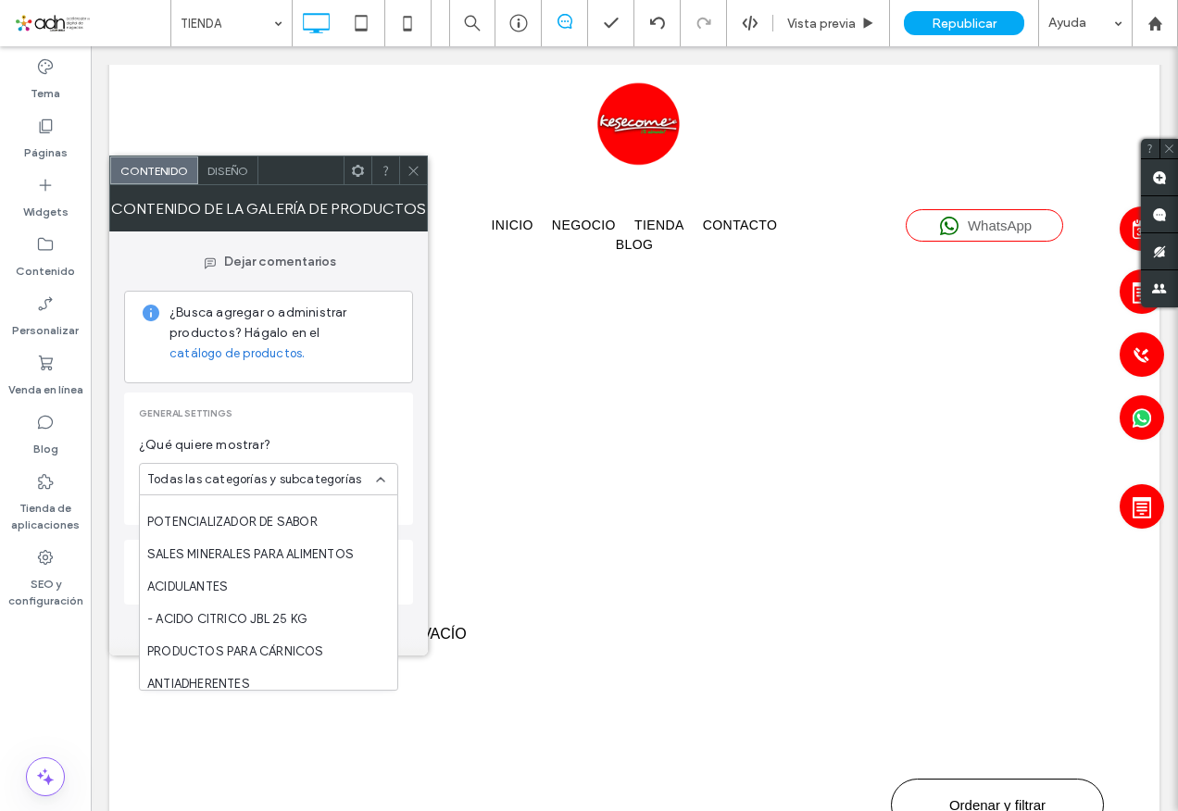
scroll to position [0, 0]
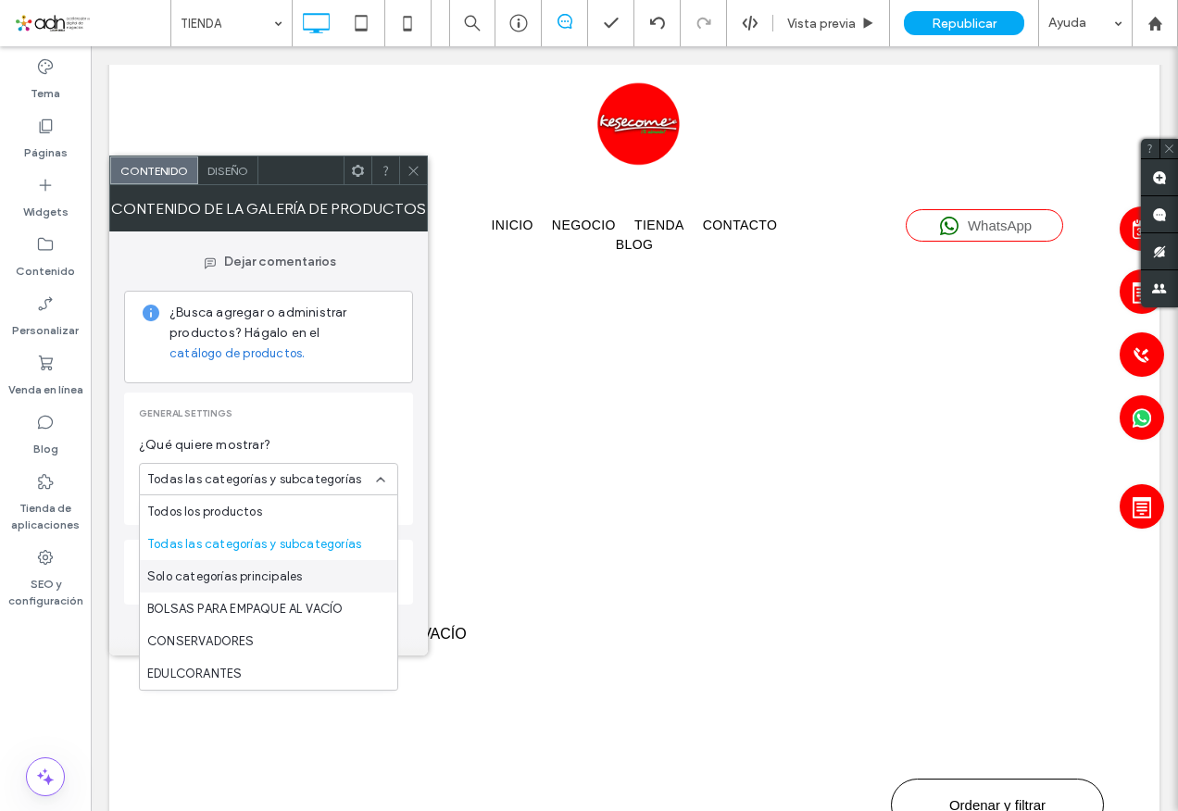
click at [261, 580] on span "Solo categorías principales" at bounding box center [224, 577] width 155 height 19
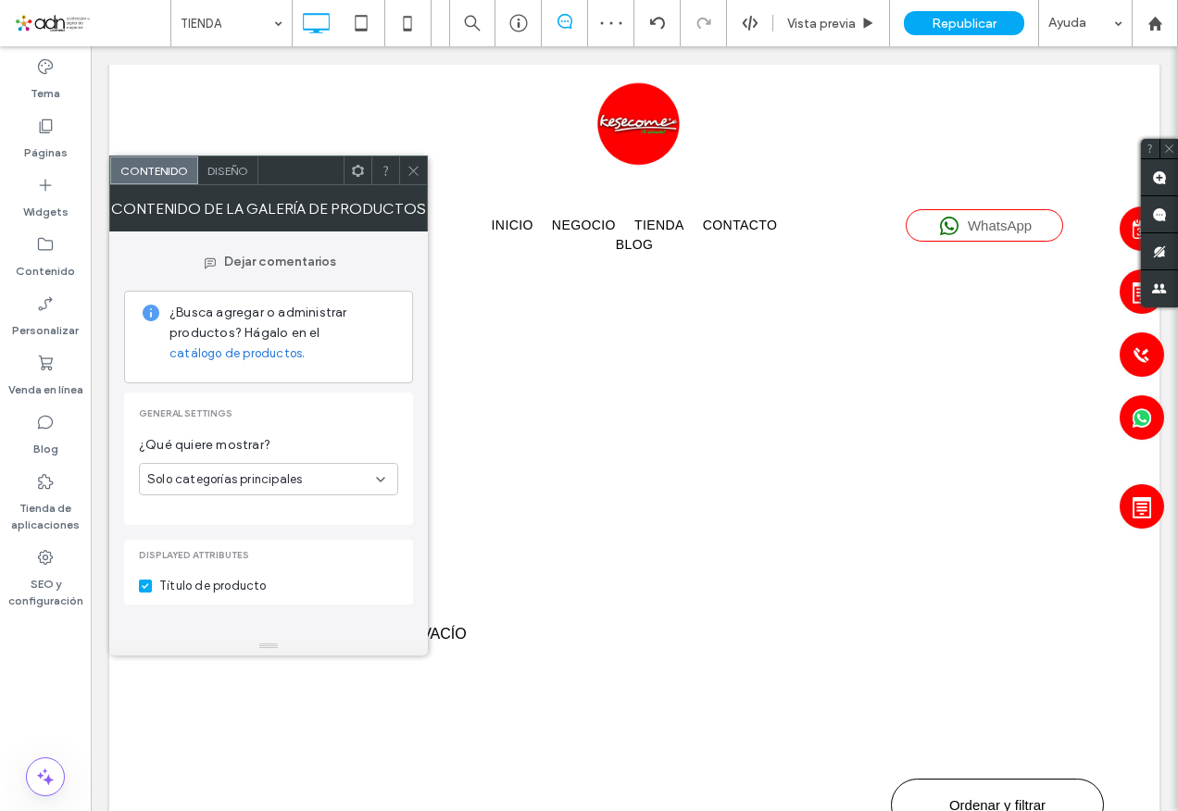
click at [420, 168] on icon at bounding box center [414, 171] width 14 height 14
click at [223, 171] on span "Diseño" at bounding box center [227, 171] width 41 height 14
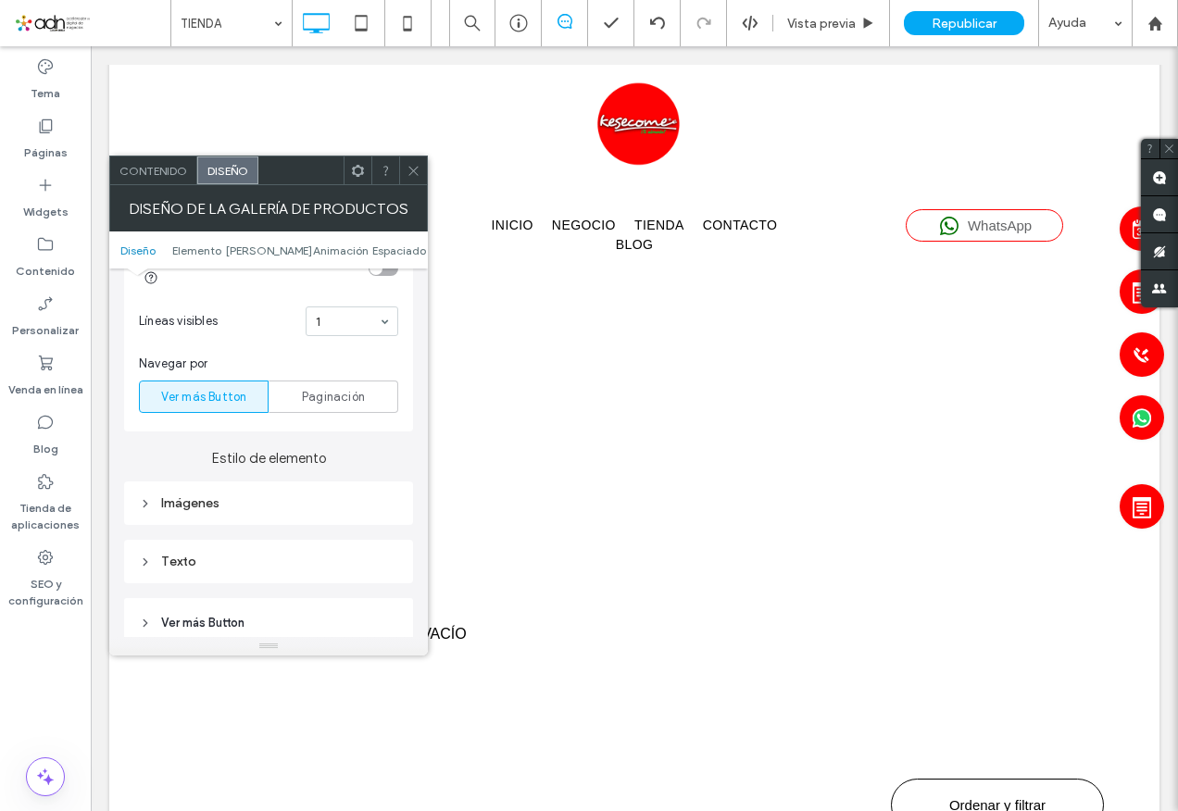
scroll to position [648, 0]
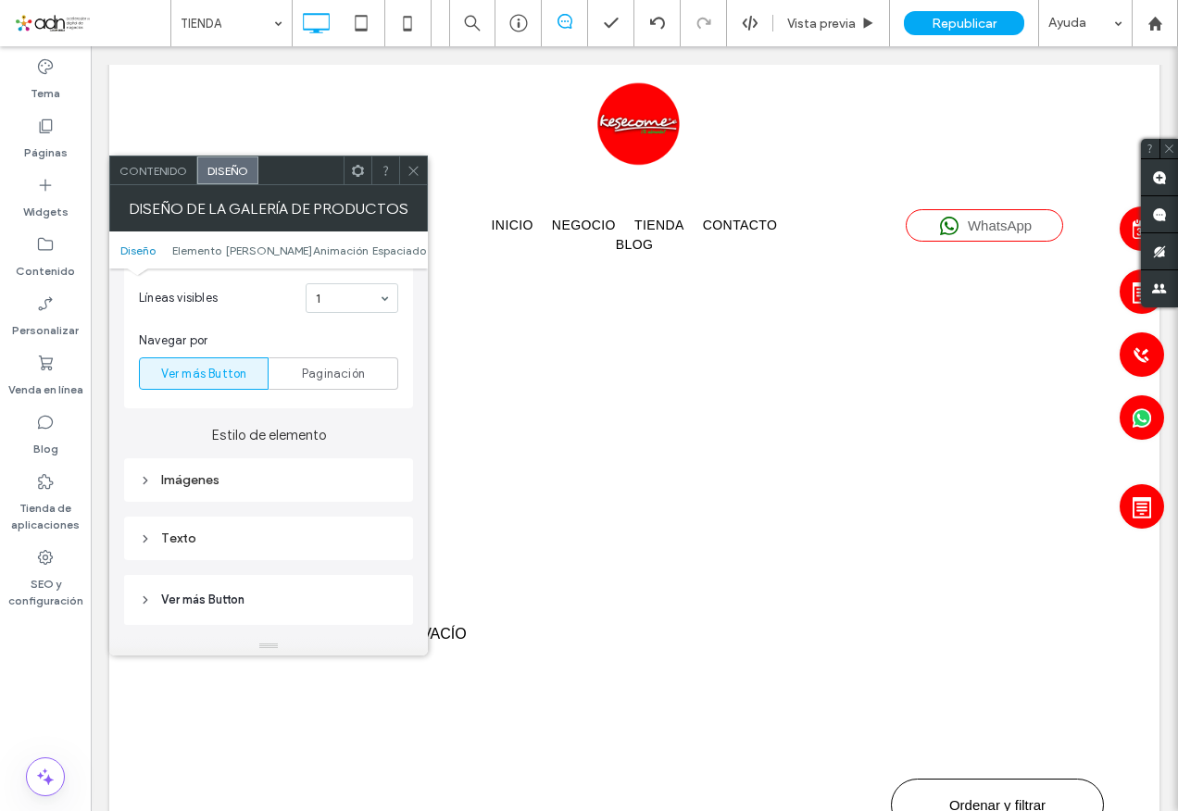
click at [196, 479] on div "Imágenes" at bounding box center [268, 480] width 259 height 16
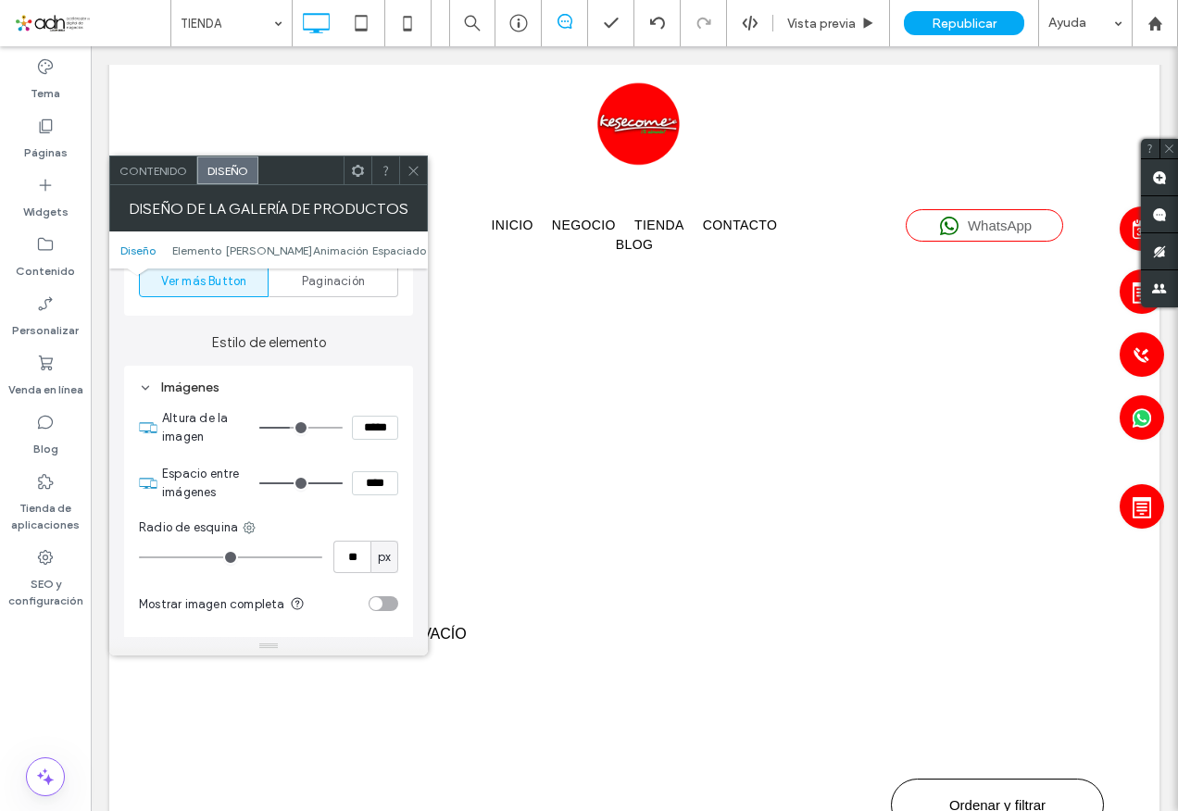
type input "***"
type input "*****"
type input "***"
click at [287, 428] on input "range" at bounding box center [300, 428] width 83 height 2
click at [417, 170] on icon at bounding box center [414, 171] width 14 height 14
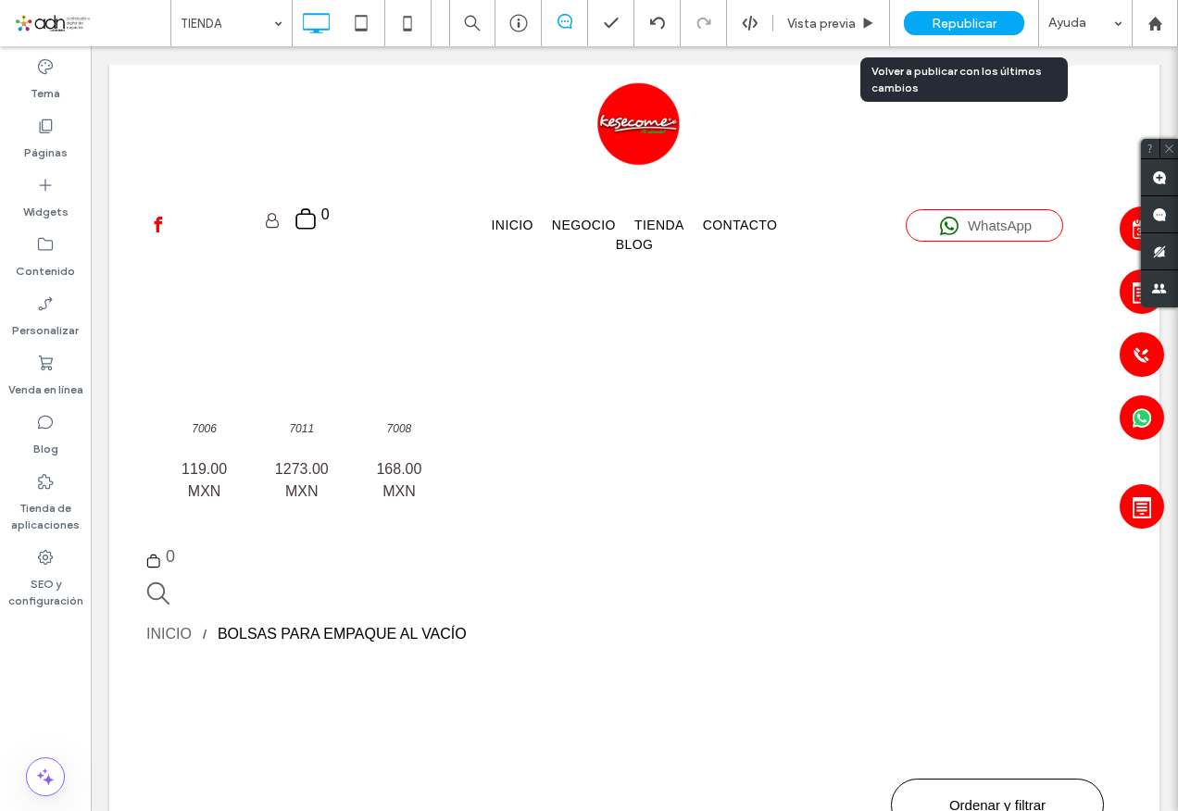
click at [951, 19] on span "Republicar" at bounding box center [964, 24] width 65 height 16
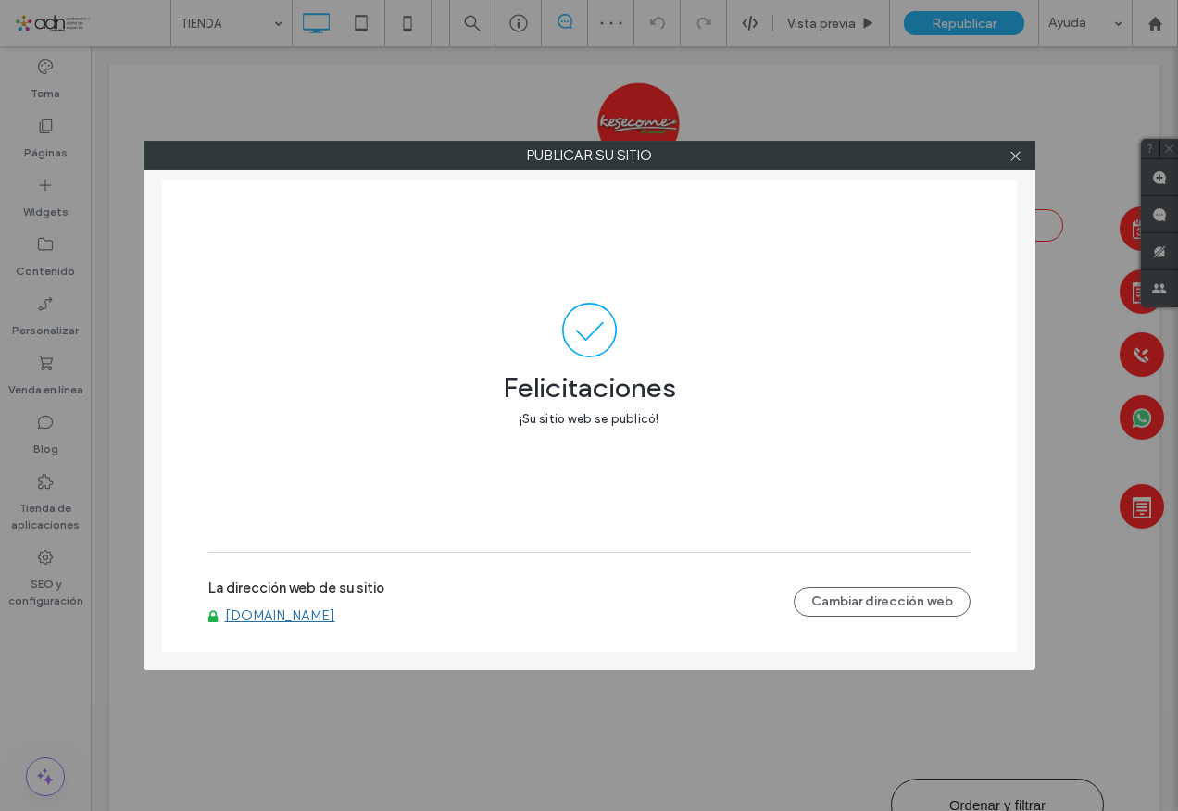
drag, startPoint x: 317, startPoint y: 617, endPoint x: 325, endPoint y: 612, distance: 9.5
click at [317, 617] on link "[DOMAIN_NAME]" at bounding box center [280, 616] width 110 height 17
click at [1012, 156] on icon at bounding box center [1016, 156] width 14 height 14
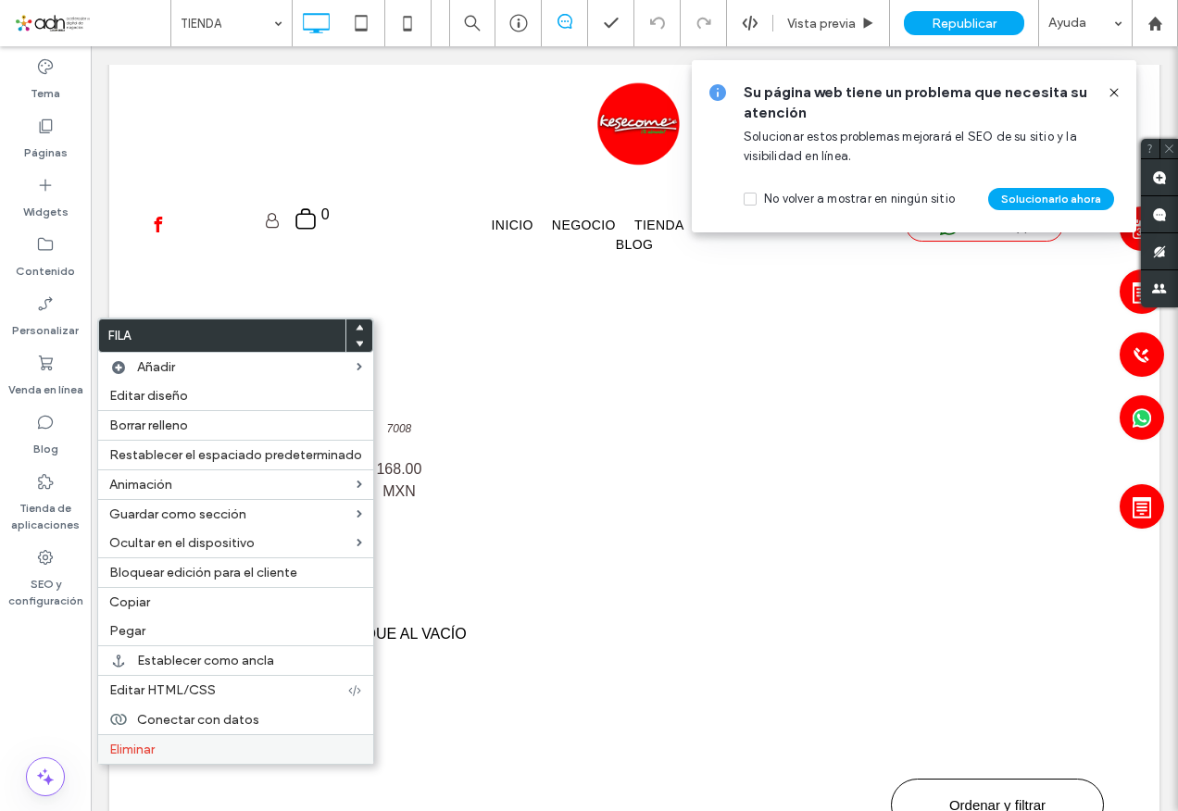
click at [132, 750] on span "Eliminar" at bounding box center [131, 750] width 45 height 16
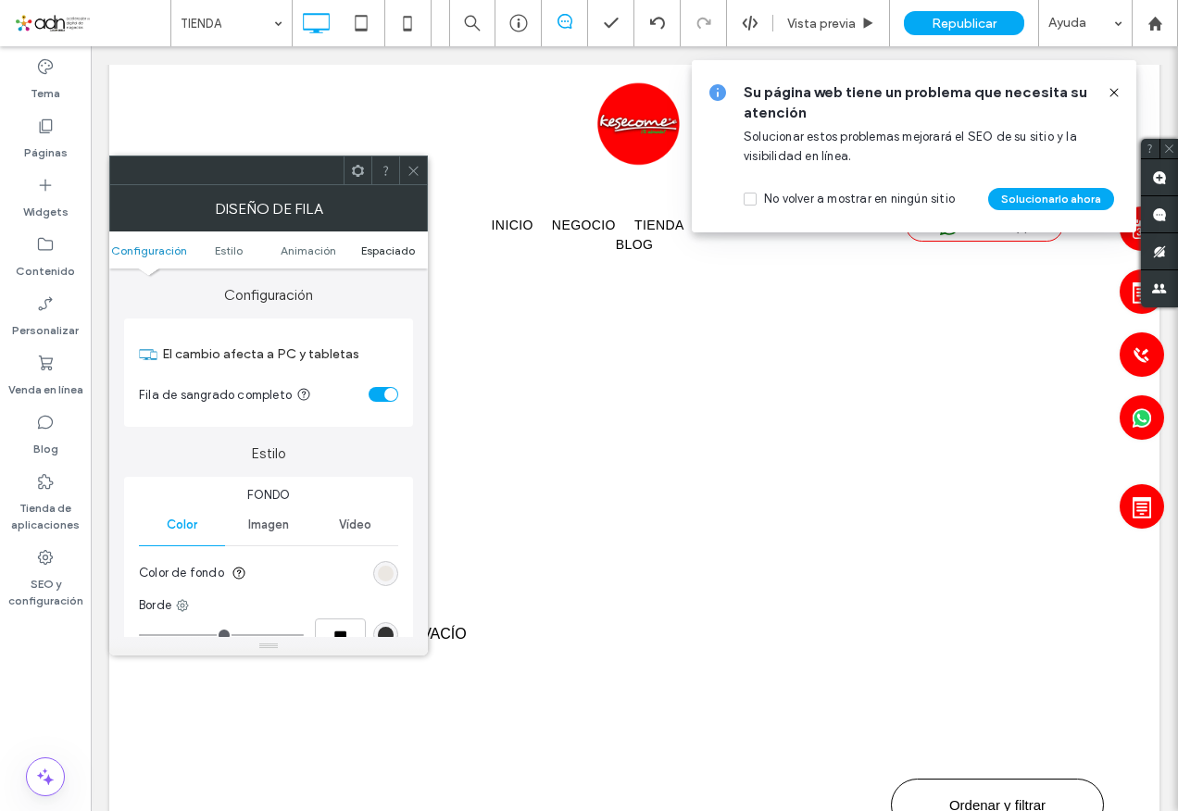
click at [372, 253] on span "Espaciado" at bounding box center [388, 251] width 54 height 14
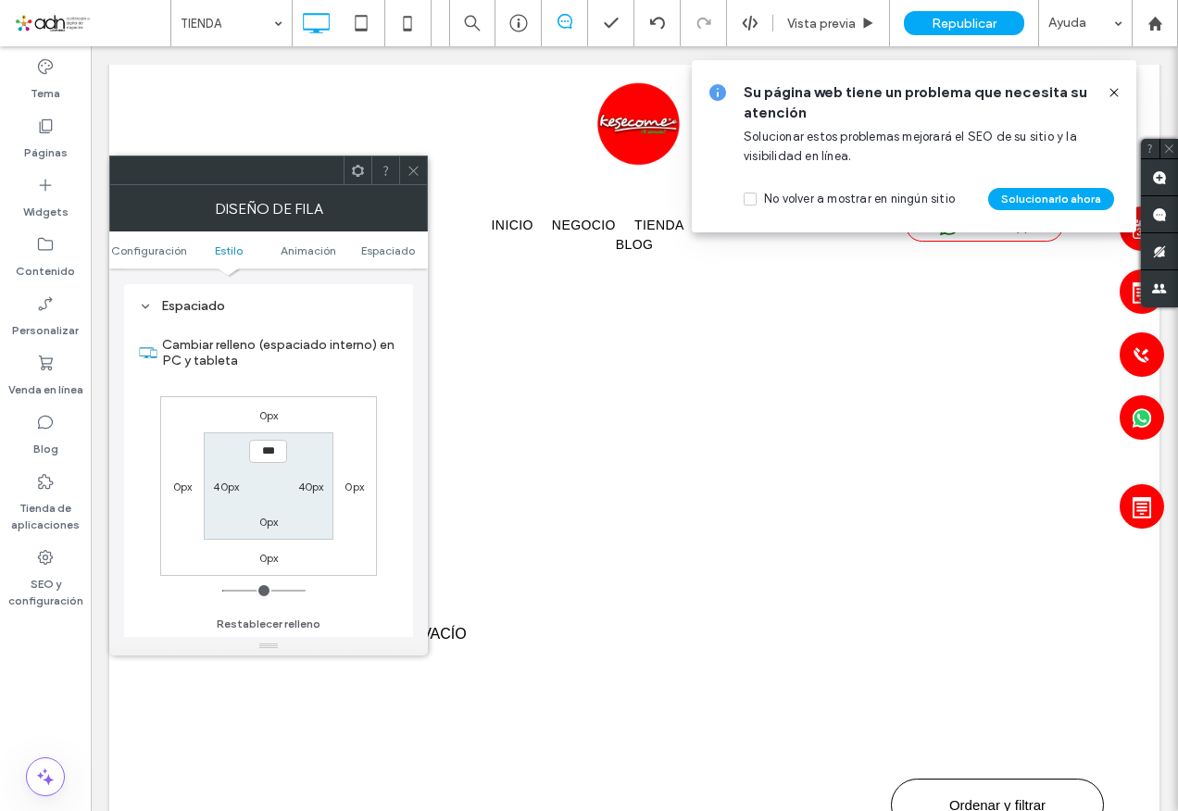
scroll to position [523, 0]
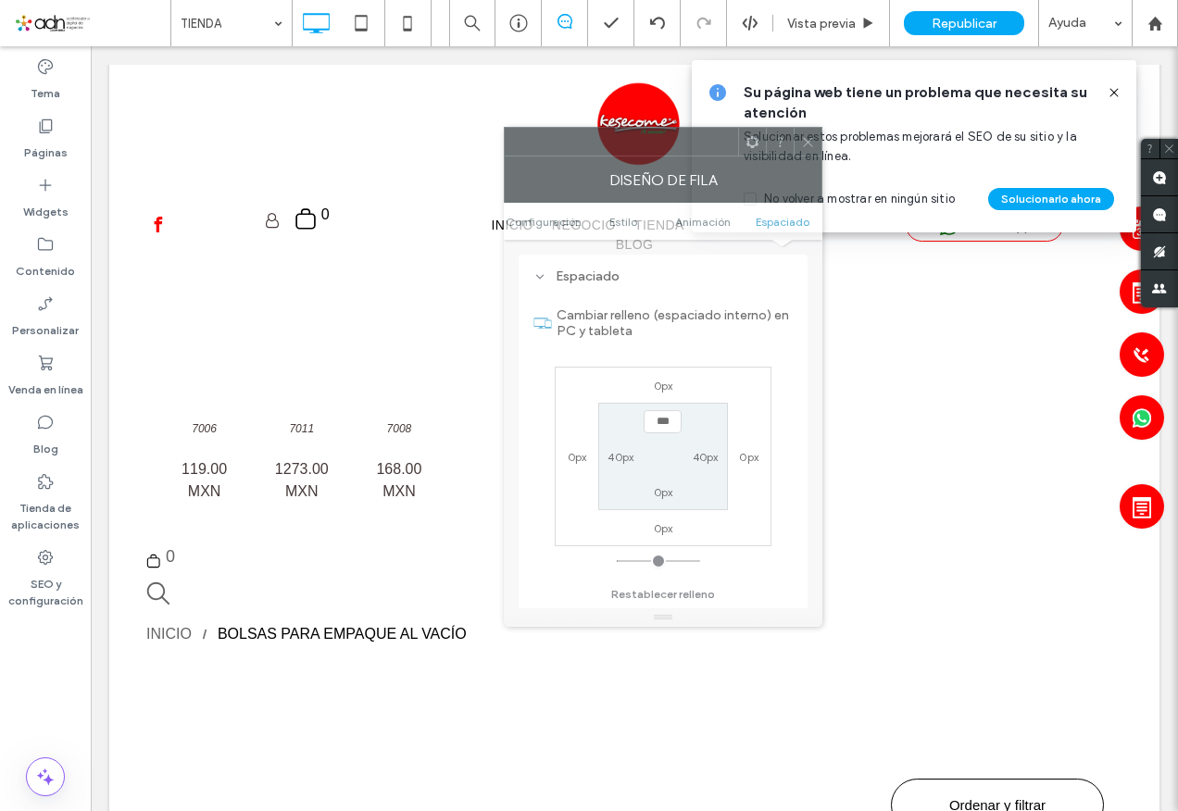
drag, startPoint x: 283, startPoint y: 172, endPoint x: 681, endPoint y: 160, distance: 397.5
click at [679, 144] on div at bounding box center [621, 142] width 233 height 28
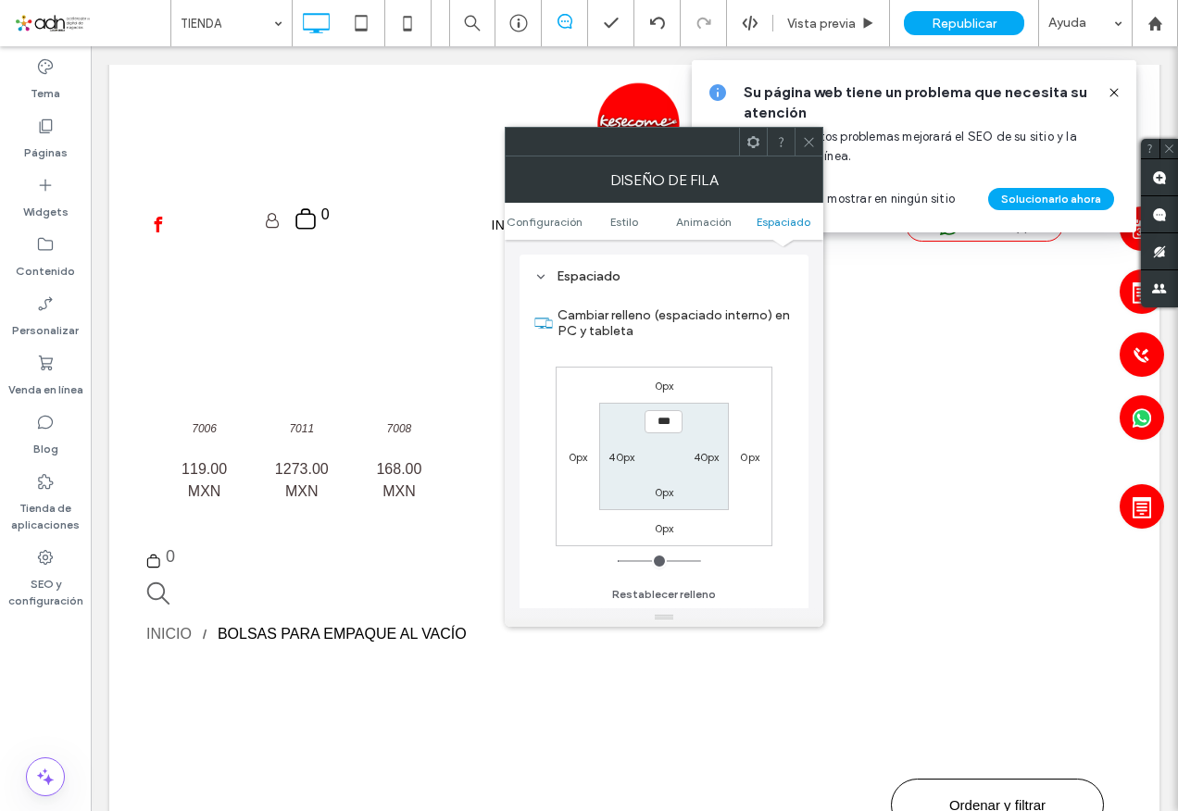
click at [666, 391] on label "0px" at bounding box center [664, 386] width 19 height 14
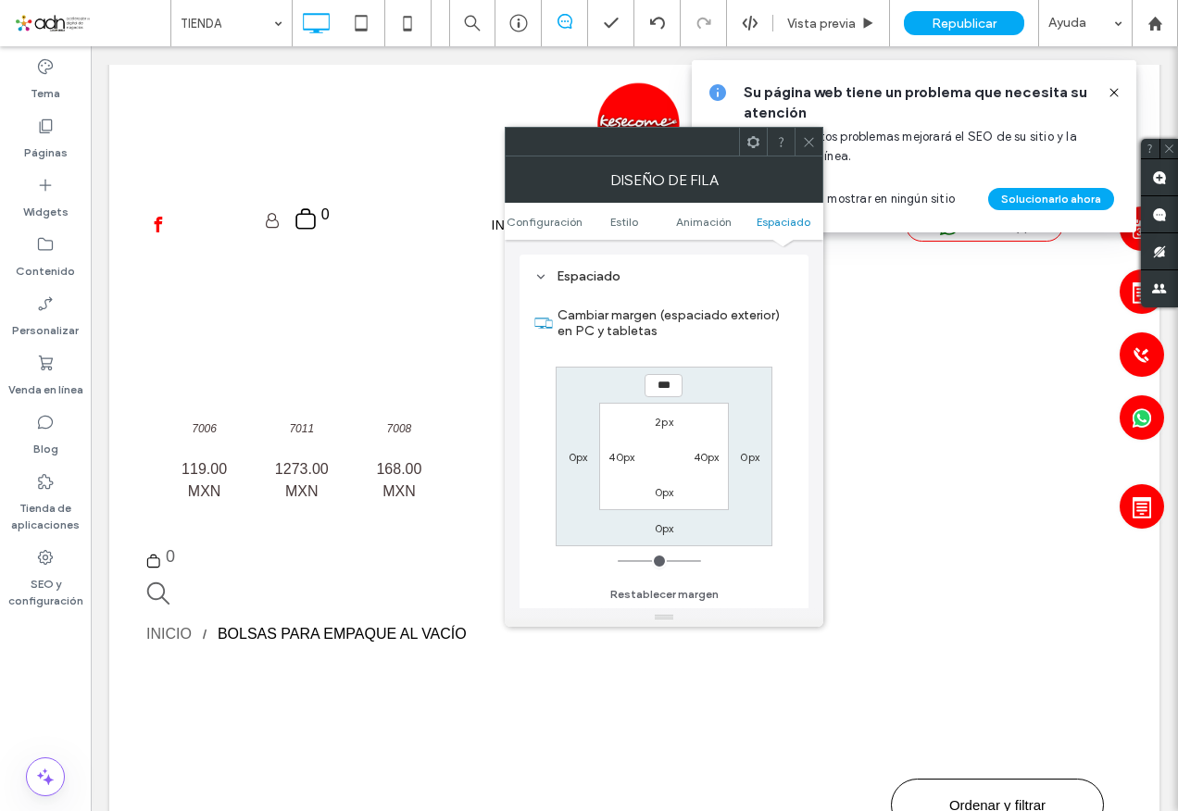
type input "*"
click at [811, 144] on icon at bounding box center [809, 142] width 14 height 14
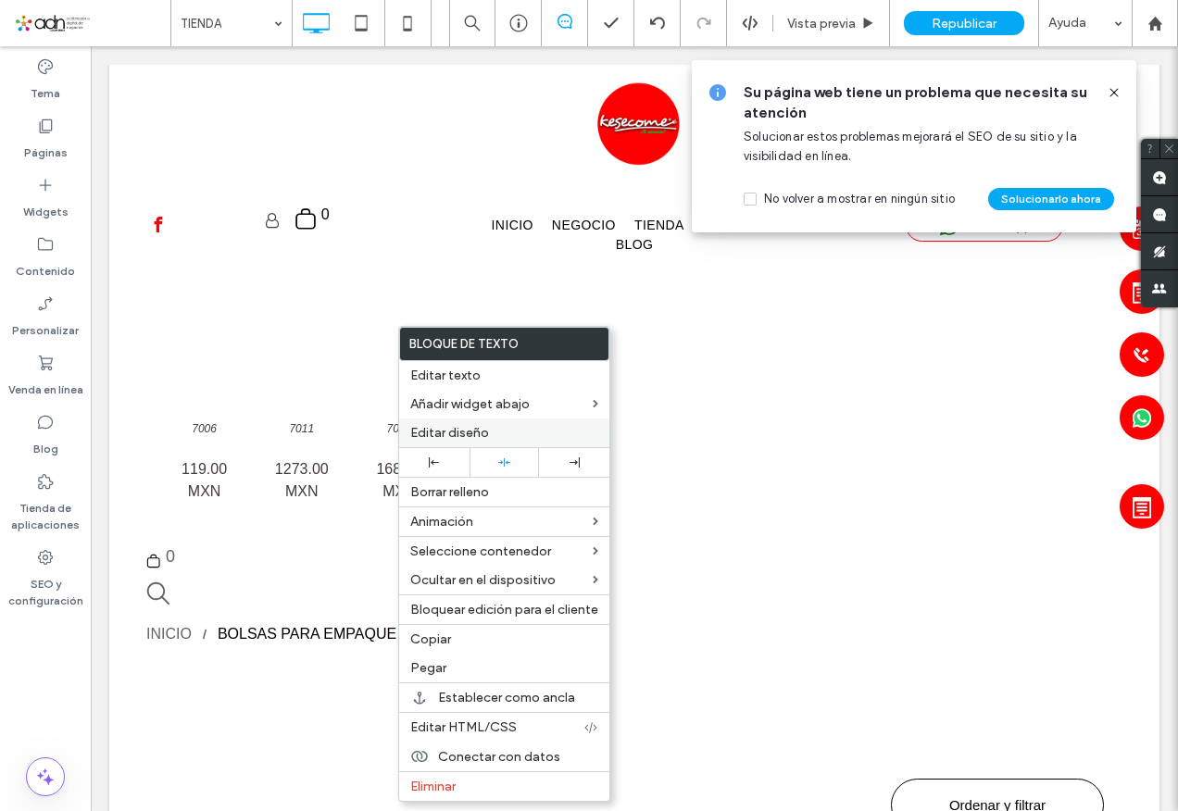
click at [443, 434] on span "Editar diseño" at bounding box center [449, 433] width 79 height 16
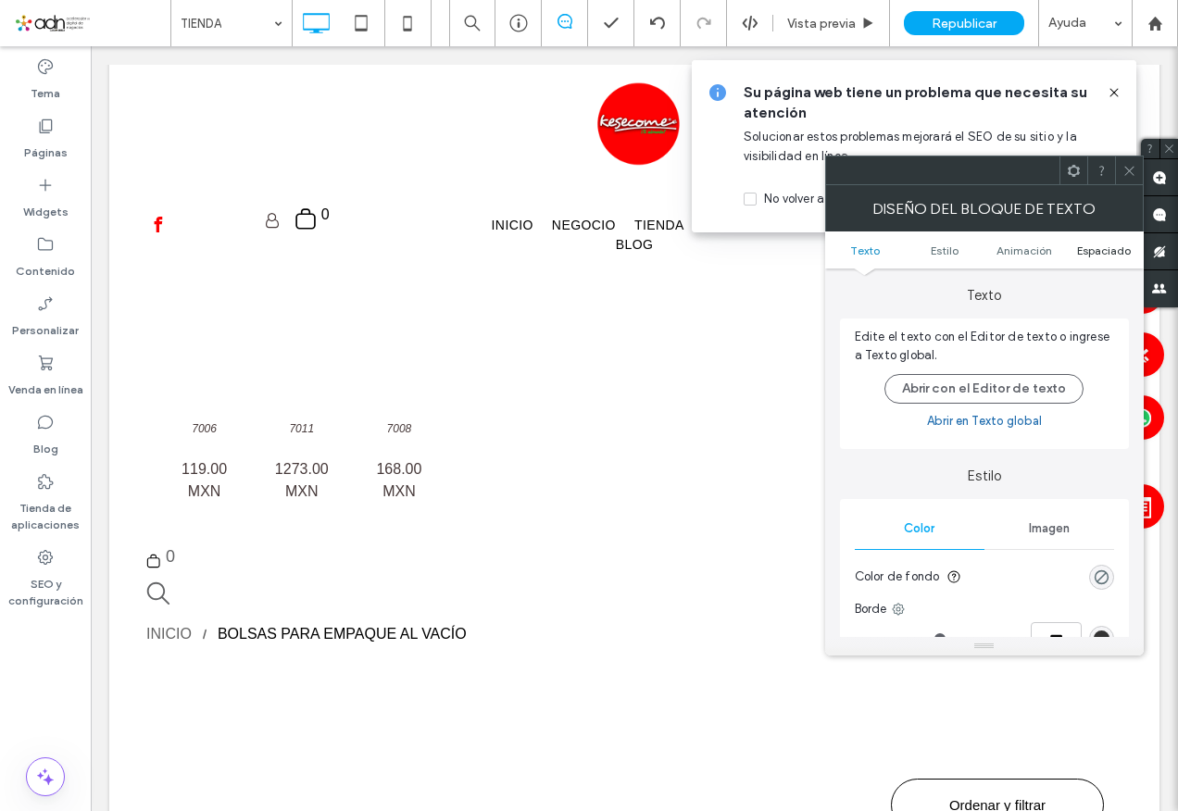
click at [1095, 248] on span "Espaciado" at bounding box center [1104, 251] width 54 height 14
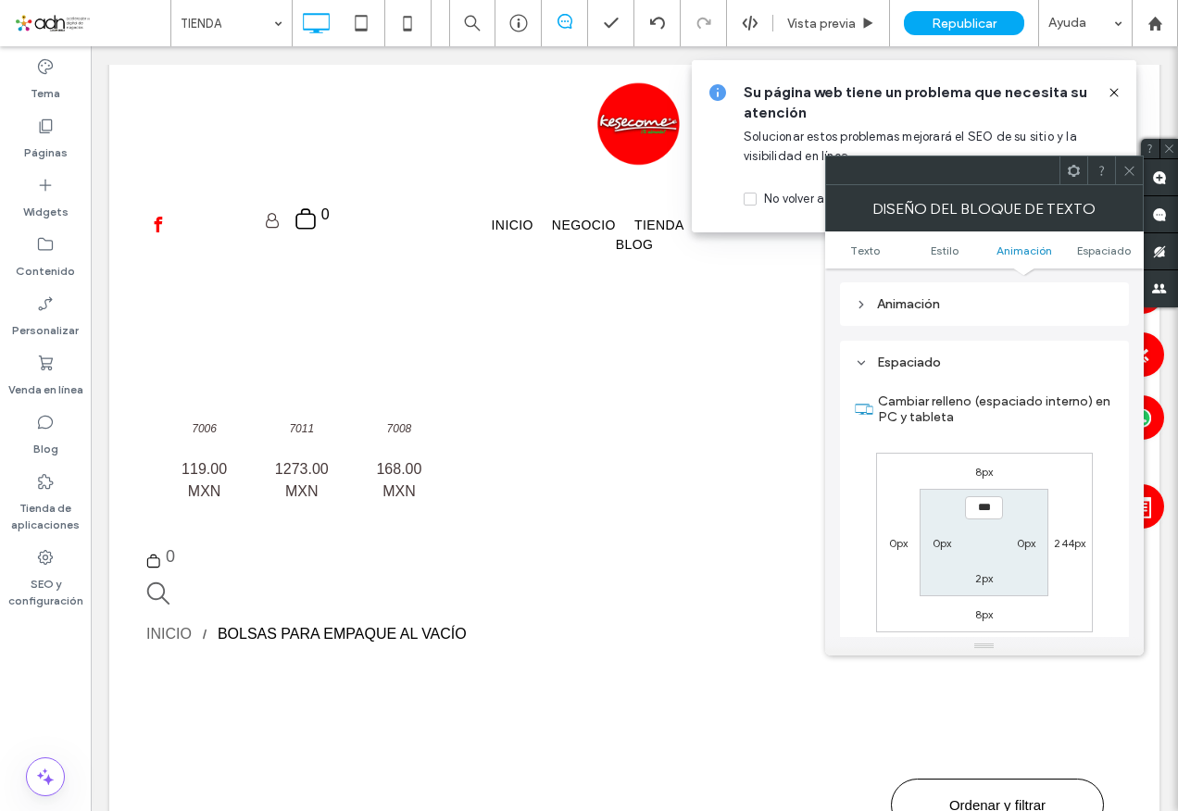
scroll to position [531, 0]
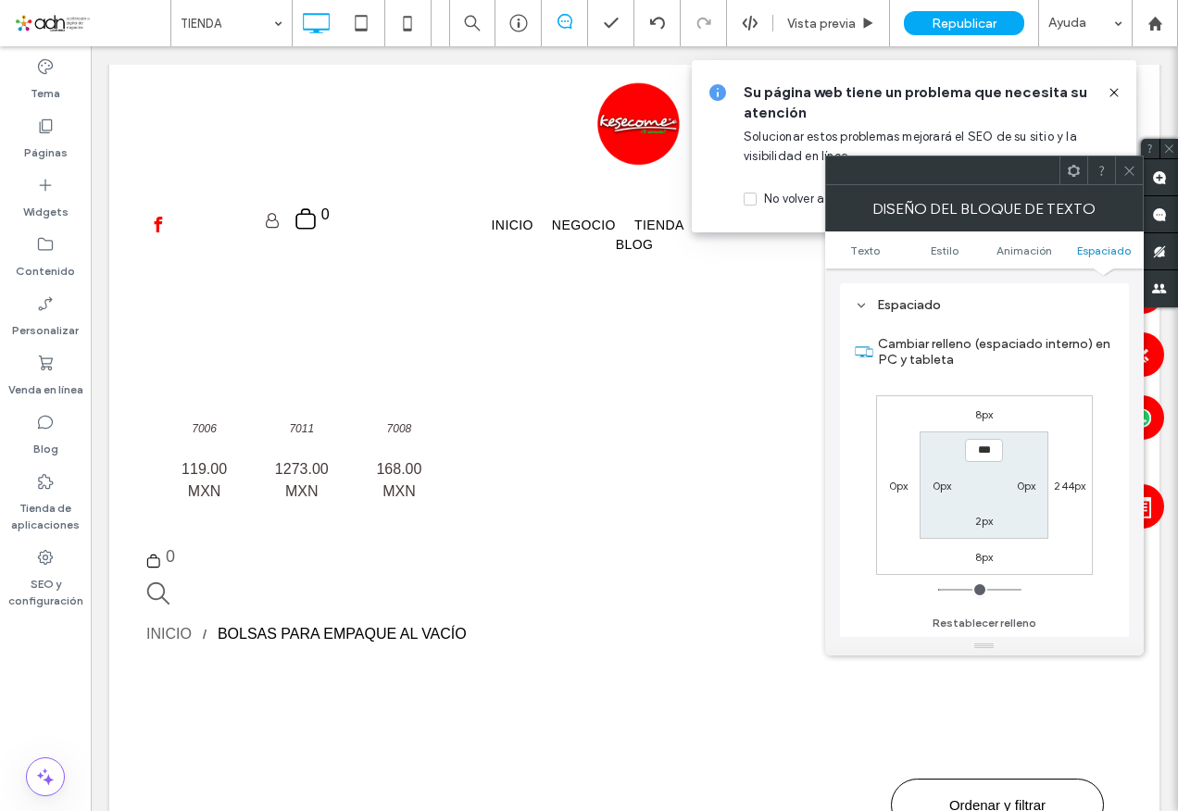
click at [982, 410] on label "8px" at bounding box center [984, 415] width 19 height 14
type input "*"
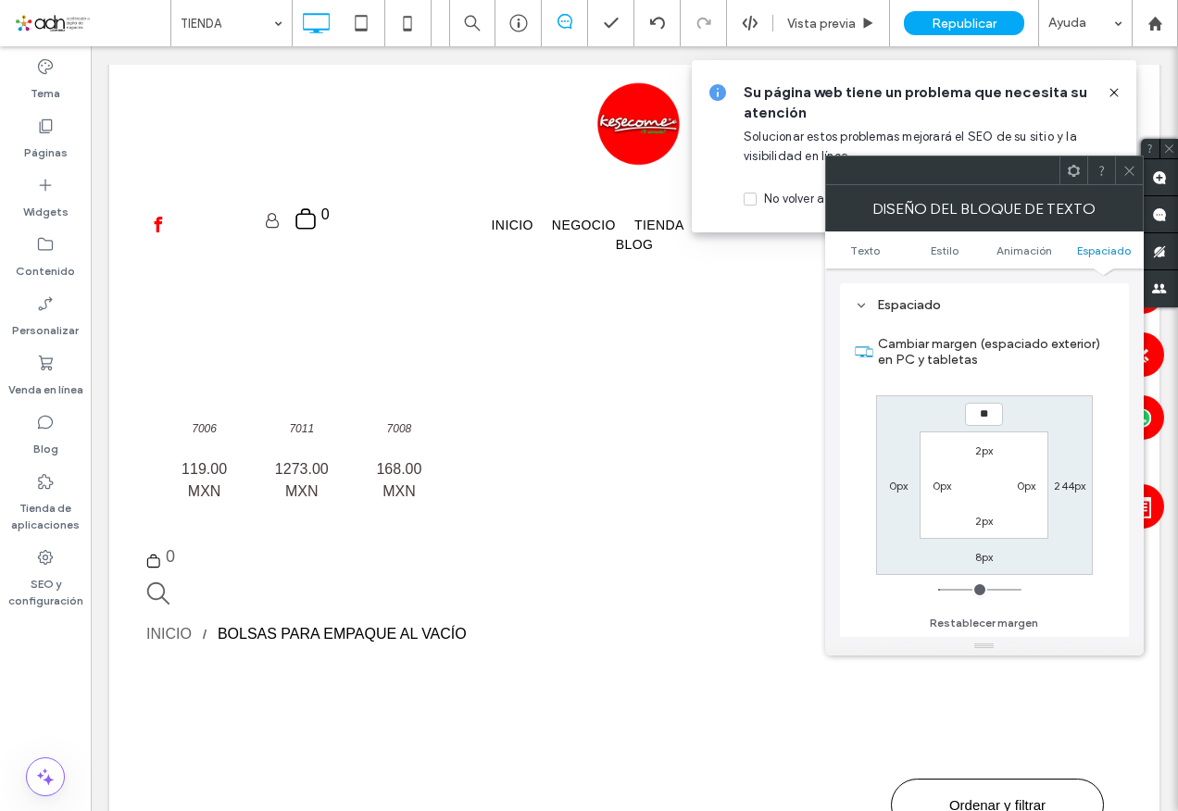
type input "**"
type input "****"
click at [1130, 167] on icon at bounding box center [1130, 171] width 14 height 14
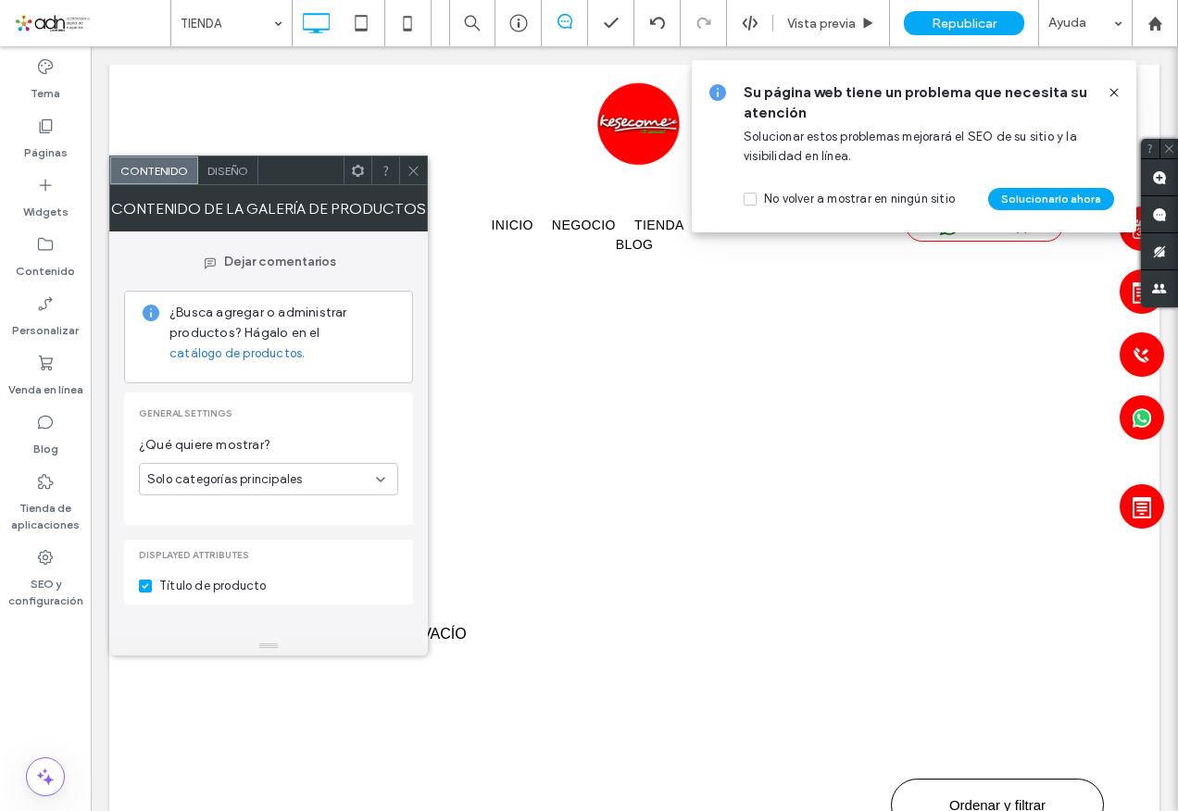
click at [377, 481] on icon at bounding box center [380, 479] width 15 height 15
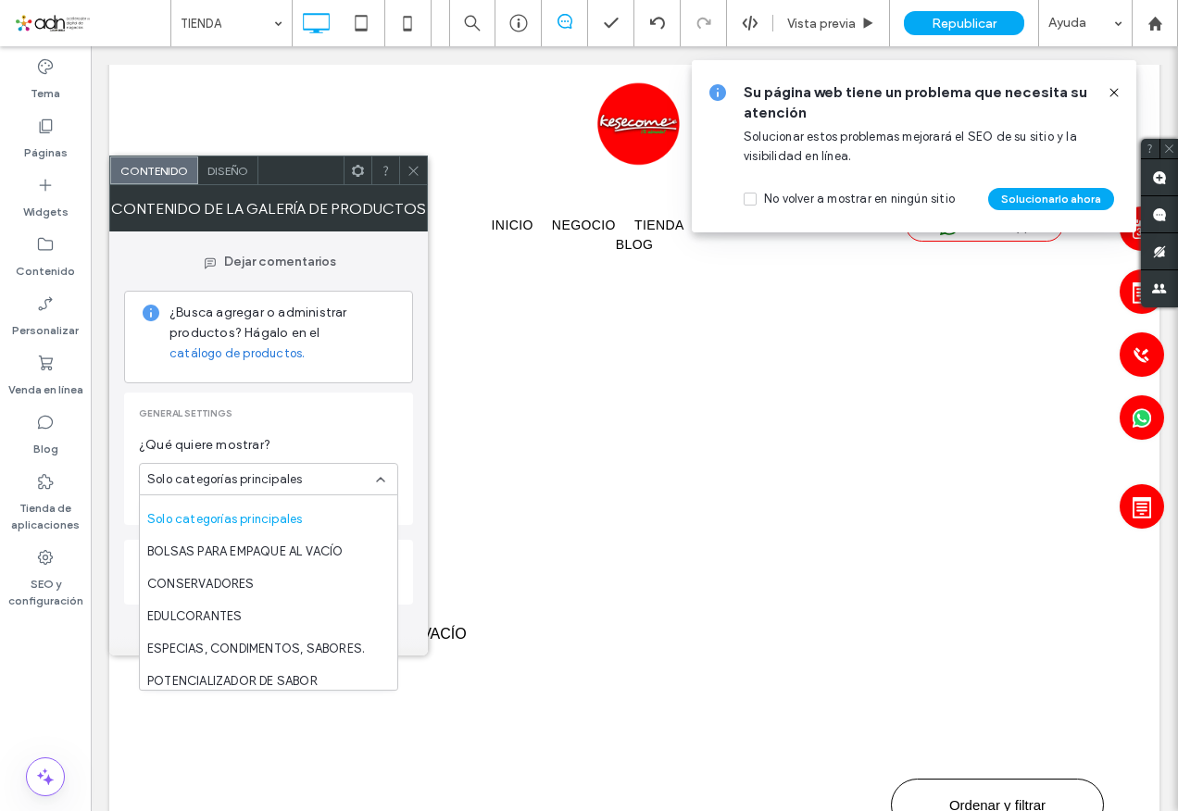
scroll to position [0, 0]
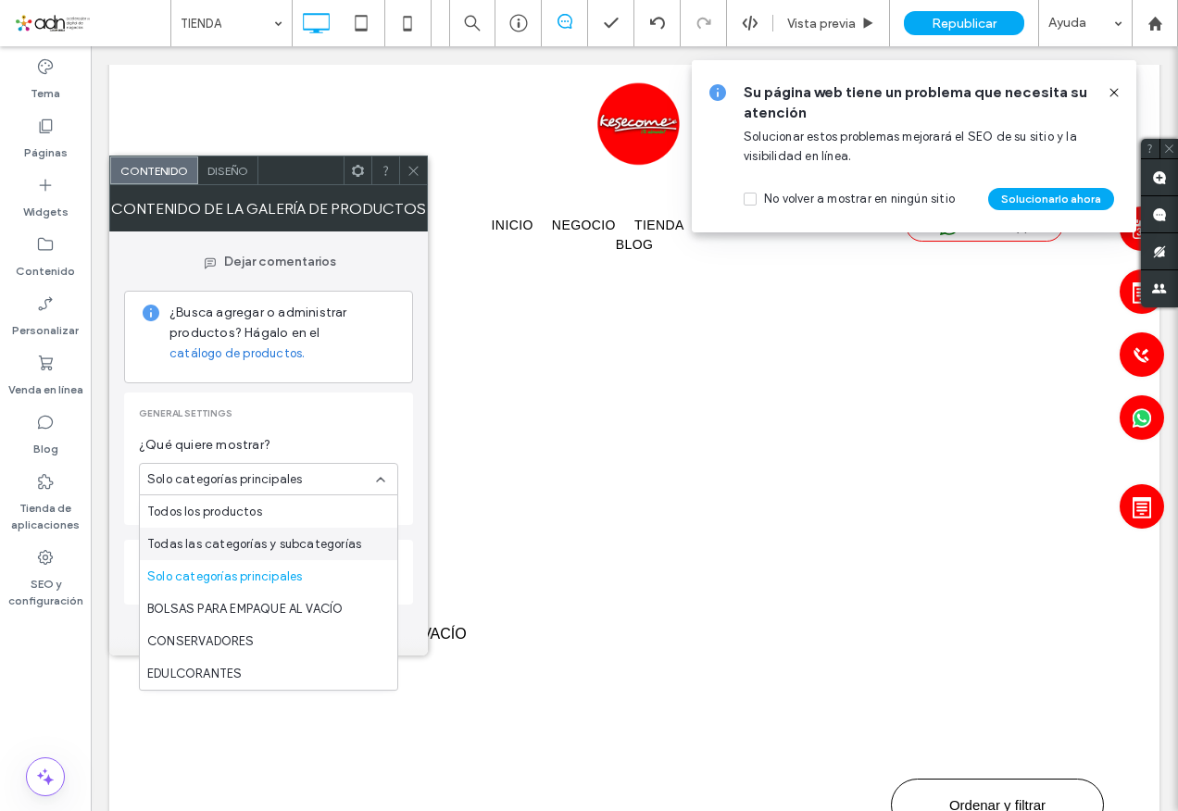
click at [244, 546] on span "Todas las categorías y subcategorías" at bounding box center [254, 544] width 214 height 19
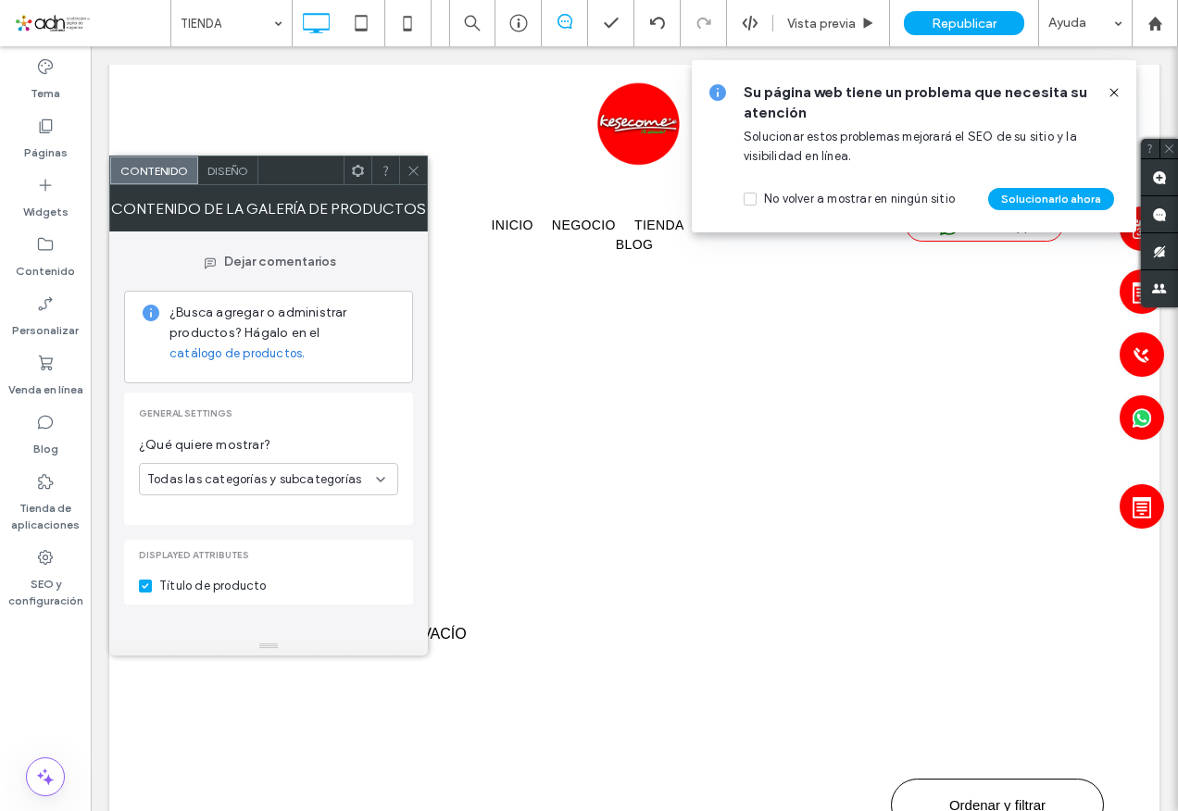
click at [250, 480] on span "Todas las categorías y subcategorías" at bounding box center [254, 480] width 214 height 19
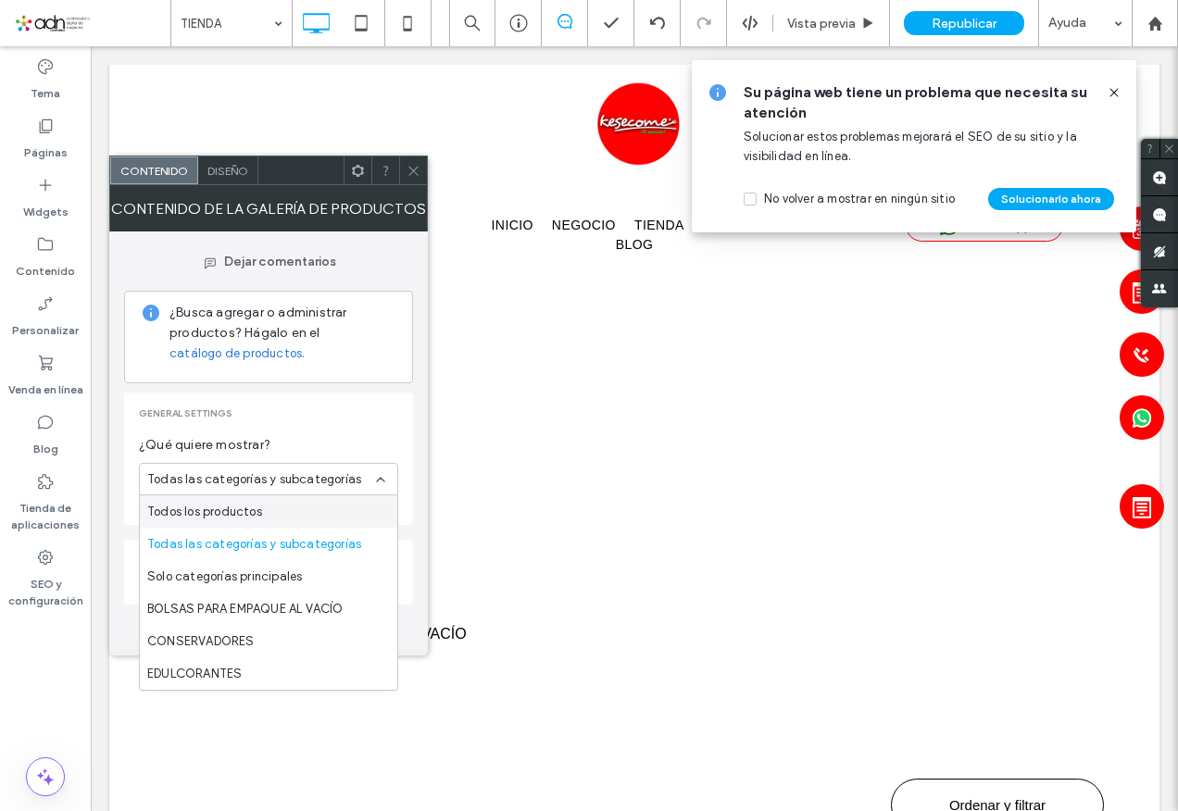
click at [240, 507] on span "Todos los productos" at bounding box center [204, 512] width 115 height 19
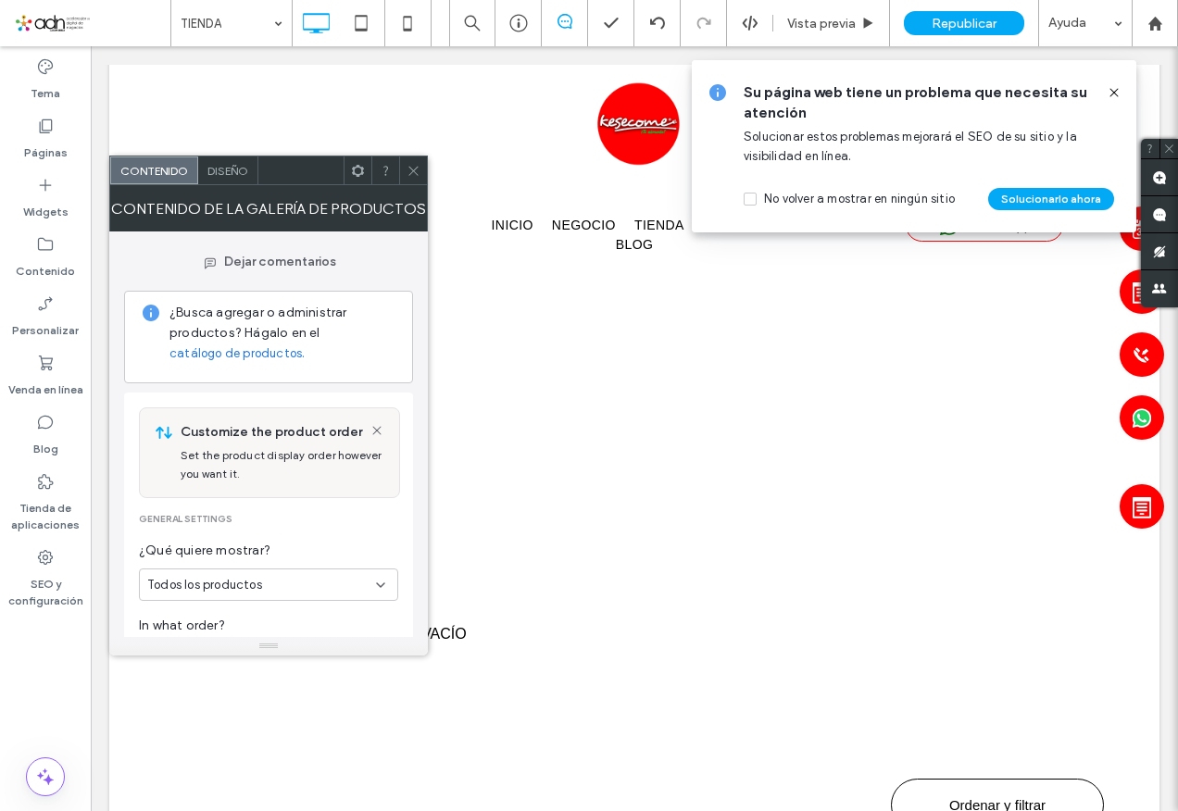
click at [192, 588] on span "Todos los productos" at bounding box center [204, 585] width 115 height 19
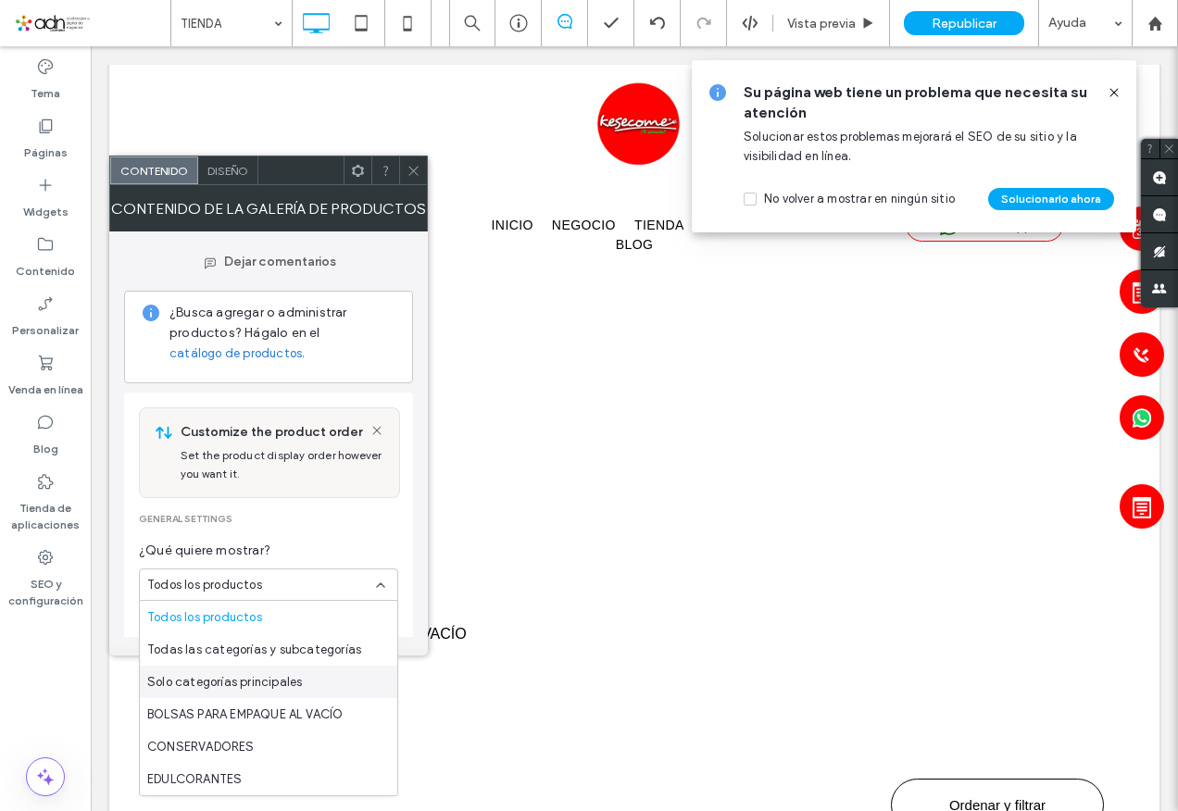
click at [267, 684] on span "Solo categorías principales" at bounding box center [224, 682] width 155 height 19
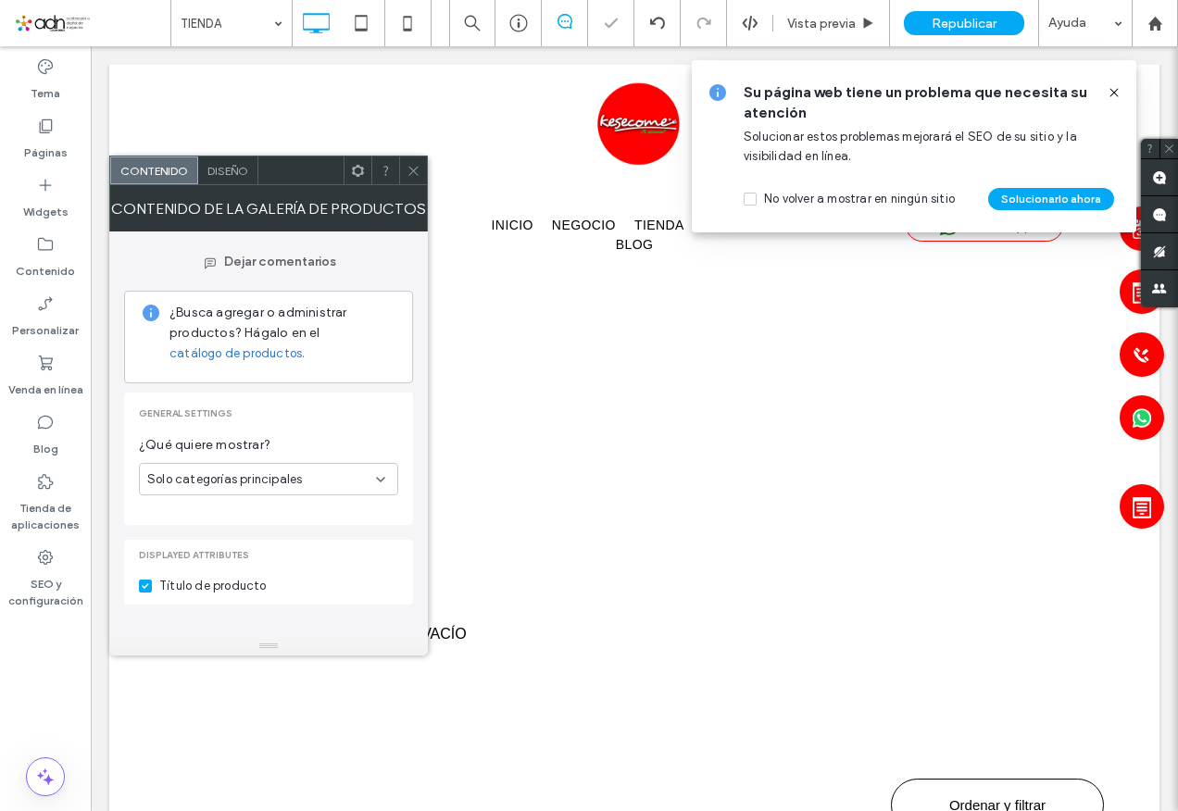
click at [411, 170] on icon at bounding box center [414, 171] width 14 height 14
click at [204, 587] on div "Título de producto" at bounding box center [212, 586] width 107 height 19
click at [420, 175] on icon at bounding box center [414, 171] width 14 height 14
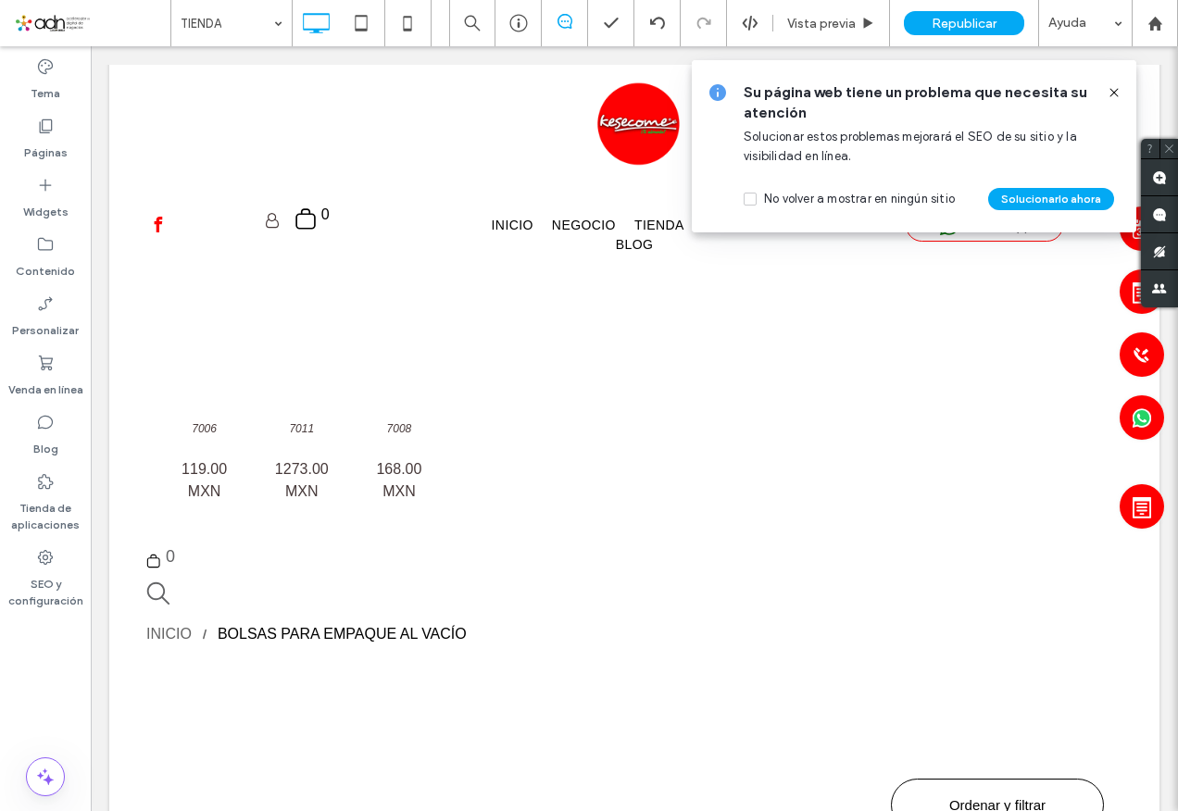
click at [1112, 89] on icon at bounding box center [1114, 92] width 15 height 15
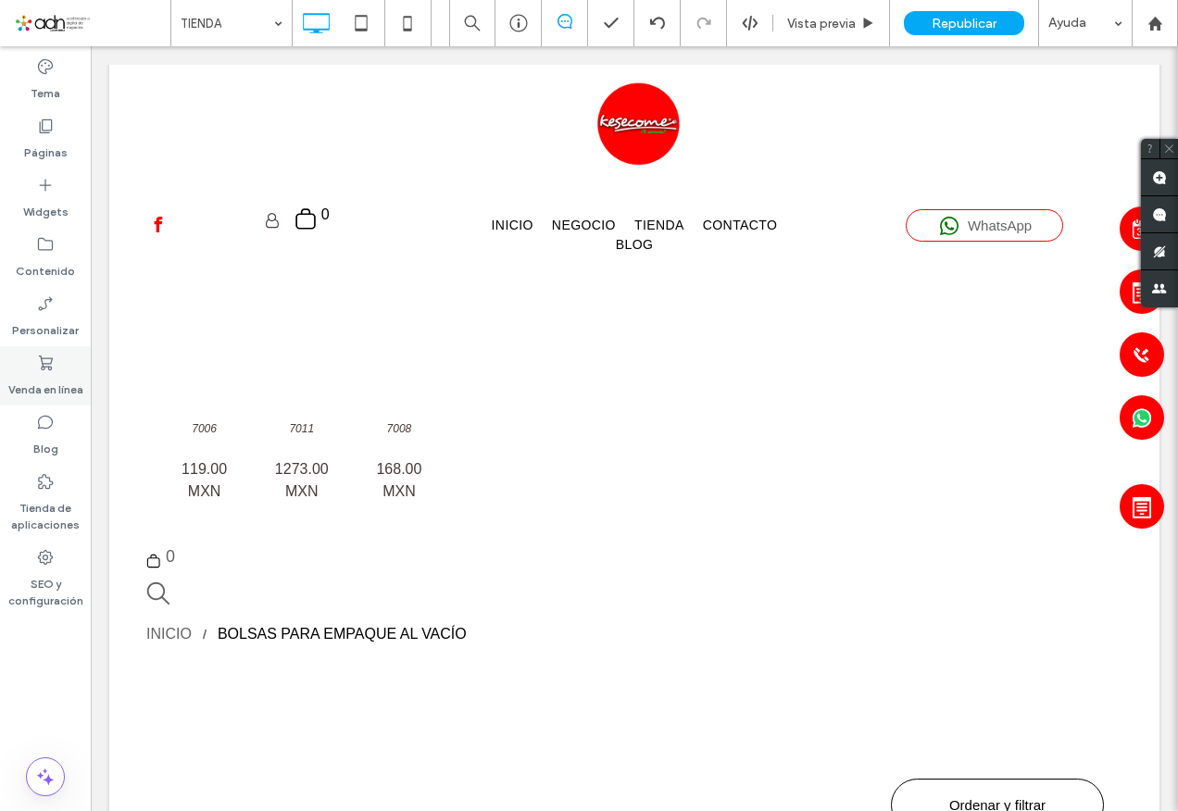
click at [47, 367] on use at bounding box center [46, 363] width 14 height 15
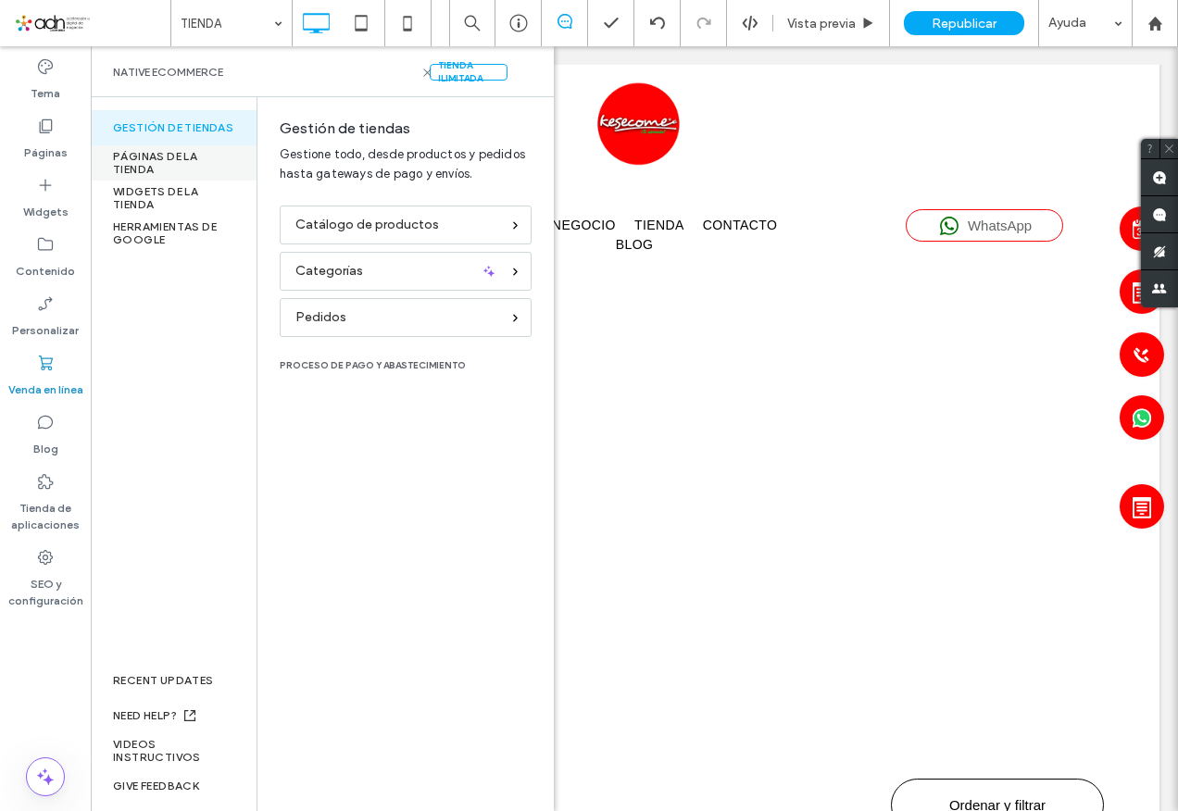
click at [137, 151] on div "PÁGINAS DE LA TIENDA" at bounding box center [174, 162] width 166 height 35
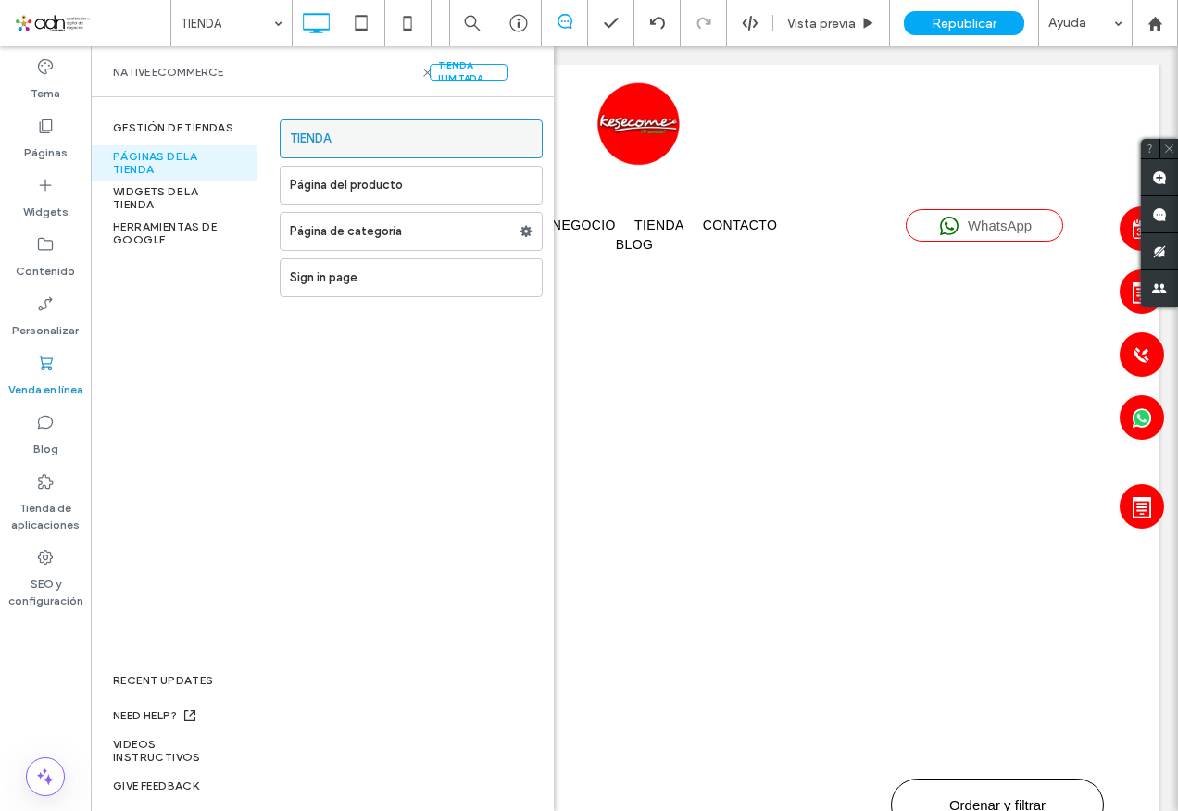
click at [339, 141] on label "TIENDA" at bounding box center [416, 138] width 252 height 37
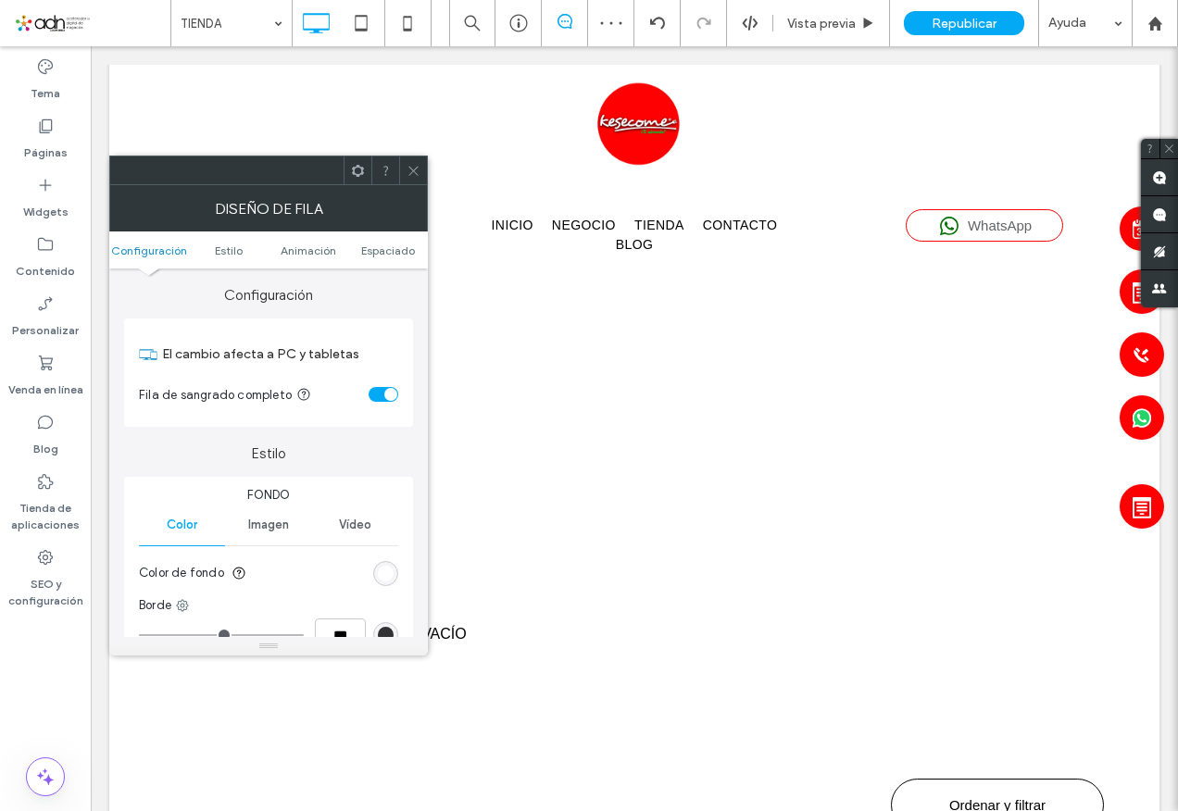
click at [409, 166] on icon at bounding box center [414, 171] width 14 height 14
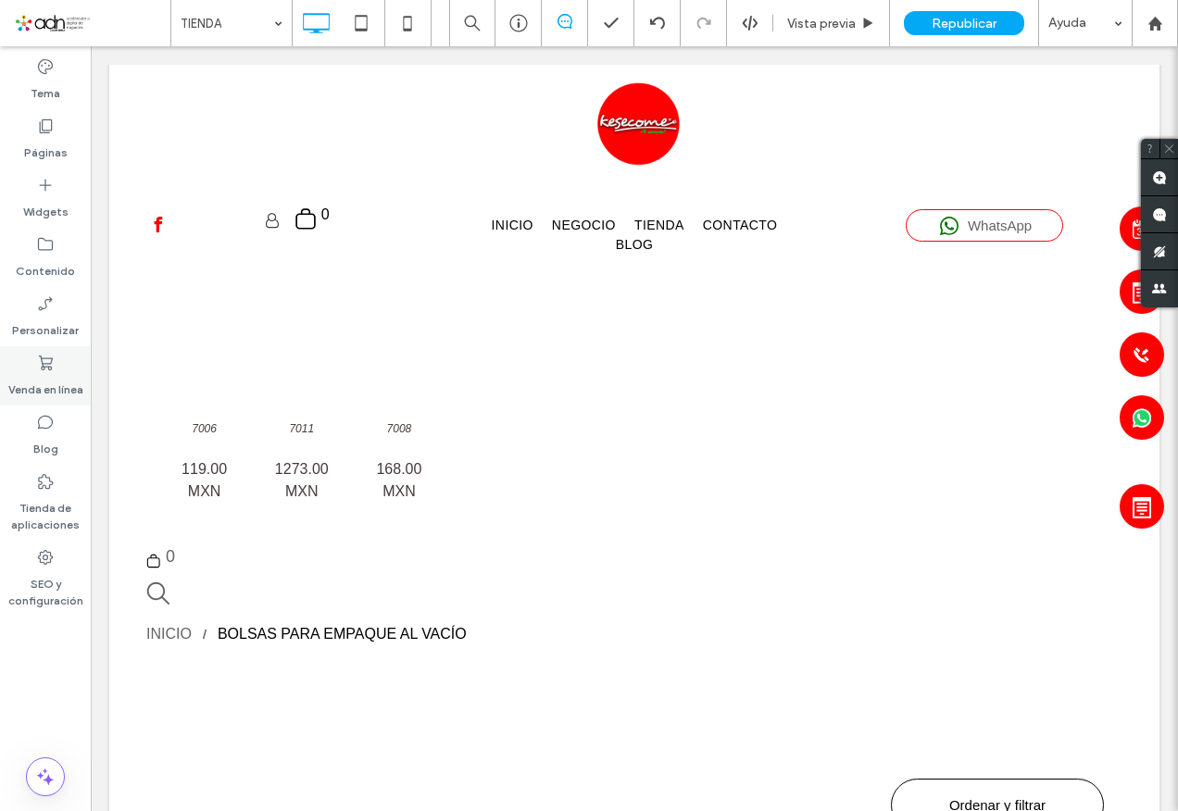
click at [46, 372] on label "Venda en línea" at bounding box center [45, 385] width 75 height 26
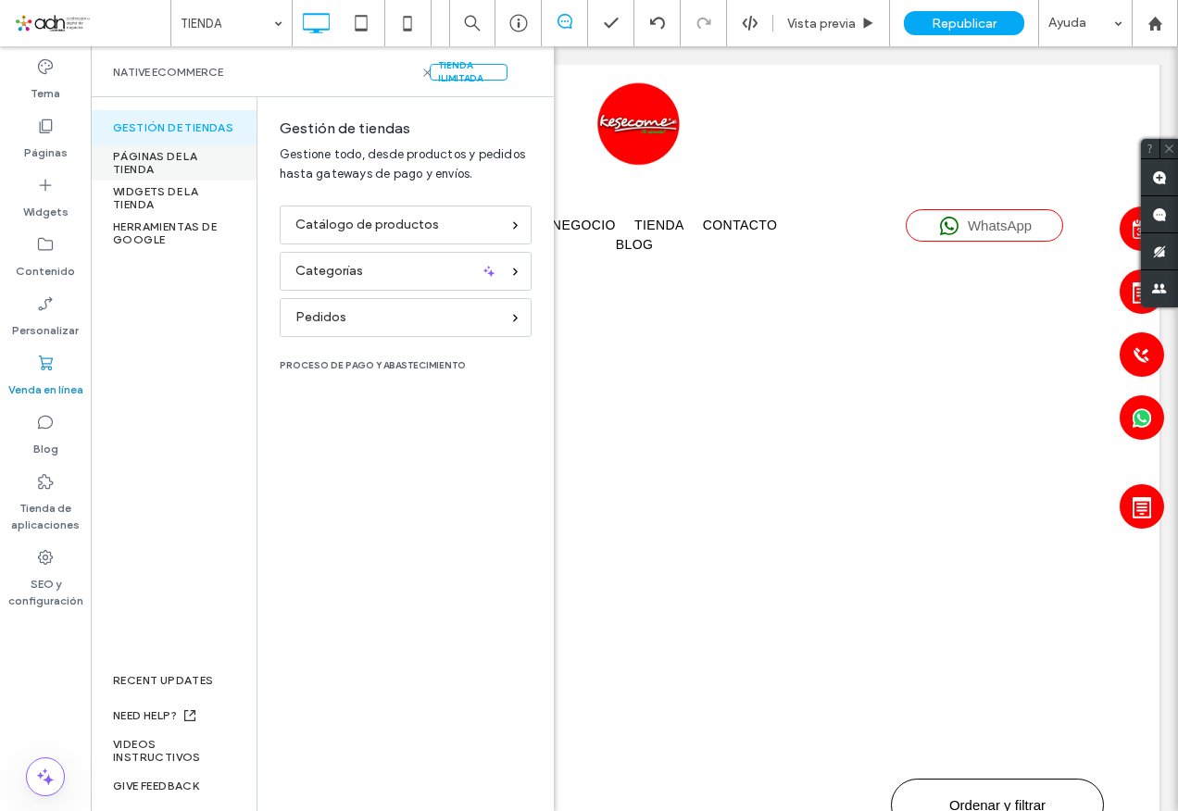
click at [179, 166] on div "PÁGINAS DE LA TIENDA" at bounding box center [174, 162] width 166 height 35
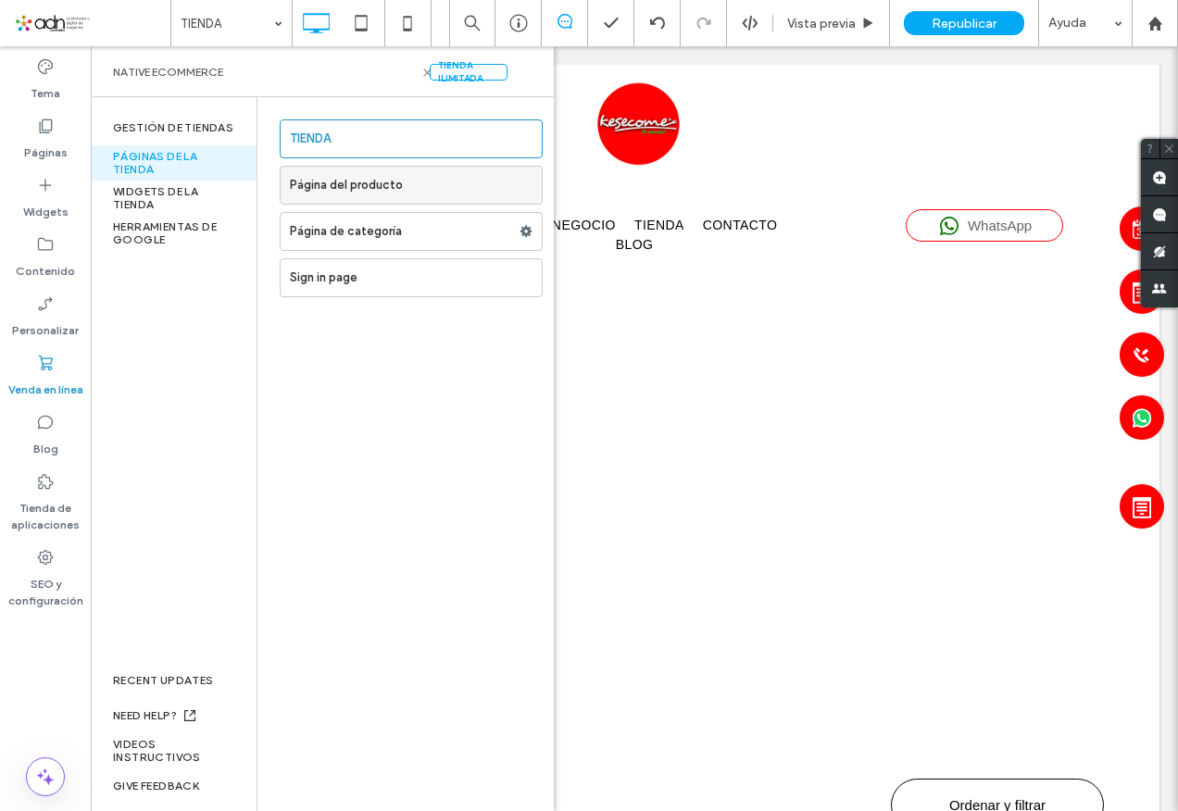
click at [340, 191] on label "Página del producto" at bounding box center [416, 185] width 252 height 37
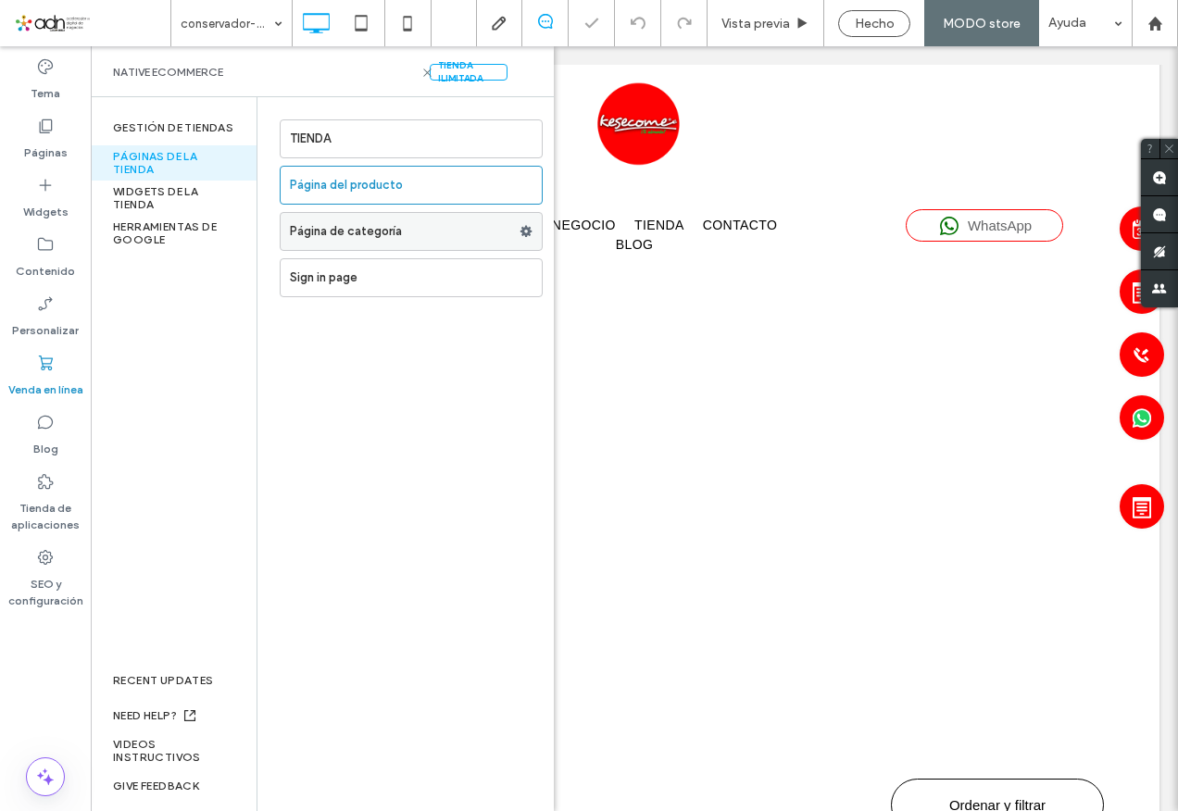
click at [346, 231] on label "Página de categoría" at bounding box center [405, 231] width 230 height 37
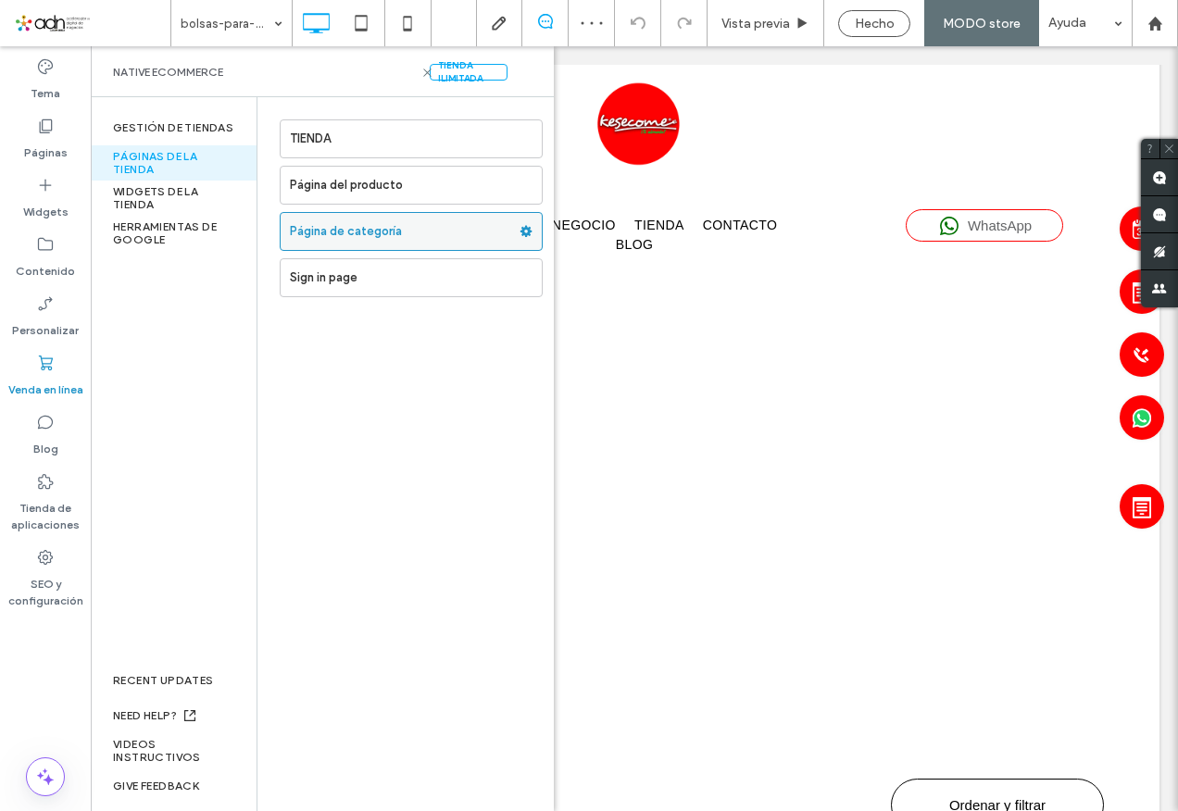
click at [524, 232] on use at bounding box center [527, 231] width 12 height 11
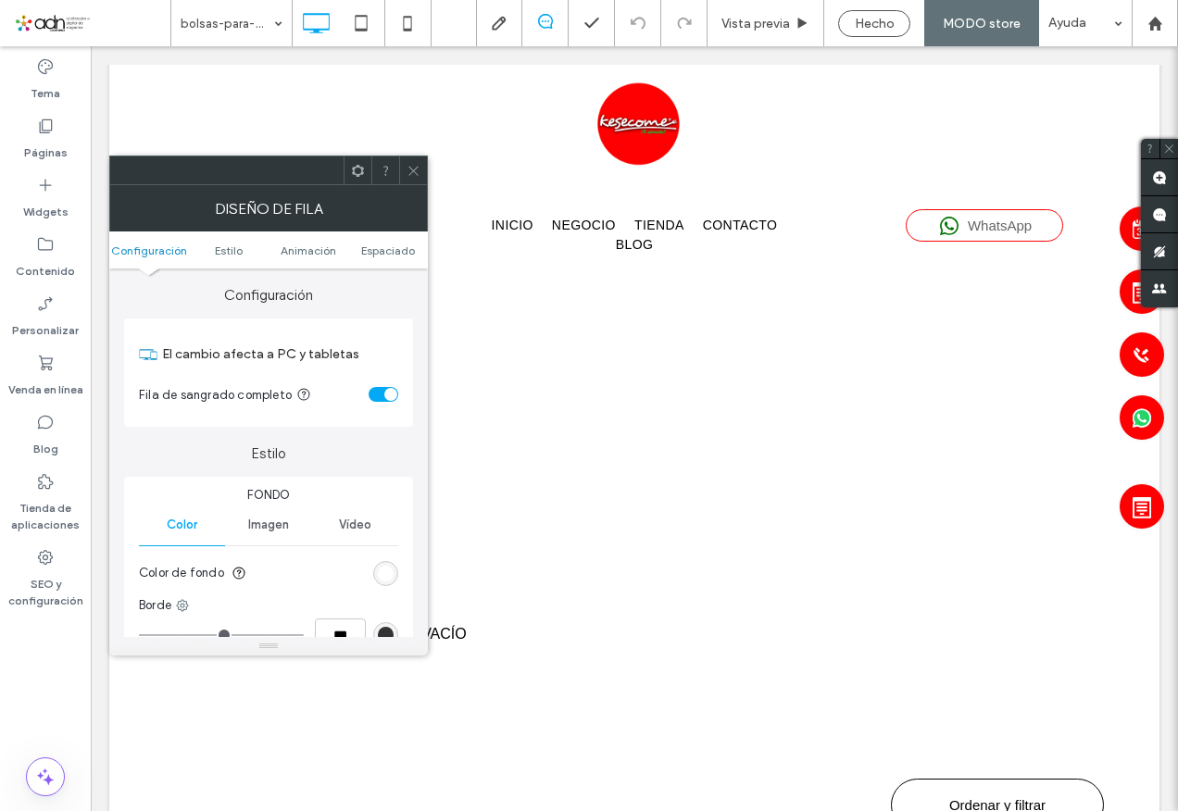
click at [416, 169] on use at bounding box center [412, 170] width 9 height 9
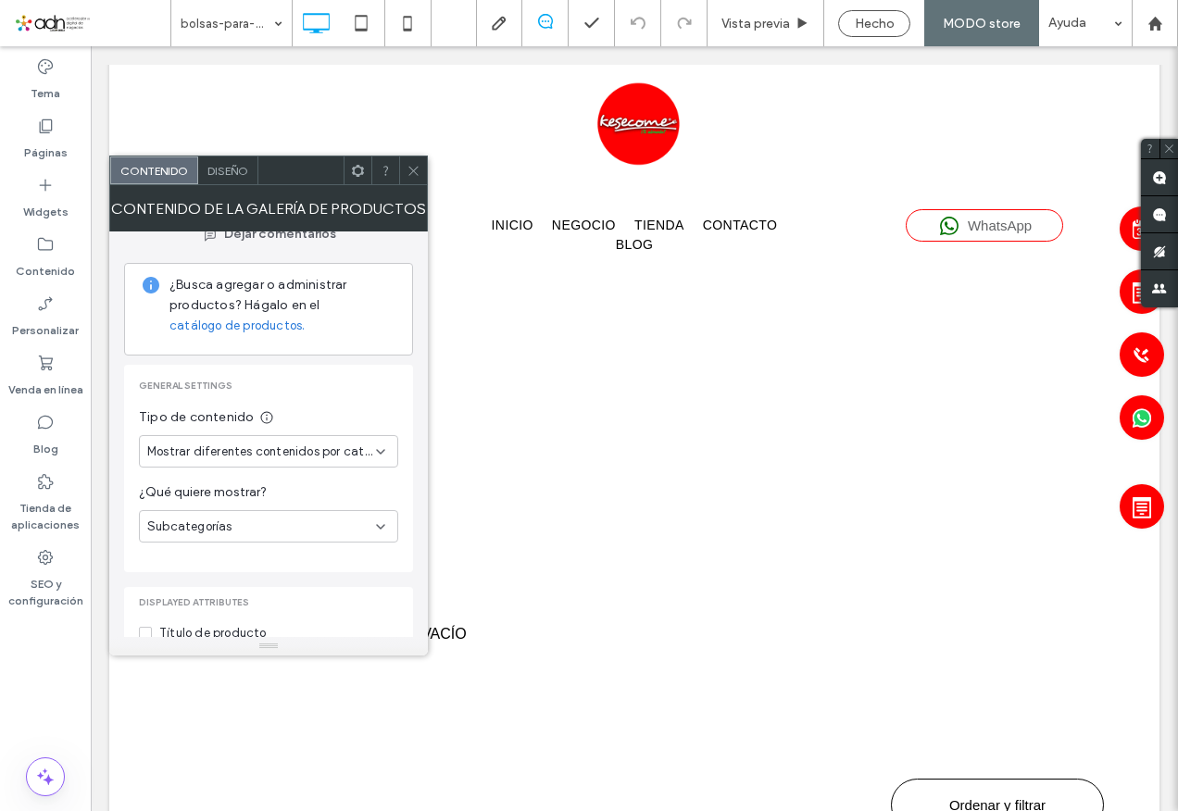
scroll to position [43, 0]
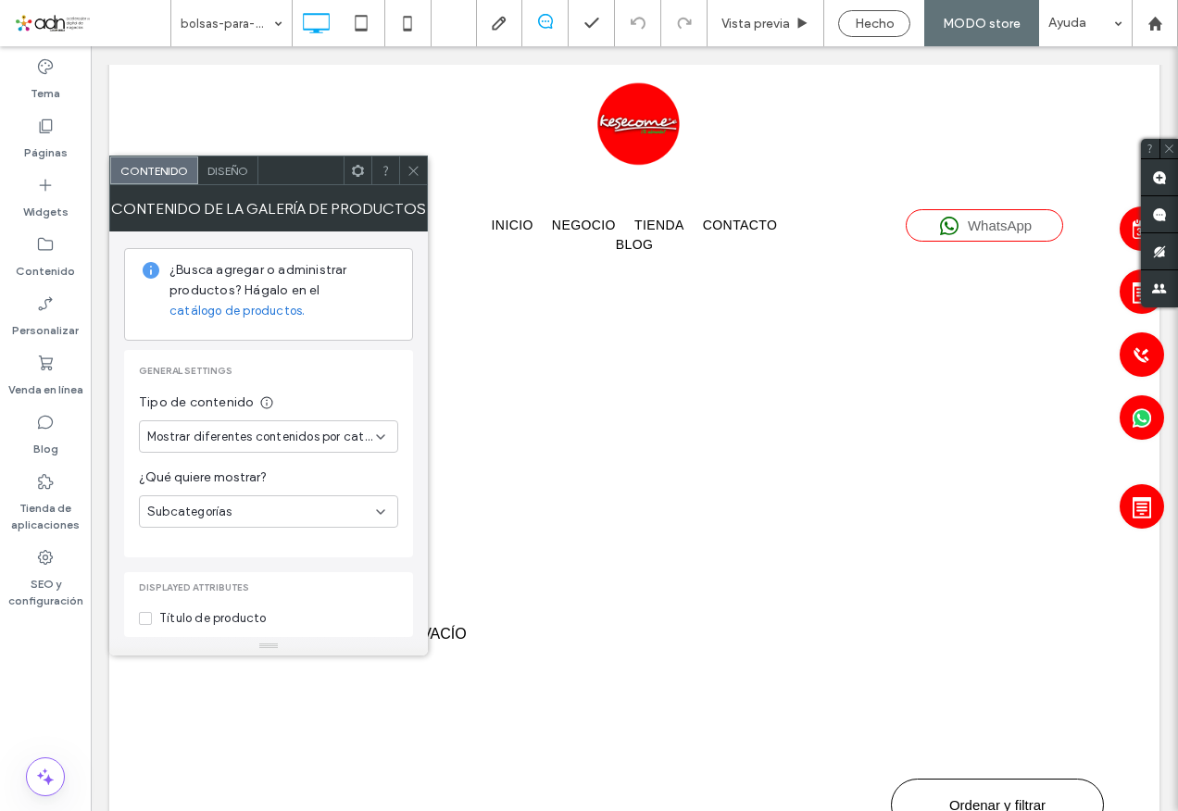
click at [257, 518] on div "Subcategorías" at bounding box center [261, 512] width 229 height 19
click at [203, 546] on span "Productos" at bounding box center [176, 544] width 58 height 19
click at [267, 439] on span "Mostrar diferentes contenidos por categoría" at bounding box center [261, 437] width 229 height 19
click at [315, 505] on span "Mostrar el mismo contenido en cada página" at bounding box center [264, 502] width 235 height 19
click at [380, 438] on use at bounding box center [380, 437] width 7 height 4
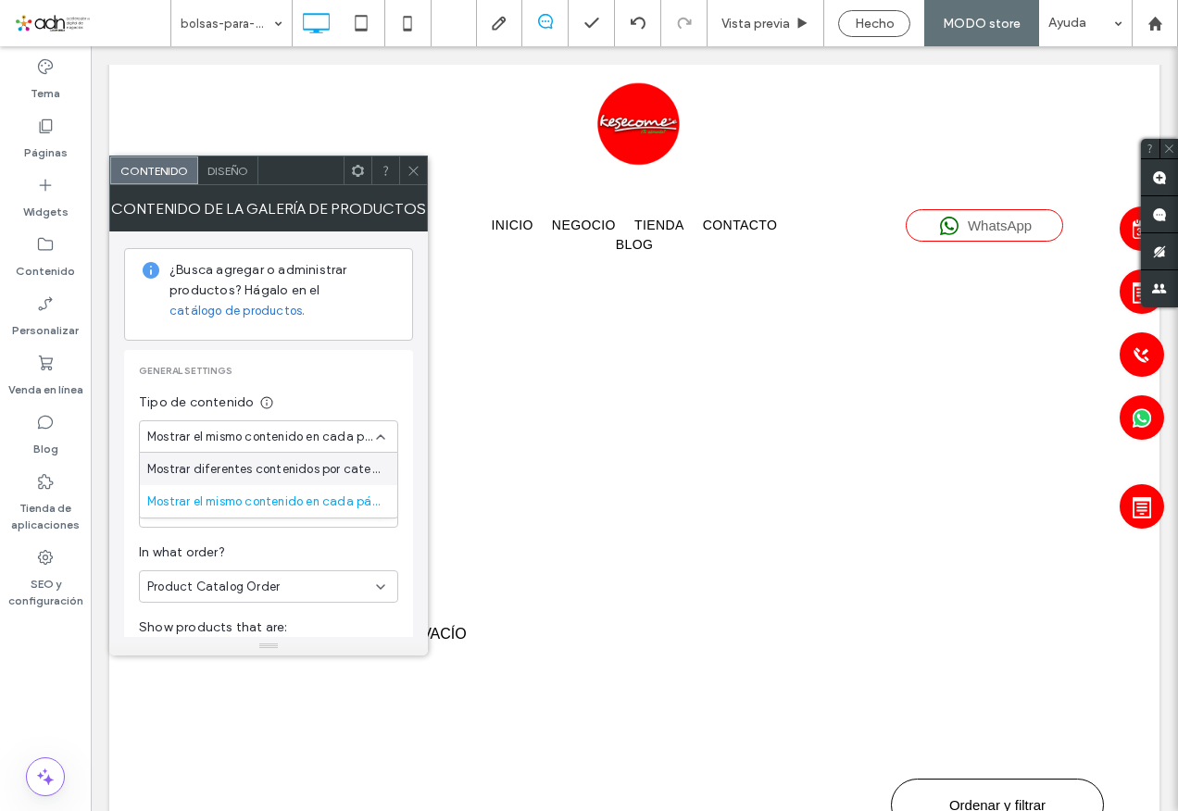
click at [397, 430] on div "Mostrar el mismo contenido en cada página" at bounding box center [268, 437] width 259 height 32
click at [288, 590] on div "Product Catalog Order" at bounding box center [261, 587] width 229 height 19
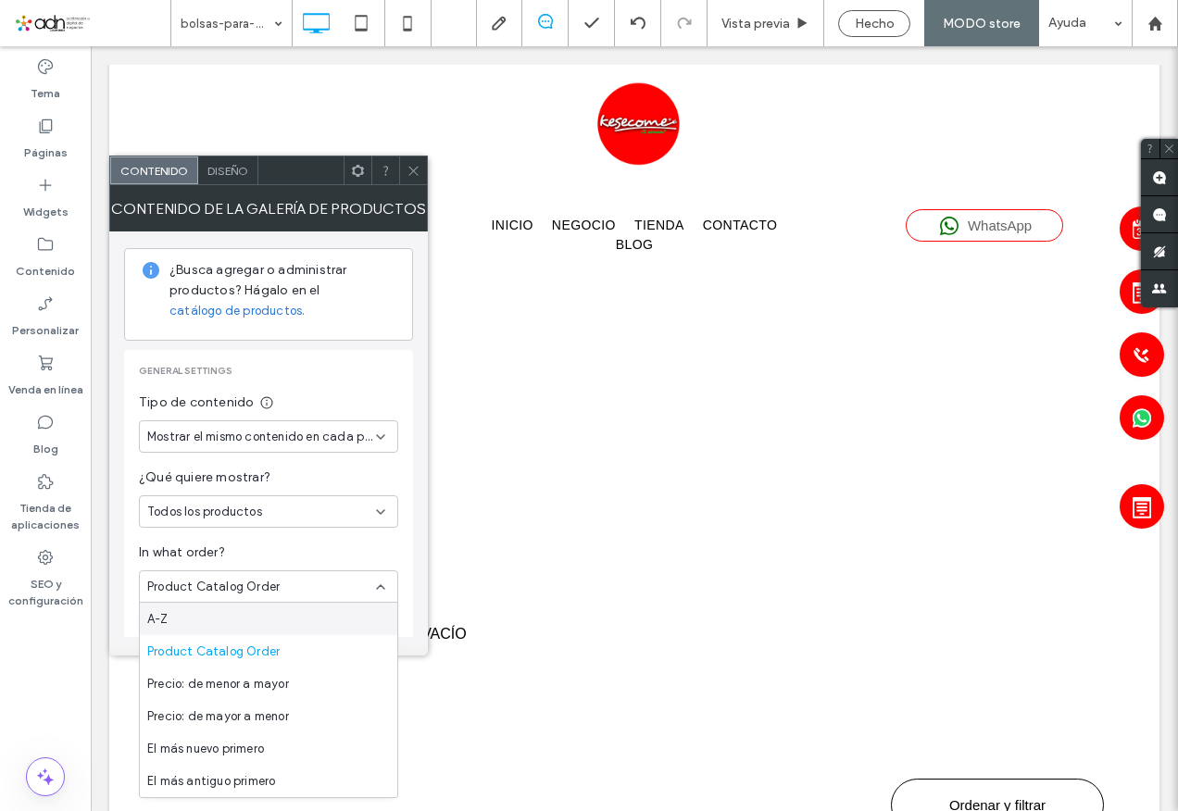
click at [327, 546] on span "In what order?" at bounding box center [268, 553] width 259 height 20
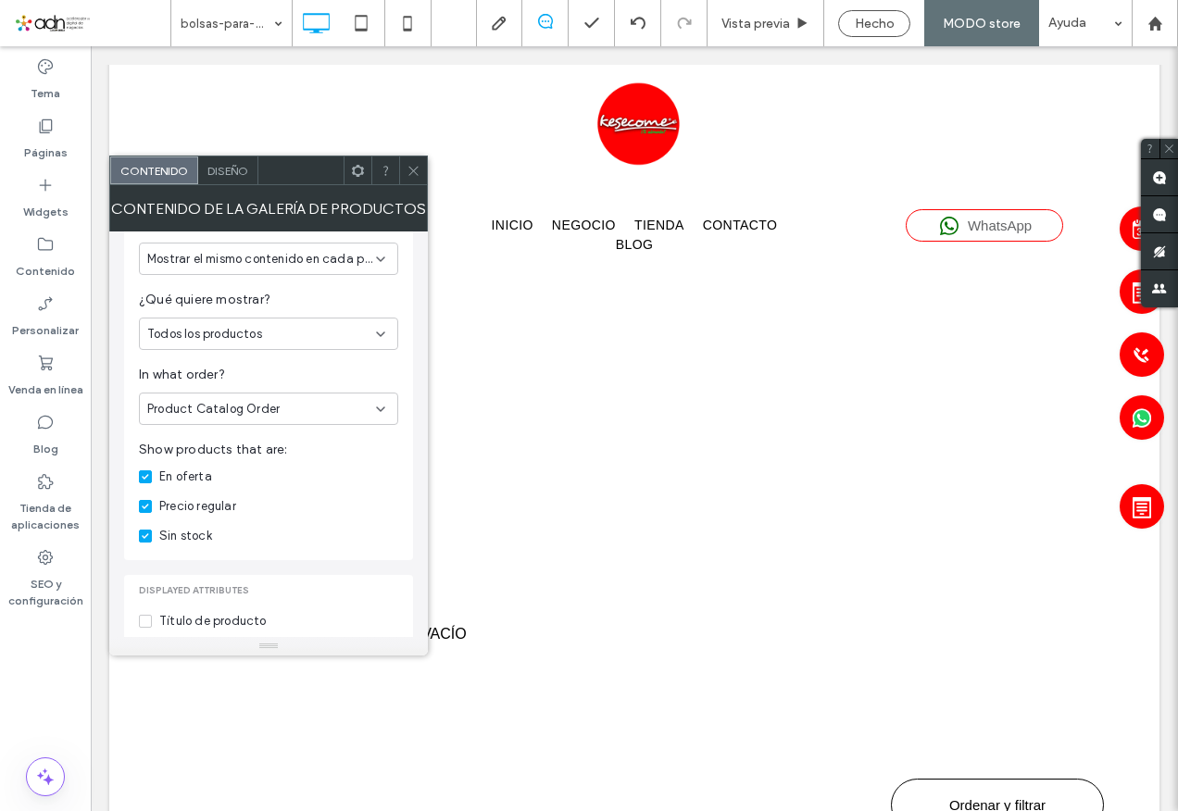
scroll to position [228, 0]
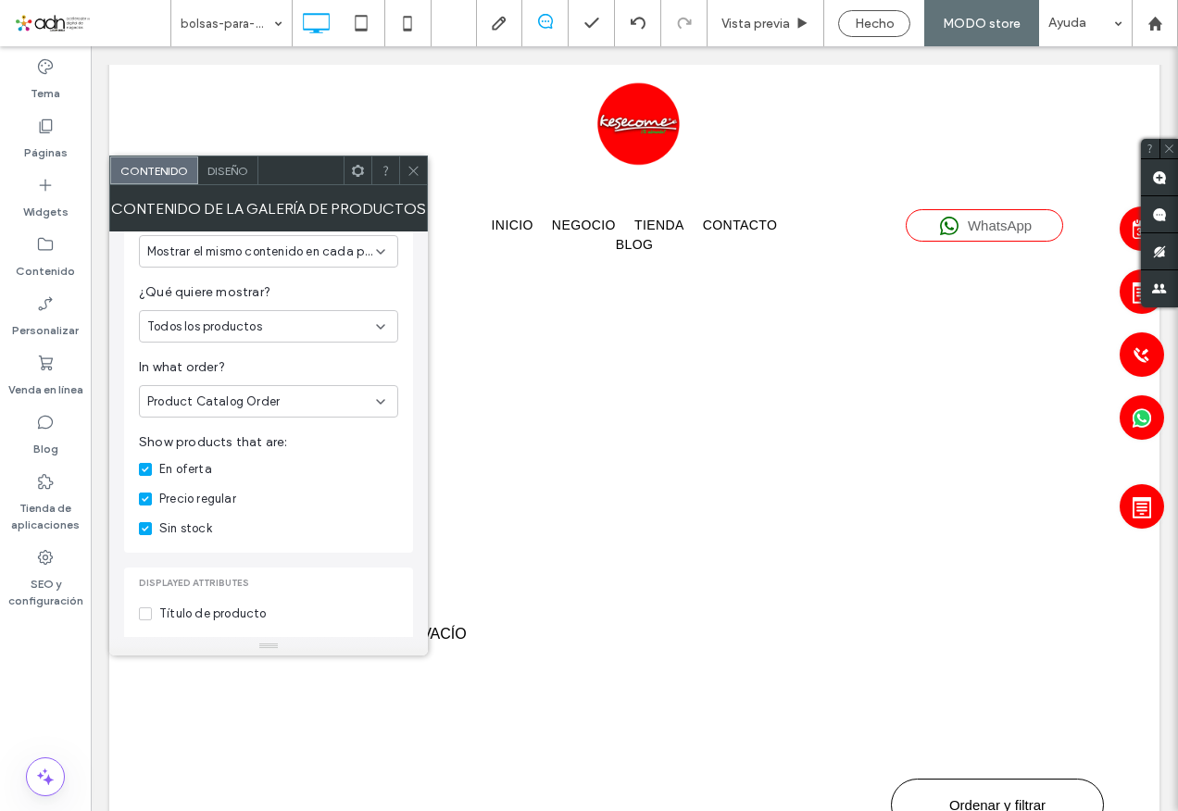
click at [144, 528] on icon at bounding box center [145, 529] width 7 height 6
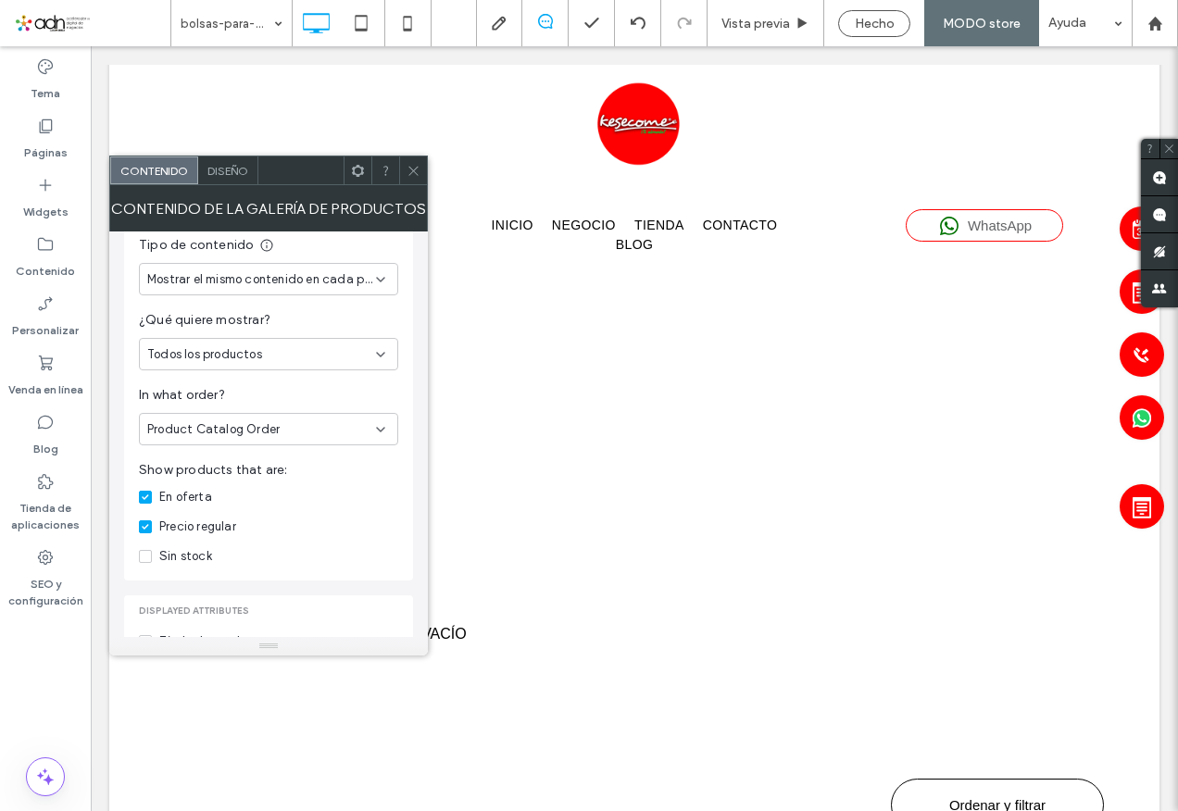
scroll to position [168, 0]
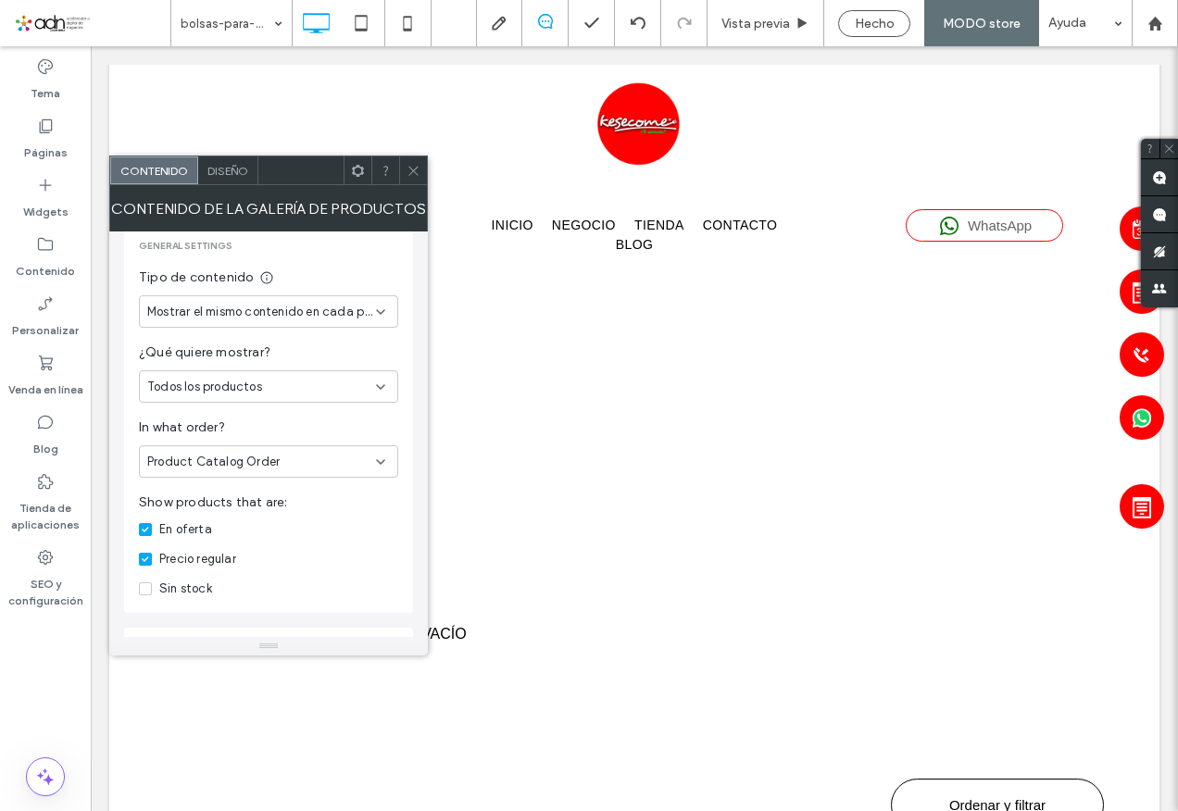
click at [283, 468] on div "Product Catalog Order" at bounding box center [261, 462] width 229 height 19
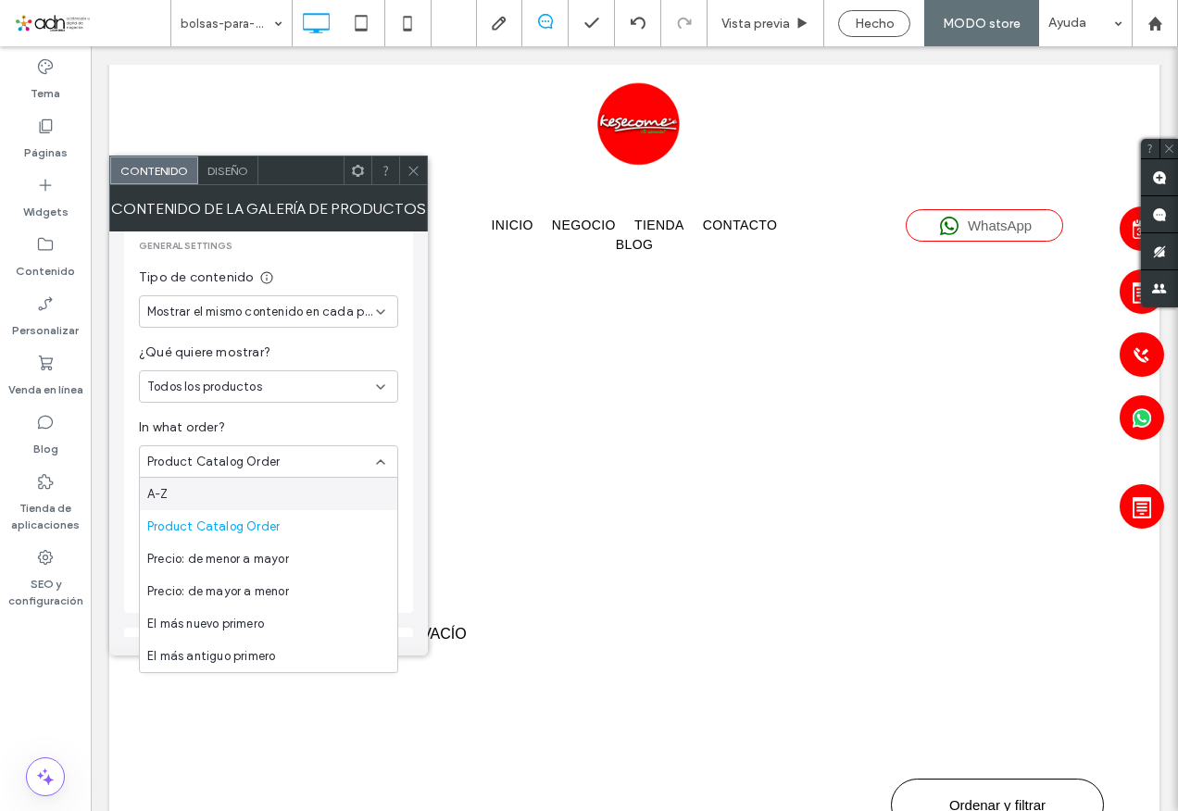
click at [356, 428] on span "In what order?" at bounding box center [268, 428] width 259 height 20
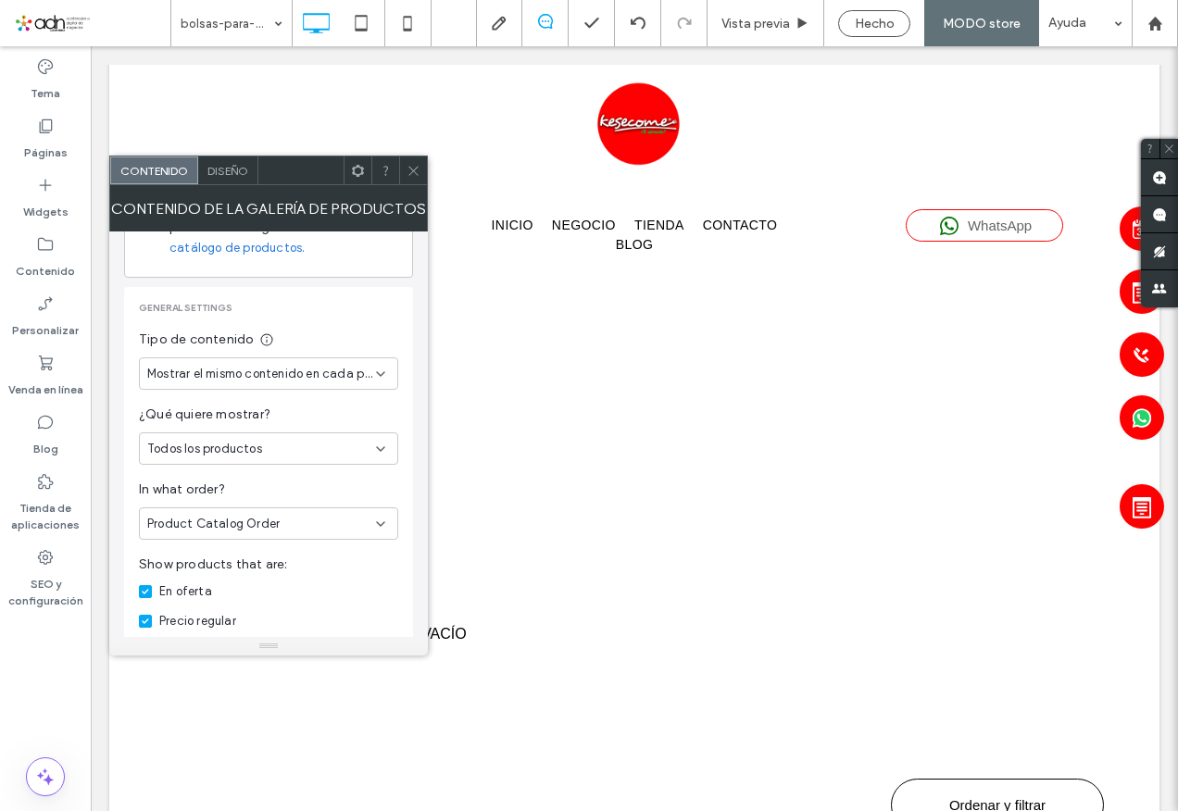
scroll to position [75, 0]
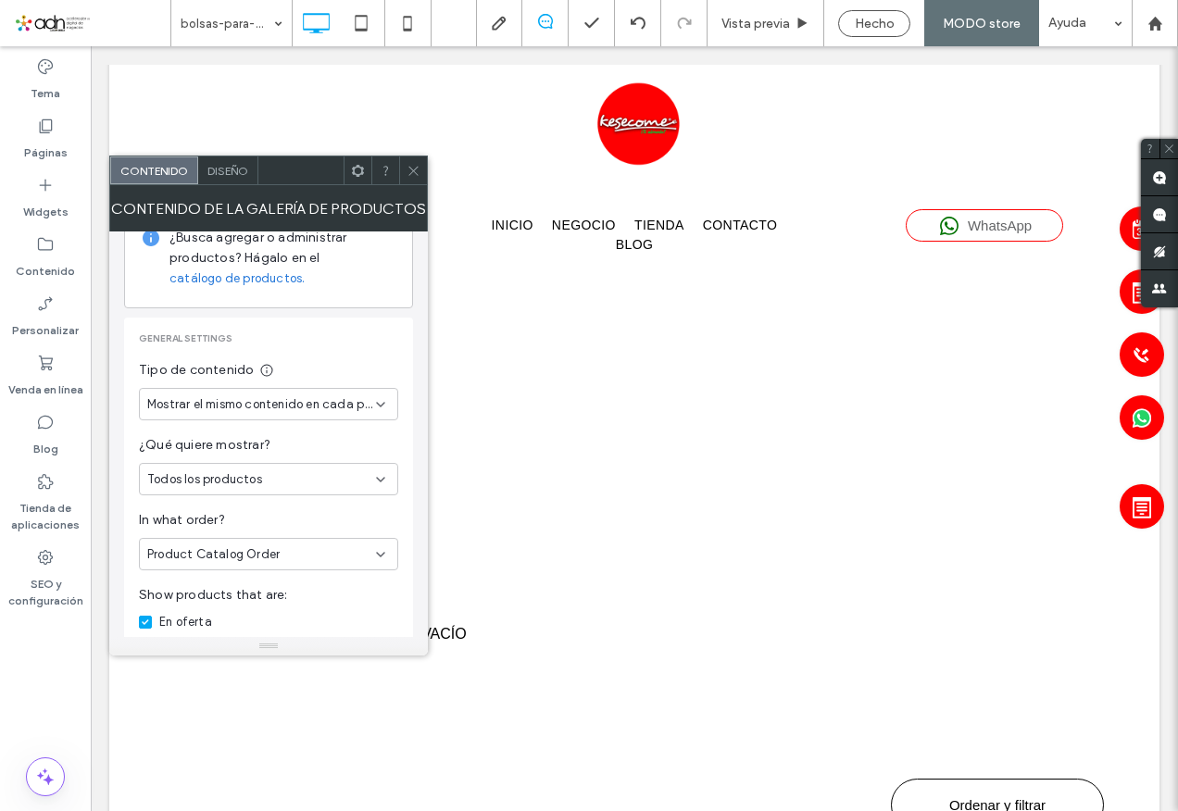
click at [270, 483] on div "Todos los productos" at bounding box center [261, 480] width 229 height 19
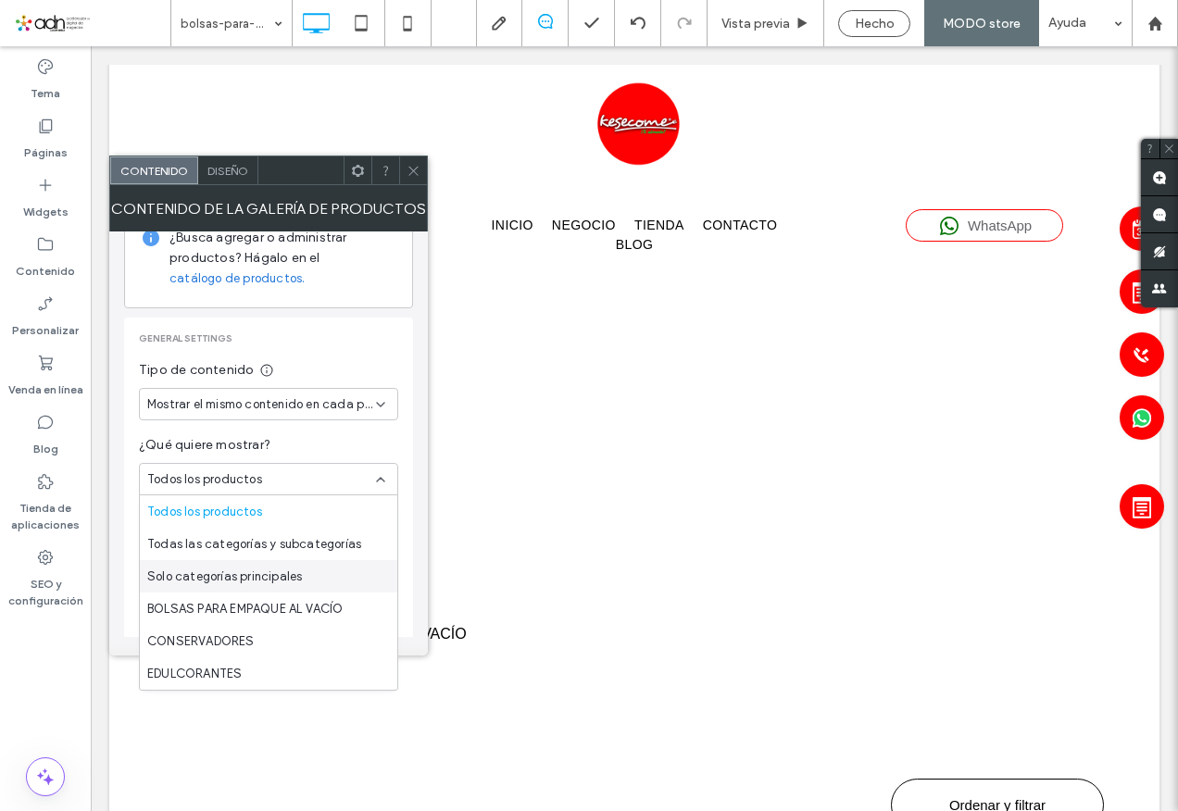
click at [289, 582] on span "Solo categorías principales" at bounding box center [224, 577] width 155 height 19
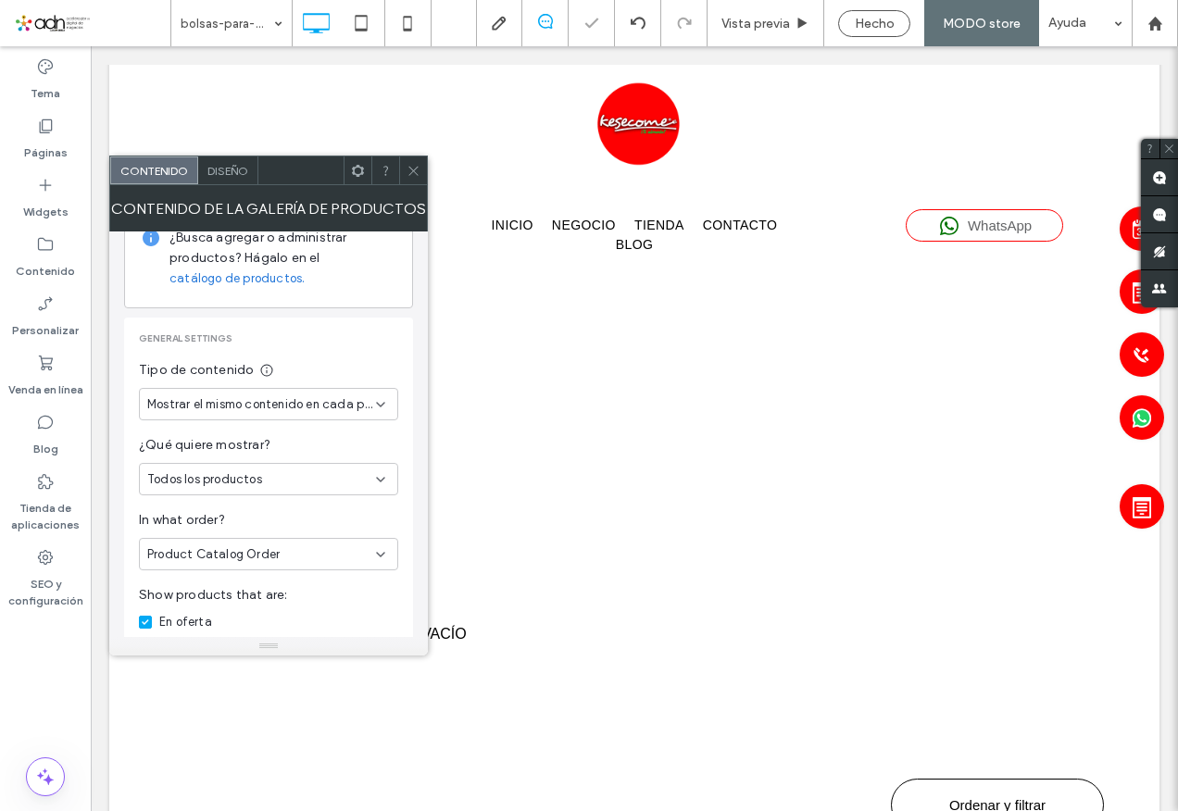
scroll to position [43, 0]
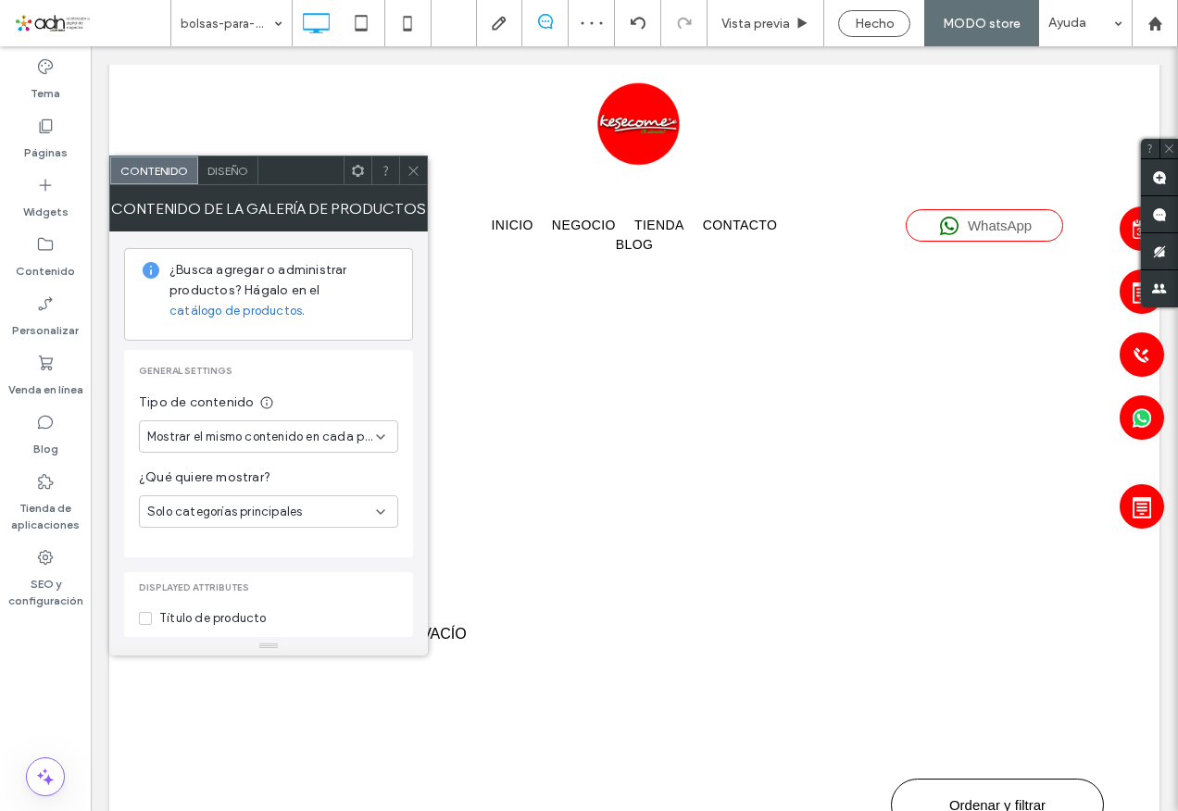
click at [273, 439] on span "Mostrar el mismo contenido en cada página" at bounding box center [261, 437] width 229 height 19
click at [408, 449] on div "General settings Tipo de contenido Mostrar el mismo contenido en cada página ¿Q…" at bounding box center [268, 453] width 289 height 207
click at [412, 169] on icon at bounding box center [414, 171] width 14 height 14
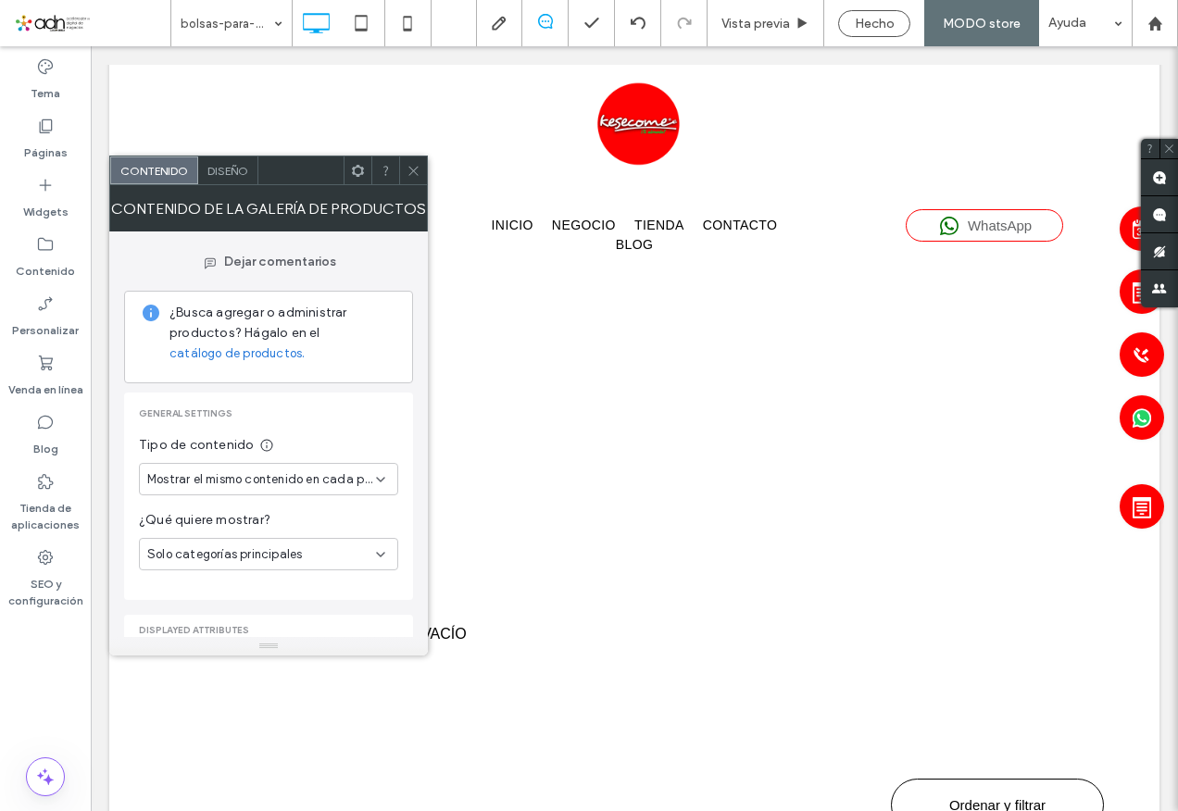
click at [245, 480] on span "Mostrar el mismo contenido en cada página" at bounding box center [261, 480] width 229 height 19
click at [258, 512] on span "Mostrar diferentes contenidos por categoría" at bounding box center [264, 512] width 235 height 19
click at [413, 172] on icon at bounding box center [414, 171] width 14 height 14
click at [242, 479] on span "Mostrar diferentes contenidos por categoría" at bounding box center [261, 480] width 229 height 19
click at [251, 543] on span "Mostrar el mismo contenido en cada página" at bounding box center [264, 544] width 235 height 19
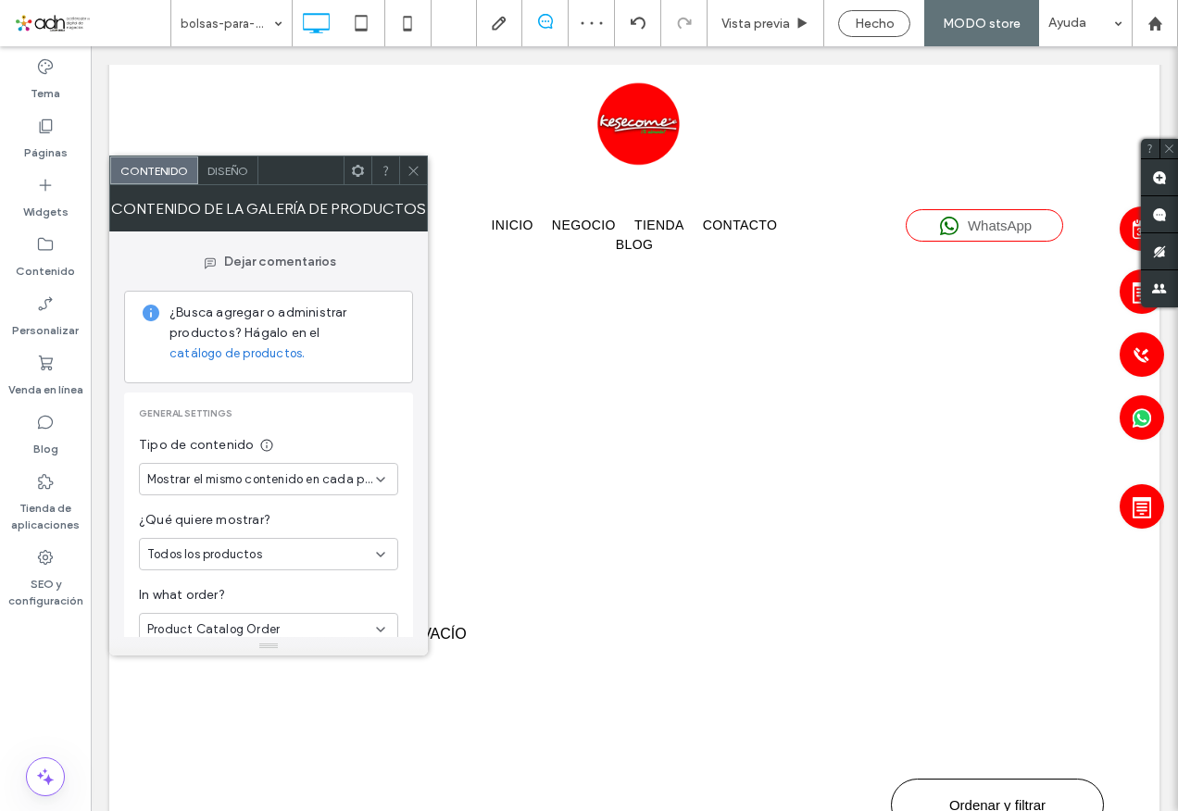
click at [258, 478] on span "Mostrar el mismo contenido en cada página" at bounding box center [261, 480] width 229 height 19
click at [244, 509] on span "Mostrar diferentes contenidos por categoría" at bounding box center [264, 512] width 235 height 19
click at [417, 170] on icon at bounding box center [414, 171] width 14 height 14
click at [253, 483] on span "Mostrar diferentes contenidos por categoría" at bounding box center [261, 480] width 229 height 19
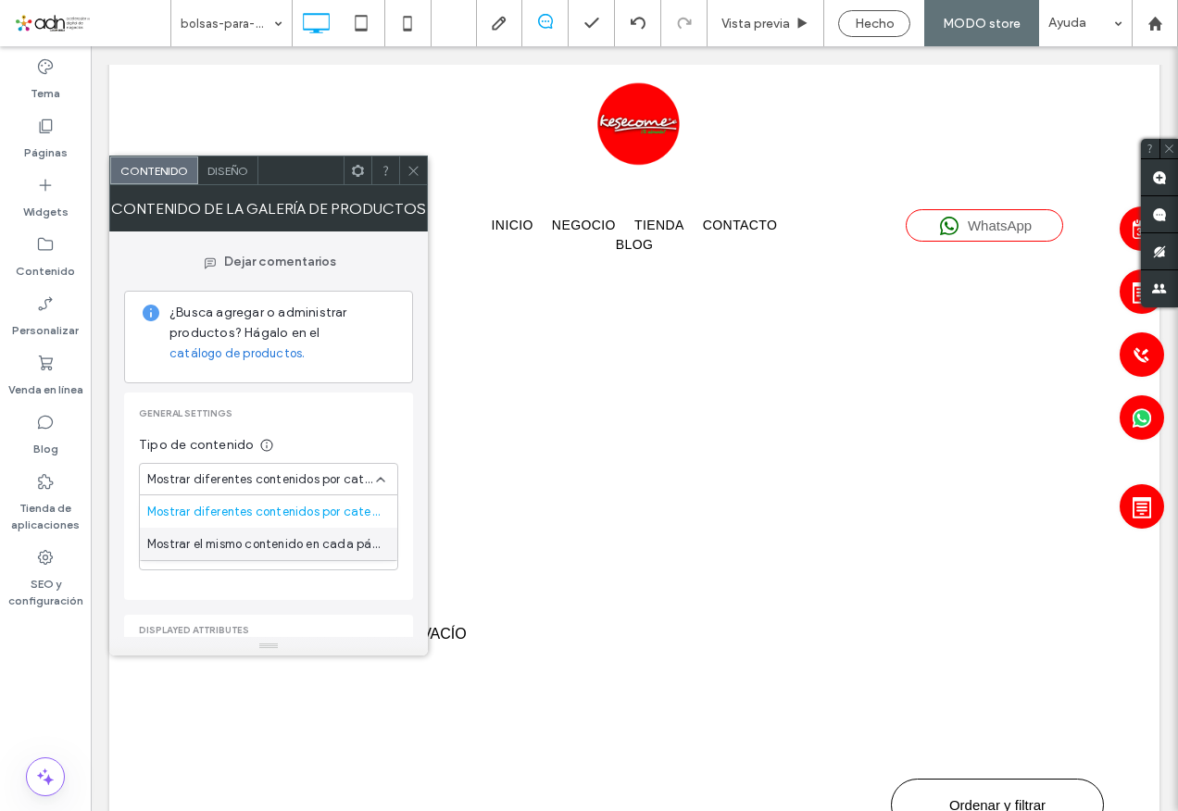
click at [288, 537] on span "Mostrar el mismo contenido en cada página" at bounding box center [264, 544] width 235 height 19
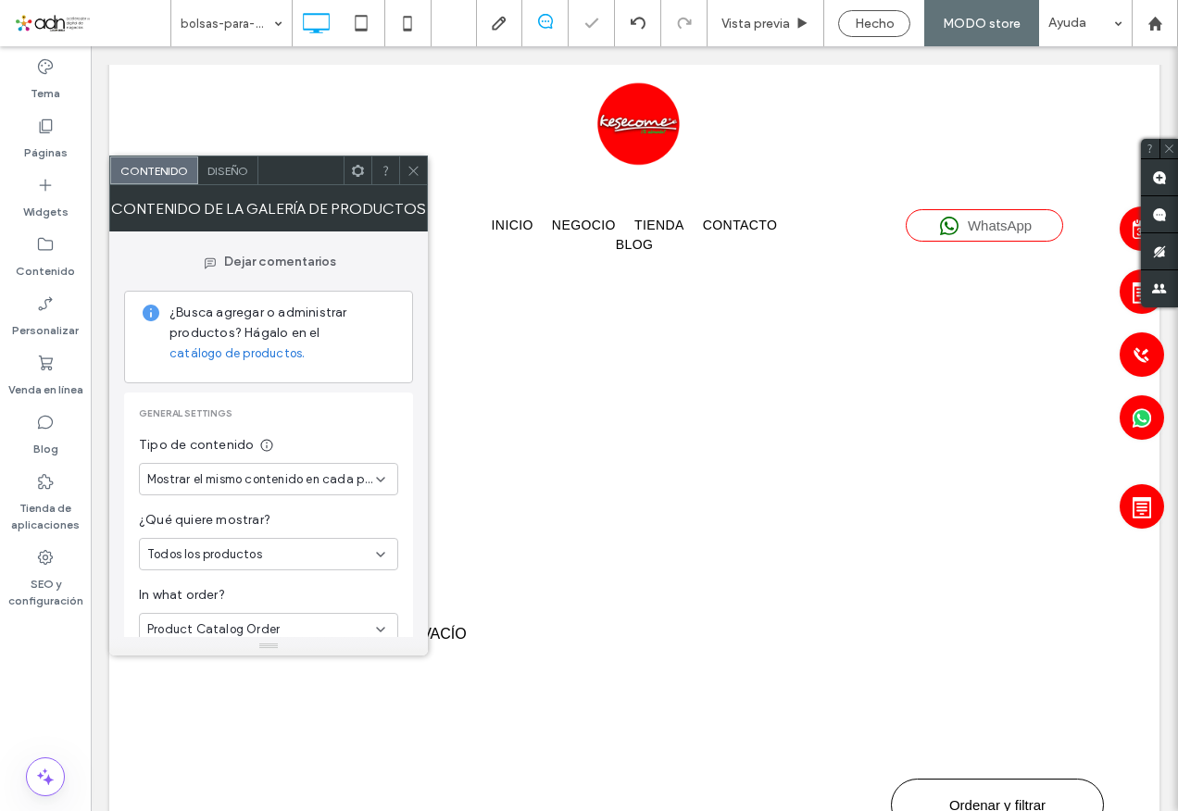
click at [416, 169] on icon at bounding box center [414, 171] width 14 height 14
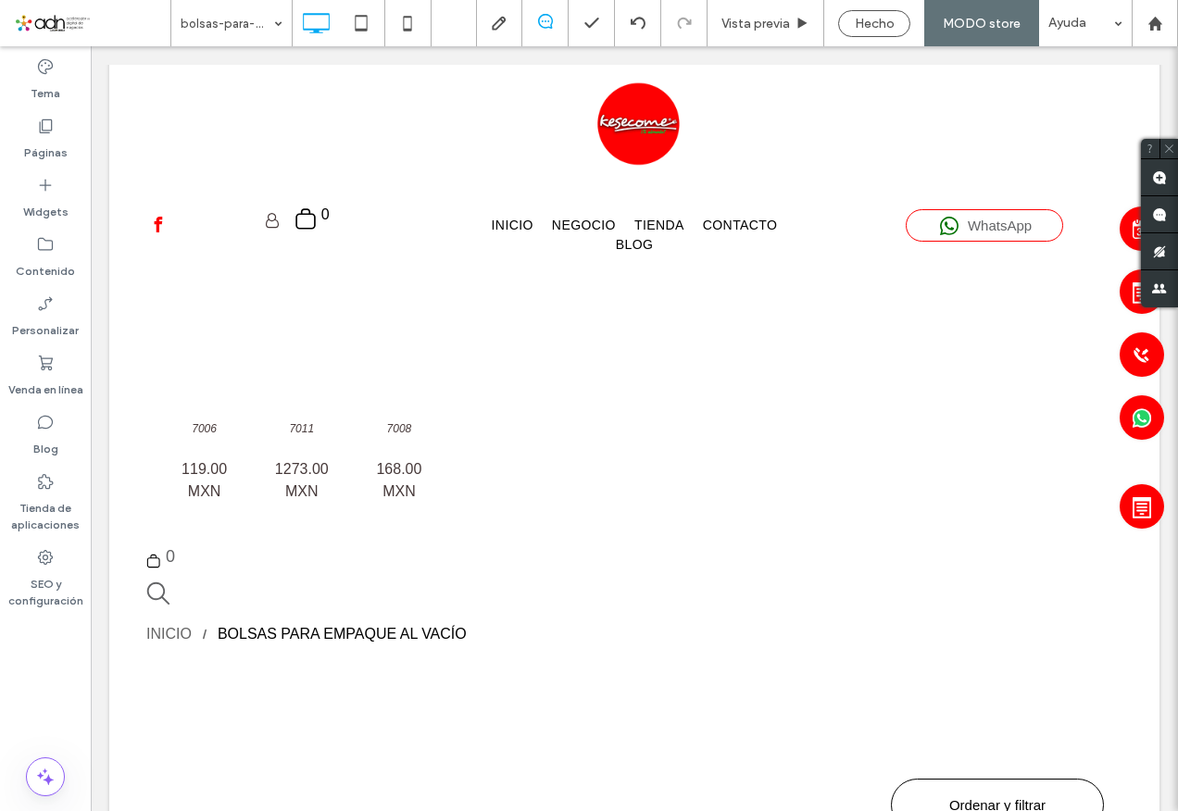
drag, startPoint x: 873, startPoint y: 18, endPoint x: 474, endPoint y: 76, distance: 403.5
click at [873, 19] on span "Hecho" at bounding box center [875, 24] width 40 height 16
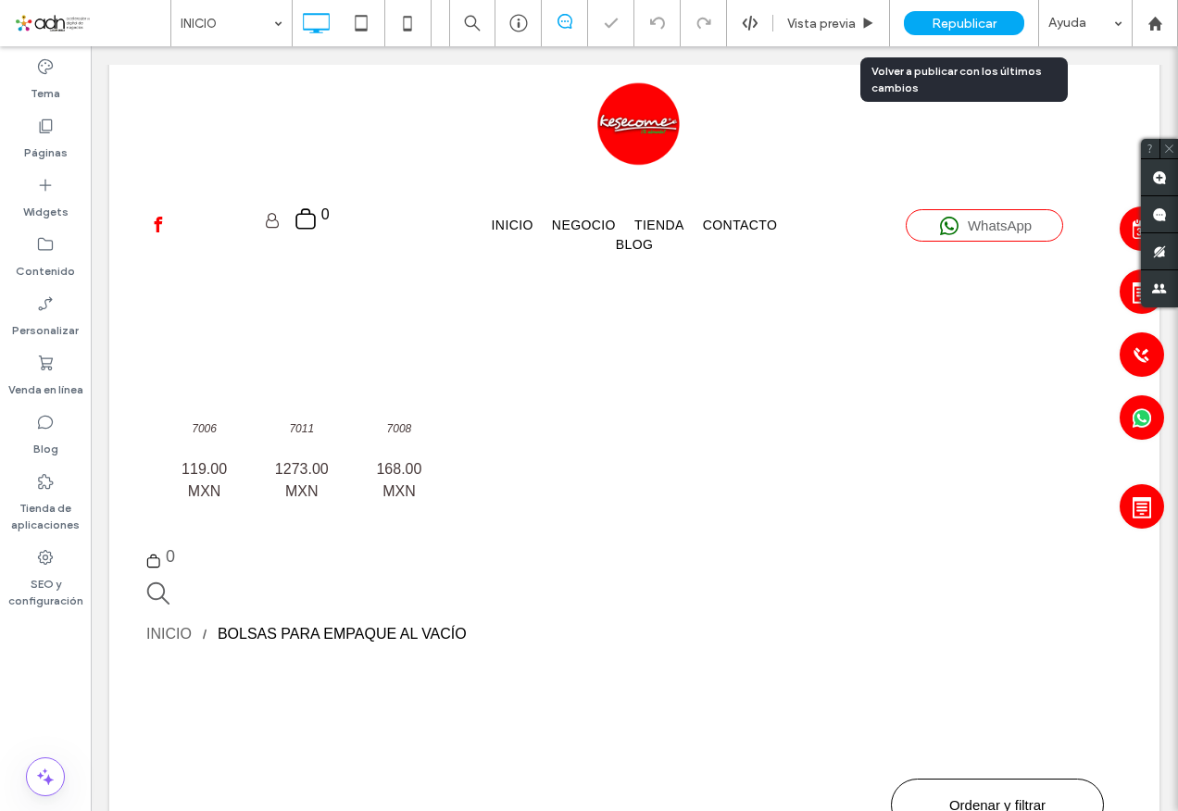
click at [969, 20] on span "Republicar" at bounding box center [964, 24] width 65 height 16
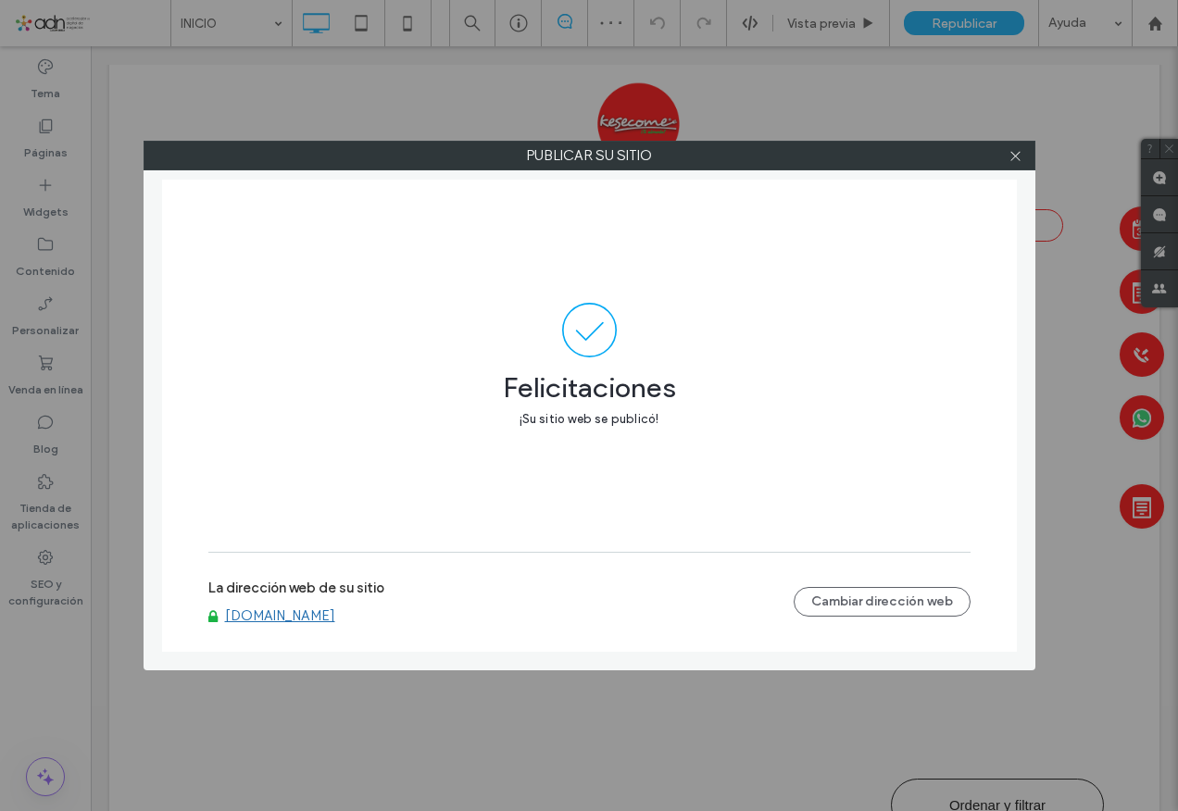
click at [319, 619] on link "[DOMAIN_NAME]" at bounding box center [280, 616] width 110 height 17
click at [1018, 150] on icon at bounding box center [1016, 156] width 14 height 14
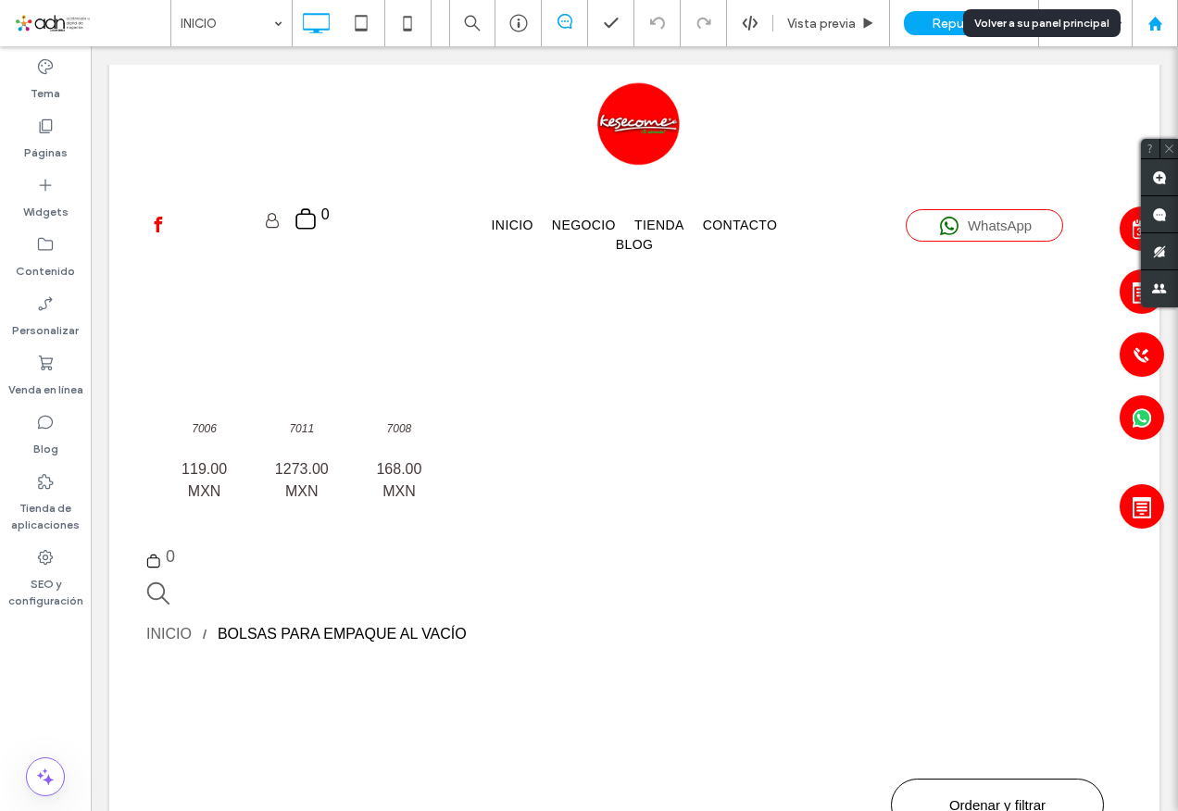
click at [1156, 29] on icon at bounding box center [1156, 24] width 16 height 16
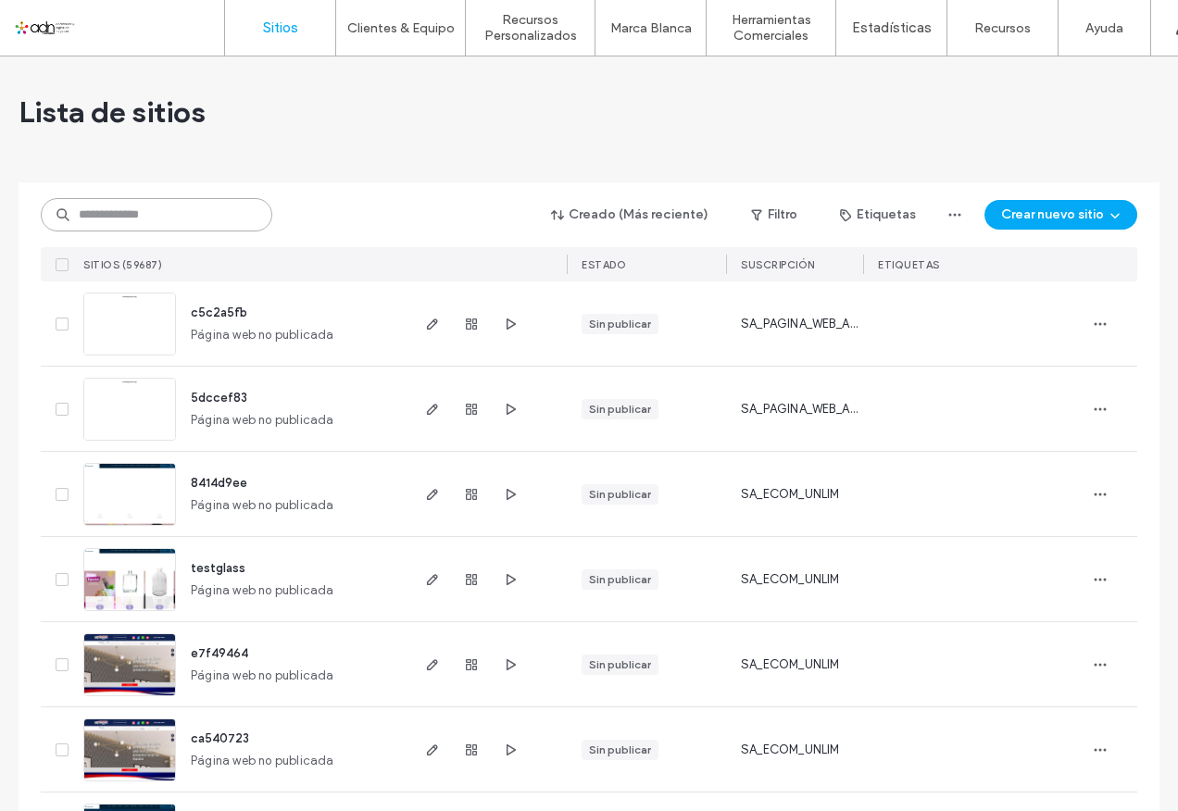
click at [144, 212] on input at bounding box center [157, 214] width 232 height 33
click at [168, 223] on input at bounding box center [157, 214] width 232 height 33
paste input "*********"
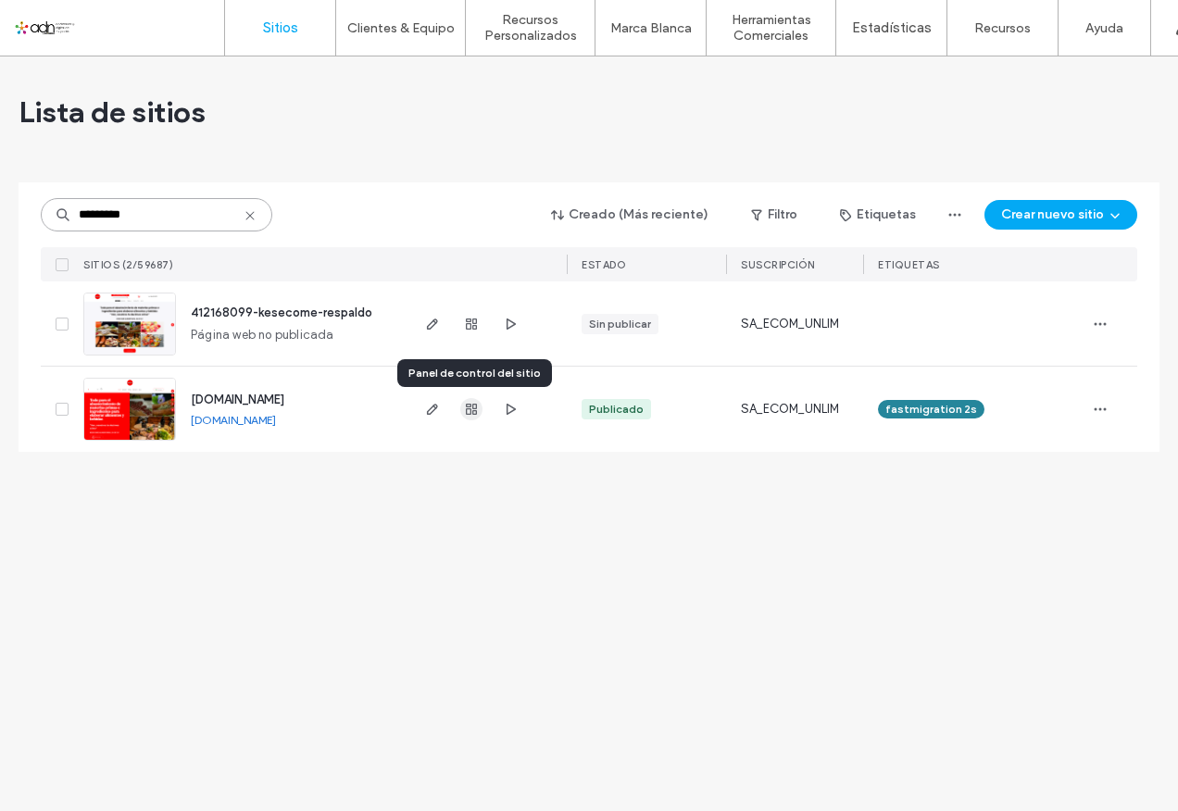
type input "*********"
click at [464, 411] on icon "button" at bounding box center [471, 409] width 15 height 15
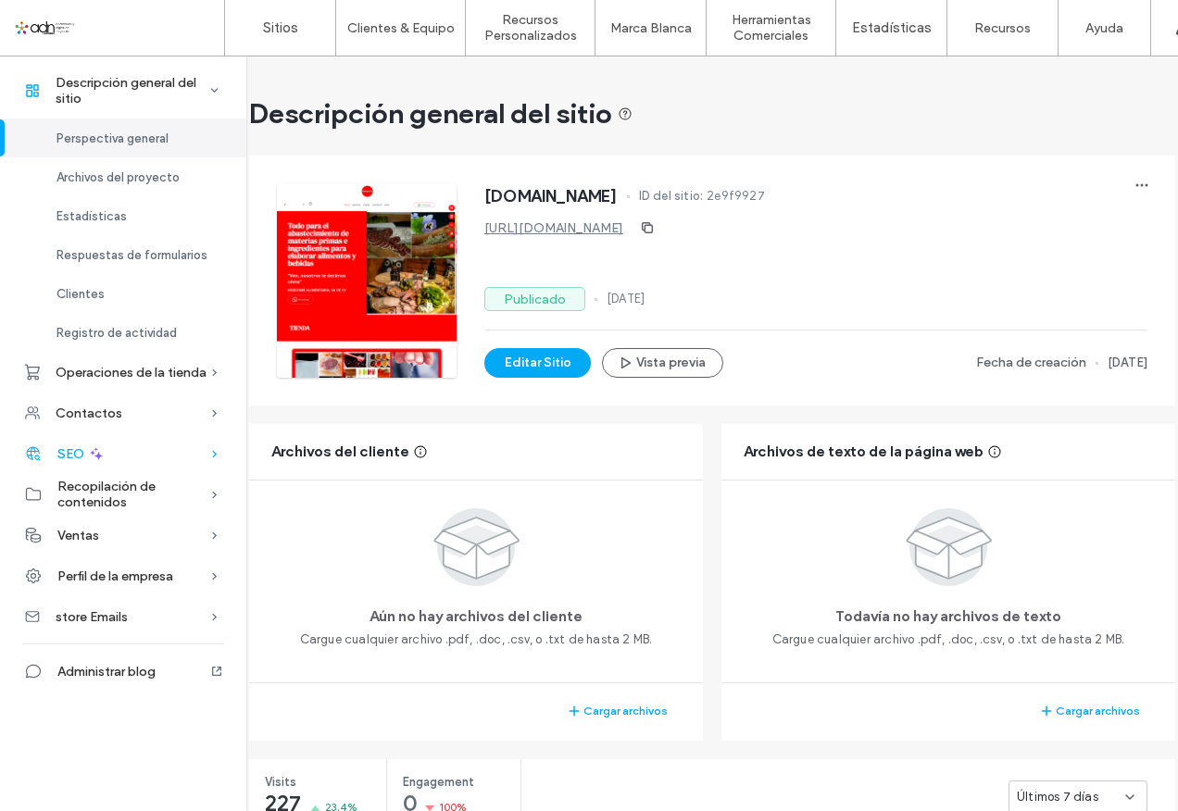
click at [85, 375] on span "Operaciones de la tienda" at bounding box center [131, 373] width 151 height 16
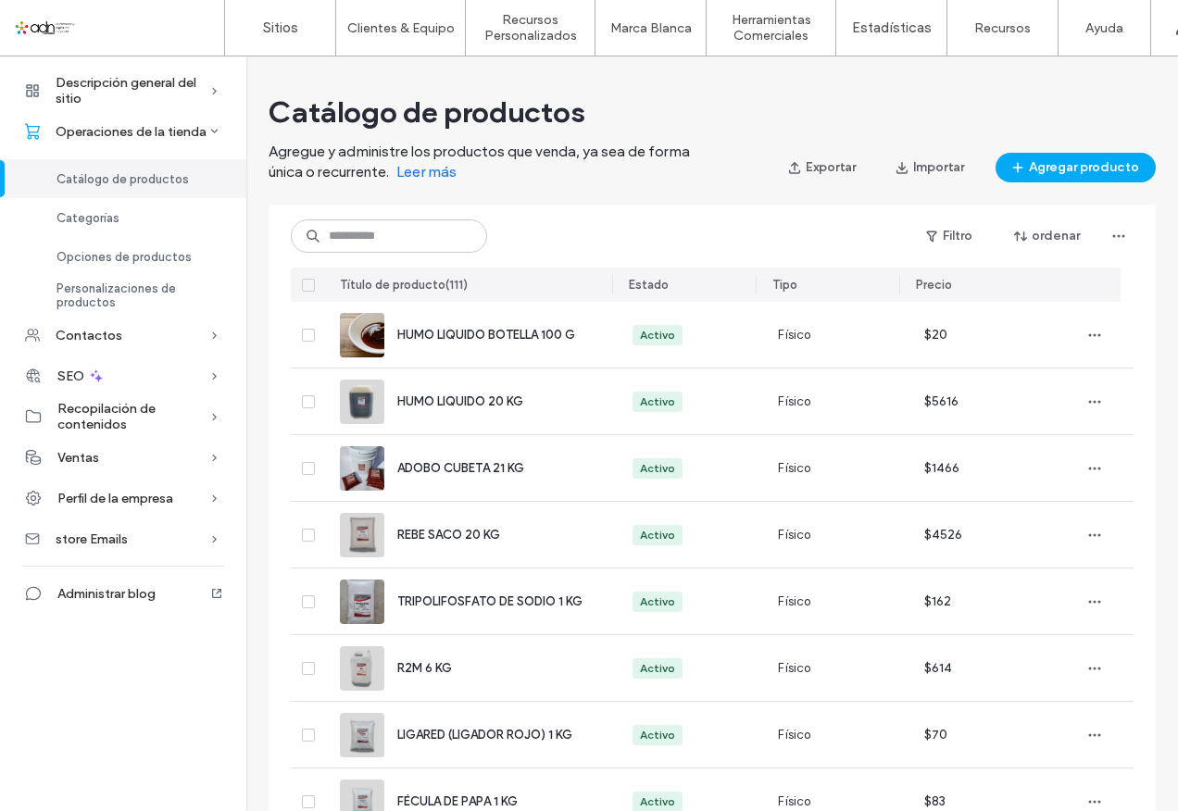
click at [144, 178] on span "Catálogo de productos" at bounding box center [123, 179] width 132 height 14
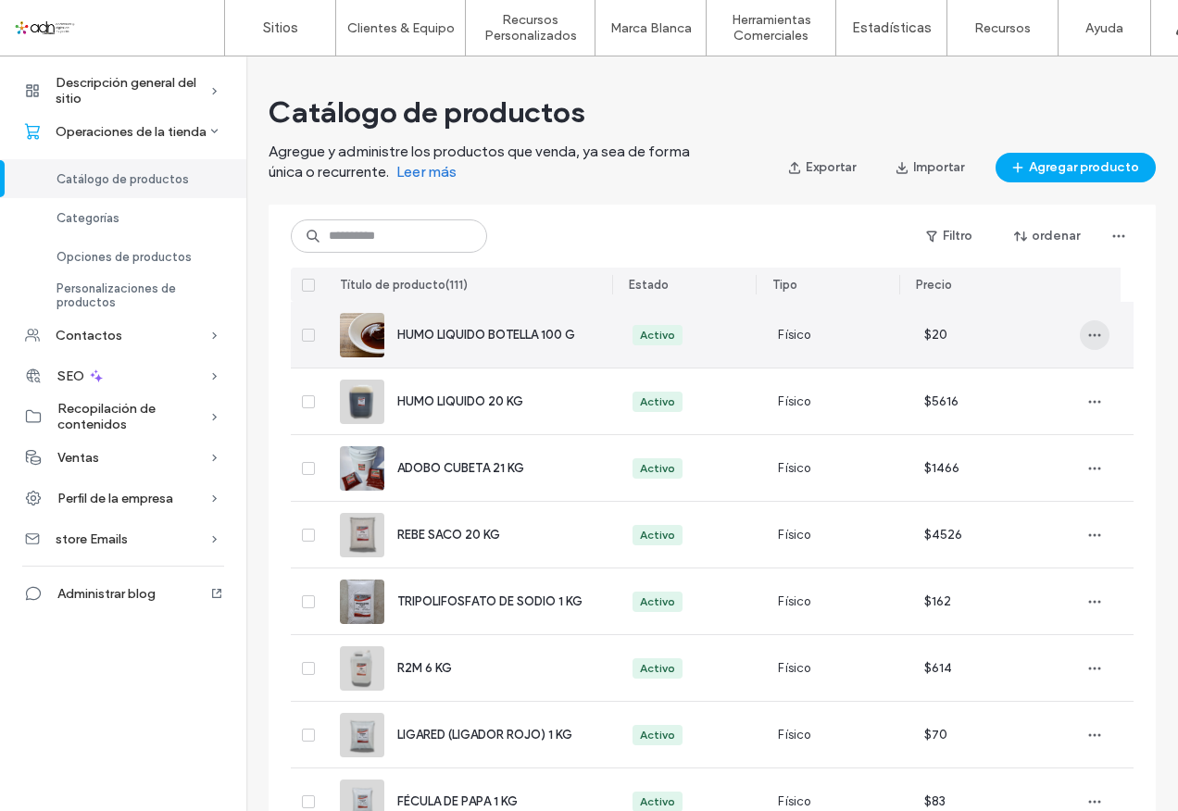
click at [1087, 342] on icon "button" at bounding box center [1094, 335] width 15 height 15
click at [446, 320] on div "HUMO LIQUIDO BOTELLA 100 G" at bounding box center [471, 335] width 263 height 66
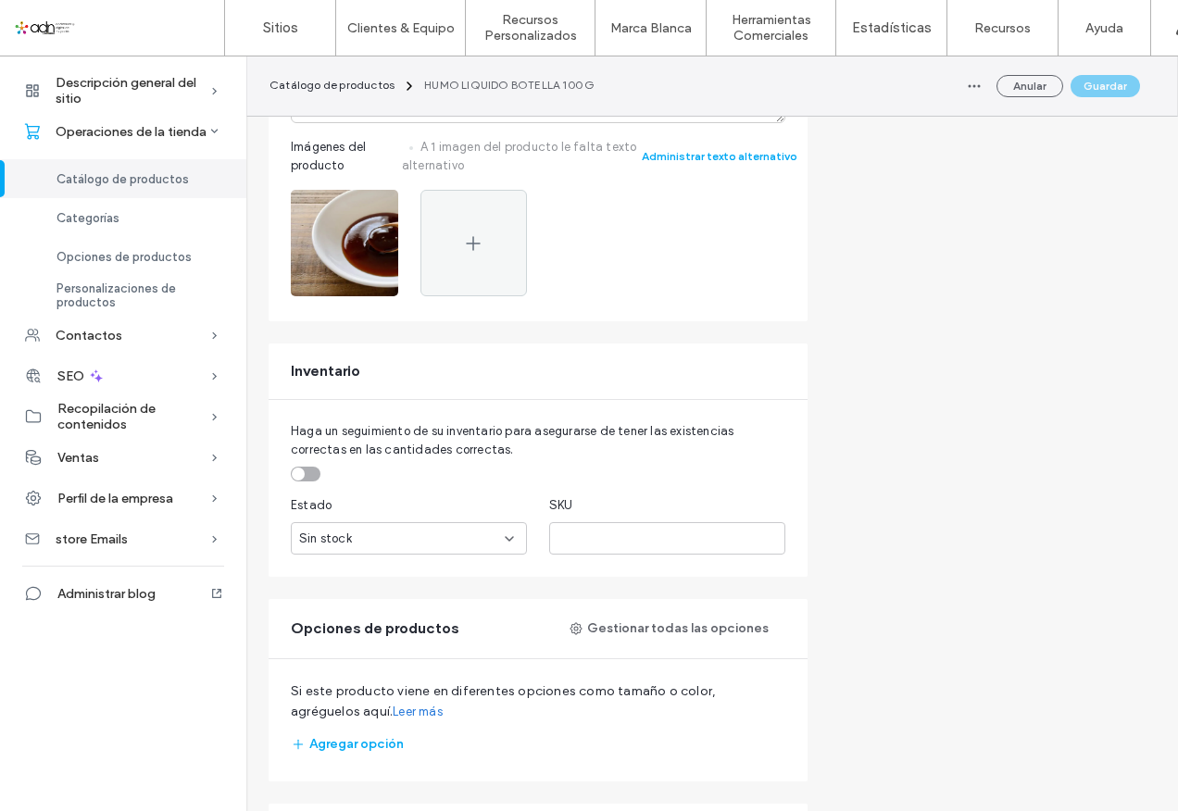
scroll to position [741, 0]
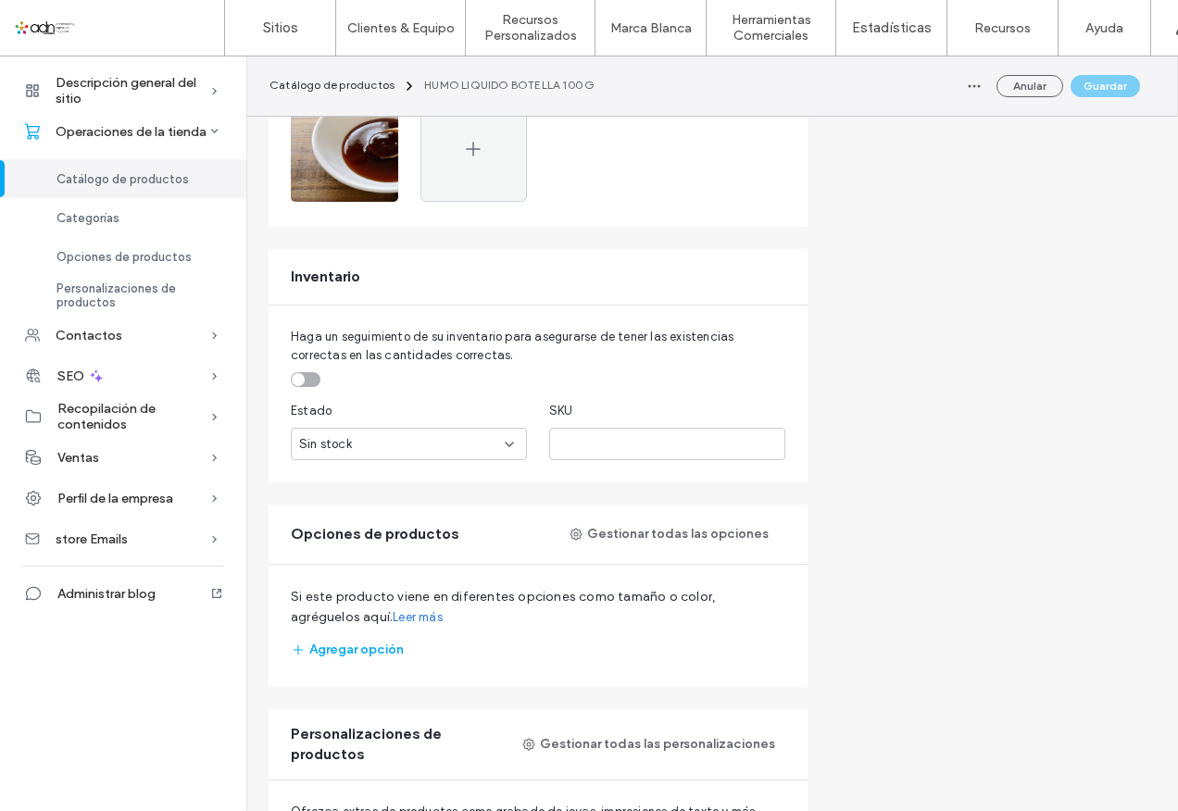
click at [513, 437] on icon at bounding box center [509, 444] width 15 height 15
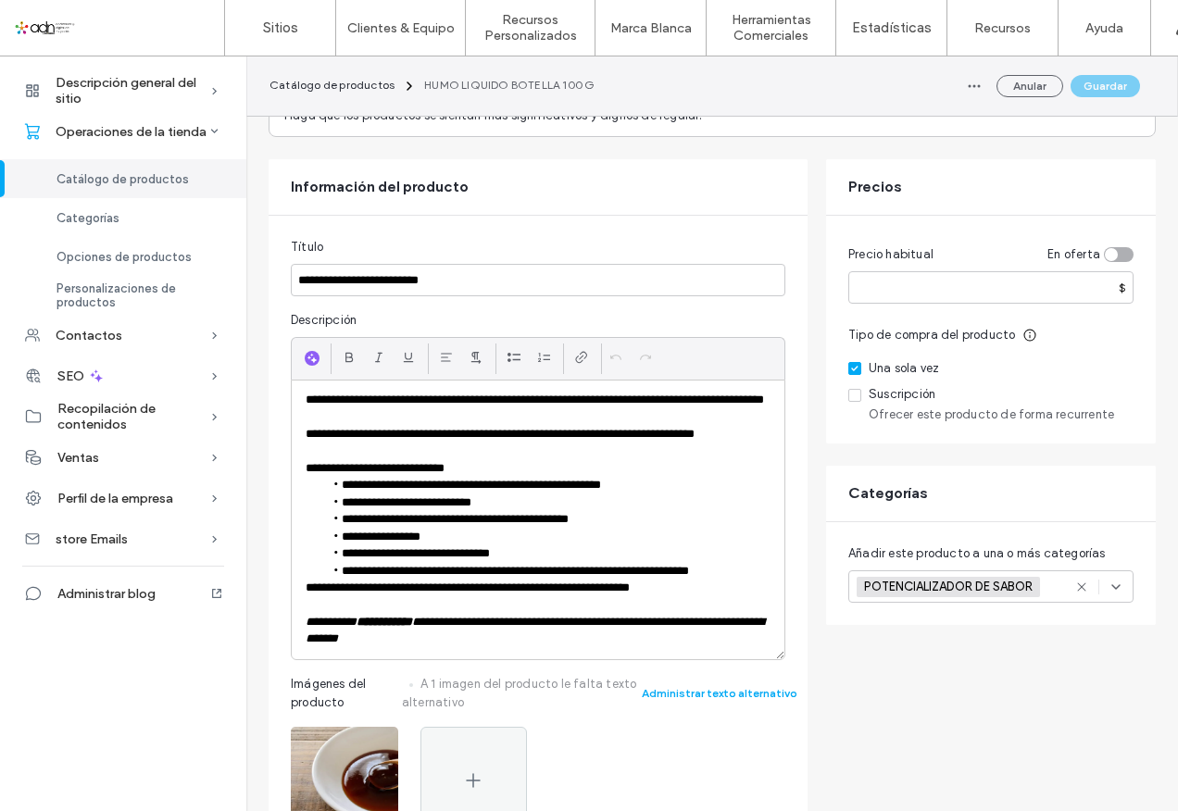
scroll to position [0, 0]
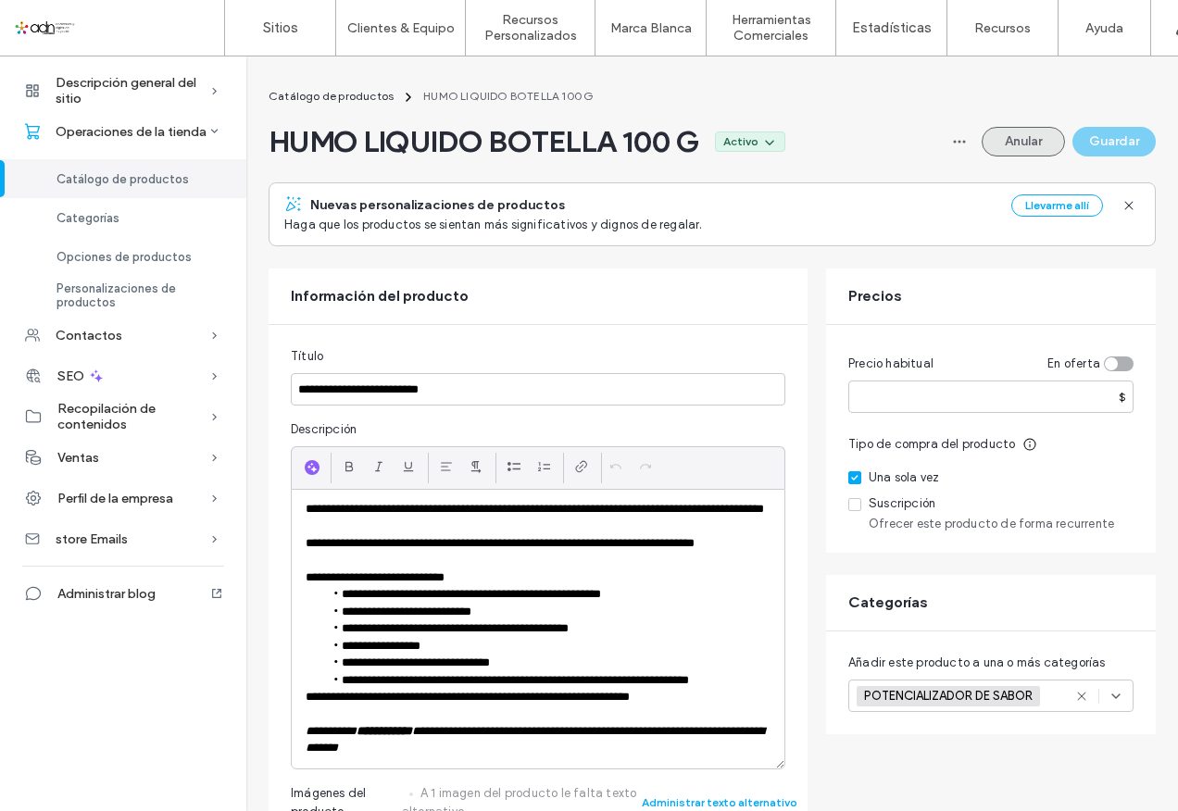
click at [1002, 134] on button "Anular" at bounding box center [1023, 142] width 83 height 30
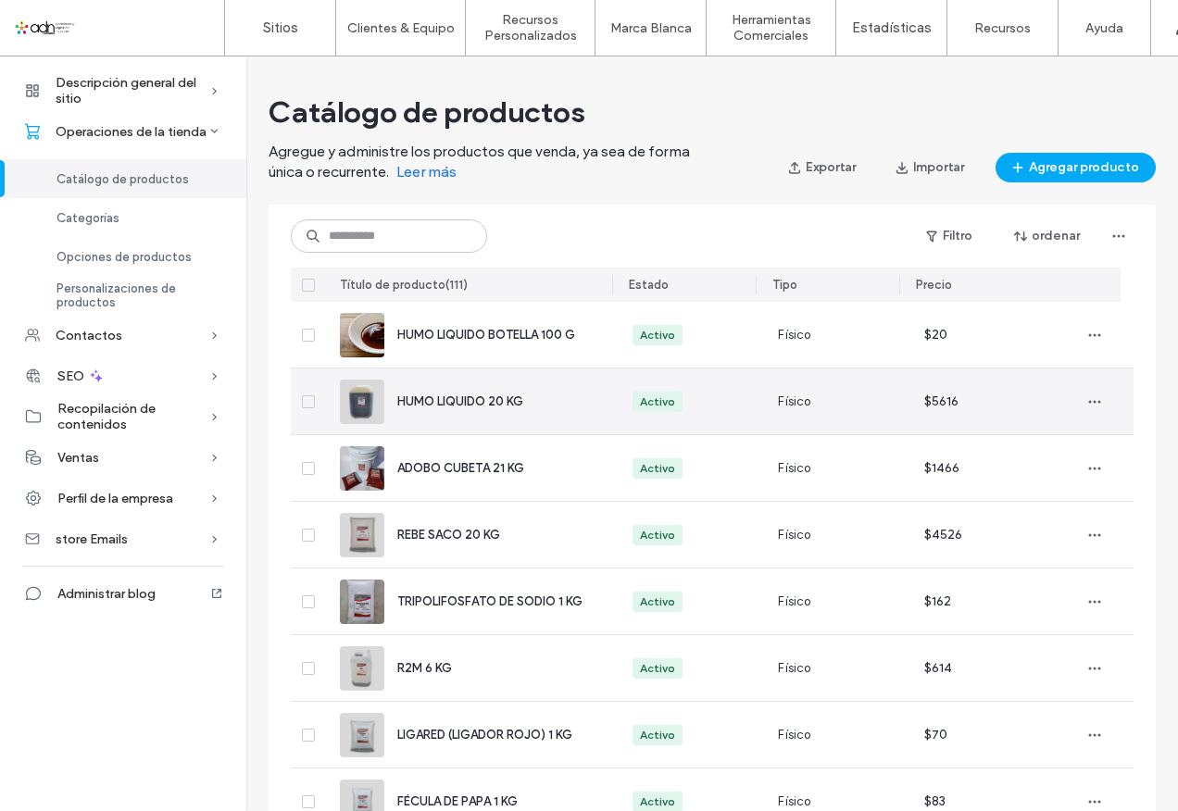
click at [434, 410] on div "HUMO LIQUIDO 20 KG" at bounding box center [492, 402] width 191 height 19
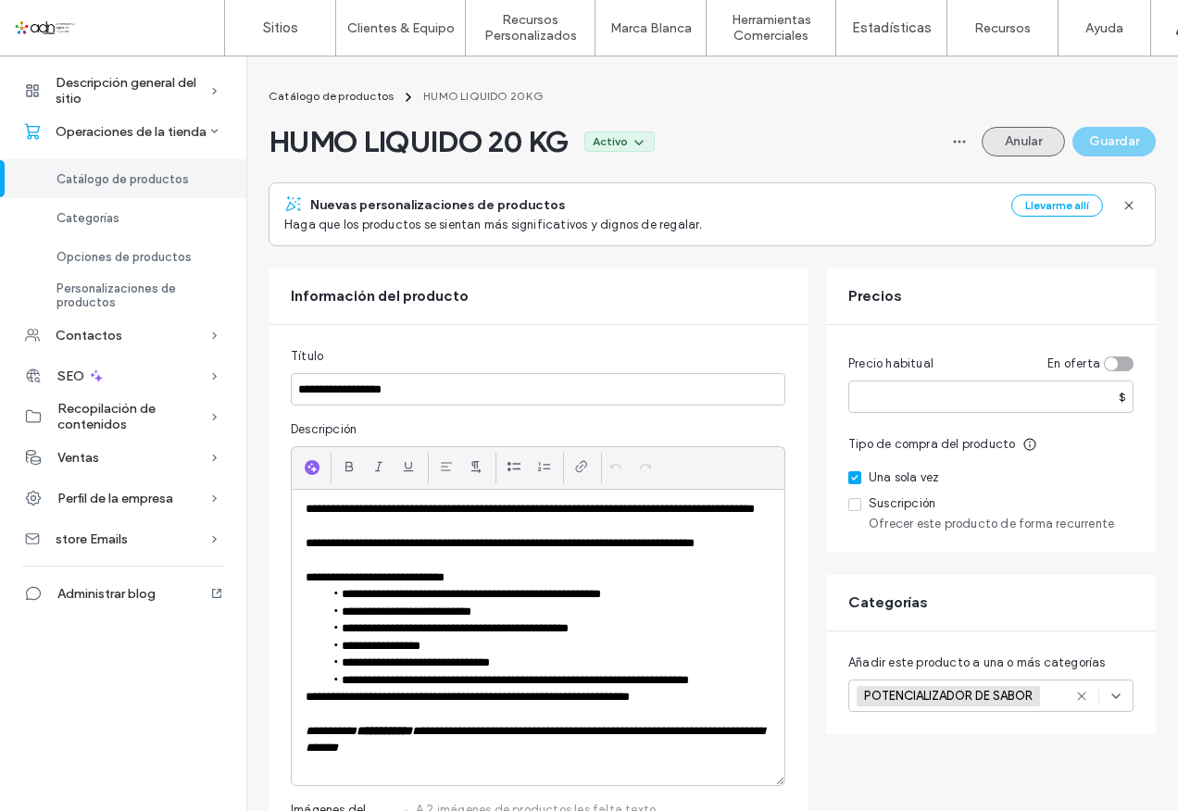
click at [1019, 135] on button "Anular" at bounding box center [1023, 142] width 83 height 30
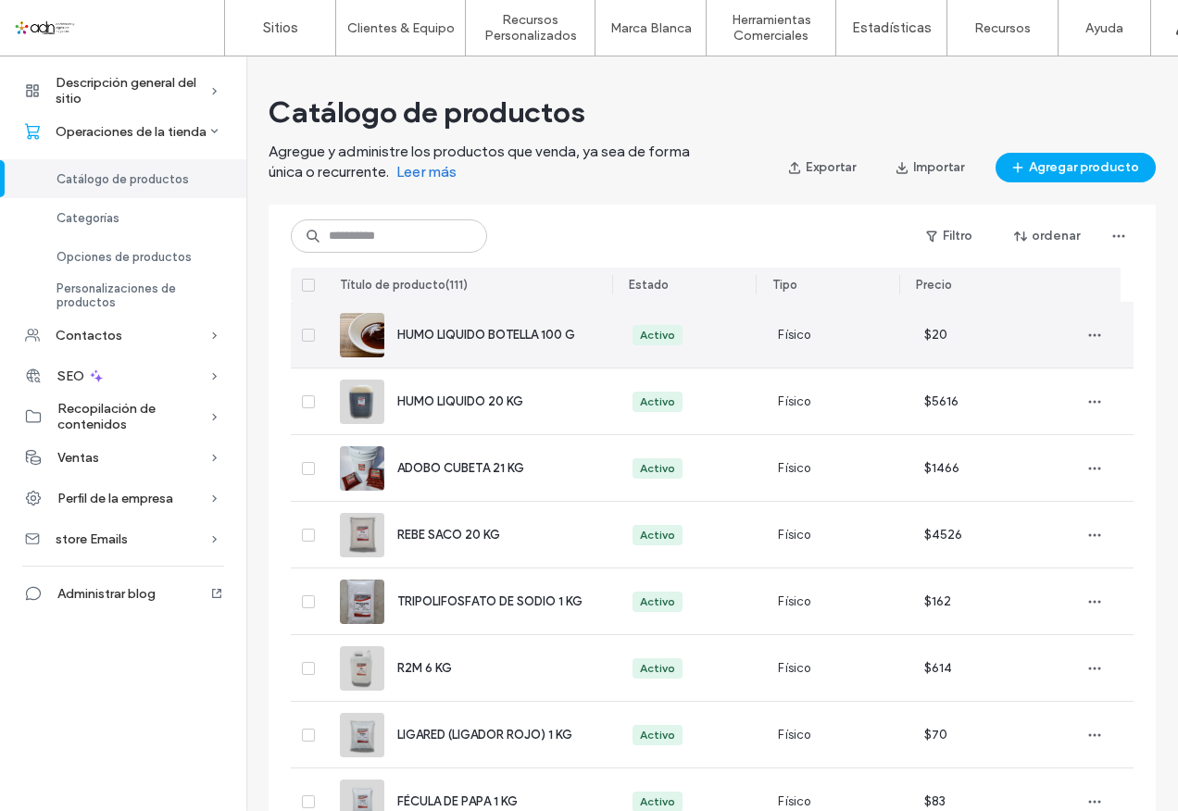
click at [490, 335] on span "HUMO LIQUIDO BOTELLA 100 G" at bounding box center [486, 335] width 178 height 14
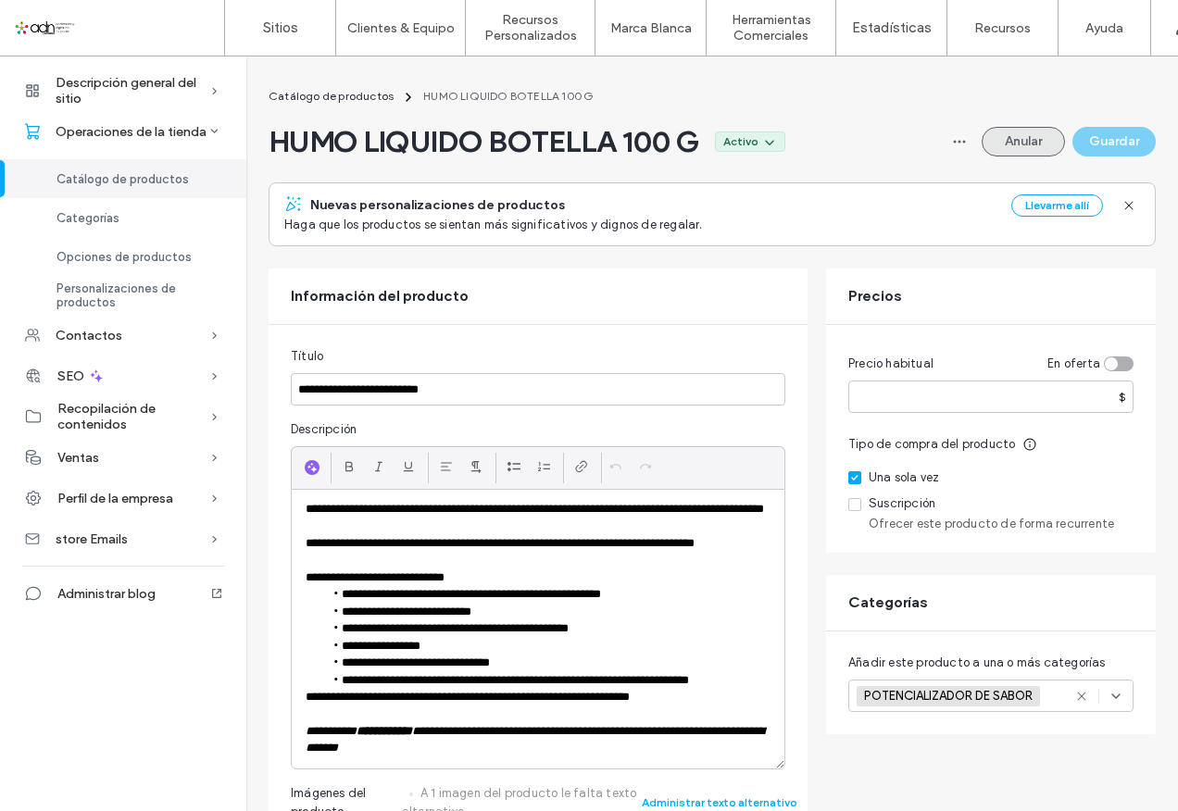
click at [1026, 145] on button "Anular" at bounding box center [1023, 142] width 83 height 30
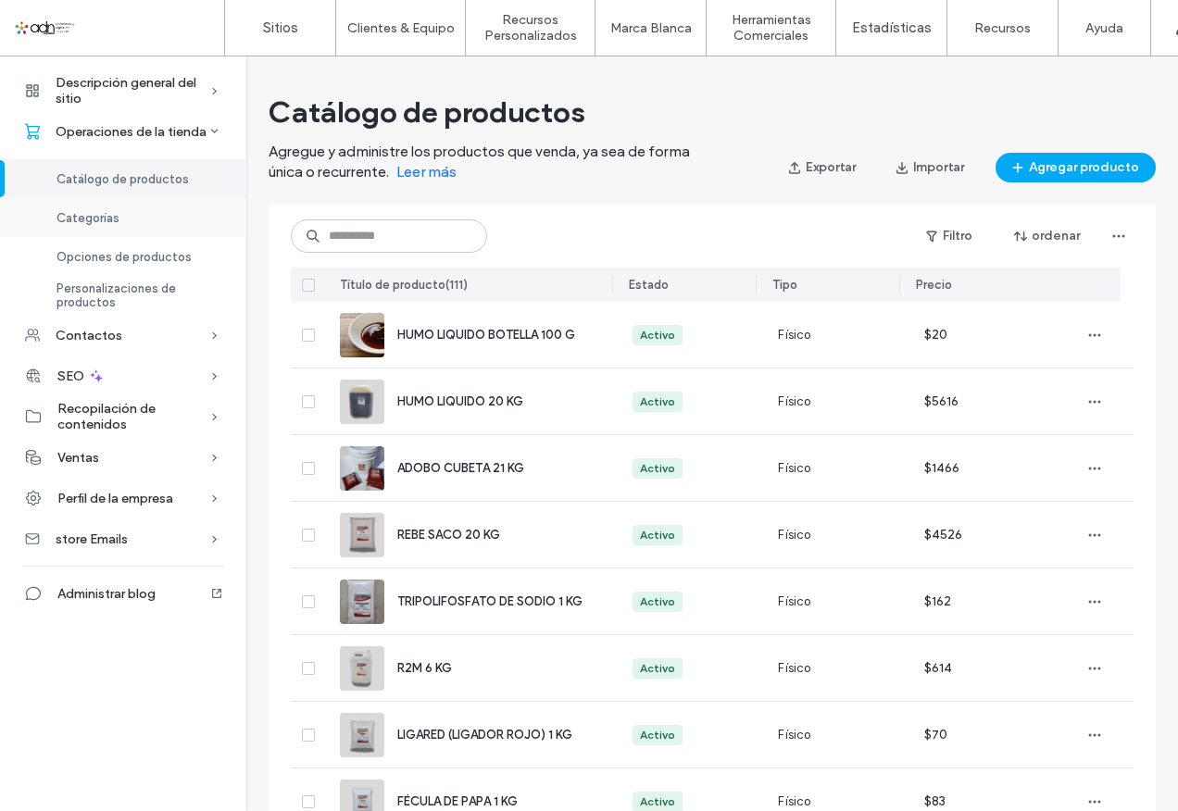
click at [111, 223] on span "Categorías" at bounding box center [88, 218] width 63 height 14
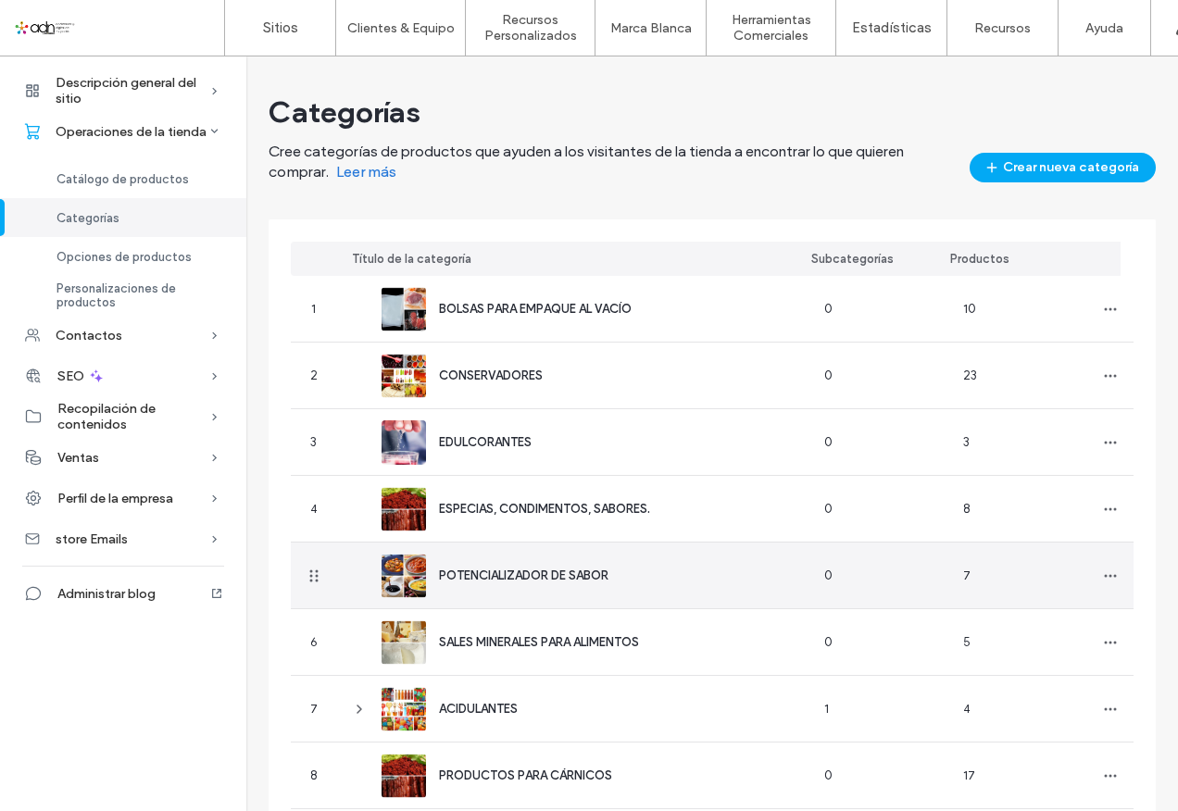
click at [551, 567] on div "POTENCIALIZADOR DE SABOR" at bounding box center [524, 576] width 170 height 19
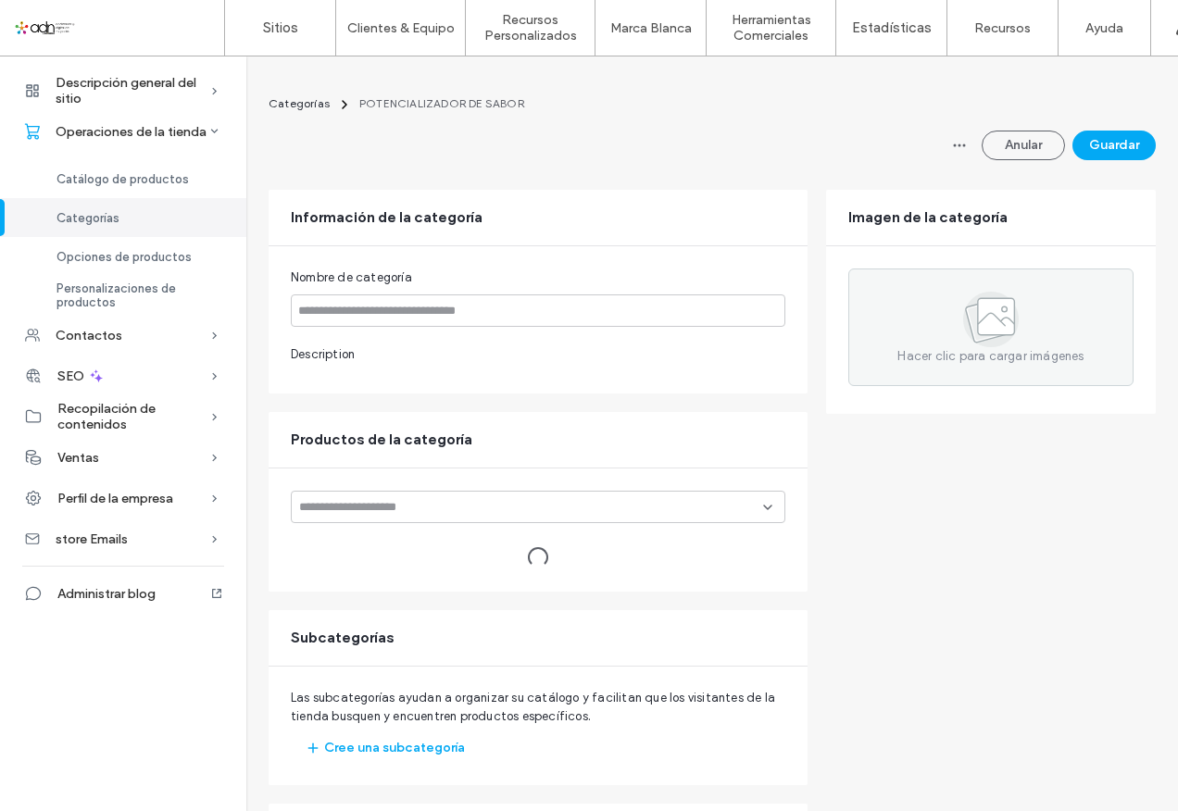
type input "**********"
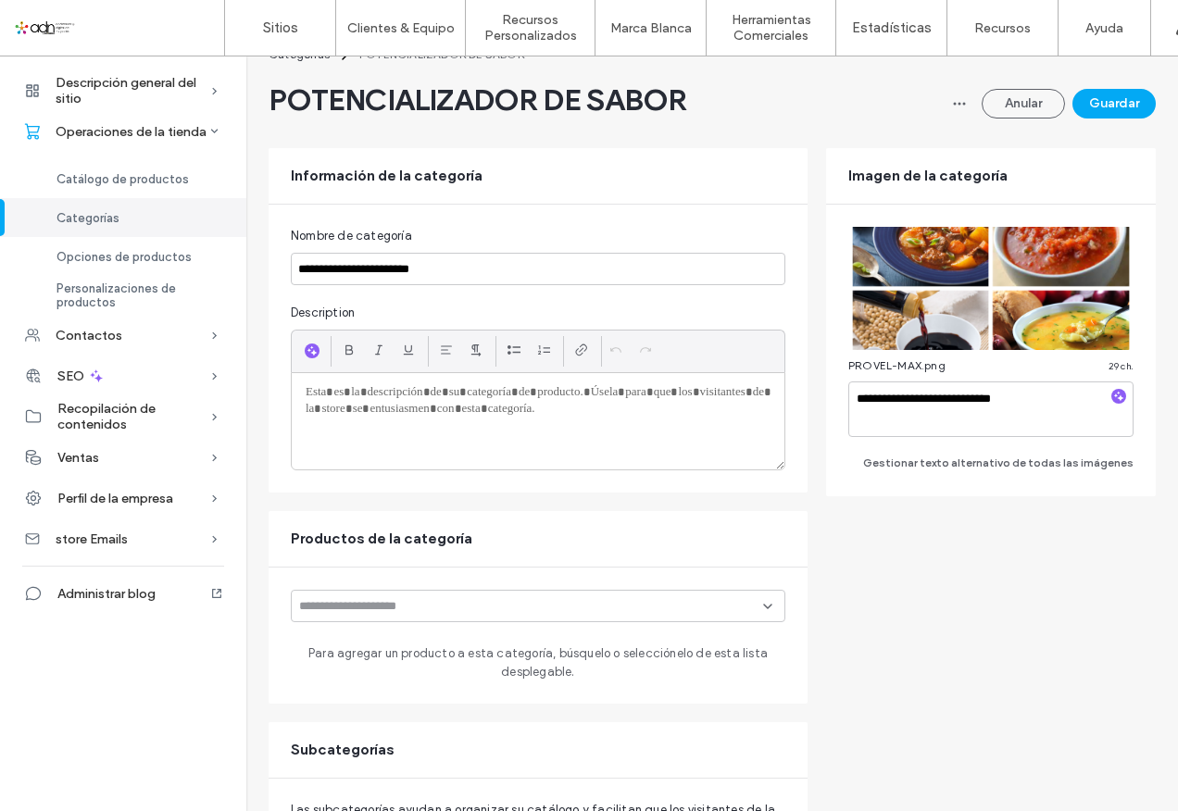
scroll to position [93, 0]
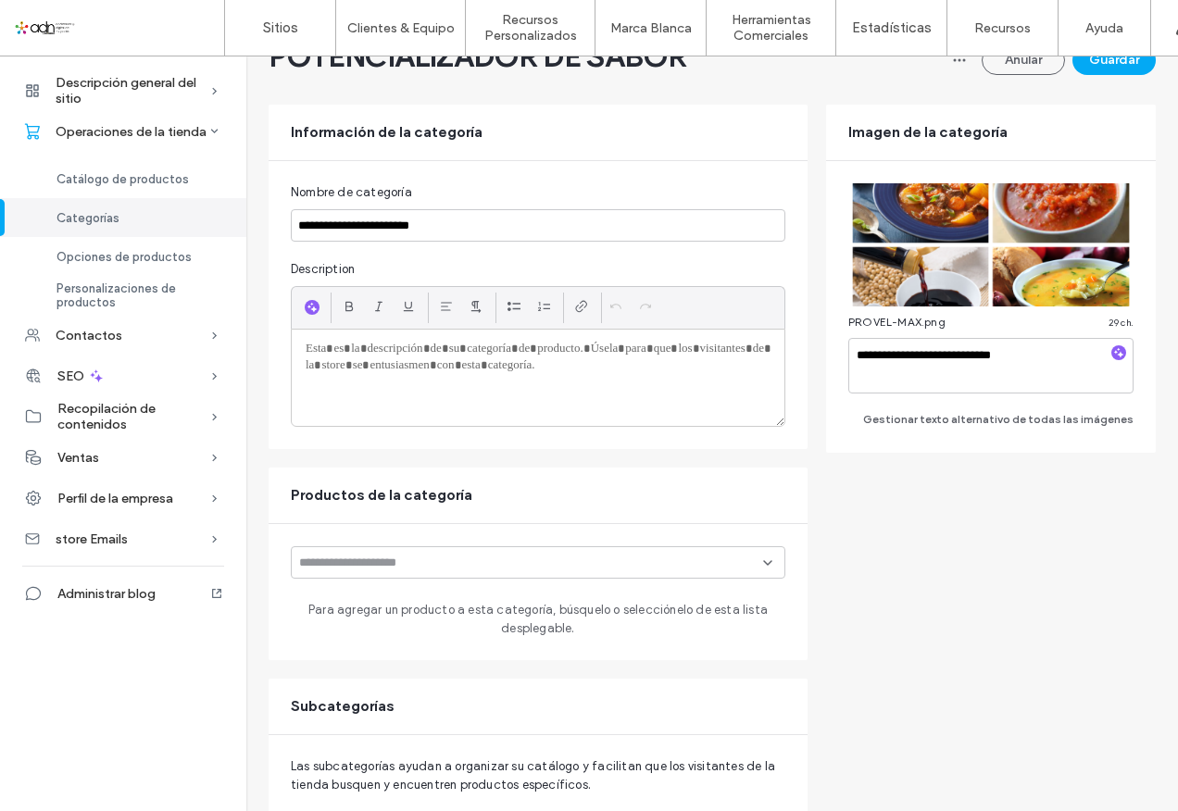
click at [619, 572] on div at bounding box center [538, 562] width 495 height 32
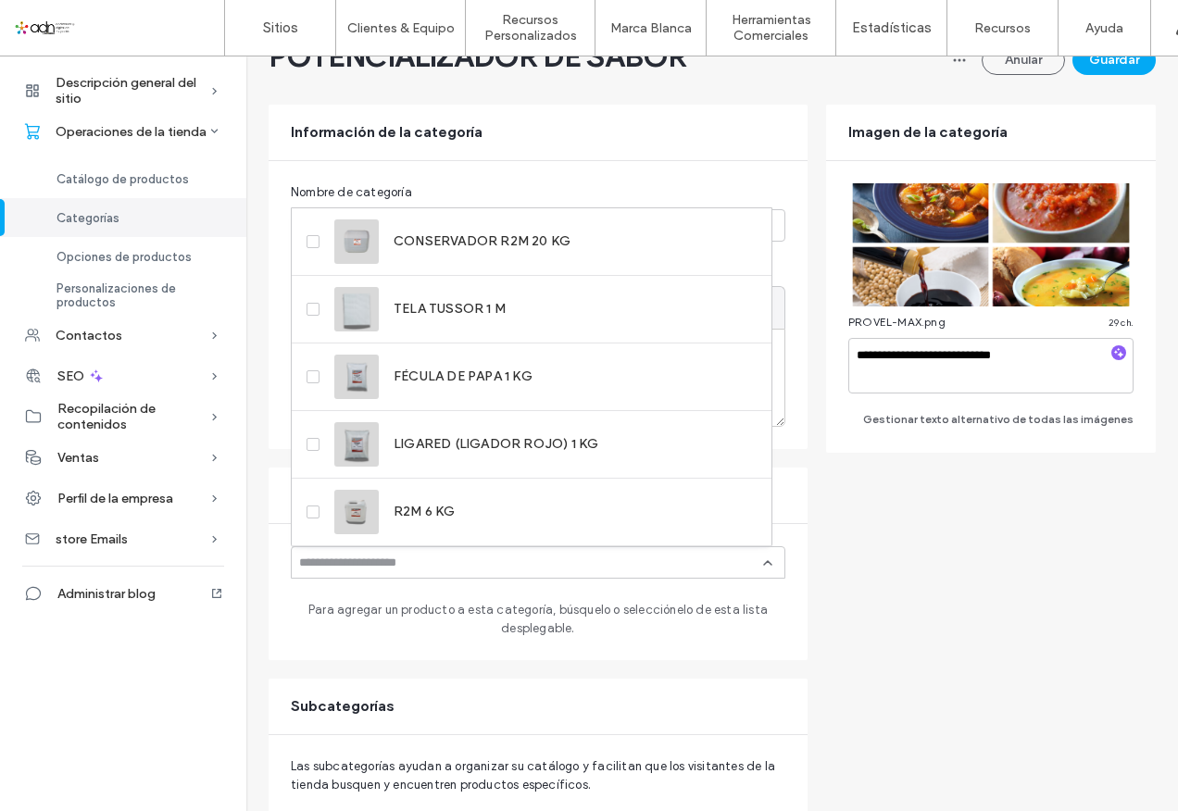
click at [619, 572] on div at bounding box center [538, 562] width 495 height 32
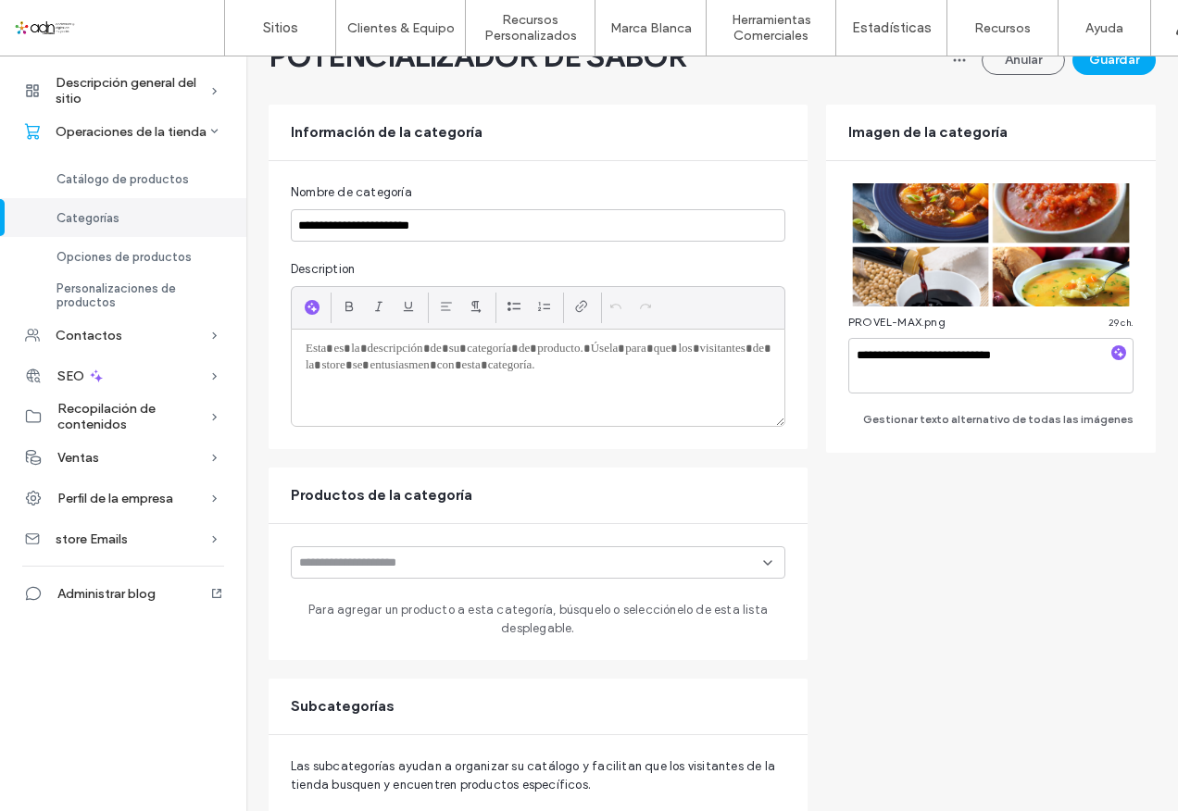
scroll to position [0, 0]
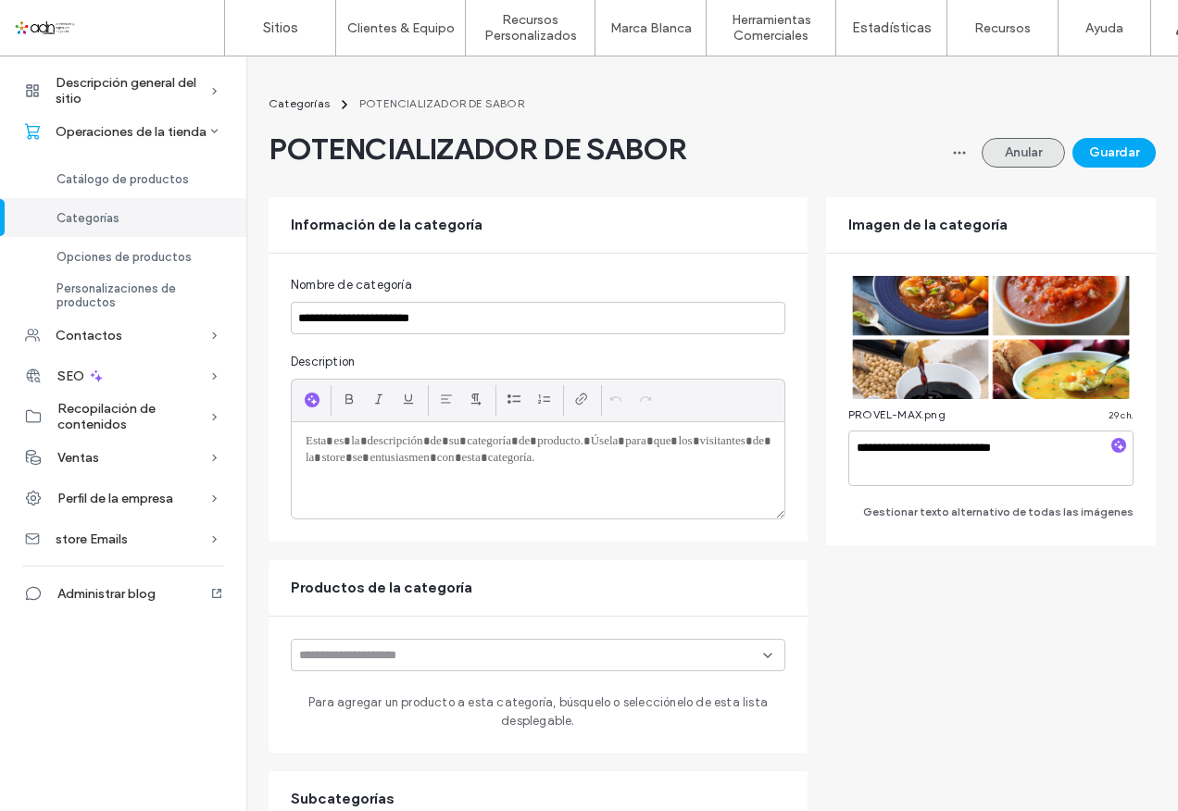
drag, startPoint x: 4, startPoint y: 0, endPoint x: 995, endPoint y: 148, distance: 1002.1
click at [995, 148] on button "Anular" at bounding box center [1023, 153] width 83 height 30
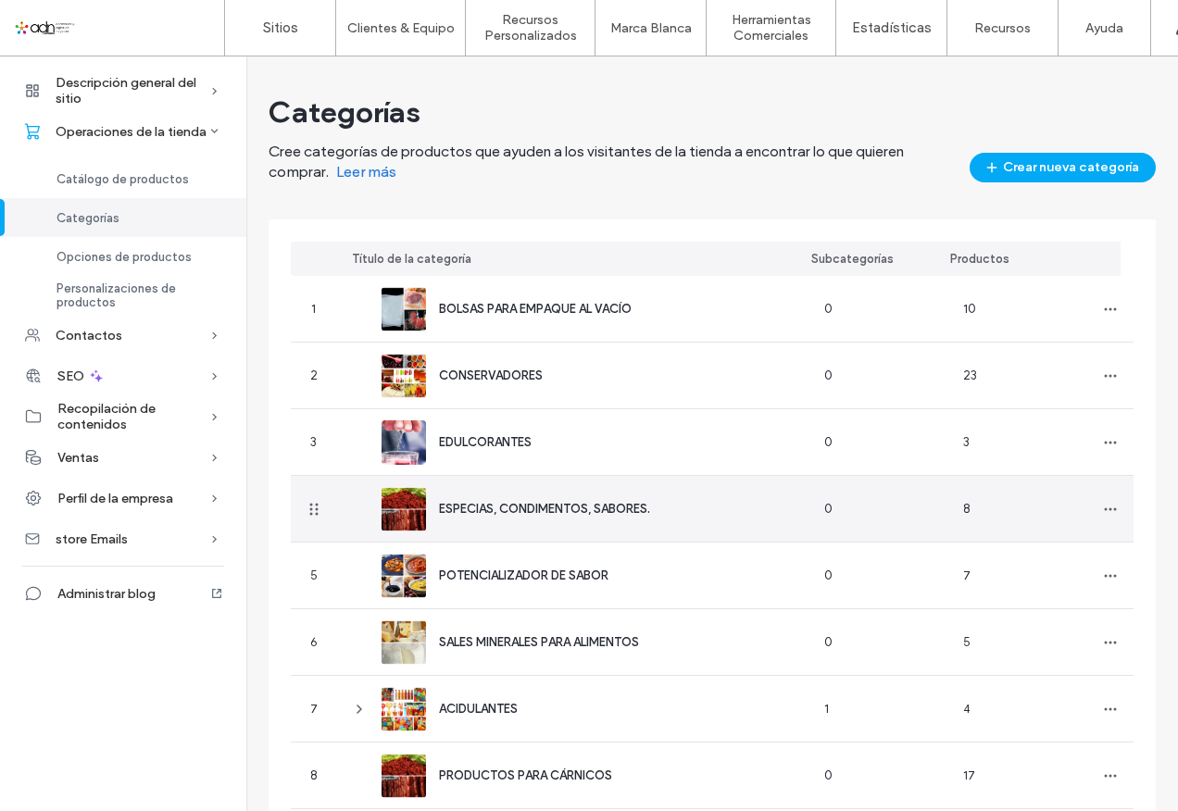
scroll to position [185, 0]
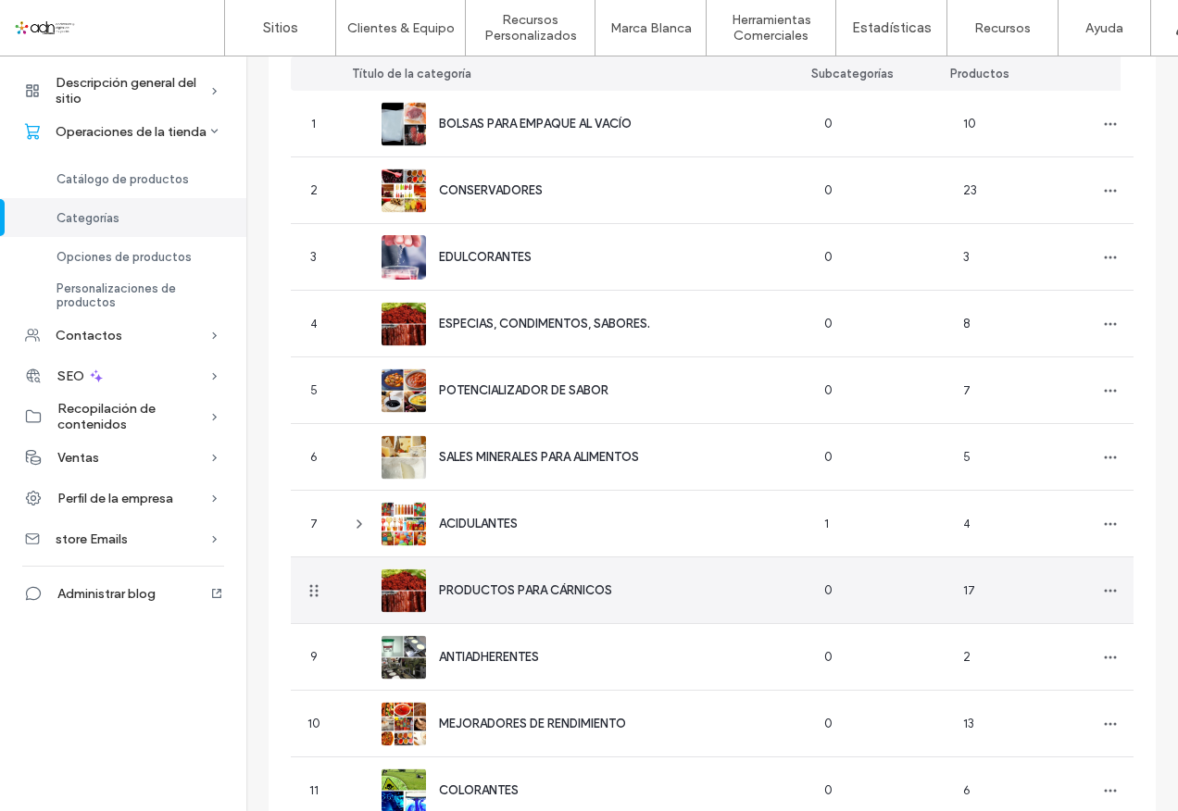
click at [521, 588] on span "PRODUCTOS PARA CÁRNICOS" at bounding box center [525, 591] width 173 height 14
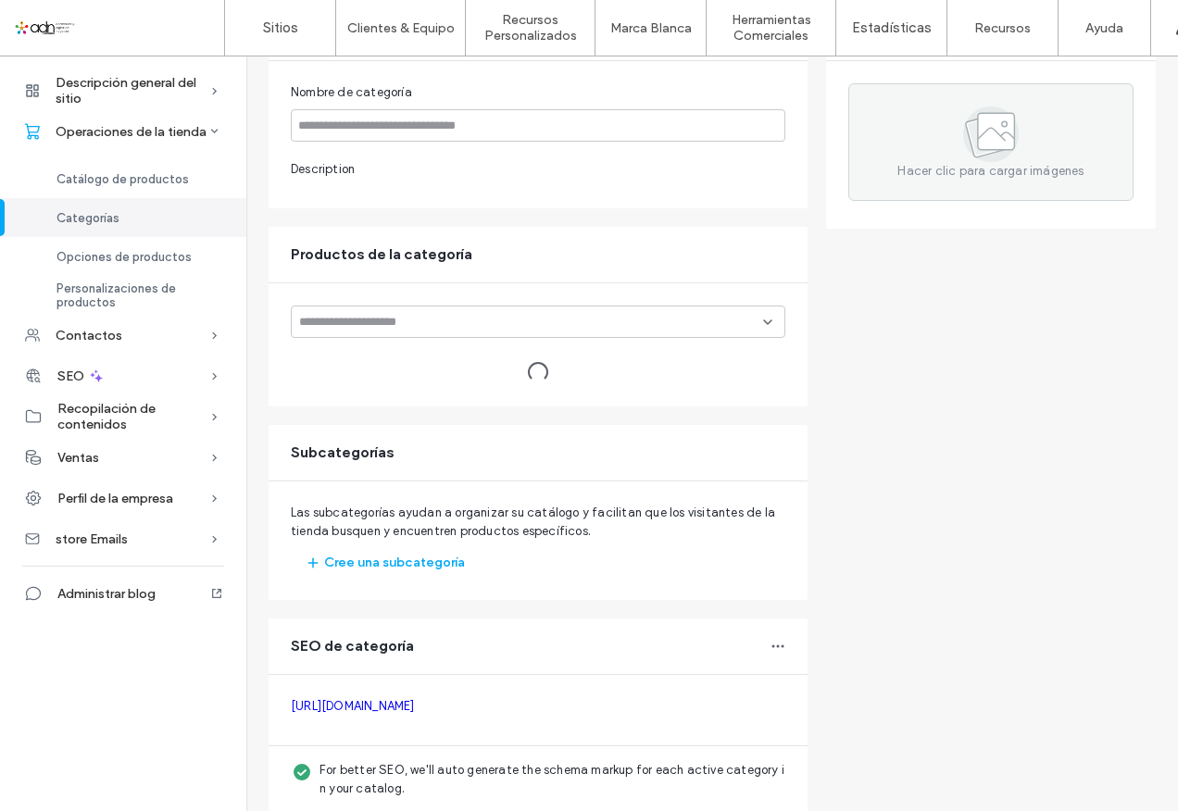
type input "**********"
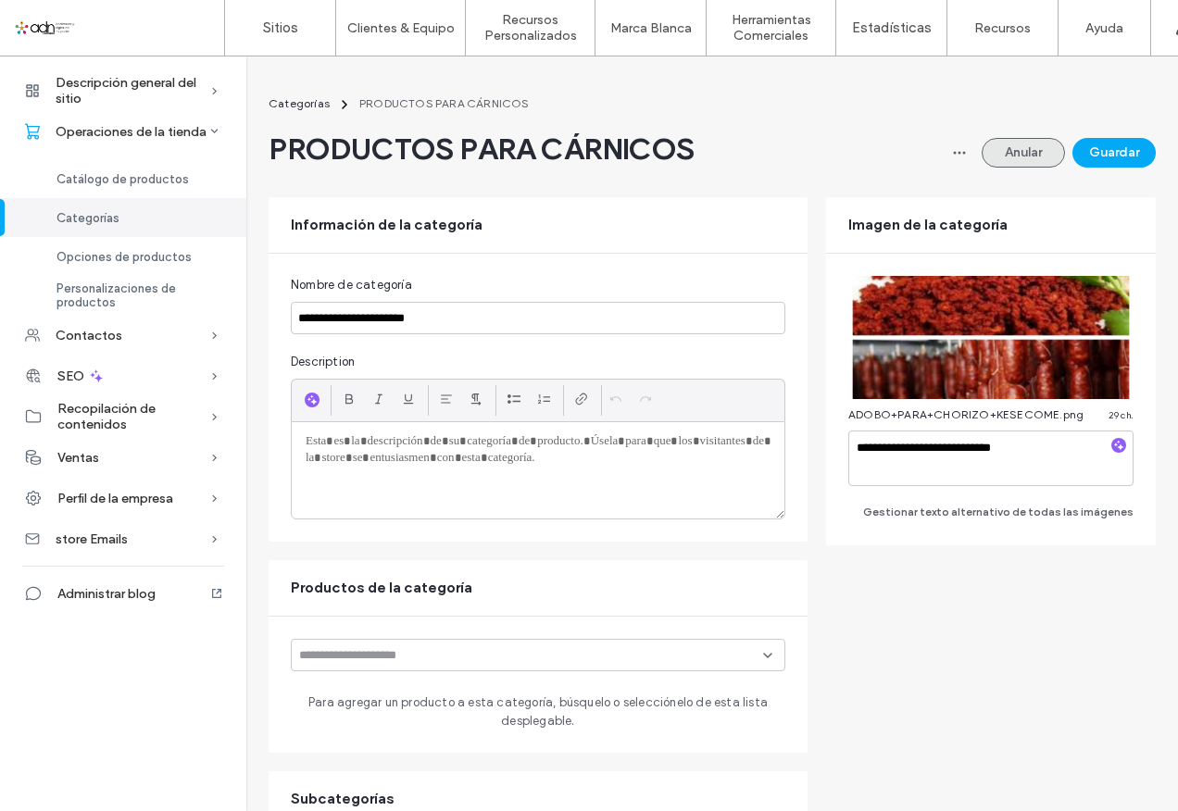
click at [1012, 151] on button "Anular" at bounding box center [1023, 153] width 83 height 30
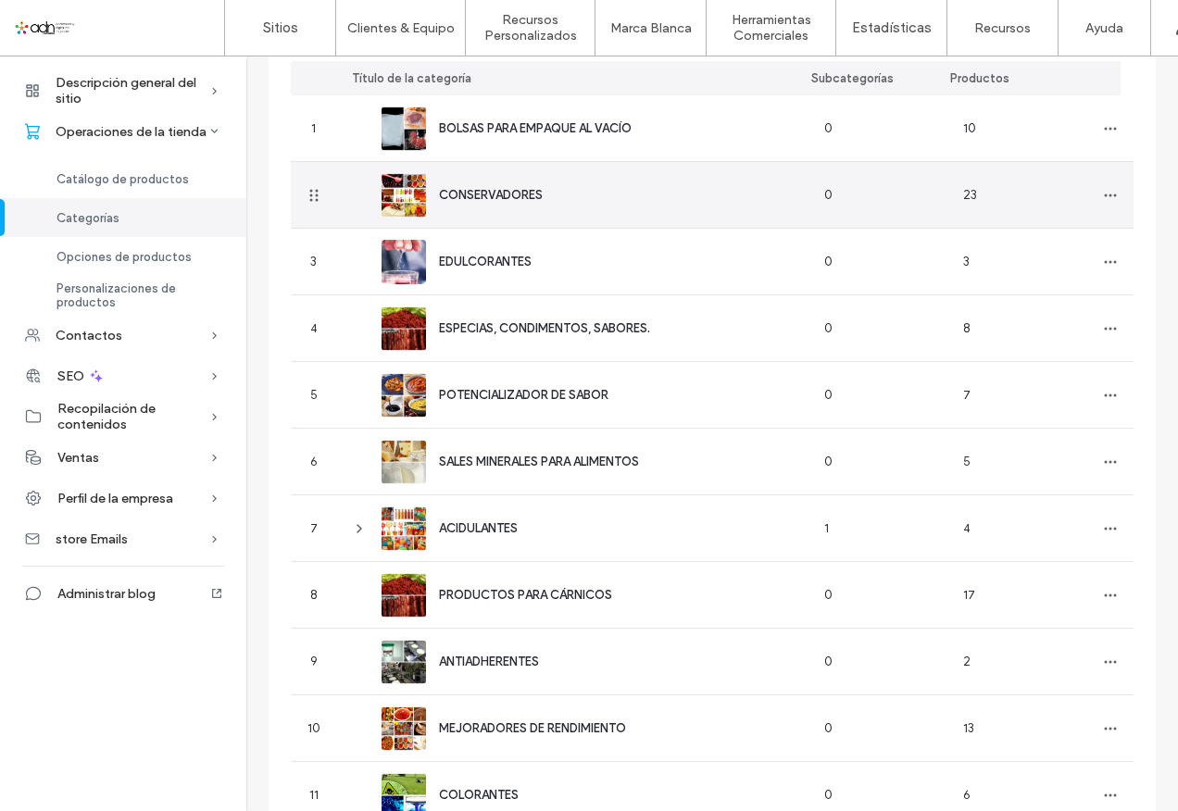
scroll to position [278, 0]
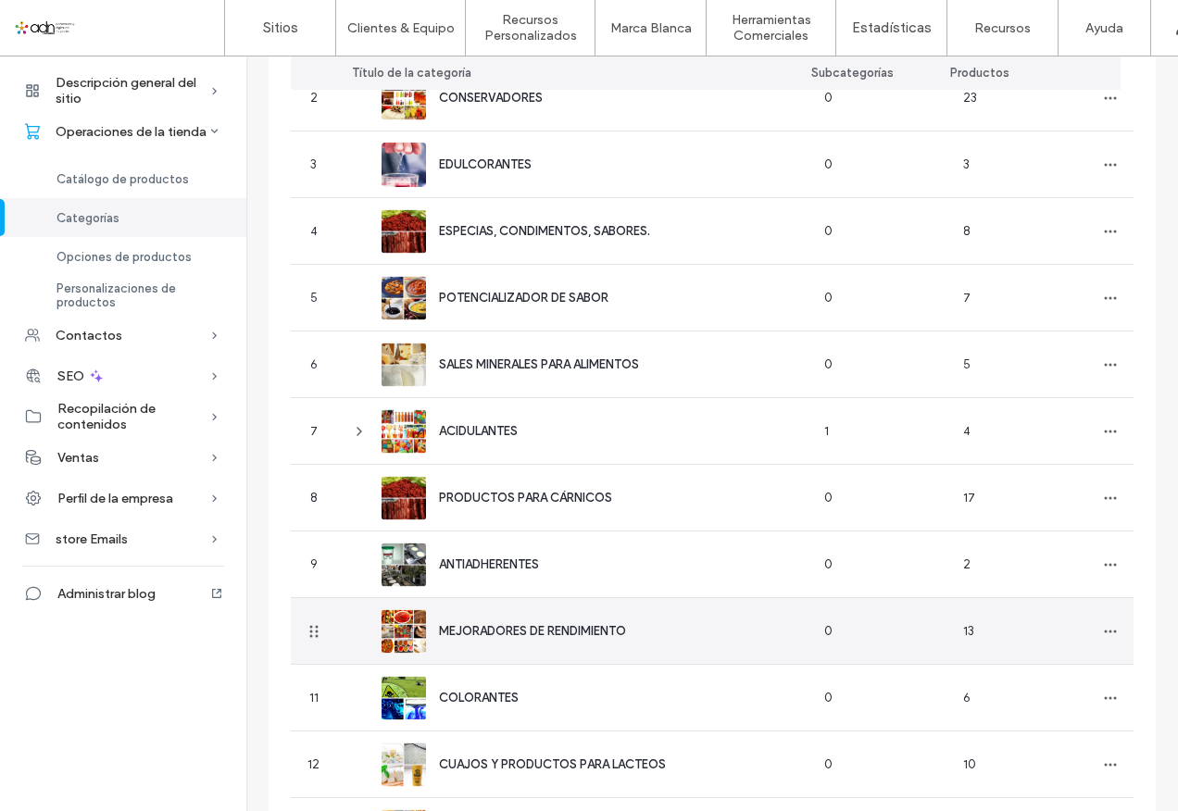
click at [473, 624] on span "MEJORADORES DE RENDIMIENTO" at bounding box center [532, 631] width 187 height 14
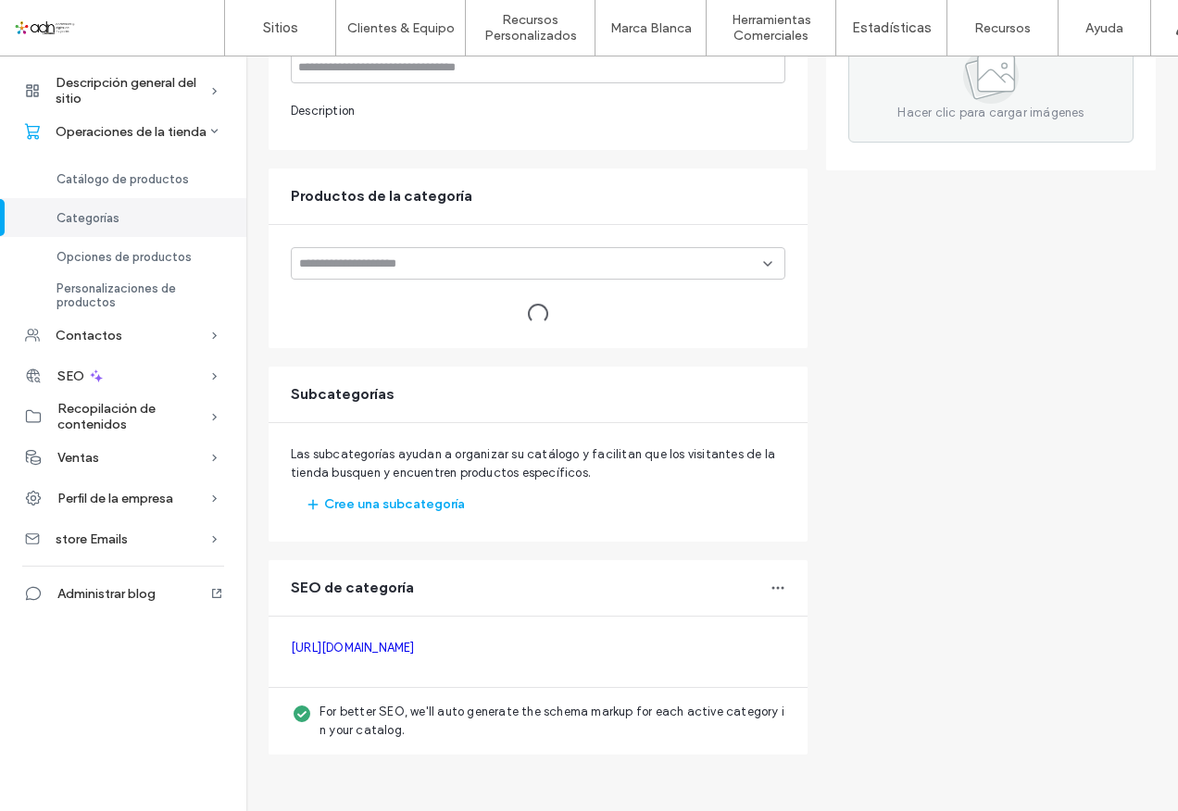
type input "**********"
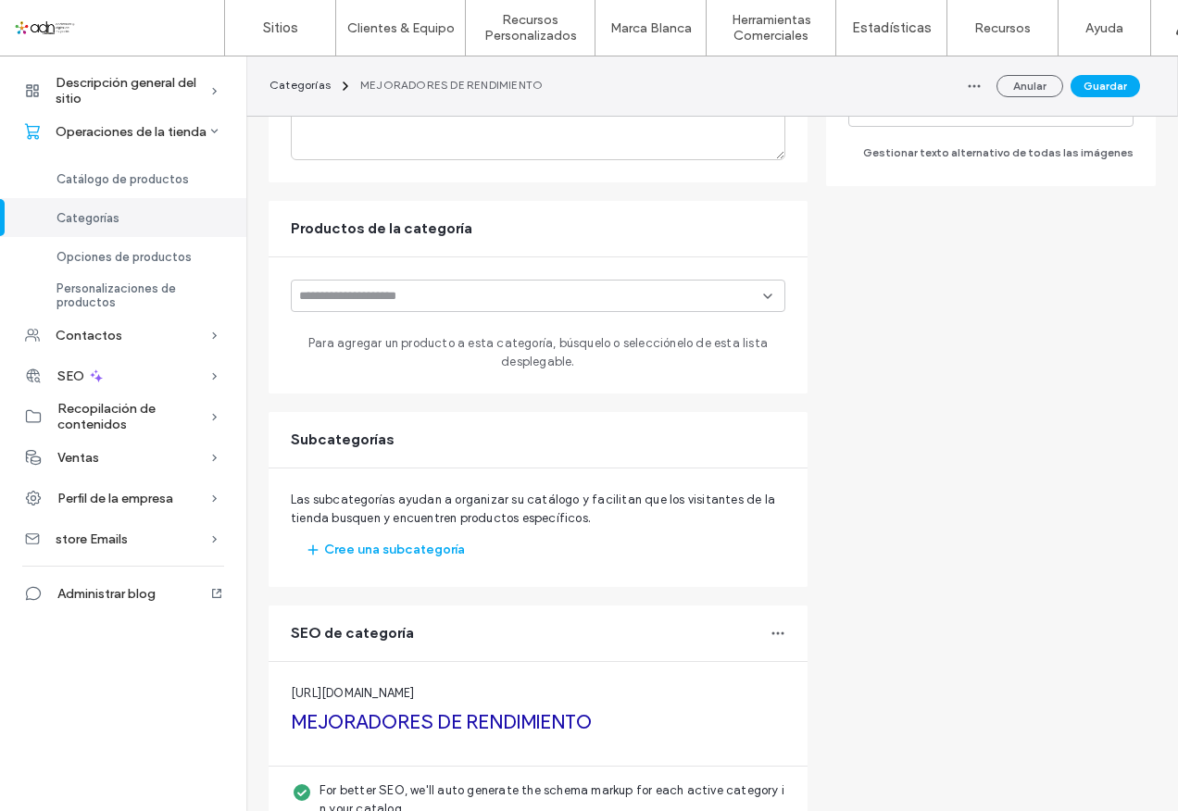
scroll to position [253, 0]
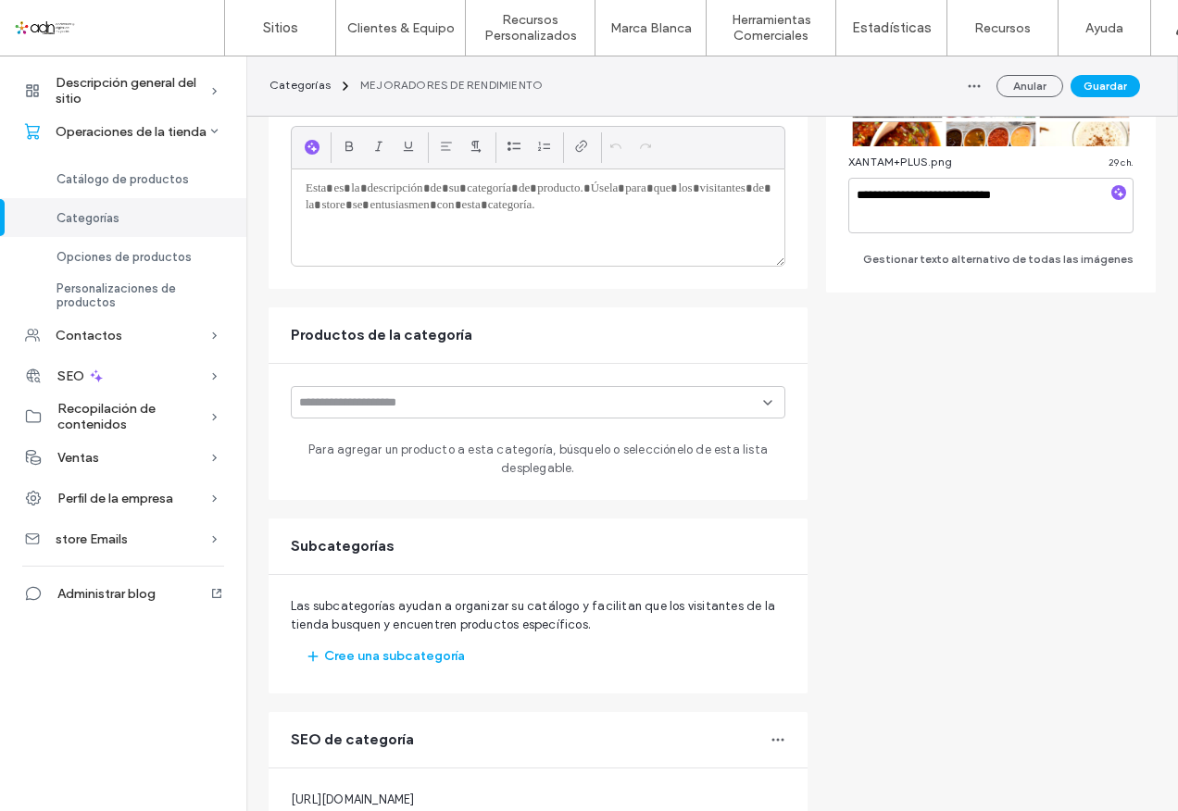
click at [760, 401] on icon at bounding box center [767, 403] width 15 height 15
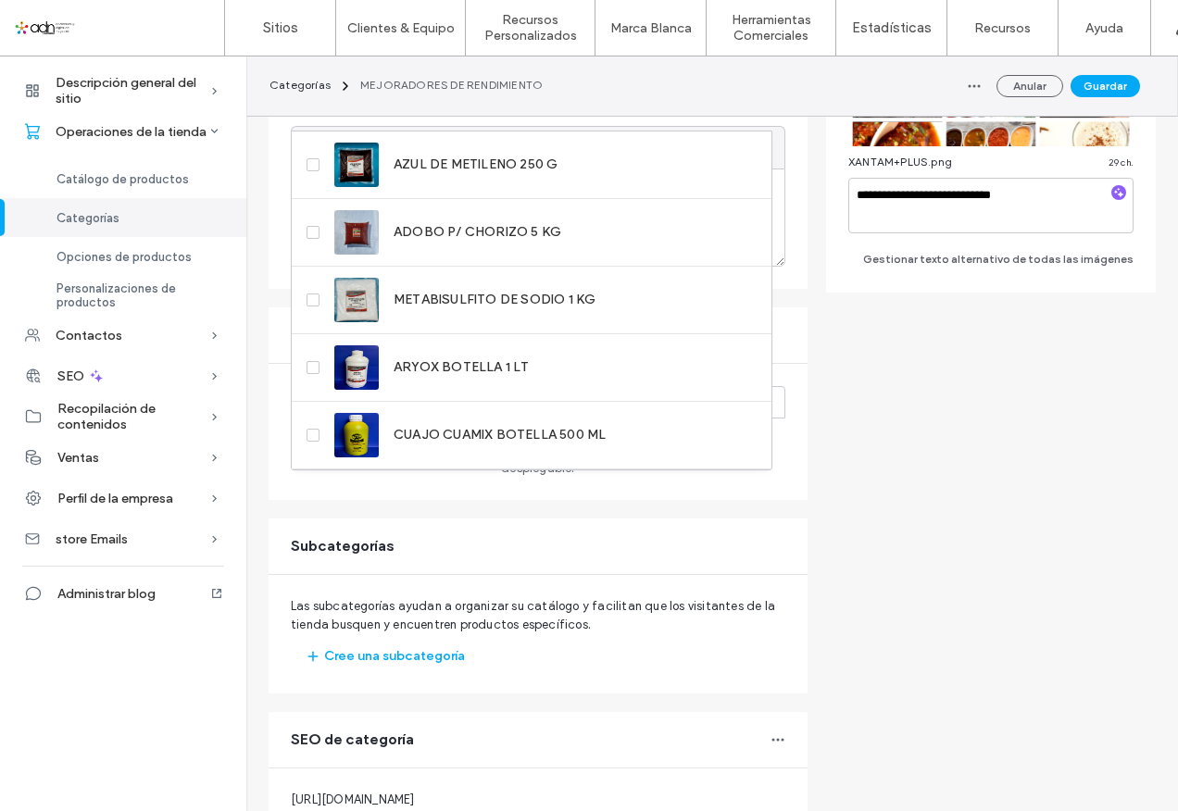
scroll to position [0, 0]
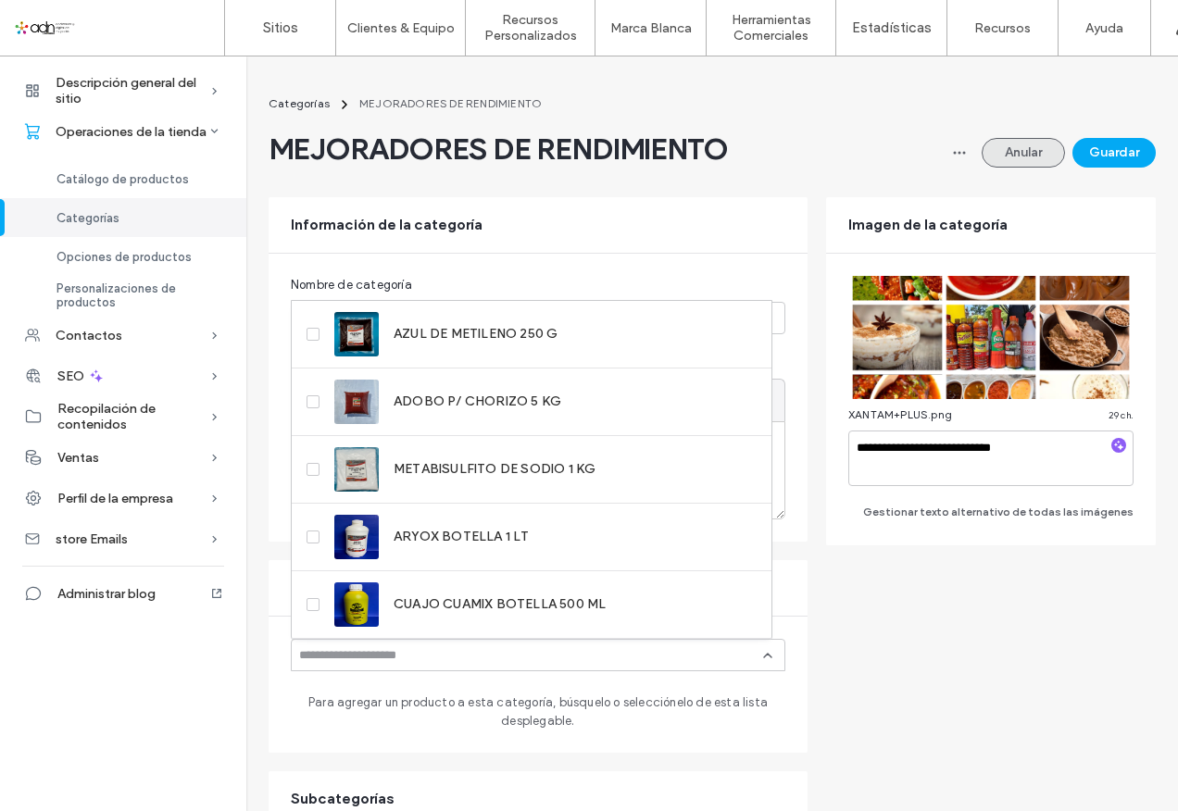
click at [995, 162] on button "Anular" at bounding box center [1023, 153] width 83 height 30
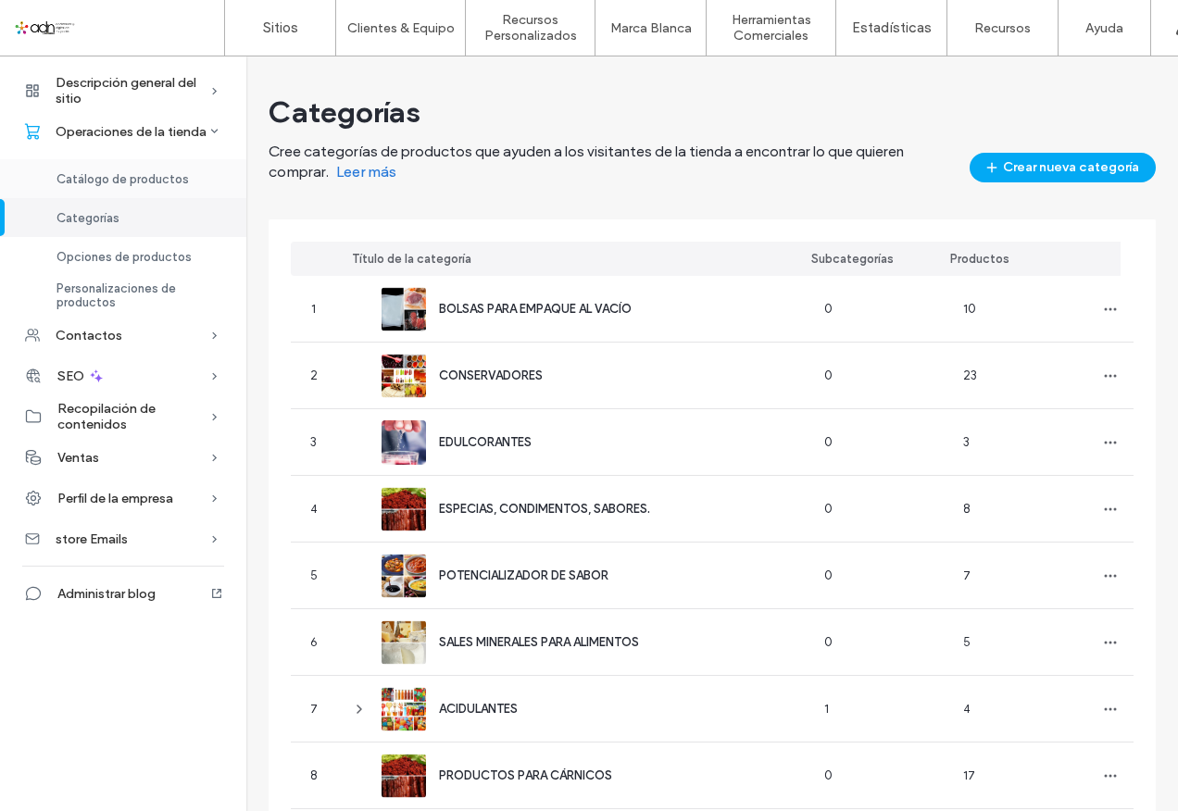
click at [141, 179] on span "Catálogo de productos" at bounding box center [123, 179] width 132 height 14
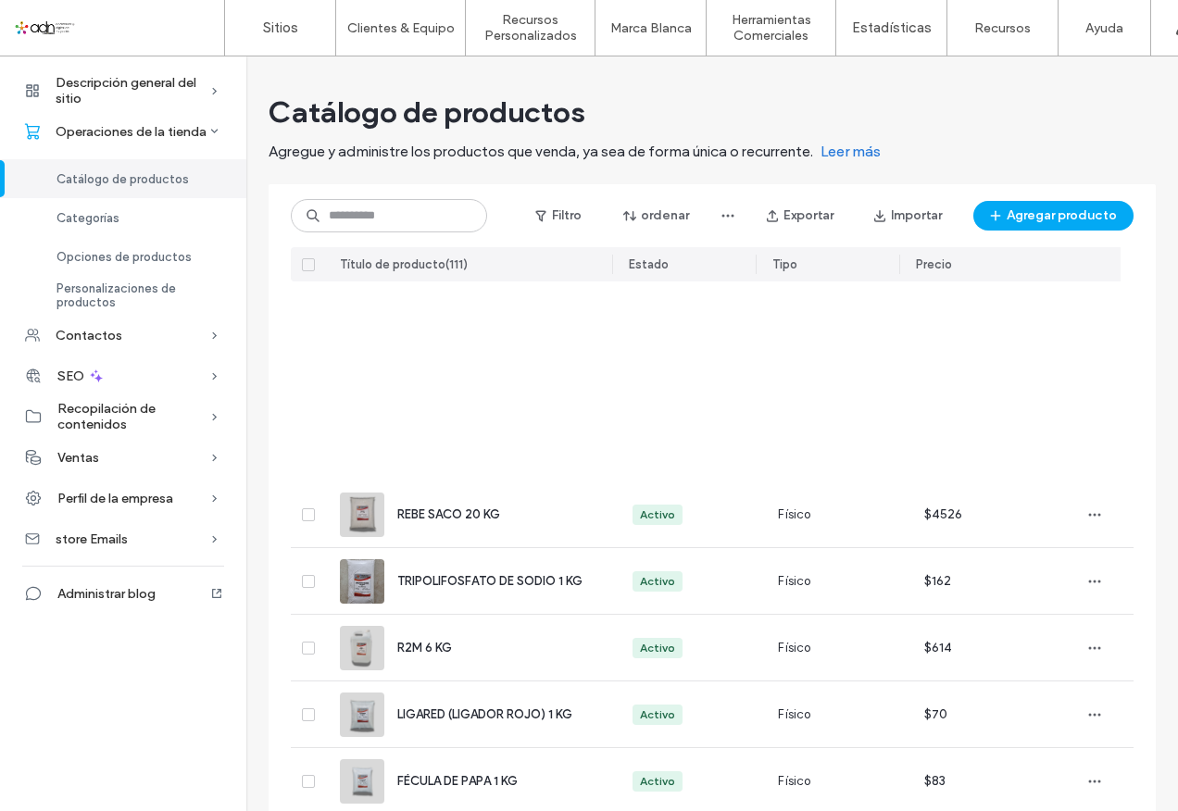
scroll to position [443, 0]
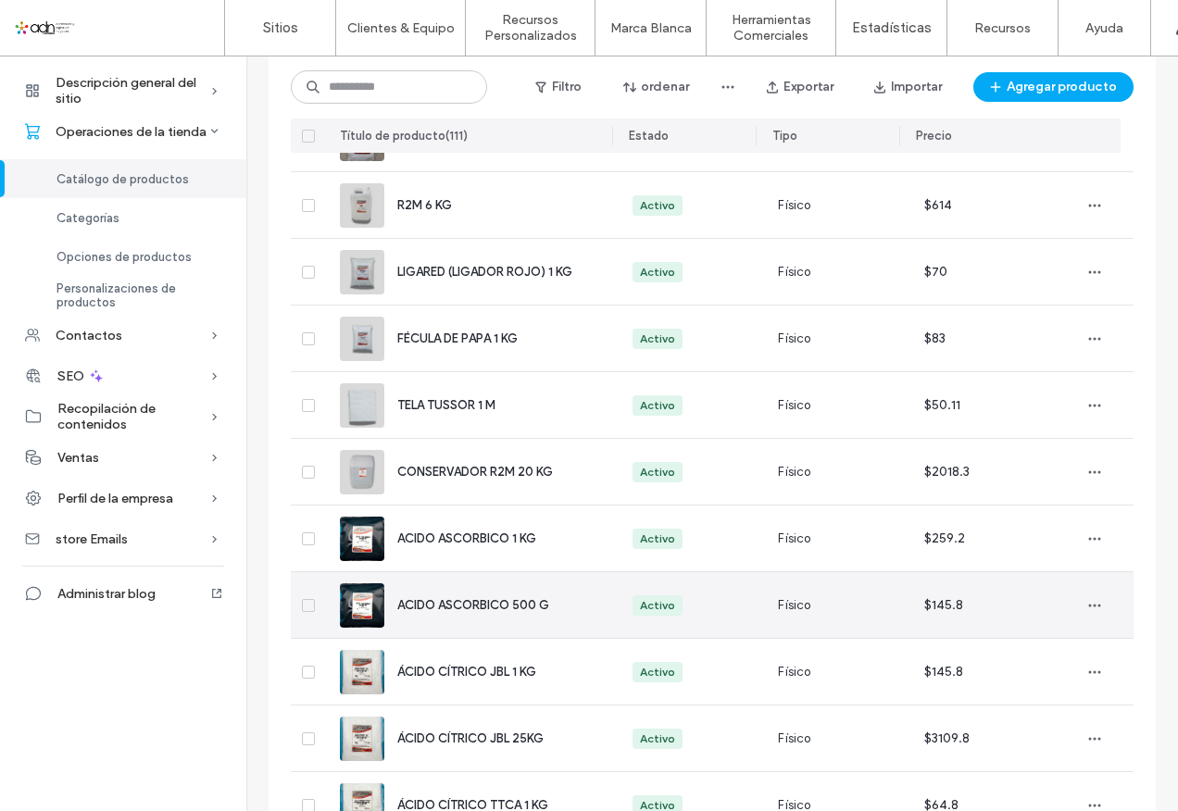
click at [452, 607] on span "ACIDO ASCORBICO 500 G" at bounding box center [473, 605] width 152 height 14
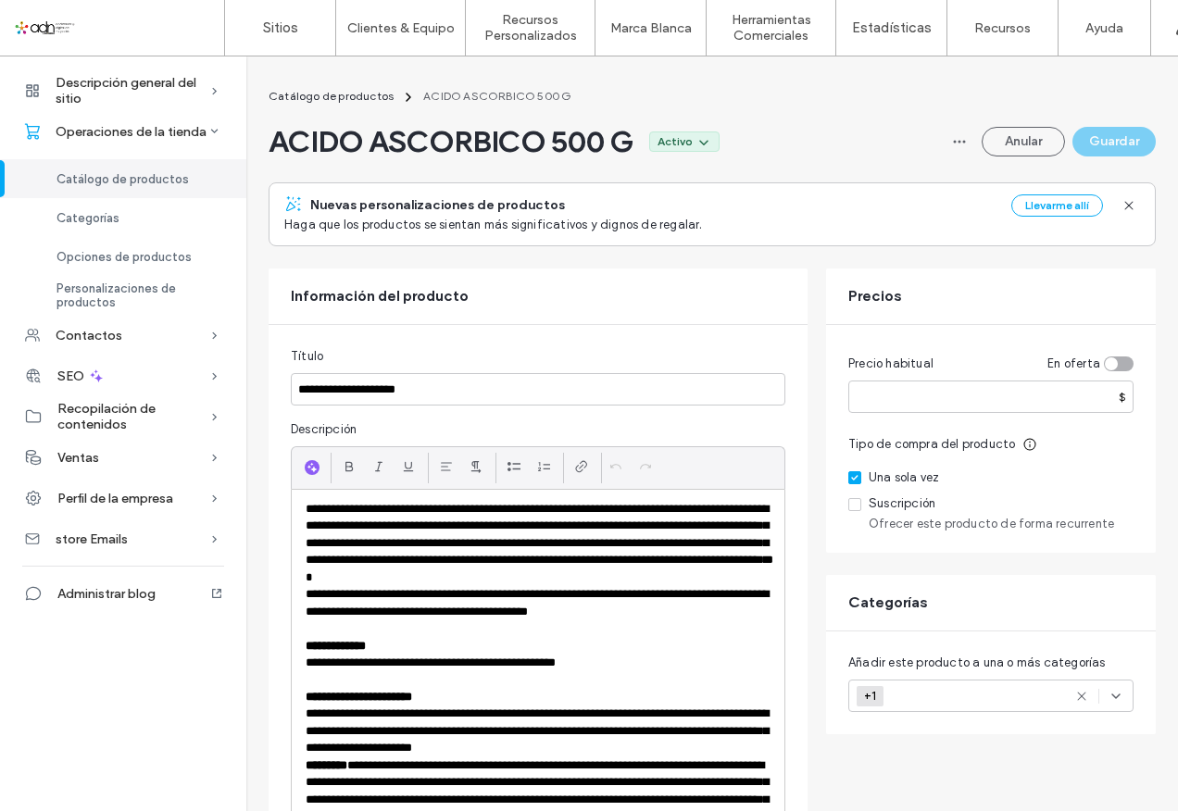
click at [1120, 689] on icon at bounding box center [1116, 696] width 15 height 15
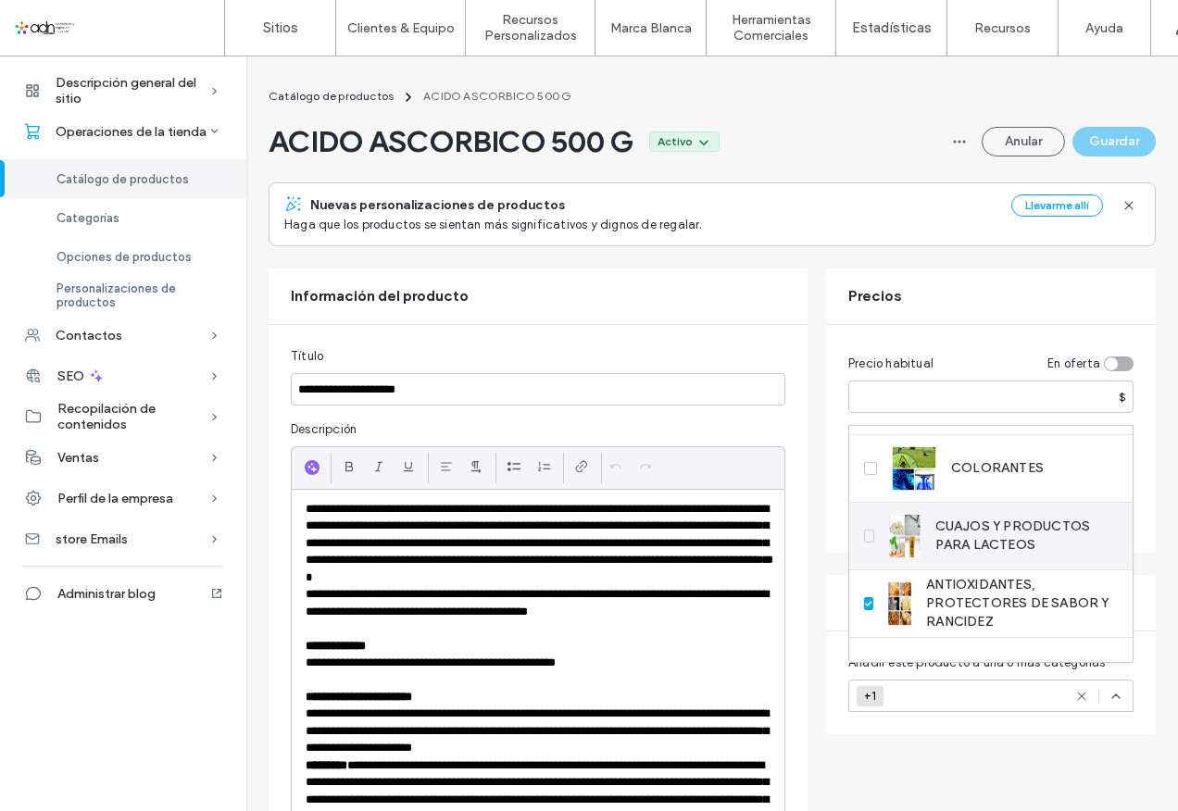
scroll to position [777, 0]
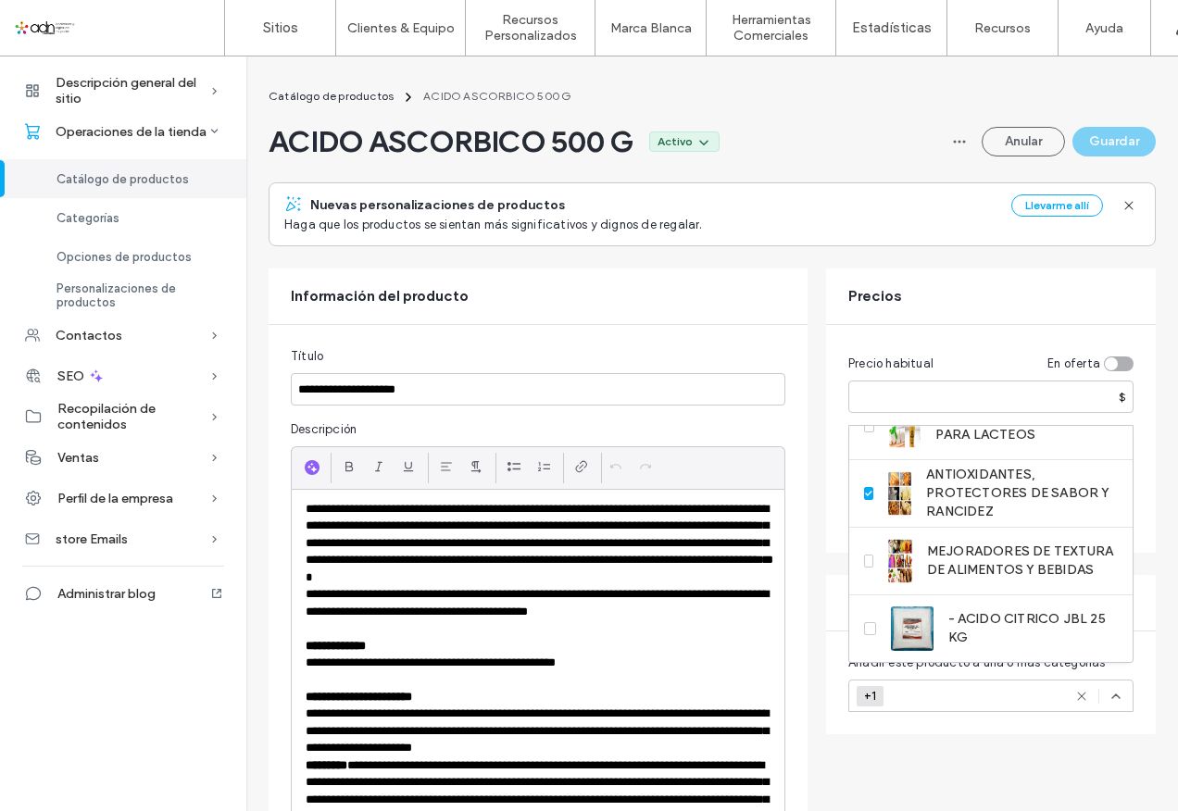
click at [663, 296] on div "Información del producto" at bounding box center [538, 297] width 539 height 56
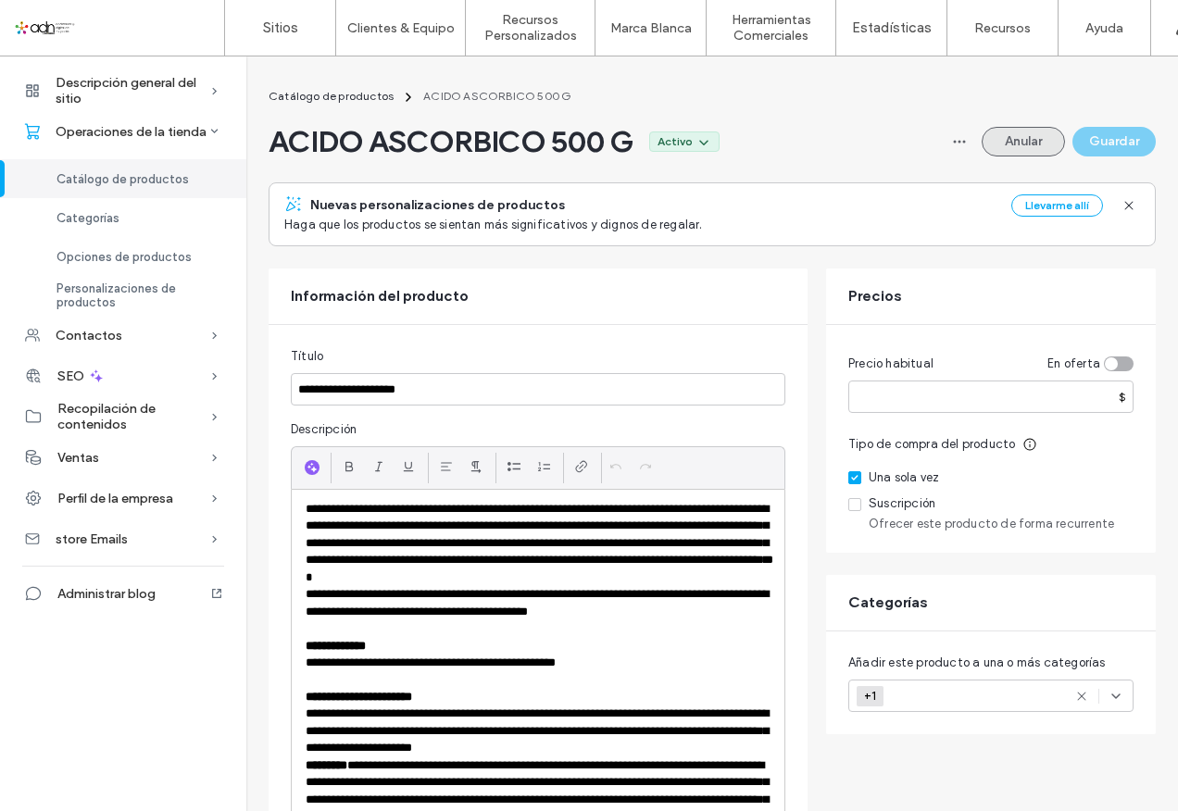
click at [1015, 145] on button "Anular" at bounding box center [1023, 142] width 83 height 30
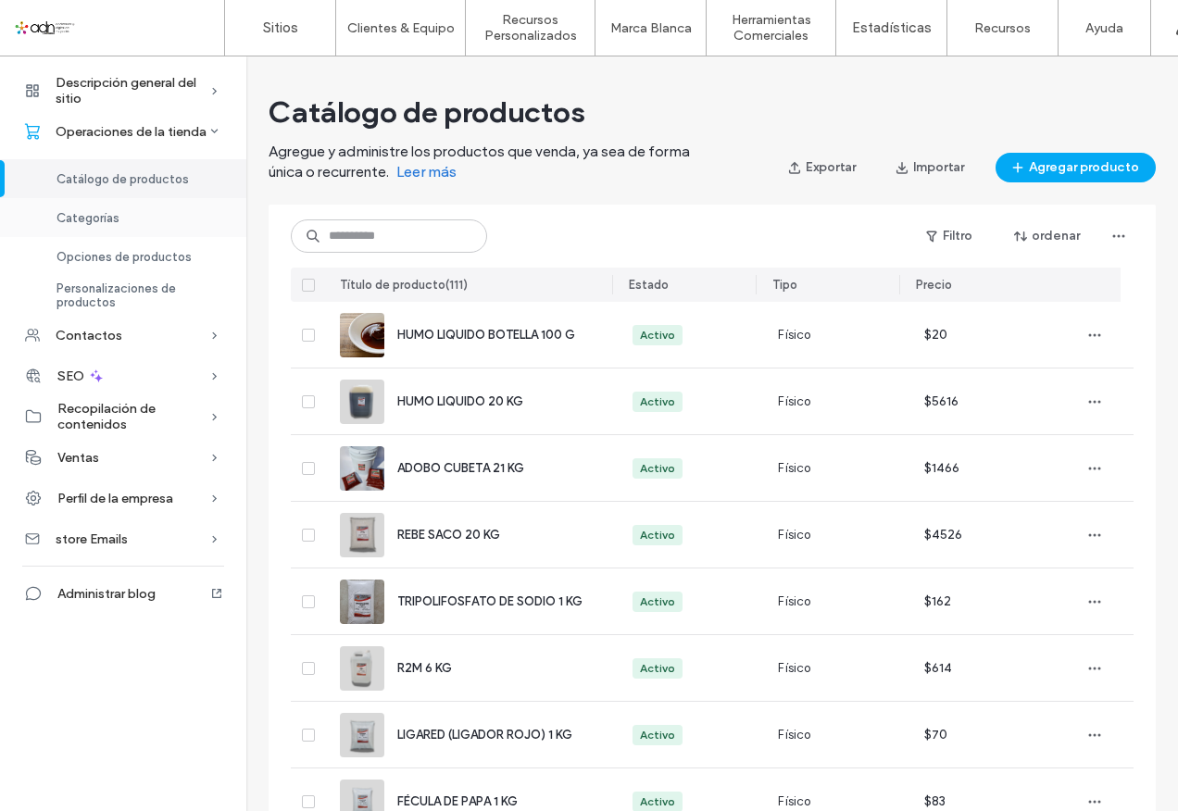
click at [88, 216] on span "Categorías" at bounding box center [88, 218] width 63 height 14
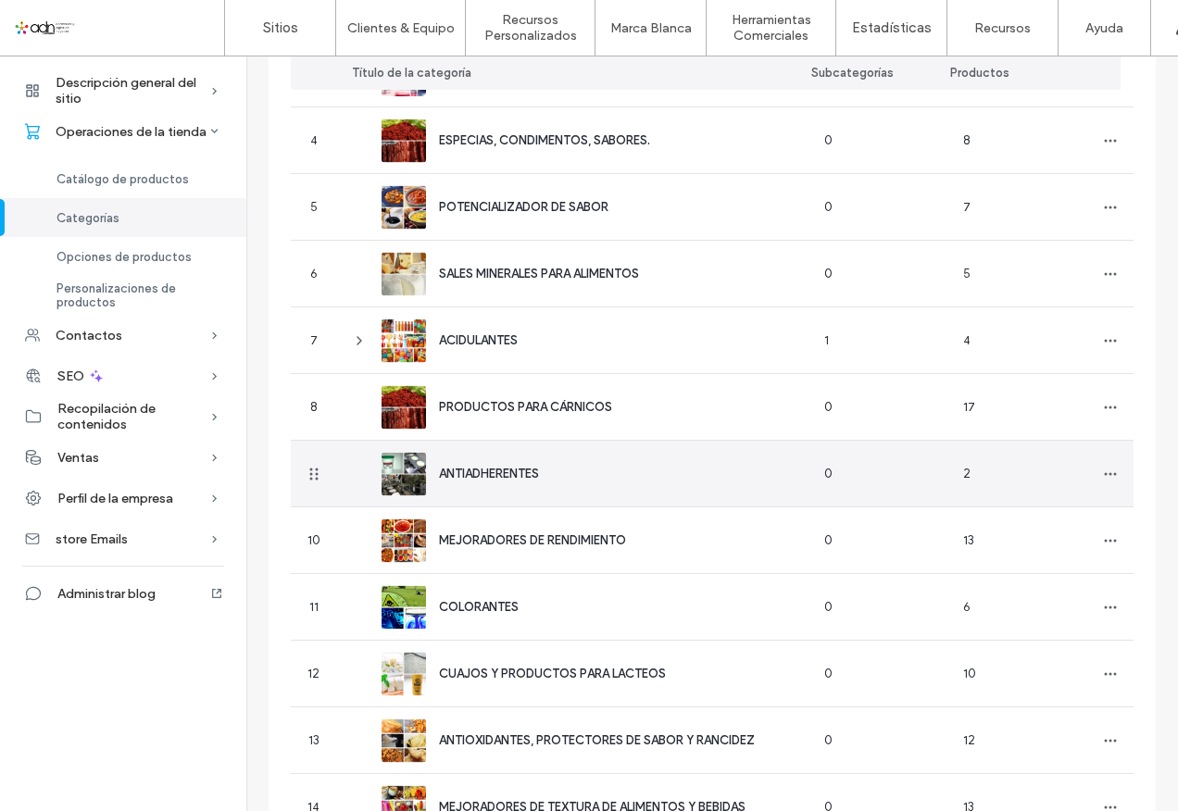
scroll to position [463, 0]
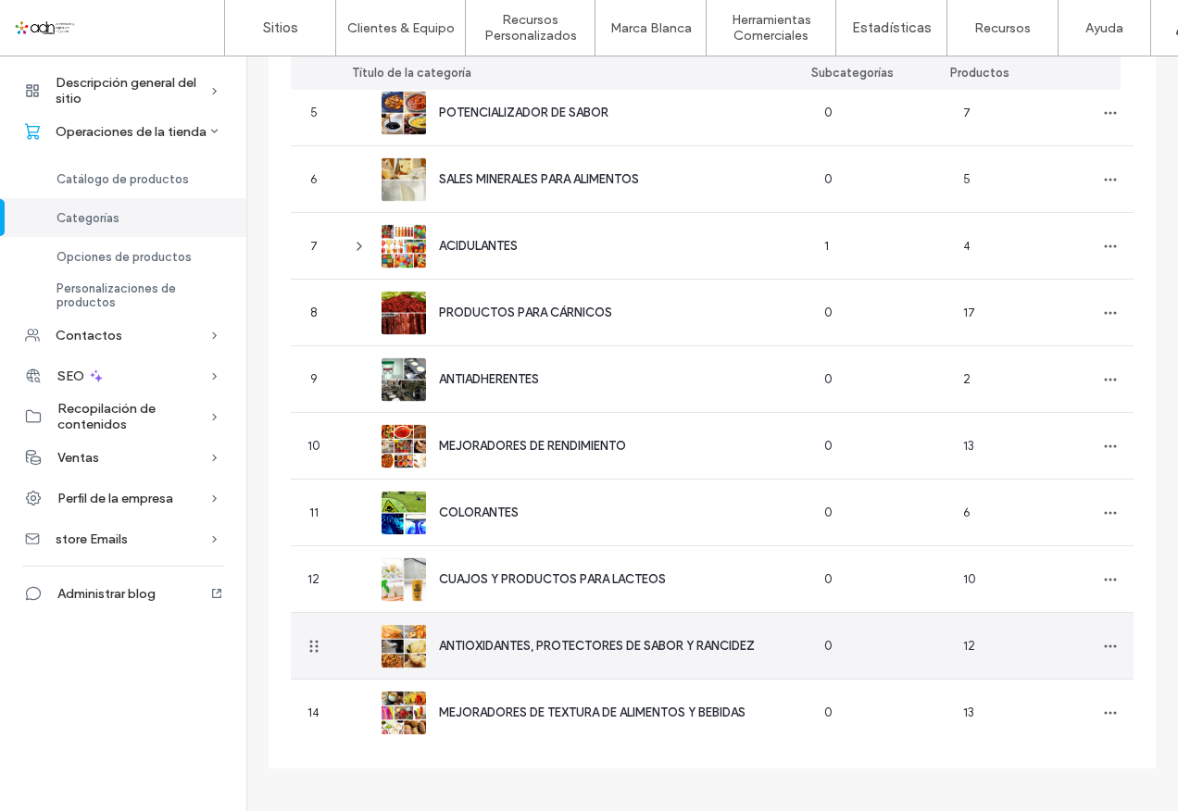
click at [502, 646] on span "ANTIOXIDANTES, PROTECTORES DE SABOR Y RANCIDEZ" at bounding box center [597, 646] width 316 height 14
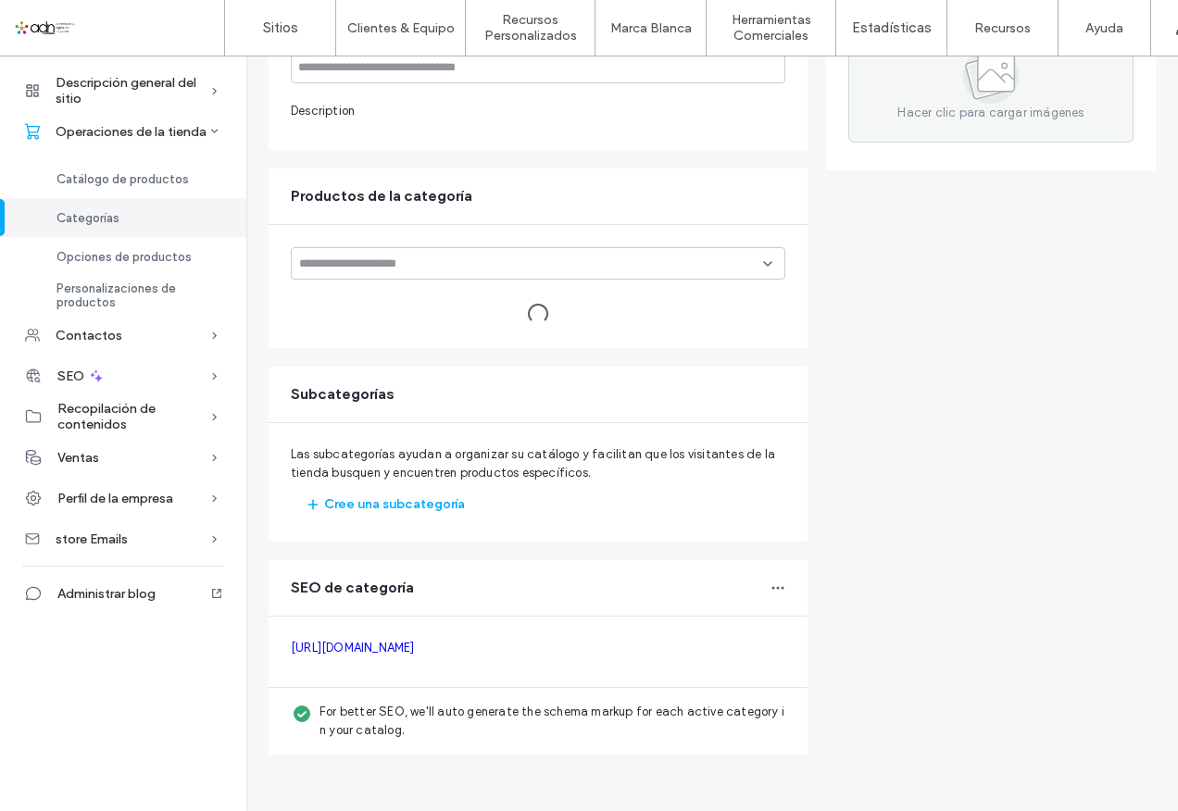
type input "**********"
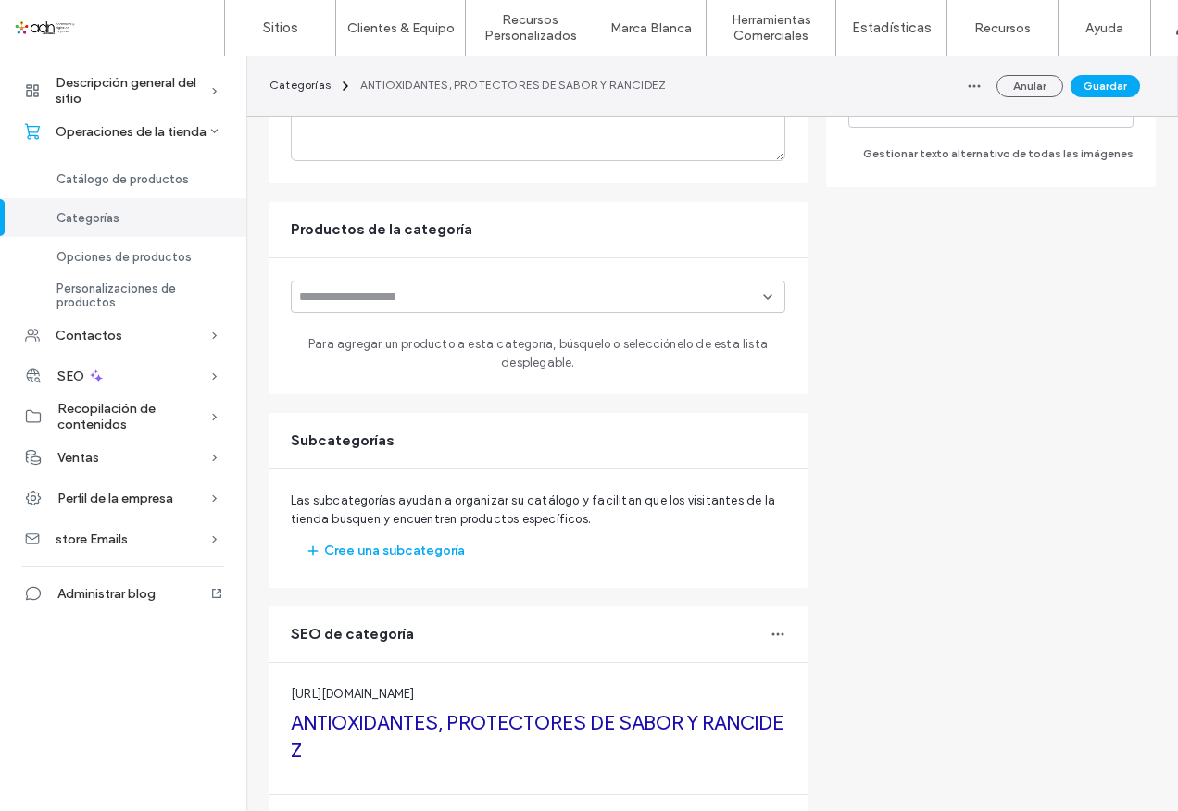
scroll to position [244, 0]
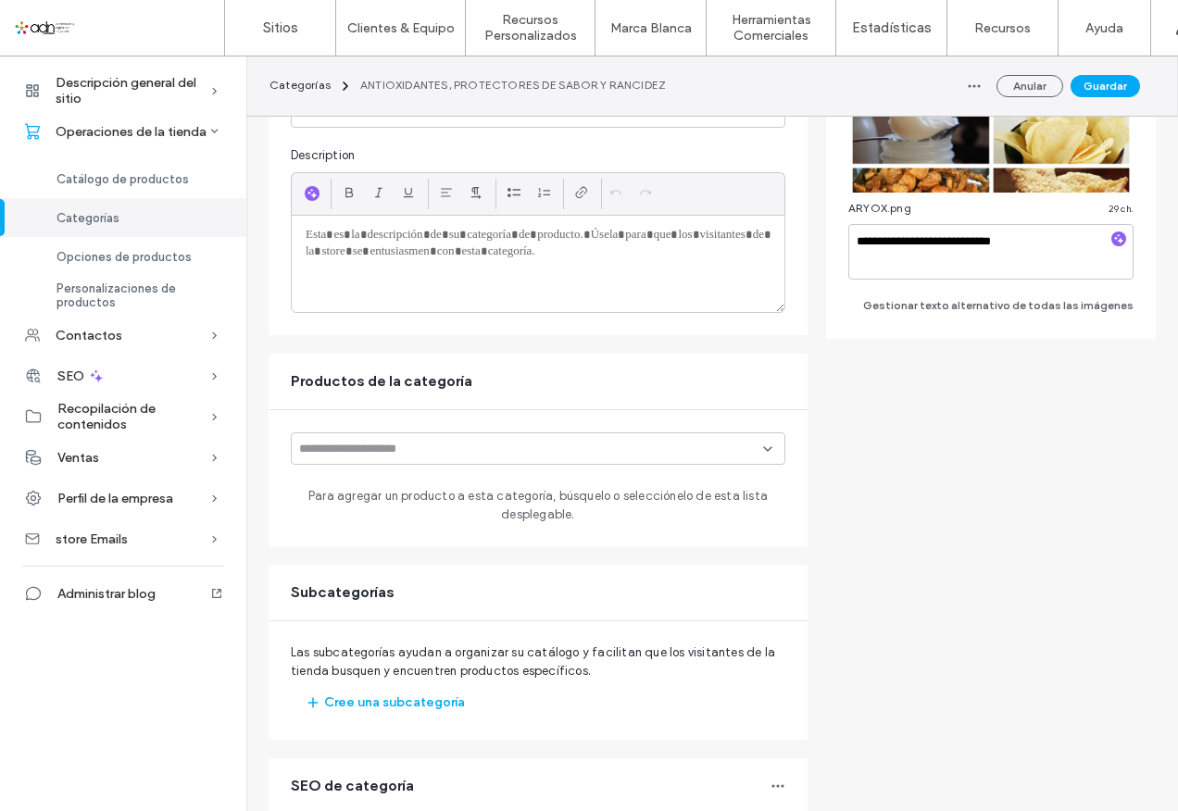
click at [423, 443] on input at bounding box center [531, 449] width 464 height 15
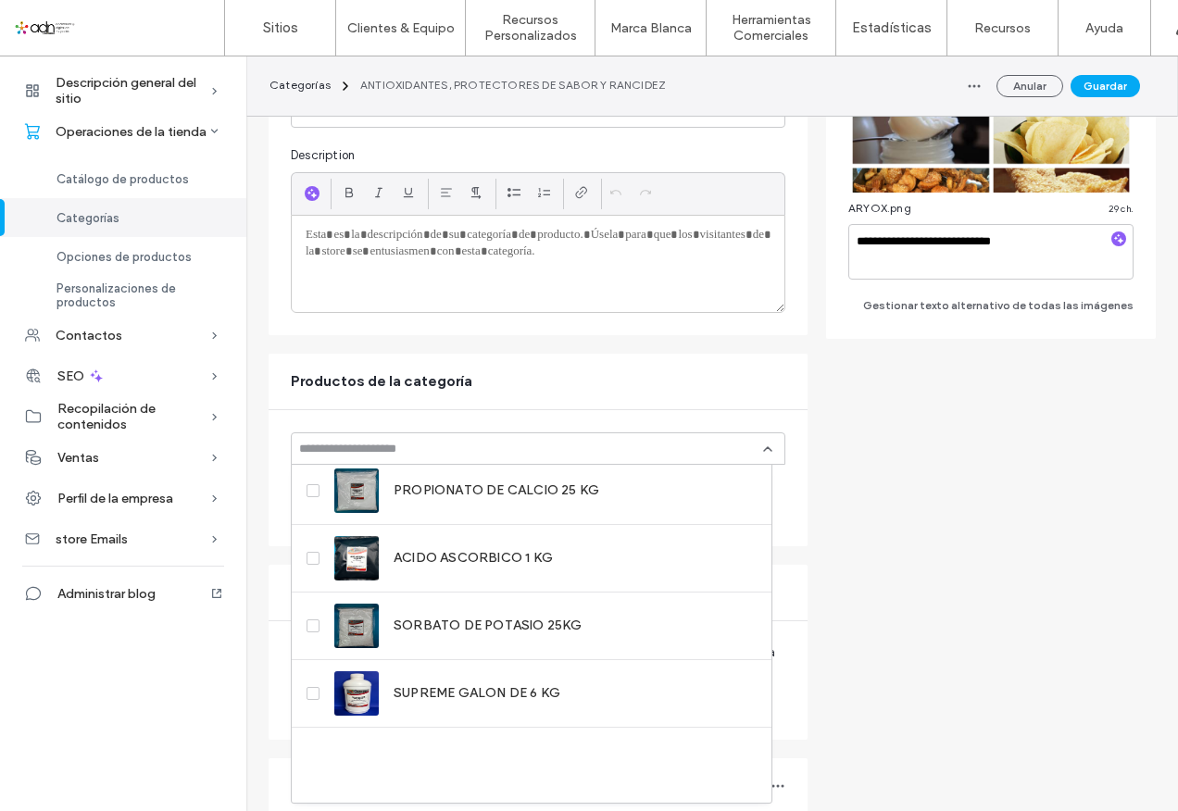
scroll to position [4080, 0]
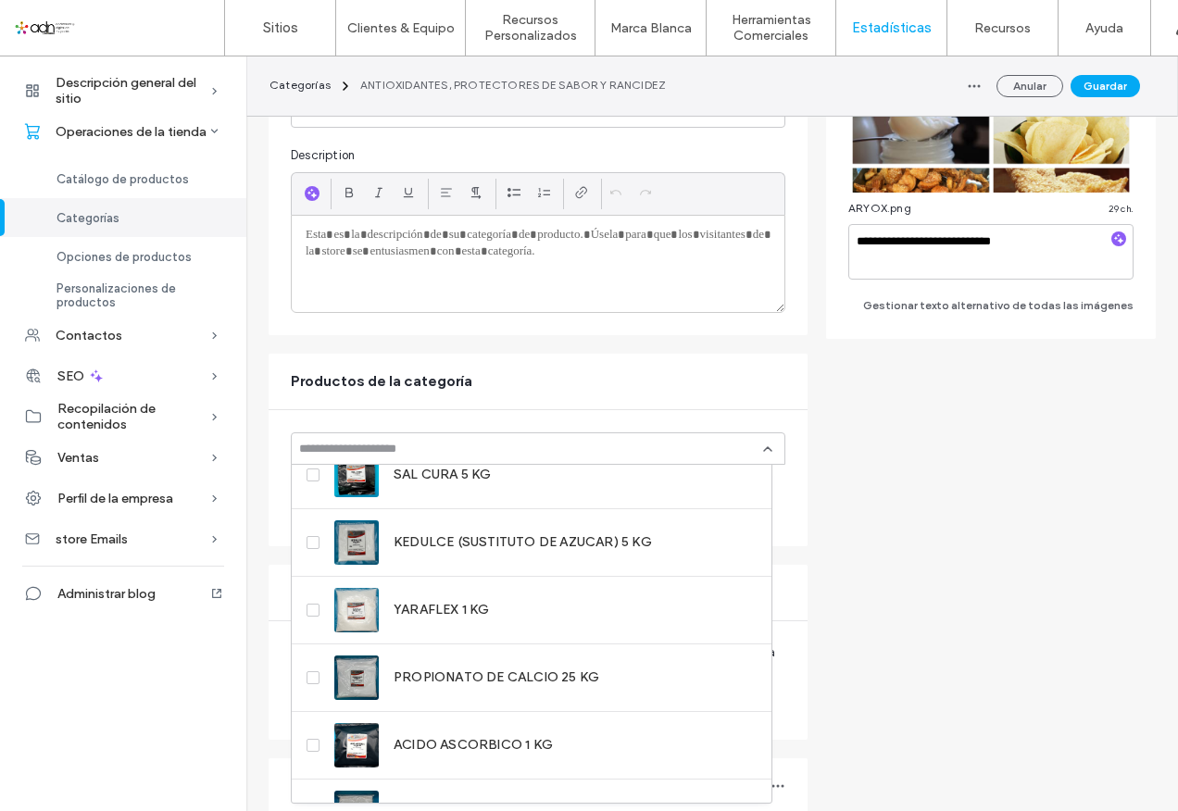
click at [1022, 82] on button "Anular" at bounding box center [1030, 86] width 67 height 22
